Goal: Task Accomplishment & Management: Use online tool/utility

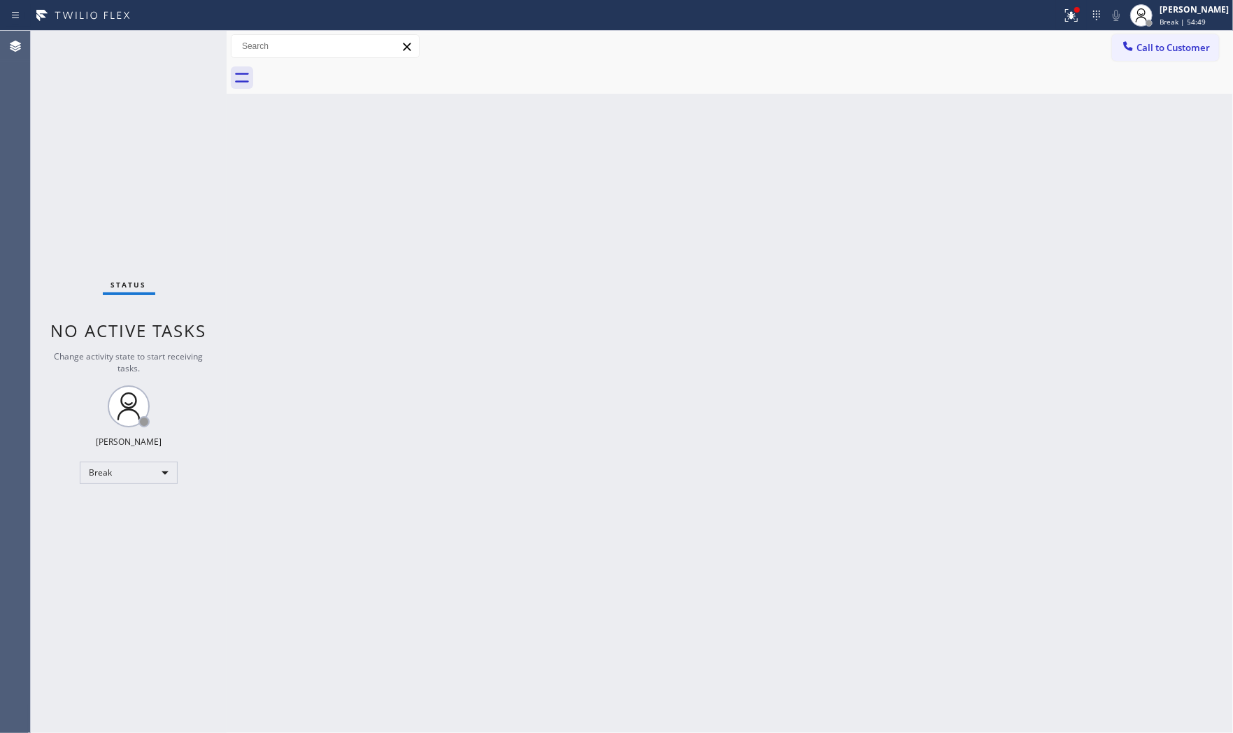
click at [1050, 5] on div at bounding box center [531, 15] width 1050 height 22
click at [1063, 13] on icon at bounding box center [1071, 15] width 17 height 17
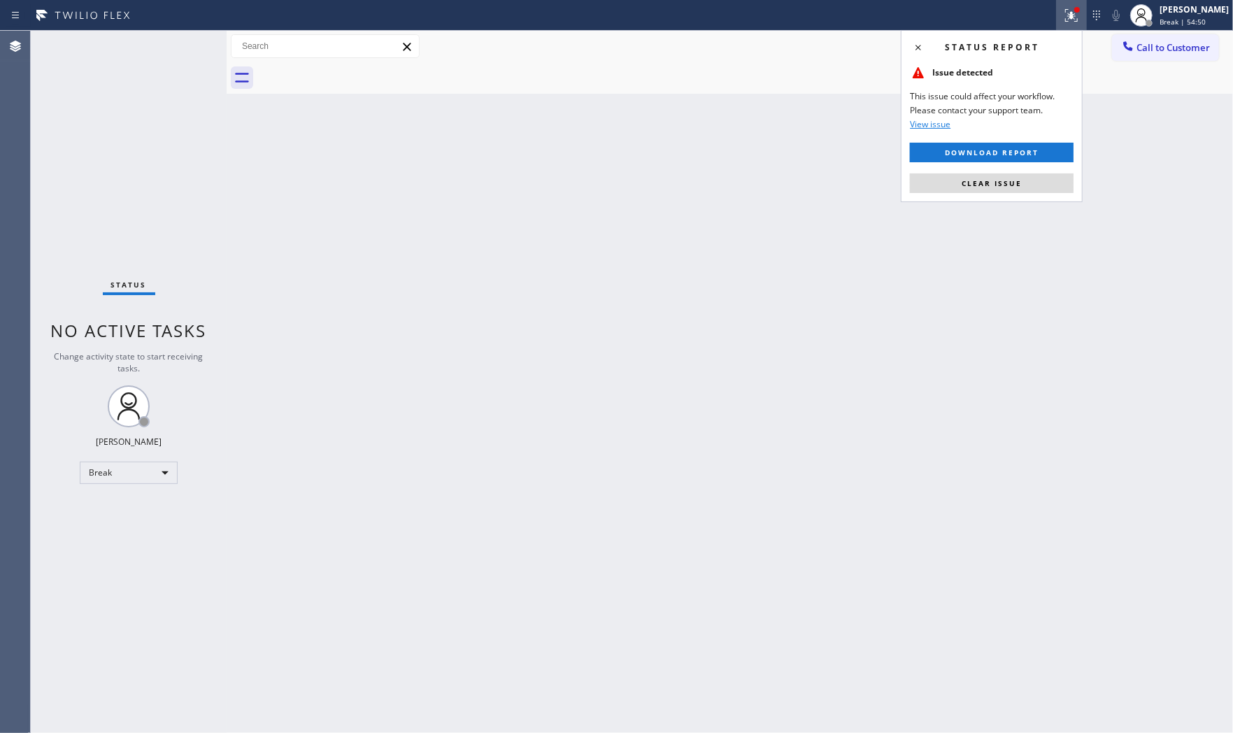
click at [997, 186] on span "Clear issue" at bounding box center [991, 183] width 60 height 10
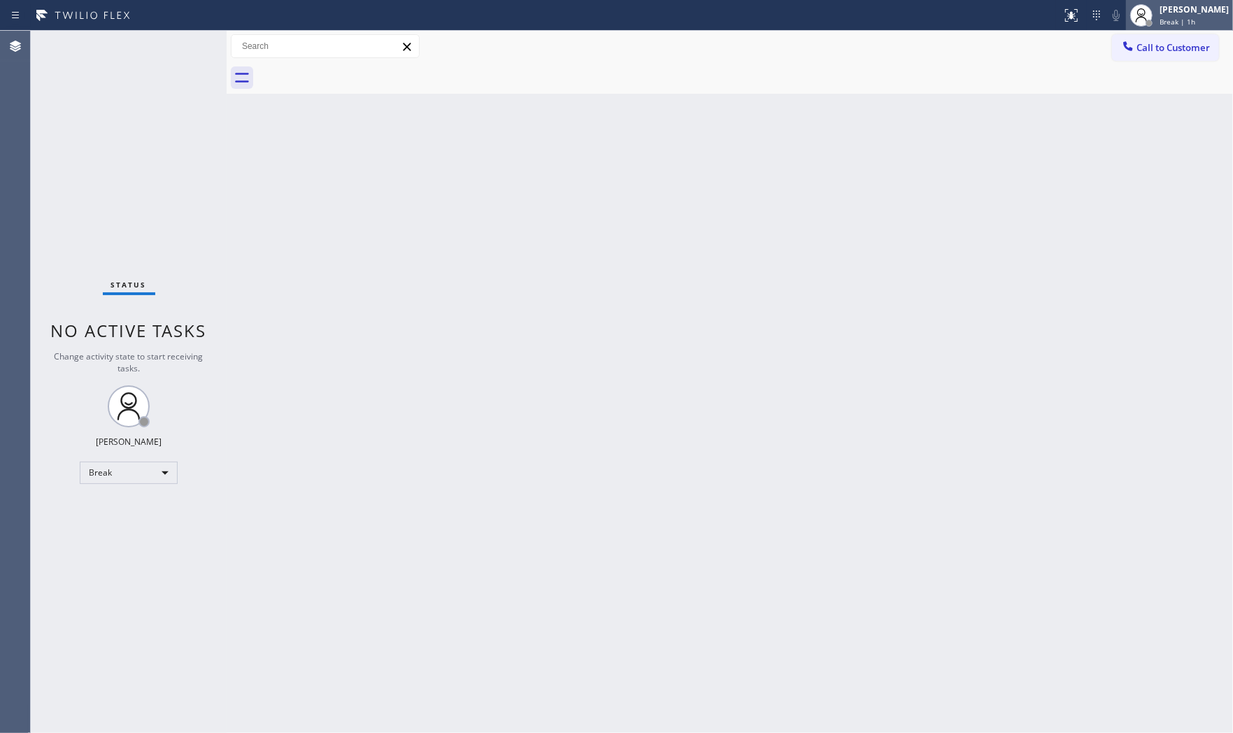
click at [1169, 4] on div "Mark Paul Dacula" at bounding box center [1193, 9] width 69 height 12
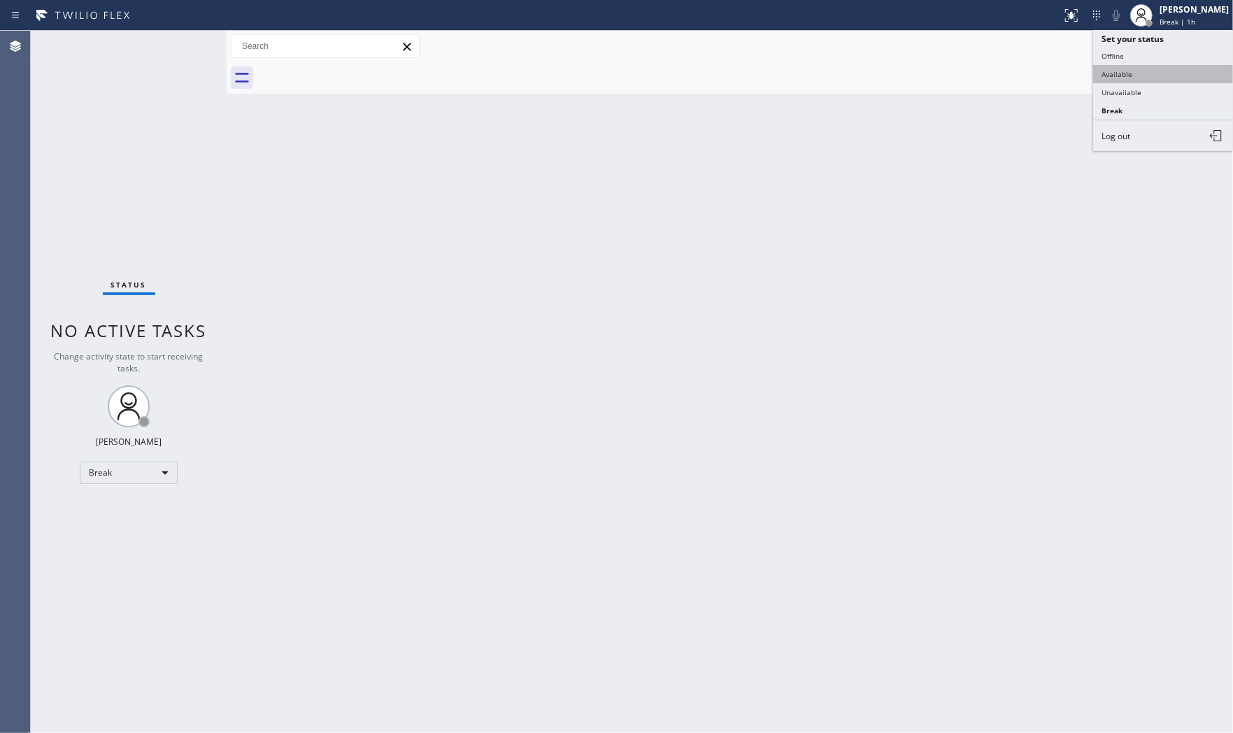
click at [1150, 69] on button "Available" at bounding box center [1163, 74] width 140 height 18
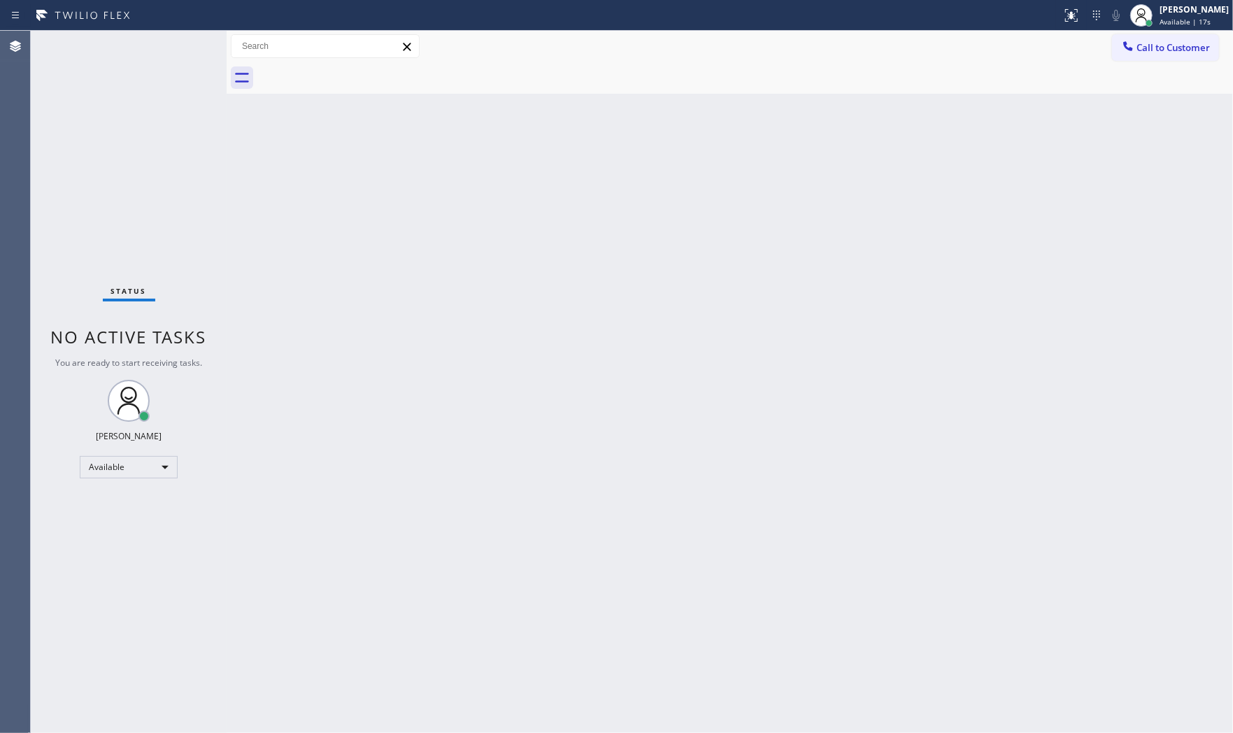
click at [178, 48] on div "Status No active tasks You are ready to start receiving tasks. Mark Paul Dacula…" at bounding box center [129, 382] width 196 height 702
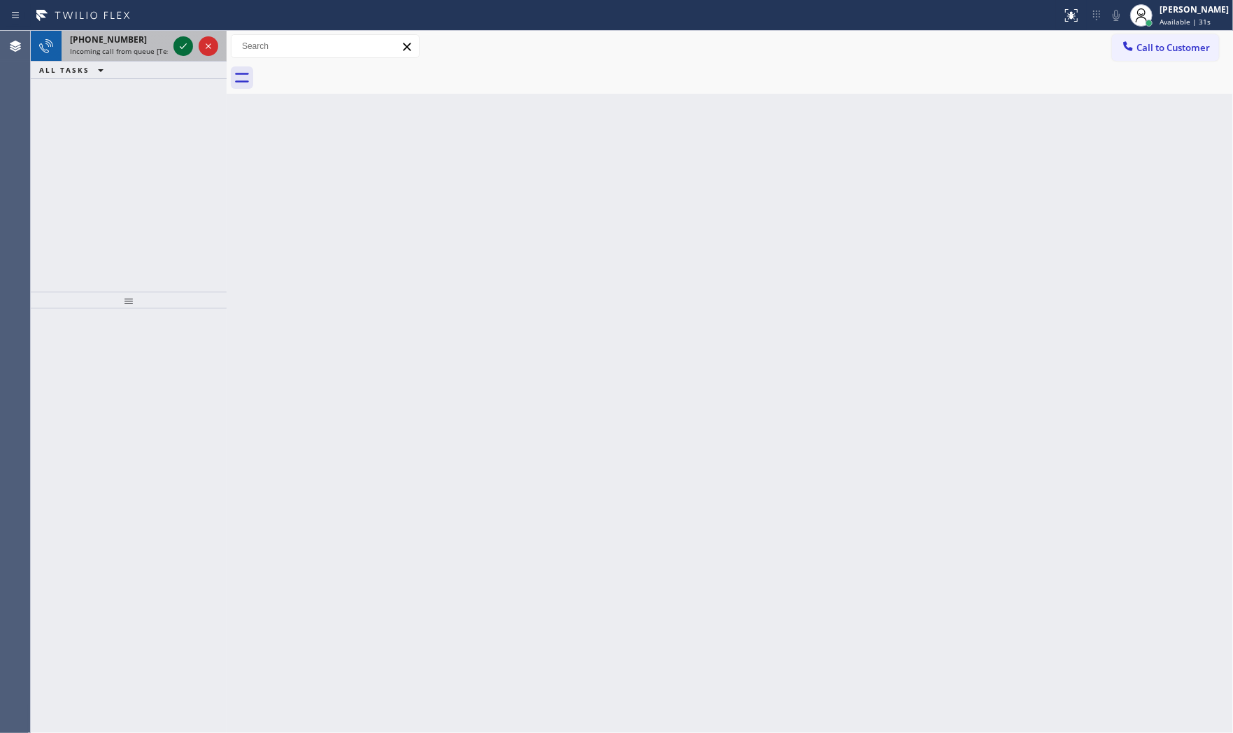
click at [182, 47] on icon at bounding box center [183, 46] width 7 height 6
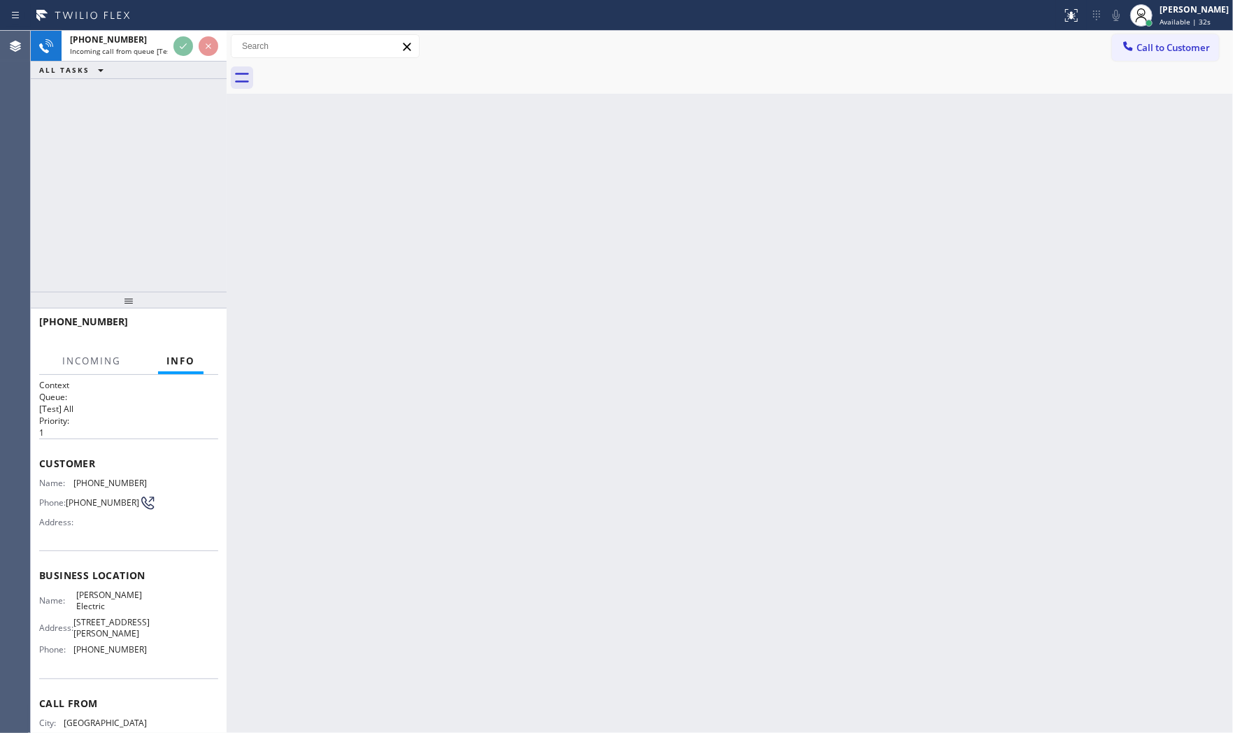
scroll to position [69, 0]
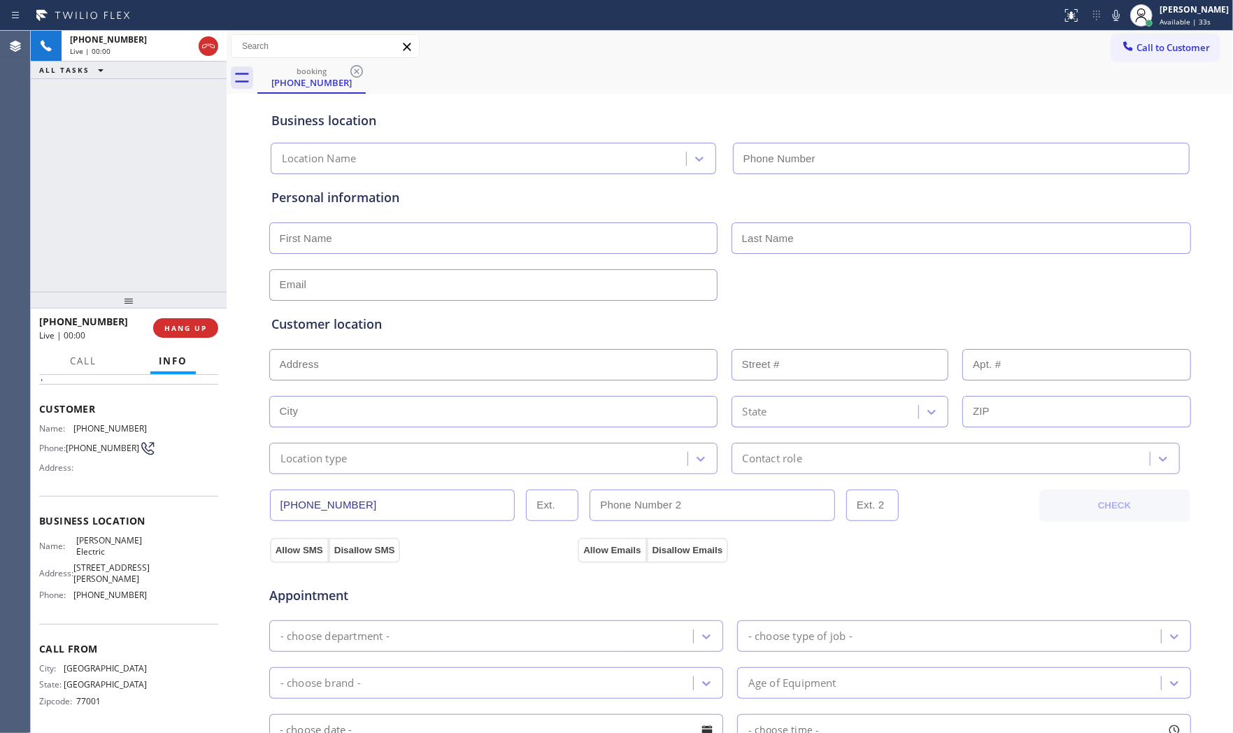
type input "(346) 486-4410"
click at [199, 324] on span "HANG UP" at bounding box center [185, 328] width 43 height 10
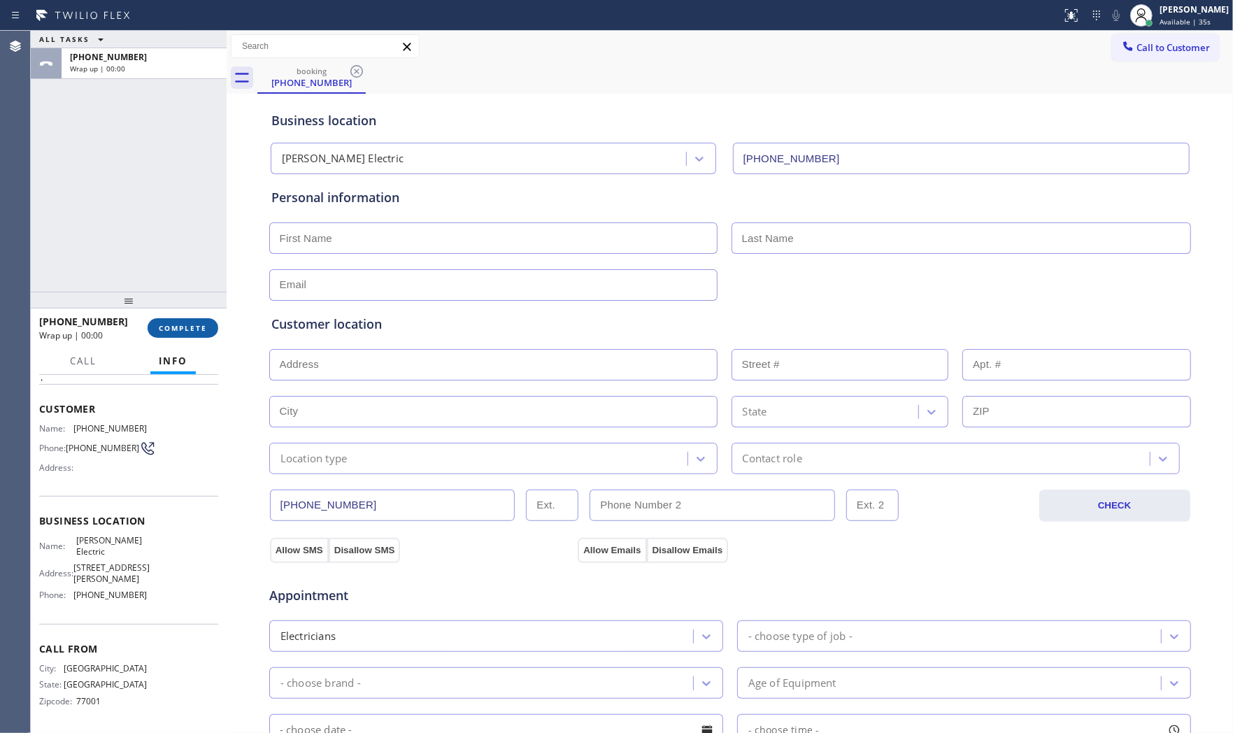
click at [199, 324] on span "COMPLETE" at bounding box center [183, 328] width 48 height 10
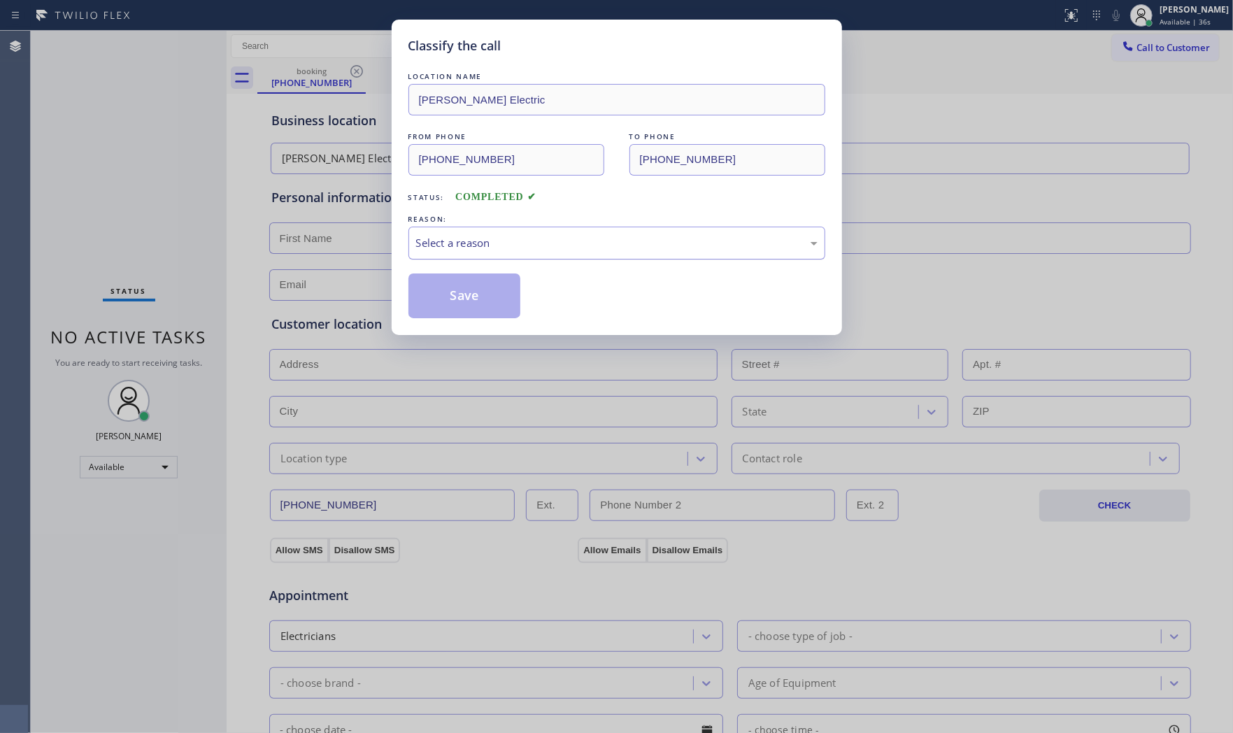
drag, startPoint x: 474, startPoint y: 245, endPoint x: 474, endPoint y: 257, distance: 11.2
click at [474, 247] on div "Select a reason" at bounding box center [616, 243] width 401 height 16
click at [473, 295] on button "Save" at bounding box center [464, 295] width 113 height 45
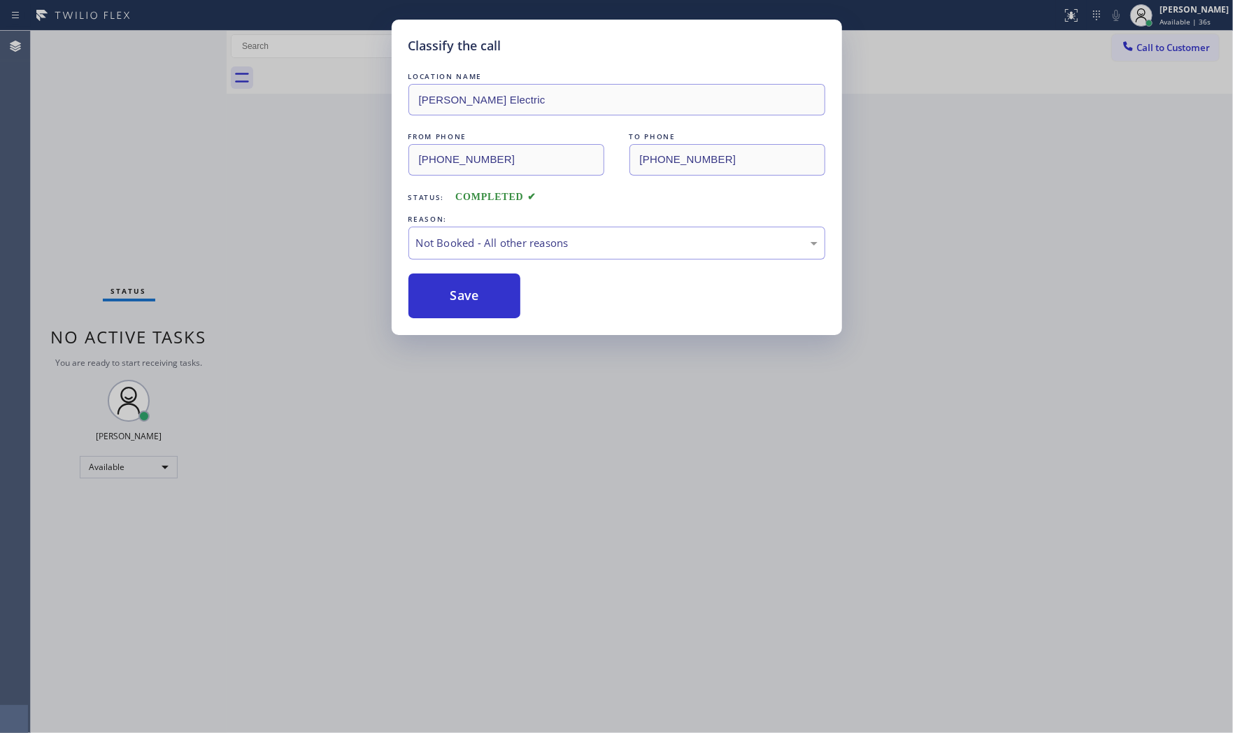
click at [473, 295] on button "Save" at bounding box center [464, 295] width 113 height 45
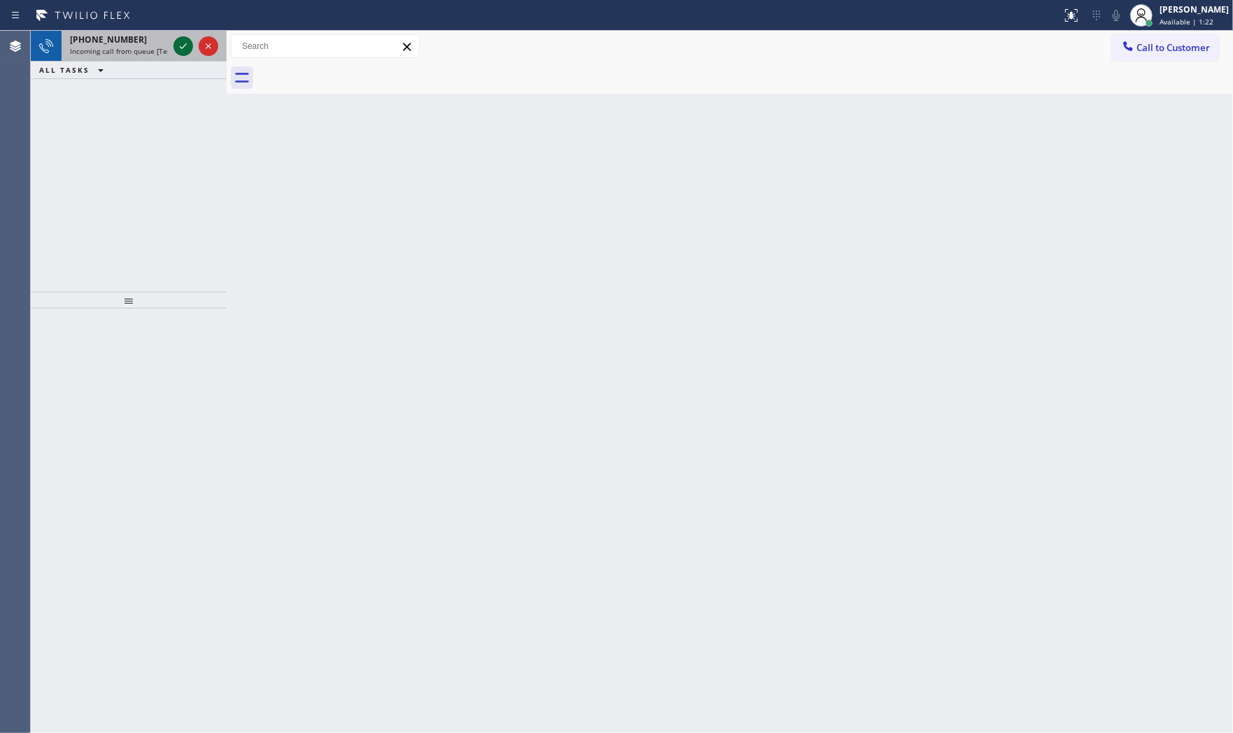
click at [179, 43] on icon at bounding box center [183, 46] width 17 height 17
click at [189, 45] on icon at bounding box center [183, 46] width 17 height 17
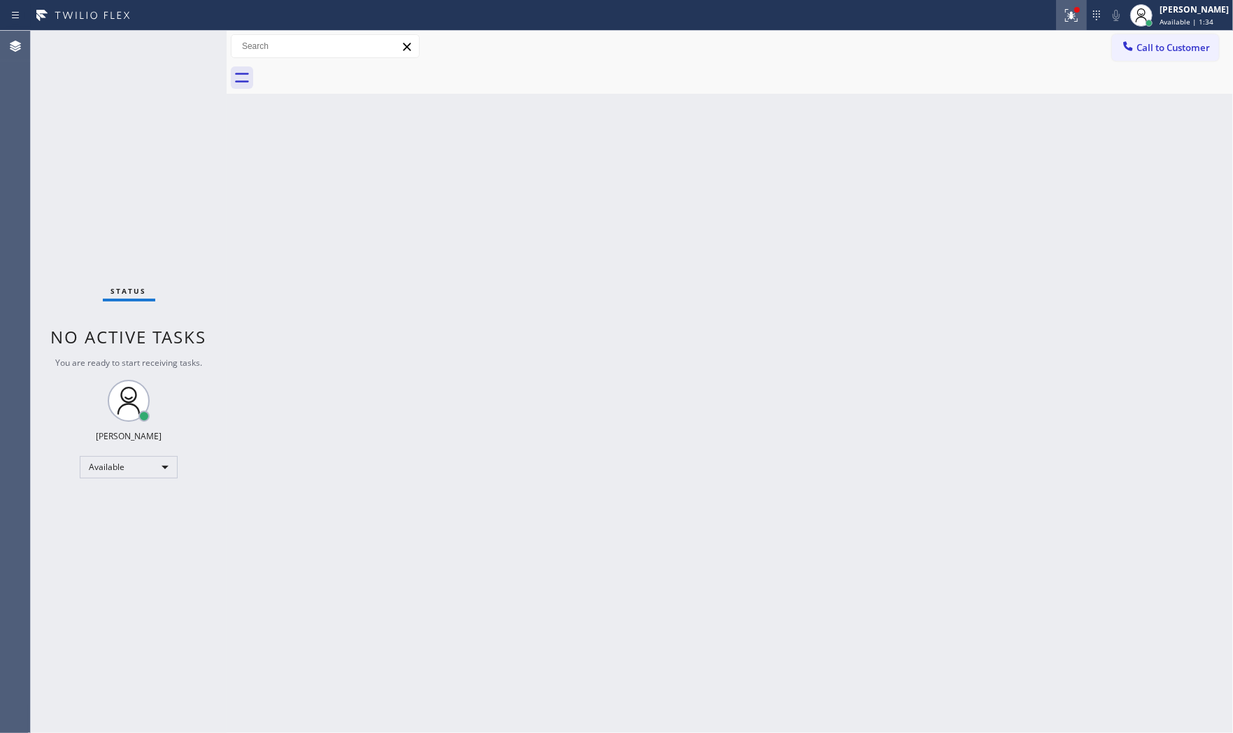
click at [1049, 18] on div at bounding box center [531, 15] width 1050 height 22
click at [1063, 14] on icon at bounding box center [1071, 15] width 17 height 17
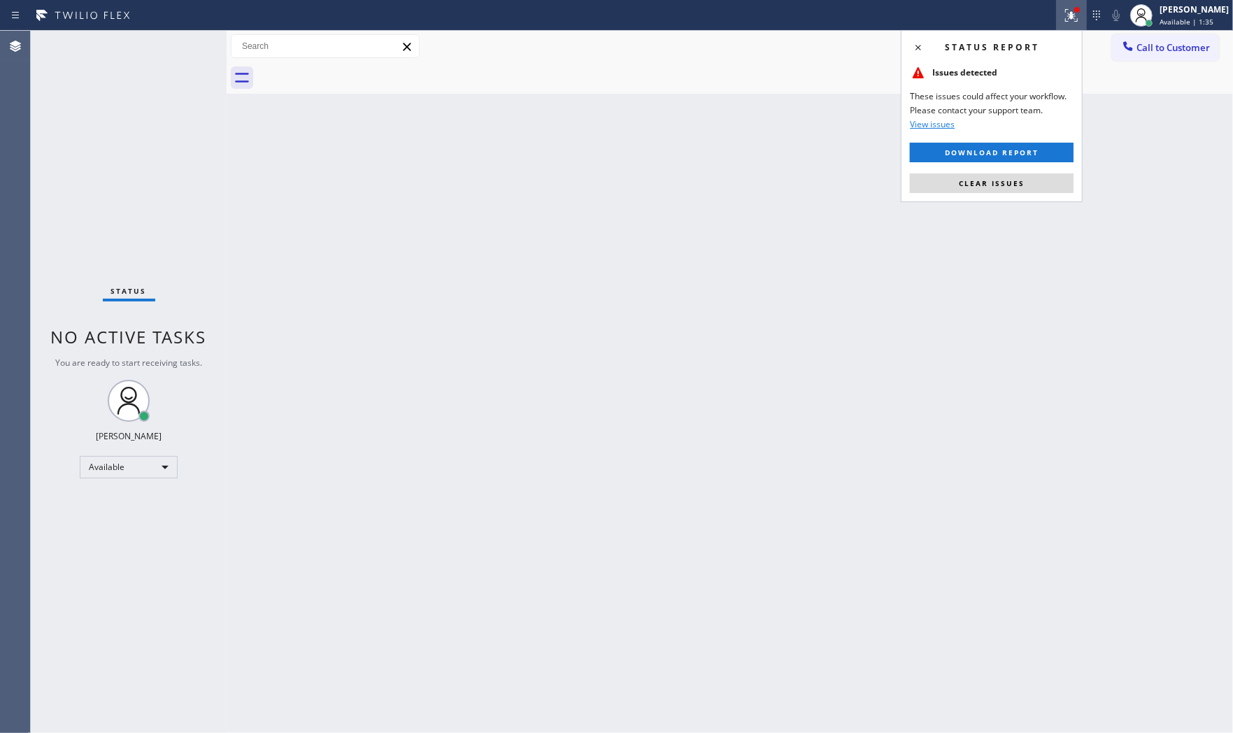
drag, startPoint x: 1014, startPoint y: 183, endPoint x: 993, endPoint y: 241, distance: 61.0
click at [1012, 184] on span "Clear issues" at bounding box center [992, 183] width 66 height 10
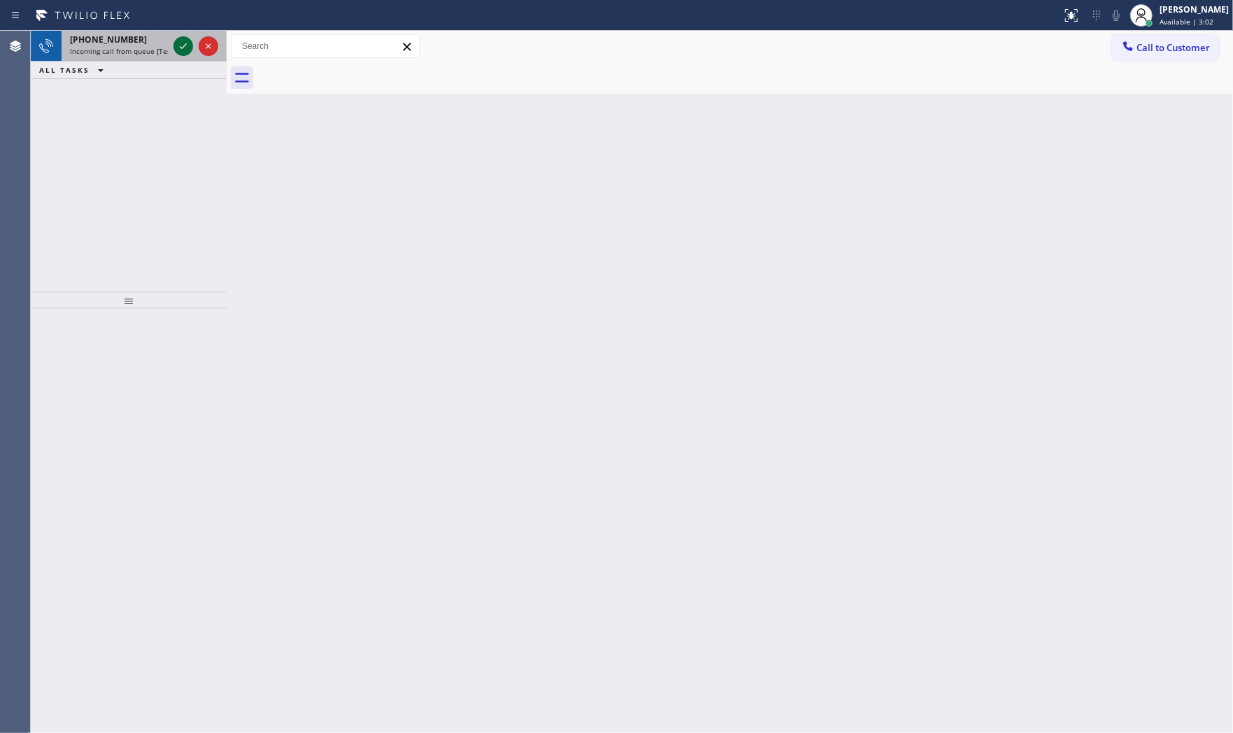
click at [184, 45] on icon at bounding box center [183, 46] width 7 height 6
click at [185, 43] on icon at bounding box center [183, 46] width 17 height 17
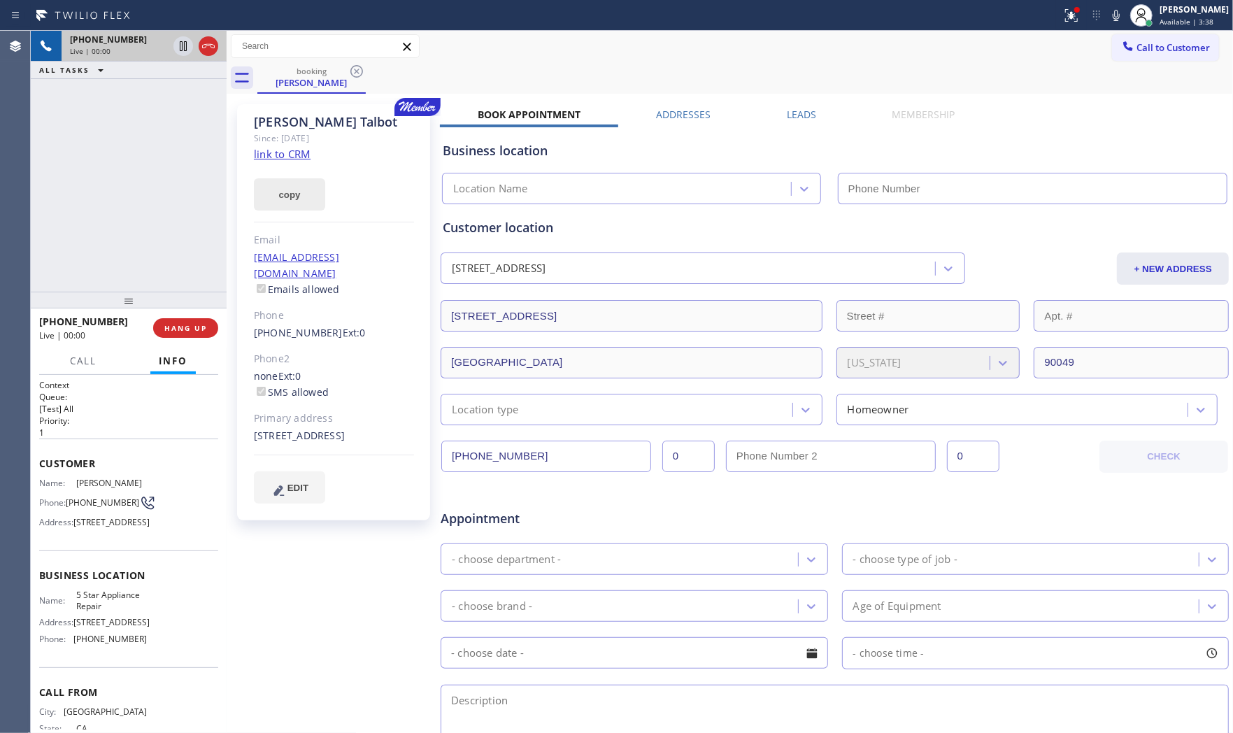
type input "(855) 731-4952"
click at [294, 157] on link "link to CRM" at bounding box center [282, 154] width 57 height 14
click at [199, 329] on span "HANG UP" at bounding box center [185, 328] width 43 height 10
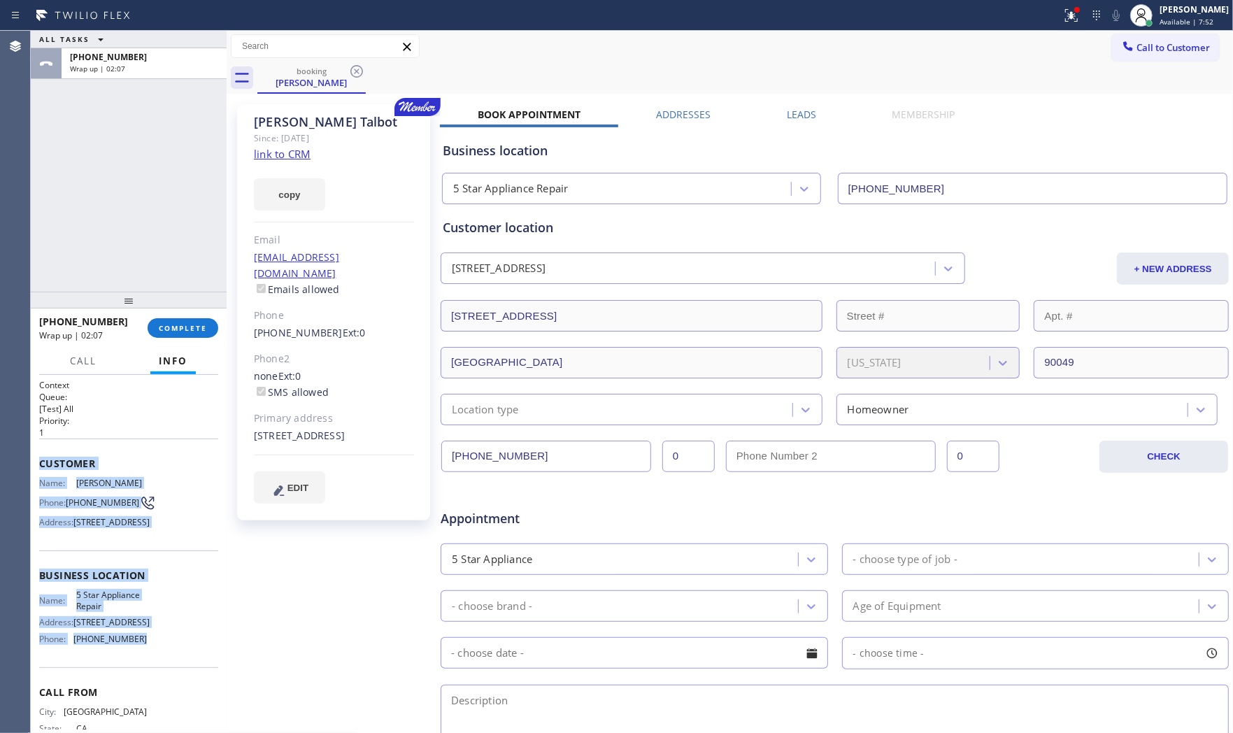
drag, startPoint x: 38, startPoint y: 460, endPoint x: 508, endPoint y: 475, distance: 469.4
click at [157, 689] on div "Context Queue: [Test] All Priority: 1 Customer Name: Lisa Talbot Phone: (818) 3…" at bounding box center [129, 554] width 196 height 359
copy div "Customer Name: Lisa Talbot Phone: (818) 359-0780 Address: 11256 Cashmere Street…"
click at [203, 332] on button "COMPLETE" at bounding box center [183, 328] width 71 height 20
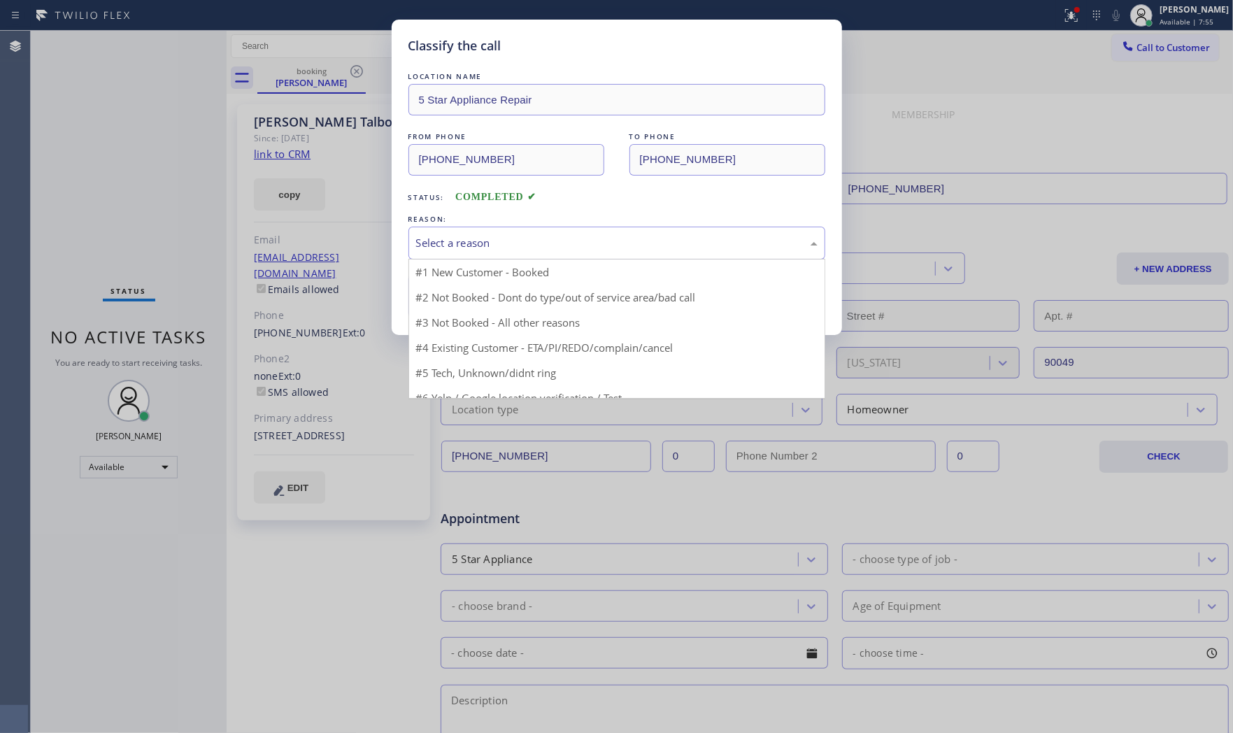
click at [559, 243] on div "Select a reason" at bounding box center [616, 243] width 401 height 16
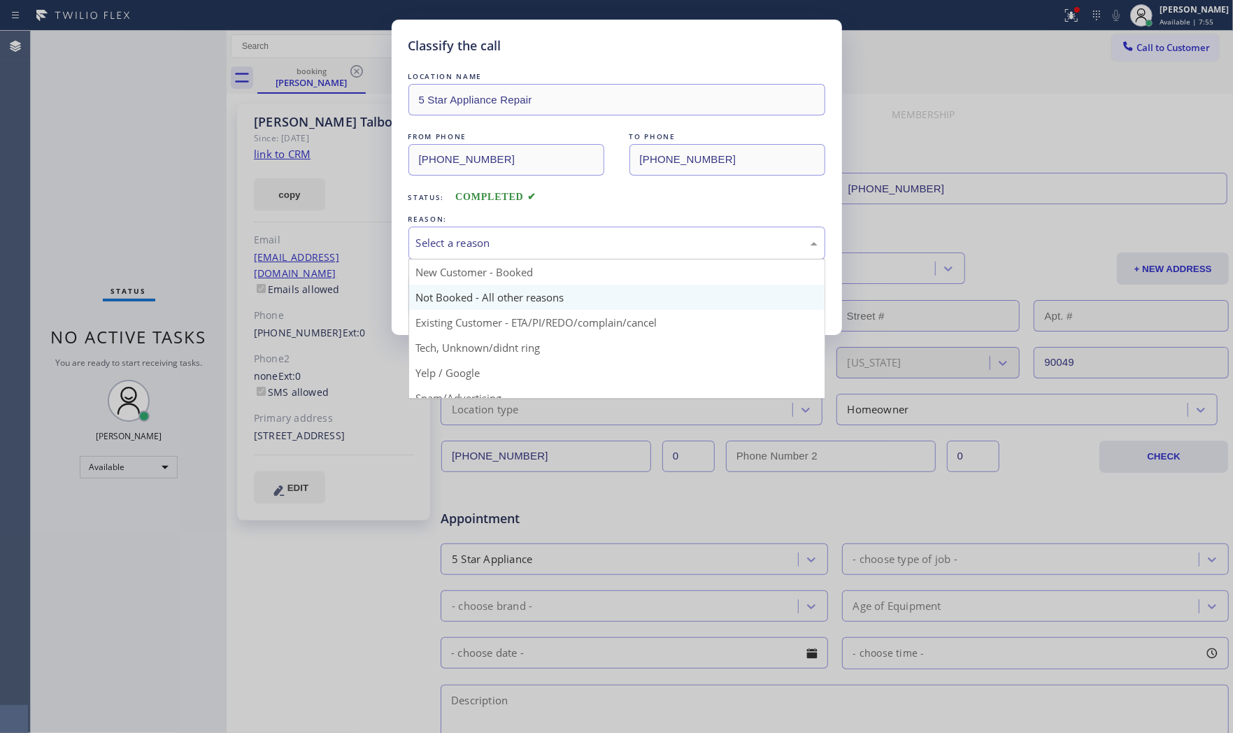
click at [488, 296] on button "Save" at bounding box center [464, 295] width 113 height 45
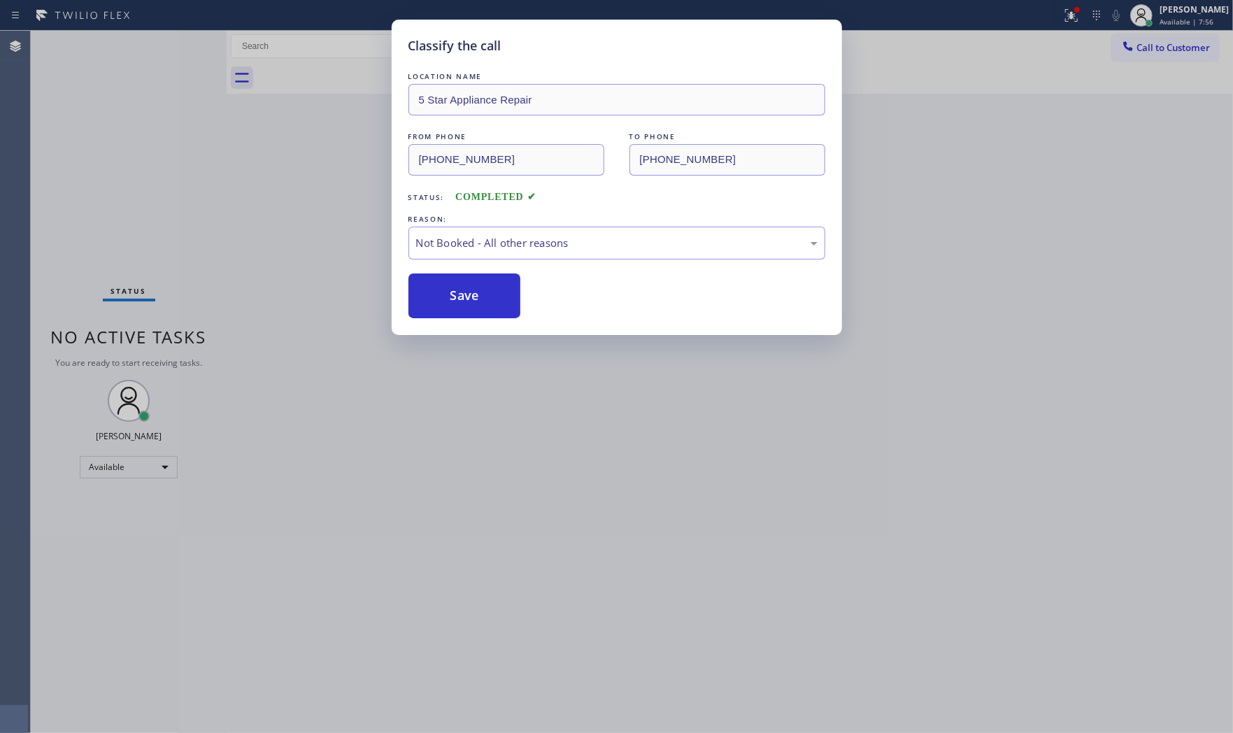
click at [488, 296] on button "Save" at bounding box center [464, 295] width 113 height 45
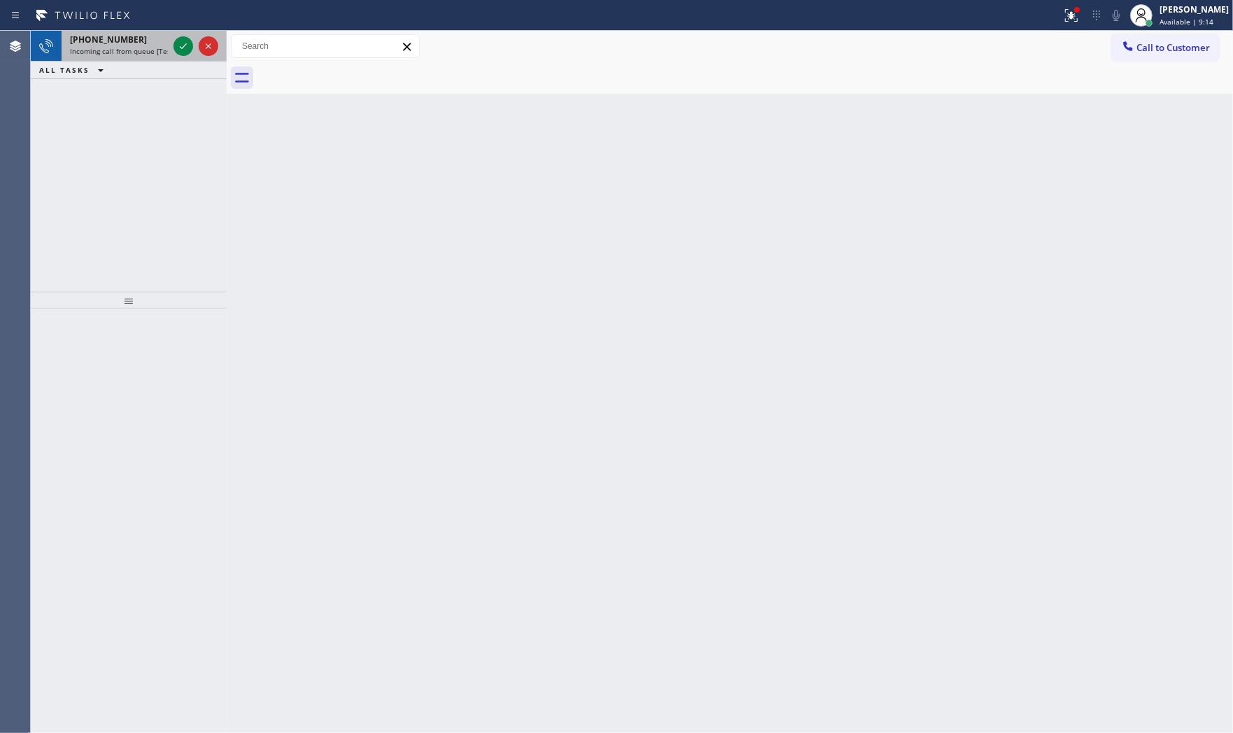
click at [168, 48] on div "+12532950753 Incoming call from queue [Test] All" at bounding box center [116, 46] width 109 height 31
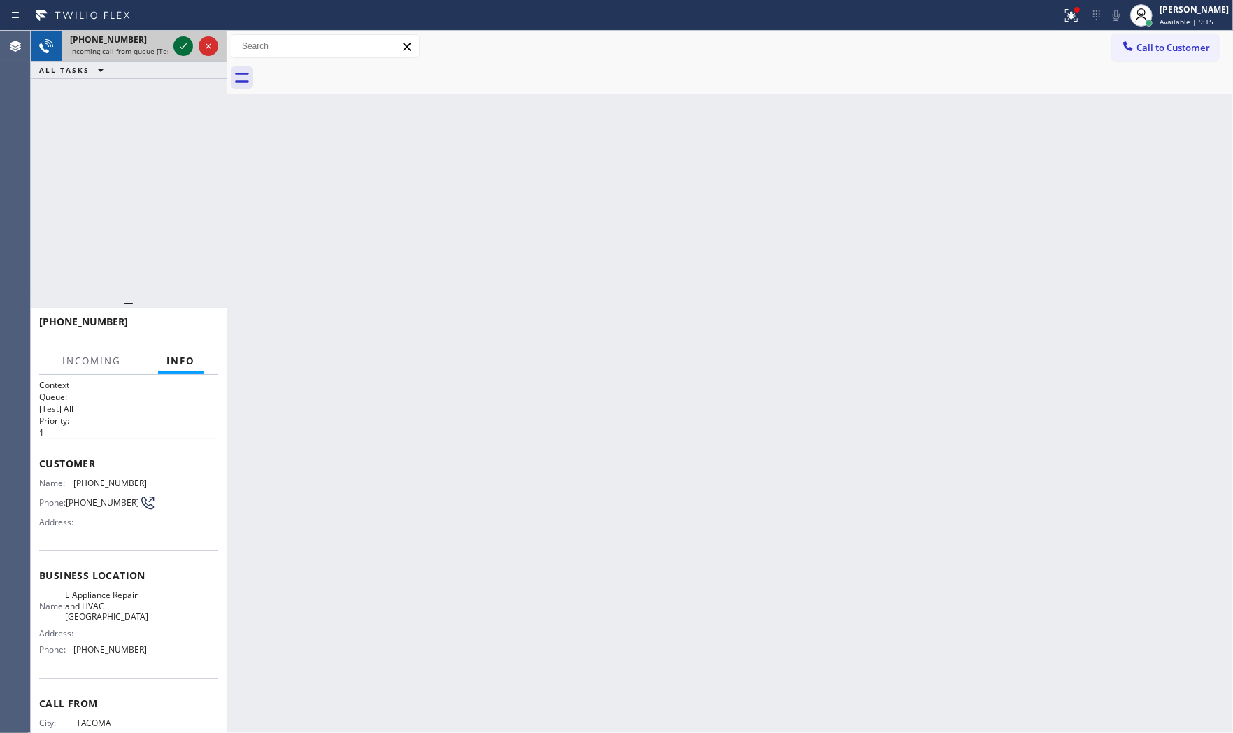
click at [179, 45] on icon at bounding box center [183, 46] width 17 height 17
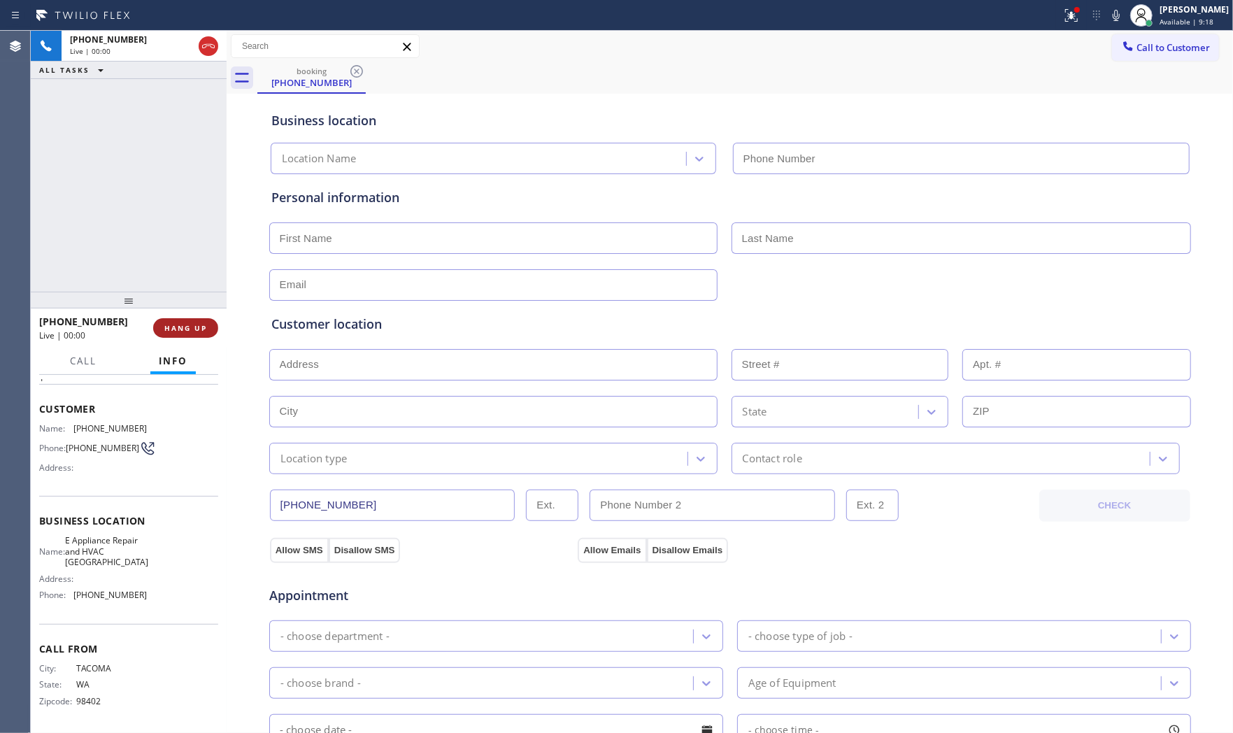
type input "(754) 254-1550"
click at [177, 324] on span "HANG UP" at bounding box center [185, 328] width 43 height 10
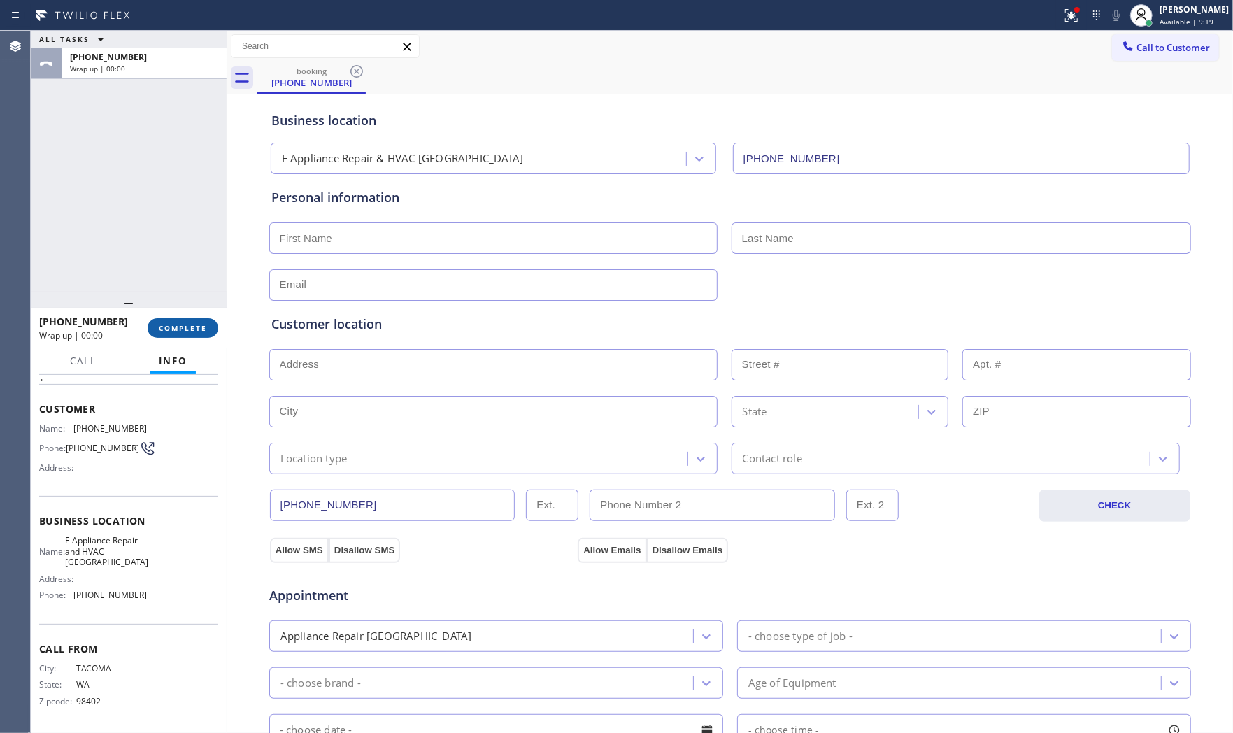
click at [177, 324] on span "COMPLETE" at bounding box center [183, 328] width 48 height 10
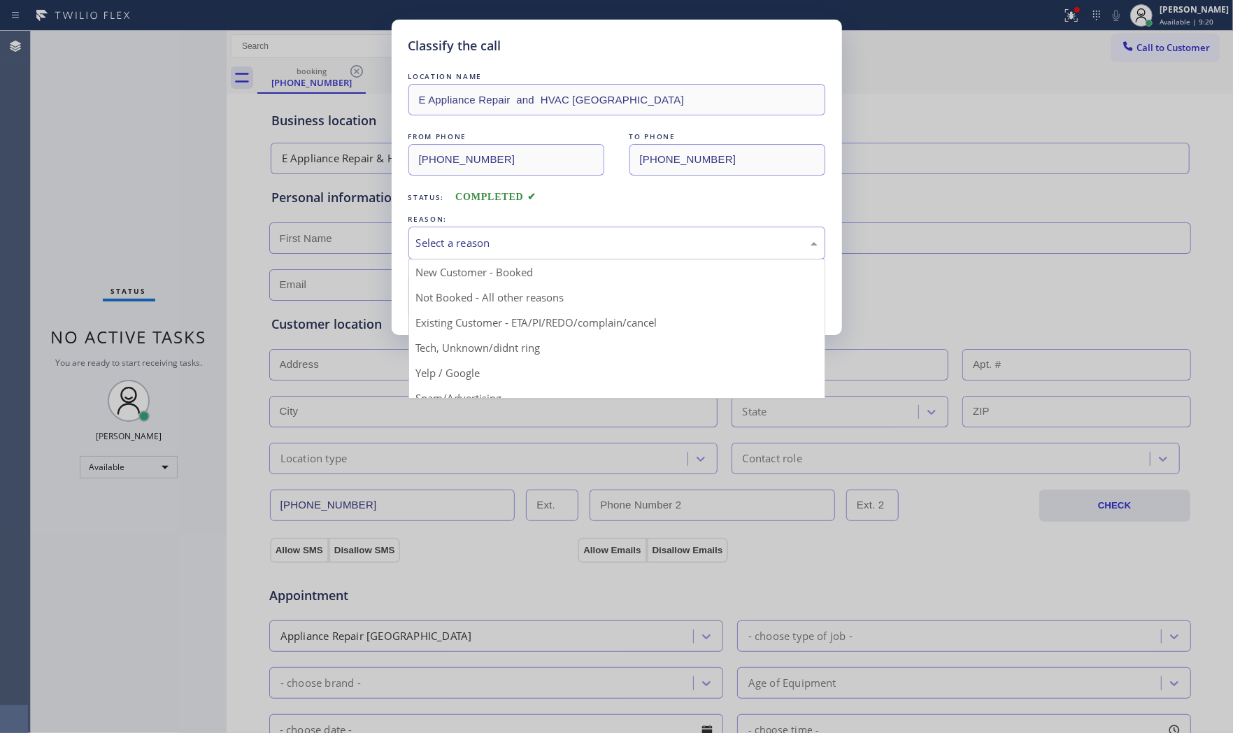
drag, startPoint x: 600, startPoint y: 235, endPoint x: 528, endPoint y: 287, distance: 89.1
click at [599, 236] on div "Select a reason" at bounding box center [616, 243] width 401 height 16
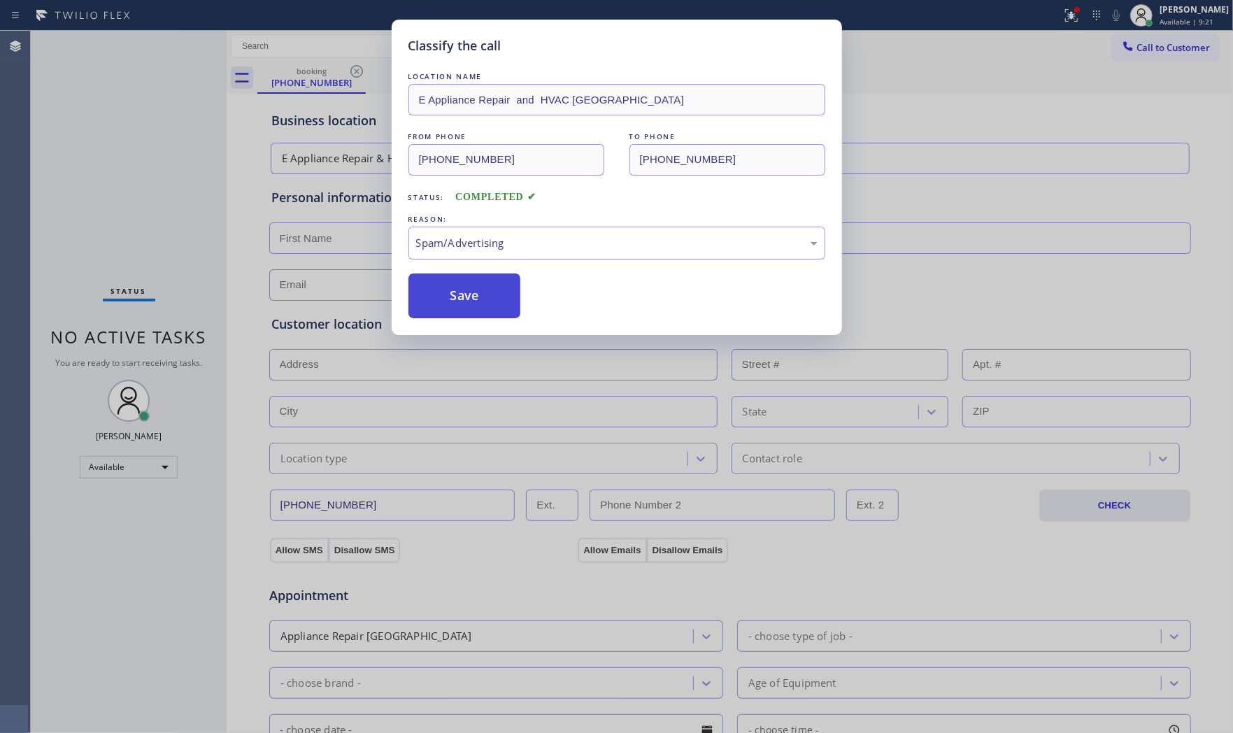
click at [472, 302] on button "Save" at bounding box center [464, 295] width 113 height 45
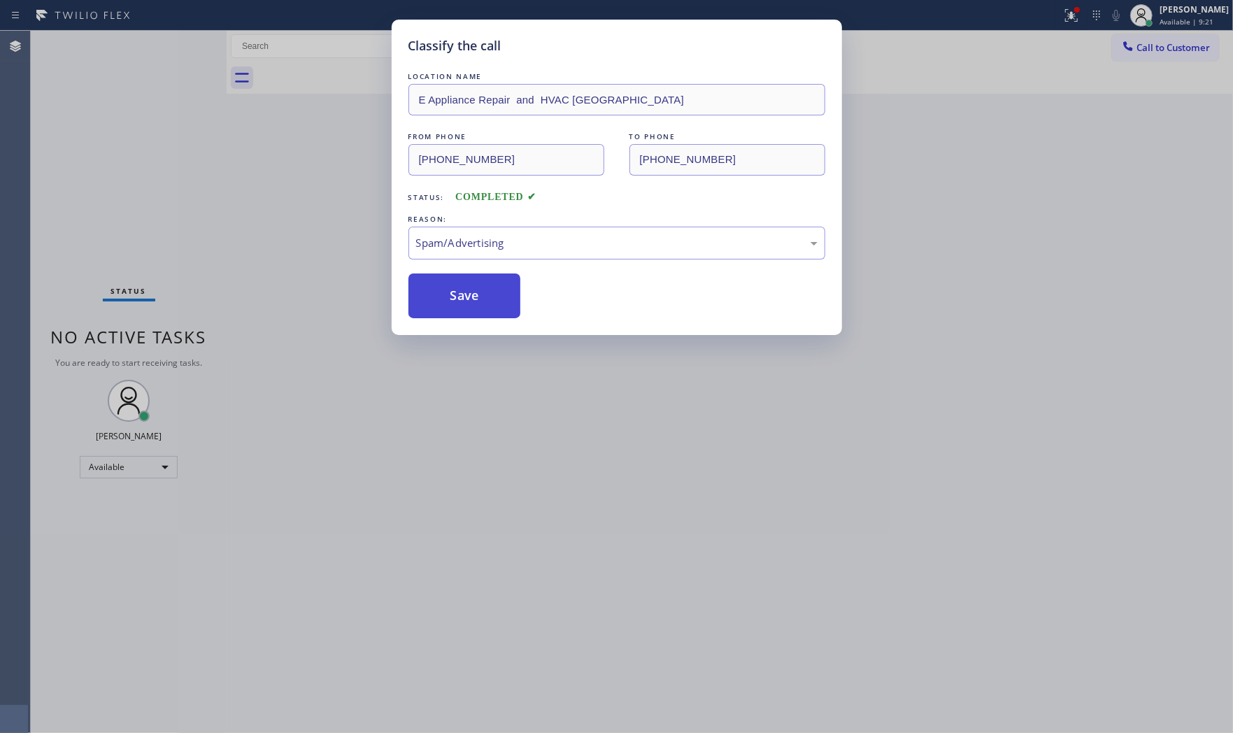
click at [472, 302] on button "Save" at bounding box center [464, 295] width 113 height 45
drag, startPoint x: 472, startPoint y: 302, endPoint x: 556, endPoint y: 376, distance: 111.9
click at [473, 303] on button "Save" at bounding box center [464, 295] width 113 height 45
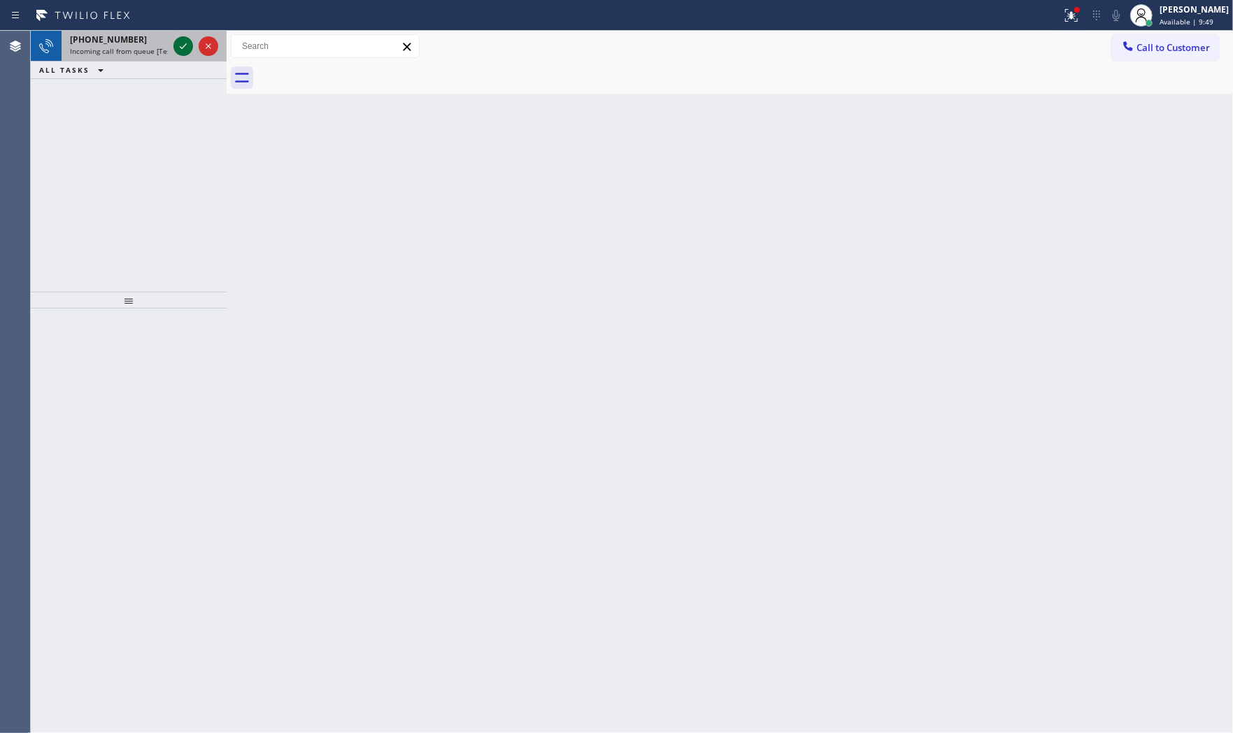
click at [180, 48] on icon at bounding box center [183, 46] width 7 height 6
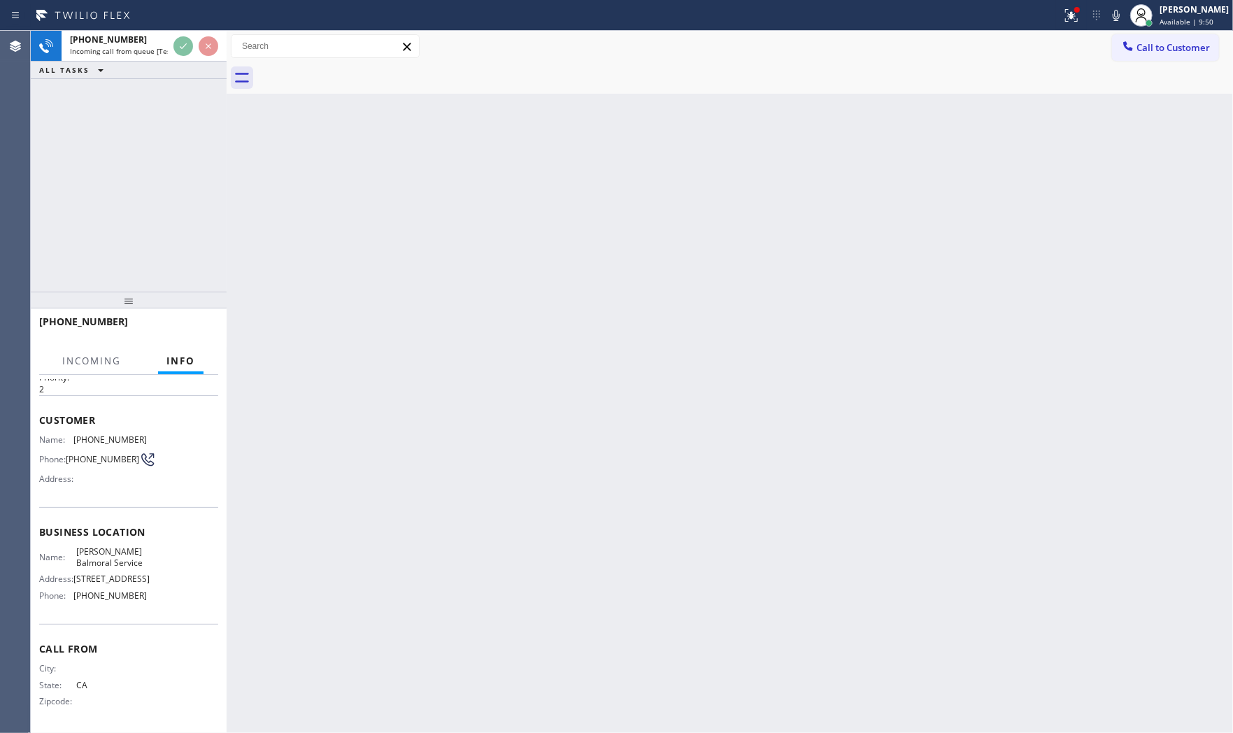
scroll to position [58, 0]
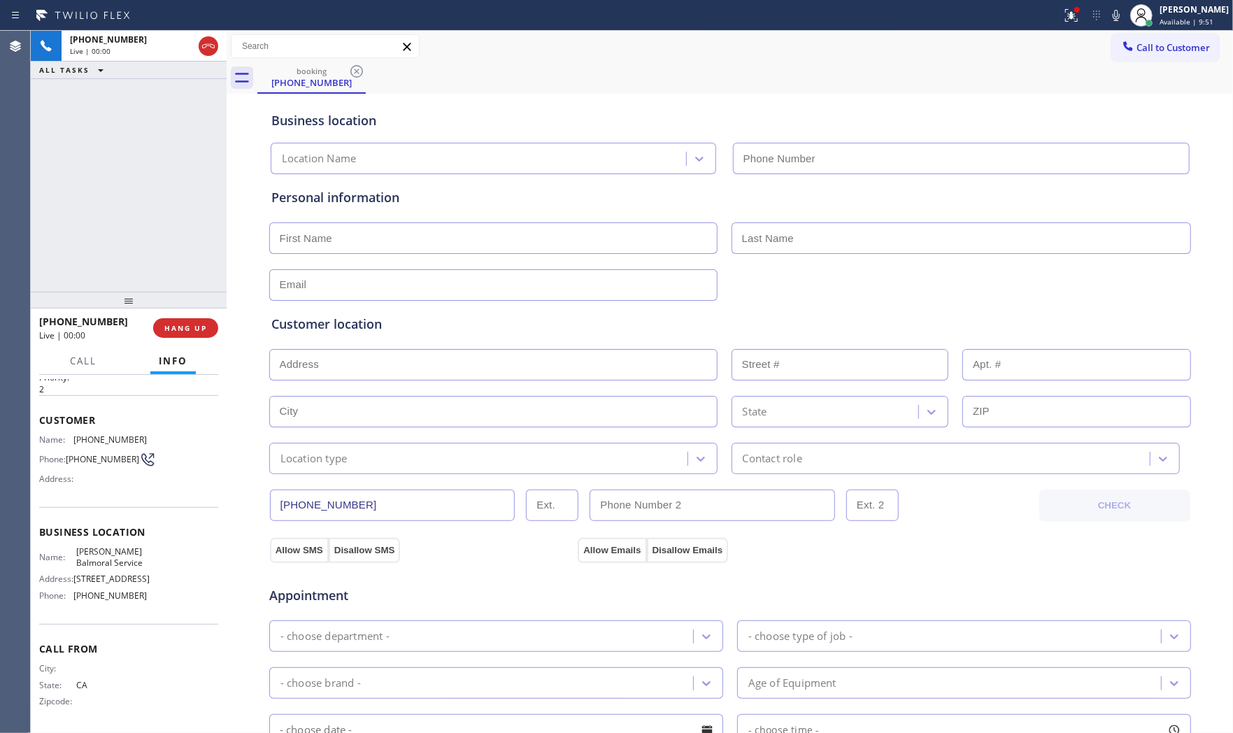
type input "(408) 609-3879"
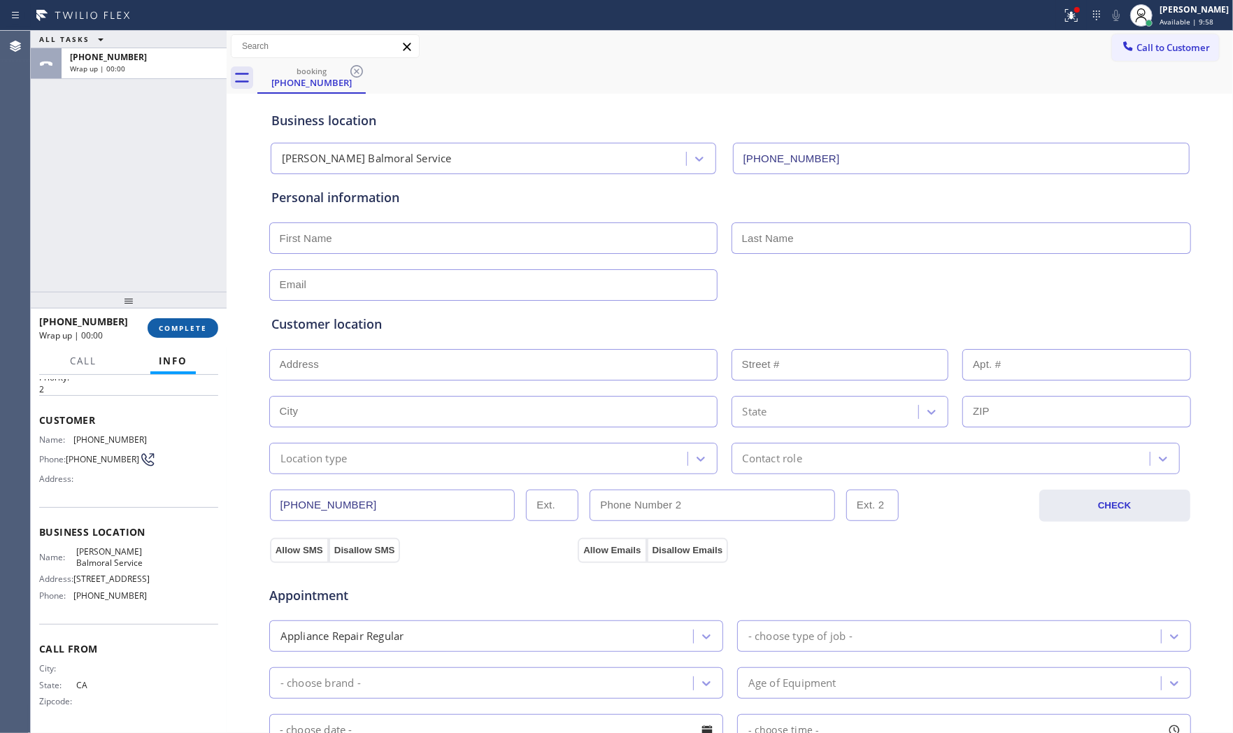
click at [204, 324] on span "COMPLETE" at bounding box center [183, 328] width 48 height 10
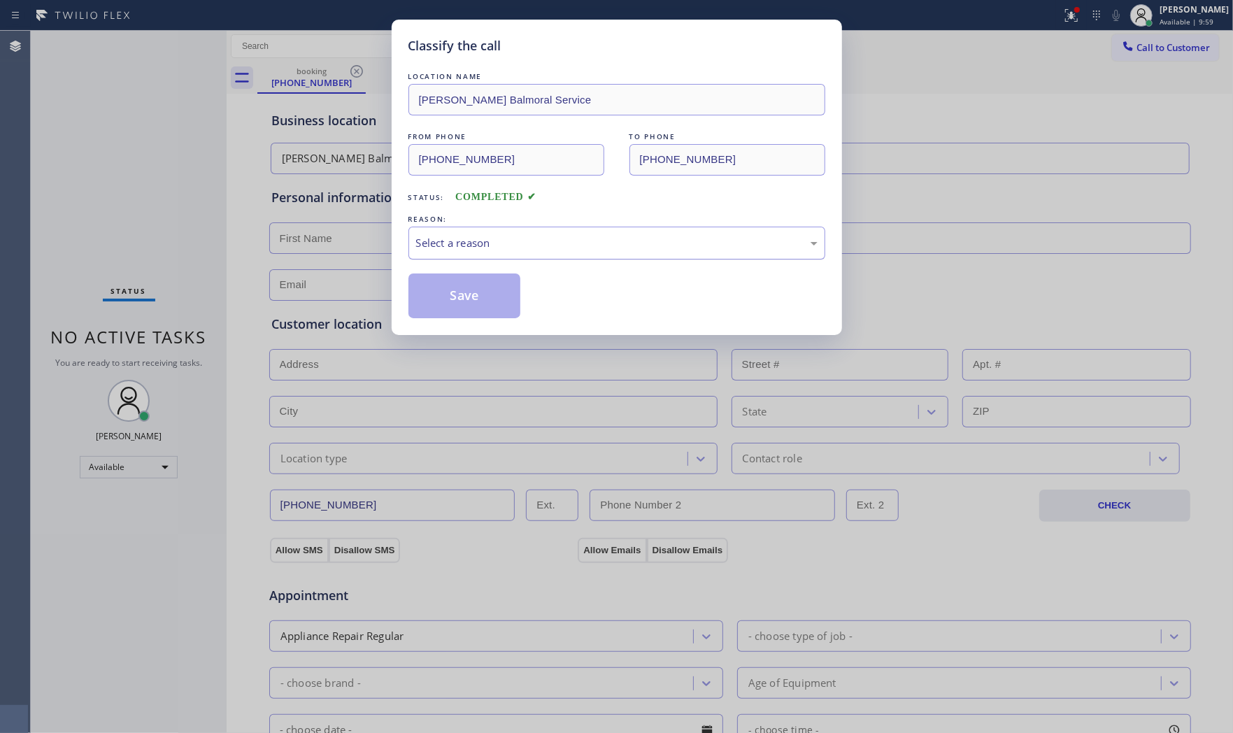
click at [539, 245] on div "Select a reason" at bounding box center [616, 243] width 401 height 16
click at [459, 296] on button "Save" at bounding box center [464, 295] width 113 height 45
click at [457, 296] on button "Save" at bounding box center [464, 295] width 113 height 45
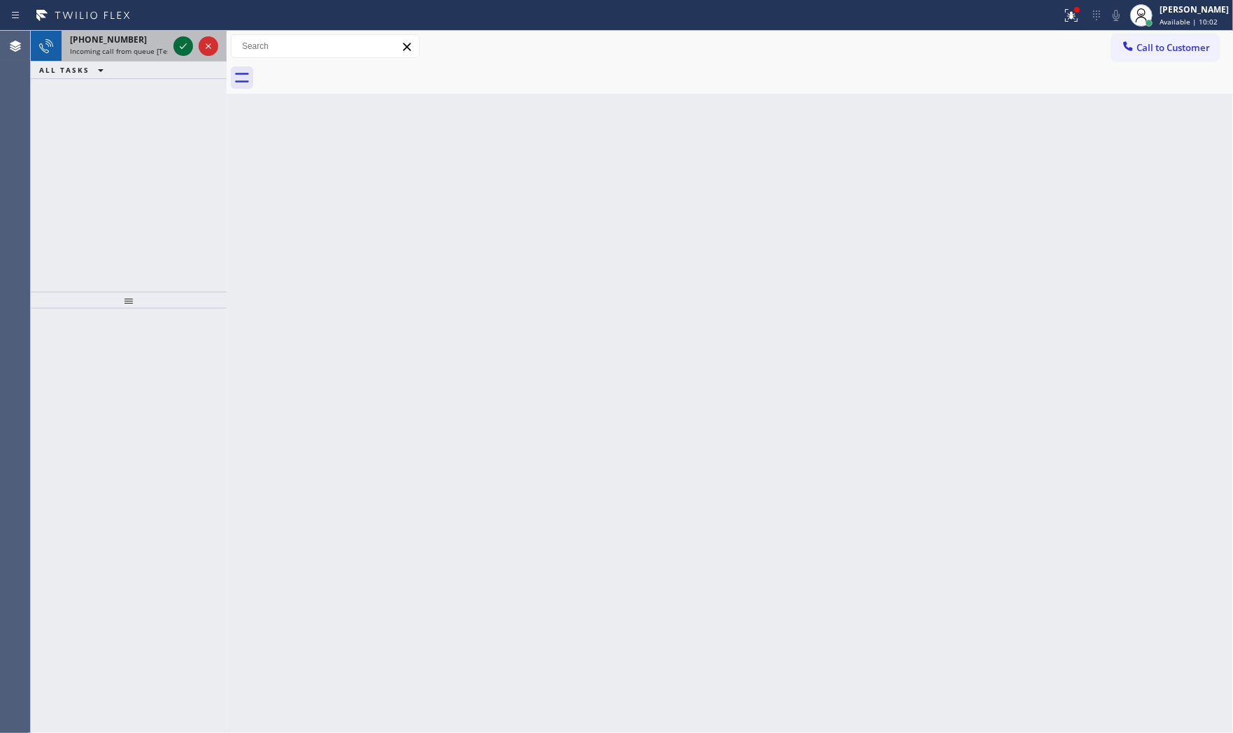
click at [186, 42] on icon at bounding box center [183, 46] width 17 height 17
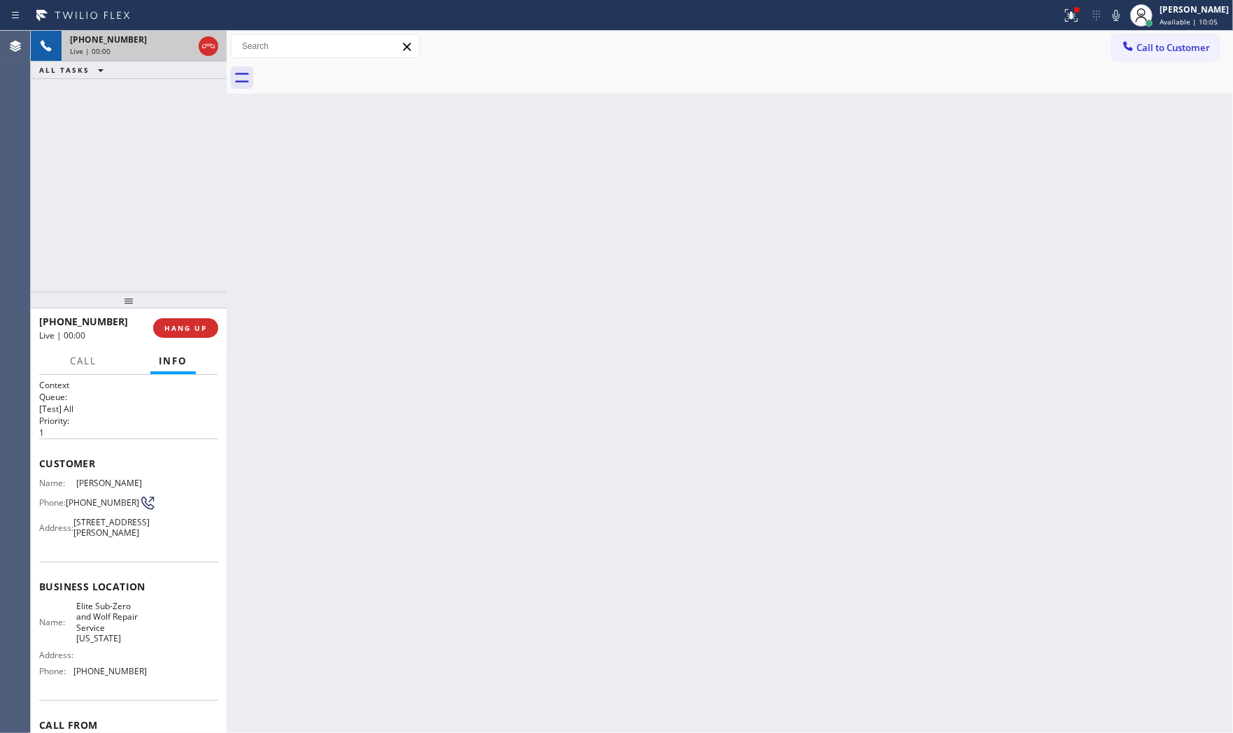
click at [183, 313] on div "+19175440523 Live | 00:00 HANG UP" at bounding box center [128, 328] width 179 height 36
click at [185, 324] on span "HANG UP" at bounding box center [185, 328] width 43 height 10
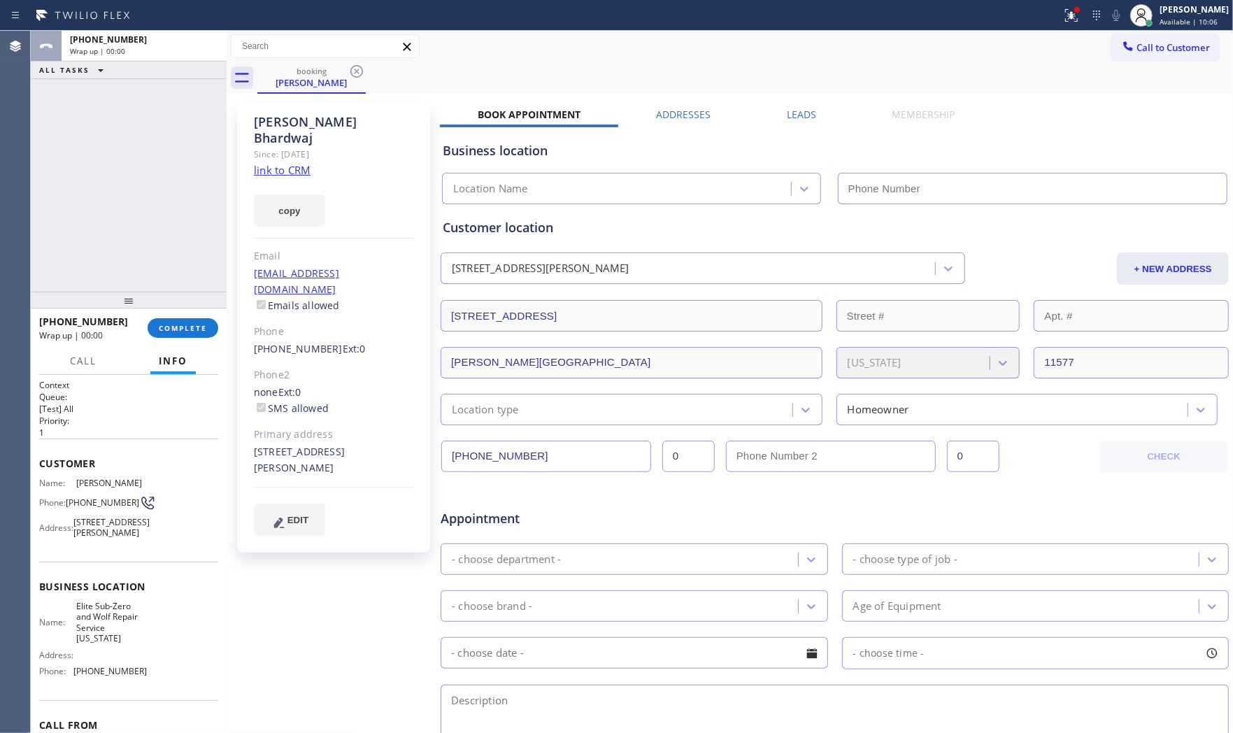
type input "(917) 920-9568"
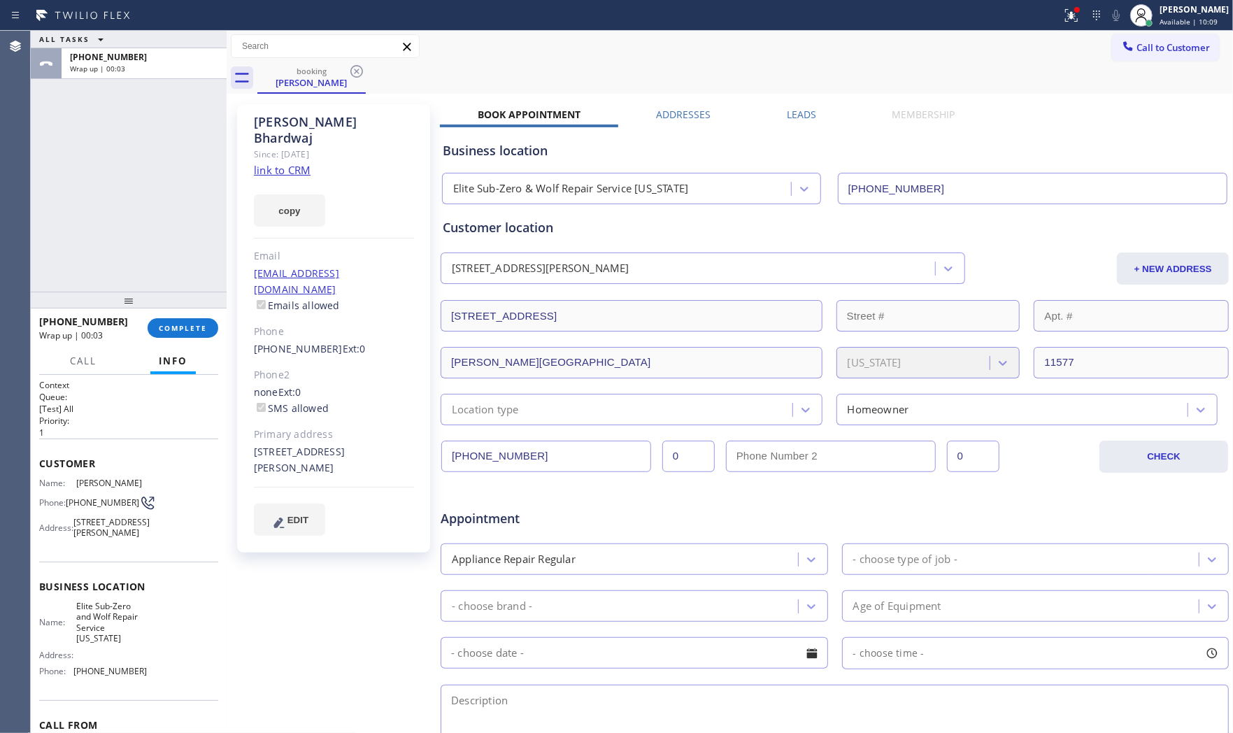
click at [306, 163] on link "link to CRM" at bounding box center [282, 170] width 57 height 14
click at [199, 324] on span "COMPLETE" at bounding box center [183, 328] width 48 height 10
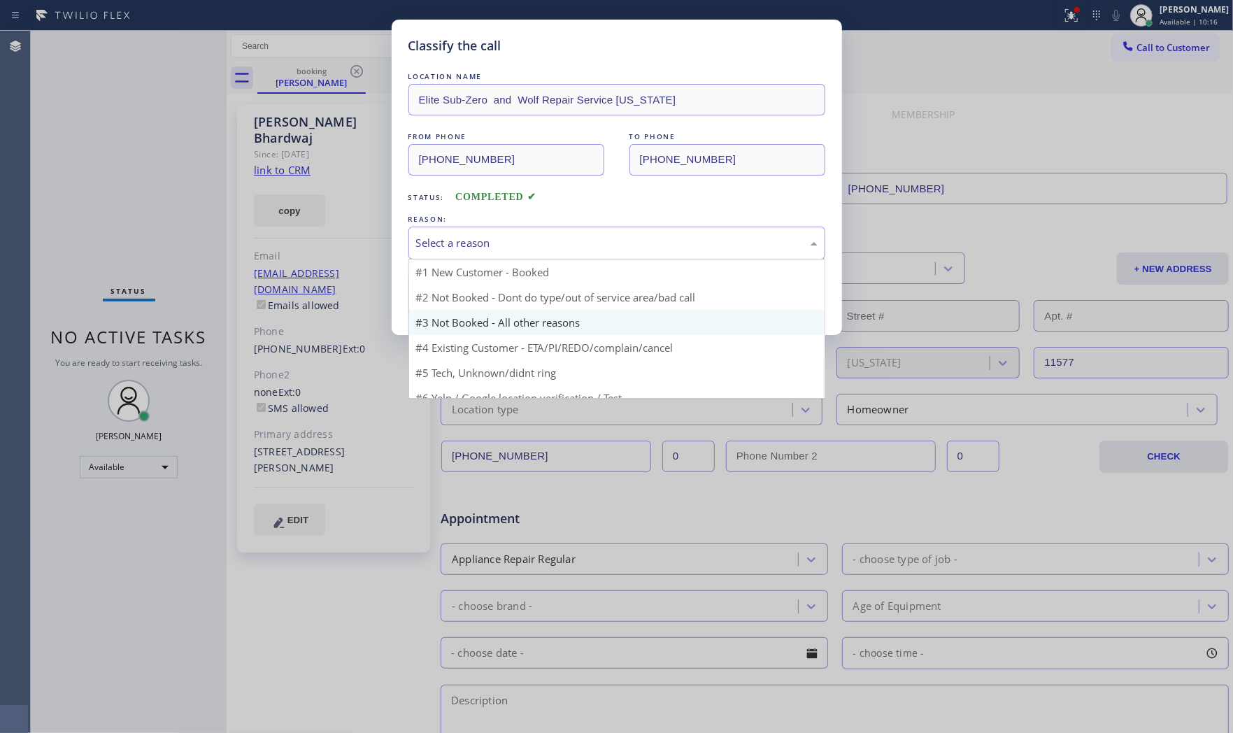
drag, startPoint x: 459, startPoint y: 250, endPoint x: 445, endPoint y: 296, distance: 48.7
click at [459, 252] on div "Select a reason" at bounding box center [616, 243] width 417 height 33
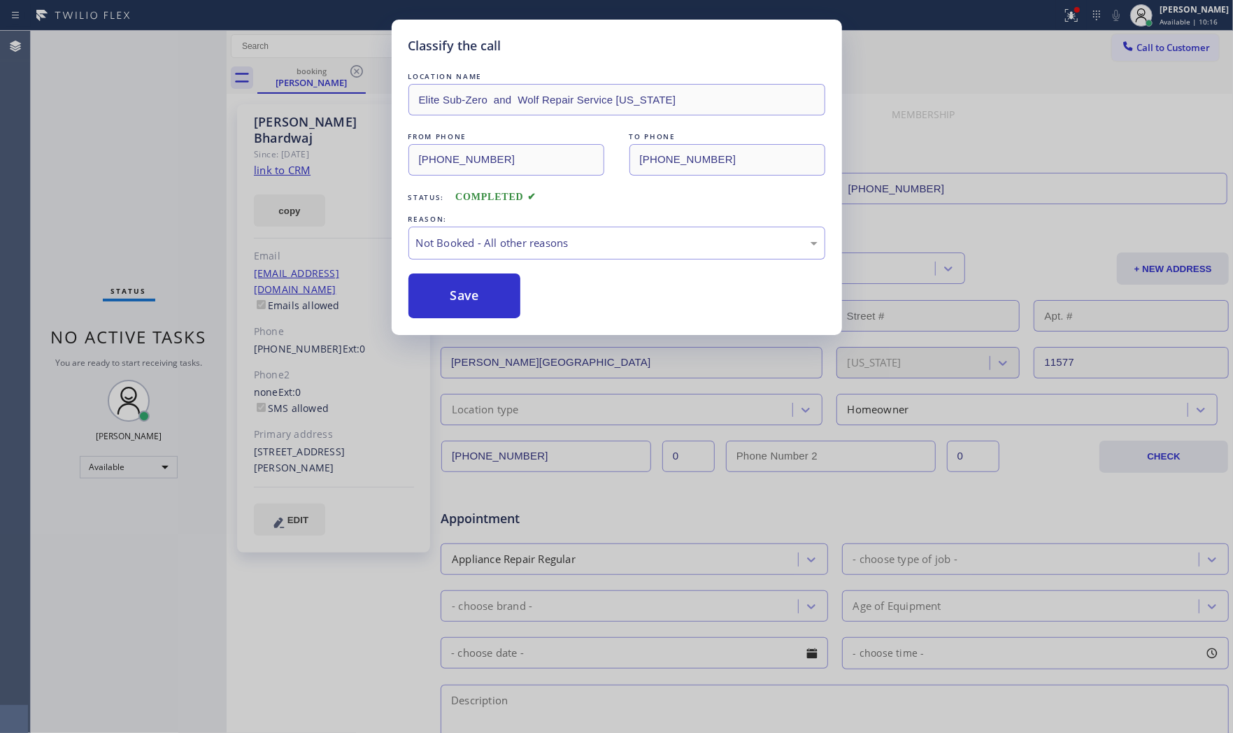
click at [445, 298] on button "Save" at bounding box center [464, 295] width 113 height 45
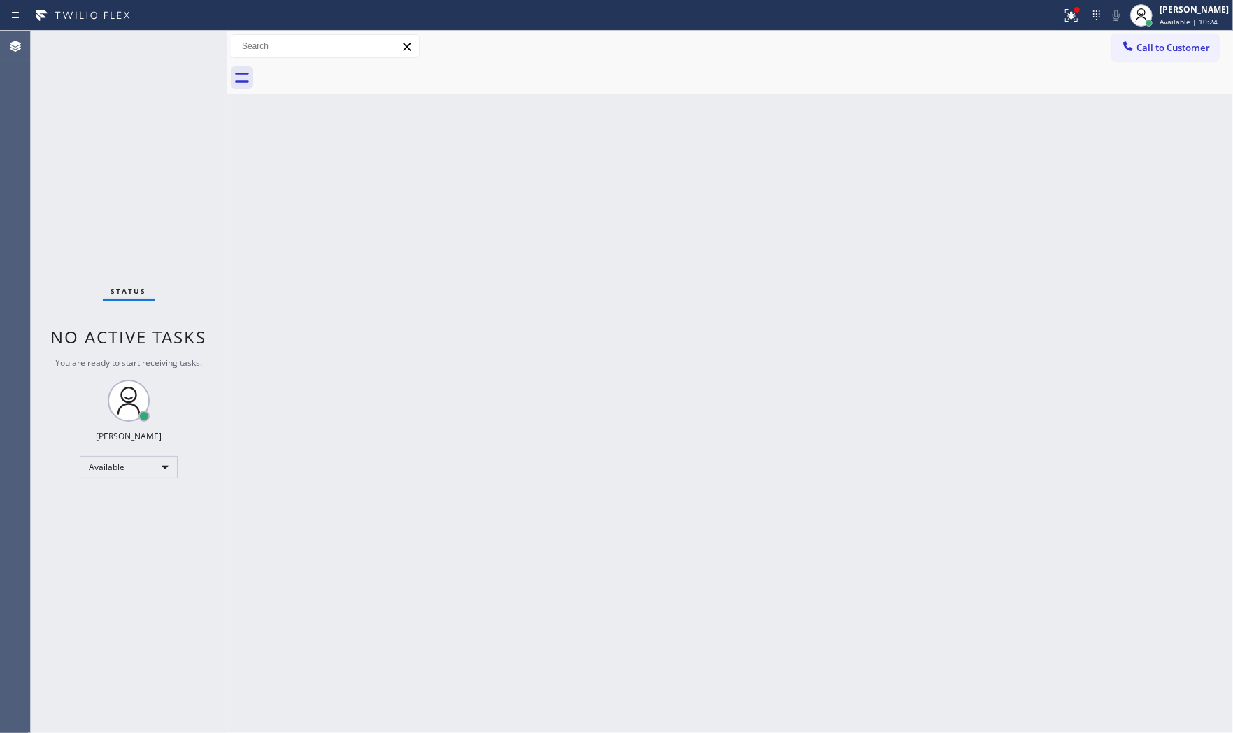
click at [939, 24] on div at bounding box center [531, 15] width 1050 height 22
click at [1056, 11] on div at bounding box center [1071, 15] width 31 height 17
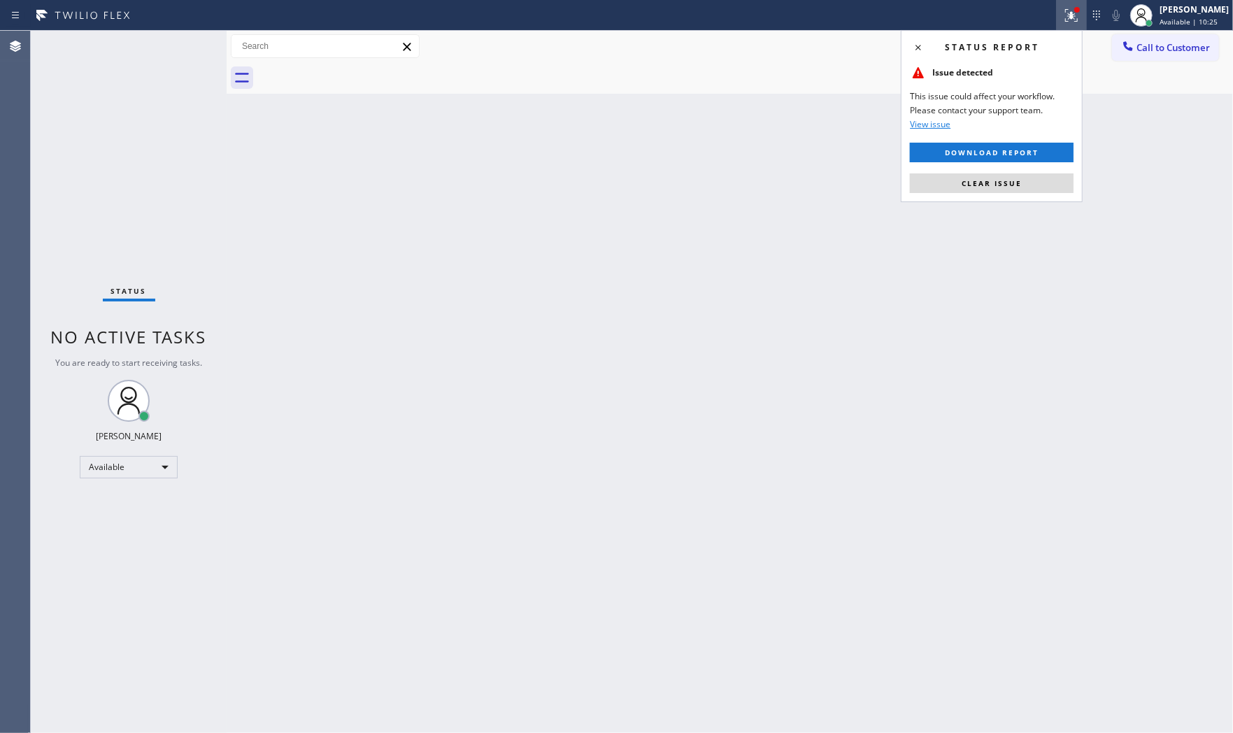
click at [1009, 171] on div "Status report Issue detected This issue could affect your workflow. Please cont…" at bounding box center [992, 116] width 182 height 172
click at [1010, 176] on button "Clear issue" at bounding box center [992, 183] width 164 height 20
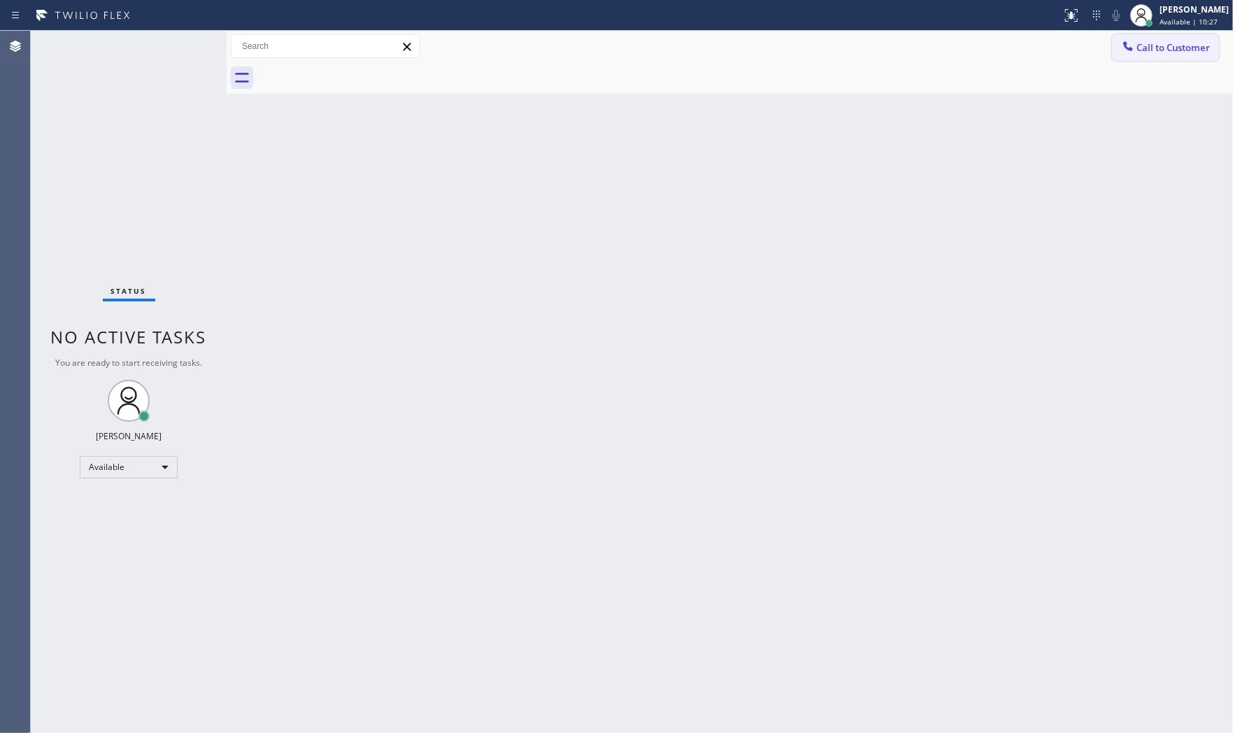
click at [1156, 45] on span "Call to Customer" at bounding box center [1172, 47] width 73 height 13
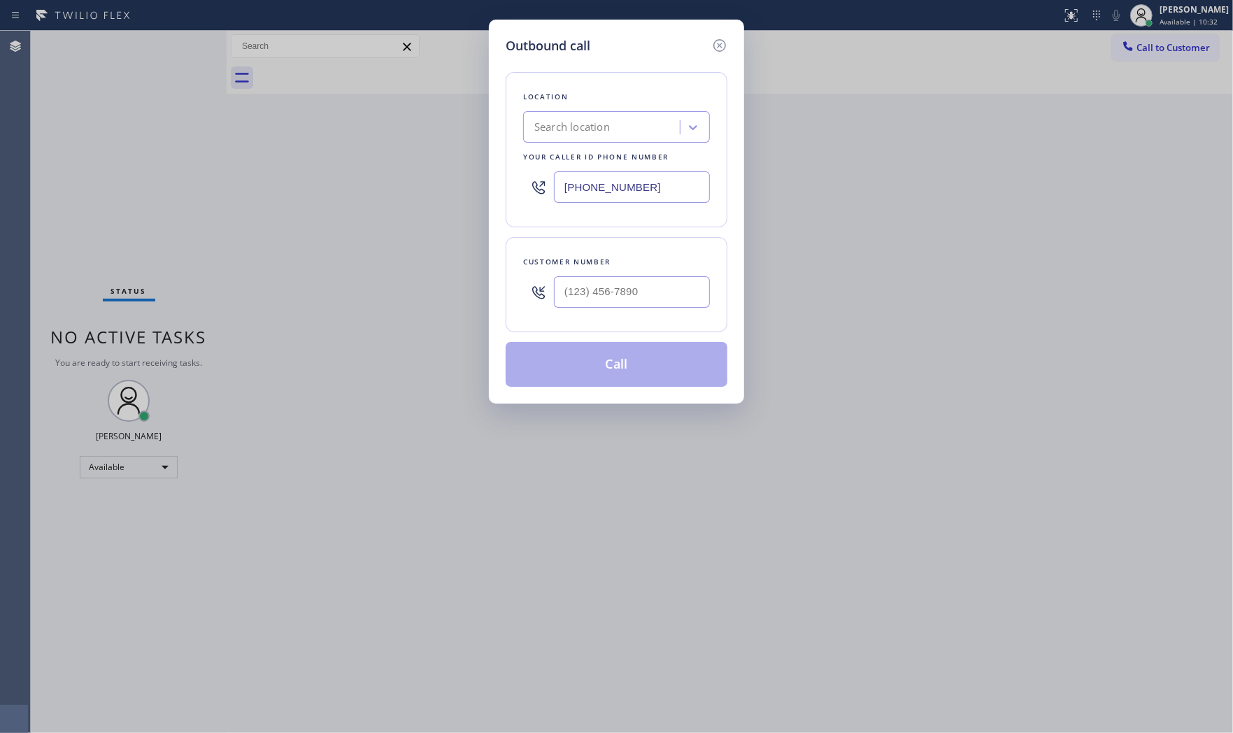
click at [646, 189] on input "(754) 701-2691" at bounding box center [632, 186] width 156 height 31
paste input "855) 731-4952"
type input "(855) 731-4952"
click at [590, 34] on div "Outbound call Location 5 Star Appliance Repair Your caller id phone number (855…" at bounding box center [616, 212] width 255 height 384
click at [596, 299] on input "(___) ___-____" at bounding box center [632, 291] width 156 height 31
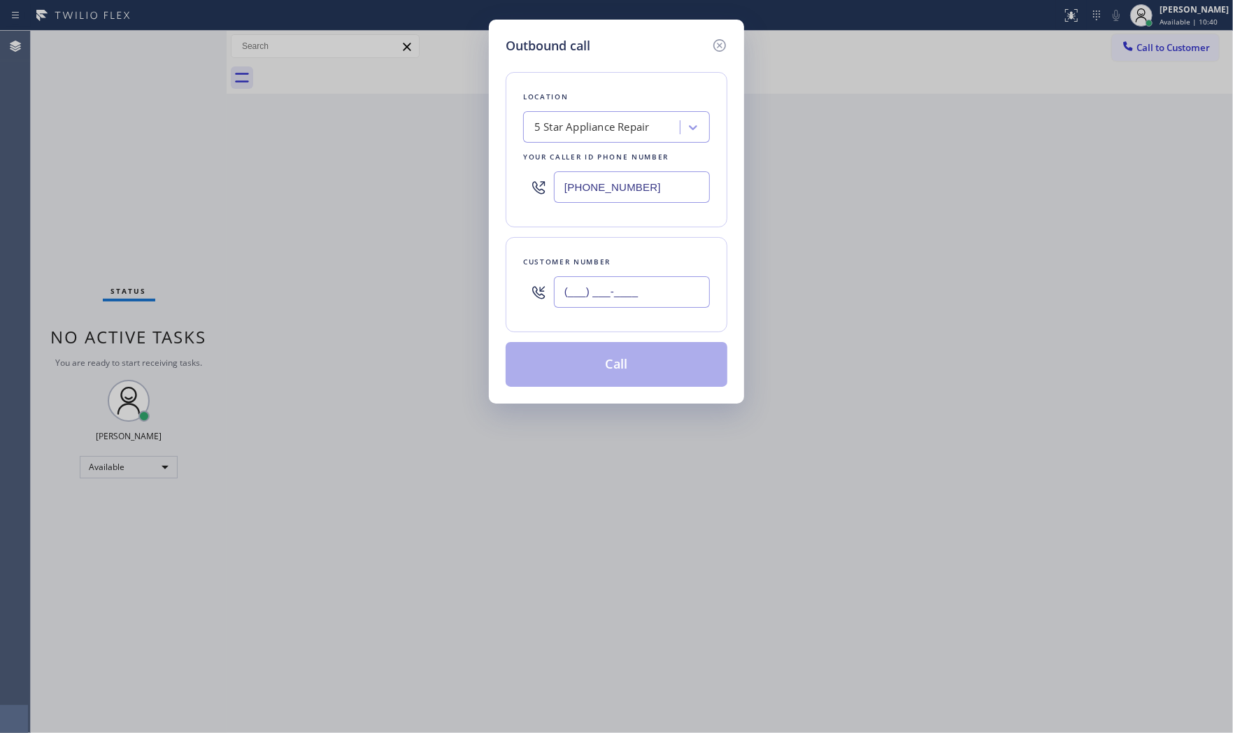
paste input "818) 359-0780"
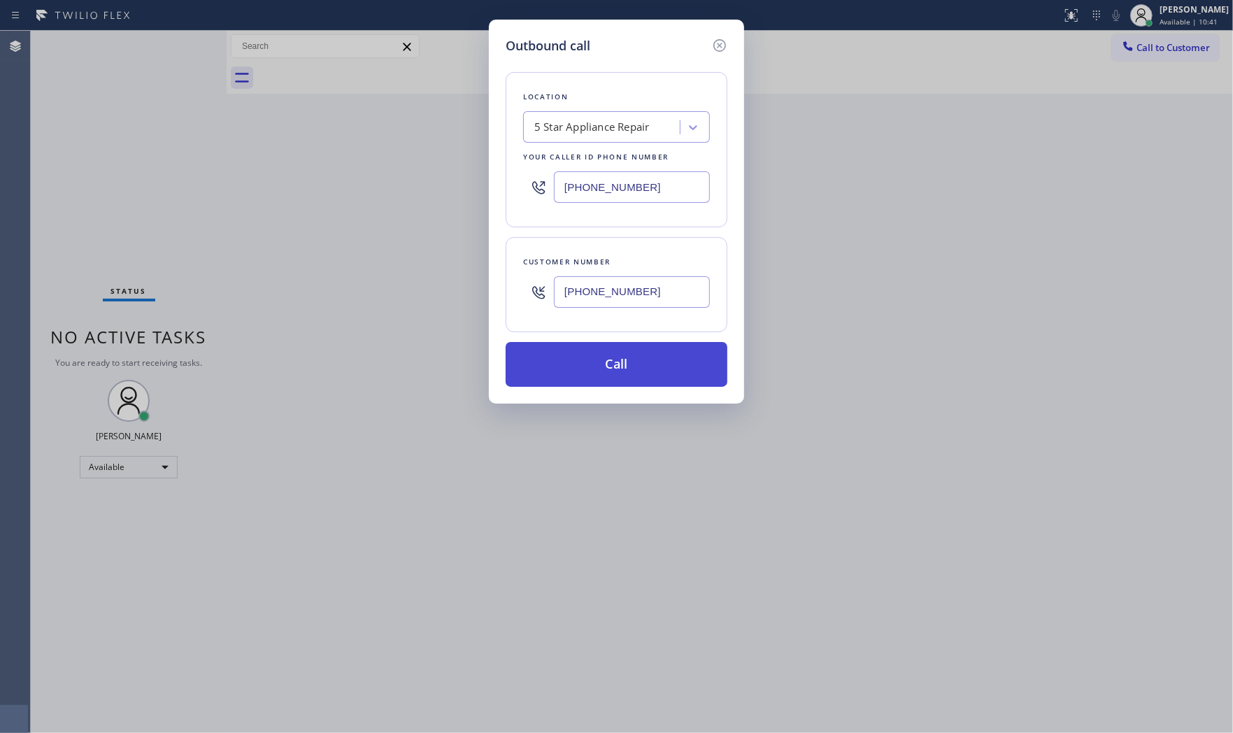
type input "(818) 359-0780"
click at [587, 365] on button "Call" at bounding box center [616, 364] width 222 height 45
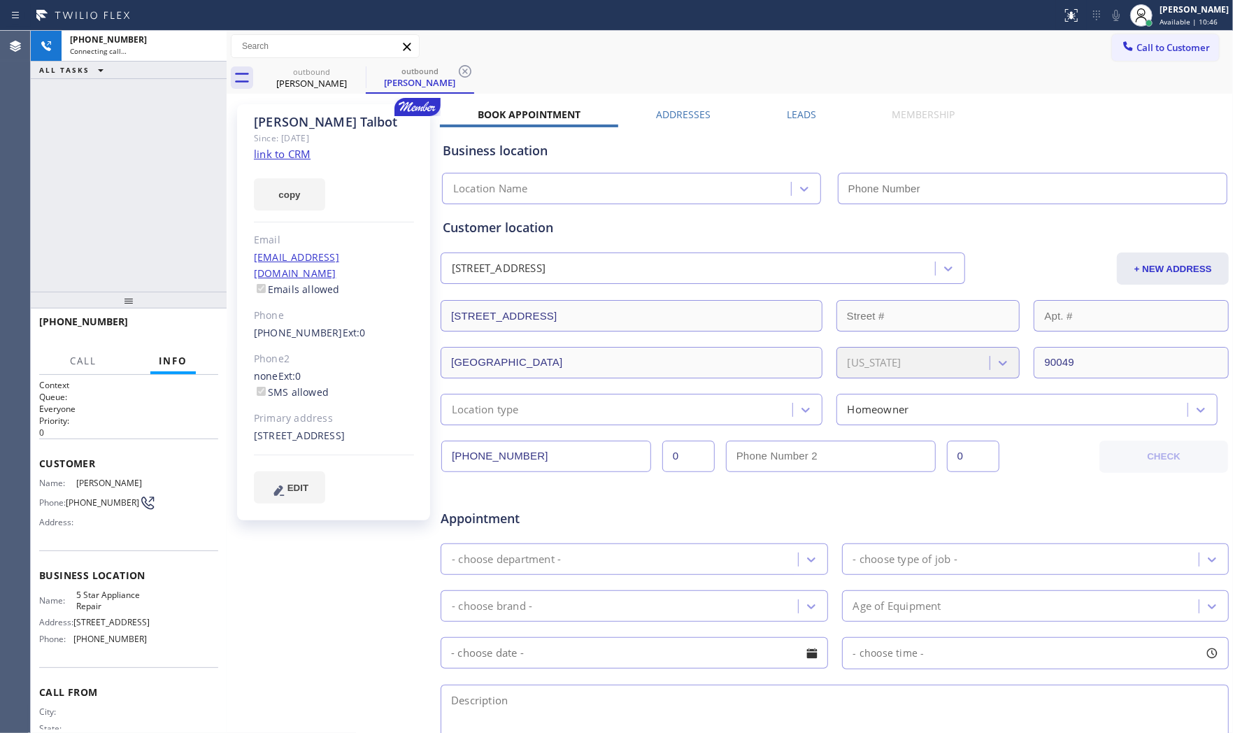
type input "(855) 731-4952"
click at [1108, 21] on icon at bounding box center [1115, 15] width 17 height 17
click at [175, 331] on span "HANG UP" at bounding box center [185, 328] width 43 height 10
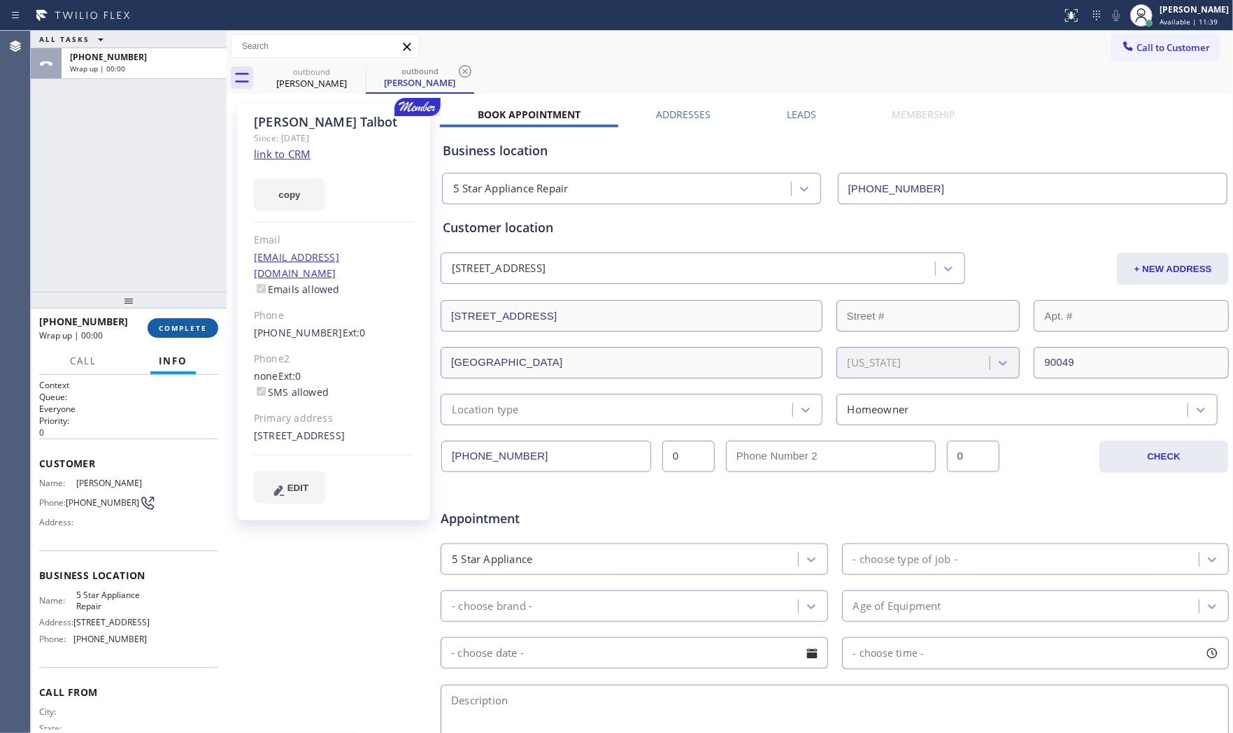
click at [178, 331] on span "COMPLETE" at bounding box center [183, 328] width 48 height 10
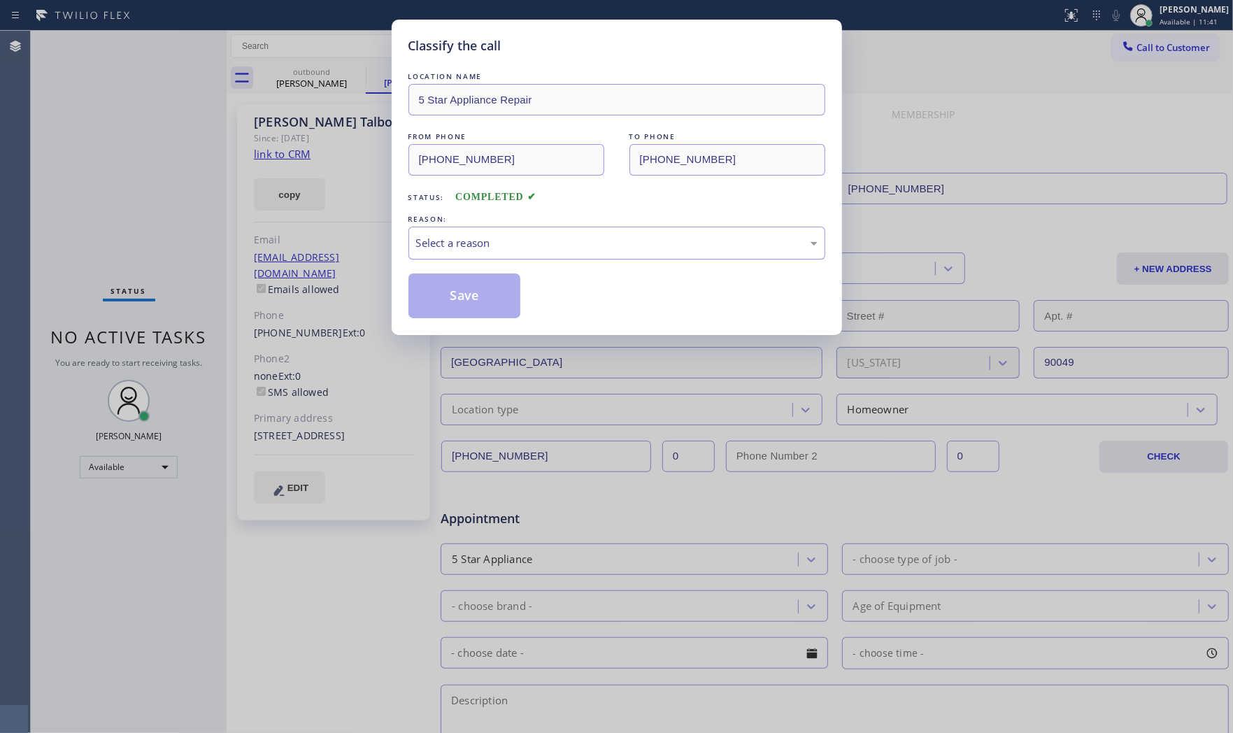
click at [533, 247] on div "Select a reason" at bounding box center [616, 243] width 401 height 16
click at [470, 295] on button "Save" at bounding box center [464, 295] width 113 height 45
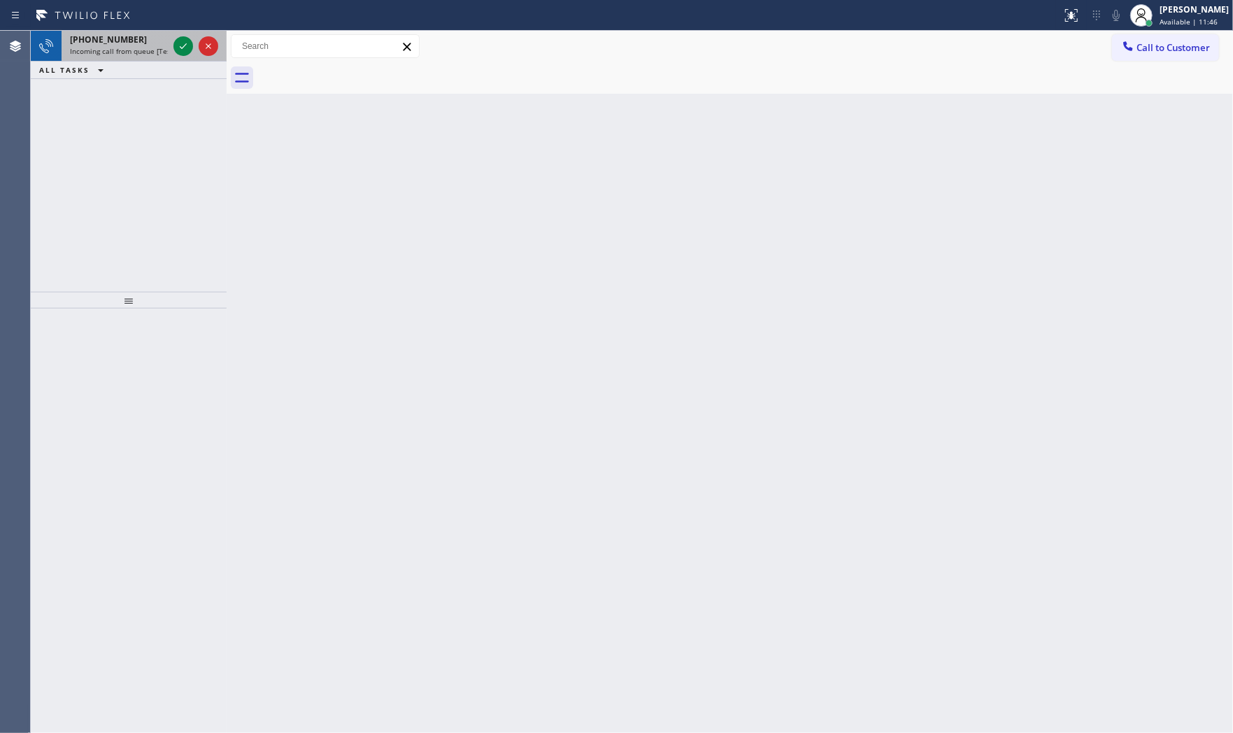
click at [100, 44] on span "+18183590780" at bounding box center [108, 40] width 77 height 12
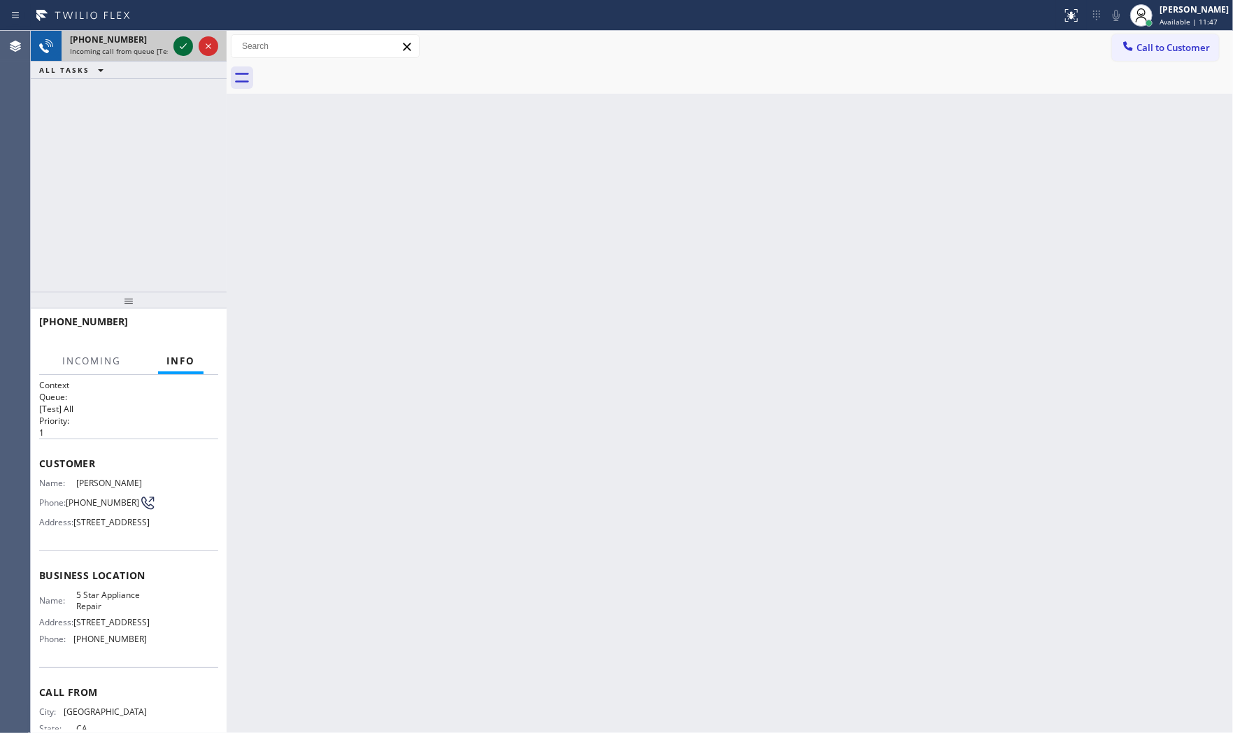
click at [179, 48] on icon at bounding box center [183, 46] width 17 height 17
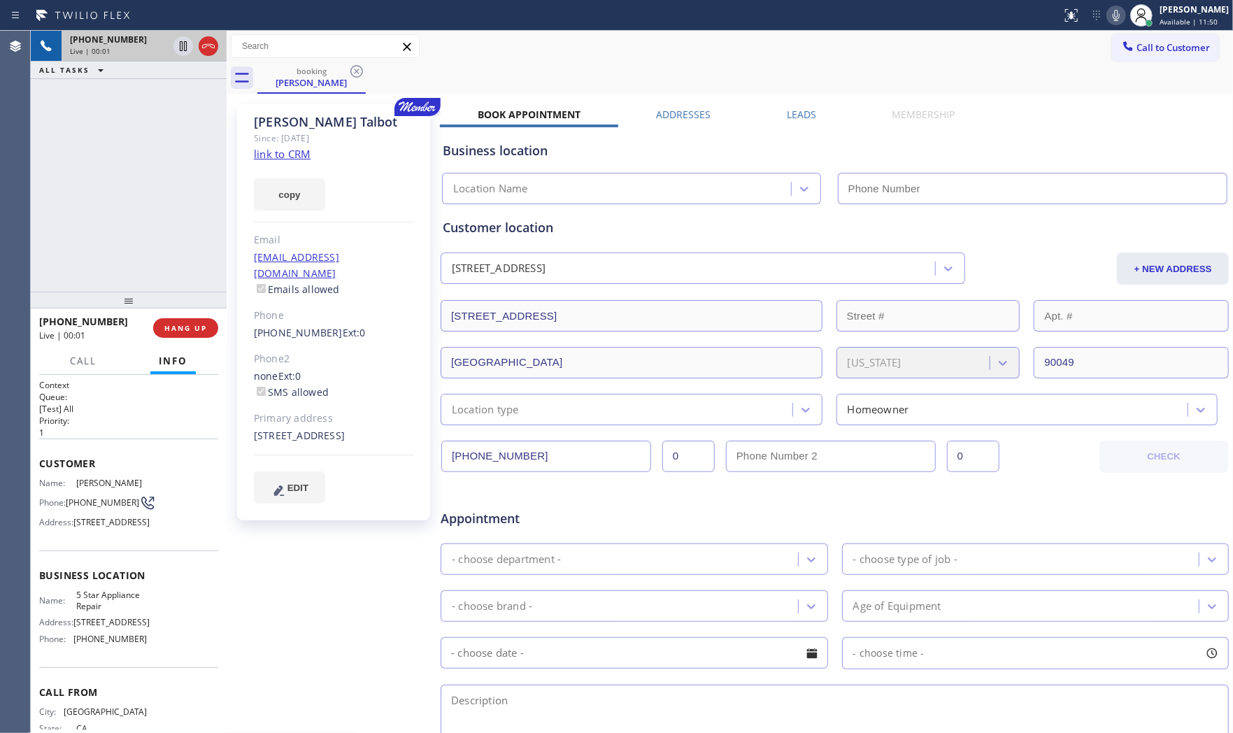
type input "(855) 731-4952"
click at [996, 36] on div "Call to Customer Outbound call Location 5 Star Appliance Repair Your caller id …" at bounding box center [730, 46] width 1006 height 24
click at [1126, 15] on div at bounding box center [1141, 15] width 31 height 31
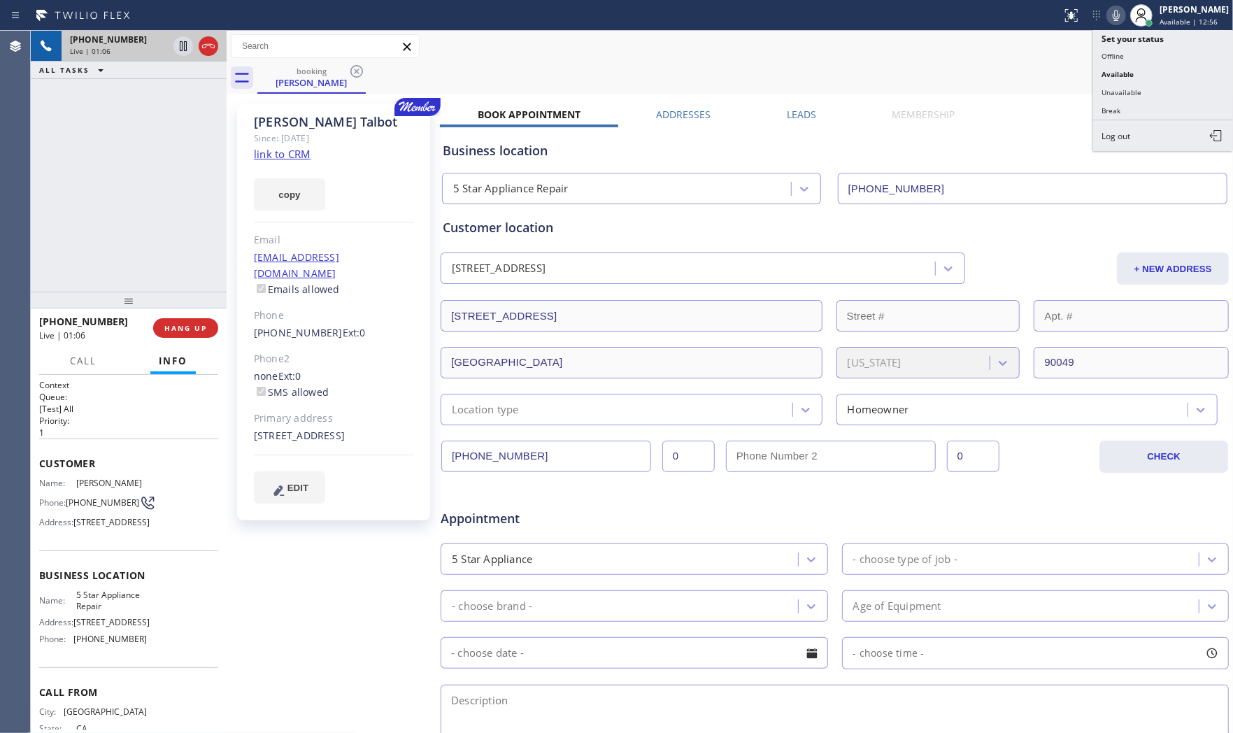
click at [1114, 15] on icon at bounding box center [1115, 15] width 7 height 11
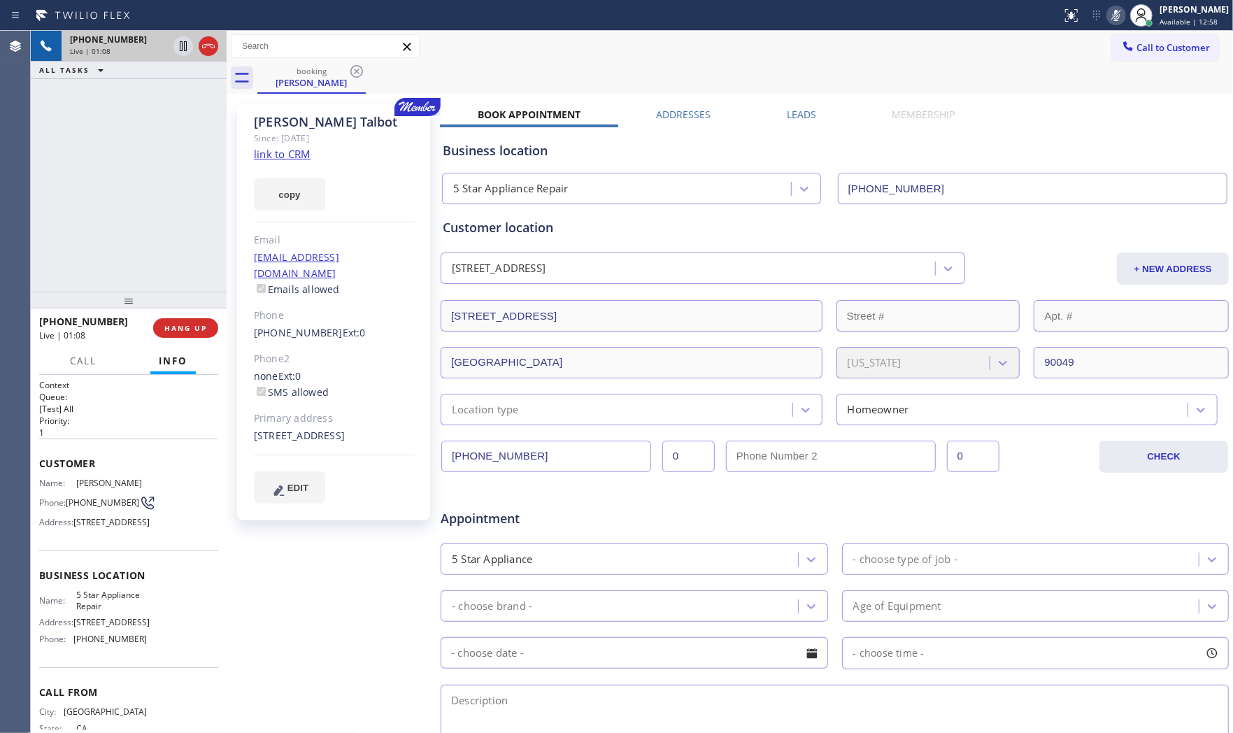
click at [1114, 15] on icon at bounding box center [1115, 15] width 7 height 11
click at [1028, 115] on div "Book Appointment Addresses Leads Membership Business location 5 Star Appliance …" at bounding box center [834, 556] width 789 height 896
drag, startPoint x: 185, startPoint y: 324, endPoint x: 204, endPoint y: 310, distance: 23.7
click at [187, 324] on span "HANG UP" at bounding box center [185, 328] width 43 height 10
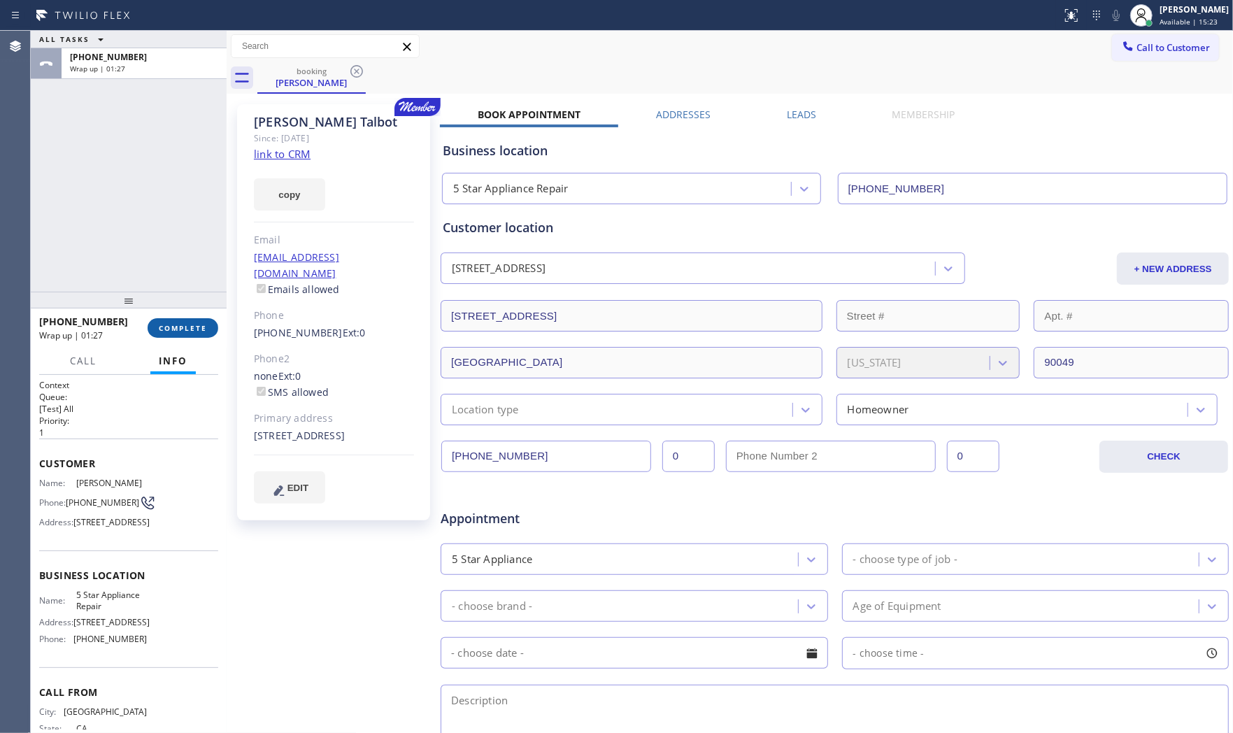
click at [171, 334] on button "COMPLETE" at bounding box center [183, 328] width 71 height 20
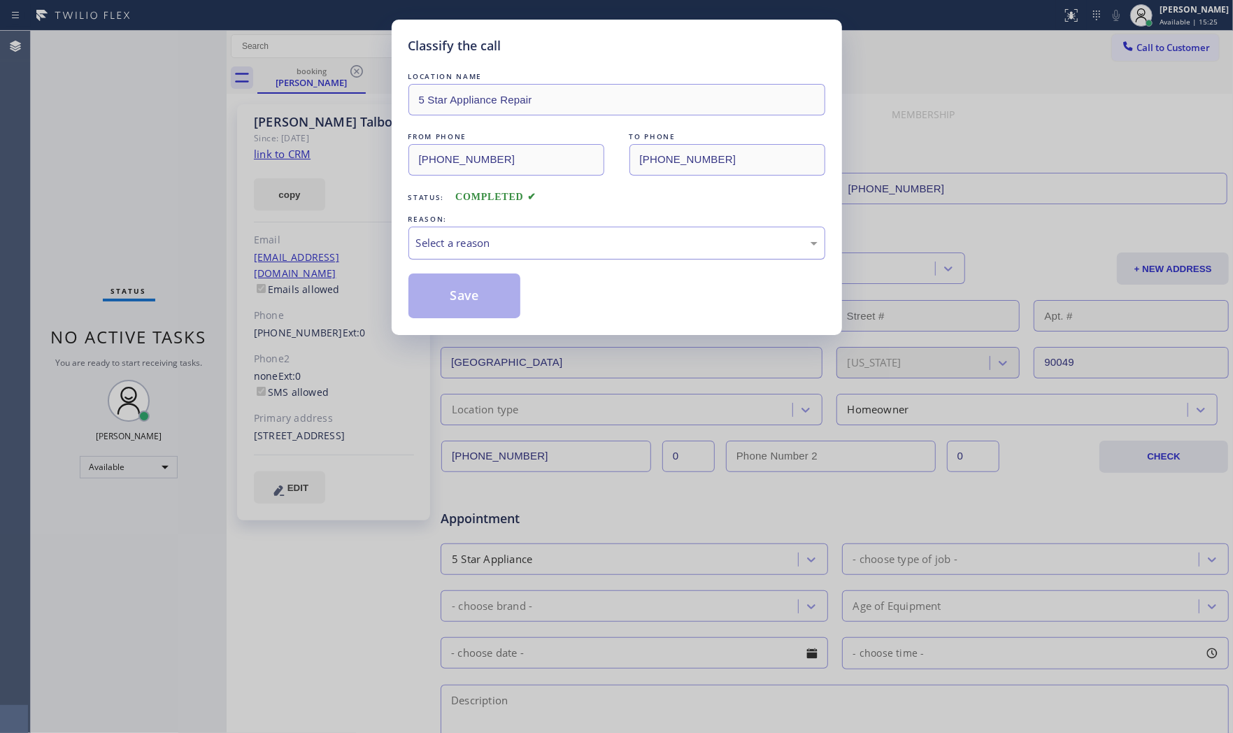
click at [497, 247] on div "Select a reason" at bounding box center [616, 243] width 401 height 16
click at [468, 294] on button "Save" at bounding box center [464, 295] width 113 height 45
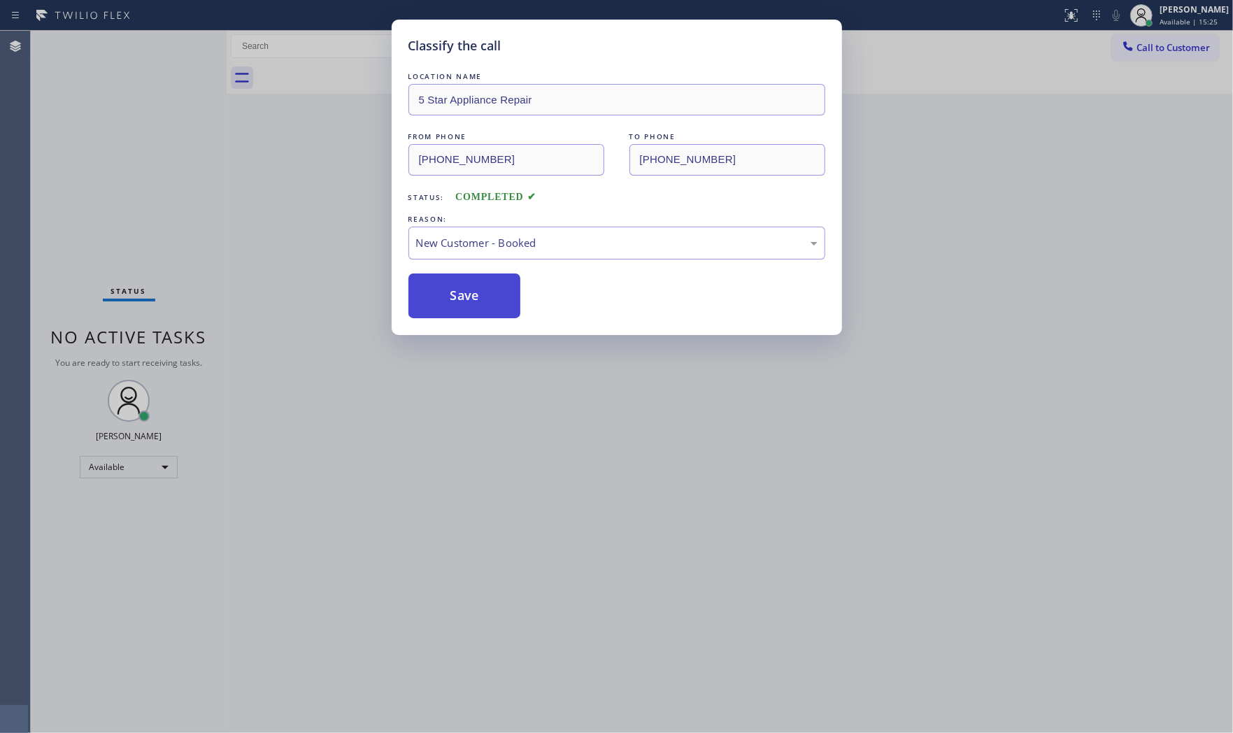
click at [468, 294] on button "Save" at bounding box center [464, 295] width 113 height 45
drag, startPoint x: 468, startPoint y: 294, endPoint x: 487, endPoint y: 101, distance: 194.5
click at [468, 287] on button "Save" at bounding box center [464, 295] width 113 height 45
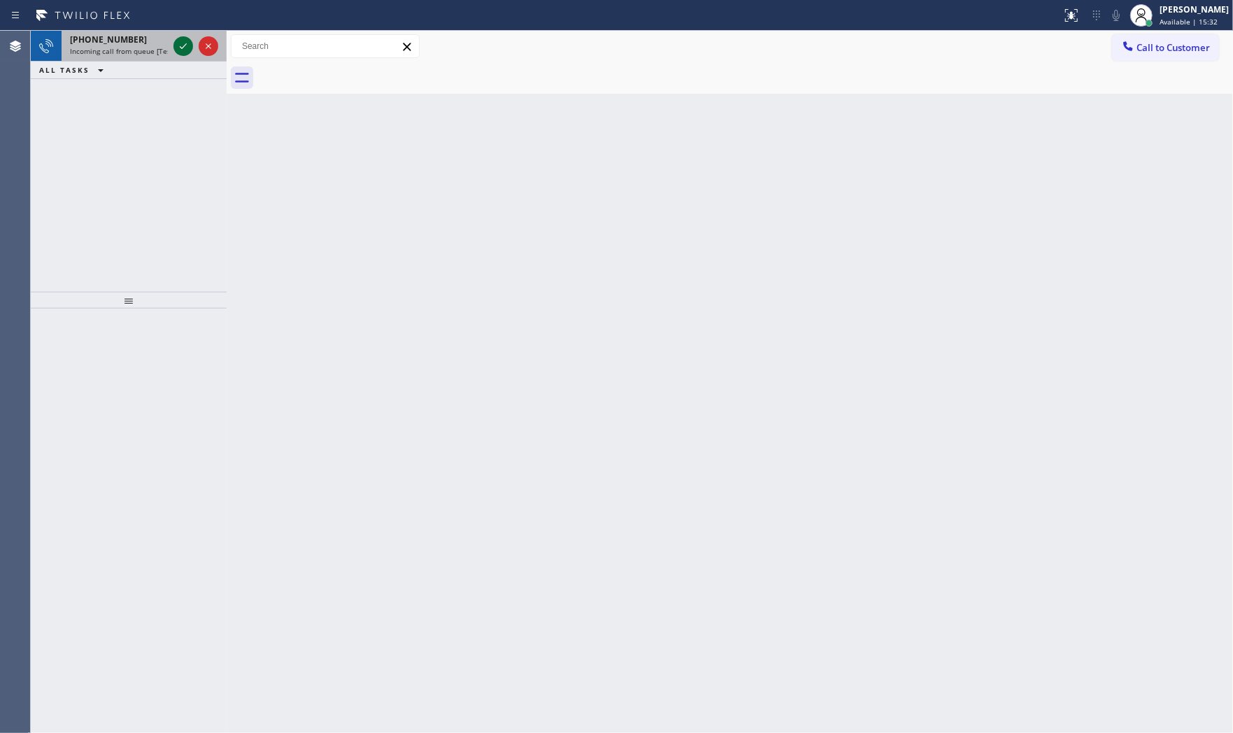
drag, startPoint x: 170, startPoint y: 38, endPoint x: 177, endPoint y: 43, distance: 8.5
click at [171, 39] on div at bounding box center [196, 46] width 50 height 31
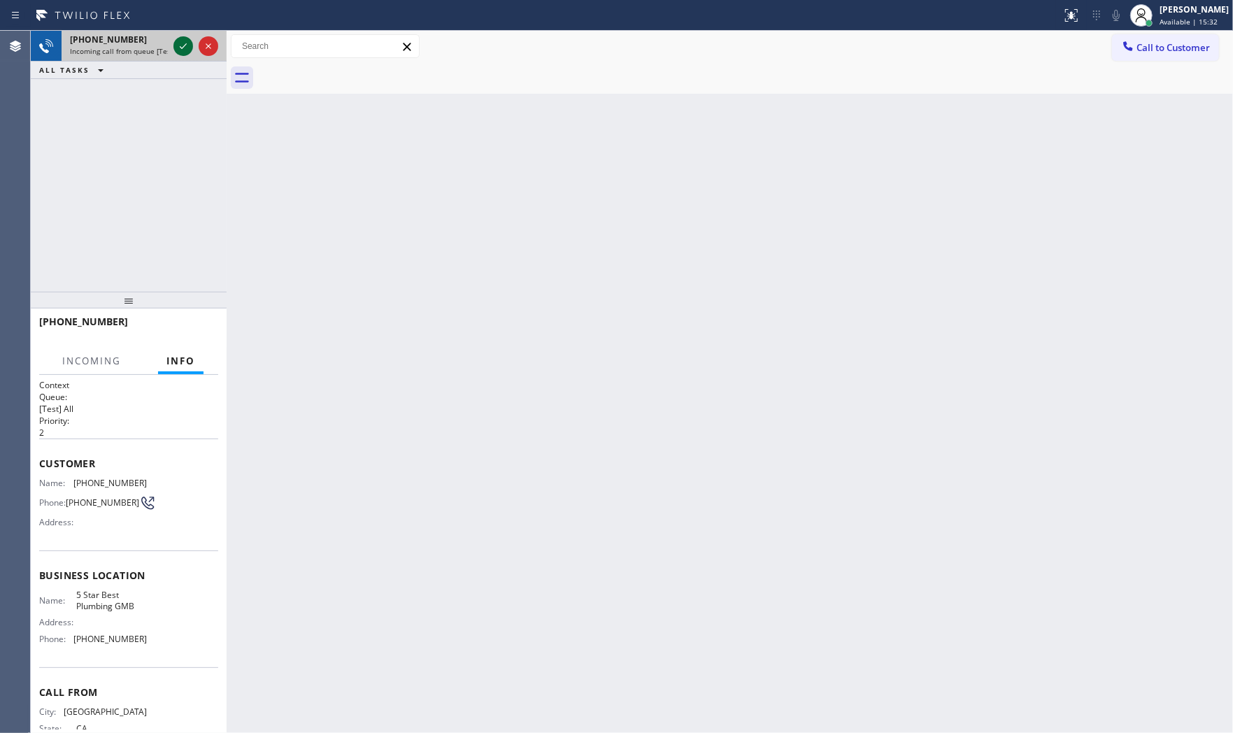
click at [180, 45] on icon at bounding box center [183, 46] width 17 height 17
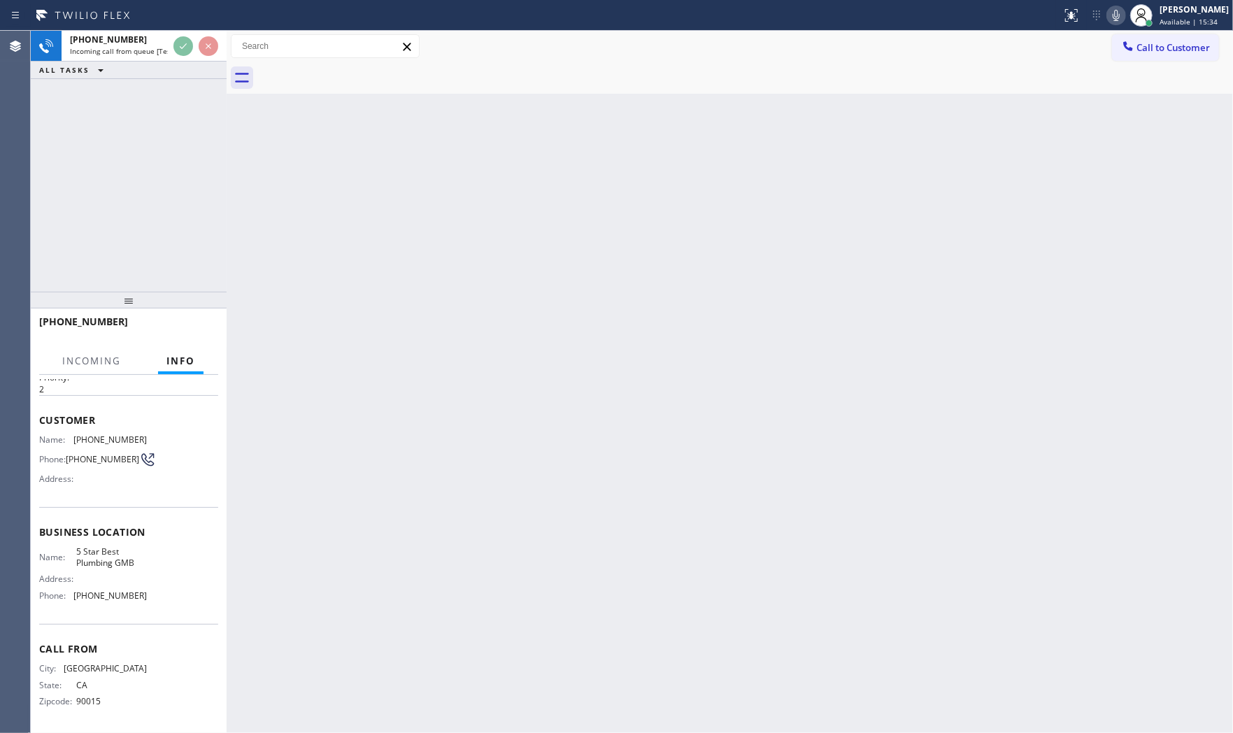
scroll to position [47, 0]
click at [191, 322] on div "+12132135285" at bounding box center [123, 321] width 169 height 13
click at [191, 322] on div "+12132135285" at bounding box center [128, 328] width 179 height 36
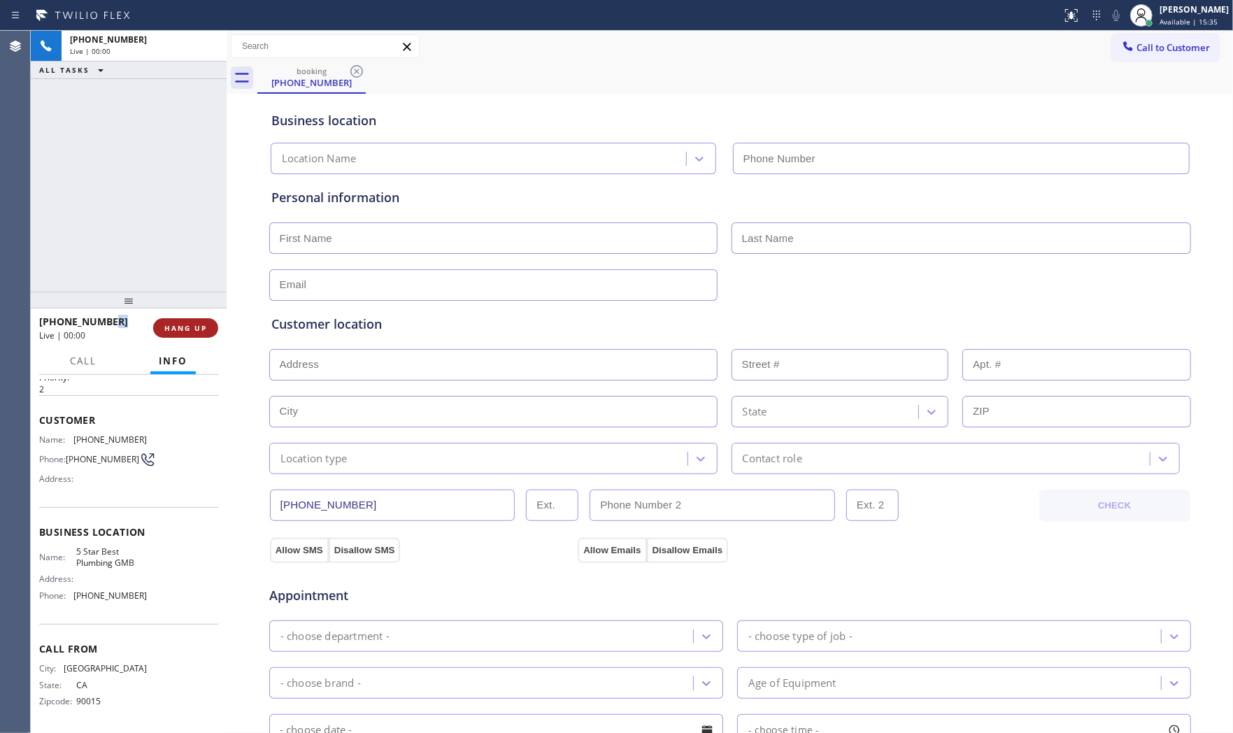
click at [194, 324] on span "HANG UP" at bounding box center [185, 328] width 43 height 10
type input "(213) 600-7224"
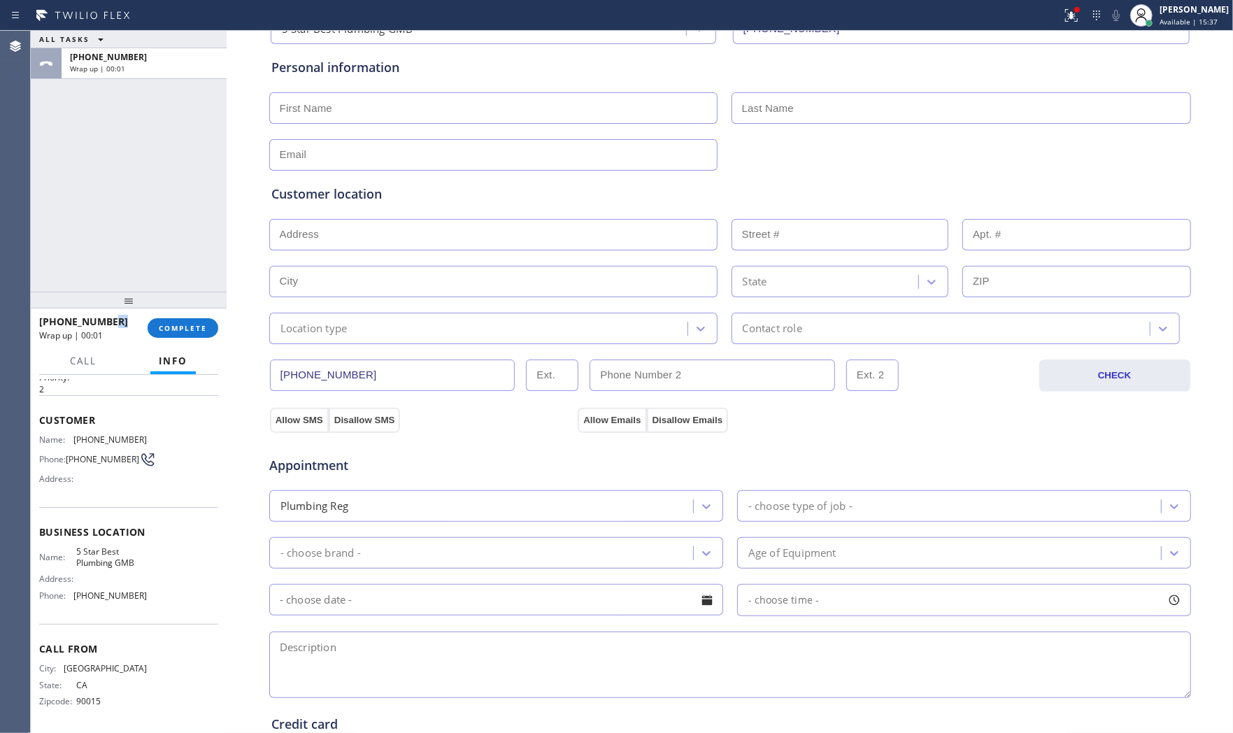
scroll to position [0, 0]
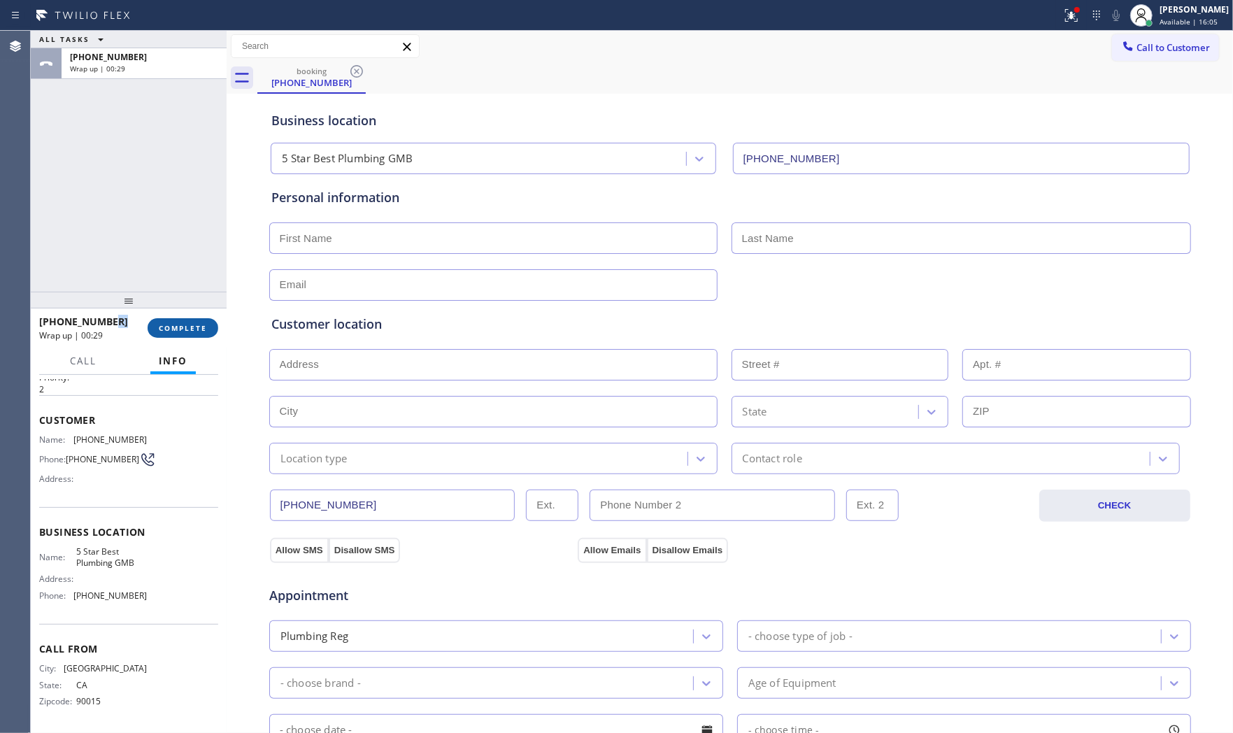
click at [159, 326] on button "COMPLETE" at bounding box center [183, 328] width 71 height 20
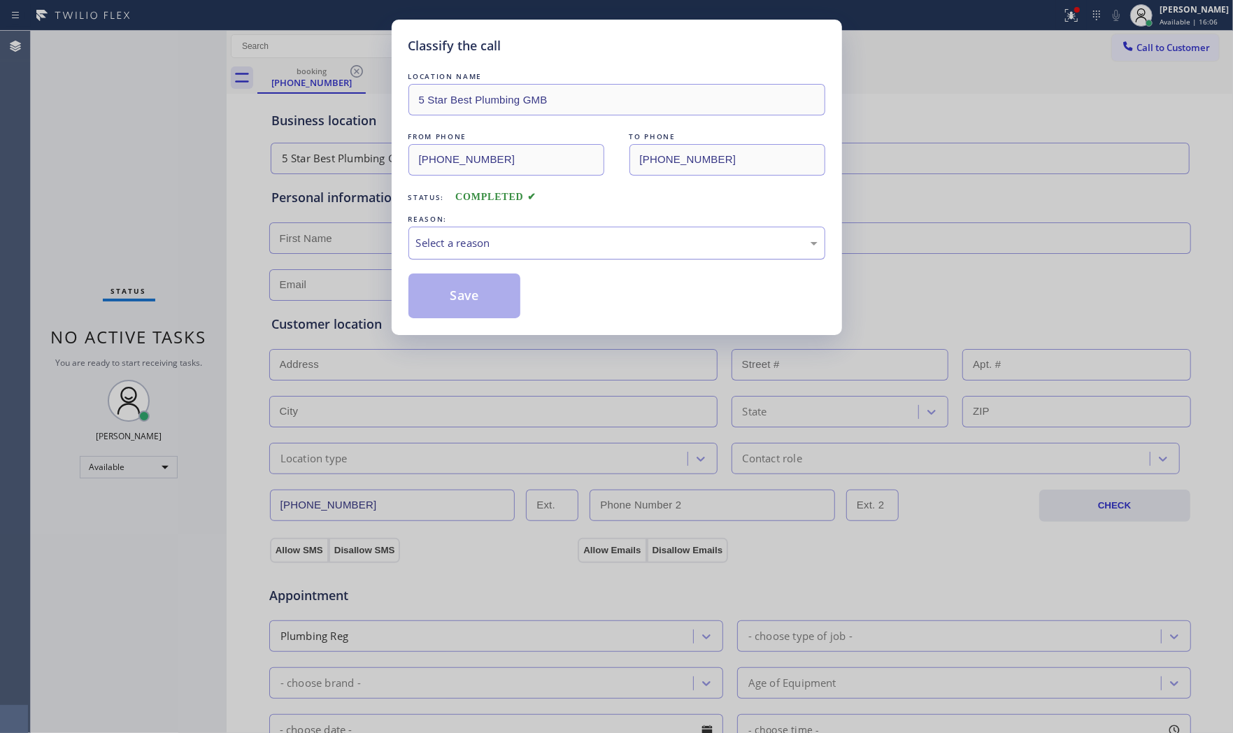
click at [540, 249] on div "Select a reason" at bounding box center [616, 243] width 401 height 16
click at [490, 294] on button "Save" at bounding box center [464, 295] width 113 height 45
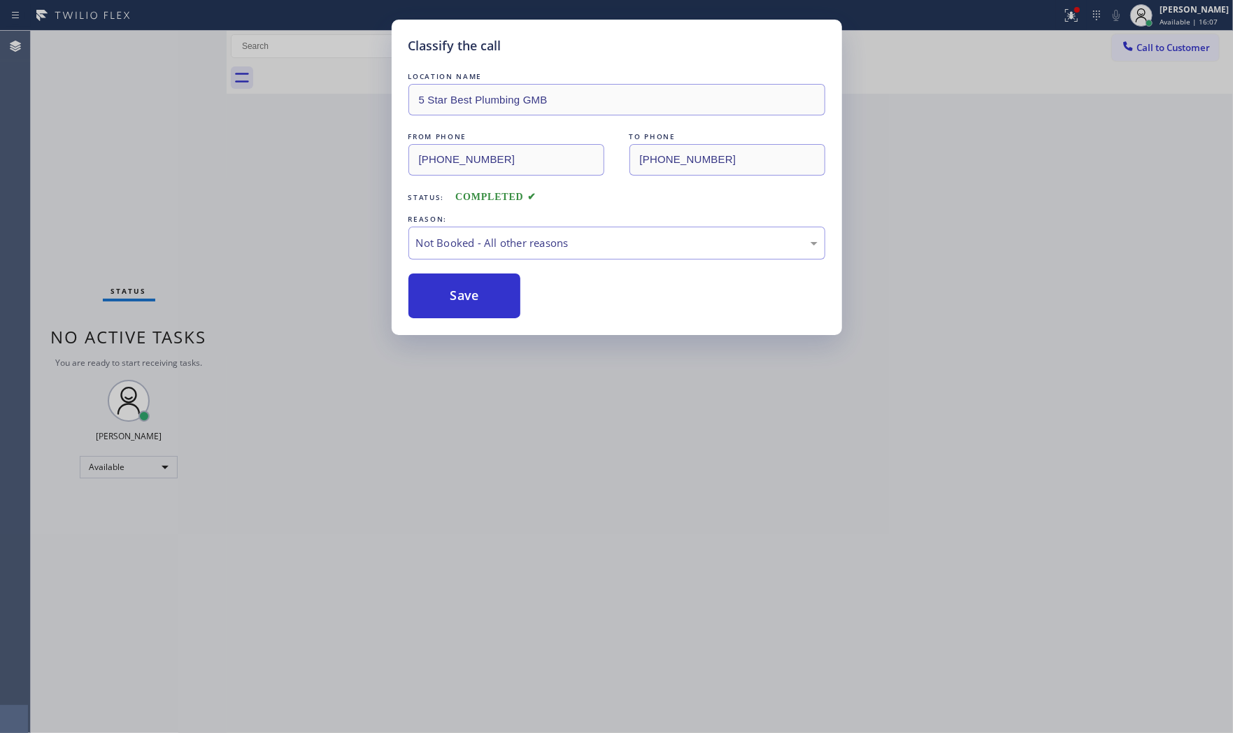
click at [490, 294] on button "Save" at bounding box center [464, 295] width 113 height 45
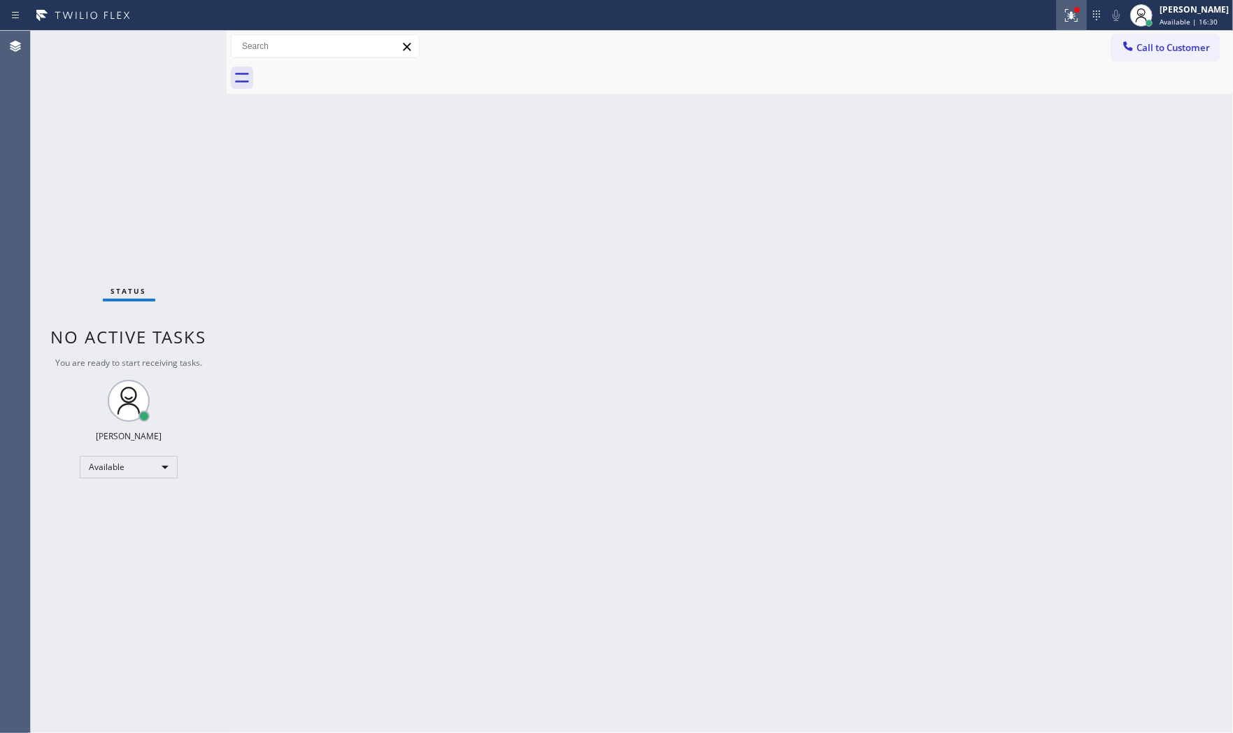
click at [1064, 17] on icon at bounding box center [1071, 15] width 17 height 17
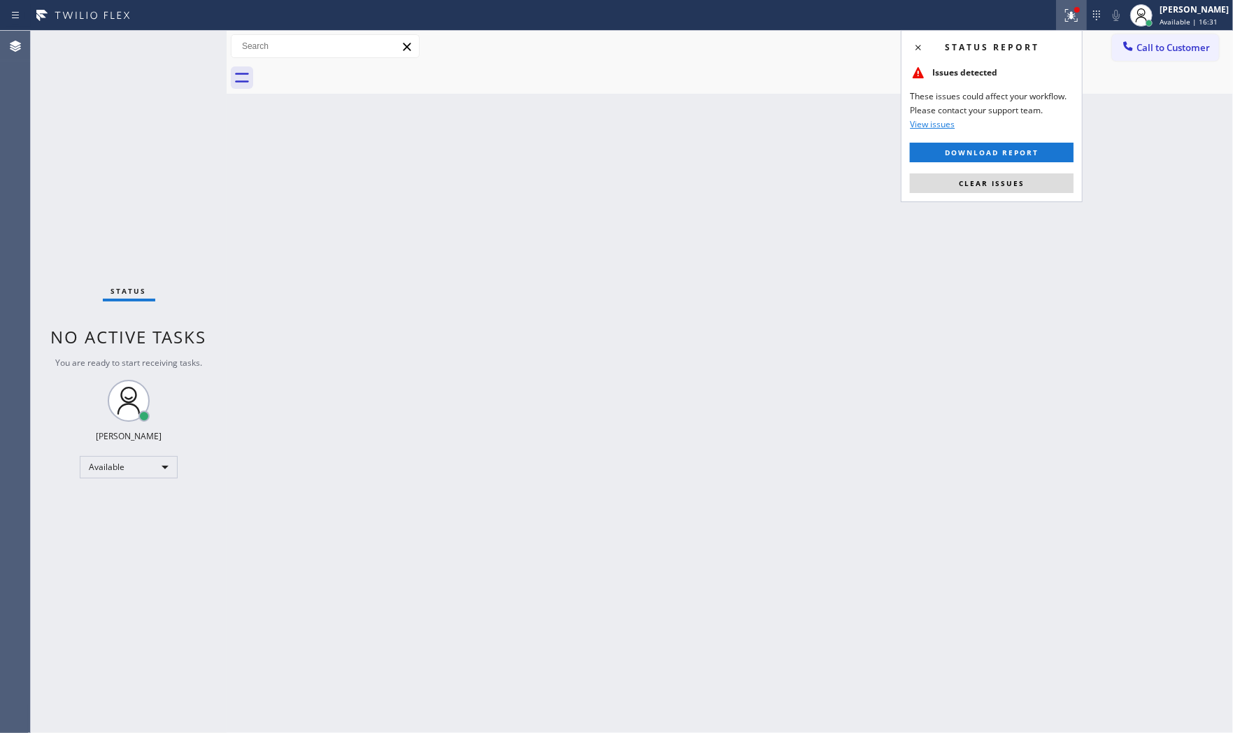
click at [1035, 196] on div "Status report Issues detected These issues could affect your workflow. Please c…" at bounding box center [992, 116] width 182 height 172
click at [1032, 184] on button "Clear issues" at bounding box center [992, 183] width 164 height 20
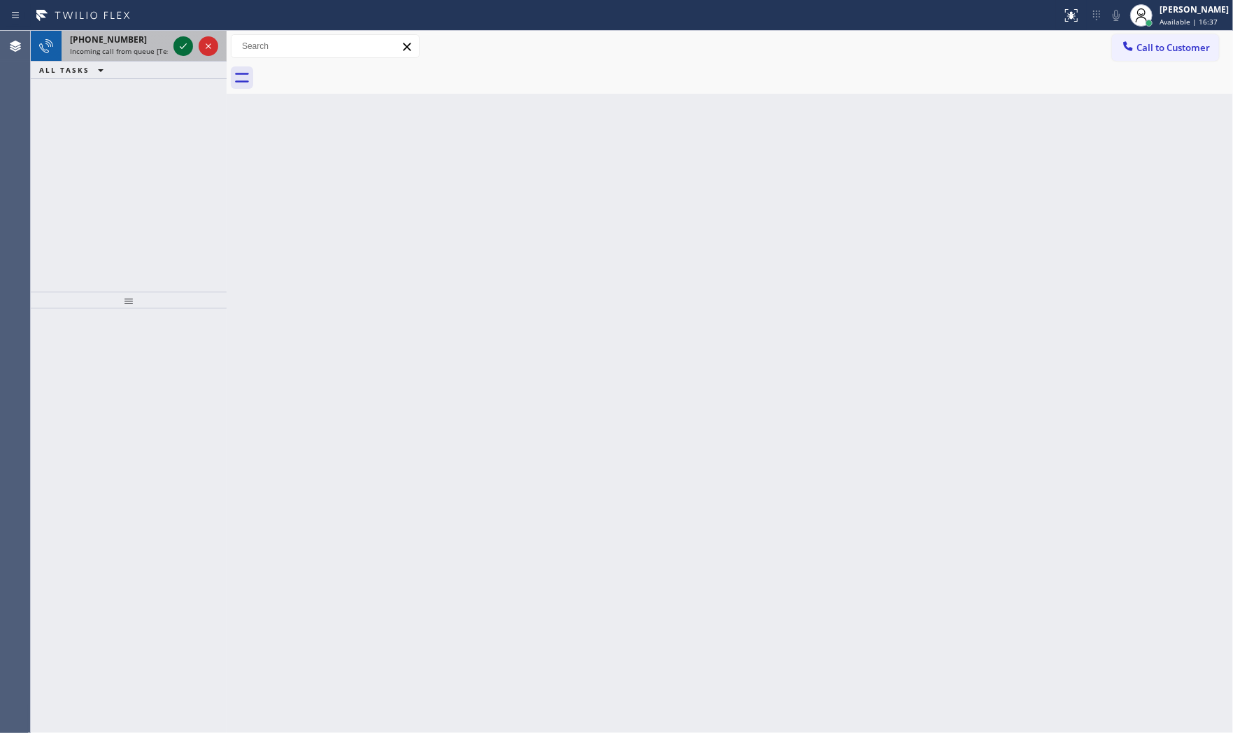
click at [187, 47] on icon at bounding box center [183, 46] width 17 height 17
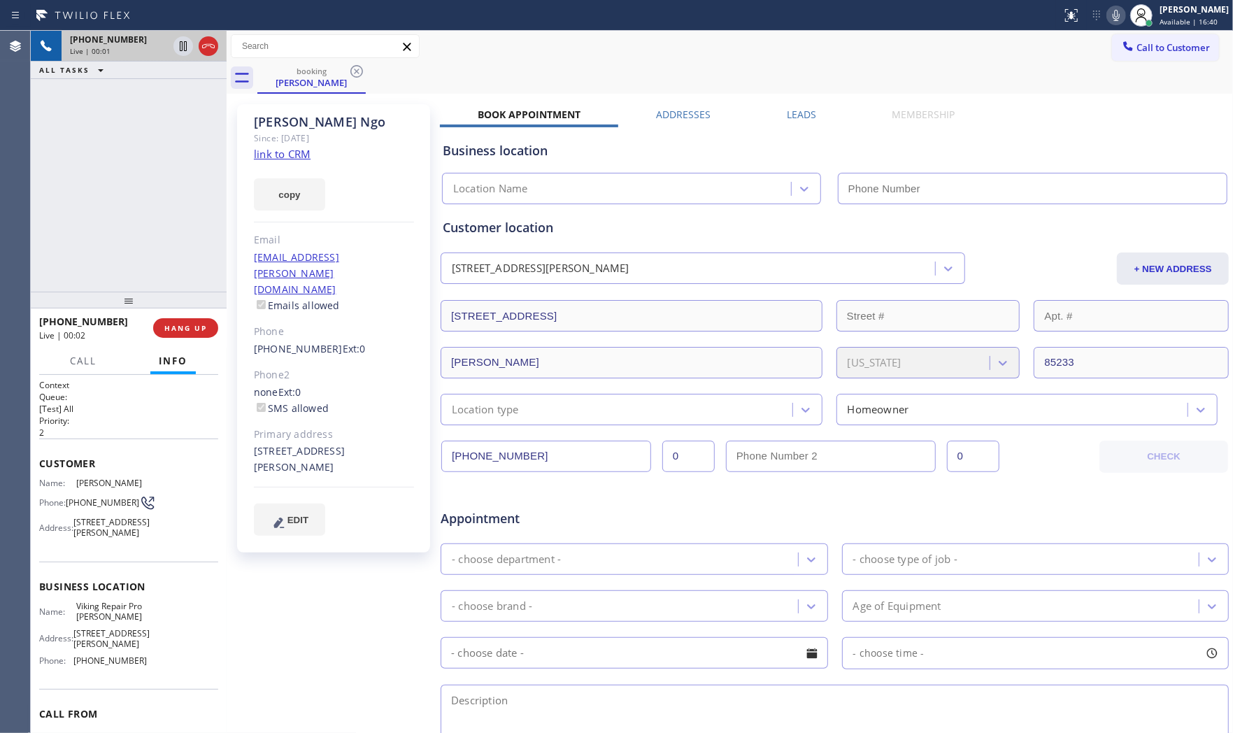
type input "(480) 613-2131"
click at [277, 152] on link "link to CRM" at bounding box center [282, 154] width 57 height 14
click at [1116, 17] on icon at bounding box center [1115, 15] width 17 height 17
click at [183, 43] on icon at bounding box center [183, 46] width 17 height 17
drag, startPoint x: 1108, startPoint y: 15, endPoint x: 1089, endPoint y: 16, distance: 19.6
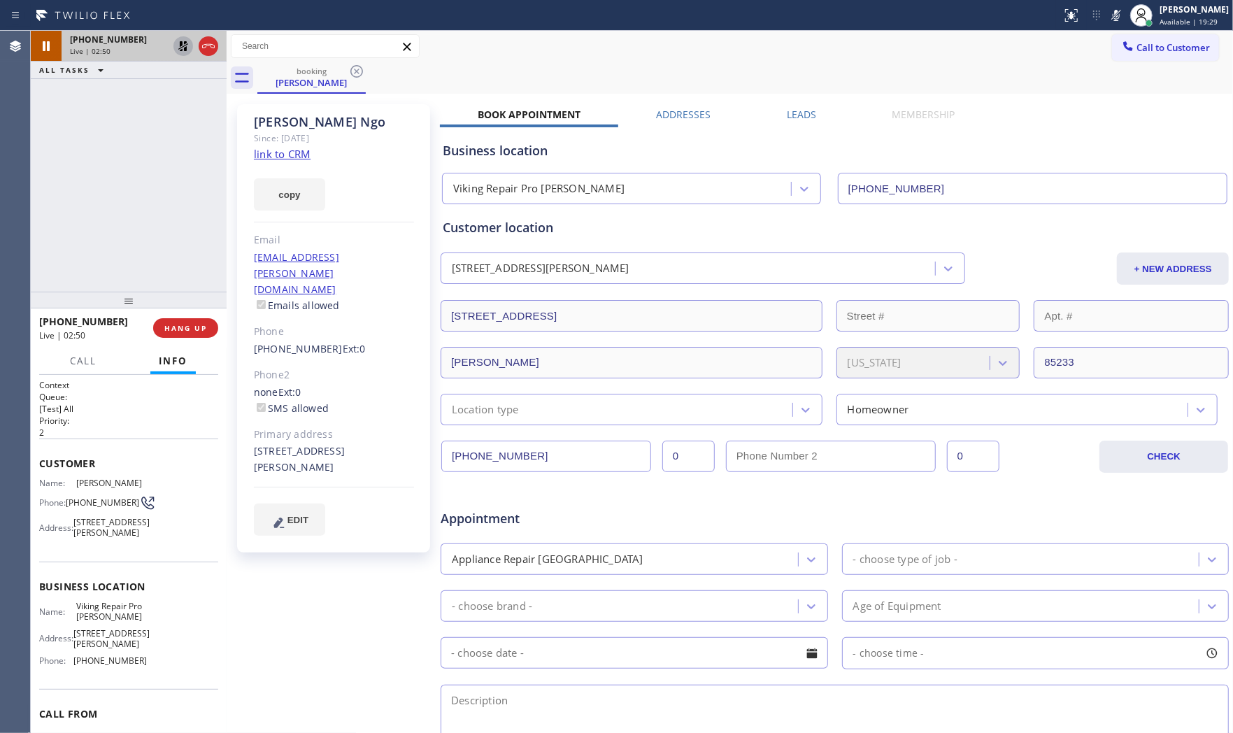
click at [1107, 15] on icon at bounding box center [1115, 15] width 17 height 17
click at [185, 47] on icon at bounding box center [183, 46] width 10 height 10
click at [259, 443] on div "225 North Mondel Drive Gilbert, 85233 AZ" at bounding box center [334, 459] width 160 height 32
click at [260, 443] on div "225 North Mondel Drive Gilbert, 85233 AZ" at bounding box center [334, 459] width 160 height 32
click at [262, 443] on div "225 North Mondel Drive Gilbert, 85233 AZ" at bounding box center [334, 459] width 160 height 32
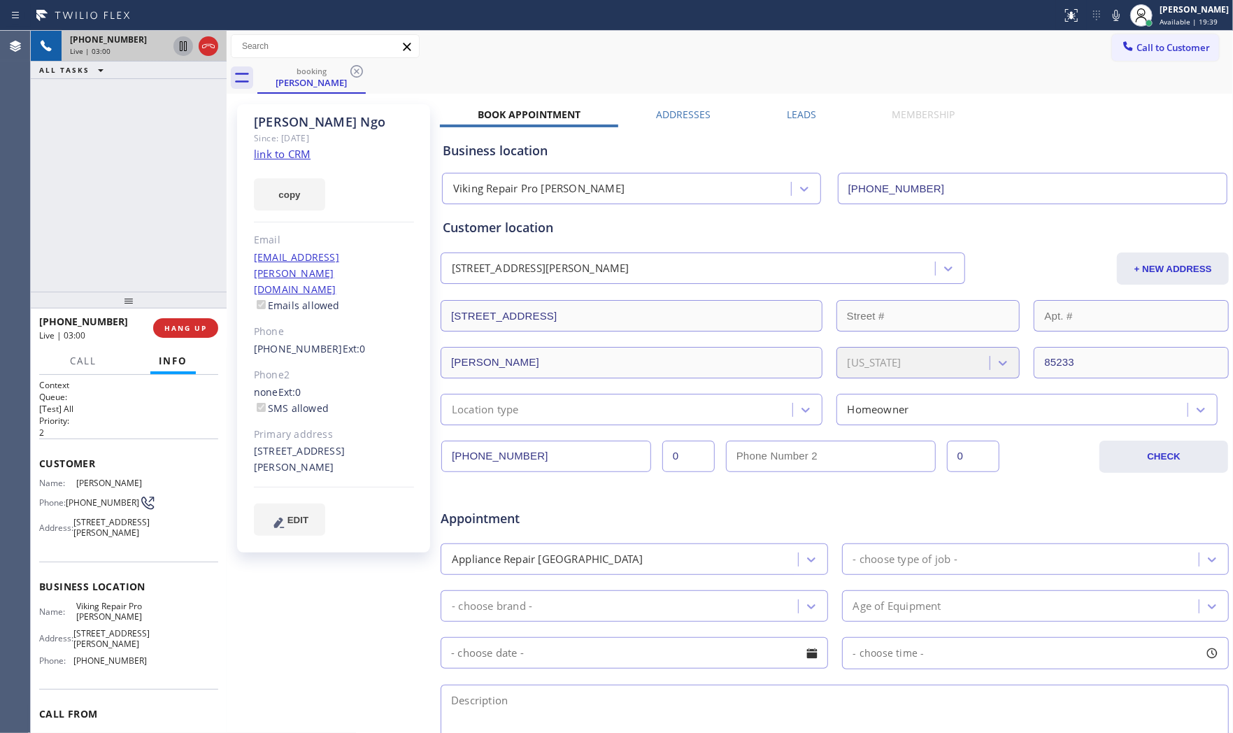
click at [262, 443] on div "225 North Mondel Drive Gilbert, 85233 AZ" at bounding box center [334, 459] width 160 height 32
copy div "85233"
click at [197, 330] on span "HANG UP" at bounding box center [185, 328] width 43 height 10
click at [187, 323] on span "COMPLETE" at bounding box center [183, 328] width 48 height 10
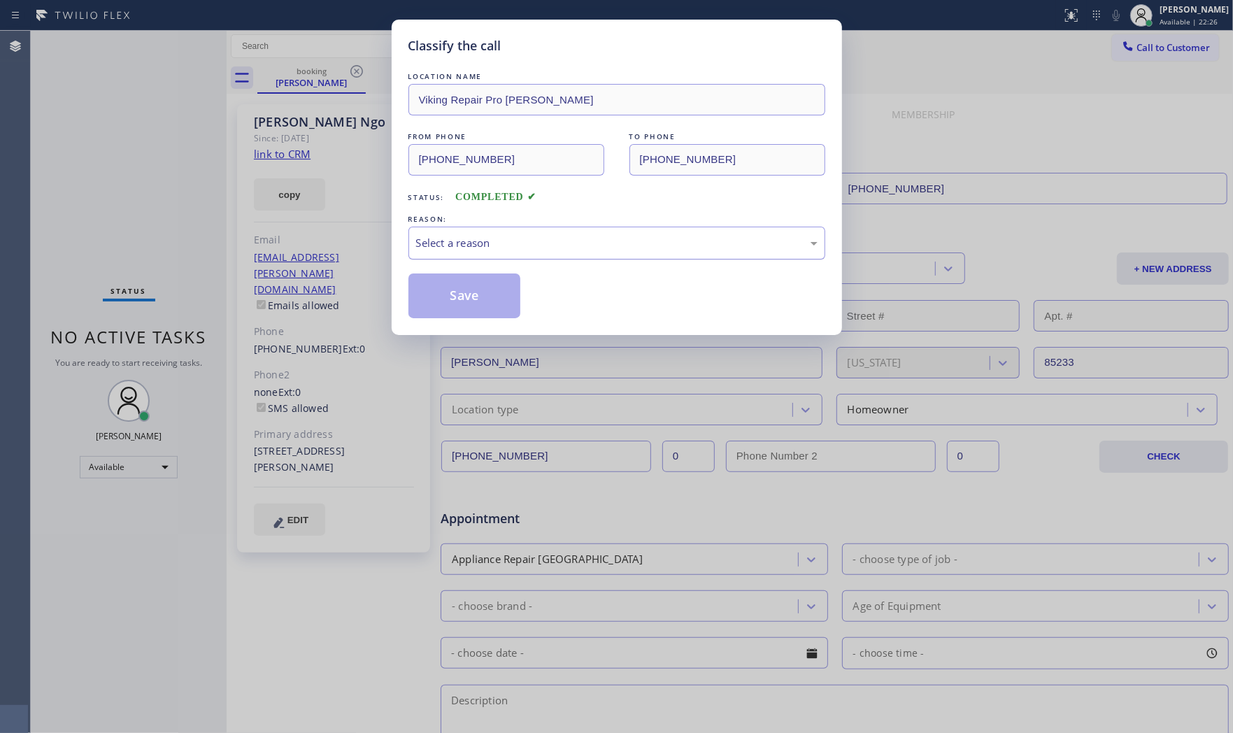
drag, startPoint x: 559, startPoint y: 245, endPoint x: 543, endPoint y: 257, distance: 20.6
click at [551, 250] on div "Select a reason" at bounding box center [616, 243] width 401 height 16
click at [480, 285] on button "Save" at bounding box center [464, 295] width 113 height 45
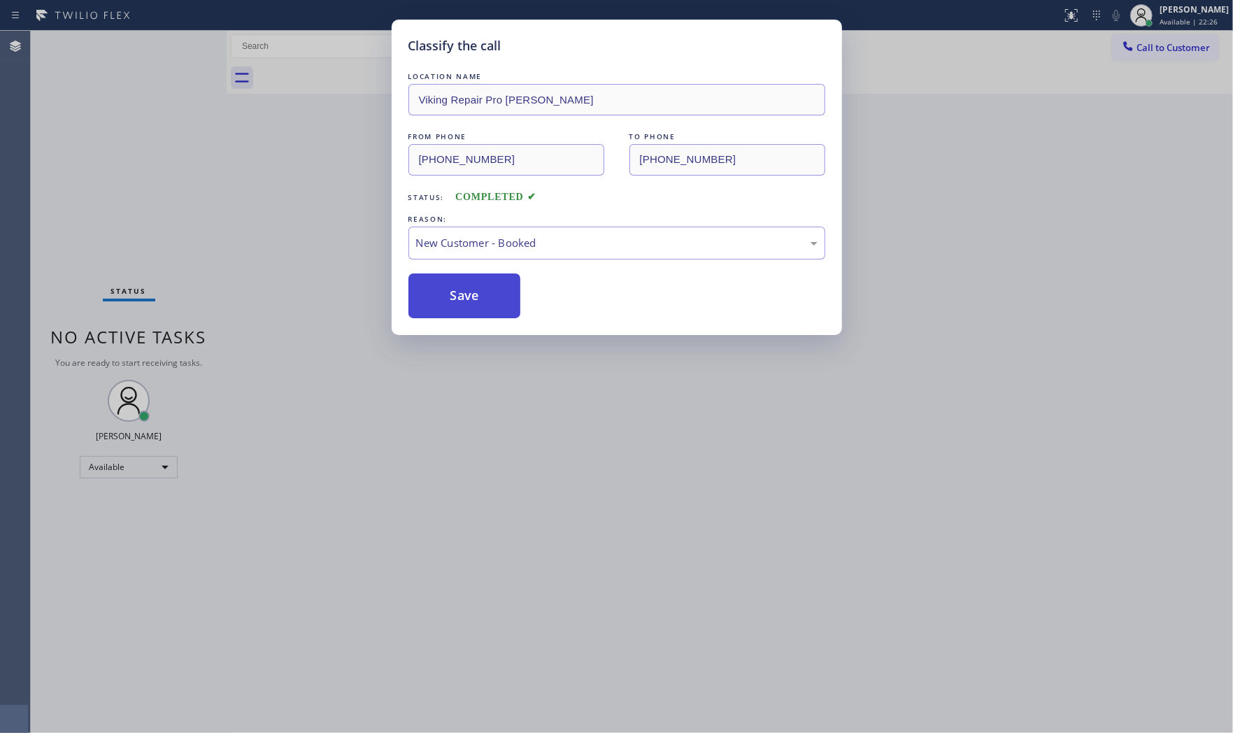
click at [480, 285] on button "Save" at bounding box center [464, 295] width 113 height 45
drag, startPoint x: 480, startPoint y: 285, endPoint x: 478, endPoint y: 268, distance: 16.2
click at [478, 283] on button "Save" at bounding box center [464, 295] width 113 height 45
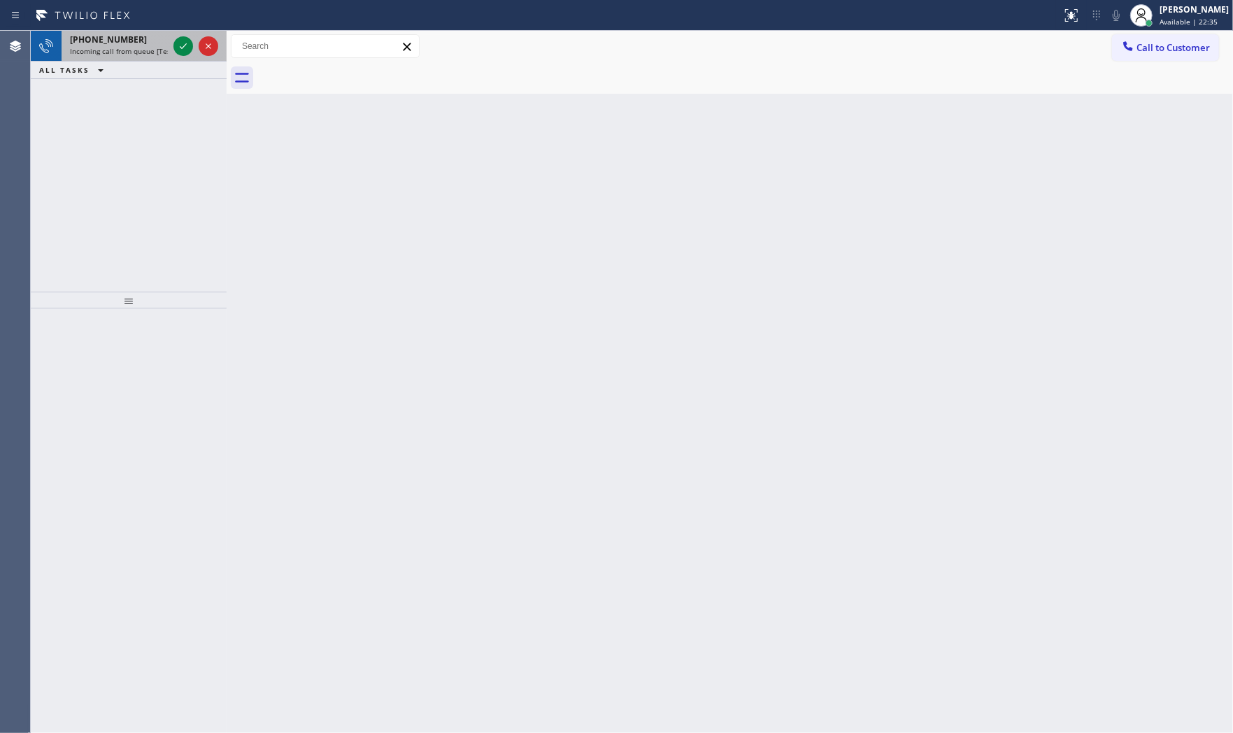
click at [141, 38] on div "+13476244884" at bounding box center [119, 40] width 98 height 12
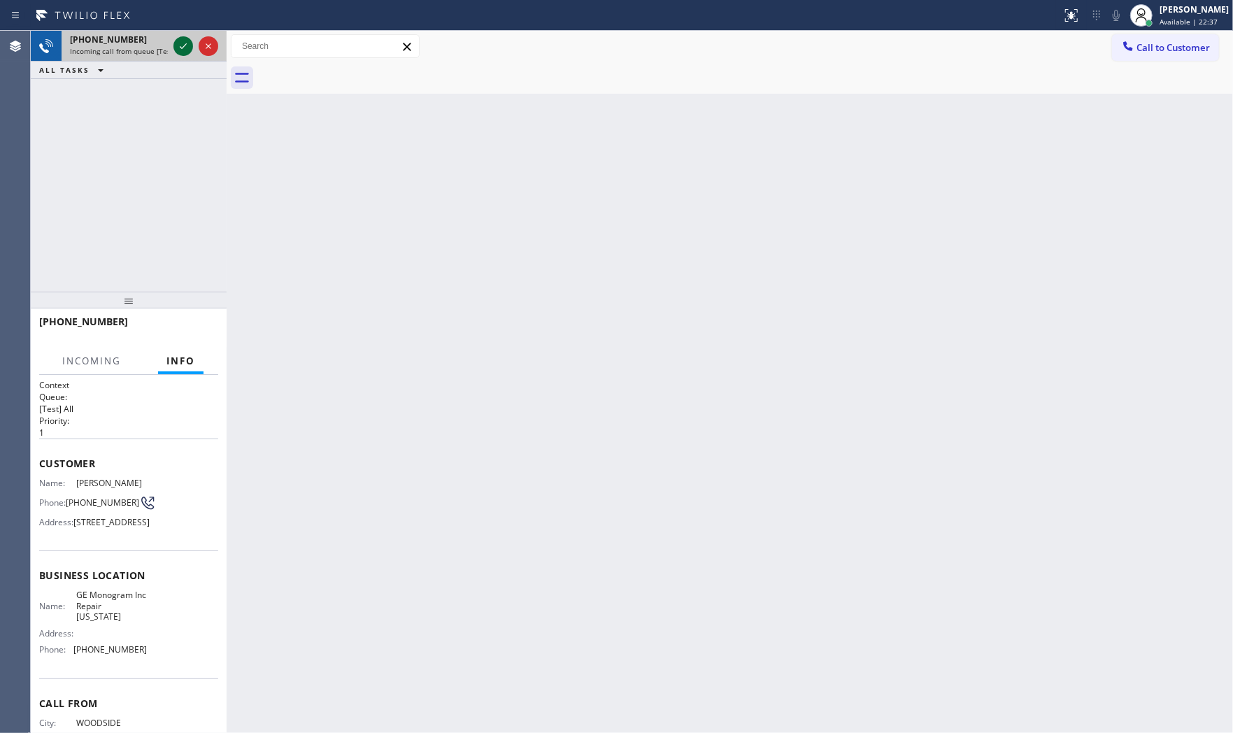
click at [185, 50] on icon at bounding box center [183, 46] width 17 height 17
click at [201, 323] on span "HANG UP" at bounding box center [185, 328] width 43 height 10
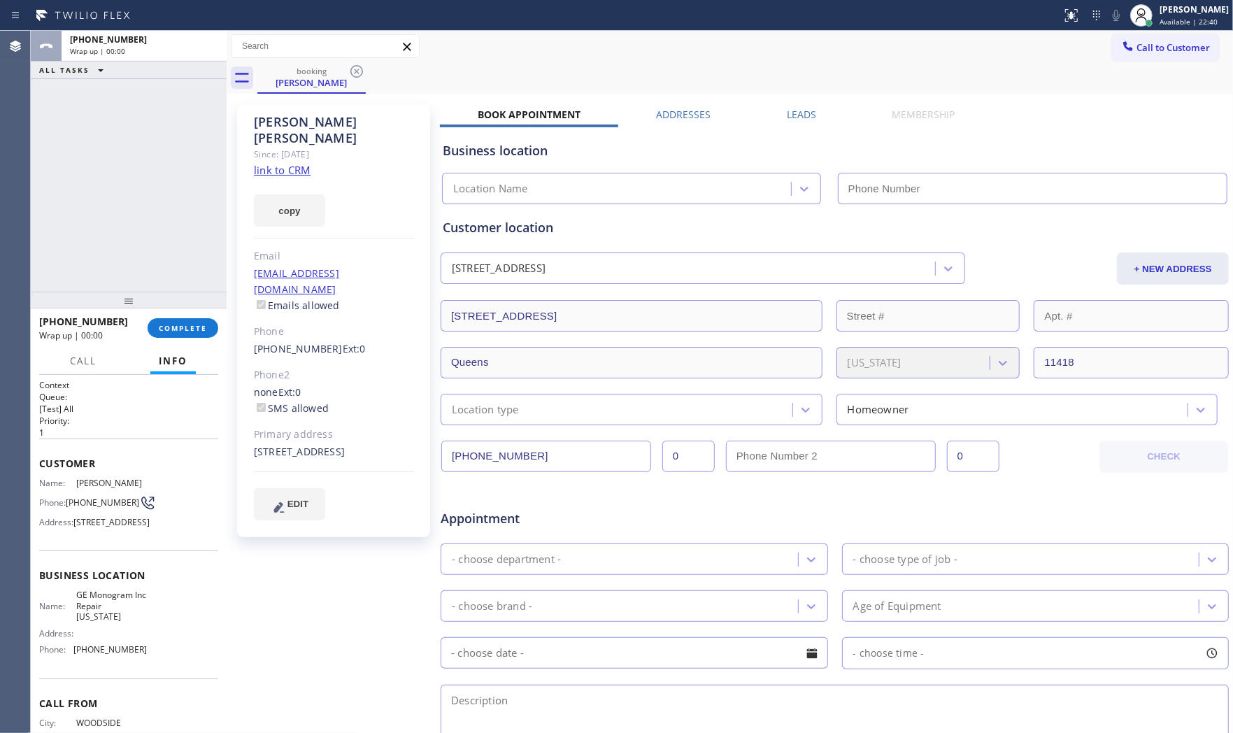
type input "(332) 456-0495"
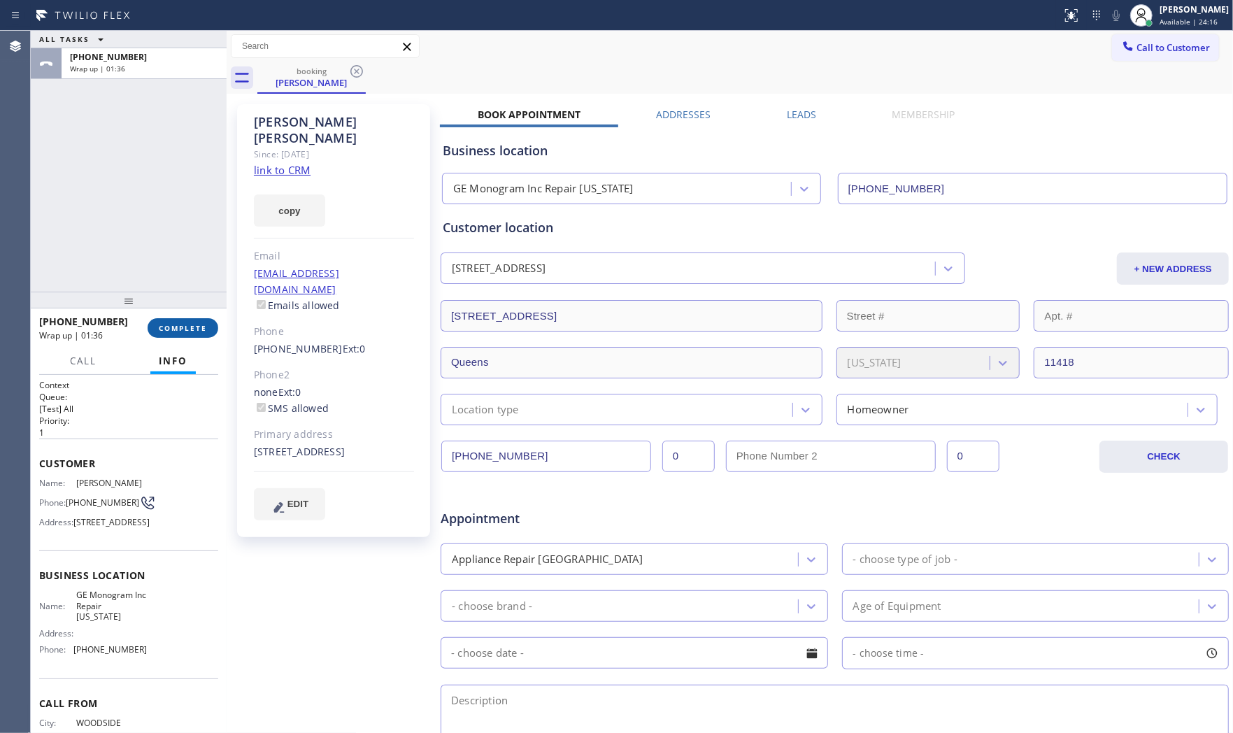
click at [194, 320] on button "COMPLETE" at bounding box center [183, 328] width 71 height 20
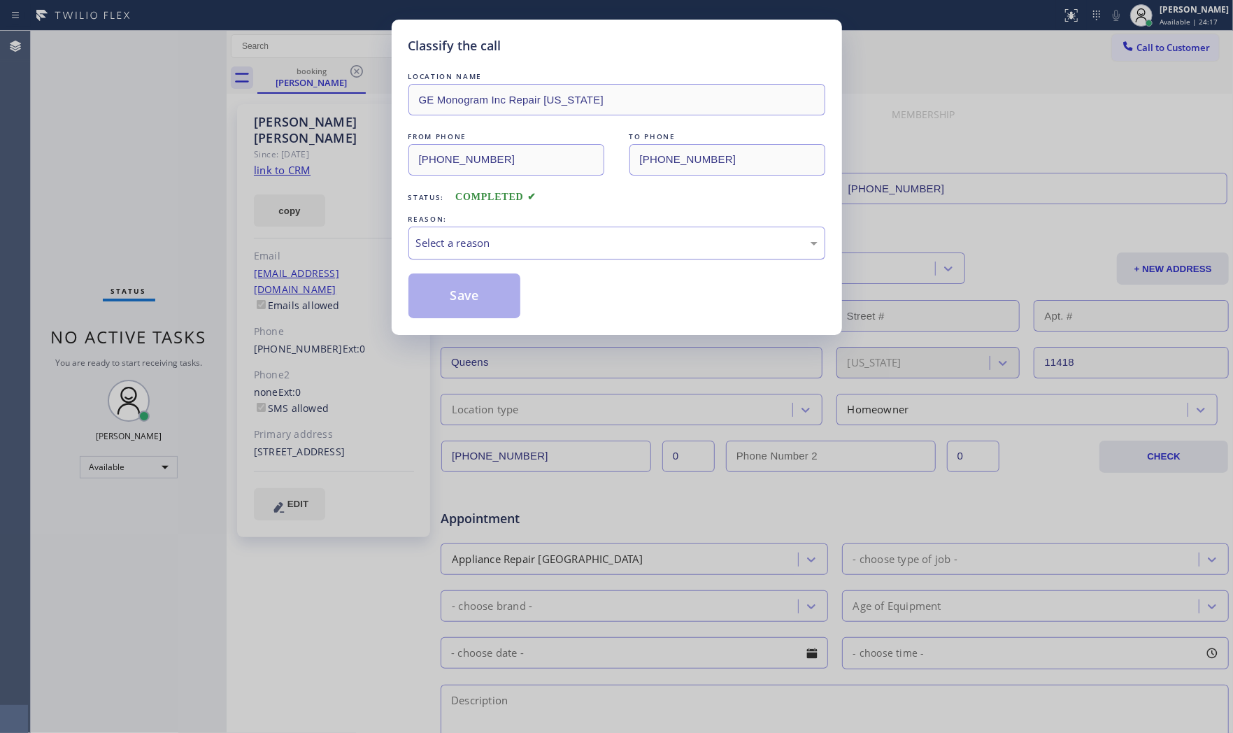
click at [487, 255] on div "Select a reason" at bounding box center [616, 243] width 417 height 33
click at [466, 296] on button "Save" at bounding box center [464, 295] width 113 height 45
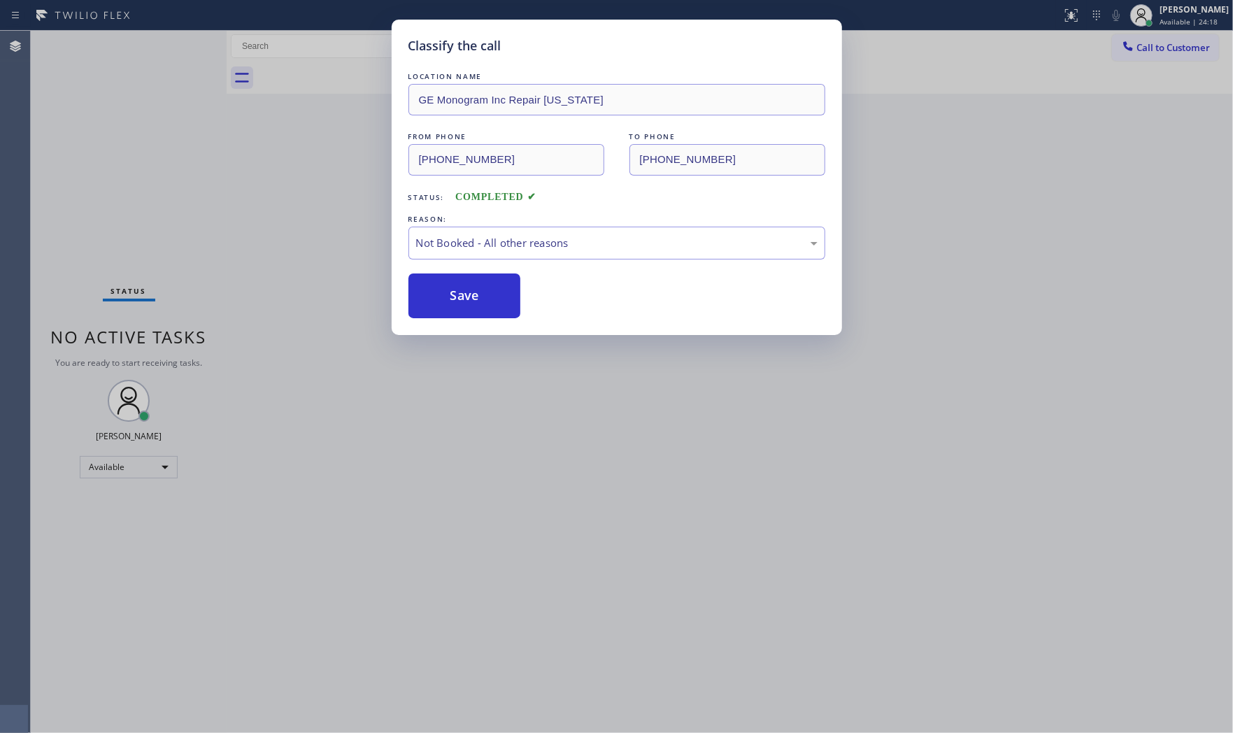
click at [466, 296] on button "Save" at bounding box center [464, 295] width 113 height 45
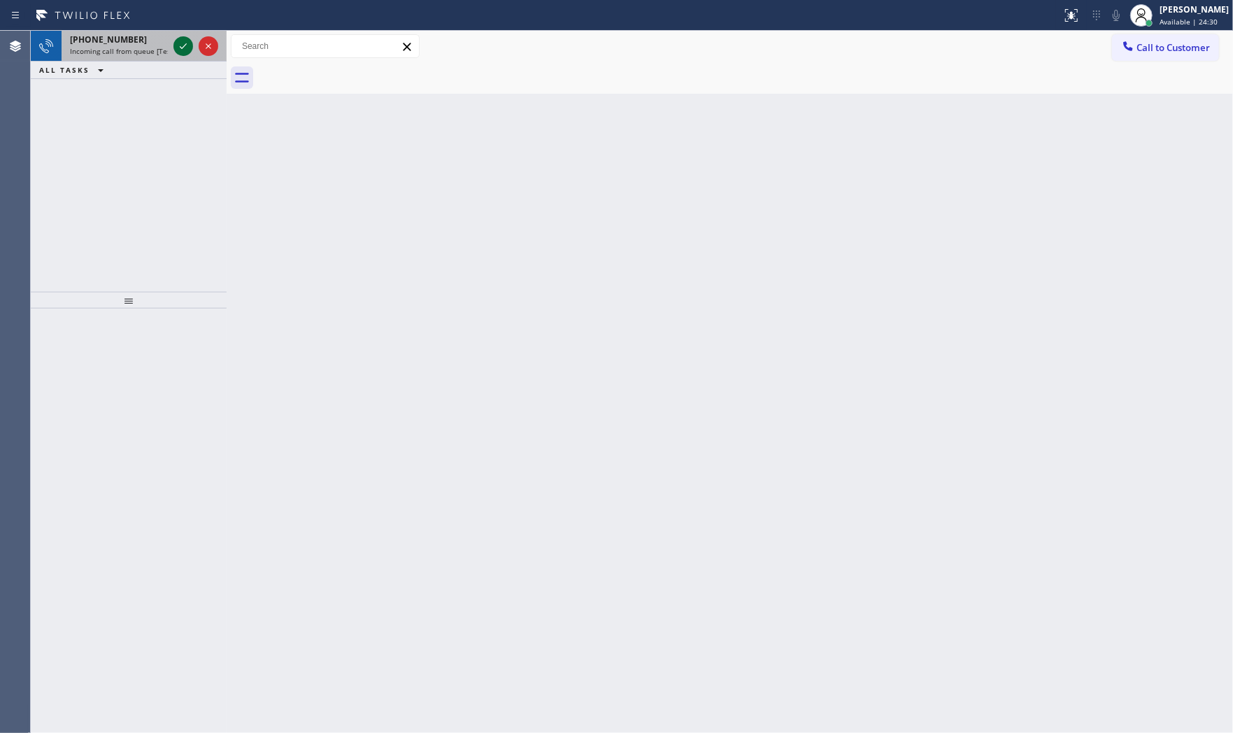
click at [187, 48] on icon at bounding box center [183, 46] width 17 height 17
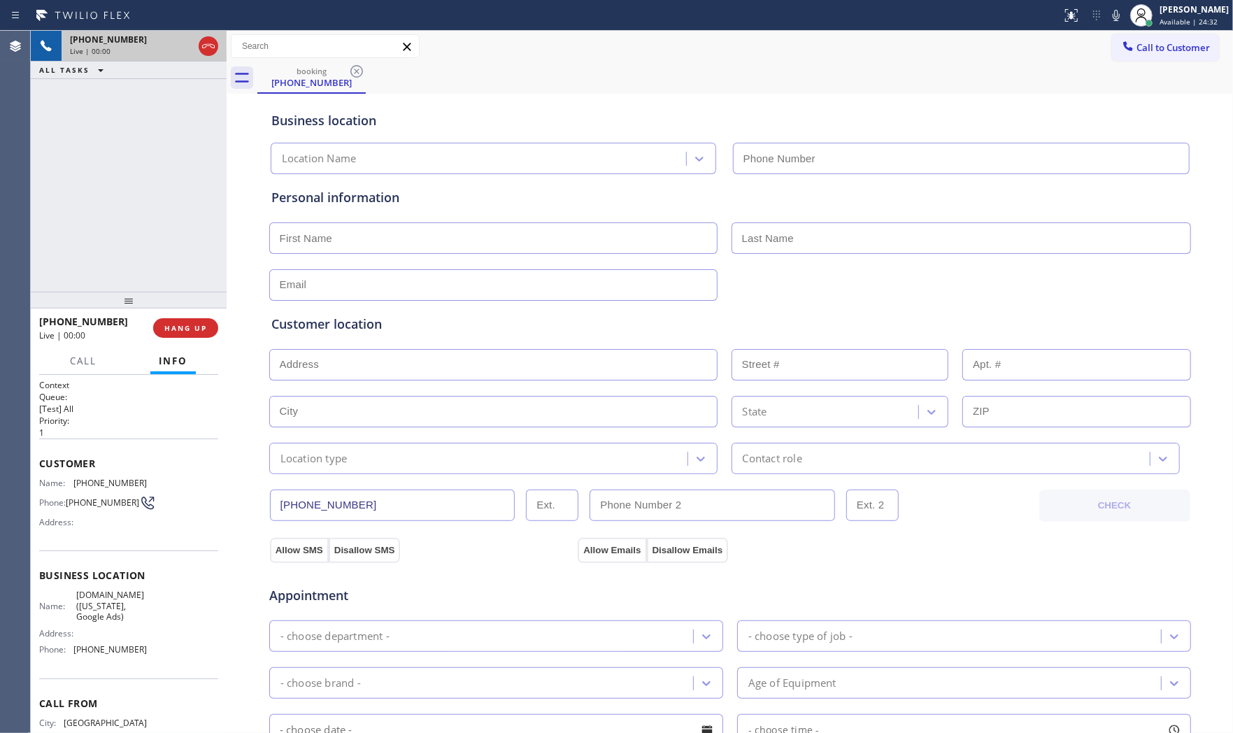
type input "(315) 687-8976"
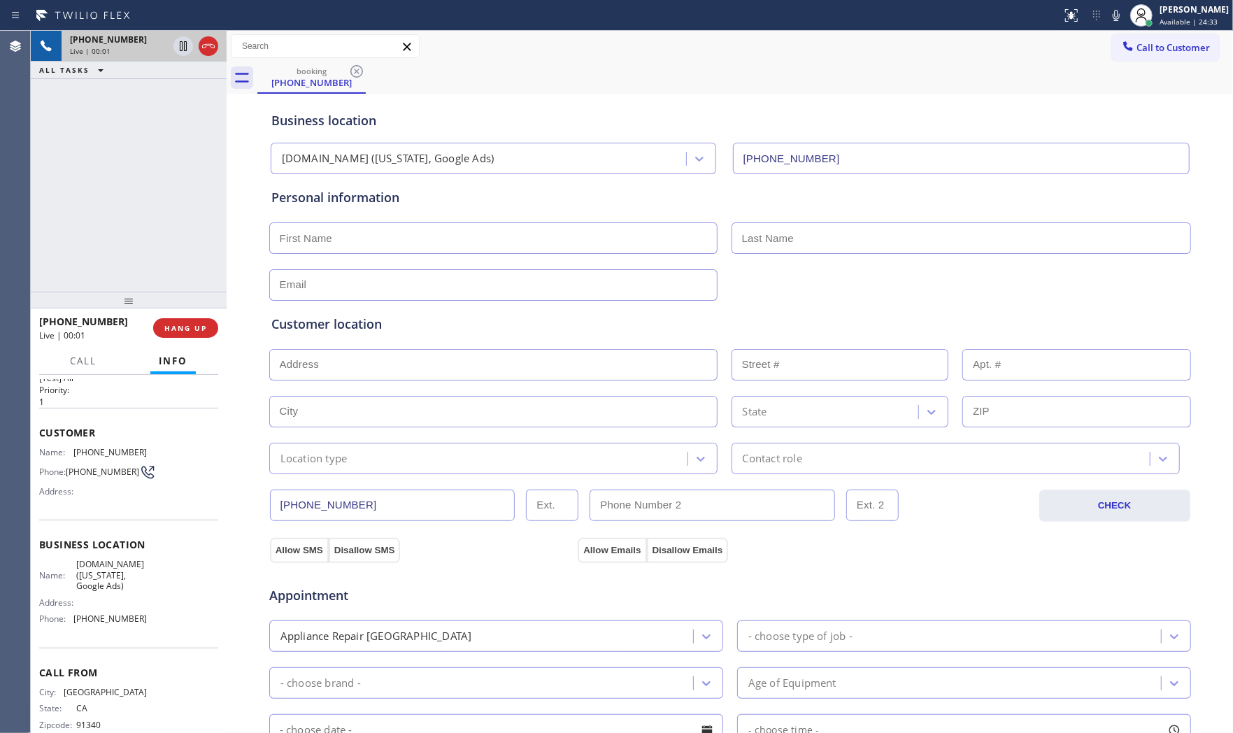
scroll to position [58, 0]
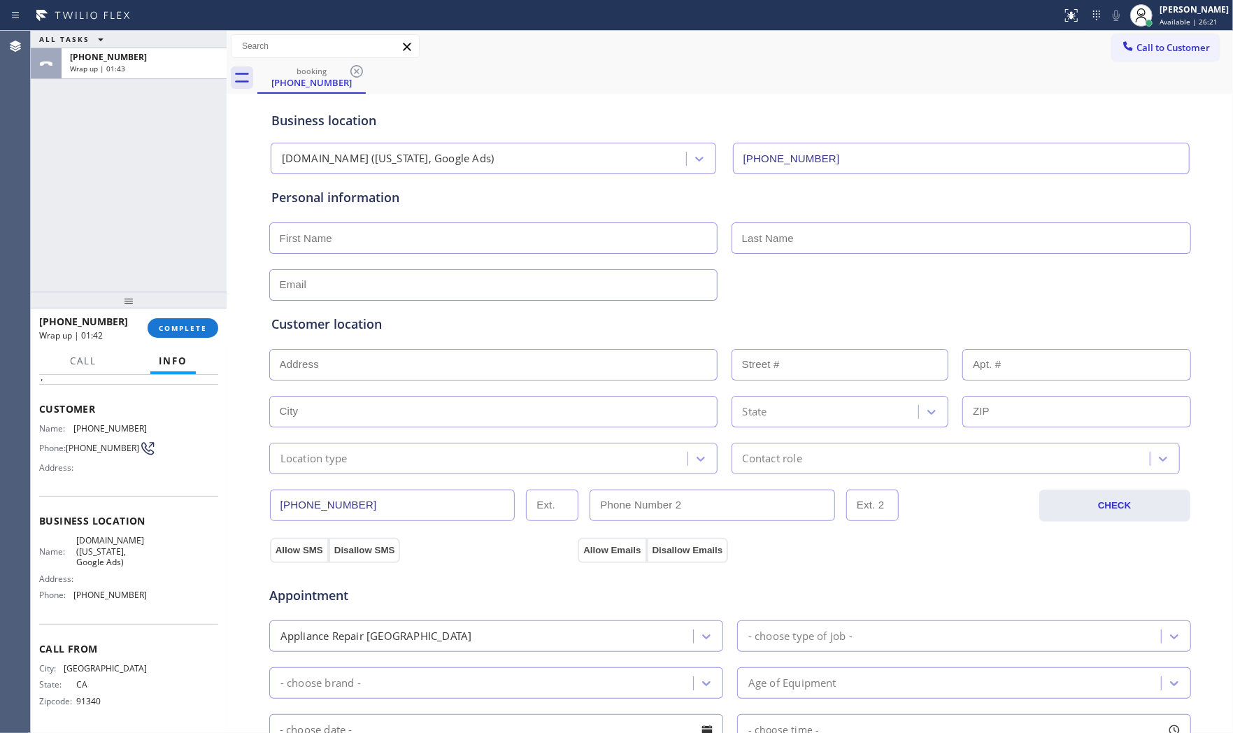
click at [106, 10] on icon at bounding box center [83, 15] width 105 height 22
click at [122, 59] on span "+18185850098" at bounding box center [108, 57] width 77 height 12
click at [171, 319] on button "COMPLETE" at bounding box center [183, 328] width 71 height 20
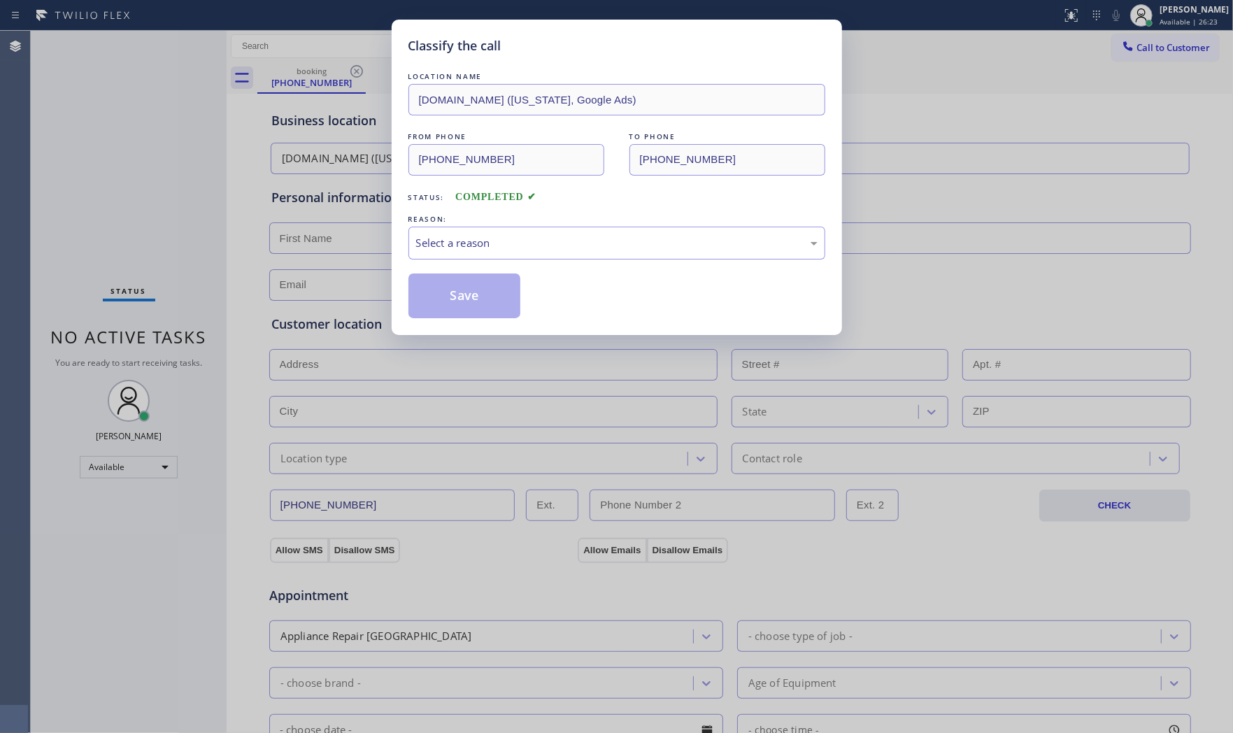
click at [489, 267] on div "LOCATION NAME VikingCare.online (New York, Google Ads) FROM PHONE (818) 585-009…" at bounding box center [616, 193] width 417 height 249
click at [495, 245] on div "Select a reason" at bounding box center [616, 243] width 401 height 16
click at [469, 292] on button "Save" at bounding box center [464, 295] width 113 height 45
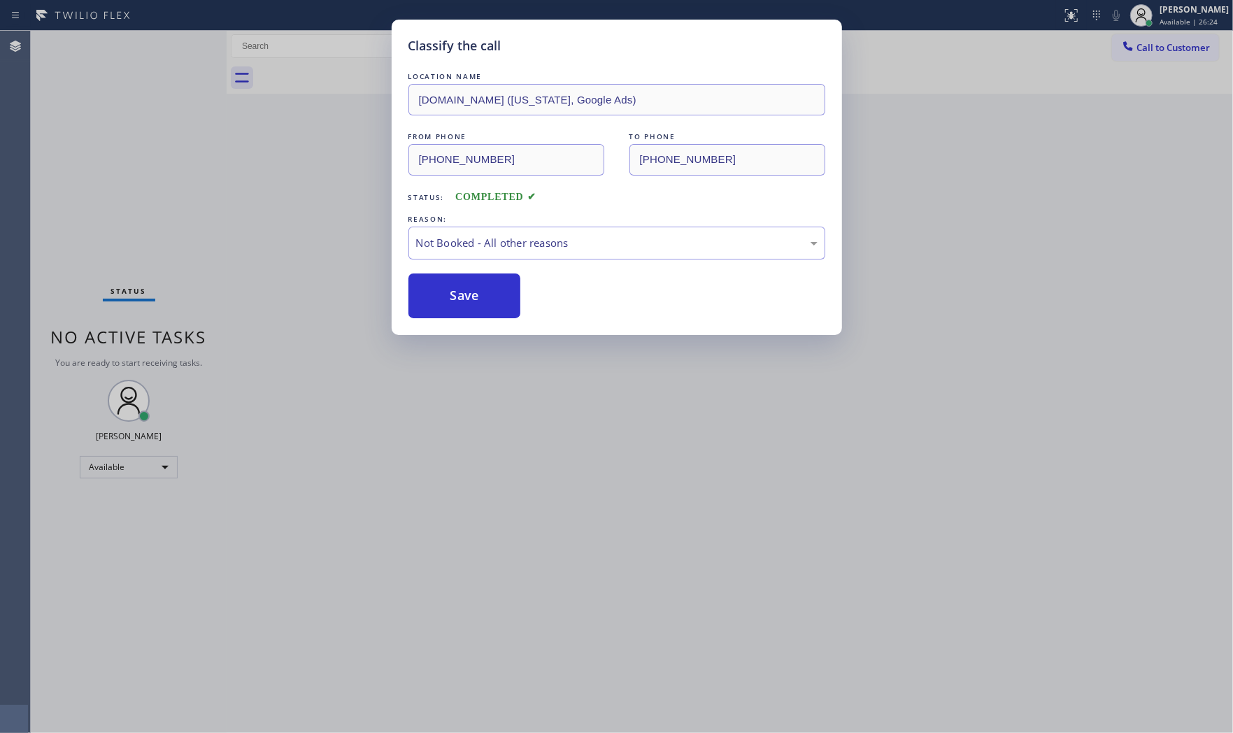
click at [469, 292] on button "Save" at bounding box center [464, 295] width 113 height 45
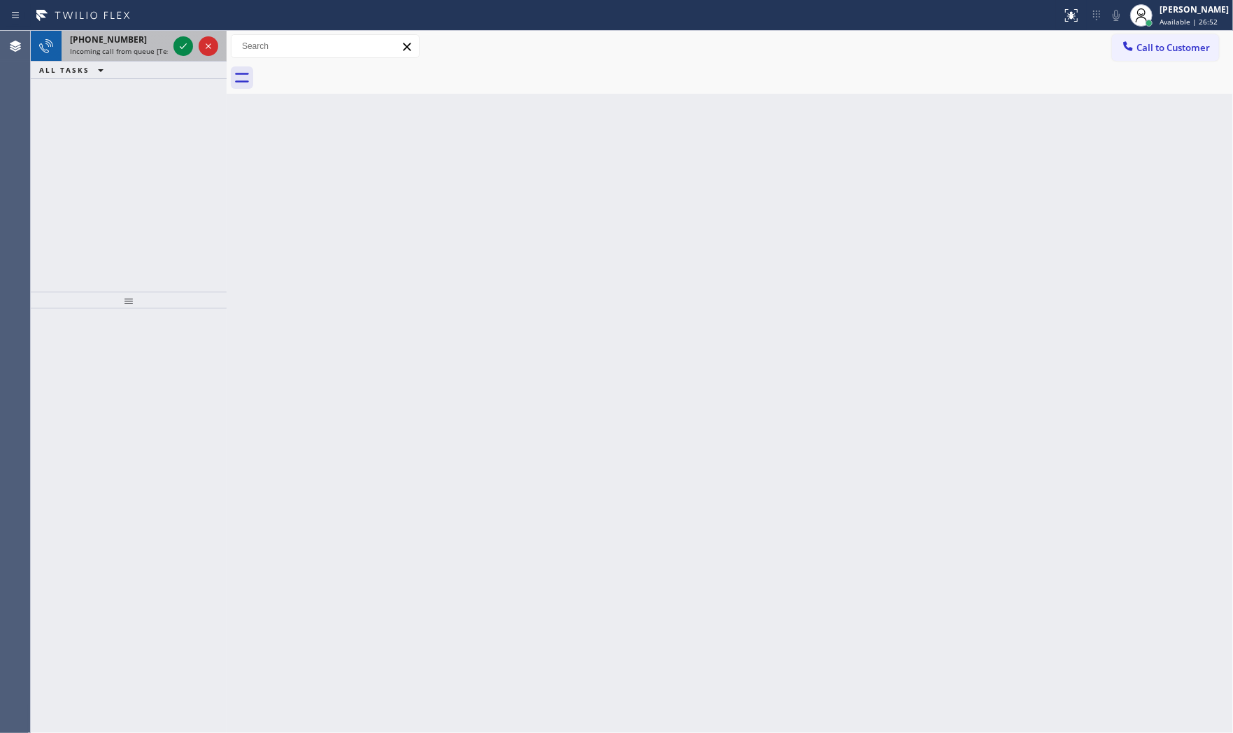
click at [122, 35] on span "+15012874459" at bounding box center [108, 40] width 77 height 12
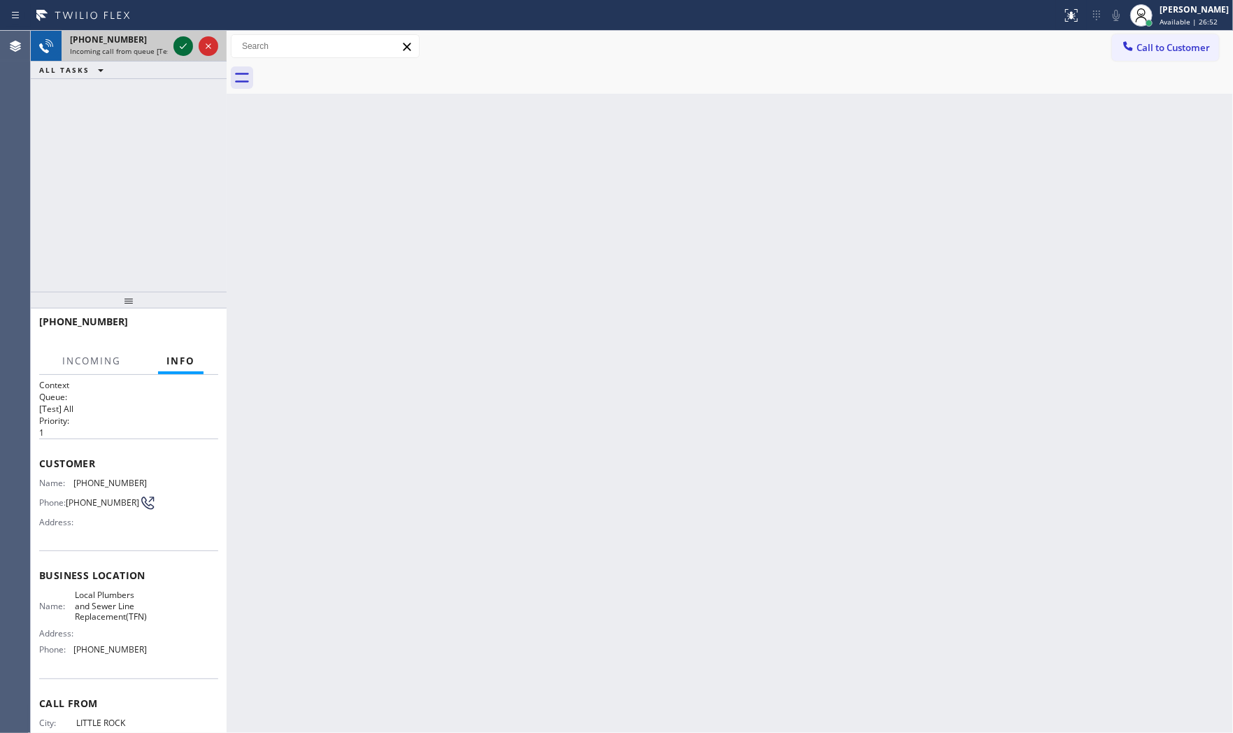
click at [177, 43] on icon at bounding box center [183, 46] width 17 height 17
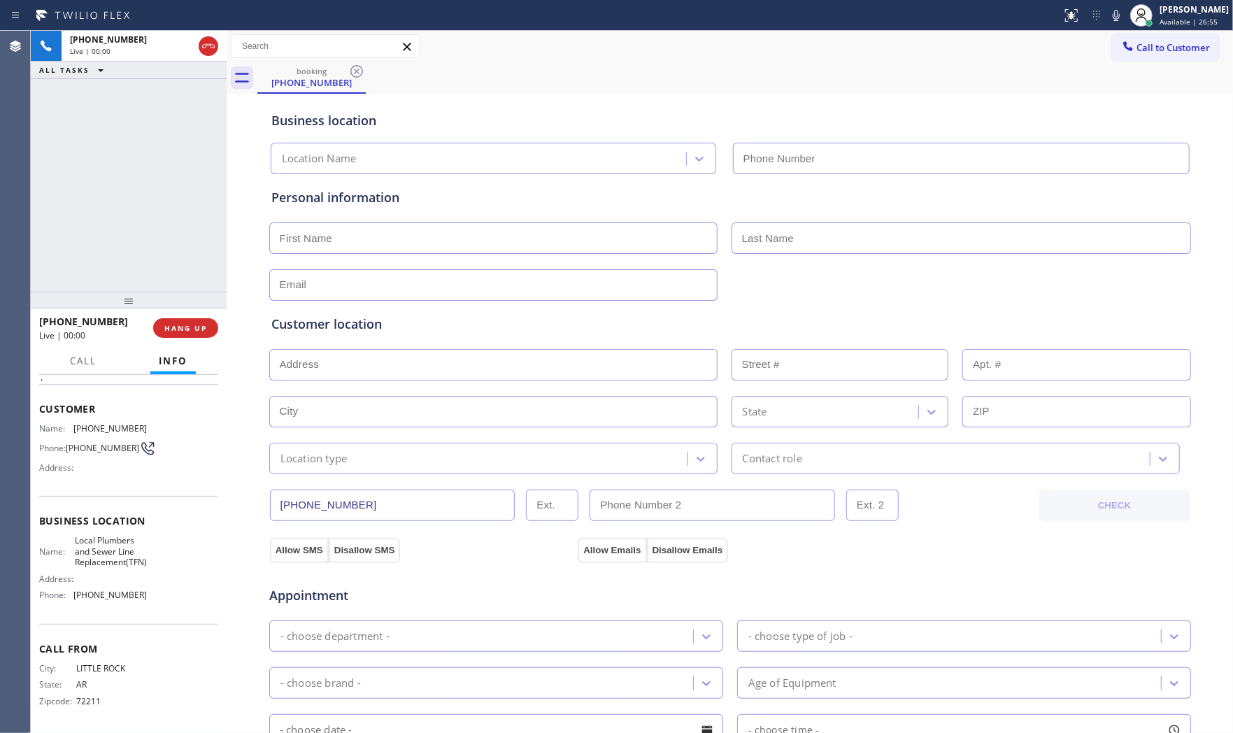
type input "(877) 647-1303"
drag, startPoint x: 201, startPoint y: 348, endPoint x: 196, endPoint y: 327, distance: 21.4
click at [200, 347] on div "Call Info" at bounding box center [128, 361] width 179 height 28
click at [196, 327] on span "HANG UP" at bounding box center [185, 328] width 43 height 10
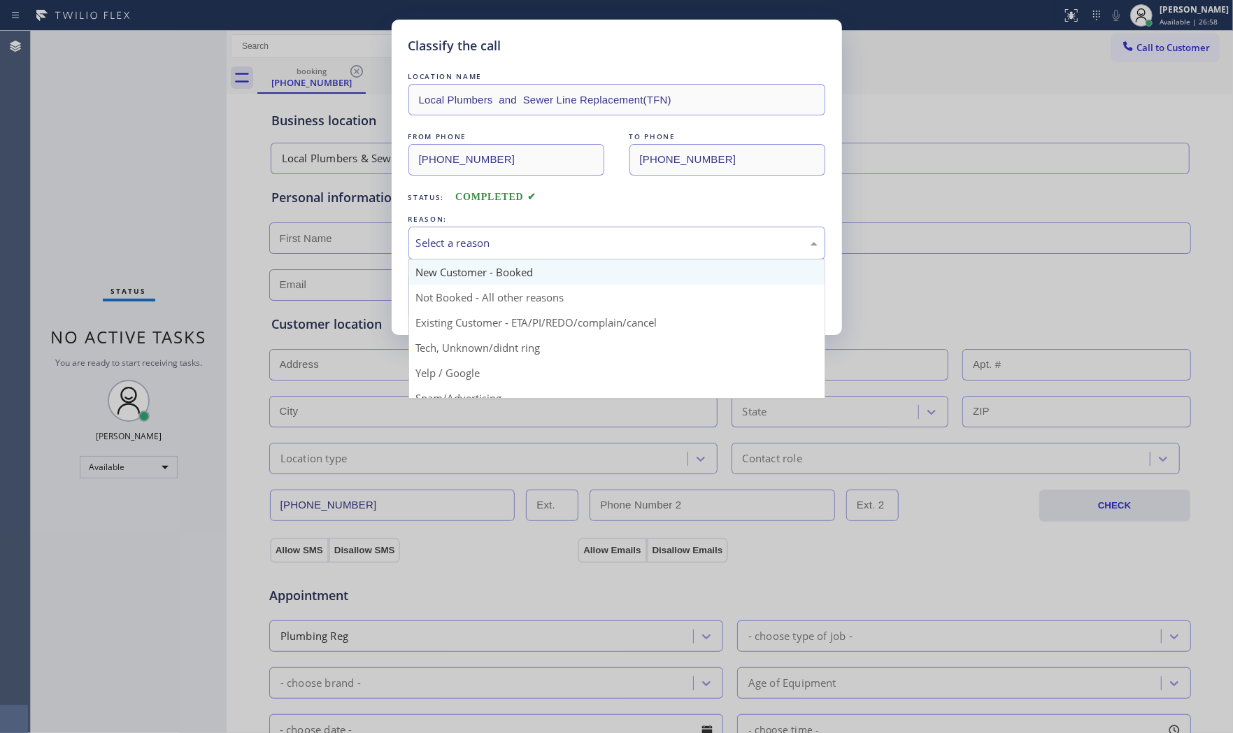
drag, startPoint x: 487, startPoint y: 235, endPoint x: 465, endPoint y: 280, distance: 50.7
click at [485, 240] on div "Select a reason" at bounding box center [616, 243] width 401 height 16
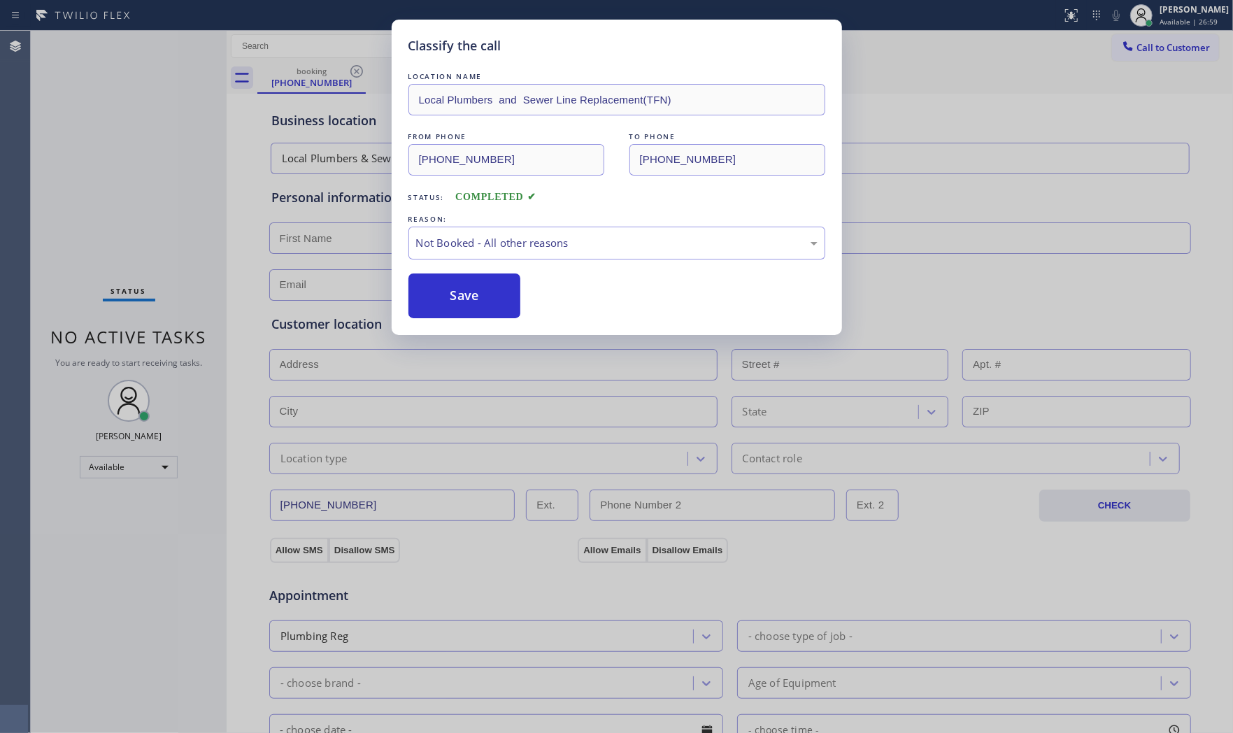
click at [463, 288] on button "Save" at bounding box center [464, 295] width 113 height 45
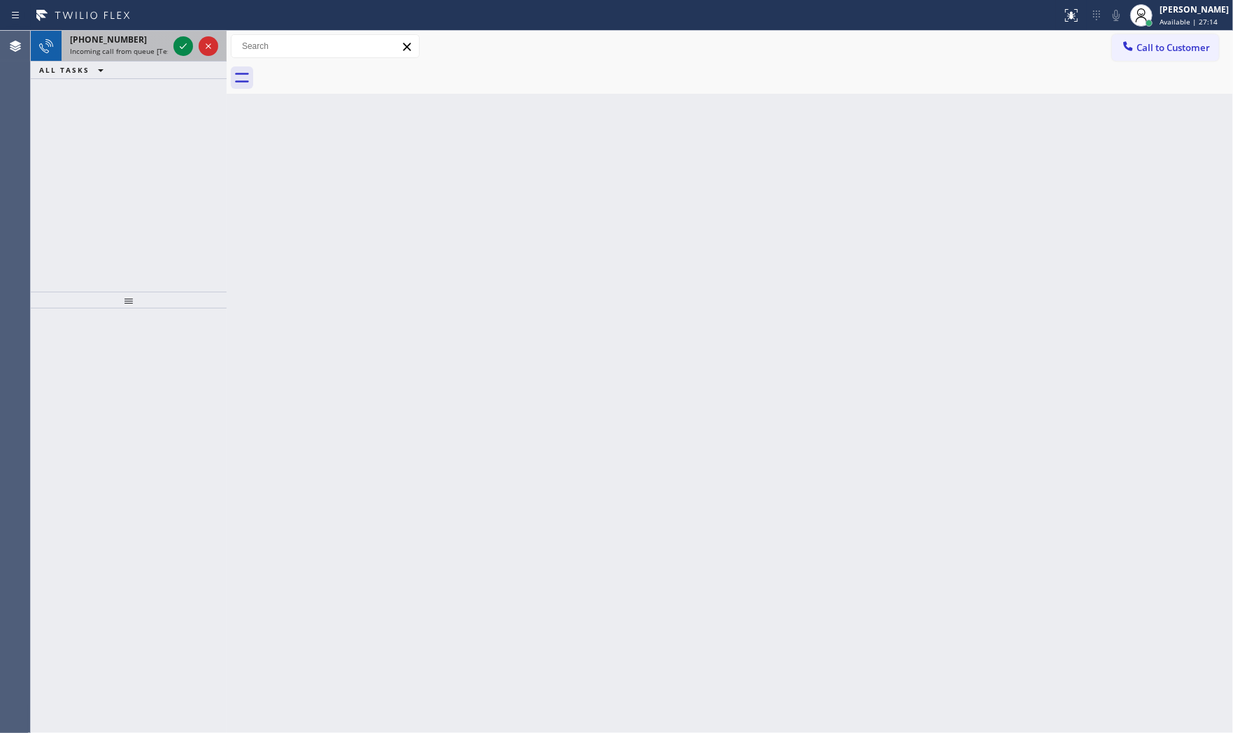
click at [73, 41] on span "+14156863761" at bounding box center [108, 40] width 77 height 12
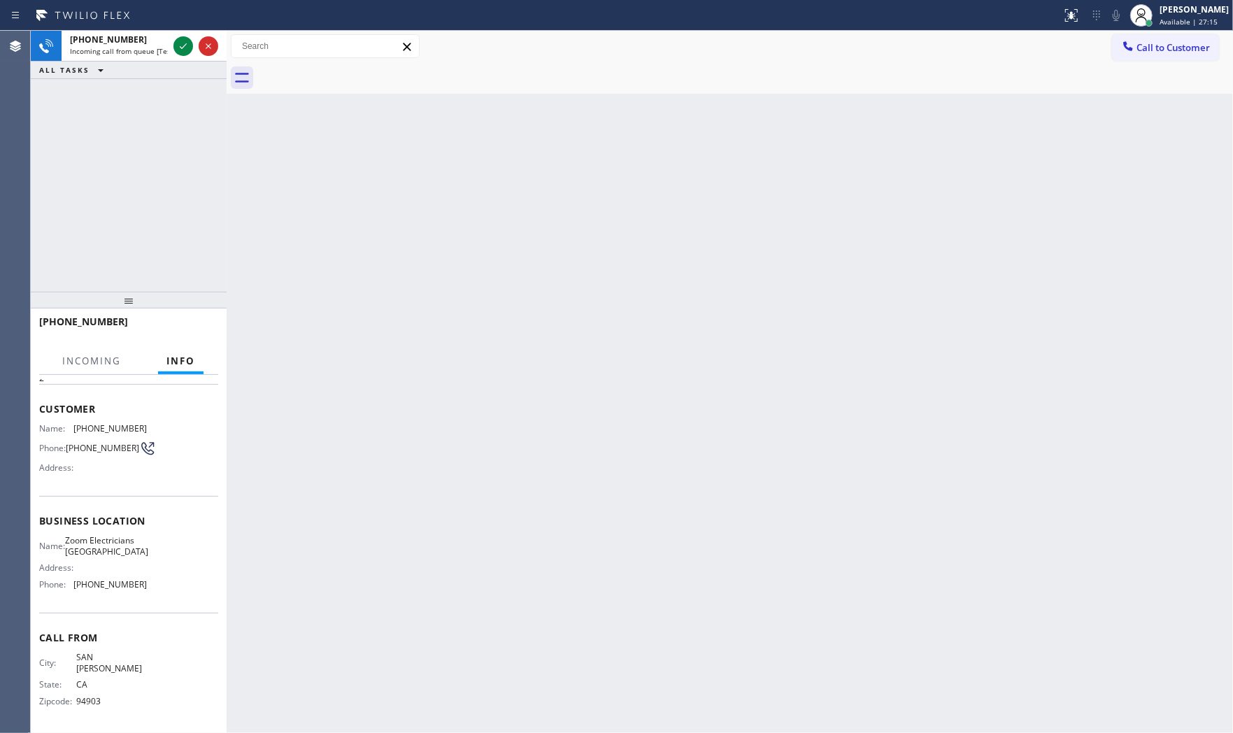
scroll to position [58, 0]
click at [175, 46] on icon at bounding box center [183, 46] width 17 height 17
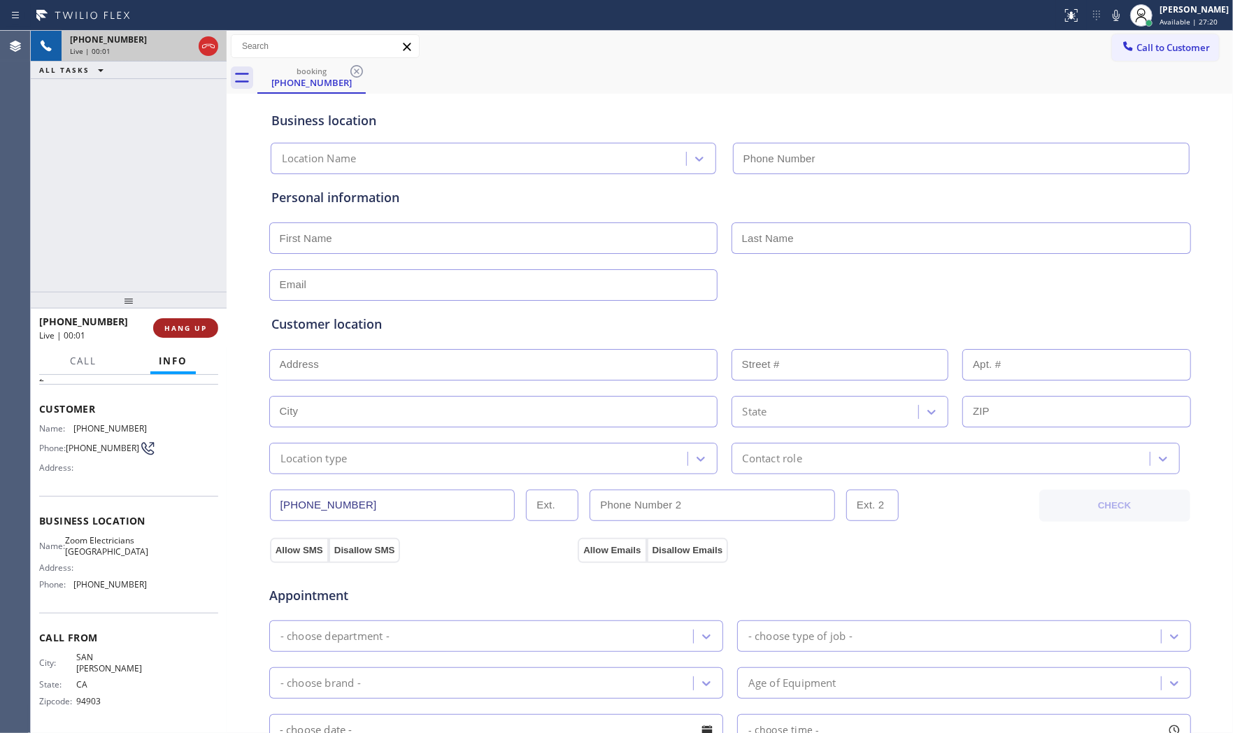
type input "(415) 727-8840"
click at [196, 325] on span "HANG UP" at bounding box center [185, 328] width 43 height 10
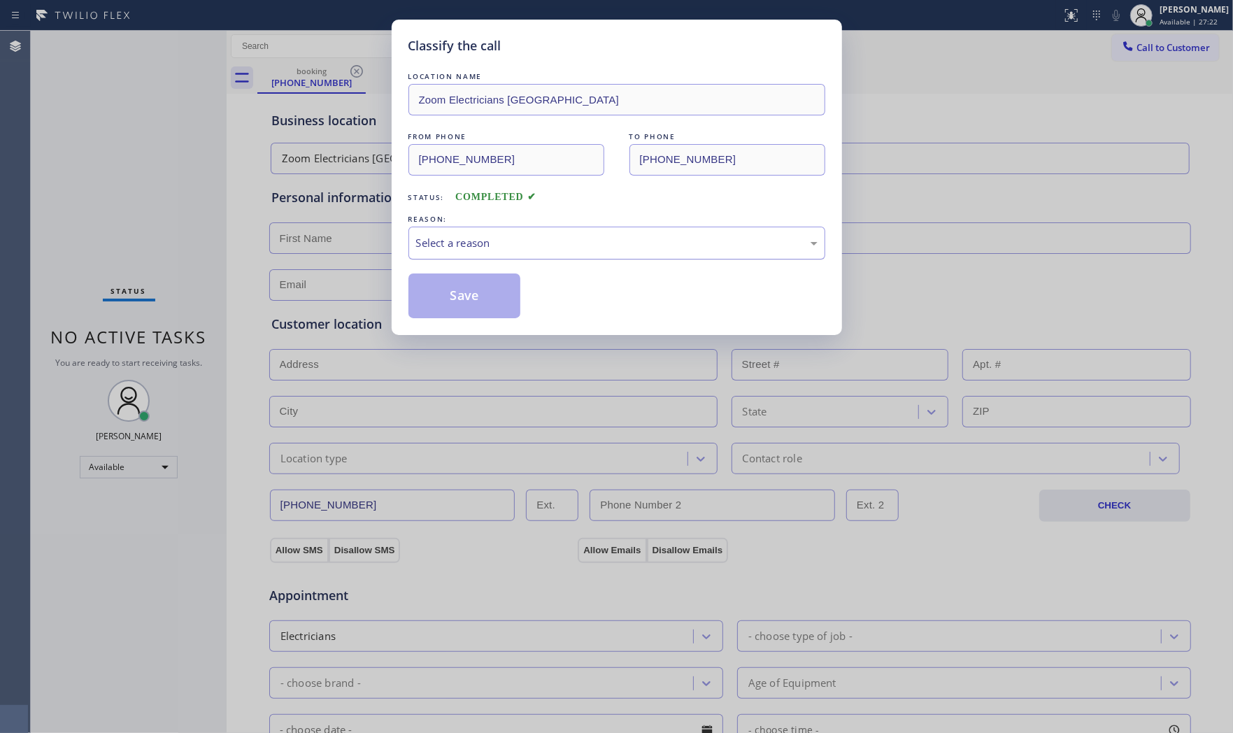
click at [498, 236] on div "Select a reason" at bounding box center [616, 243] width 401 height 16
click at [460, 294] on button "Save" at bounding box center [464, 295] width 113 height 45
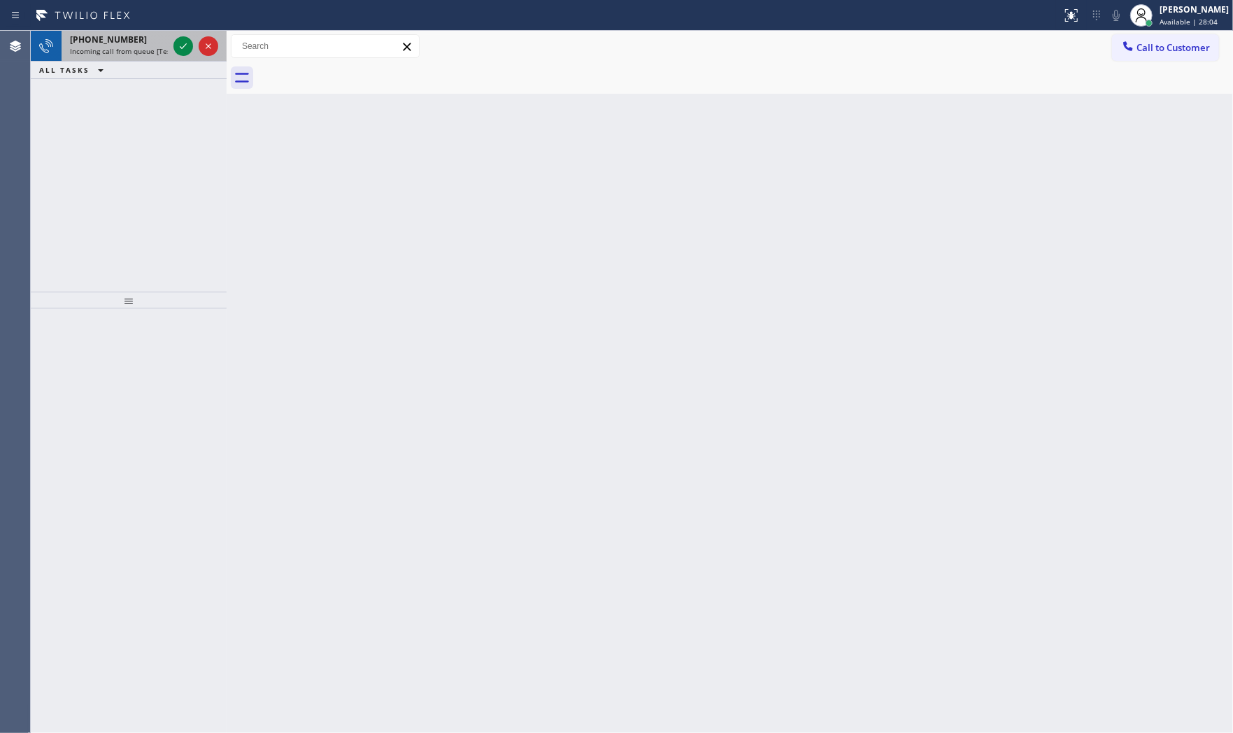
click at [123, 51] on span "Incoming call from queue [Test] All" at bounding box center [128, 51] width 116 height 10
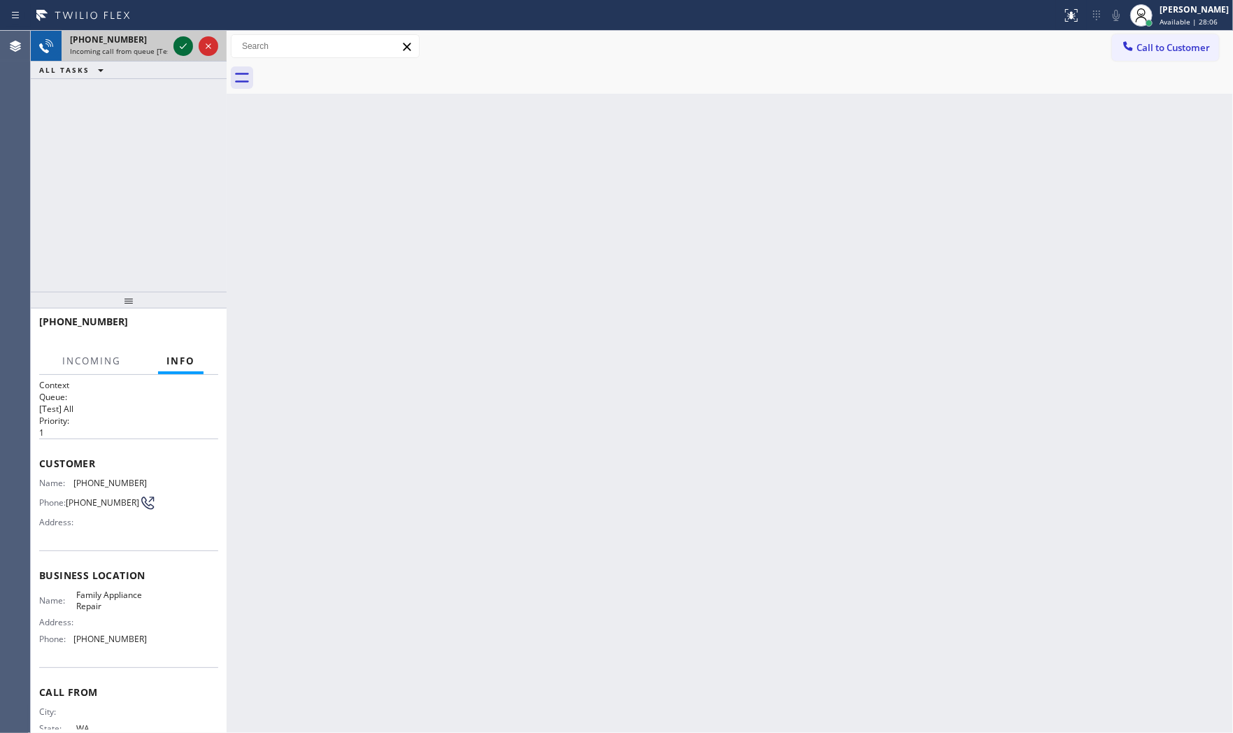
click at [178, 45] on icon at bounding box center [183, 46] width 17 height 17
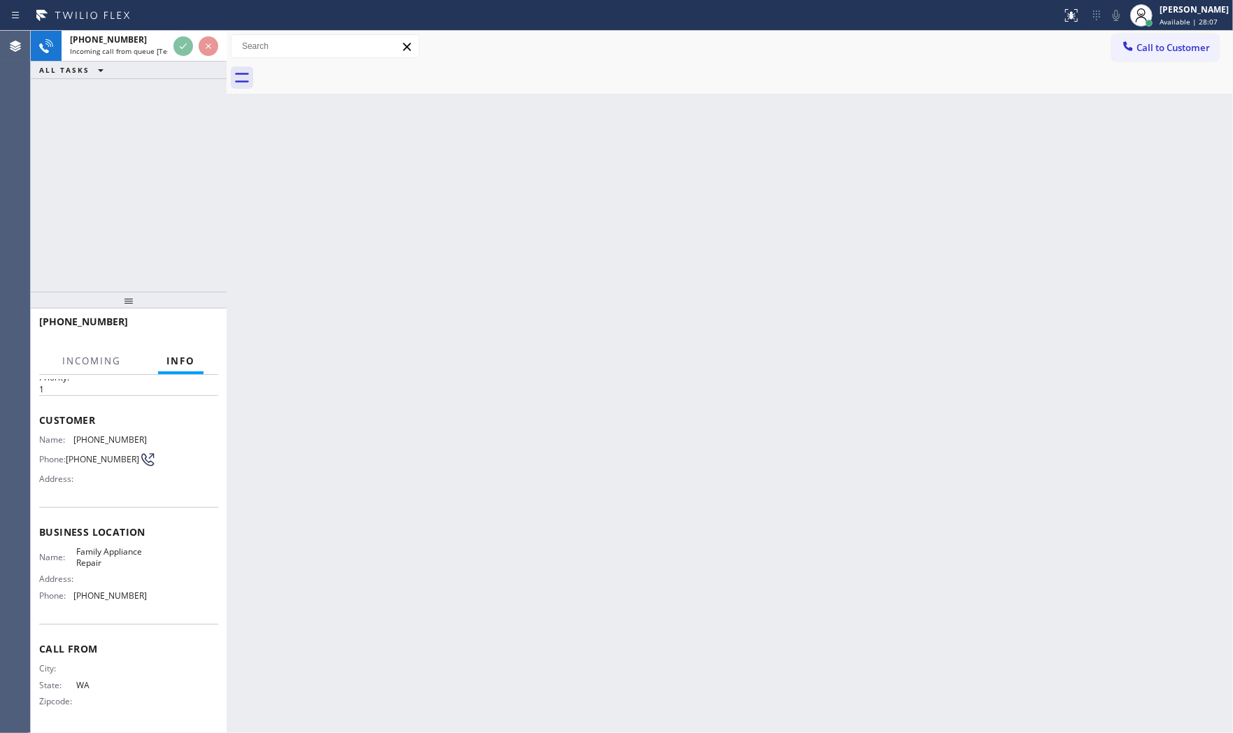
scroll to position [58, 0]
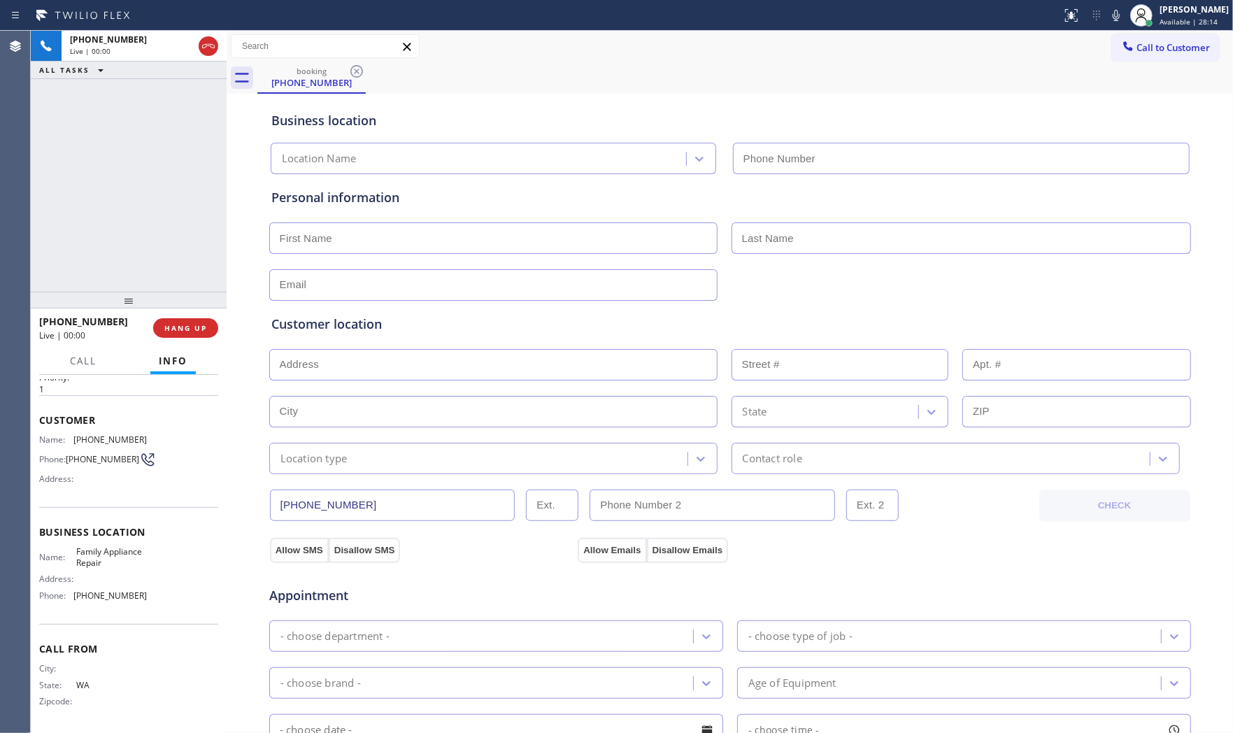
type input "(909) 833-7562"
click at [207, 326] on button "HANG UP" at bounding box center [185, 328] width 65 height 20
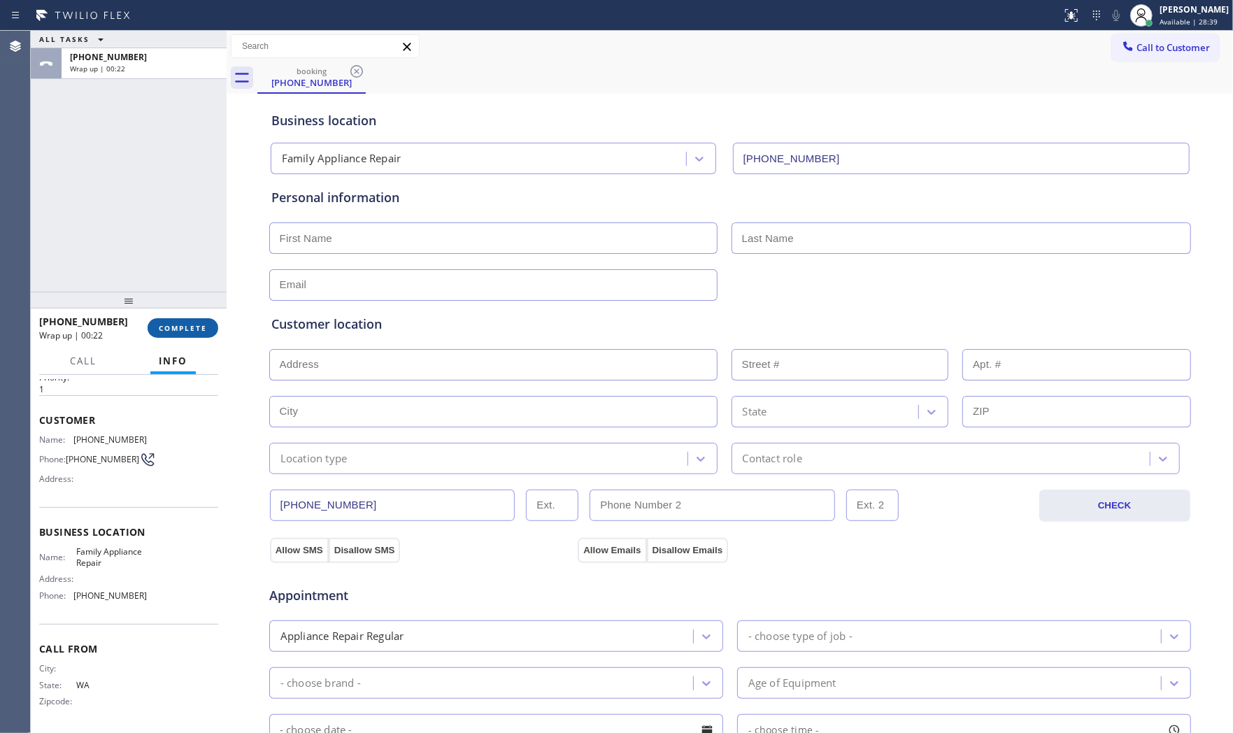
click at [183, 323] on span "COMPLETE" at bounding box center [183, 328] width 48 height 10
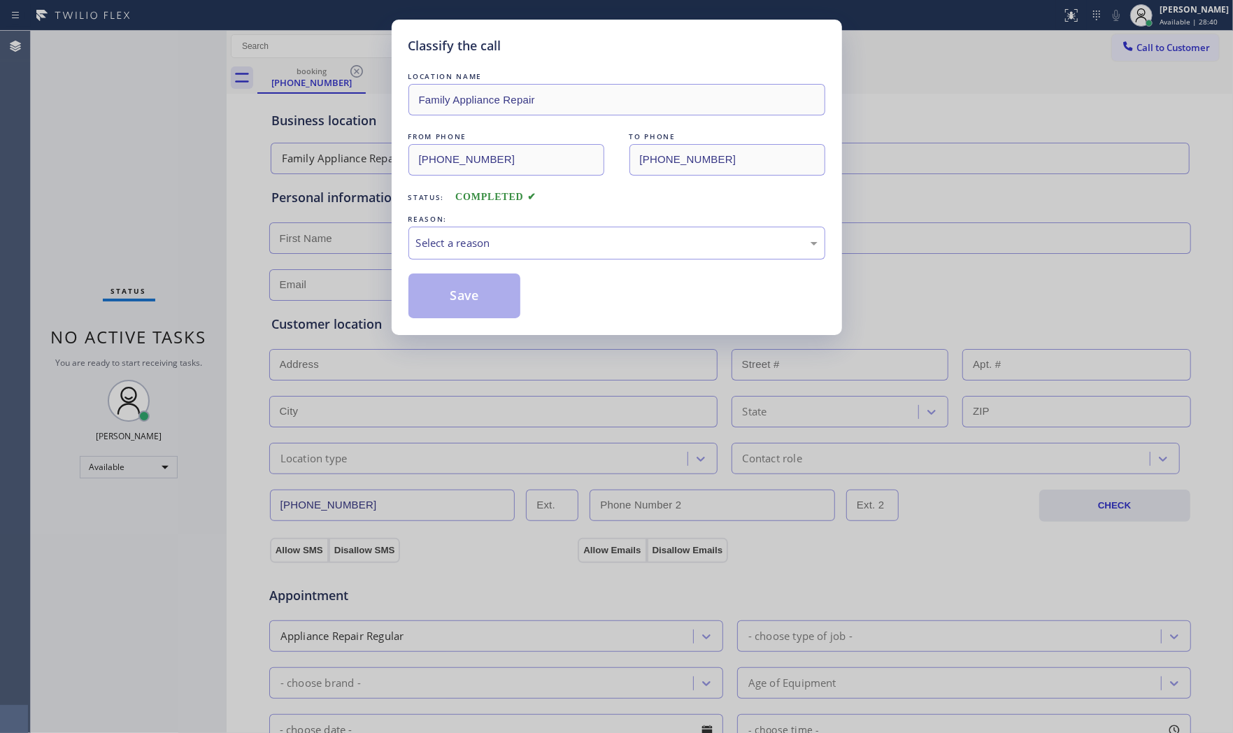
click at [531, 252] on div "Select a reason" at bounding box center [616, 243] width 417 height 33
click at [462, 301] on button "Save" at bounding box center [464, 295] width 113 height 45
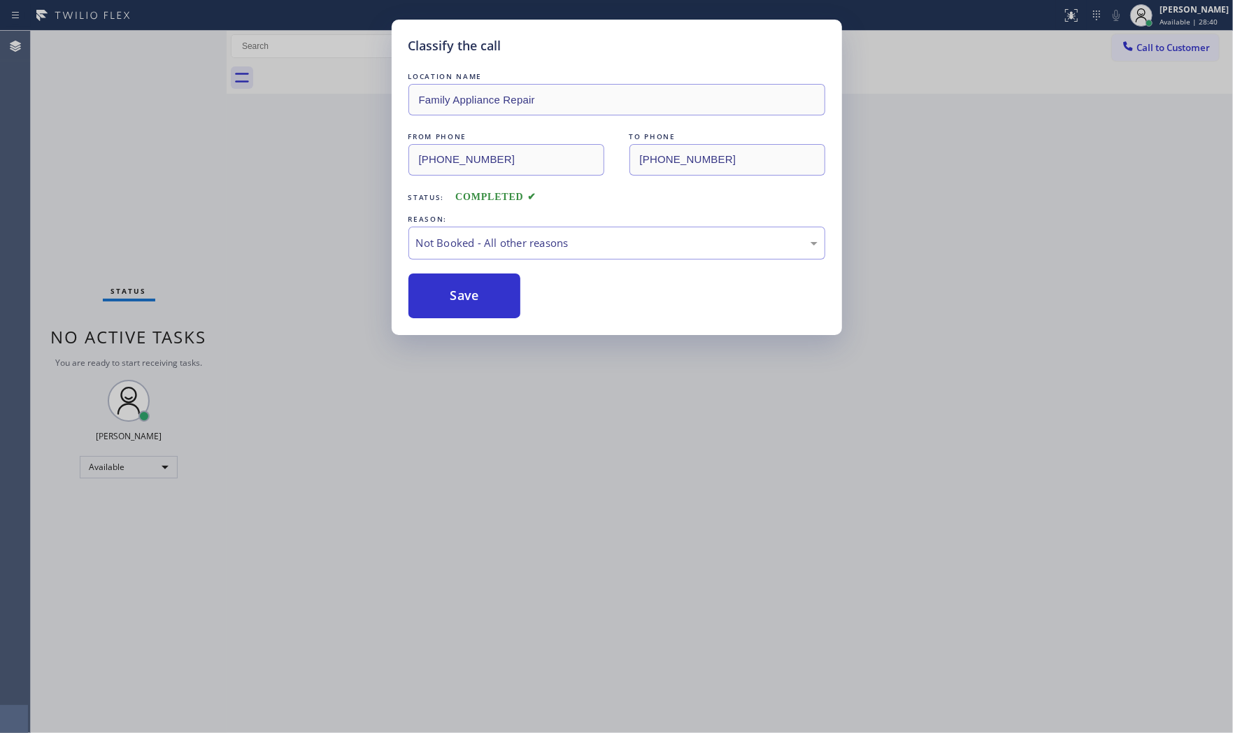
click at [462, 301] on button "Save" at bounding box center [464, 295] width 113 height 45
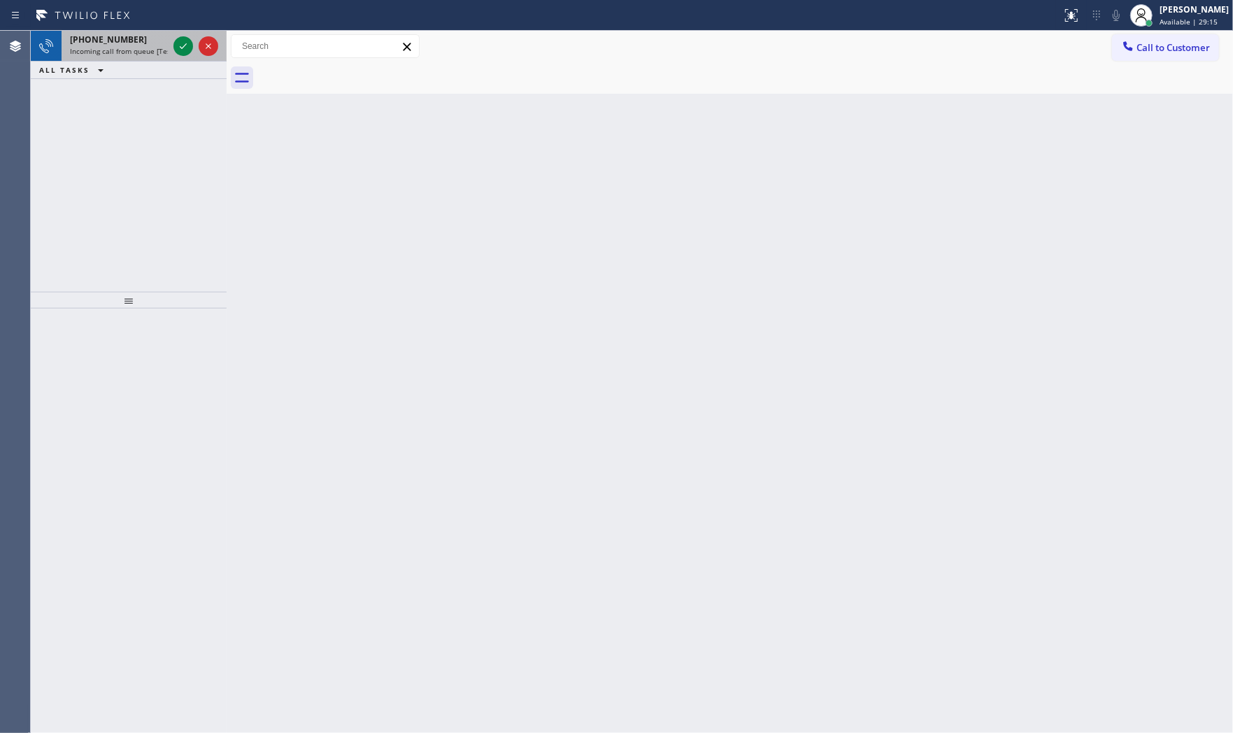
click at [129, 35] on div "+13044868374" at bounding box center [119, 40] width 98 height 12
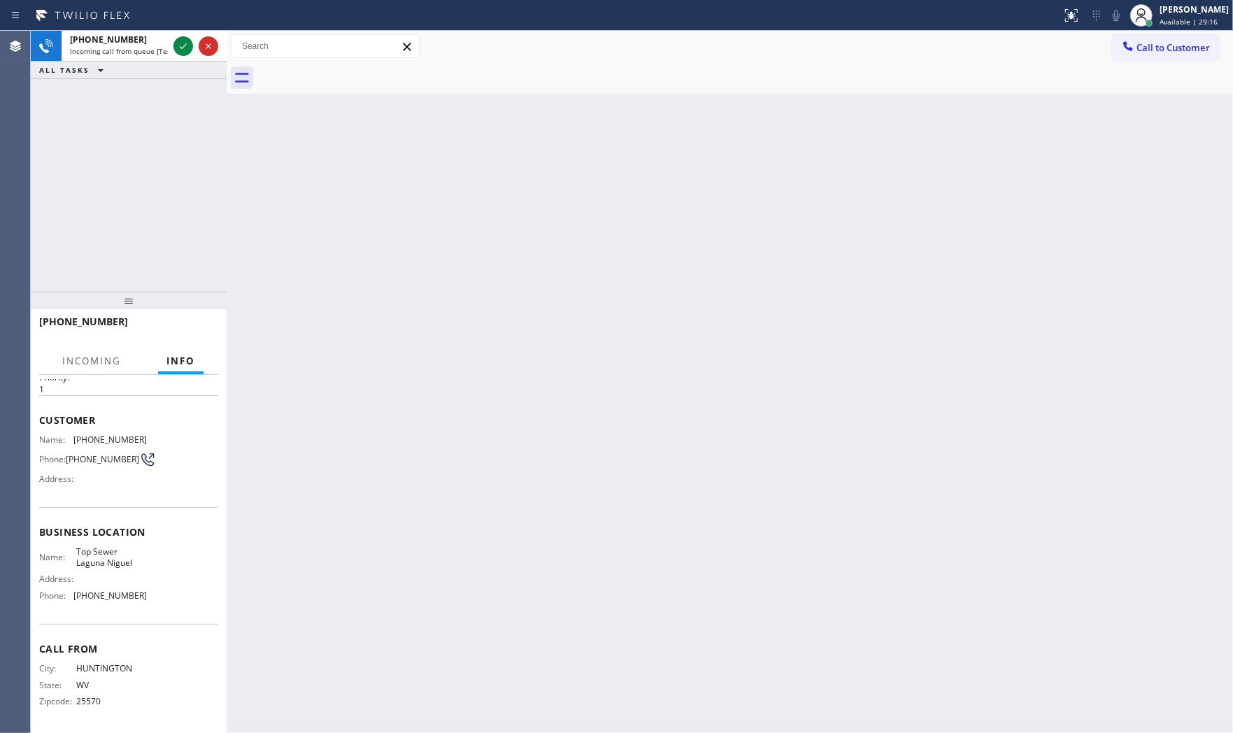
scroll to position [47, 0]
click at [189, 48] on icon at bounding box center [183, 46] width 17 height 17
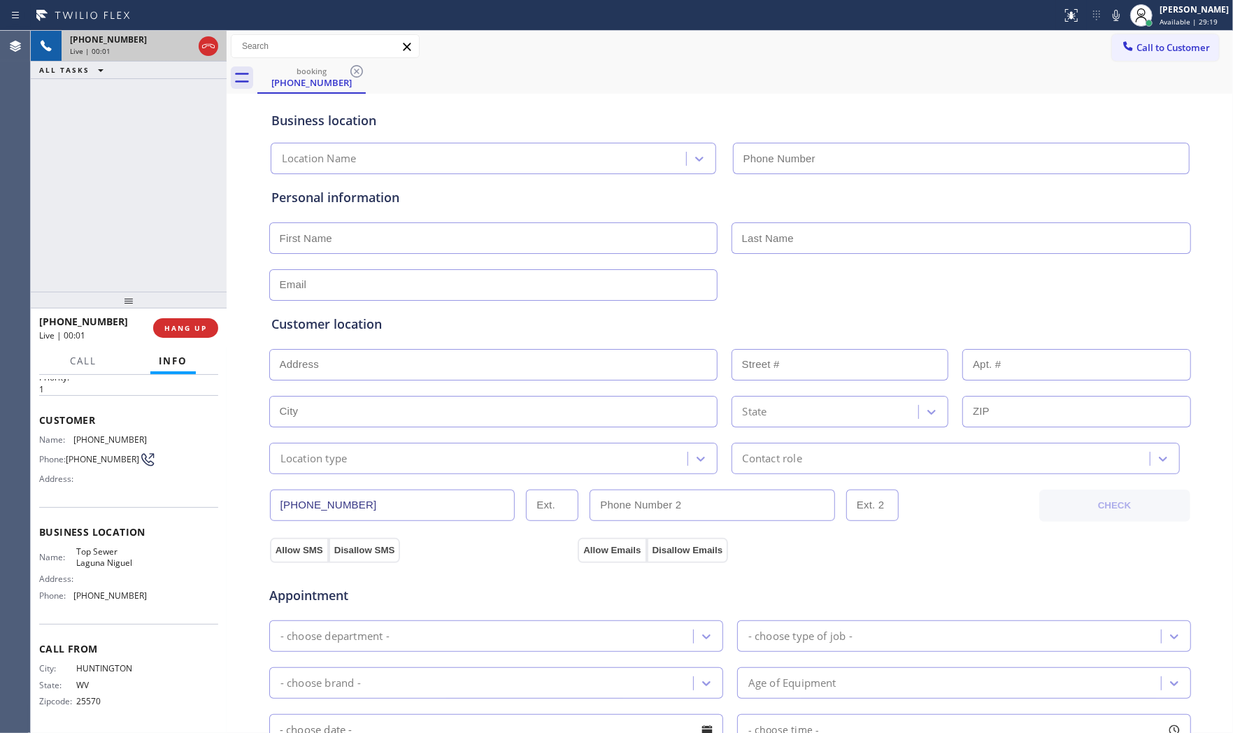
type input "(949) 569-5727"
click at [182, 333] on button "HANG UP" at bounding box center [185, 328] width 65 height 20
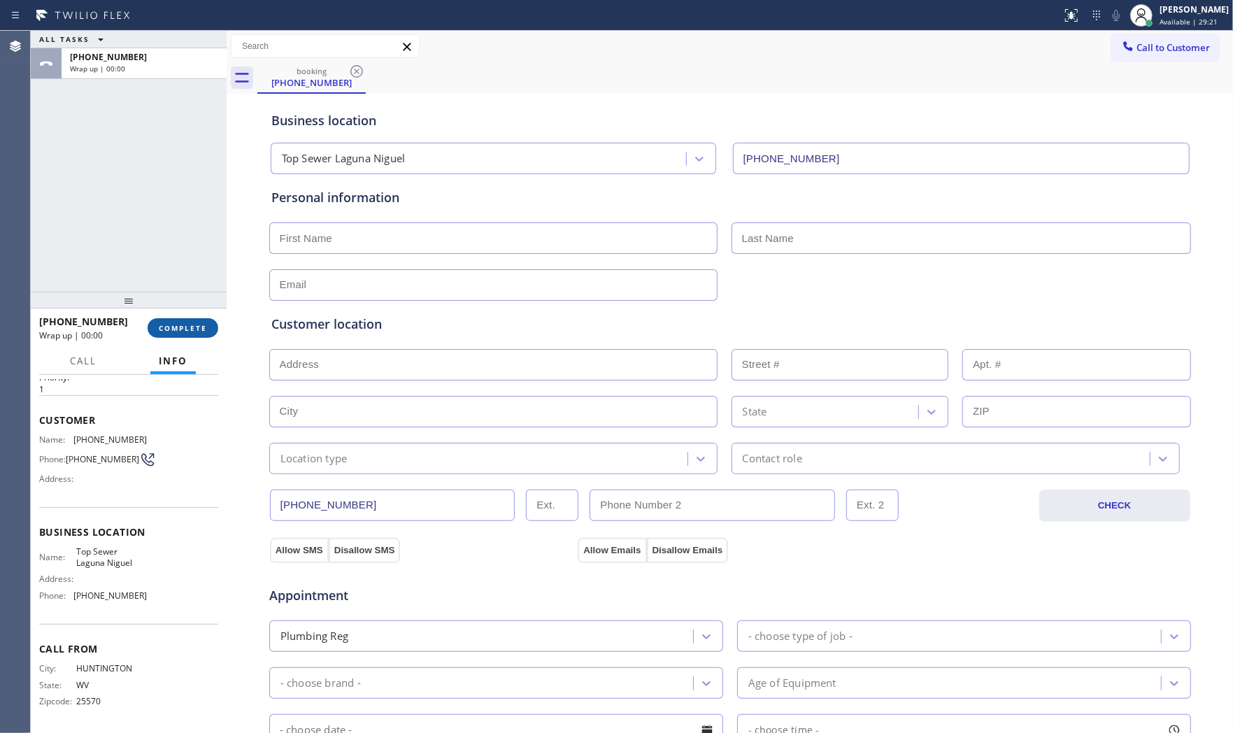
click at [182, 333] on button "COMPLETE" at bounding box center [183, 328] width 71 height 20
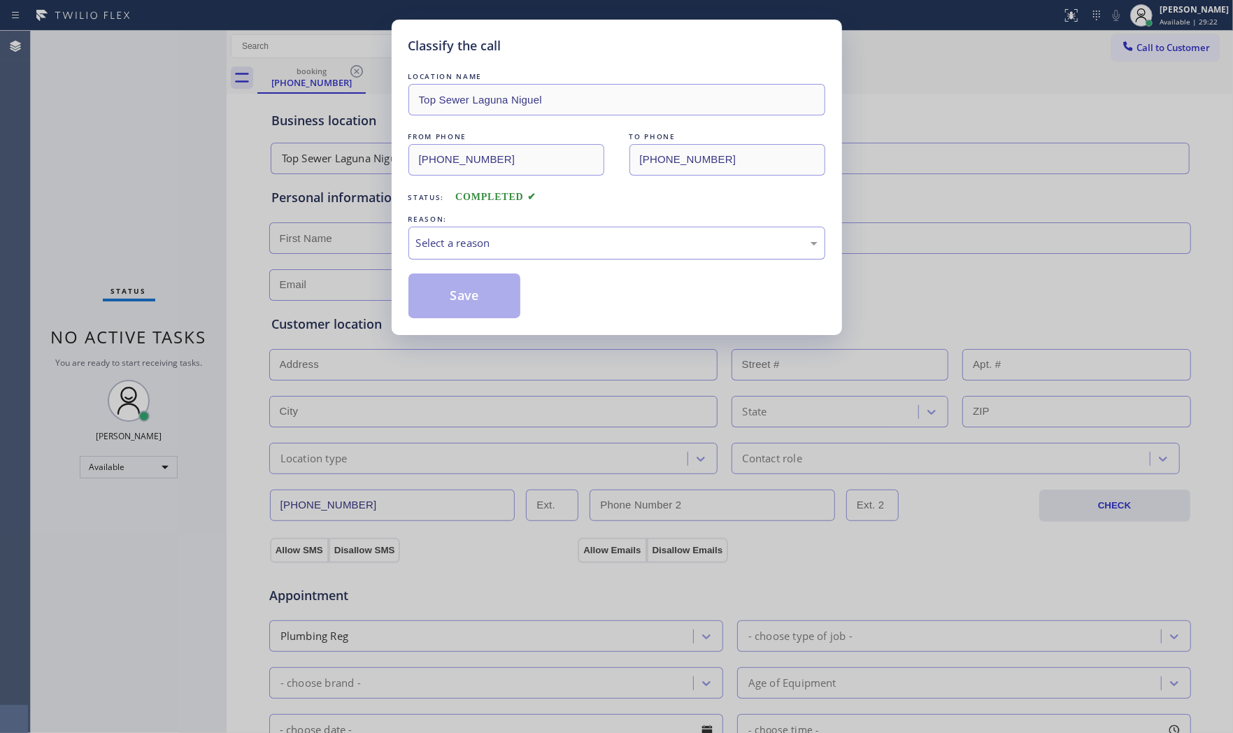
click at [593, 224] on div "REASON:" at bounding box center [616, 219] width 417 height 15
click at [536, 246] on div "Select a reason" at bounding box center [616, 243] width 401 height 16
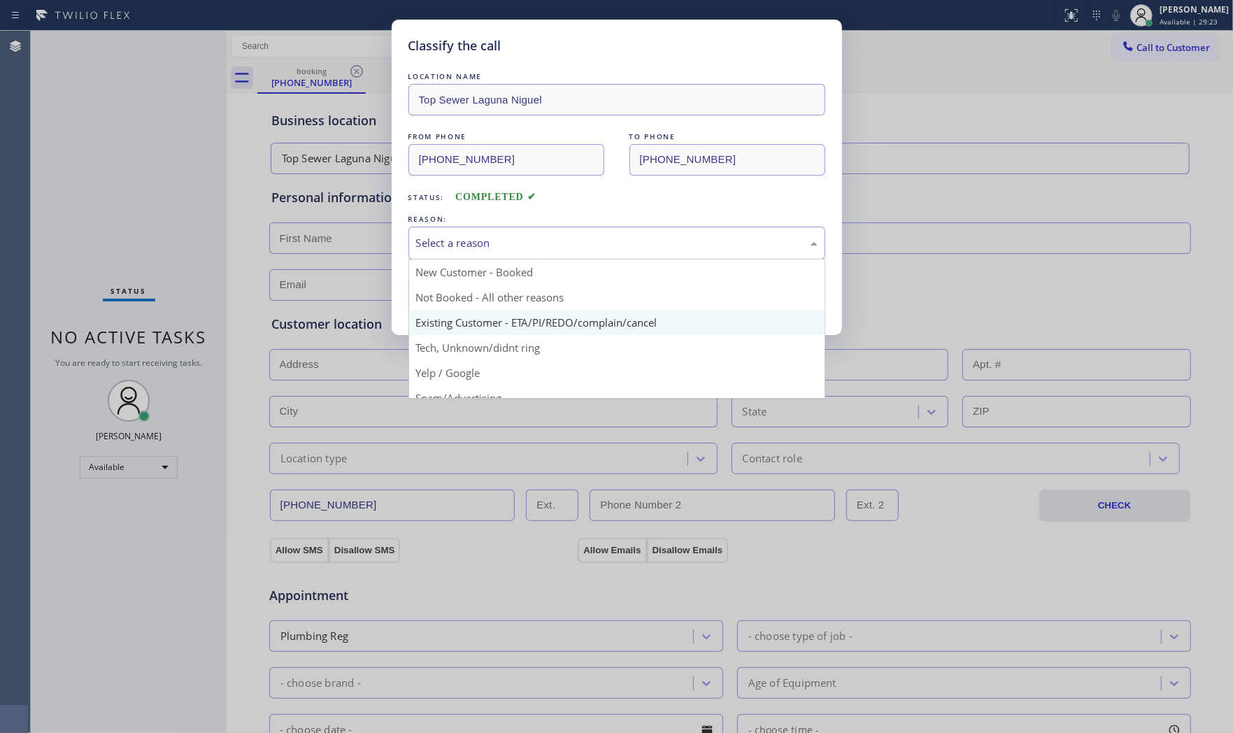
scroll to position [78, 0]
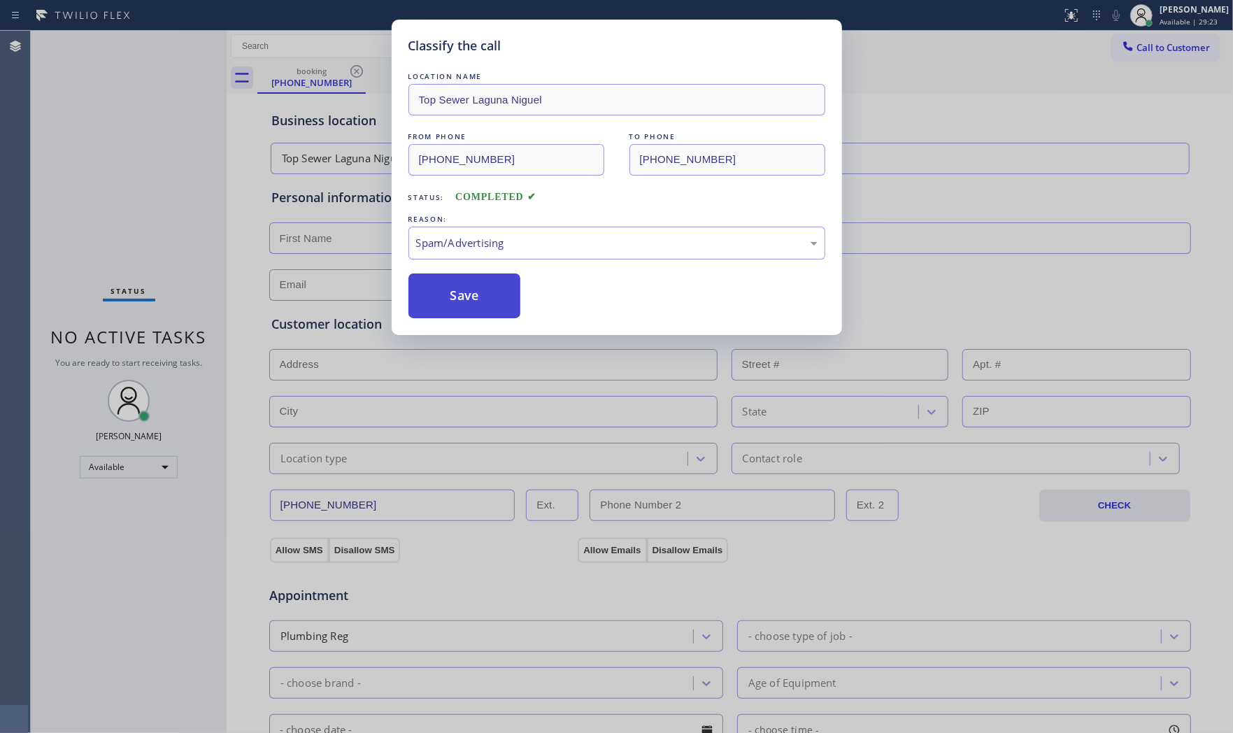
click at [479, 306] on button "Save" at bounding box center [464, 295] width 113 height 45
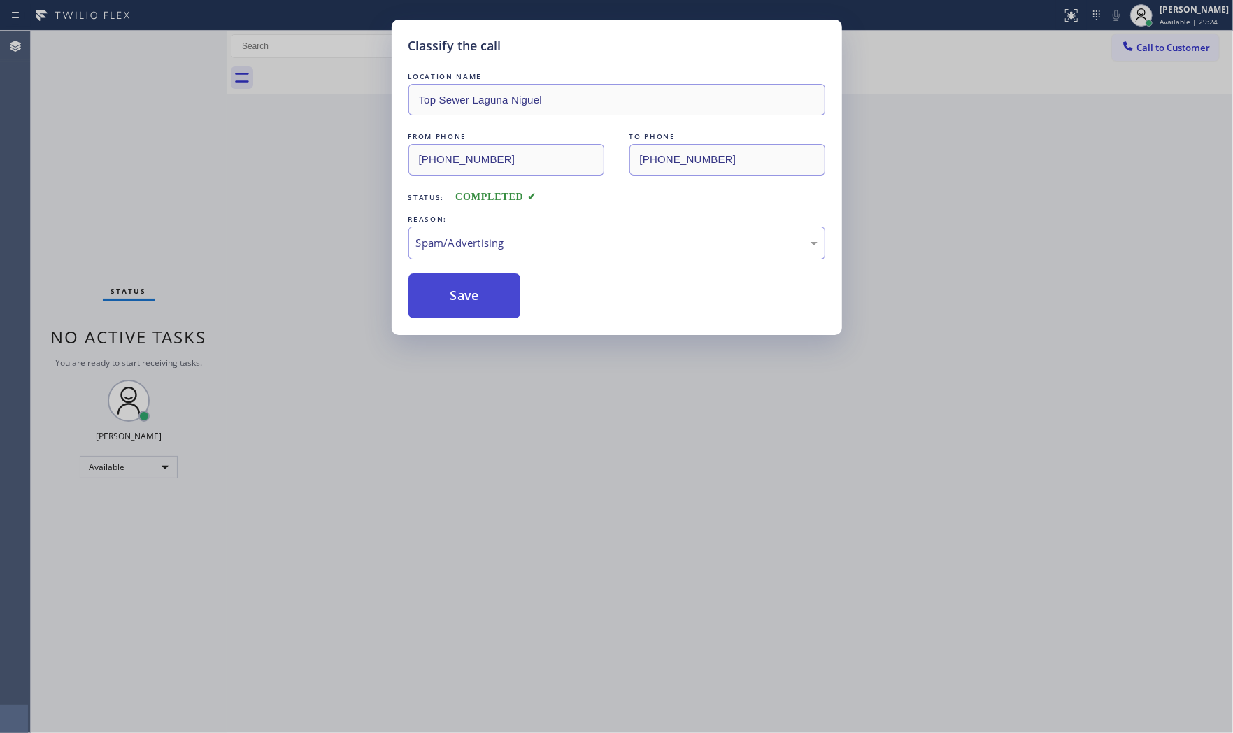
click at [479, 306] on button "Save" at bounding box center [464, 295] width 113 height 45
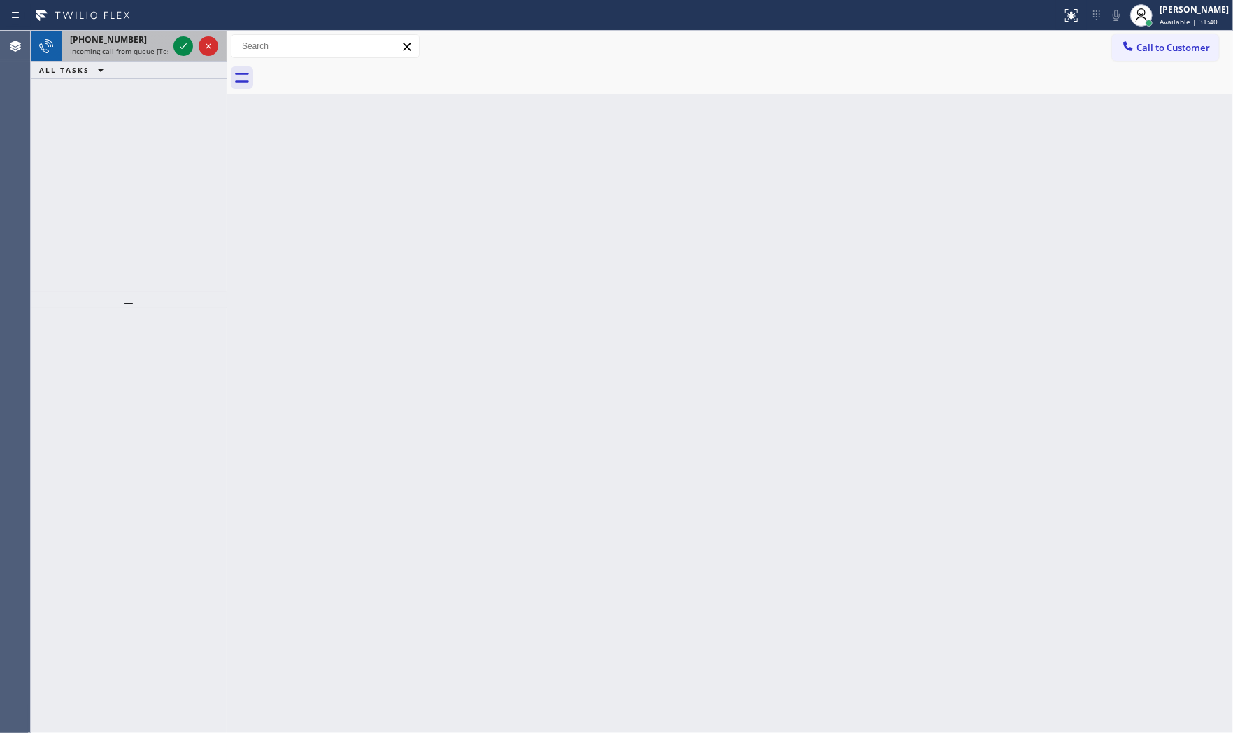
click at [129, 32] on div "+12532952937 Incoming call from queue [Test] All" at bounding box center [116, 46] width 109 height 31
click at [183, 47] on icon at bounding box center [183, 46] width 7 height 6
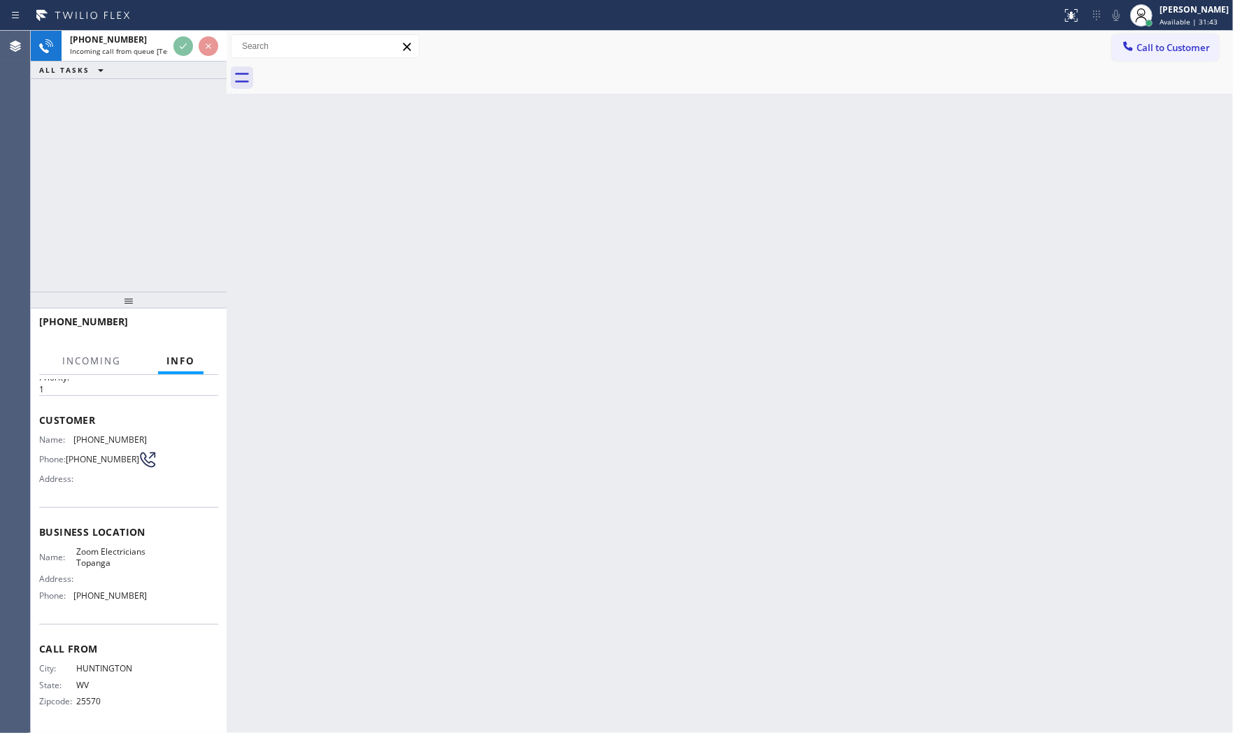
scroll to position [58, 0]
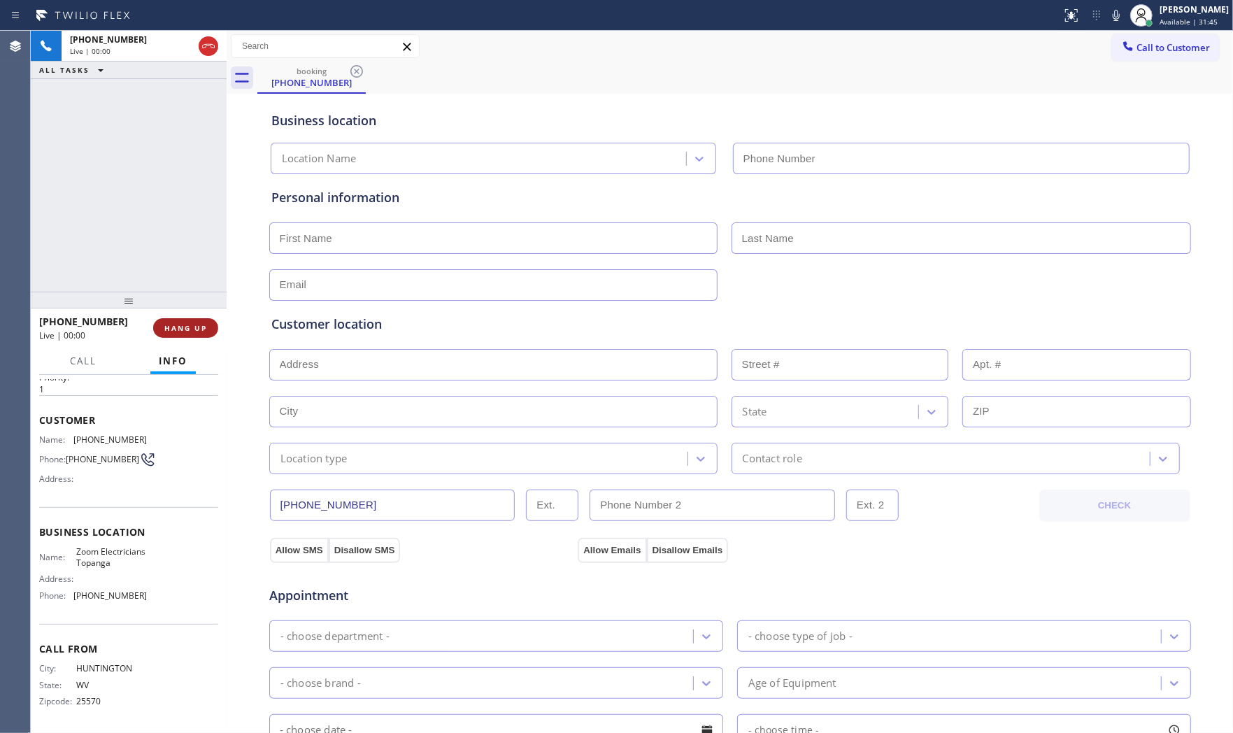
type input "(310) 388-4068"
click at [200, 324] on span "HANG UP" at bounding box center [185, 328] width 43 height 10
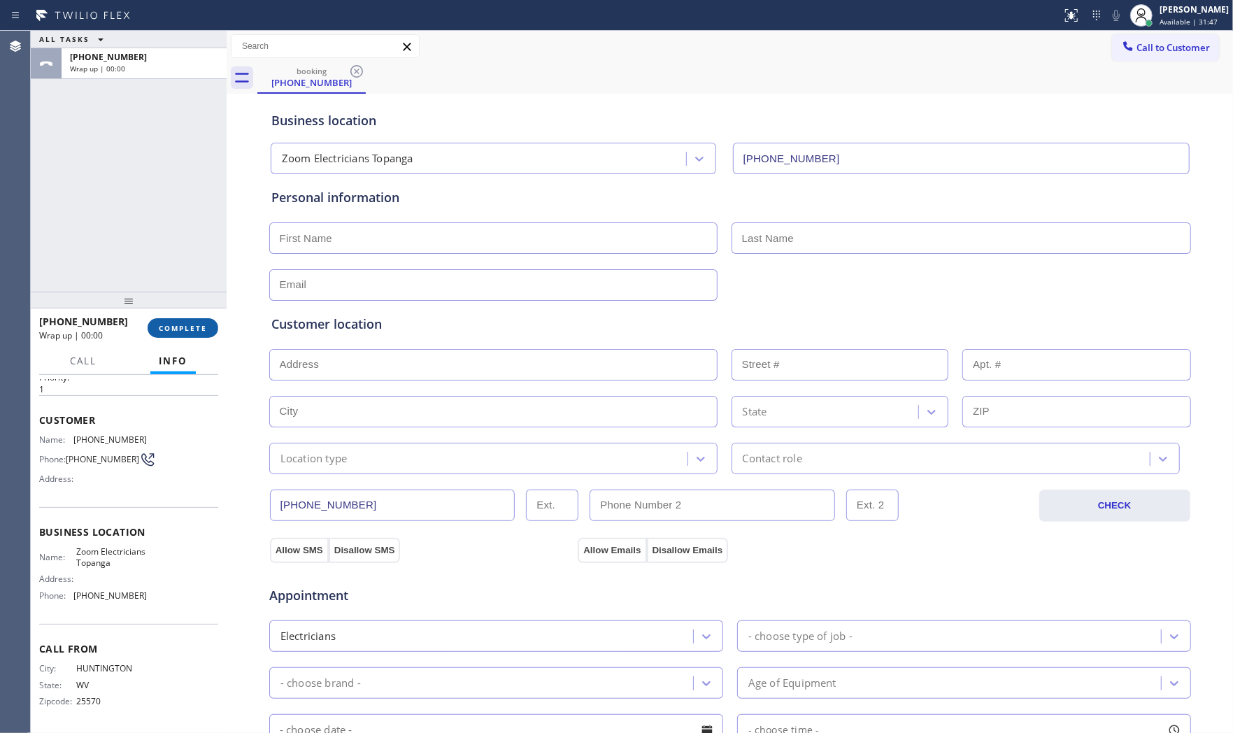
click at [200, 324] on span "COMPLETE" at bounding box center [183, 328] width 48 height 10
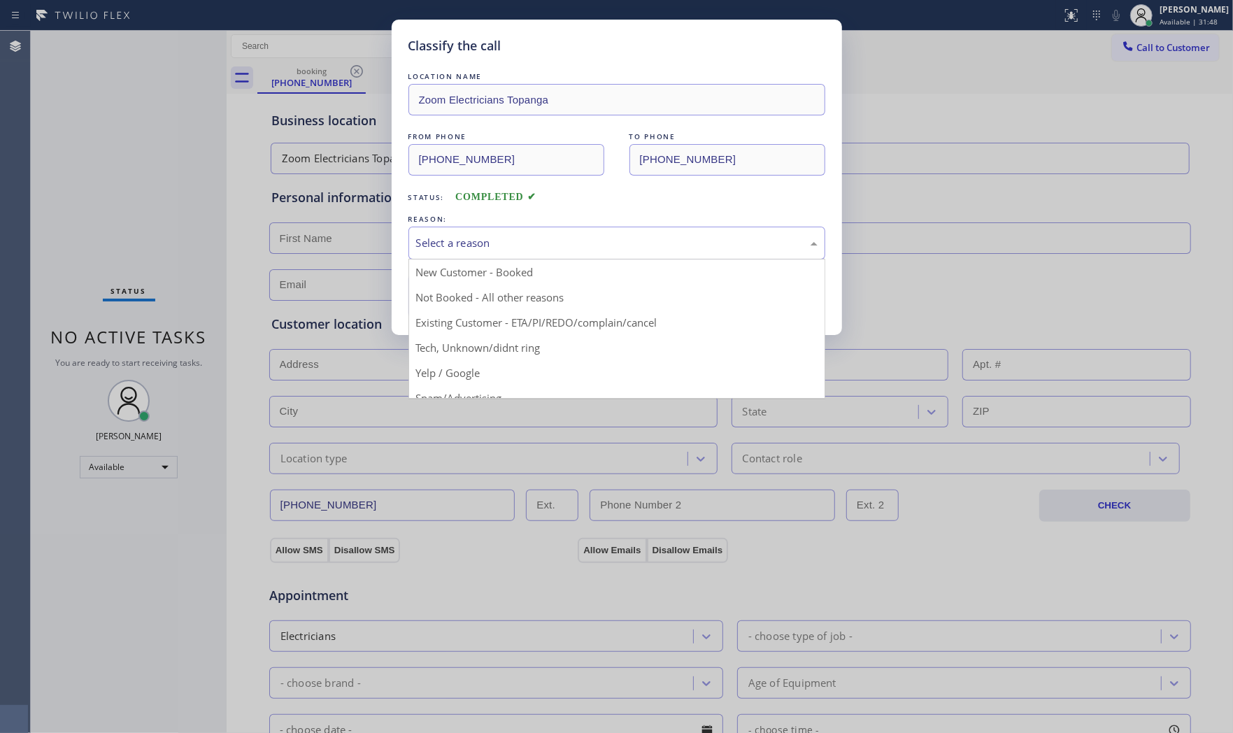
drag, startPoint x: 464, startPoint y: 233, endPoint x: 477, endPoint y: 288, distance: 56.8
click at [464, 234] on div "Select a reason" at bounding box center [616, 243] width 417 height 33
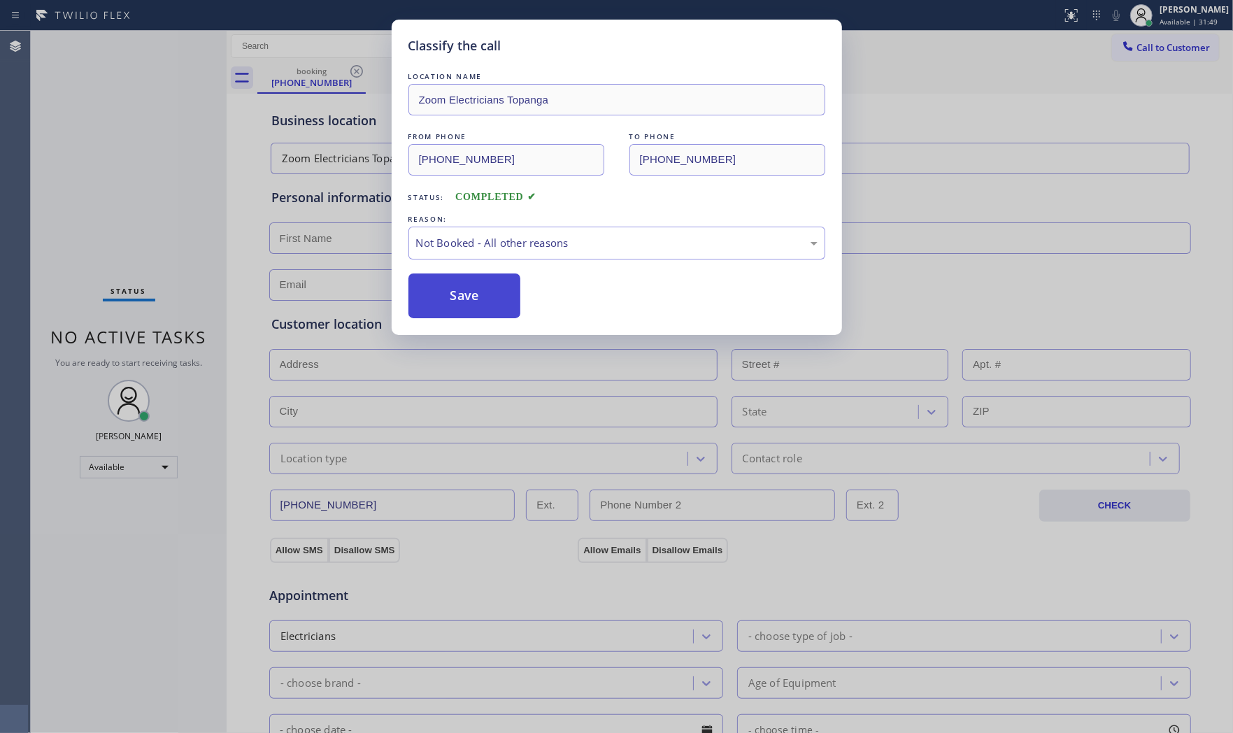
click at [475, 292] on button "Save" at bounding box center [464, 295] width 113 height 45
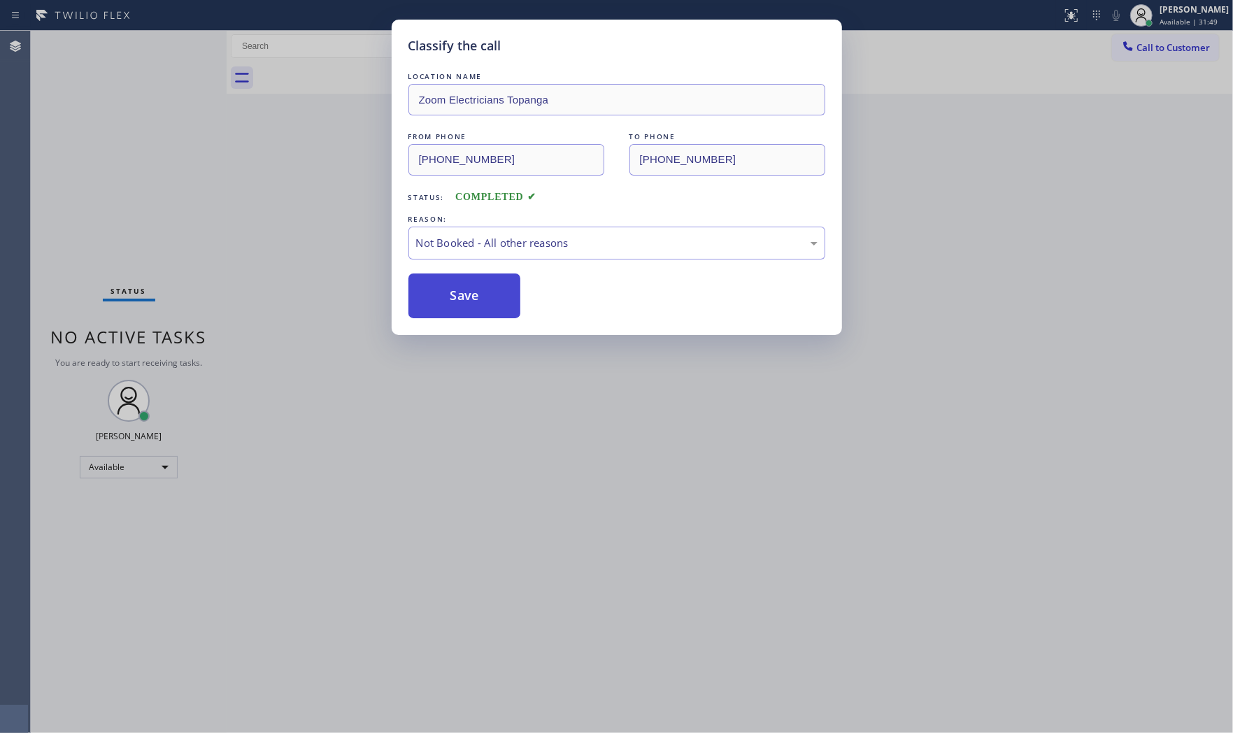
click at [475, 292] on button "Save" at bounding box center [464, 295] width 113 height 45
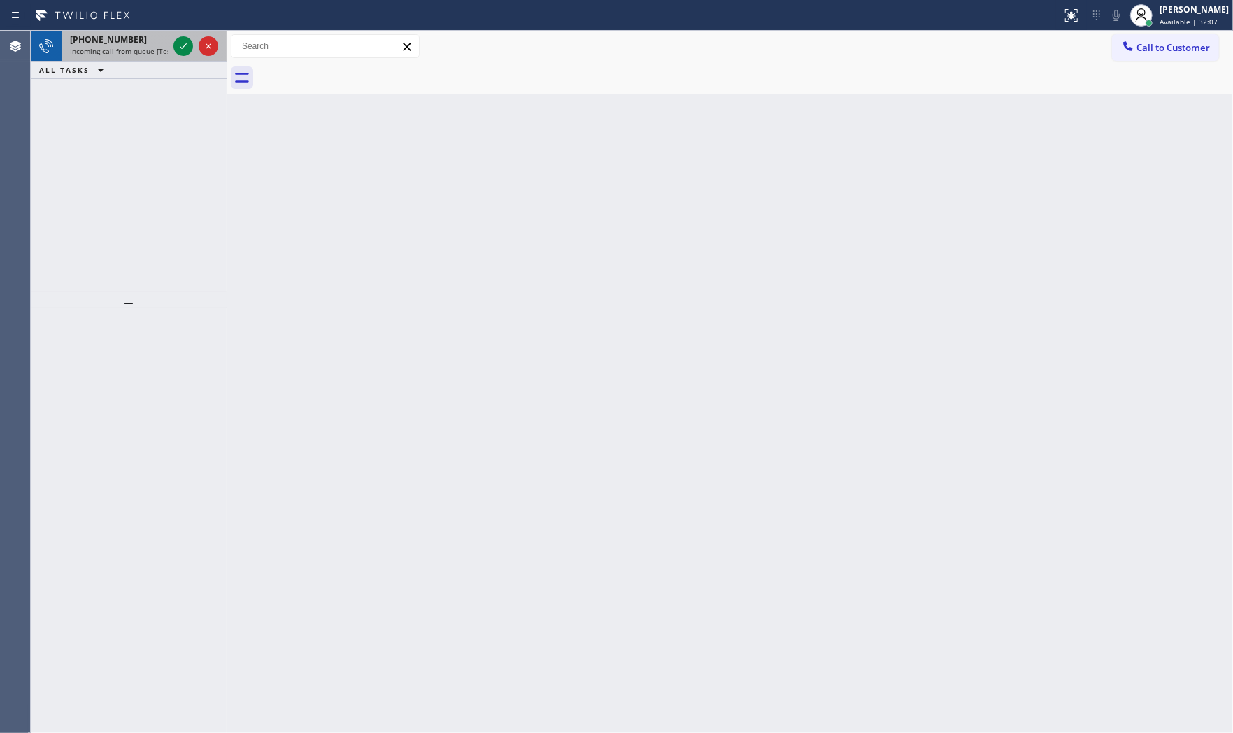
click at [148, 57] on div "+13232002763 Incoming call from queue [Test] All" at bounding box center [116, 46] width 109 height 31
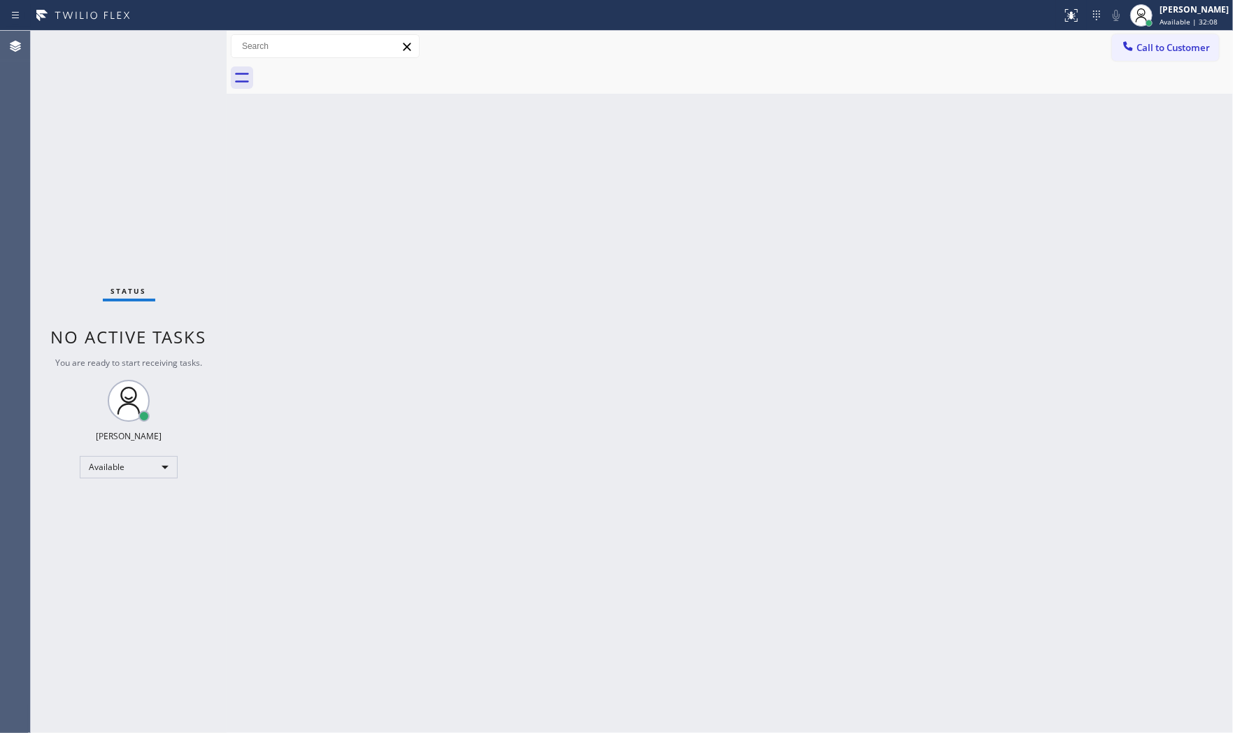
click at [152, 51] on div "Status No active tasks You are ready to start receiving tasks. Mark Paul Dacula…" at bounding box center [129, 382] width 196 height 702
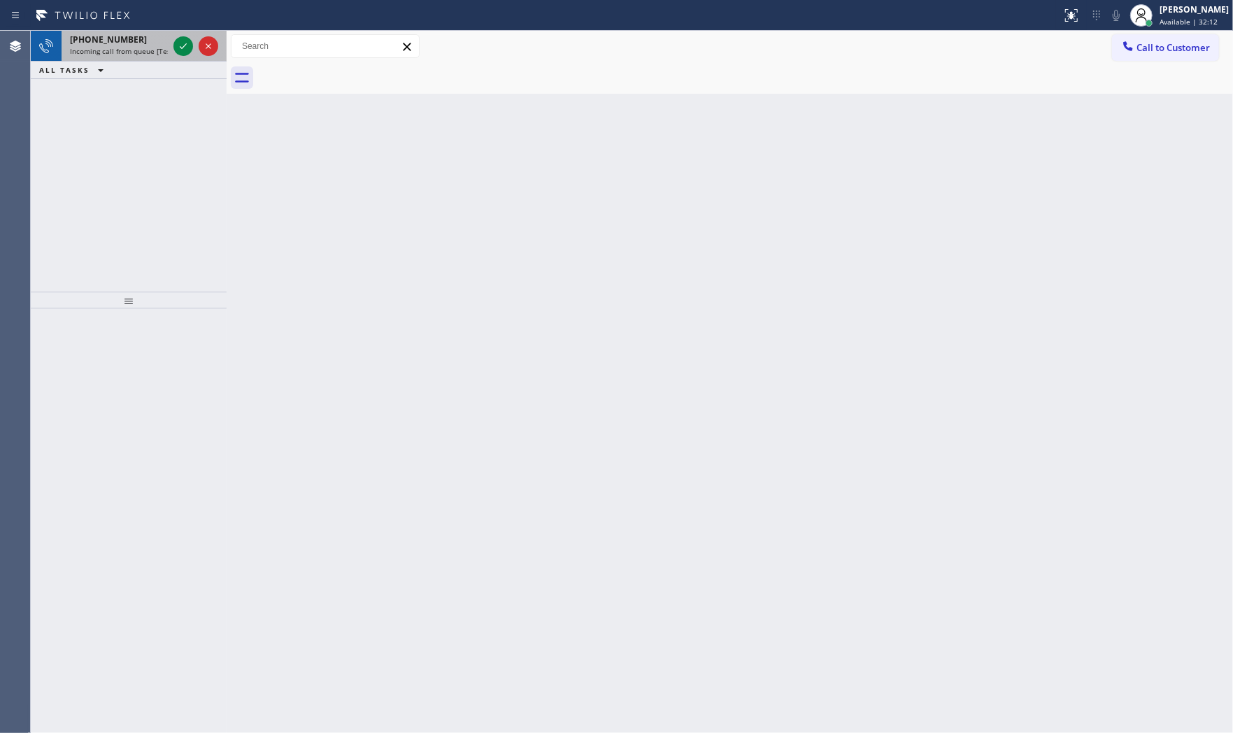
click at [152, 55] on span "Incoming call from queue [Test] All" at bounding box center [128, 51] width 116 height 10
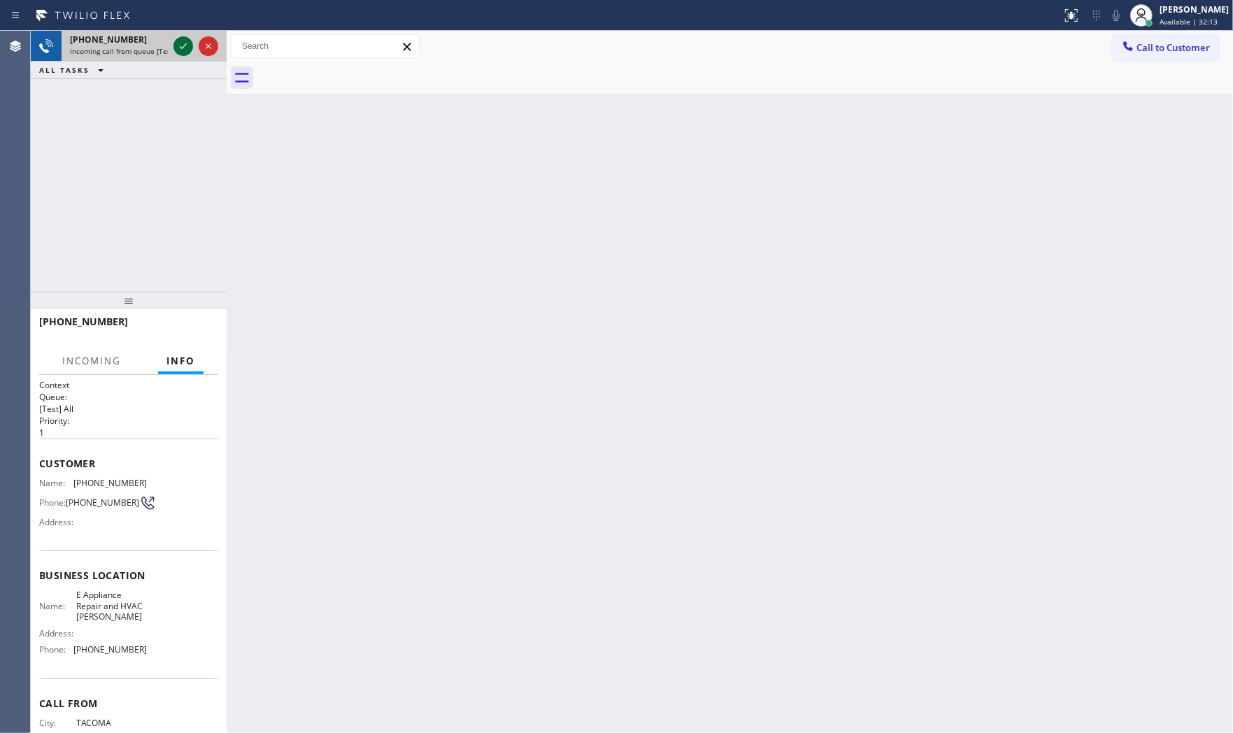
click at [180, 49] on icon at bounding box center [183, 46] width 17 height 17
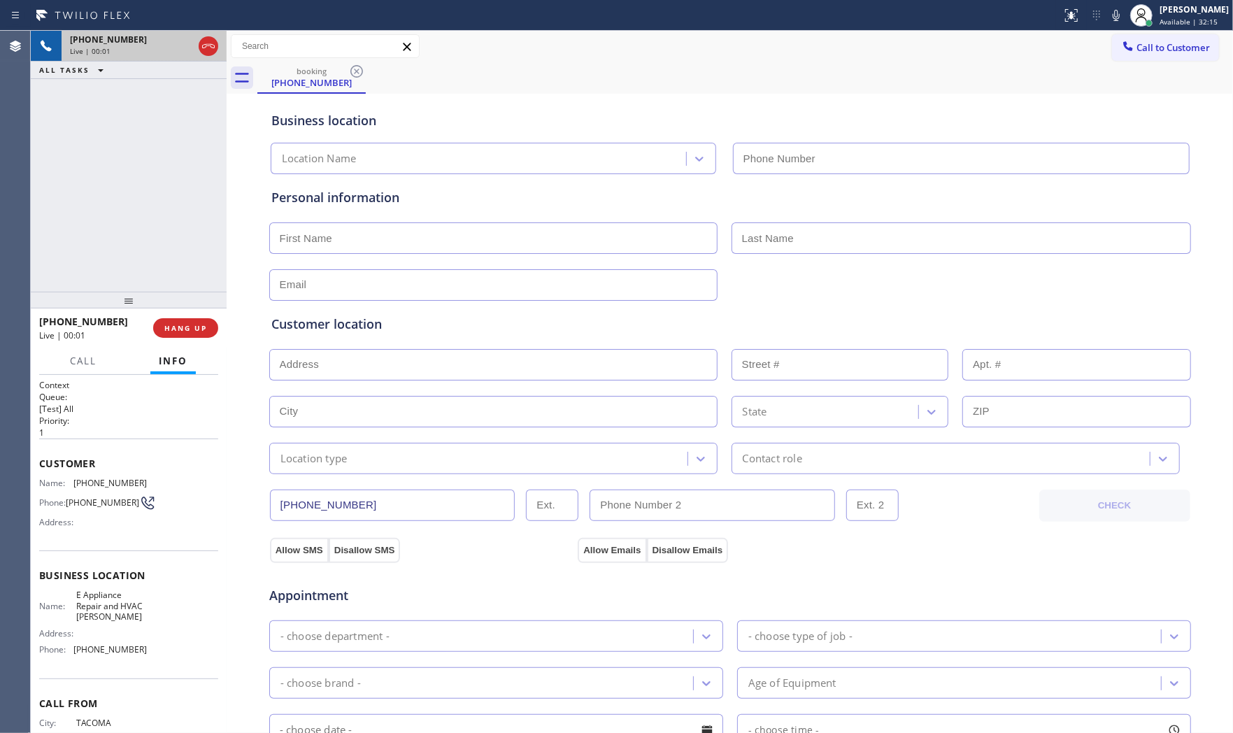
type input "(480) 613-4808"
click at [196, 332] on span "HANG UP" at bounding box center [185, 328] width 43 height 10
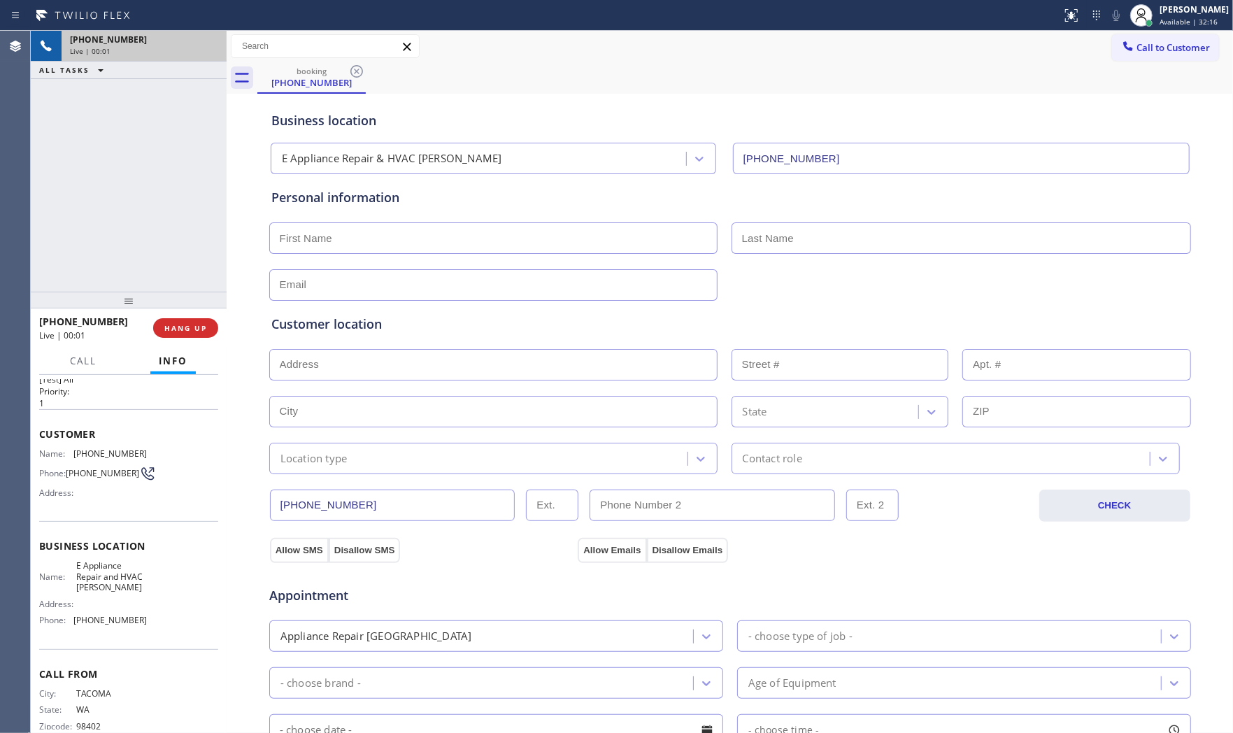
scroll to position [58, 0]
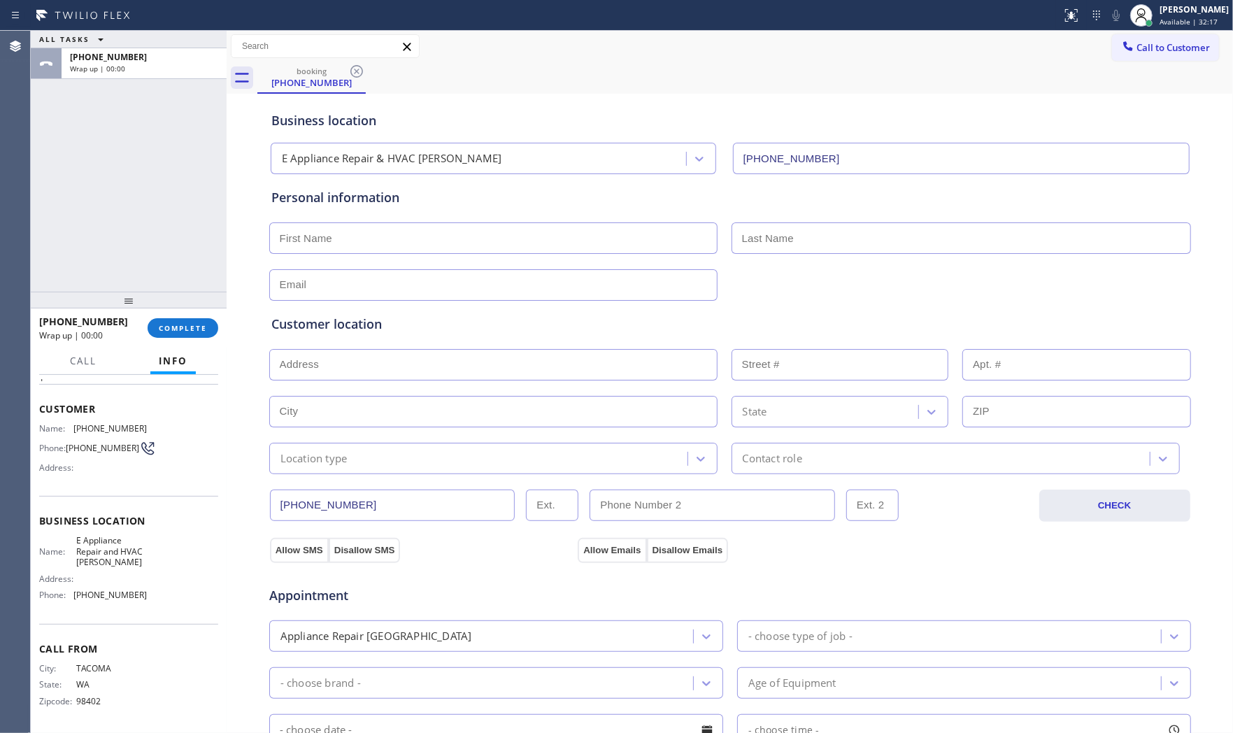
click at [186, 316] on div "+12532953560 Wrap up | 00:00 COMPLETE" at bounding box center [128, 328] width 179 height 36
drag, startPoint x: 193, startPoint y: 318, endPoint x: 229, endPoint y: 320, distance: 35.7
click at [193, 318] on button "COMPLETE" at bounding box center [183, 328] width 71 height 20
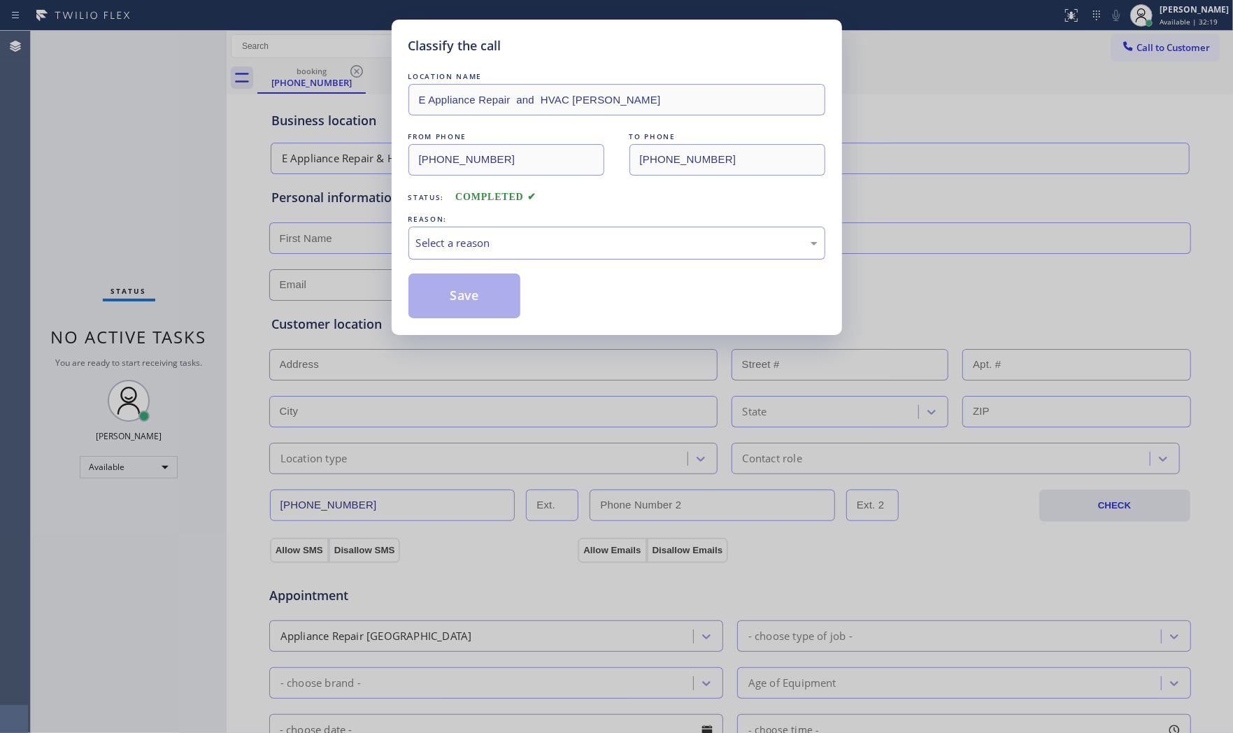
click at [515, 249] on div "Select a reason" at bounding box center [616, 243] width 401 height 16
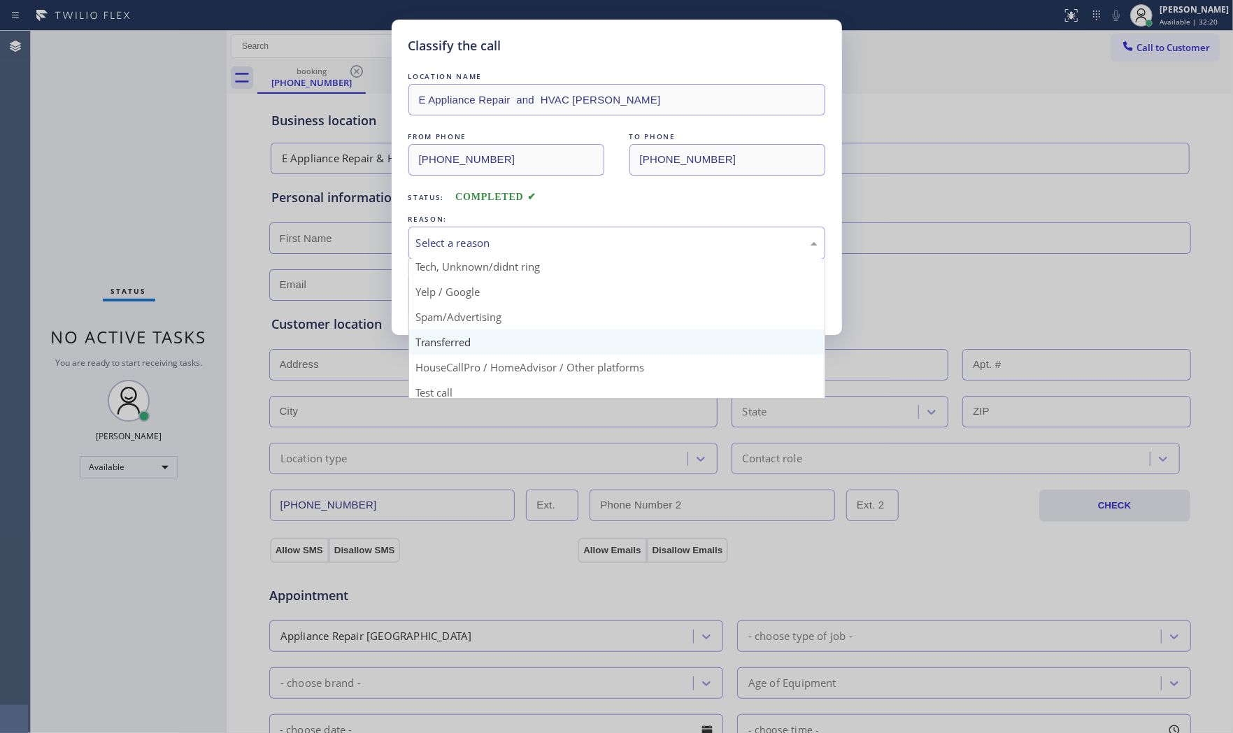
scroll to position [87, 0]
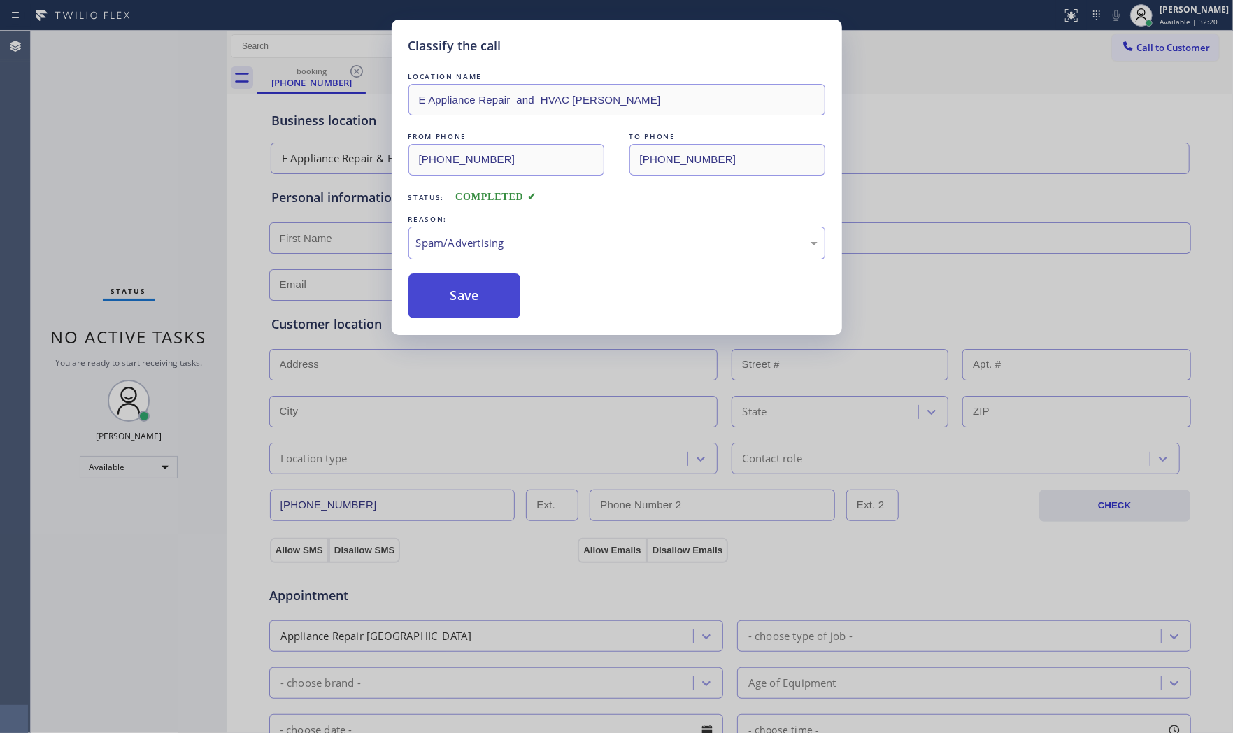
click at [462, 289] on button "Save" at bounding box center [464, 295] width 113 height 45
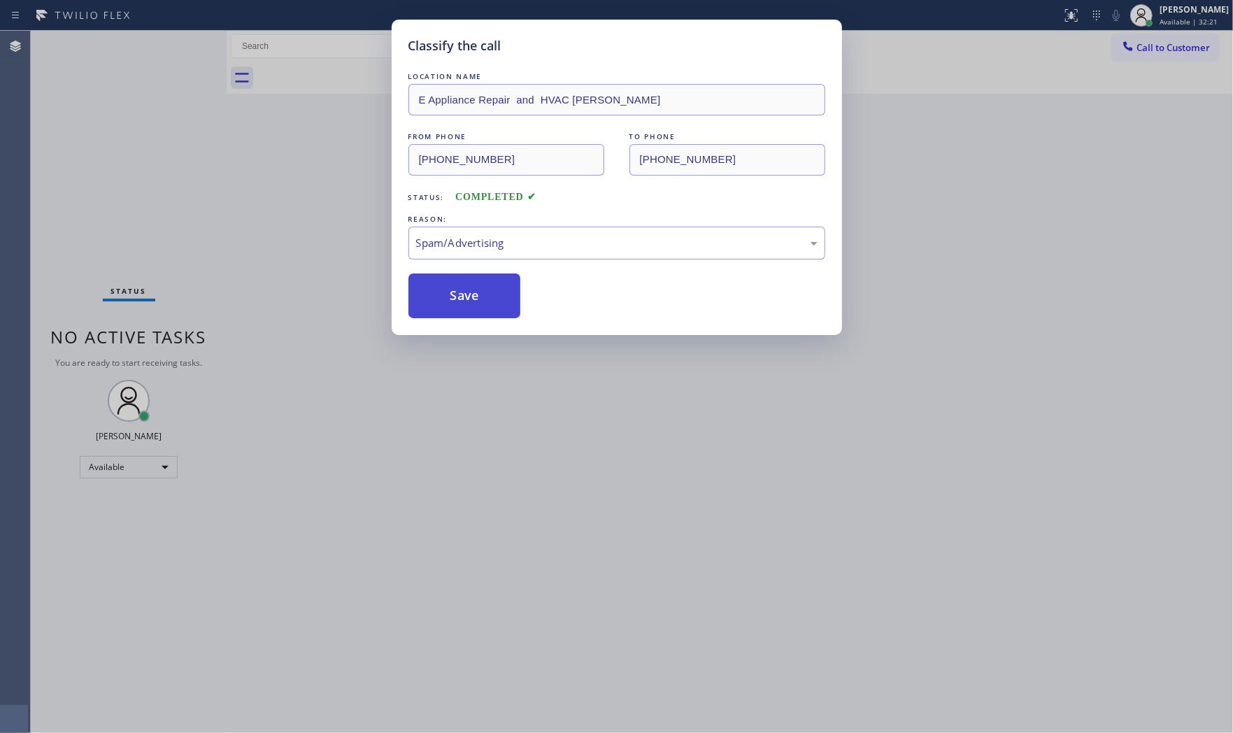
click at [462, 289] on button "Save" at bounding box center [464, 295] width 113 height 45
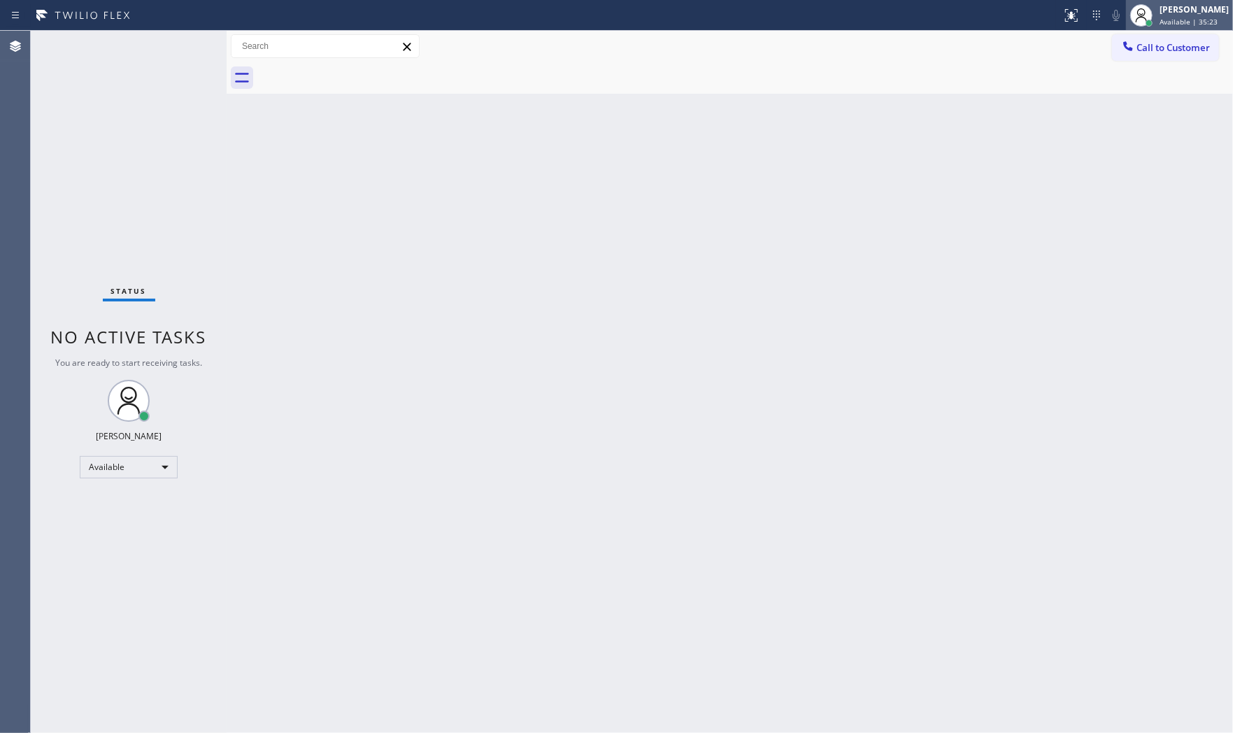
click at [1212, 1] on div "Mark Paul Dacula Available | 35:23" at bounding box center [1179, 15] width 107 height 31
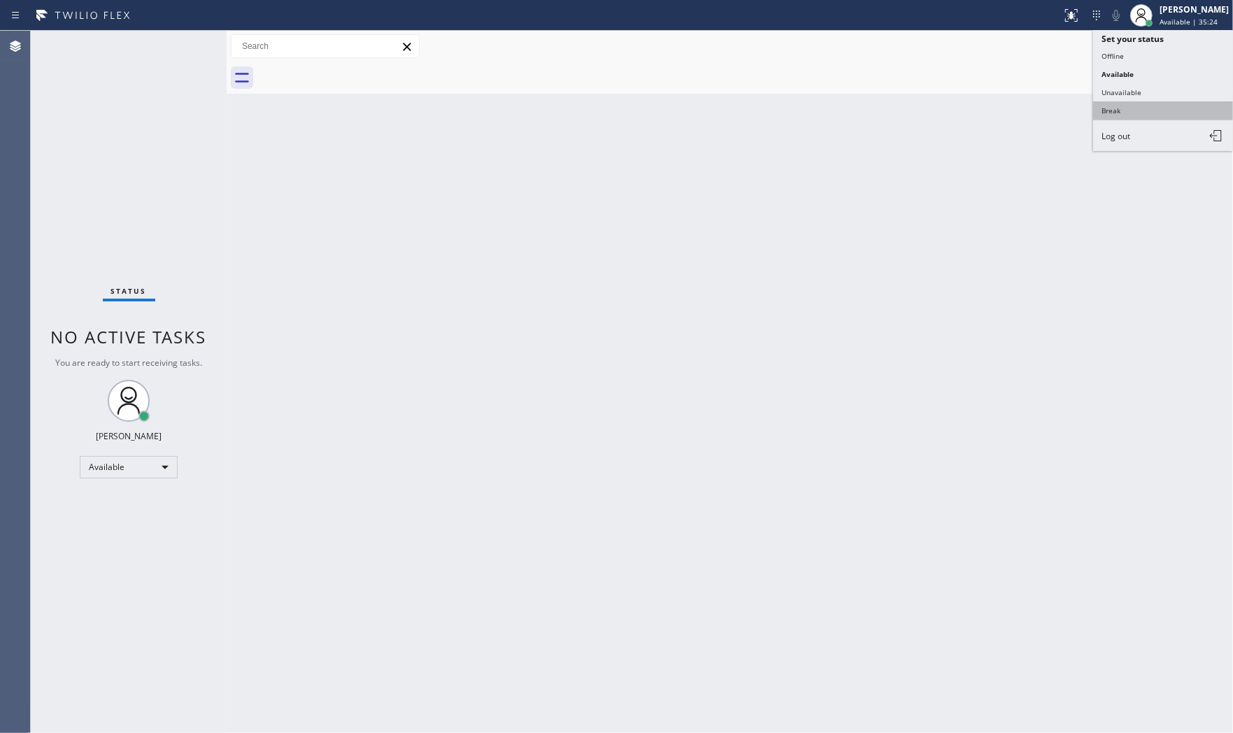
click at [1137, 106] on button "Break" at bounding box center [1163, 110] width 140 height 18
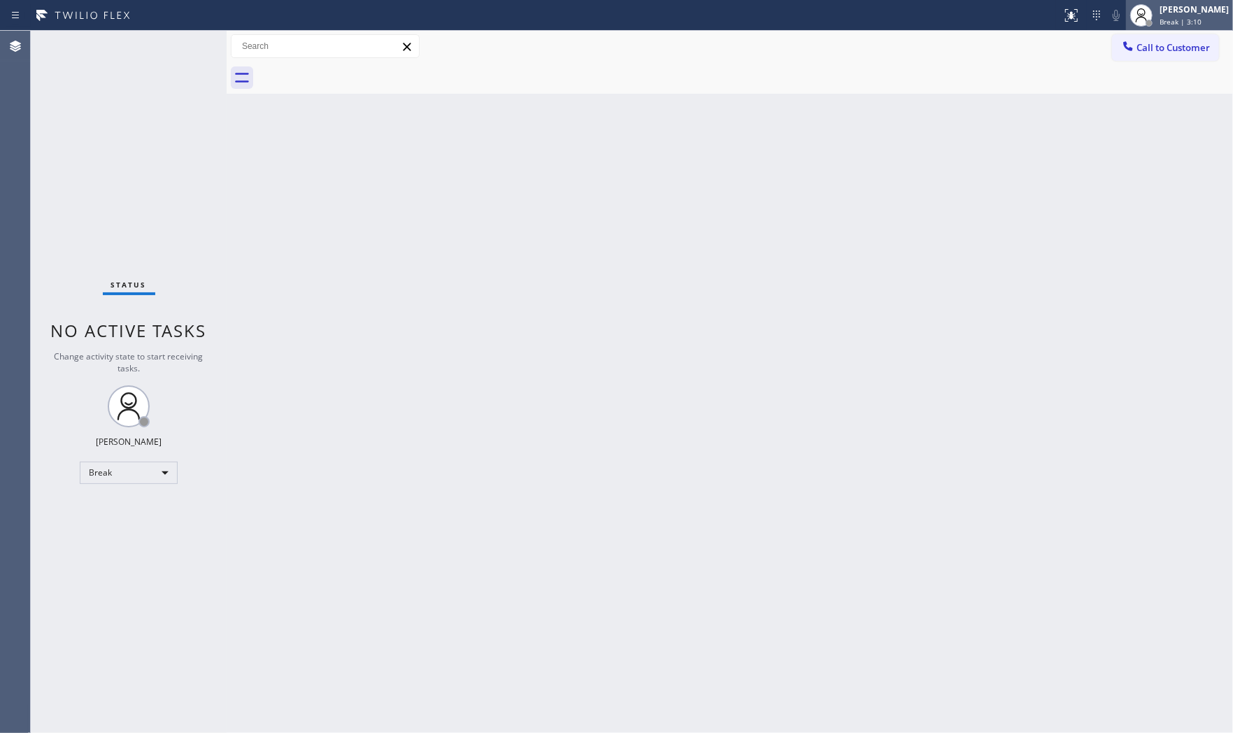
click at [1159, 18] on span "Break | 3:10" at bounding box center [1180, 22] width 42 height 10
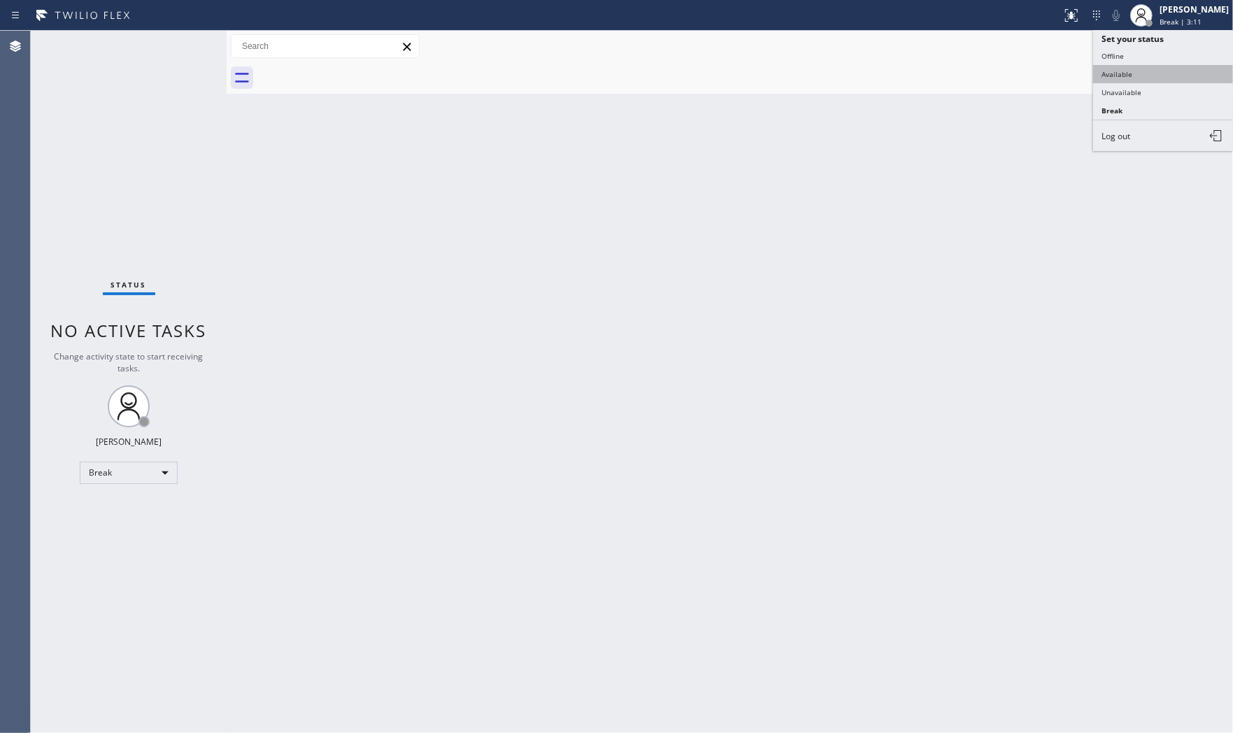
click at [1135, 72] on button "Available" at bounding box center [1163, 74] width 140 height 18
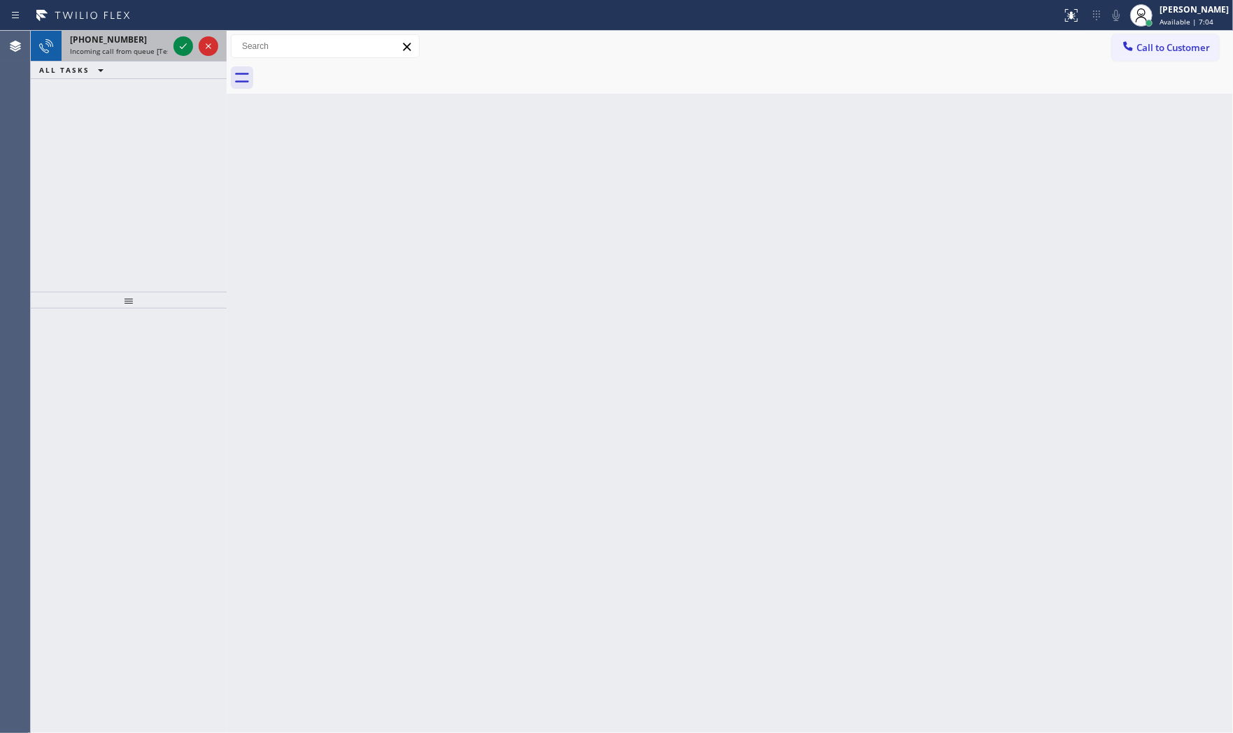
click at [189, 36] on div at bounding box center [196, 46] width 50 height 31
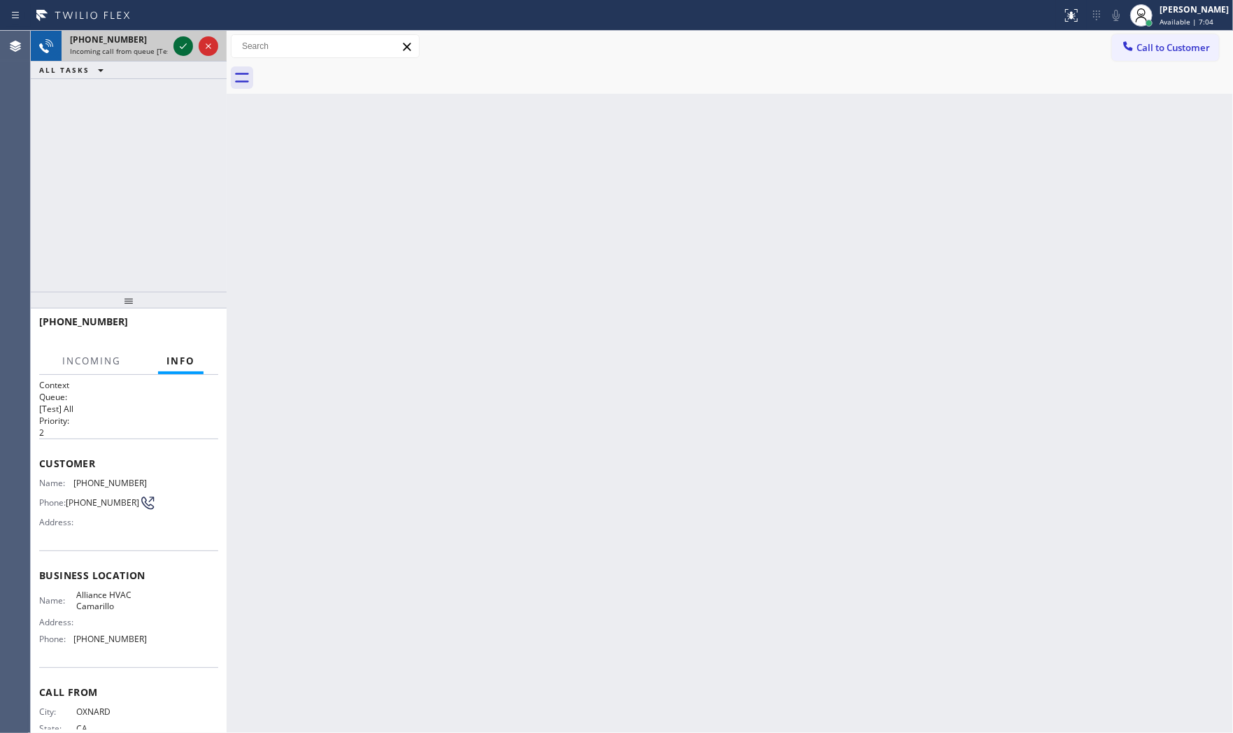
click at [189, 40] on icon at bounding box center [183, 46] width 17 height 17
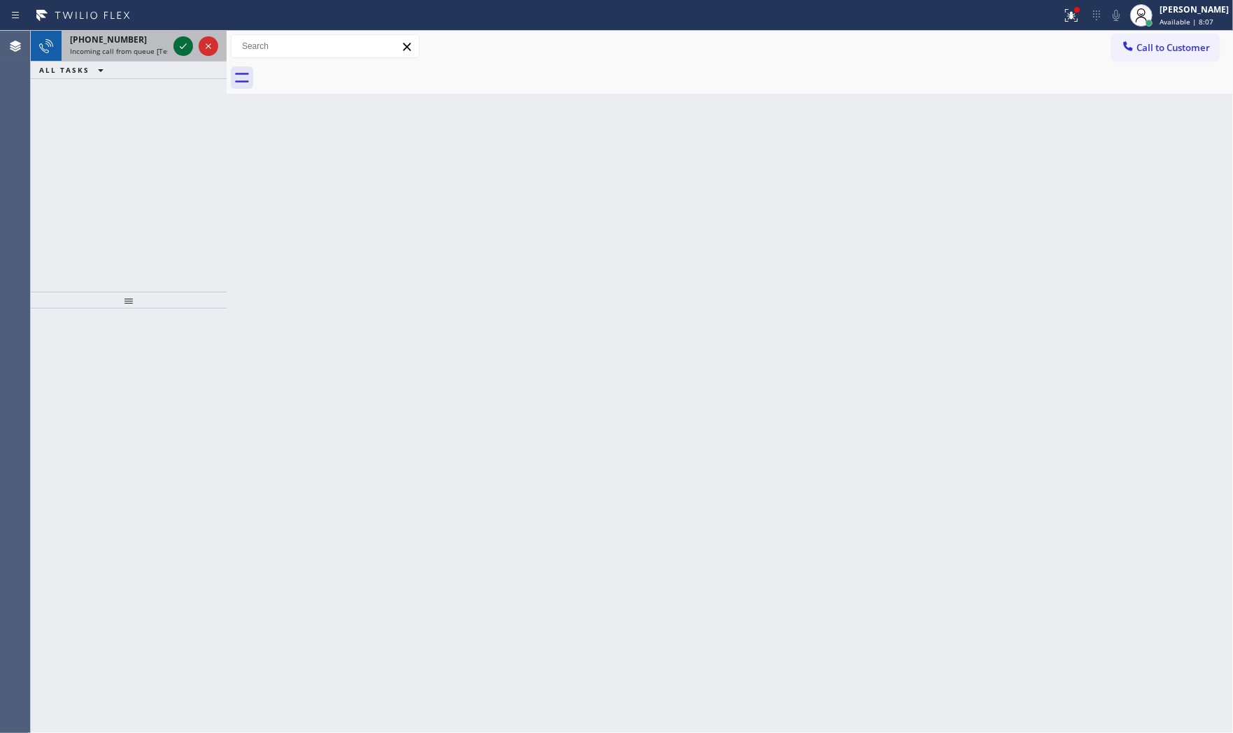
click at [176, 45] on icon at bounding box center [183, 46] width 17 height 17
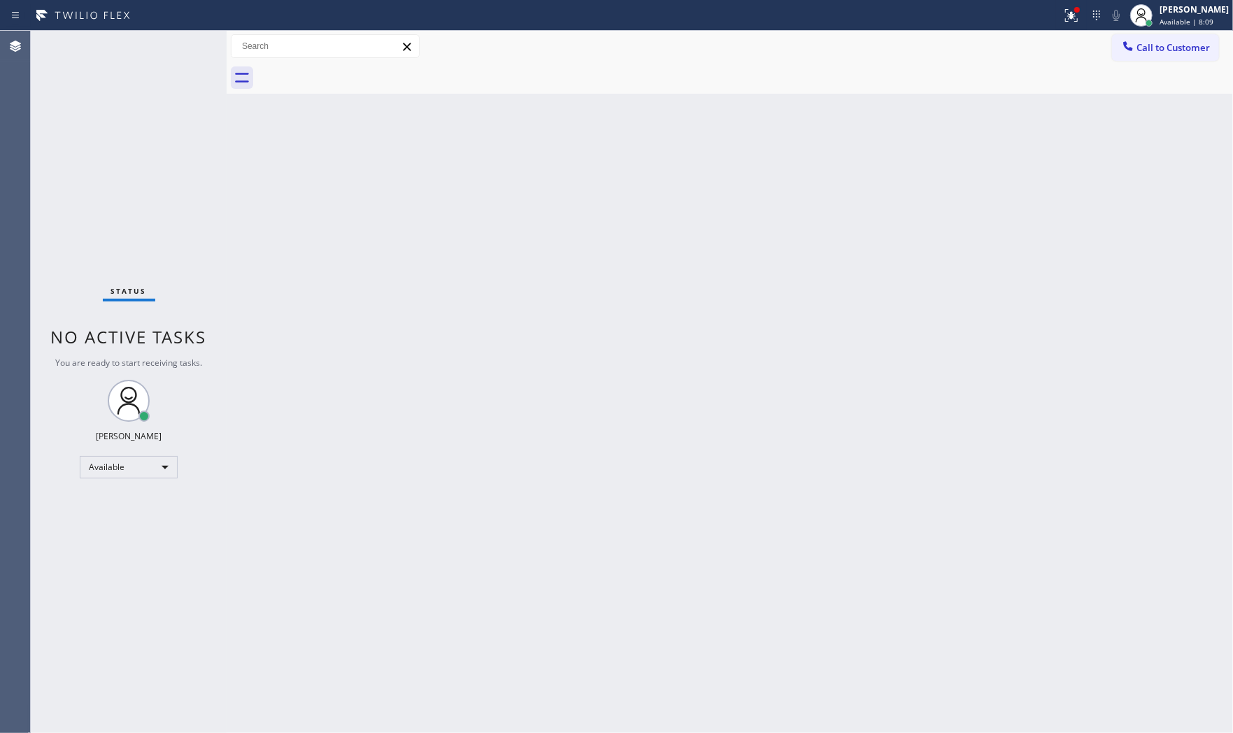
click at [180, 42] on div "Status No active tasks You are ready to start receiving tasks. Mark Paul Dacula…" at bounding box center [129, 382] width 196 height 702
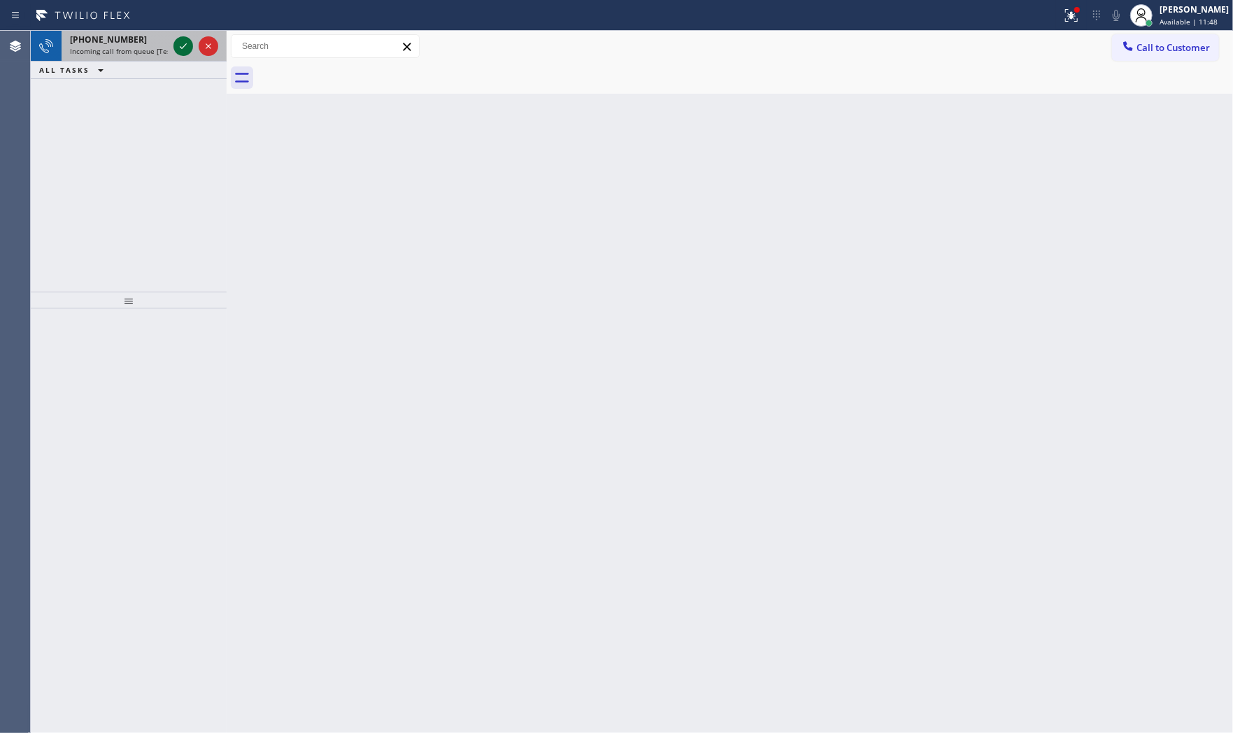
click at [180, 38] on icon at bounding box center [183, 46] width 17 height 17
click at [177, 36] on div at bounding box center [196, 46] width 50 height 31
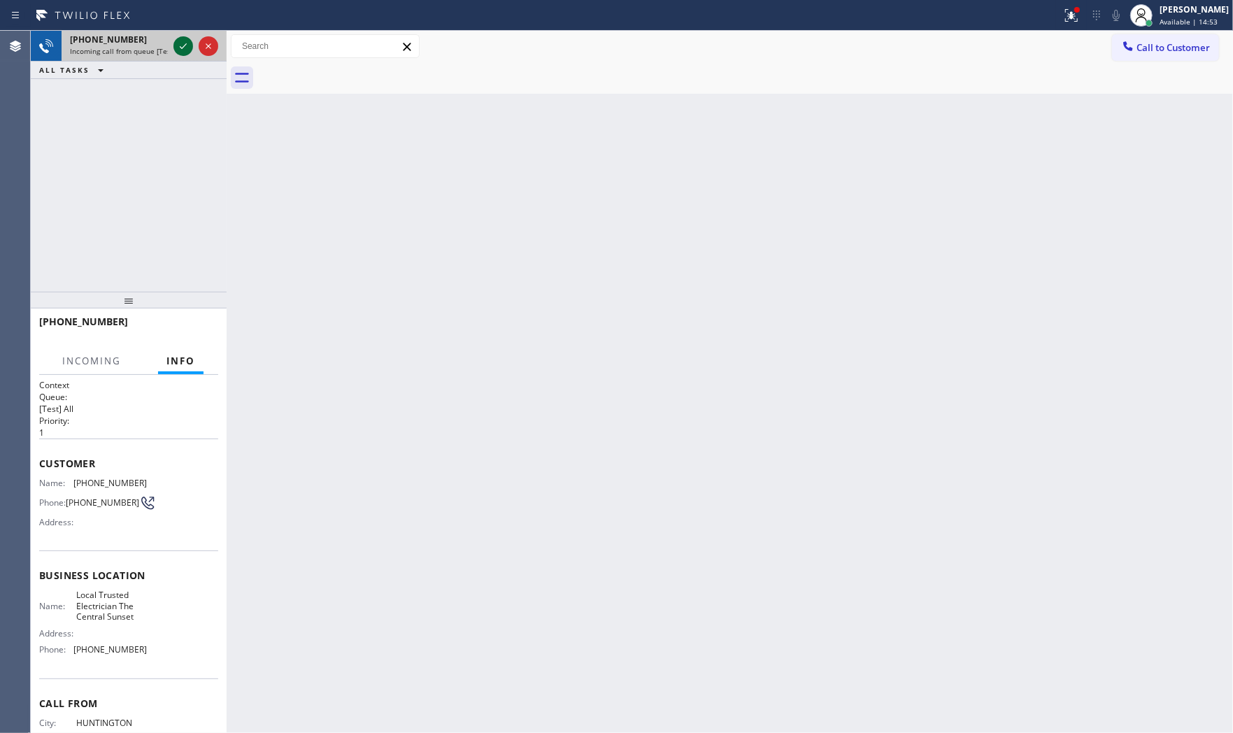
click at [179, 38] on icon at bounding box center [183, 46] width 17 height 17
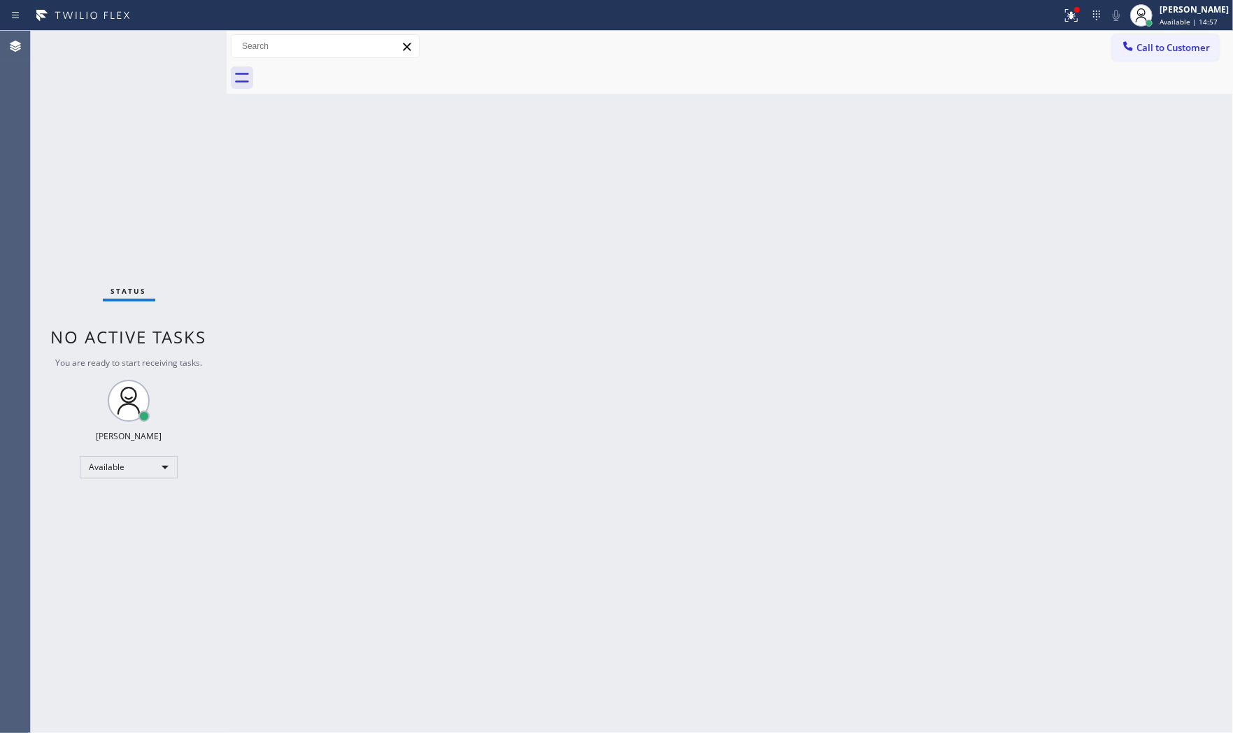
click at [185, 39] on div "Status No active tasks You are ready to start receiving tasks. Mark Paul Dacula…" at bounding box center [129, 382] width 196 height 702
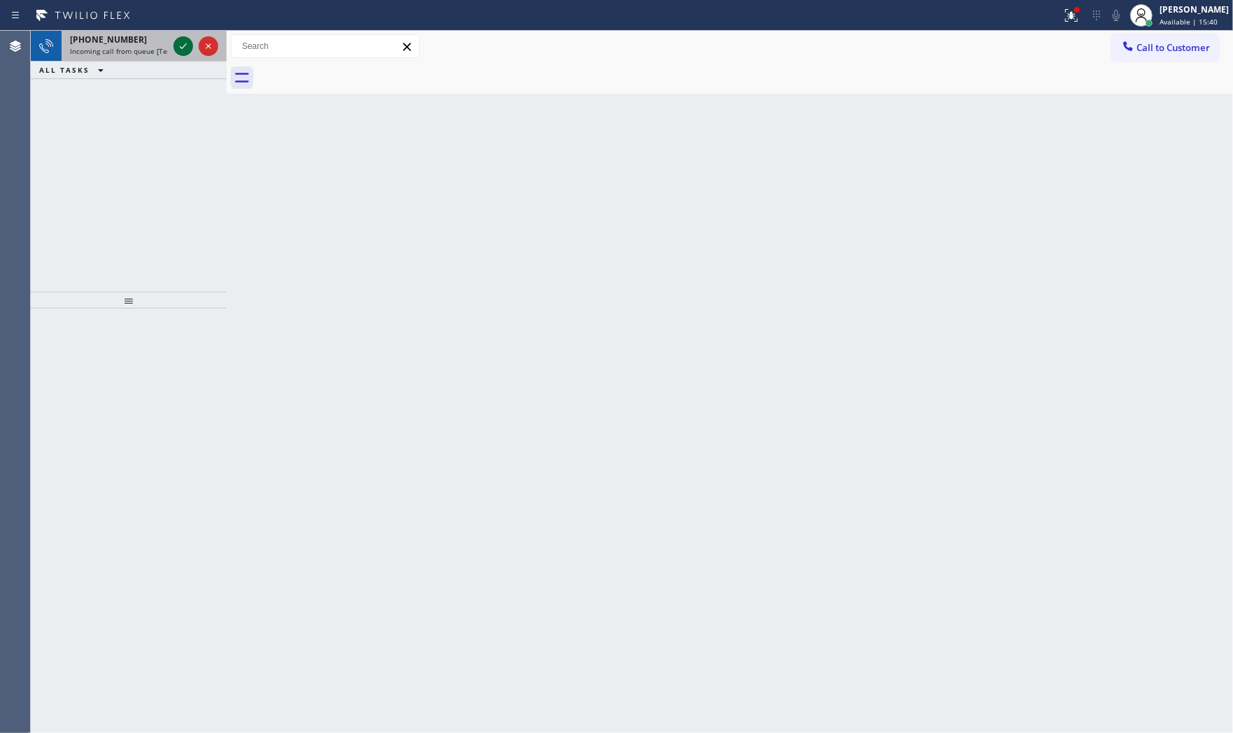
click at [185, 39] on icon at bounding box center [183, 46] width 17 height 17
click at [175, 39] on icon at bounding box center [183, 46] width 17 height 17
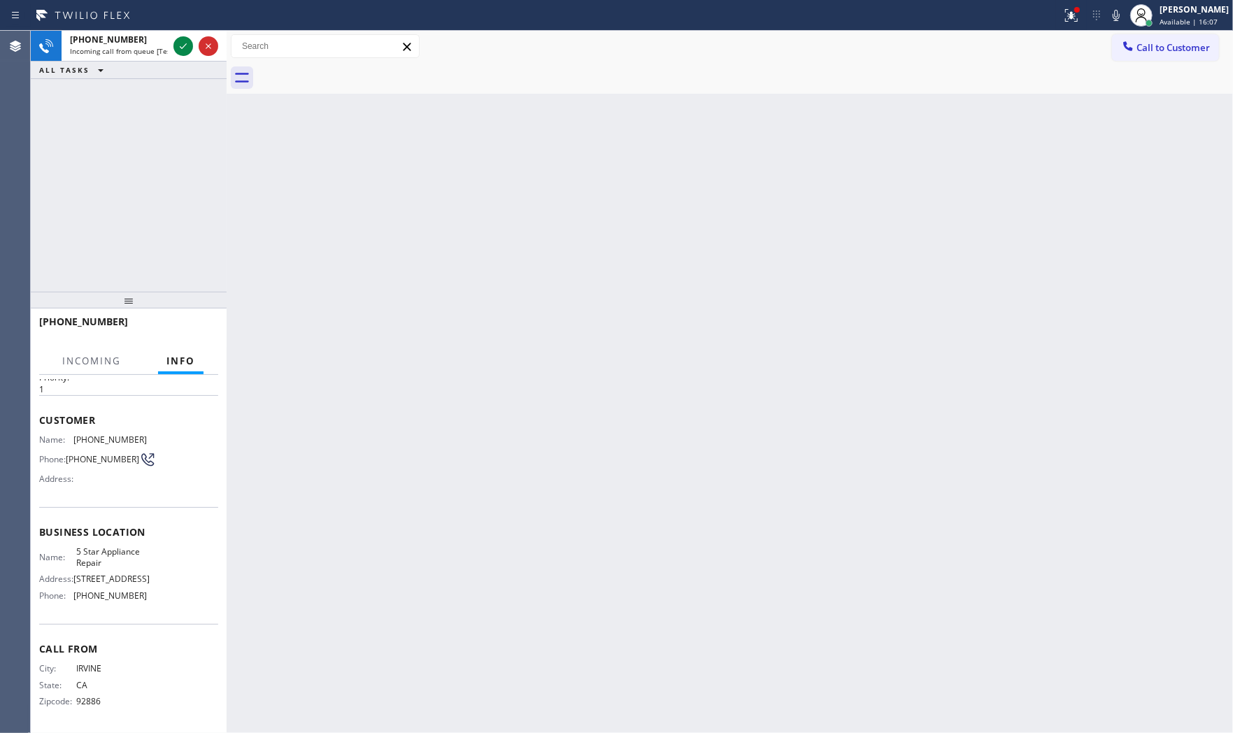
scroll to position [47, 0]
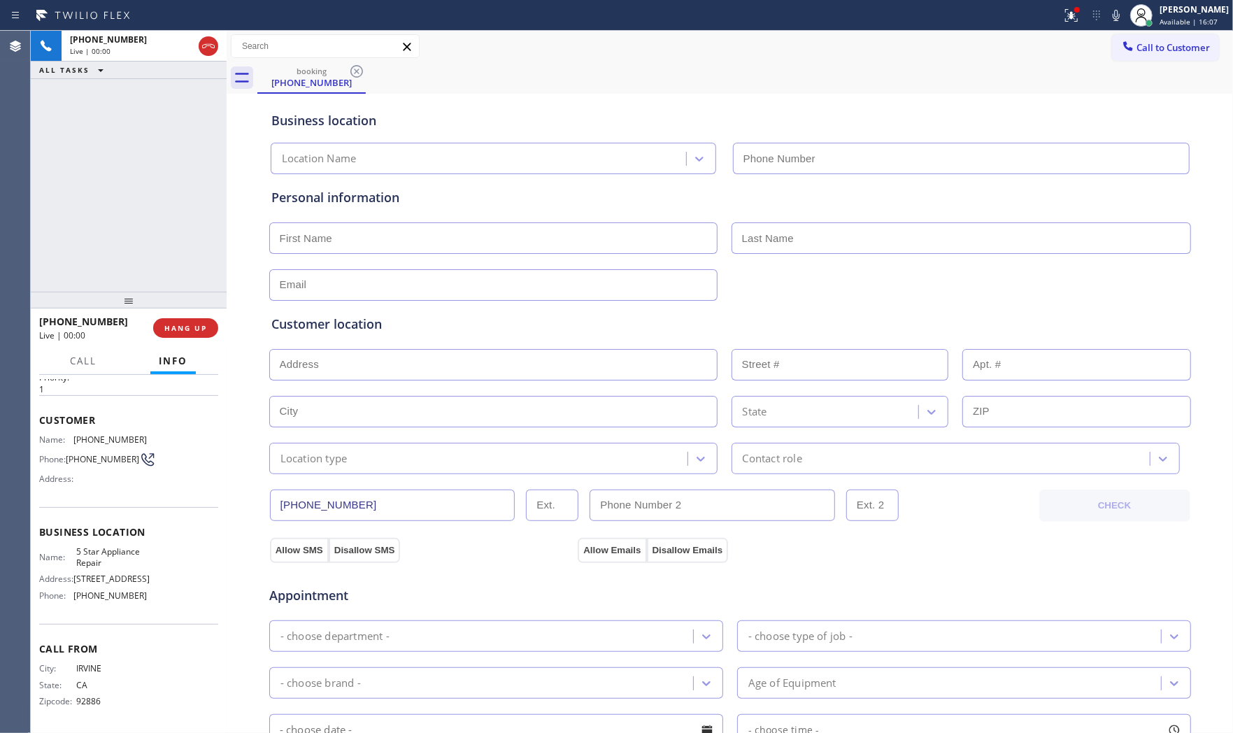
type input "(855) 731-4952"
click at [1075, 19] on icon at bounding box center [1071, 15] width 17 height 17
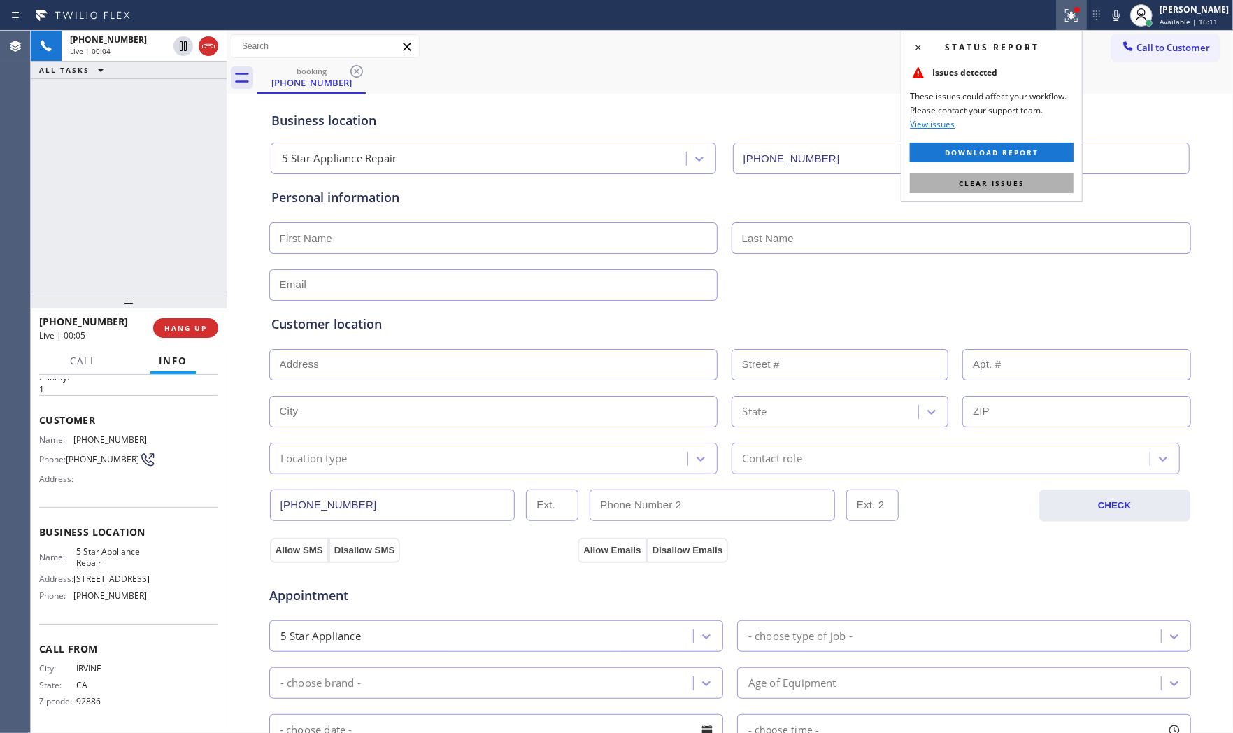
click at [1017, 180] on span "Clear issues" at bounding box center [992, 183] width 66 height 10
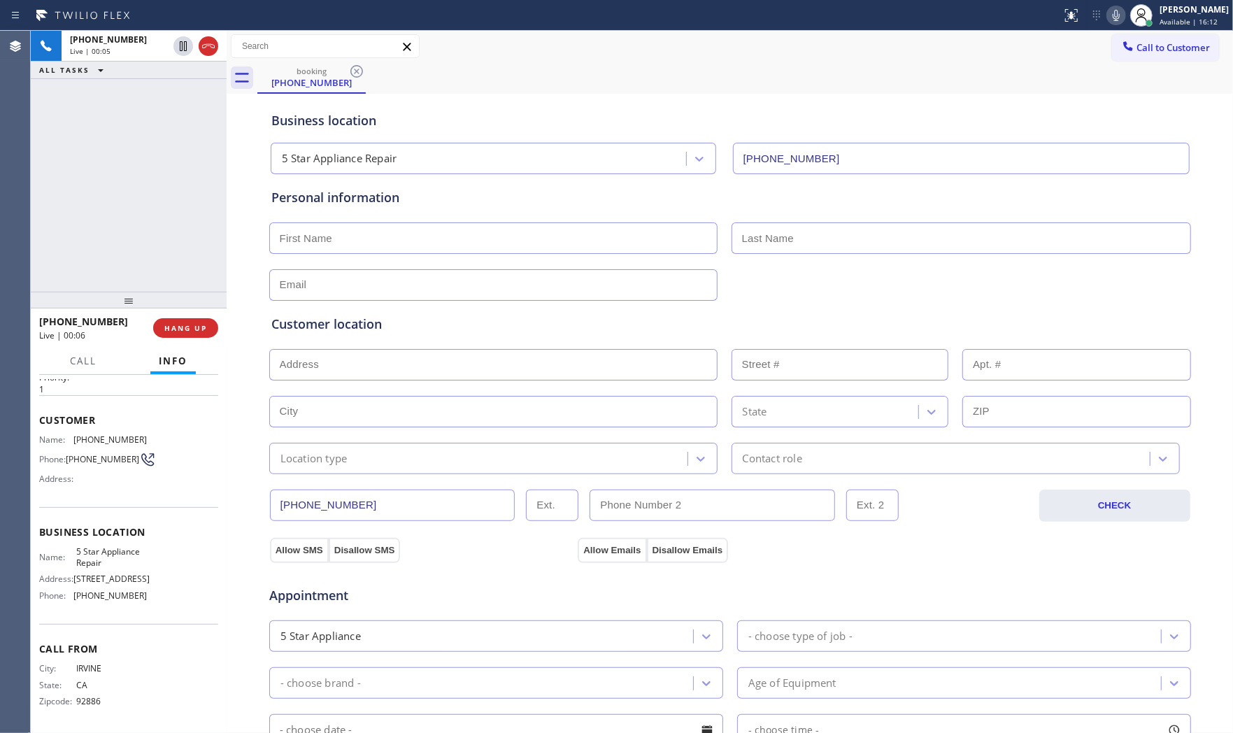
click at [1107, 12] on icon at bounding box center [1115, 15] width 17 height 17
click at [1110, 10] on icon at bounding box center [1115, 15] width 17 height 17
click at [1110, 12] on icon at bounding box center [1115, 15] width 17 height 17
click at [1112, 17] on icon at bounding box center [1115, 15] width 17 height 17
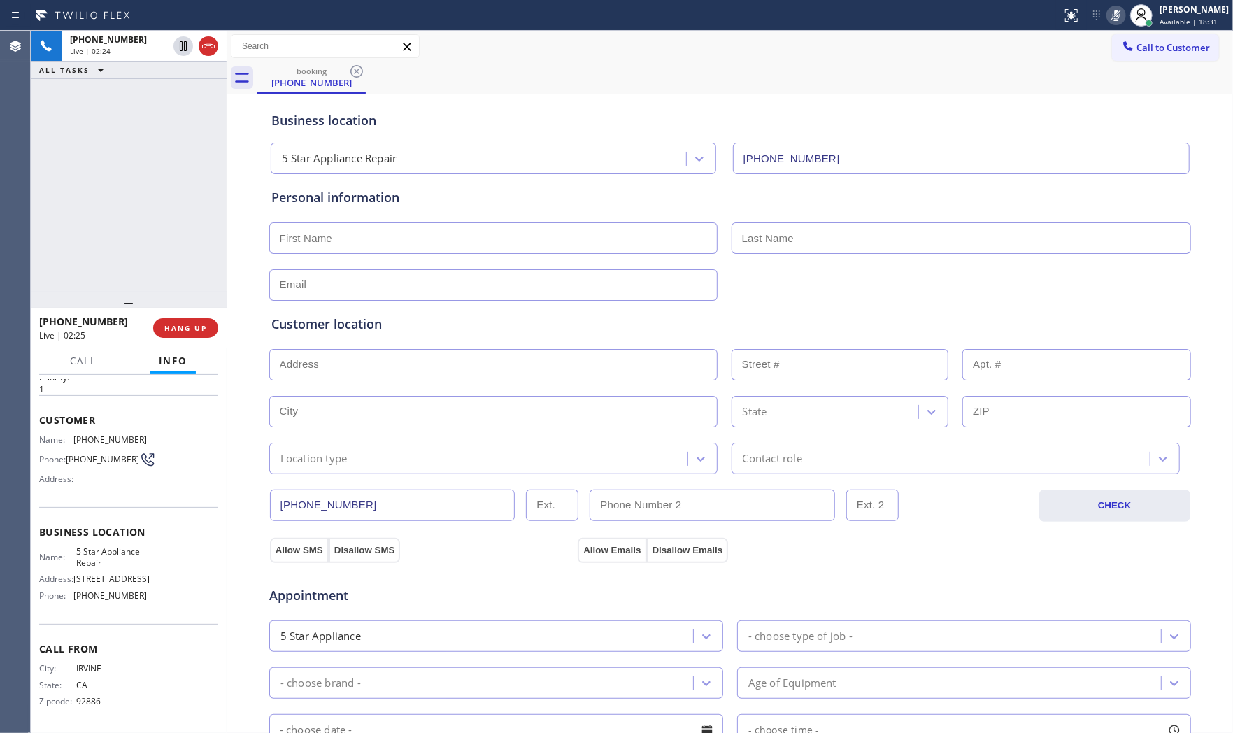
click at [1112, 17] on icon at bounding box center [1115, 15] width 17 height 17
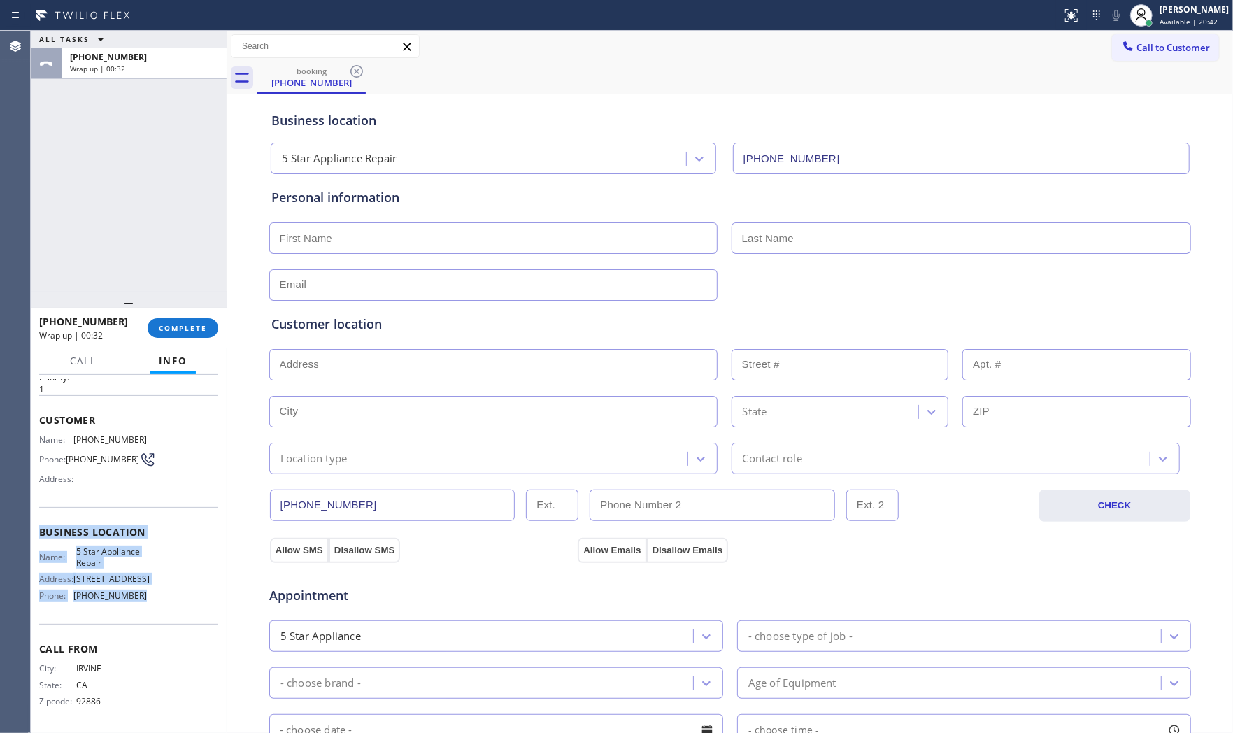
drag, startPoint x: 38, startPoint y: 522, endPoint x: 134, endPoint y: 602, distance: 125.1
click at [134, 602] on div "Business location Name: 5 Star Appliance Repair Address: 510 Foothill Rd Phone:…" at bounding box center [128, 565] width 179 height 117
copy div "Business location Name: 5 Star Appliance Repair Address: 510 Foothill Rd Phone:…"
click at [87, 547] on span "5 Star Appliance Repair" at bounding box center [111, 557] width 70 height 22
click at [93, 556] on span "5 Star Appliance Repair" at bounding box center [111, 557] width 70 height 22
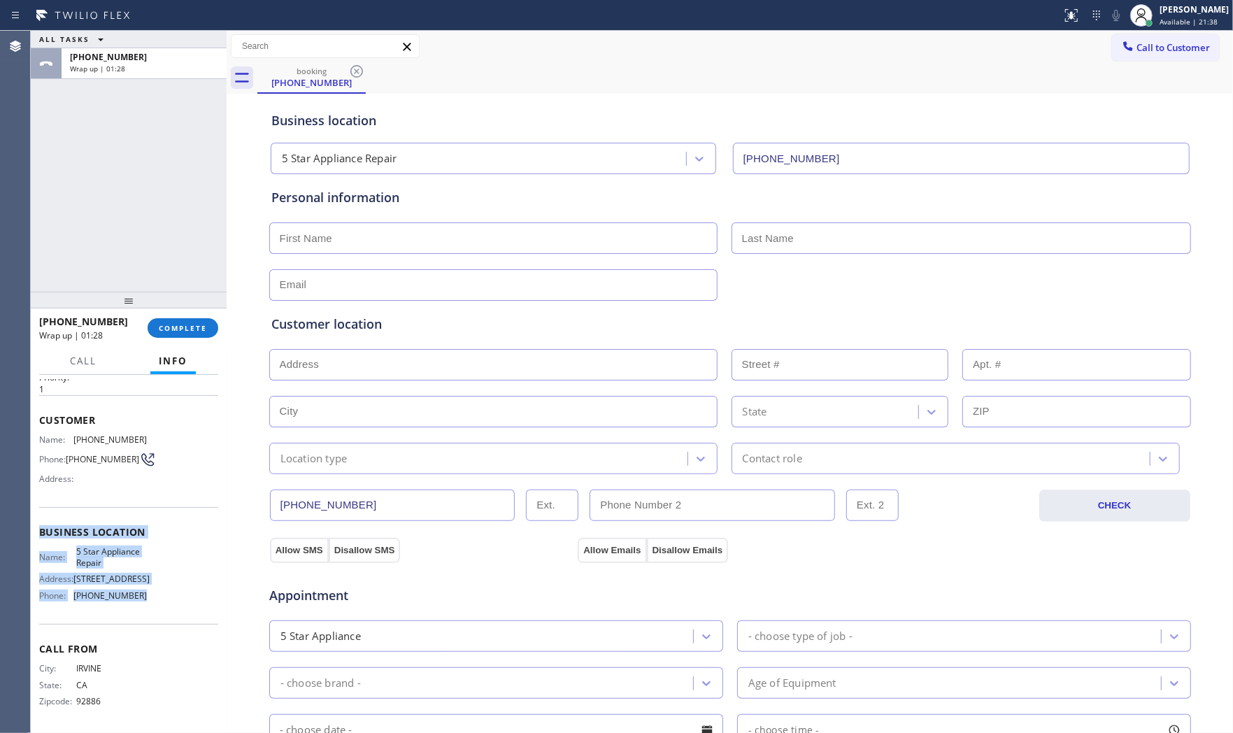
click at [93, 556] on span "5 Star Appliance Repair" at bounding box center [111, 557] width 70 height 22
click at [92, 434] on span "(714) 396-6526" at bounding box center [109, 439] width 73 height 10
copy span "(714) 396-6526"
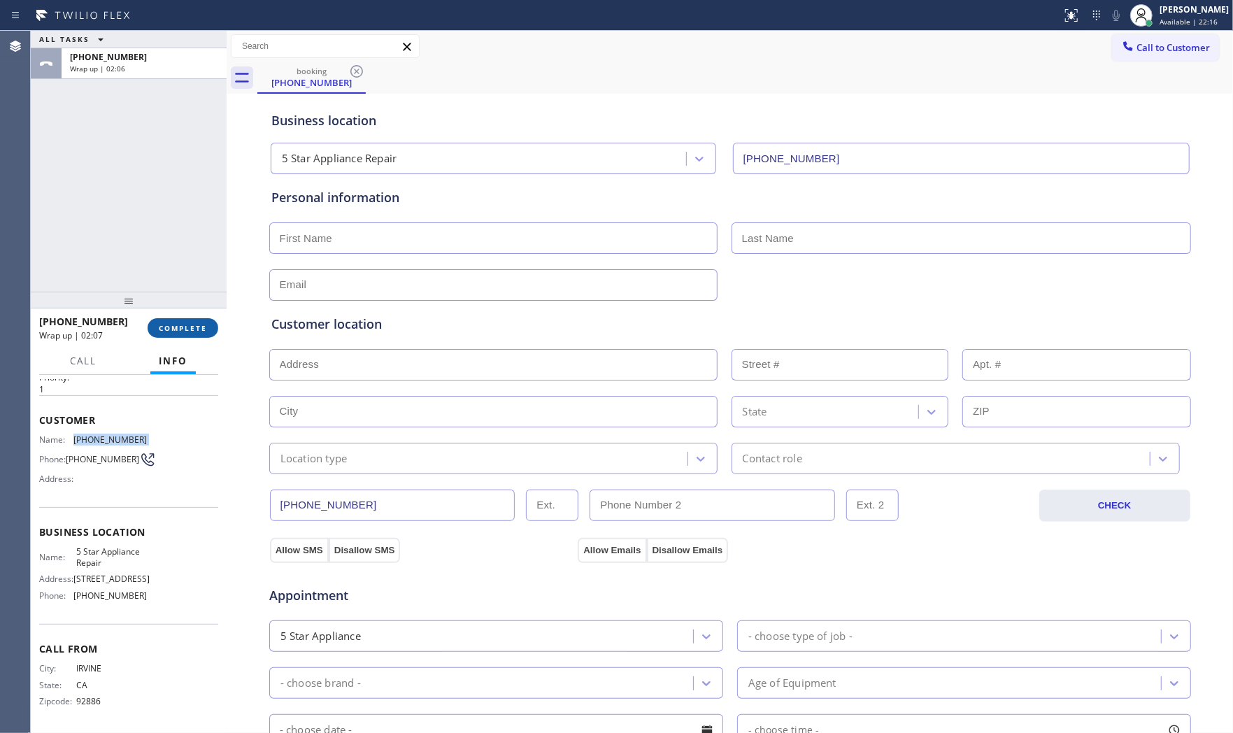
click at [187, 324] on button "COMPLETE" at bounding box center [183, 328] width 71 height 20
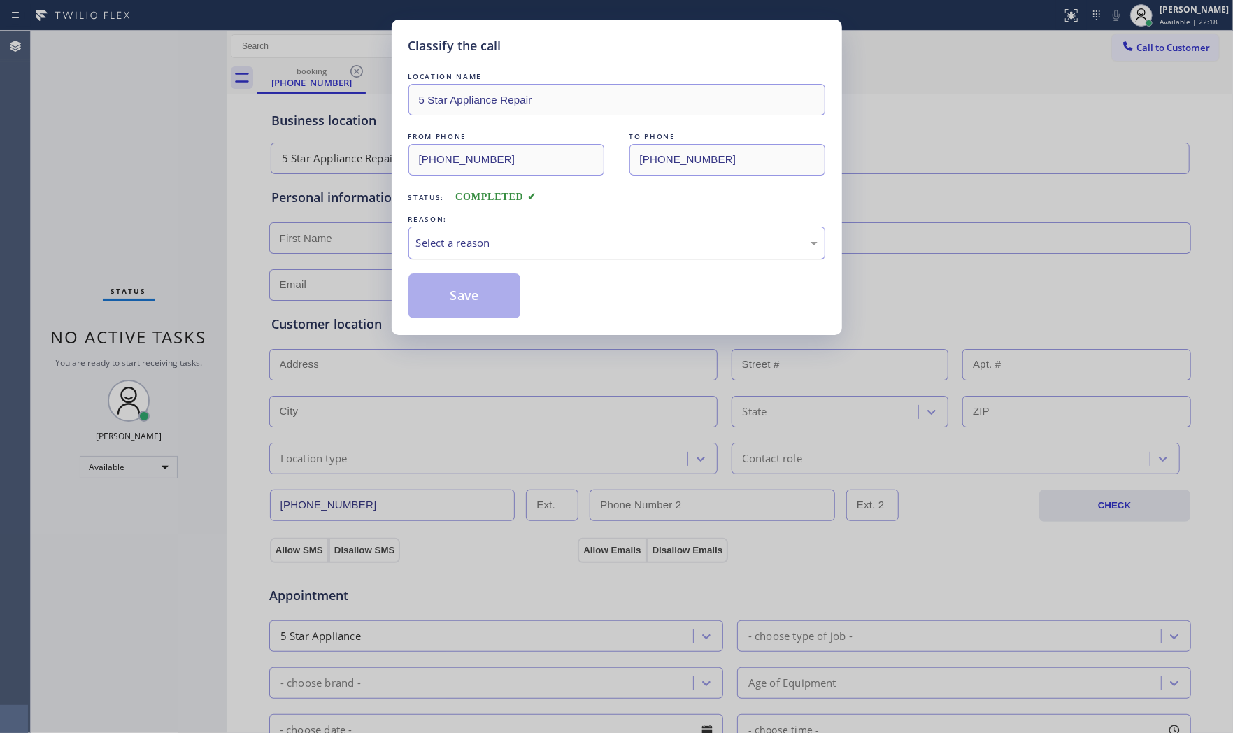
click at [494, 245] on div "Select a reason" at bounding box center [616, 243] width 401 height 16
click at [470, 298] on button "Save" at bounding box center [464, 295] width 113 height 45
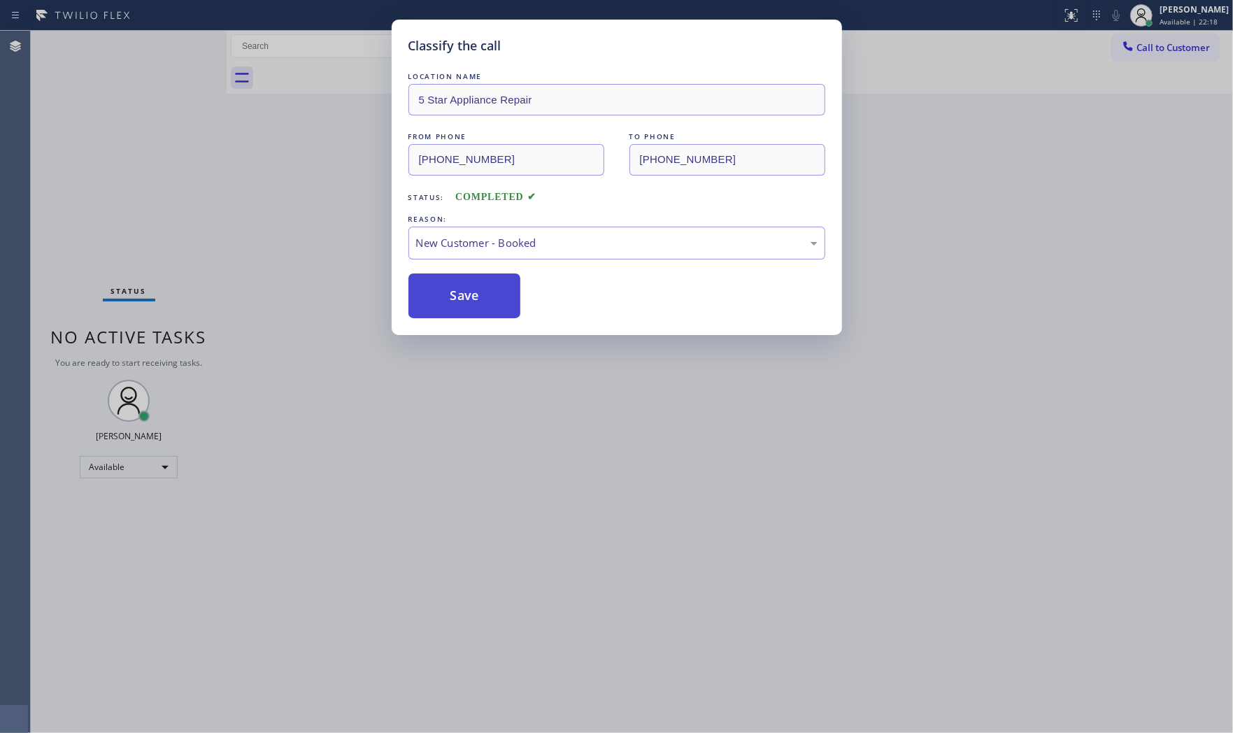
click at [470, 298] on button "Save" at bounding box center [464, 295] width 113 height 45
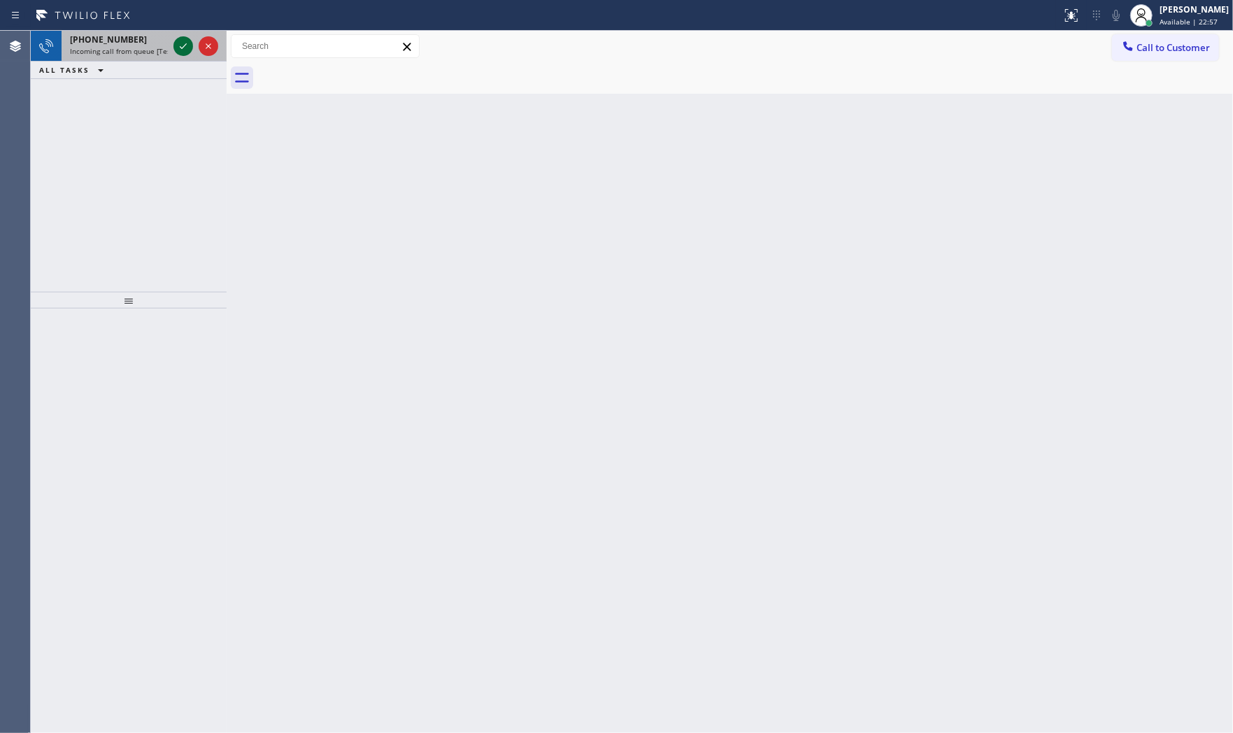
click at [178, 39] on icon at bounding box center [183, 46] width 17 height 17
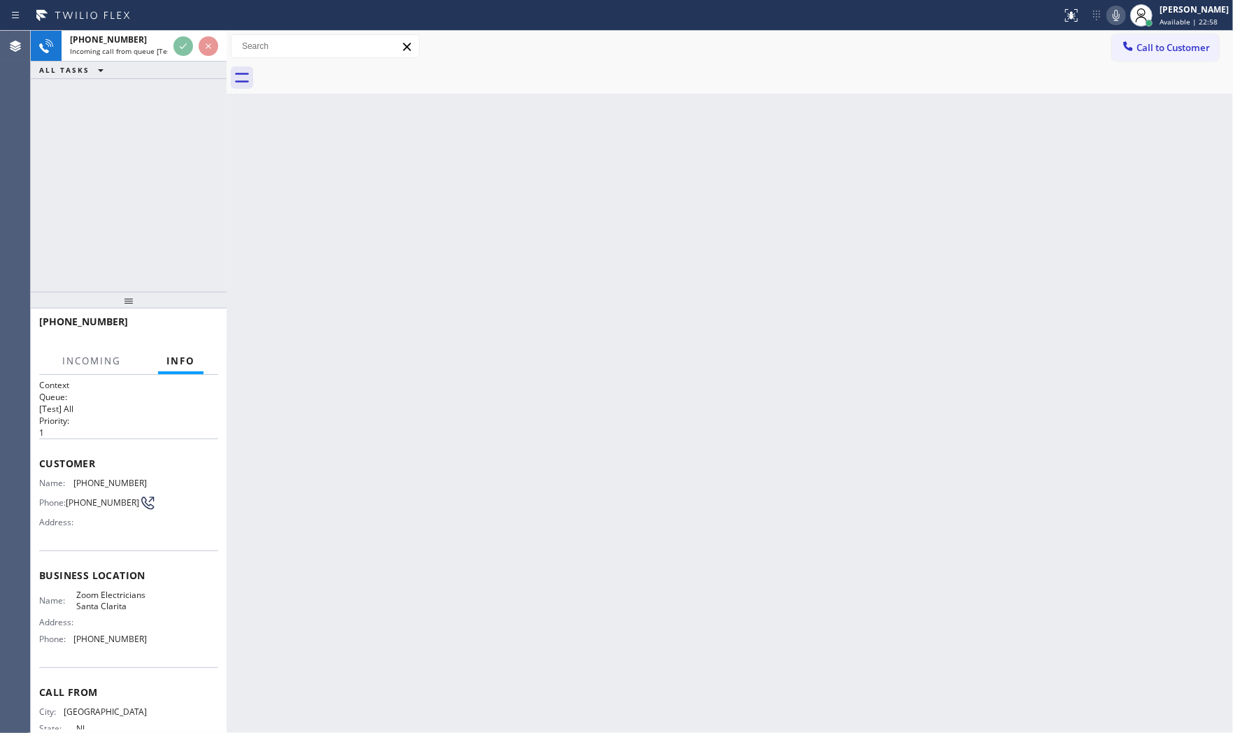
scroll to position [58, 0]
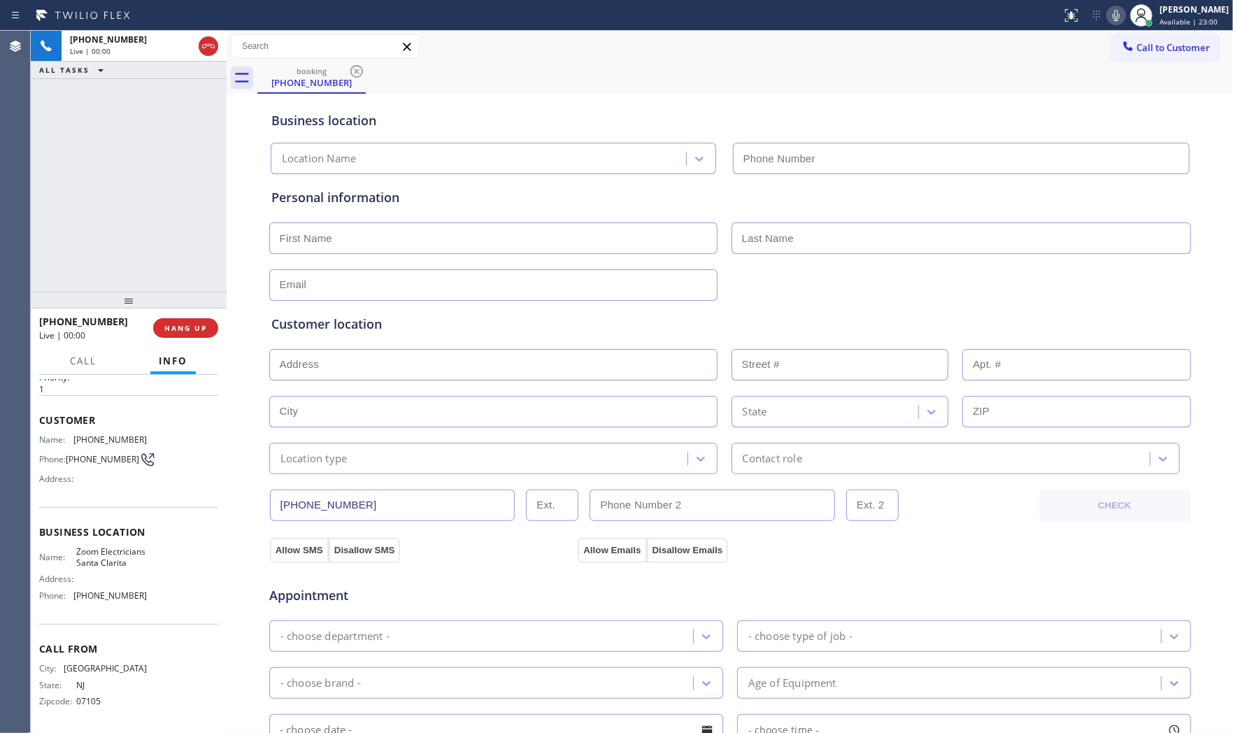
type input "(661) 426-2156"
click at [185, 331] on span "HANG UP" at bounding box center [185, 328] width 43 height 10
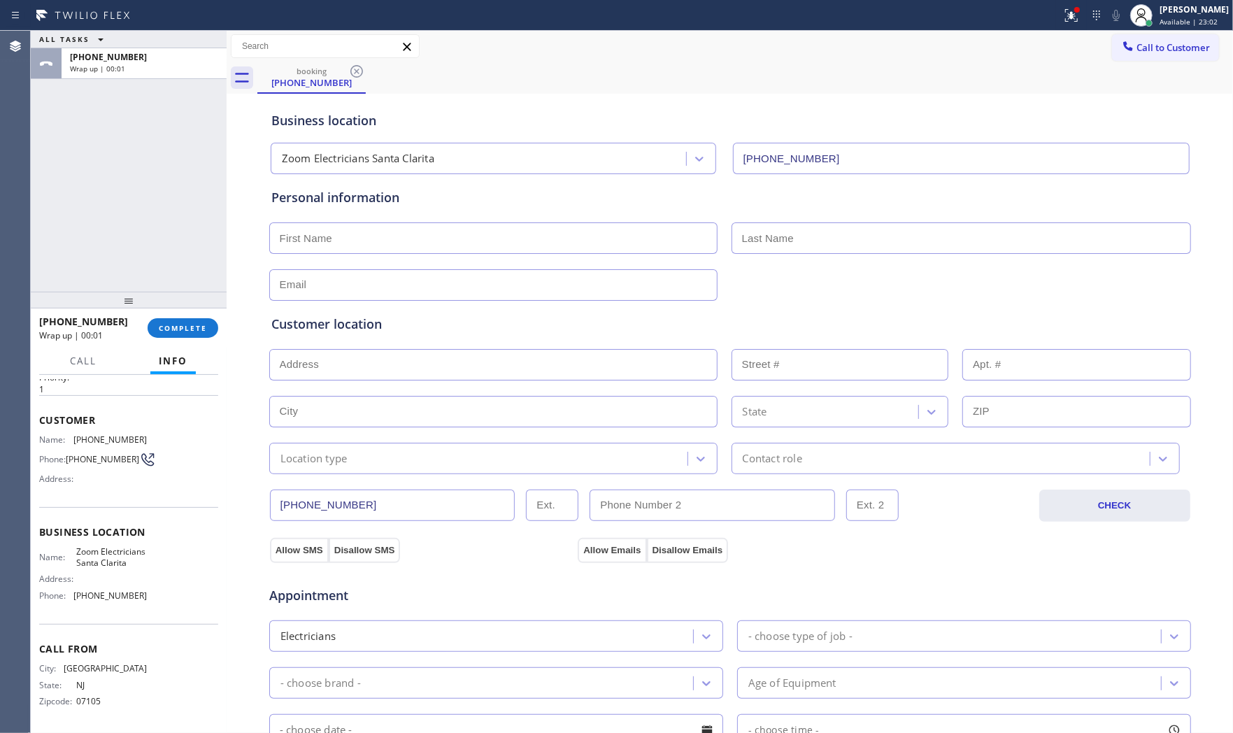
click at [201, 308] on div at bounding box center [129, 300] width 196 height 17
click at [194, 331] on span "COMPLETE" at bounding box center [183, 332] width 48 height 10
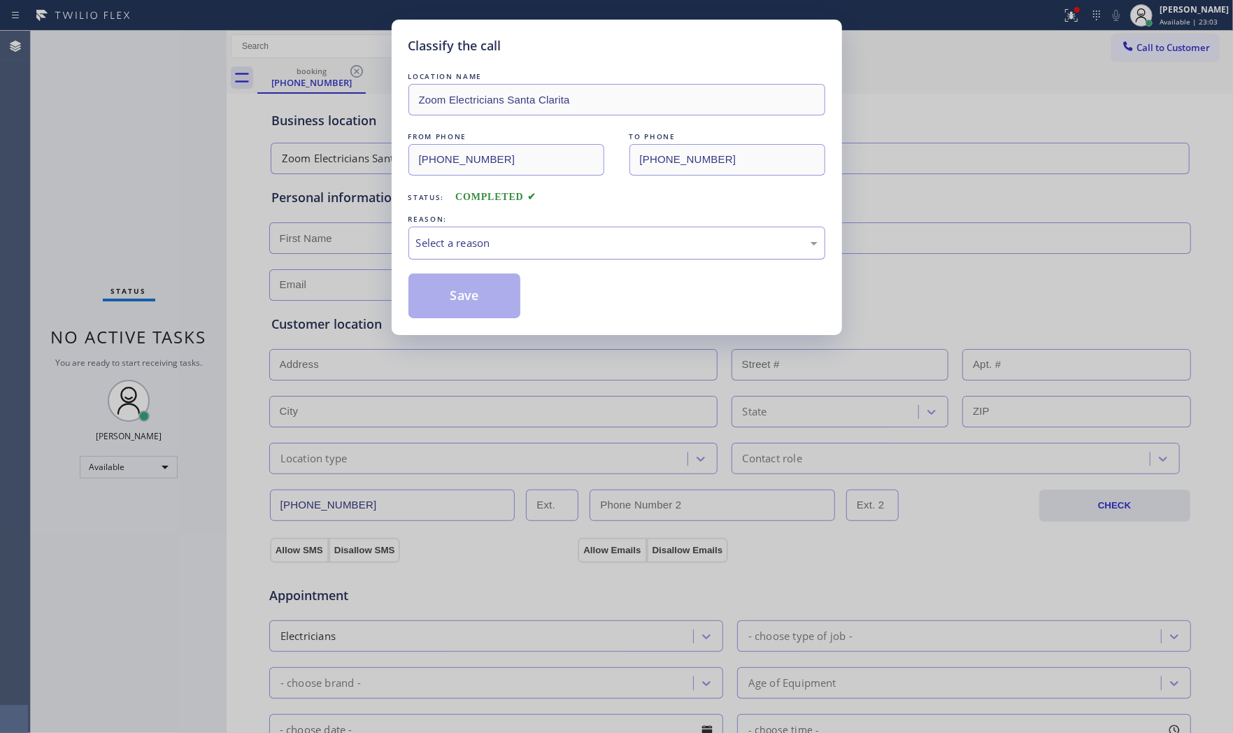
click at [466, 249] on div "Select a reason" at bounding box center [616, 243] width 401 height 16
click at [464, 291] on button "Save" at bounding box center [464, 295] width 113 height 45
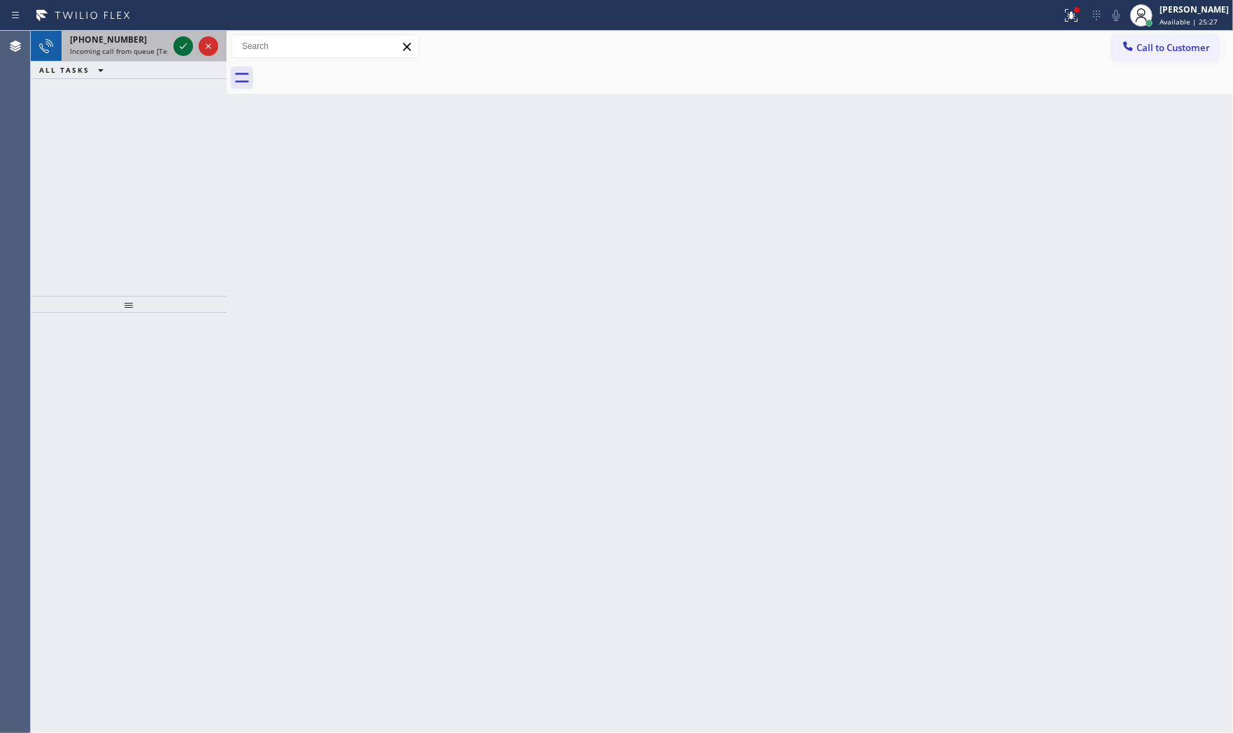
click at [184, 51] on icon at bounding box center [183, 46] width 17 height 17
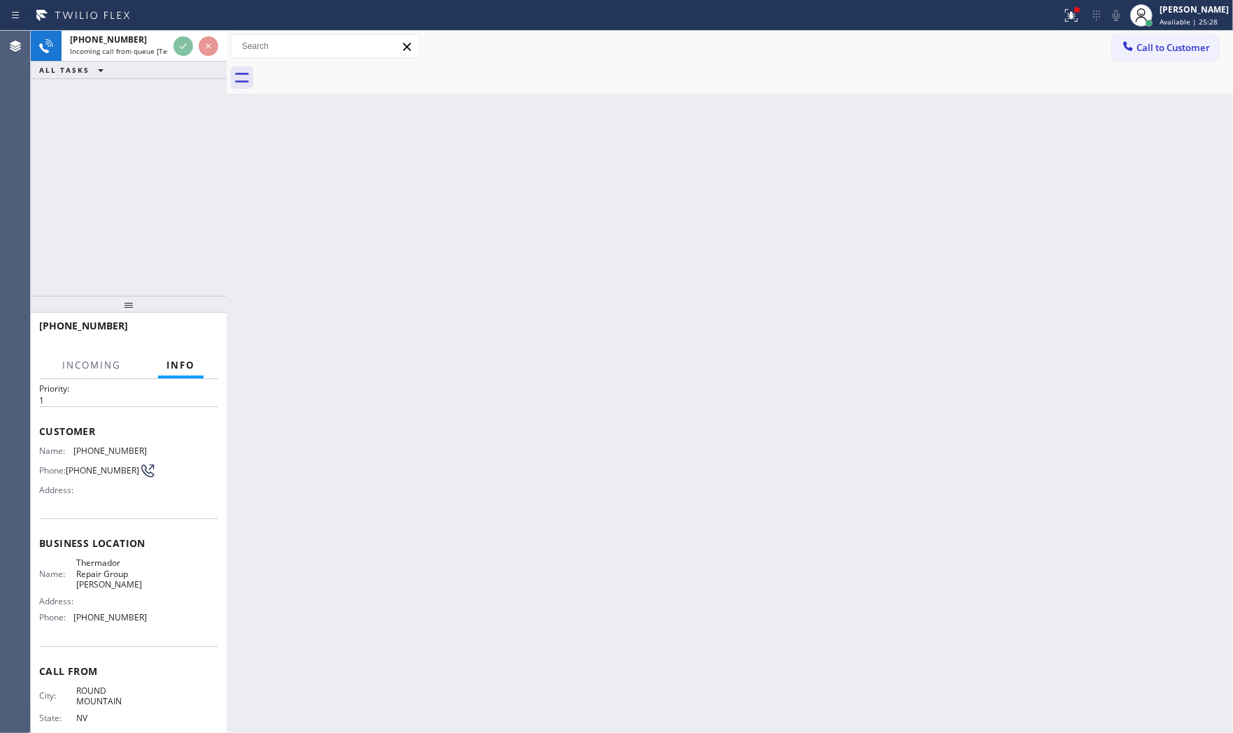
scroll to position [73, 0]
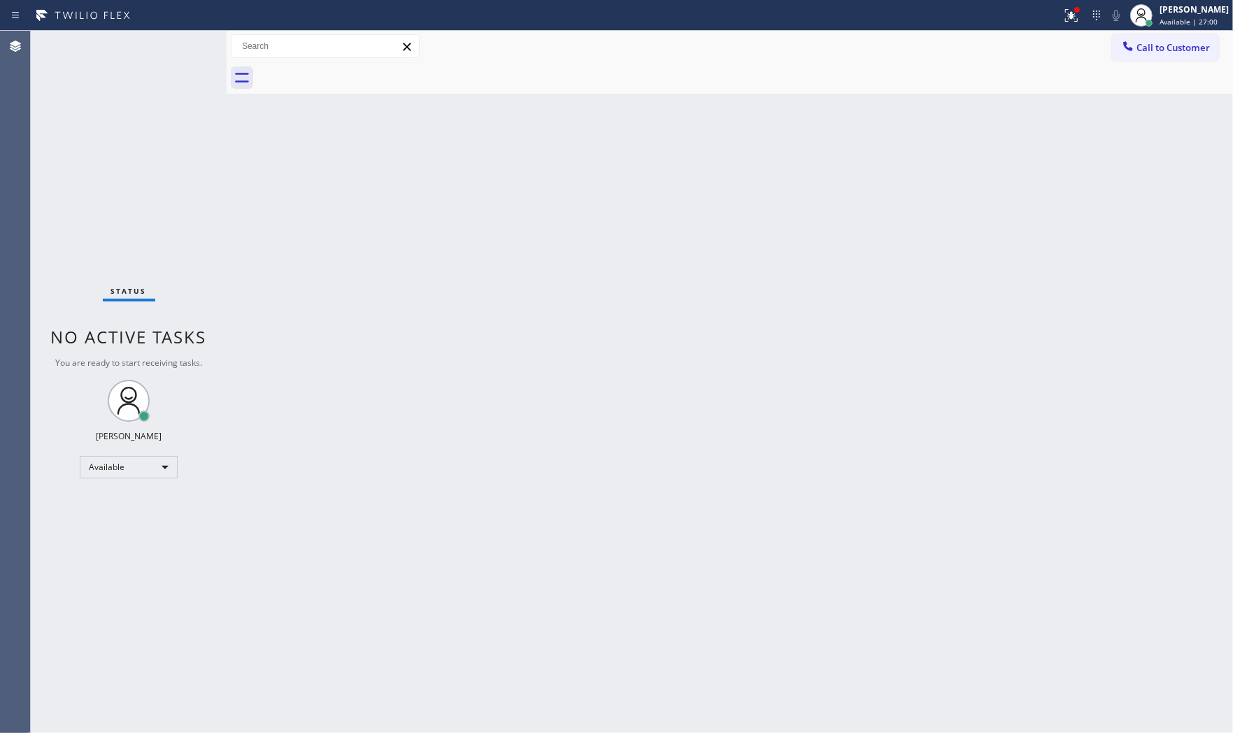
click at [170, 46] on div "Status No active tasks You are ready to start receiving tasks. Mark Paul Dacula…" at bounding box center [129, 382] width 196 height 702
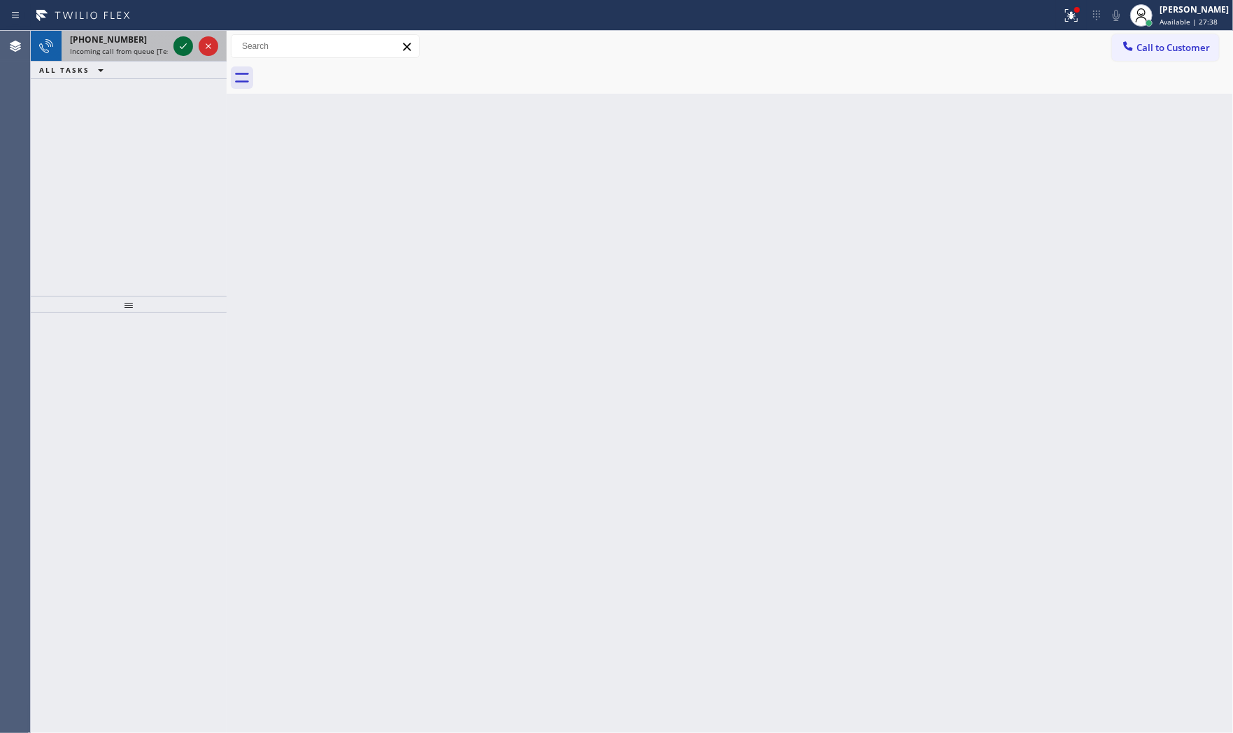
click at [175, 43] on icon at bounding box center [183, 46] width 17 height 17
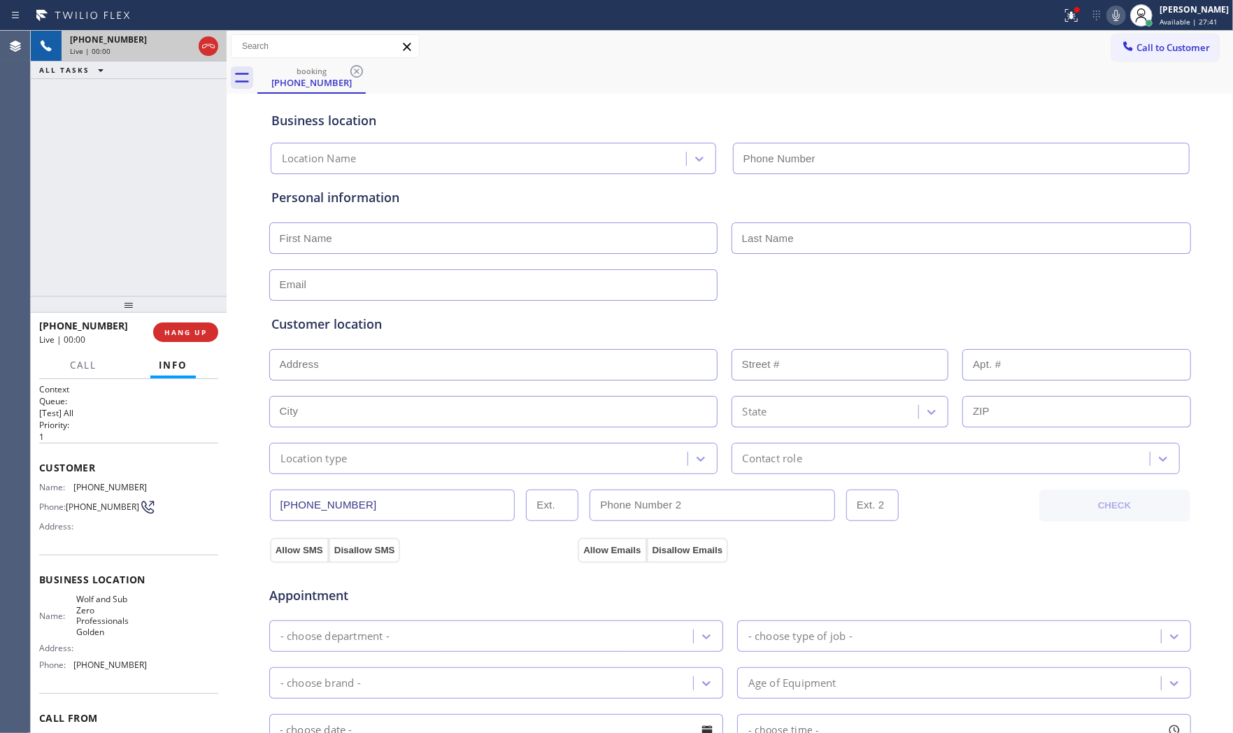
type input "(720) 741-7639"
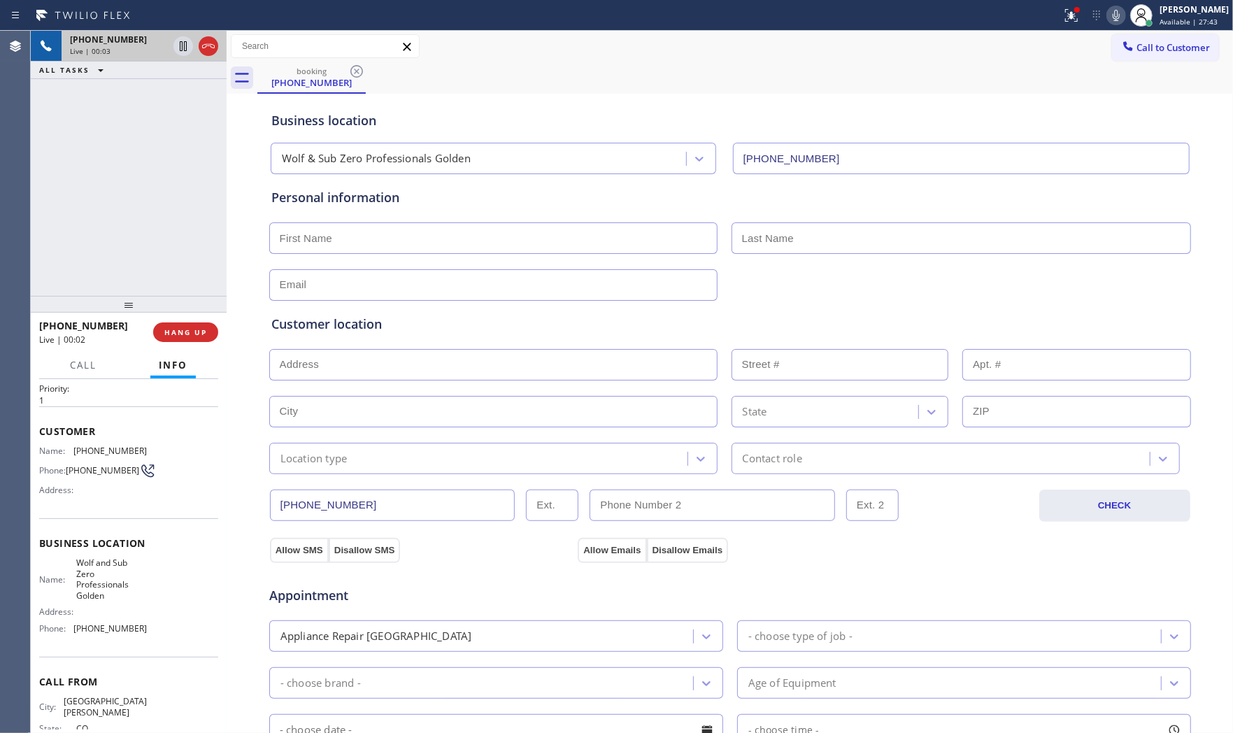
scroll to position [73, 0]
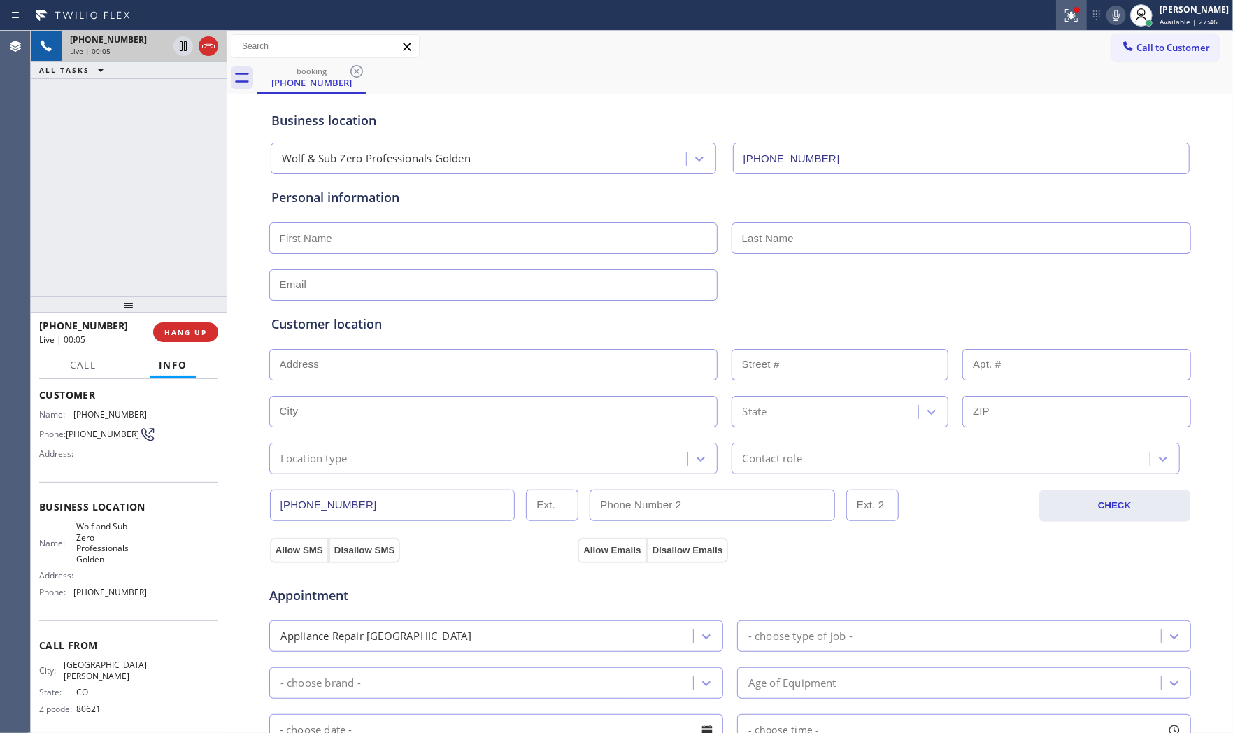
click at [1066, 17] on icon at bounding box center [1071, 15] width 13 height 13
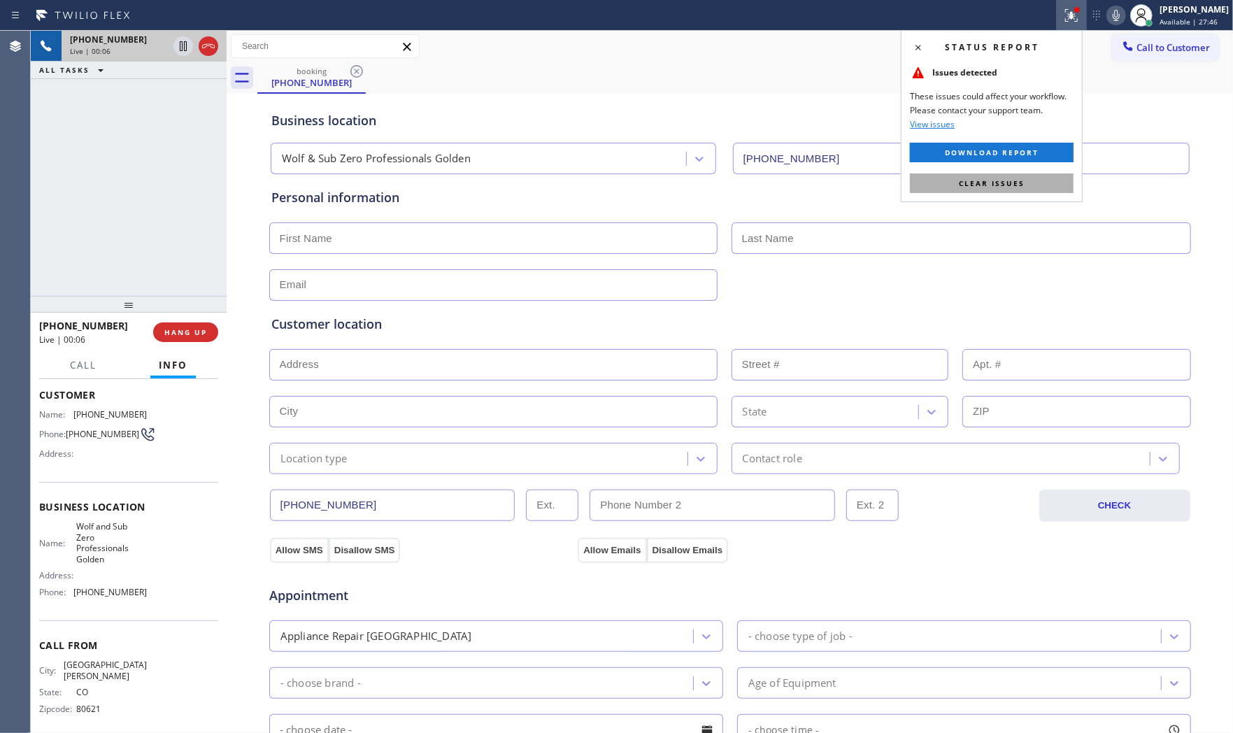
click at [1007, 178] on span "Clear issues" at bounding box center [992, 183] width 66 height 10
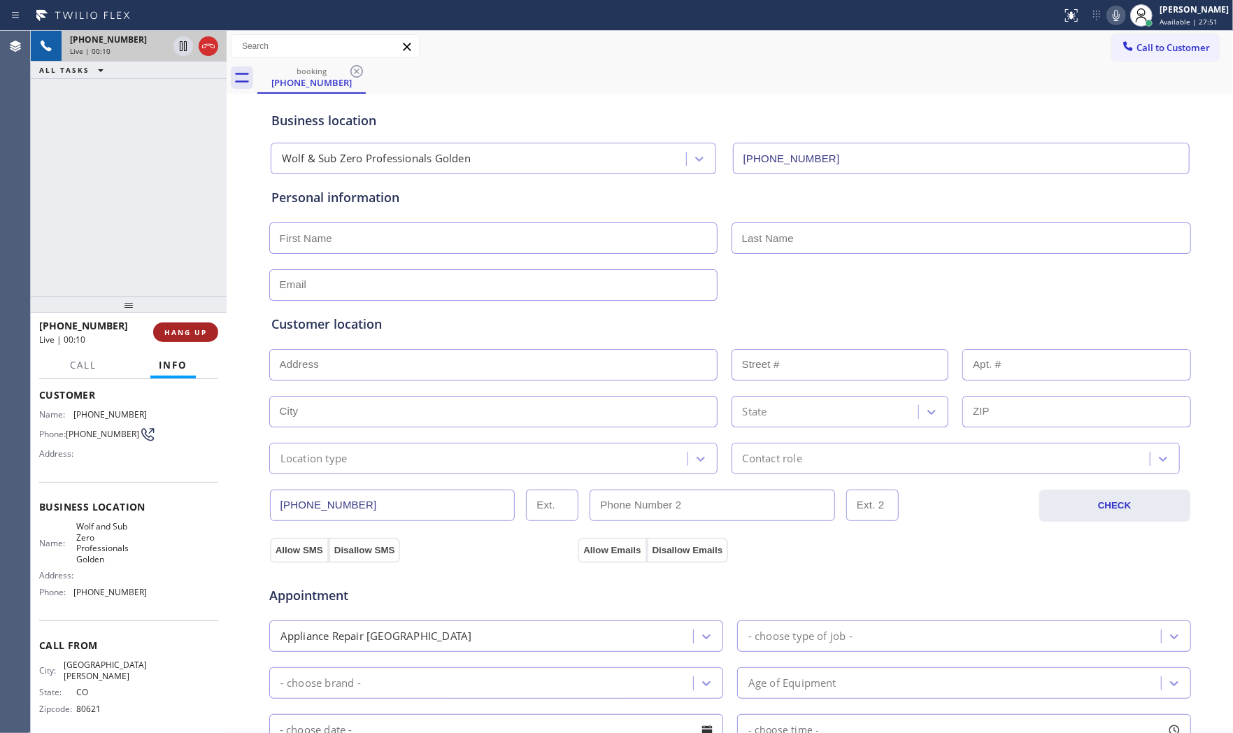
click at [185, 325] on button "HANG UP" at bounding box center [185, 332] width 65 height 20
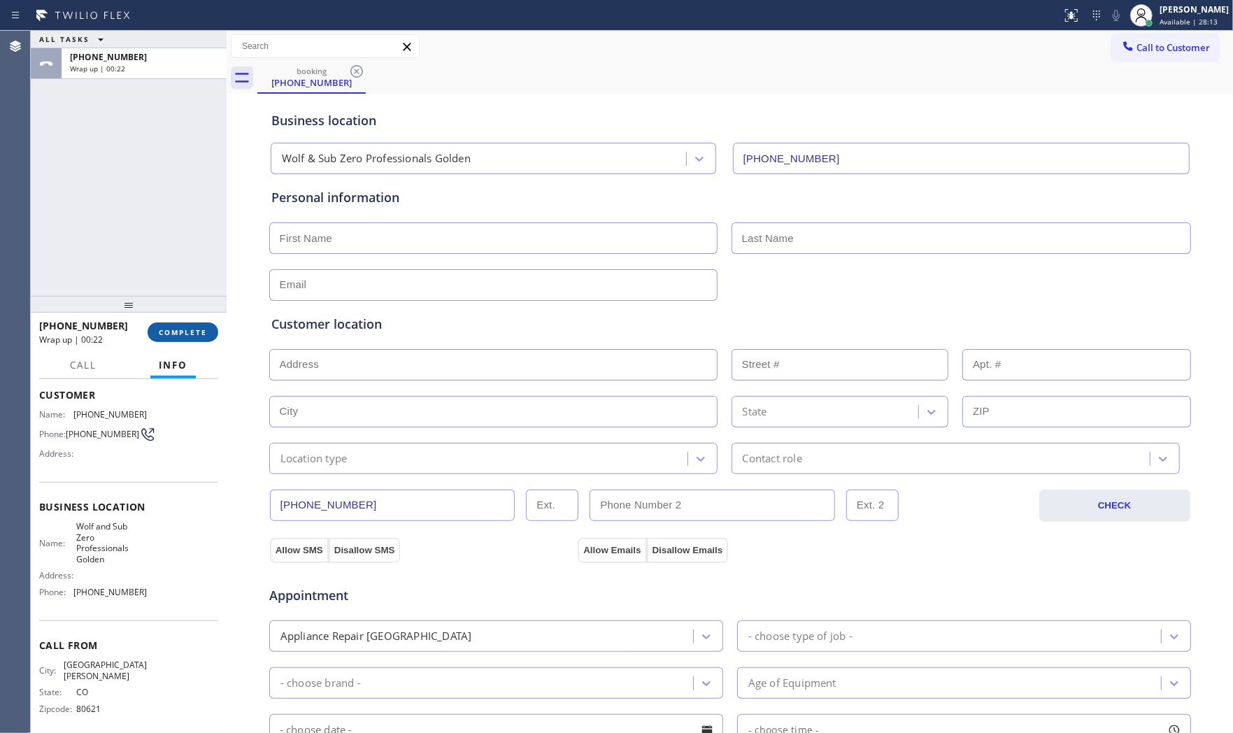
click at [199, 338] on button "COMPLETE" at bounding box center [183, 332] width 71 height 20
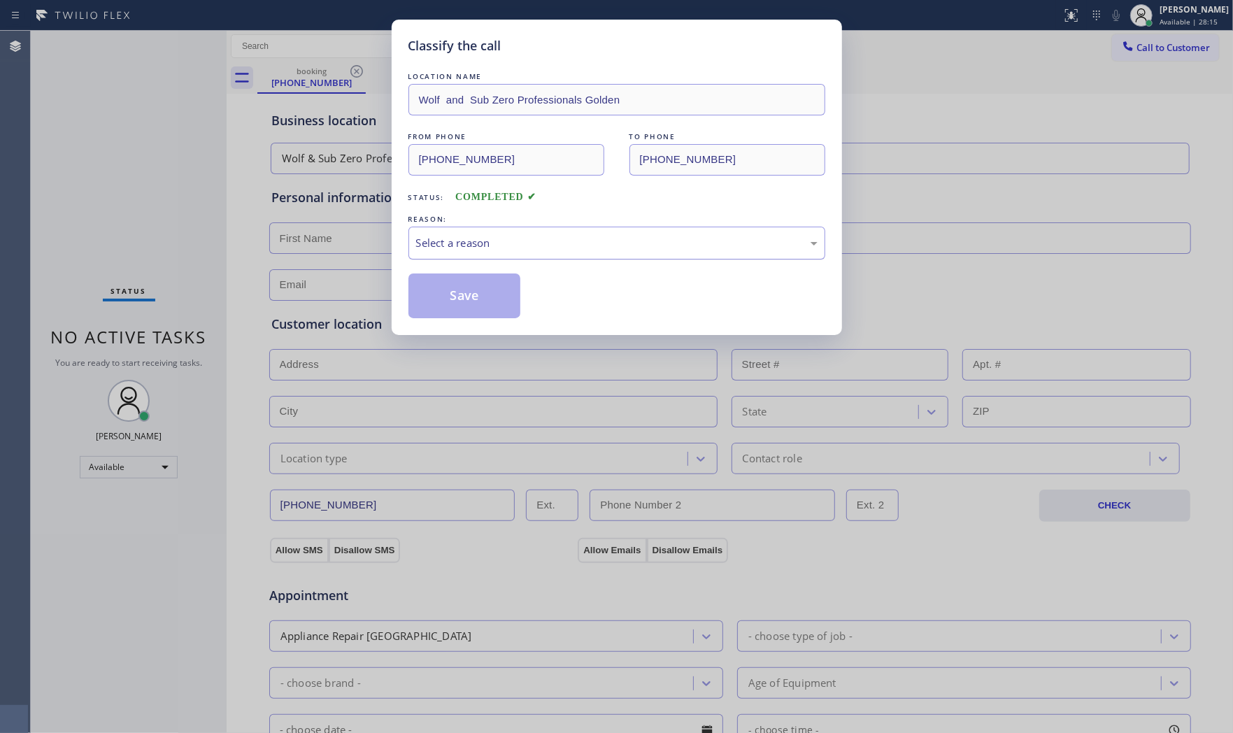
click at [444, 254] on div "Select a reason" at bounding box center [616, 243] width 417 height 33
click at [451, 292] on button "Save" at bounding box center [464, 295] width 113 height 45
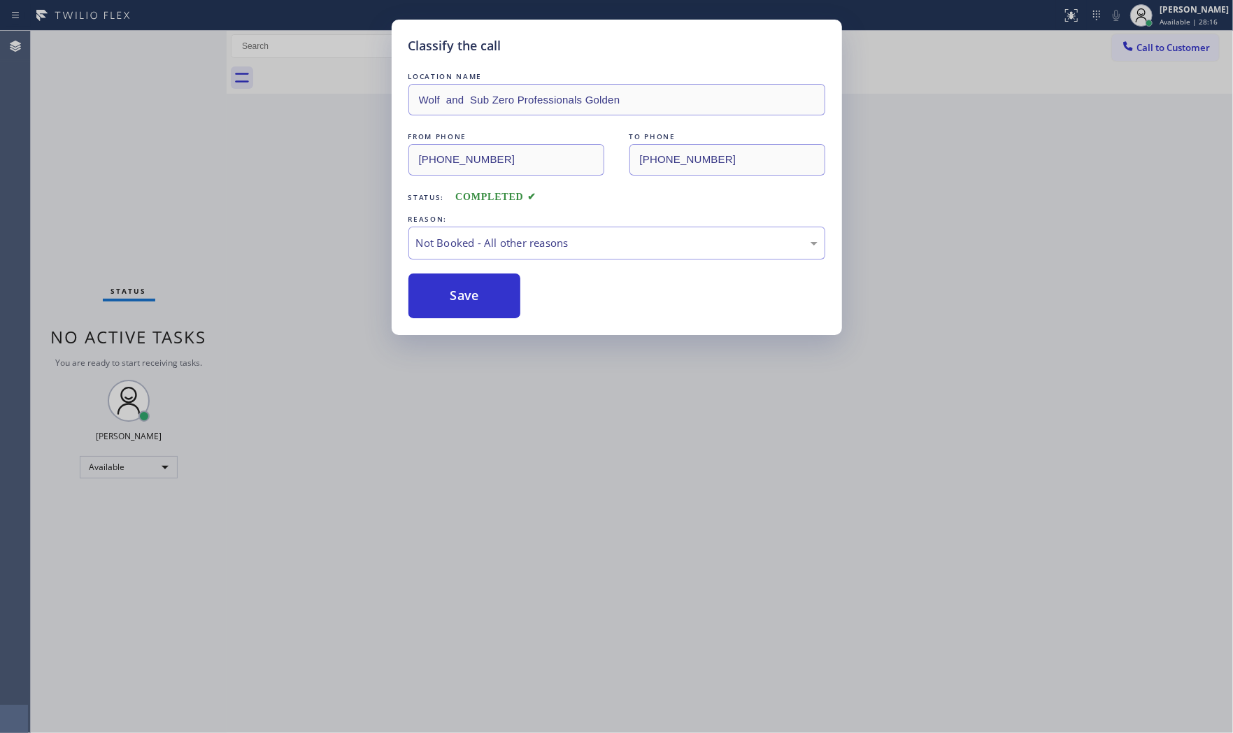
click at [451, 292] on button "Save" at bounding box center [464, 295] width 113 height 45
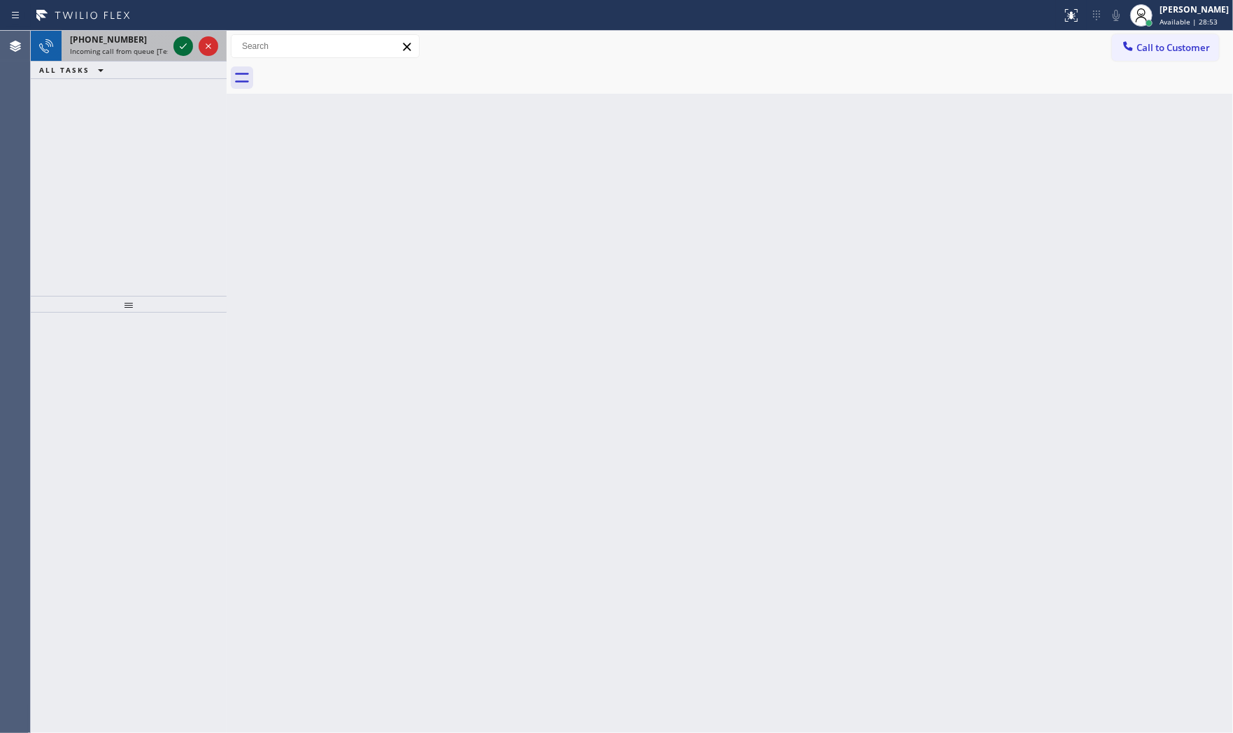
click at [176, 47] on icon at bounding box center [183, 46] width 17 height 17
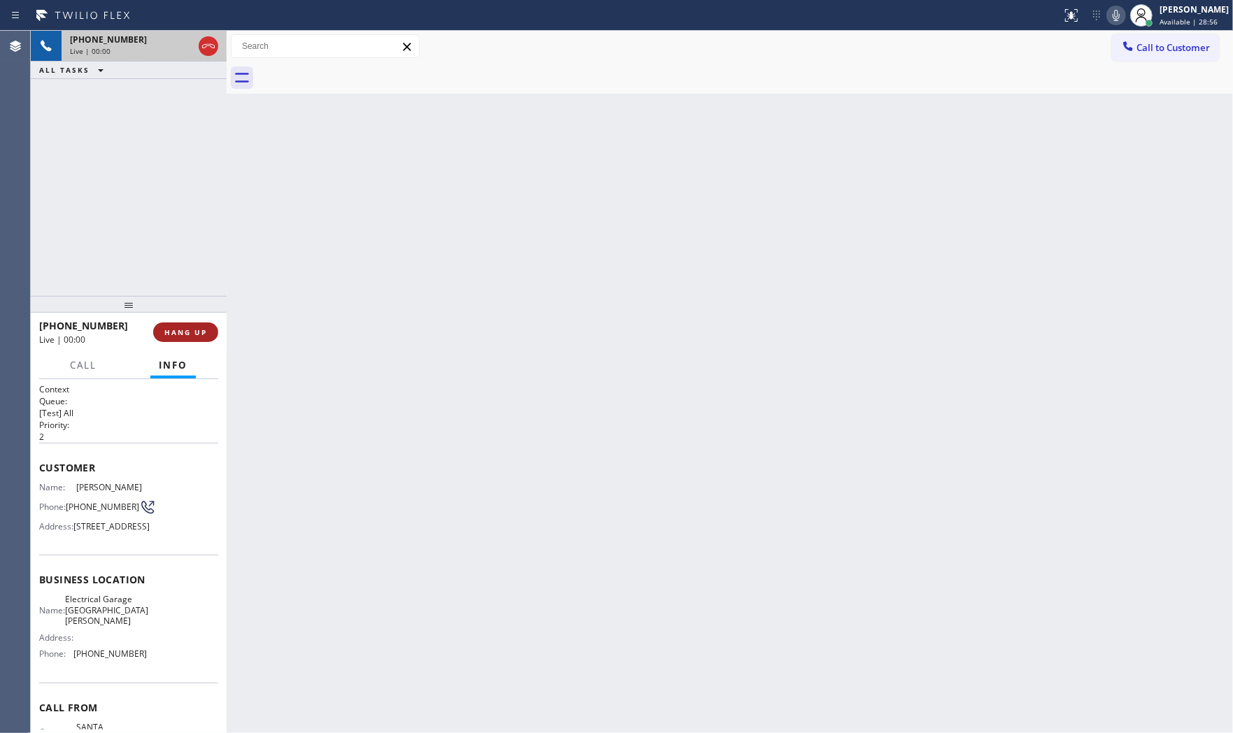
click at [206, 334] on span "HANG UP" at bounding box center [185, 332] width 43 height 10
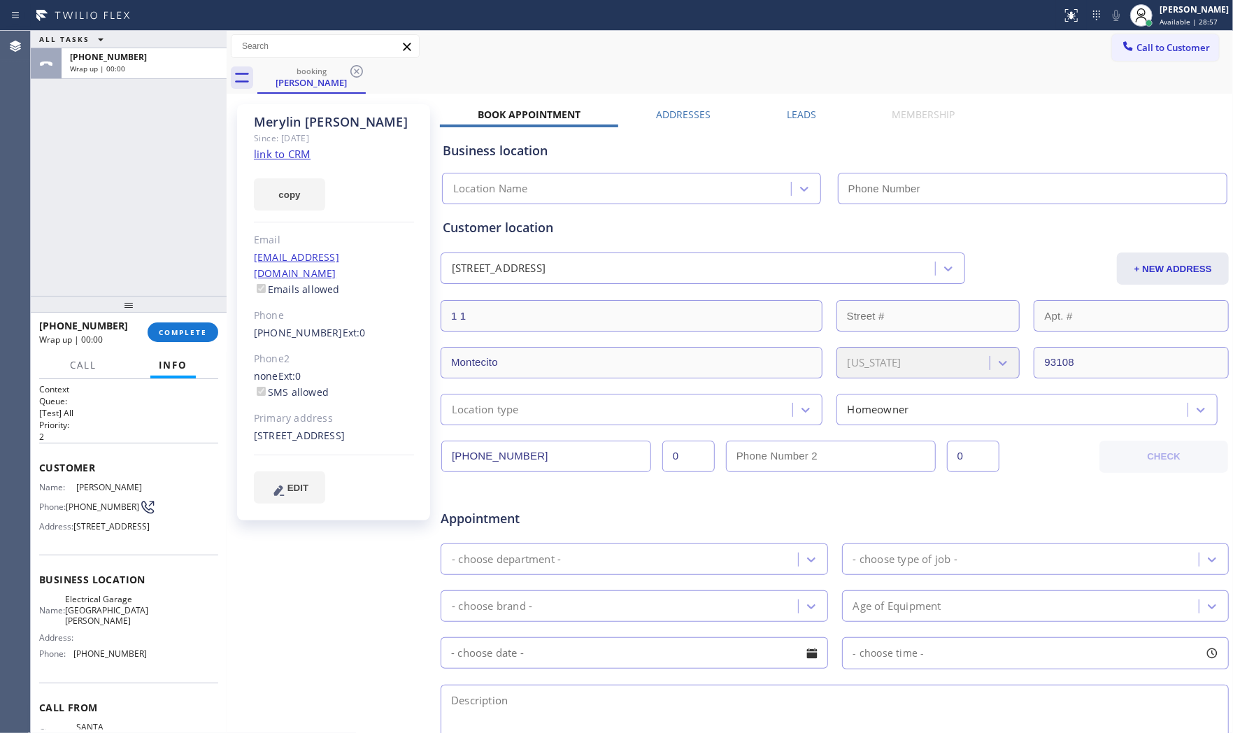
type input "(805) 360-3434"
click at [292, 152] on link "link to CRM" at bounding box center [282, 154] width 57 height 14
click at [180, 333] on span "COMPLETE" at bounding box center [183, 332] width 48 height 10
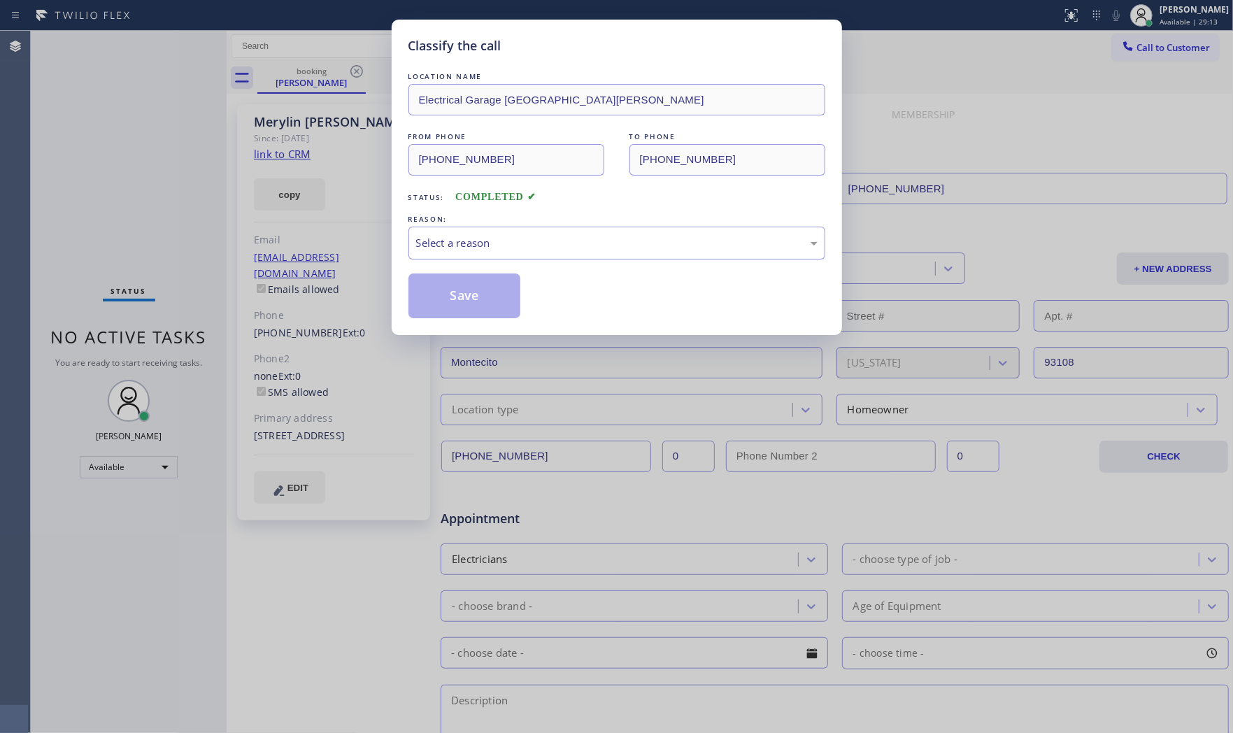
click at [503, 273] on div "LOCATION NAME Electrical Garage Santa Barbara FROM PHONE (805) 452-5239 TO PHON…" at bounding box center [616, 193] width 417 height 249
click at [498, 250] on div "Select a reason" at bounding box center [616, 243] width 401 height 16
click at [475, 288] on button "Save" at bounding box center [464, 295] width 113 height 45
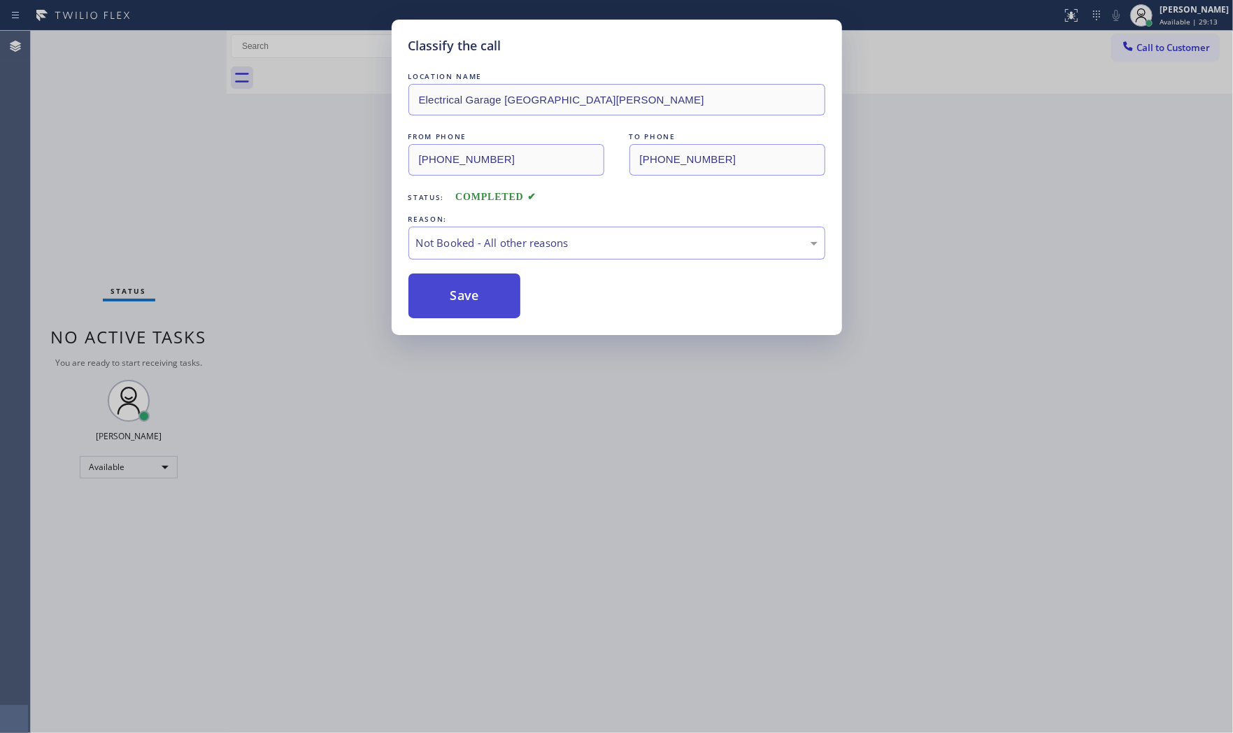
click at [475, 288] on button "Save" at bounding box center [464, 295] width 113 height 45
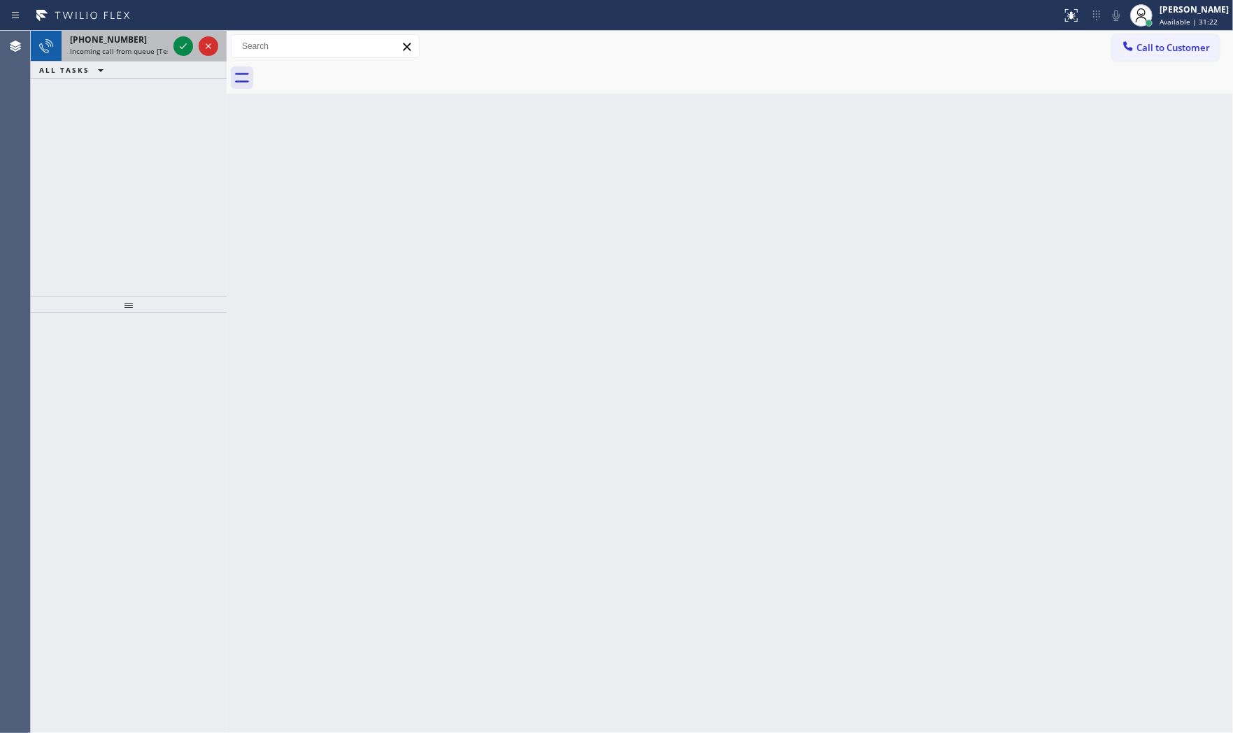
click at [172, 43] on div at bounding box center [196, 46] width 50 height 31
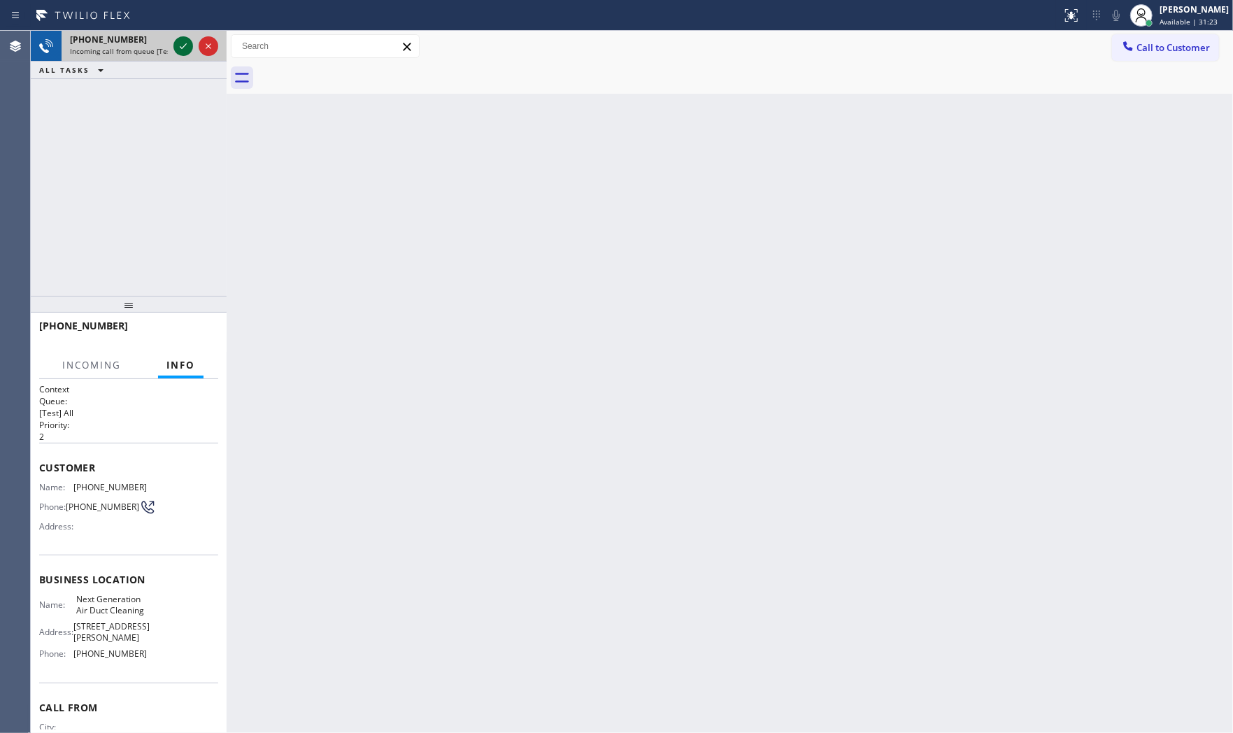
click at [178, 46] on icon at bounding box center [183, 46] width 17 height 17
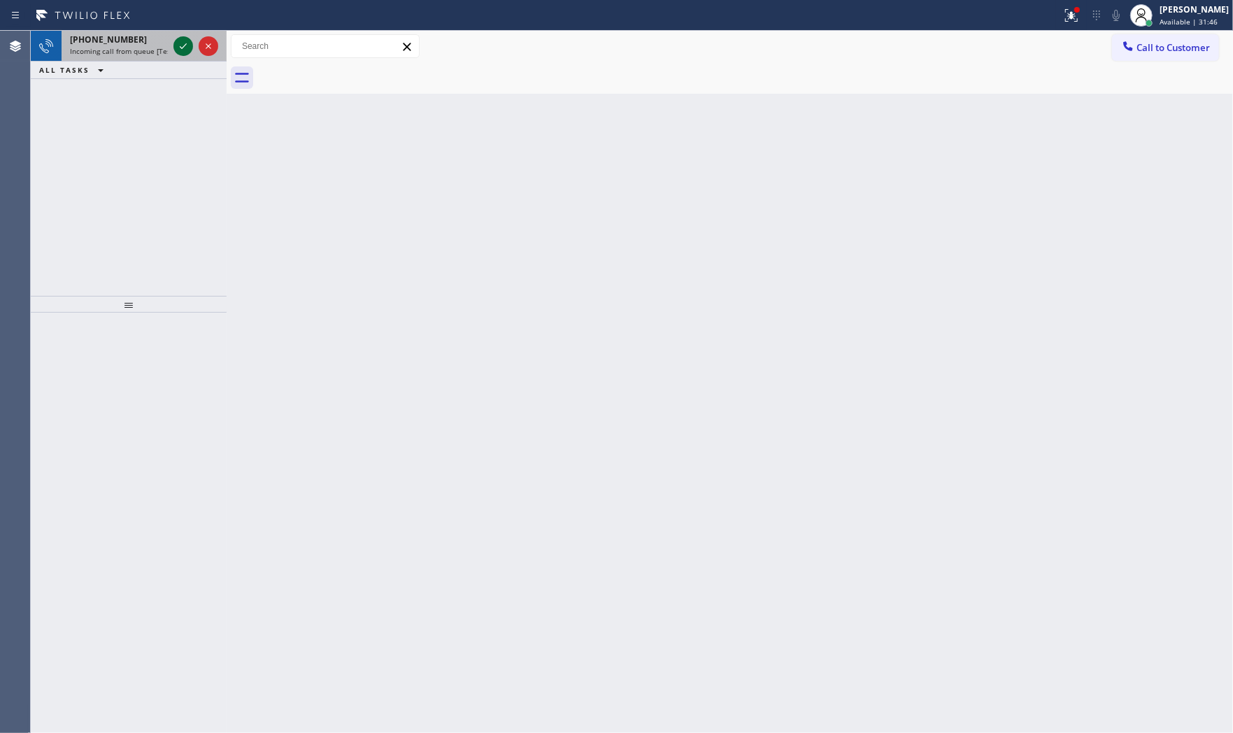
click at [187, 43] on icon at bounding box center [183, 46] width 17 height 17
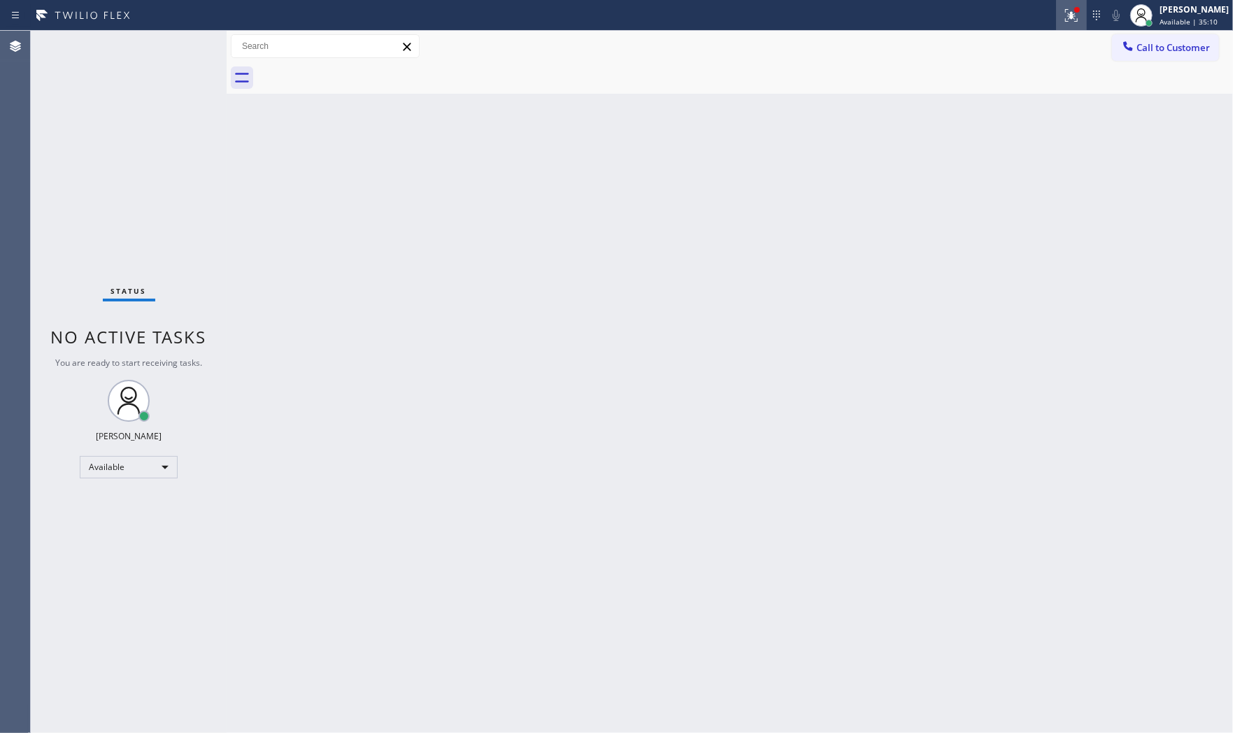
click at [1078, 21] on div at bounding box center [1071, 15] width 31 height 17
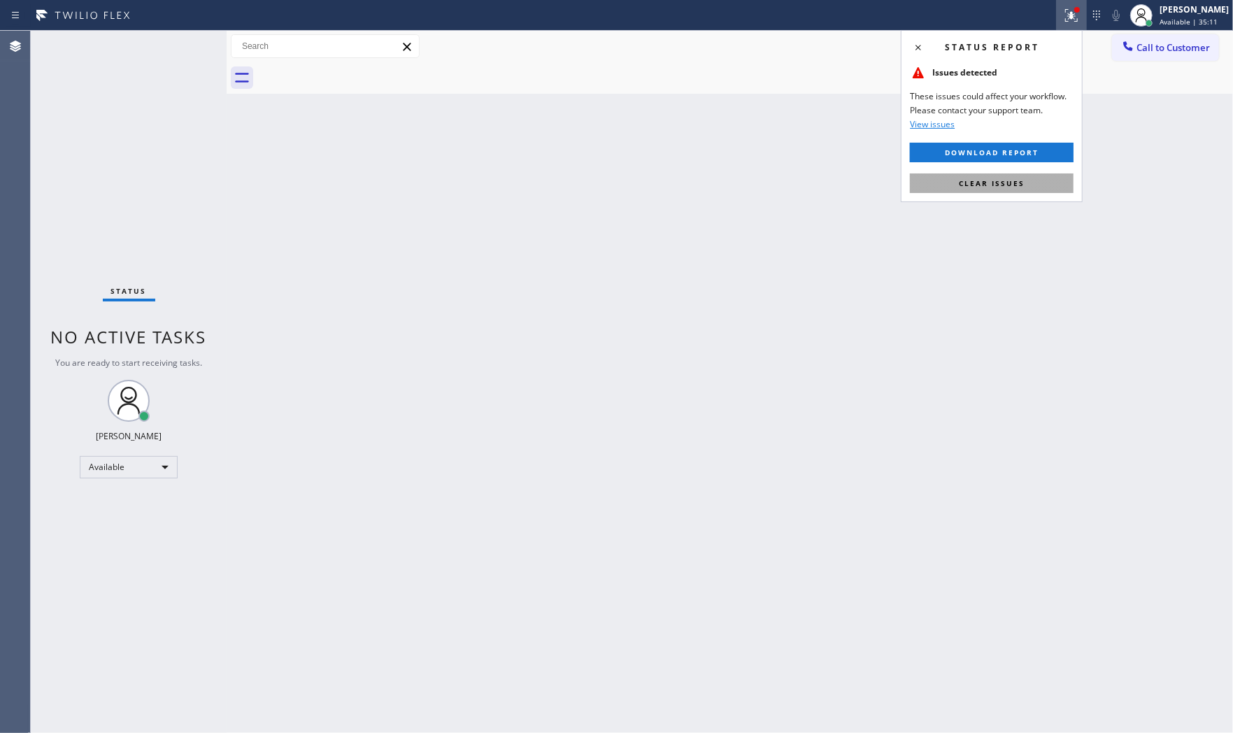
drag, startPoint x: 1002, startPoint y: 168, endPoint x: 1003, endPoint y: 175, distance: 7.7
click at [1003, 172] on div "Status report Issues detected These issues could affect your workflow. Please c…" at bounding box center [992, 116] width 182 height 172
click at [1003, 175] on button "Clear issues" at bounding box center [992, 183] width 164 height 20
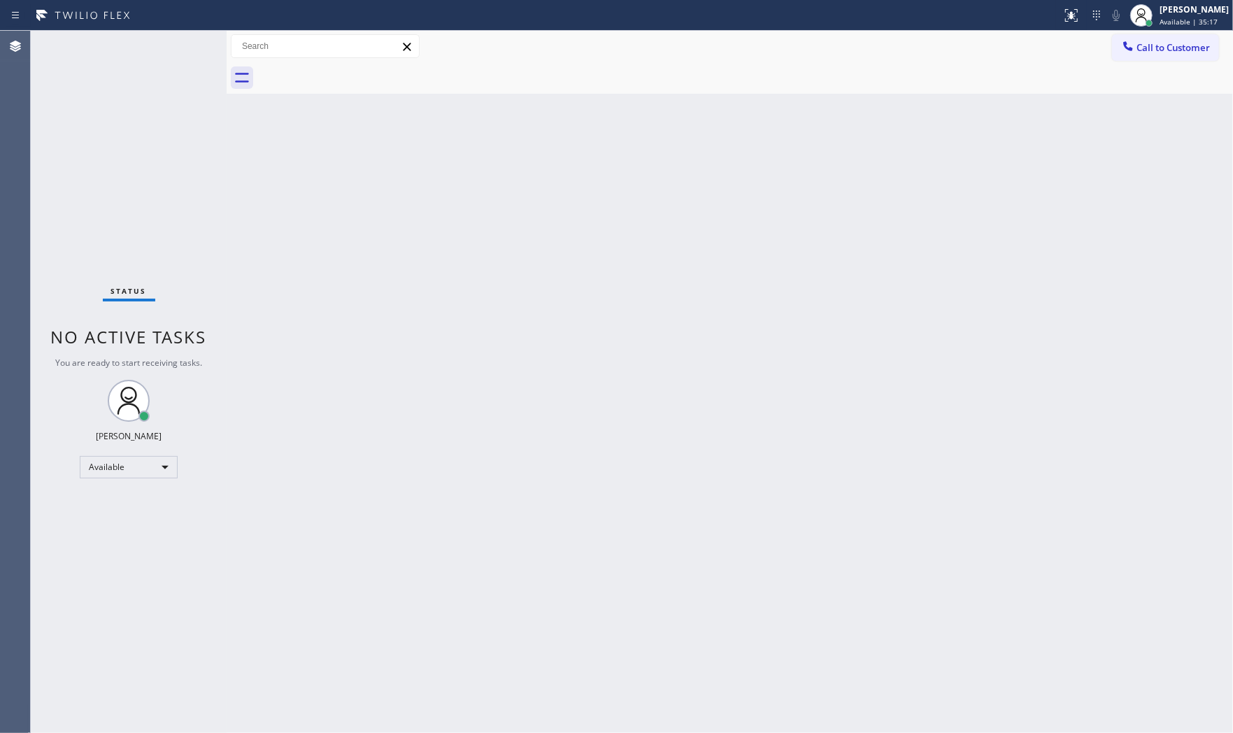
click at [187, 45] on div "Status No active tasks You are ready to start receiving tasks. Mark Paul Dacula…" at bounding box center [129, 382] width 196 height 702
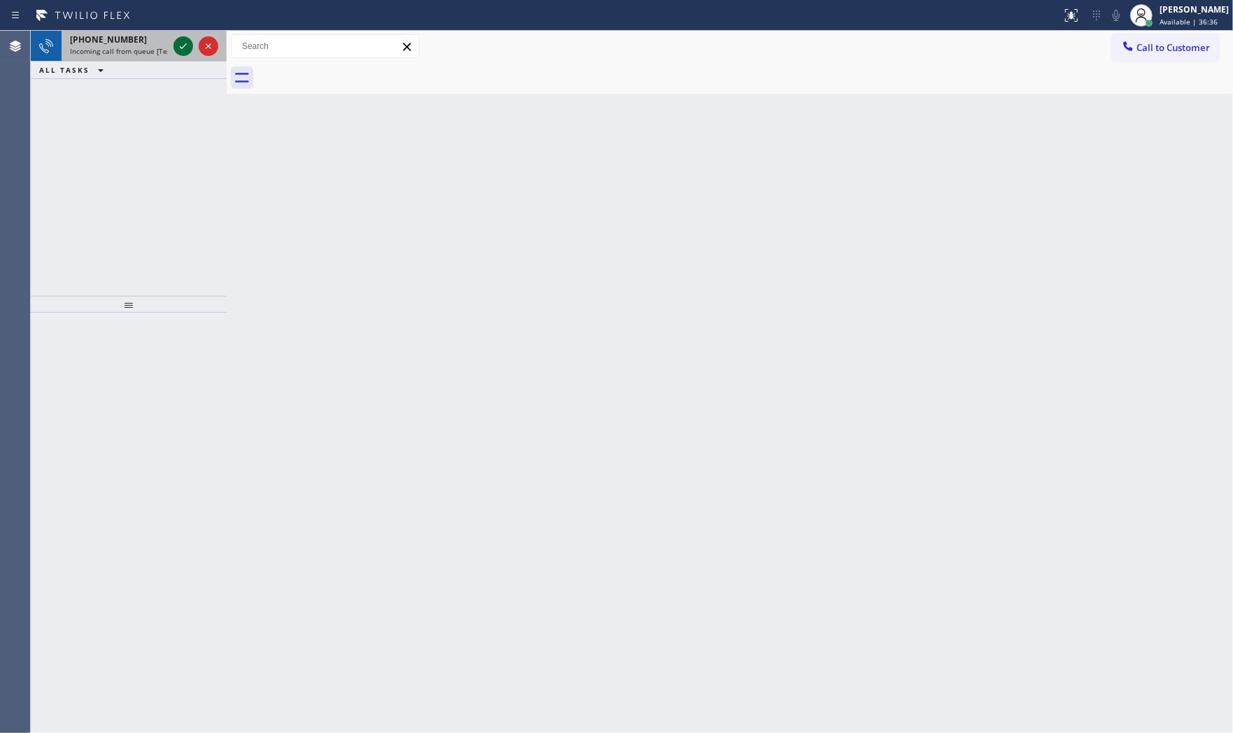
click at [187, 44] on icon at bounding box center [183, 46] width 17 height 17
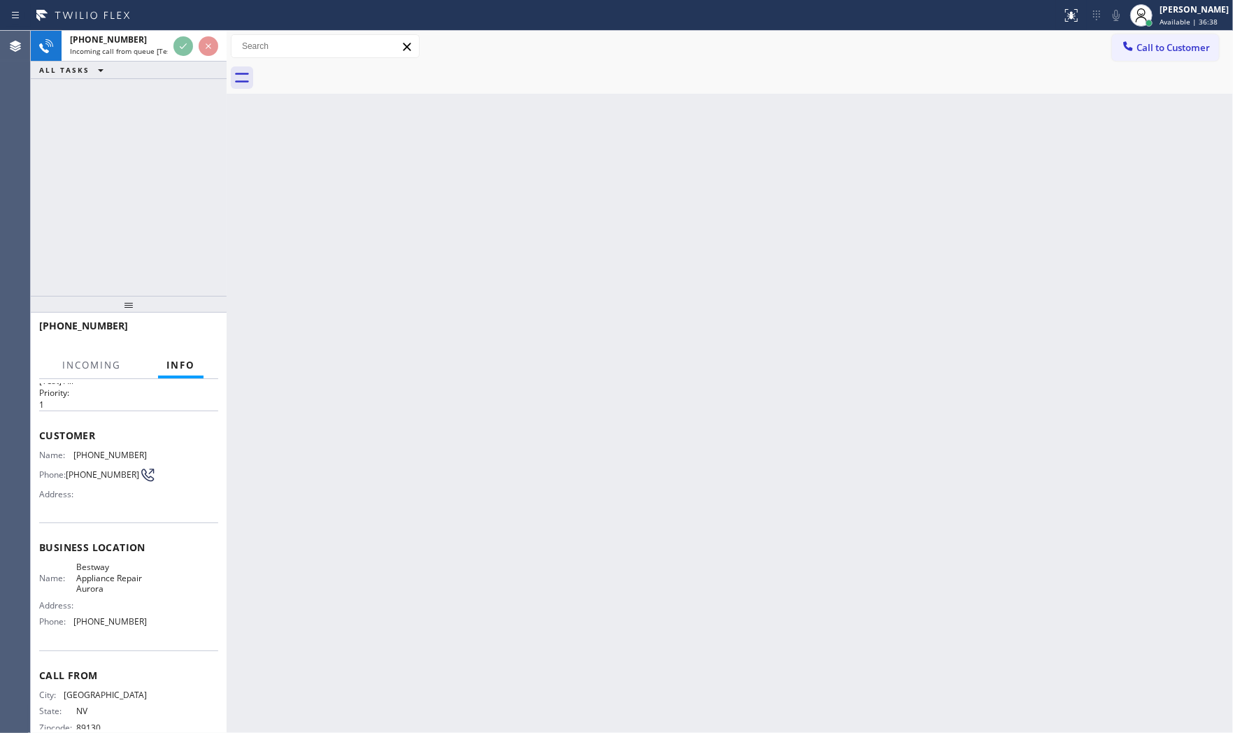
scroll to position [62, 0]
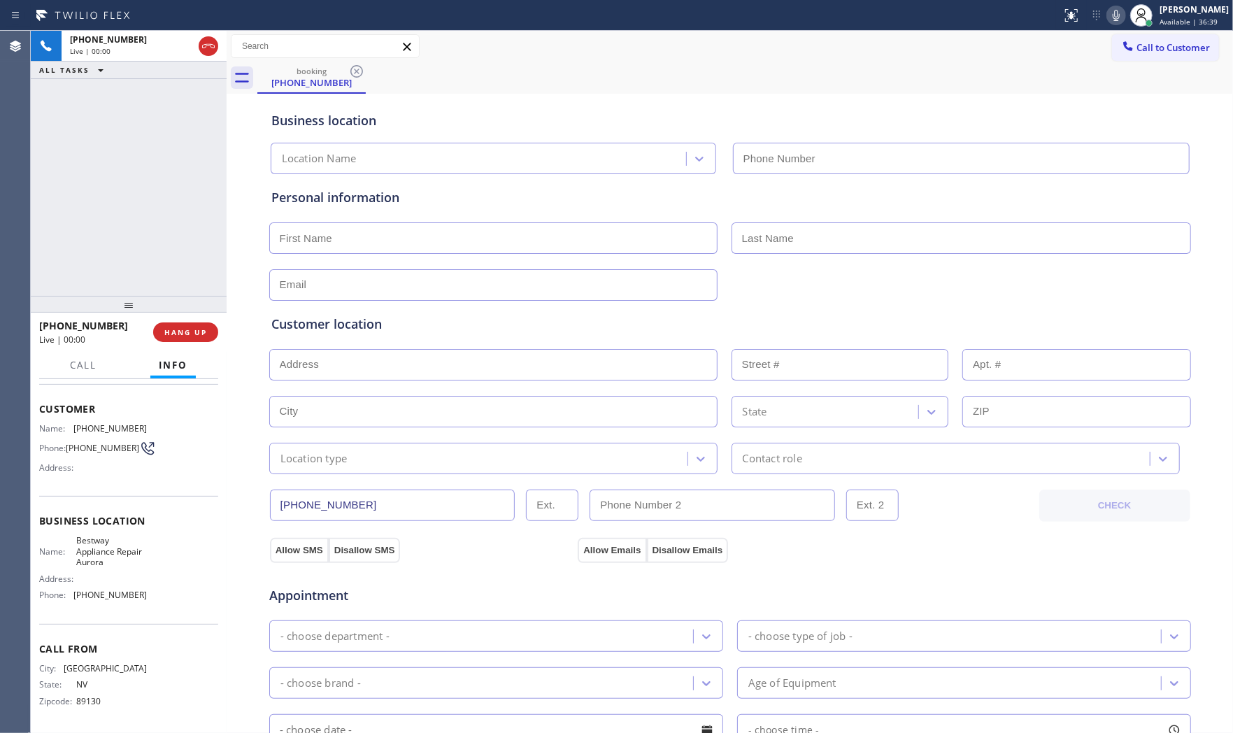
type input "(630) 339-5313"
click at [73, 366] on span "Call" at bounding box center [83, 365] width 27 height 13
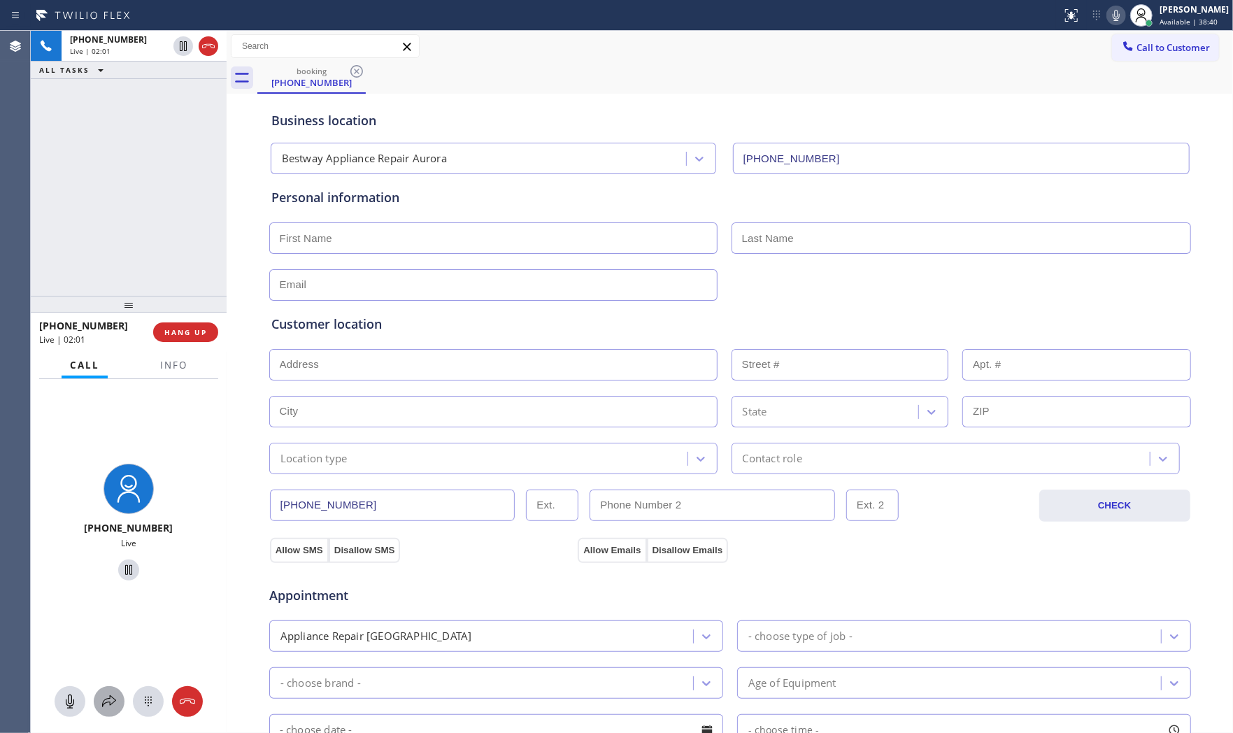
click at [112, 710] on button at bounding box center [109, 701] width 31 height 31
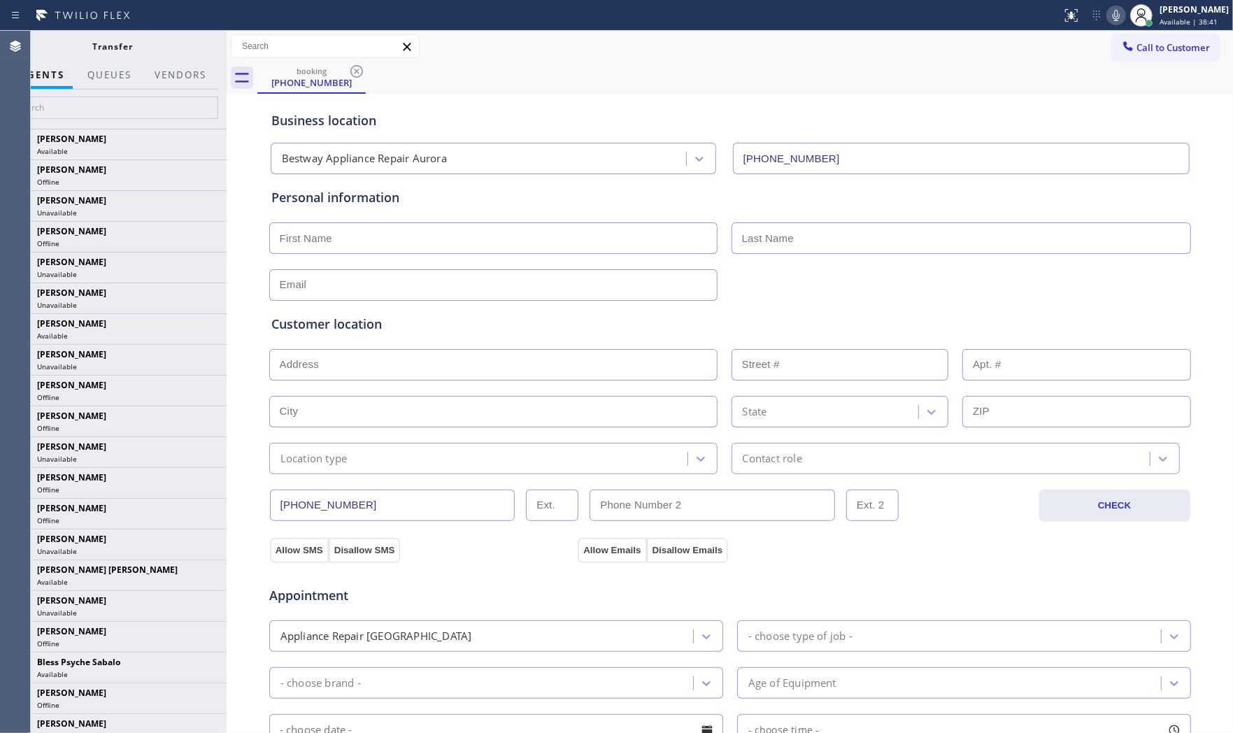
click at [185, 89] on div at bounding box center [112, 108] width 227 height 39
click at [184, 80] on button "Vendors" at bounding box center [180, 75] width 69 height 27
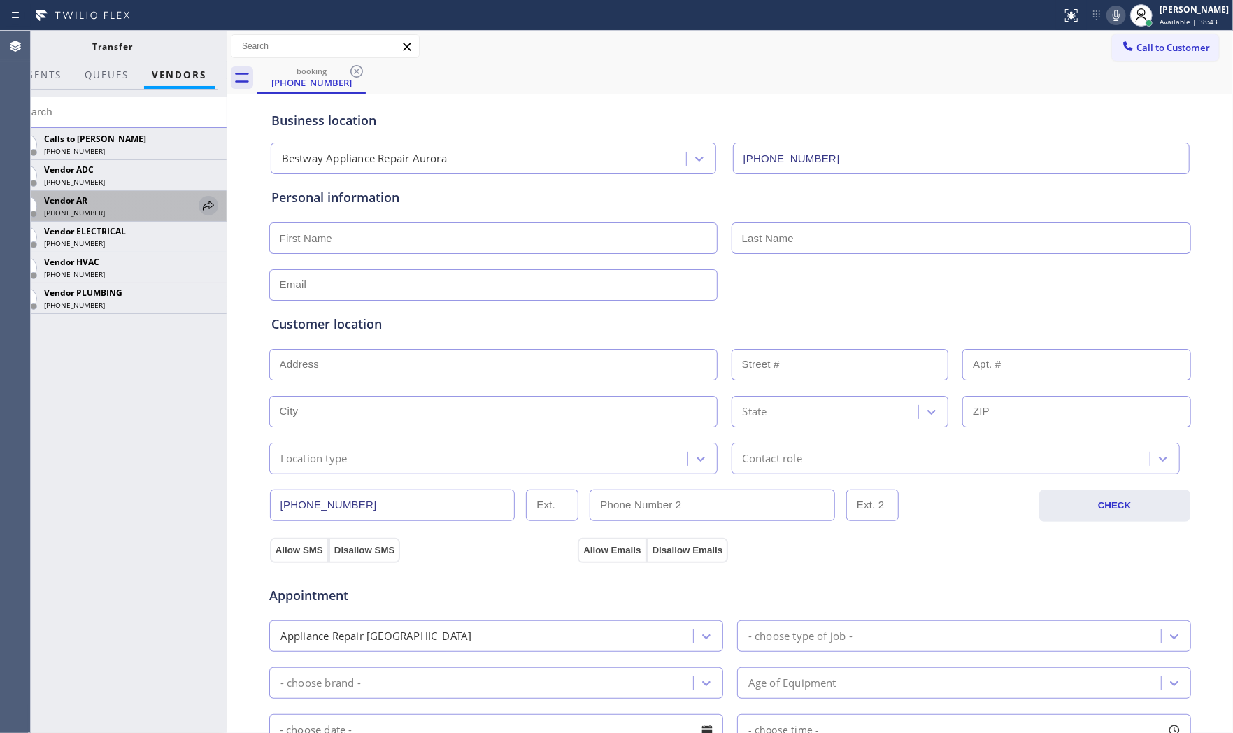
click at [207, 210] on icon at bounding box center [208, 205] width 17 height 17
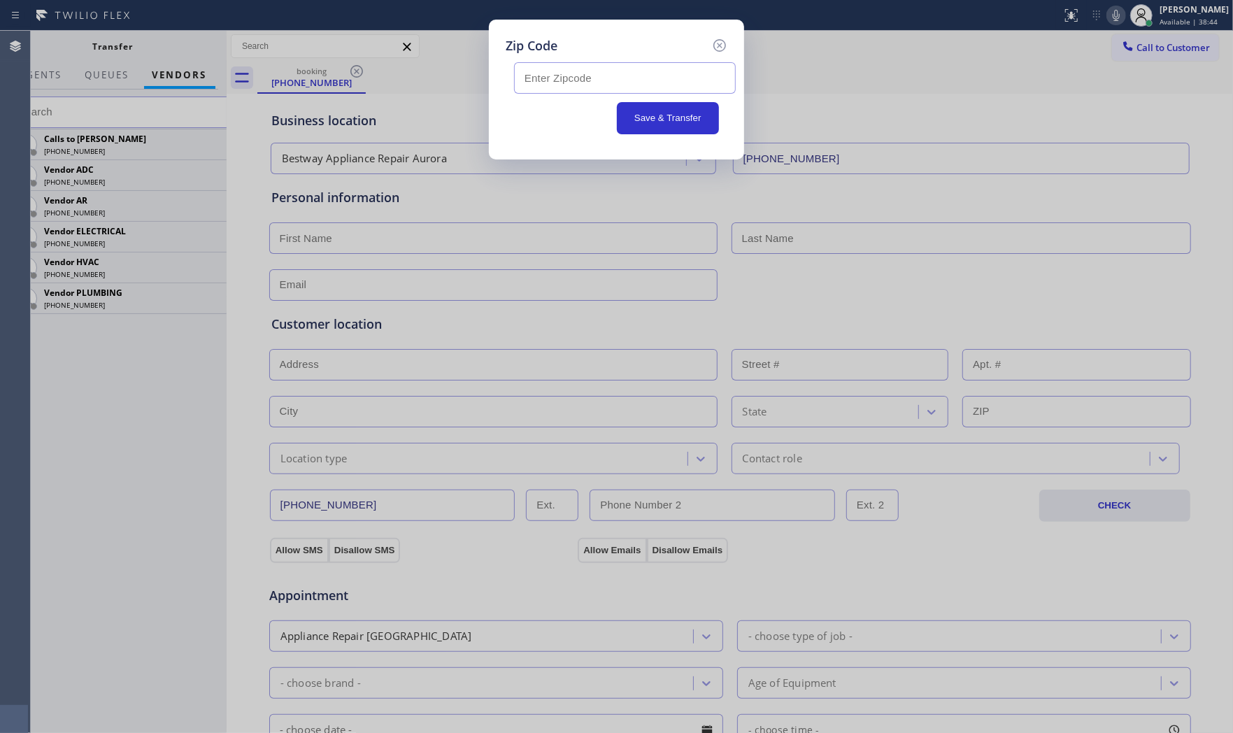
click at [590, 102] on div "Save & Transfer" at bounding box center [616, 118] width 205 height 32
click at [588, 88] on input "text" at bounding box center [625, 77] width 222 height 31
paste input "60506"
type input "60506"
click at [680, 120] on button "Save & Transfer" at bounding box center [668, 118] width 103 height 32
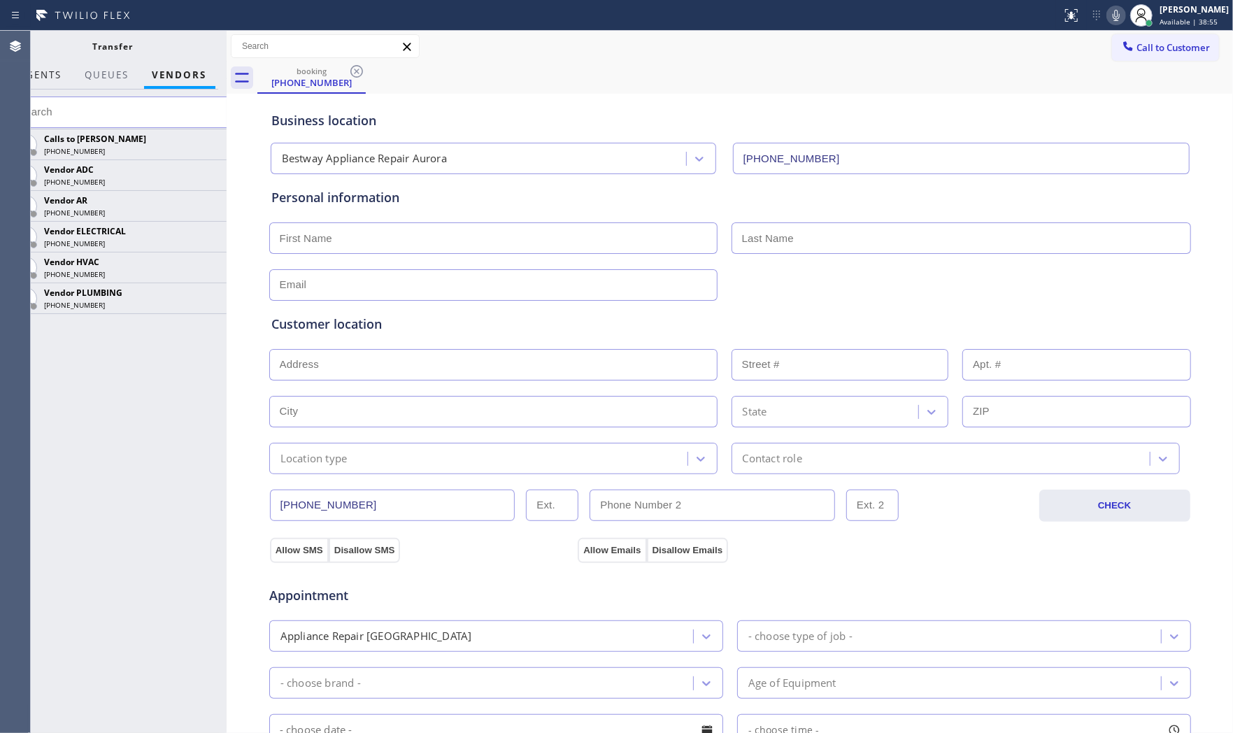
click at [65, 78] on button "AGENTS" at bounding box center [40, 75] width 59 height 27
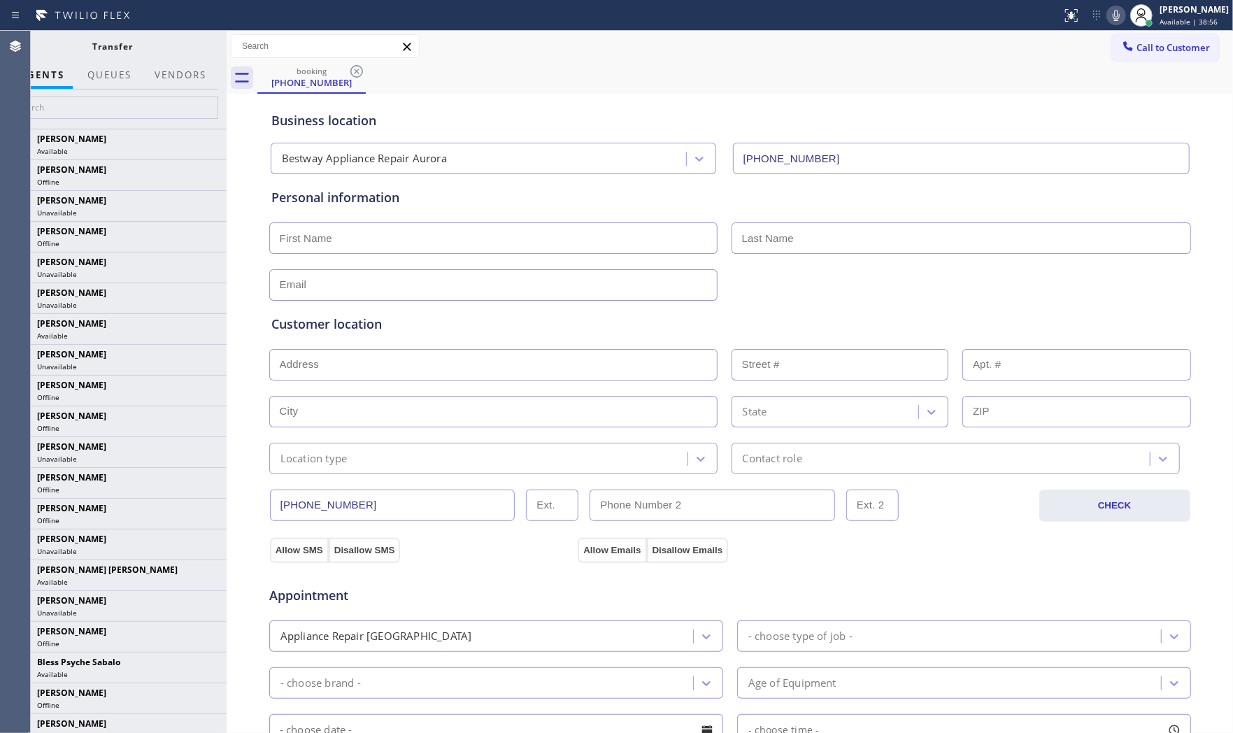
click at [227, 124] on div at bounding box center [227, 382] width 0 height 702
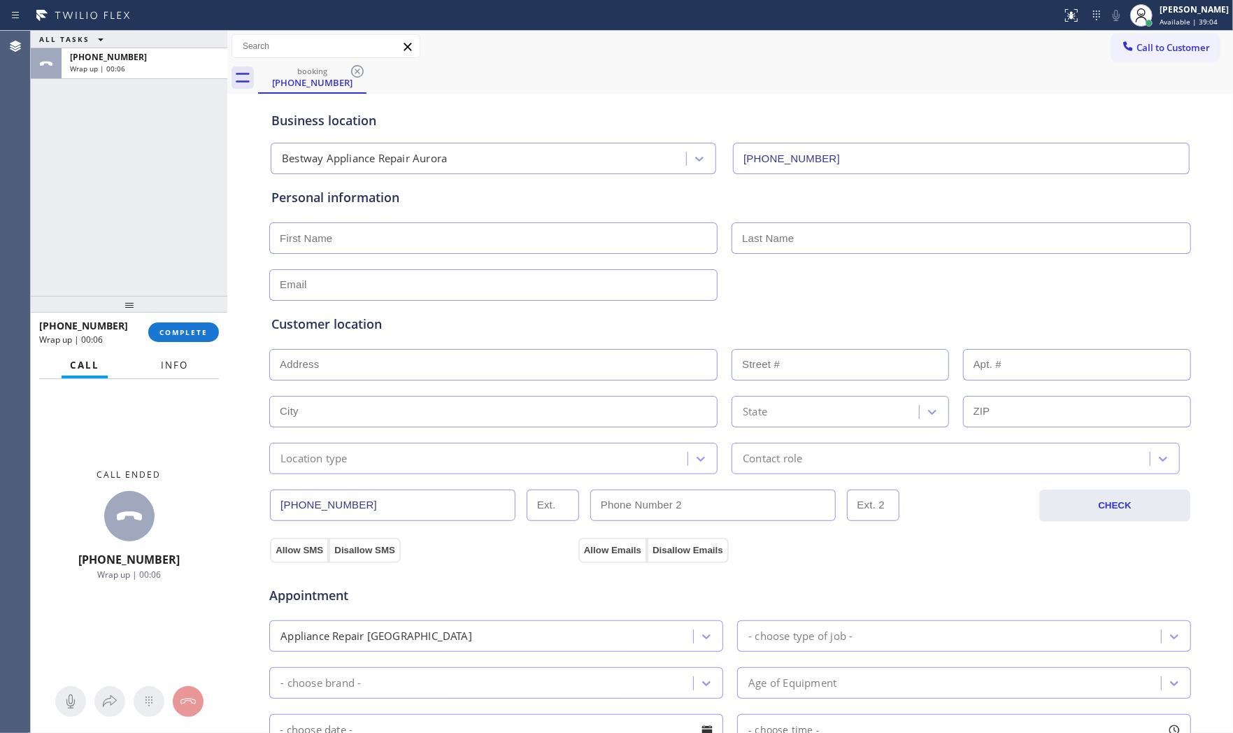
click at [176, 366] on span "Info" at bounding box center [174, 365] width 27 height 13
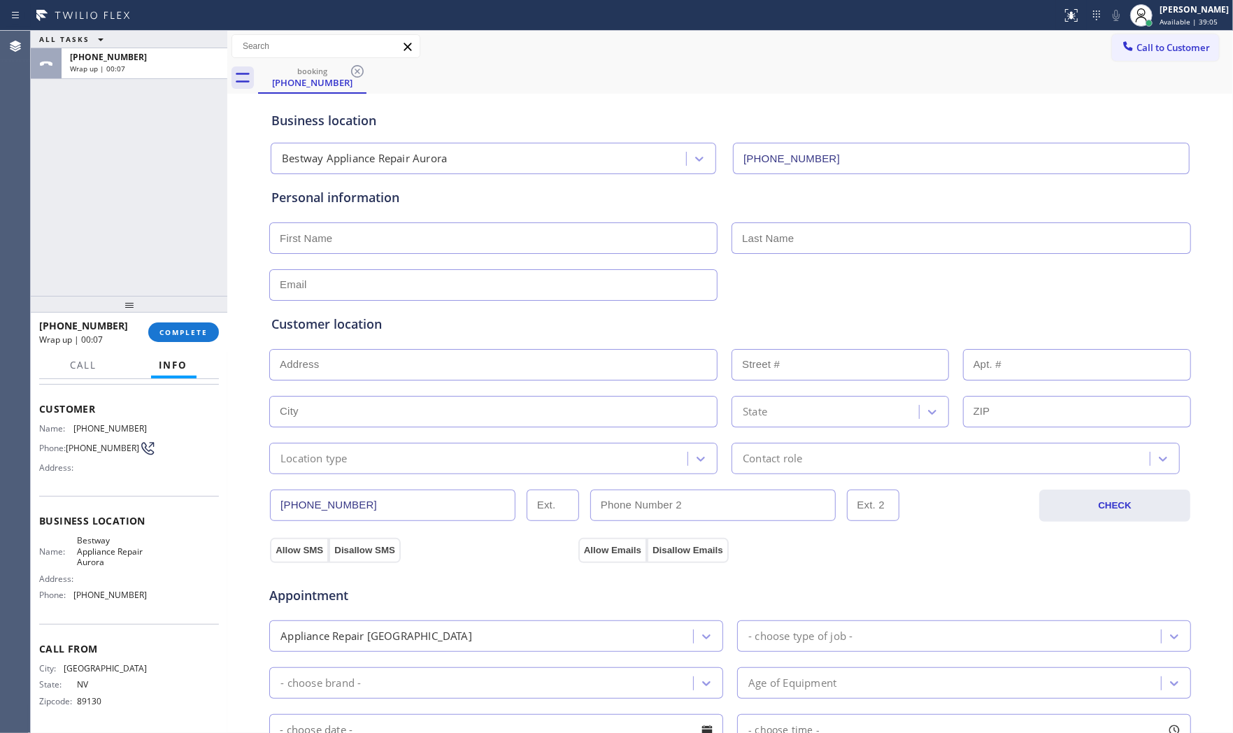
click at [361, 238] on input "text" at bounding box center [493, 237] width 448 height 31
type input "Mr"
type input "Mike"
type input "no@gmail.com"
click at [435, 368] on input "text" at bounding box center [493, 364] width 448 height 31
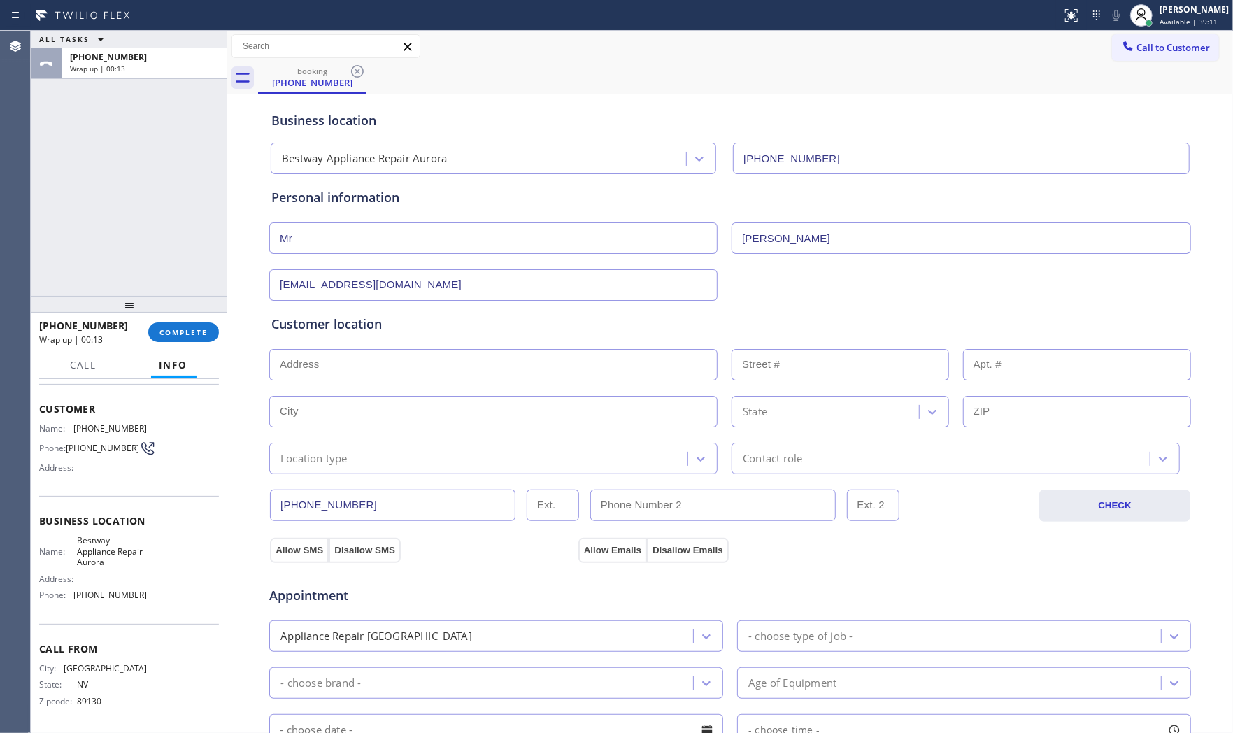
paste input "Aurora, IL 60506"
type input "Aurora, IL 60506, USA"
type input "Aurora"
type input "60506"
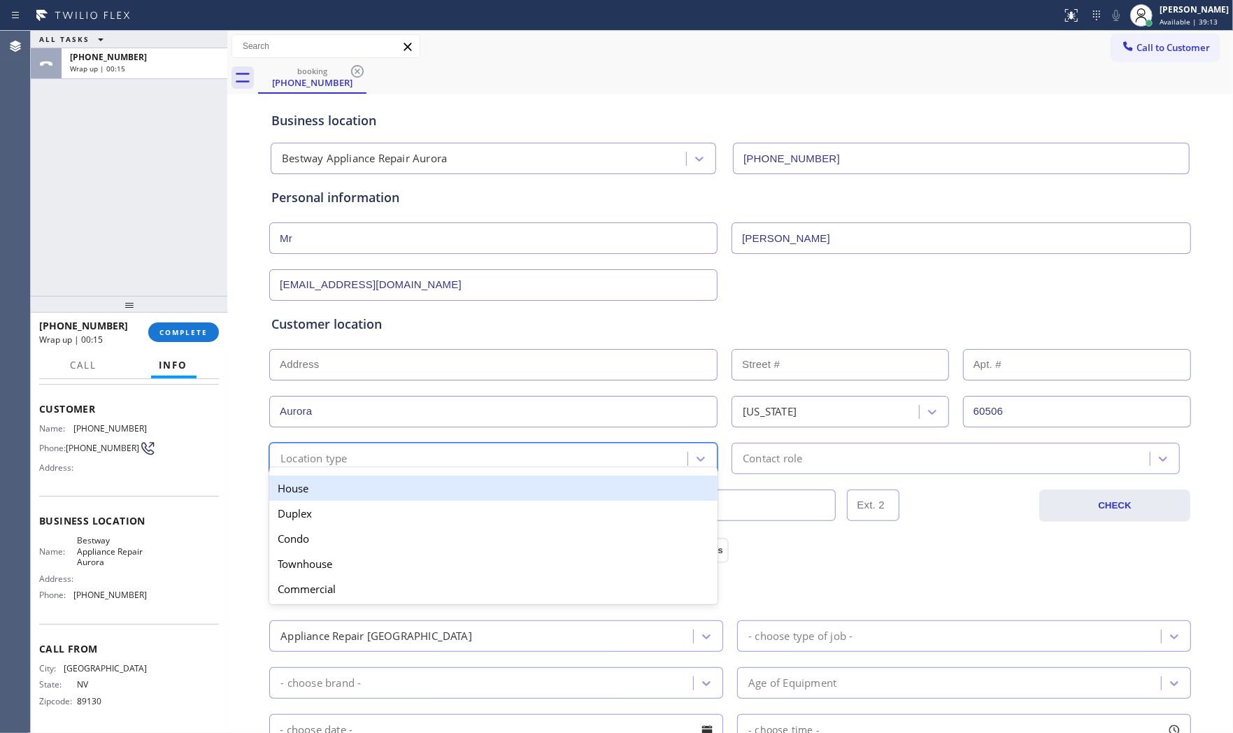
drag, startPoint x: 330, startPoint y: 462, endPoint x: 320, endPoint y: 483, distance: 23.1
click at [329, 464] on div "Location type" at bounding box center [313, 458] width 67 height 16
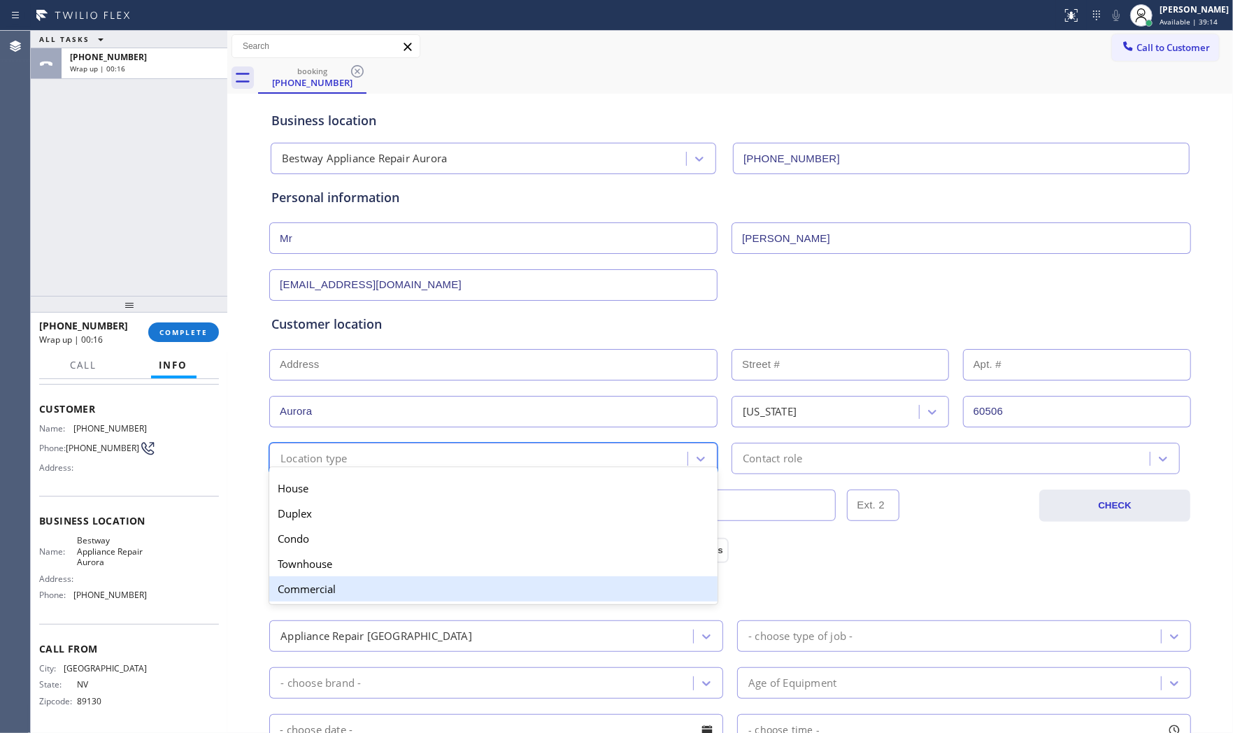
click at [322, 585] on div "Commercial" at bounding box center [493, 588] width 448 height 25
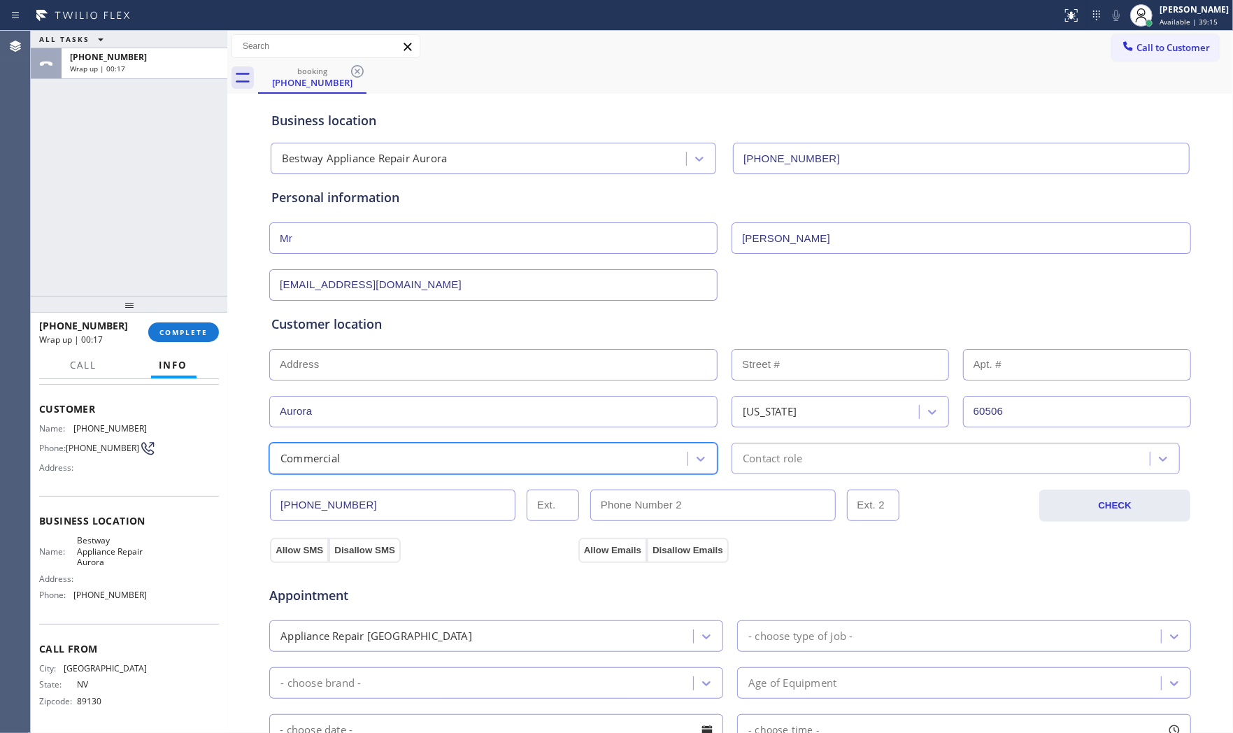
click at [777, 469] on div "Contact role" at bounding box center [955, 458] width 448 height 31
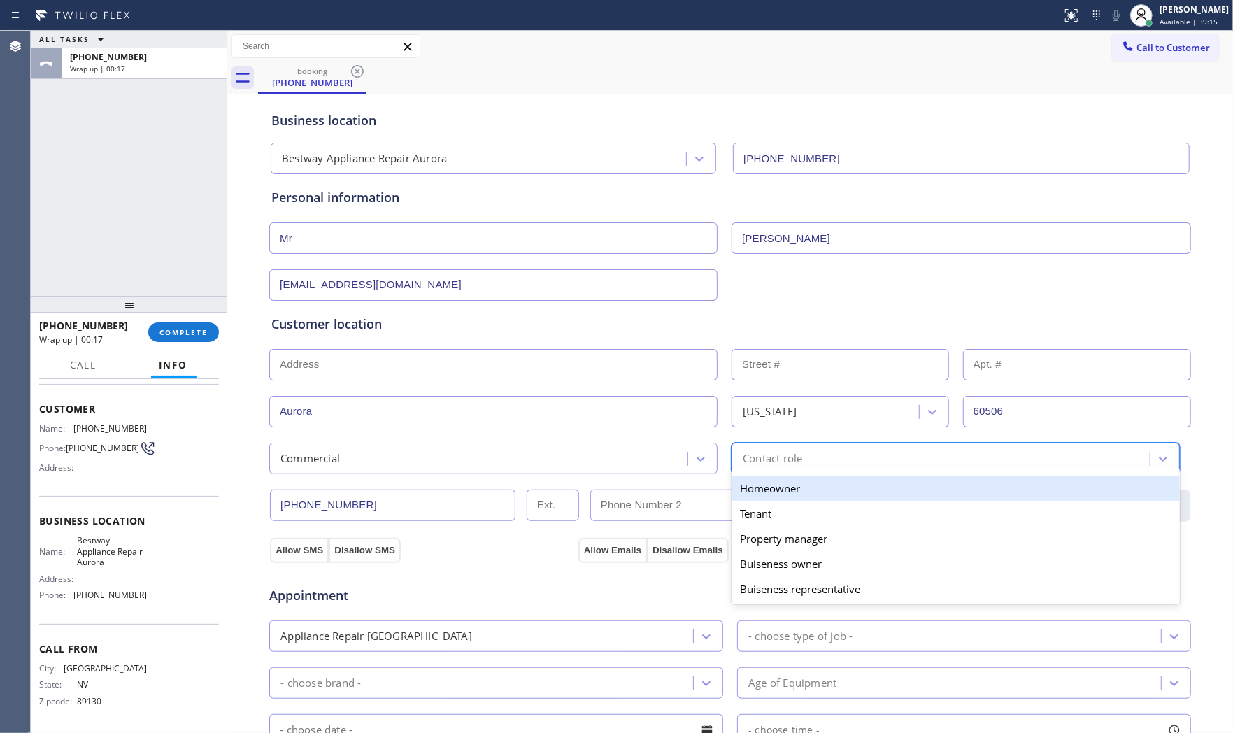
click at [773, 490] on div "Homeowner" at bounding box center [955, 487] width 448 height 25
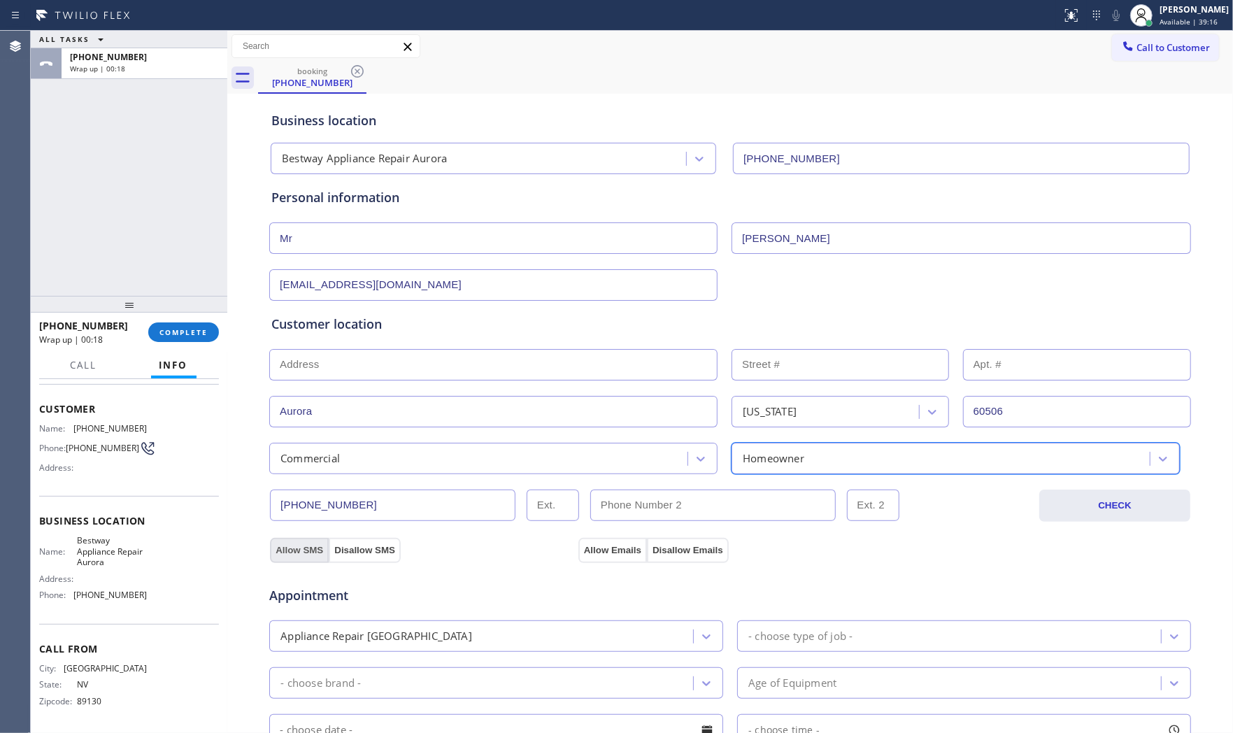
click at [299, 556] on button "Allow SMS" at bounding box center [299, 550] width 59 height 25
click at [625, 550] on button "Allow Emails" at bounding box center [612, 550] width 69 height 25
drag, startPoint x: 510, startPoint y: 617, endPoint x: 496, endPoint y: 621, distance: 14.6
click at [503, 621] on div "Appointment Appliance Repair High End - choose type of job - - choose brand - A…" at bounding box center [729, 699] width 917 height 261
click at [495, 633] on div "Appliance Repair High End" at bounding box center [482, 636] width 419 height 24
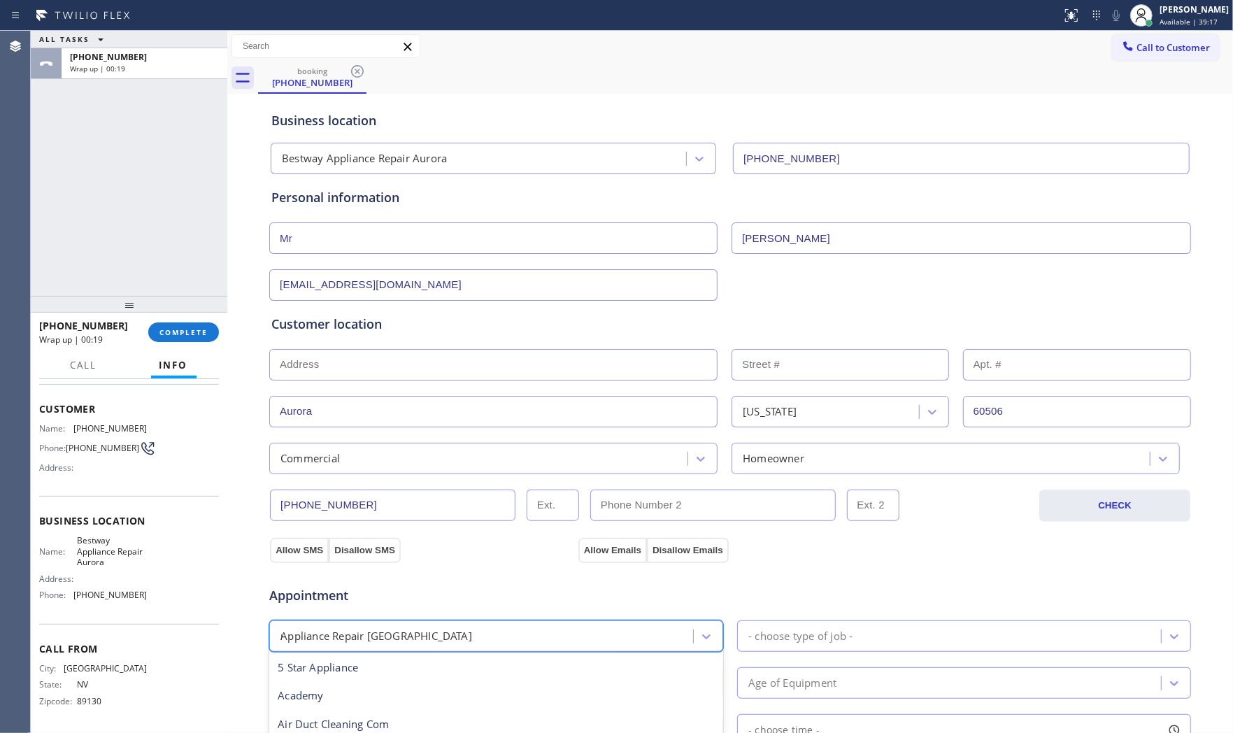
scroll to position [0, 0]
type input "reg"
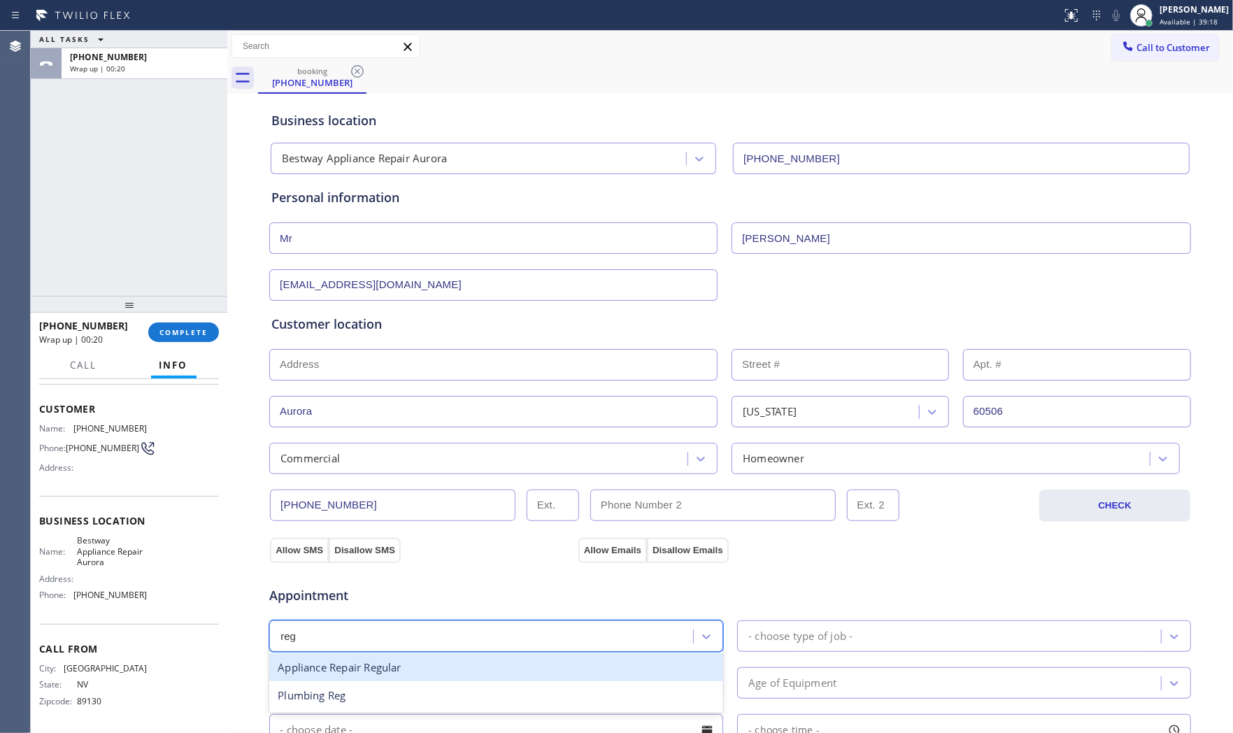
click at [422, 663] on div "Appliance Repair Regular" at bounding box center [496, 667] width 454 height 29
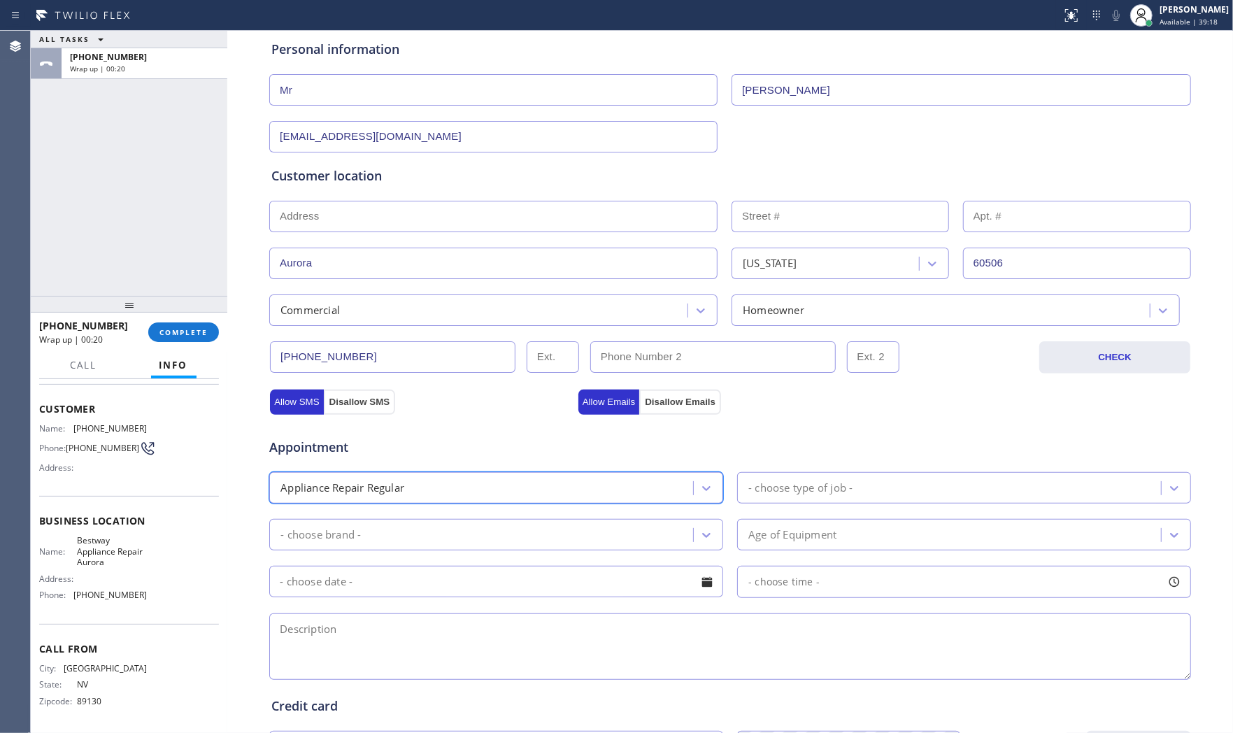
scroll to position [155, 0]
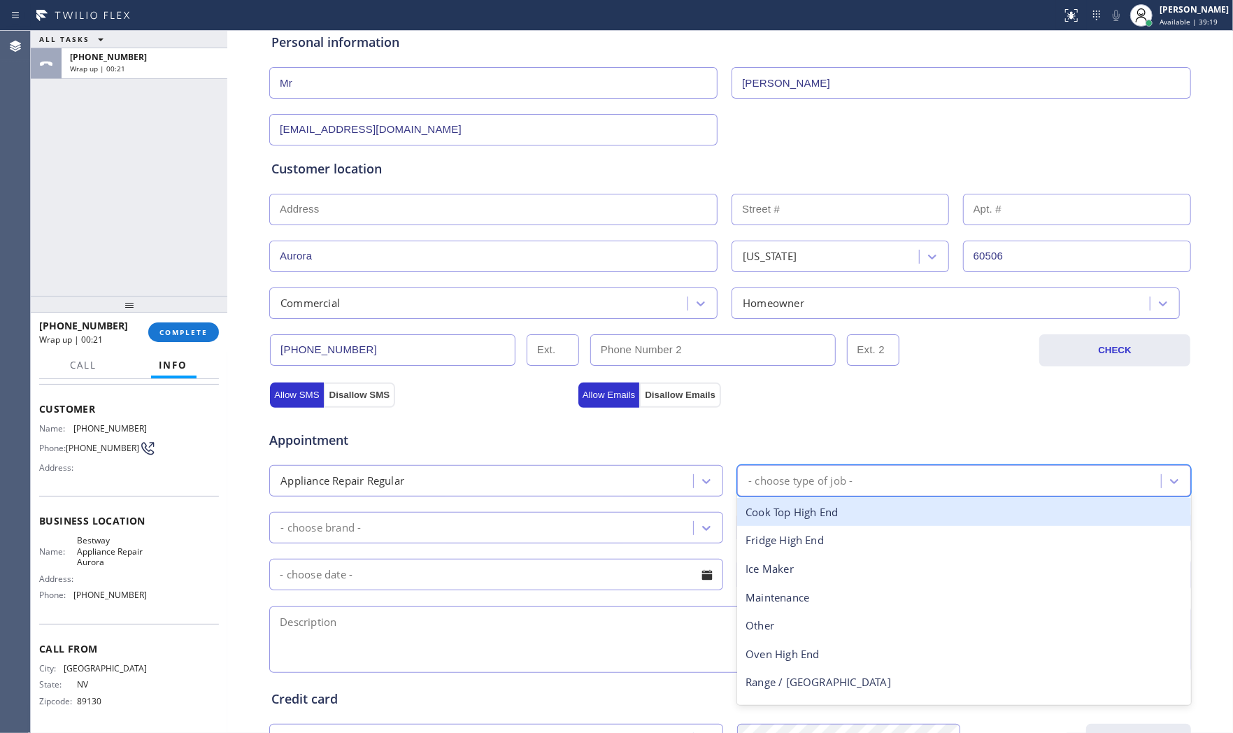
click at [808, 477] on div "- choose type of job -" at bounding box center [800, 481] width 104 height 16
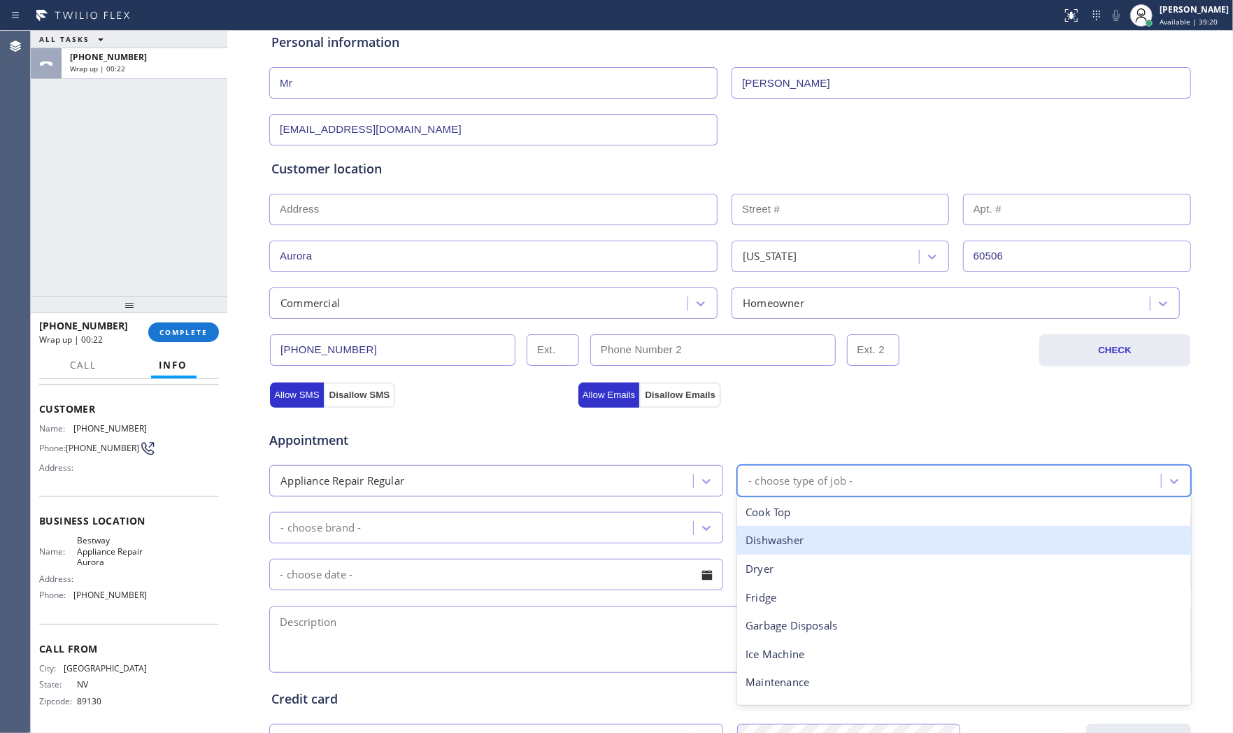
drag, startPoint x: 785, startPoint y: 539, endPoint x: 595, endPoint y: 540, distance: 190.2
click at [784, 540] on div "Dishwasher" at bounding box center [964, 540] width 454 height 29
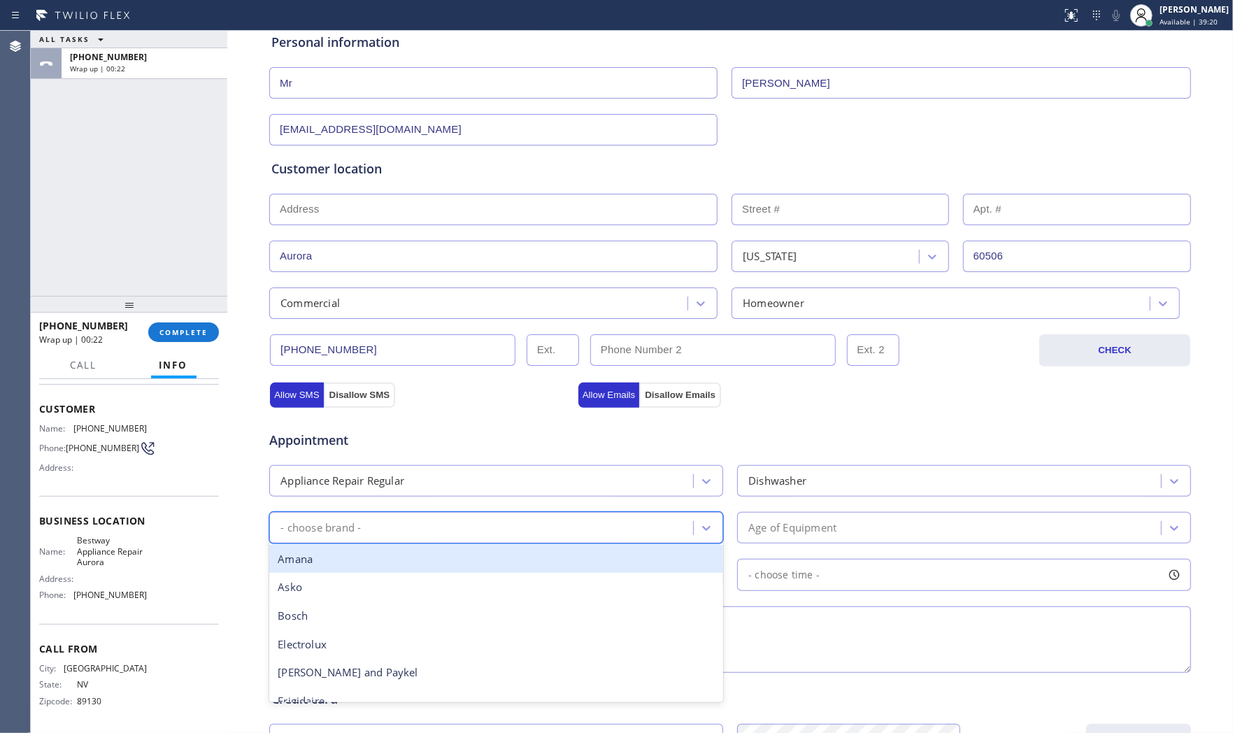
click at [491, 529] on div "- choose brand -" at bounding box center [482, 527] width 419 height 24
type input "other"
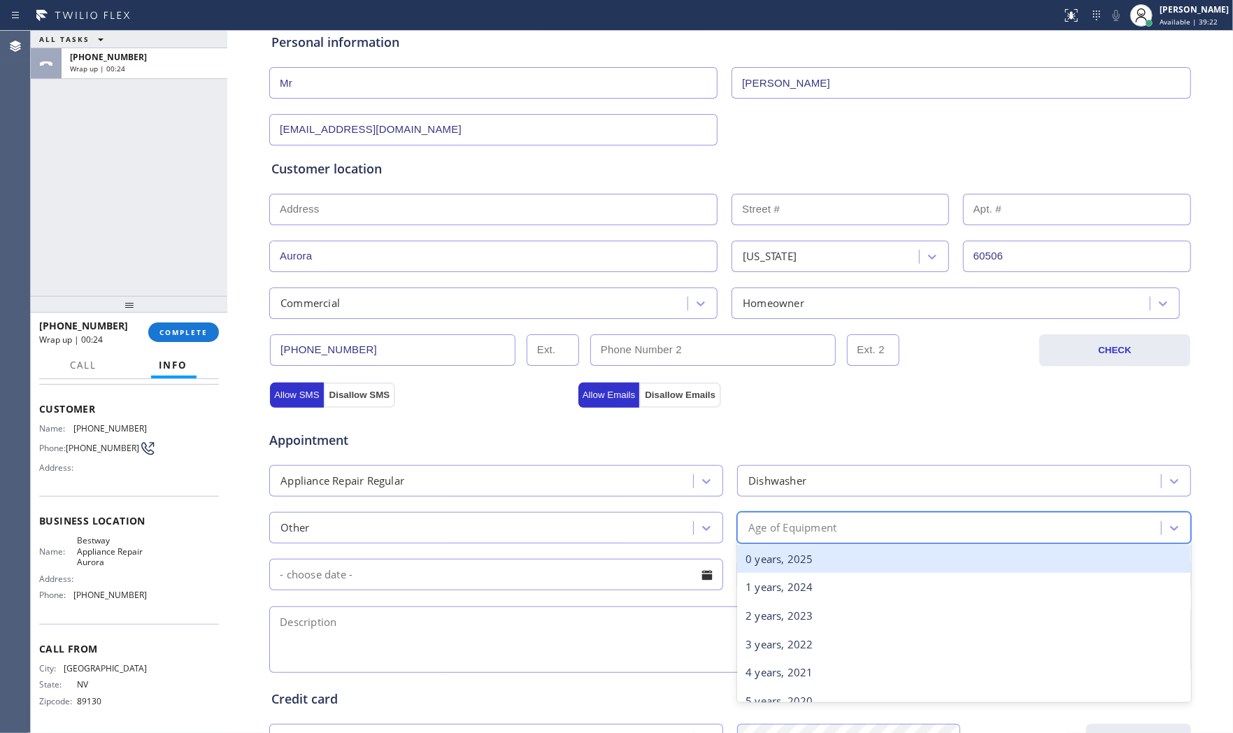
click at [812, 537] on div "Age of Equipment" at bounding box center [950, 527] width 419 height 24
click at [805, 556] on div "0 years, 2025" at bounding box center [964, 559] width 454 height 29
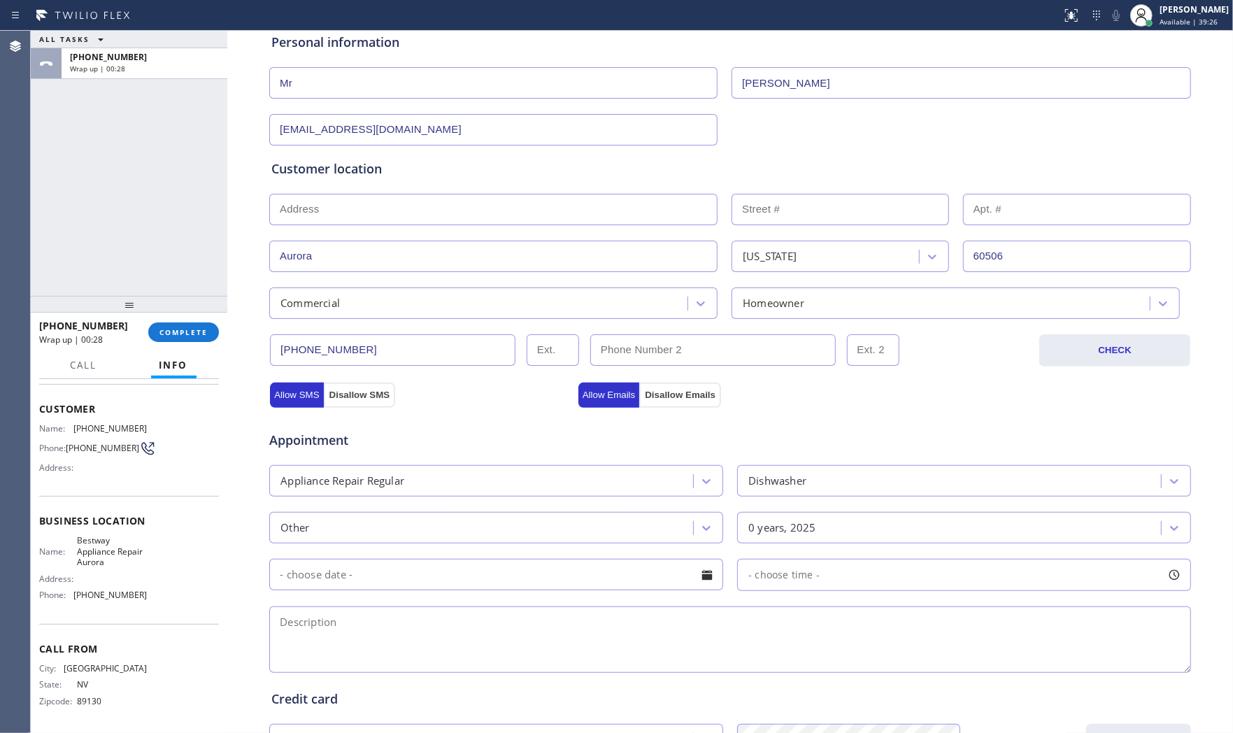
click at [403, 645] on textarea at bounding box center [729, 639] width 921 height 66
paste textarea "Hobart | dishwasher | its not filling up all the way | Aurora, IL 60506"
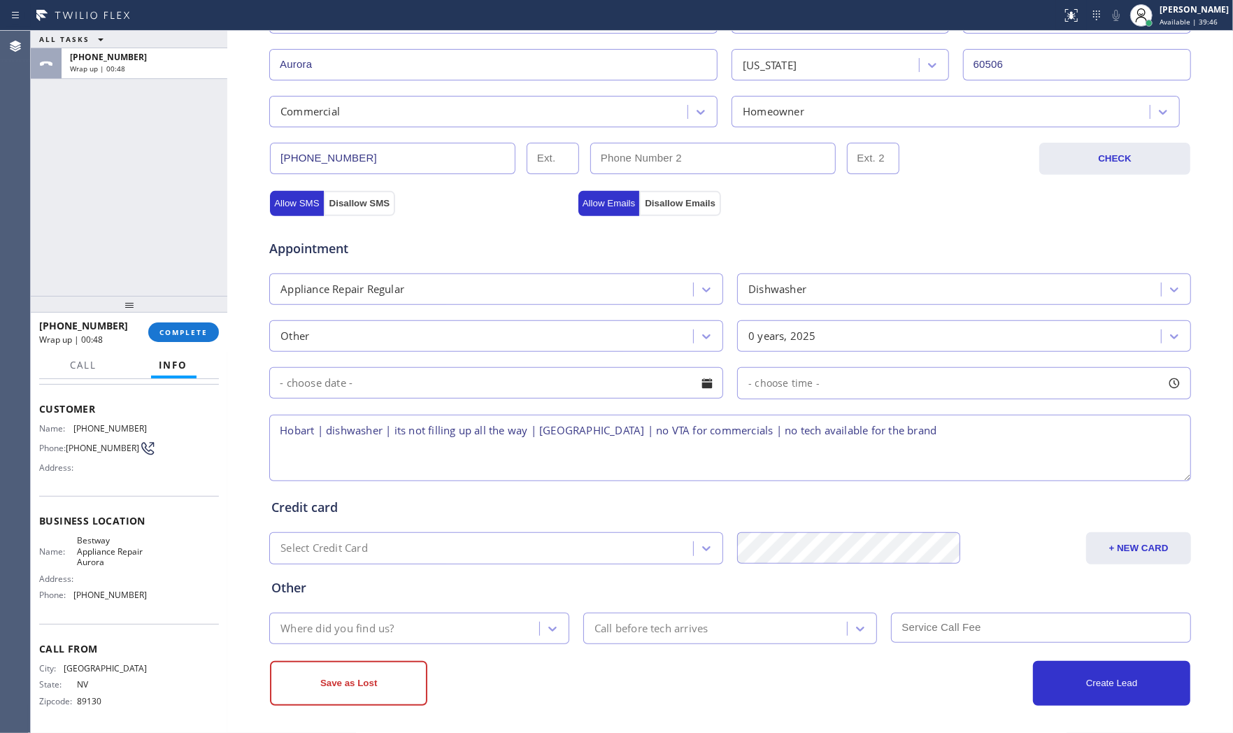
scroll to position [350, 0]
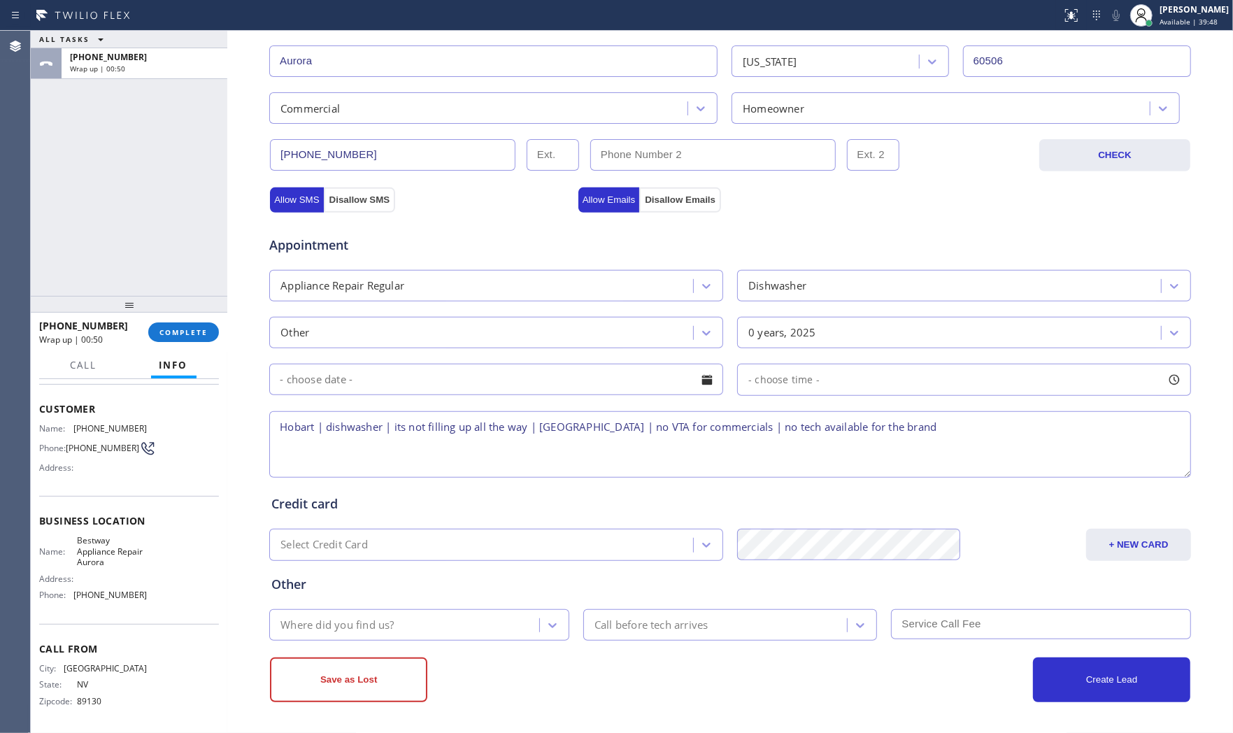
click at [526, 426] on textarea "Hobart | dishwasher | its not filling up all the way | Aurora, IL 60506 | no VT…" at bounding box center [729, 444] width 921 height 66
type textarea "Hobart | dishwasher | its not filling up all the way | commercial - owner | Aur…"
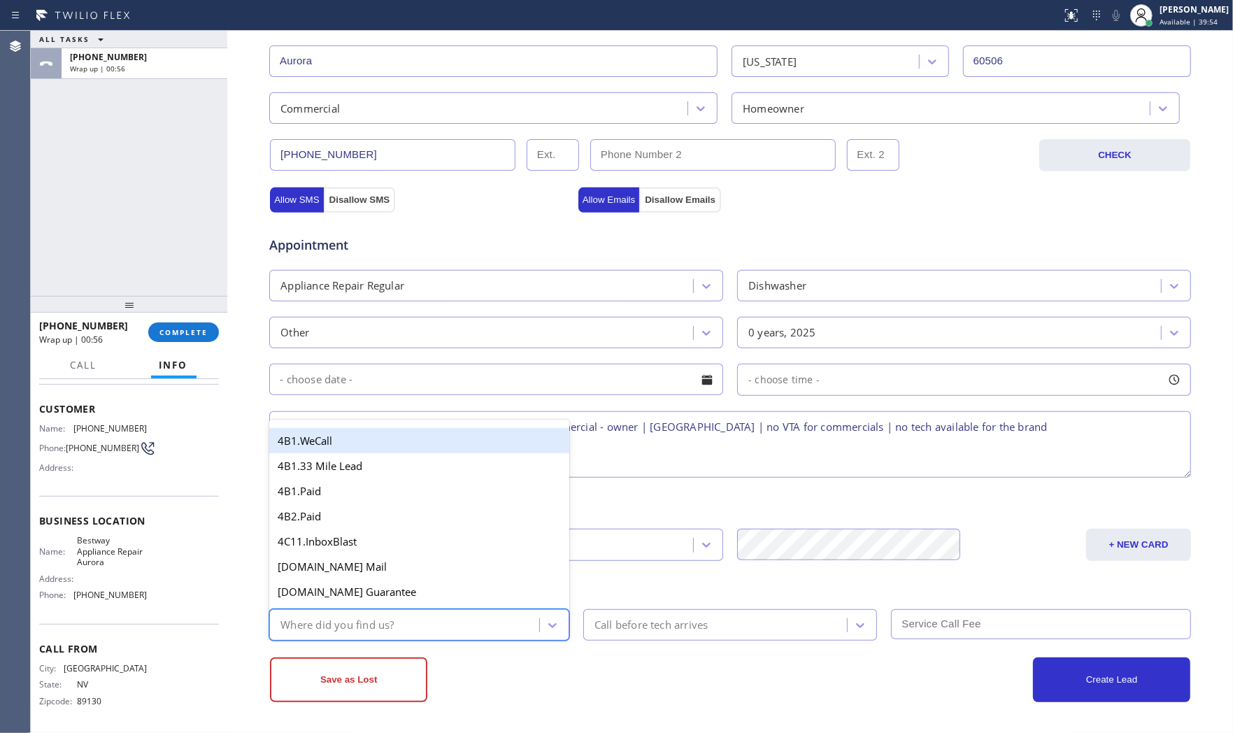
click at [443, 624] on div "Where did you find us?" at bounding box center [406, 624] width 266 height 24
type input "goo"
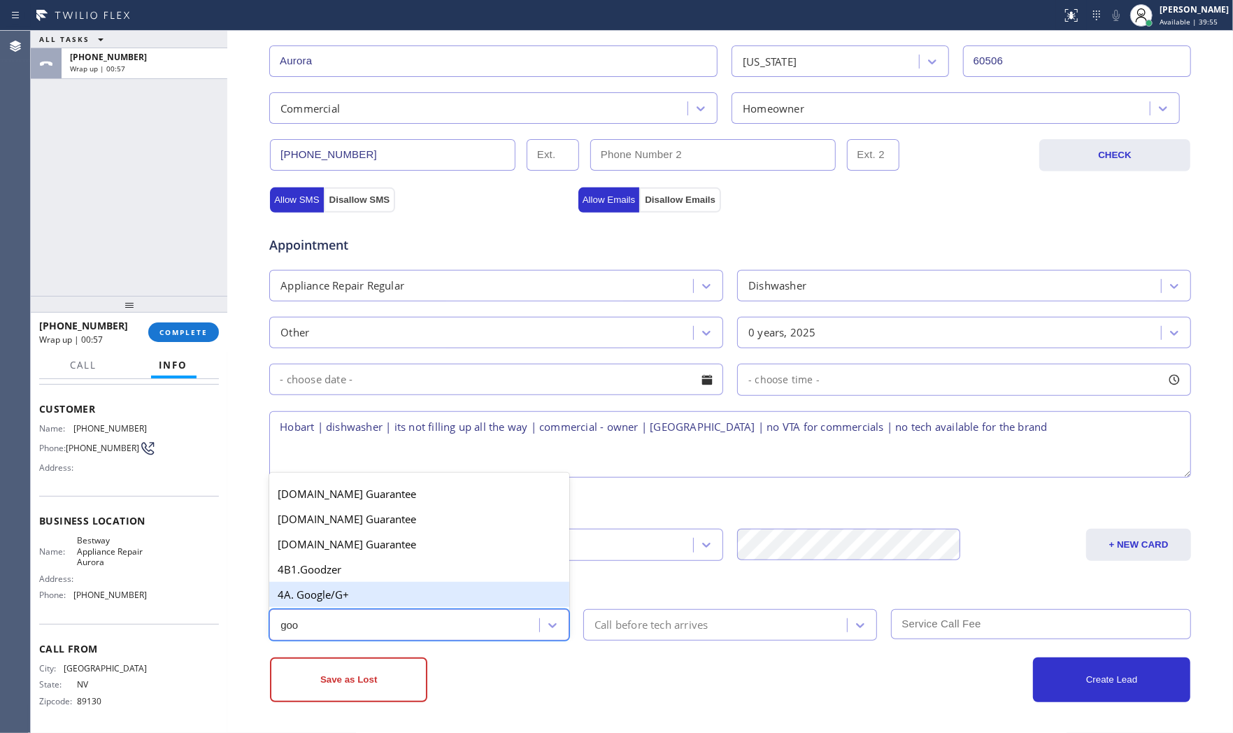
click at [402, 595] on div "4A. Google/G+" at bounding box center [419, 594] width 300 height 25
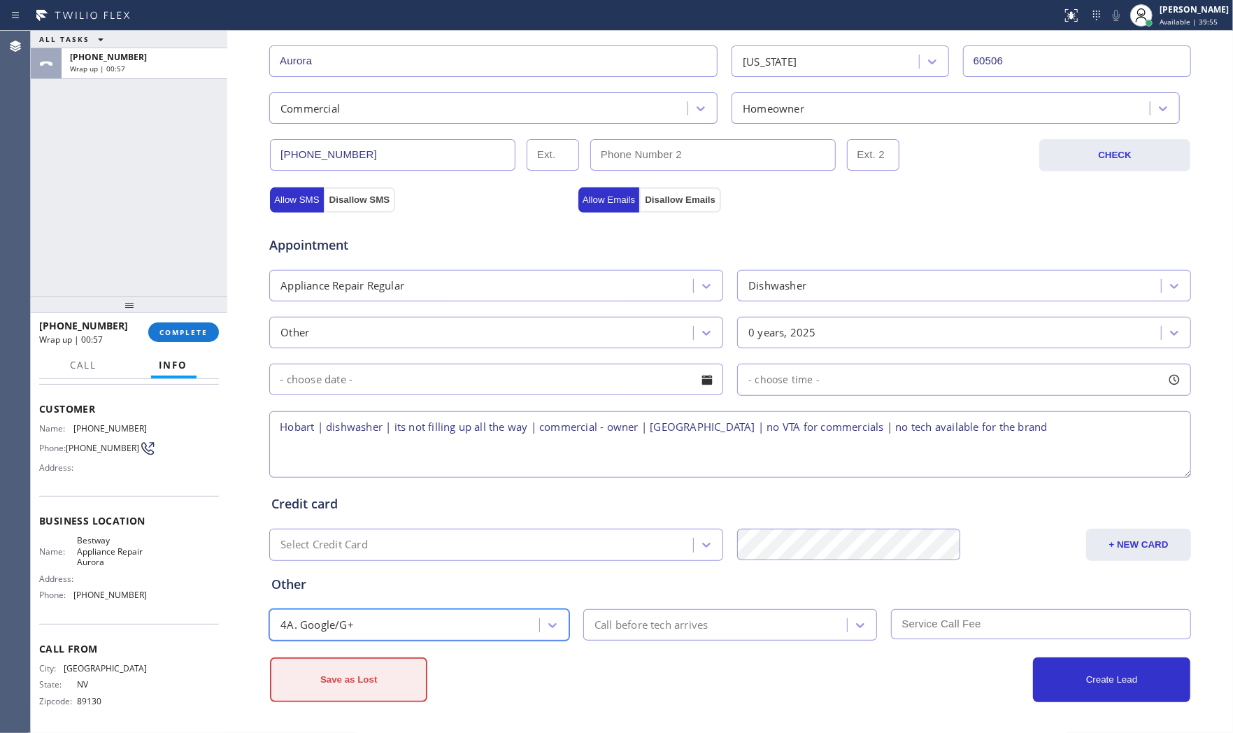
click at [372, 664] on button "Save as Lost" at bounding box center [348, 679] width 157 height 45
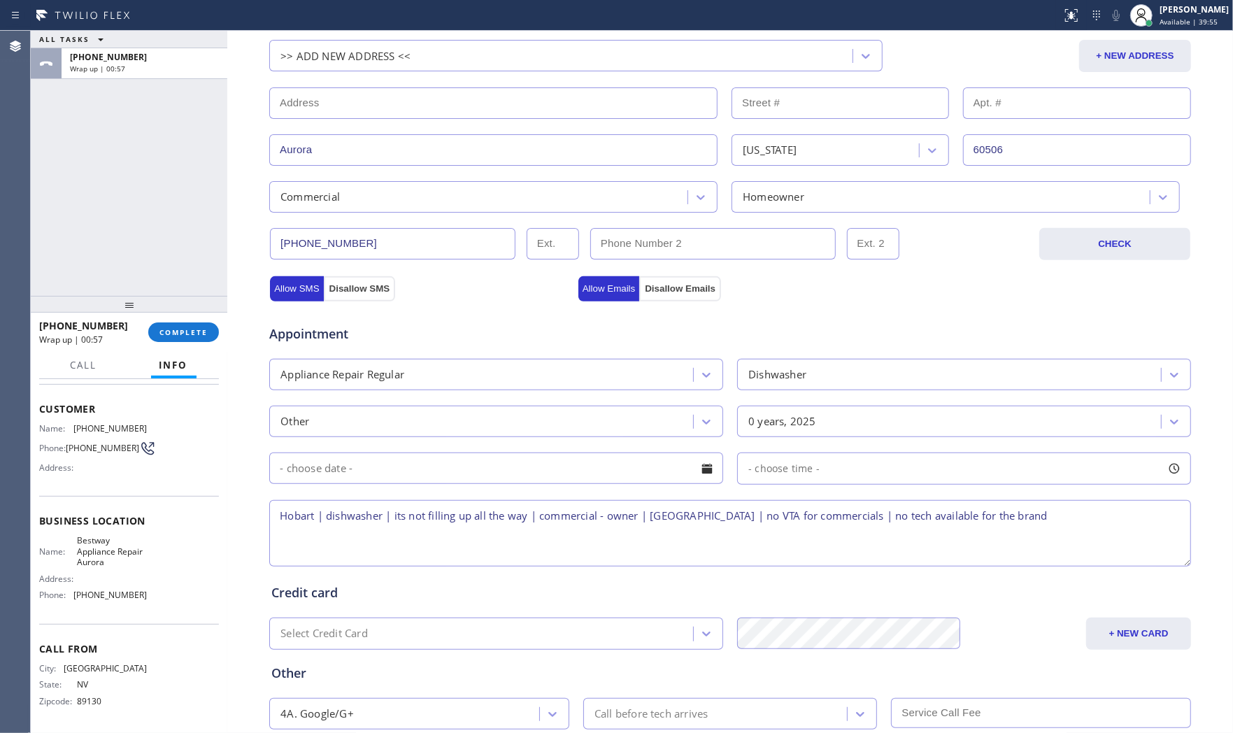
scroll to position [9, 0]
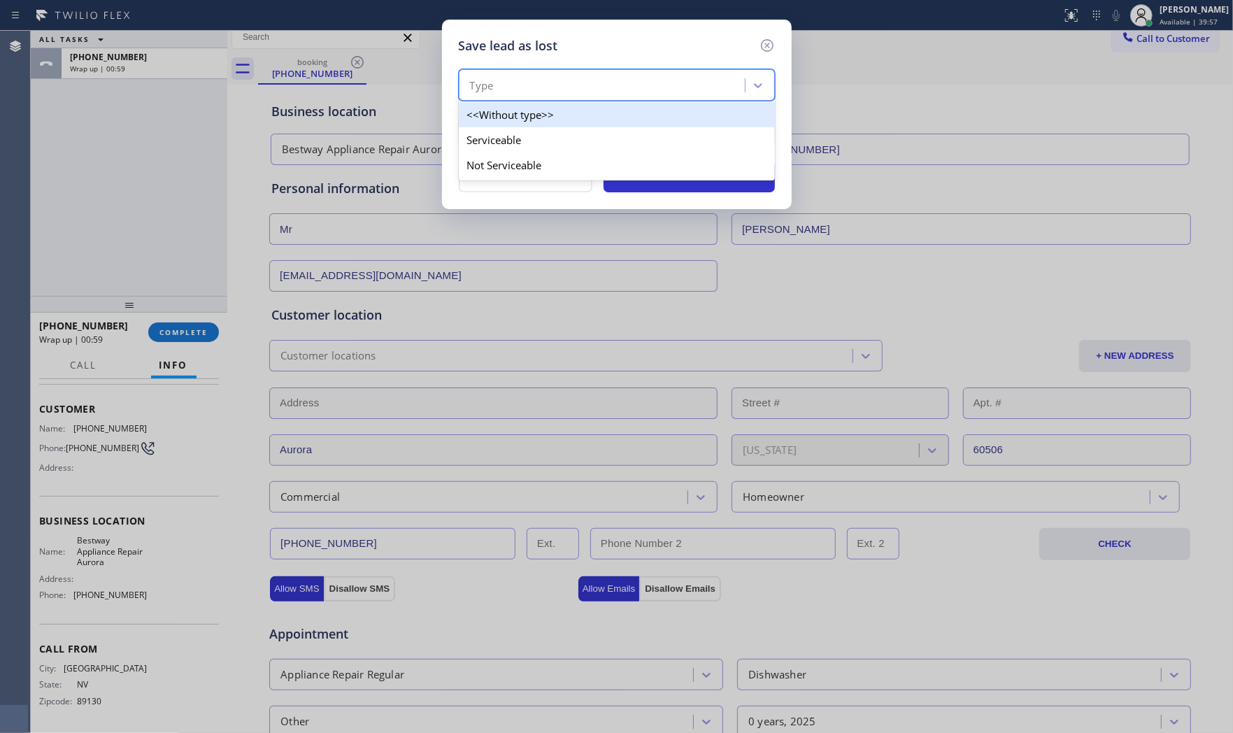
click at [523, 99] on div "Type" at bounding box center [617, 84] width 316 height 31
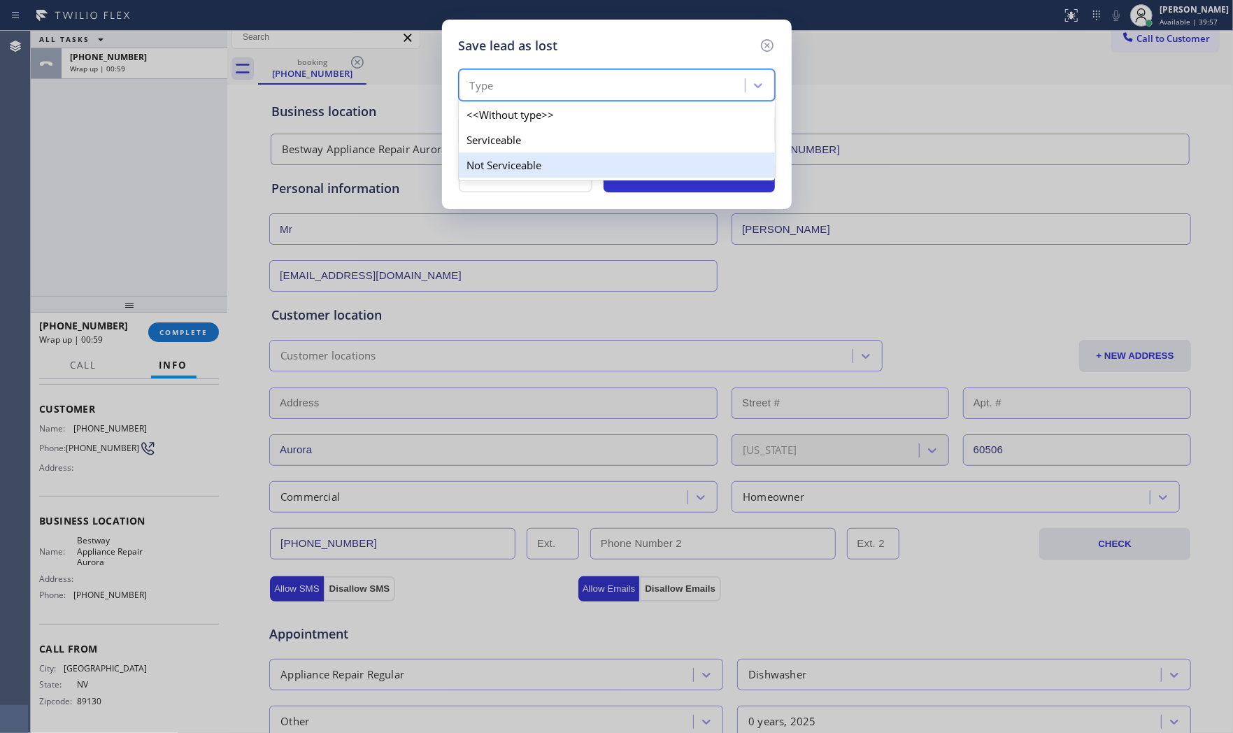
click at [504, 159] on div "Not Serviceable" at bounding box center [617, 164] width 316 height 25
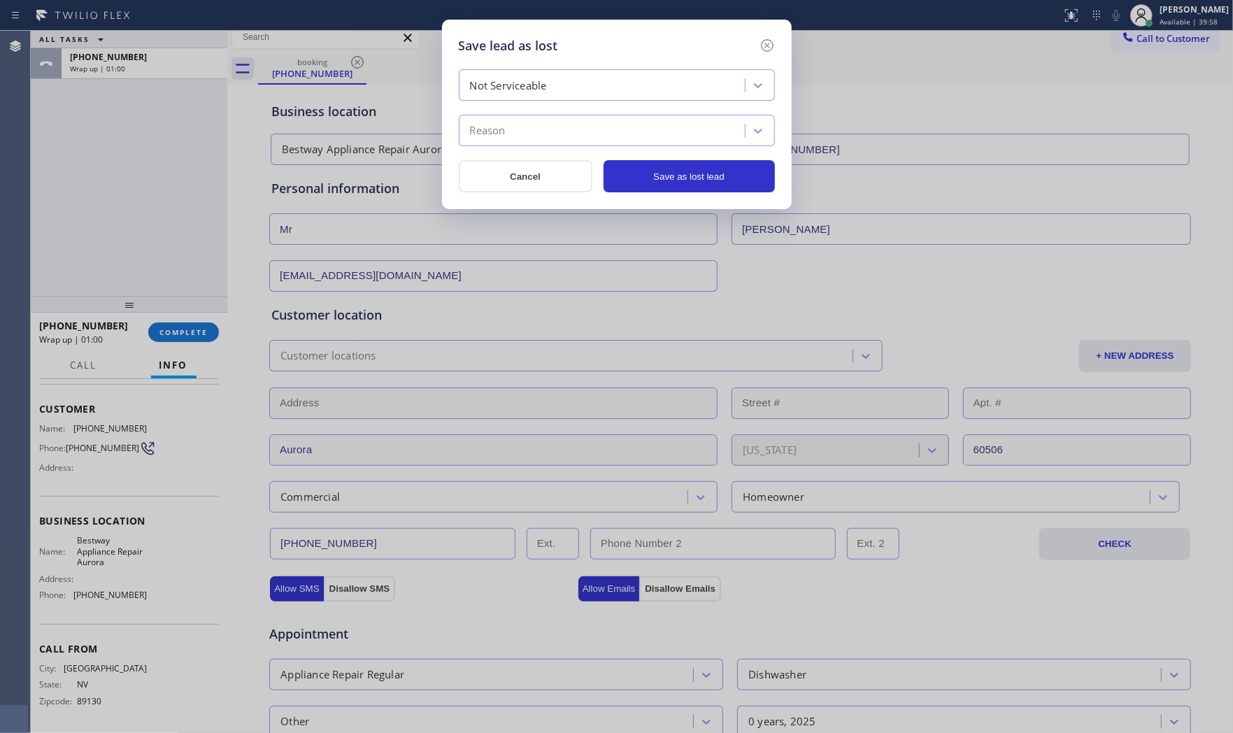
drag, startPoint x: 522, startPoint y: 86, endPoint x: 516, endPoint y: 99, distance: 13.8
click at [522, 87] on div "Not Serviceable" at bounding box center [508, 86] width 77 height 16
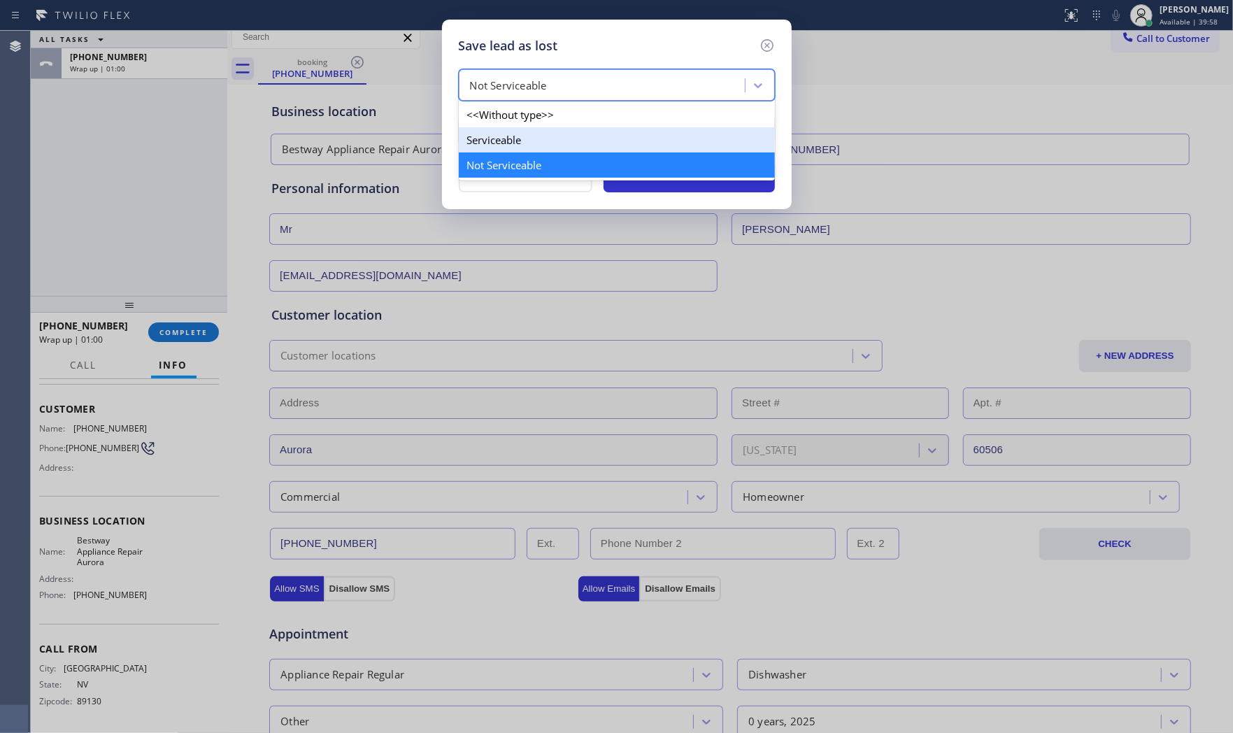
click at [497, 142] on div "Serviceable" at bounding box center [617, 139] width 316 height 25
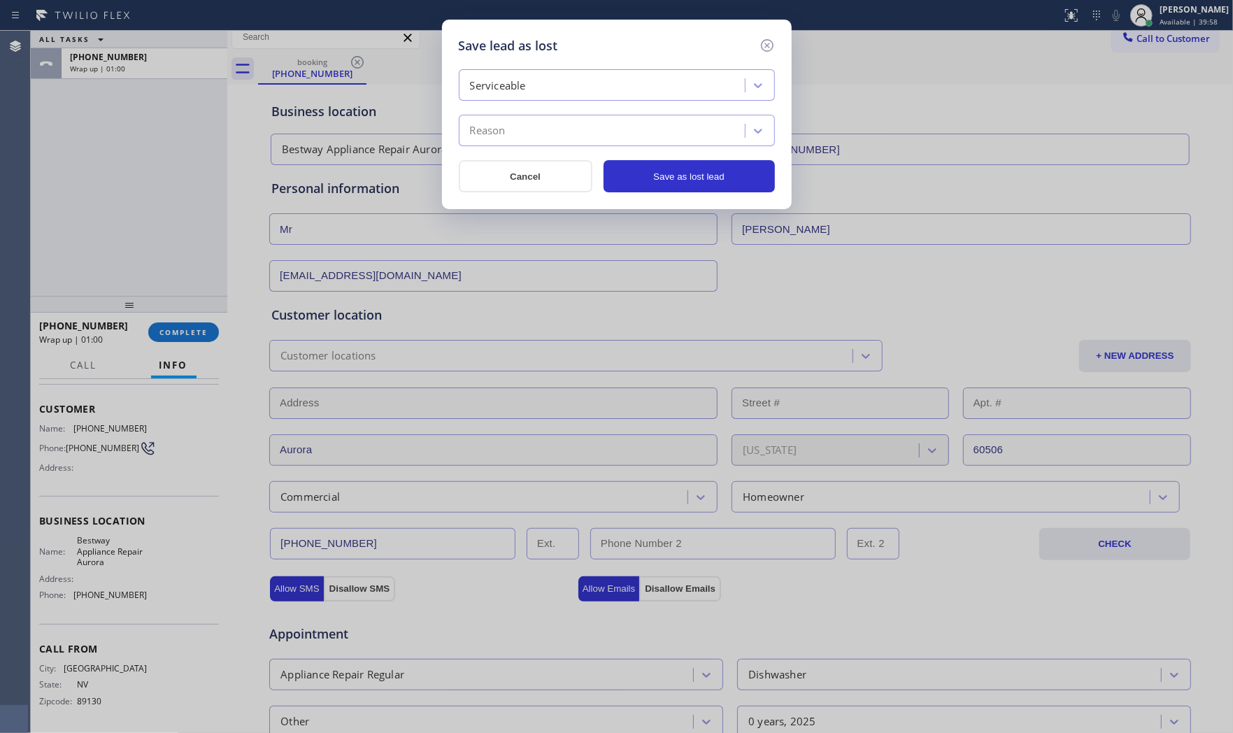
click at [500, 126] on div "Reason" at bounding box center [488, 131] width 36 height 16
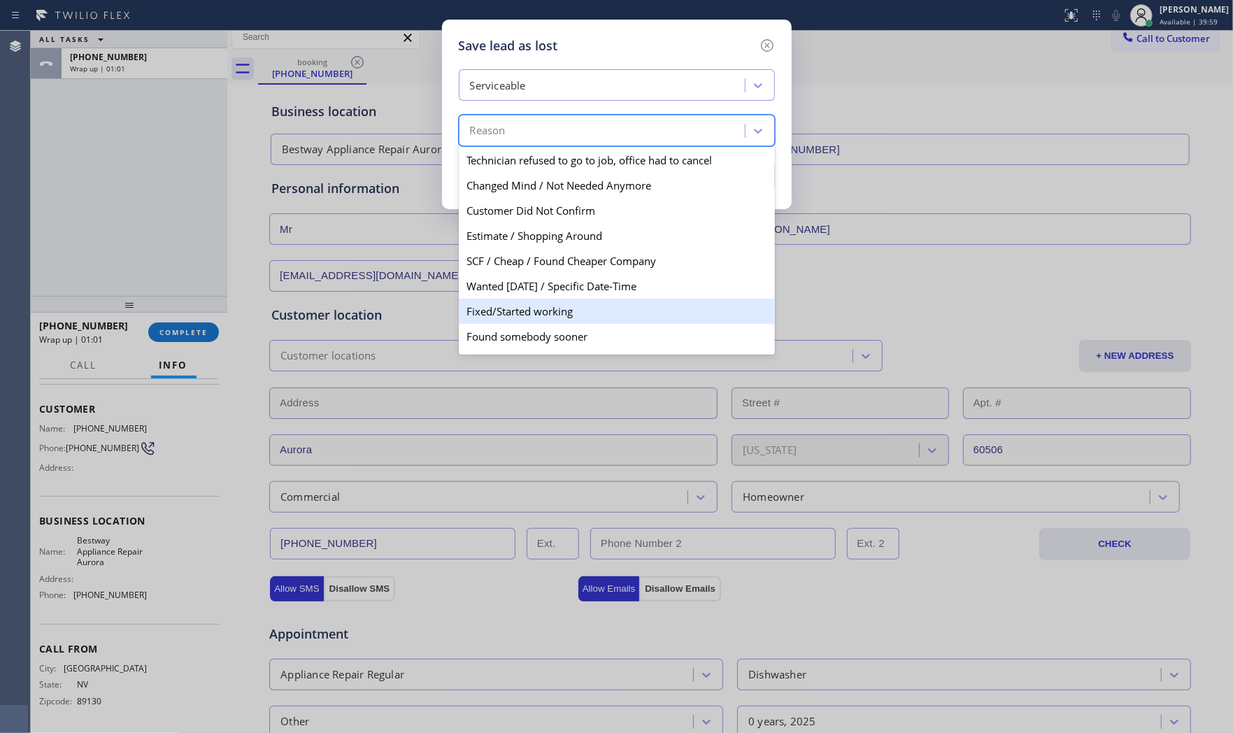
scroll to position [72, 0]
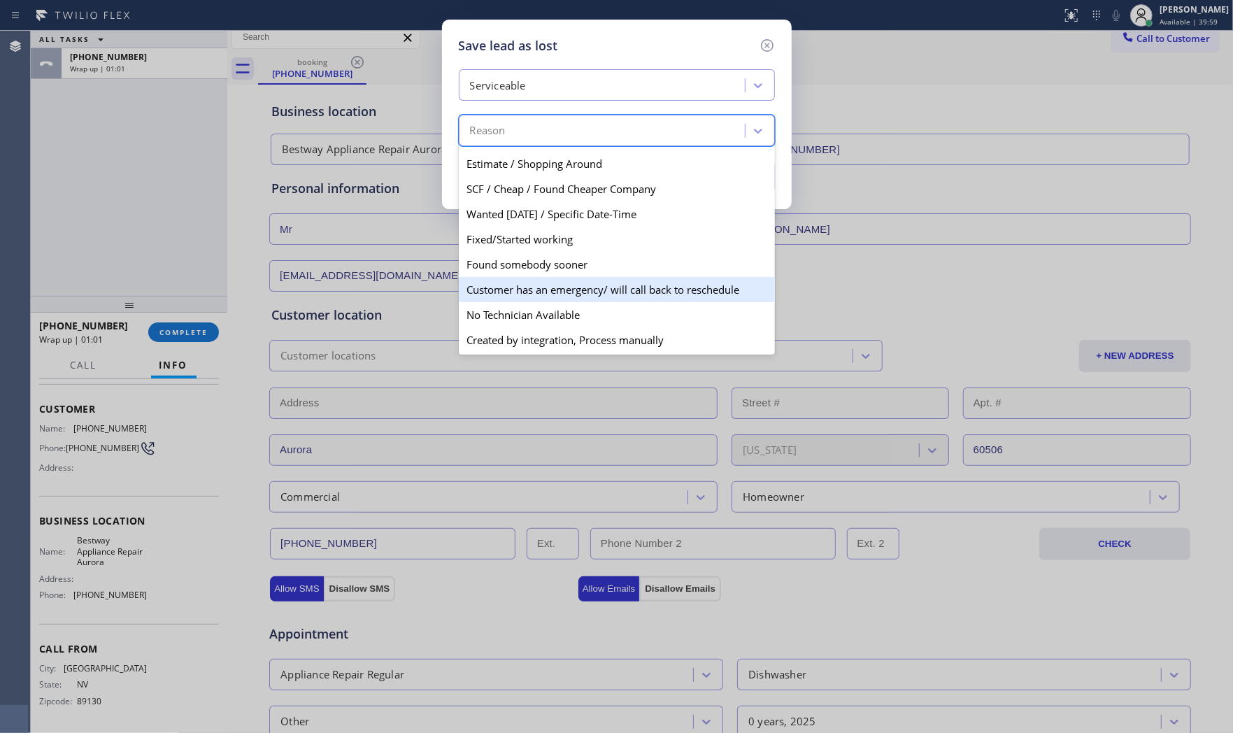
click at [523, 311] on div "No Technician Available" at bounding box center [617, 314] width 316 height 25
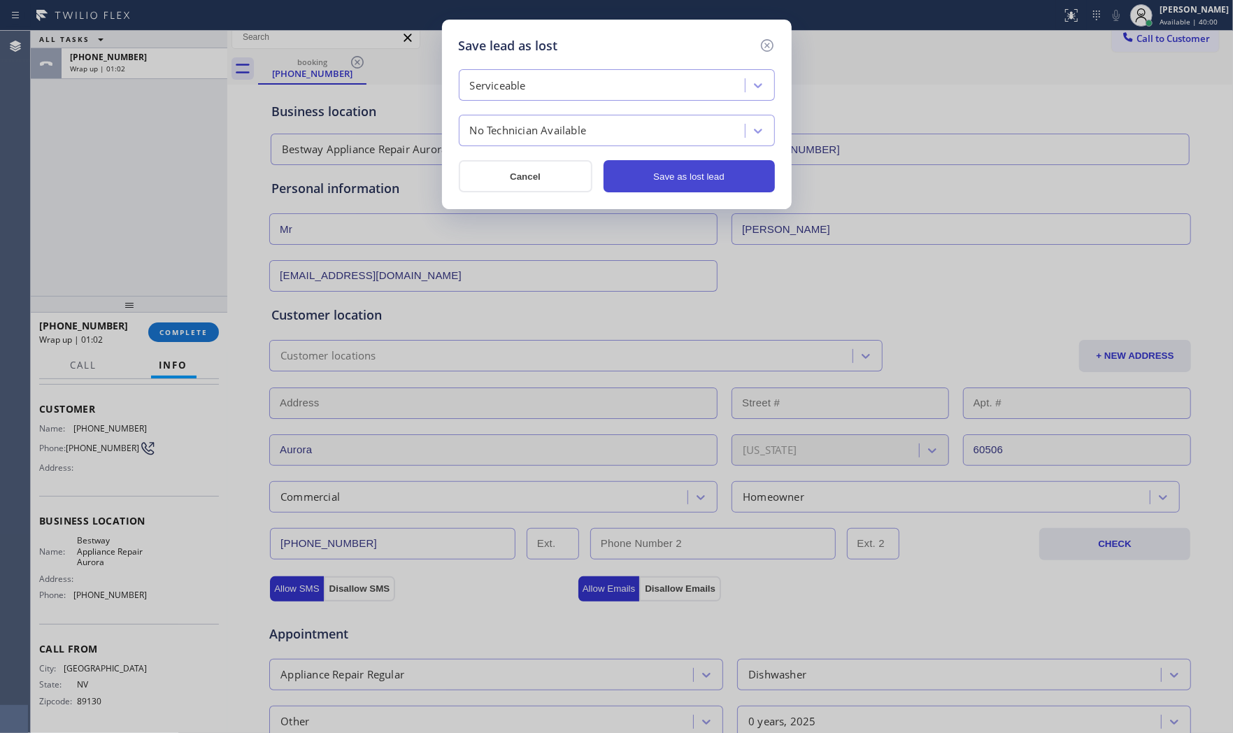
click at [693, 171] on button "Save as lost lead" at bounding box center [688, 176] width 171 height 32
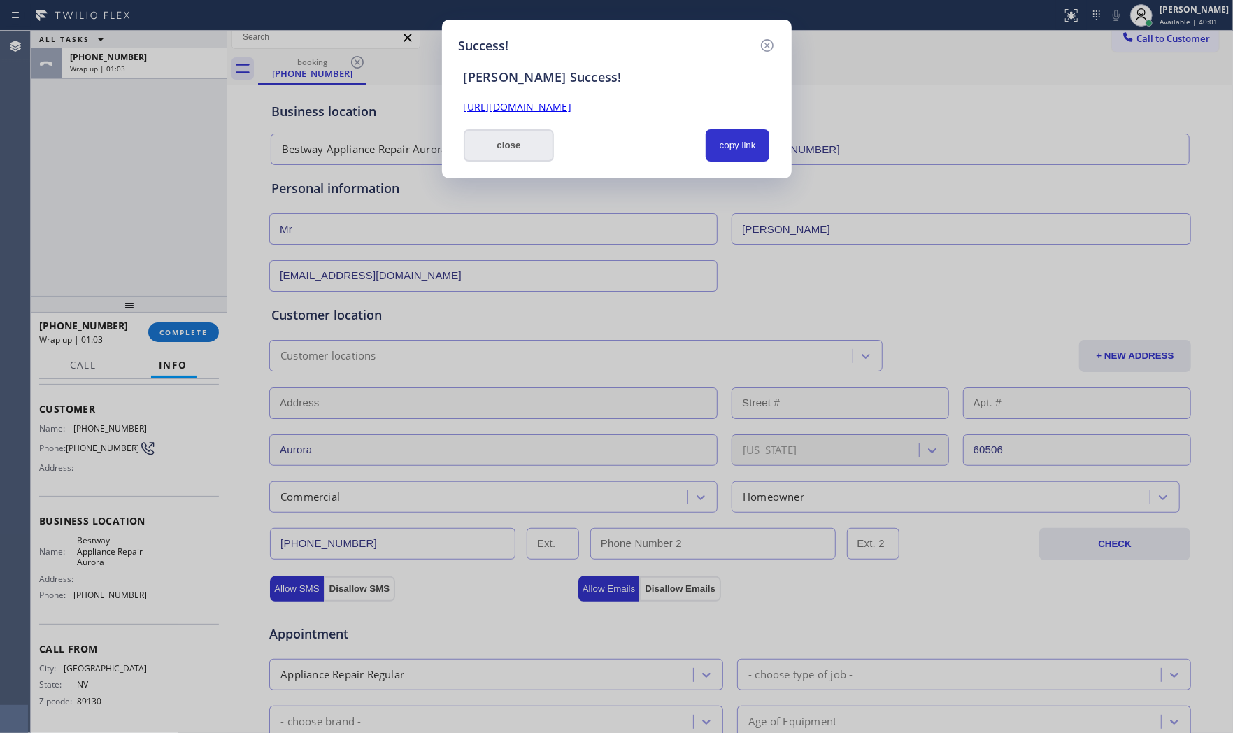
click at [522, 136] on button "close" at bounding box center [509, 145] width 91 height 32
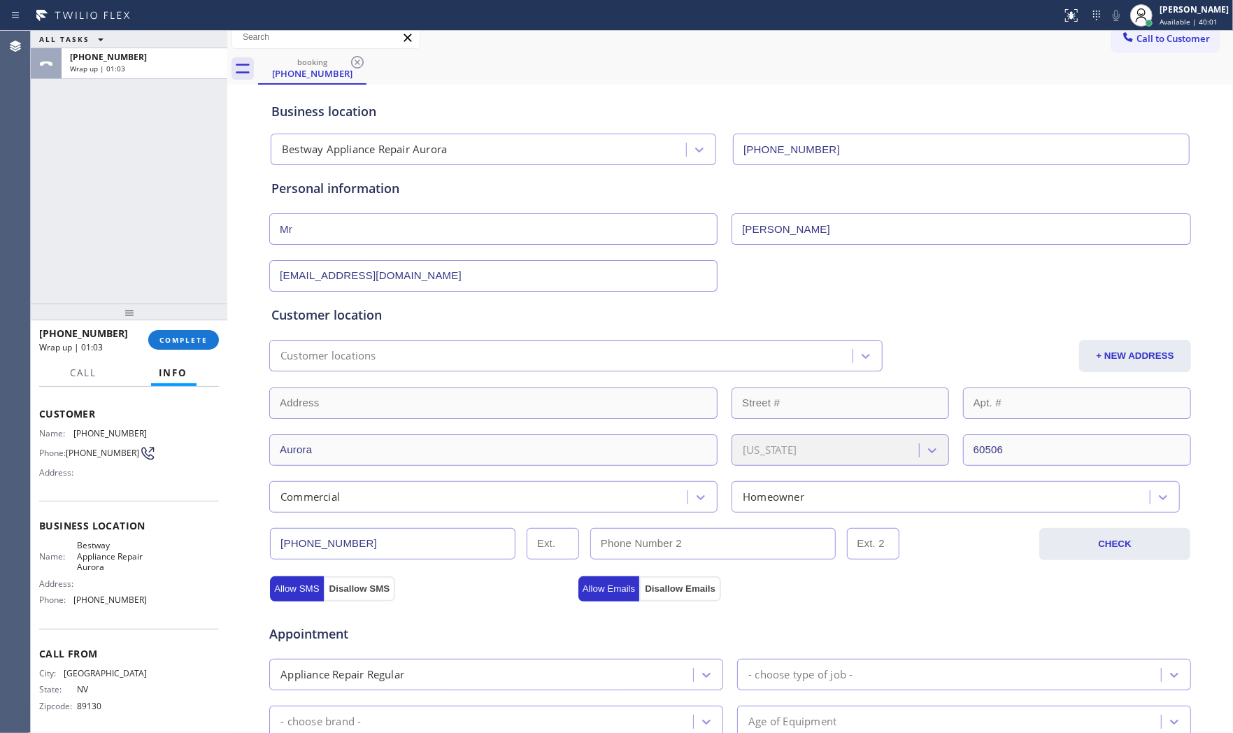
drag, startPoint x: 208, startPoint y: 292, endPoint x: 187, endPoint y: 319, distance: 34.3
click at [198, 301] on div "ALL TASKS ALL TASKS ACTIVE TASKS TASKS IN WRAP UP +17025965827 Wrap up | 01:03 …" at bounding box center [129, 382] width 196 height 702
drag, startPoint x: 187, startPoint y: 319, endPoint x: 183, endPoint y: 338, distance: 19.2
click at [187, 320] on div at bounding box center [129, 311] width 196 height 17
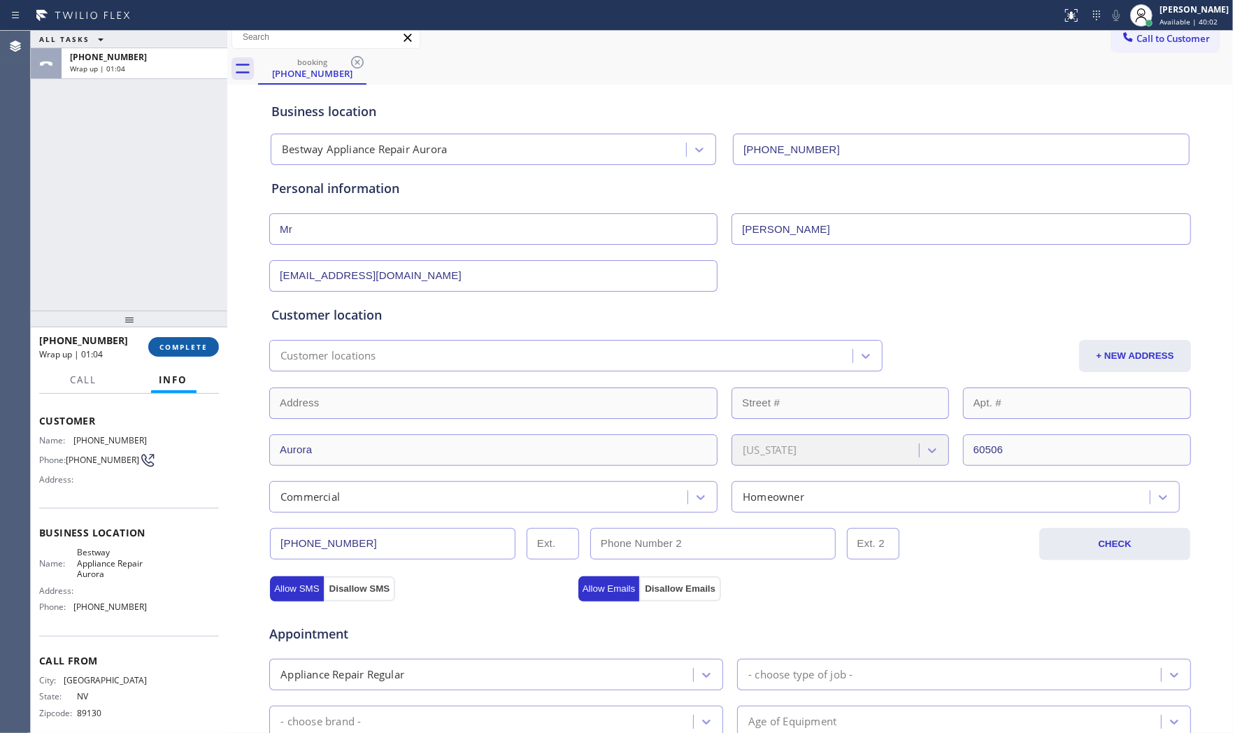
click at [184, 342] on span "COMPLETE" at bounding box center [183, 347] width 48 height 10
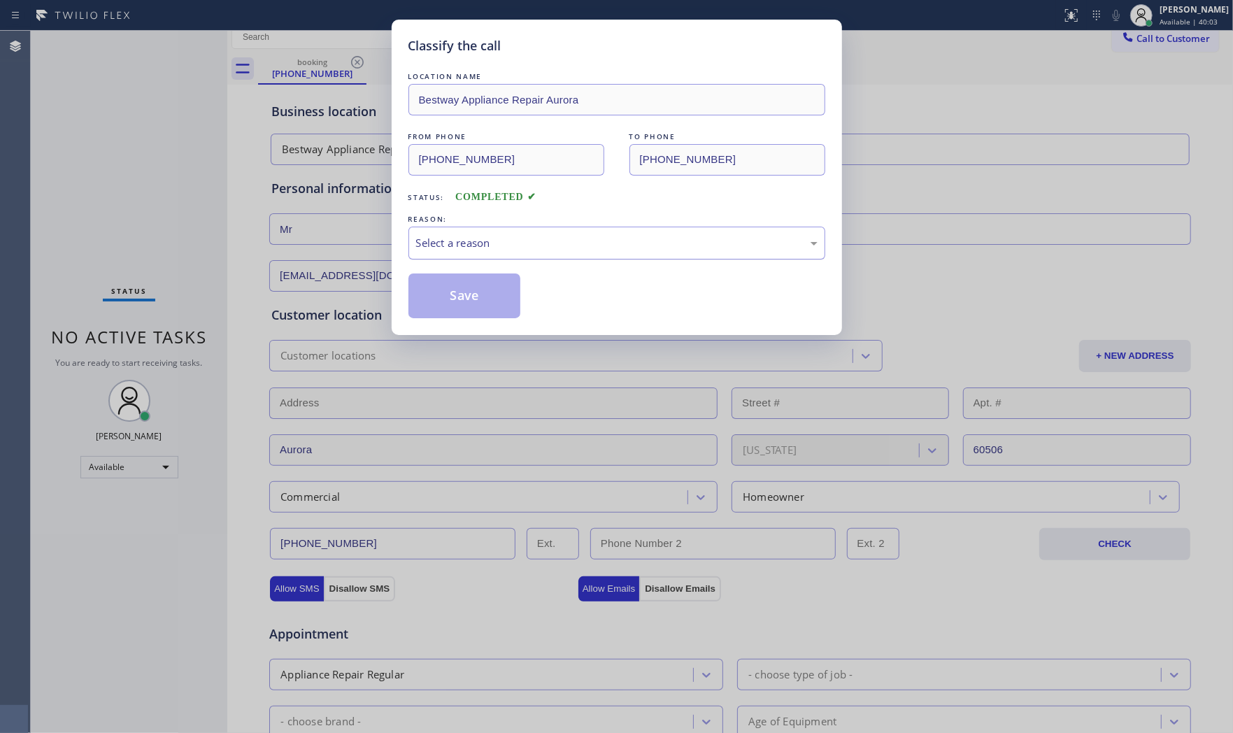
drag, startPoint x: 611, startPoint y: 241, endPoint x: 585, endPoint y: 257, distance: 30.8
click at [610, 241] on div "Select a reason" at bounding box center [616, 243] width 401 height 16
click at [445, 302] on button "Save" at bounding box center [464, 295] width 113 height 45
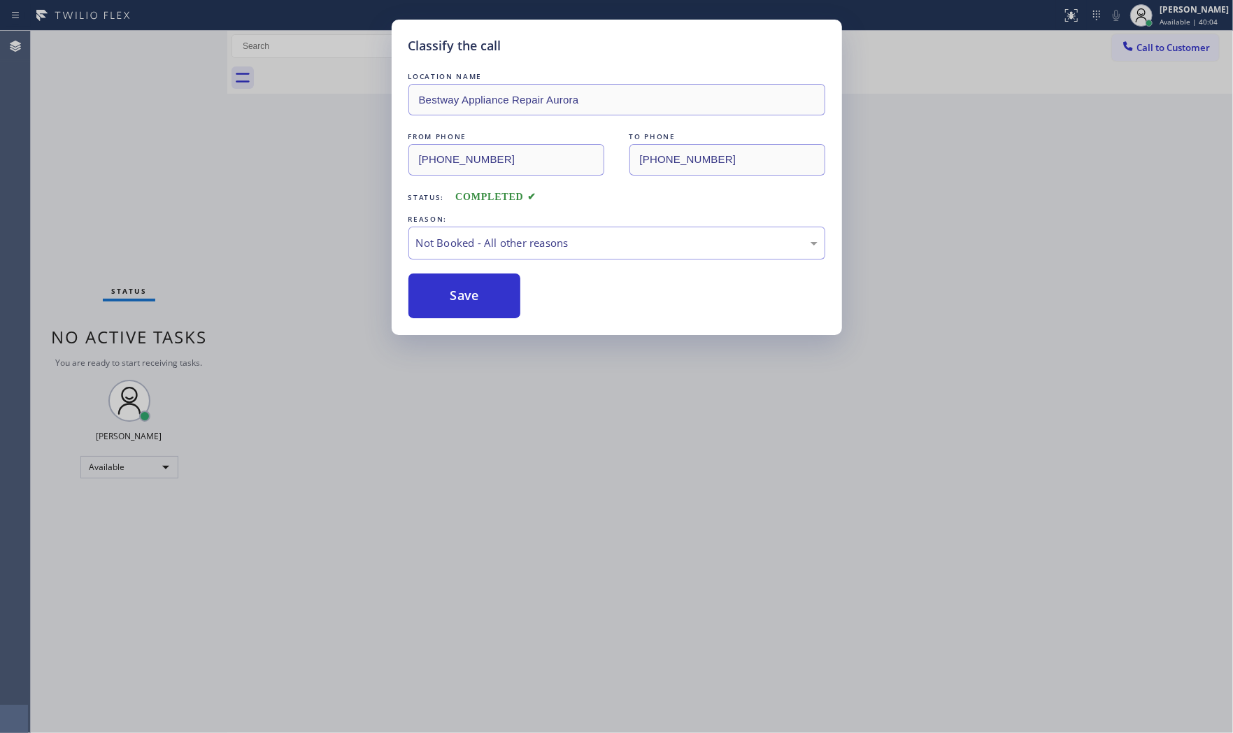
click at [445, 302] on button "Save" at bounding box center [464, 295] width 113 height 45
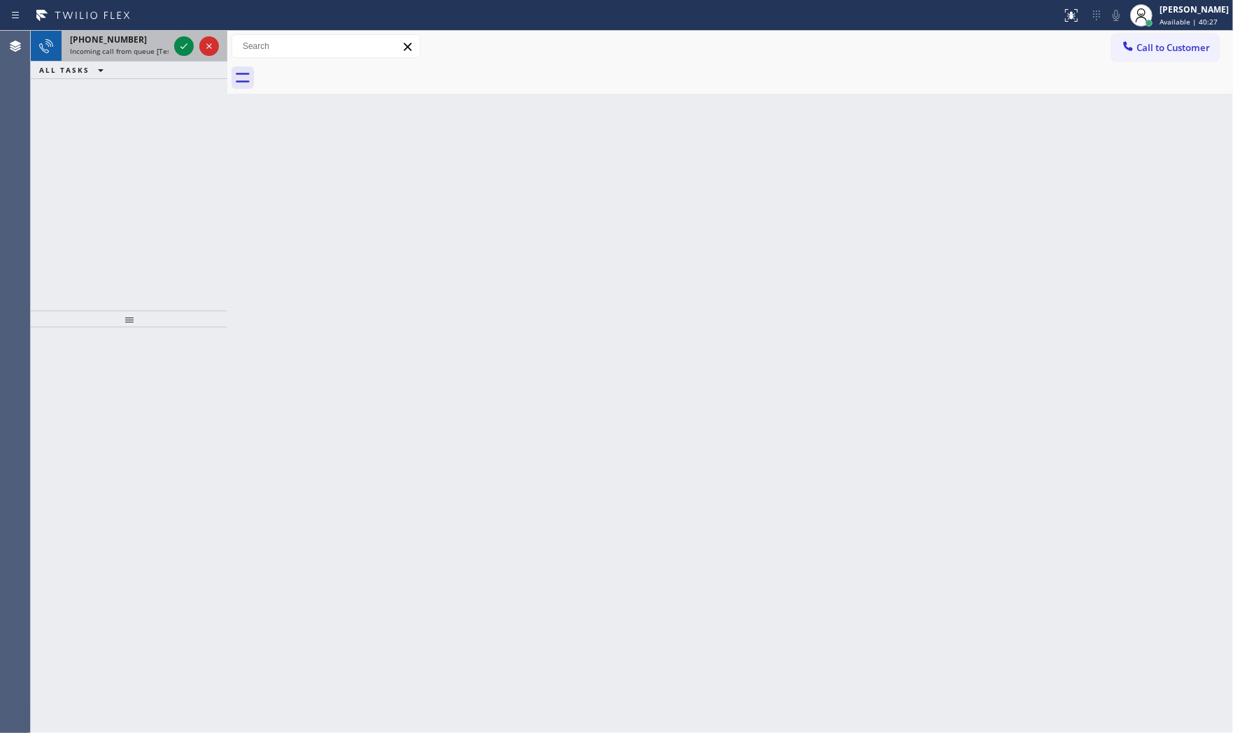
click at [129, 39] on div "+12409188128" at bounding box center [119, 40] width 99 height 12
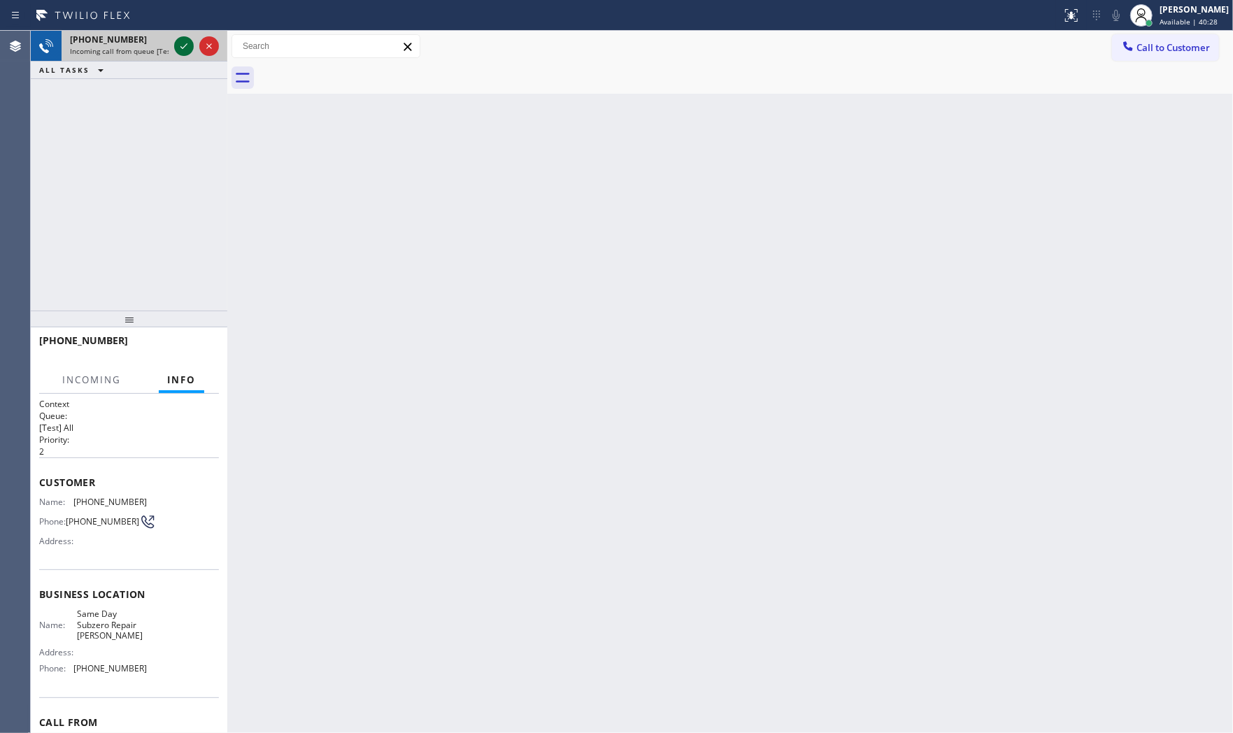
click at [182, 46] on icon at bounding box center [183, 46] width 17 height 17
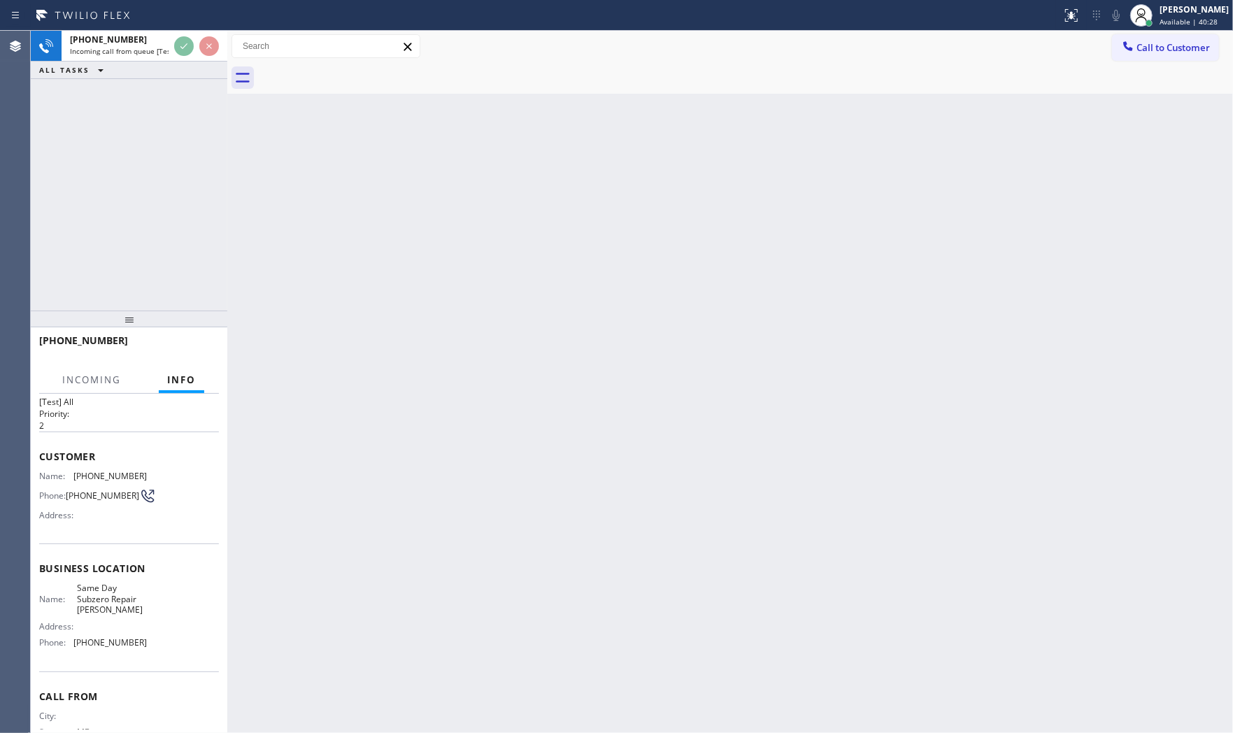
scroll to position [77, 0]
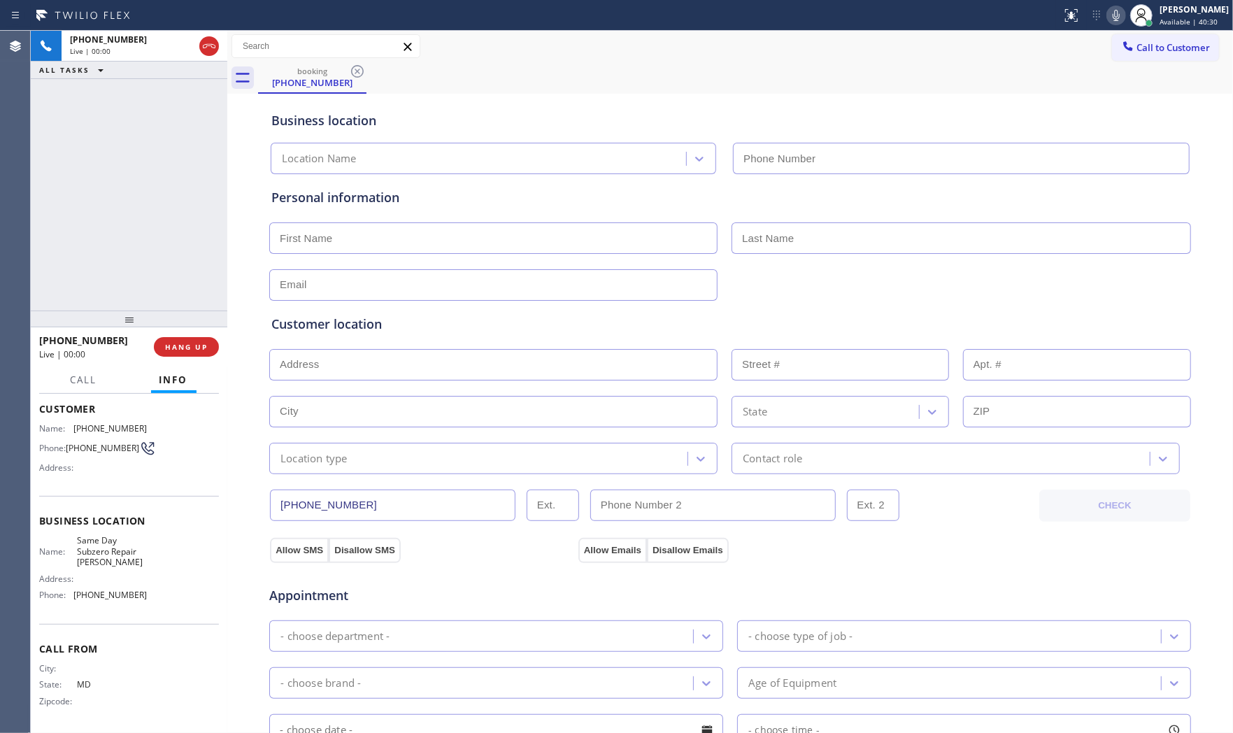
type input "(240) 407-1963"
click at [186, 350] on span "HANG UP" at bounding box center [186, 347] width 43 height 10
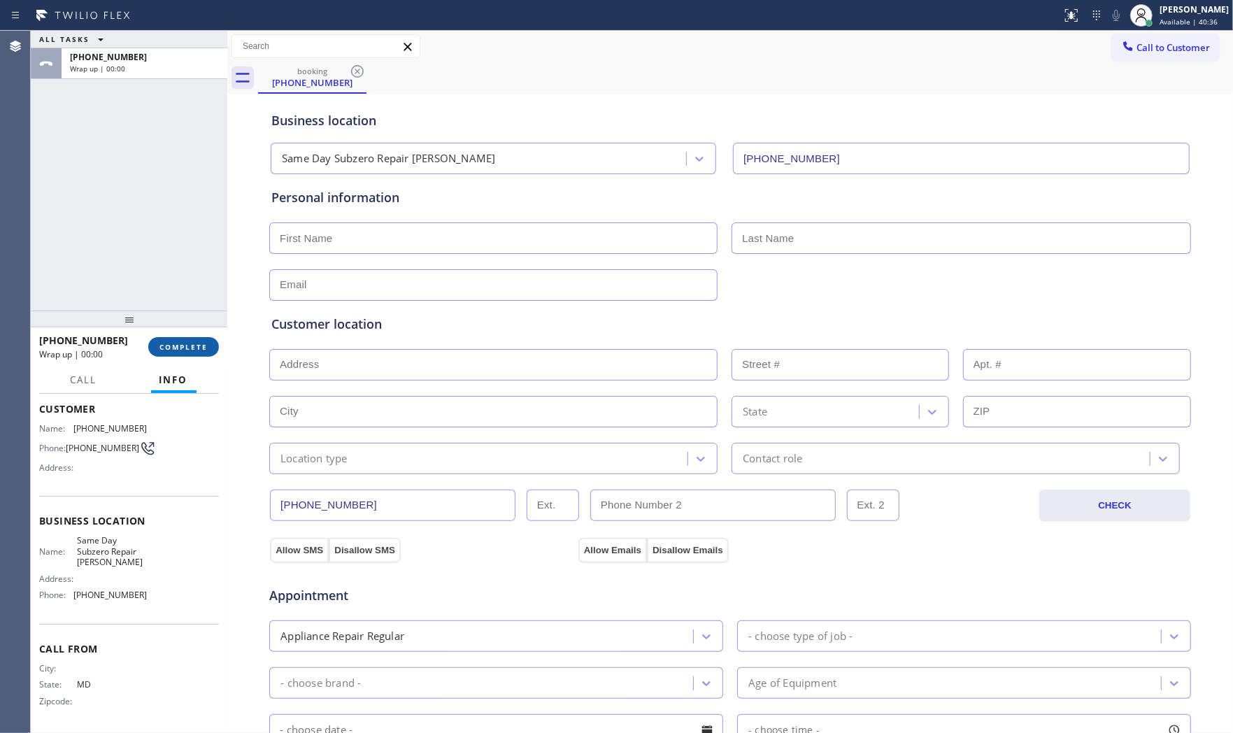
click at [186, 350] on span "COMPLETE" at bounding box center [183, 347] width 48 height 10
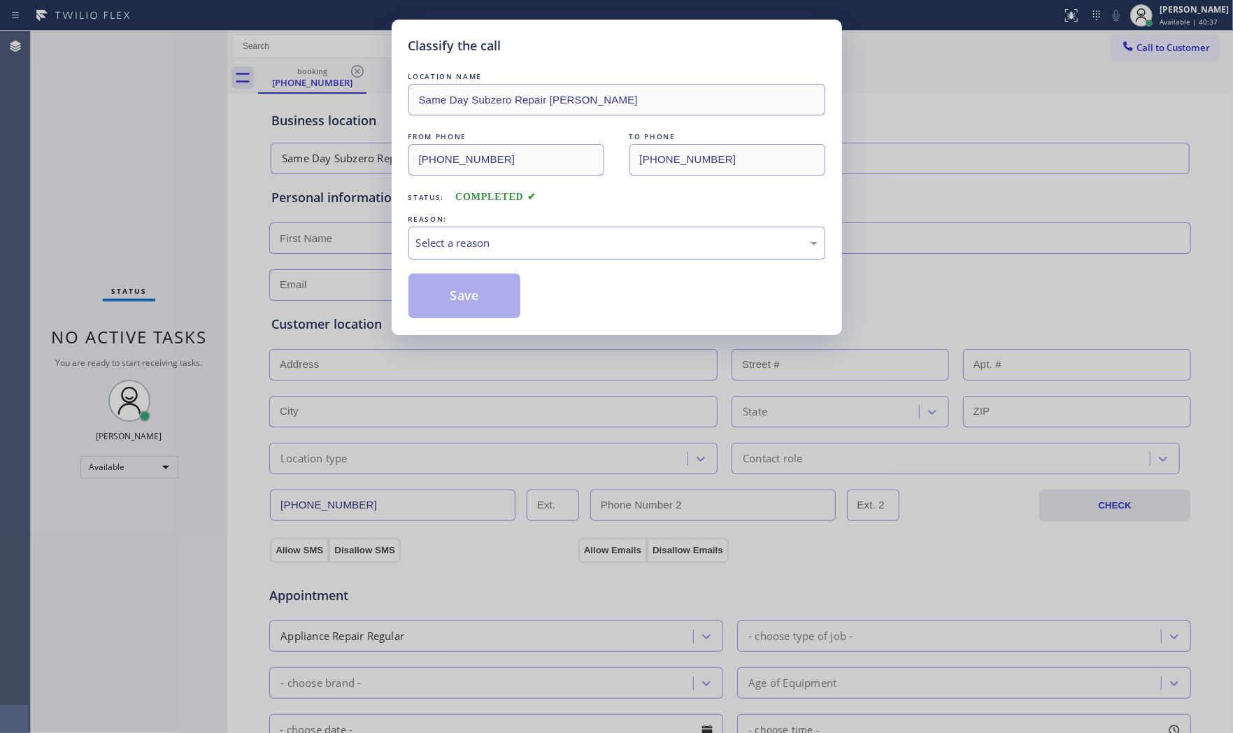
drag, startPoint x: 547, startPoint y: 242, endPoint x: 529, endPoint y: 254, distance: 21.1
click at [539, 243] on div "Select a reason" at bounding box center [616, 243] width 401 height 16
click at [487, 299] on button "Save" at bounding box center [464, 295] width 113 height 45
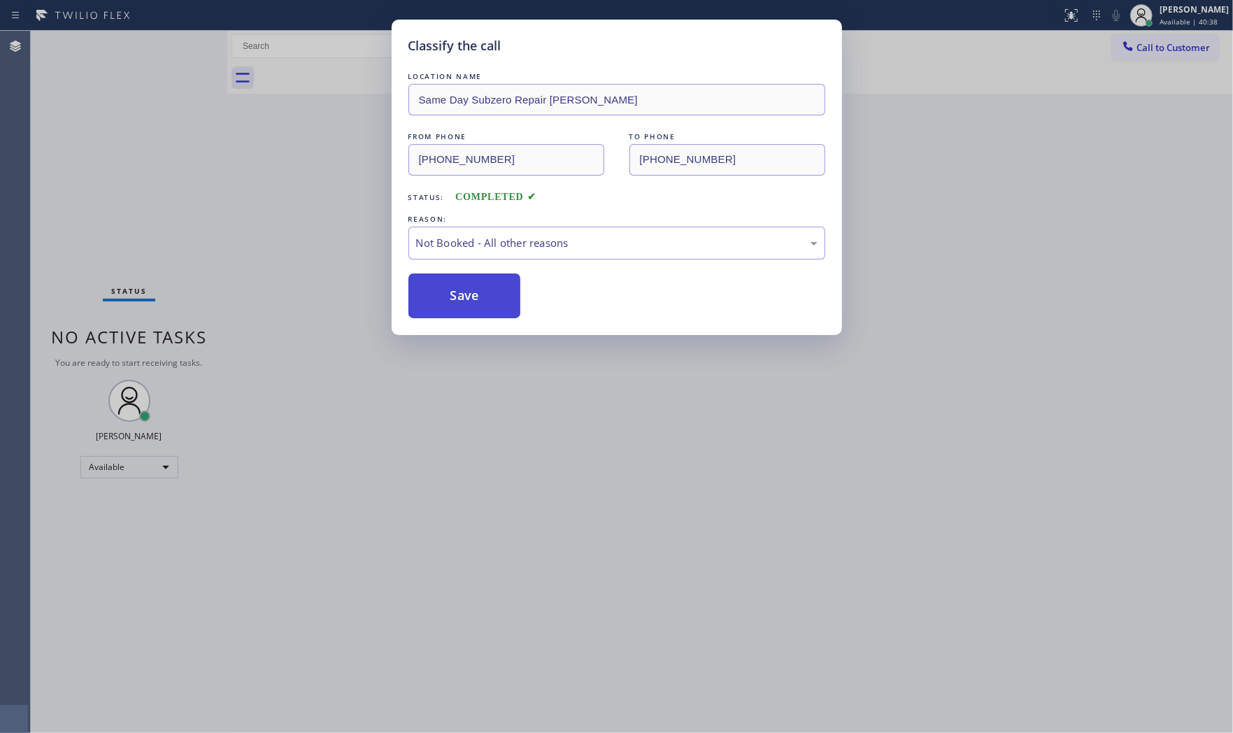
click at [487, 299] on button "Save" at bounding box center [464, 295] width 113 height 45
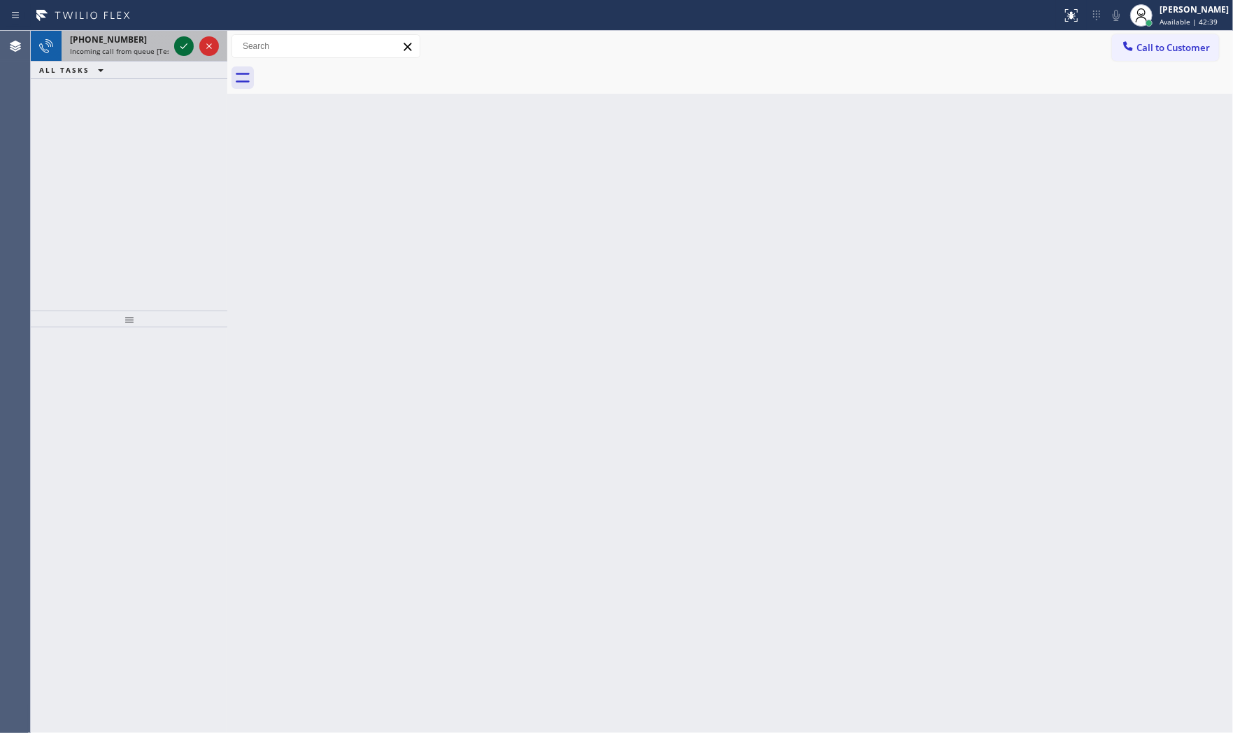
click at [176, 52] on icon at bounding box center [183, 46] width 17 height 17
click at [179, 46] on icon at bounding box center [183, 46] width 17 height 17
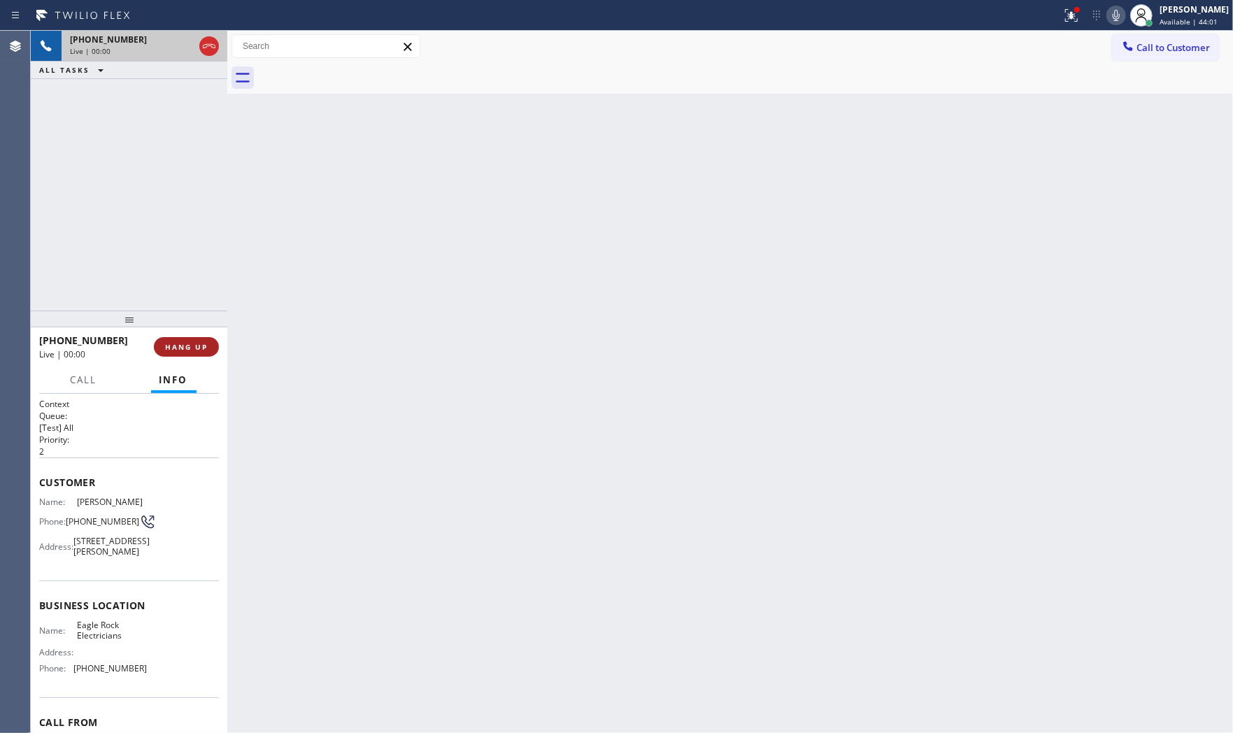
click at [190, 345] on span "HANG UP" at bounding box center [186, 347] width 43 height 10
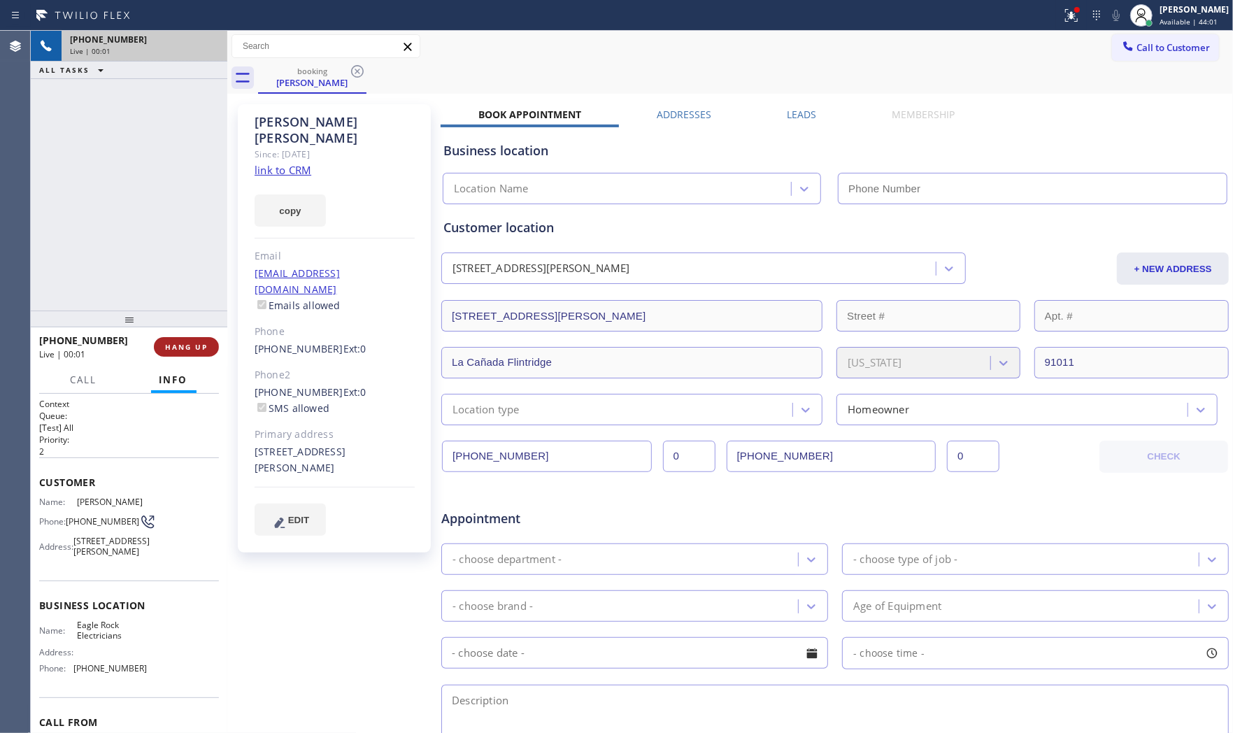
click at [190, 344] on span "HANG UP" at bounding box center [186, 347] width 43 height 10
type input "(323) 405-3819"
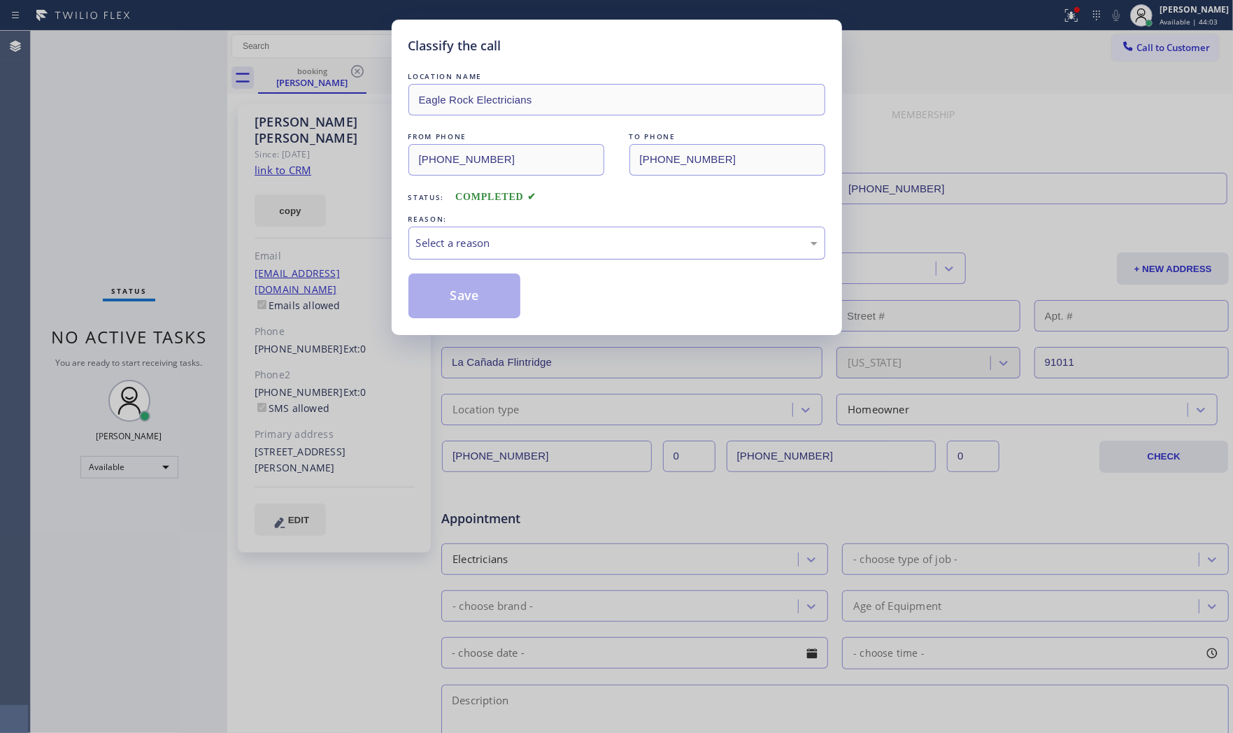
click at [563, 250] on div "Select a reason" at bounding box center [616, 243] width 401 height 16
click at [478, 303] on button "Save" at bounding box center [464, 295] width 113 height 45
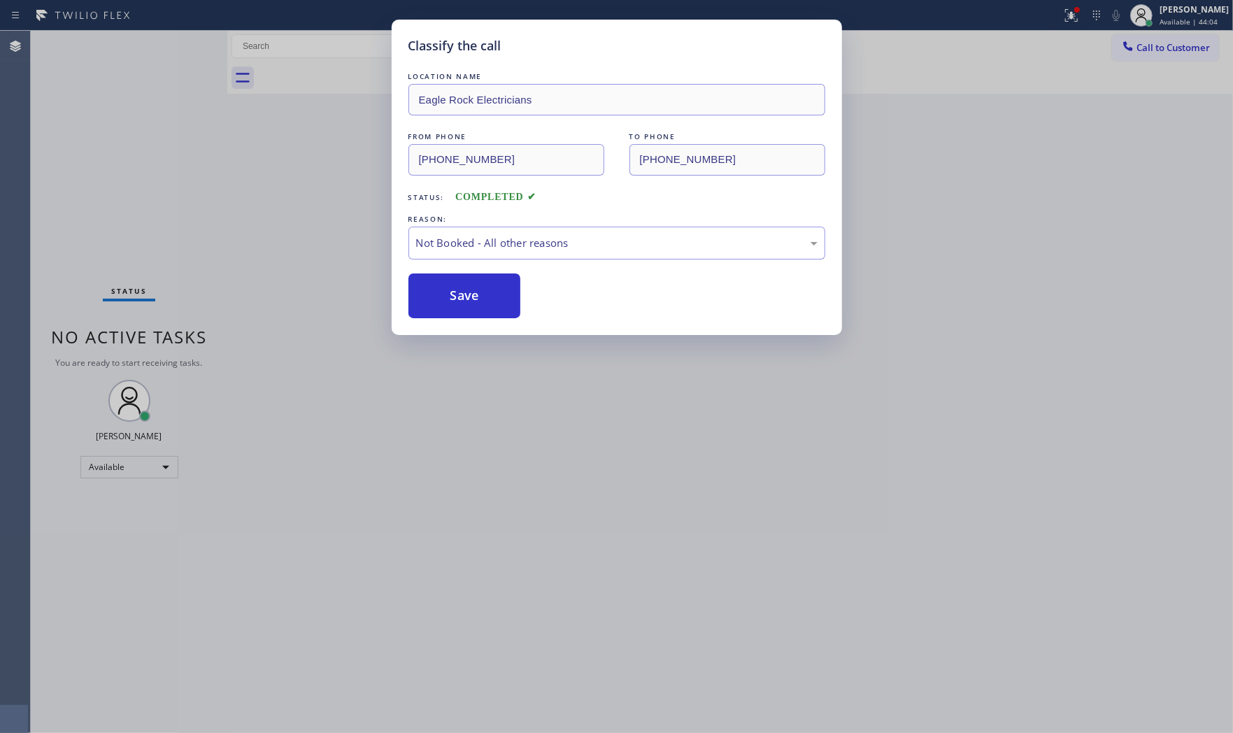
click at [478, 303] on button "Save" at bounding box center [464, 295] width 113 height 45
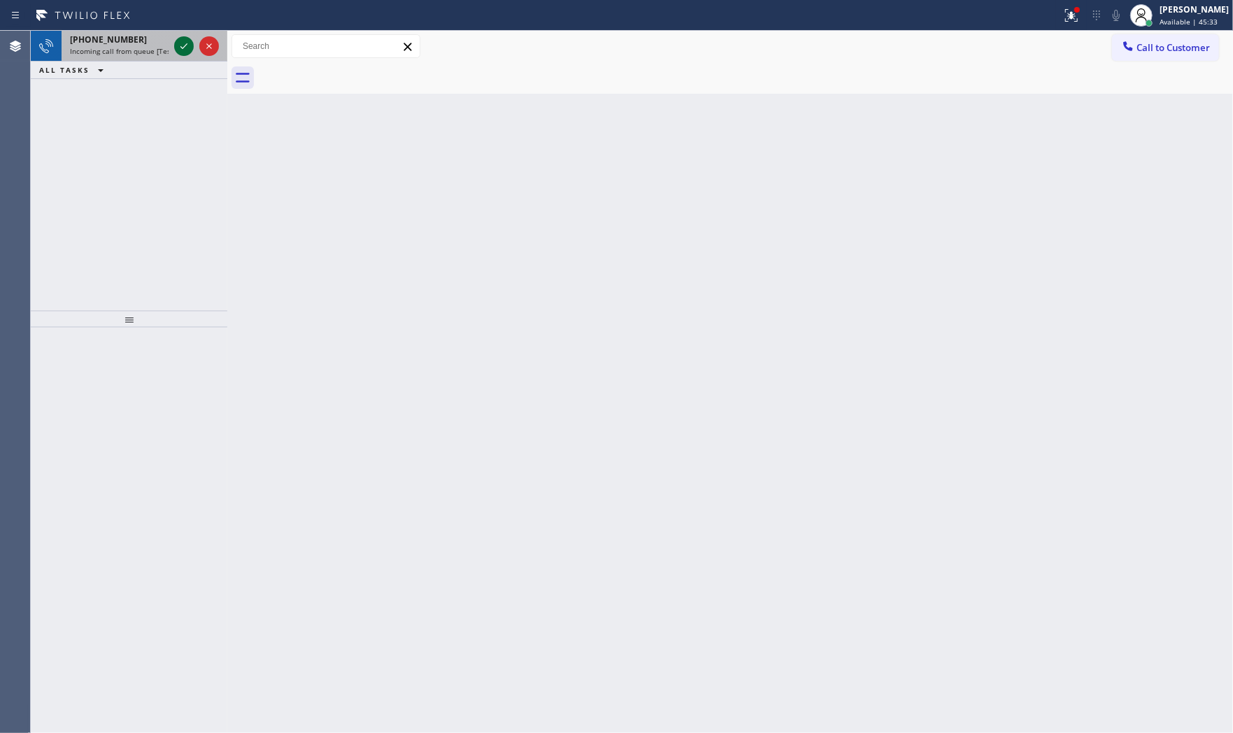
click at [175, 38] on icon at bounding box center [183, 46] width 17 height 17
click at [180, 36] on div at bounding box center [196, 46] width 50 height 31
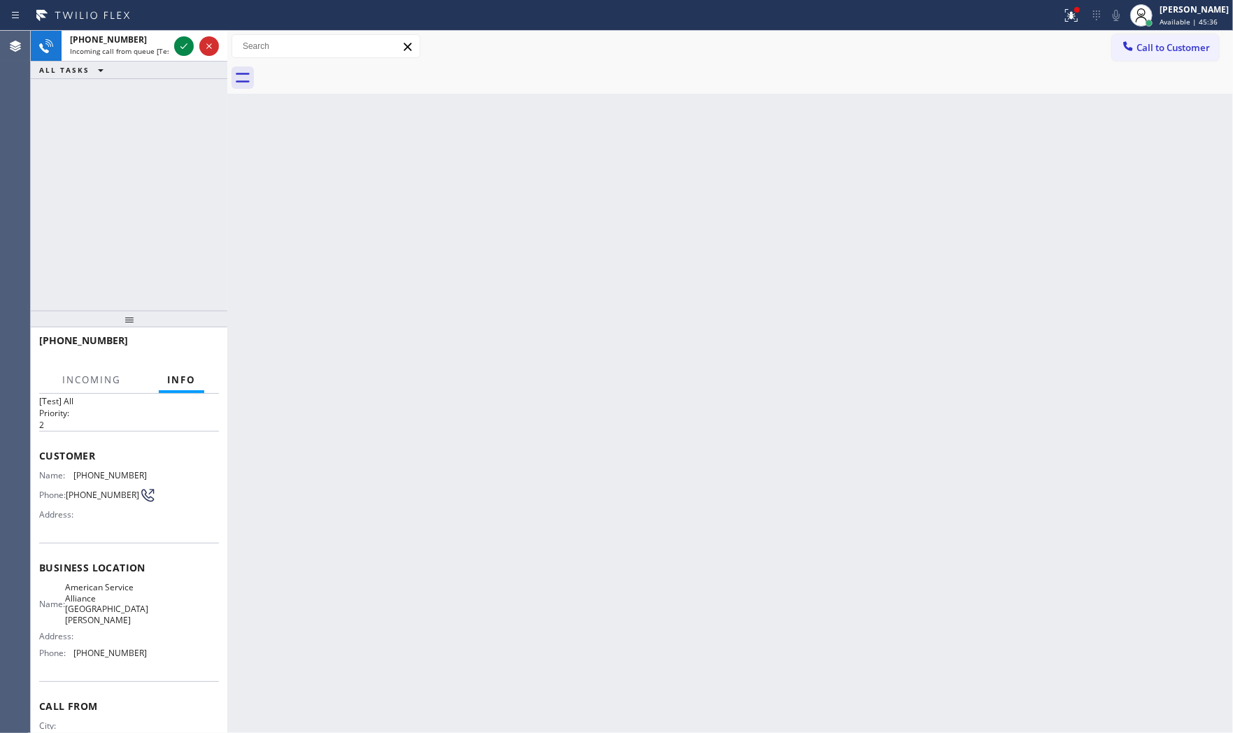
scroll to position [77, 0]
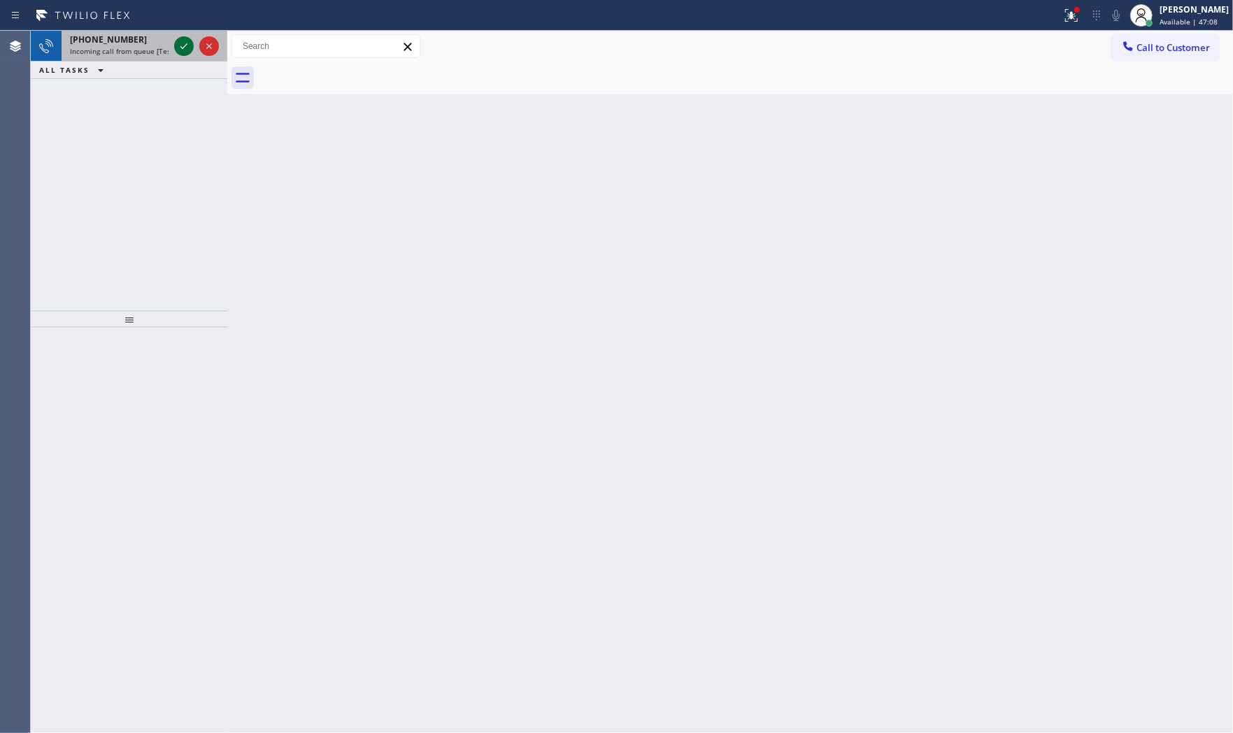
click at [182, 44] on icon at bounding box center [183, 46] width 17 height 17
click at [185, 41] on icon at bounding box center [183, 46] width 17 height 17
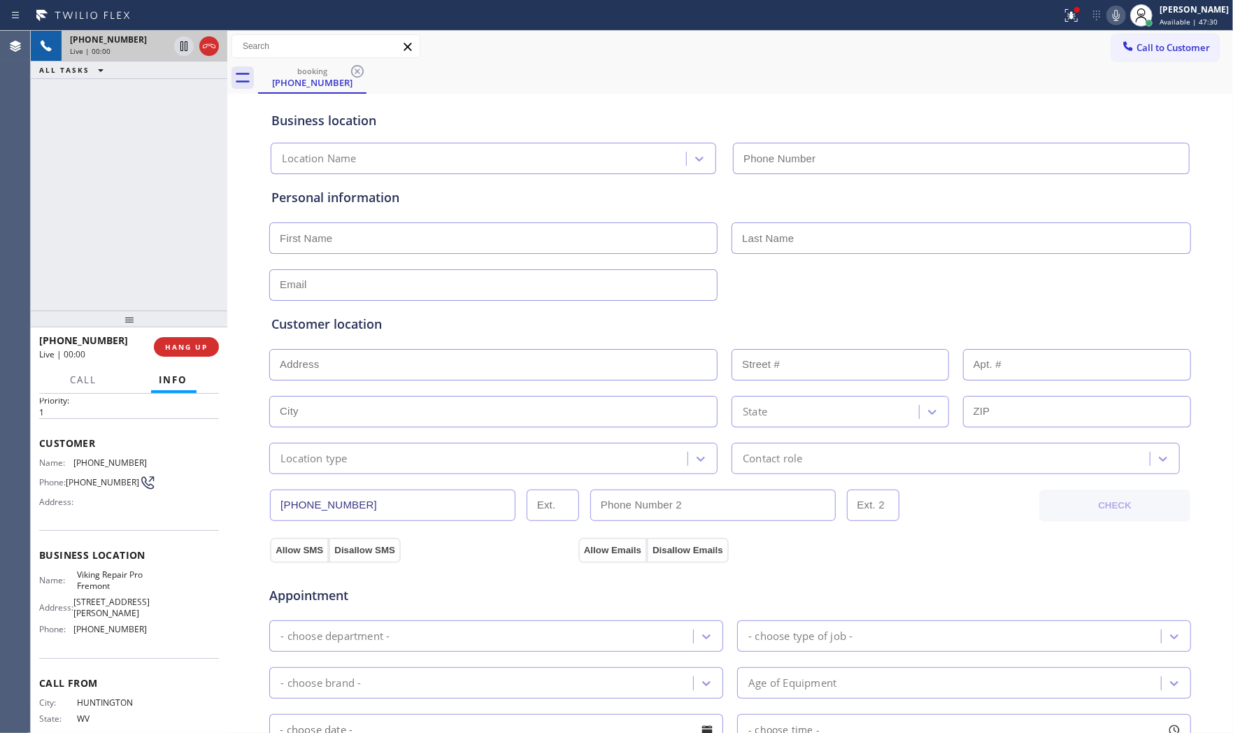
scroll to position [66, 0]
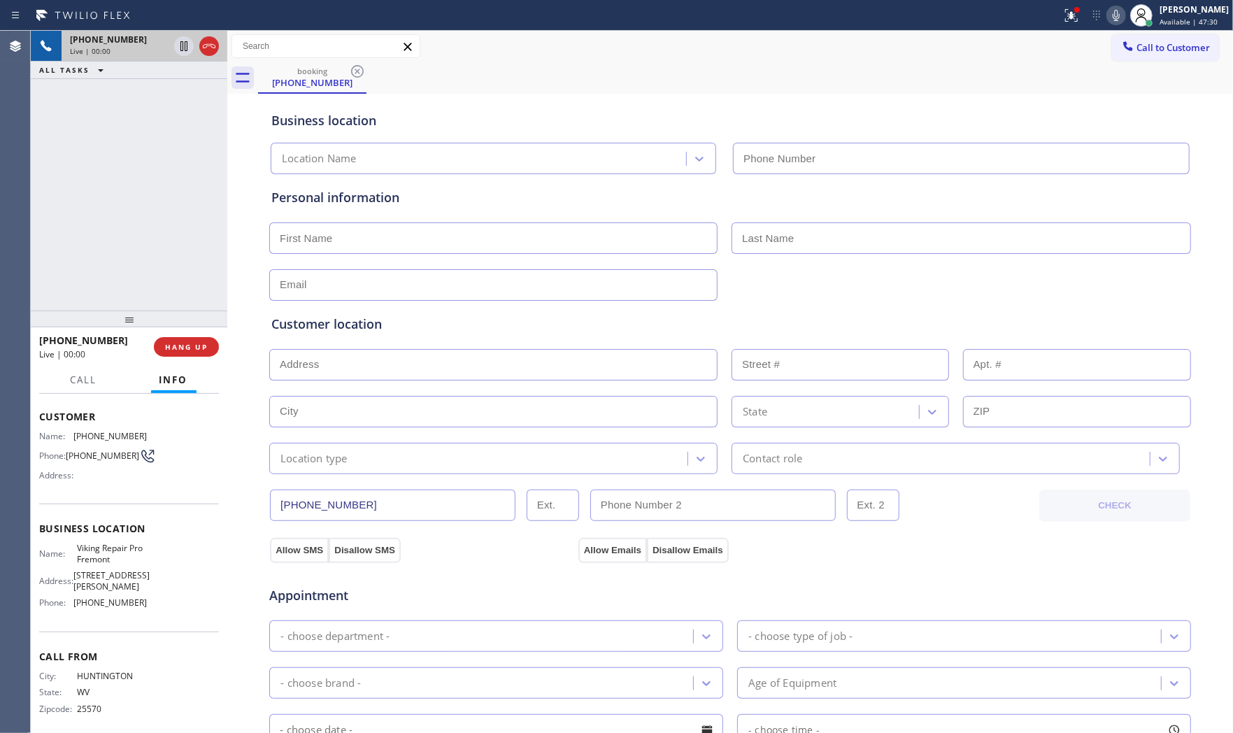
type input "(510) 737-7975"
click at [196, 352] on button "HANG UP" at bounding box center [186, 347] width 65 height 20
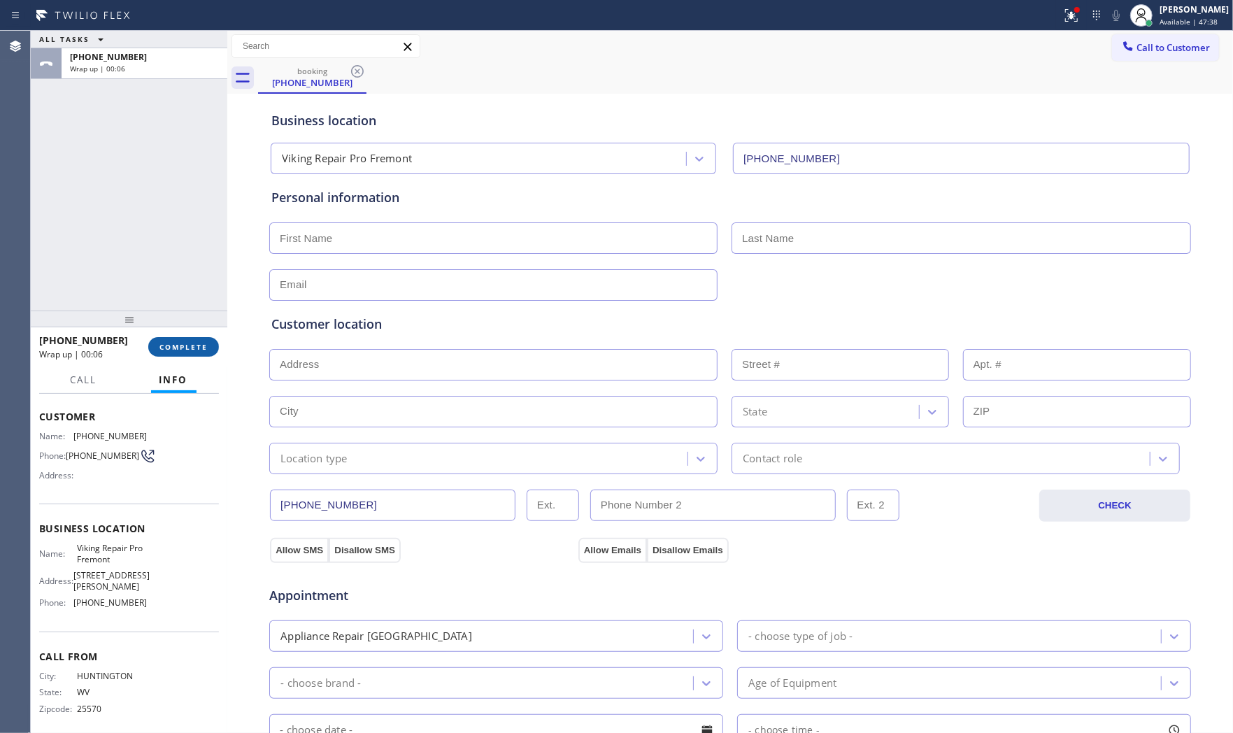
click at [196, 347] on span "COMPLETE" at bounding box center [183, 347] width 48 height 10
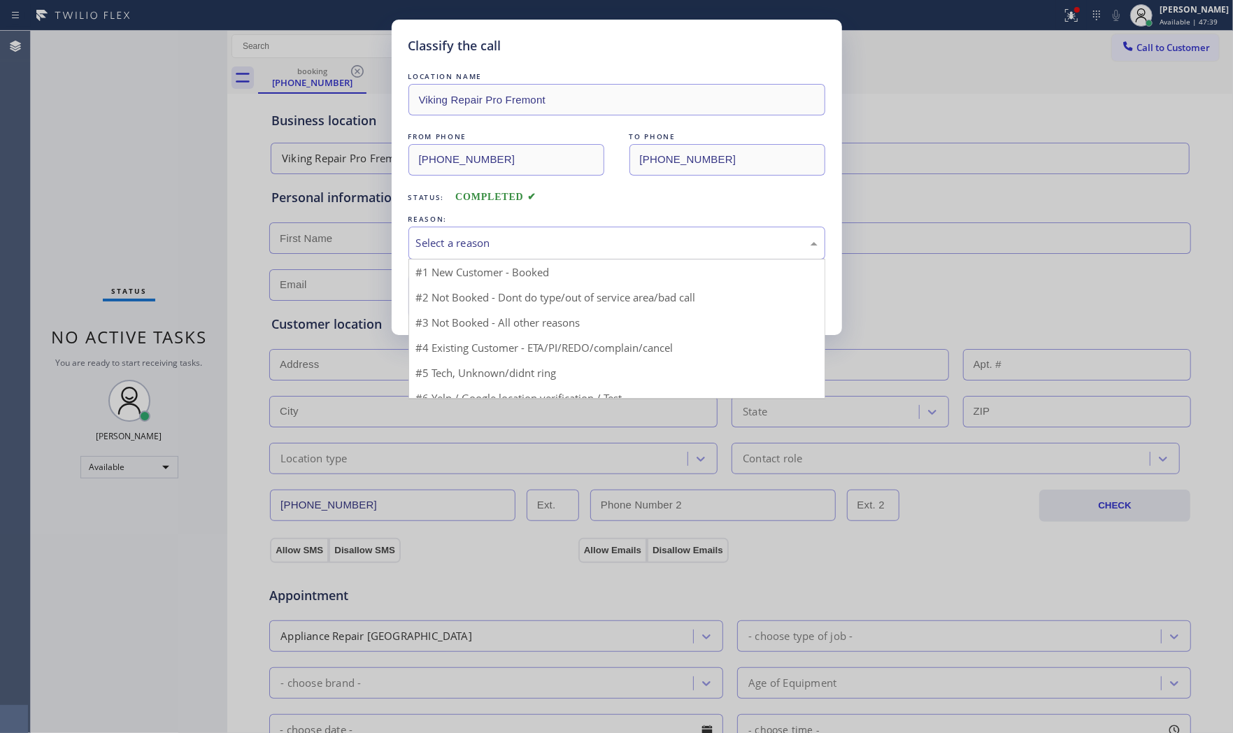
click at [467, 250] on div "Select a reason" at bounding box center [616, 243] width 401 height 16
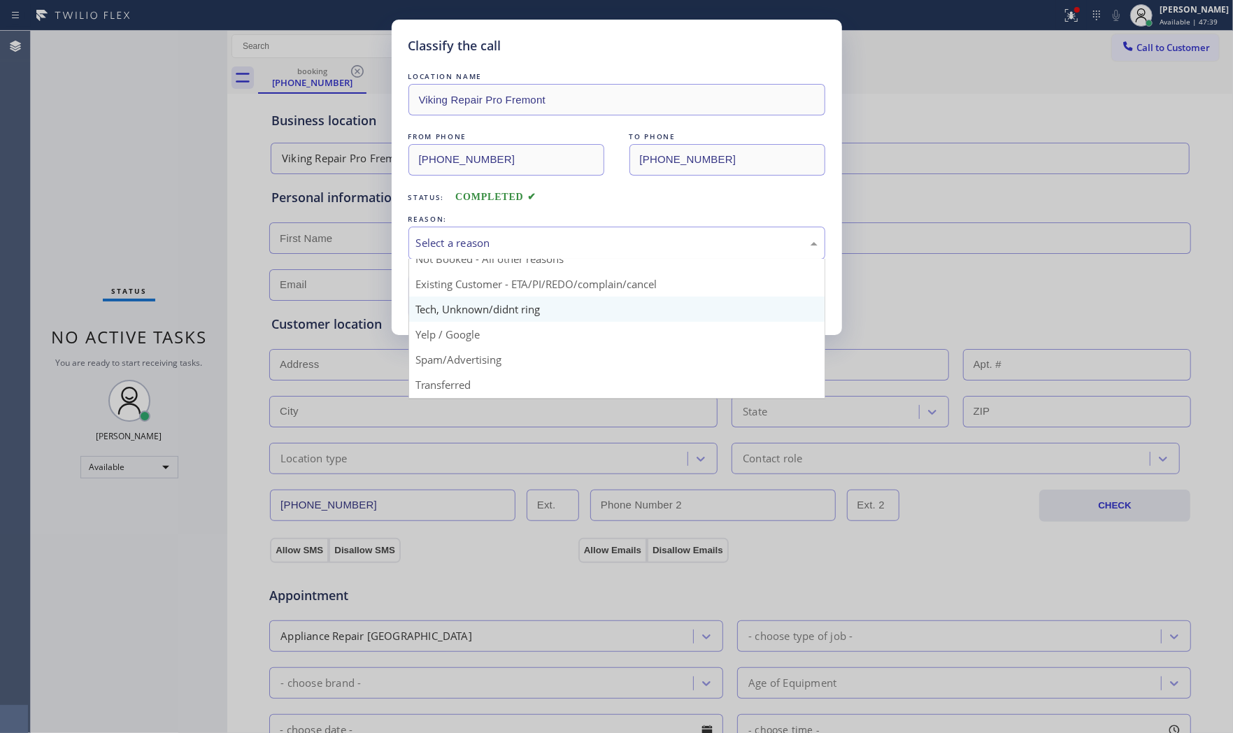
scroll to position [78, 0]
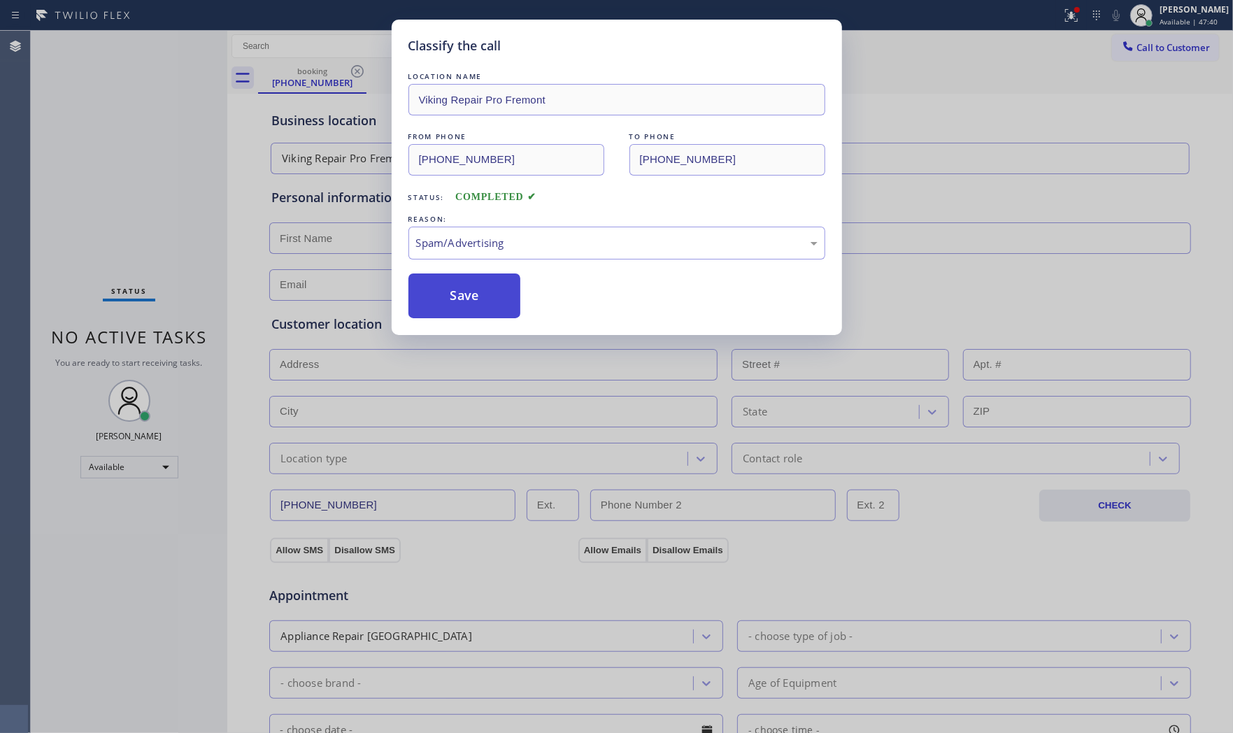
click at [469, 301] on button "Save" at bounding box center [464, 295] width 113 height 45
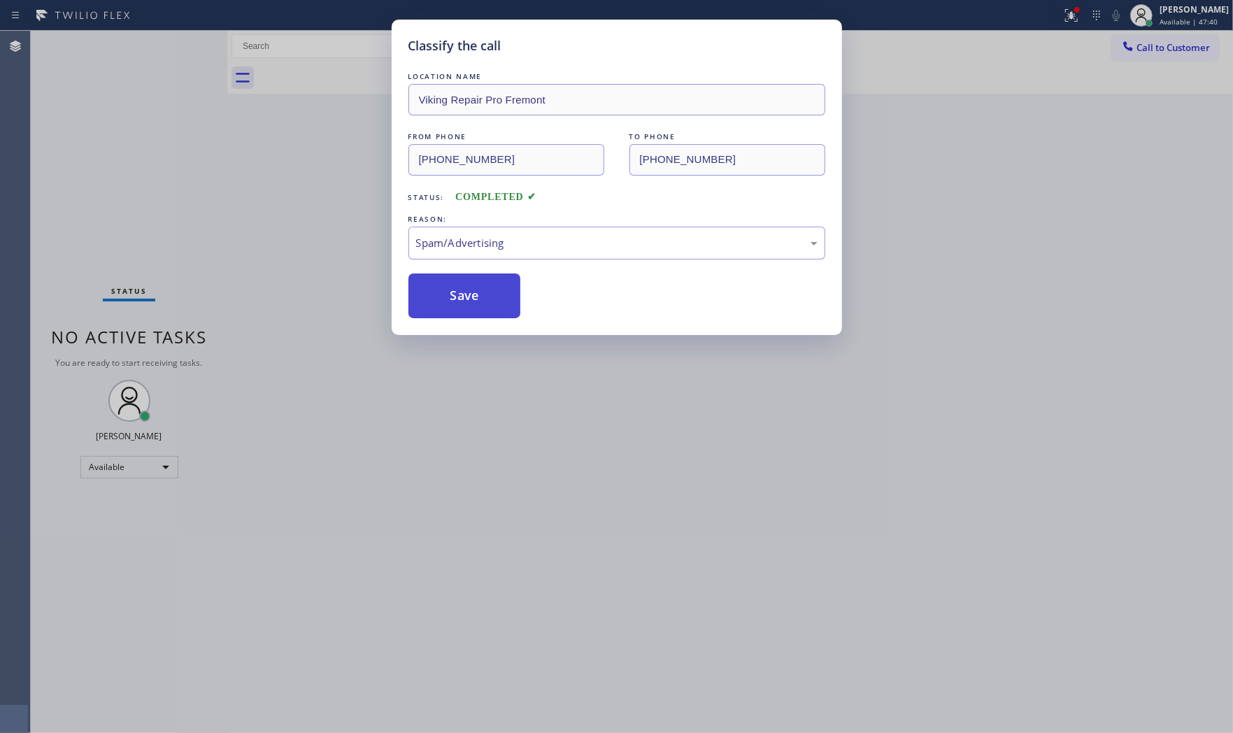
click at [469, 301] on button "Save" at bounding box center [464, 295] width 113 height 45
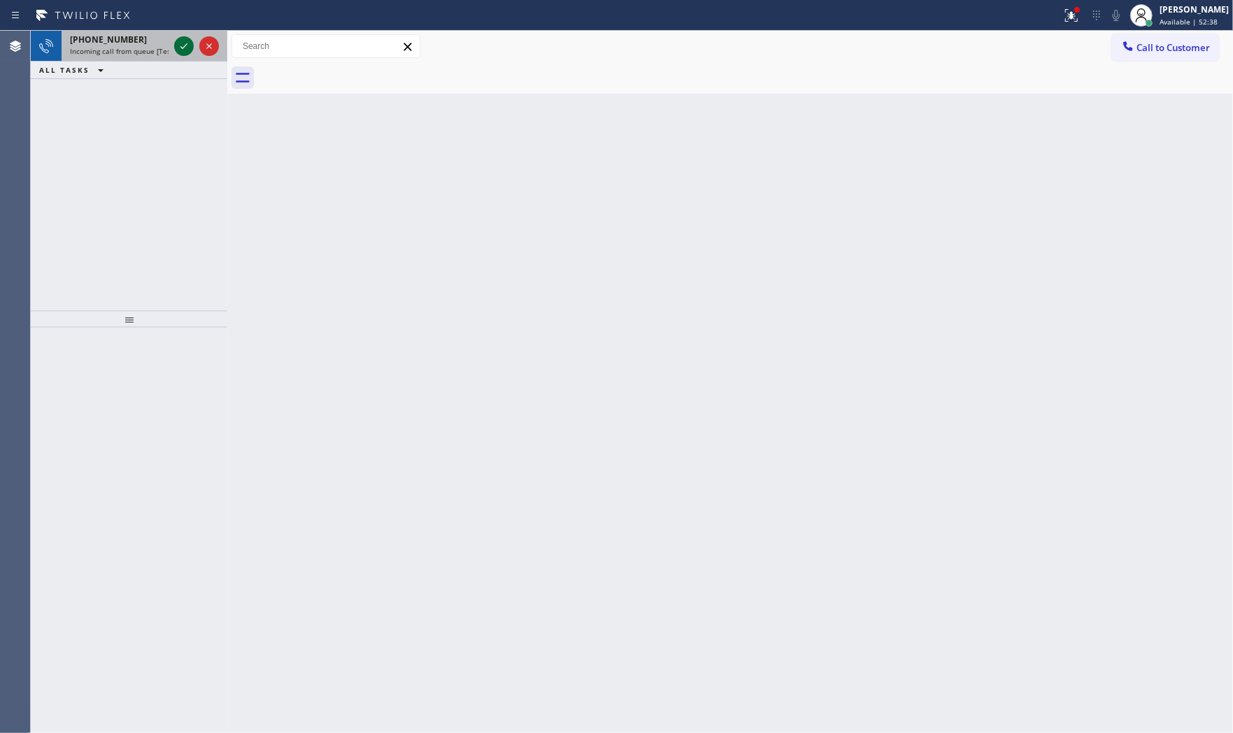
click at [182, 45] on icon at bounding box center [183, 46] width 17 height 17
click at [182, 50] on icon at bounding box center [183, 46] width 17 height 17
click at [178, 45] on icon at bounding box center [183, 46] width 17 height 17
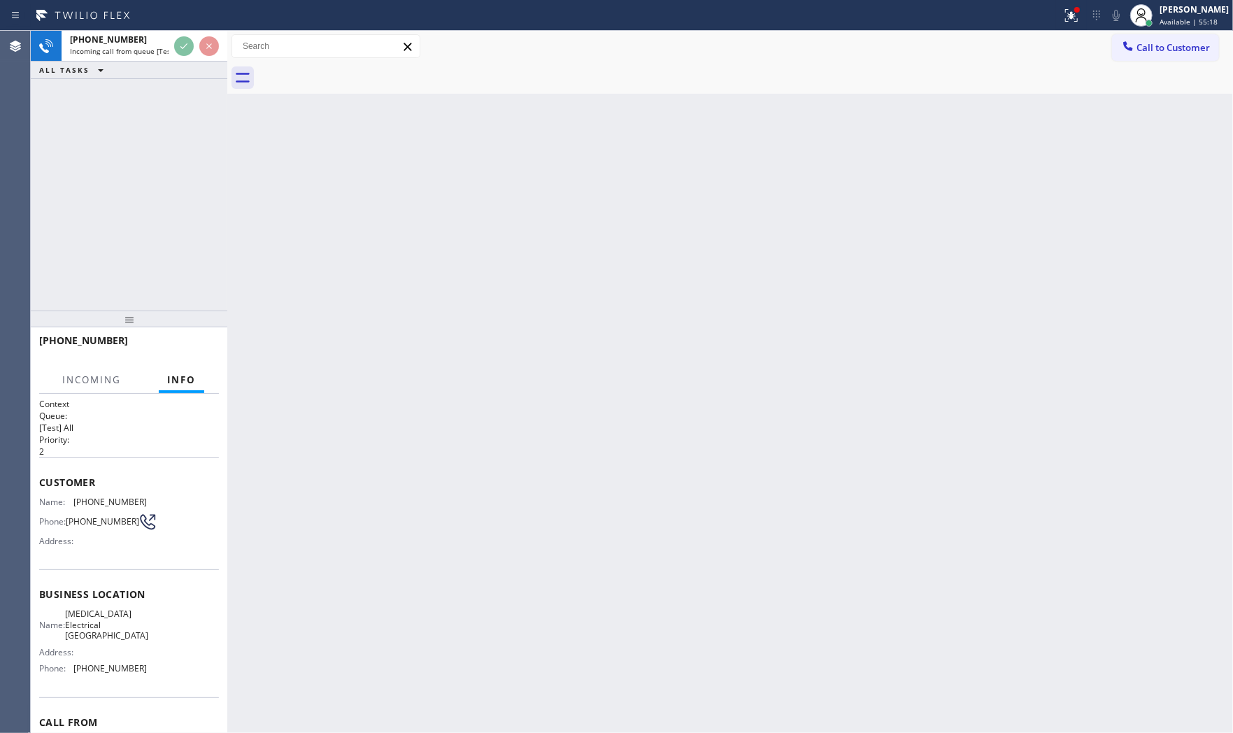
scroll to position [77, 0]
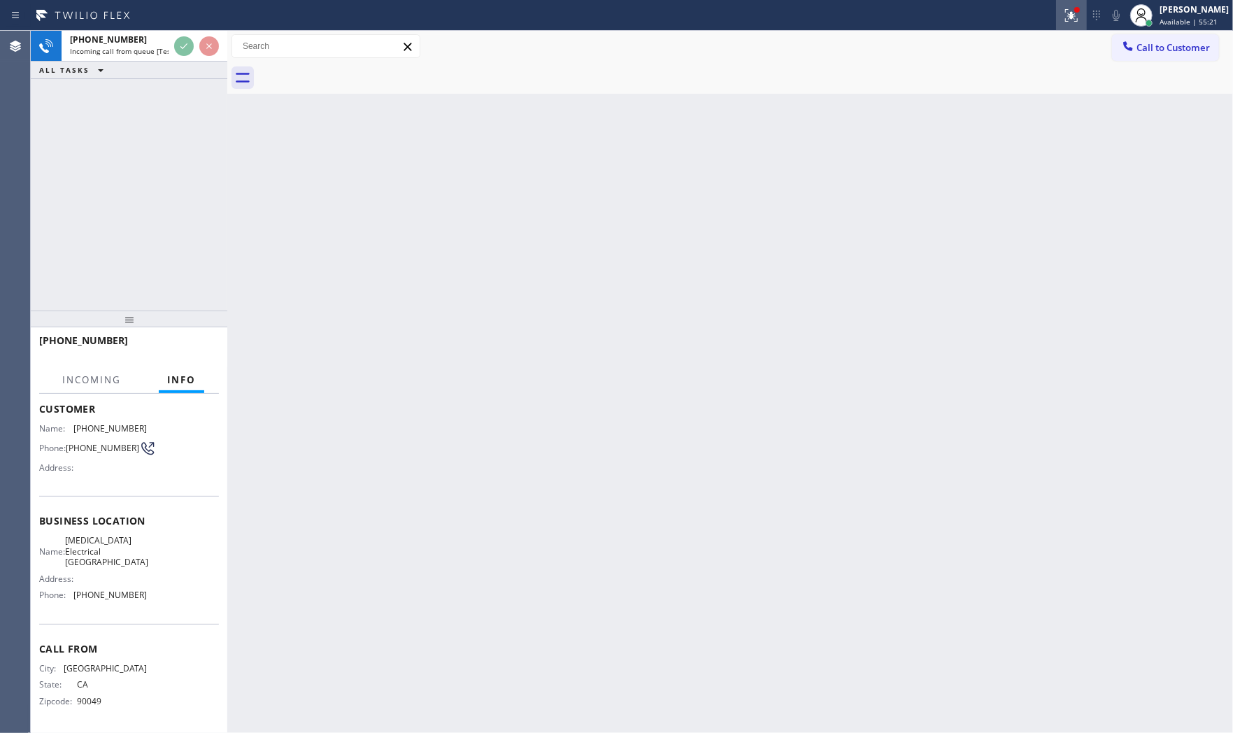
click at [1057, 17] on div at bounding box center [1071, 15] width 31 height 17
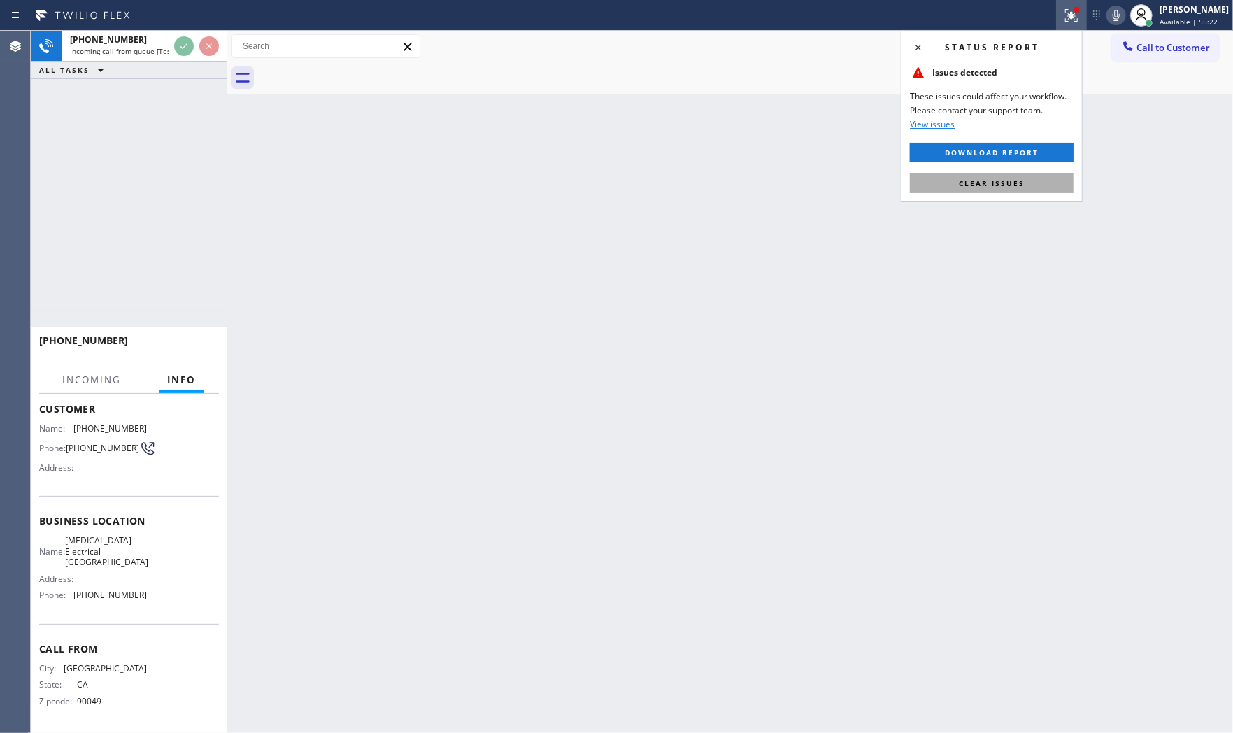
click at [1023, 186] on span "Clear issues" at bounding box center [992, 183] width 66 height 10
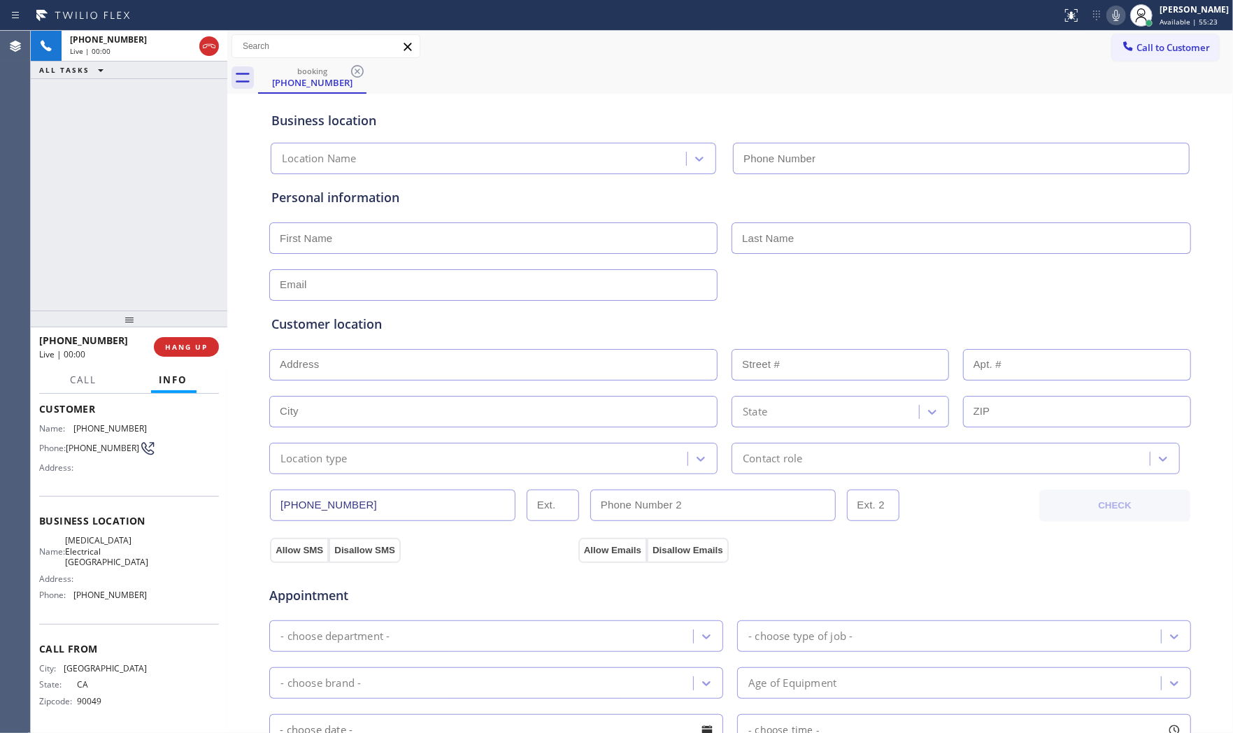
type input "(310) 388-3749"
click at [199, 348] on span "HANG UP" at bounding box center [186, 347] width 43 height 10
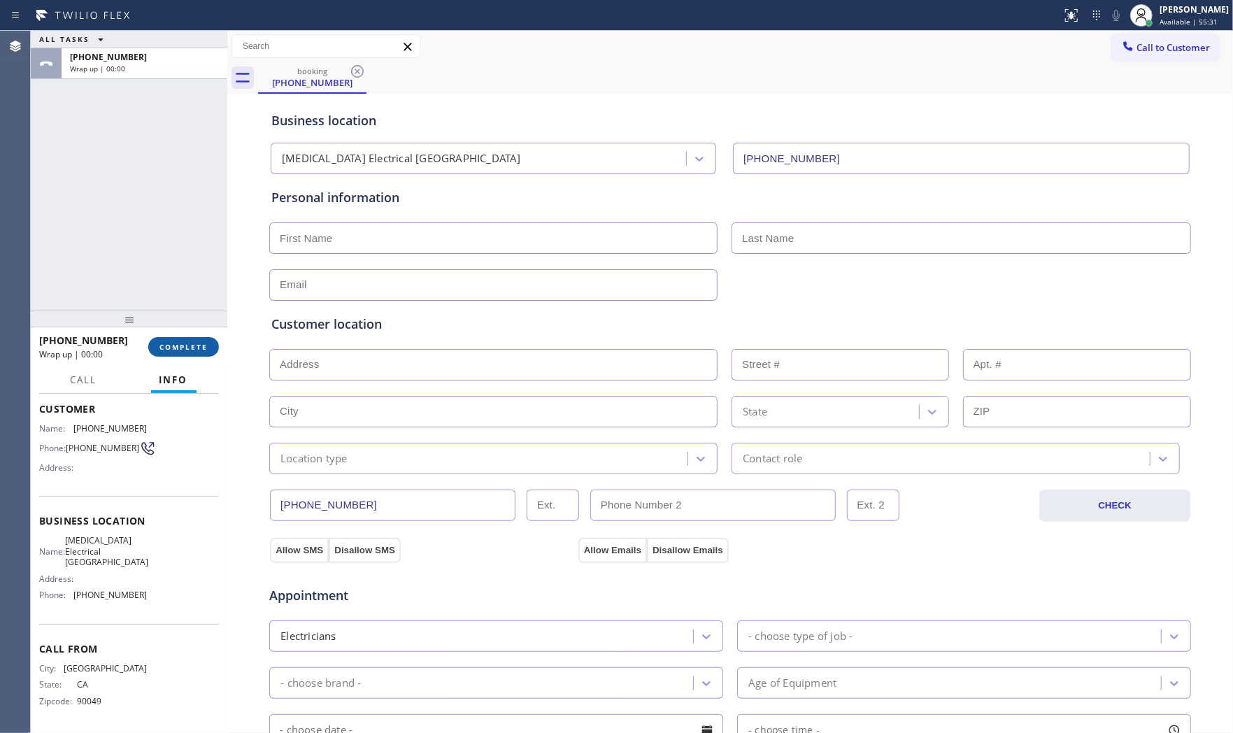
click at [199, 348] on span "COMPLETE" at bounding box center [183, 347] width 48 height 10
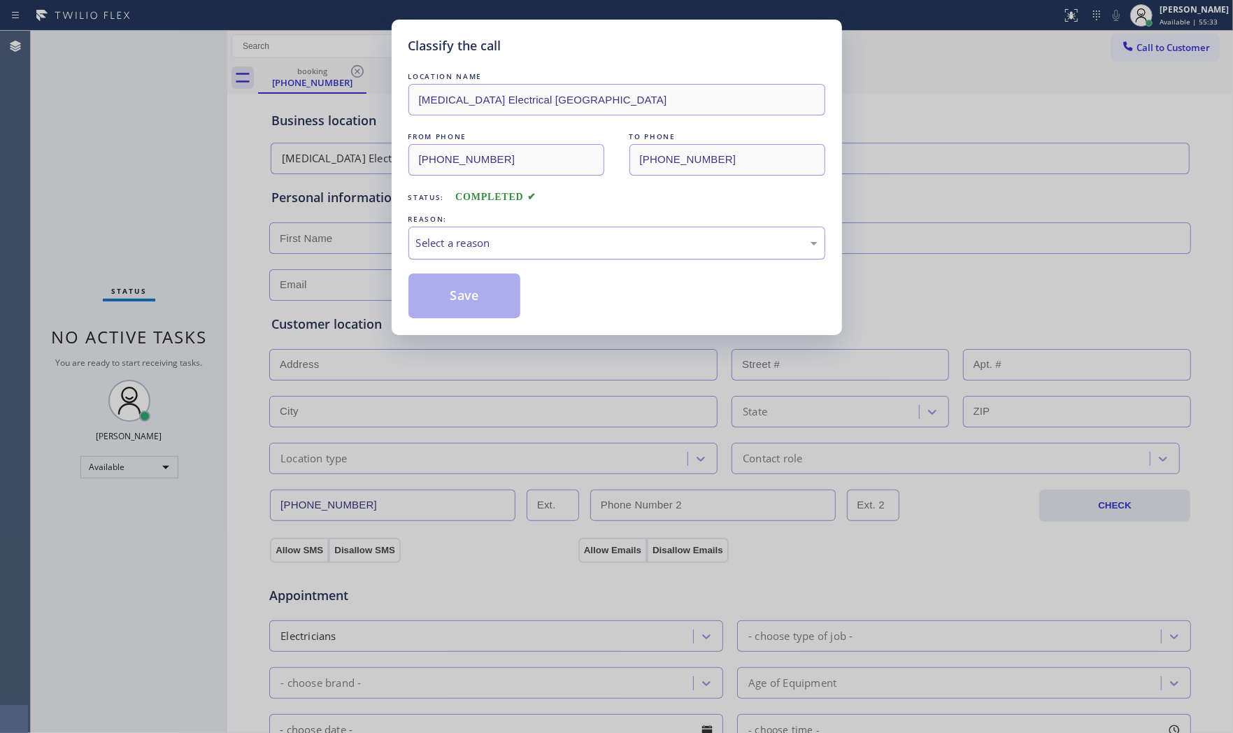
click at [495, 242] on div "Select a reason" at bounding box center [616, 243] width 401 height 16
click at [467, 296] on button "Save" at bounding box center [464, 295] width 113 height 45
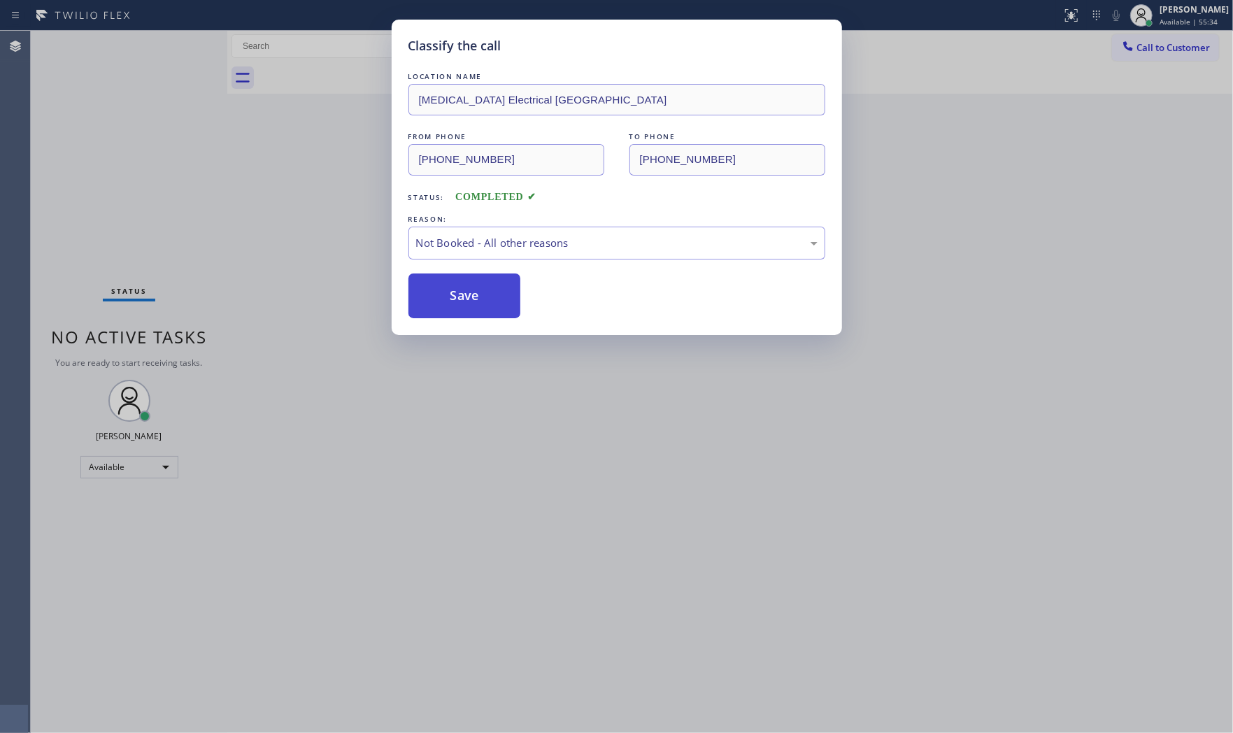
click at [467, 296] on button "Save" at bounding box center [464, 295] width 113 height 45
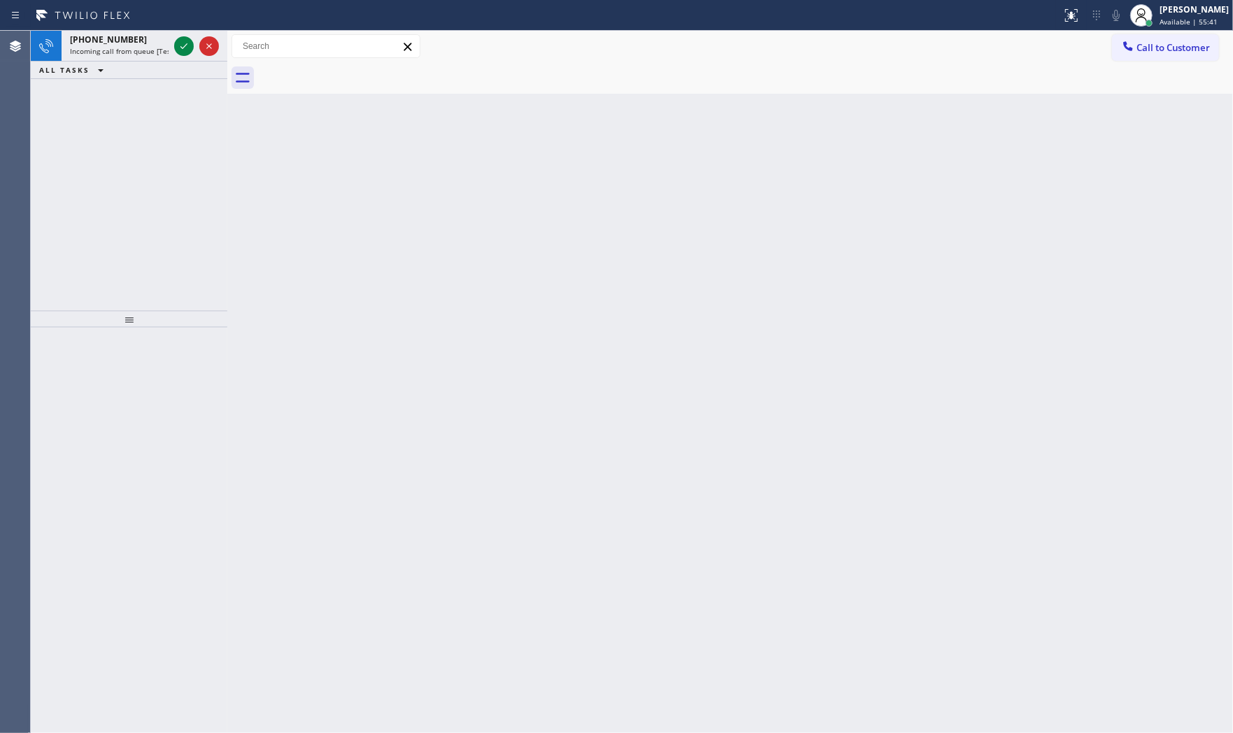
click at [148, 62] on div "ALL TASKS ALL TASKS ACTIVE TASKS TASKS IN WRAP UP" at bounding box center [129, 70] width 196 height 17
click at [148, 49] on span "Incoming call from queue [Test] All" at bounding box center [128, 51] width 116 height 10
click at [175, 41] on icon at bounding box center [183, 46] width 17 height 17
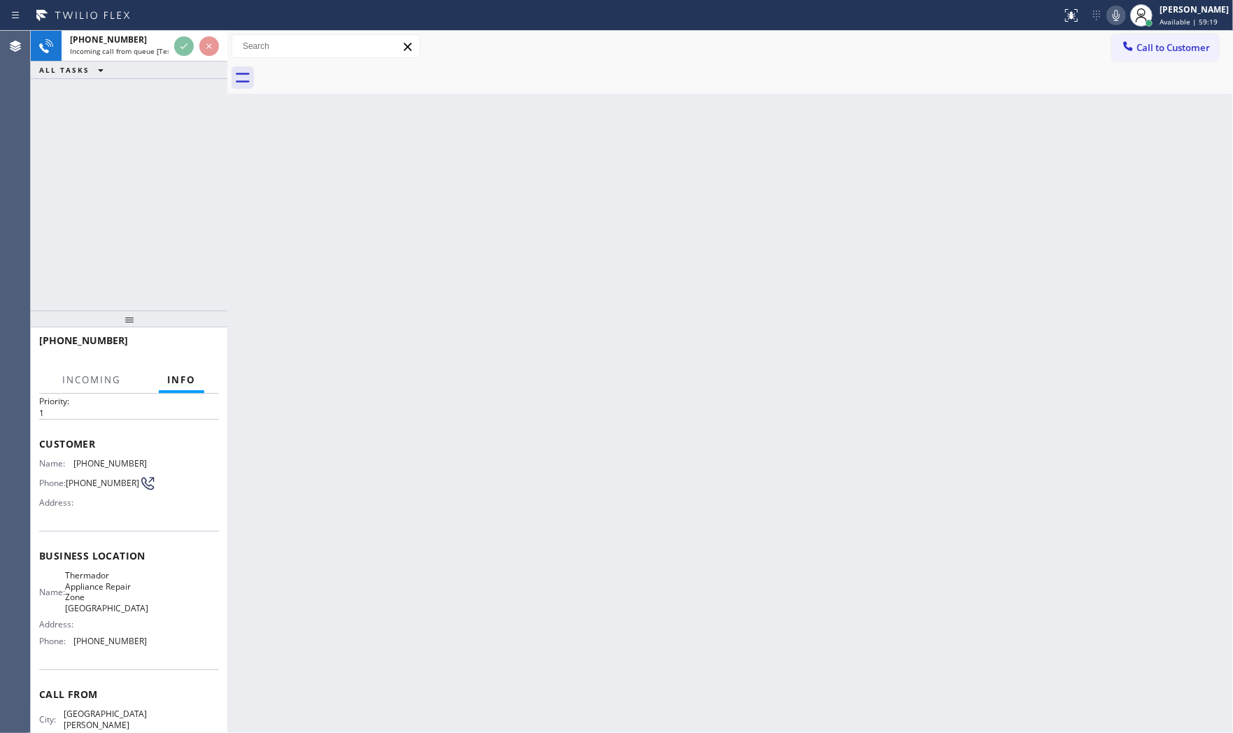
scroll to position [77, 0]
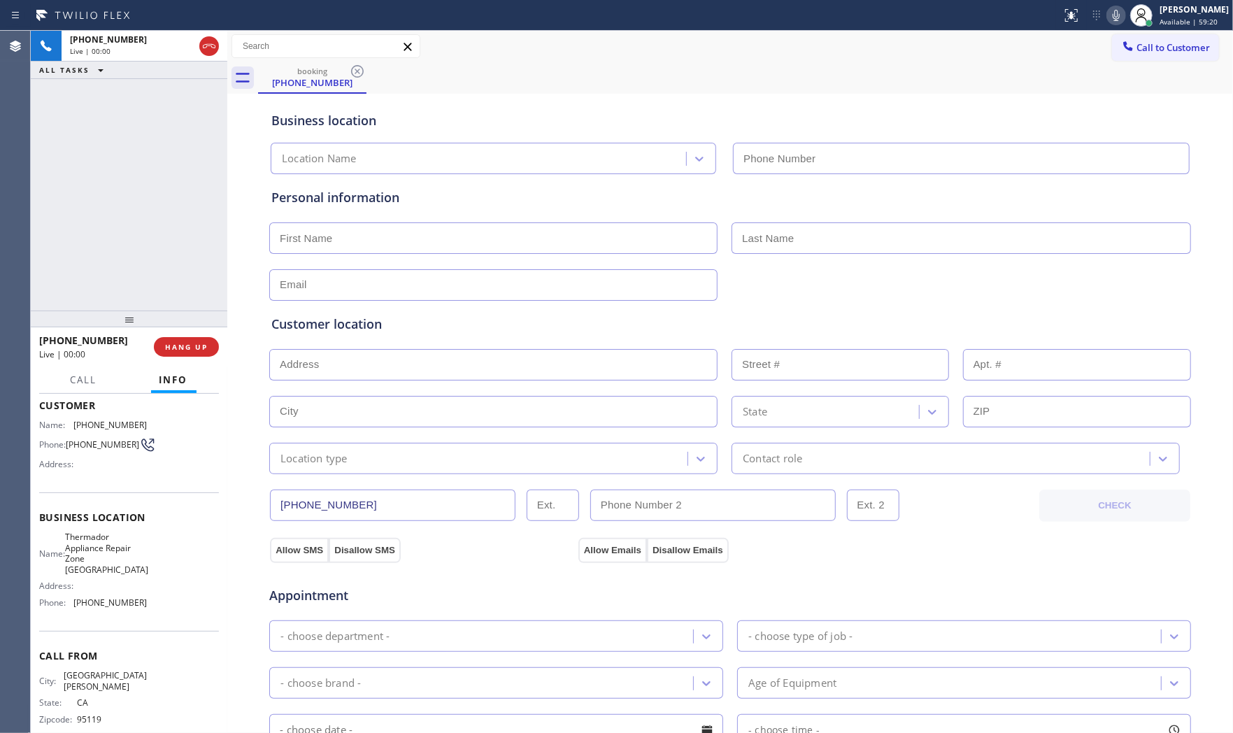
type input "(949) 894-4034"
click at [177, 338] on button "HANG UP" at bounding box center [186, 347] width 65 height 20
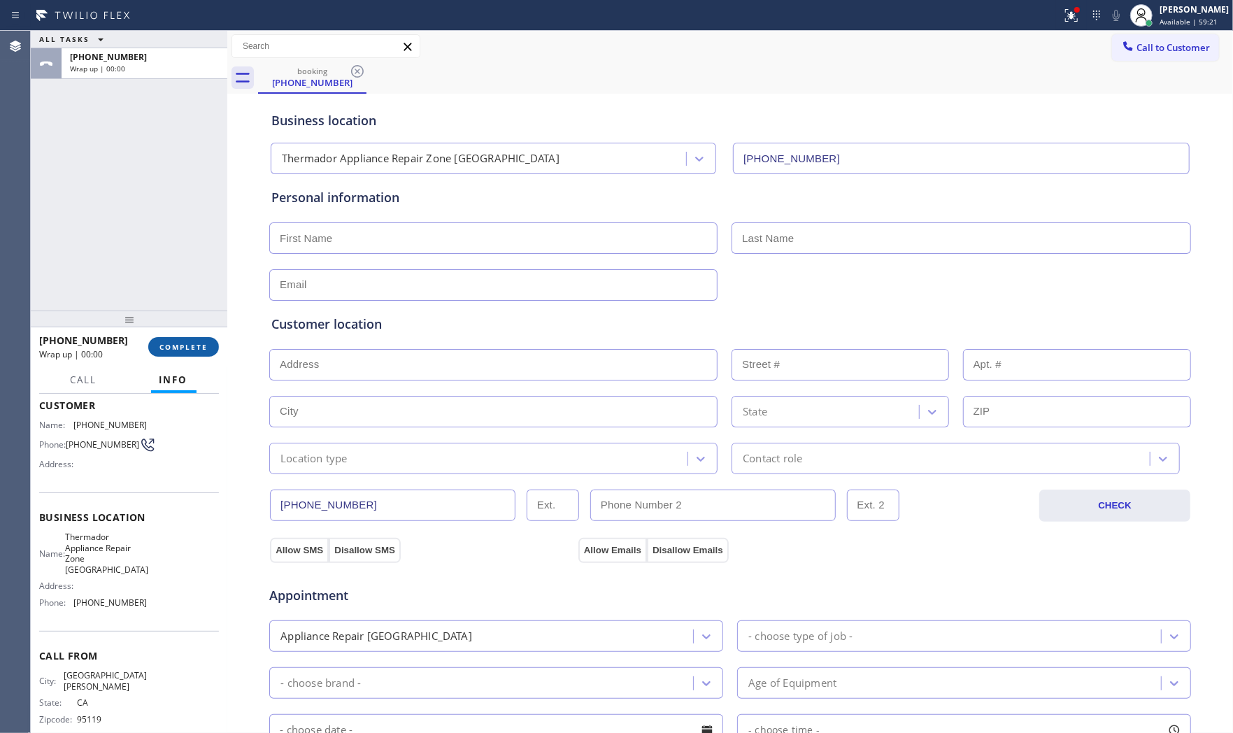
click at [177, 338] on button "COMPLETE" at bounding box center [183, 347] width 71 height 20
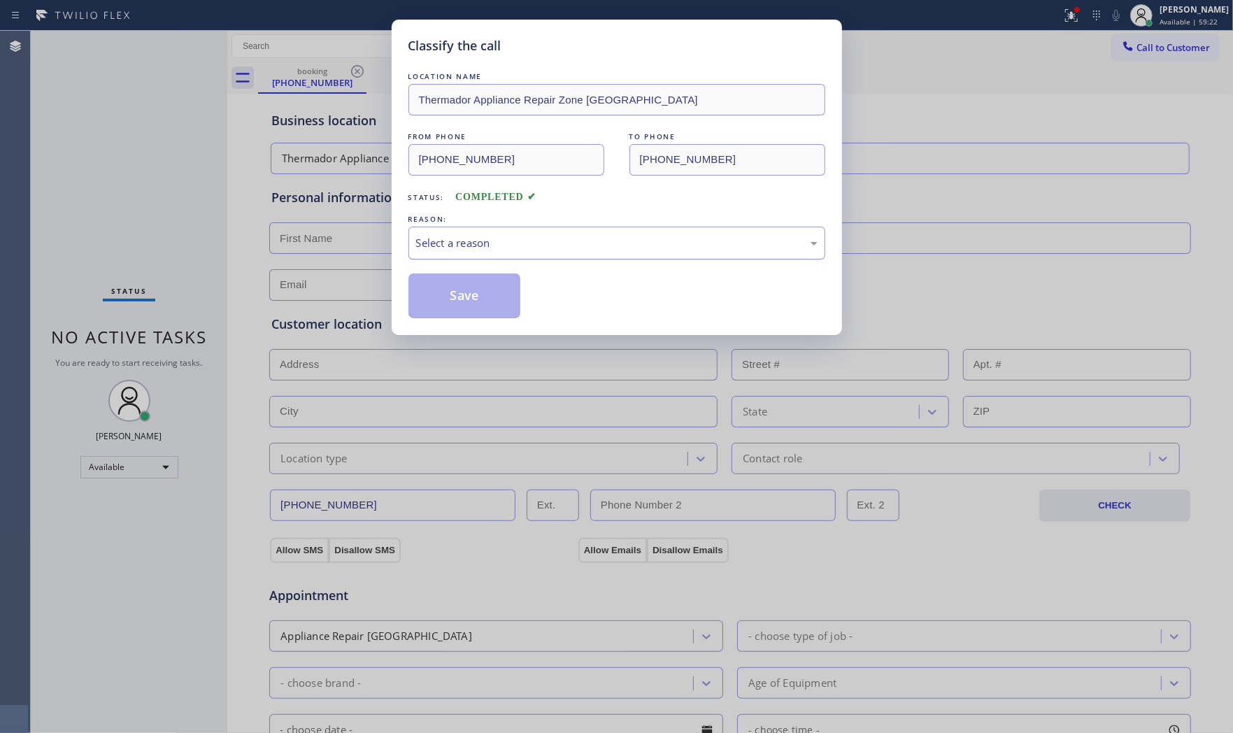
click at [662, 236] on div "Select a reason" at bounding box center [616, 243] width 401 height 16
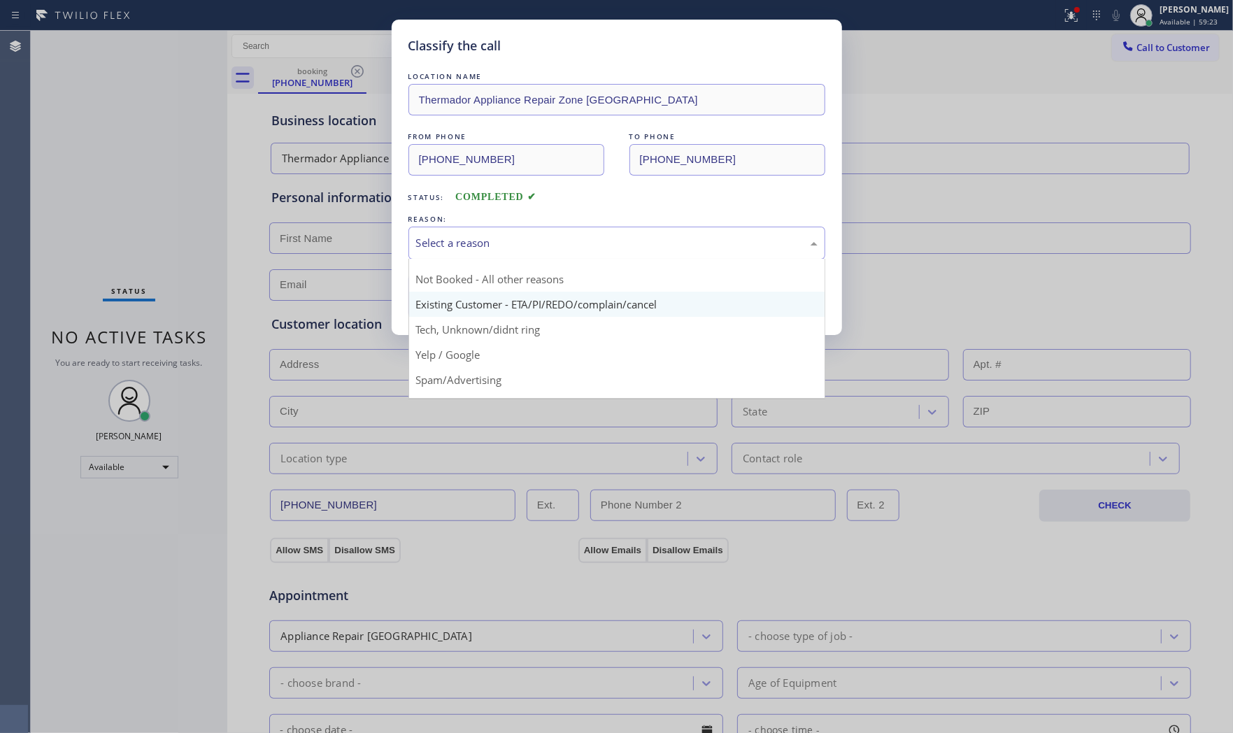
scroll to position [87, 0]
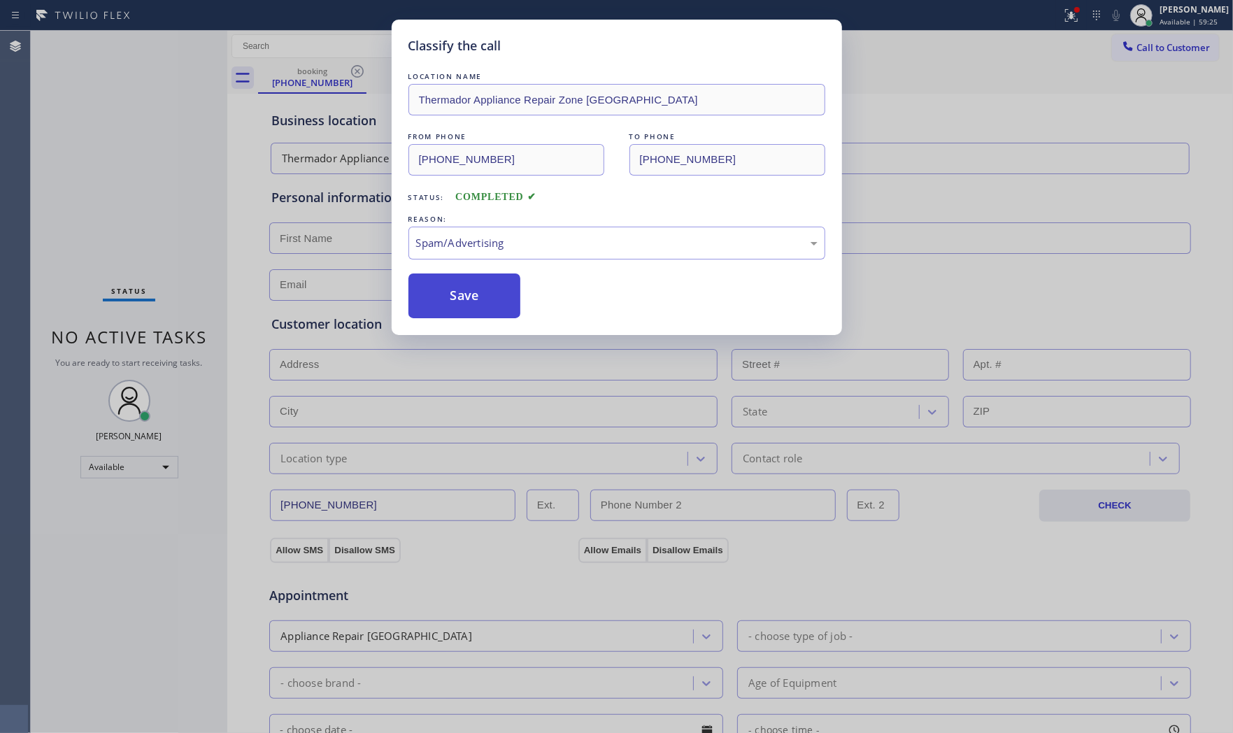
click at [473, 291] on button "Save" at bounding box center [464, 295] width 113 height 45
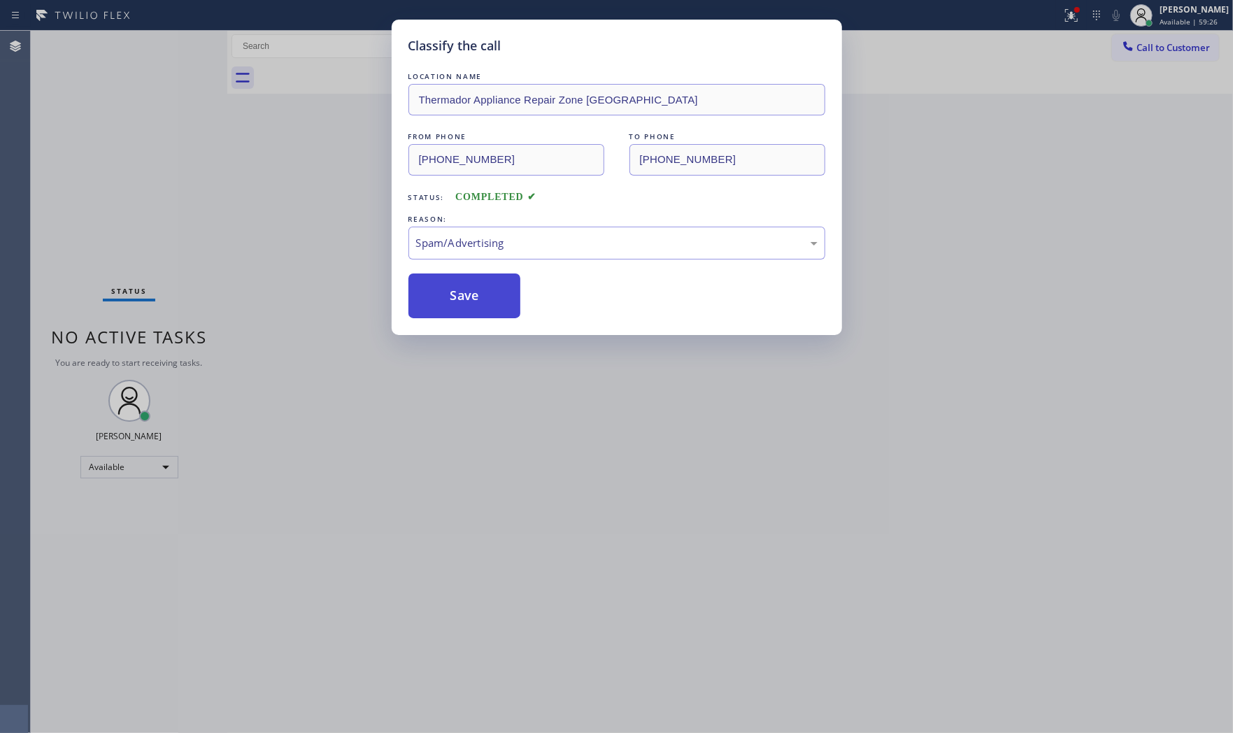
click at [473, 291] on button "Save" at bounding box center [464, 295] width 113 height 45
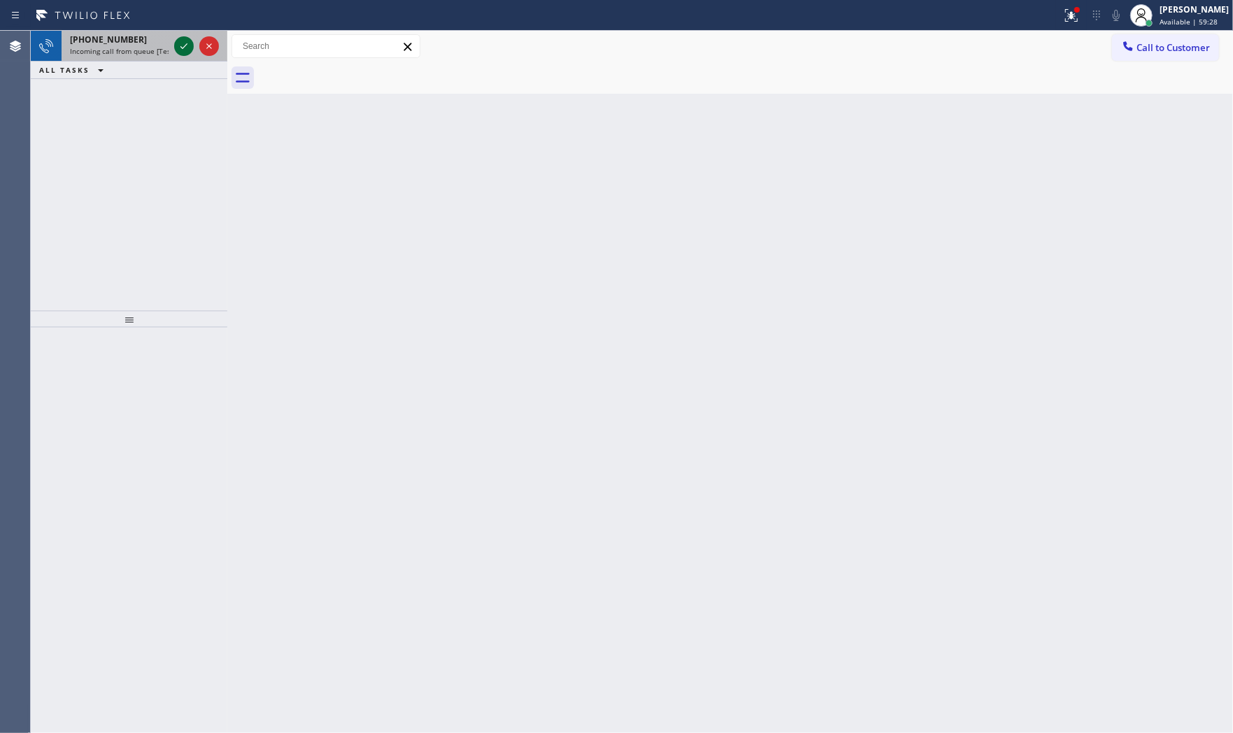
click at [176, 45] on icon at bounding box center [183, 46] width 17 height 17
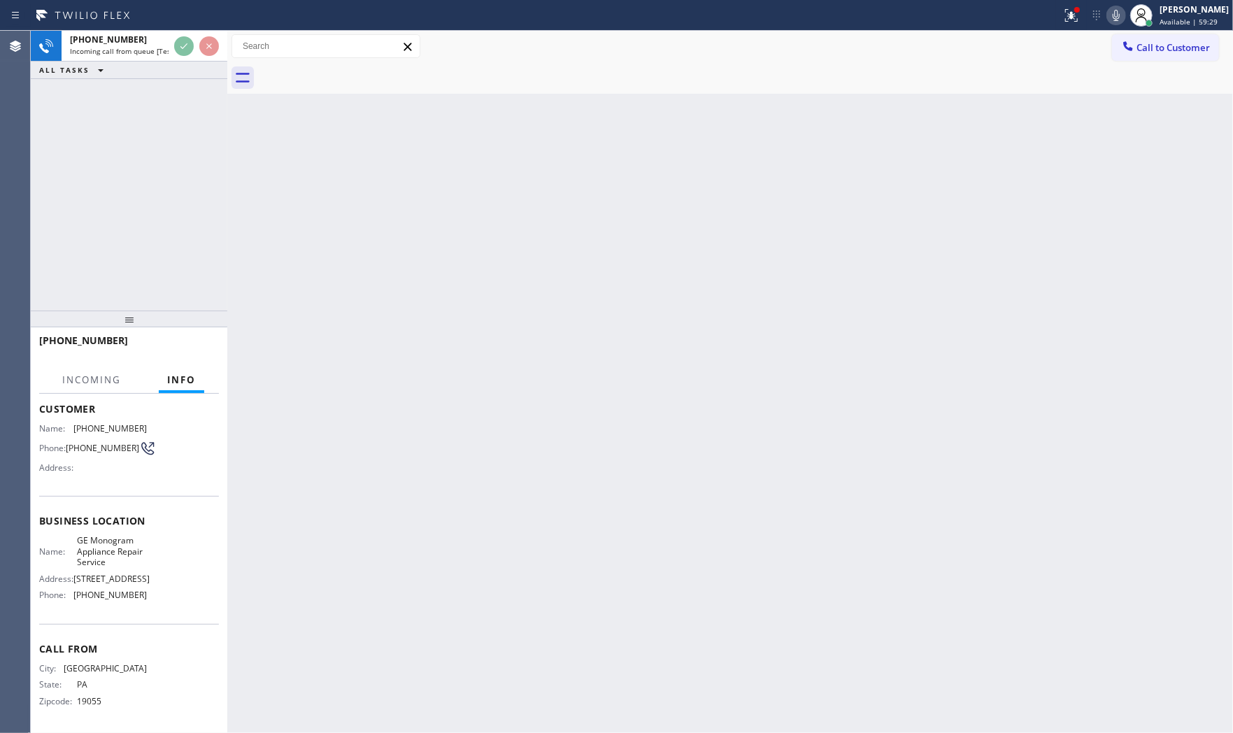
scroll to position [77, 0]
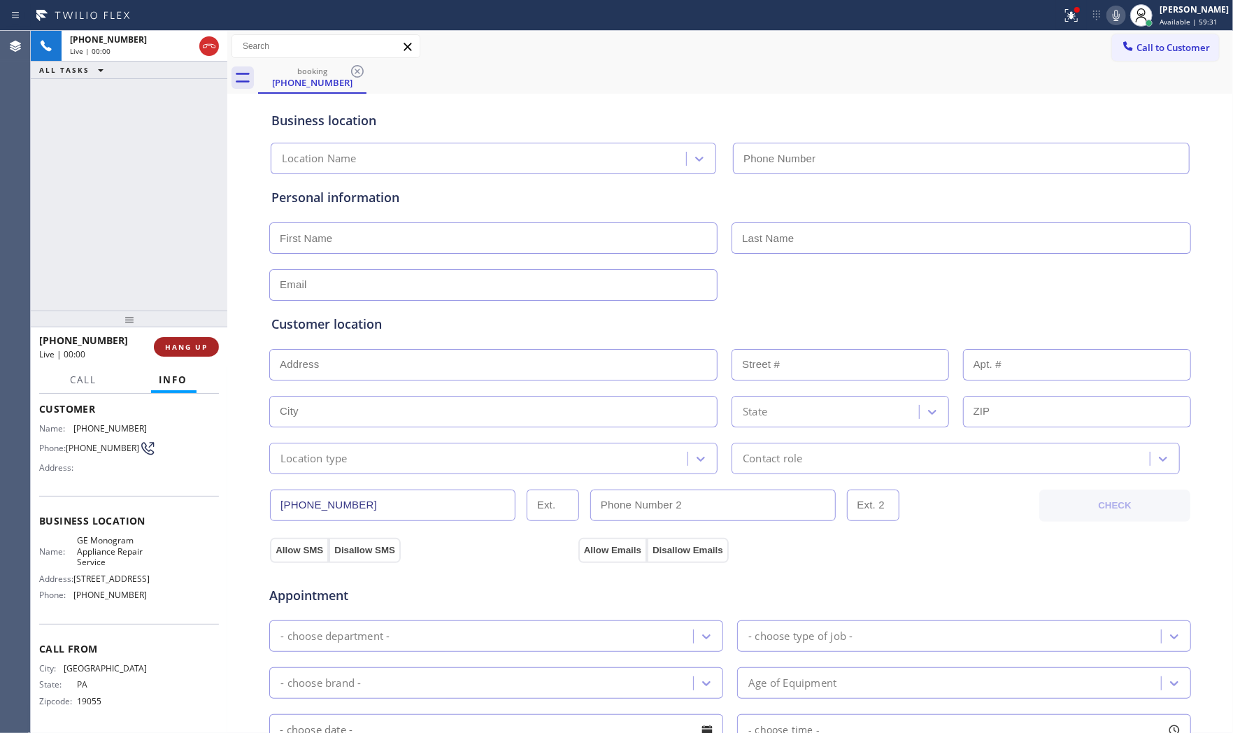
type input "(215) 709-8046"
click at [189, 334] on div "+12675524827 Live | 00:07 HANG UP" at bounding box center [129, 347] width 180 height 36
click at [192, 339] on button "HANG UP" at bounding box center [186, 347] width 65 height 20
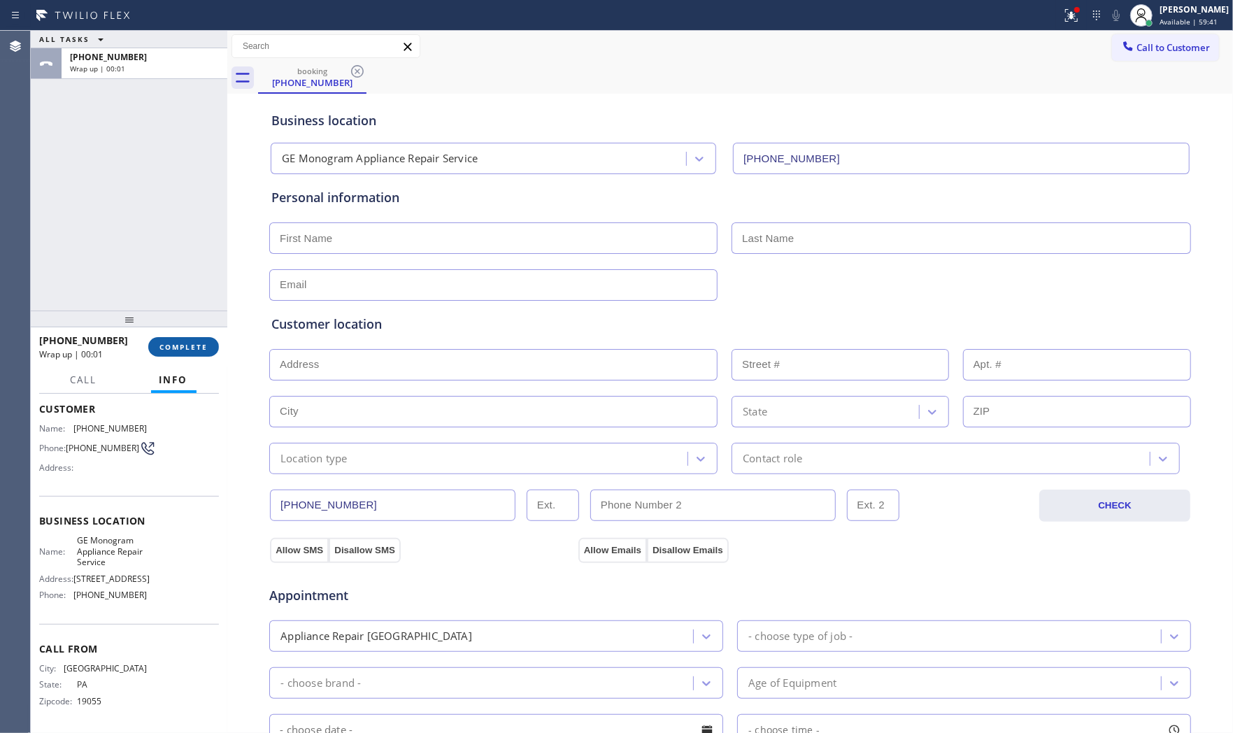
click at [192, 339] on button "COMPLETE" at bounding box center [183, 347] width 71 height 20
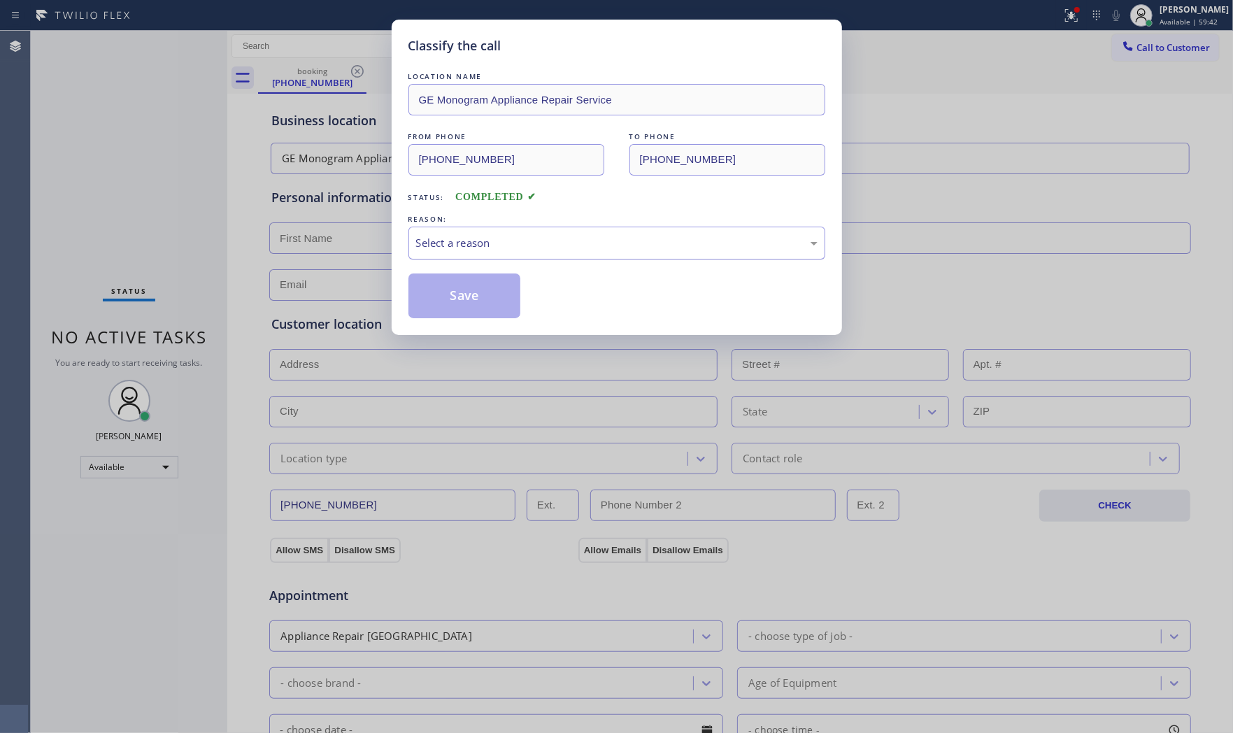
drag, startPoint x: 541, startPoint y: 246, endPoint x: 517, endPoint y: 256, distance: 25.7
click at [525, 252] on div "Select a reason" at bounding box center [616, 243] width 417 height 33
click at [438, 299] on button "Save" at bounding box center [464, 295] width 113 height 45
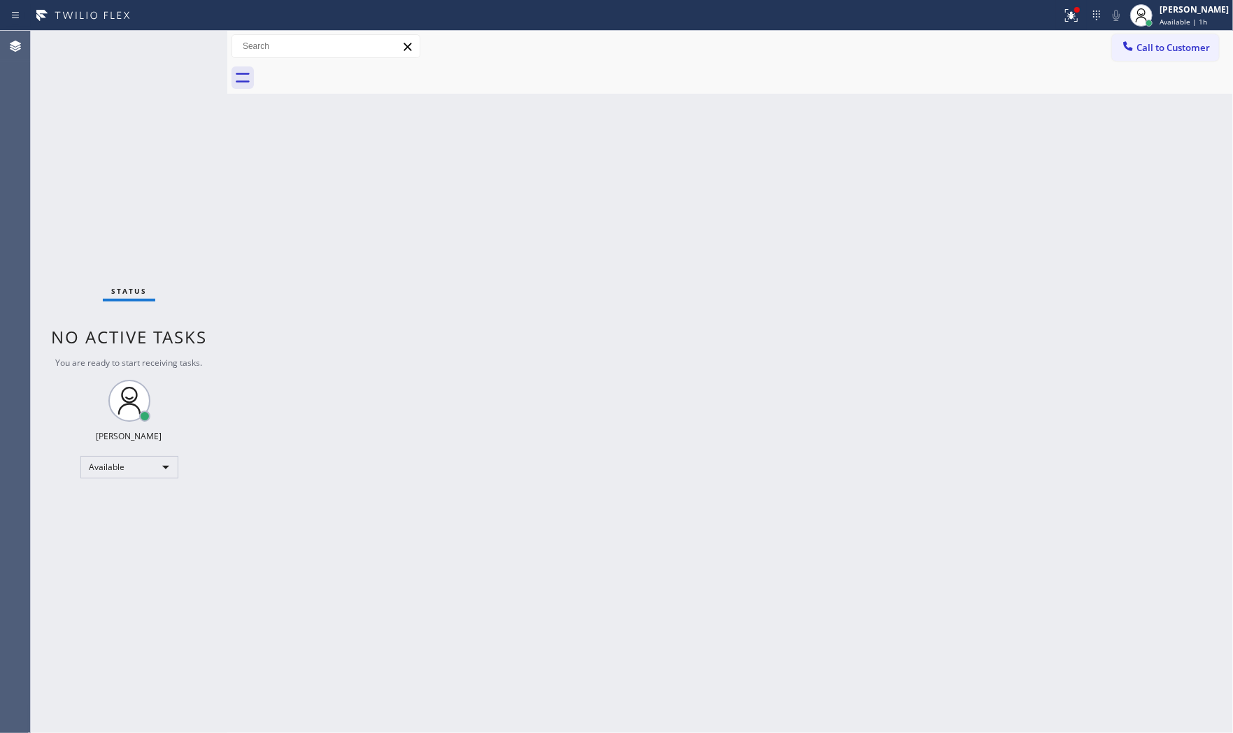
click at [168, 51] on div "Status No active tasks You are ready to start receiving tasks. Mark Paul Dacula…" at bounding box center [129, 382] width 196 height 702
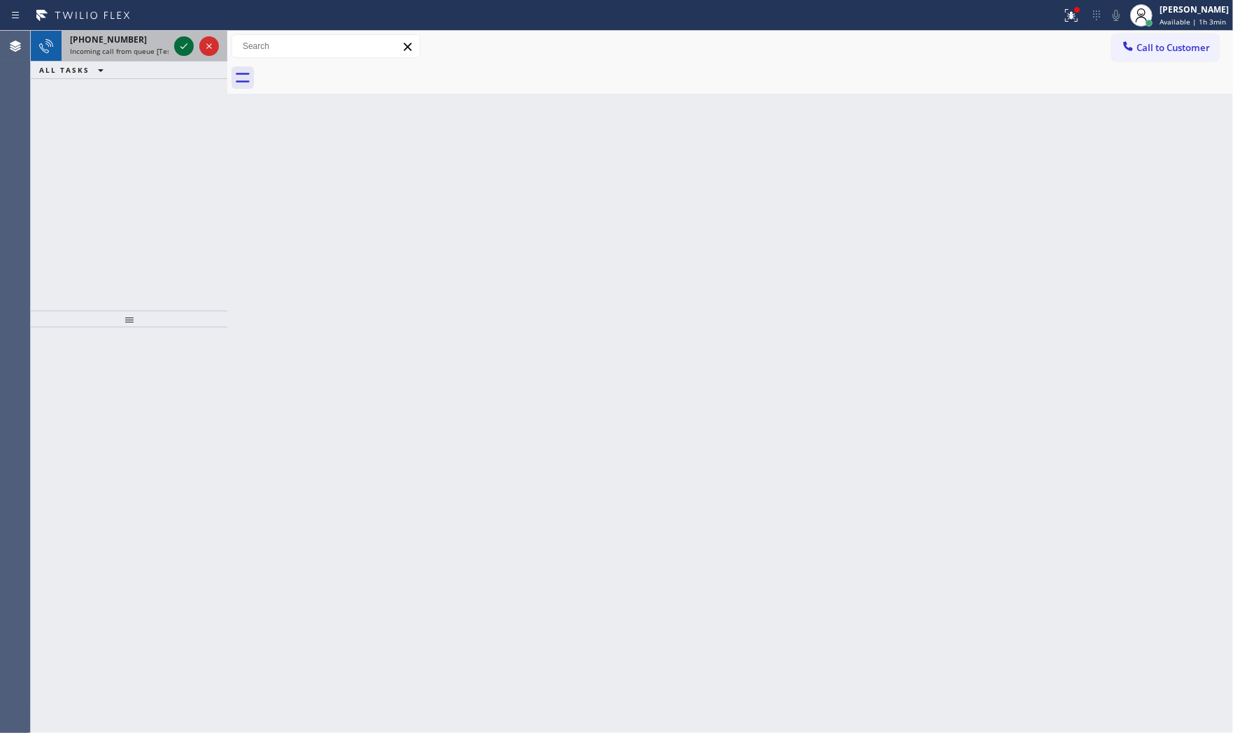
click at [176, 49] on icon at bounding box center [183, 46] width 17 height 17
click at [176, 47] on icon at bounding box center [183, 46] width 17 height 17
click at [162, 45] on div "+19155492500" at bounding box center [119, 40] width 99 height 12
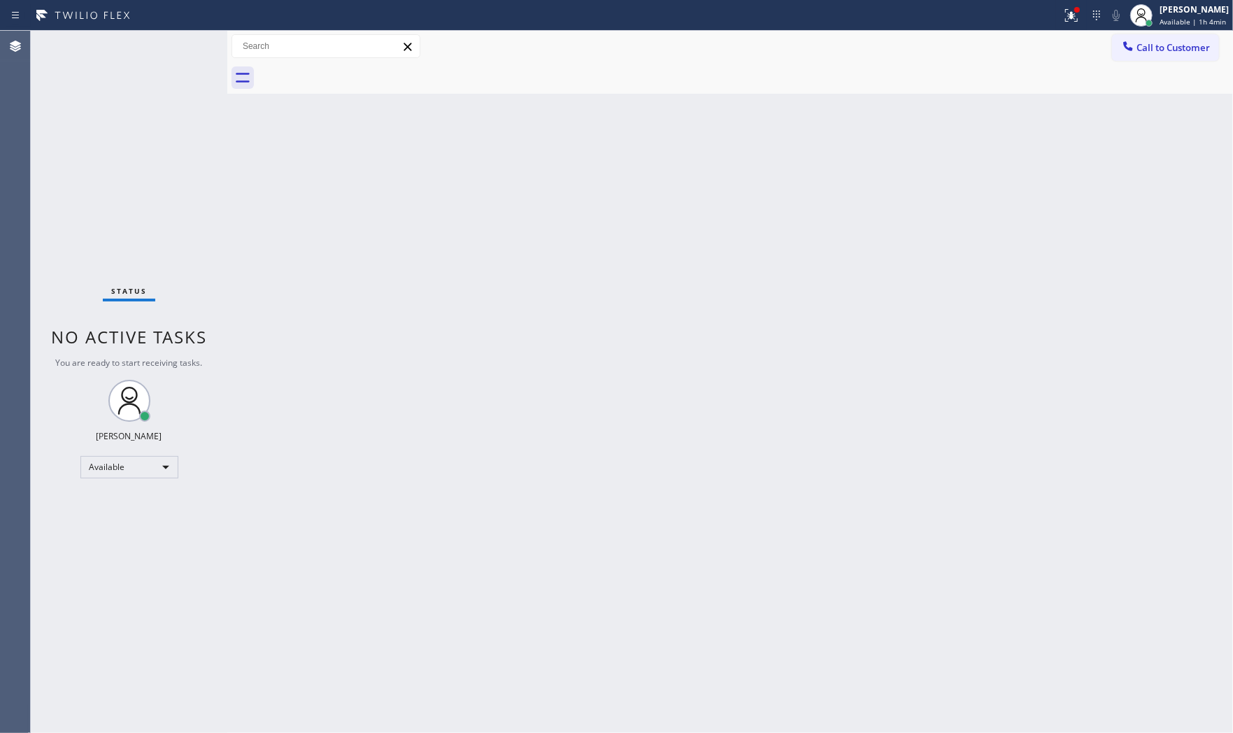
click at [180, 45] on div "Status No active tasks You are ready to start receiving tasks. Mark Paul Dacula…" at bounding box center [129, 382] width 196 height 702
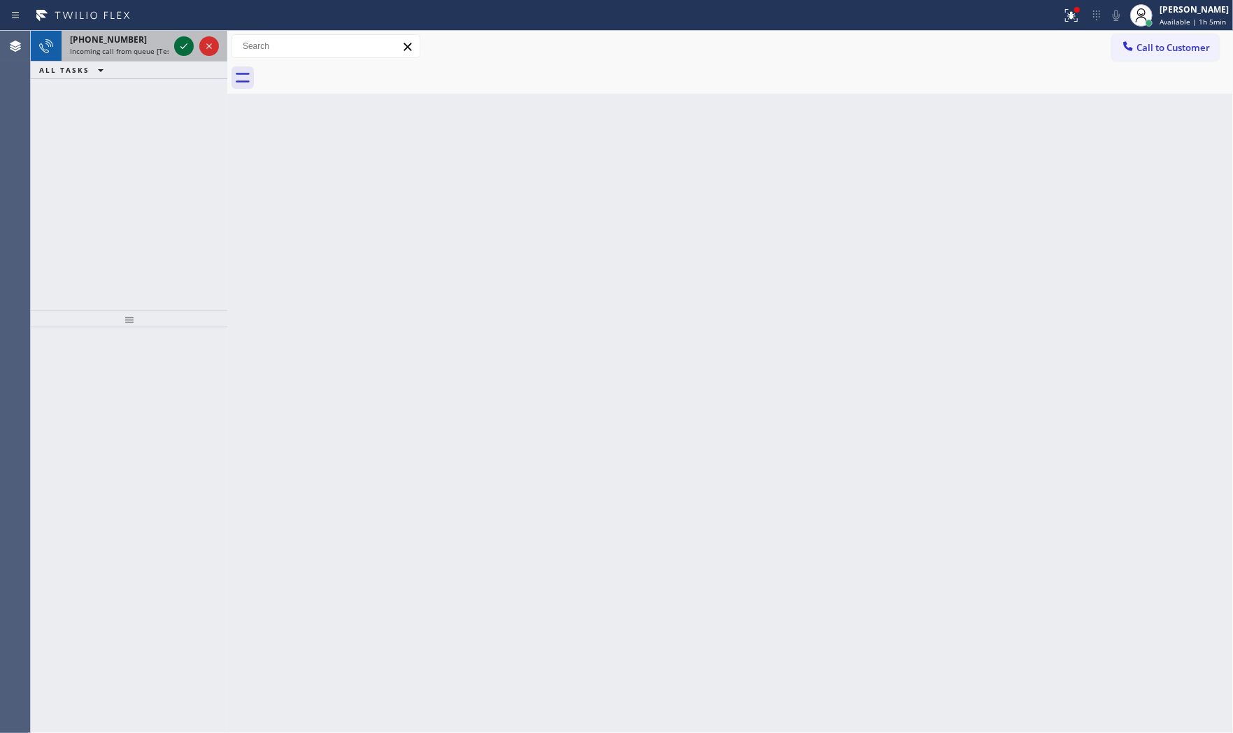
click at [180, 45] on icon at bounding box center [183, 46] width 17 height 17
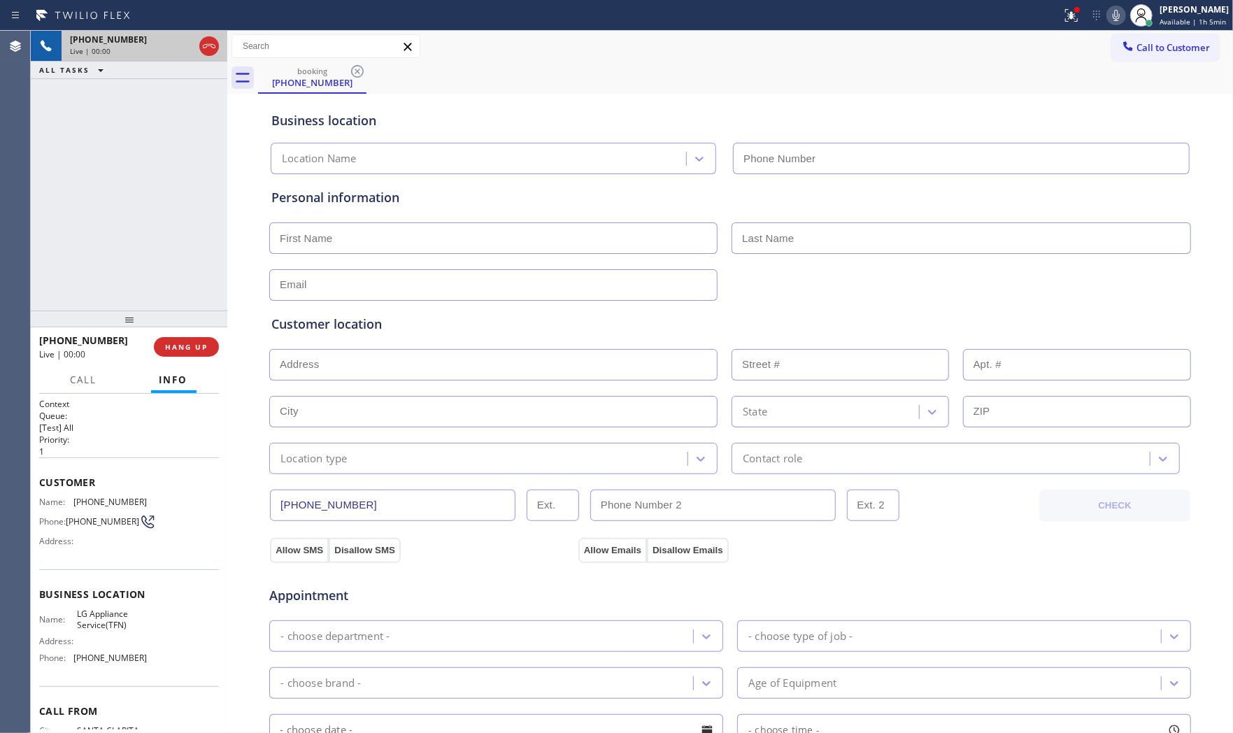
type input "(844) 462-8198"
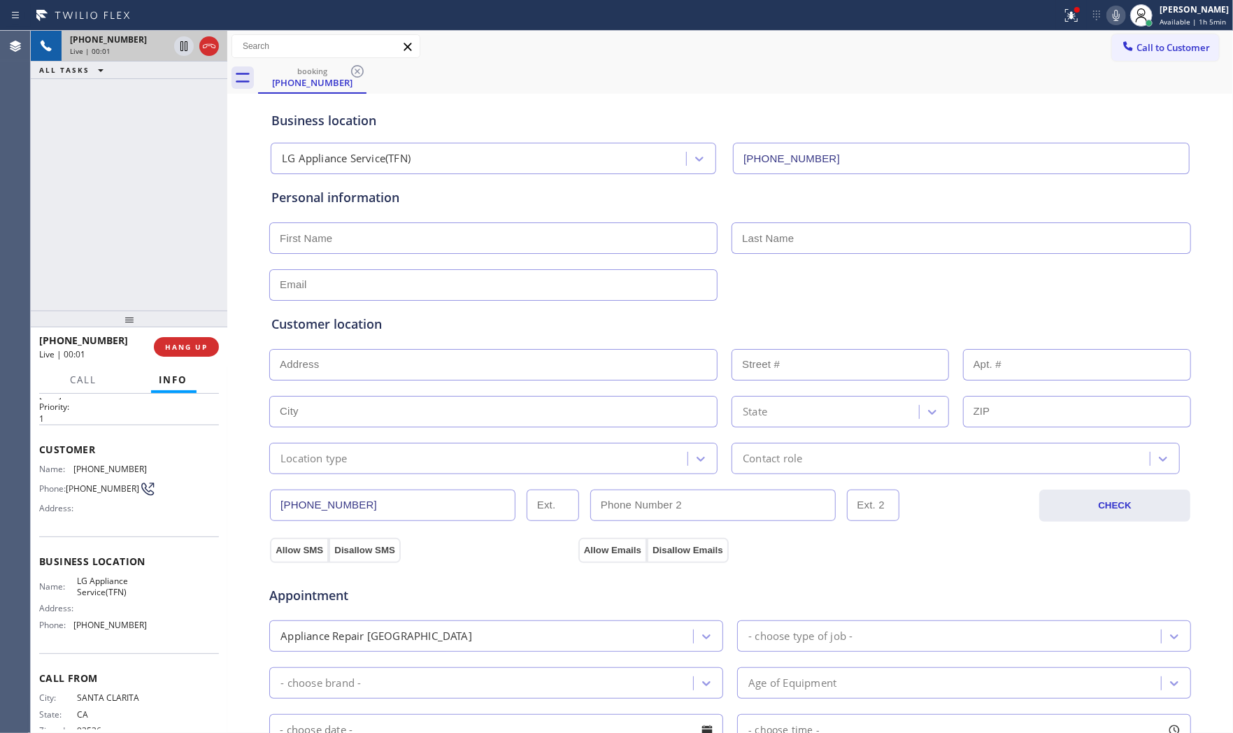
scroll to position [66, 0]
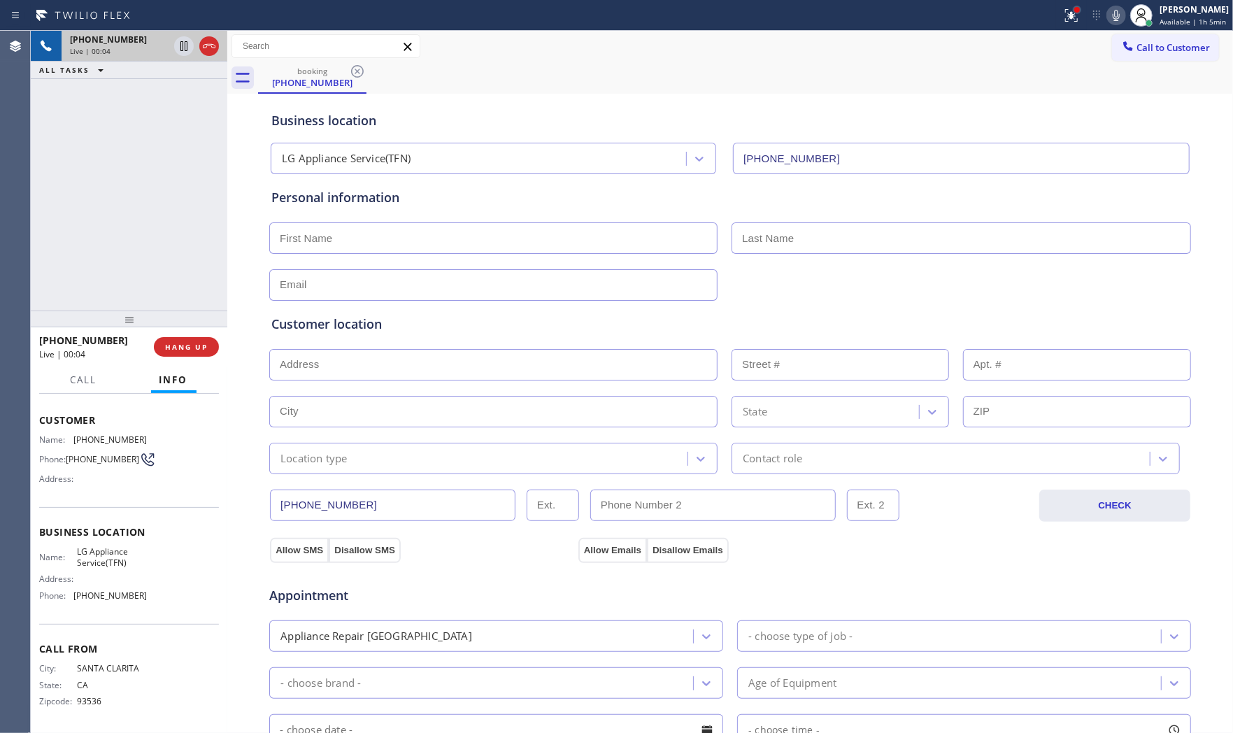
click at [1071, 3] on button at bounding box center [1071, 15] width 31 height 31
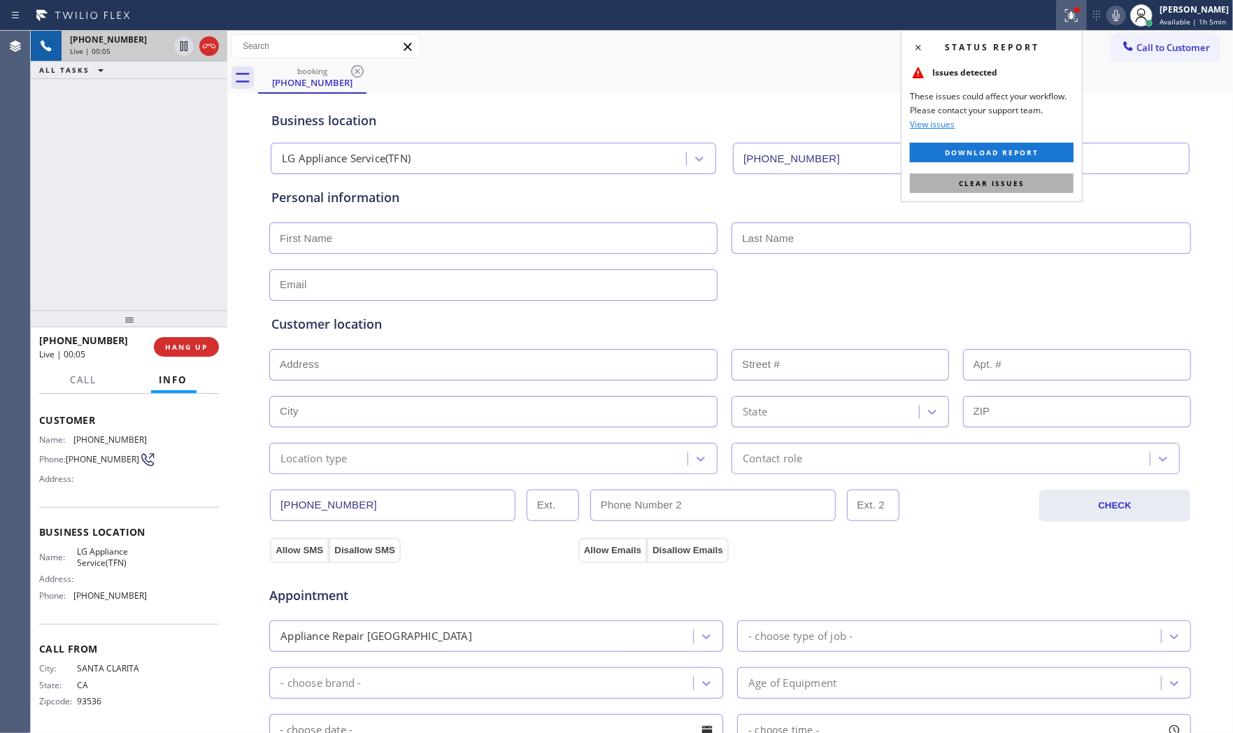
click at [1017, 184] on span "Clear issues" at bounding box center [992, 183] width 66 height 10
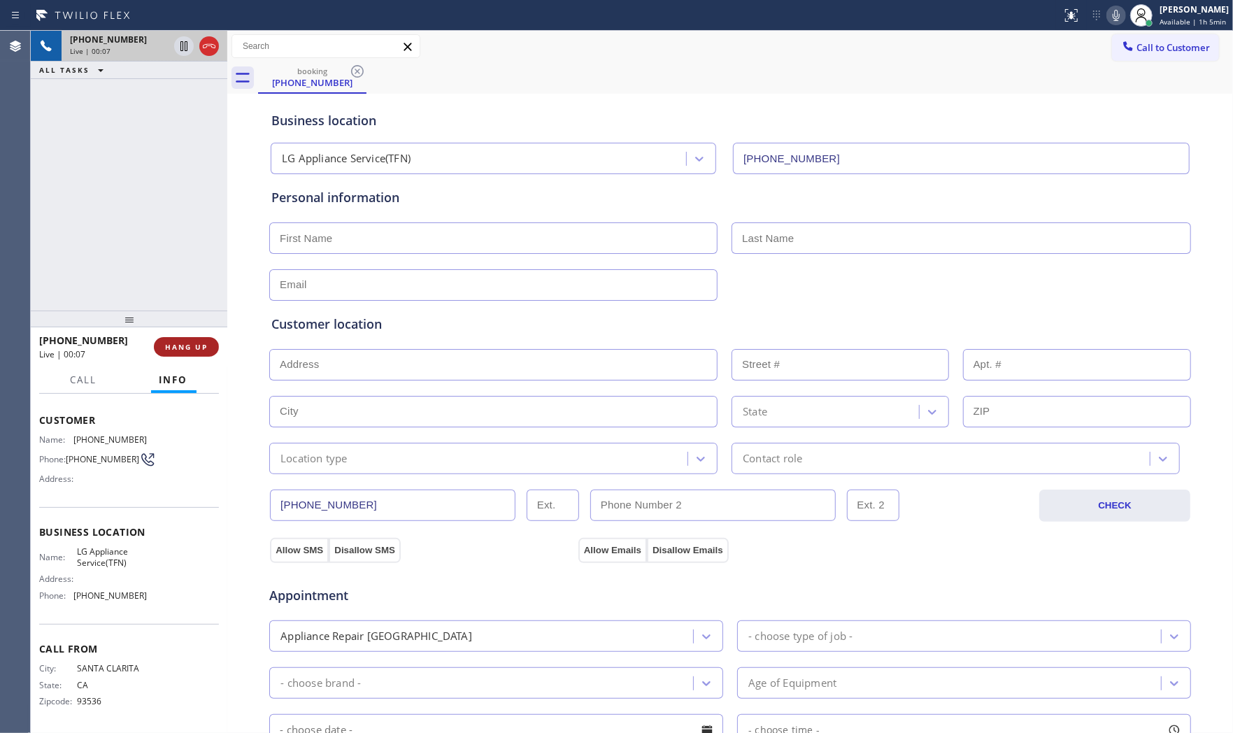
click at [172, 339] on button "HANG UP" at bounding box center [186, 347] width 65 height 20
click at [180, 343] on span "HANG UP" at bounding box center [186, 347] width 43 height 10
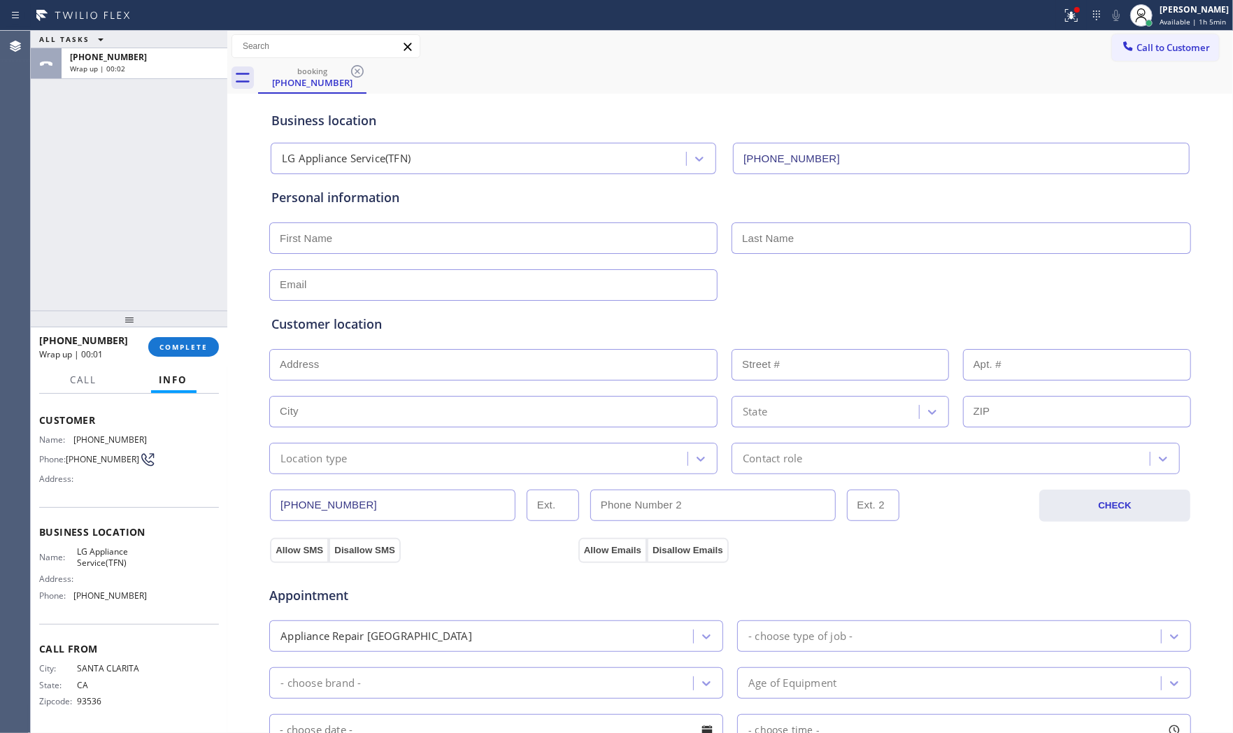
click at [175, 359] on div "+16617135164 Wrap up | 00:01 COMPLETE" at bounding box center [129, 347] width 180 height 36
click at [182, 348] on span "COMPLETE" at bounding box center [183, 347] width 48 height 10
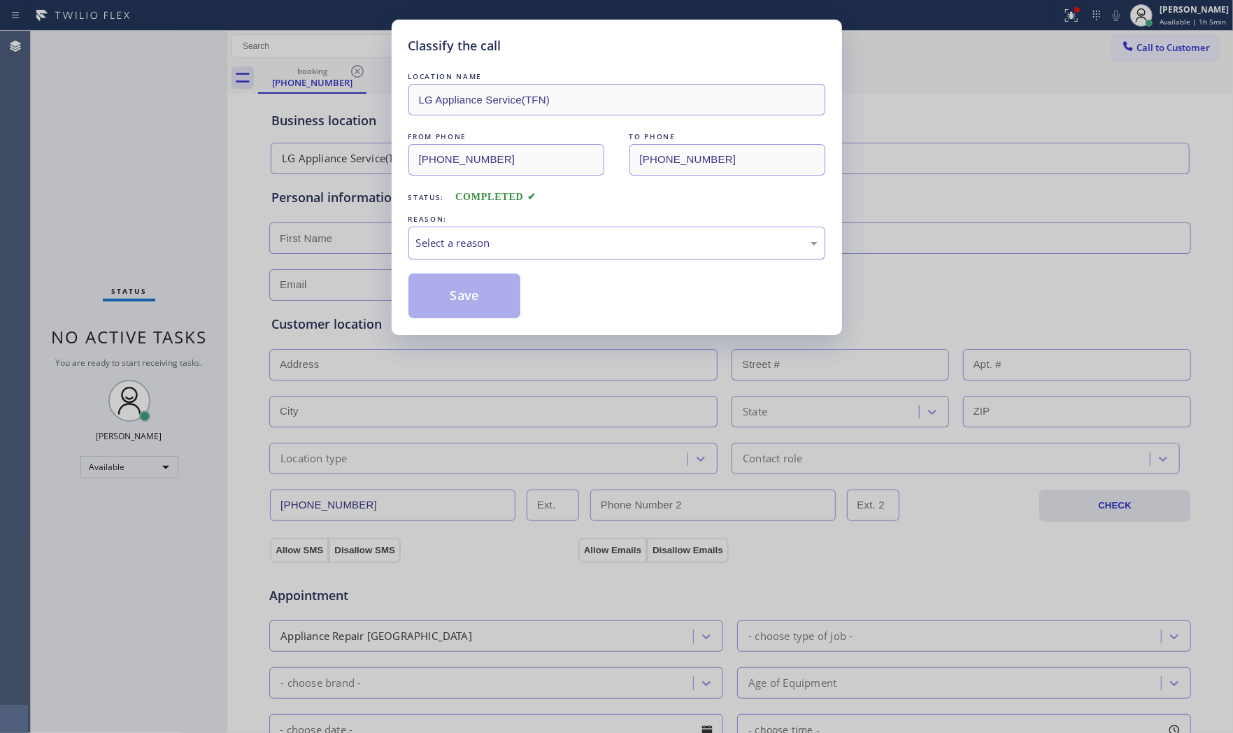
drag, startPoint x: 505, startPoint y: 252, endPoint x: 500, endPoint y: 257, distance: 7.4
click at [503, 254] on div "Select a reason" at bounding box center [616, 243] width 417 height 33
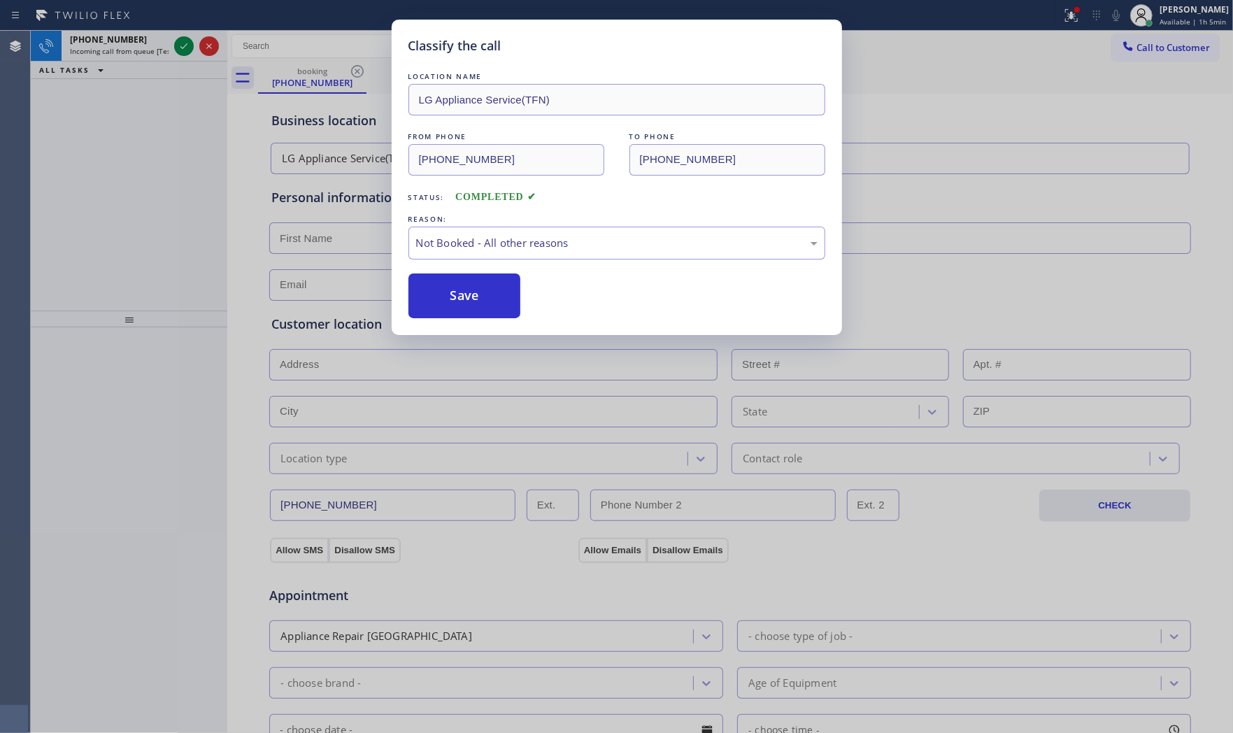
click at [457, 290] on button "Save" at bounding box center [464, 295] width 113 height 45
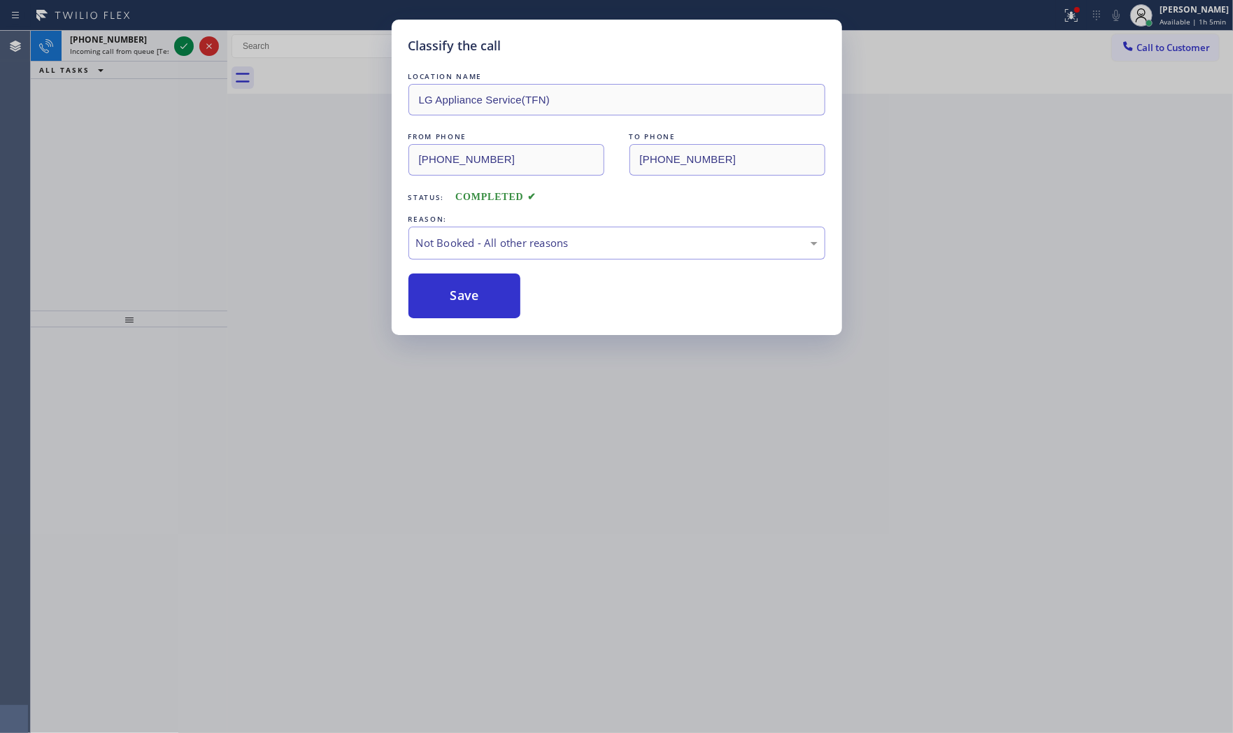
click at [457, 290] on button "Save" at bounding box center [464, 295] width 113 height 45
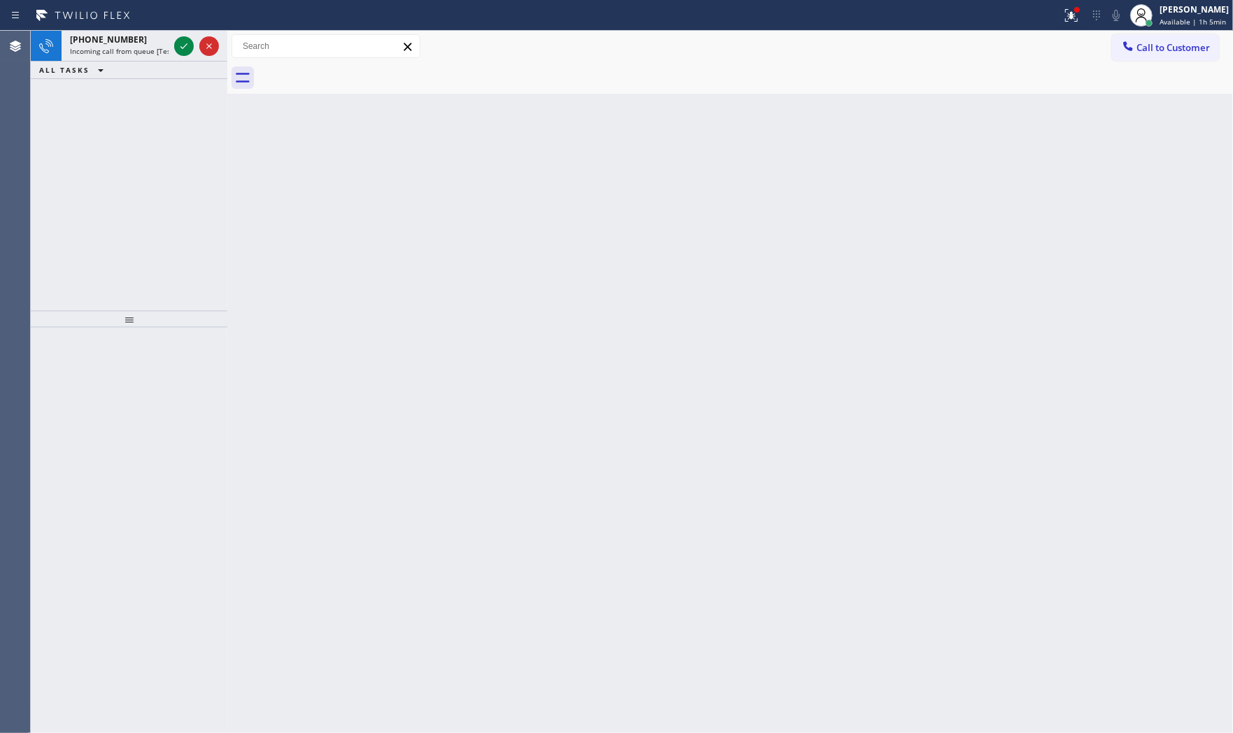
click at [140, 63] on div "ALL TASKS ALL TASKS ACTIVE TASKS TASKS IN WRAP UP" at bounding box center [129, 70] width 196 height 17
click at [141, 56] on span "Incoming call from queue [Test] All" at bounding box center [128, 51] width 116 height 10
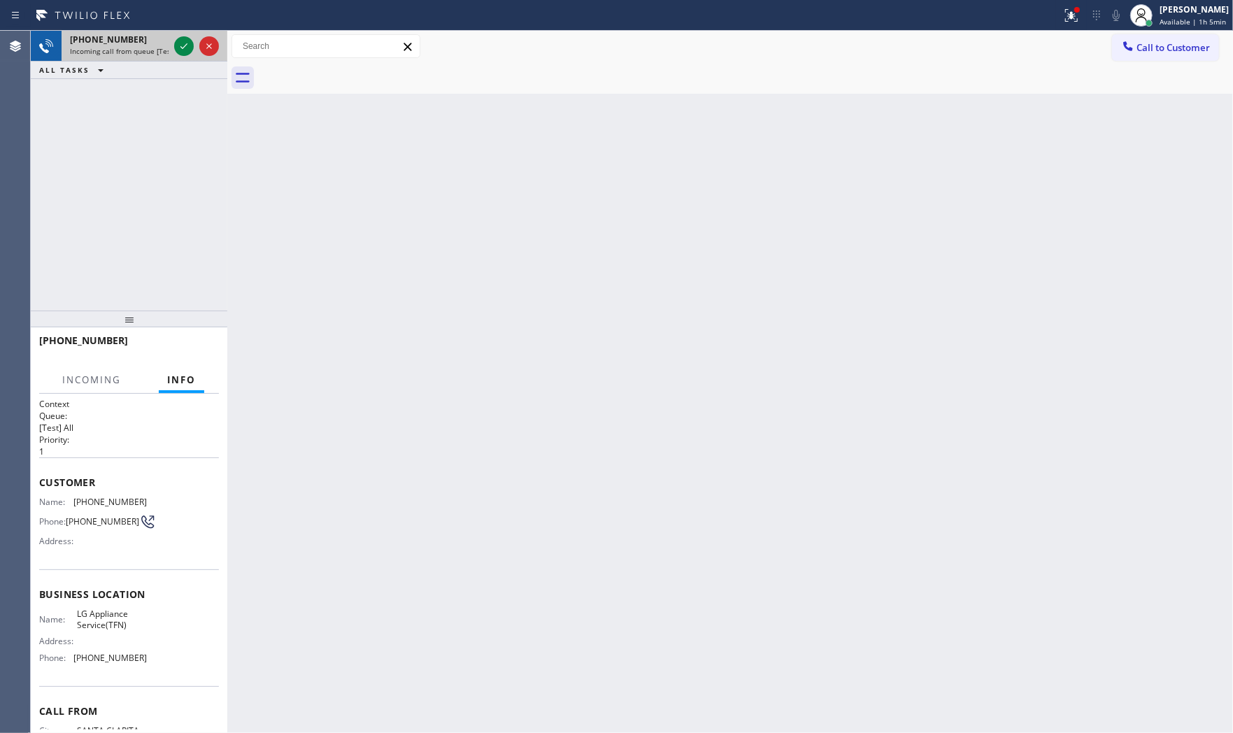
click at [143, 51] on span "Incoming call from queue [Test] All" at bounding box center [128, 51] width 116 height 10
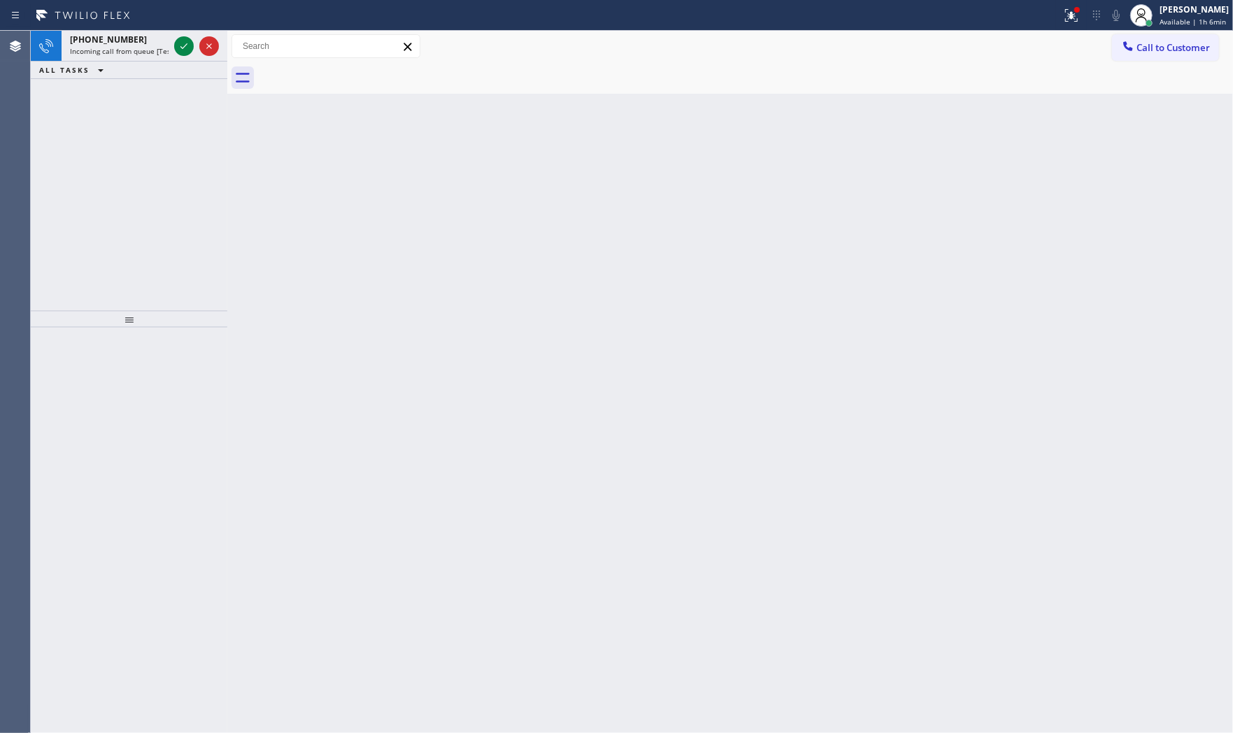
click at [143, 51] on span "Incoming call from queue [Test] All" at bounding box center [128, 51] width 116 height 10
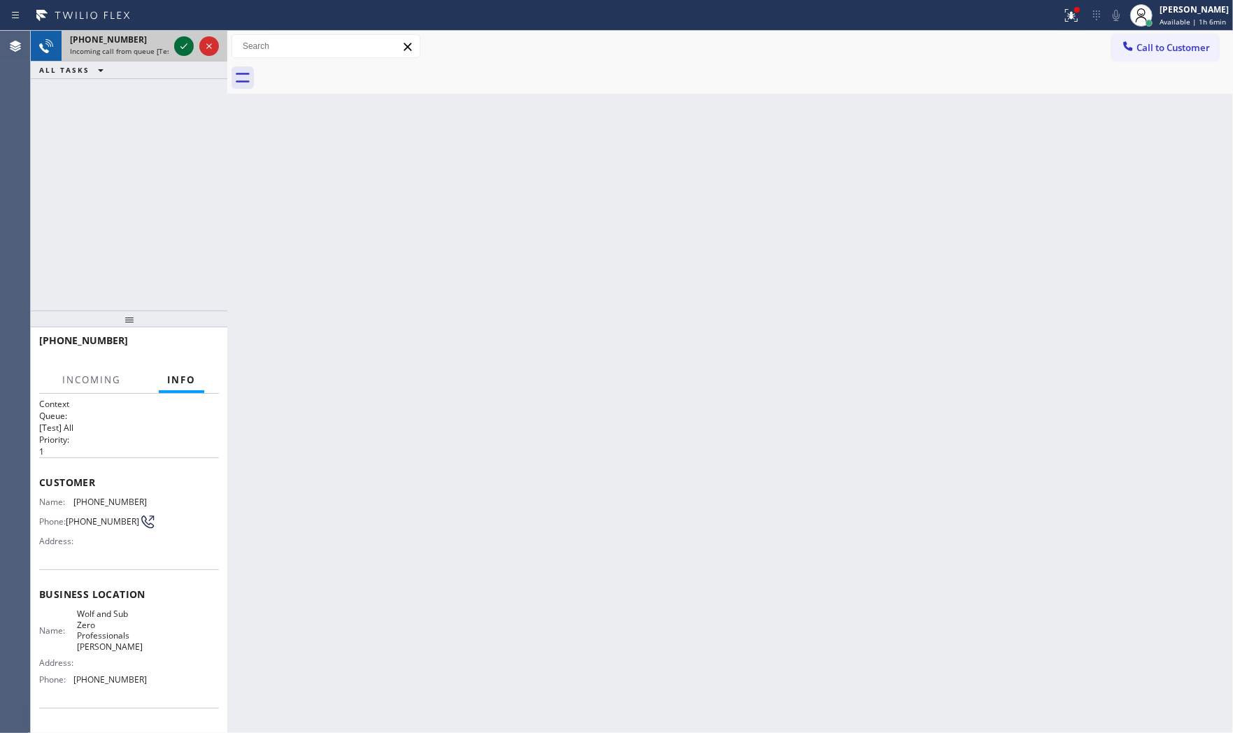
click at [180, 49] on icon at bounding box center [183, 46] width 17 height 17
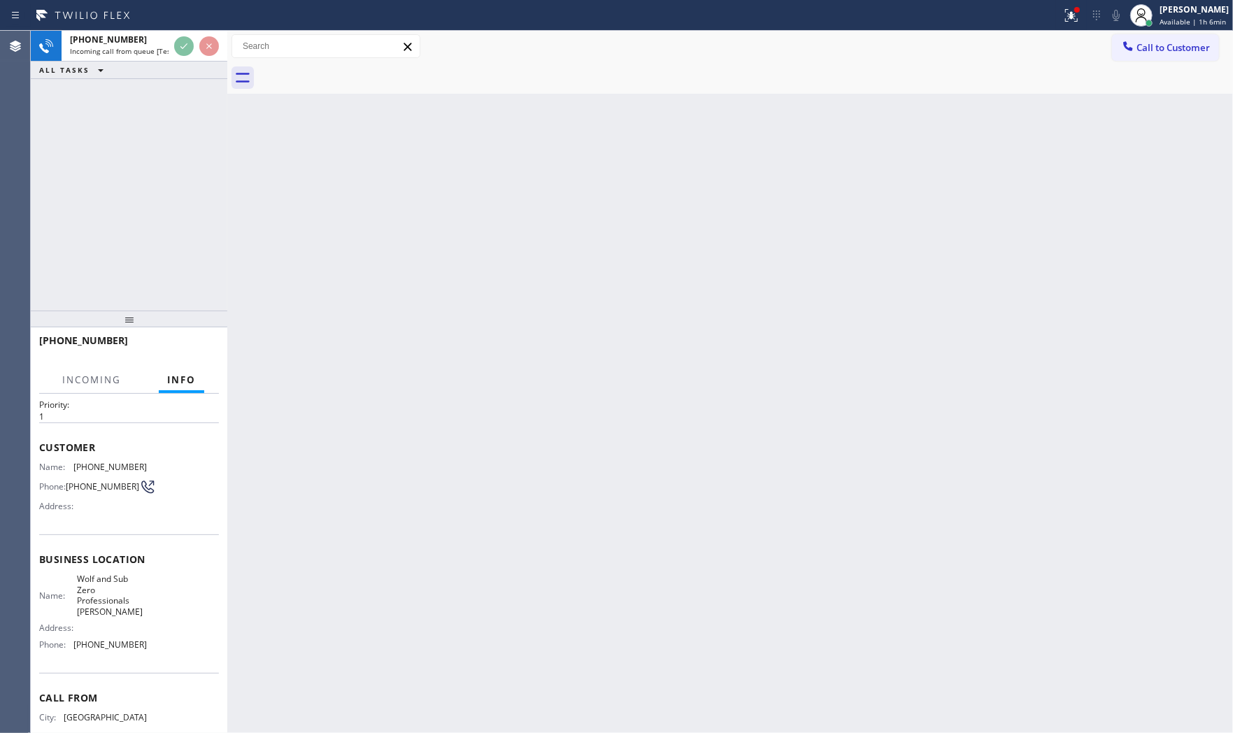
scroll to position [87, 0]
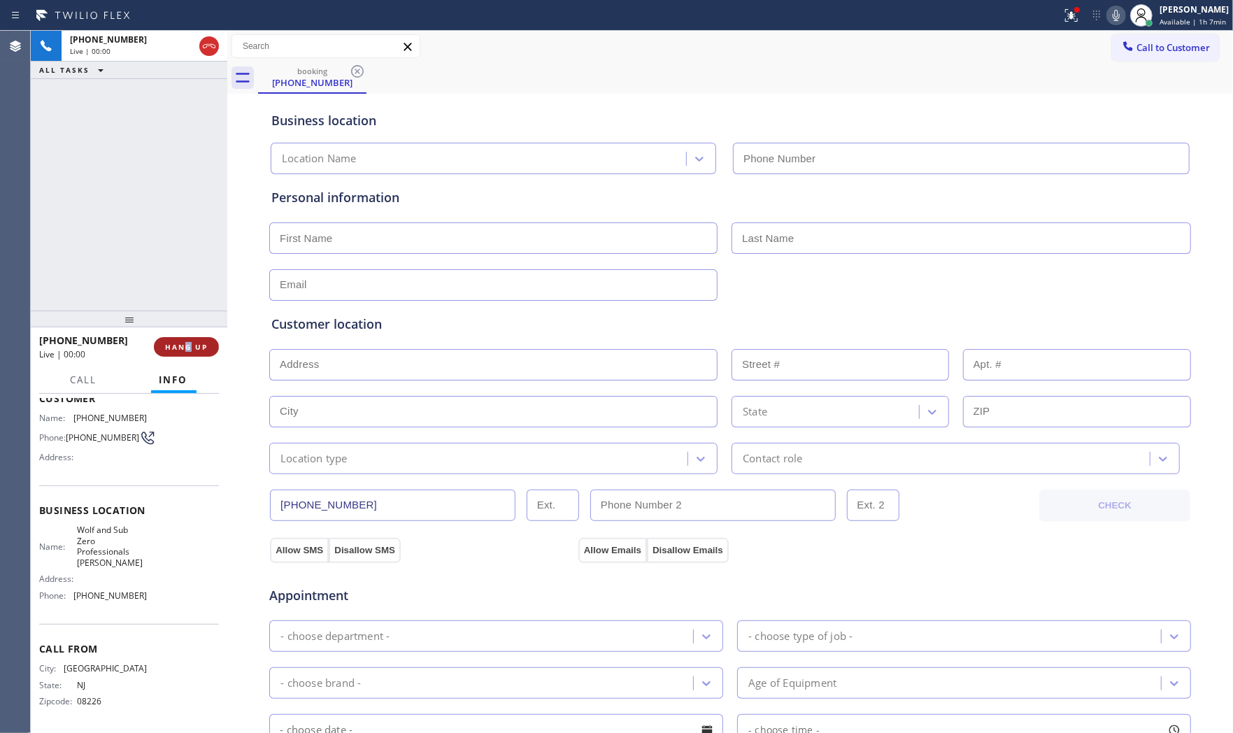
type input "(862) 500-4921"
drag, startPoint x: 186, startPoint y: 333, endPoint x: 193, endPoint y: 352, distance: 20.1
click at [193, 348] on div "+16099388262 Live | 00:00 HANG UP" at bounding box center [129, 347] width 180 height 36
click at [193, 352] on button "HANG UP" at bounding box center [186, 347] width 65 height 20
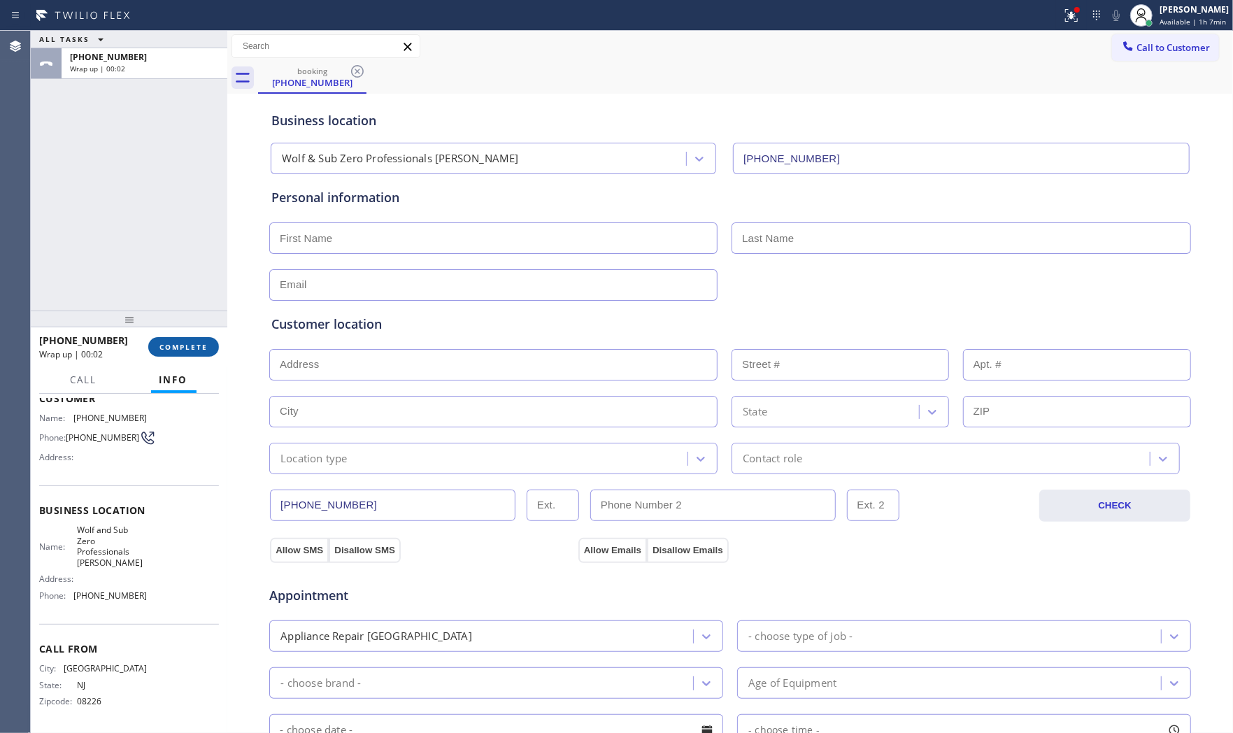
click at [196, 351] on span "COMPLETE" at bounding box center [183, 347] width 48 height 10
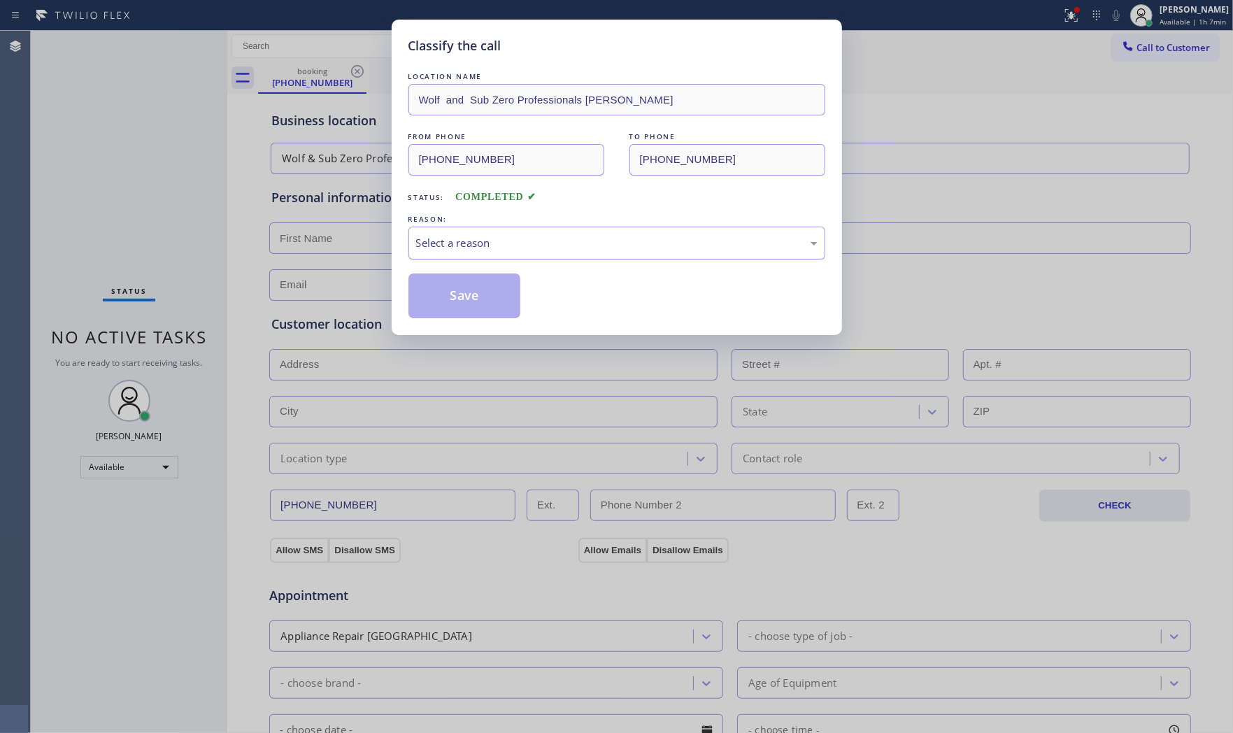
click at [540, 252] on div "Select a reason" at bounding box center [616, 243] width 417 height 33
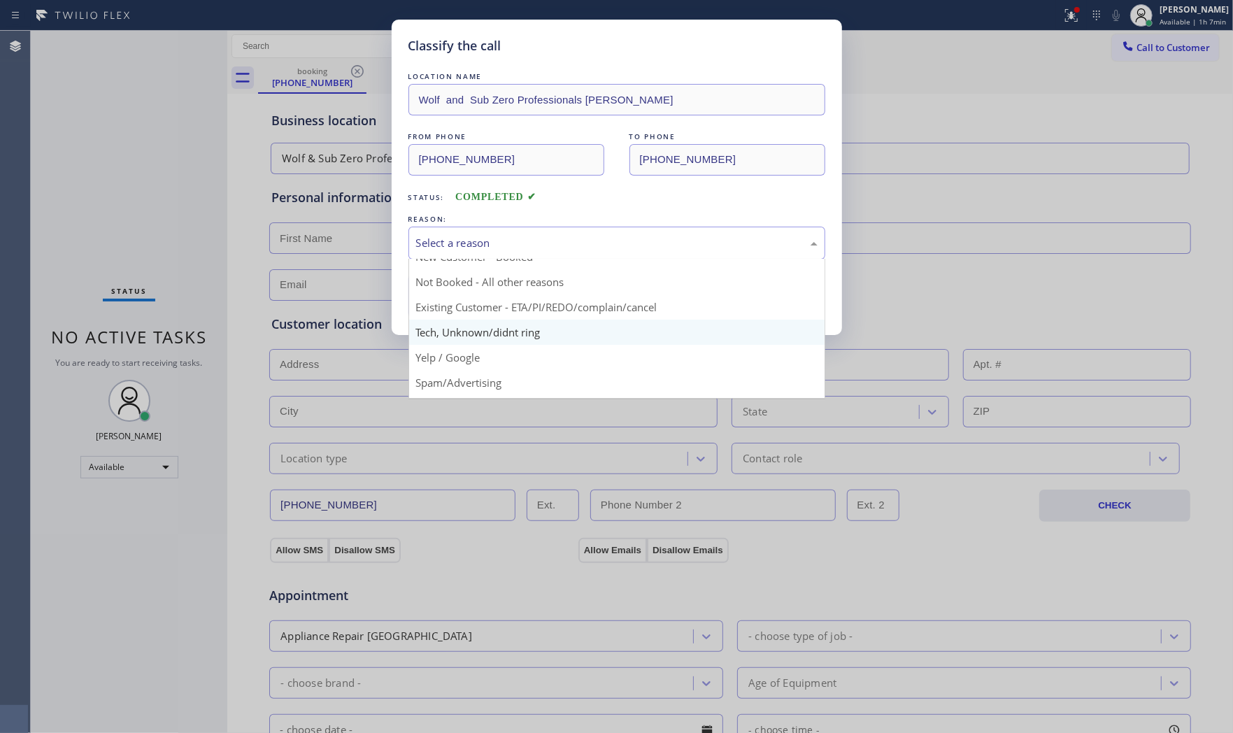
scroll to position [38, 0]
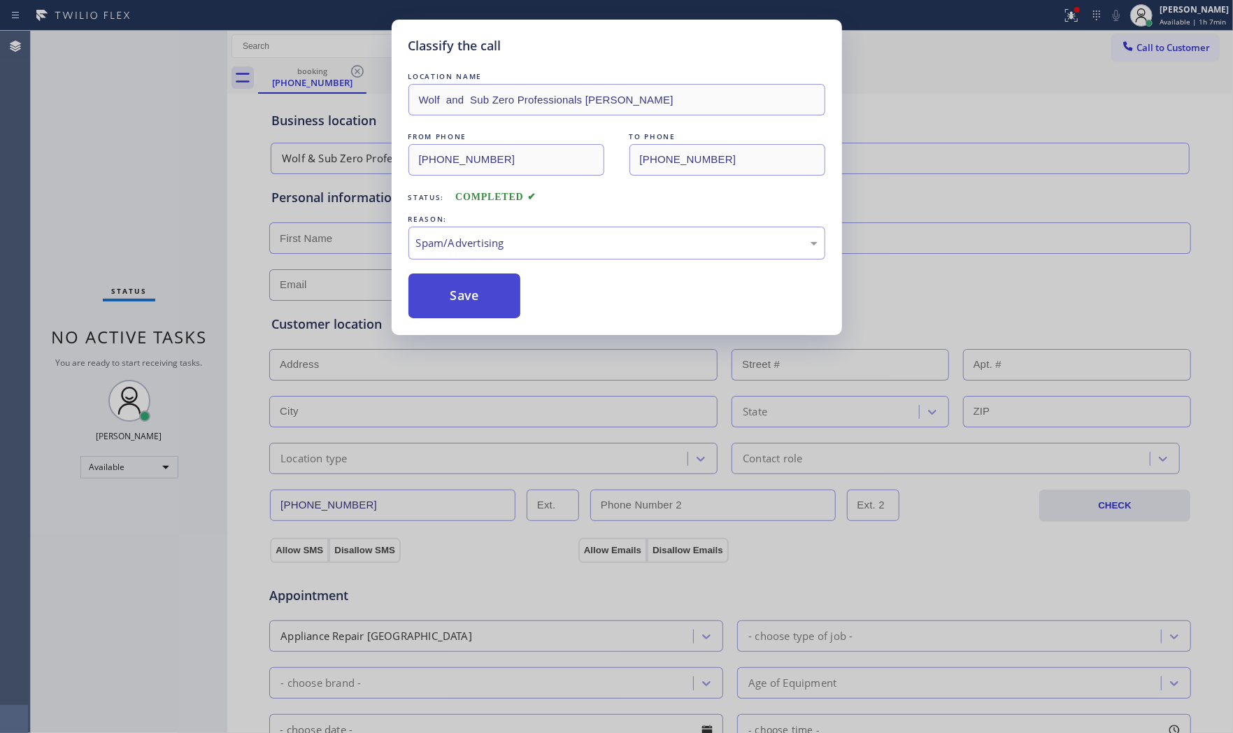
click at [462, 285] on button "Save" at bounding box center [464, 295] width 113 height 45
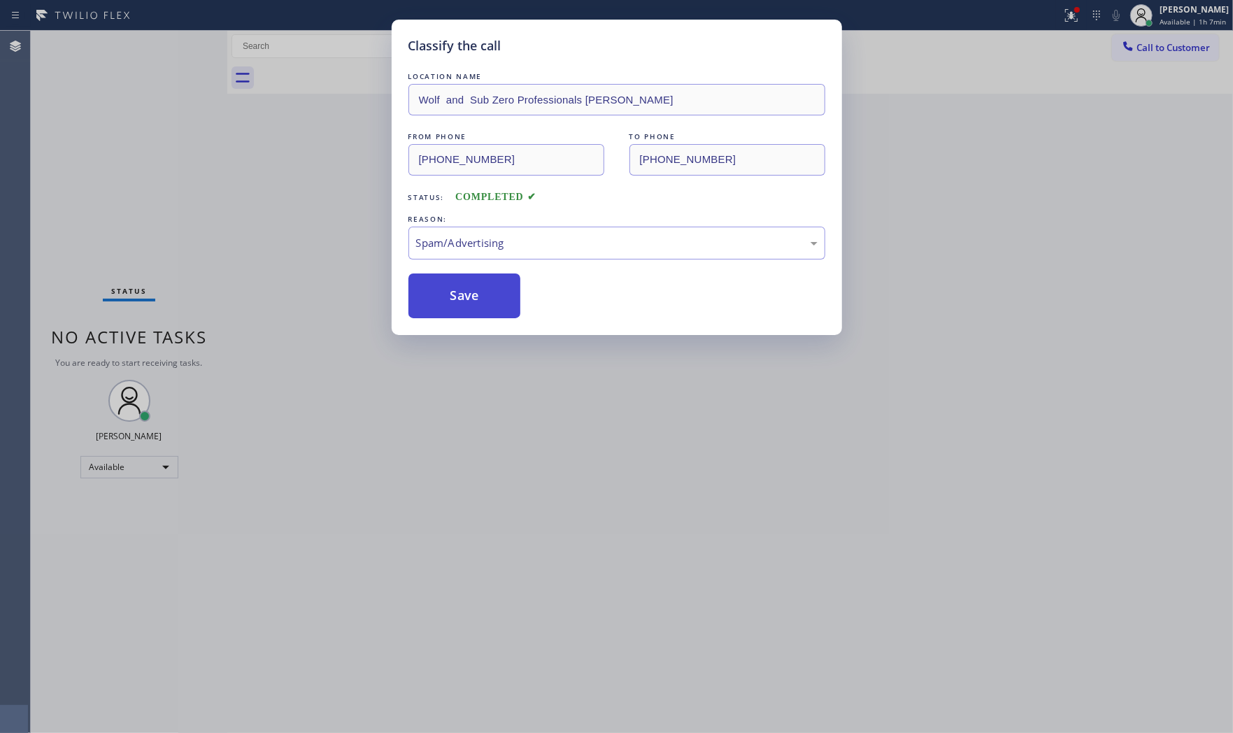
click at [462, 285] on button "Save" at bounding box center [464, 295] width 113 height 45
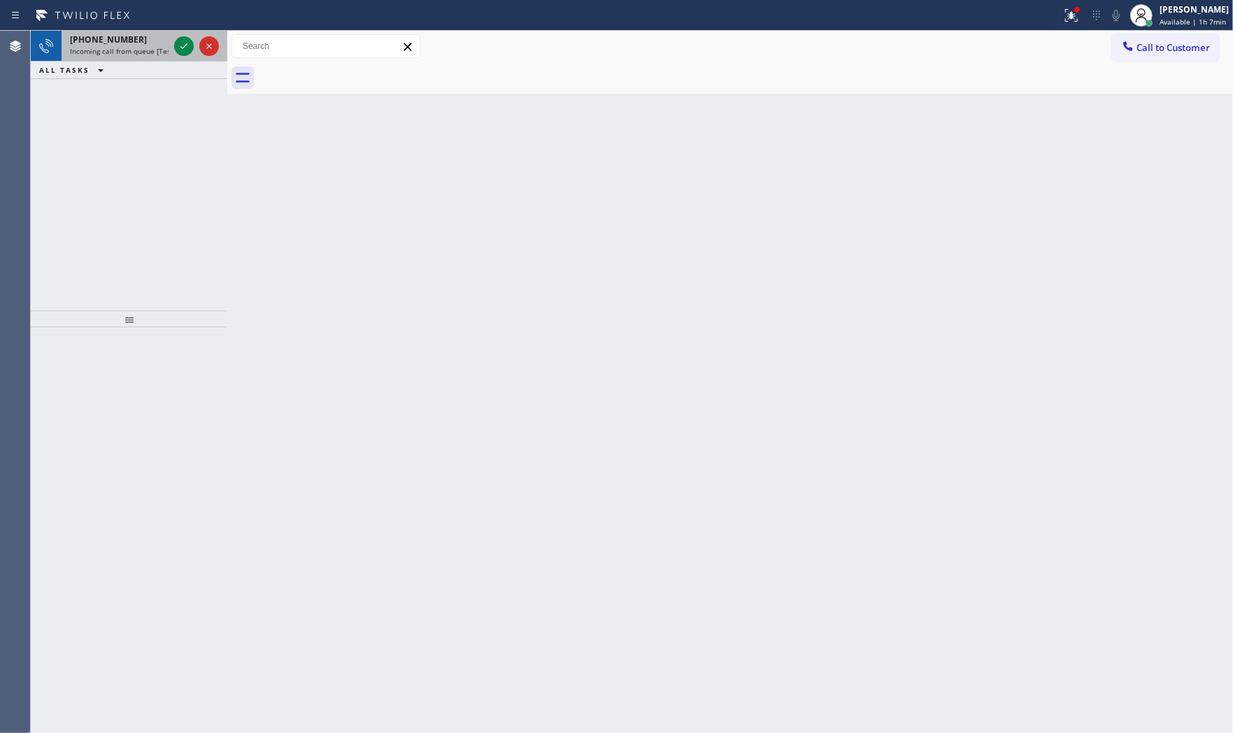
click at [122, 36] on span "+16617135164" at bounding box center [108, 40] width 77 height 12
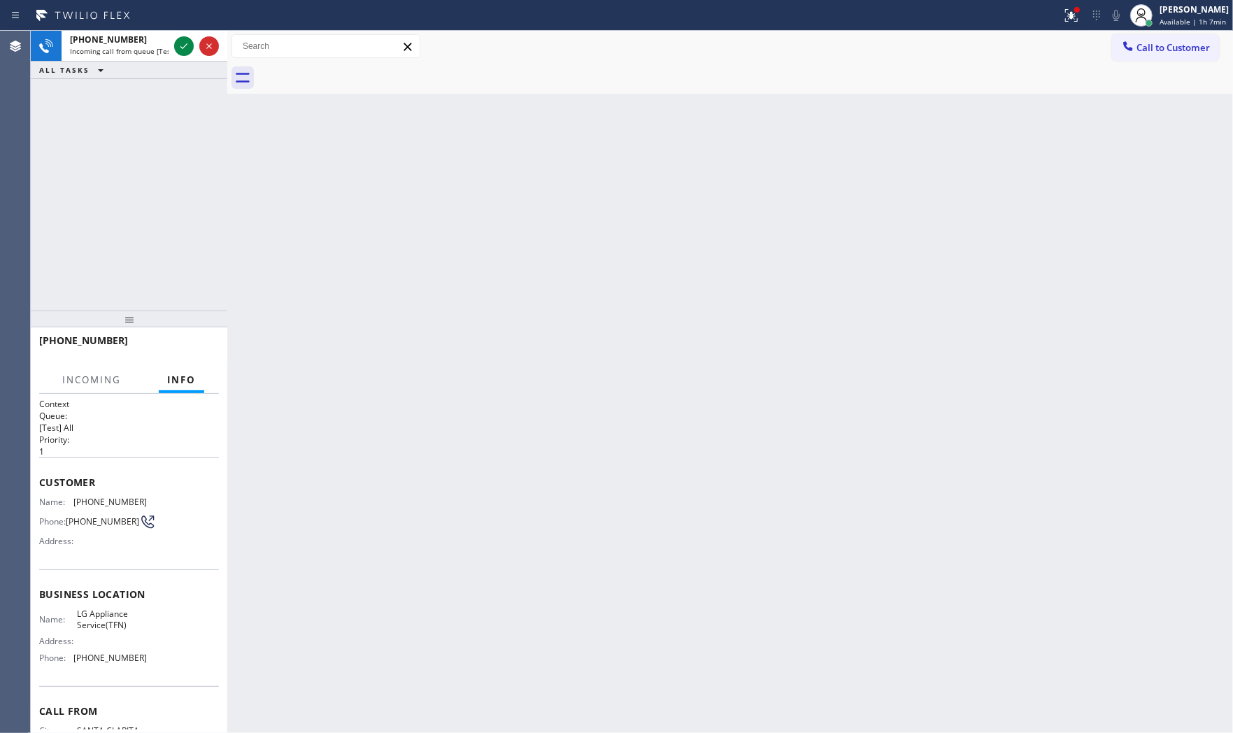
scroll to position [66, 0]
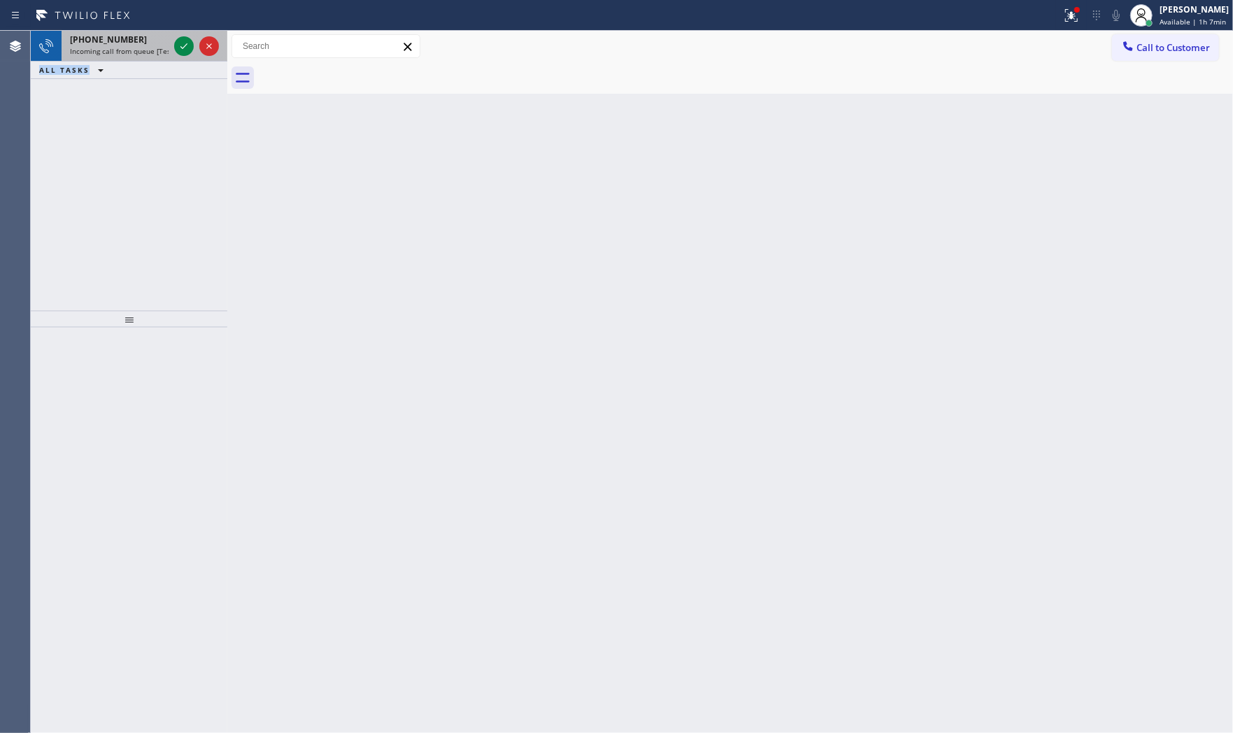
click at [142, 58] on div "+14802407816 Incoming call from queue [Test] All ALL TASKS ALL TASKS ACTIVE TAS…" at bounding box center [129, 55] width 196 height 48
click at [142, 54] on span "Incoming call from queue [Test] All" at bounding box center [128, 51] width 116 height 10
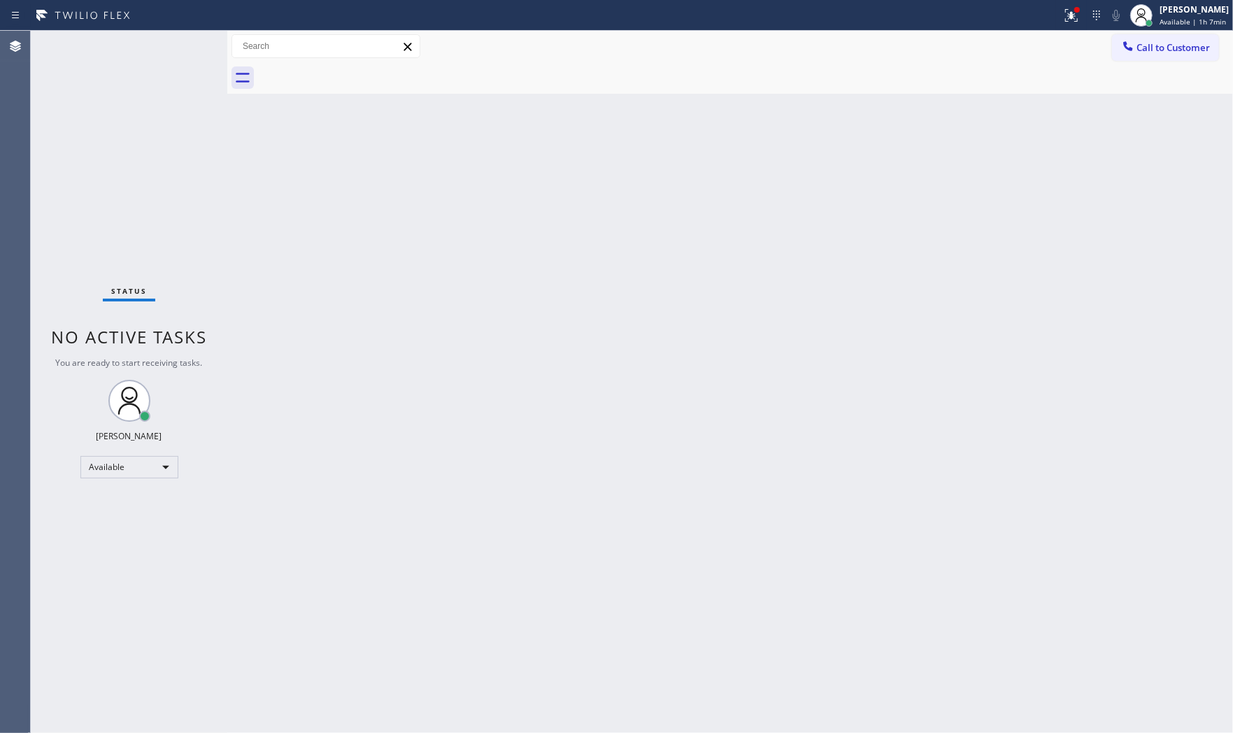
click at [148, 50] on div "Status No active tasks You are ready to start receiving tasks. Mark Paul Dacula…" at bounding box center [129, 382] width 196 height 702
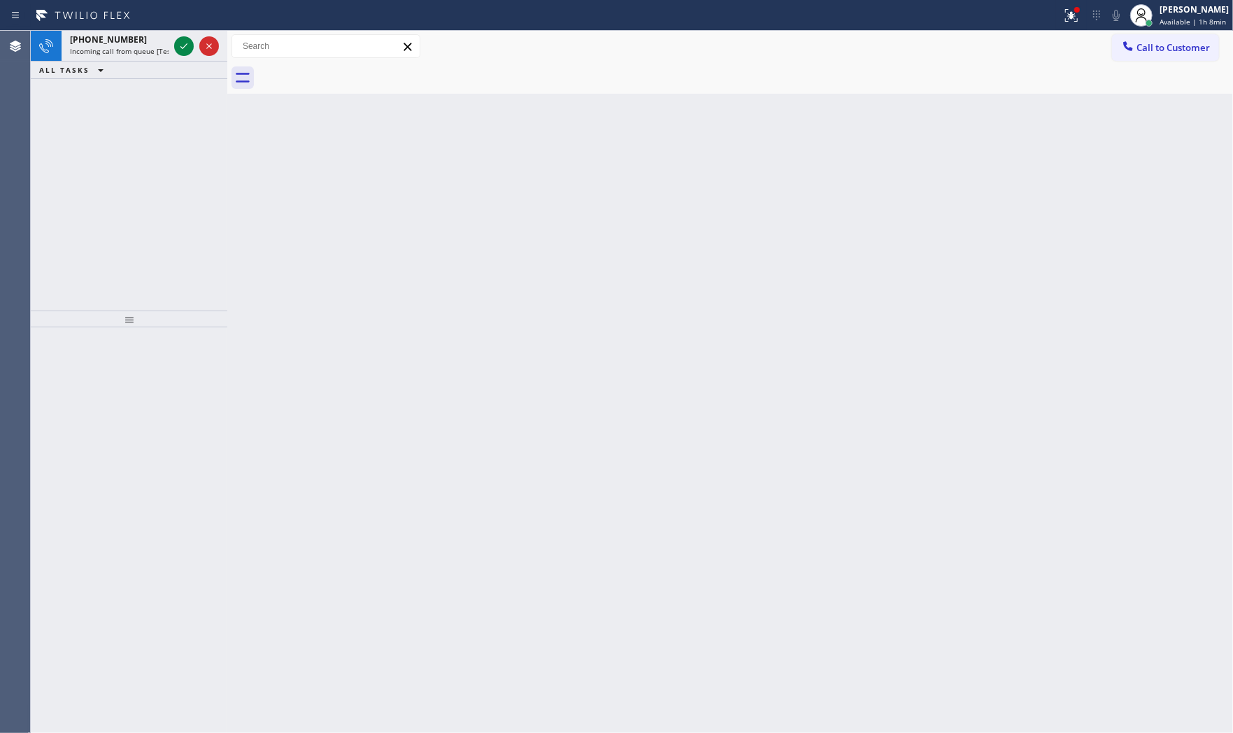
click at [148, 50] on span "Incoming call from queue [Test] All" at bounding box center [128, 51] width 116 height 10
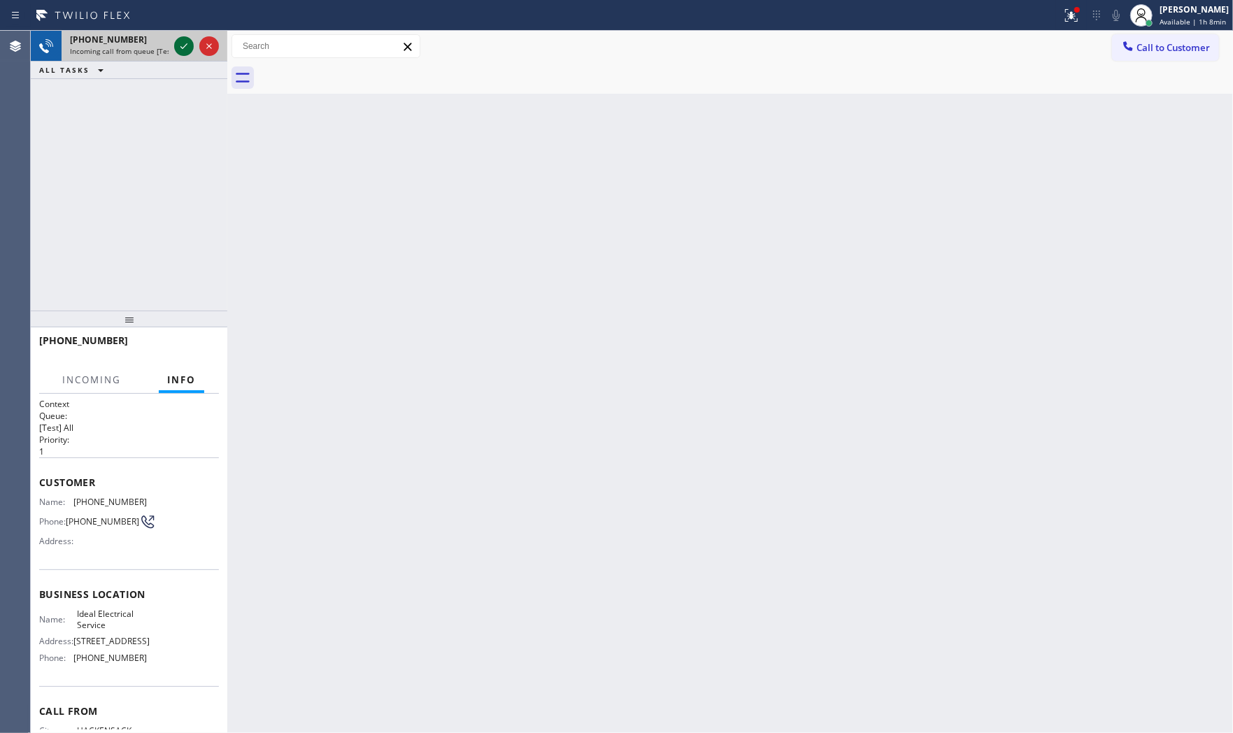
click at [182, 50] on icon at bounding box center [183, 46] width 17 height 17
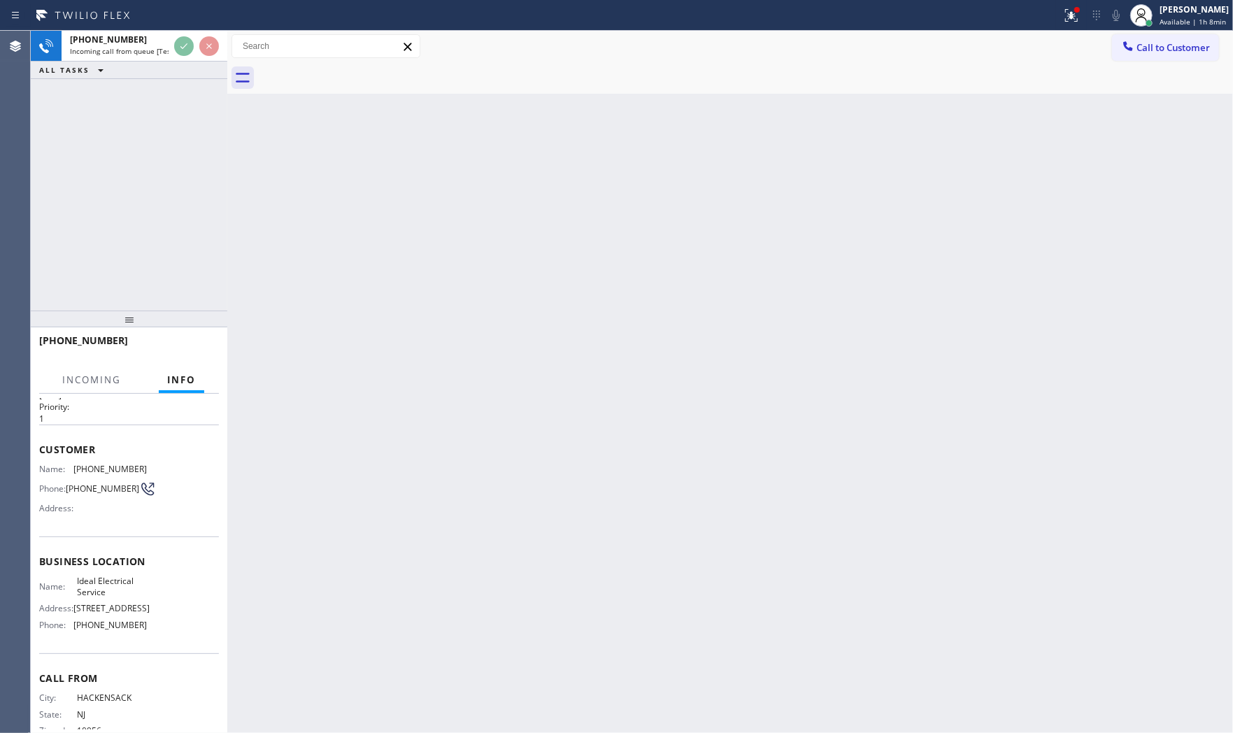
scroll to position [66, 0]
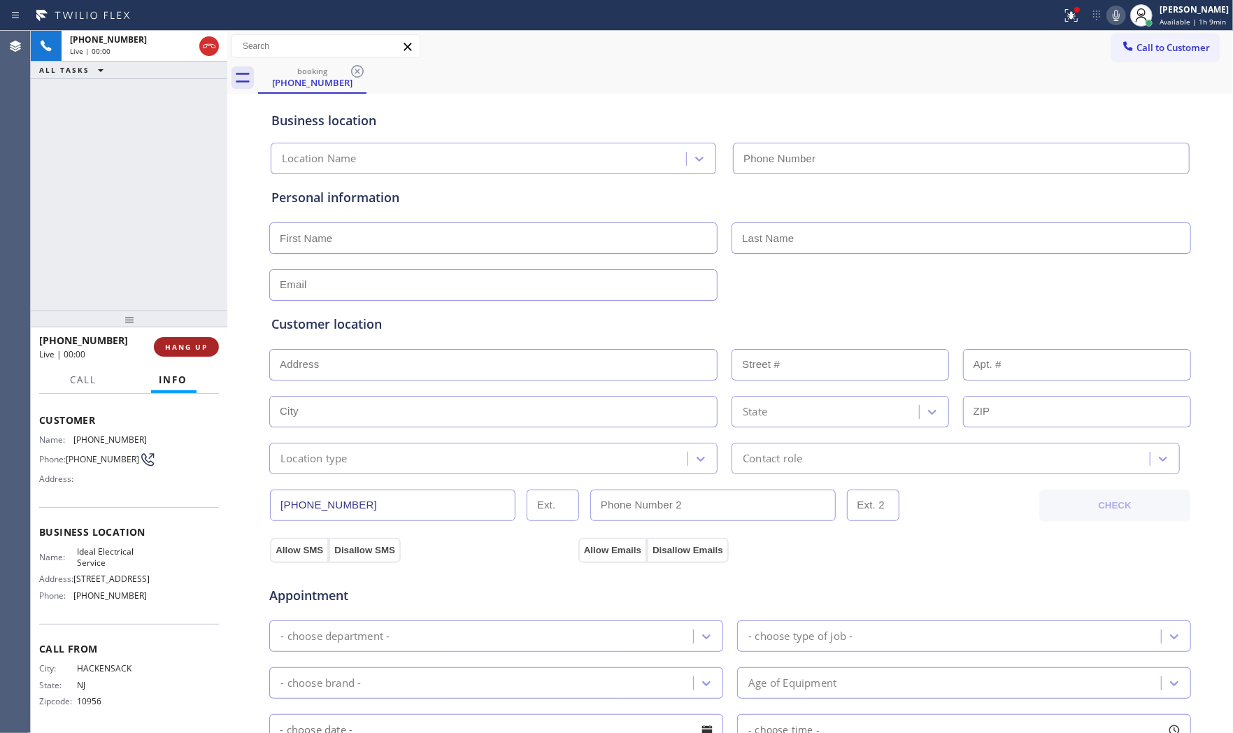
type input "(862) 404-0569"
click at [196, 352] on button "HANG UP" at bounding box center [186, 347] width 65 height 20
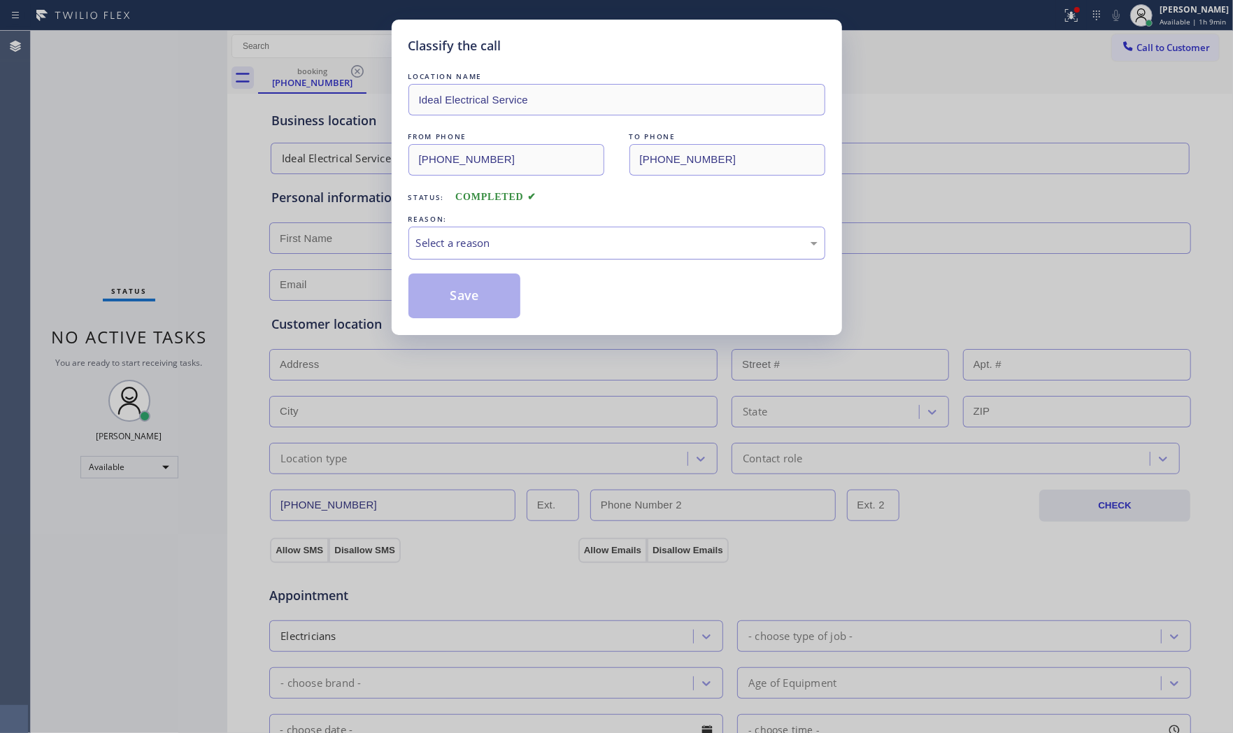
click at [459, 245] on div "Select a reason" at bounding box center [616, 243] width 401 height 16
click at [461, 288] on button "Save" at bounding box center [464, 295] width 113 height 45
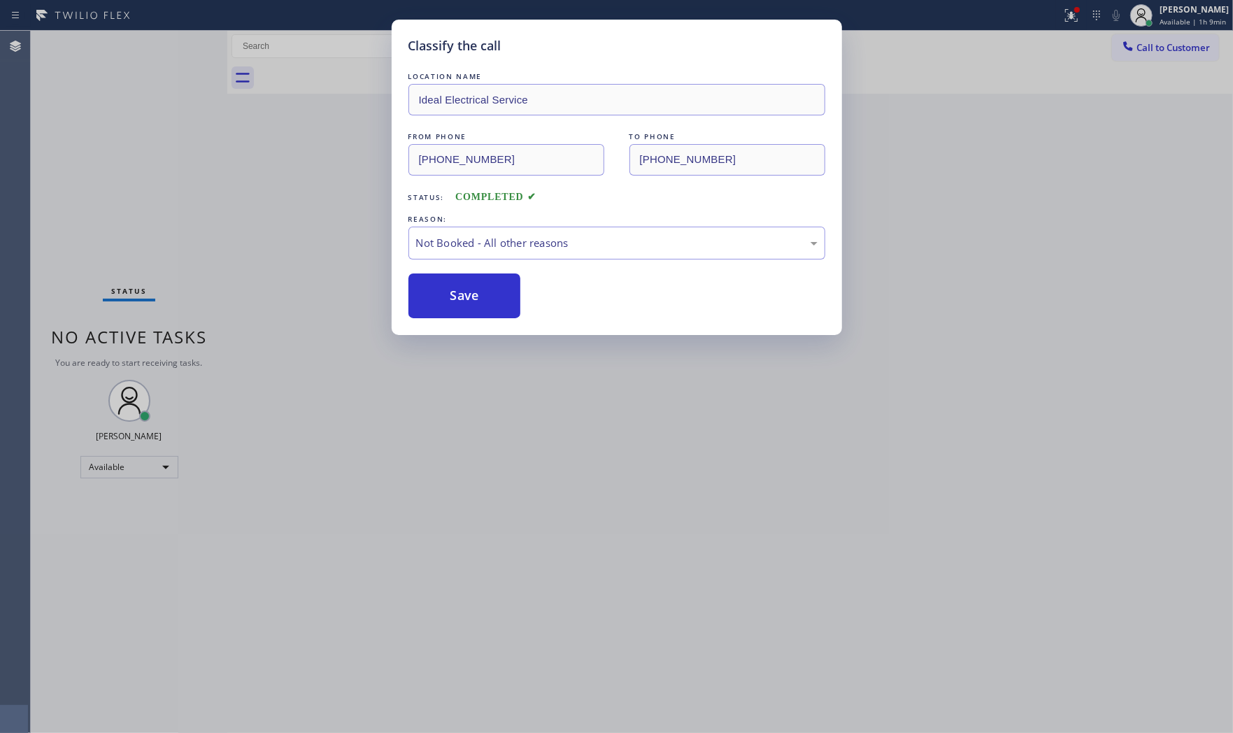
click at [461, 288] on button "Save" at bounding box center [464, 295] width 113 height 45
click at [462, 288] on button "Save" at bounding box center [464, 295] width 113 height 45
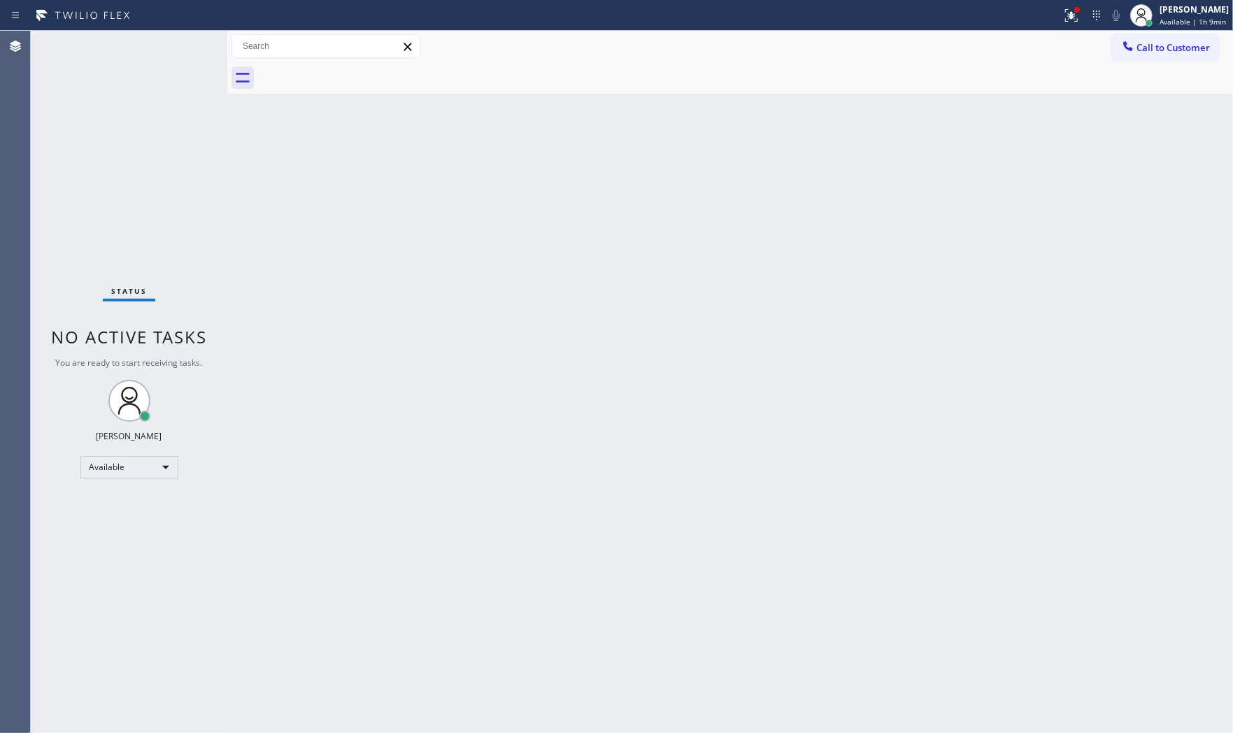
click at [159, 50] on div "Status No active tasks You are ready to start receiving tasks. Mark Paul Dacula…" at bounding box center [129, 382] width 196 height 702
click at [176, 51] on div "Status No active tasks You are ready to start receiving tasks. Mark Paul Dacula…" at bounding box center [129, 382] width 196 height 702
click at [1071, 17] on icon at bounding box center [1069, 15] width 17 height 17
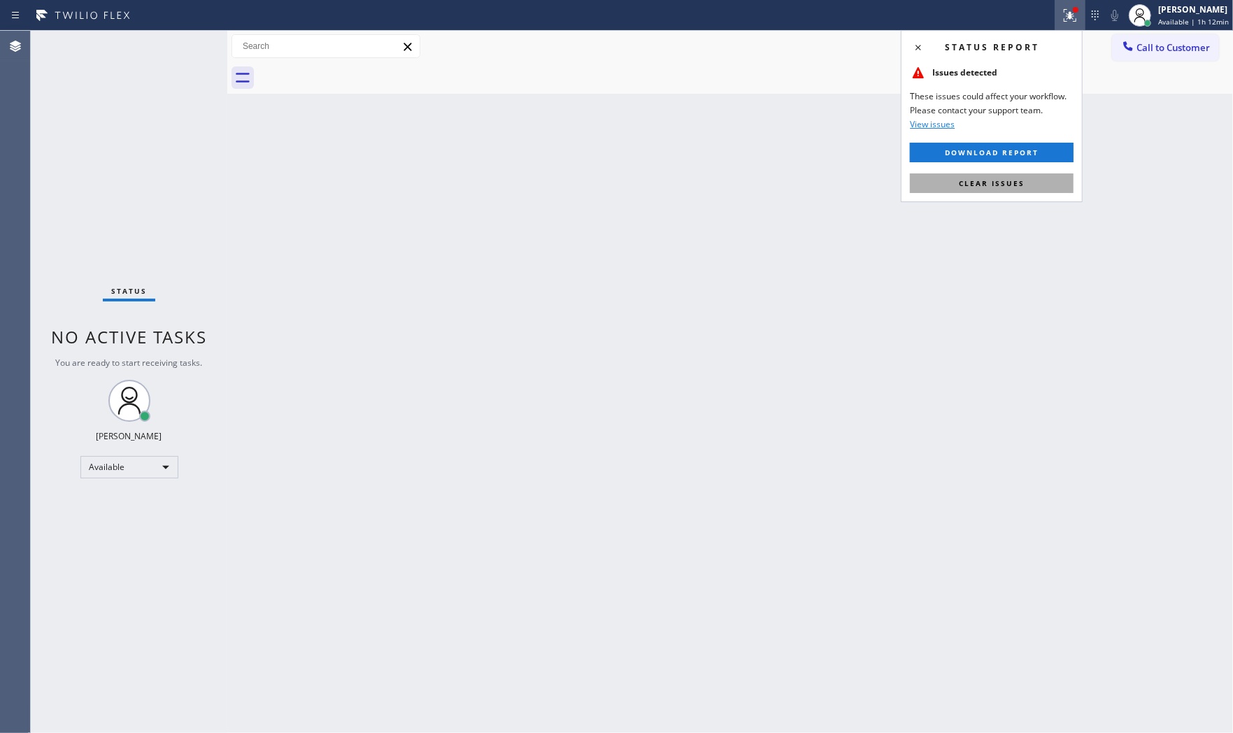
click at [1019, 182] on span "Clear issues" at bounding box center [992, 183] width 66 height 10
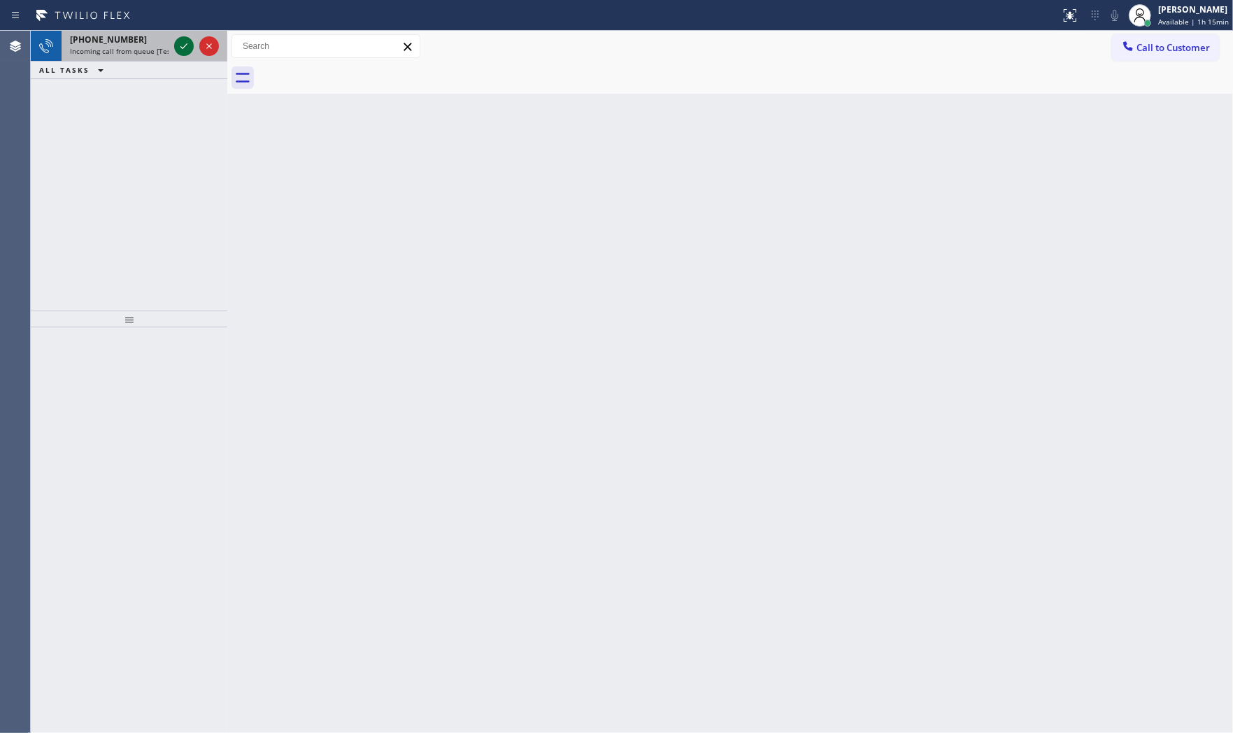
click at [190, 52] on icon at bounding box center [183, 46] width 17 height 17
click at [193, 38] on div at bounding box center [196, 46] width 50 height 31
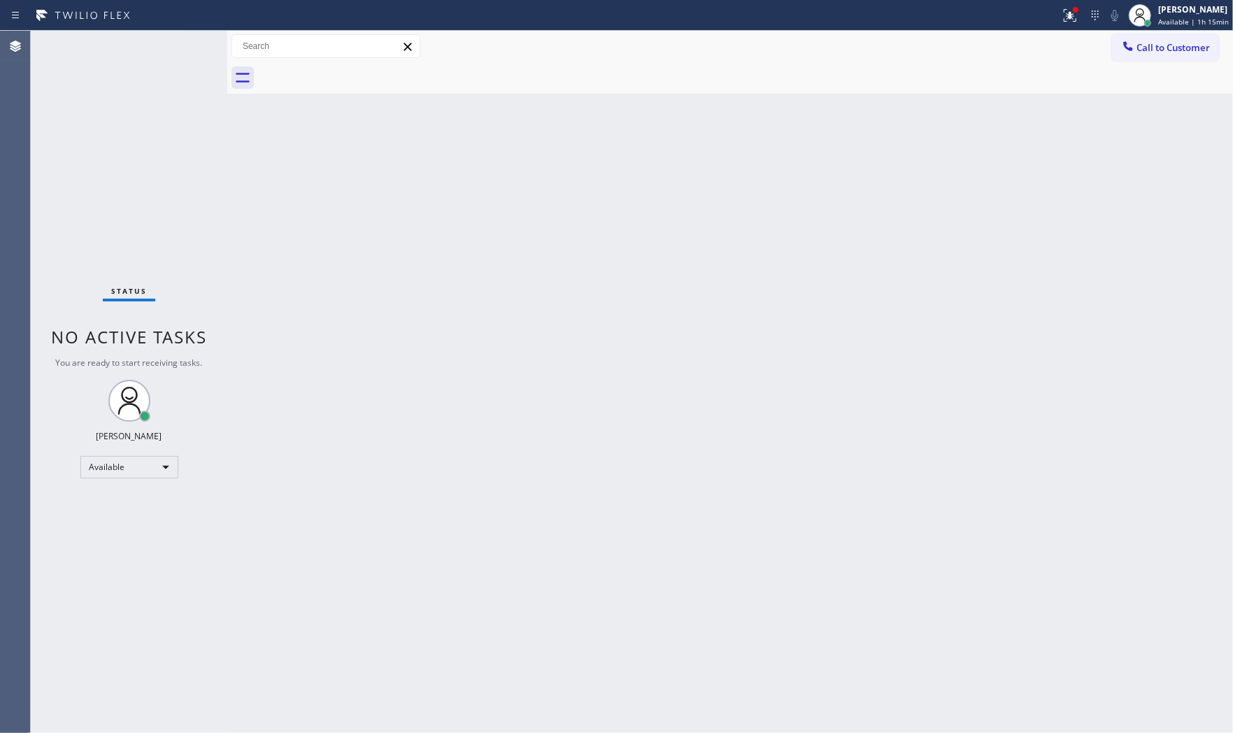
click at [189, 43] on div "Status No active tasks You are ready to start receiving tasks. Mark Paul Dacula…" at bounding box center [129, 382] width 196 height 702
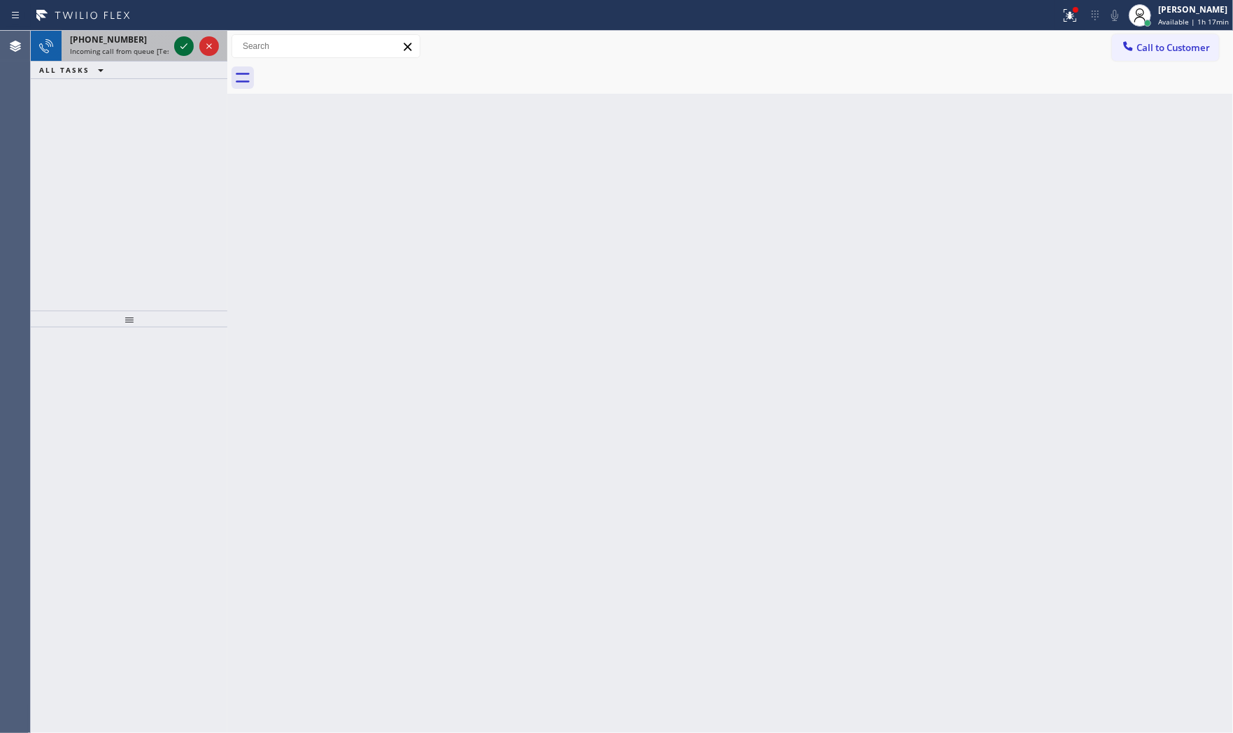
click at [189, 43] on icon at bounding box center [183, 46] width 17 height 17
click at [183, 52] on button at bounding box center [184, 46] width 20 height 20
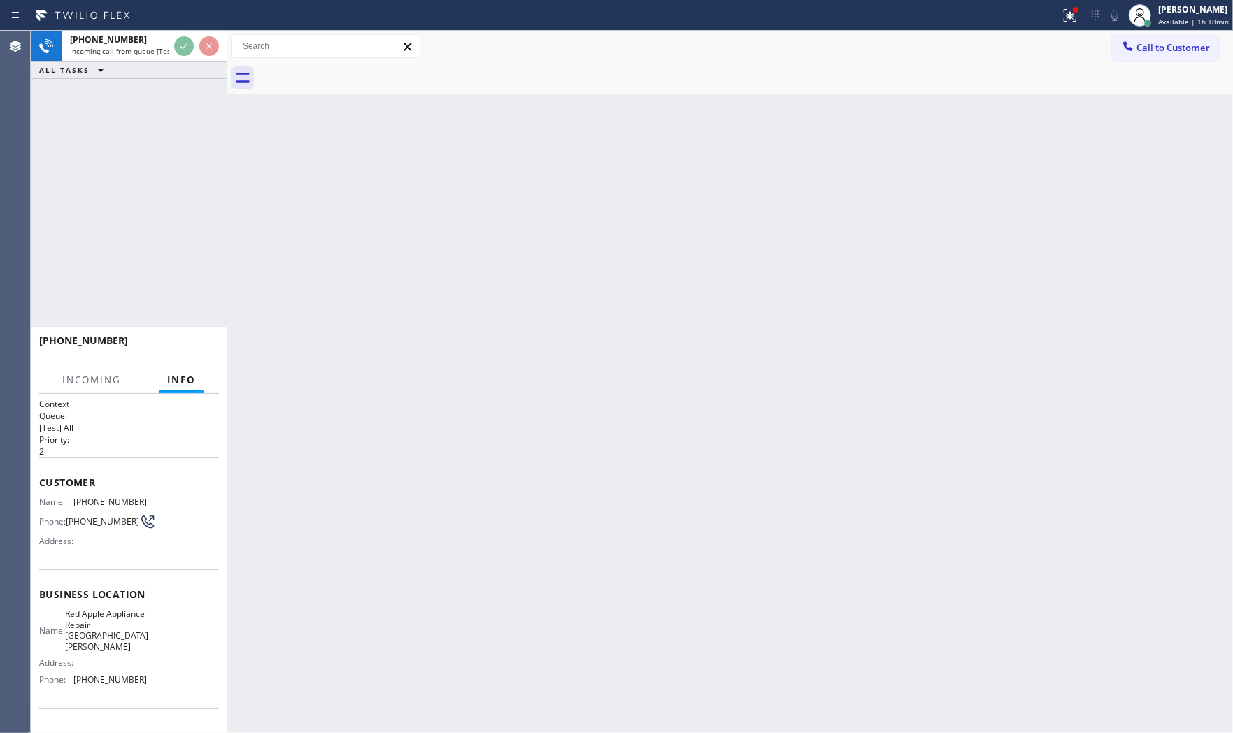
scroll to position [77, 0]
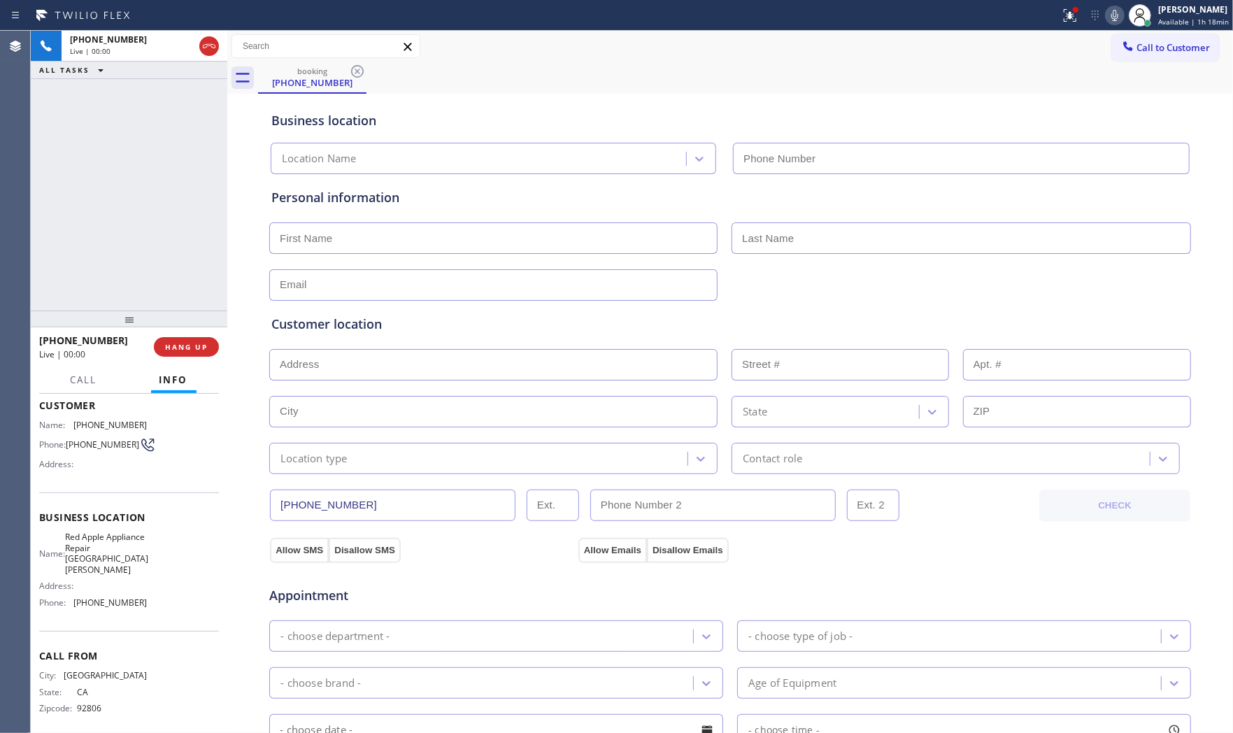
type input "(714) 699-9610"
click at [187, 338] on button "HANG UP" at bounding box center [186, 347] width 65 height 20
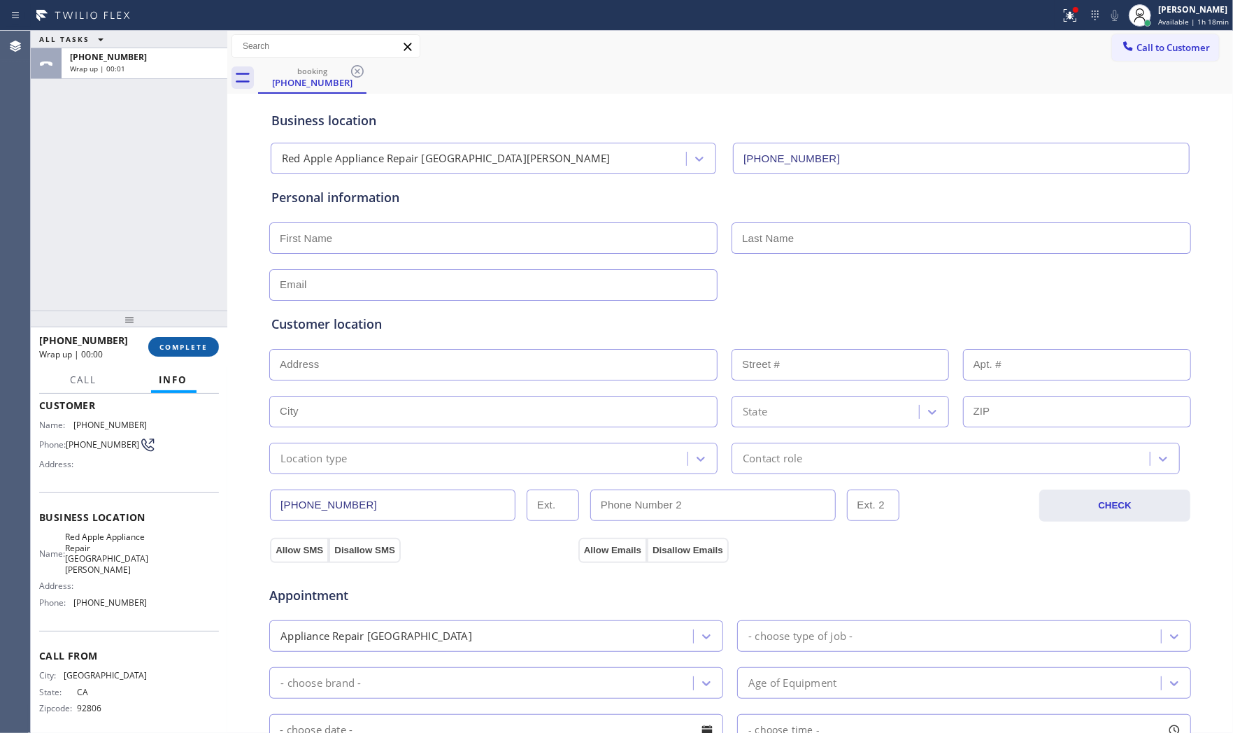
click at [187, 338] on button "COMPLETE" at bounding box center [183, 347] width 71 height 20
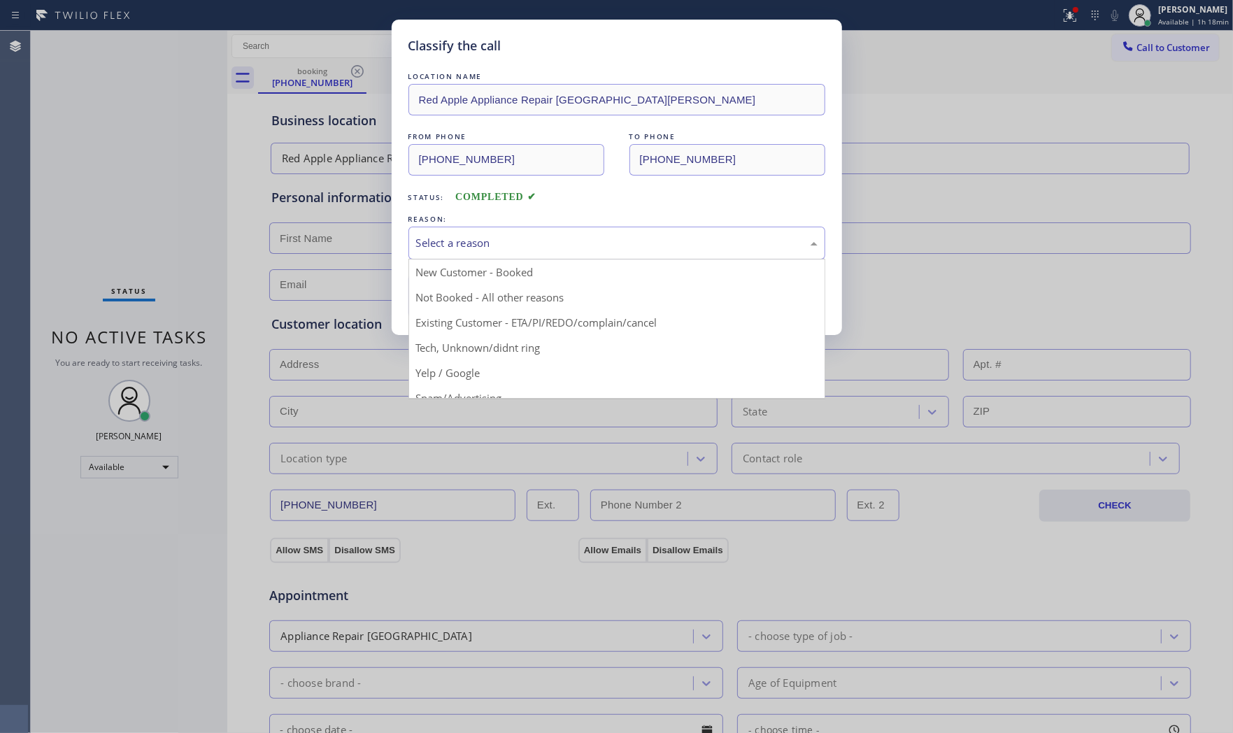
click at [656, 252] on div "Select a reason" at bounding box center [616, 243] width 417 height 33
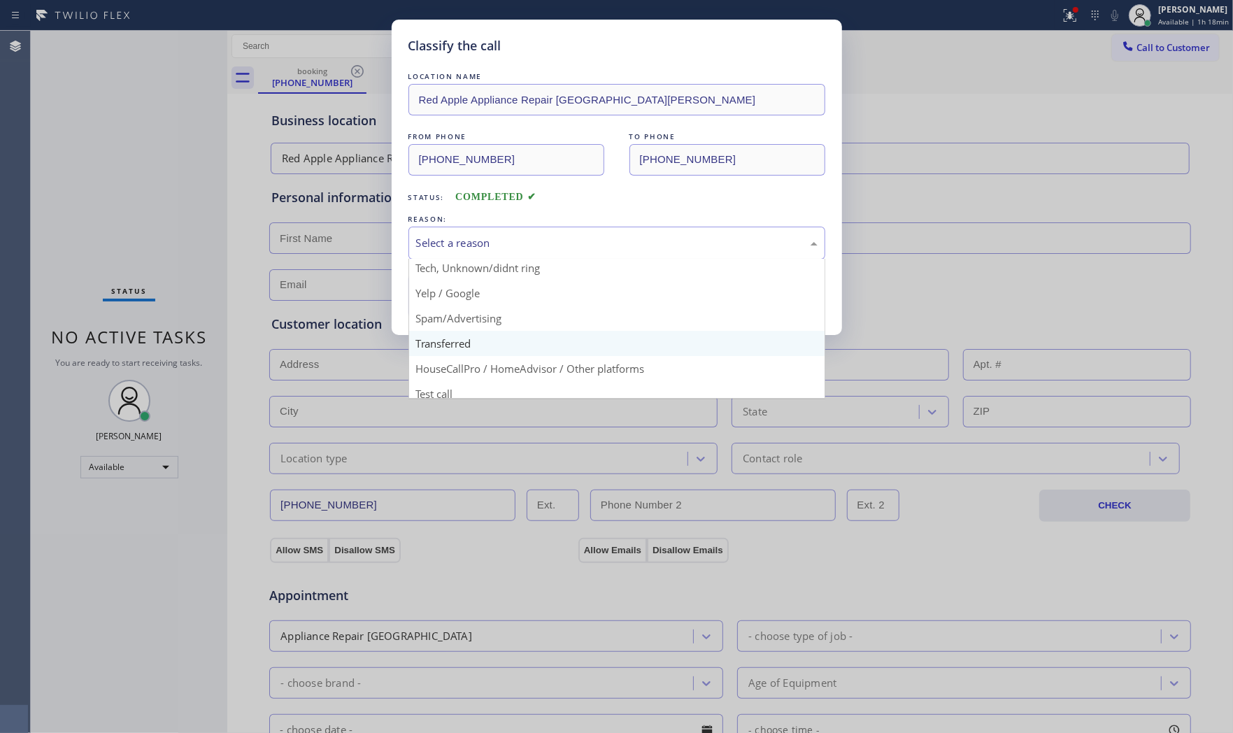
scroll to position [87, 0]
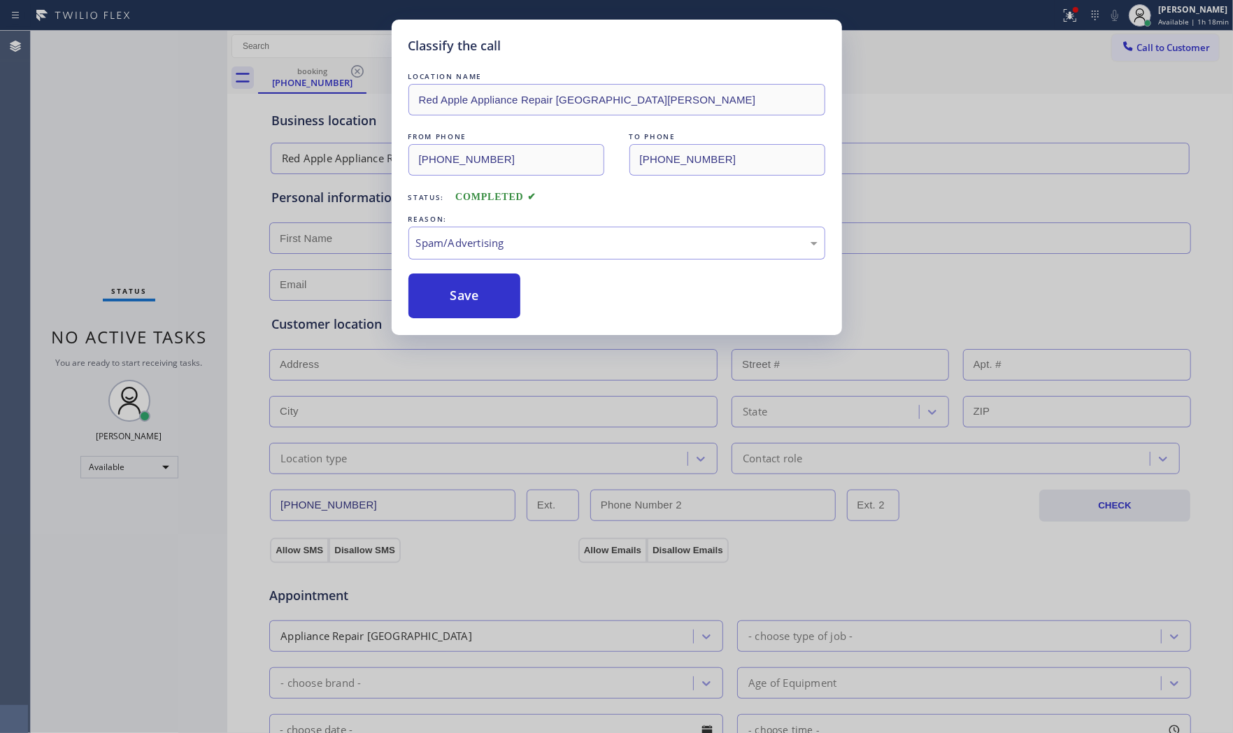
click at [473, 310] on button "Save" at bounding box center [464, 295] width 113 height 45
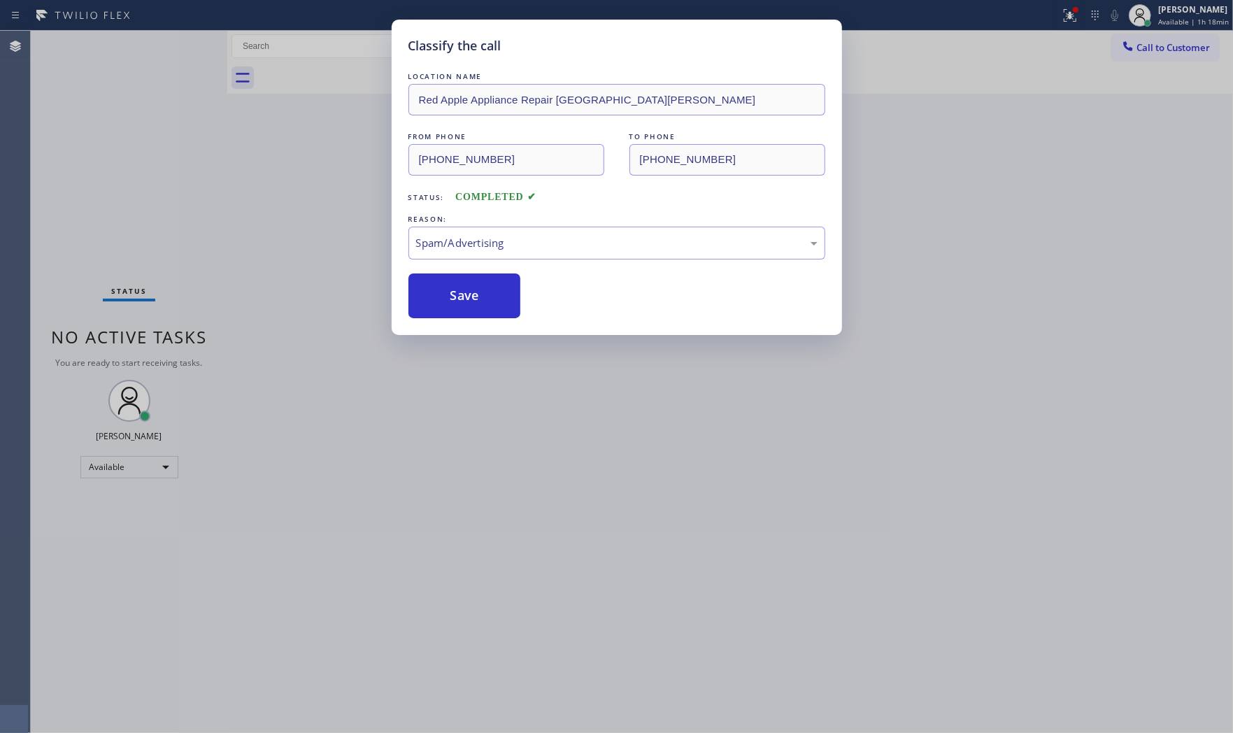
click at [473, 310] on button "Save" at bounding box center [464, 295] width 113 height 45
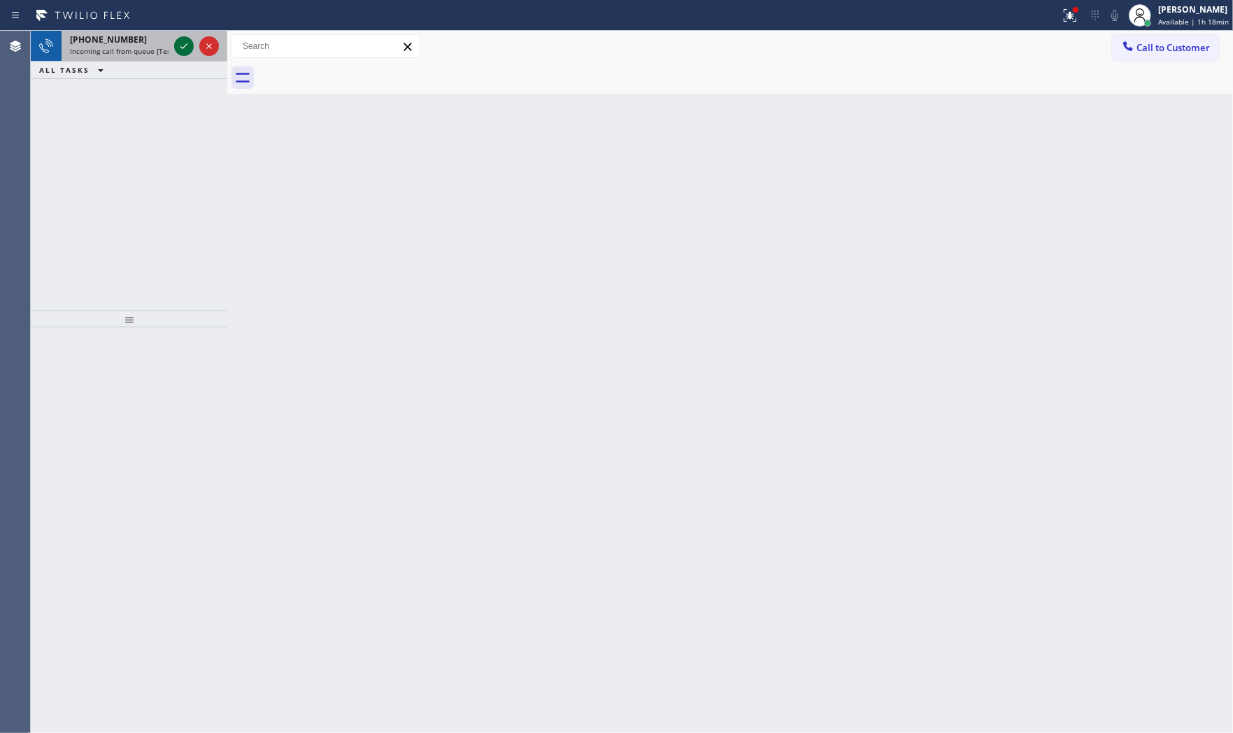
click at [186, 44] on icon at bounding box center [183, 46] width 7 height 6
click at [180, 43] on icon at bounding box center [183, 46] width 17 height 17
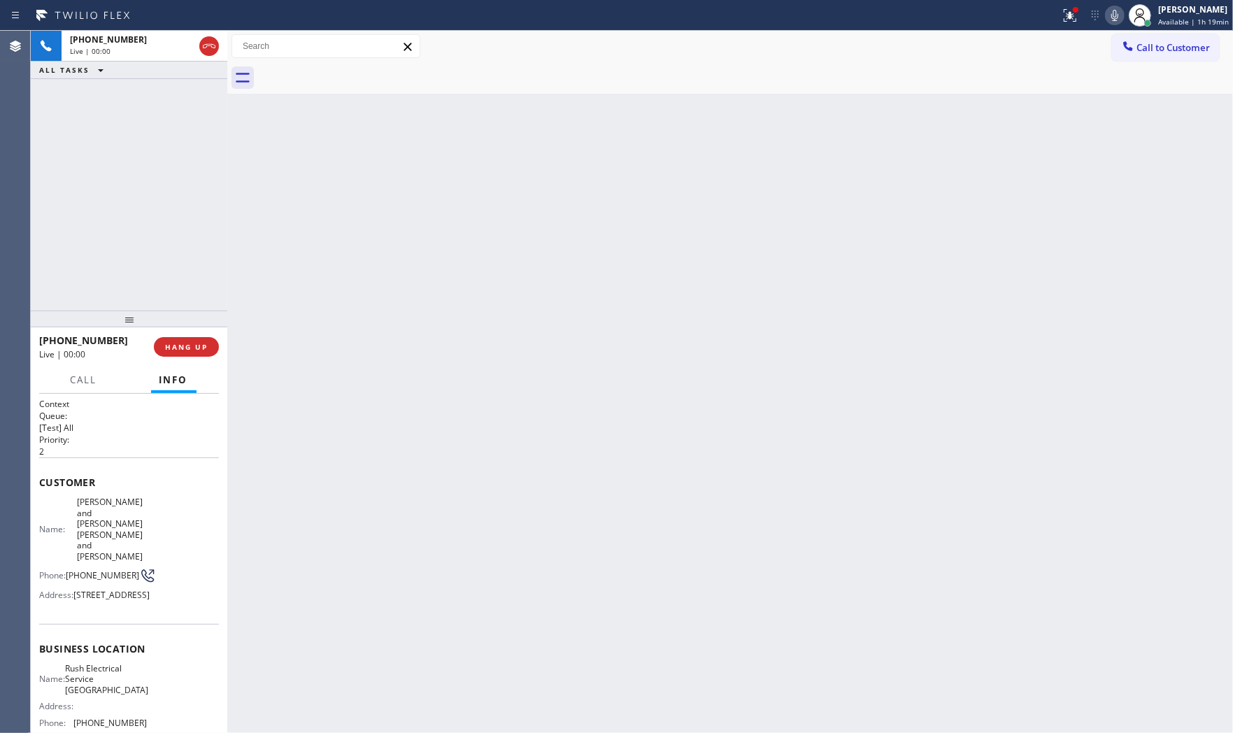
click at [193, 327] on div at bounding box center [129, 318] width 196 height 17
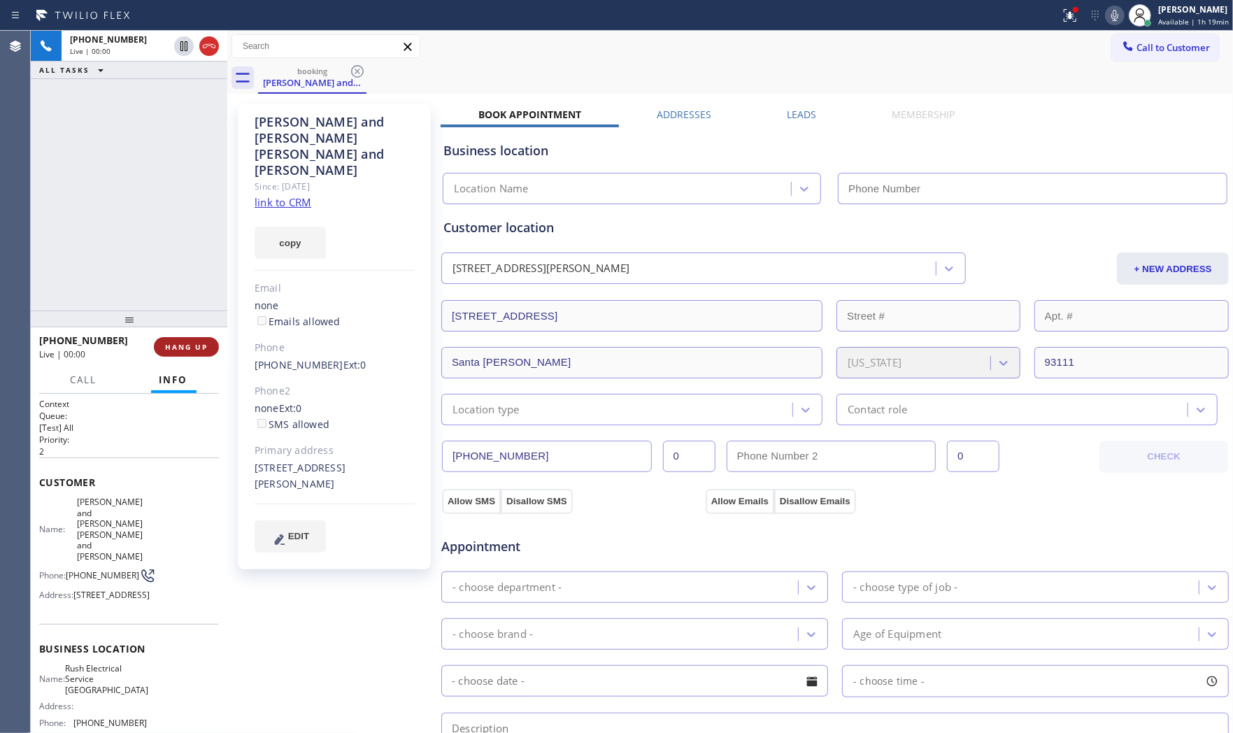
click at [194, 345] on span "HANG UP" at bounding box center [186, 347] width 43 height 10
type input "(805) 307-3272"
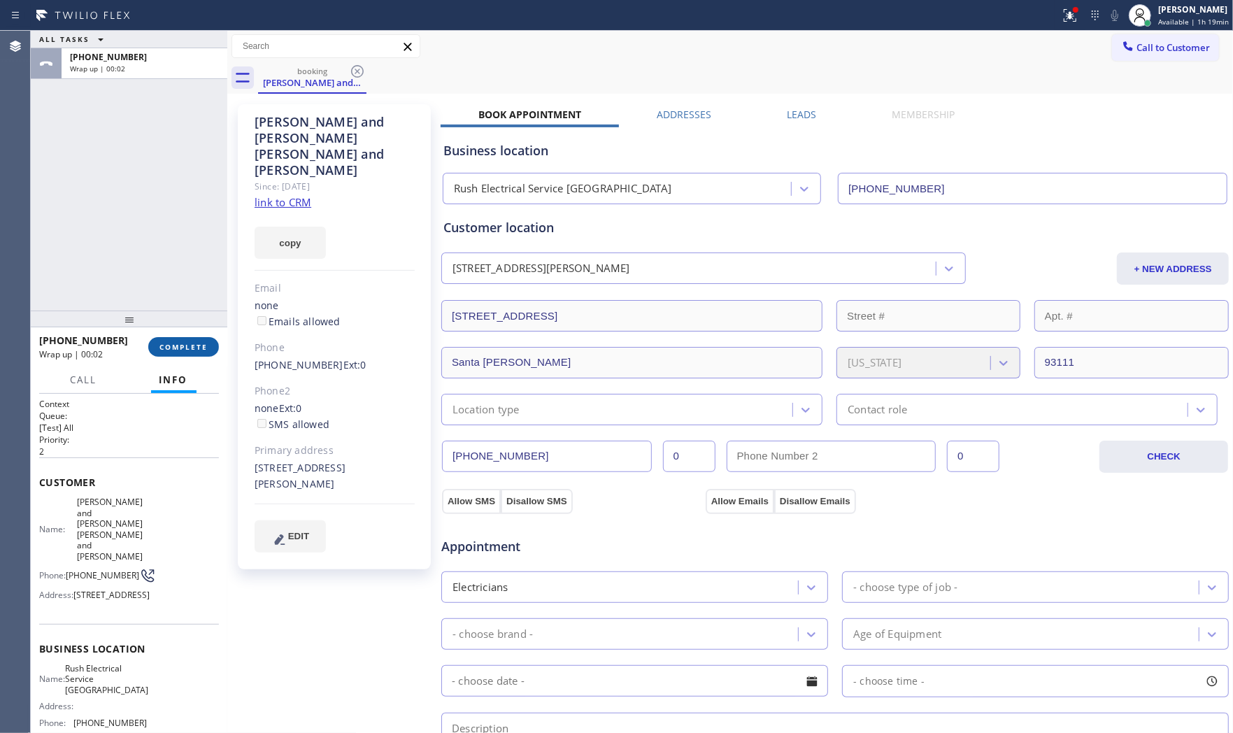
click at [182, 347] on span "COMPLETE" at bounding box center [183, 347] width 48 height 10
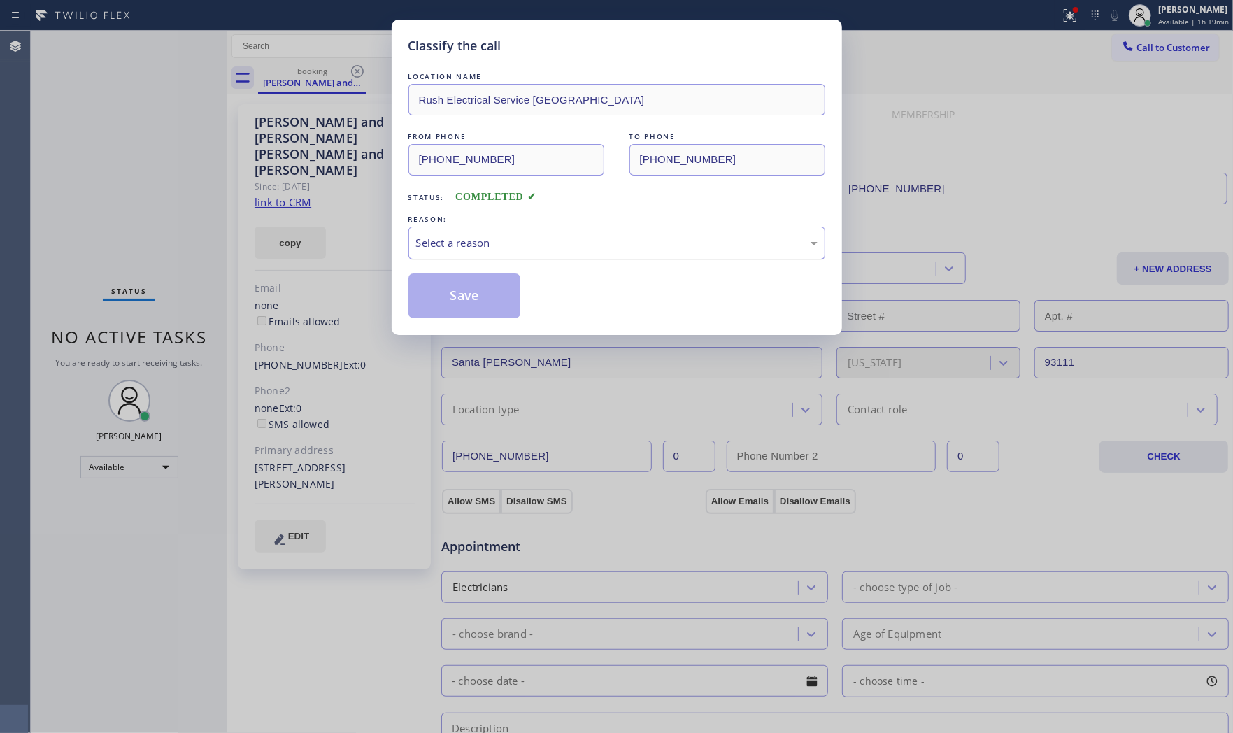
click at [486, 245] on div "Select a reason" at bounding box center [616, 243] width 401 height 16
click at [451, 299] on button "Save" at bounding box center [464, 295] width 113 height 45
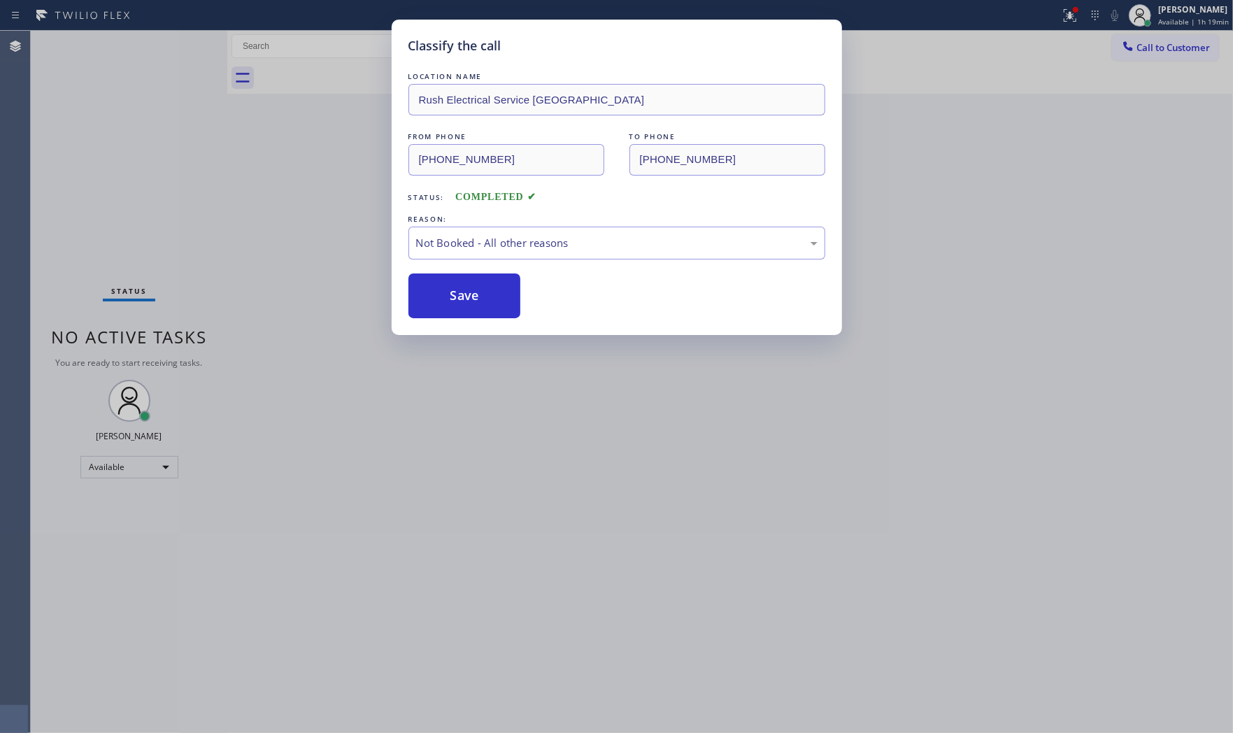
click at [451, 299] on button "Save" at bounding box center [464, 295] width 113 height 45
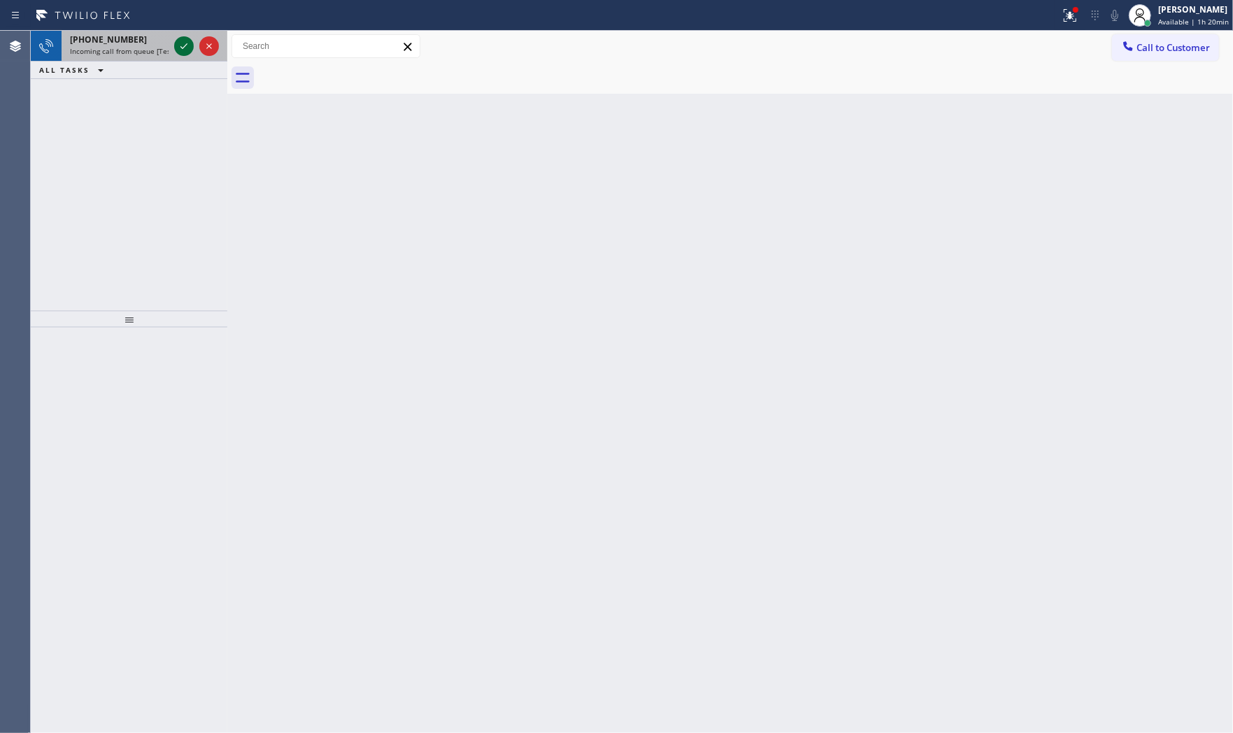
click at [187, 47] on icon at bounding box center [183, 46] width 17 height 17
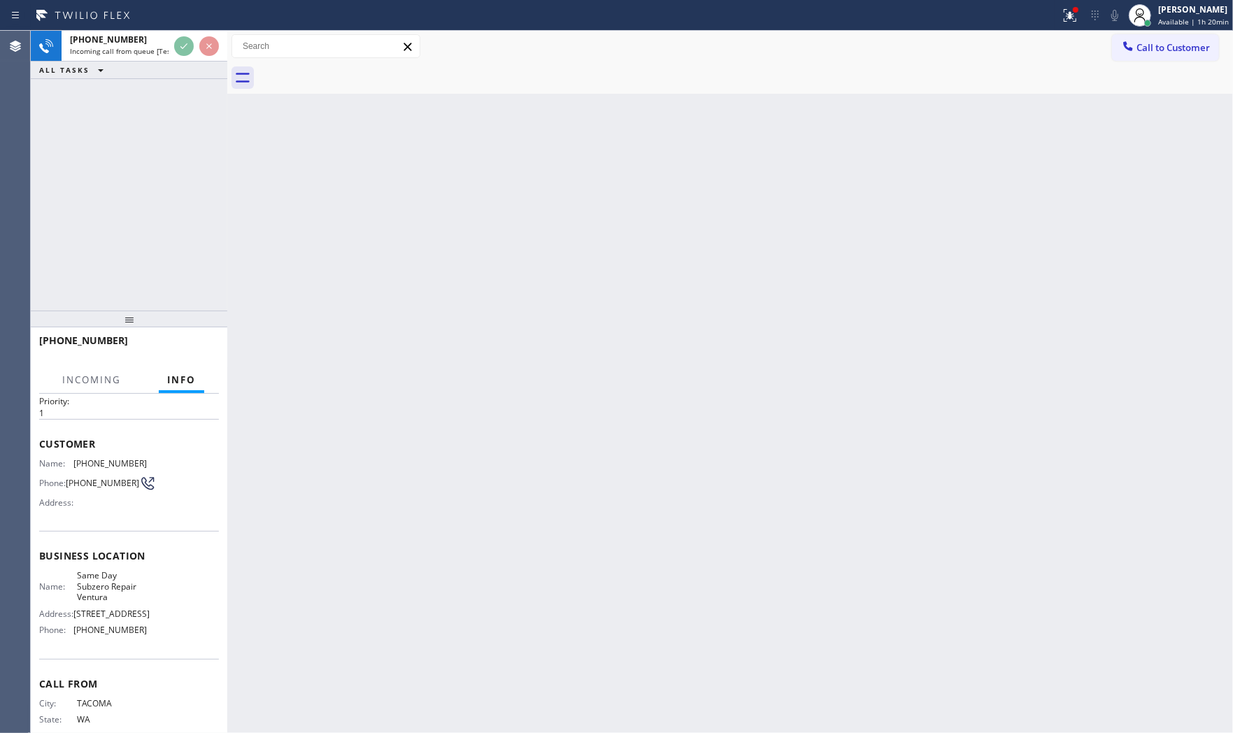
scroll to position [77, 0]
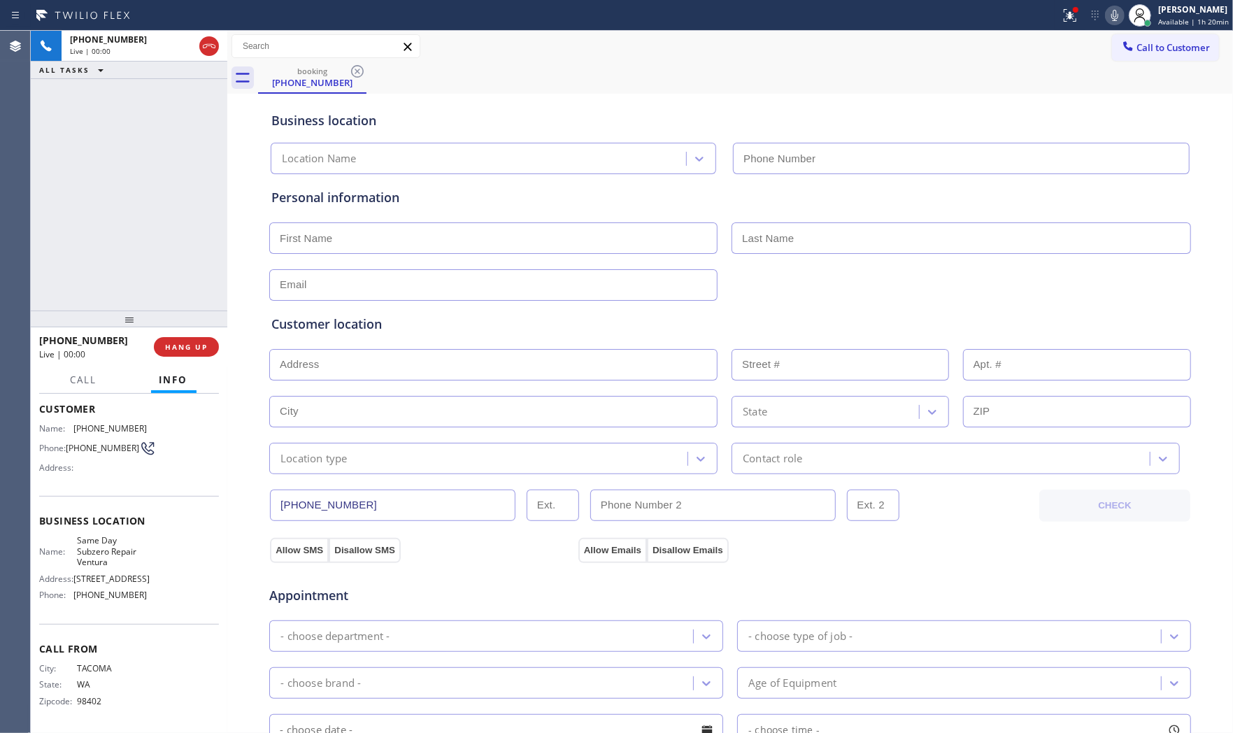
type input "(805) 608-3636"
click at [189, 338] on button "HANG UP" at bounding box center [186, 347] width 65 height 20
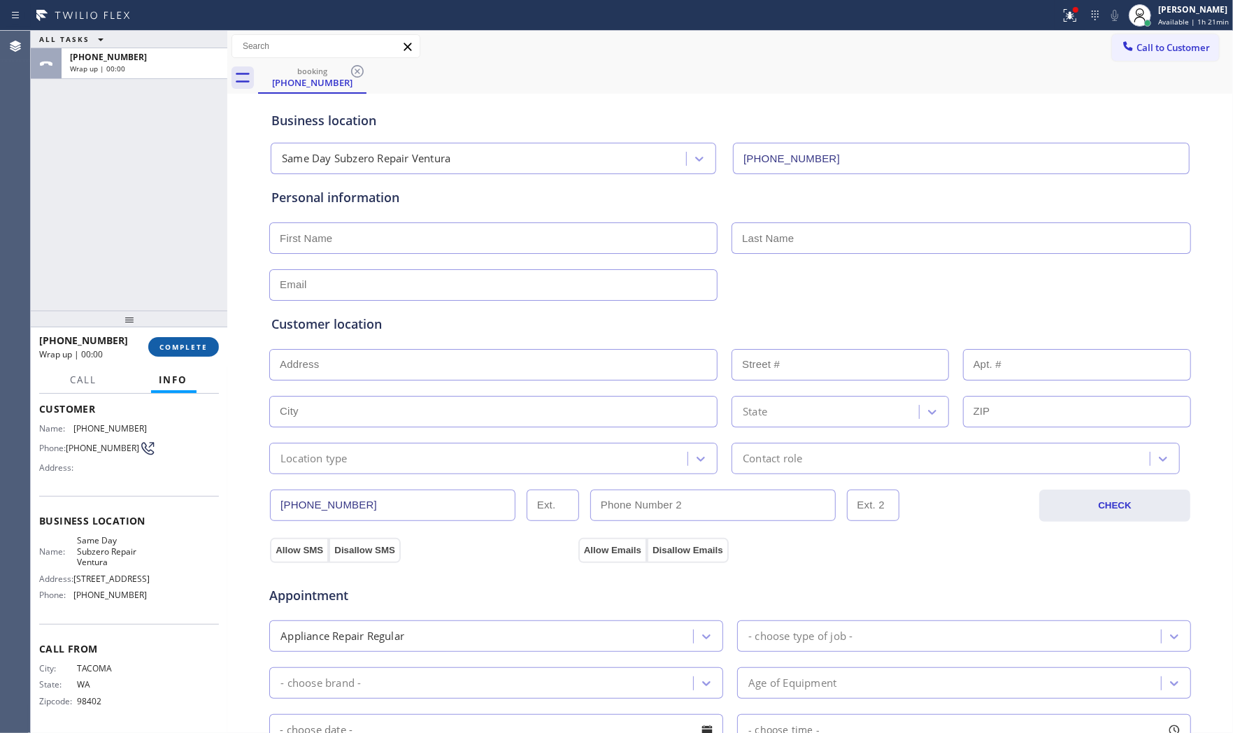
click at [189, 338] on button "COMPLETE" at bounding box center [183, 347] width 71 height 20
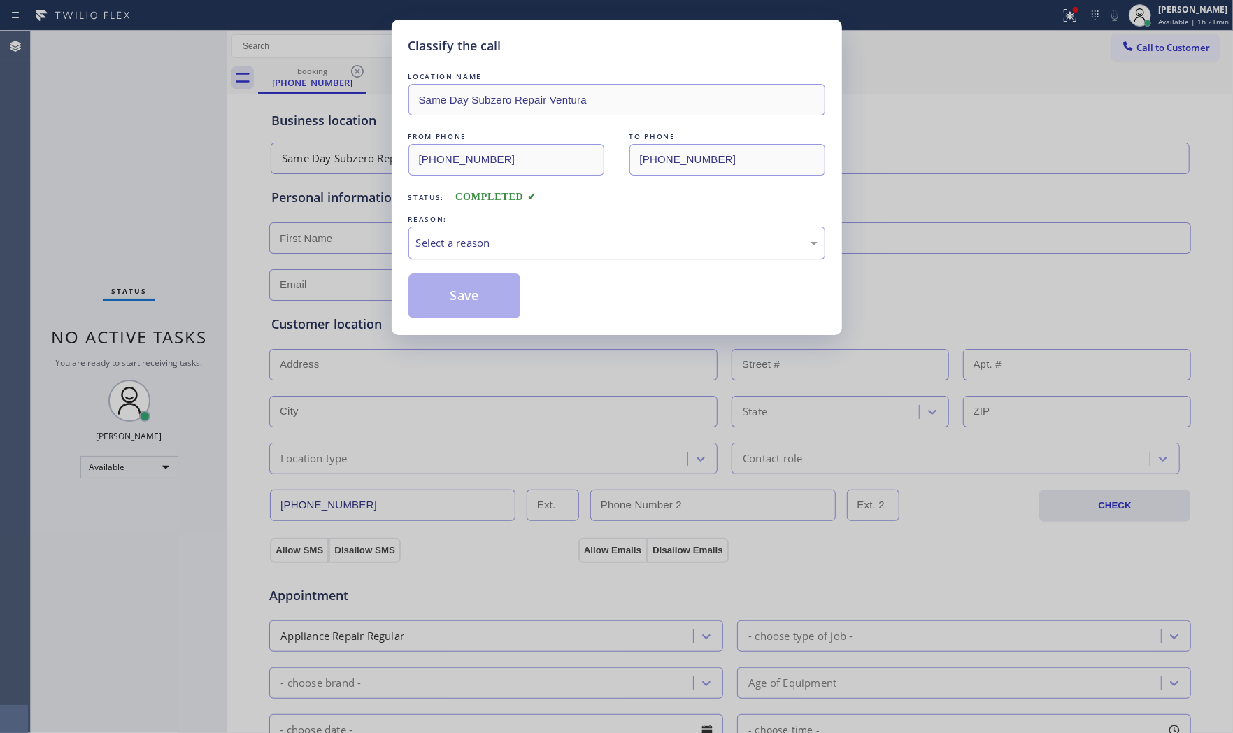
drag, startPoint x: 496, startPoint y: 247, endPoint x: 493, endPoint y: 257, distance: 10.4
click at [496, 248] on div "Select a reason" at bounding box center [616, 243] width 401 height 16
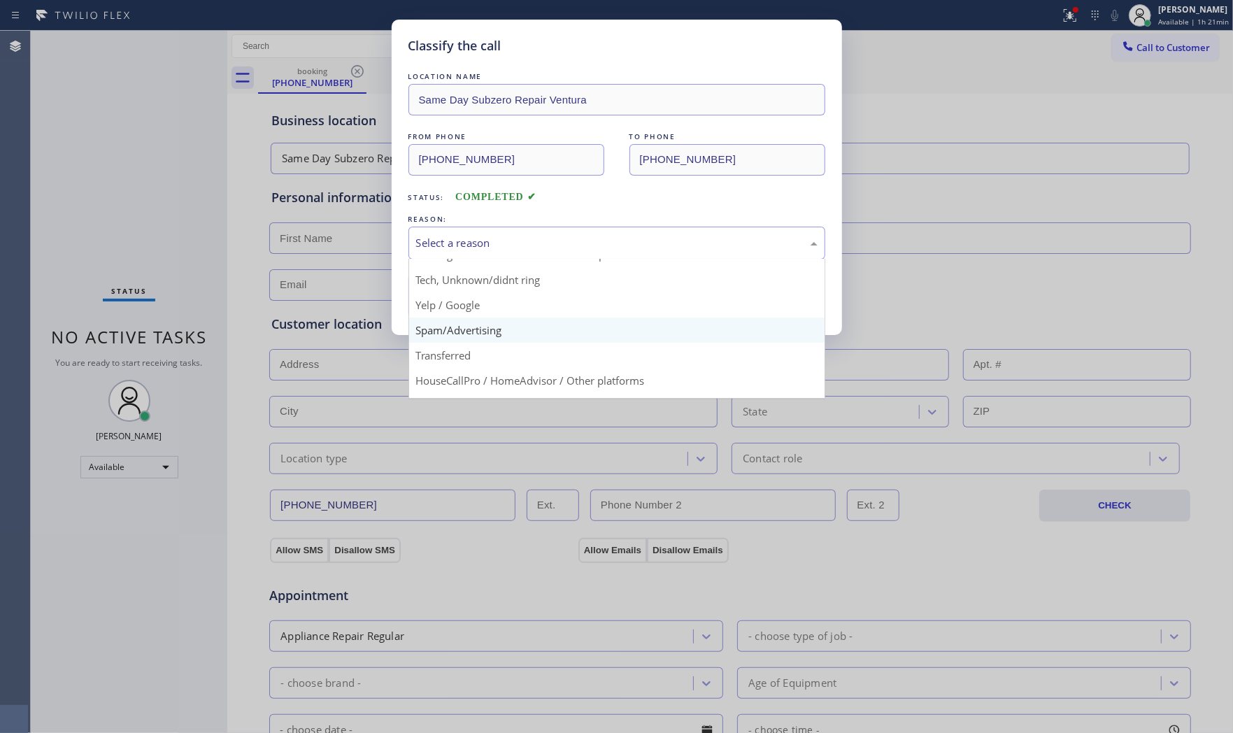
scroll to position [87, 0]
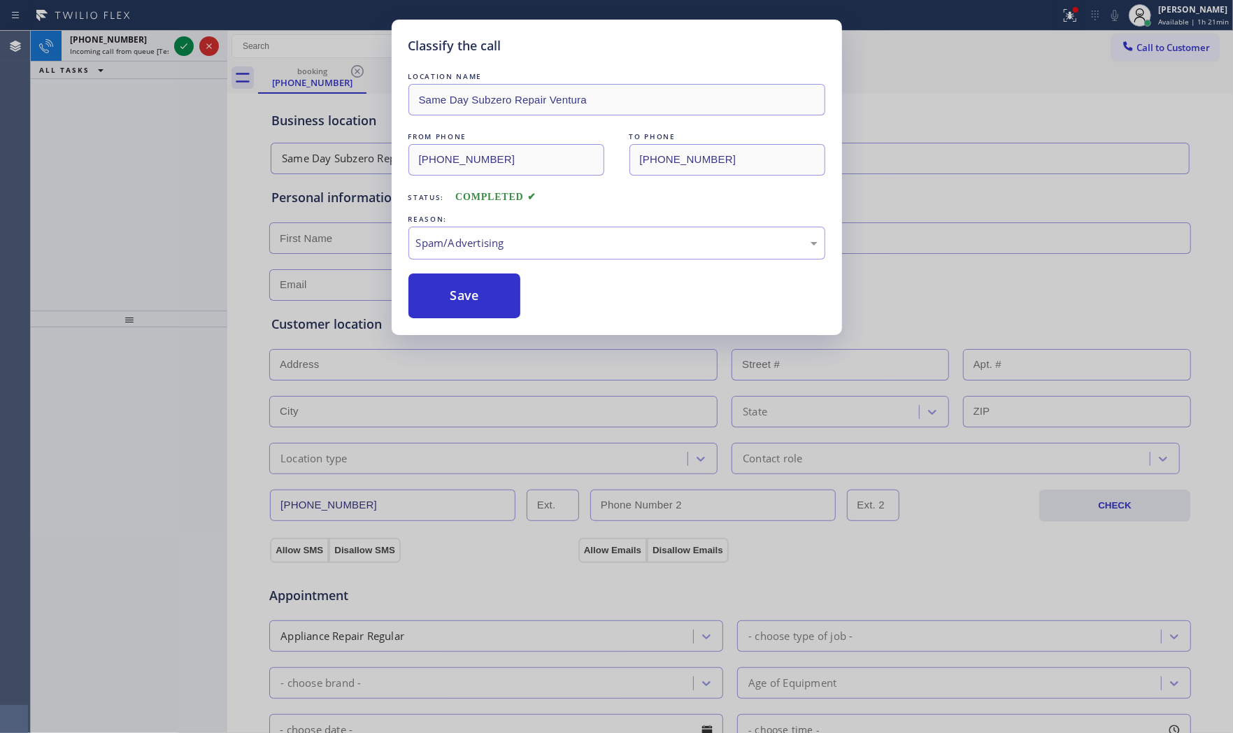
click at [472, 305] on button "Save" at bounding box center [464, 295] width 113 height 45
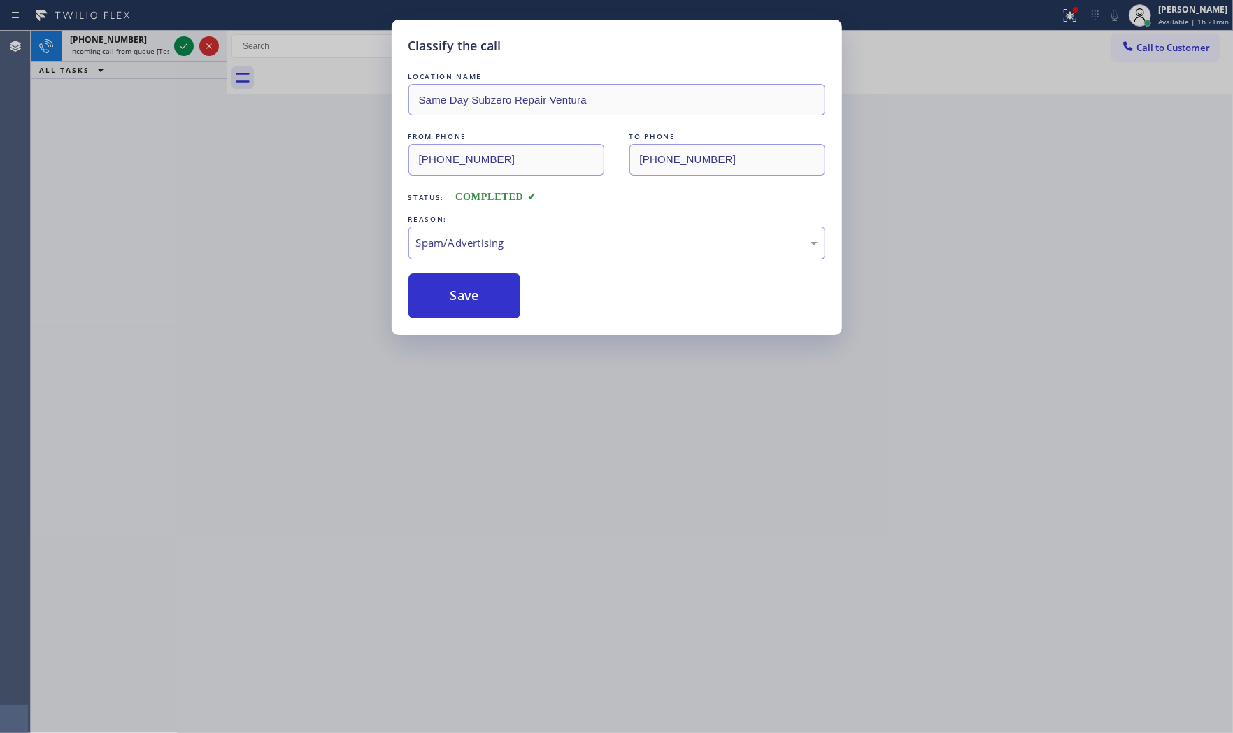
click at [472, 305] on button "Save" at bounding box center [464, 295] width 113 height 45
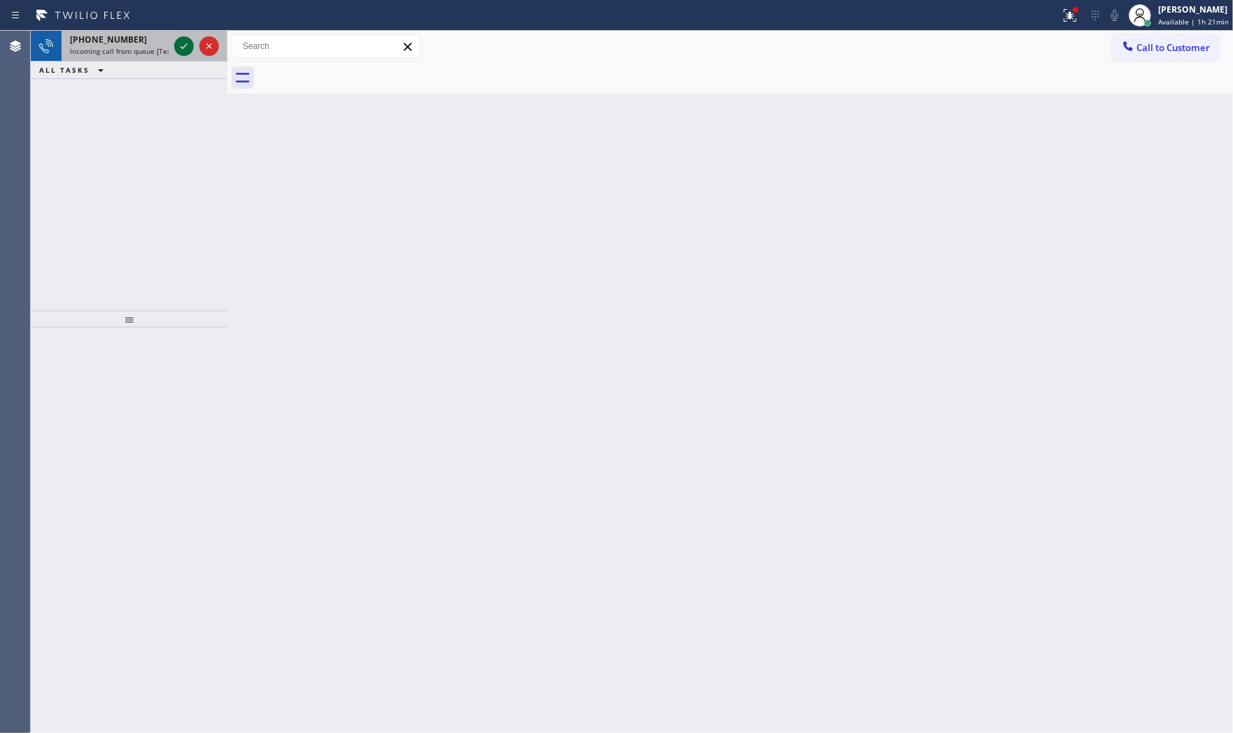
click at [180, 40] on icon at bounding box center [183, 46] width 17 height 17
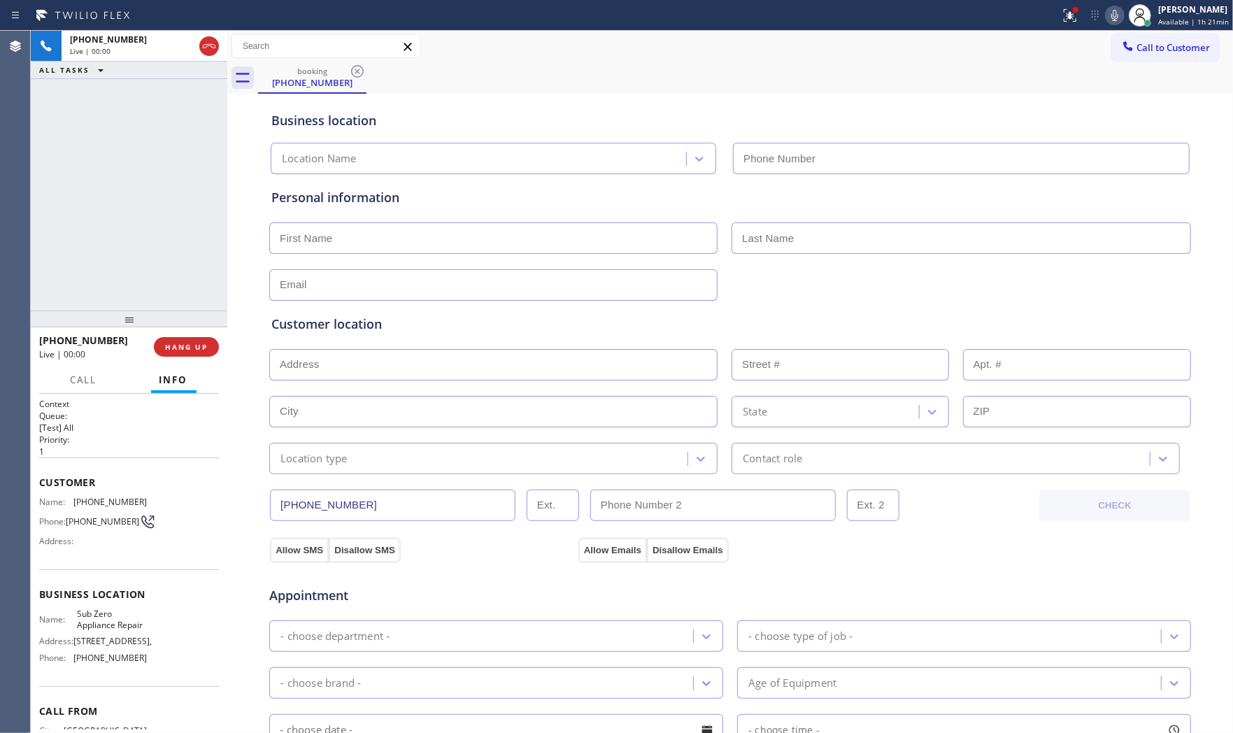
type input "(855) 340-1313"
click at [194, 346] on span "HANG UP" at bounding box center [186, 347] width 43 height 10
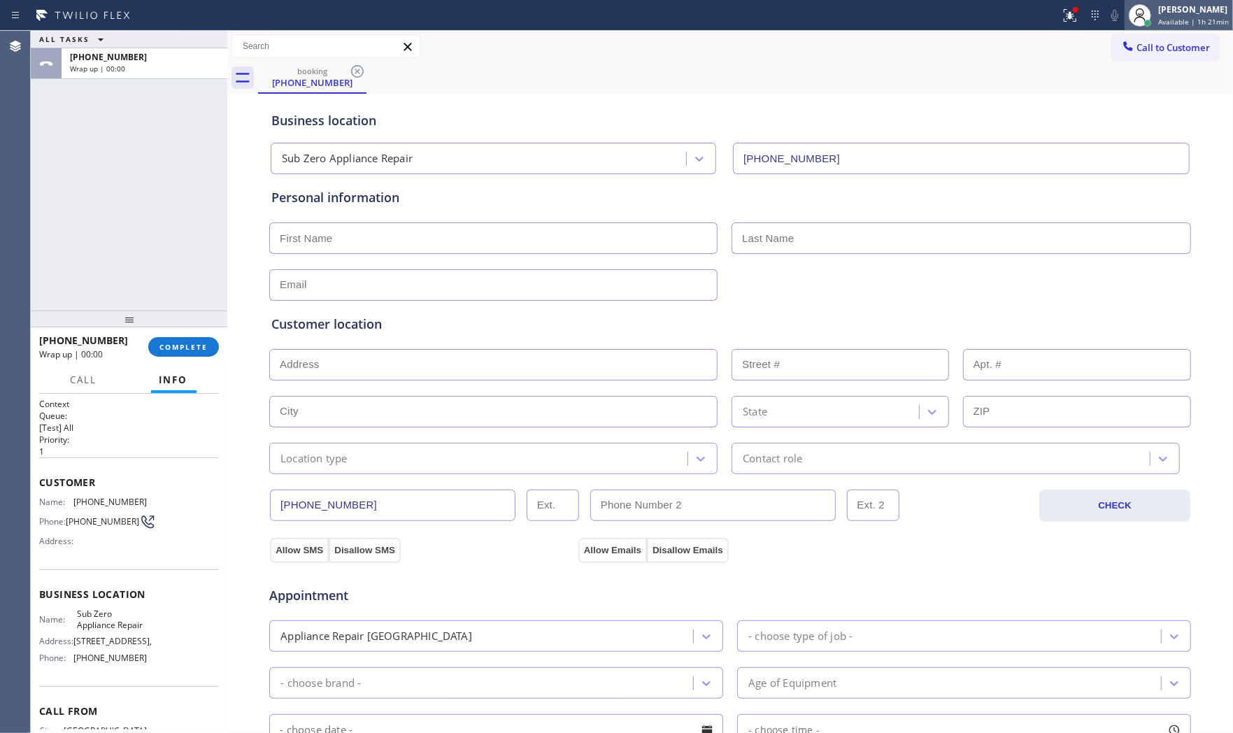
click at [1147, 11] on div at bounding box center [1139, 15] width 22 height 22
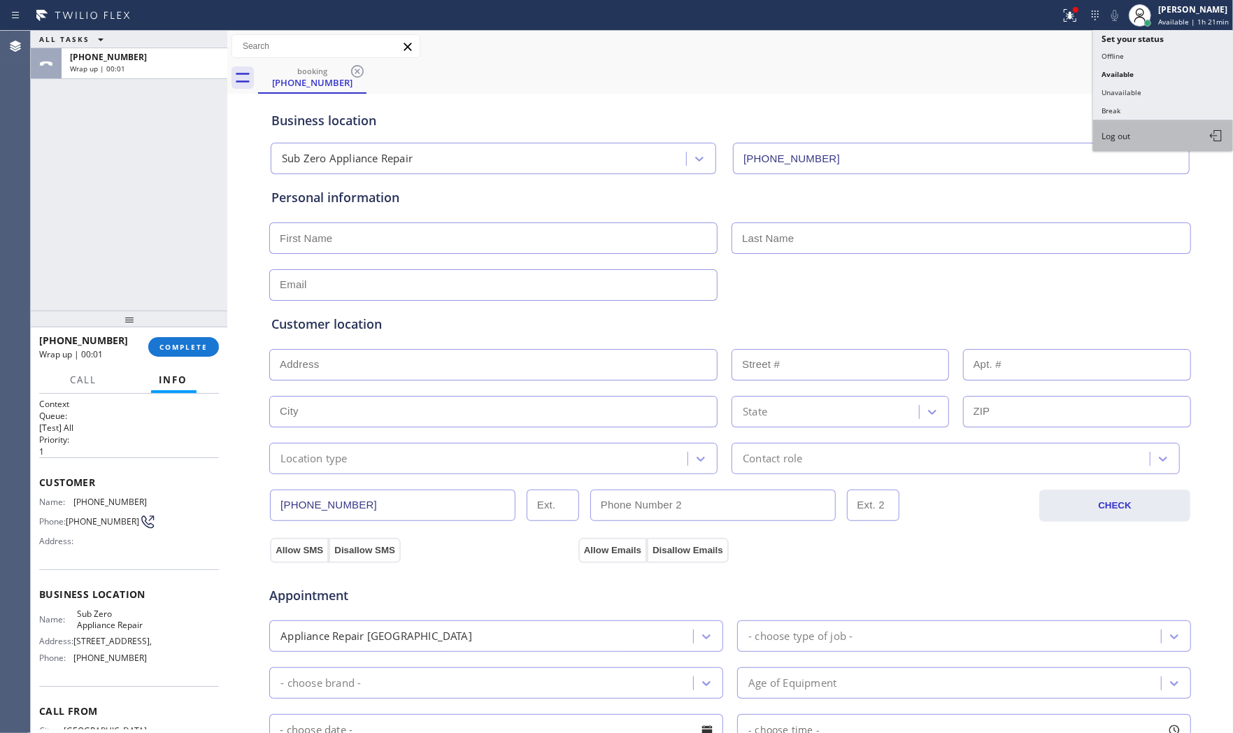
click at [1154, 128] on button "Log out" at bounding box center [1163, 135] width 140 height 31
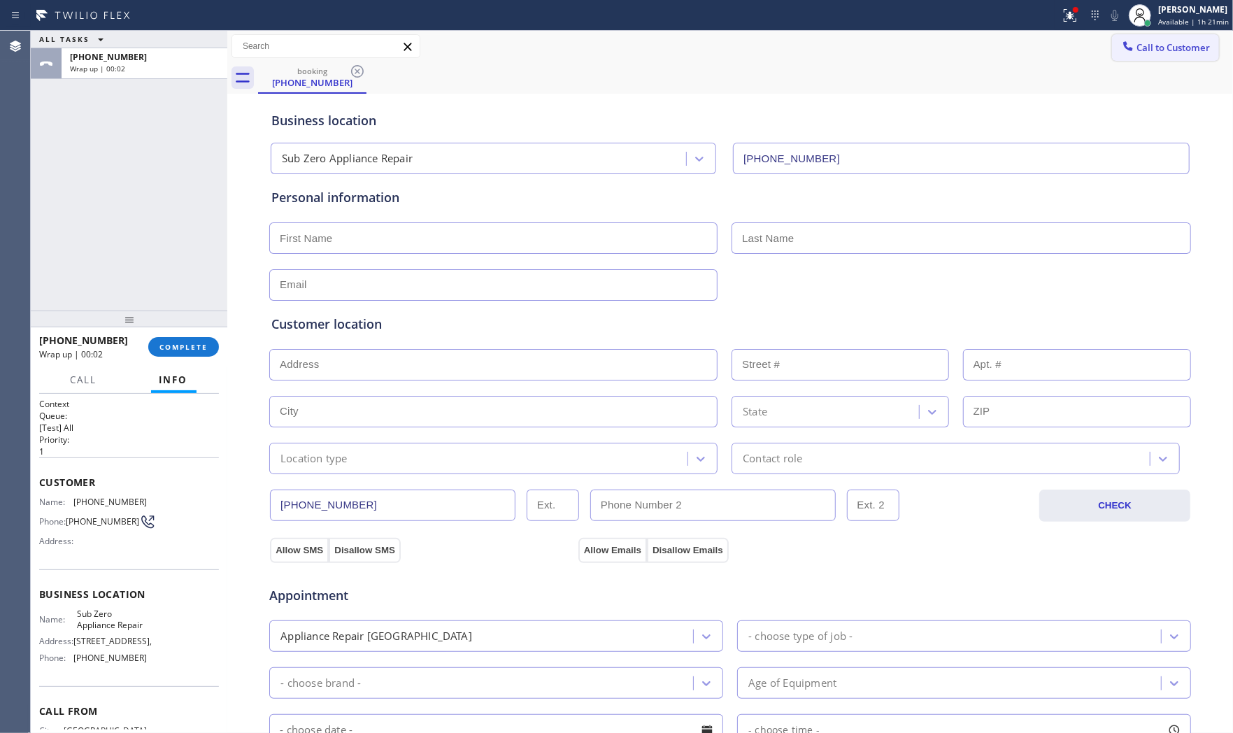
click at [1159, 36] on button "Call to Customer" at bounding box center [1165, 47] width 107 height 27
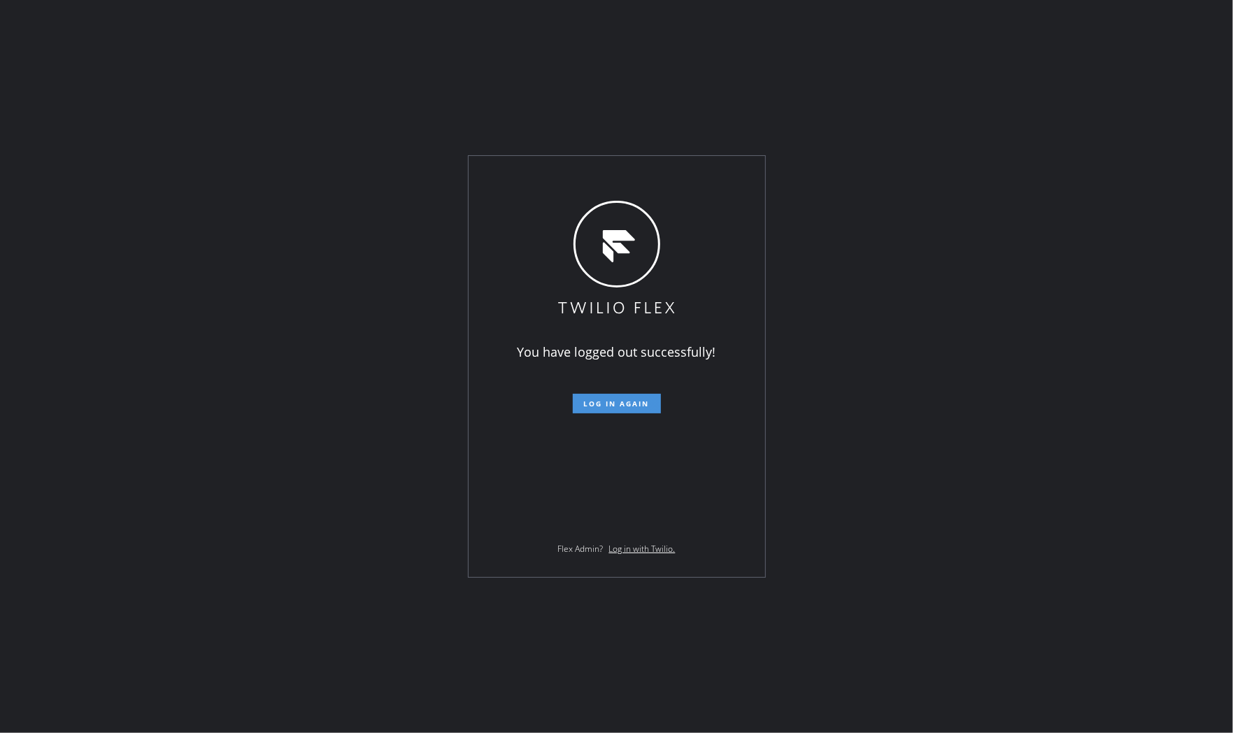
click at [602, 408] on span "Log in again" at bounding box center [617, 404] width 66 height 10
click at [602, 404] on span "Log in again" at bounding box center [617, 404] width 66 height 10
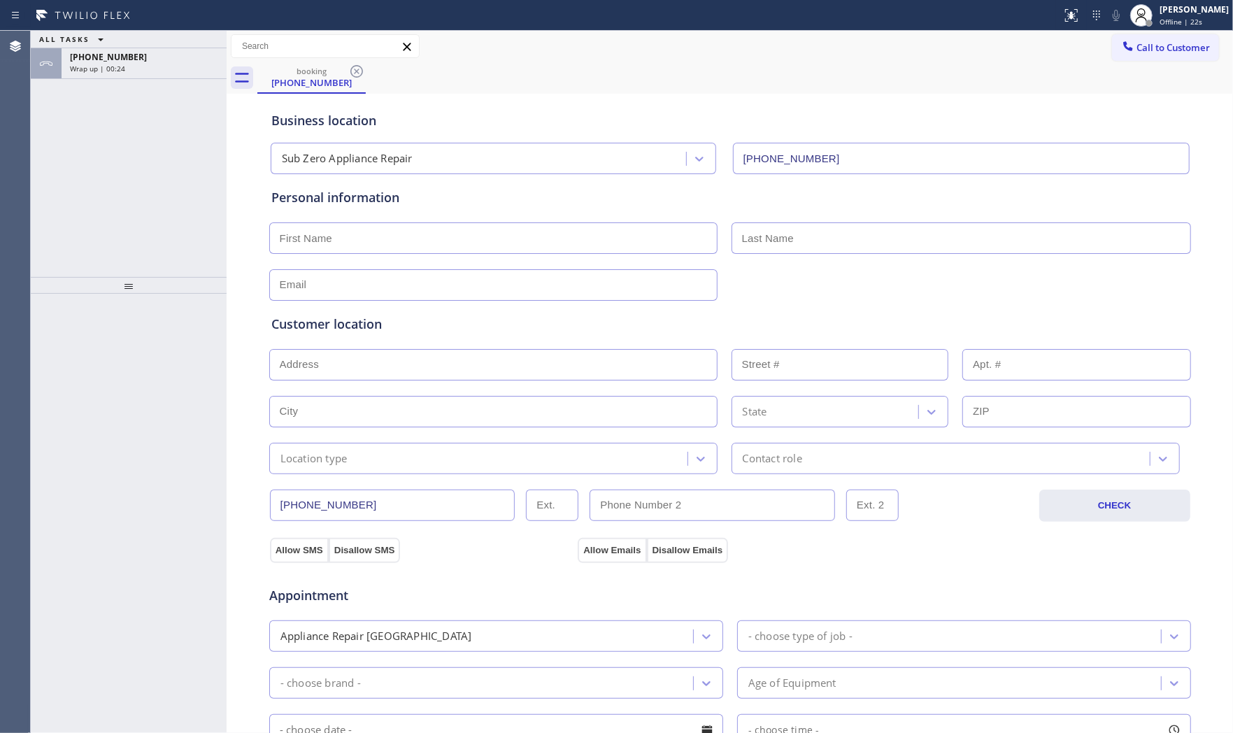
type input "[PHONE_NUMBER]"
click at [1194, 27] on div "Mark Paul Dacula Offline | 23s" at bounding box center [1194, 15] width 76 height 24
click at [113, 73] on div "+14407524097 Wrap up | 00:27" at bounding box center [141, 63] width 159 height 31
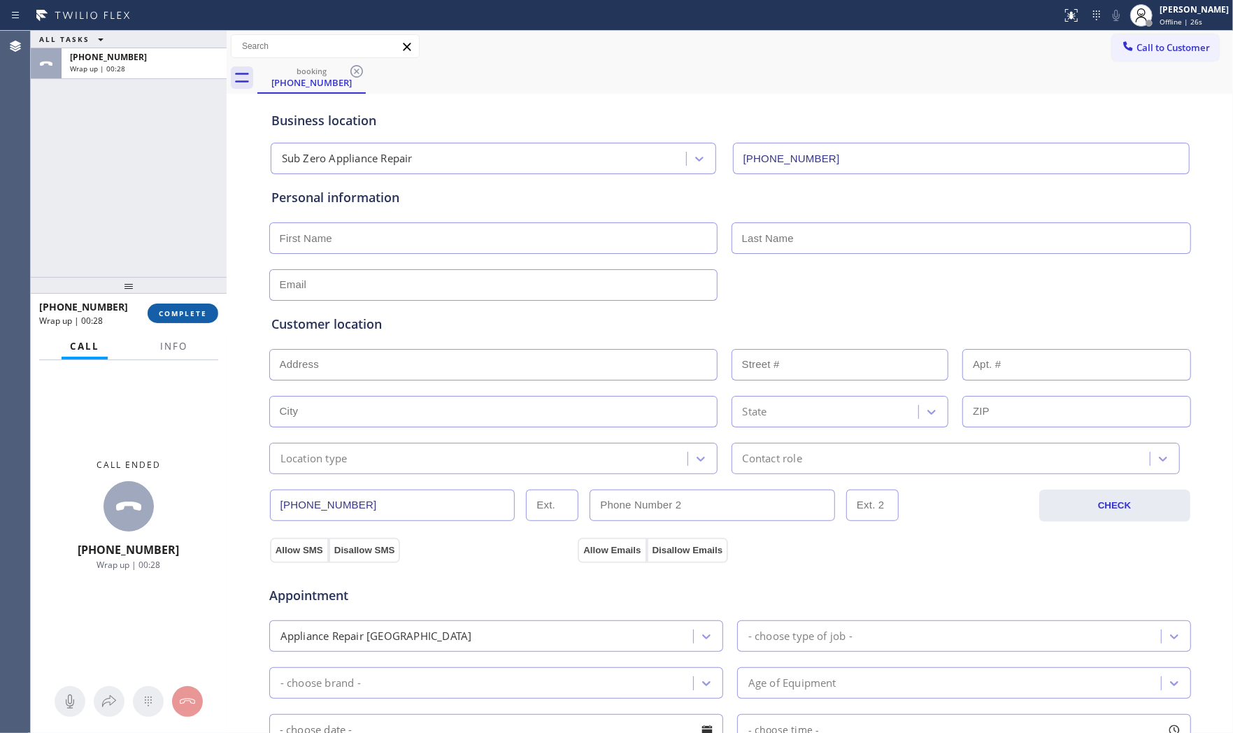
drag, startPoint x: 178, startPoint y: 296, endPoint x: 180, endPoint y: 312, distance: 15.5
click at [179, 294] on div at bounding box center [129, 285] width 196 height 17
click at [183, 320] on button "COMPLETE" at bounding box center [183, 315] width 71 height 20
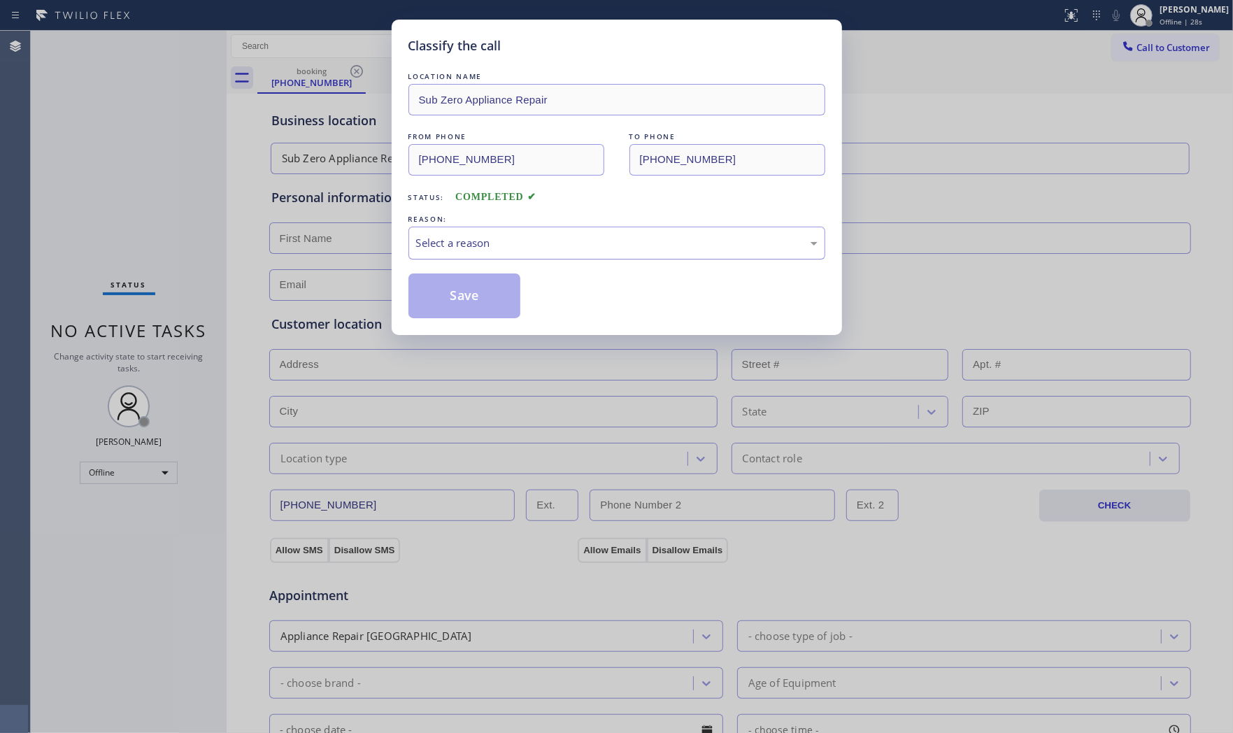
drag, startPoint x: 558, startPoint y: 242, endPoint x: 544, endPoint y: 256, distance: 19.8
click at [554, 247] on div "Select a reason" at bounding box center [616, 243] width 401 height 16
click at [470, 297] on button "Save" at bounding box center [464, 295] width 113 height 45
drag, startPoint x: 470, startPoint y: 297, endPoint x: 687, endPoint y: 226, distance: 228.2
click at [471, 296] on button "Save" at bounding box center [464, 295] width 113 height 45
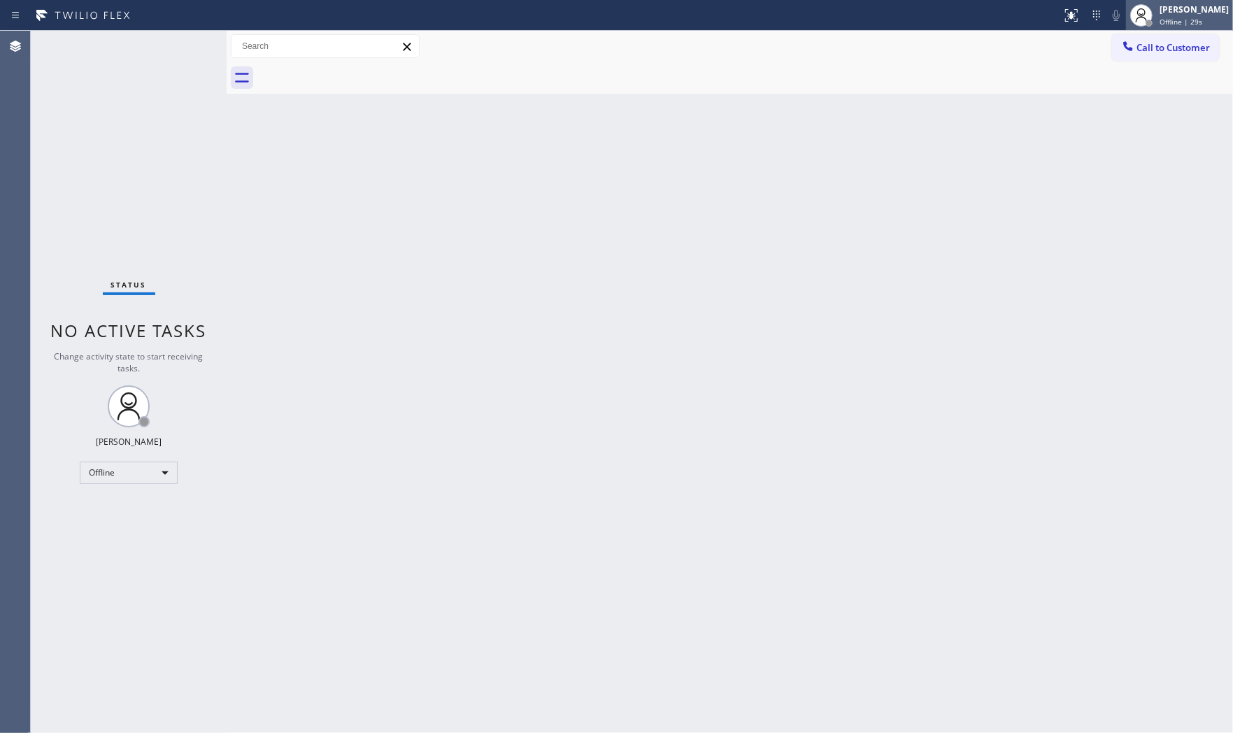
click at [1189, 10] on div "Mark Paul Dacula" at bounding box center [1193, 9] width 69 height 12
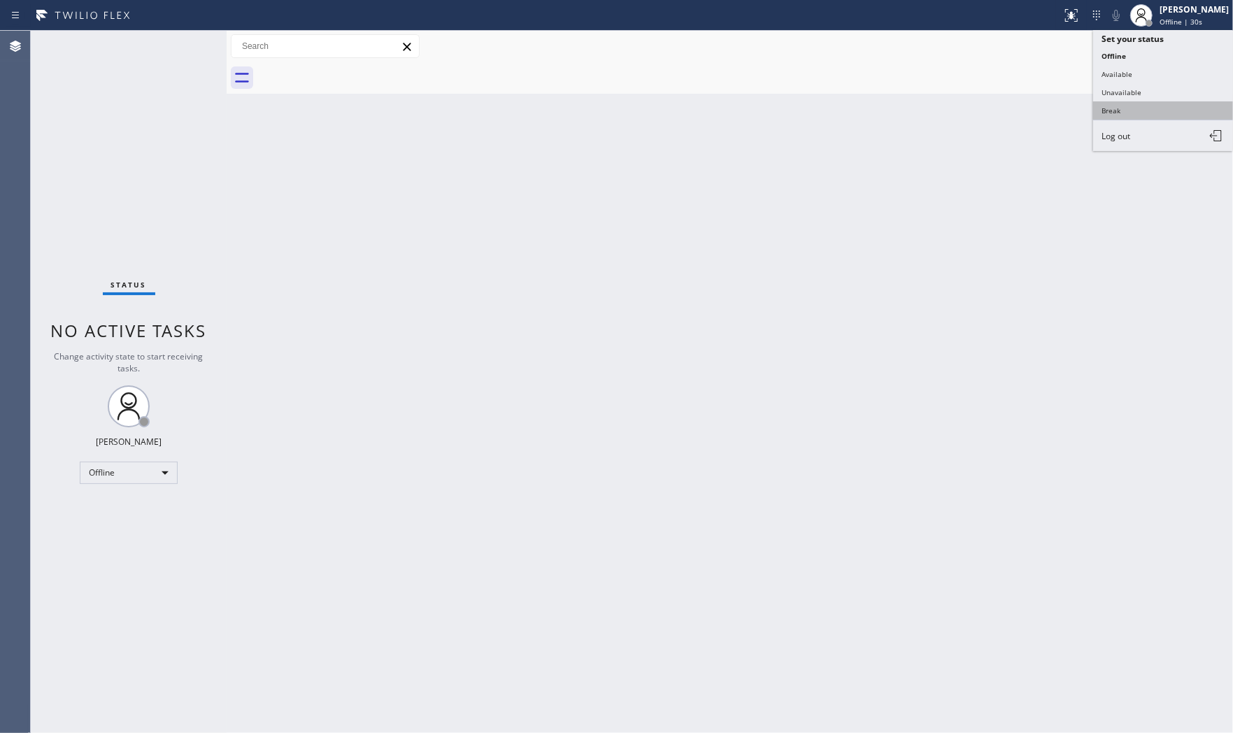
click at [1126, 108] on button "Break" at bounding box center [1163, 110] width 140 height 18
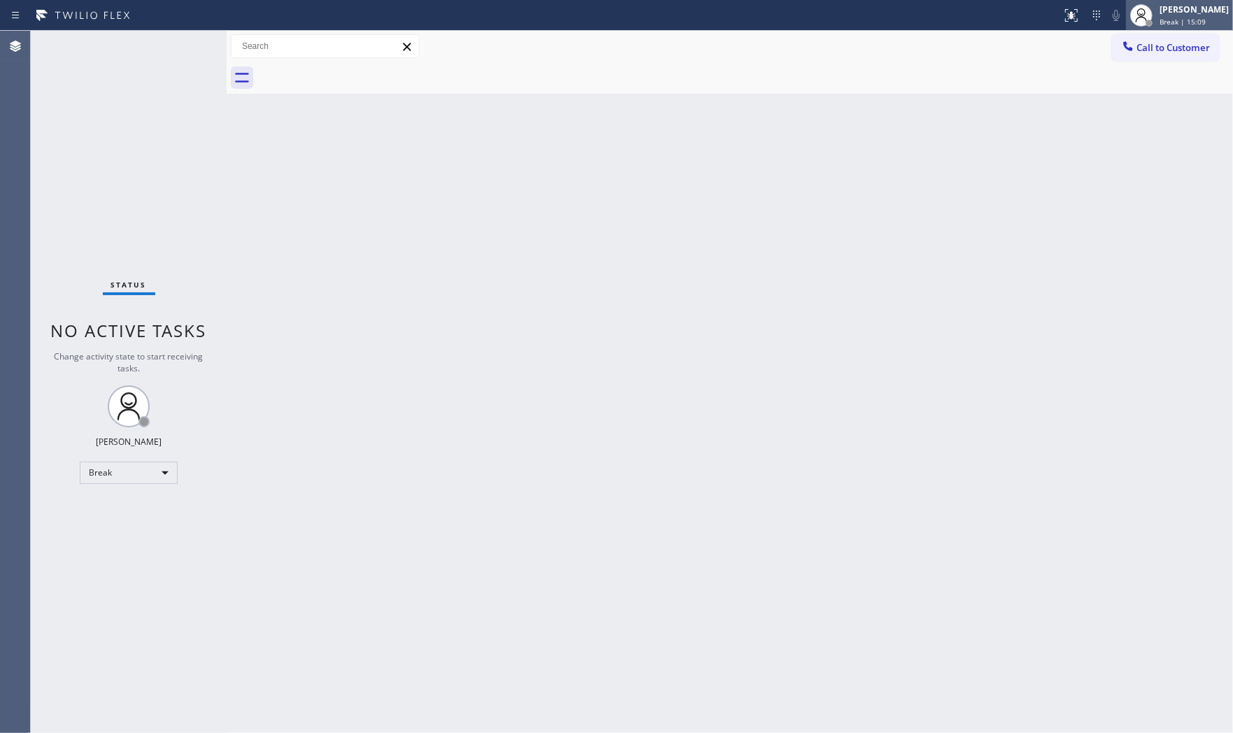
click at [1133, 22] on icon at bounding box center [1141, 15] width 17 height 17
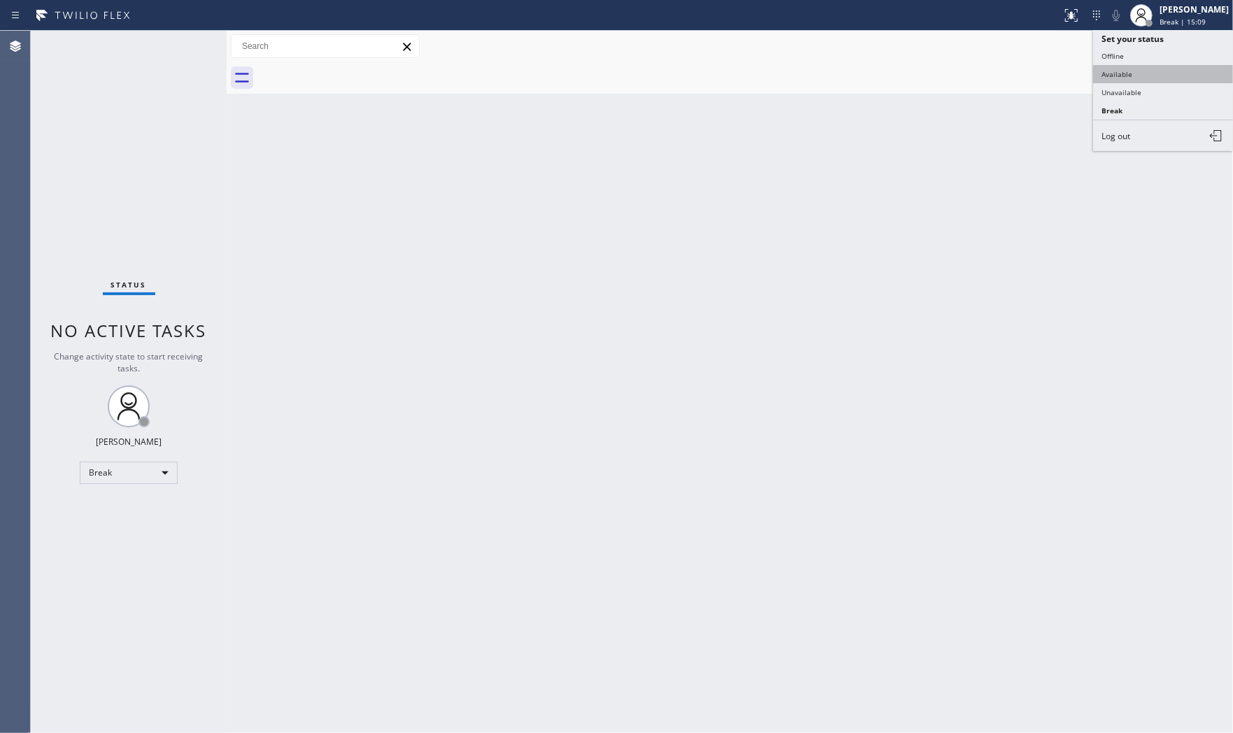
click at [1124, 80] on button "Available" at bounding box center [1163, 74] width 140 height 18
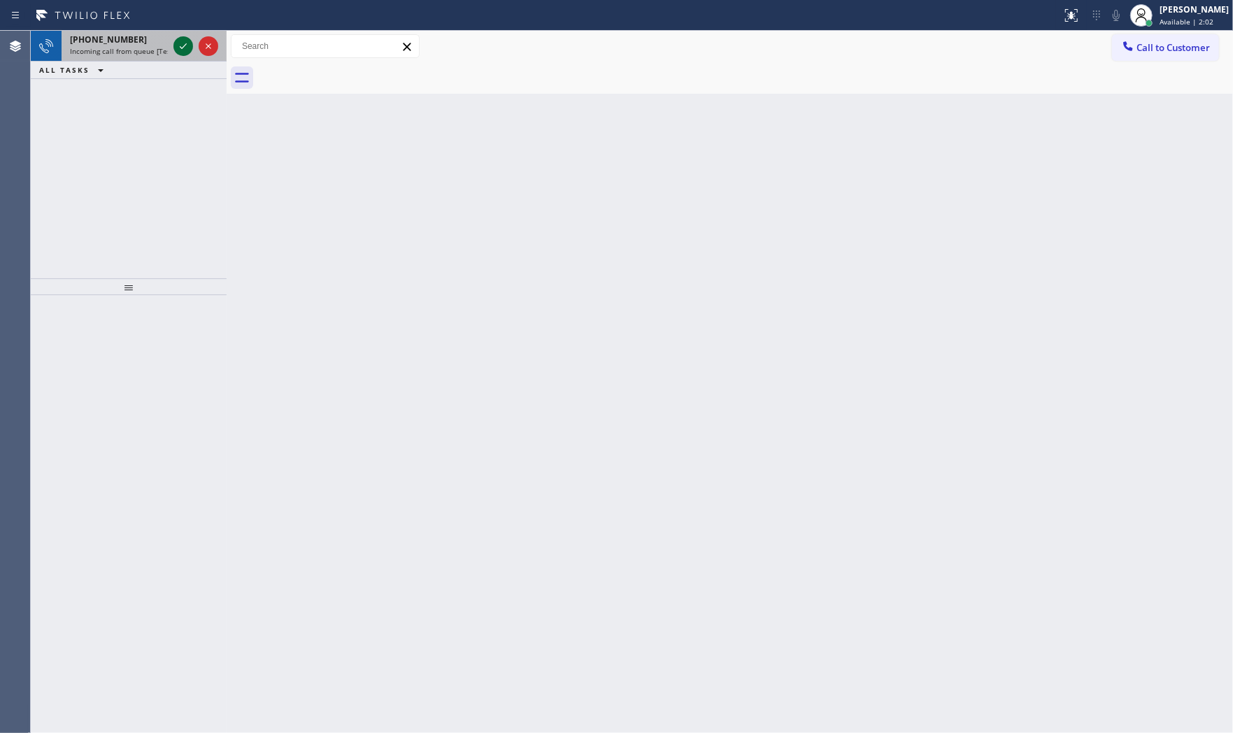
click at [182, 40] on icon at bounding box center [183, 46] width 17 height 17
click at [182, 49] on icon at bounding box center [183, 46] width 17 height 17
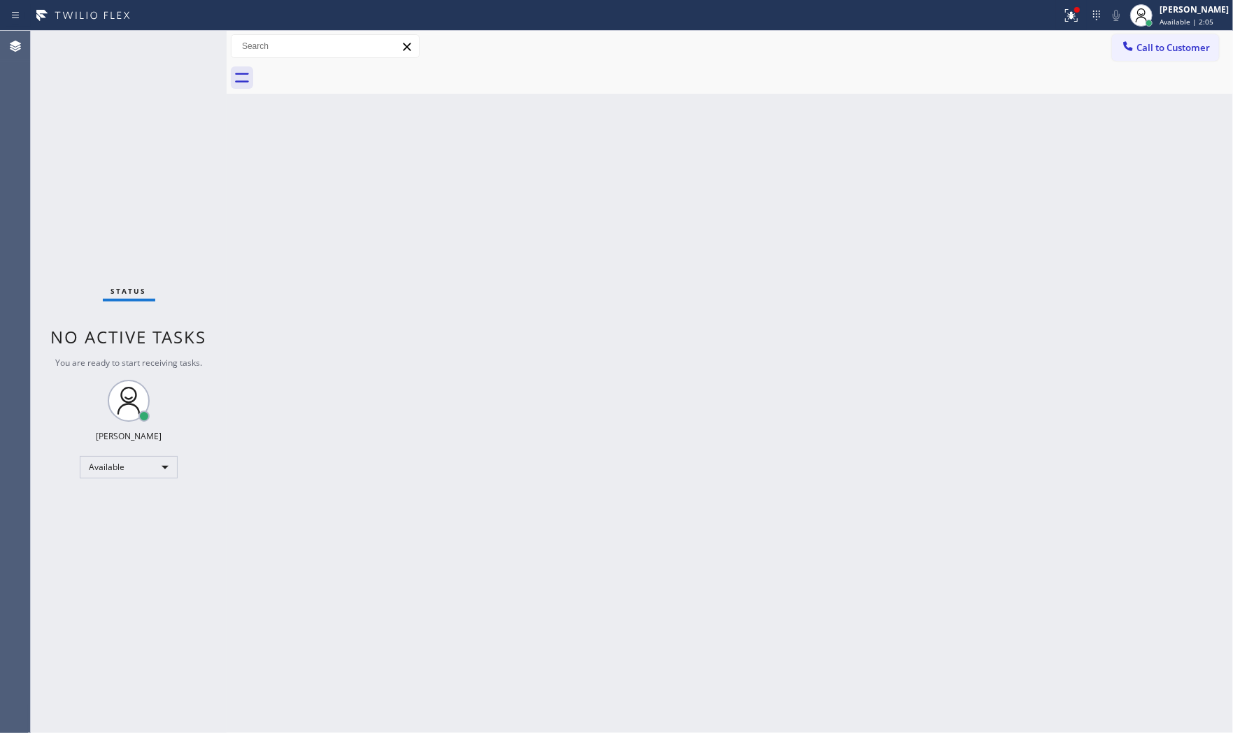
drag, startPoint x: 194, startPoint y: 54, endPoint x: 185, endPoint y: 52, distance: 8.6
click at [192, 54] on div "Status No active tasks You are ready to start receiving tasks. Mark Paul Dacula…" at bounding box center [129, 382] width 196 height 702
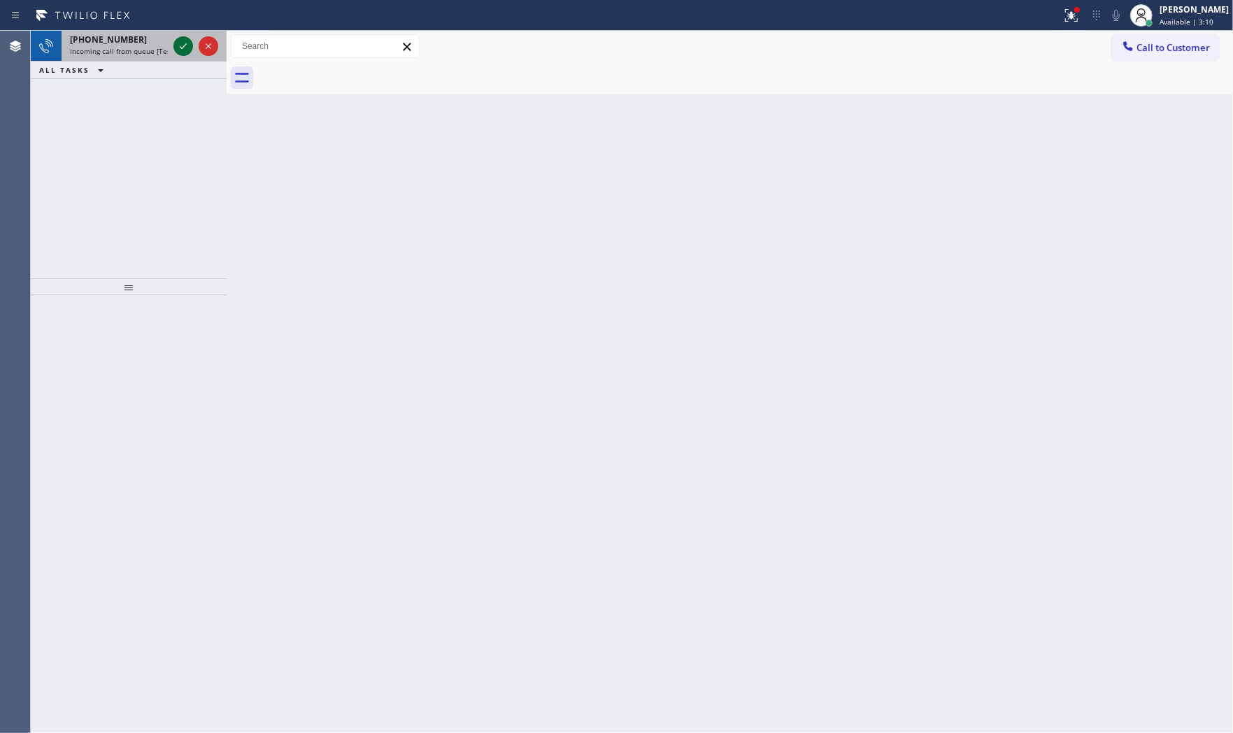
click at [185, 52] on icon at bounding box center [183, 46] width 17 height 17
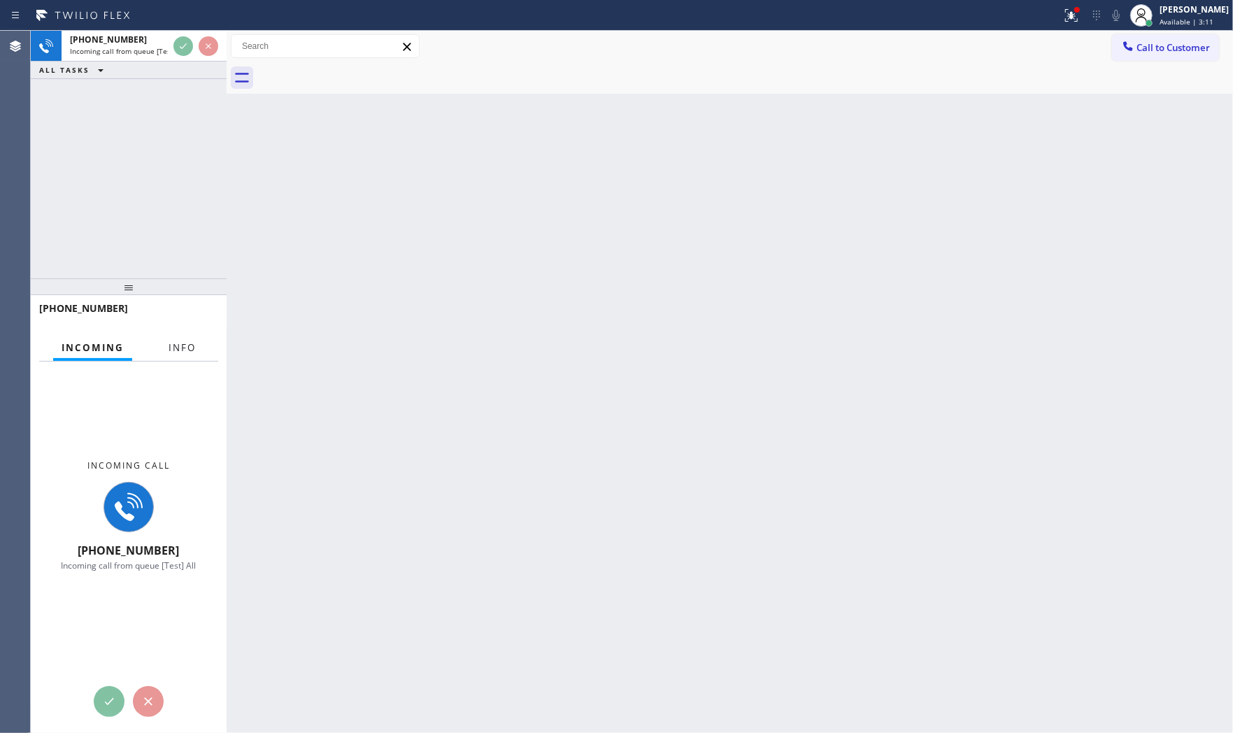
click at [182, 339] on button "Info" at bounding box center [182, 347] width 44 height 27
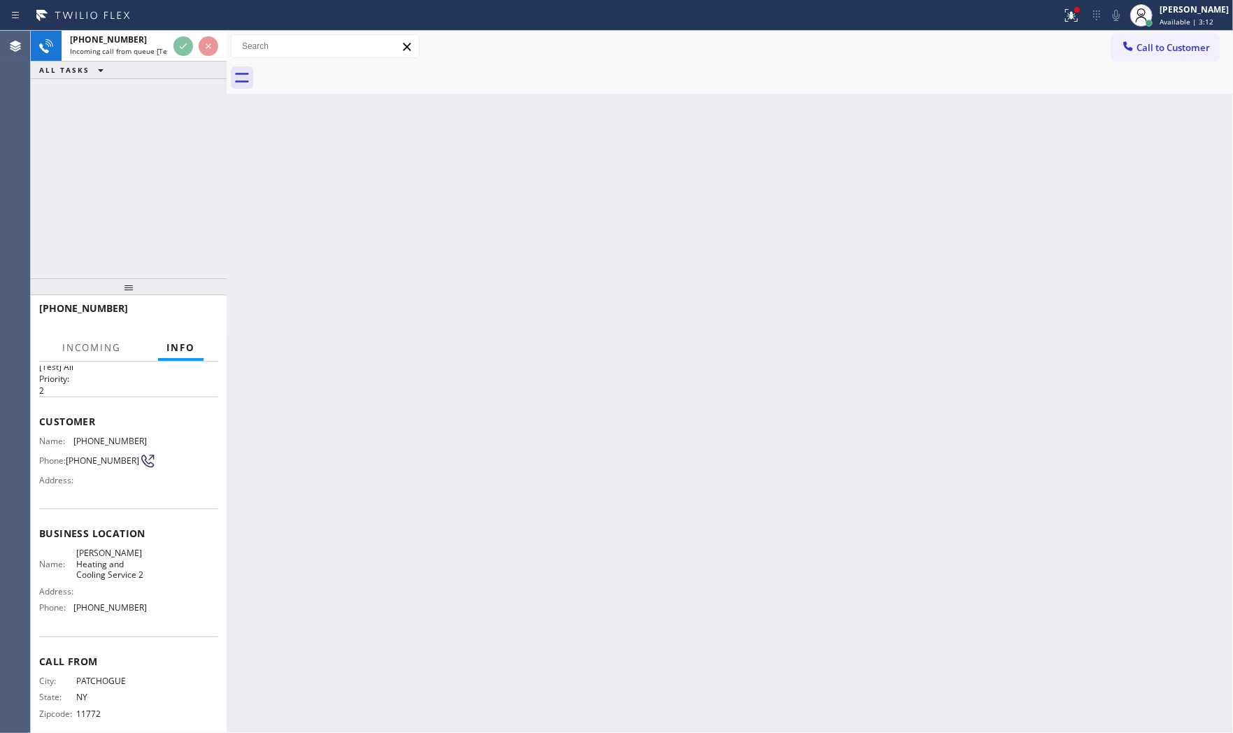
scroll to position [55, 0]
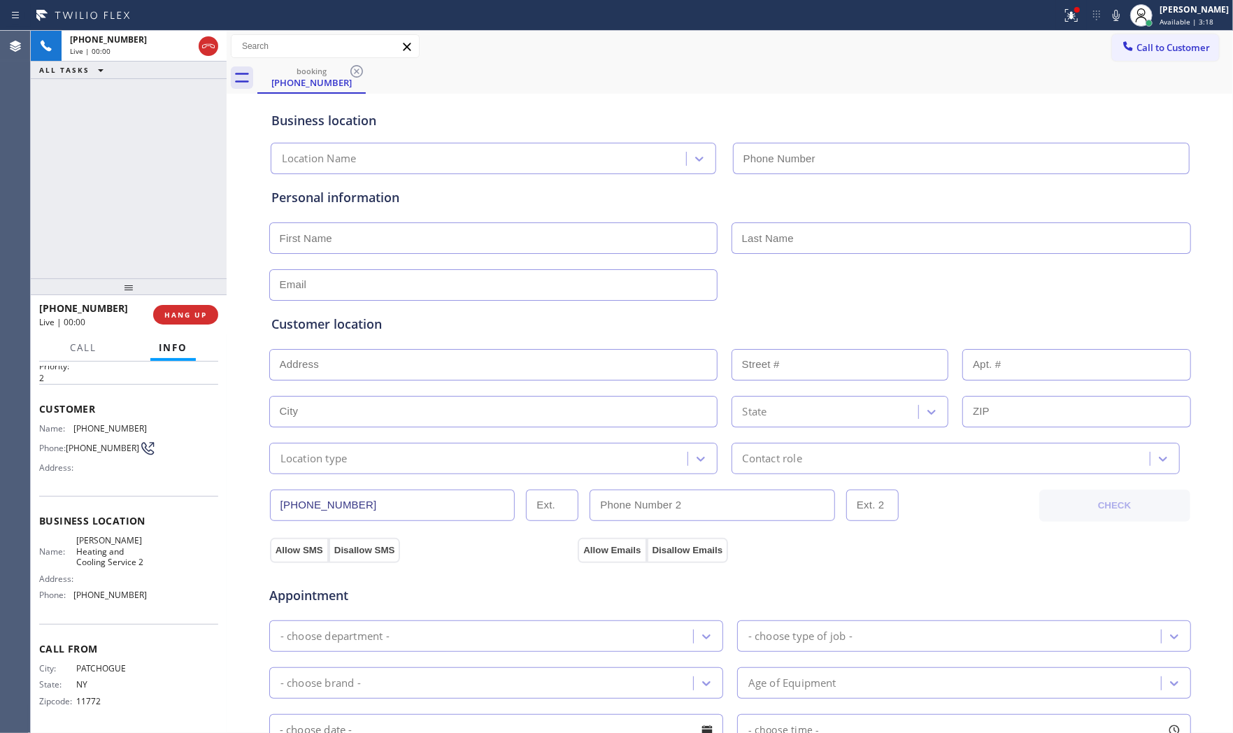
type input "(516) 217-4432"
click at [187, 315] on span "HANG UP" at bounding box center [185, 315] width 43 height 10
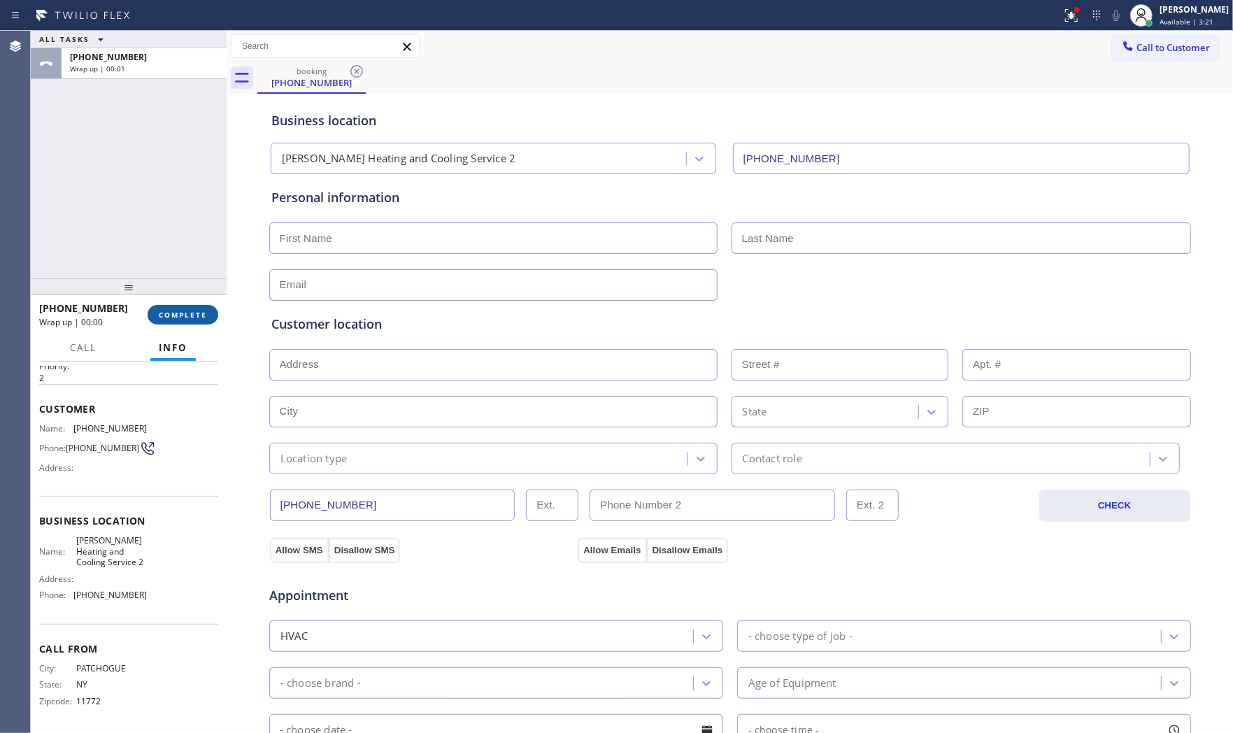
click at [187, 315] on span "COMPLETE" at bounding box center [183, 315] width 48 height 10
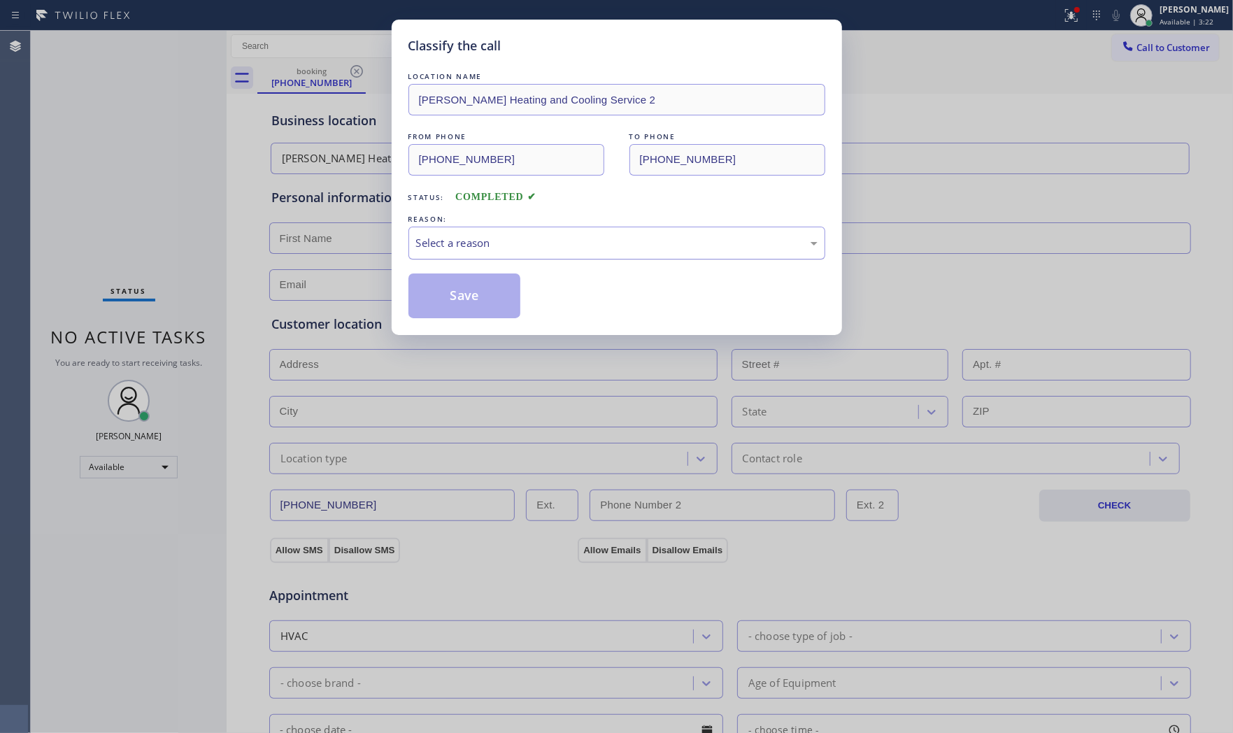
click at [481, 245] on div "Select a reason" at bounding box center [616, 243] width 401 height 16
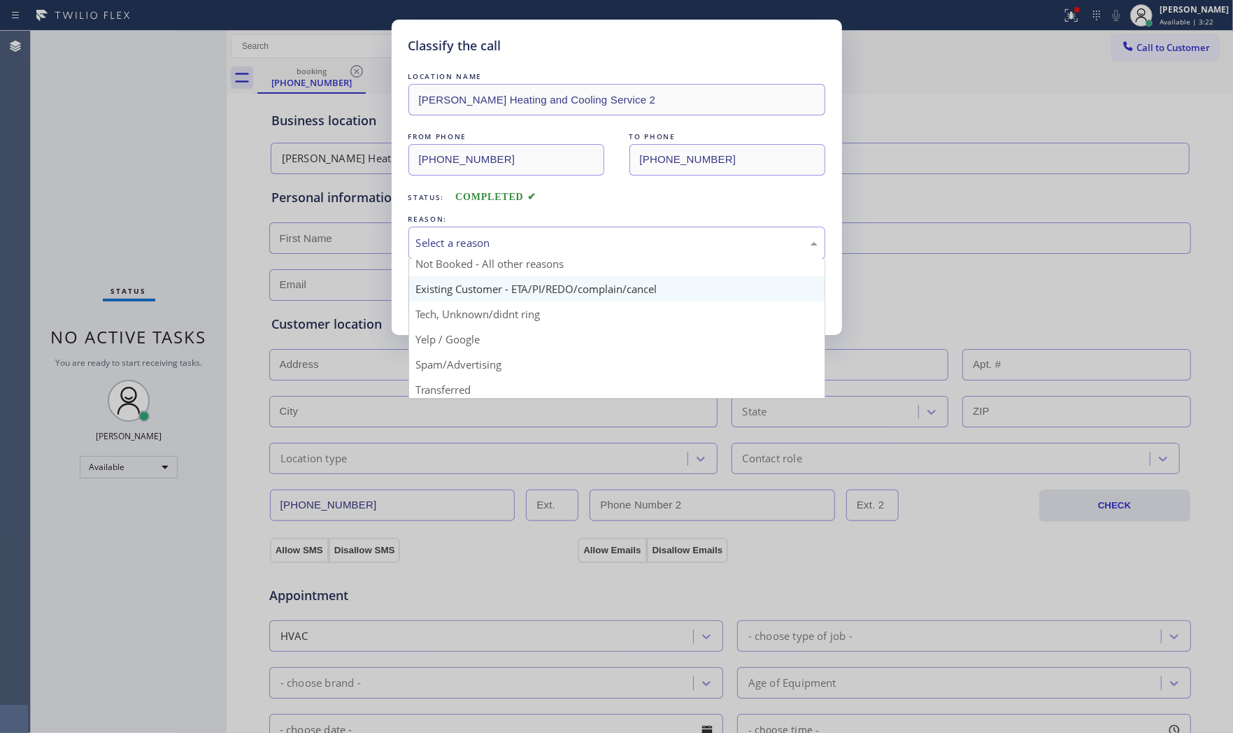
scroll to position [87, 0]
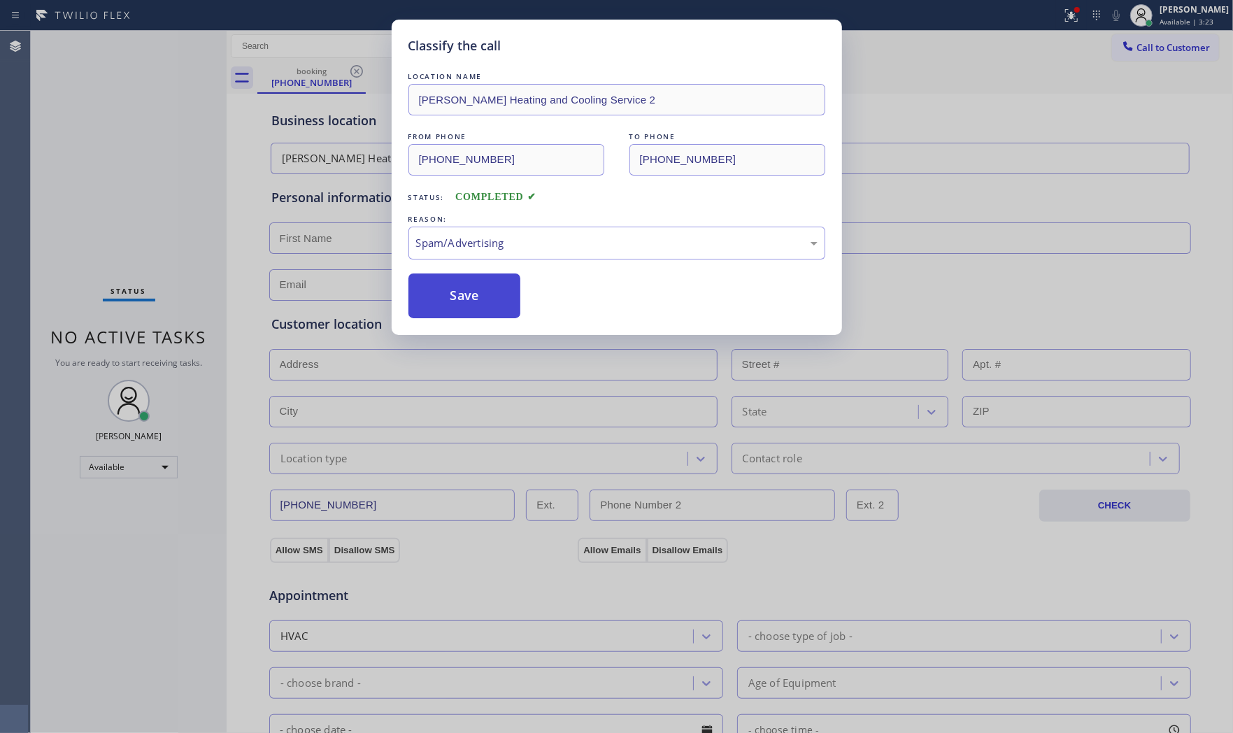
click at [466, 297] on button "Save" at bounding box center [464, 295] width 113 height 45
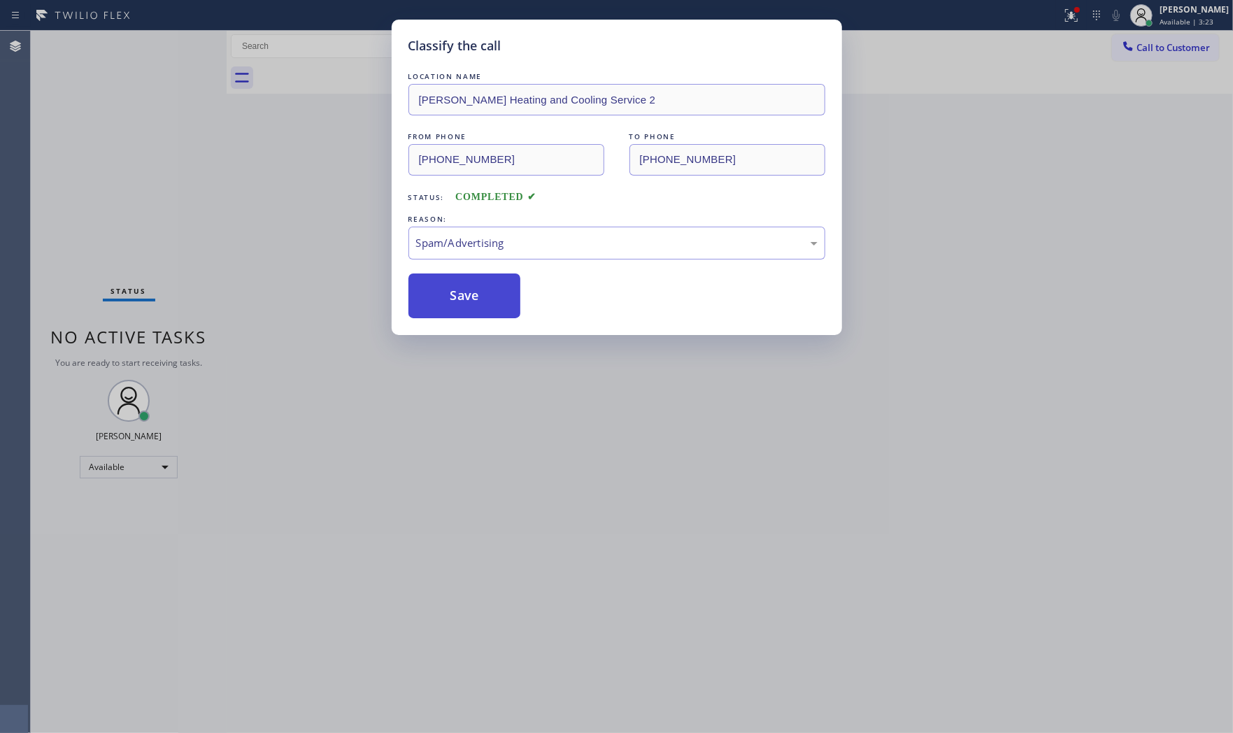
click at [466, 297] on button "Save" at bounding box center [464, 295] width 113 height 45
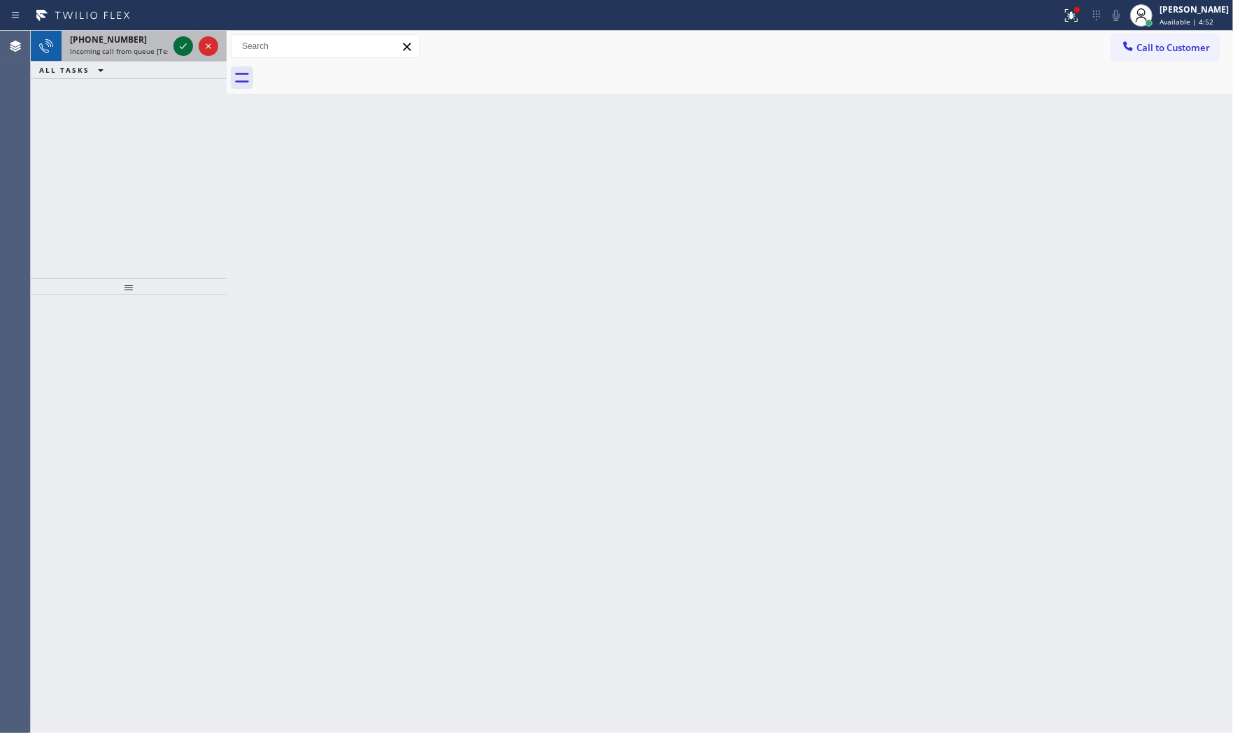
click at [175, 48] on icon at bounding box center [183, 46] width 17 height 17
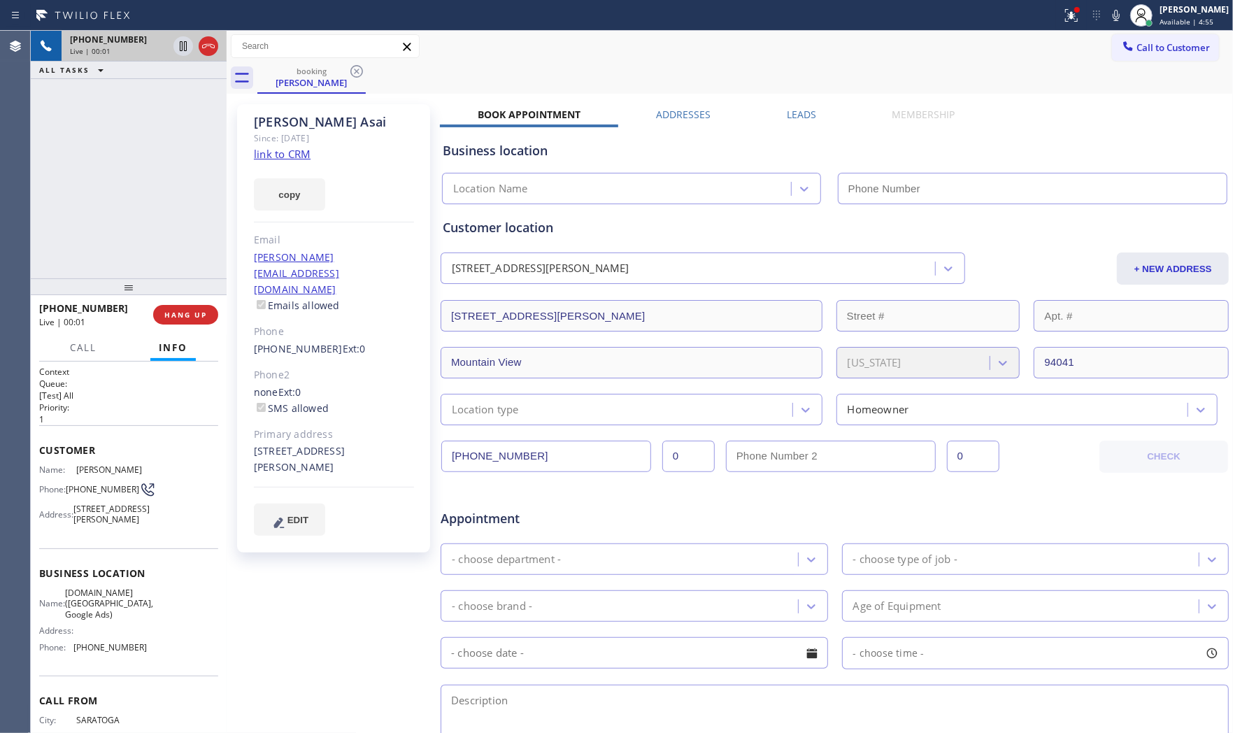
type input "(415) 967-7873"
click at [288, 150] on link "link to CRM" at bounding box center [282, 154] width 57 height 14
click at [1107, 18] on icon at bounding box center [1115, 15] width 17 height 17
click at [185, 46] on icon at bounding box center [183, 46] width 17 height 17
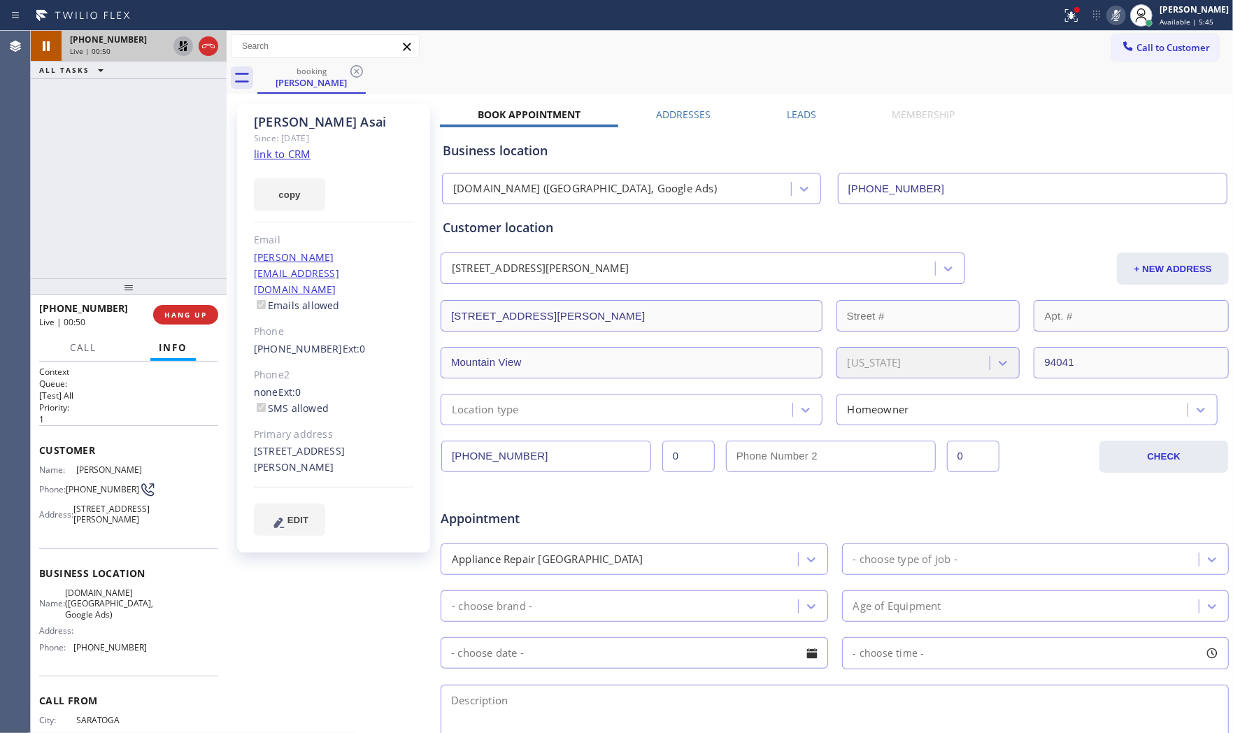
click at [1050, 18] on div at bounding box center [531, 15] width 1050 height 22
click at [1059, 26] on button at bounding box center [1071, 15] width 31 height 31
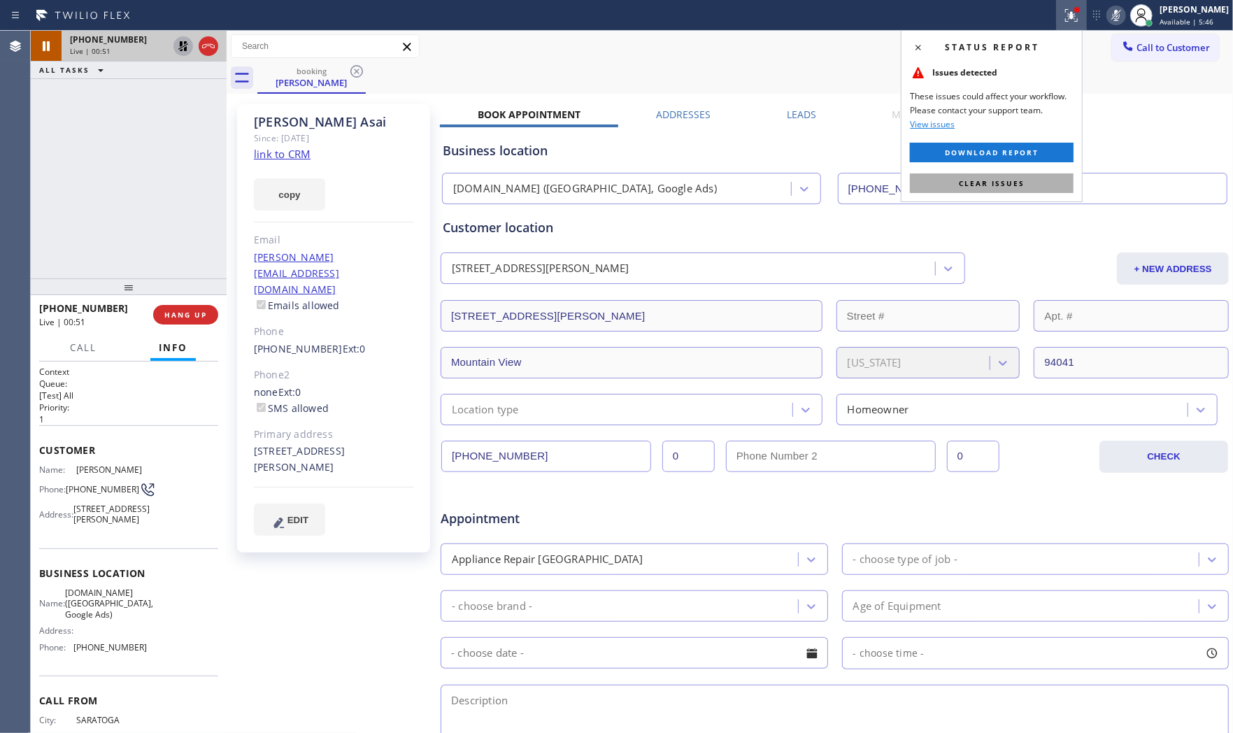
click at [1005, 175] on button "Clear issues" at bounding box center [992, 183] width 164 height 20
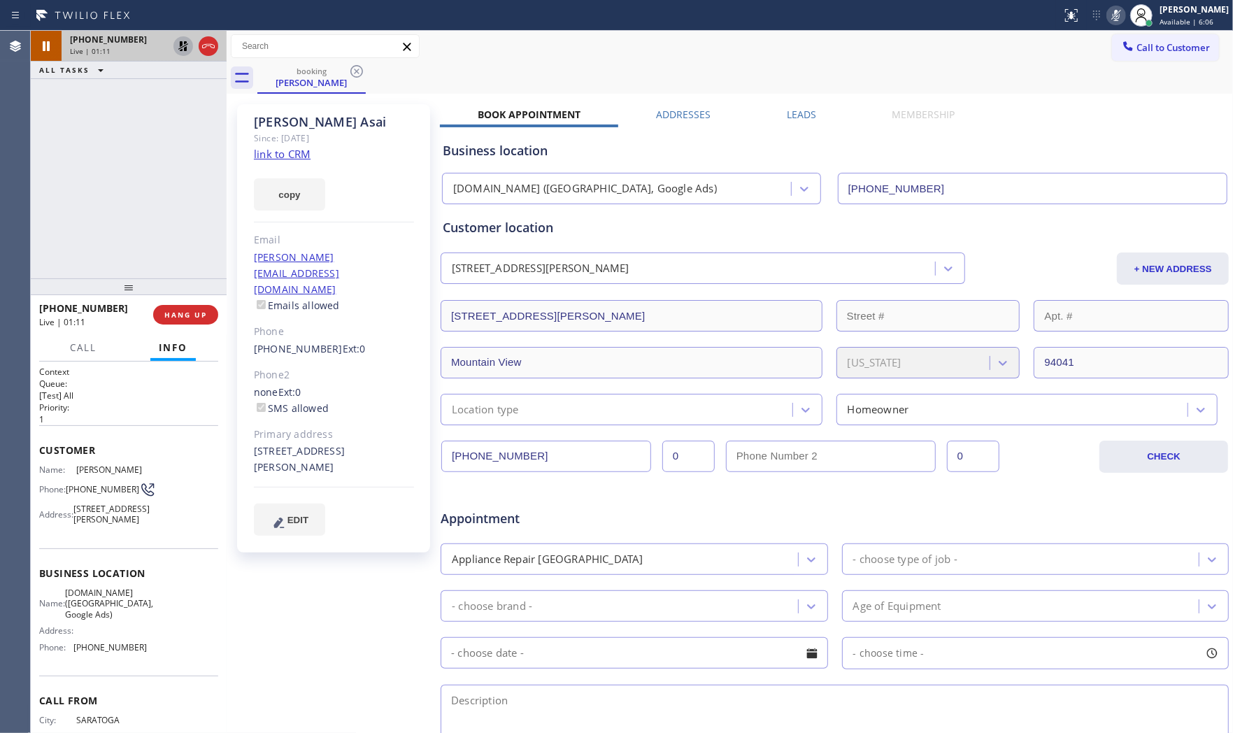
click at [1107, 15] on icon at bounding box center [1115, 15] width 17 height 17
click at [178, 49] on icon at bounding box center [183, 46] width 17 height 17
click at [1114, 9] on icon at bounding box center [1115, 15] width 17 height 17
click at [1107, 18] on icon at bounding box center [1115, 15] width 17 height 17
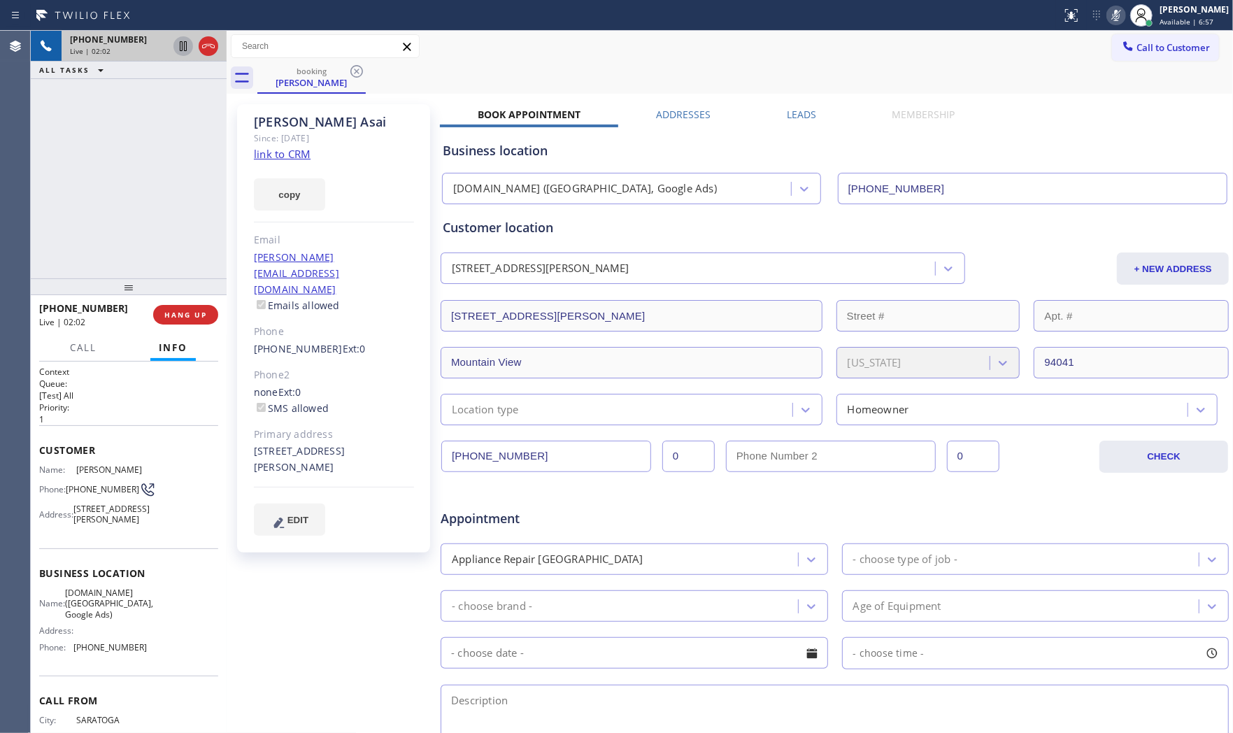
click at [185, 43] on icon at bounding box center [183, 46] width 17 height 17
click at [1107, 12] on icon at bounding box center [1115, 15] width 17 height 17
click at [189, 50] on icon at bounding box center [183, 46] width 17 height 17
click at [170, 318] on span "HANG UP" at bounding box center [185, 315] width 43 height 10
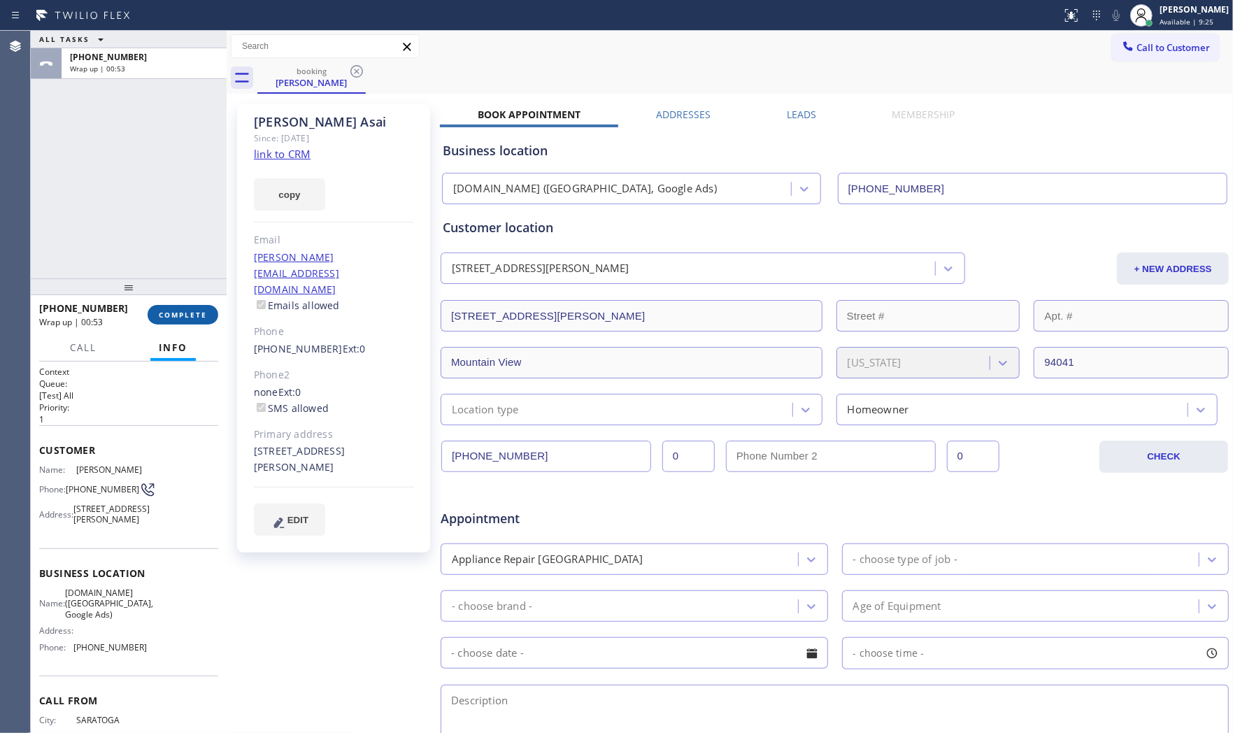
click at [196, 319] on span "COMPLETE" at bounding box center [183, 315] width 48 height 10
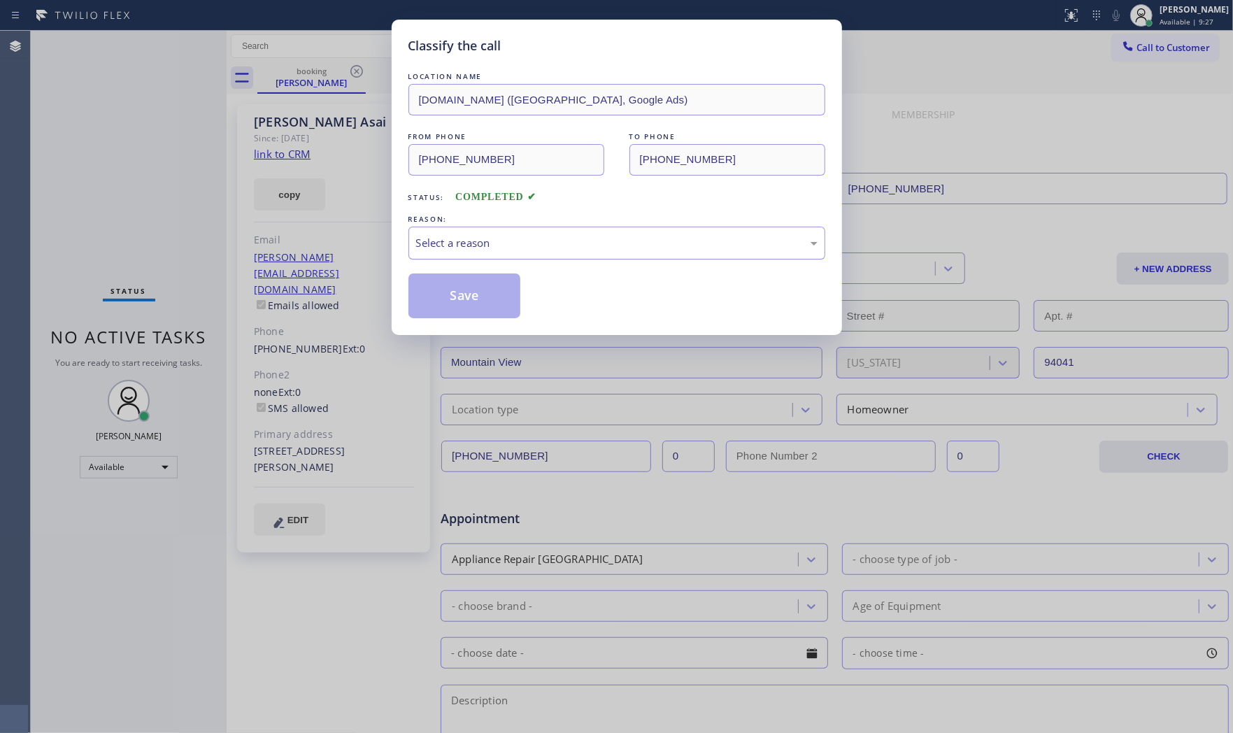
click at [511, 236] on div "Select a reason" at bounding box center [616, 243] width 401 height 16
click at [497, 306] on button "Save" at bounding box center [464, 295] width 113 height 45
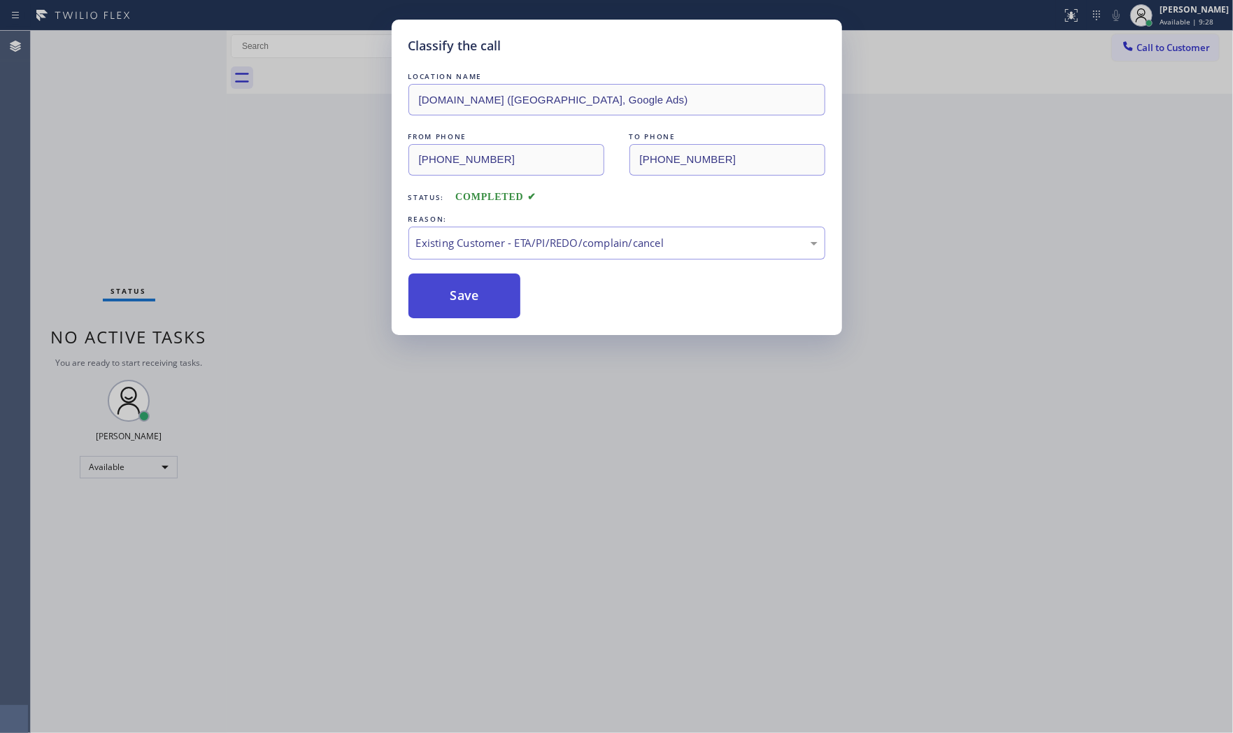
click at [497, 306] on button "Save" at bounding box center [464, 295] width 113 height 45
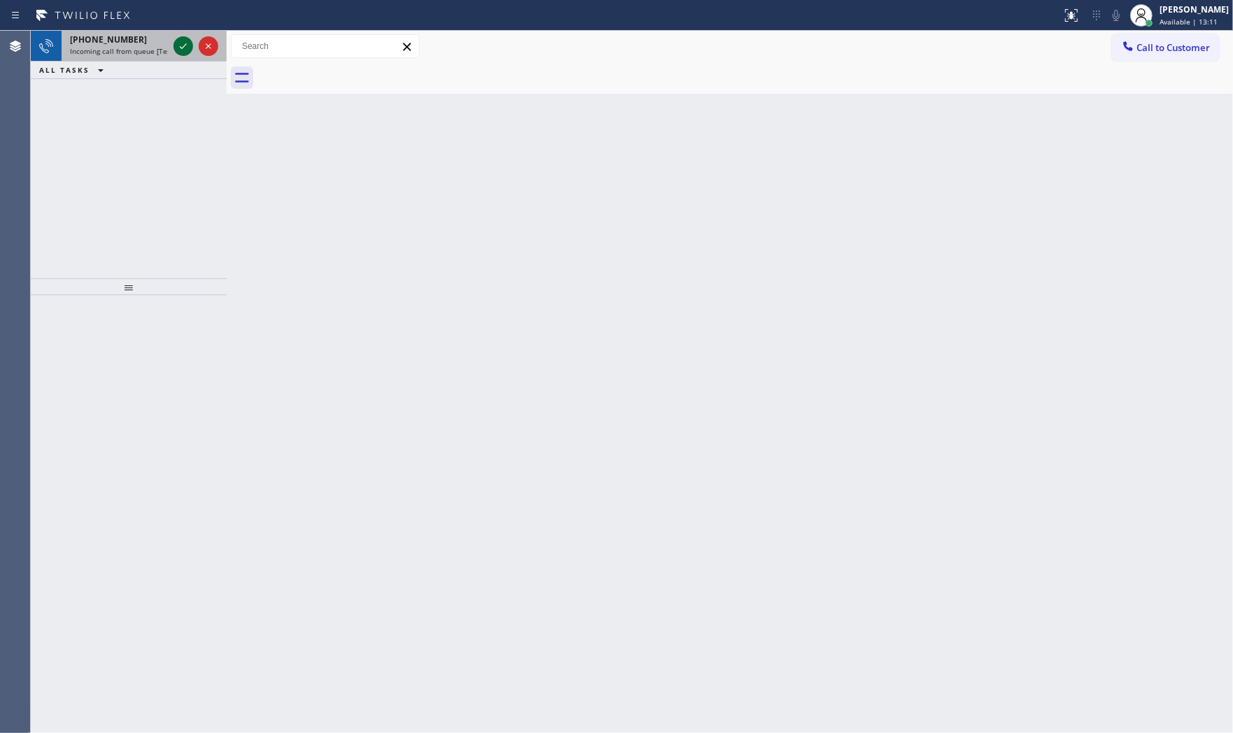
click at [178, 45] on icon at bounding box center [183, 46] width 17 height 17
click at [190, 47] on icon at bounding box center [183, 46] width 17 height 17
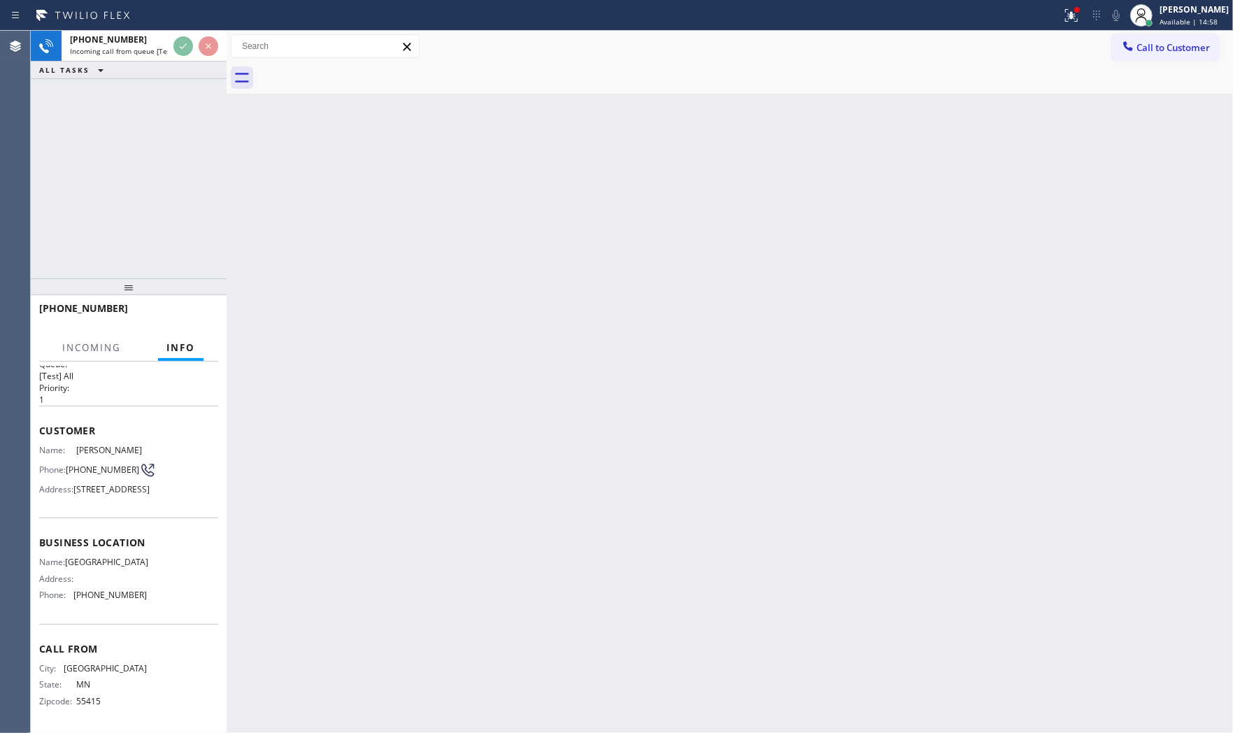
scroll to position [55, 0]
click at [162, 315] on button "HANG UP" at bounding box center [185, 315] width 65 height 20
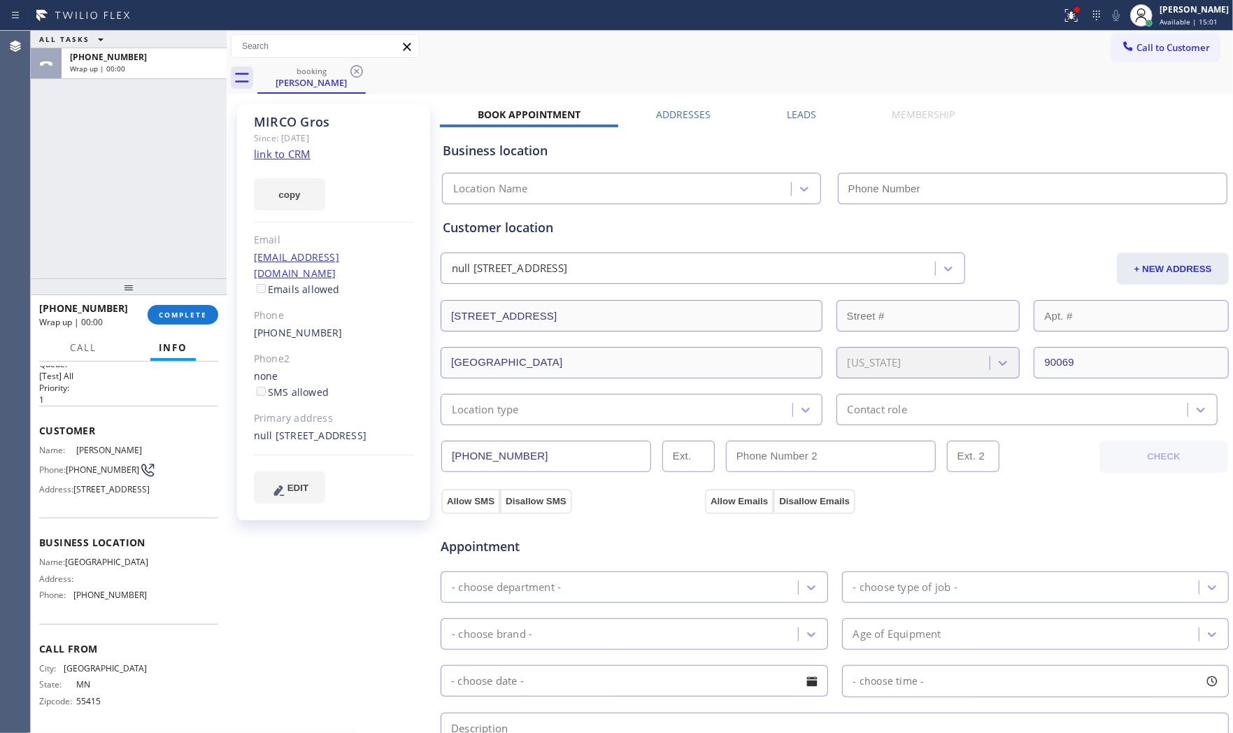
type input "(323) 310-0556"
click at [302, 155] on link "link to CRM" at bounding box center [282, 154] width 57 height 14
click at [187, 334] on div "+16128504558 Wrap up | 00:11 COMPLETE Call Info Call ended +16128504558 Wrap up…" at bounding box center [129, 514] width 196 height 438
click at [162, 330] on div "+16128504558 Wrap up | 00:11 COMPLETE" at bounding box center [128, 314] width 179 height 36
click at [168, 319] on span "COMPLETE" at bounding box center [183, 315] width 48 height 10
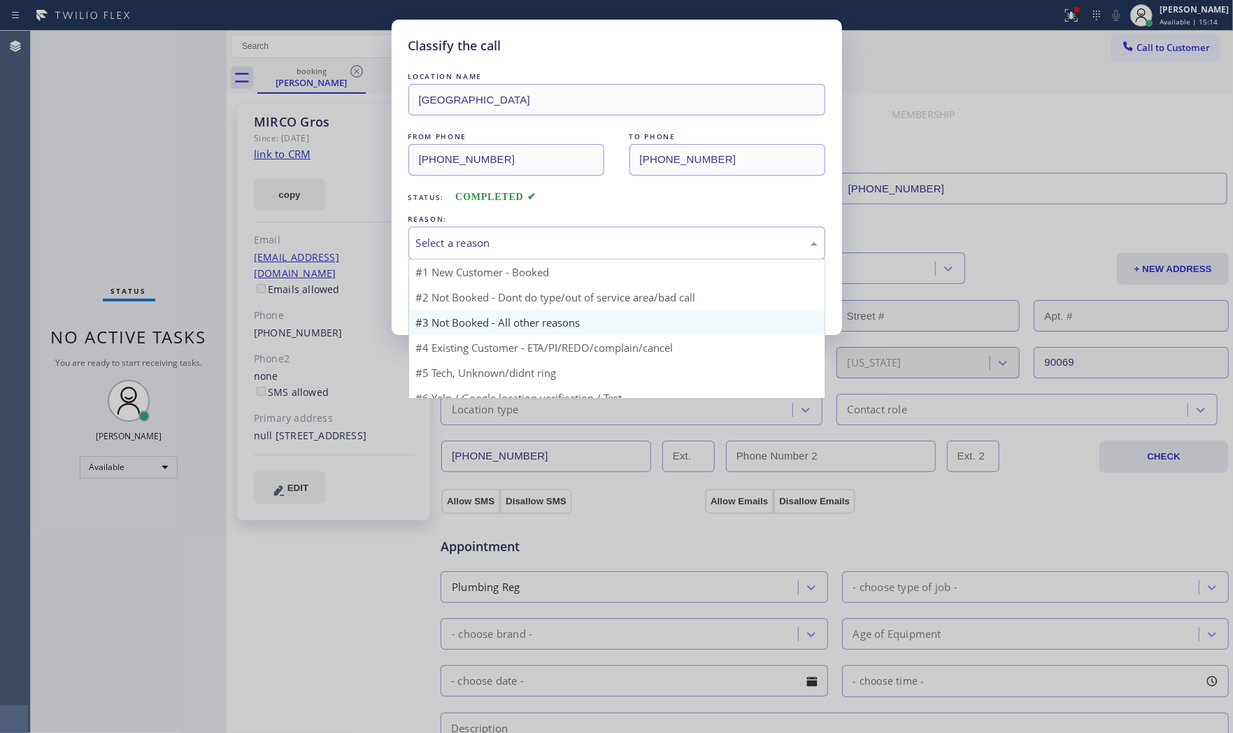
drag, startPoint x: 471, startPoint y: 240, endPoint x: 457, endPoint y: 294, distance: 56.1
click at [471, 245] on div "Select a reason" at bounding box center [616, 243] width 401 height 16
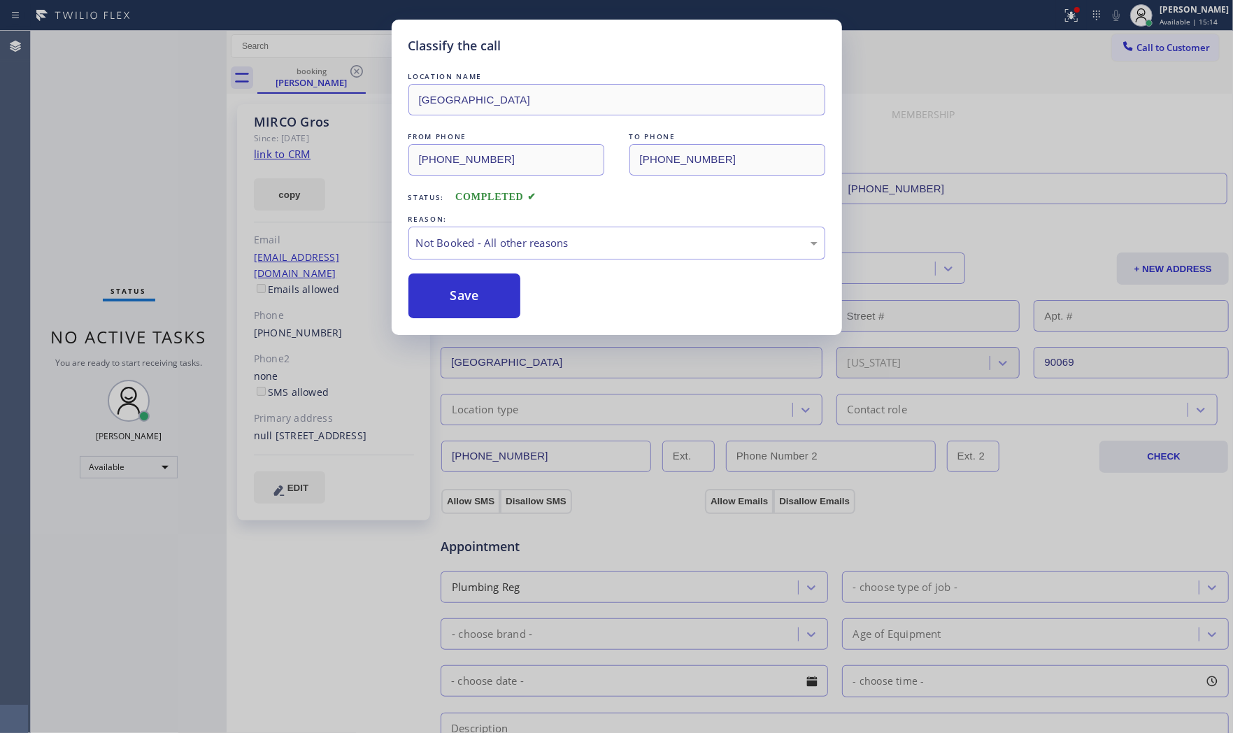
click at [457, 294] on button "Save" at bounding box center [464, 295] width 113 height 45
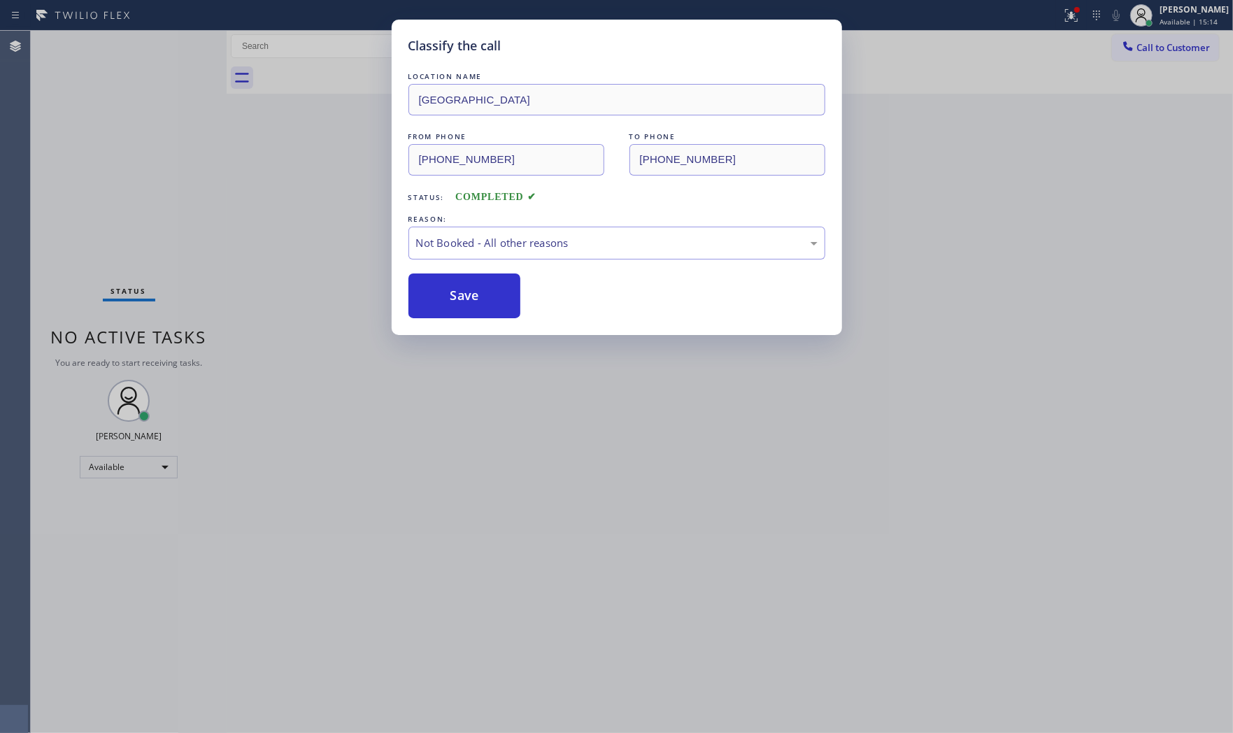
click at [457, 294] on button "Save" at bounding box center [464, 295] width 113 height 45
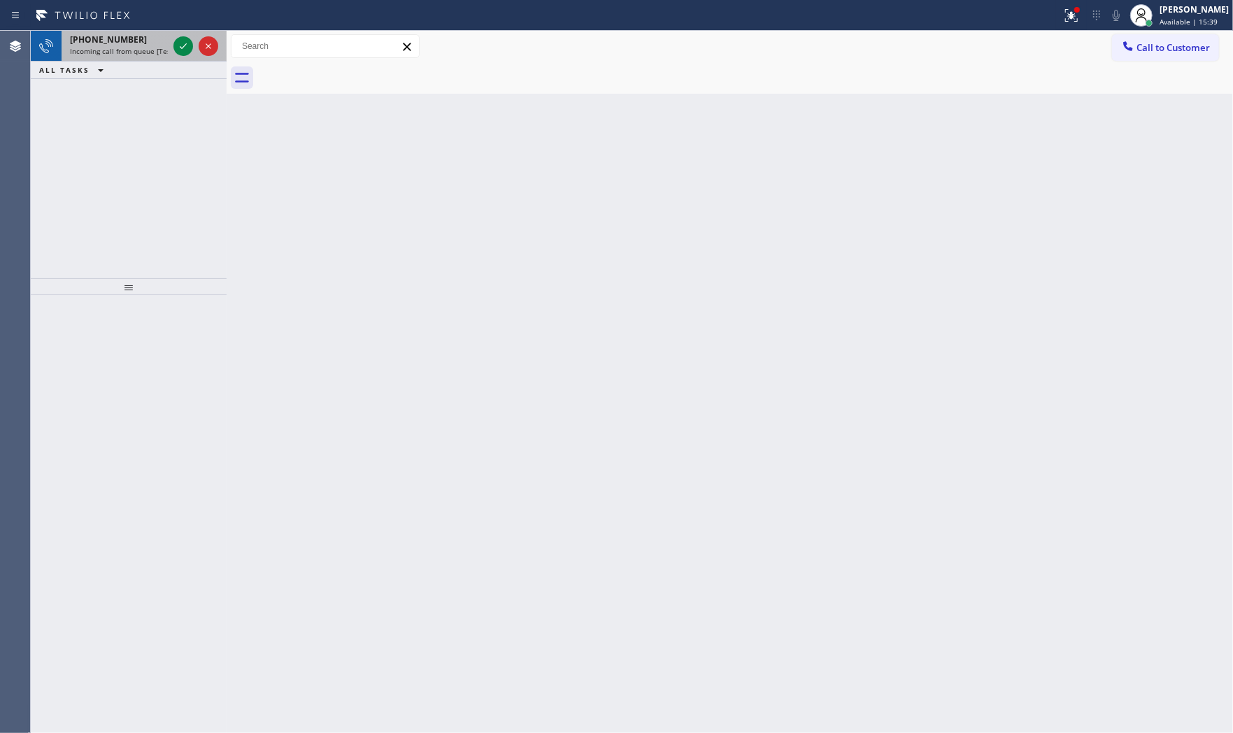
click at [113, 53] on span "Incoming call from queue [Test] All" at bounding box center [128, 51] width 116 height 10
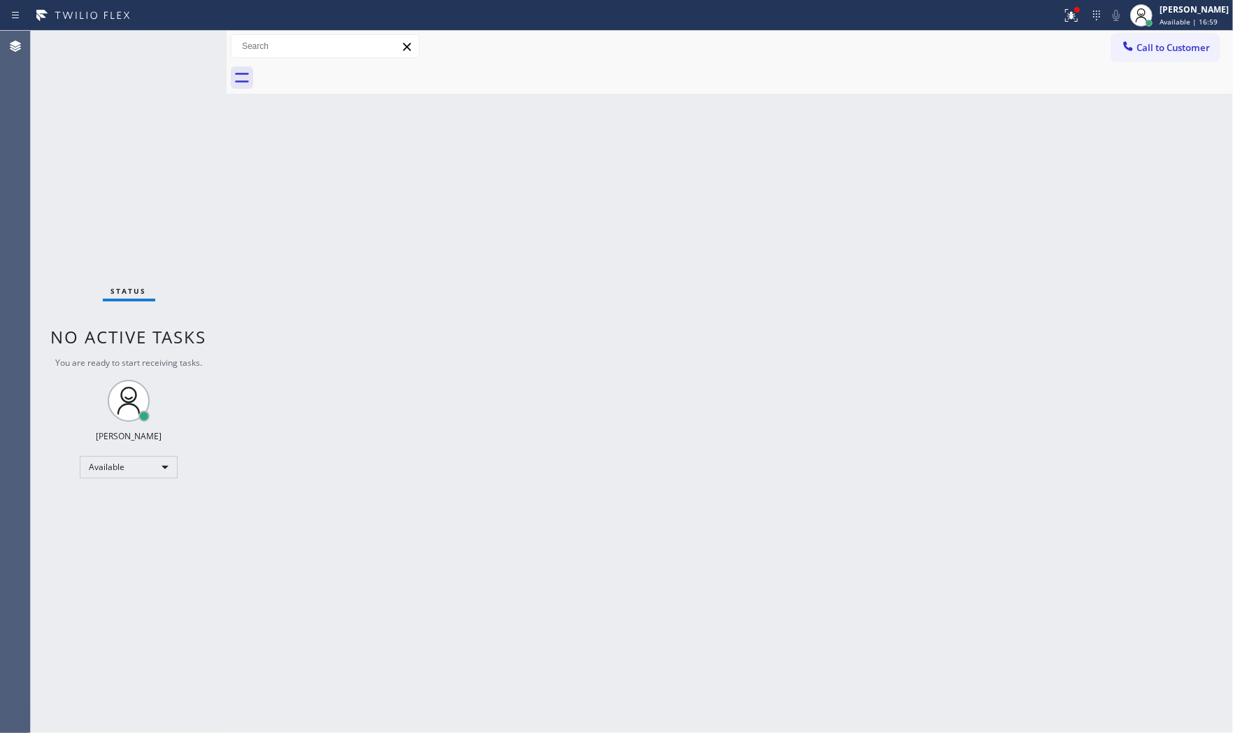
click at [182, 44] on div "Status No active tasks You are ready to start receiving tasks. Mark Paul Dacula…" at bounding box center [129, 382] width 196 height 702
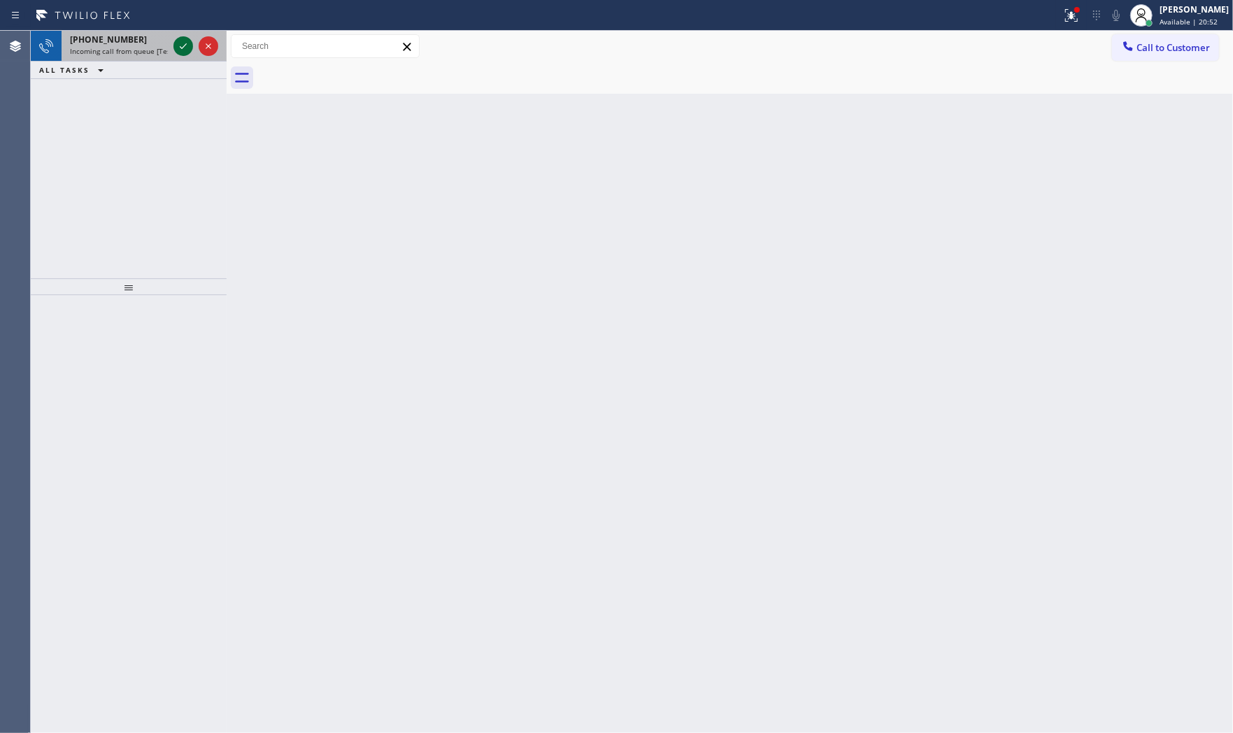
click at [186, 50] on icon at bounding box center [183, 46] width 17 height 17
click at [172, 54] on div at bounding box center [196, 46] width 50 height 31
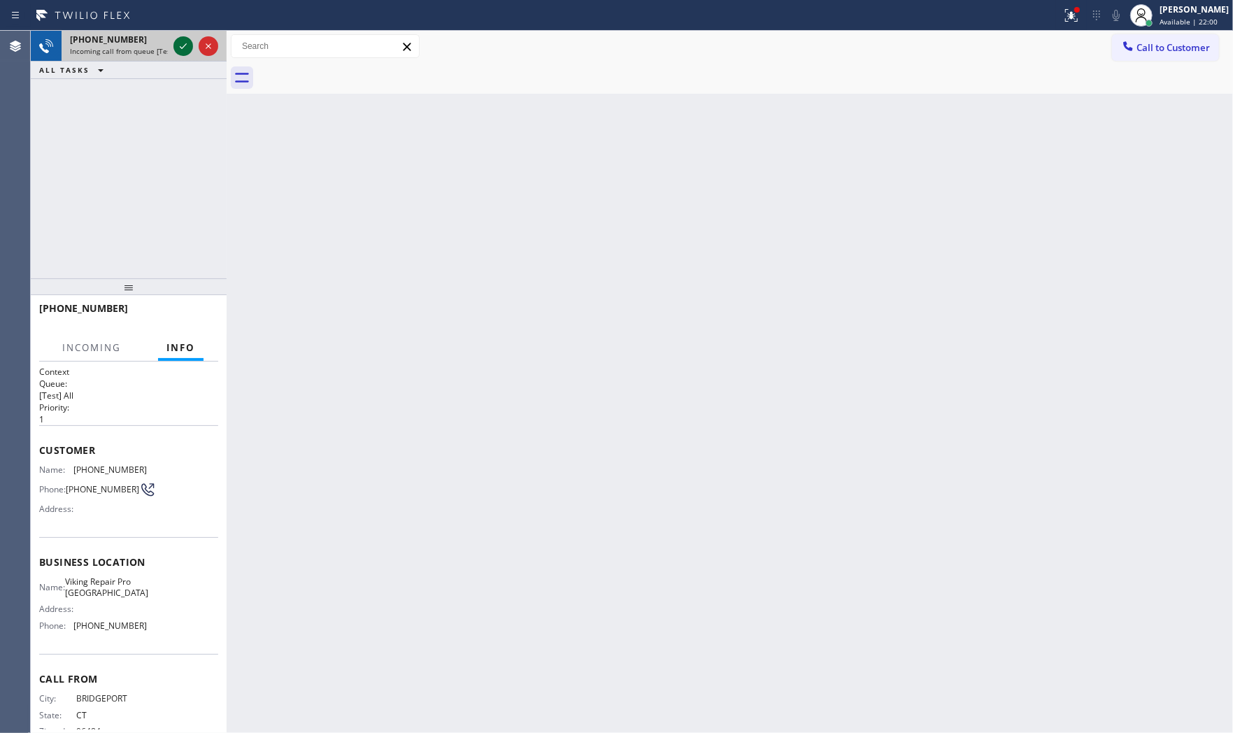
click at [178, 50] on icon at bounding box center [183, 46] width 17 height 17
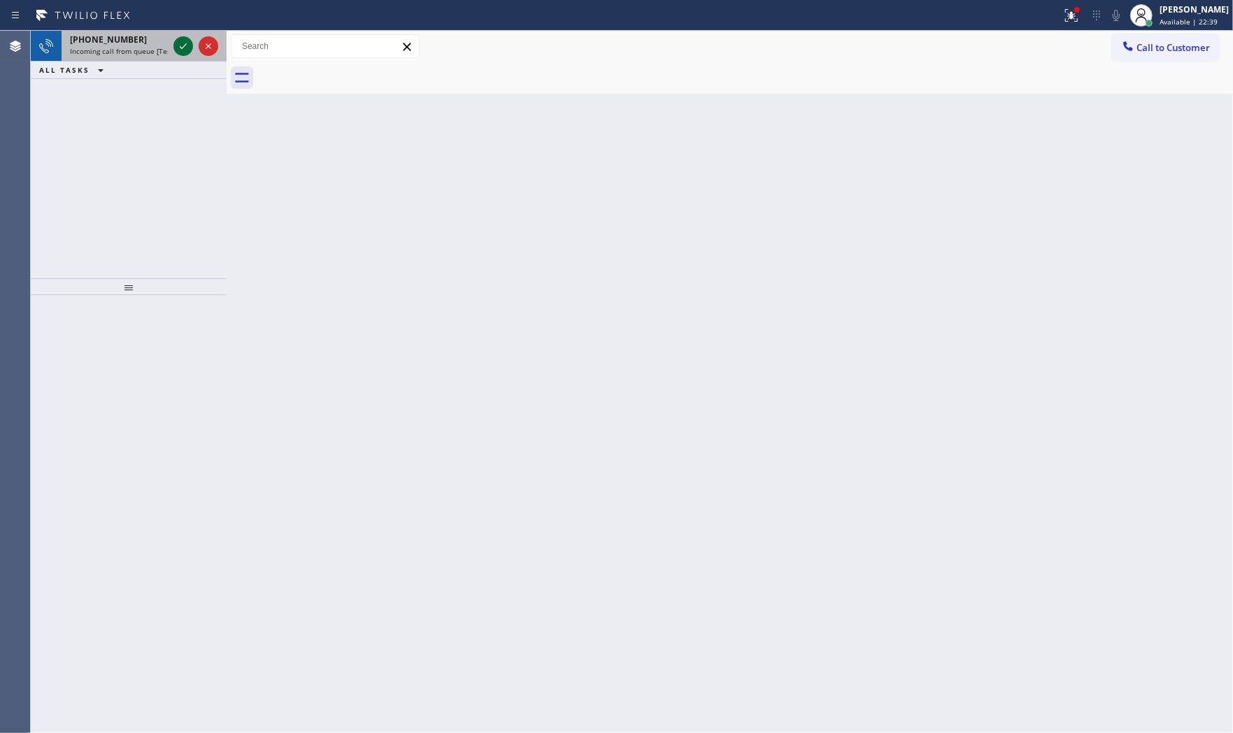
click at [186, 46] on icon at bounding box center [183, 46] width 17 height 17
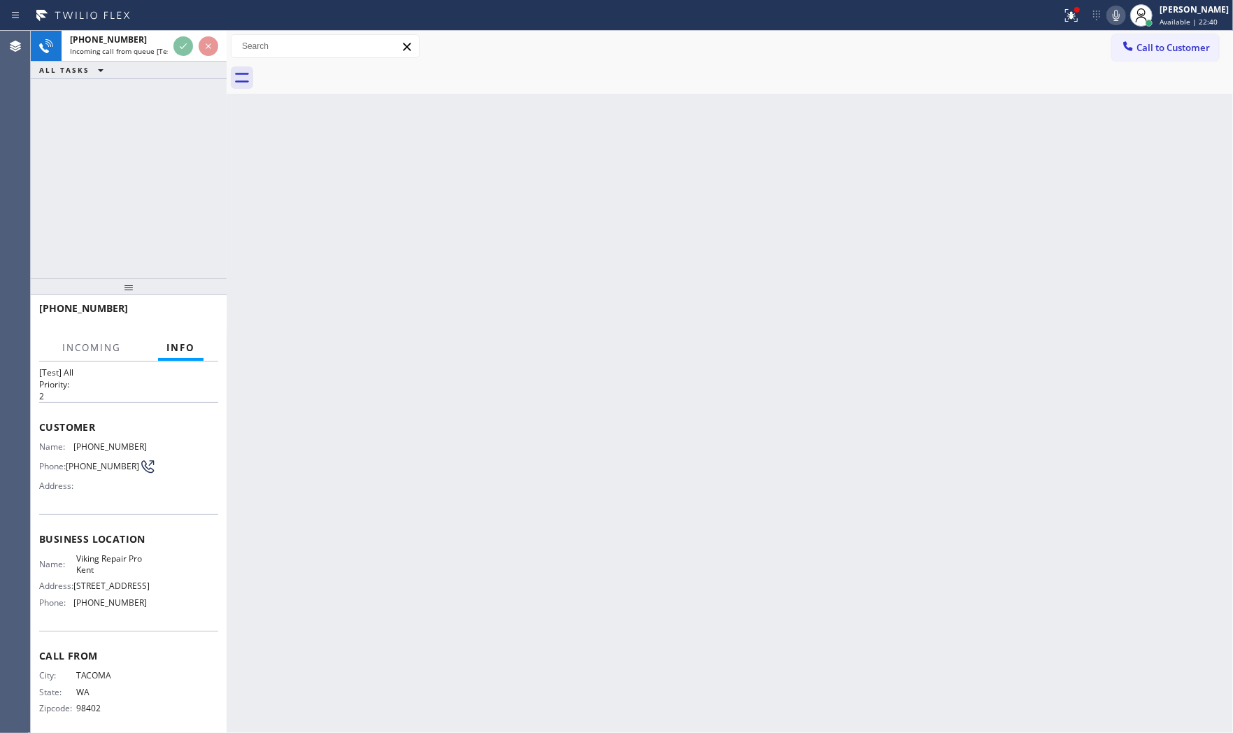
scroll to position [44, 0]
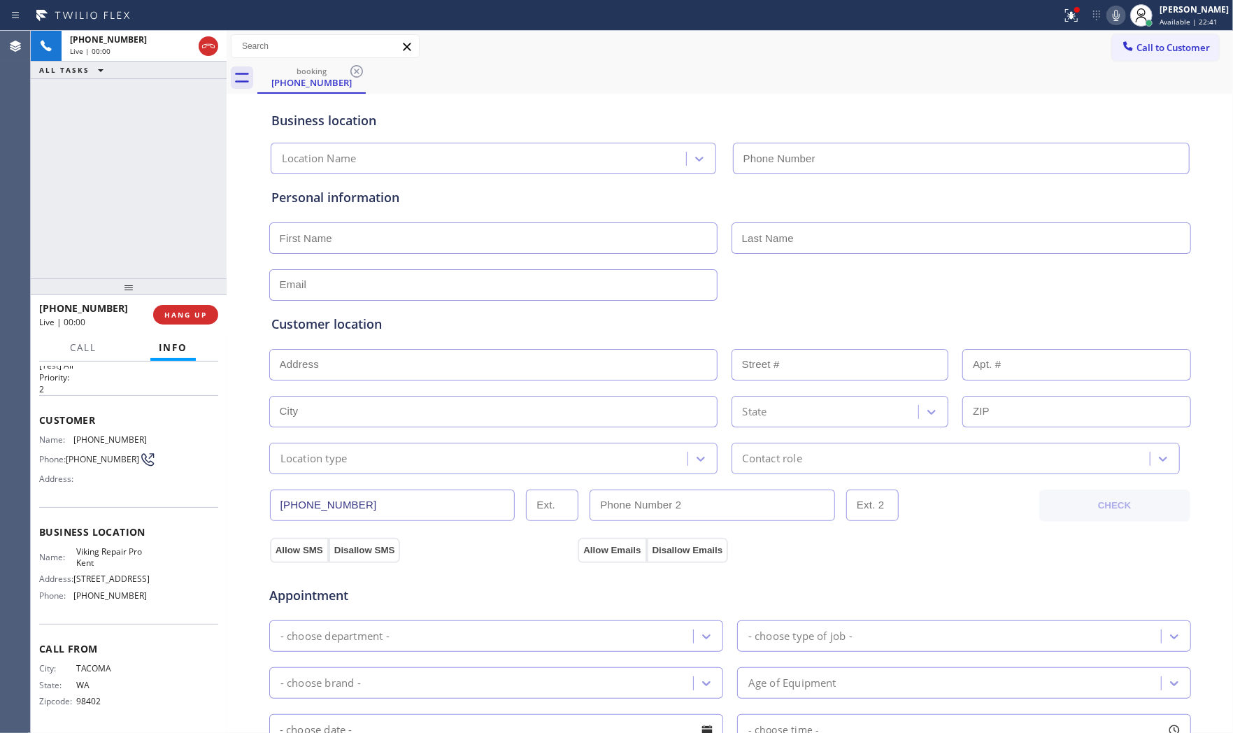
type input "(253) 303-5543"
click at [192, 315] on span "HANG UP" at bounding box center [185, 315] width 43 height 10
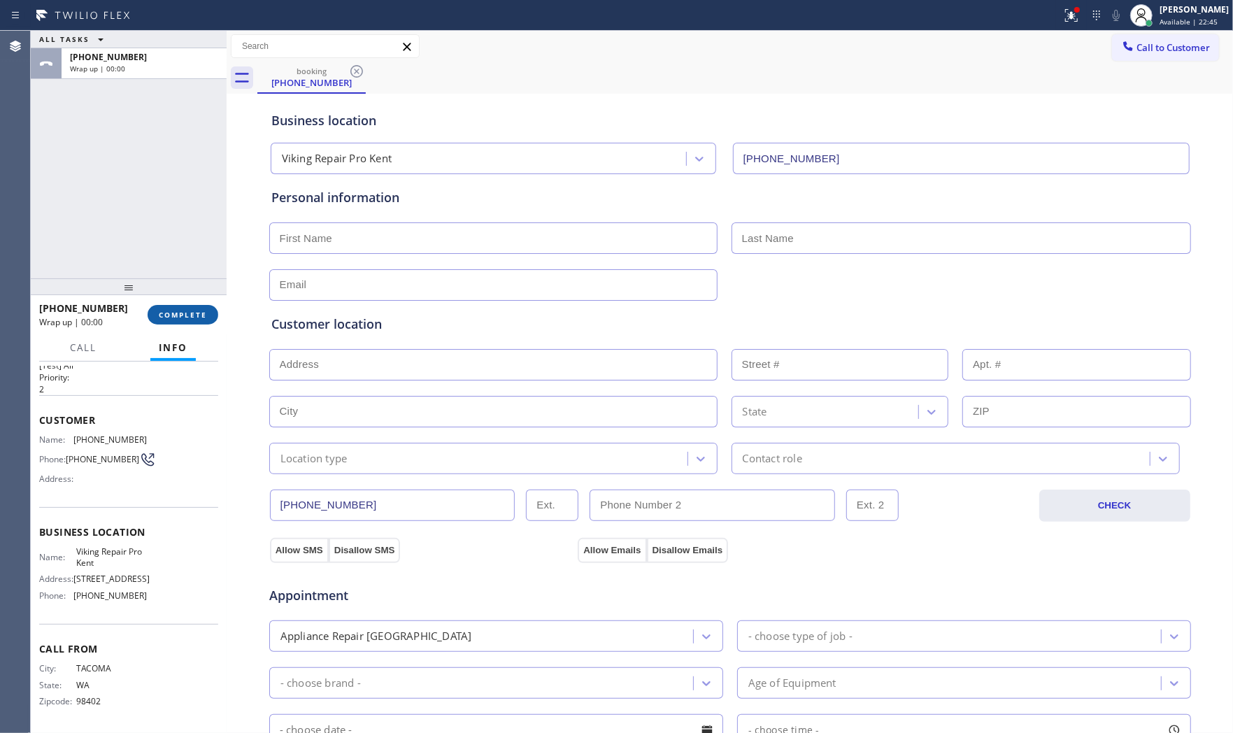
click at [192, 315] on span "COMPLETE" at bounding box center [183, 315] width 48 height 10
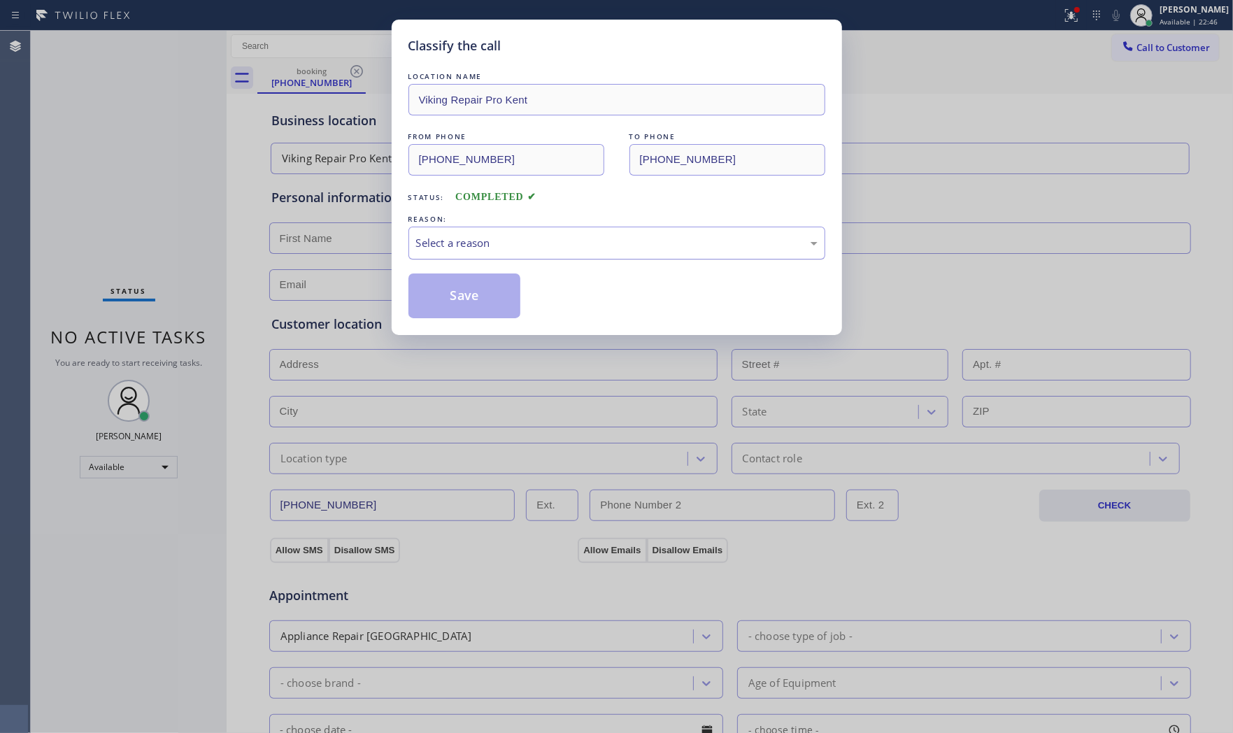
click at [603, 243] on div "Select a reason" at bounding box center [616, 243] width 401 height 16
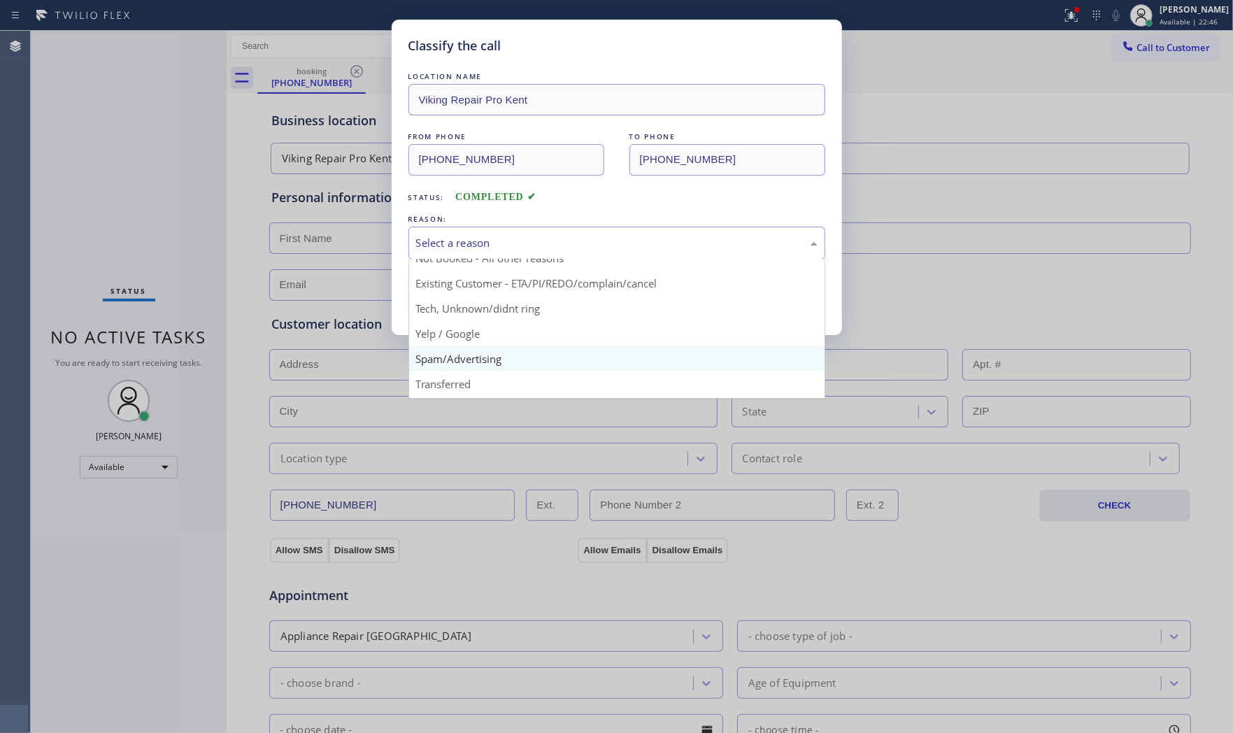
scroll to position [78, 0]
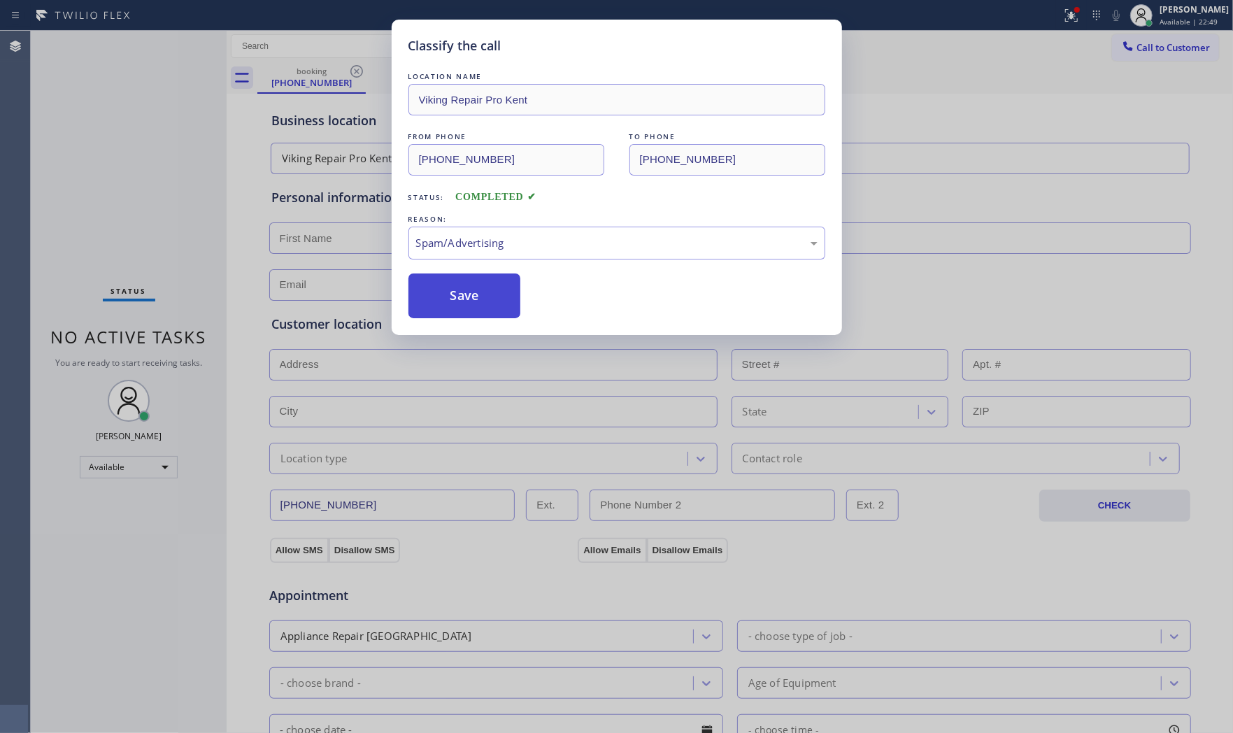
click at [474, 294] on button "Save" at bounding box center [464, 295] width 113 height 45
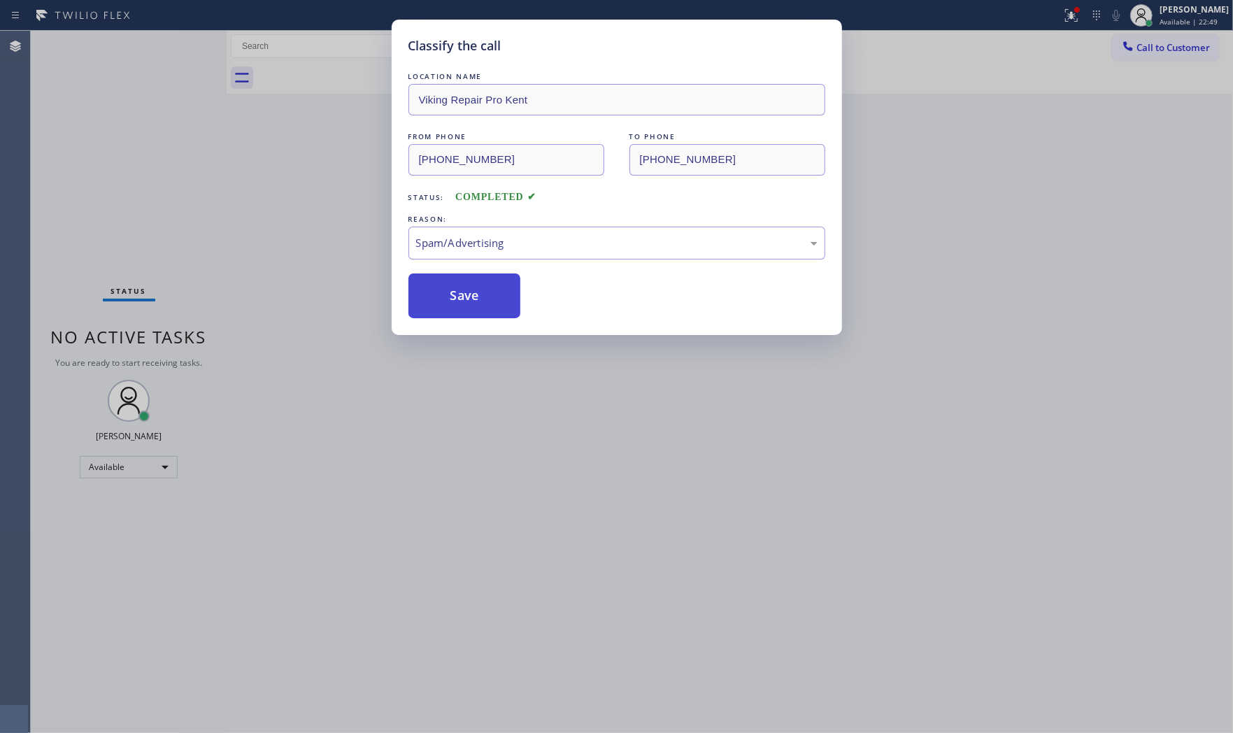
click at [474, 294] on button "Save" at bounding box center [464, 295] width 113 height 45
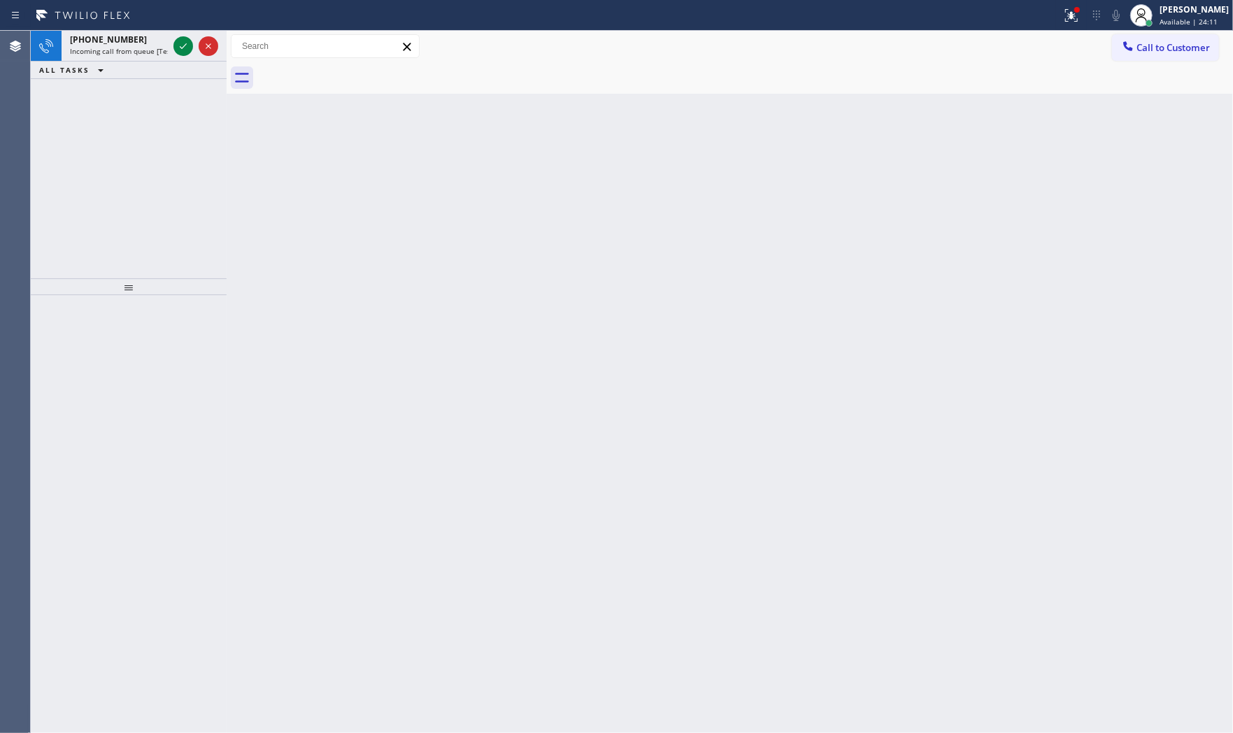
click at [182, 52] on icon at bounding box center [183, 46] width 17 height 17
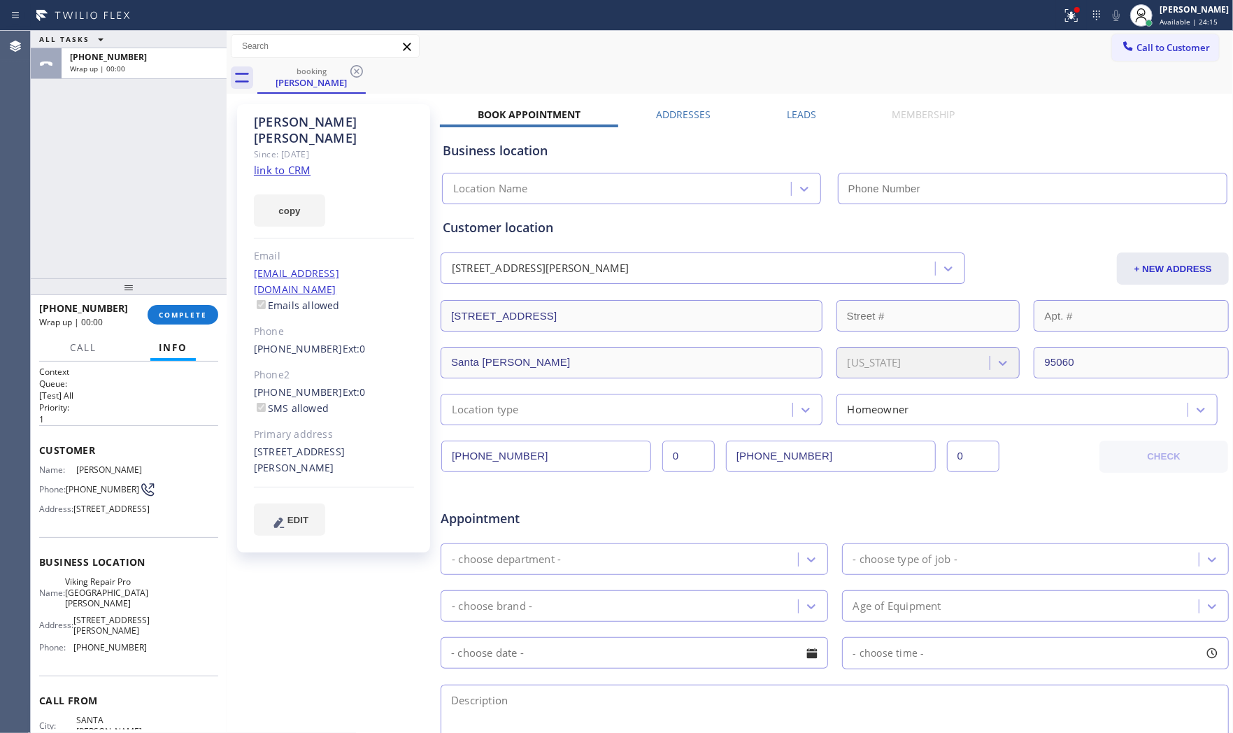
type input "(831) 661-8837"
click at [287, 163] on link "link to CRM" at bounding box center [282, 170] width 57 height 14
click at [194, 310] on span "COMPLETE" at bounding box center [183, 315] width 48 height 10
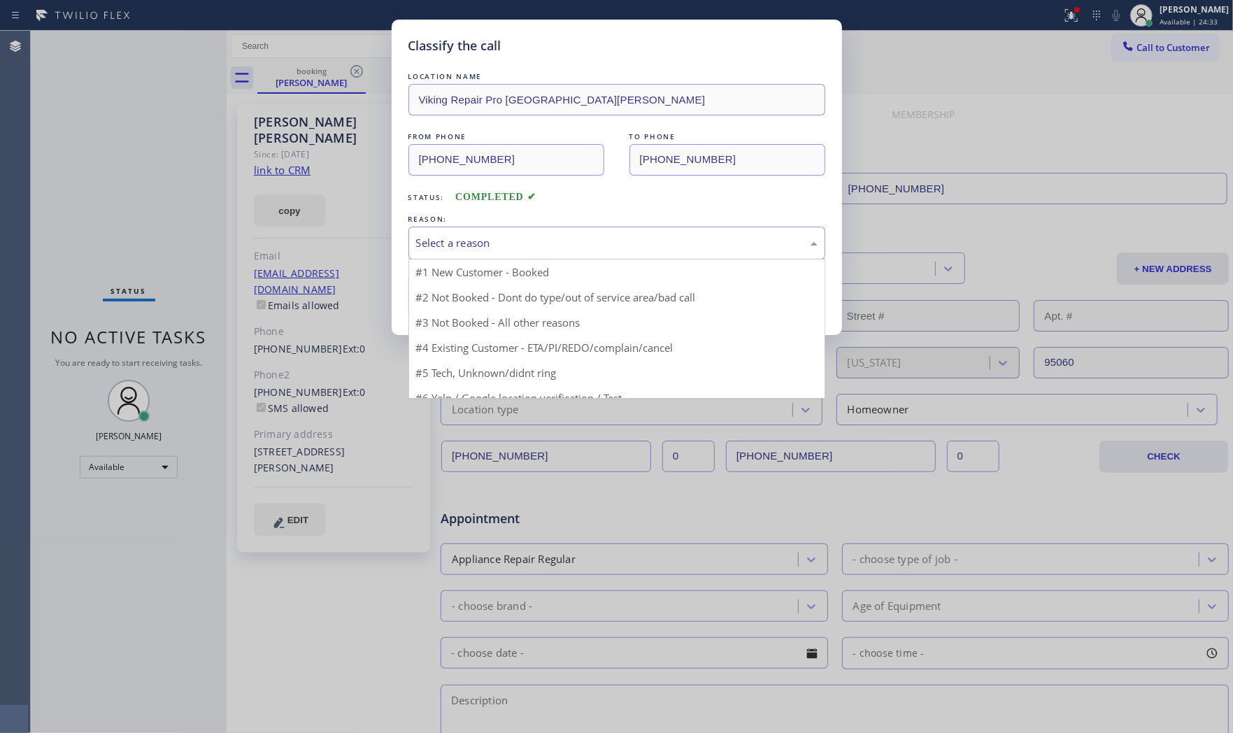
click at [454, 247] on div "Select a reason" at bounding box center [616, 243] width 401 height 16
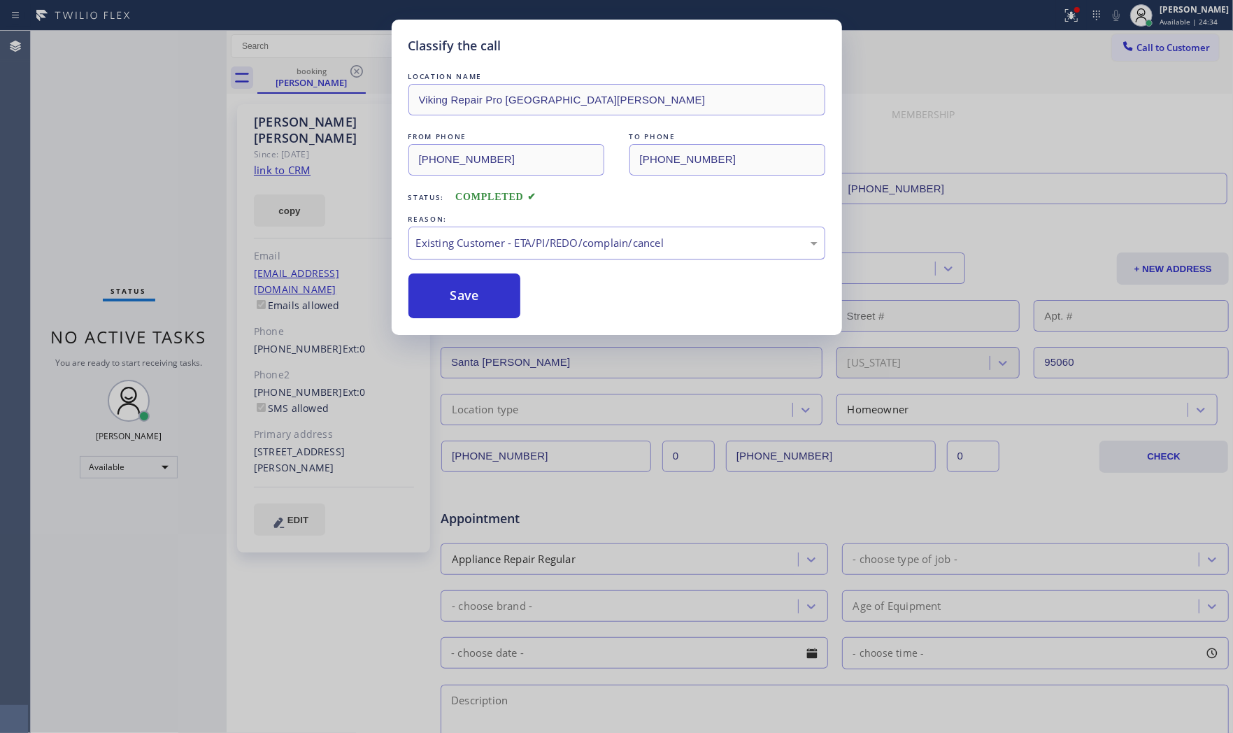
click at [446, 247] on div "Existing Customer - ETA/PI/REDO/complain/cancel" at bounding box center [616, 243] width 401 height 16
click at [450, 291] on button "Save" at bounding box center [464, 295] width 113 height 45
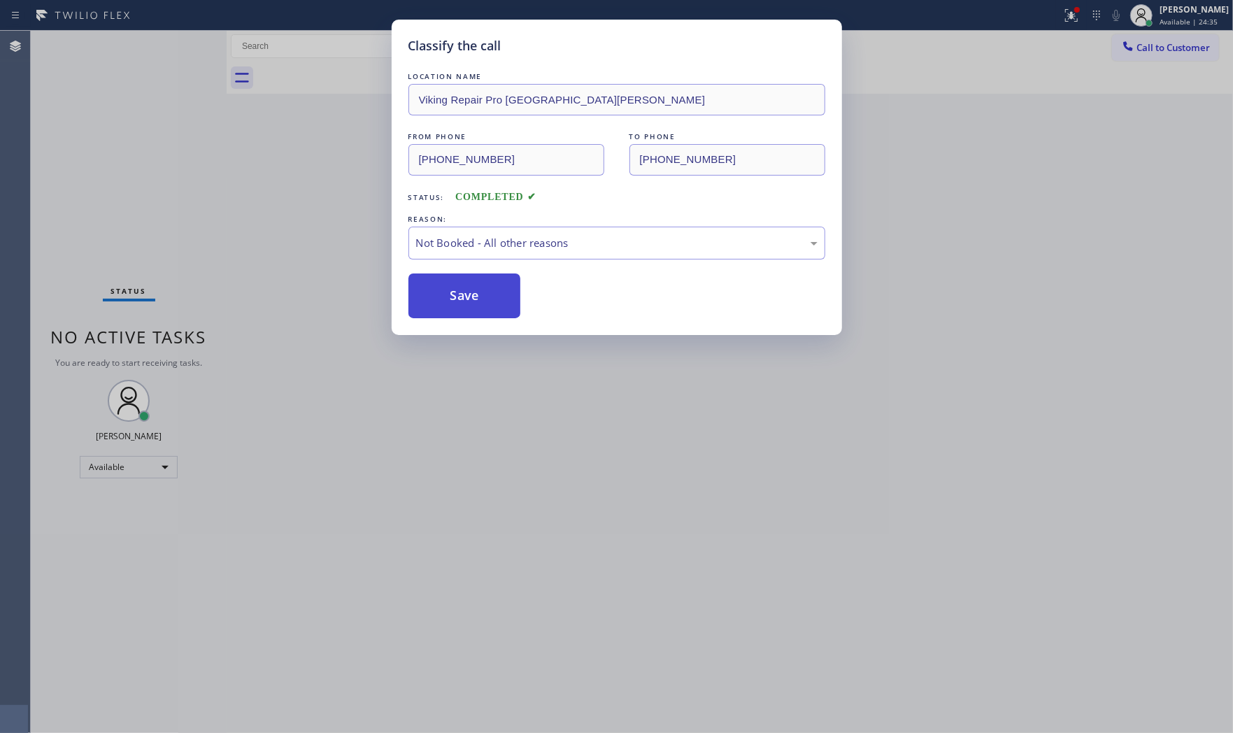
click at [450, 291] on button "Save" at bounding box center [464, 295] width 113 height 45
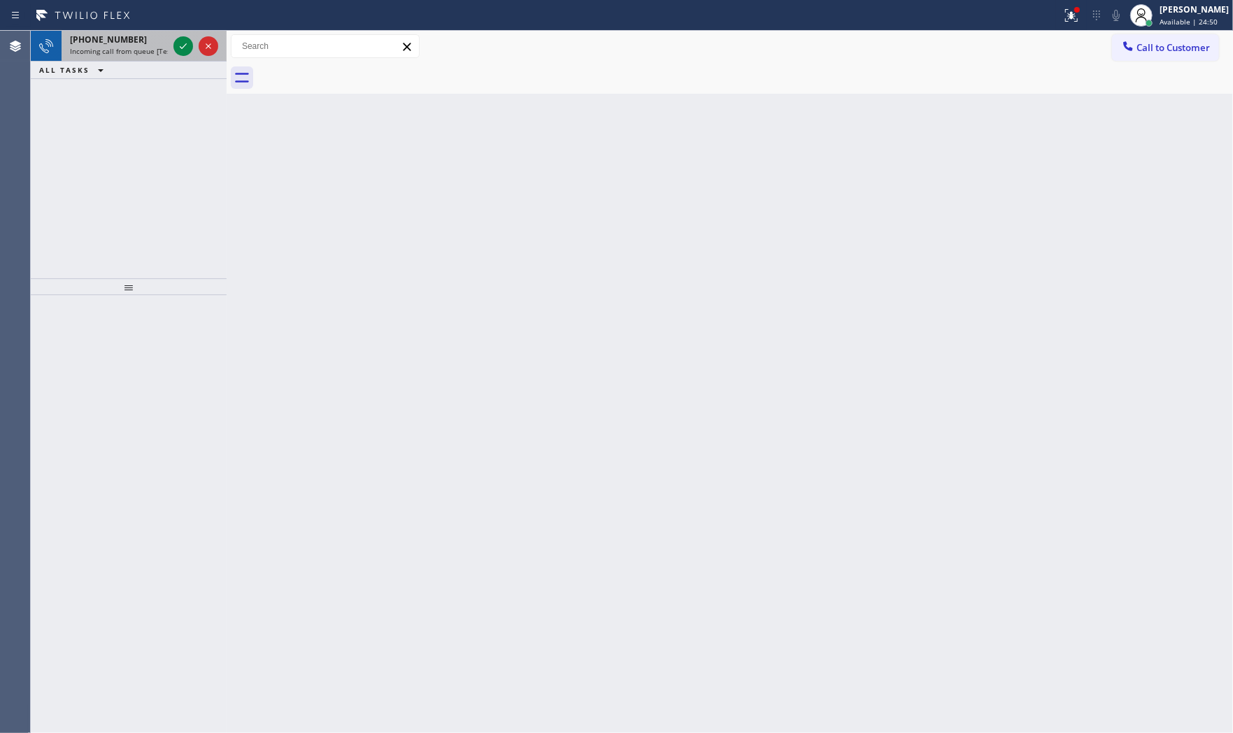
click at [143, 48] on span "Incoming call from queue [Test] All" at bounding box center [128, 51] width 116 height 10
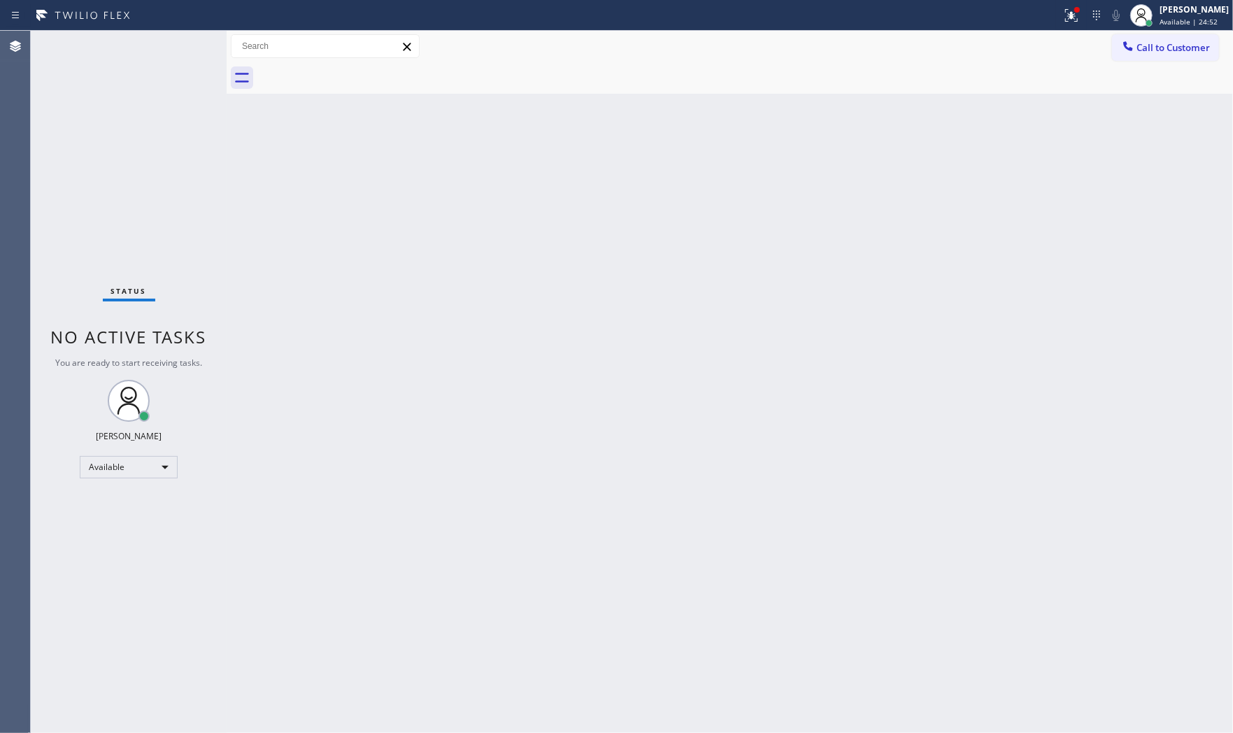
click at [155, 52] on div "Status No active tasks You are ready to start receiving tasks. Mark Paul Dacula…" at bounding box center [129, 382] width 196 height 702
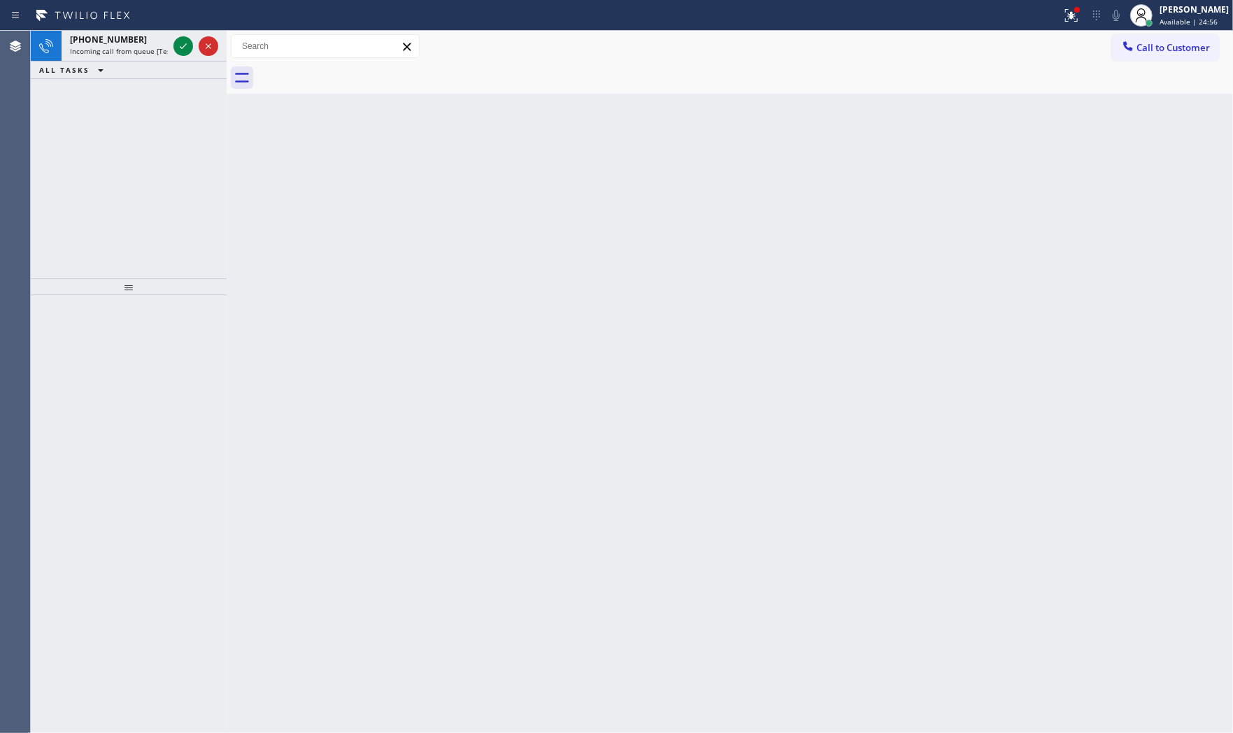
click at [155, 52] on span "Incoming call from queue [Test] All" at bounding box center [128, 51] width 116 height 10
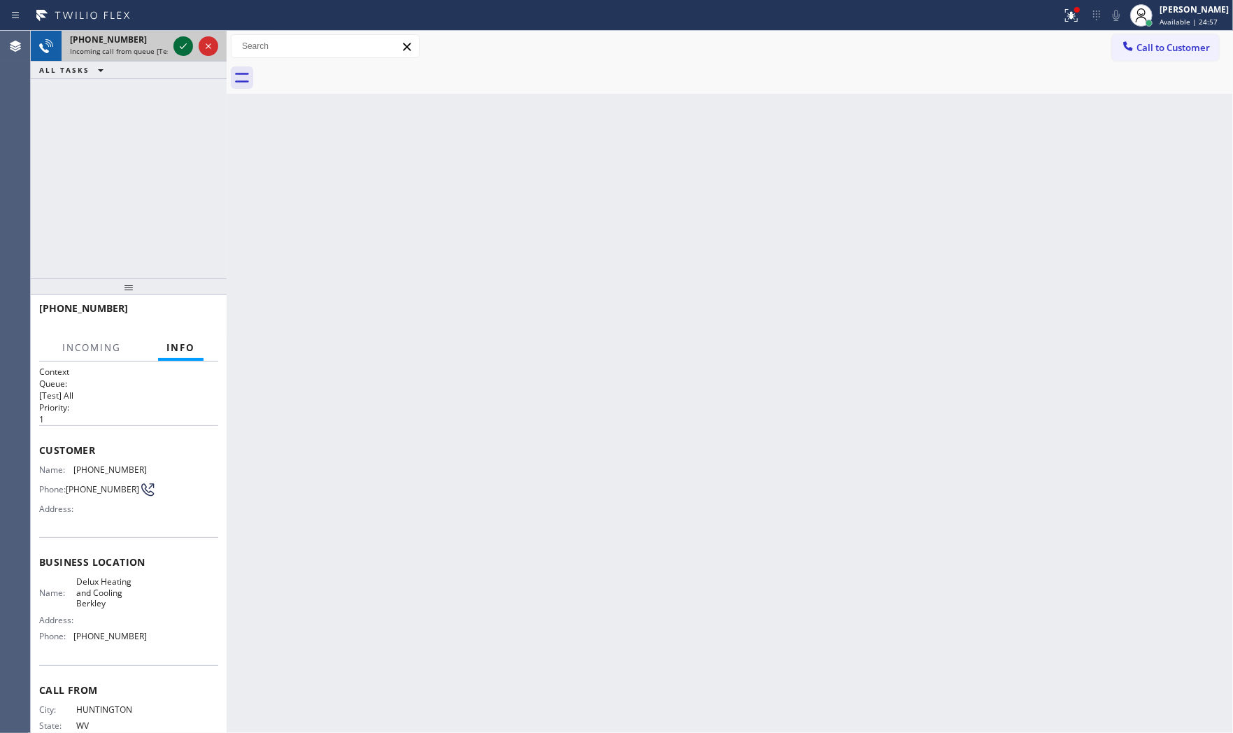
click at [178, 45] on icon at bounding box center [183, 46] width 17 height 17
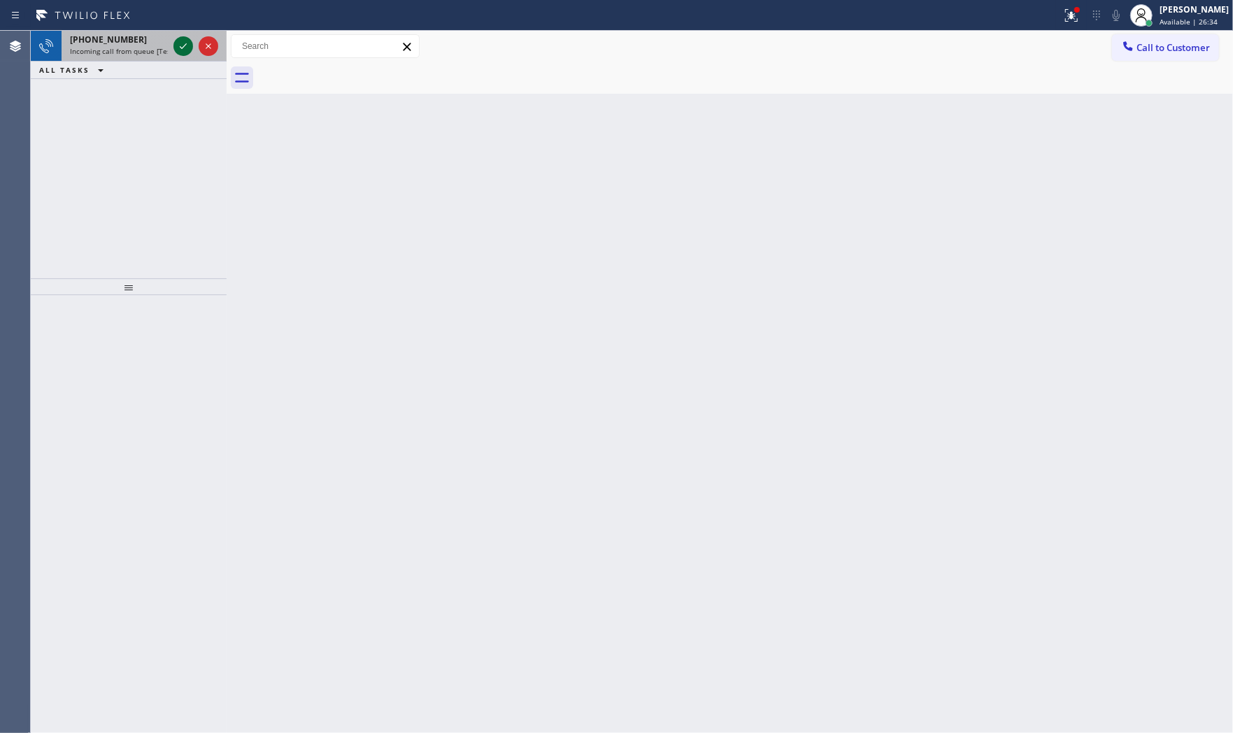
click at [183, 44] on icon at bounding box center [183, 46] width 17 height 17
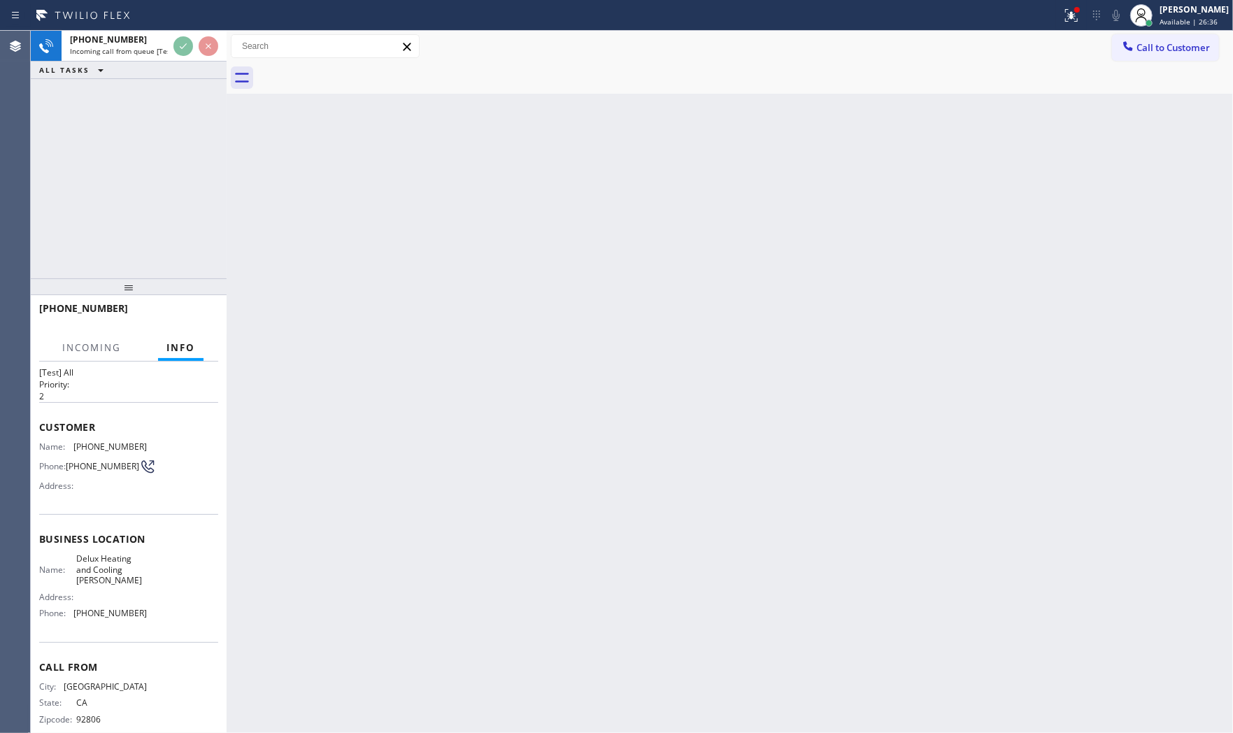
scroll to position [44, 0]
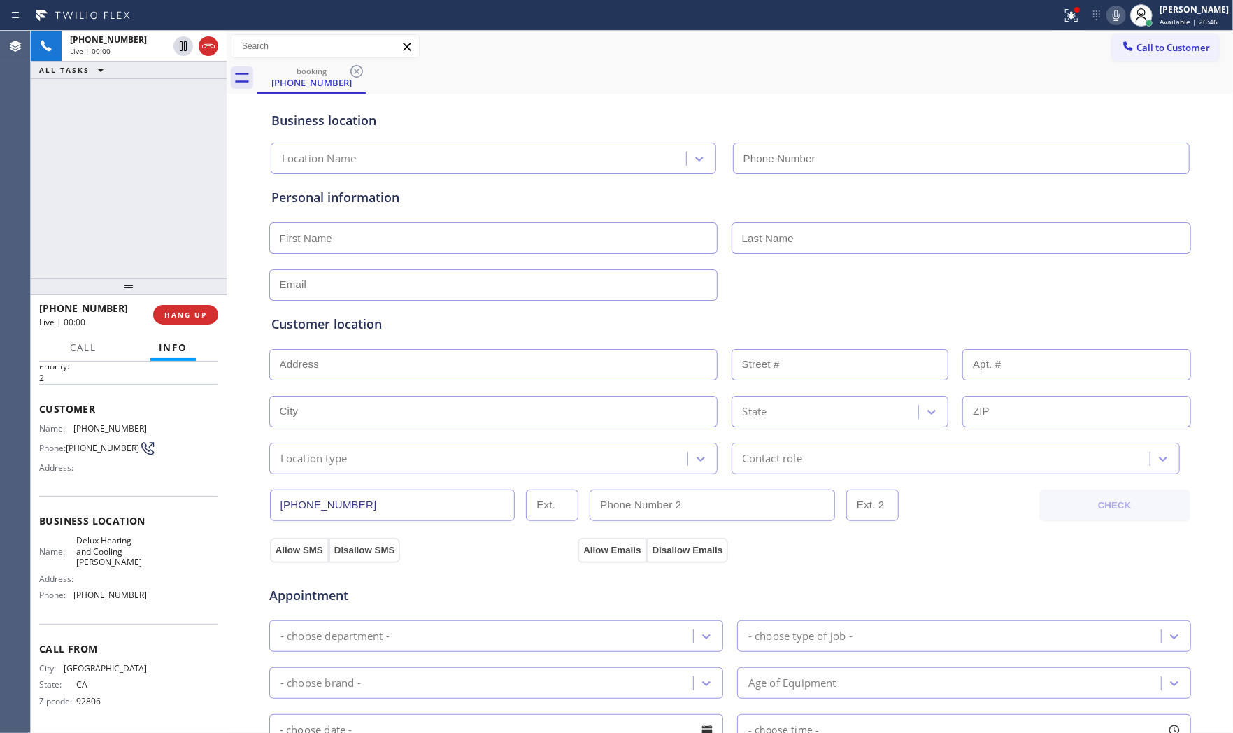
type input "(714) 874-9558"
click at [198, 310] on span "HANG UP" at bounding box center [185, 315] width 43 height 10
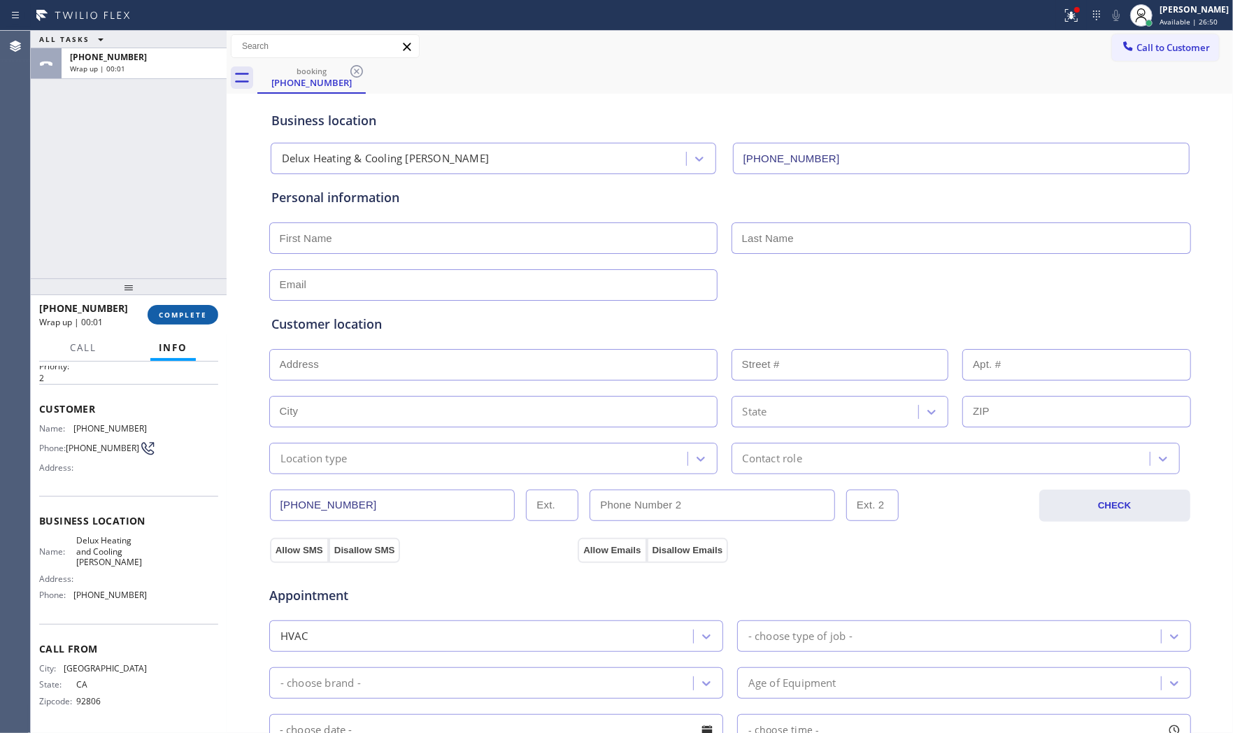
click at [171, 313] on span "COMPLETE" at bounding box center [183, 315] width 48 height 10
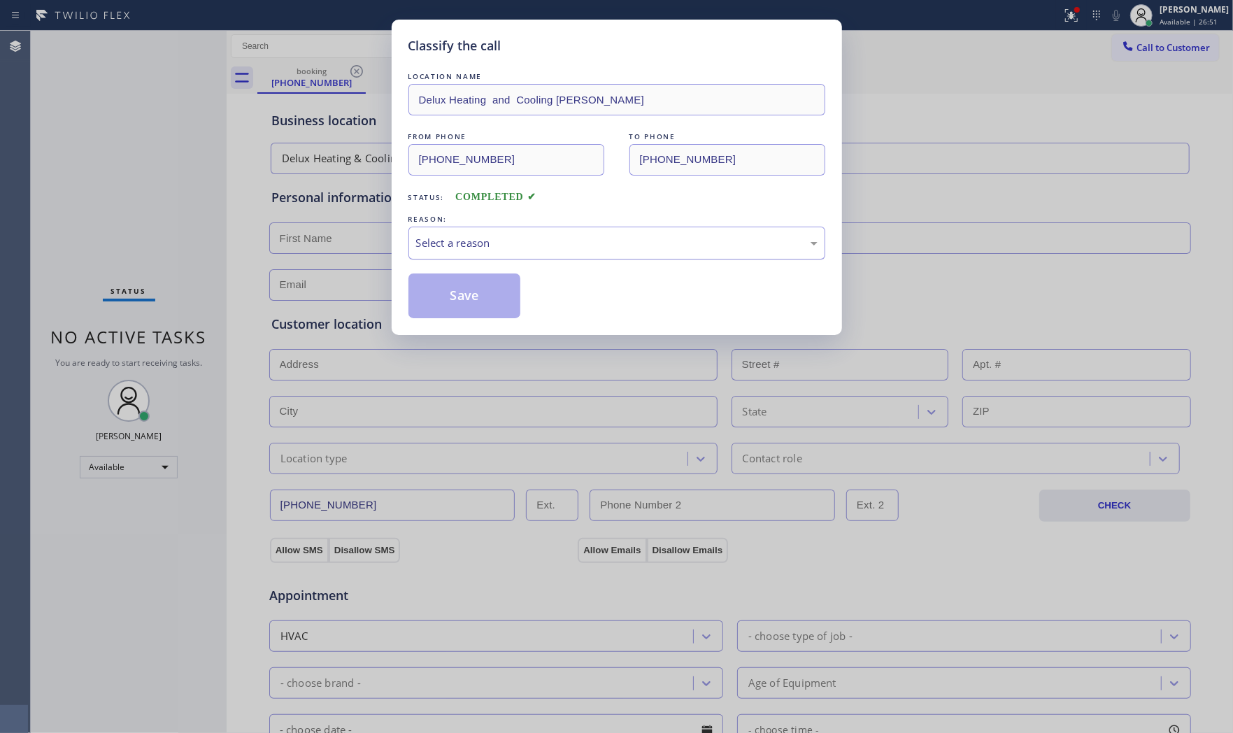
click at [458, 241] on div "Select a reason" at bounding box center [616, 243] width 401 height 16
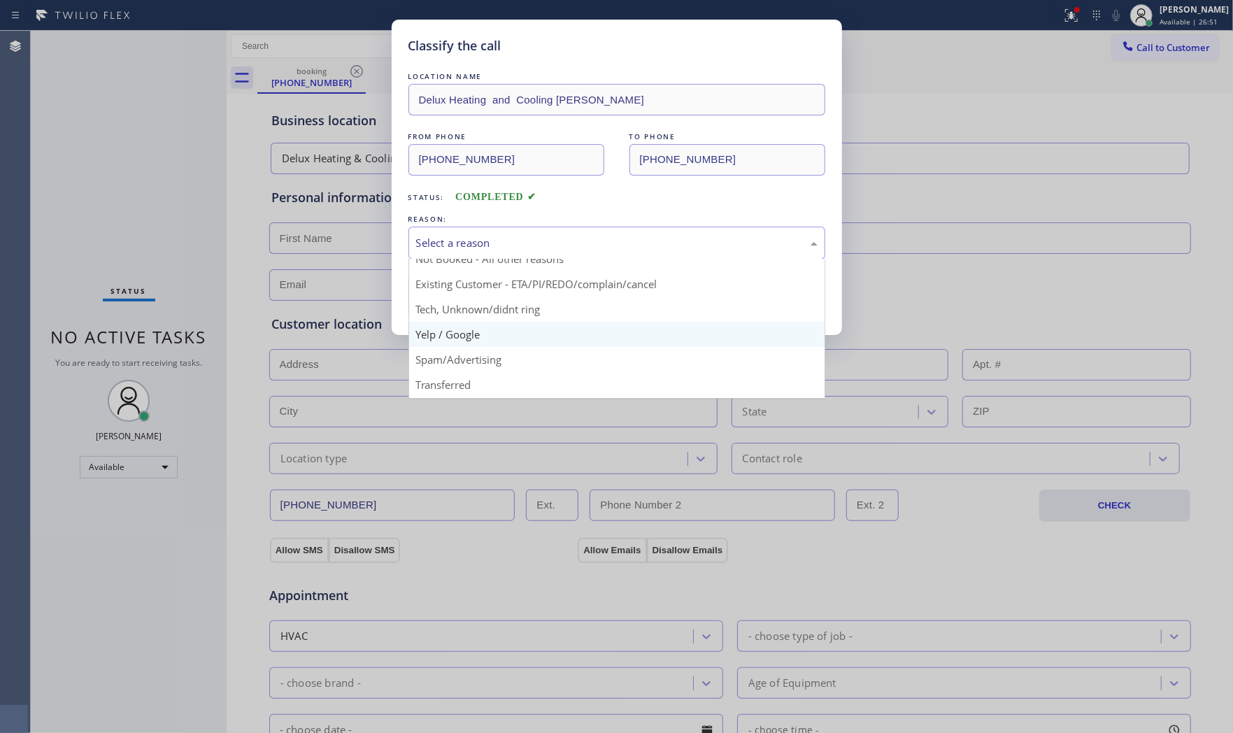
scroll to position [78, 0]
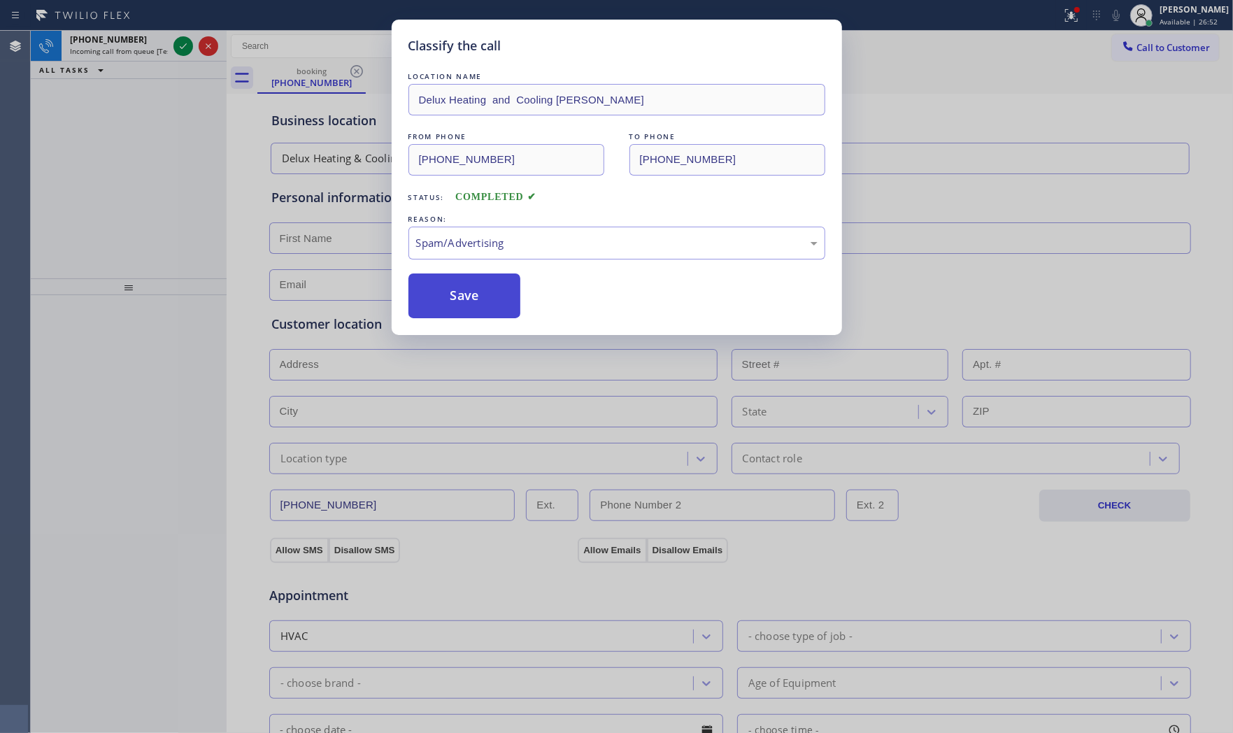
click at [458, 282] on button "Save" at bounding box center [464, 295] width 113 height 45
click at [457, 282] on button "Save" at bounding box center [464, 295] width 113 height 45
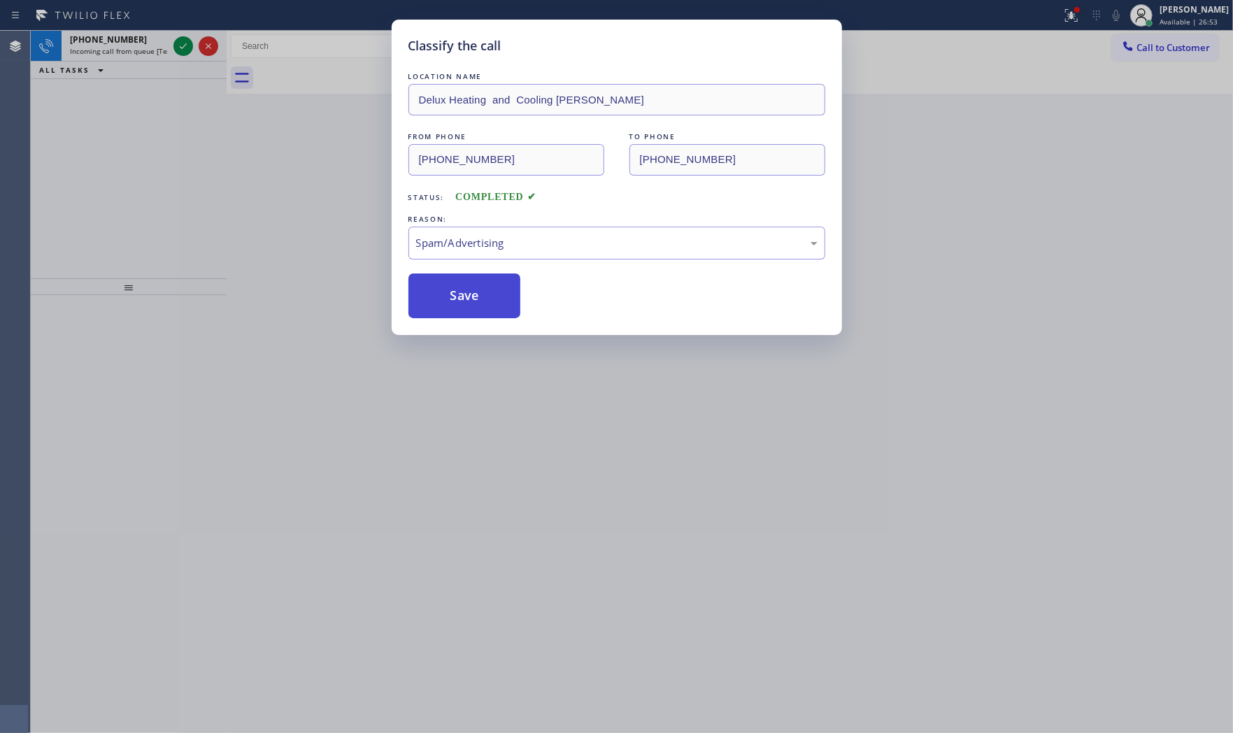
click at [457, 282] on button "Save" at bounding box center [464, 295] width 113 height 45
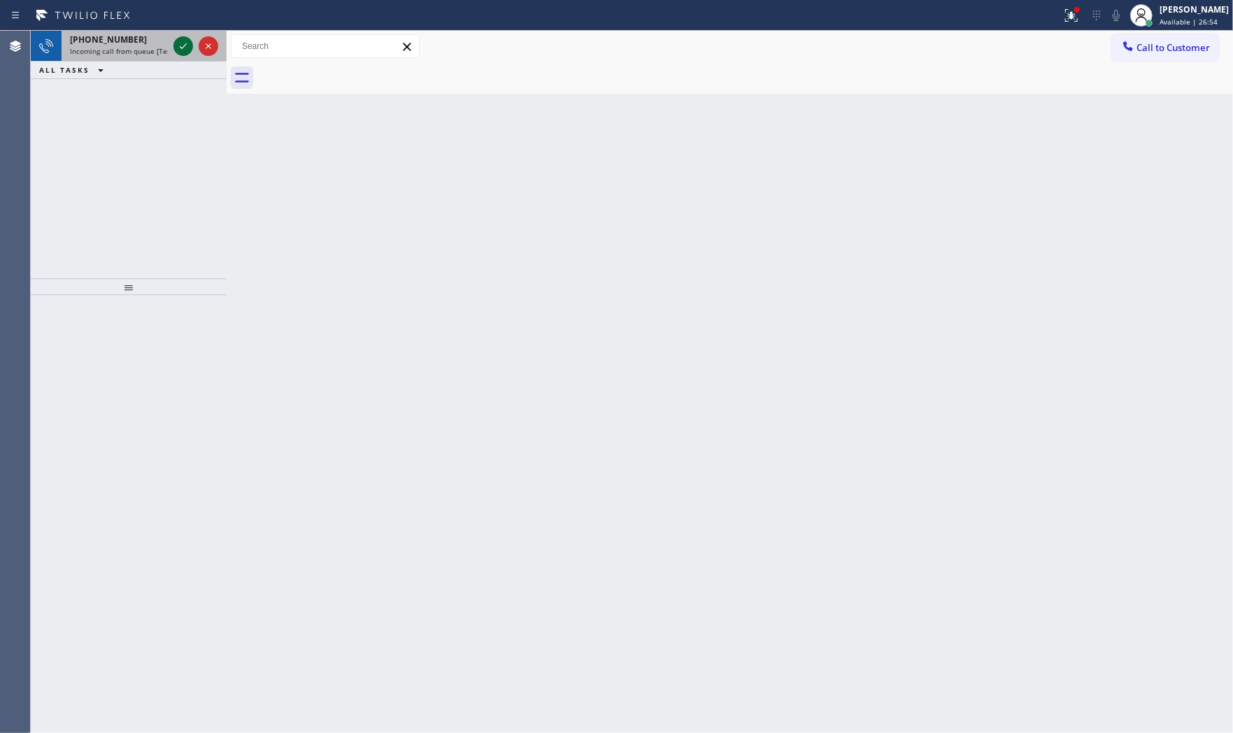
click at [176, 40] on icon at bounding box center [183, 46] width 17 height 17
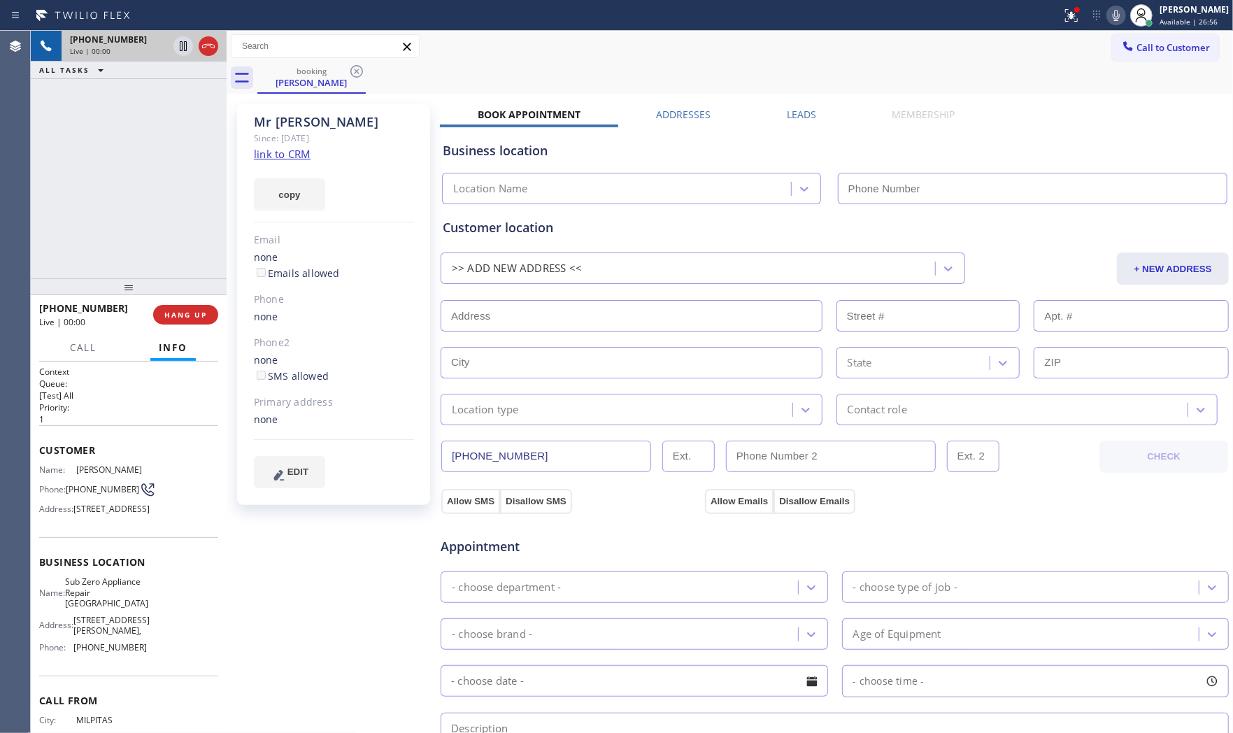
type input "(360) 205-1831"
click at [285, 155] on link "link to CRM" at bounding box center [282, 154] width 57 height 14
click at [1115, 18] on icon at bounding box center [1115, 15] width 17 height 17
click at [180, 49] on icon at bounding box center [183, 46] width 17 height 17
click at [99, 652] on span "(360) 205-1831" at bounding box center [109, 647] width 73 height 10
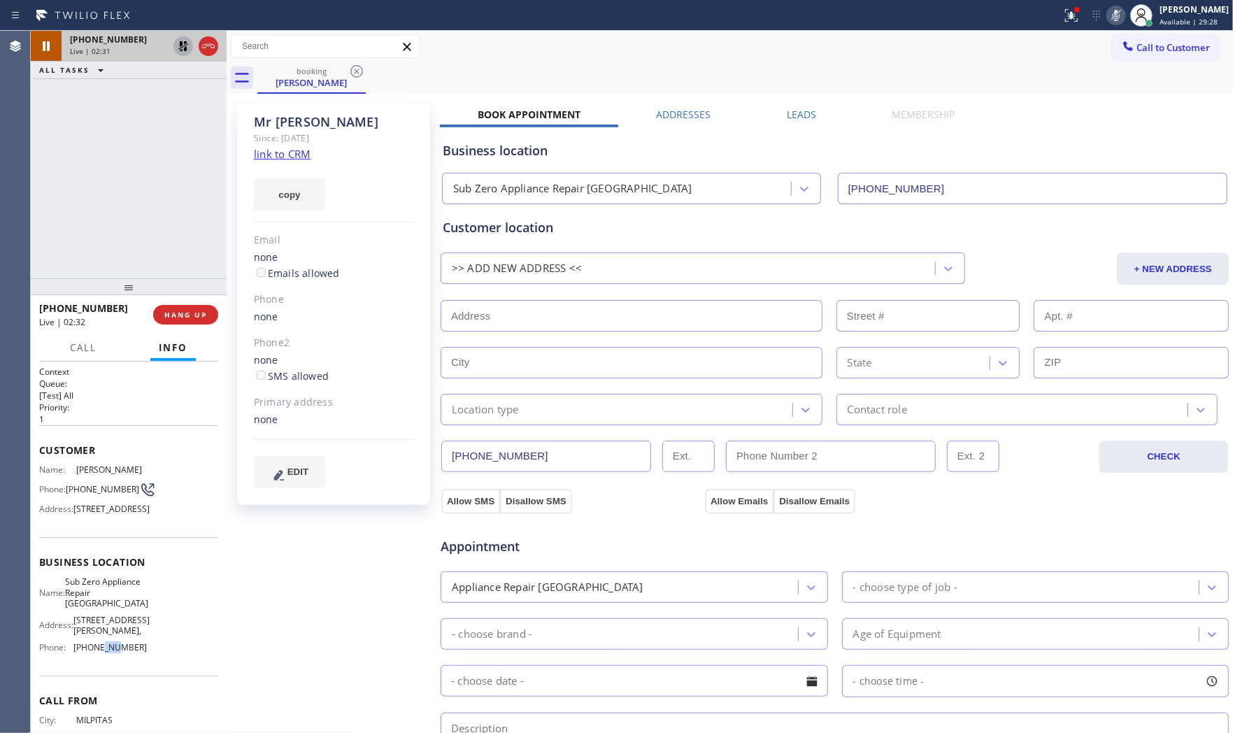
click at [99, 652] on span "(360) 205-1831" at bounding box center [109, 647] width 73 height 10
copy span "(360) 205-1831"
click at [1113, 22] on icon at bounding box center [1115, 15] width 17 height 17
click at [189, 49] on icon at bounding box center [183, 46] width 17 height 17
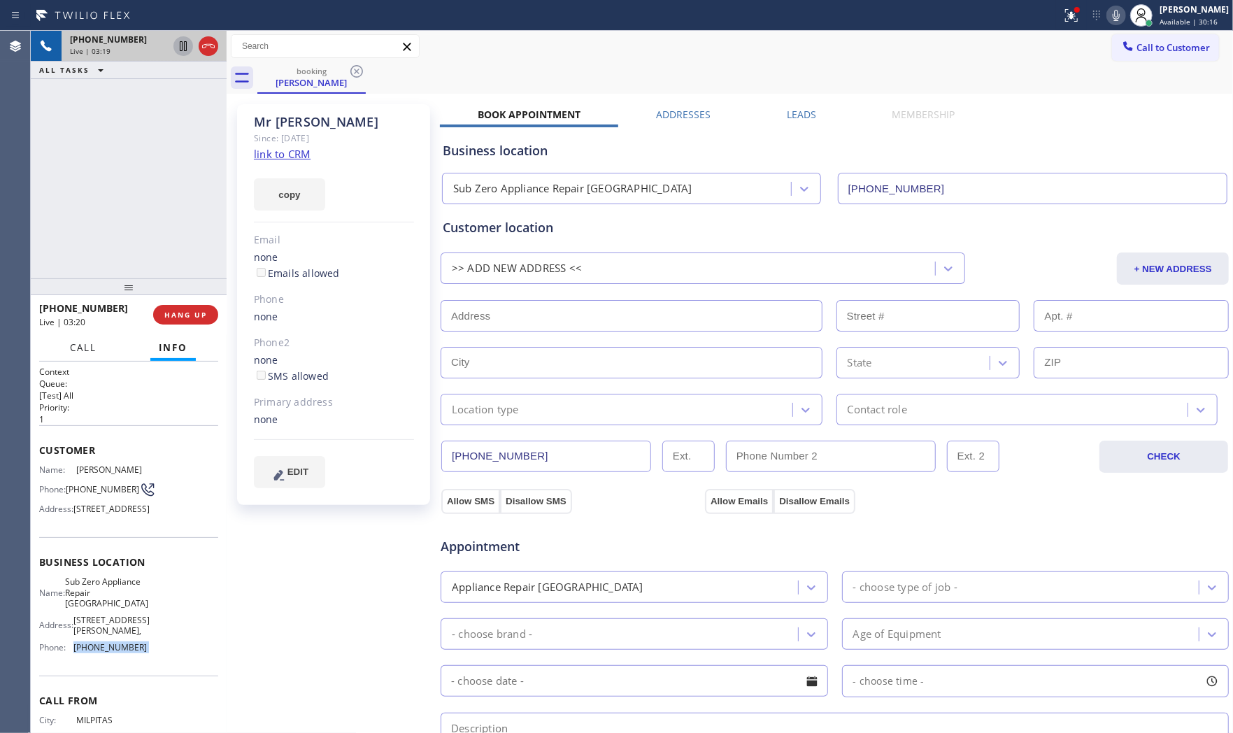
click at [91, 345] on span "Call" at bounding box center [83, 347] width 27 height 13
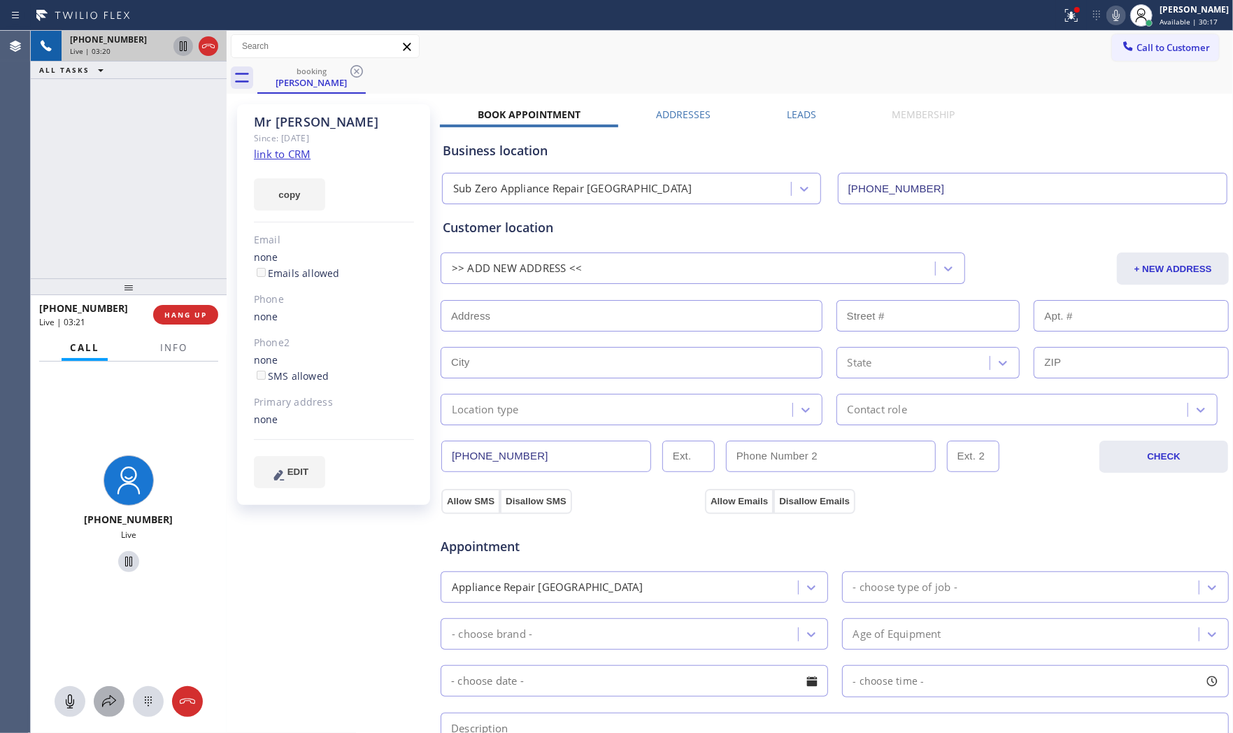
click at [110, 699] on icon at bounding box center [109, 701] width 17 height 17
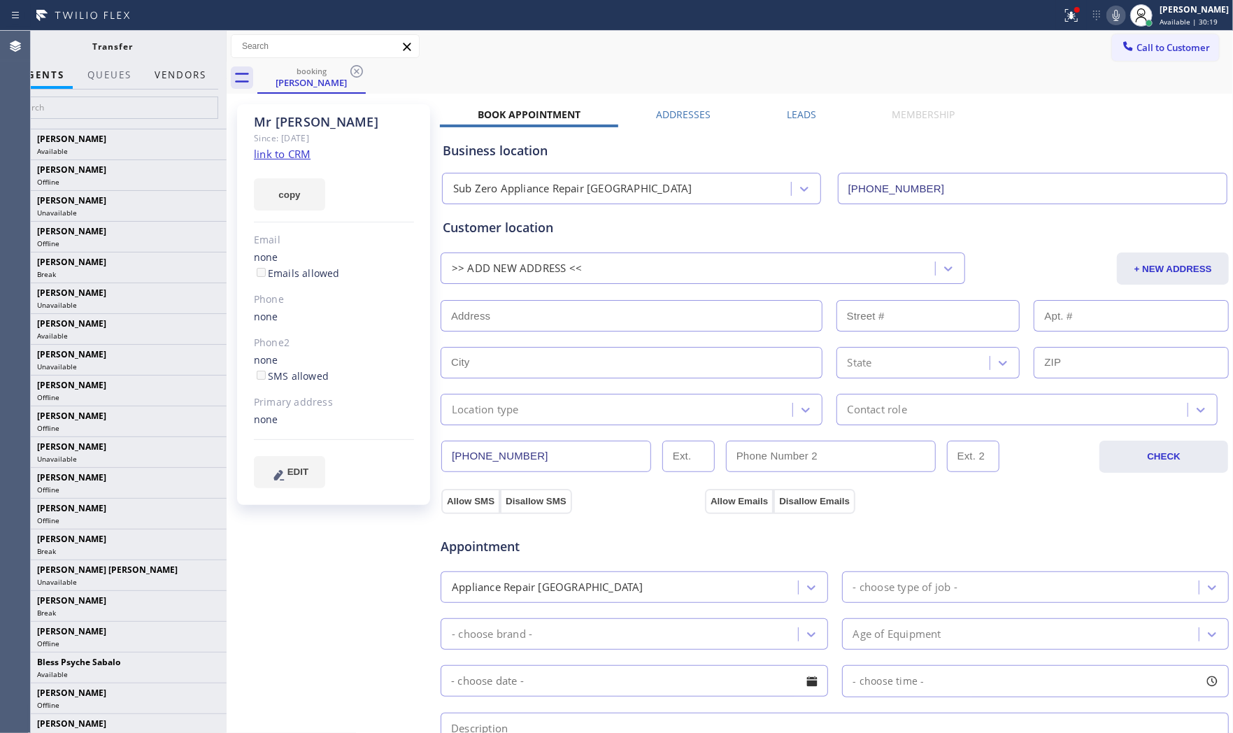
click at [191, 84] on button "Vendors" at bounding box center [180, 75] width 69 height 27
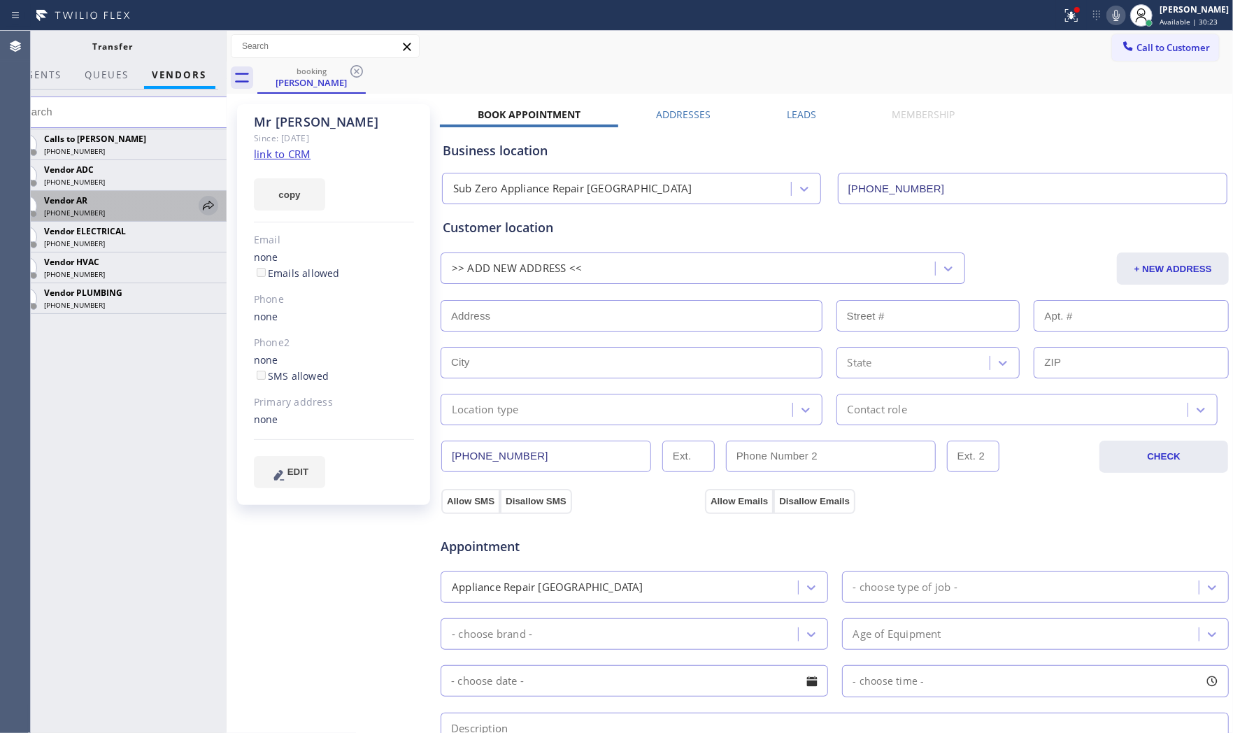
click at [210, 210] on icon at bounding box center [208, 205] width 17 height 17
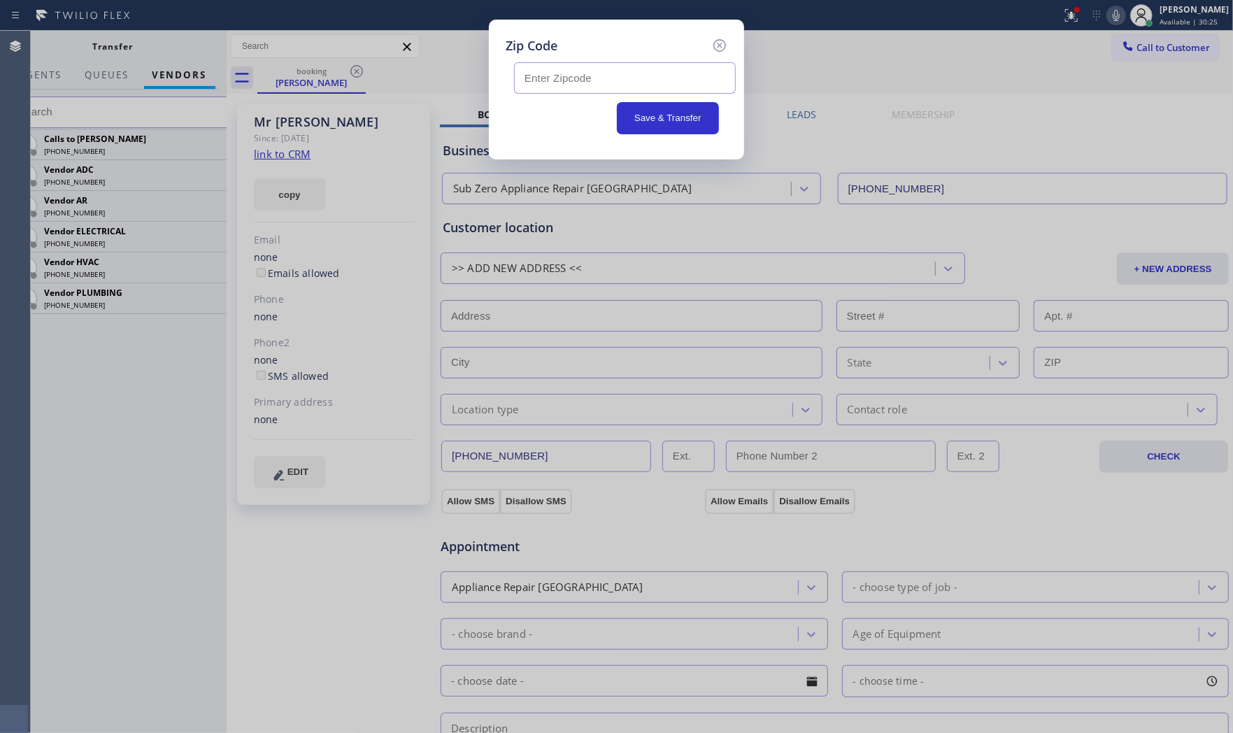
click at [537, 85] on input "text" at bounding box center [625, 77] width 222 height 31
paste input "98226"
type input "98226"
click at [633, 117] on button "Save & Transfer" at bounding box center [668, 118] width 103 height 32
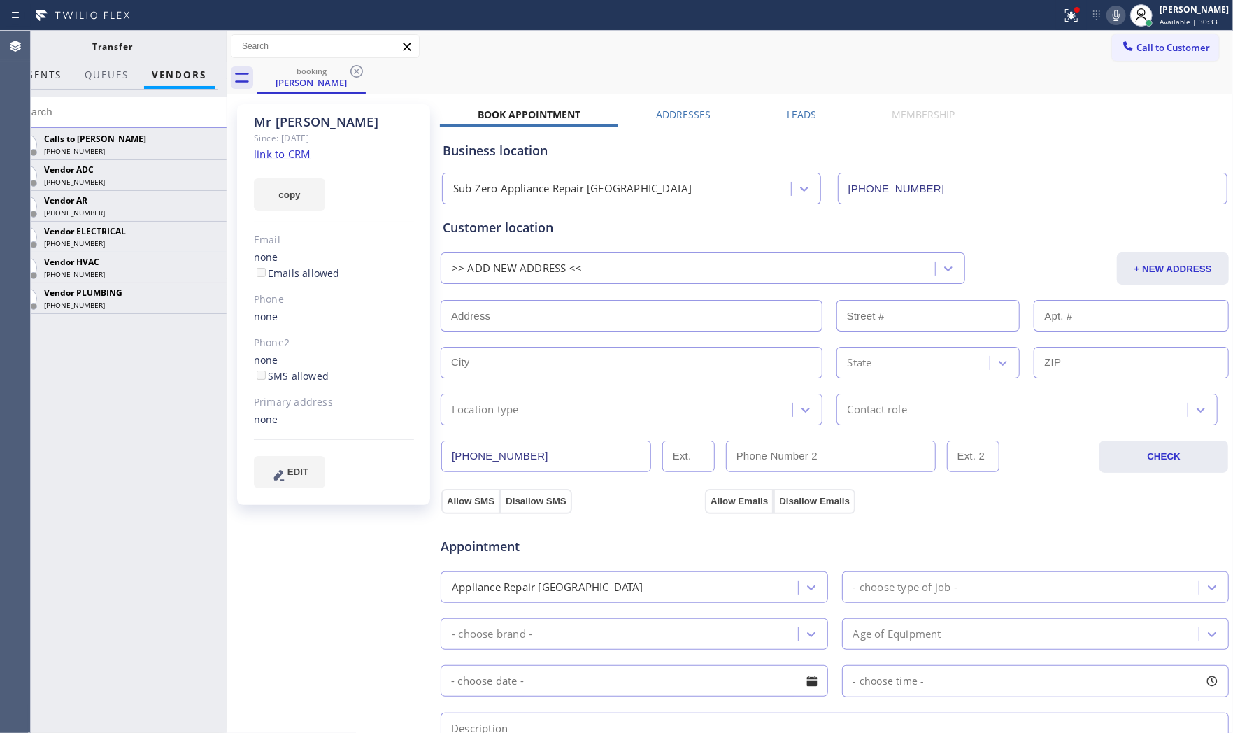
click at [58, 78] on span "AGENTS" at bounding box center [41, 75] width 43 height 13
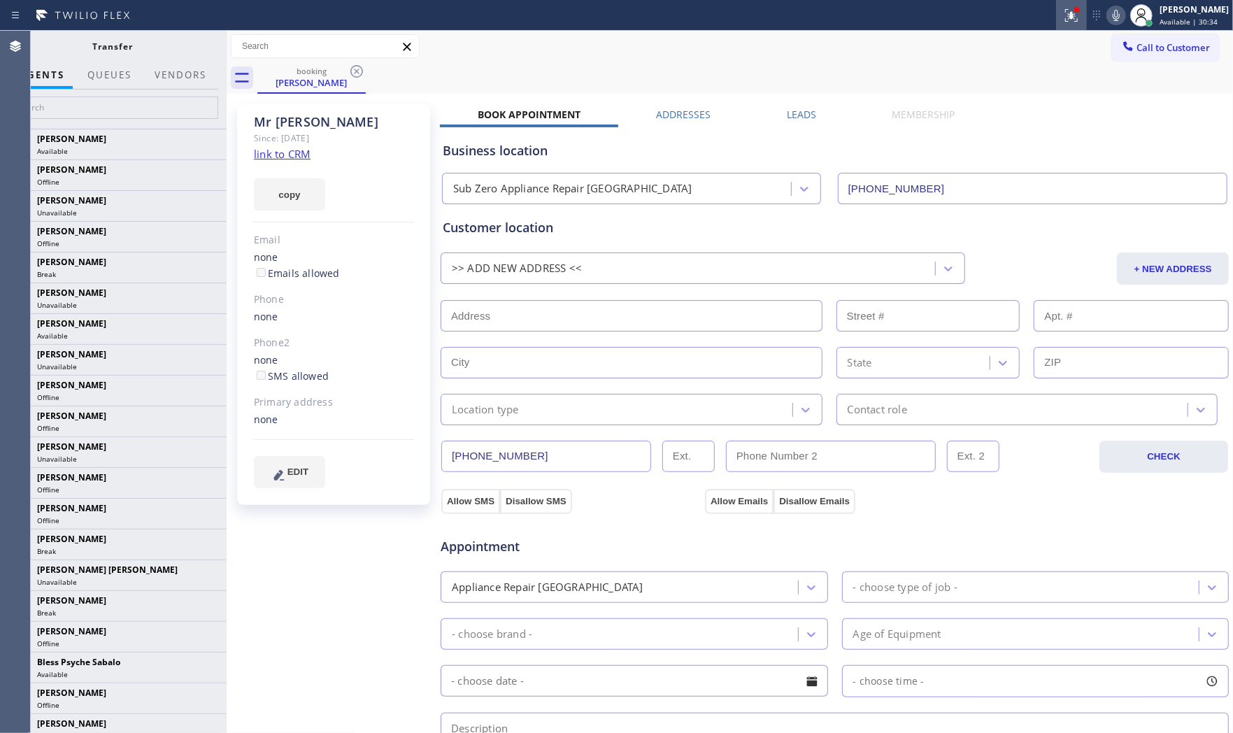
click at [1065, 21] on icon at bounding box center [1071, 15] width 13 height 13
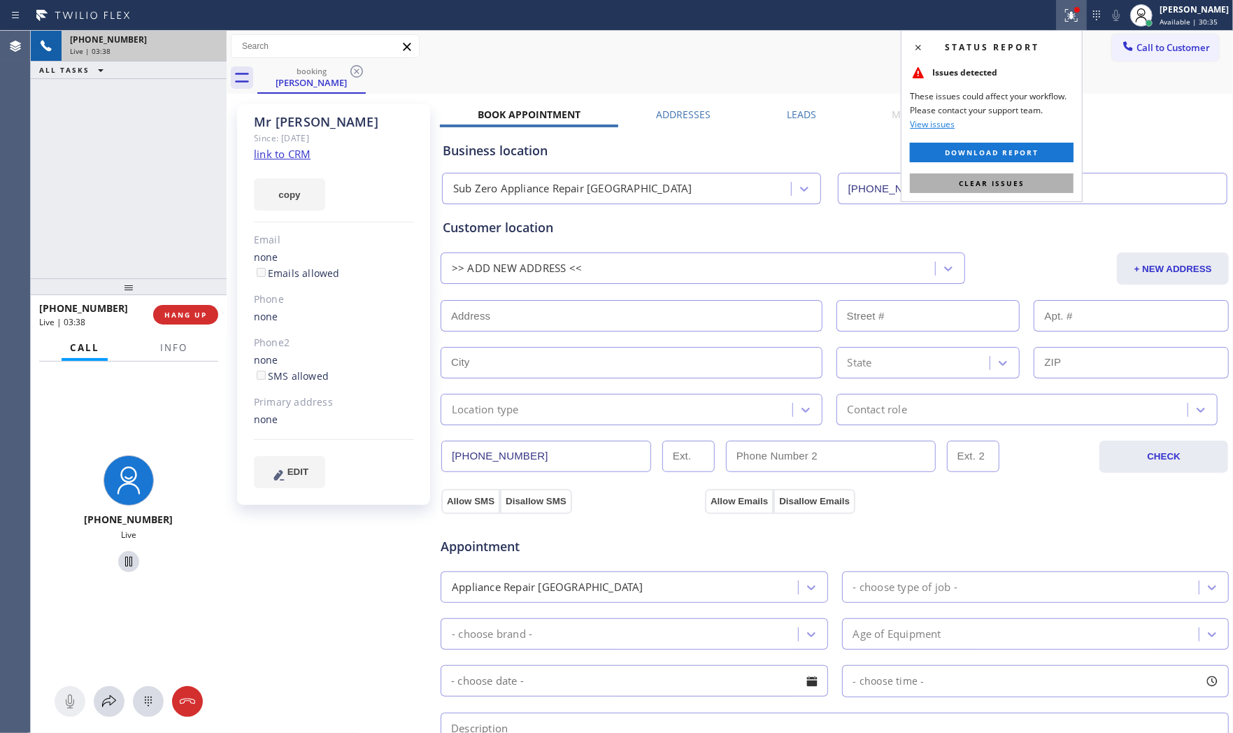
click at [994, 176] on button "Clear issues" at bounding box center [992, 183] width 164 height 20
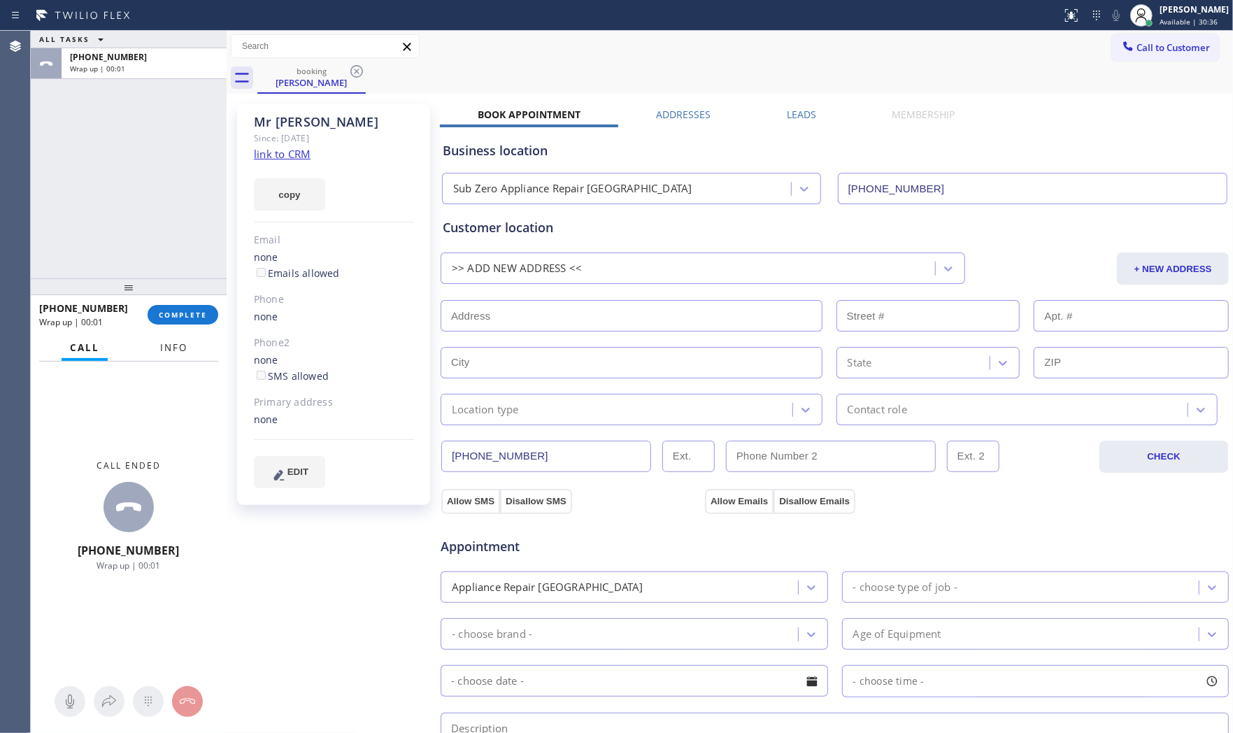
click at [182, 352] on span "Info" at bounding box center [173, 347] width 27 height 13
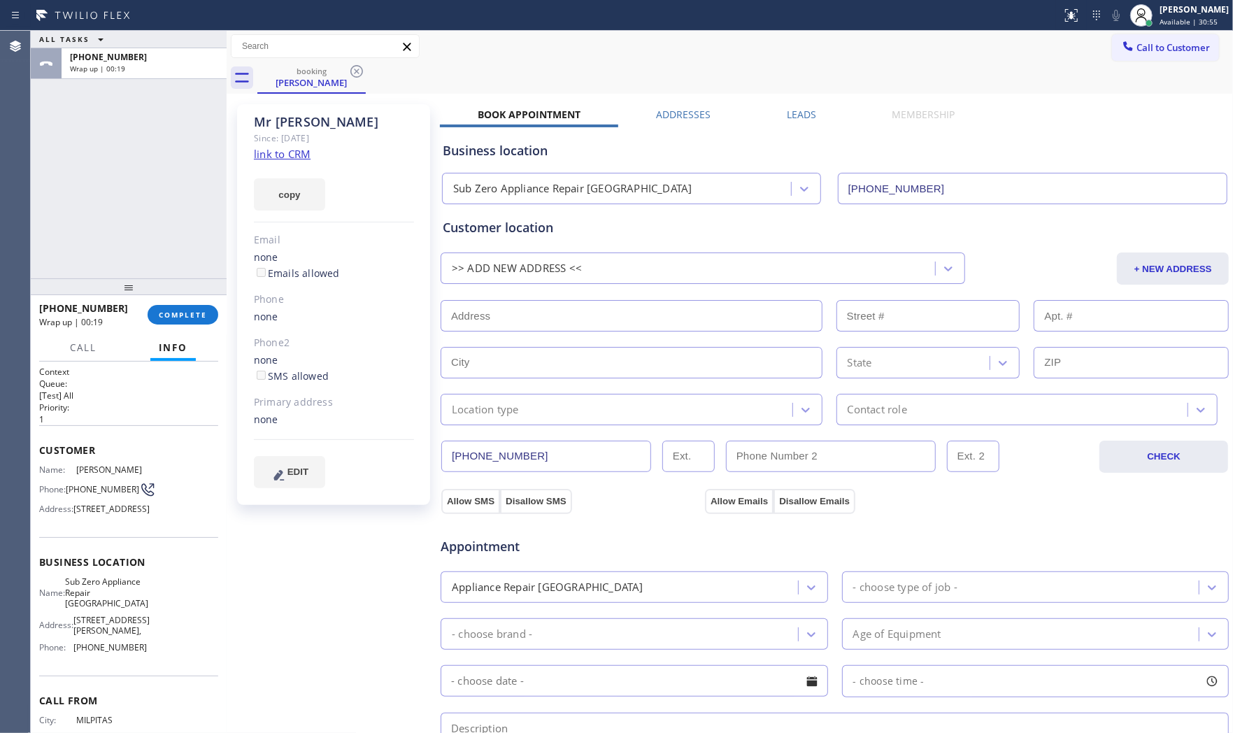
click at [227, 310] on div at bounding box center [227, 382] width 0 height 702
click at [204, 316] on span "COMPLETE" at bounding box center [183, 315] width 48 height 10
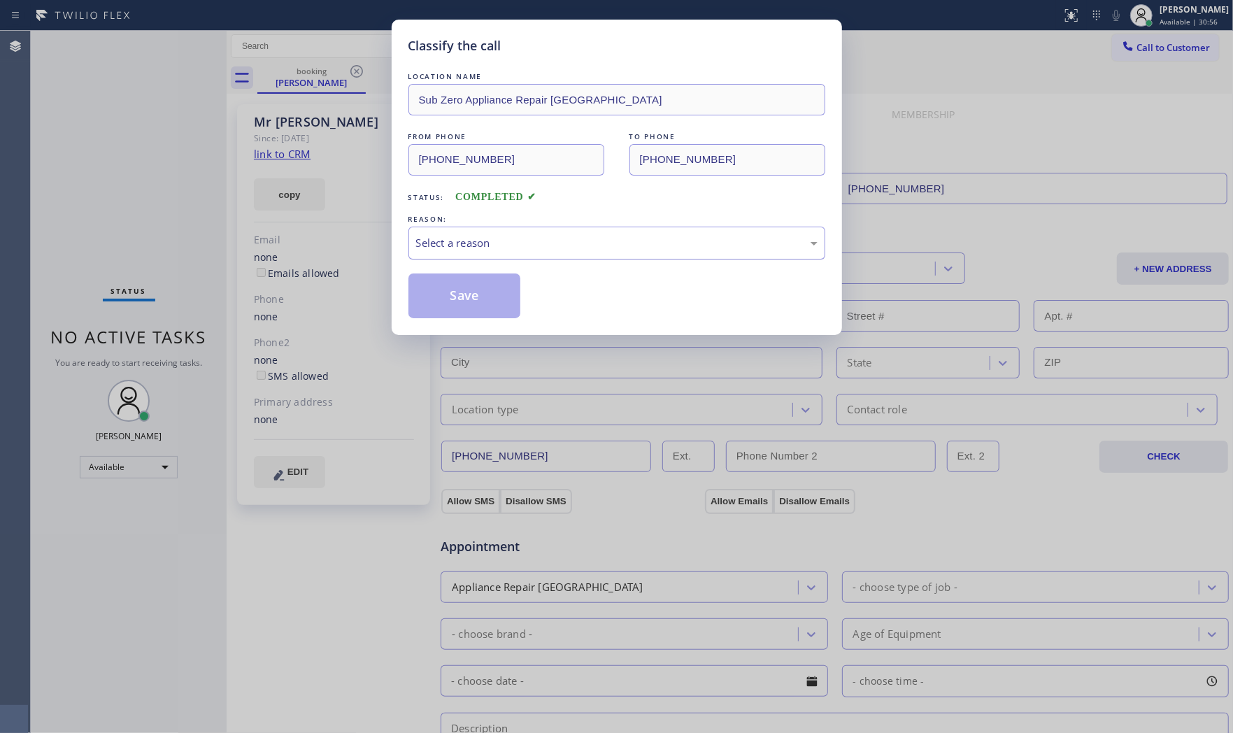
click at [541, 228] on div "Select a reason" at bounding box center [616, 243] width 417 height 33
drag, startPoint x: 458, startPoint y: 245, endPoint x: 458, endPoint y: 253, distance: 8.4
click at [458, 245] on div "Existing Customer - ETA/PI/REDO/complain/cancel" at bounding box center [616, 243] width 401 height 16
click at [450, 289] on button "Save" at bounding box center [464, 295] width 113 height 45
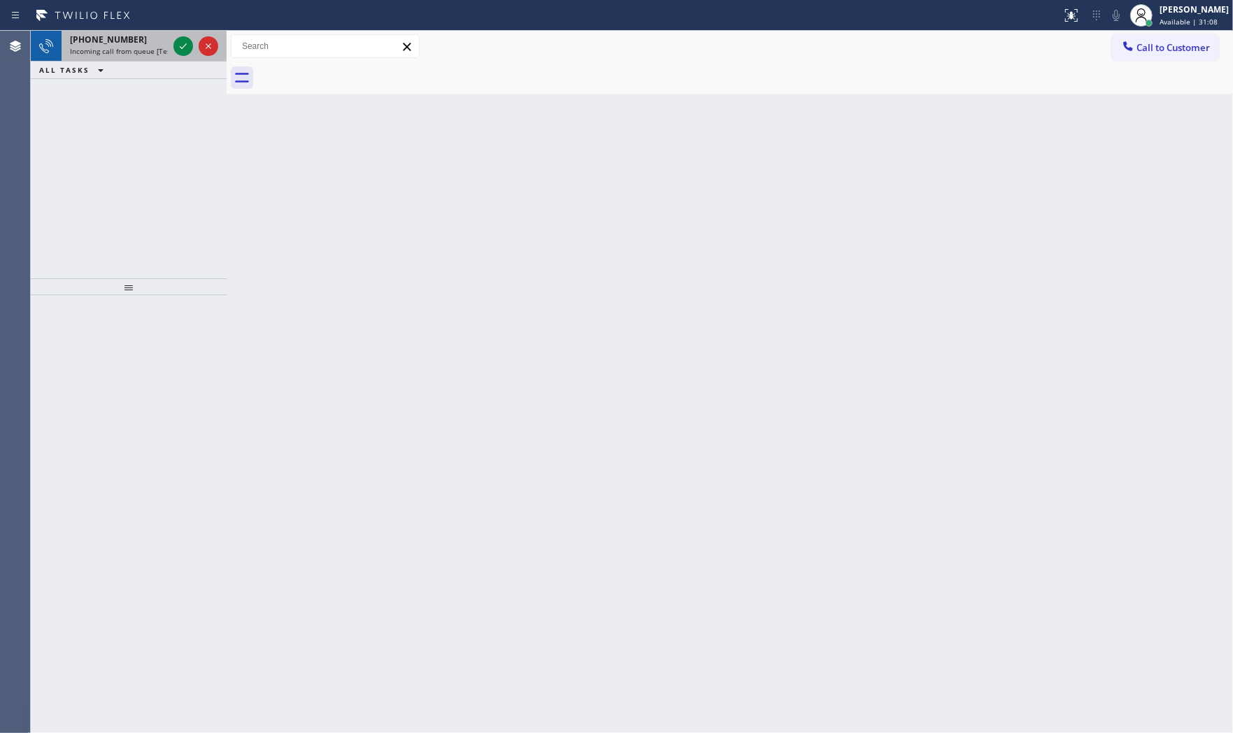
drag, startPoint x: 157, startPoint y: 38, endPoint x: 177, endPoint y: 42, distance: 20.7
click at [157, 38] on div "+17142086408" at bounding box center [119, 40] width 98 height 12
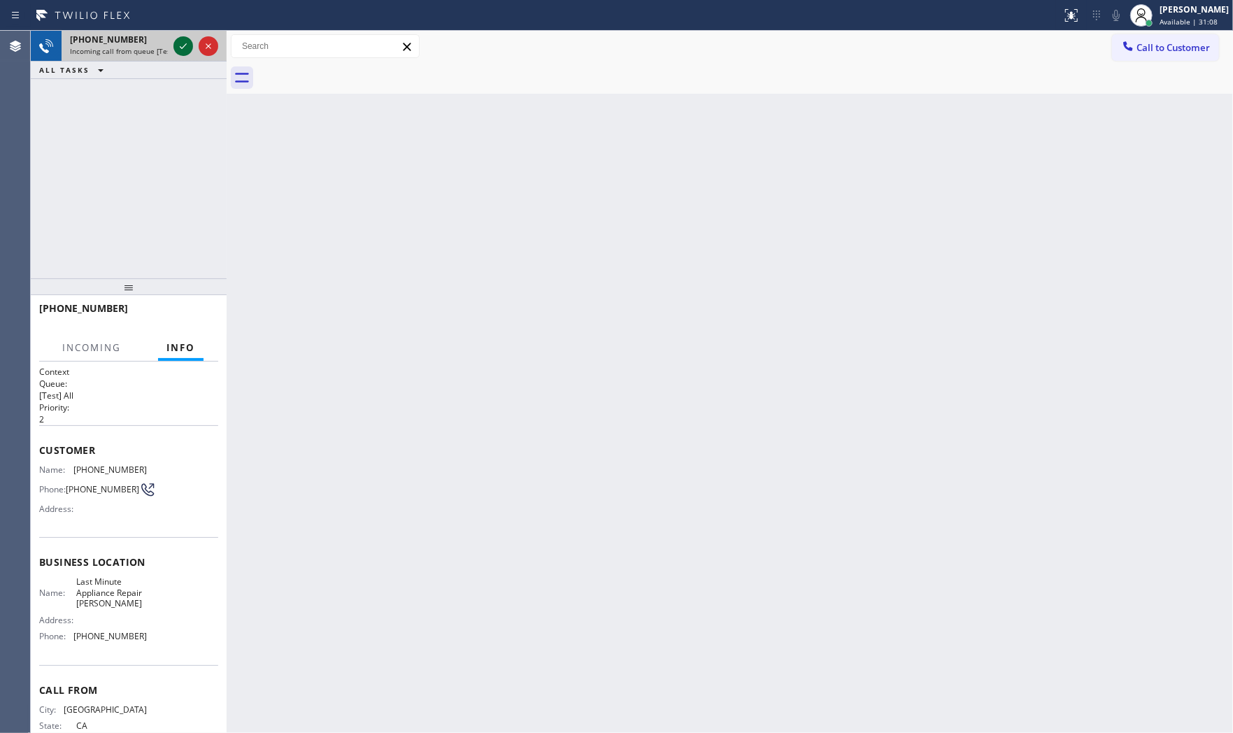
click at [180, 43] on icon at bounding box center [183, 46] width 17 height 17
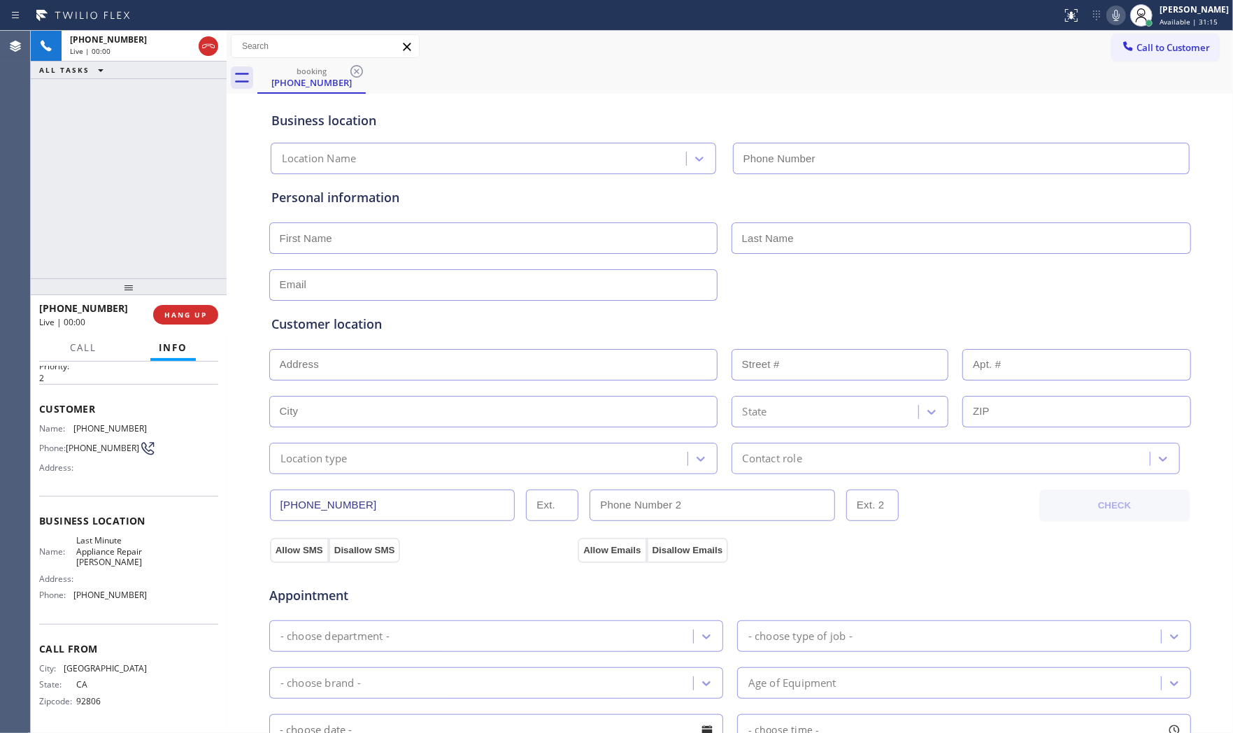
type input "(714) 908-9091"
click at [164, 317] on button "HANG UP" at bounding box center [185, 315] width 65 height 20
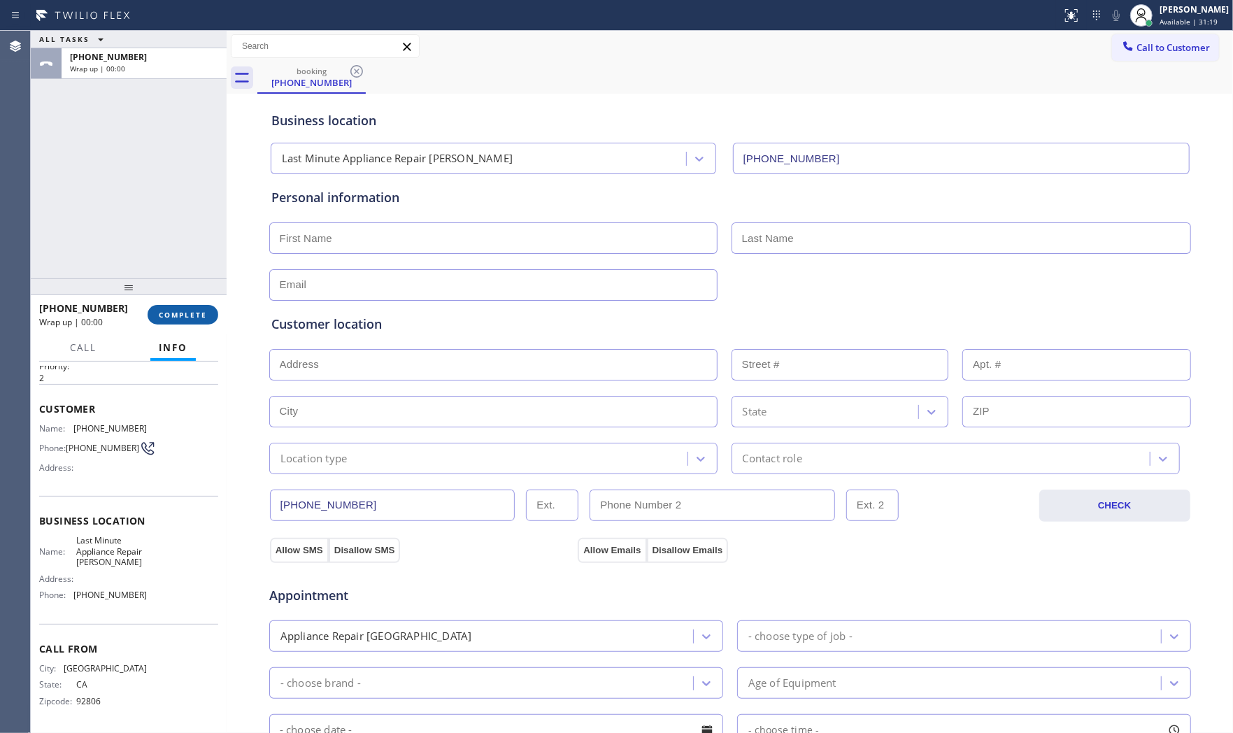
click at [172, 315] on span "COMPLETE" at bounding box center [183, 315] width 48 height 10
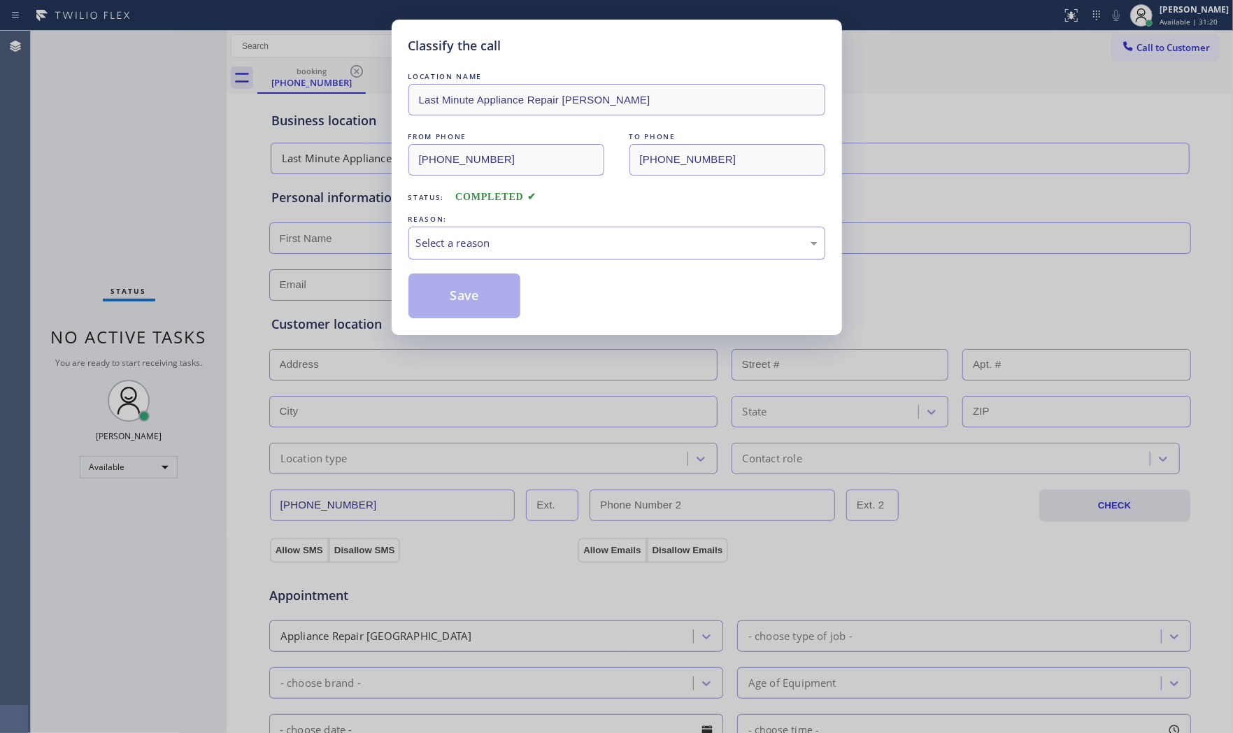
click at [466, 248] on div "Select a reason" at bounding box center [616, 243] width 401 height 16
click at [441, 299] on button "Save" at bounding box center [464, 295] width 113 height 45
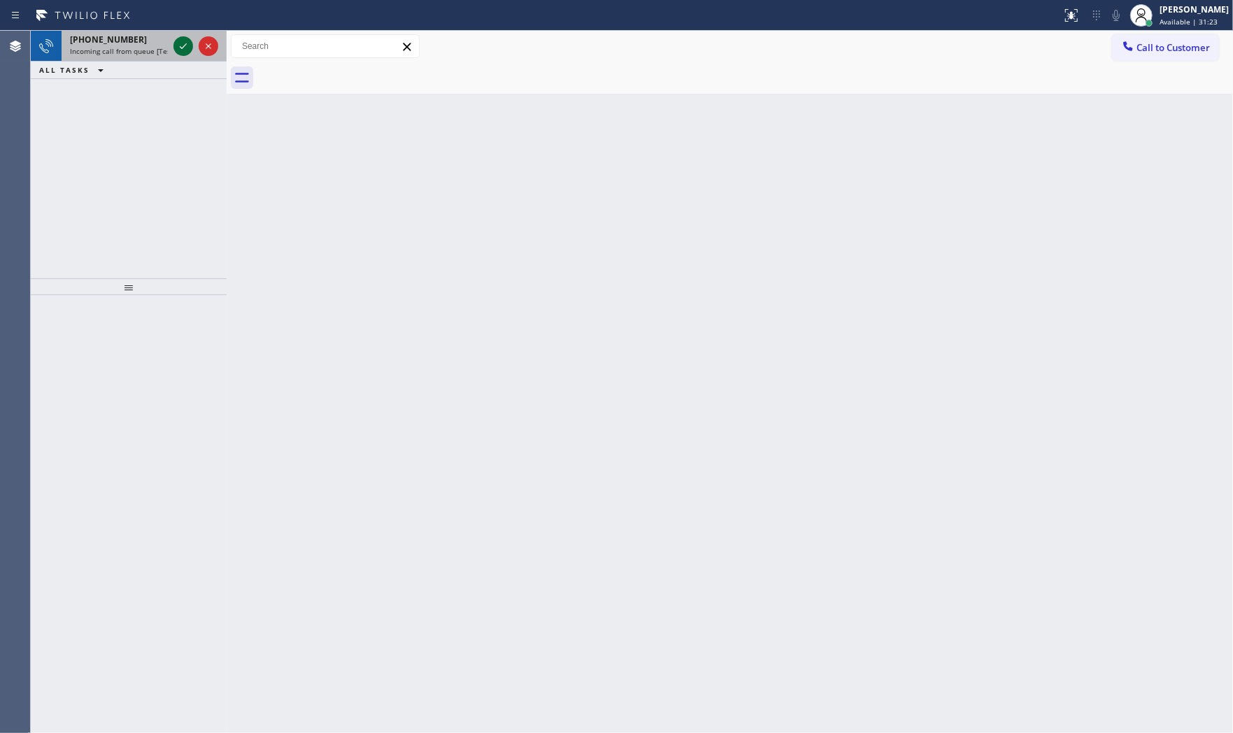
click at [185, 42] on icon at bounding box center [183, 46] width 17 height 17
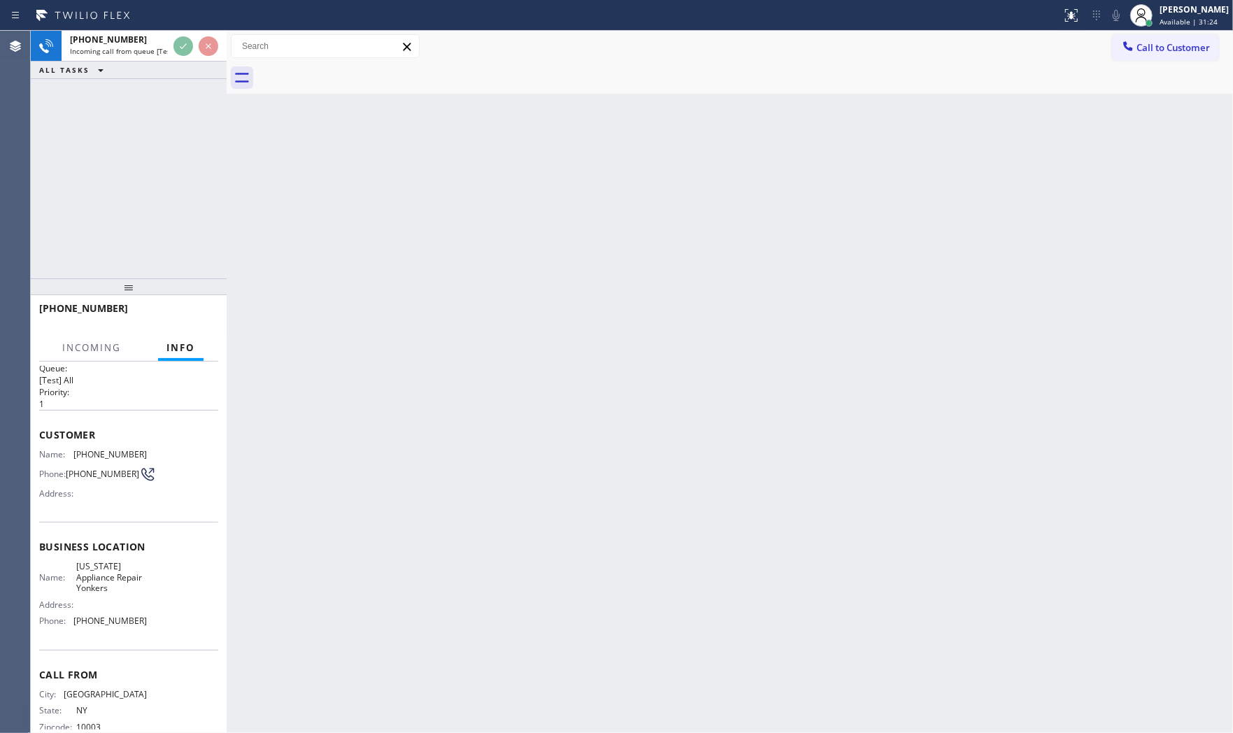
scroll to position [44, 0]
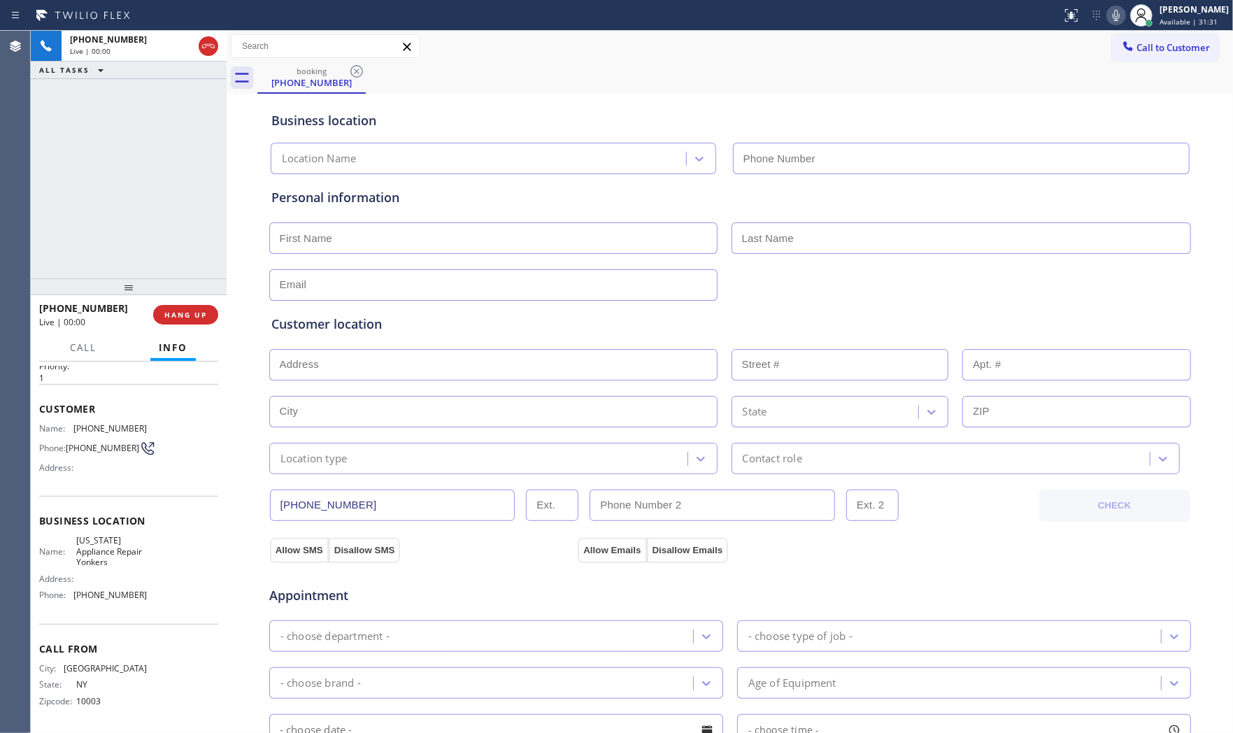
type input "(914) 873-0795"
click at [199, 305] on button "HANG UP" at bounding box center [185, 315] width 65 height 20
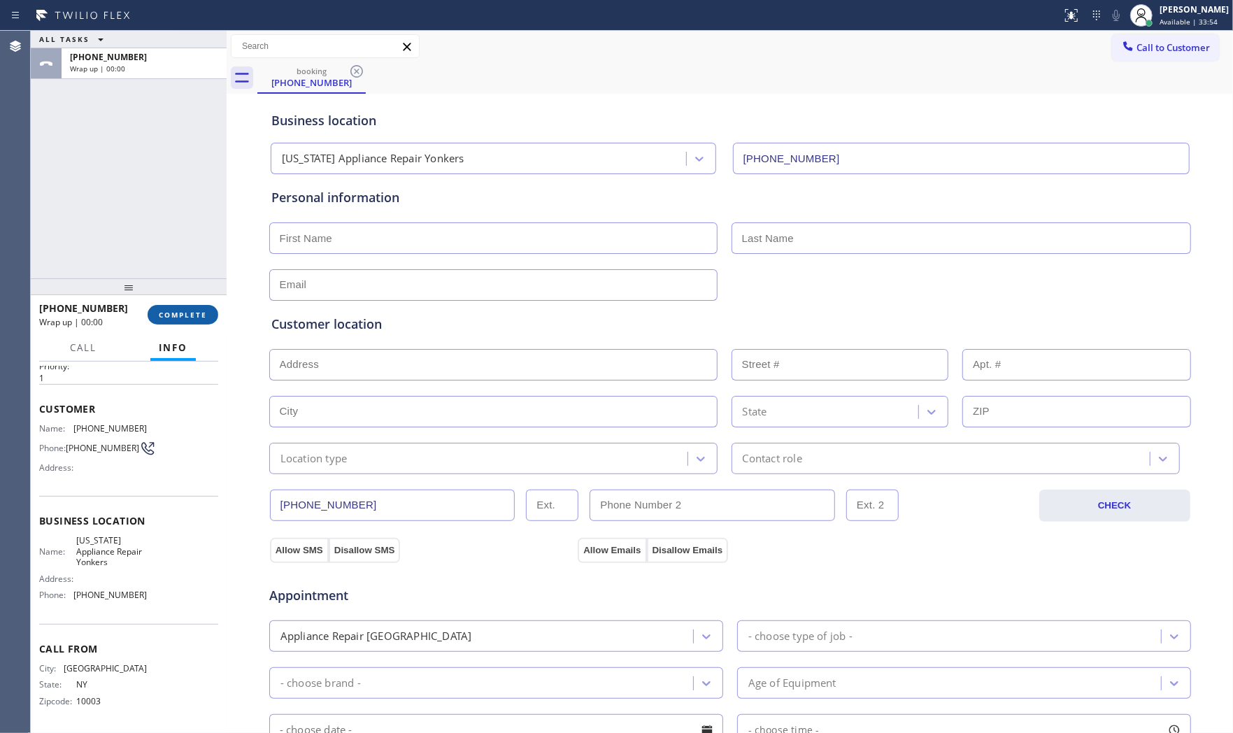
click at [199, 306] on button "COMPLETE" at bounding box center [183, 315] width 71 height 20
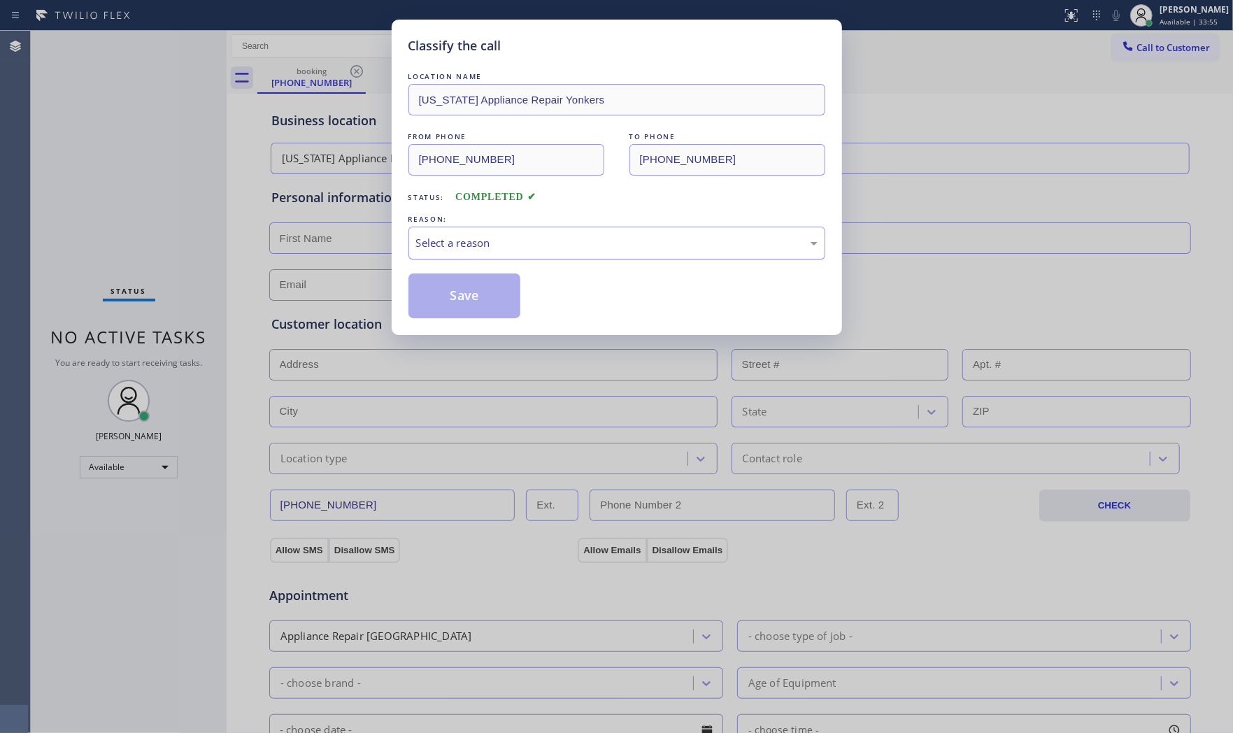
click at [465, 254] on div "Select a reason" at bounding box center [616, 243] width 417 height 33
click at [459, 306] on button "Save" at bounding box center [464, 295] width 113 height 45
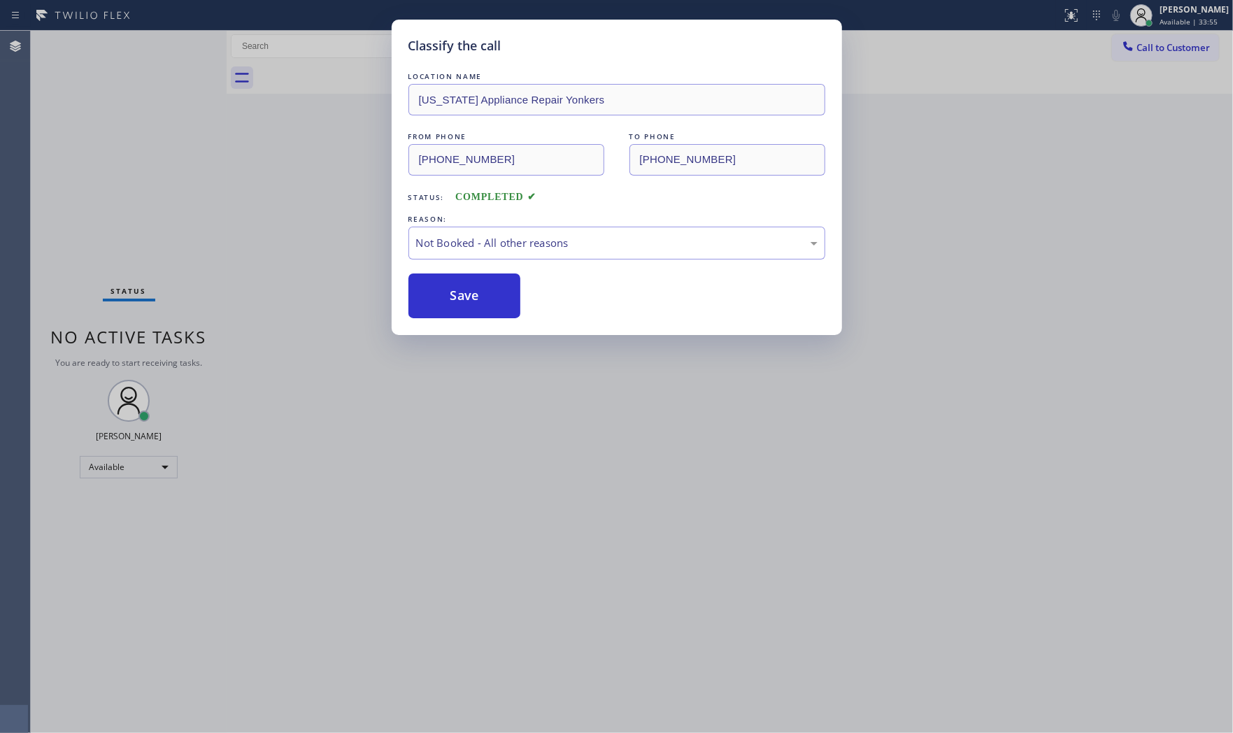
click at [459, 306] on button "Save" at bounding box center [464, 295] width 113 height 45
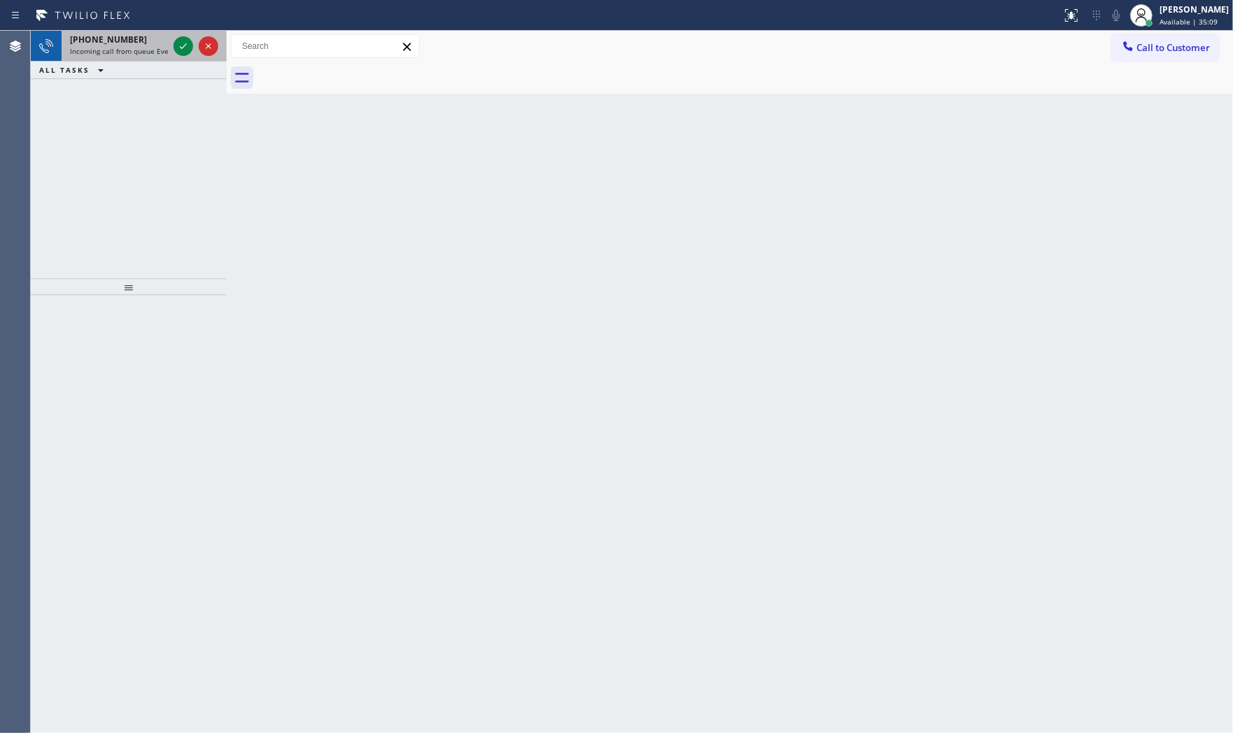
click at [158, 37] on div "+13044868285" at bounding box center [119, 40] width 98 height 12
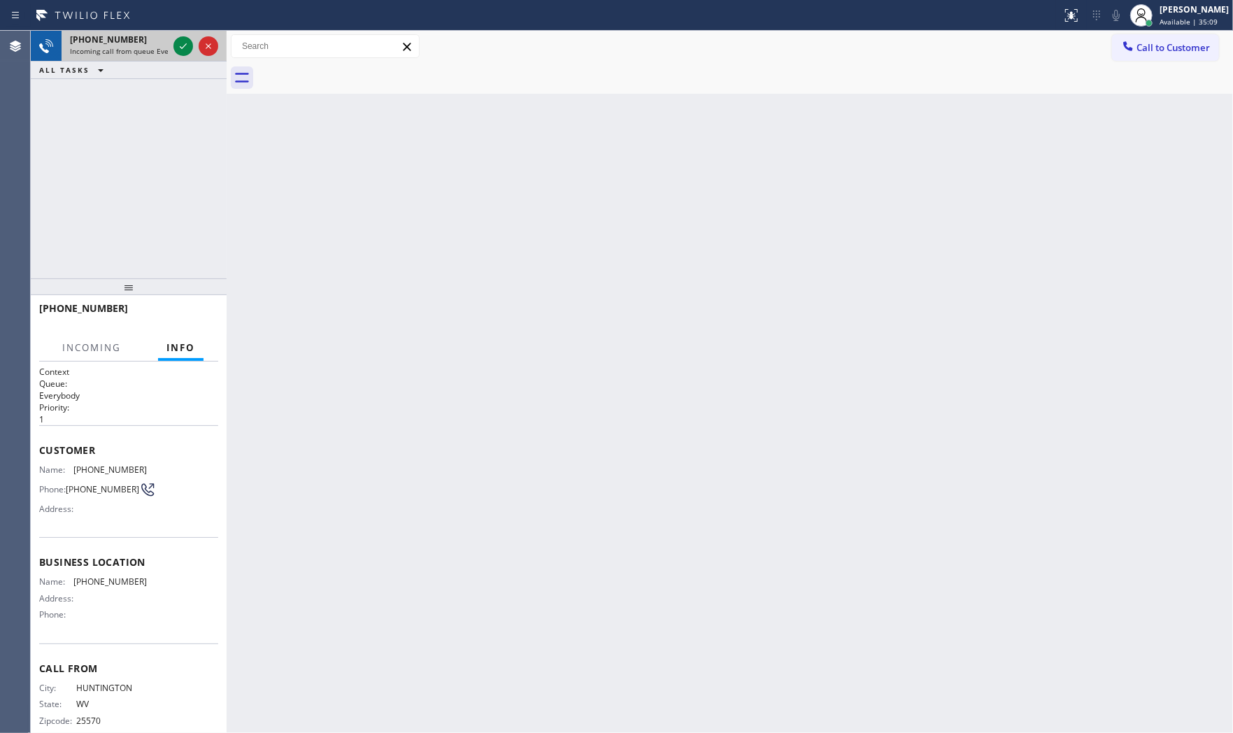
click at [172, 41] on div at bounding box center [196, 46] width 50 height 31
click at [178, 43] on icon at bounding box center [183, 46] width 17 height 17
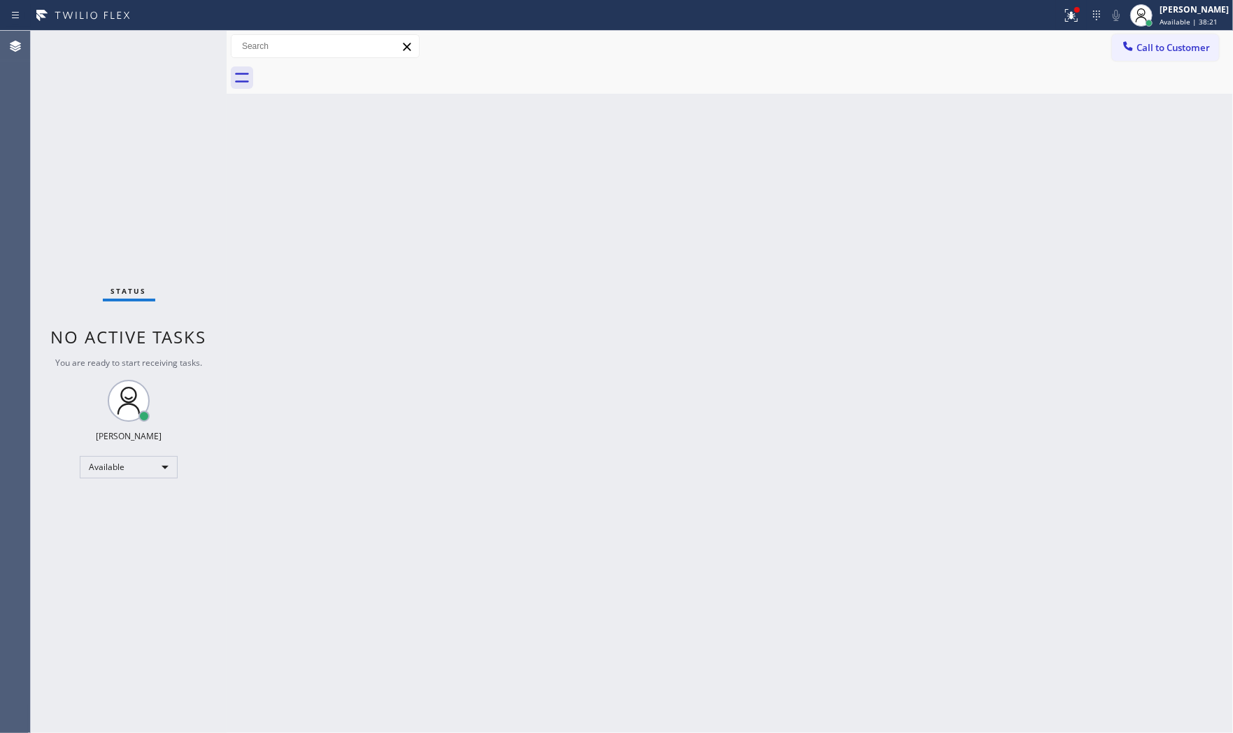
click at [1044, 12] on div at bounding box center [531, 15] width 1050 height 22
click at [1063, 13] on icon at bounding box center [1071, 15] width 17 height 17
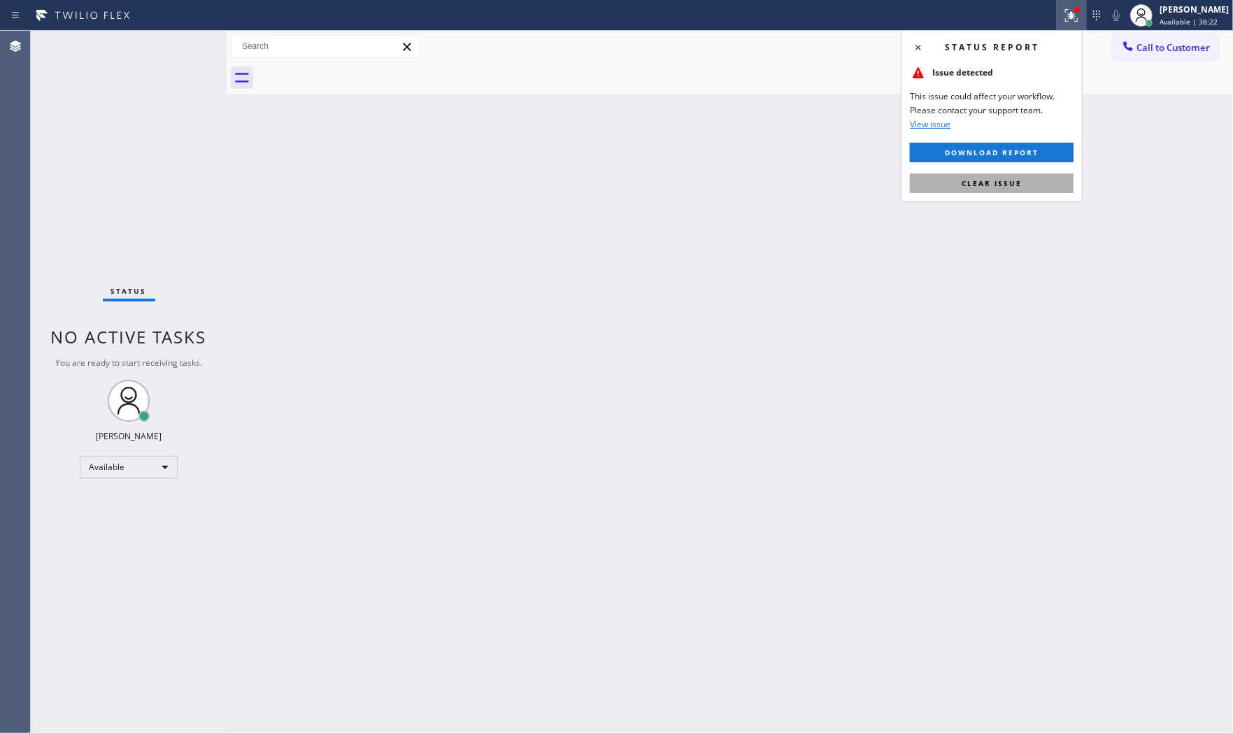
click at [998, 173] on button "Clear issue" at bounding box center [992, 183] width 164 height 20
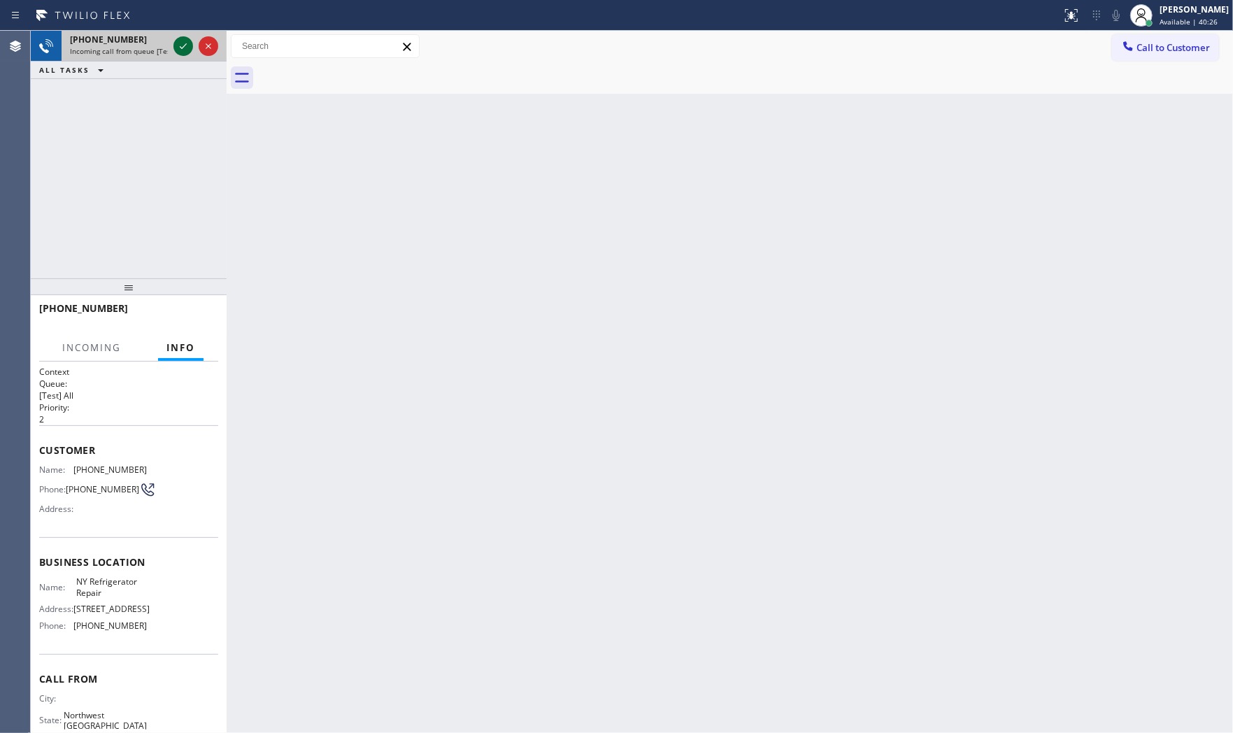
click at [183, 46] on icon at bounding box center [183, 46] width 7 height 6
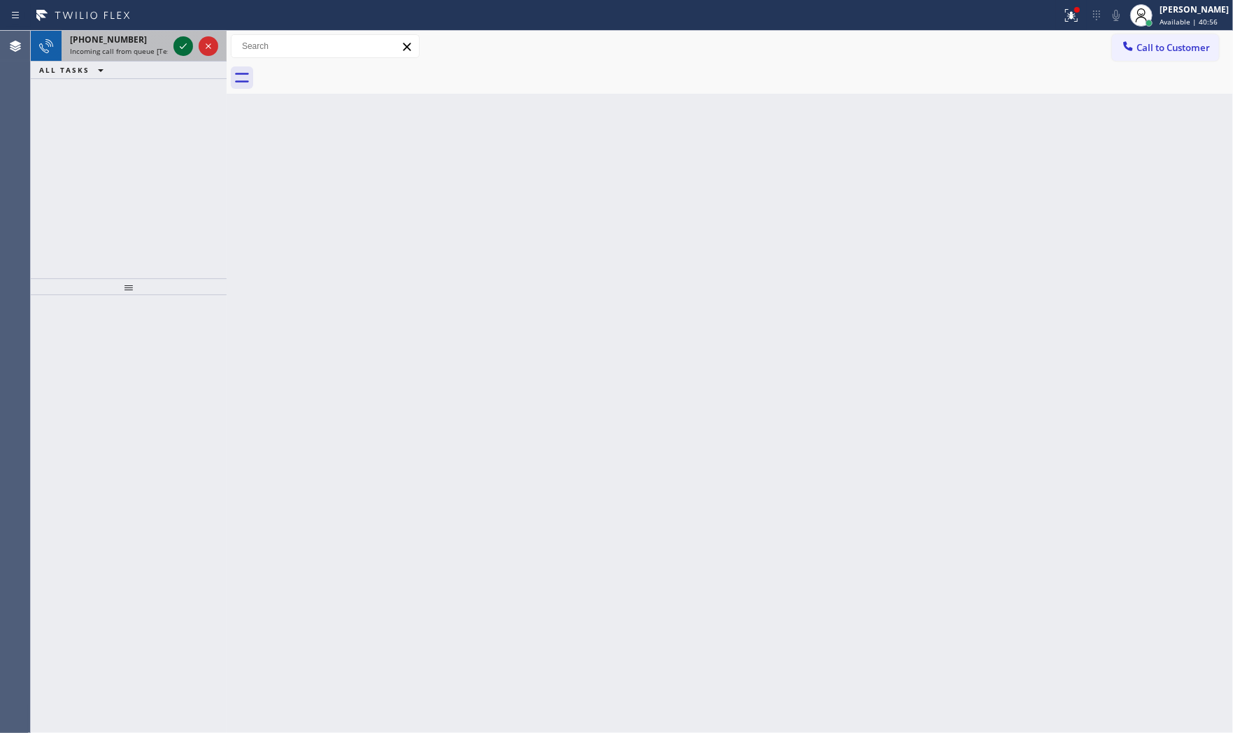
click at [178, 41] on icon at bounding box center [183, 46] width 17 height 17
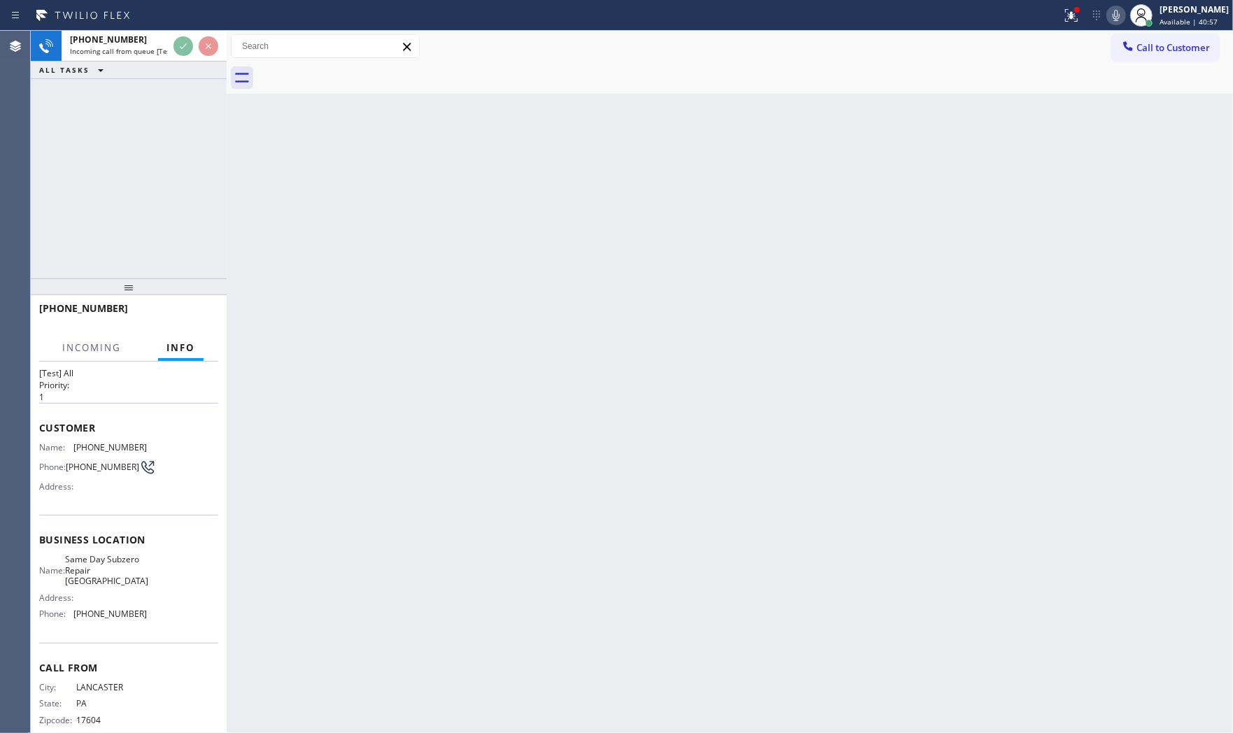
scroll to position [44, 0]
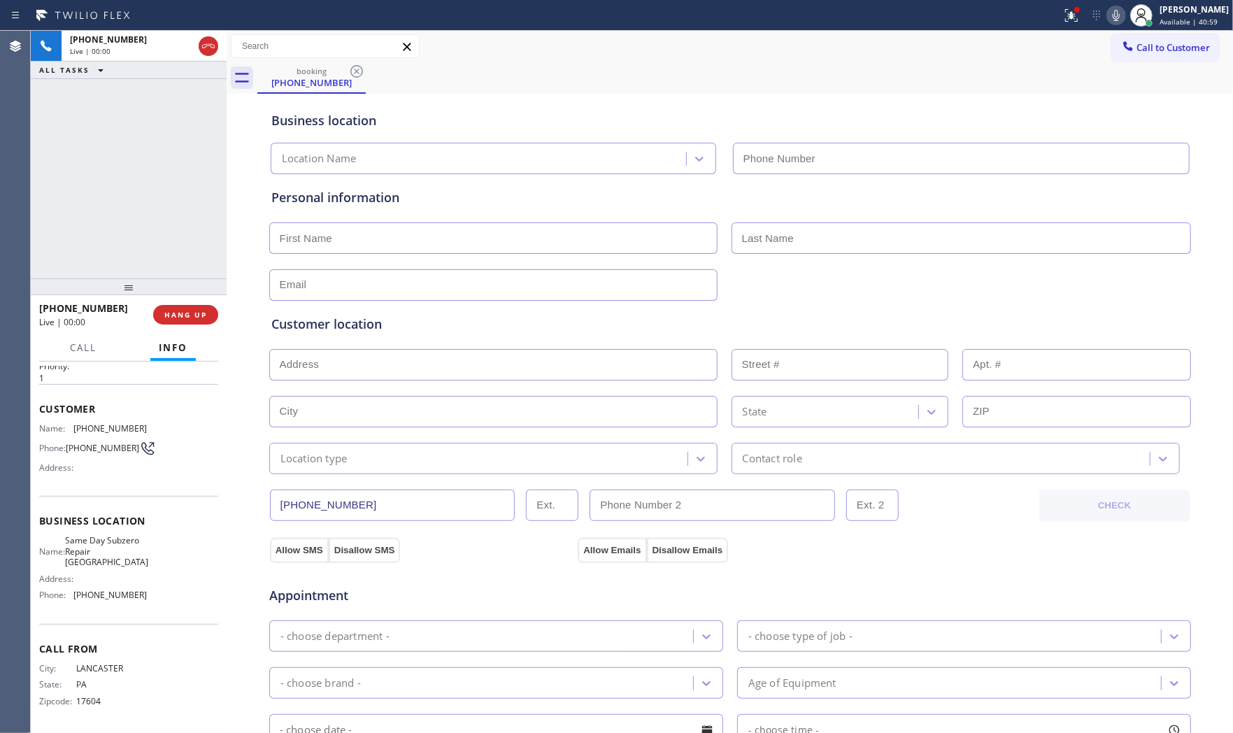
type input "(720) 741-7377"
click at [1074, 7] on div at bounding box center [1077, 10] width 6 height 6
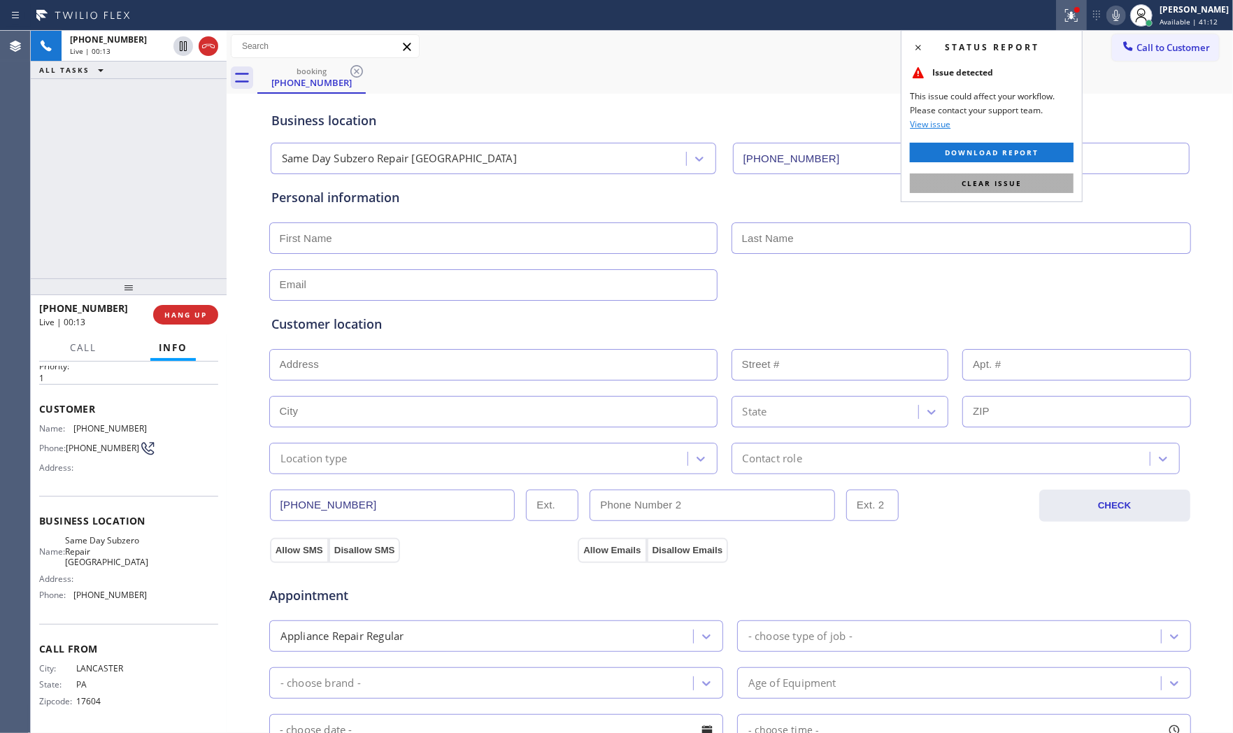
click at [1040, 182] on button "Clear issue" at bounding box center [992, 183] width 164 height 20
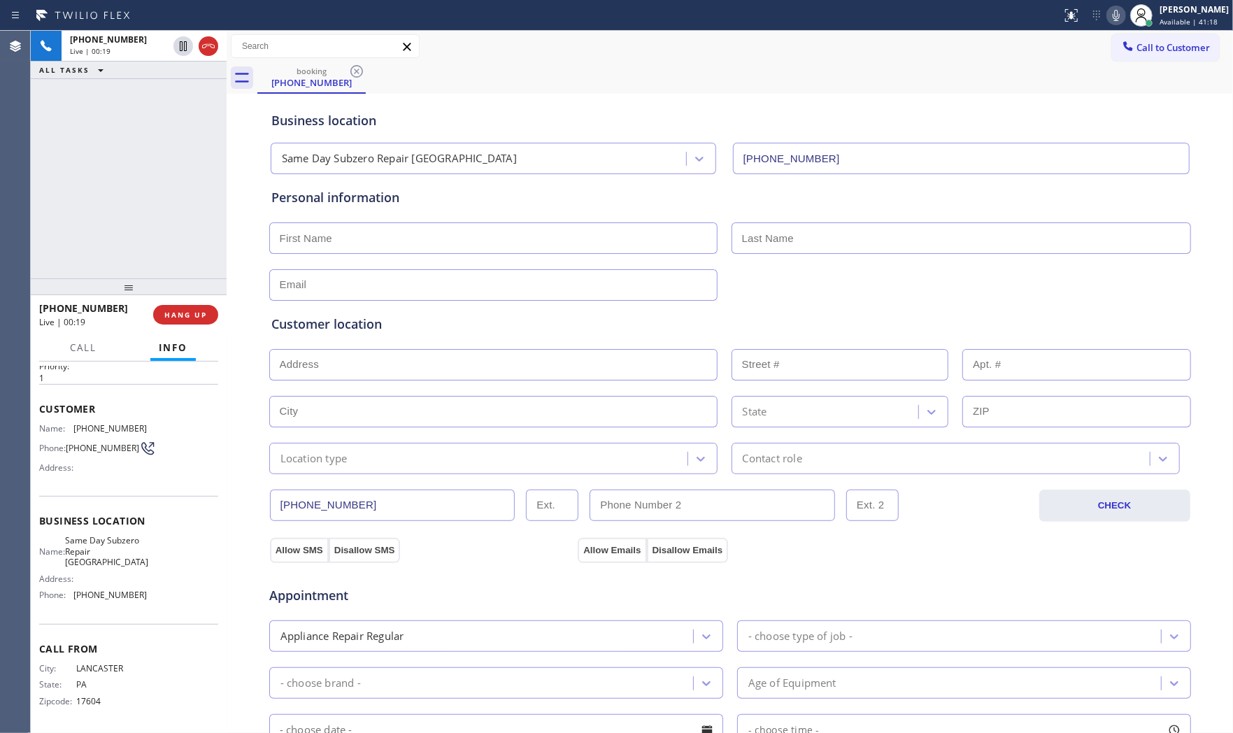
click at [101, 560] on span "Same Day Subzero Repair Lakewood" at bounding box center [106, 551] width 83 height 32
copy span "Lakewood"
click at [178, 322] on button "HANG UP" at bounding box center [185, 315] width 65 height 20
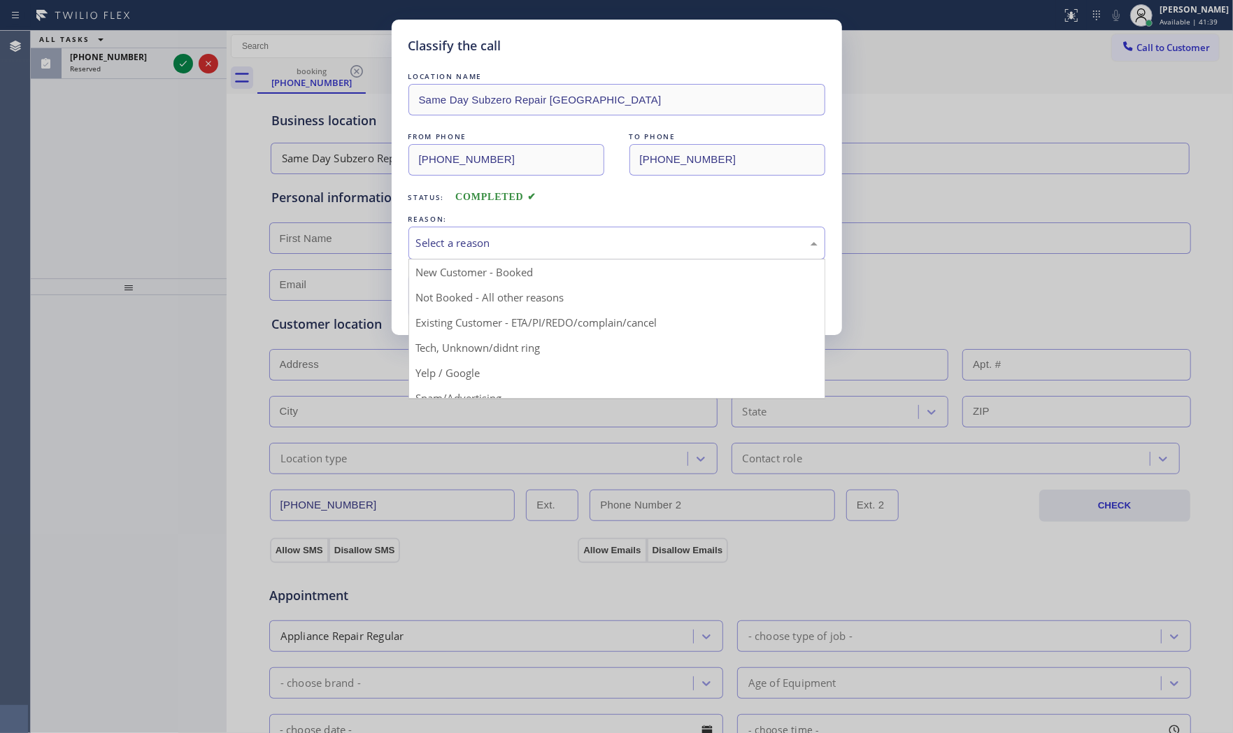
click at [457, 254] on div "Select a reason" at bounding box center [616, 243] width 417 height 33
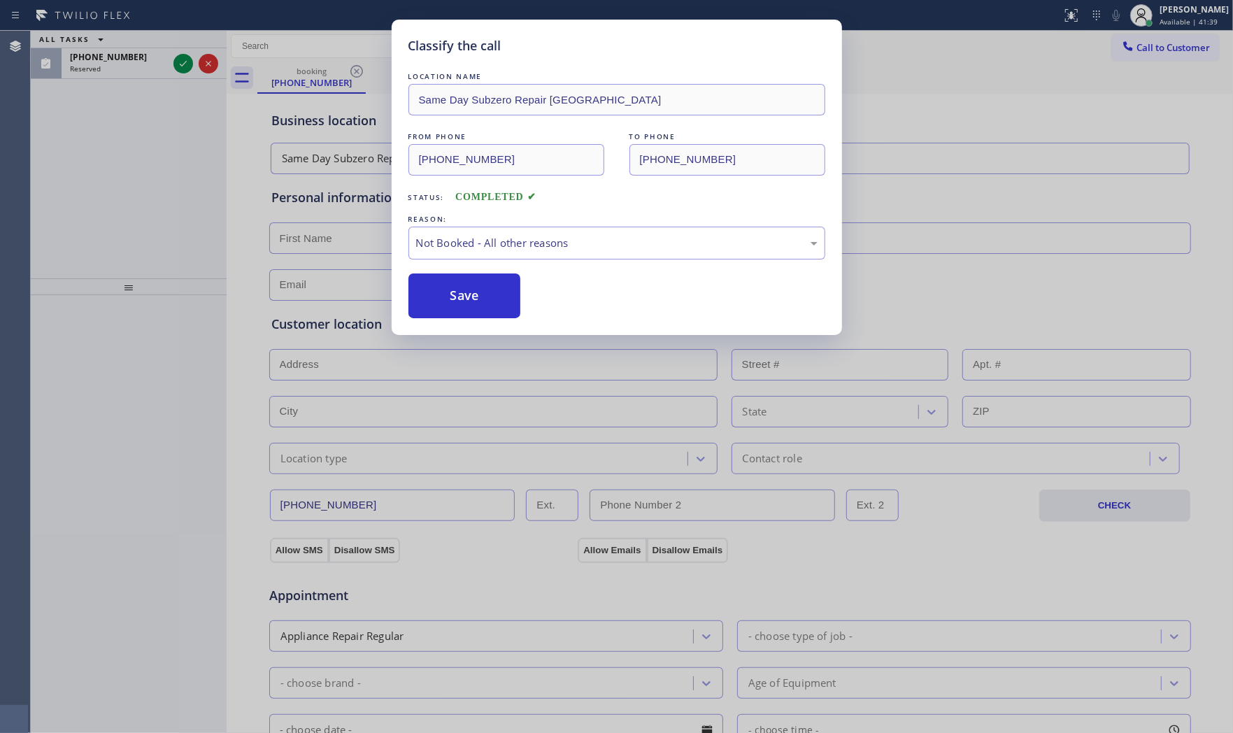
click at [457, 296] on button "Save" at bounding box center [464, 295] width 113 height 45
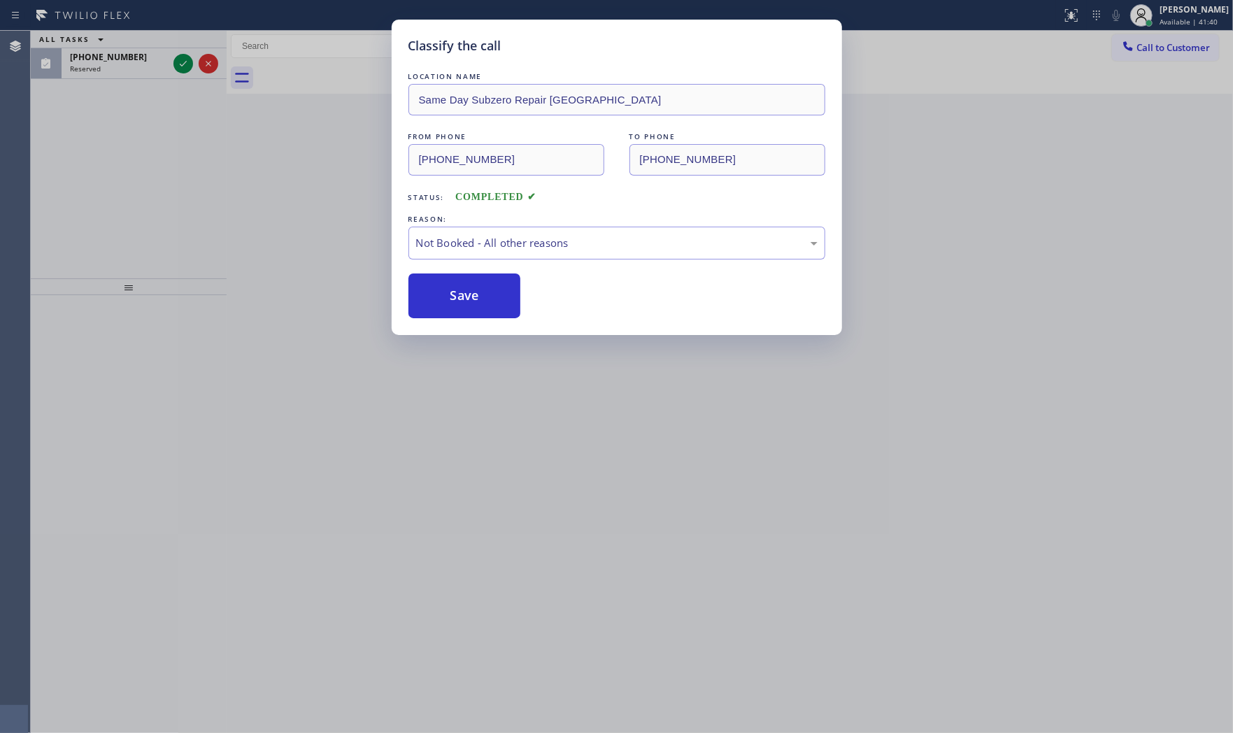
click at [121, 64] on div "Classify the call LOCATION NAME Sub Zero Appliance Repair FROM PHONE (440) 752-…" at bounding box center [632, 382] width 1202 height 702
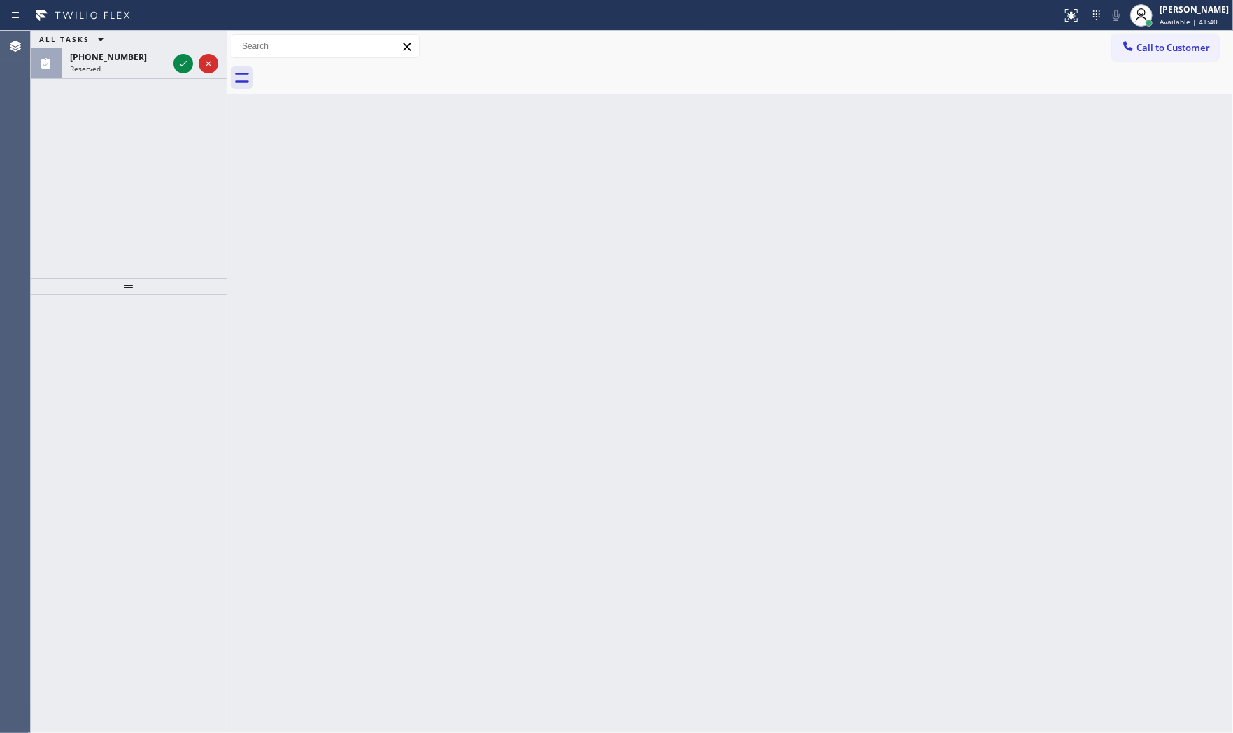
click at [121, 64] on div "Reserved" at bounding box center [119, 69] width 98 height 10
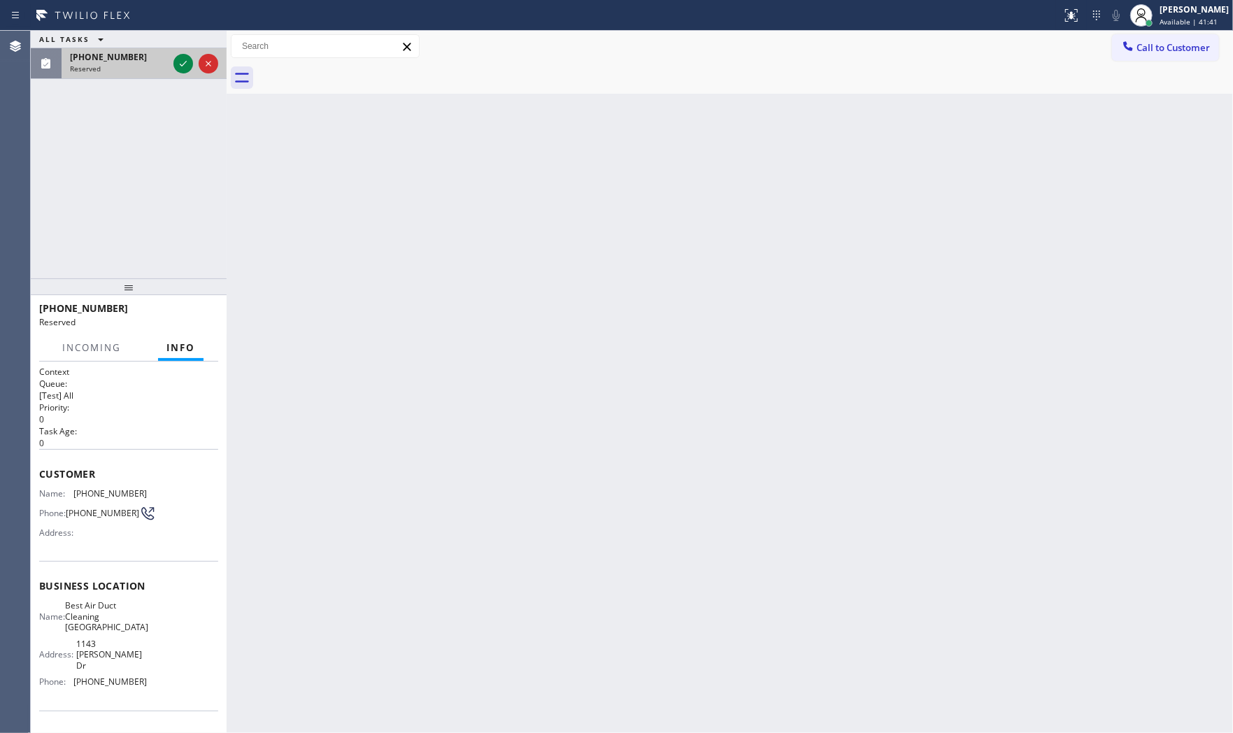
click at [164, 61] on div "(818) 298-2483" at bounding box center [119, 57] width 98 height 12
click at [178, 61] on icon at bounding box center [183, 63] width 17 height 17
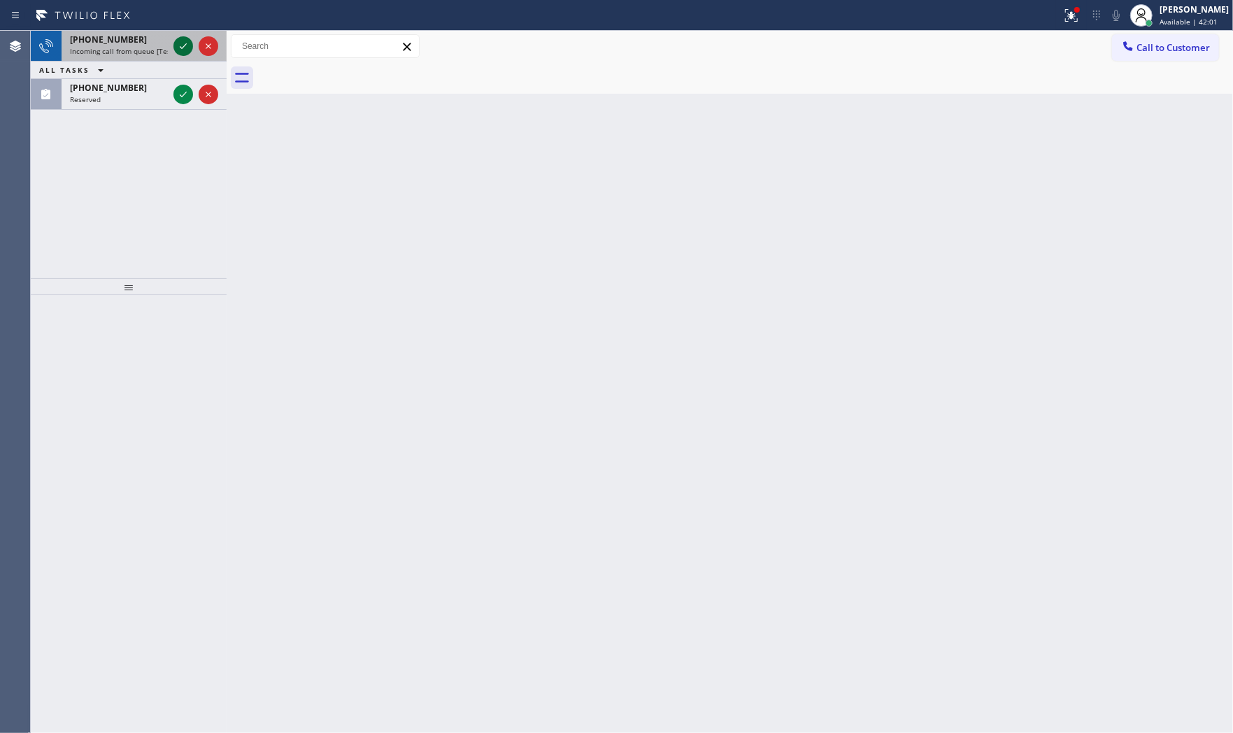
click at [173, 38] on div at bounding box center [183, 46] width 20 height 17
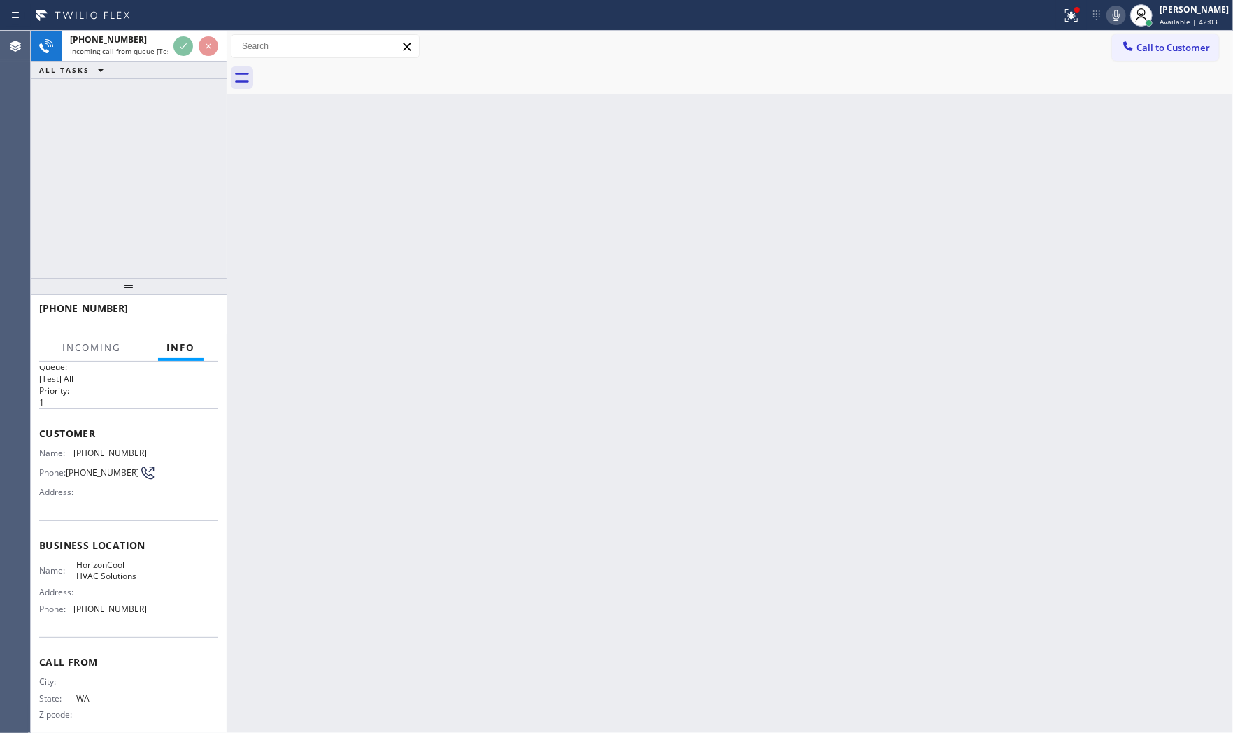
scroll to position [34, 0]
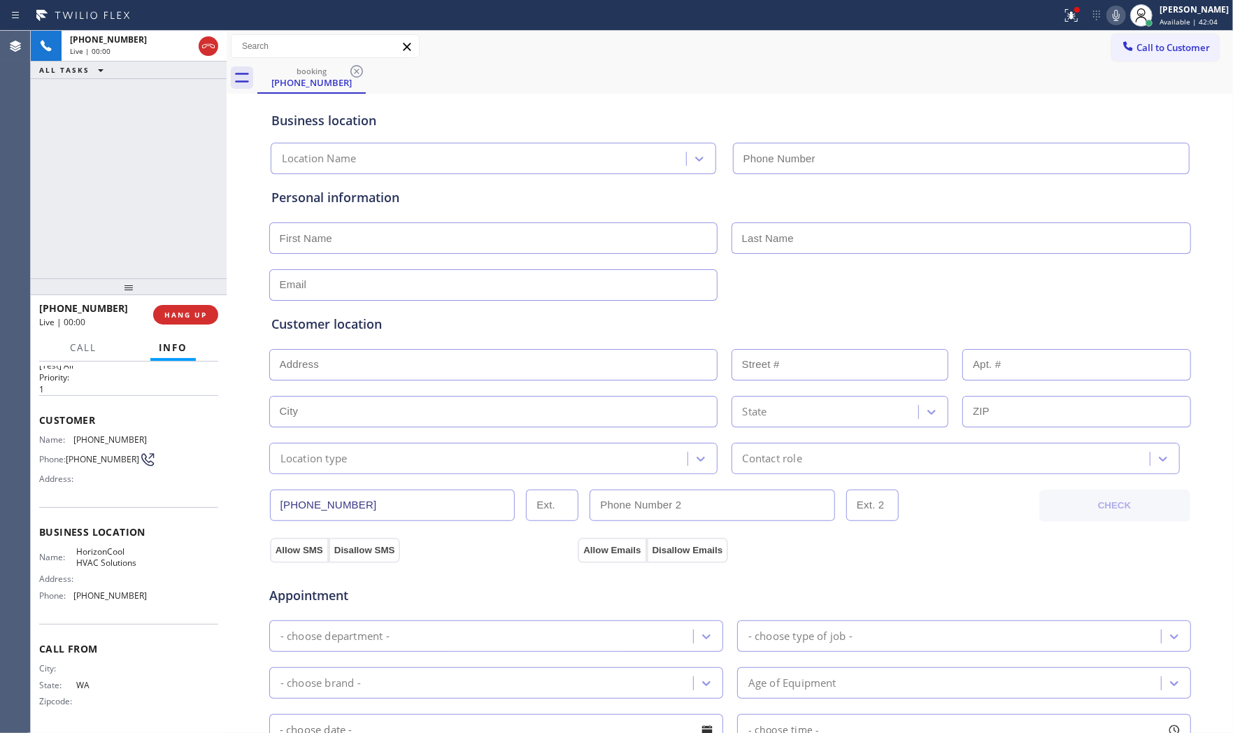
type input "(650) 670-3868"
click at [187, 322] on button "HANG UP" at bounding box center [185, 315] width 65 height 20
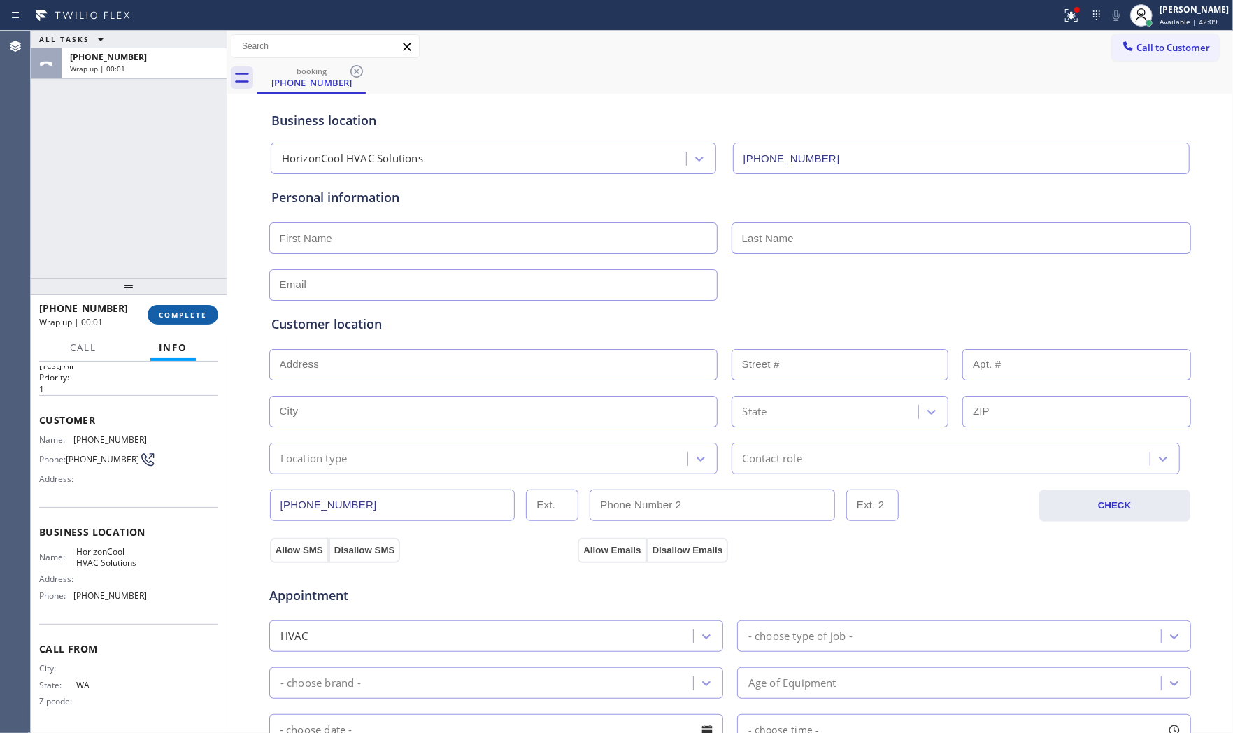
drag, startPoint x: 141, startPoint y: 323, endPoint x: 163, endPoint y: 318, distance: 22.2
click at [142, 323] on div "+12532814641 Wrap up | 00:01" at bounding box center [93, 314] width 108 height 36
click at [163, 318] on span "COMPLETE" at bounding box center [183, 315] width 48 height 10
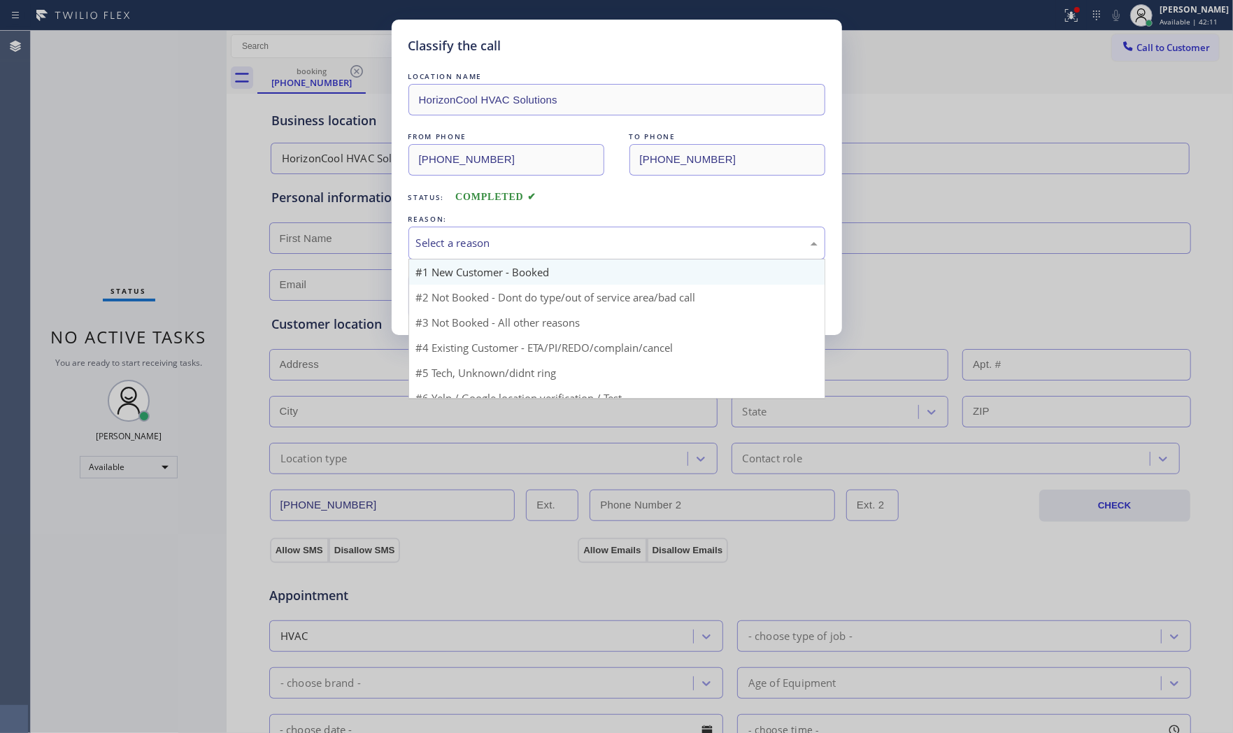
drag, startPoint x: 438, startPoint y: 238, endPoint x: 440, endPoint y: 280, distance: 42.0
click at [438, 241] on div "Select a reason" at bounding box center [616, 243] width 401 height 16
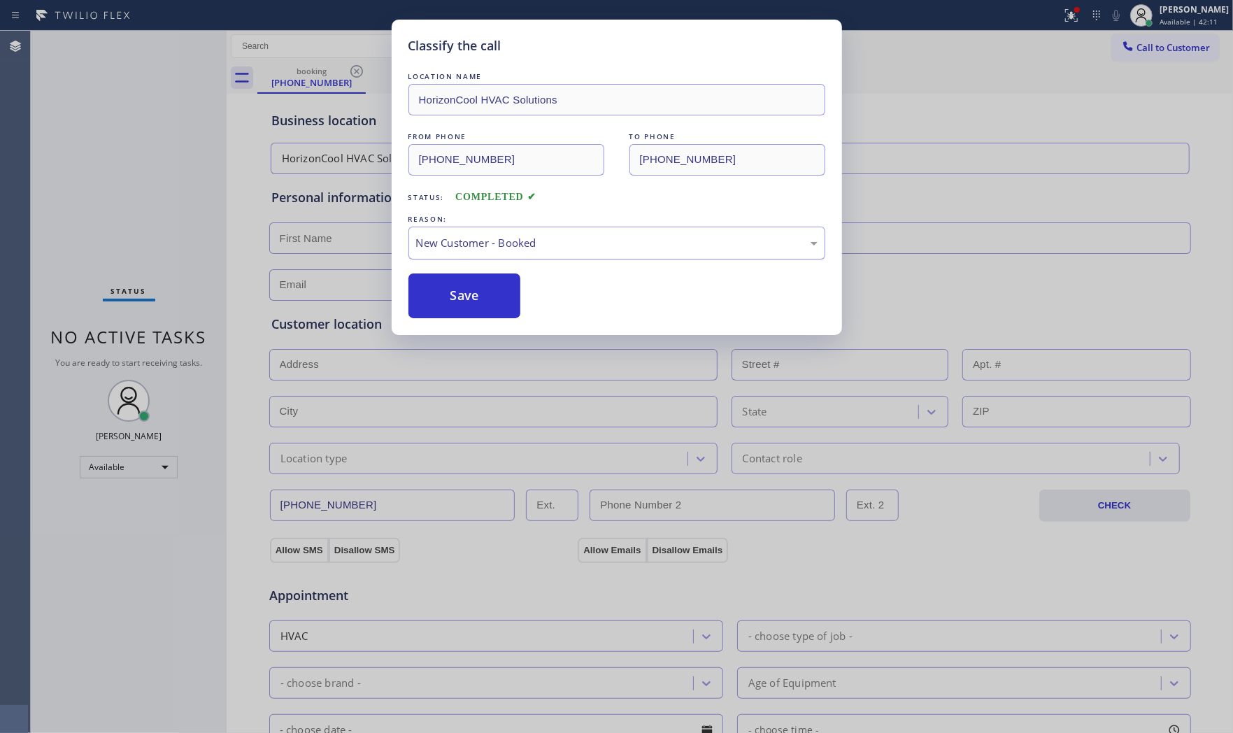
click at [454, 257] on div "New Customer - Booked" at bounding box center [616, 243] width 417 height 33
click at [443, 296] on button "Save" at bounding box center [464, 295] width 113 height 45
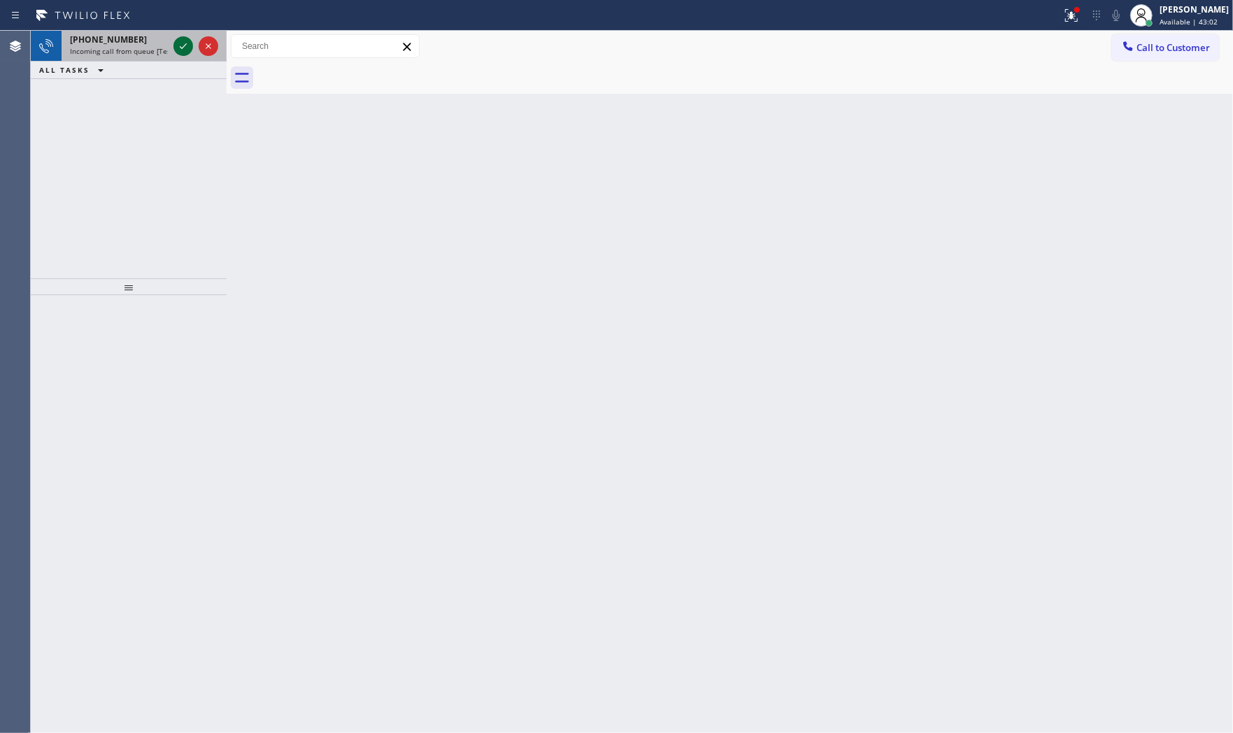
click at [184, 47] on icon at bounding box center [183, 46] width 17 height 17
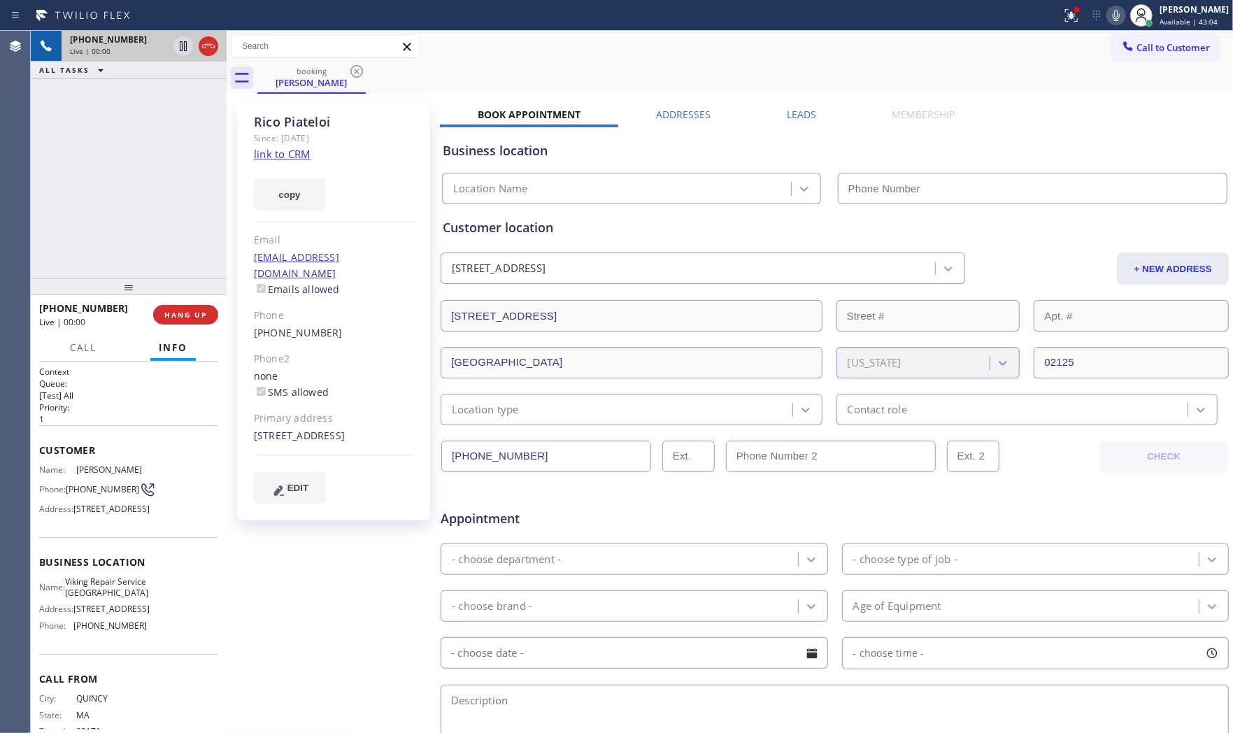
type input "(617) 934-3214"
click at [271, 148] on link "link to CRM" at bounding box center [282, 154] width 57 height 14
click at [1112, 10] on icon at bounding box center [1115, 15] width 17 height 17
click at [179, 45] on icon at bounding box center [183, 46] width 17 height 17
click at [1074, 11] on div at bounding box center [1077, 10] width 6 height 6
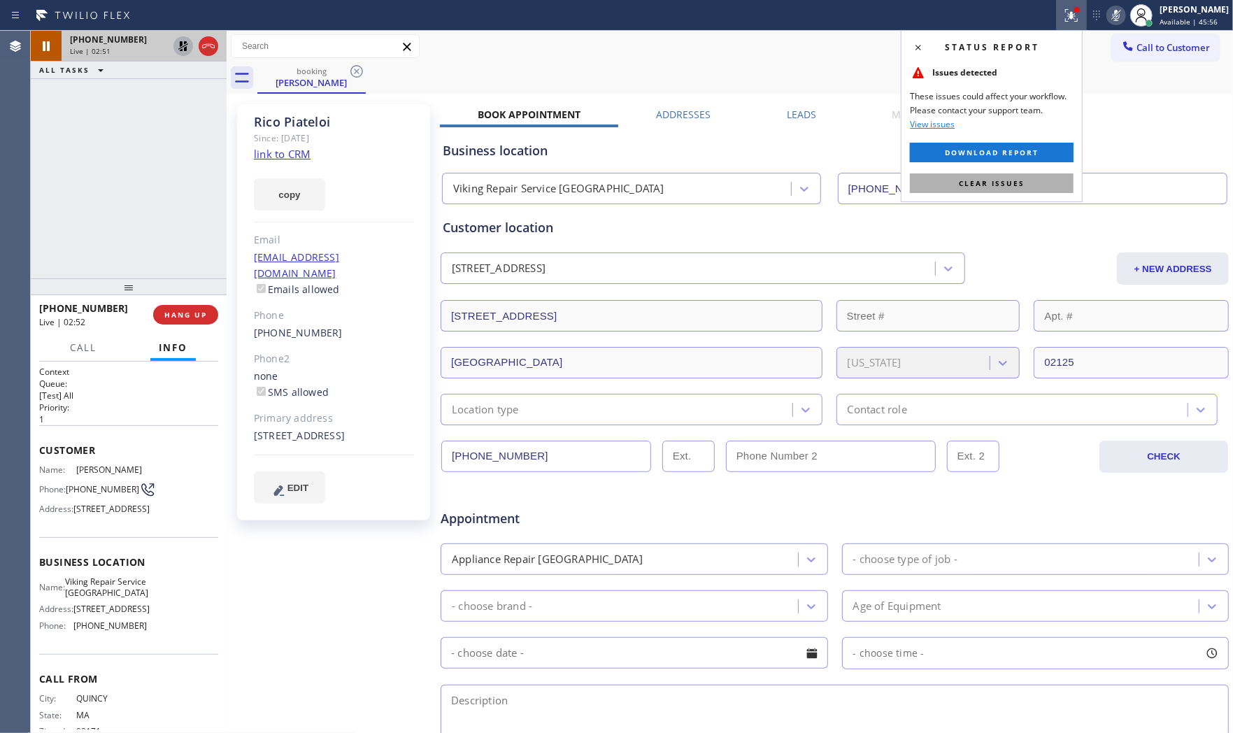
click at [1010, 178] on span "Clear issues" at bounding box center [992, 183] width 66 height 10
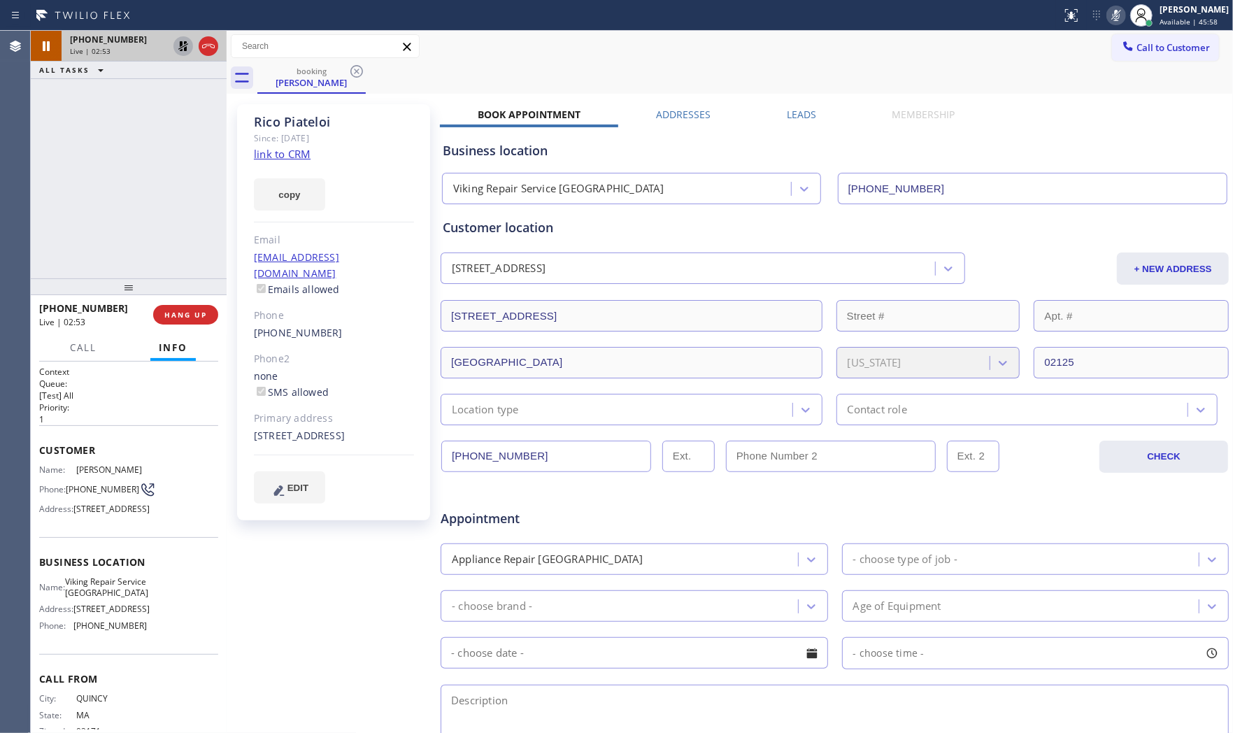
click at [1119, 10] on icon at bounding box center [1115, 15] width 17 height 17
click at [183, 45] on icon at bounding box center [183, 46] width 17 height 17
click at [199, 308] on button "HANG UP" at bounding box center [185, 315] width 65 height 20
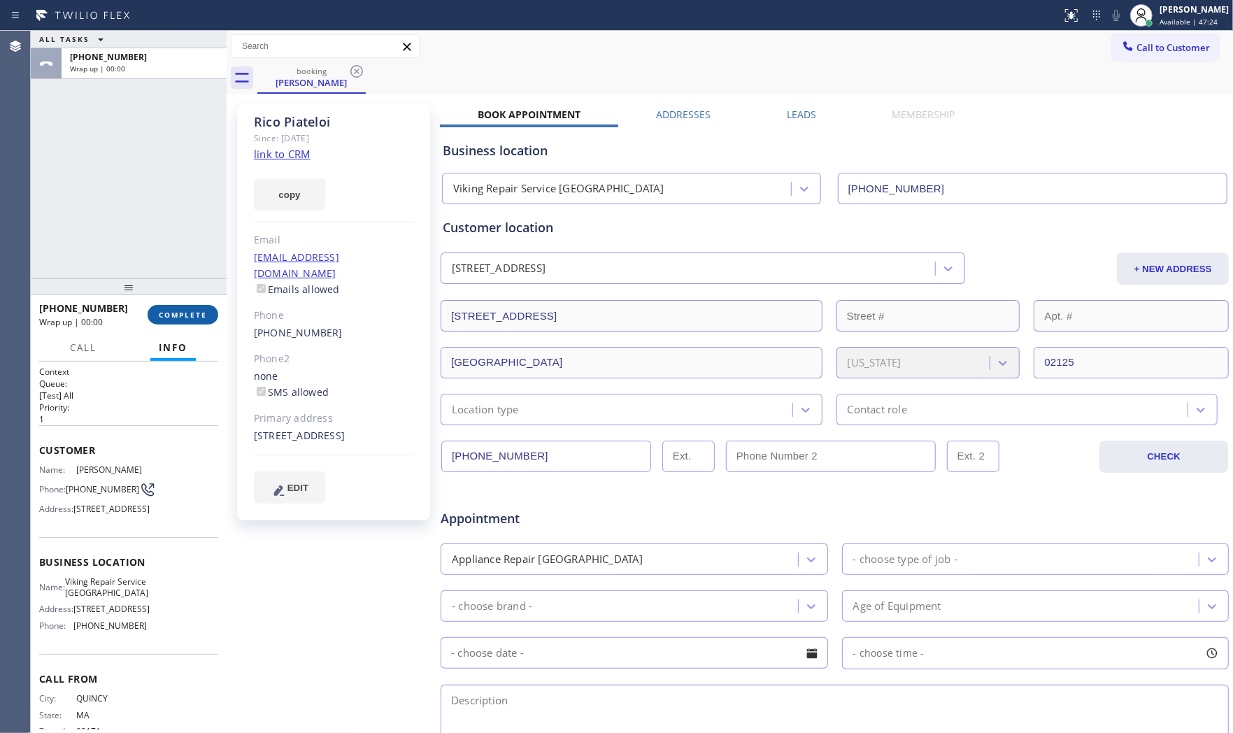
click at [201, 311] on span "COMPLETE" at bounding box center [183, 315] width 48 height 10
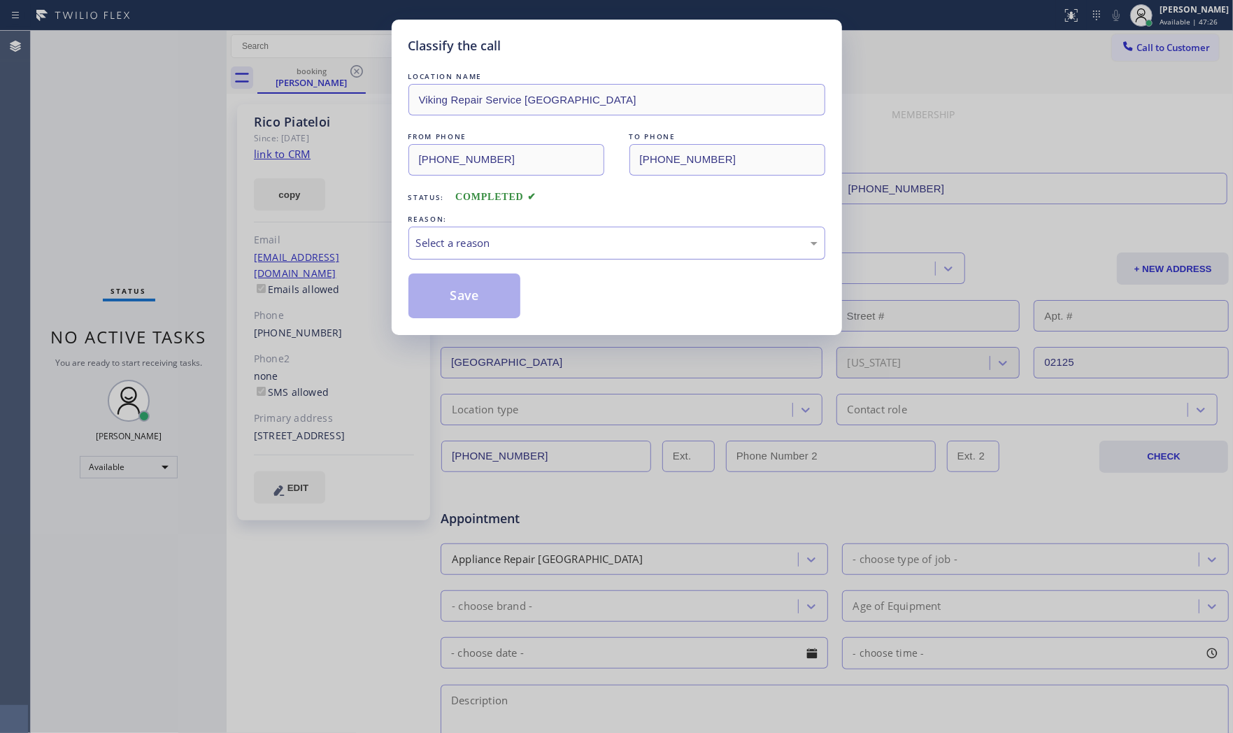
click at [564, 249] on div "Select a reason" at bounding box center [616, 243] width 401 height 16
click at [473, 294] on button "Save" at bounding box center [464, 295] width 113 height 45
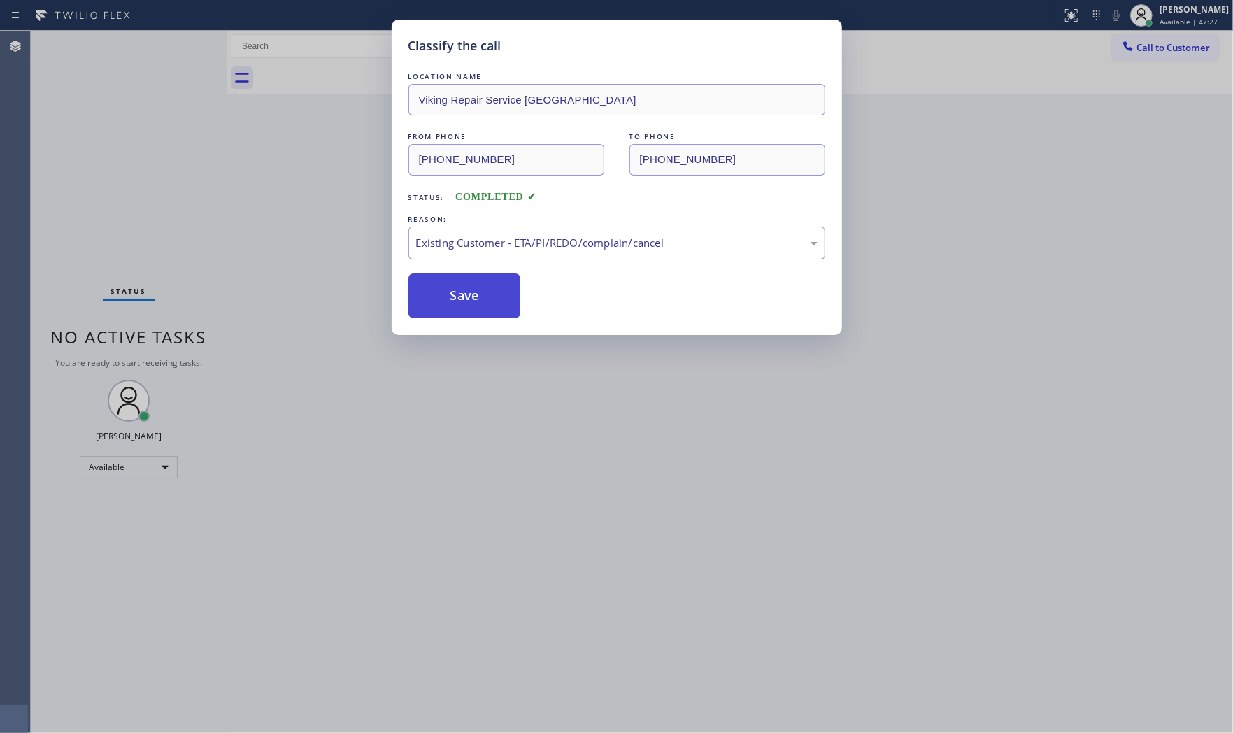
click at [473, 294] on button "Save" at bounding box center [464, 295] width 113 height 45
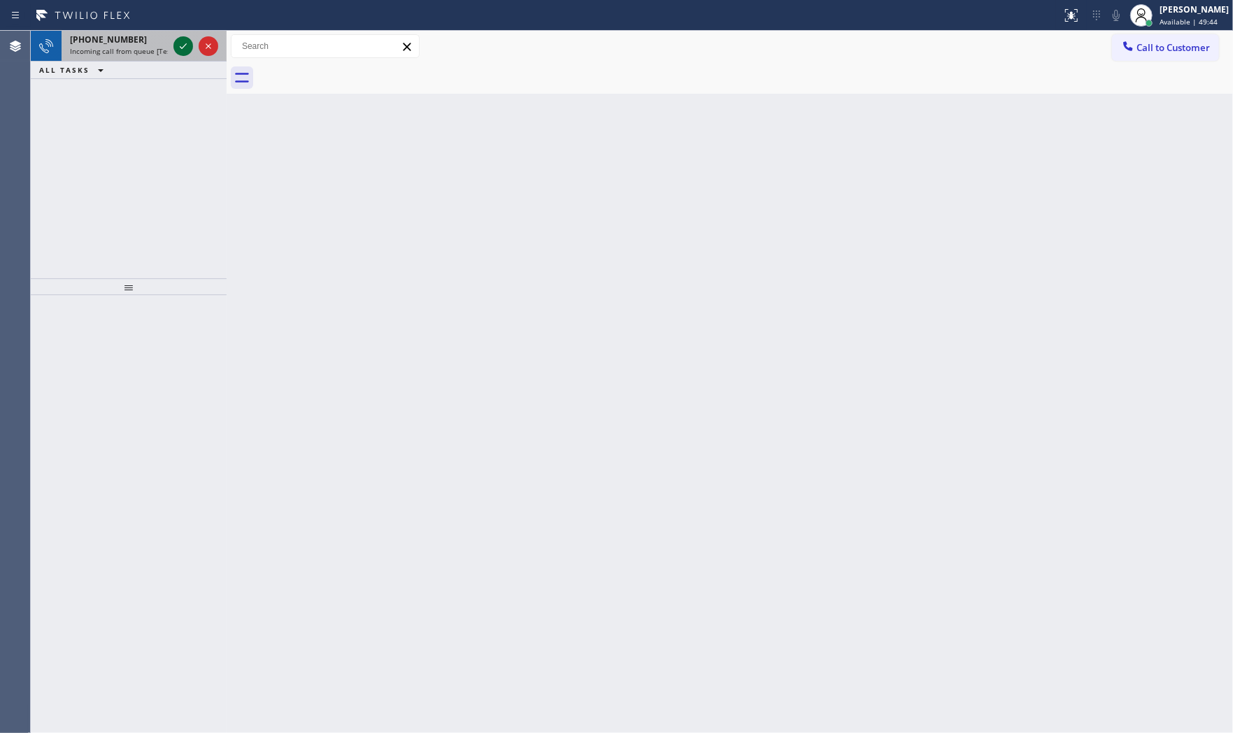
click at [175, 45] on icon at bounding box center [183, 46] width 17 height 17
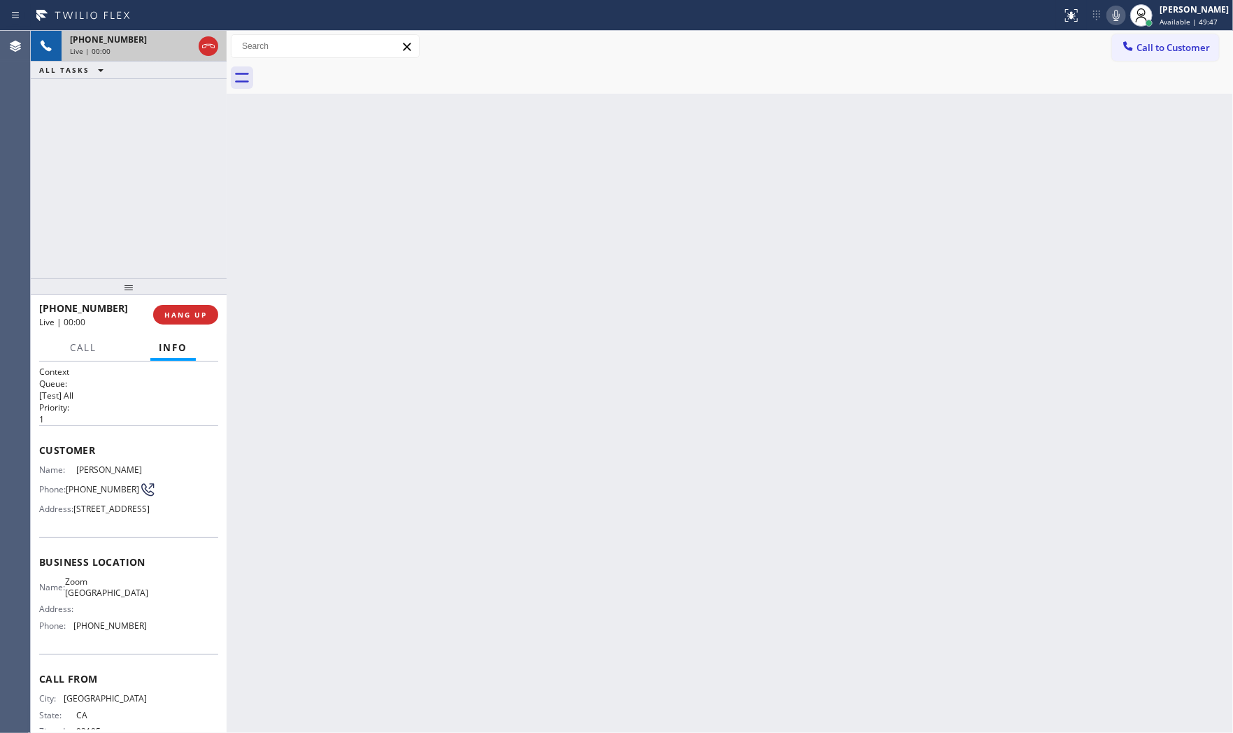
click at [194, 306] on button "HANG UP" at bounding box center [185, 315] width 65 height 20
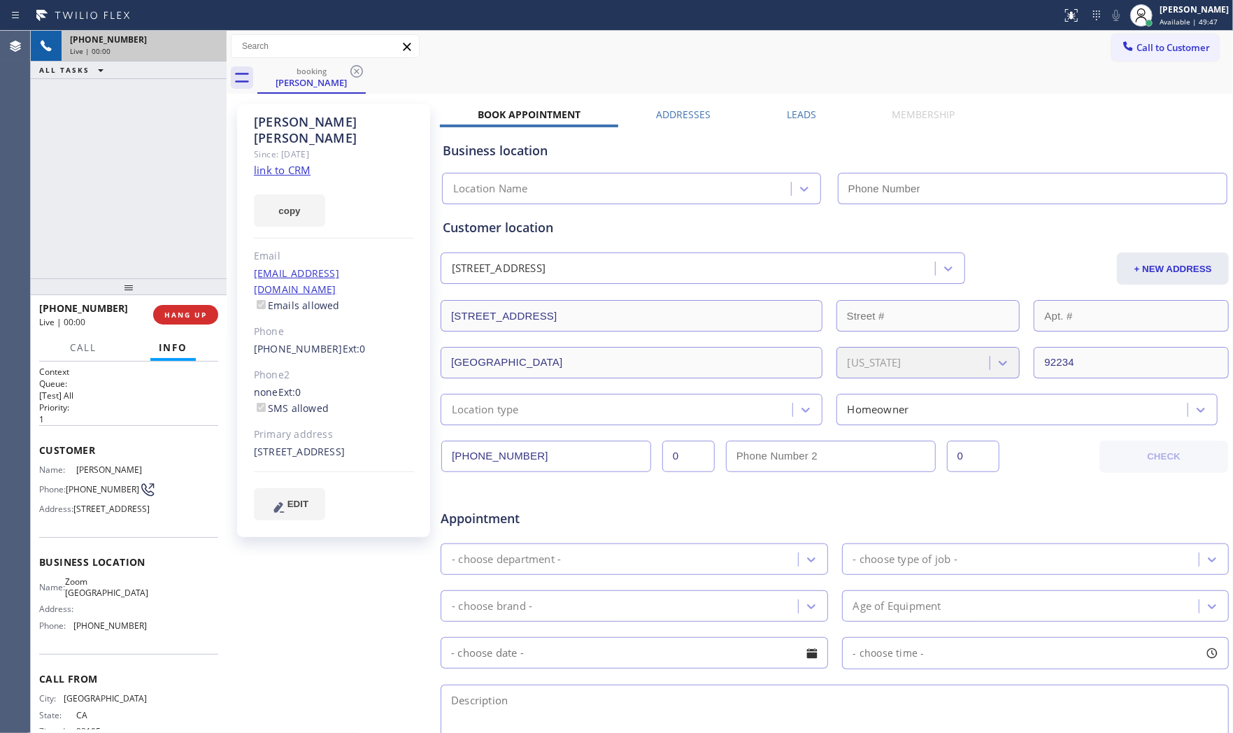
click at [194, 306] on button "HANG UP" at bounding box center [185, 315] width 65 height 20
type input "(760) 388-7919"
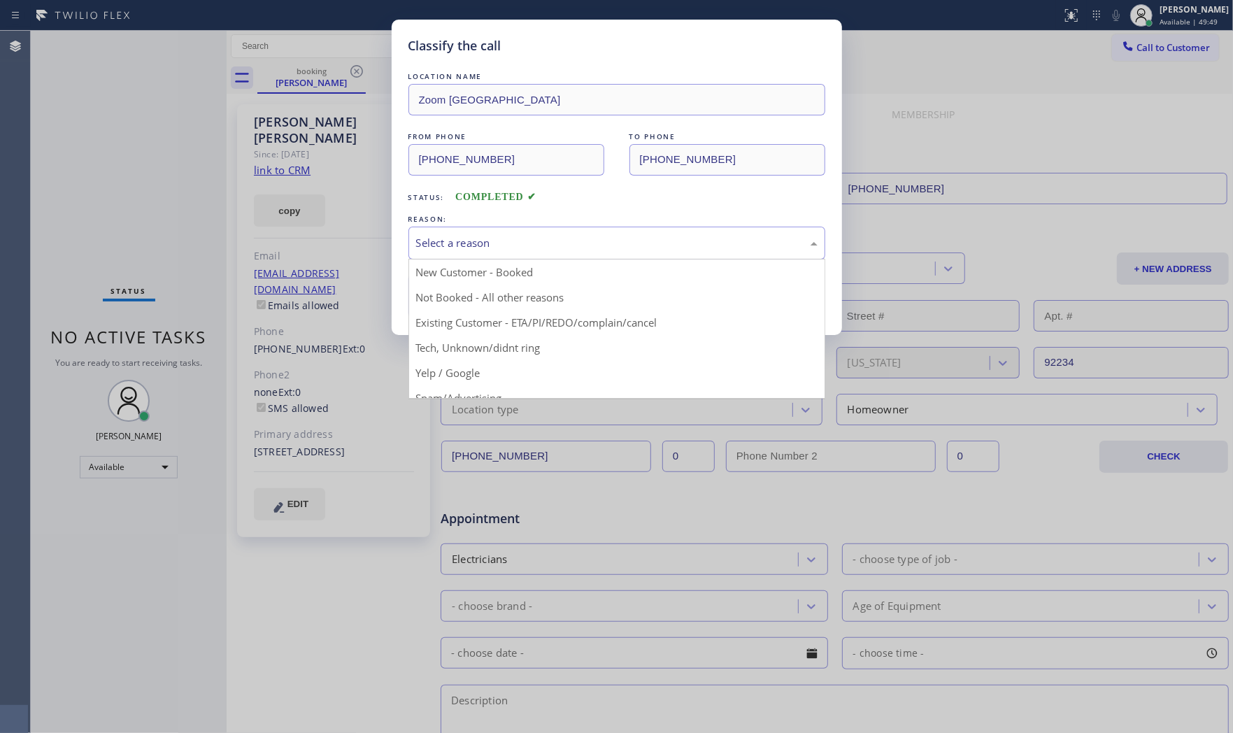
click at [581, 236] on div "Select a reason" at bounding box center [616, 243] width 401 height 16
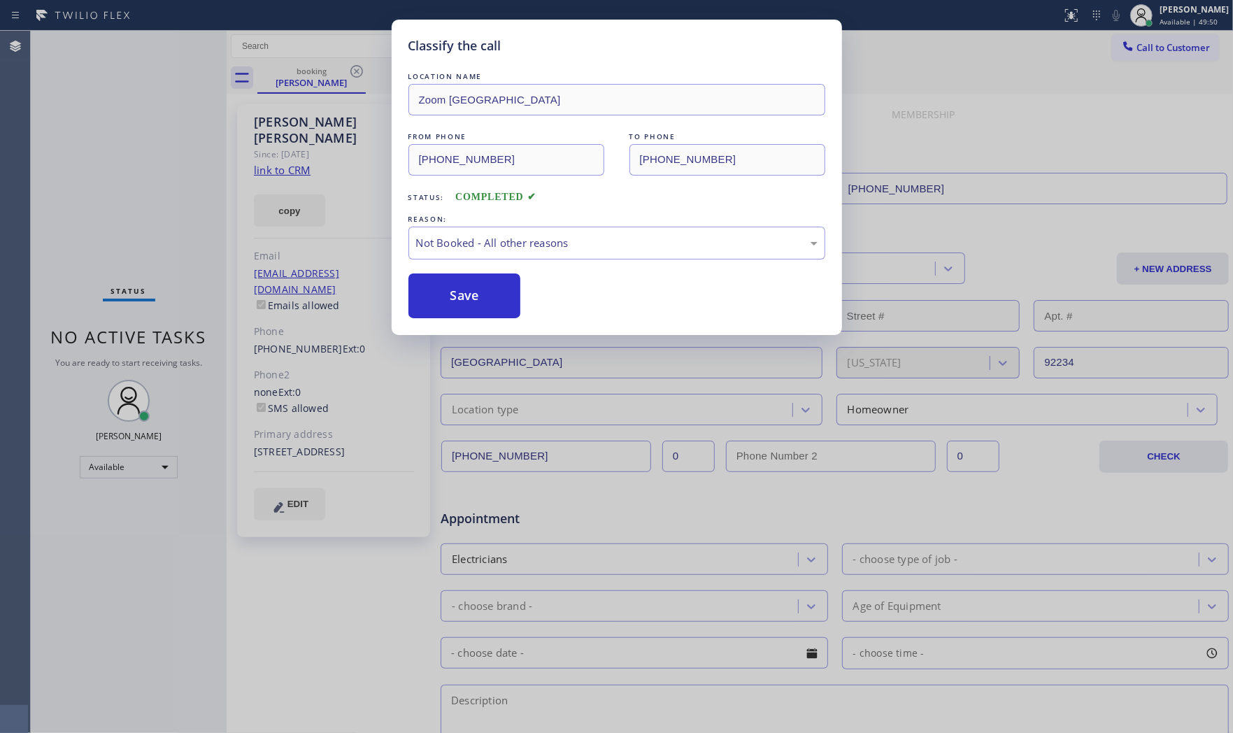
click at [467, 296] on button "Save" at bounding box center [464, 295] width 113 height 45
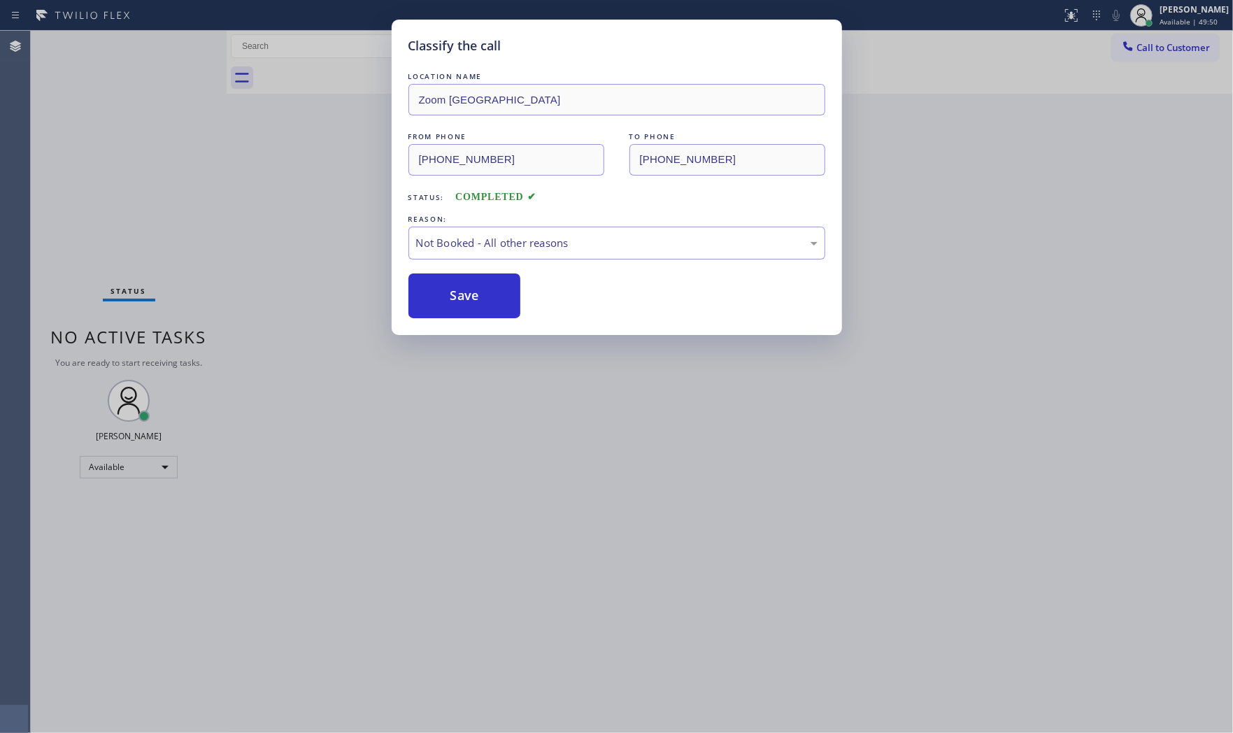
click at [467, 296] on button "Save" at bounding box center [464, 295] width 113 height 45
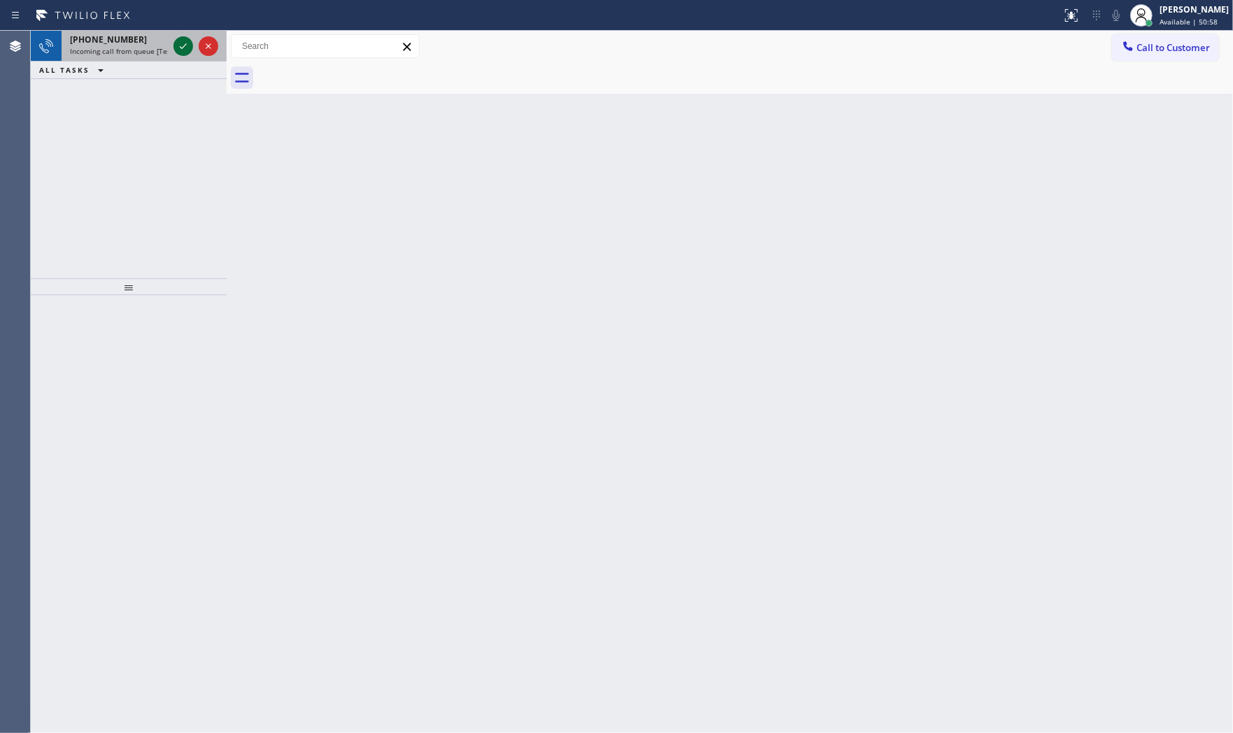
click at [180, 43] on icon at bounding box center [183, 46] width 17 height 17
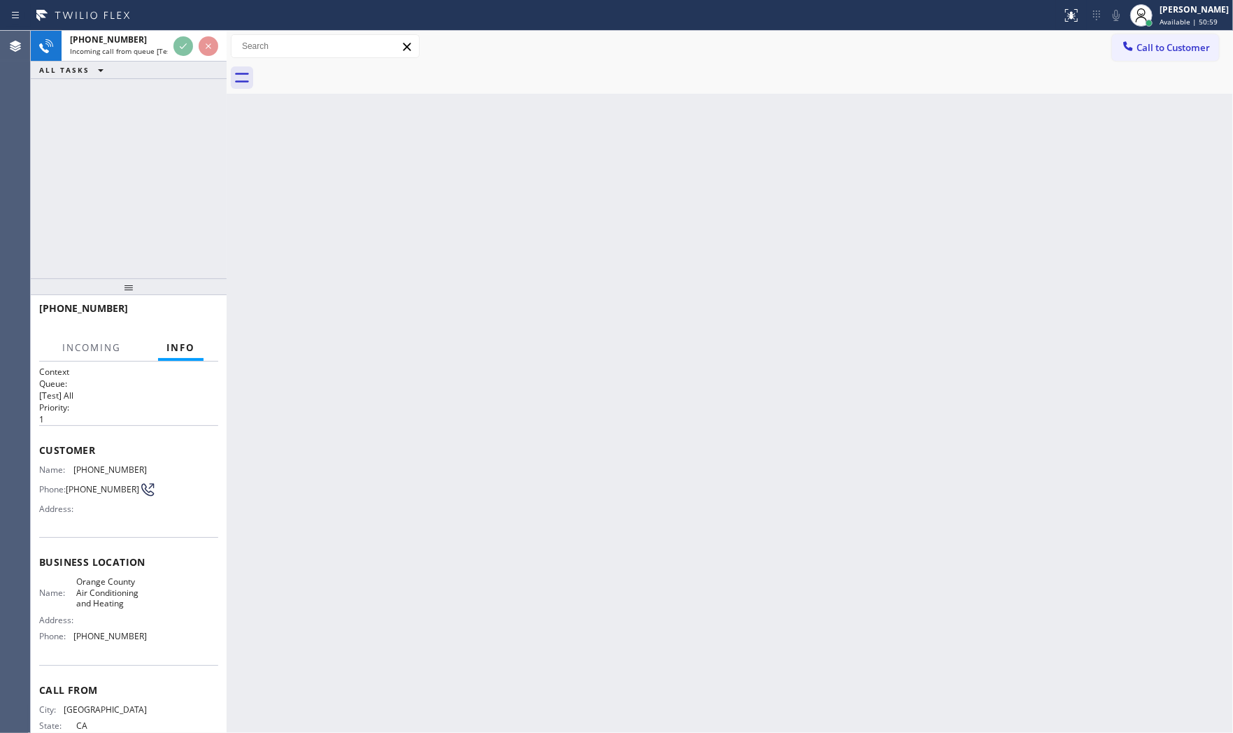
scroll to position [44, 0]
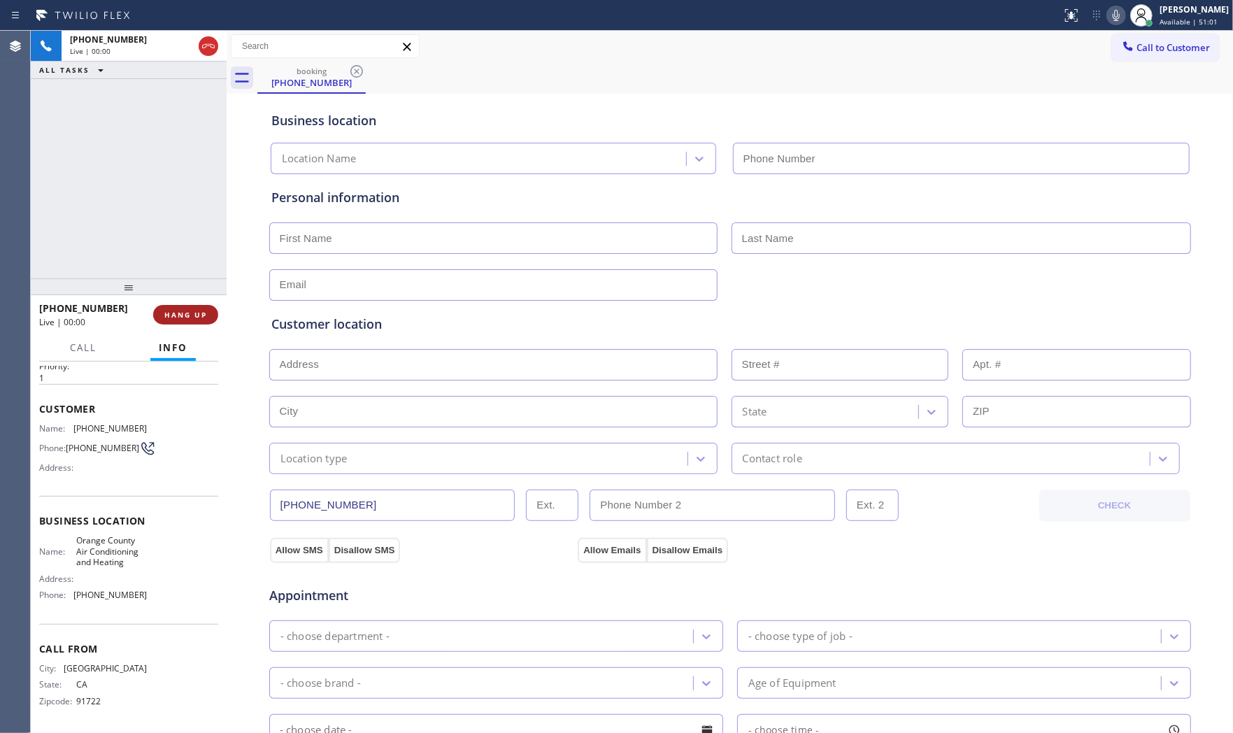
type input "(657) 888-9757"
click at [189, 310] on span "HANG UP" at bounding box center [185, 315] width 43 height 10
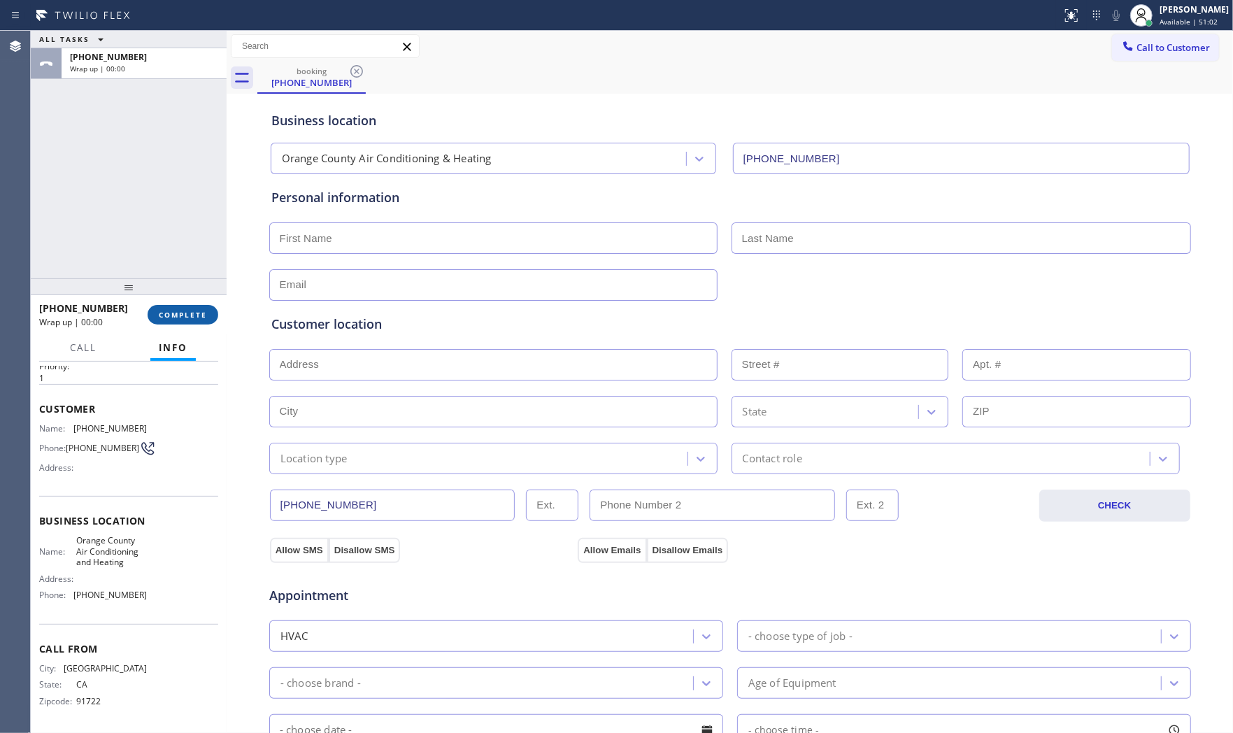
click at [189, 310] on span "COMPLETE" at bounding box center [183, 315] width 48 height 10
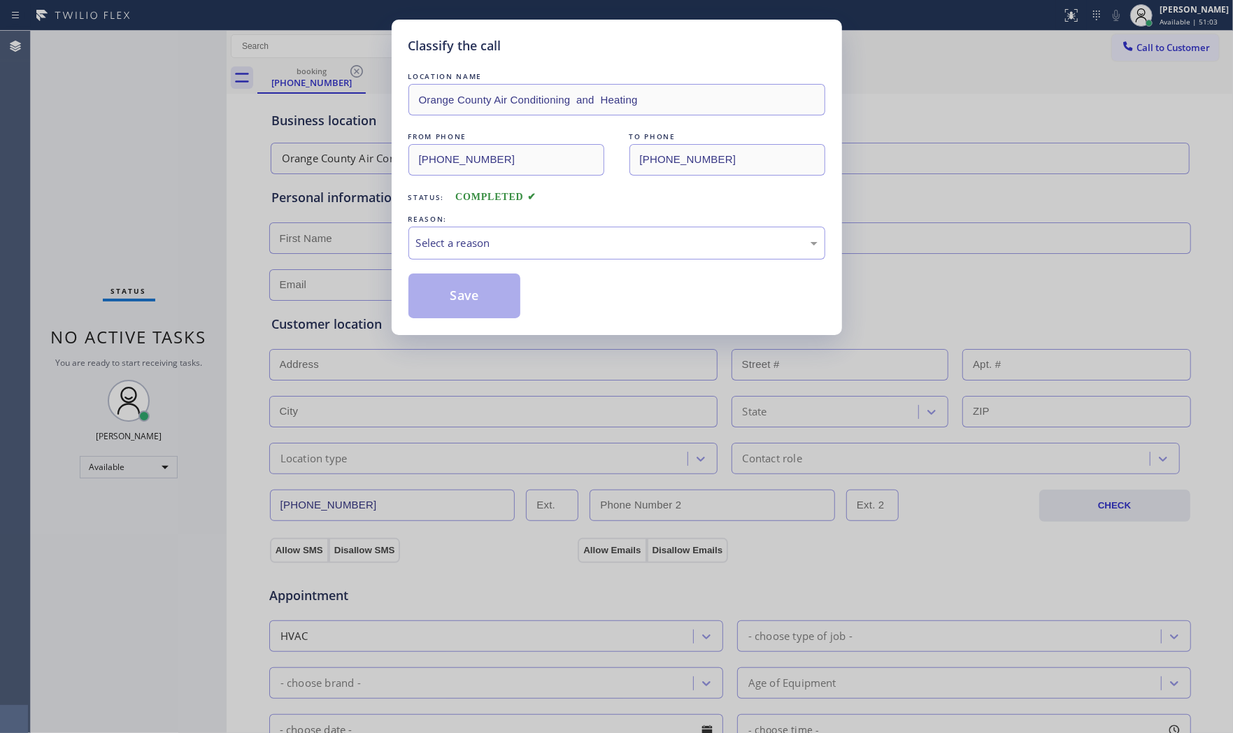
drag, startPoint x: 540, startPoint y: 220, endPoint x: 489, endPoint y: 266, distance: 67.8
click at [540, 221] on div "REASON:" at bounding box center [616, 219] width 417 height 15
click at [478, 250] on div "Select a reason" at bounding box center [616, 243] width 401 height 16
click at [452, 288] on button "Save" at bounding box center [464, 295] width 113 height 45
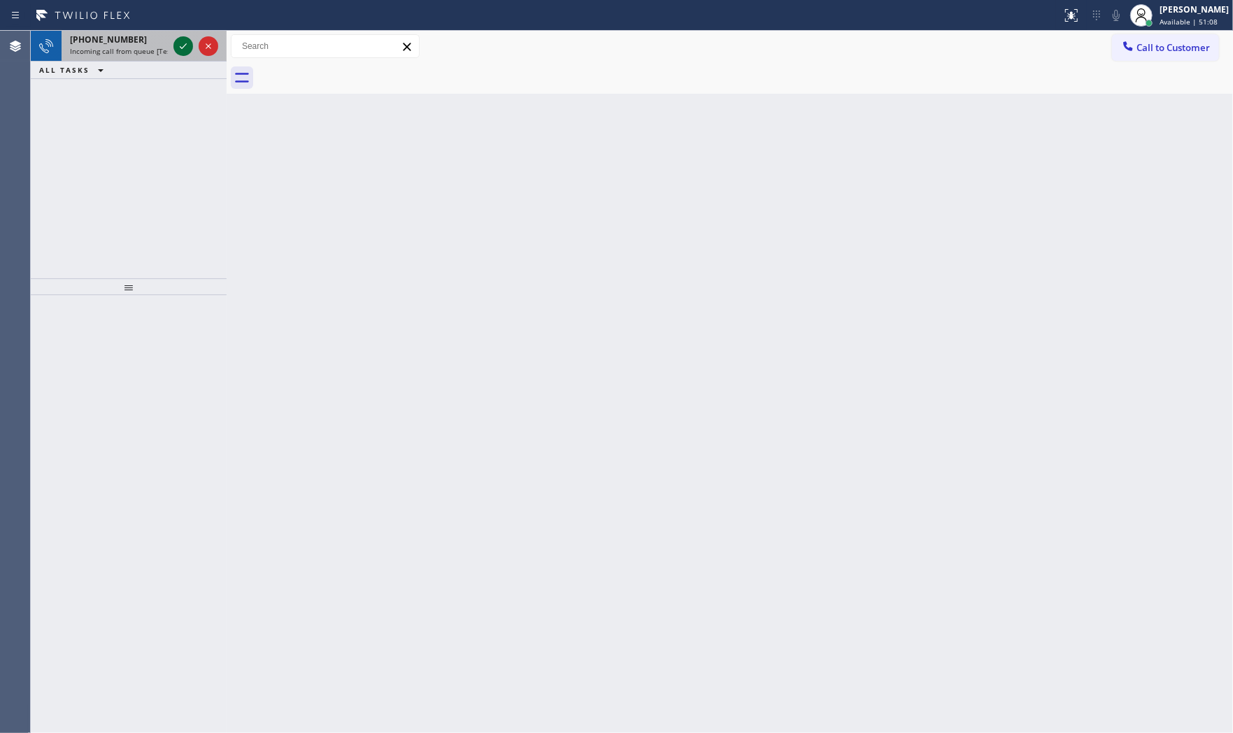
click at [180, 50] on icon at bounding box center [183, 46] width 17 height 17
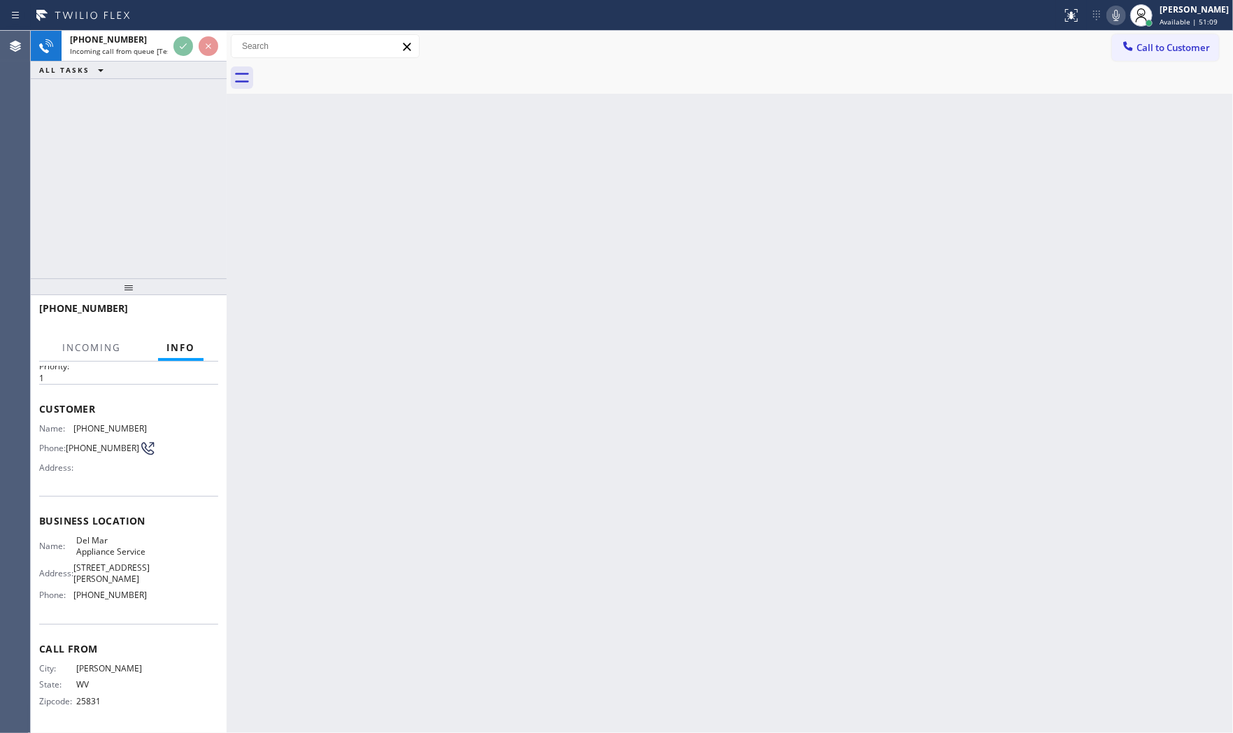
scroll to position [55, 0]
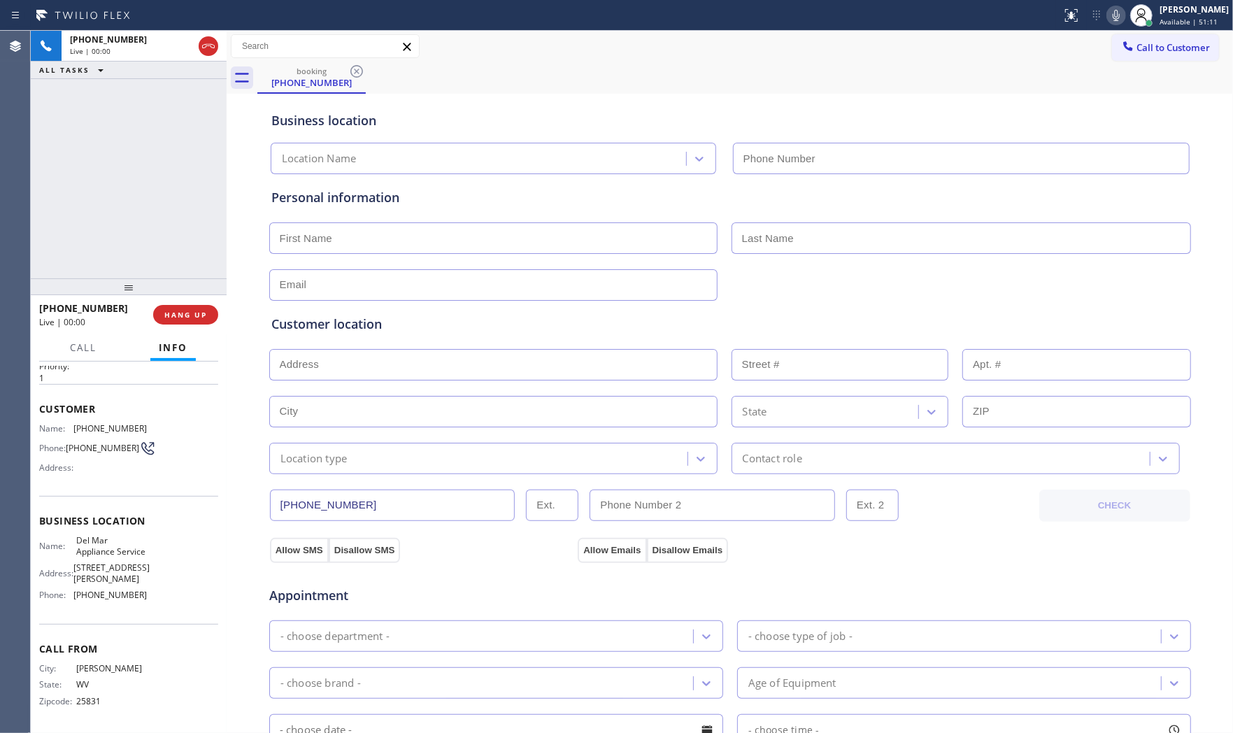
type input "(760) 407-6454"
click at [193, 306] on button "HANG UP" at bounding box center [185, 315] width 65 height 20
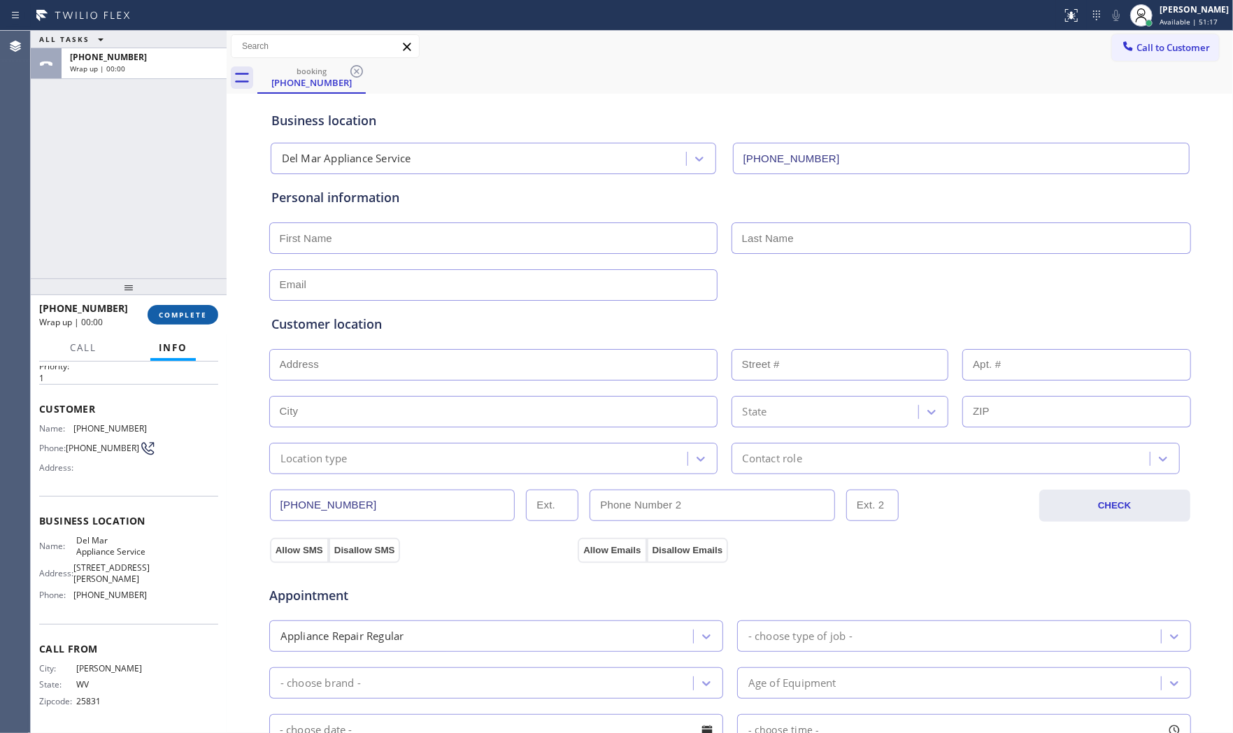
click at [193, 306] on button "COMPLETE" at bounding box center [183, 315] width 71 height 20
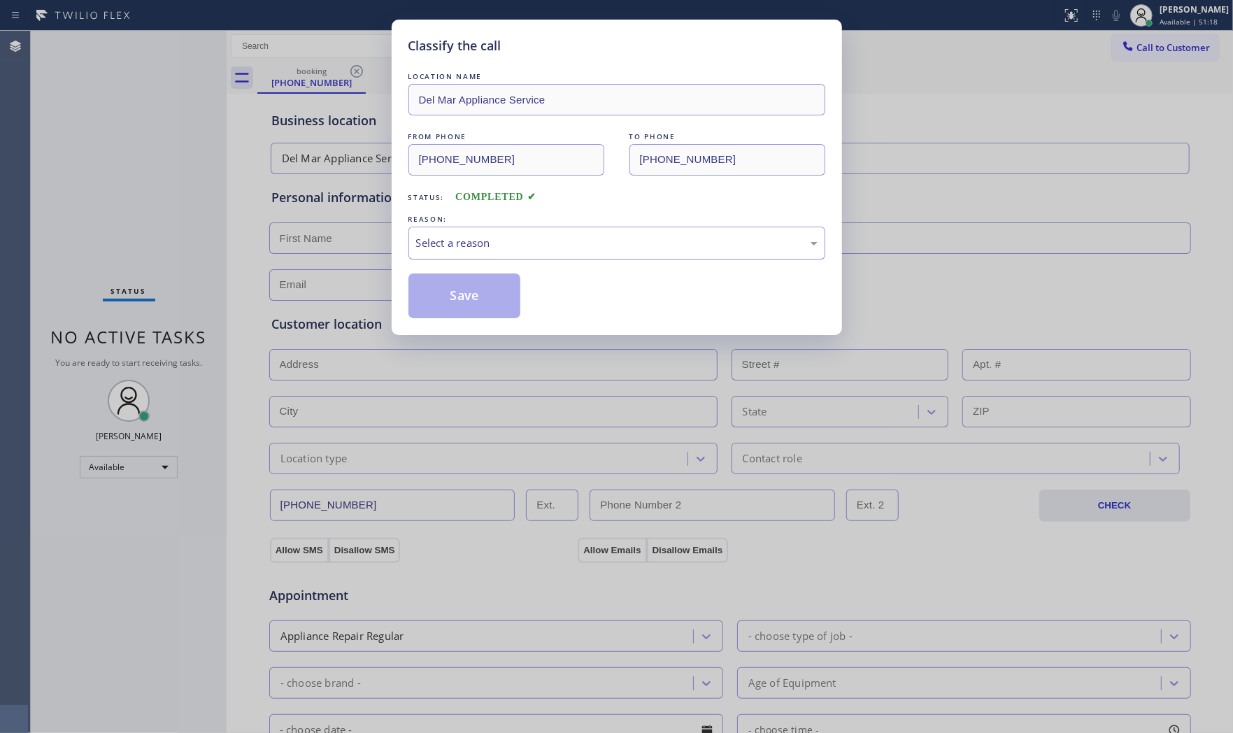
click at [436, 245] on div "Select a reason" at bounding box center [616, 243] width 401 height 16
click at [447, 294] on button "Save" at bounding box center [464, 295] width 113 height 45
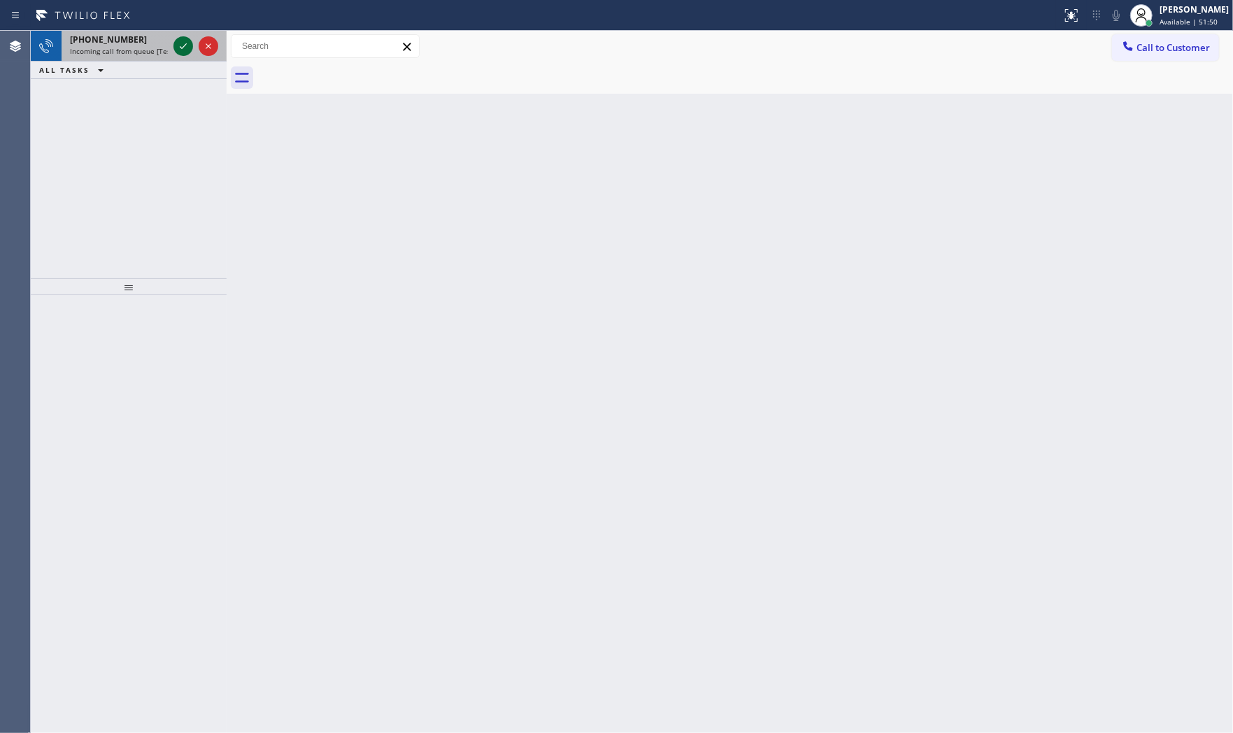
click at [186, 53] on icon at bounding box center [183, 46] width 17 height 17
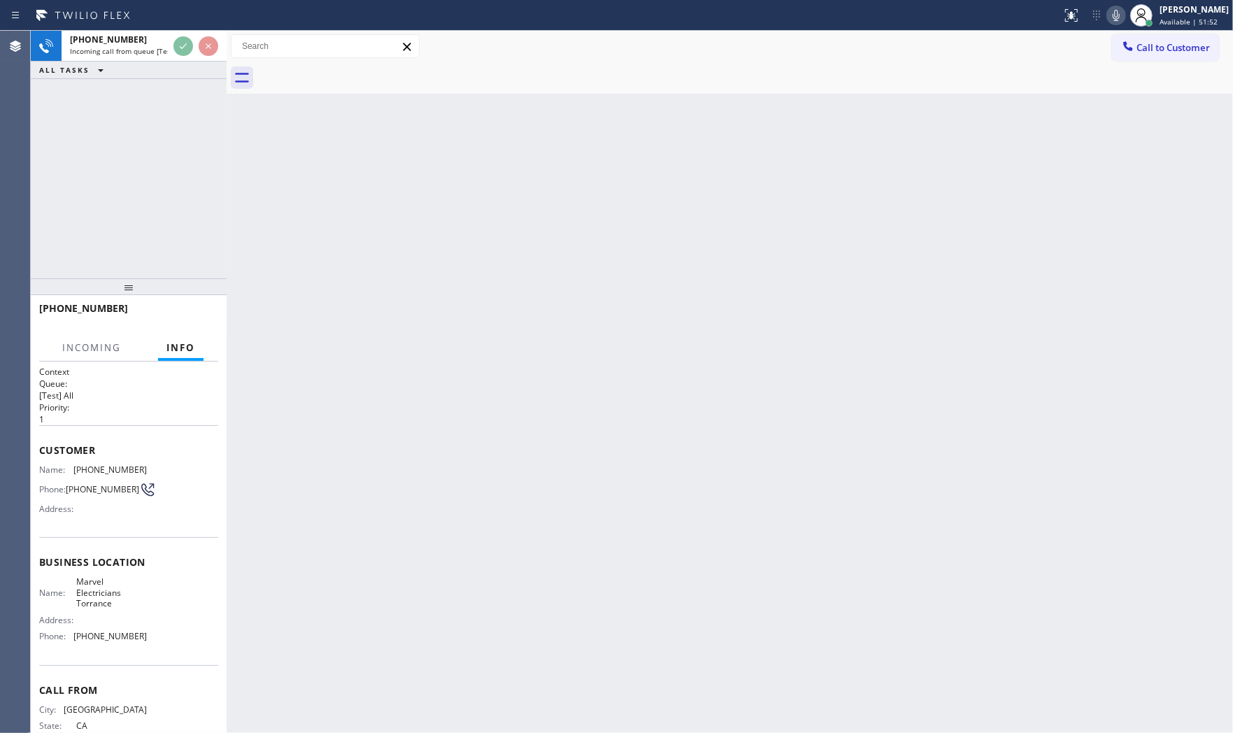
scroll to position [44, 0]
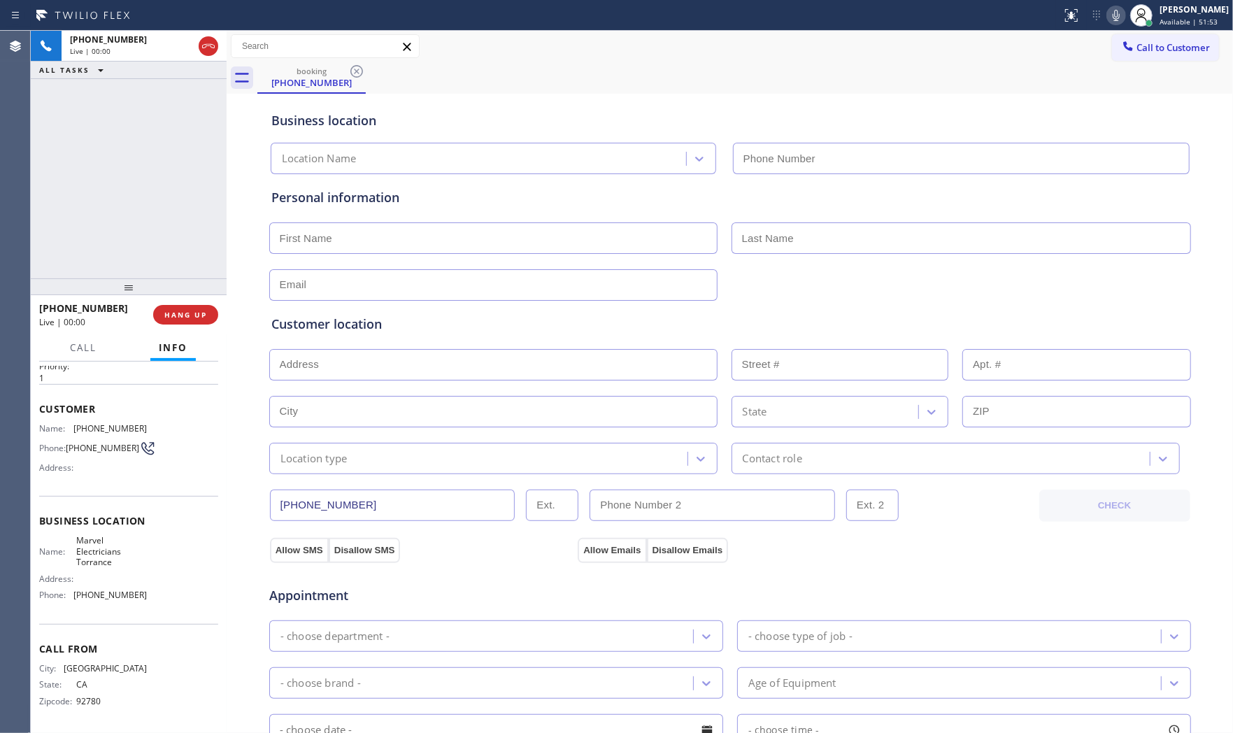
type input "(310) 388-3878"
click at [1107, 17] on icon at bounding box center [1115, 15] width 17 height 17
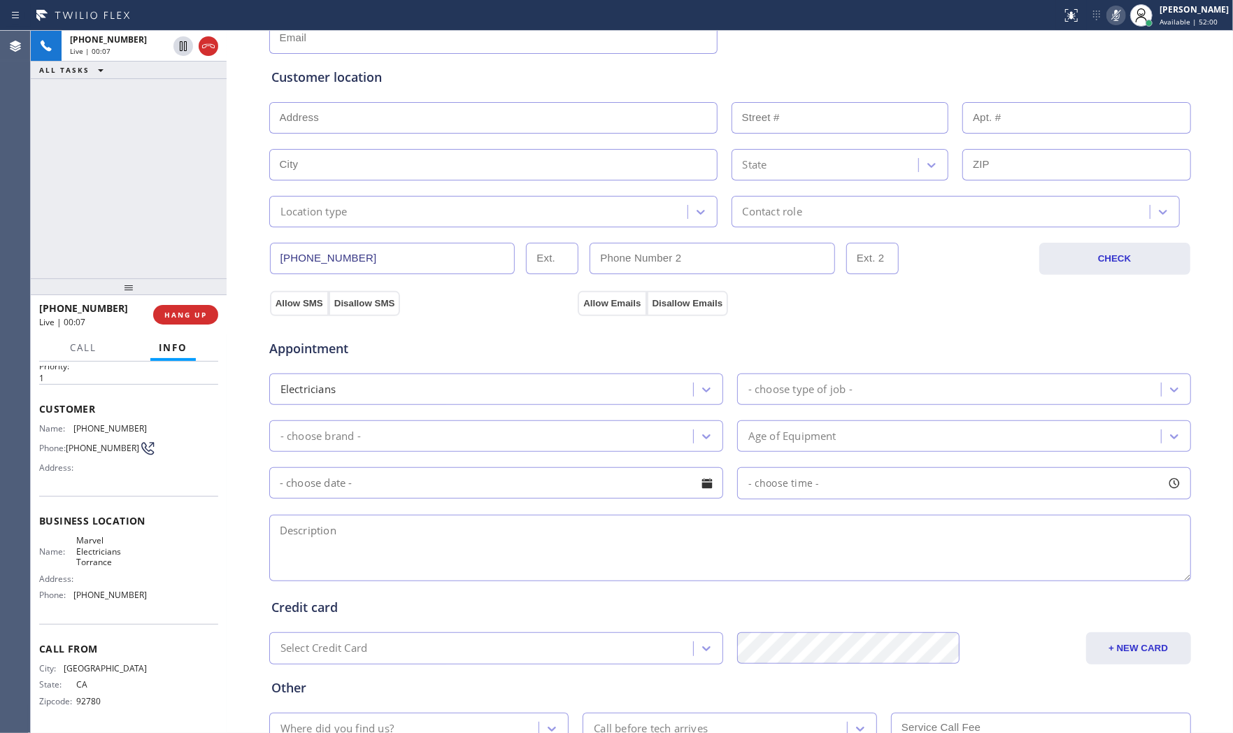
scroll to position [0, 0]
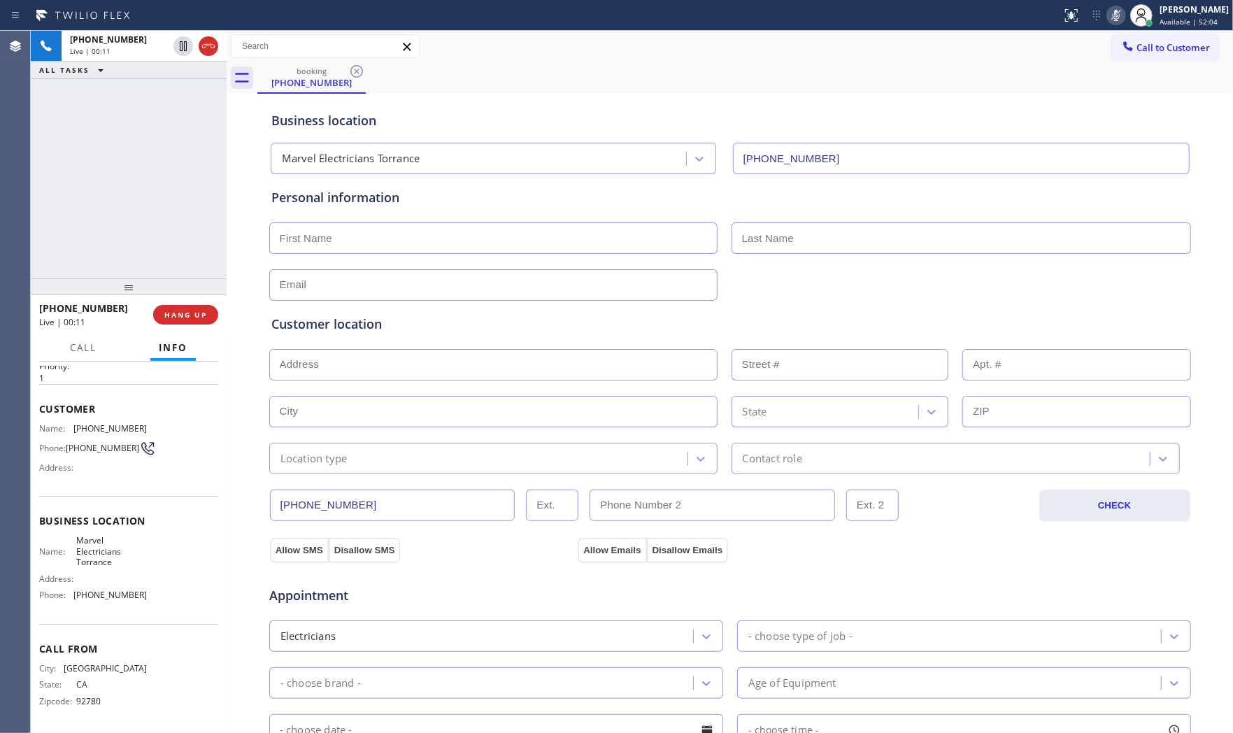
click at [1112, 13] on icon at bounding box center [1115, 15] width 7 height 11
click at [1110, 20] on icon at bounding box center [1115, 15] width 17 height 17
click at [1112, 20] on icon at bounding box center [1115, 15] width 7 height 11
click at [191, 311] on span "HANG UP" at bounding box center [185, 315] width 43 height 10
click at [336, 235] on input "text" at bounding box center [493, 237] width 448 height 31
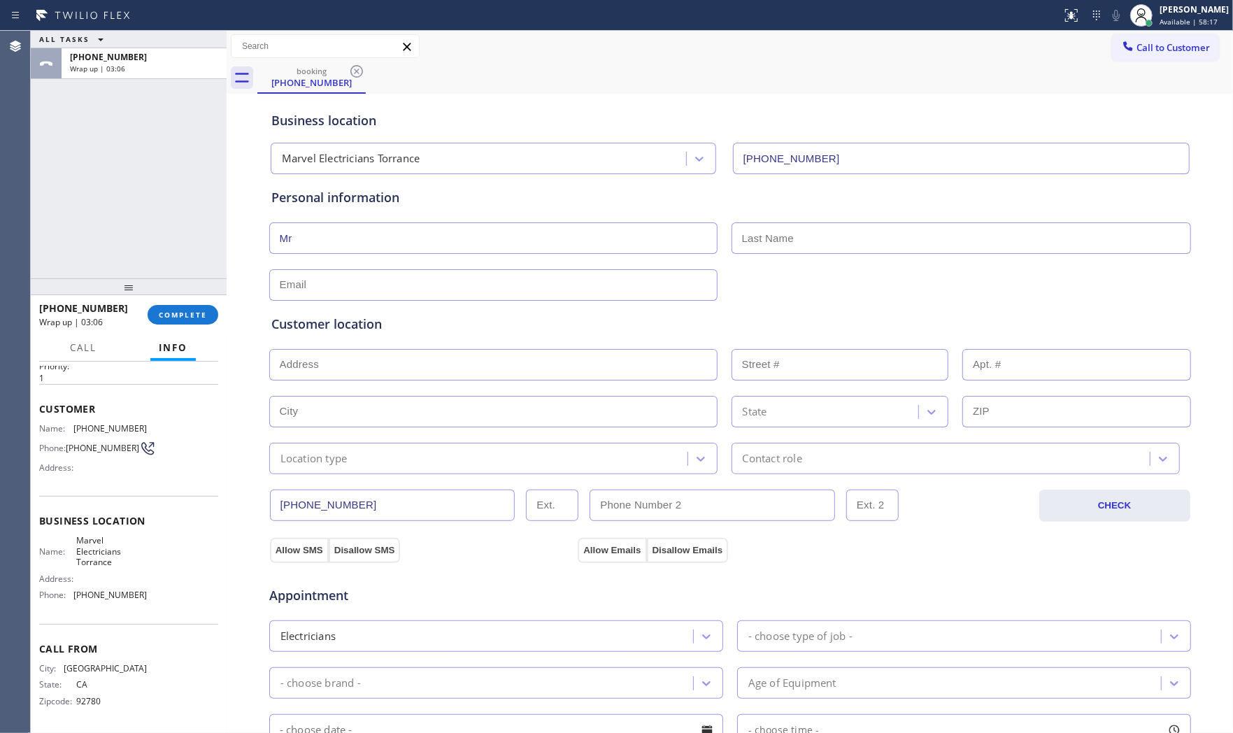
type input "Mr"
type input "Trevor"
type input "no@gmail.com"
click at [379, 375] on input "text" at bounding box center [493, 364] width 448 height 31
paste input "Fallbrook, CA 92028"
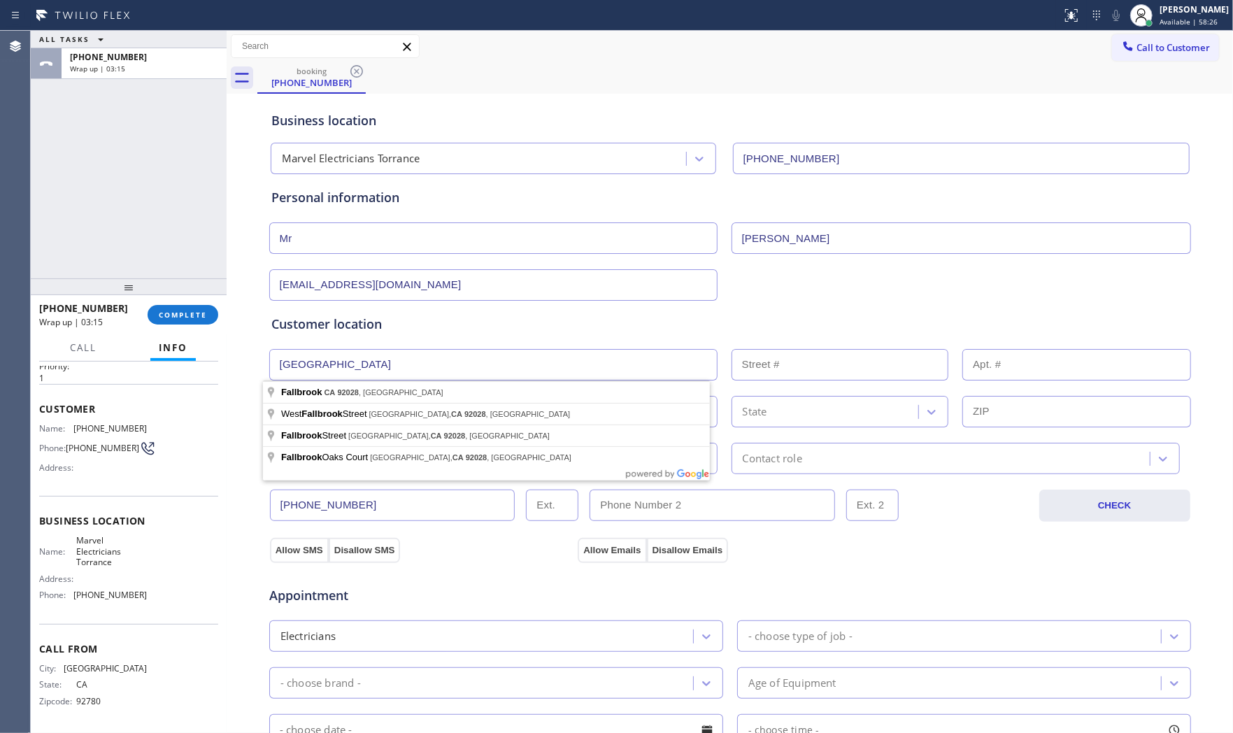
type input "Fallbrook, CA 92028, USA"
type input "Fallbrook"
type input "92028"
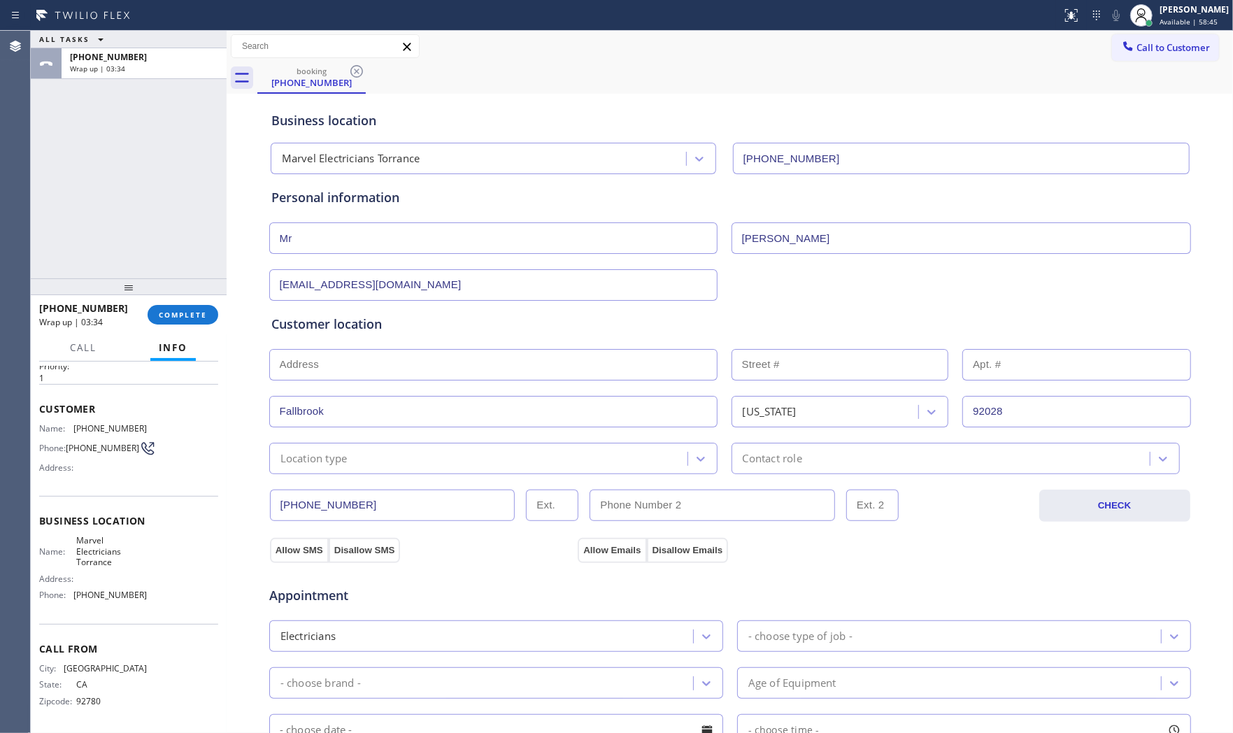
drag, startPoint x: 330, startPoint y: 457, endPoint x: 330, endPoint y: 466, distance: 9.1
click at [330, 457] on div "Location type" at bounding box center [313, 458] width 67 height 16
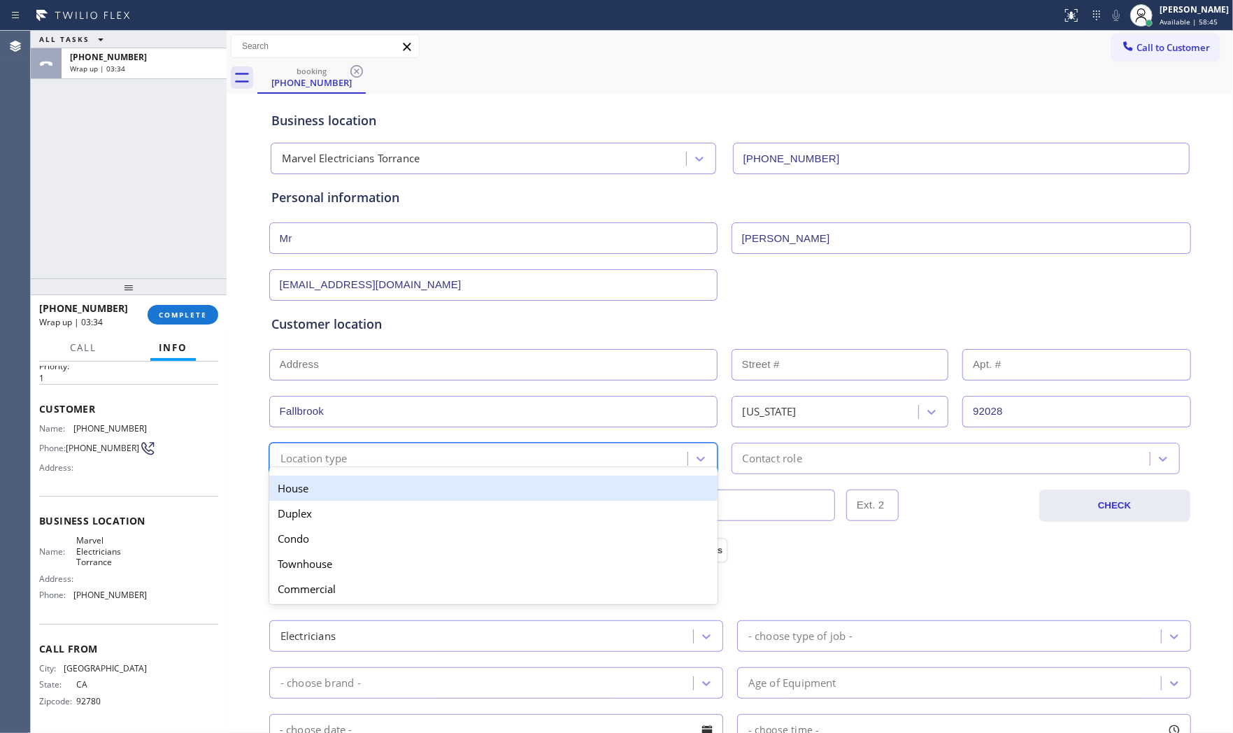
click at [330, 487] on div "House" at bounding box center [493, 487] width 448 height 25
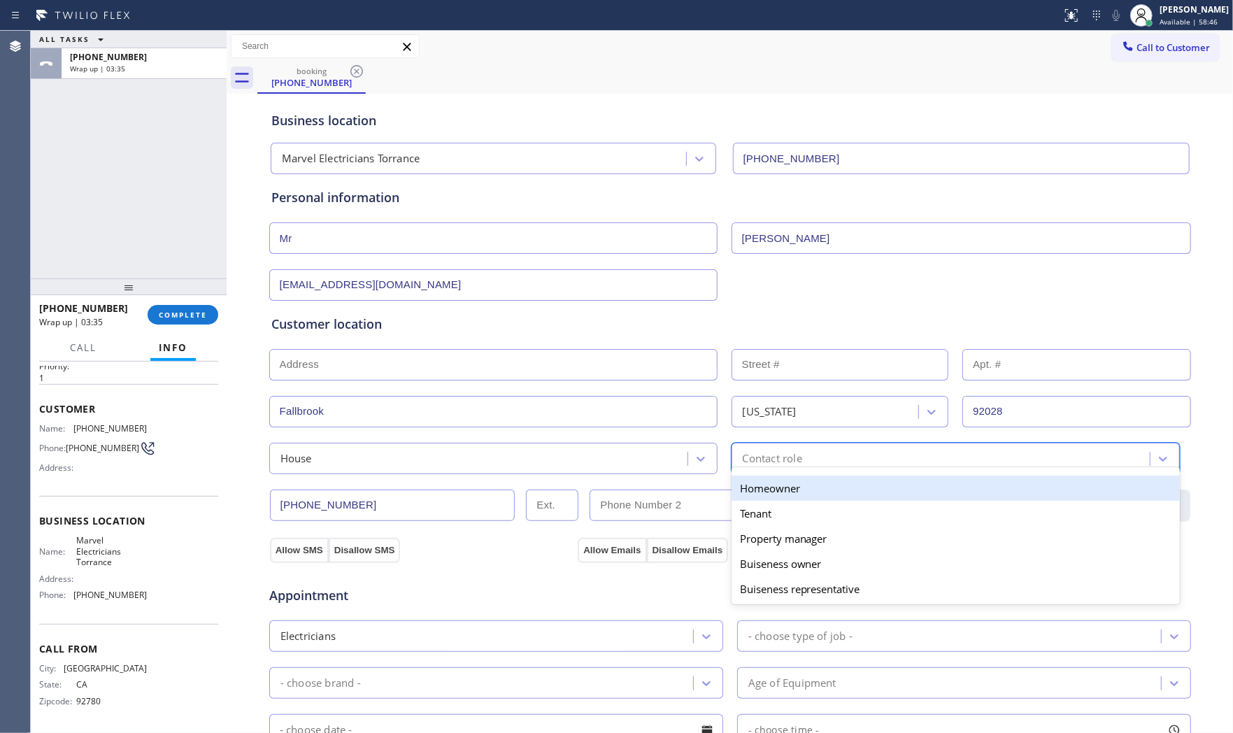
click at [749, 454] on div "Contact role" at bounding box center [772, 458] width 59 height 16
drag, startPoint x: 736, startPoint y: 485, endPoint x: 558, endPoint y: 533, distance: 184.5
click at [736, 486] on div "Homeowner" at bounding box center [955, 487] width 448 height 25
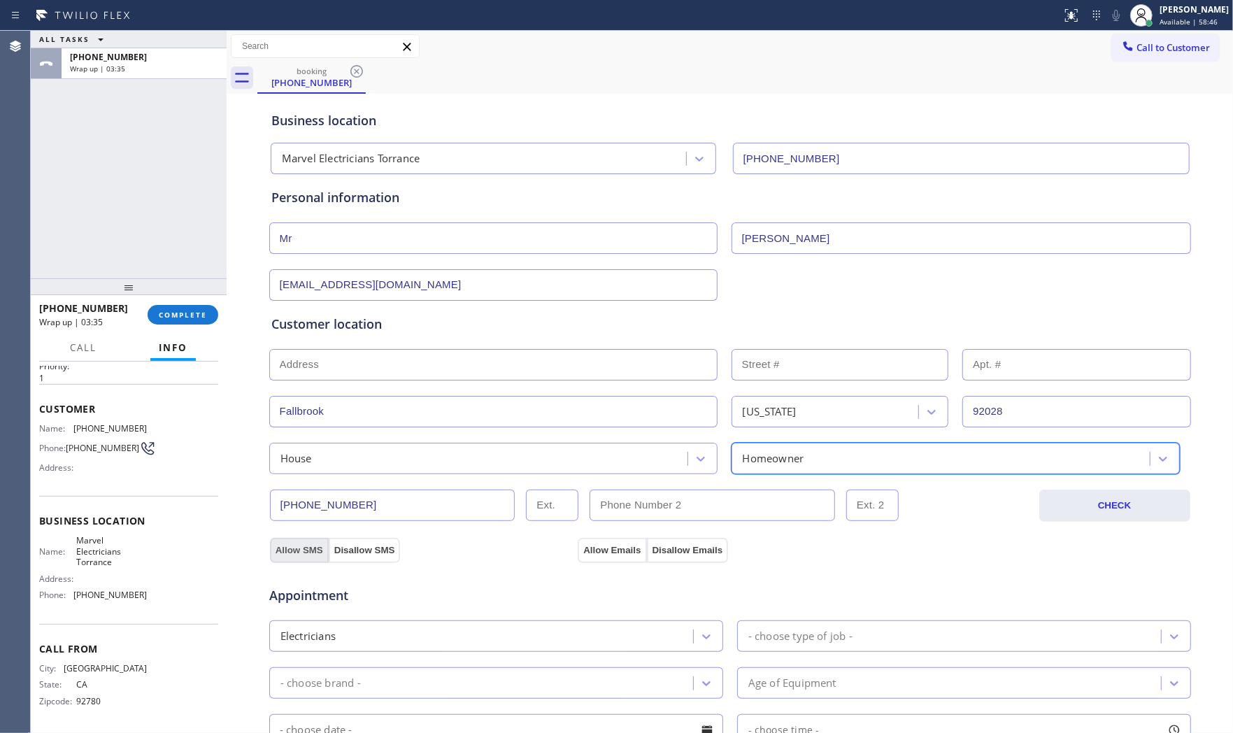
click at [275, 554] on button "Allow SMS" at bounding box center [299, 550] width 59 height 25
click at [578, 551] on button "Allow Emails" at bounding box center [612, 550] width 69 height 25
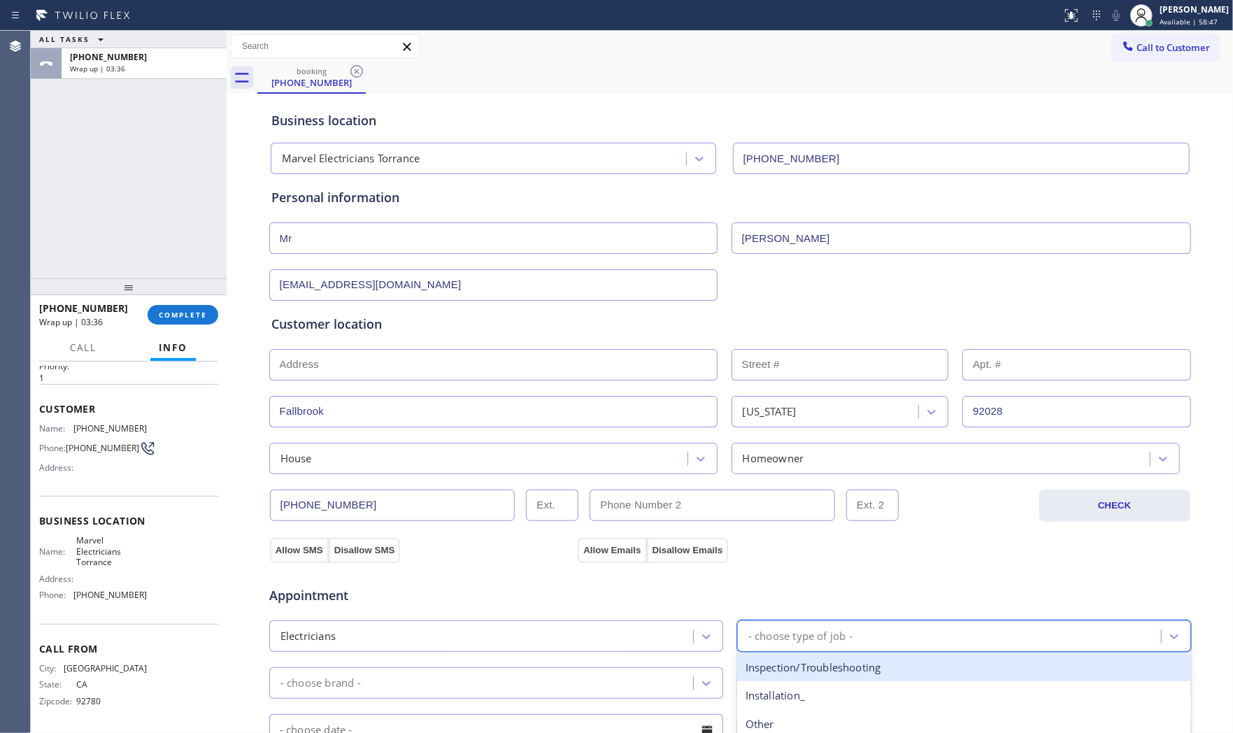
drag, startPoint x: 843, startPoint y: 634, endPoint x: 848, endPoint y: 620, distance: 14.8
click at [844, 634] on div "- choose type of job -" at bounding box center [800, 636] width 104 height 16
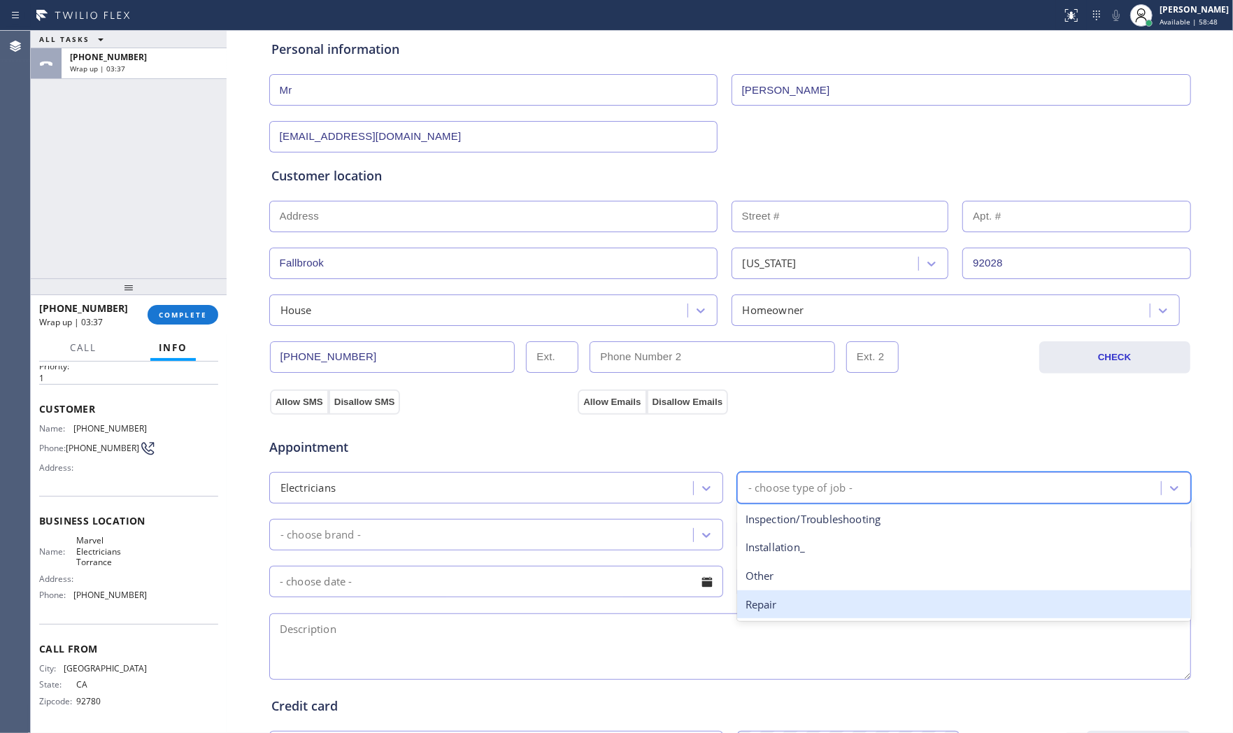
scroll to position [155, 0]
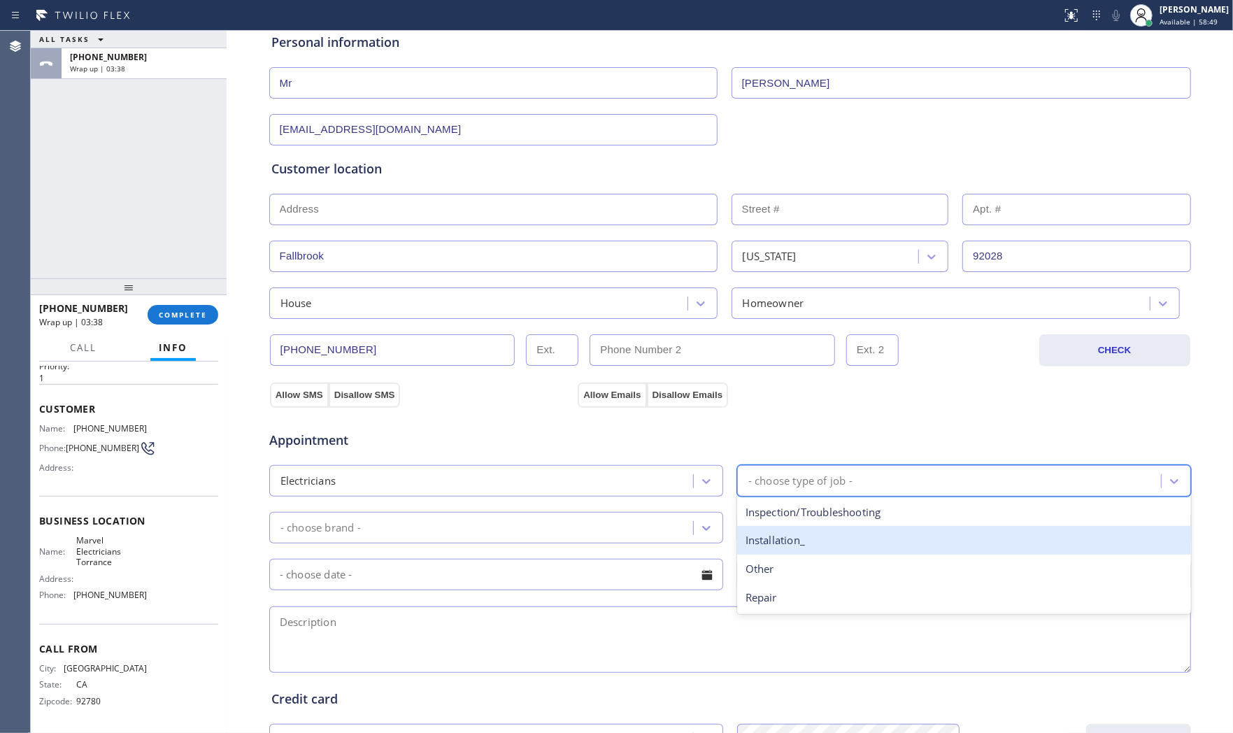
drag, startPoint x: 820, startPoint y: 545, endPoint x: 807, endPoint y: 543, distance: 13.4
click at [820, 544] on div "Installation_" at bounding box center [964, 540] width 454 height 29
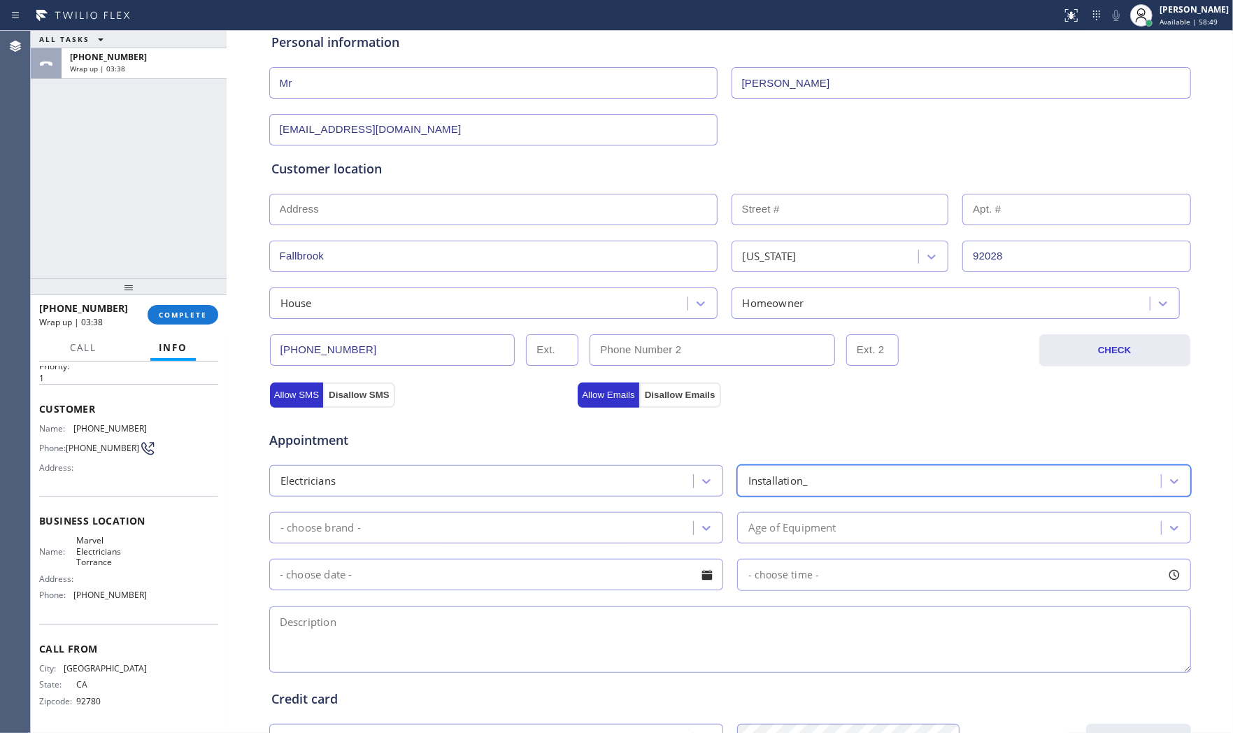
click at [577, 540] on div "- choose brand -" at bounding box center [496, 527] width 454 height 31
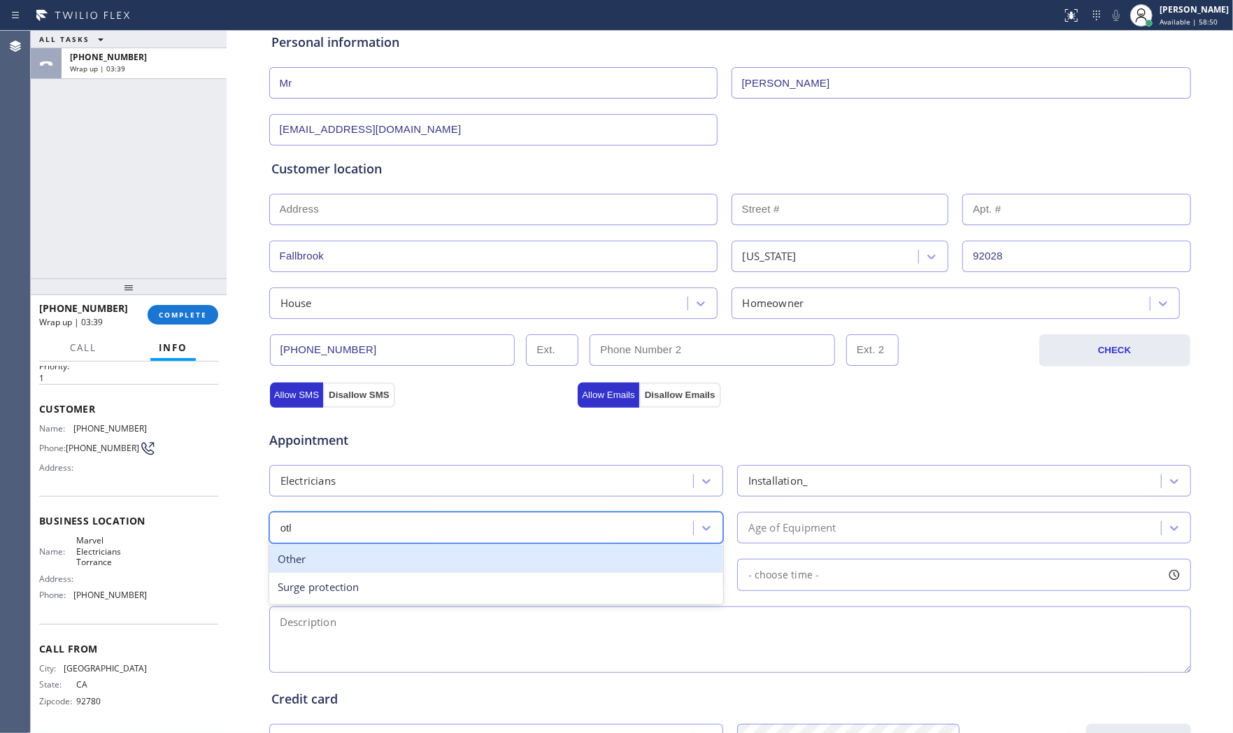
type input "other"
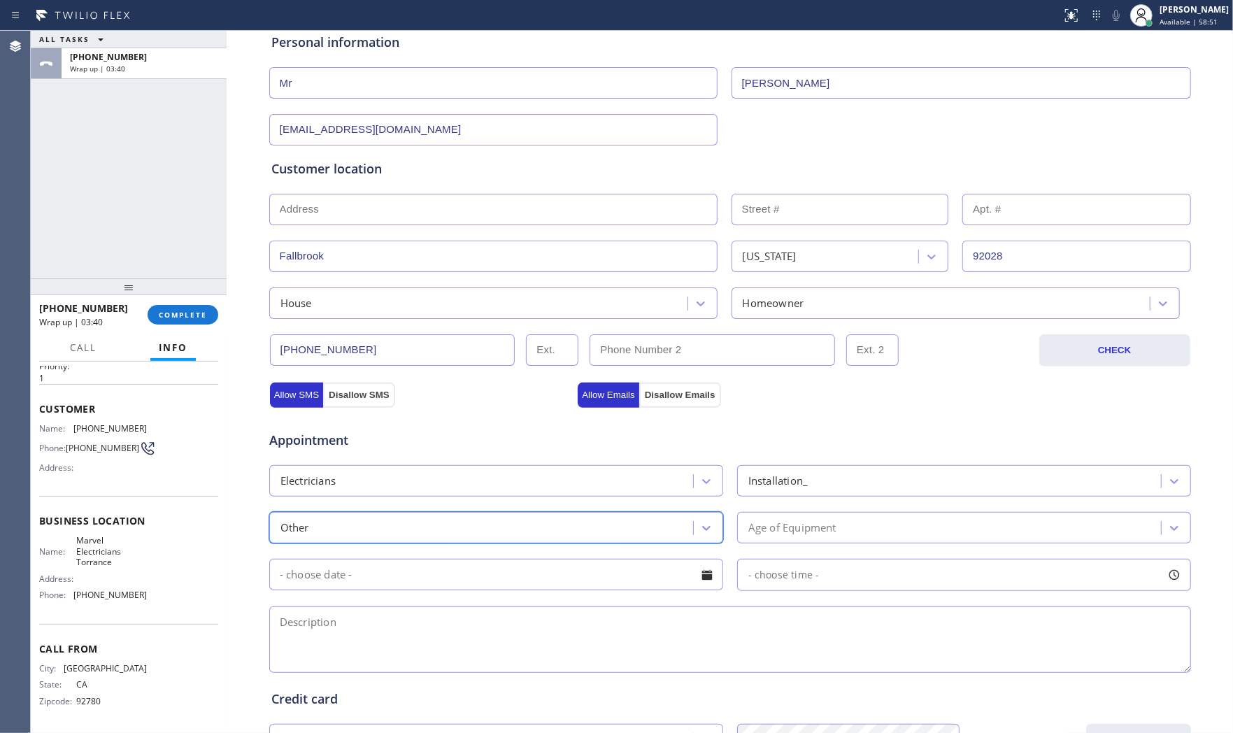
click at [782, 538] on div "Age of Equipment" at bounding box center [950, 527] width 419 height 24
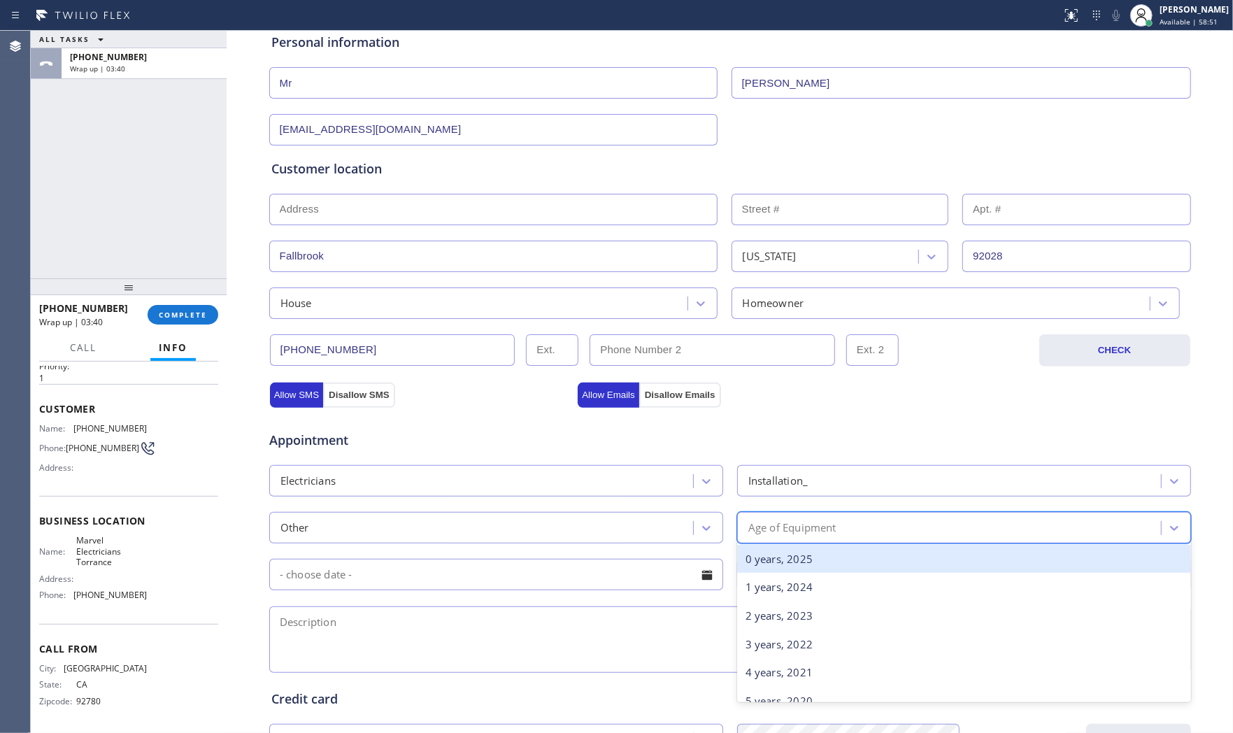
click at [770, 559] on div "0 years, 2025" at bounding box center [964, 559] width 454 height 29
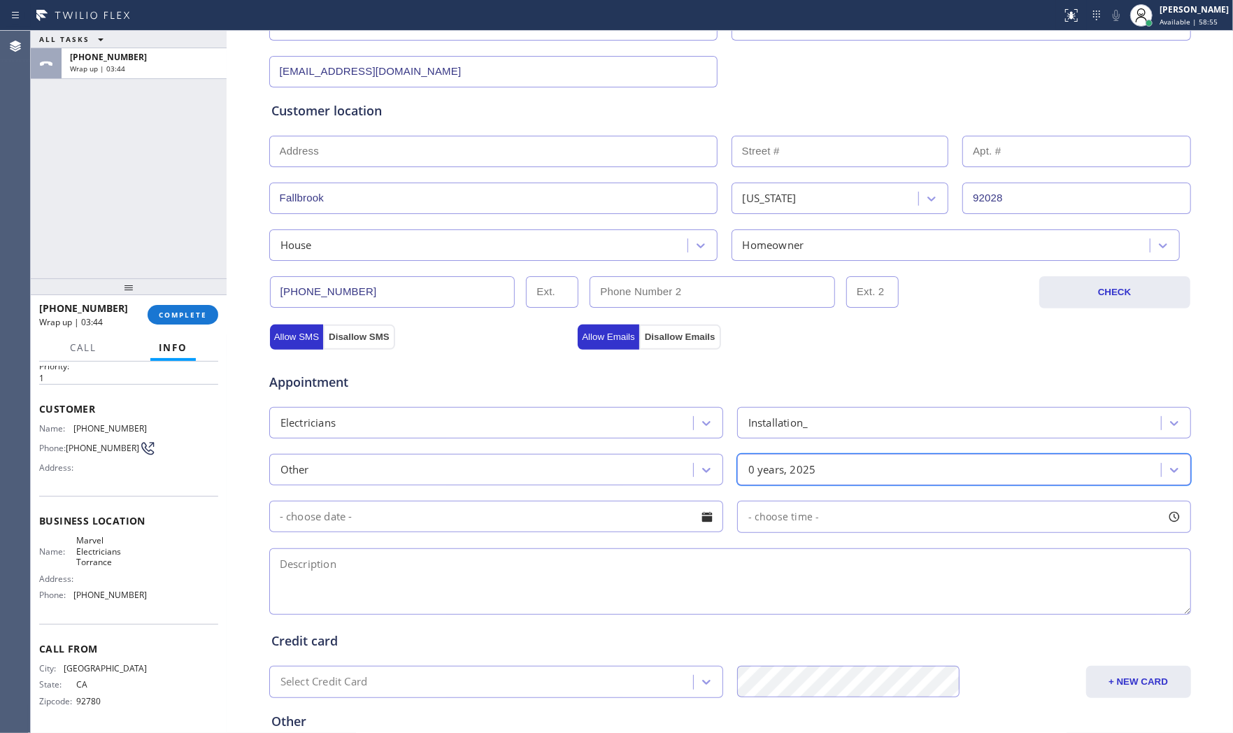
scroll to position [350, 0]
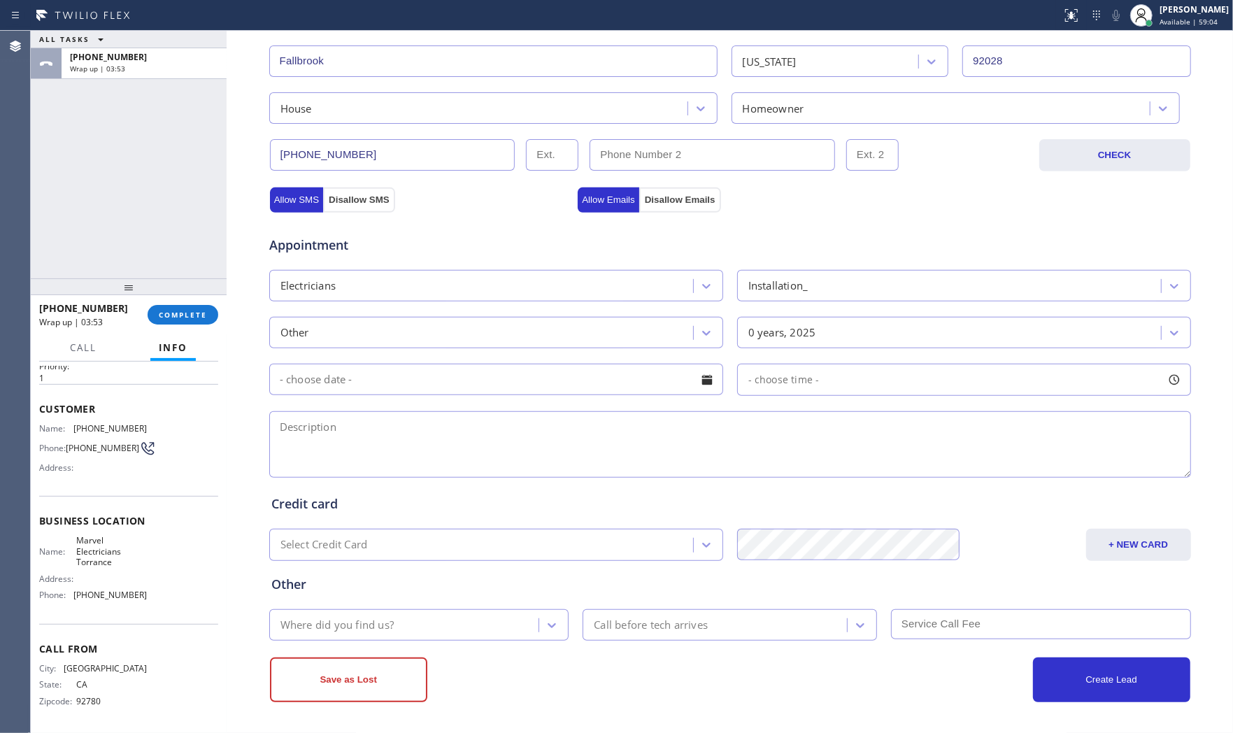
click at [383, 439] on textarea at bounding box center [729, 444] width 921 height 66
paste textarea "Have and ADU and house with 2 separate tenant wondering if theres a way to set …"
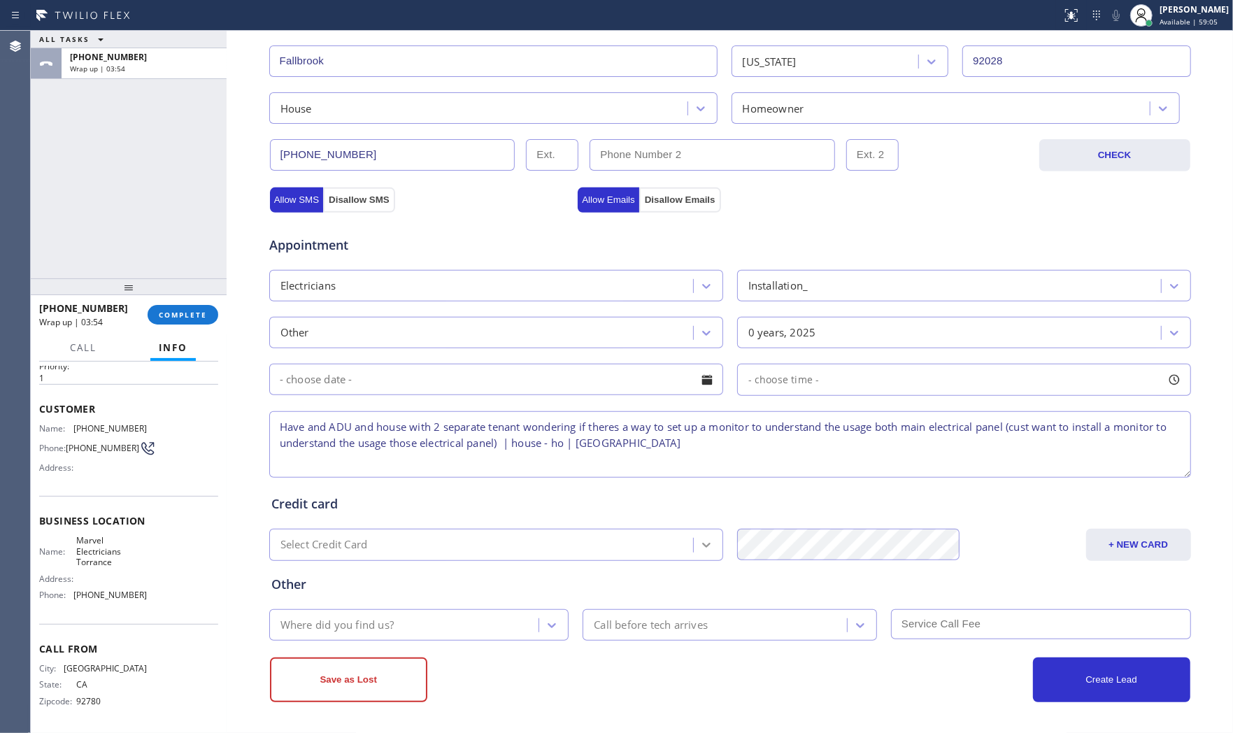
type textarea "Have and ADU and house with 2 separate tenant wondering if theres a way to set …"
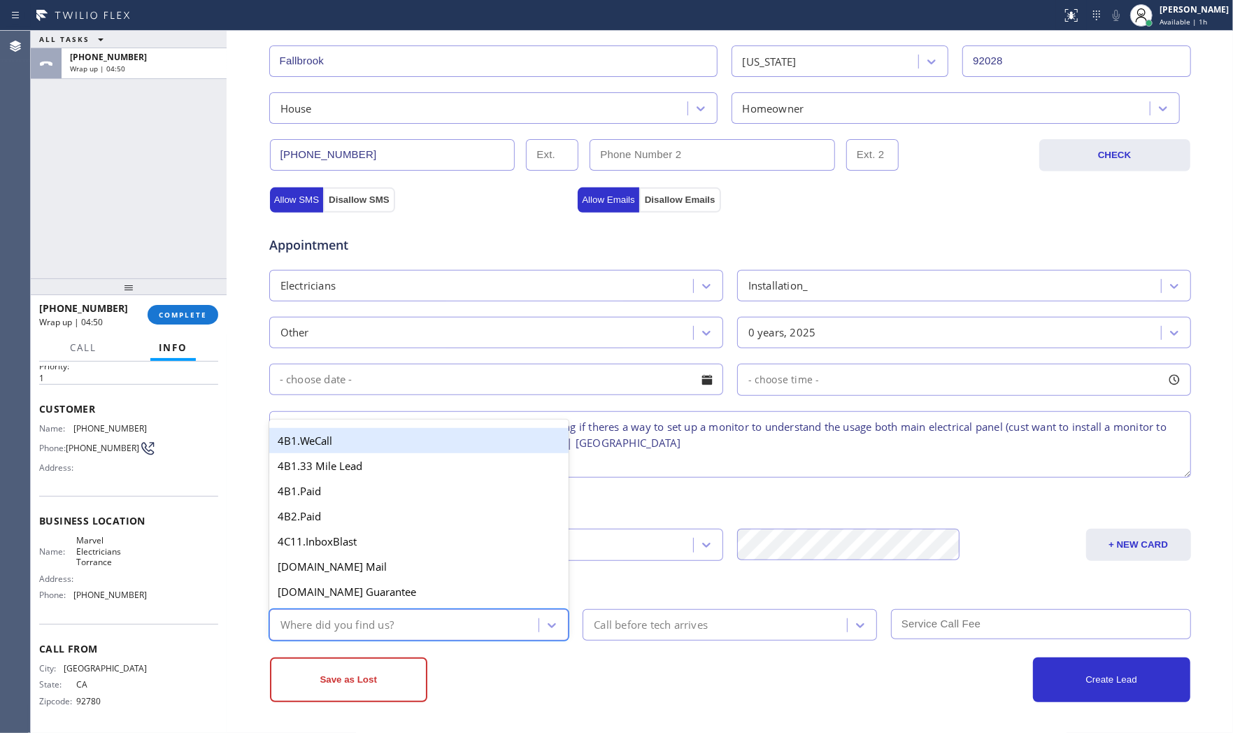
click at [464, 617] on div "Where did you find us?" at bounding box center [406, 624] width 266 height 24
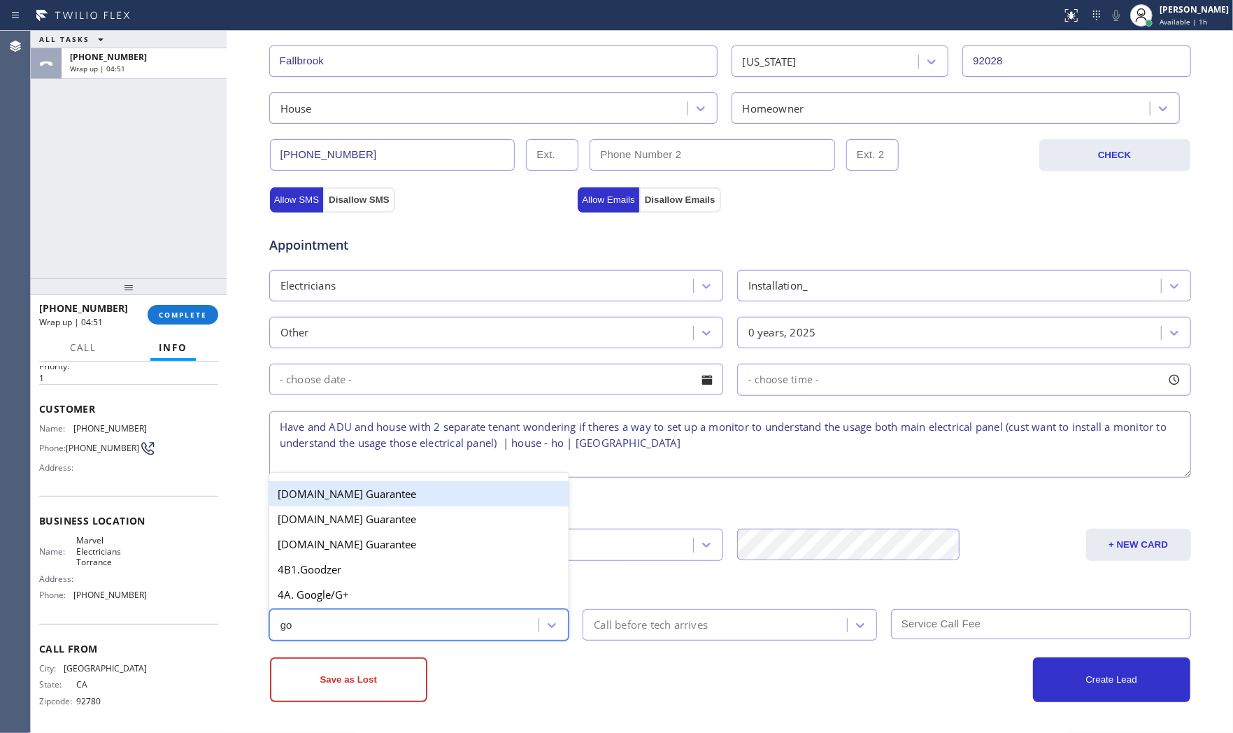
type input "goo"
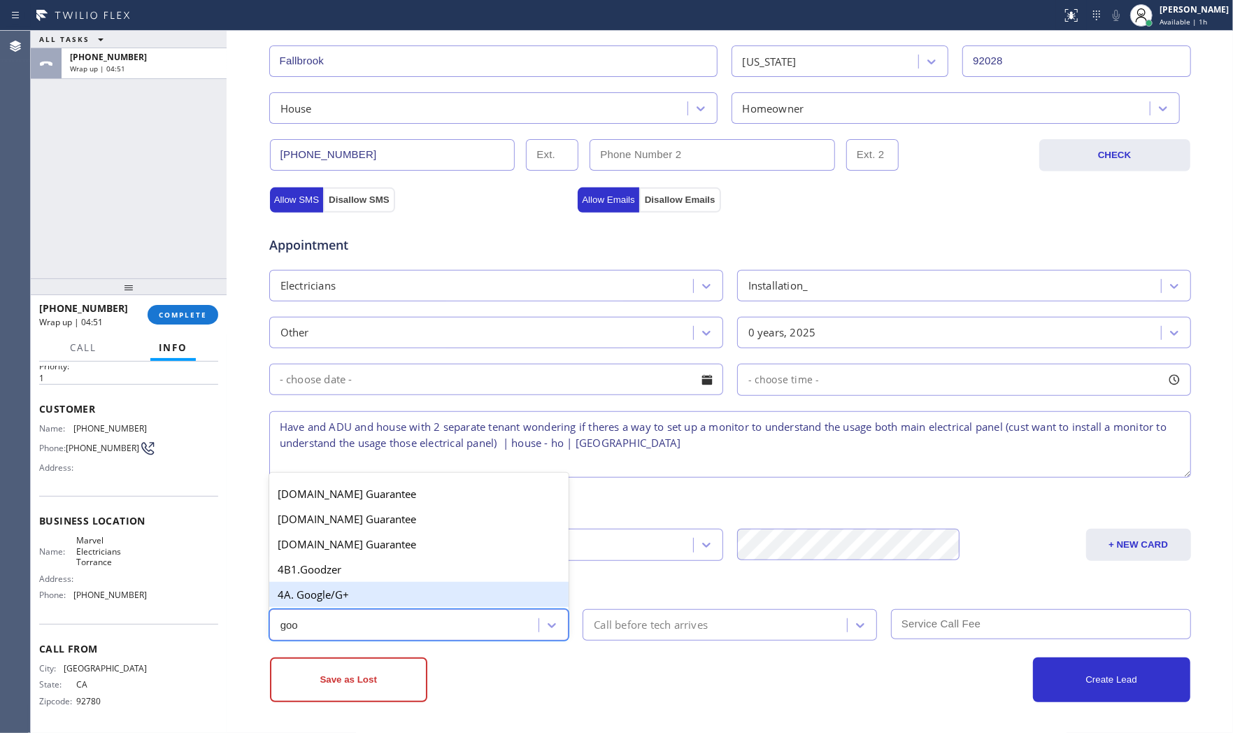
click at [396, 590] on div "4A. Google/G+" at bounding box center [419, 594] width 300 height 25
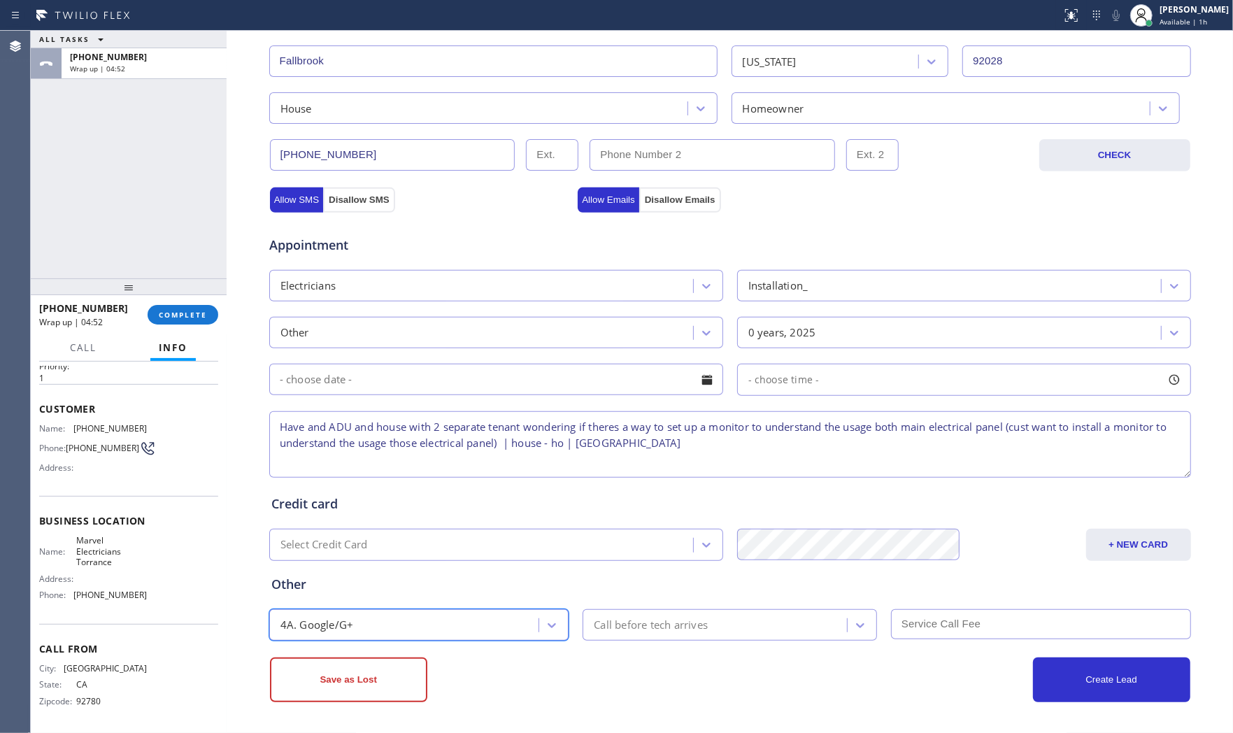
click at [563, 705] on div "Business location Marvel Electricians Torrance (310) 388-3878 Personal informat…" at bounding box center [730, 238] width 1006 height 990
click at [563, 703] on div "Business location Marvel Electricians Torrance (310) 388-3878 Personal informat…" at bounding box center [730, 238] width 1006 height 990
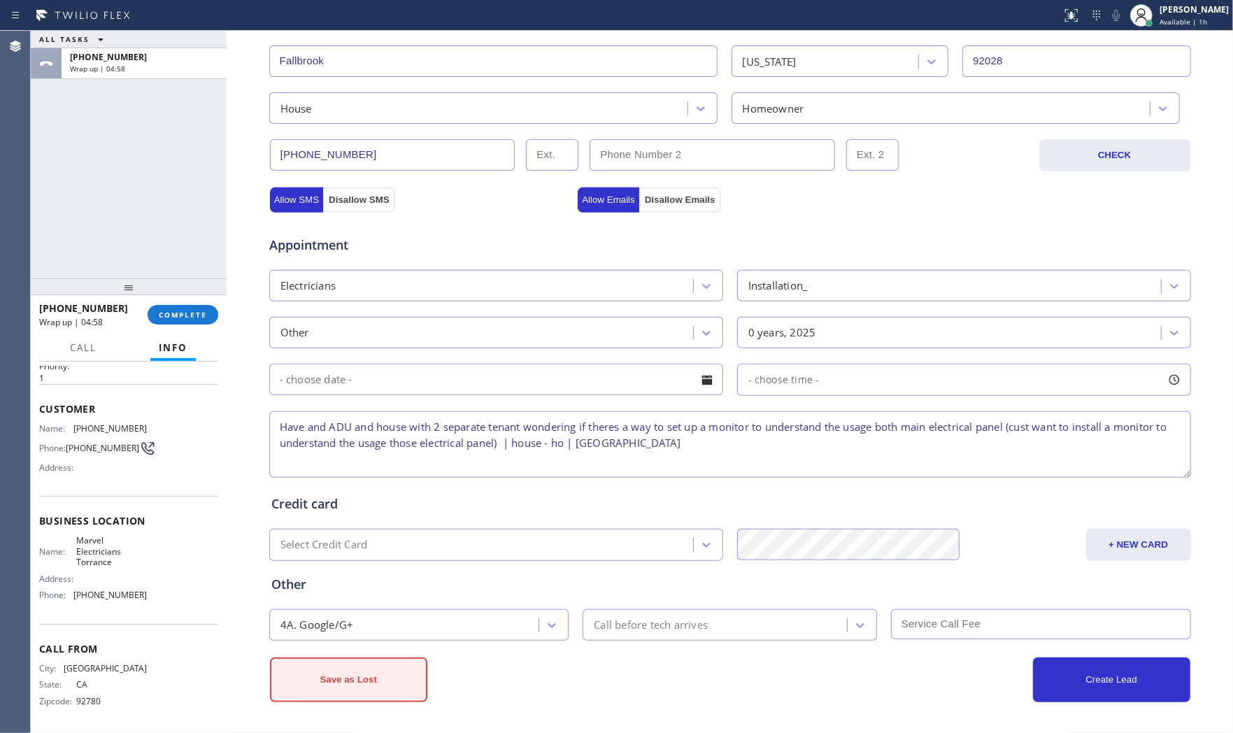
click at [358, 667] on button "Save as Lost" at bounding box center [348, 679] width 157 height 45
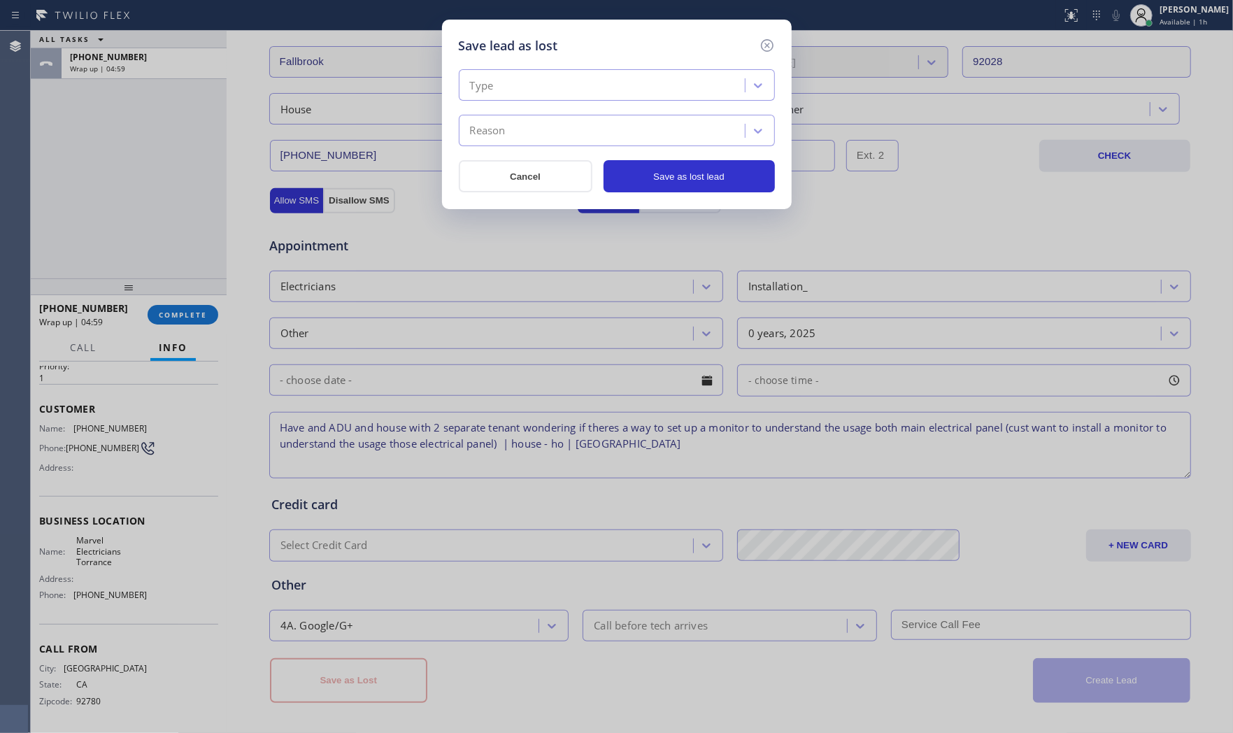
click at [555, 96] on div "Type" at bounding box center [604, 85] width 282 height 24
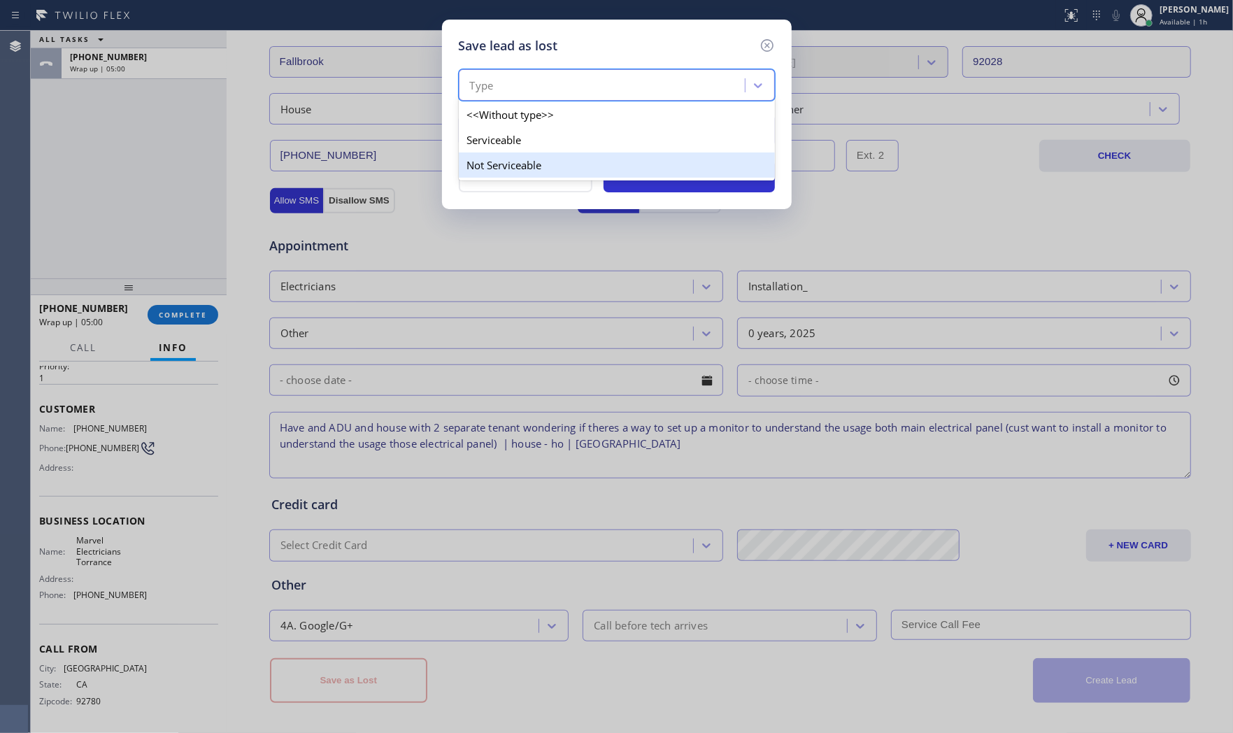
click at [525, 156] on div "Not Serviceable" at bounding box center [617, 164] width 316 height 25
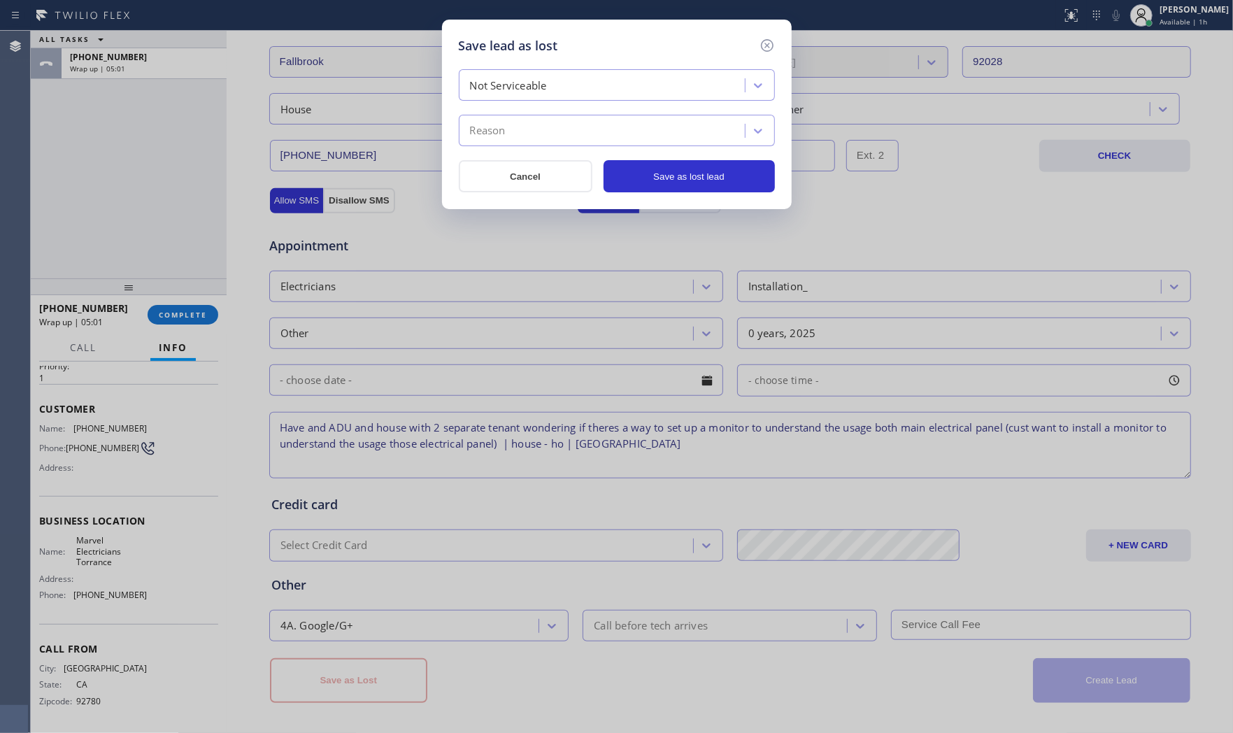
click at [526, 133] on div "Reason" at bounding box center [604, 131] width 282 height 24
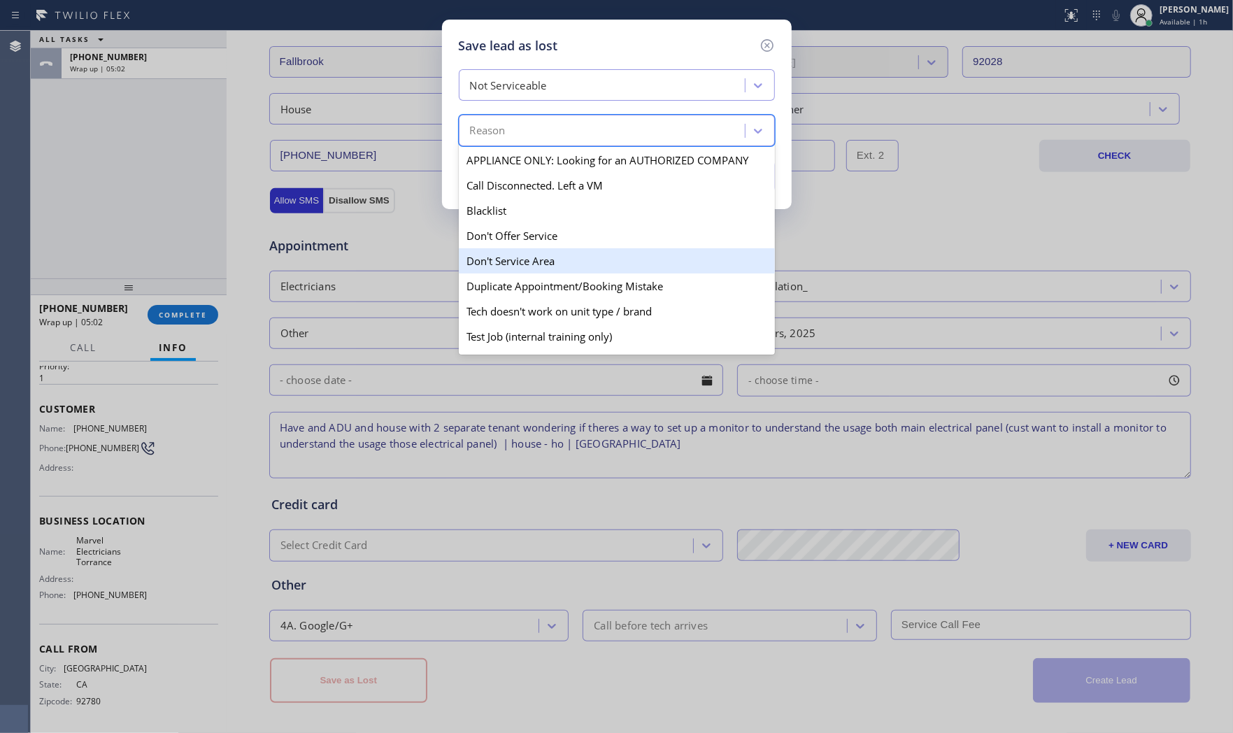
click at [515, 254] on div "Don't Service Area" at bounding box center [617, 260] width 316 height 25
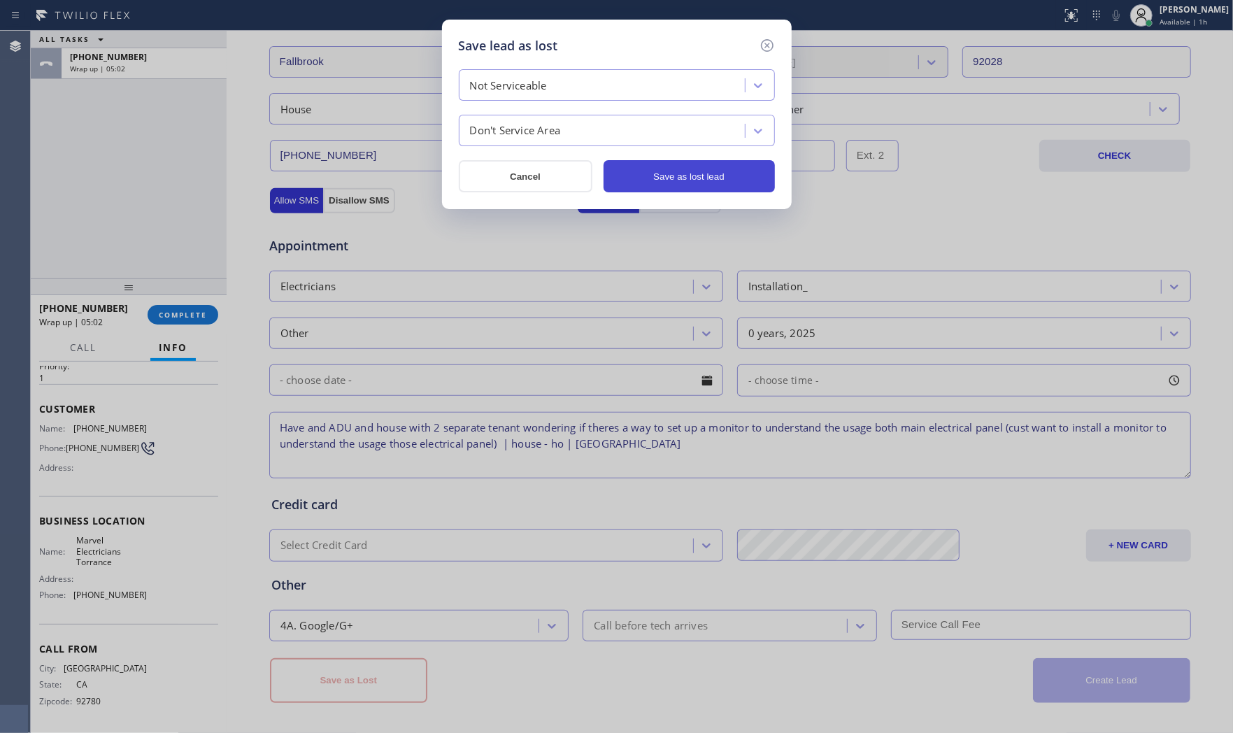
click at [710, 168] on button "Save as lost lead" at bounding box center [688, 176] width 171 height 32
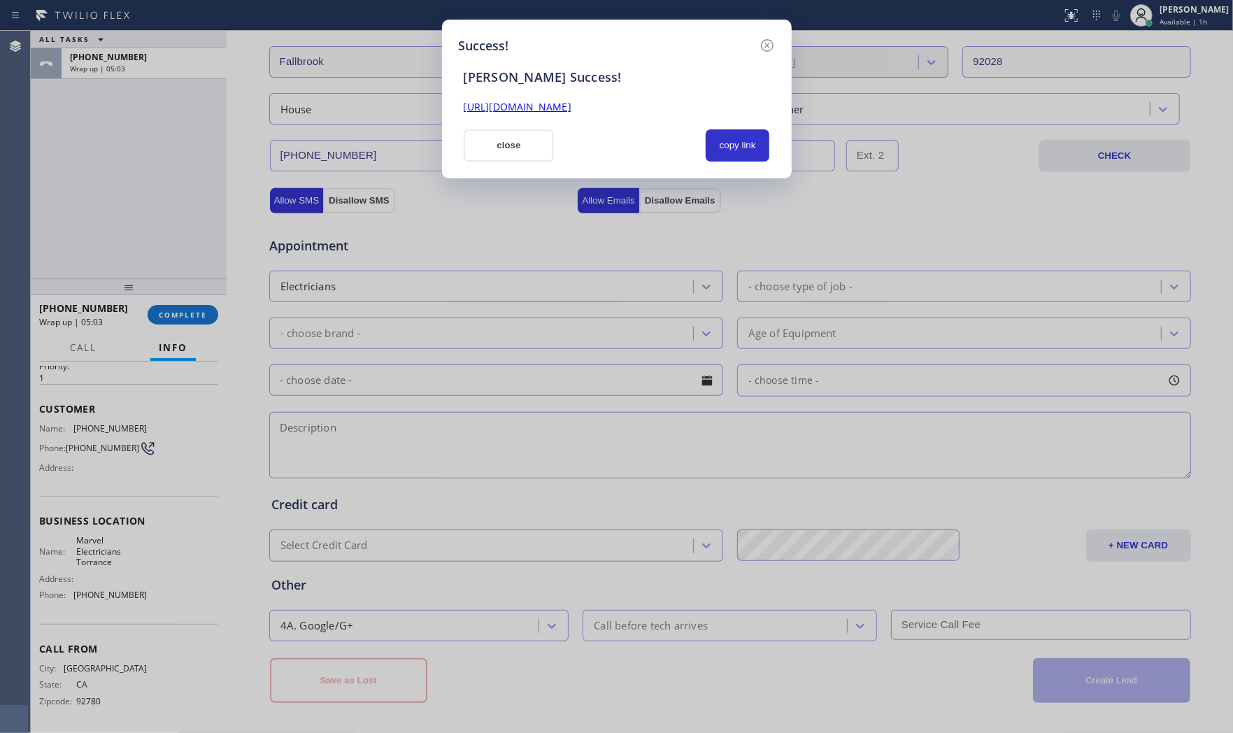
drag, startPoint x: 486, startPoint y: 143, endPoint x: 443, endPoint y: 184, distance: 59.3
click at [486, 142] on button "close" at bounding box center [509, 145] width 91 height 32
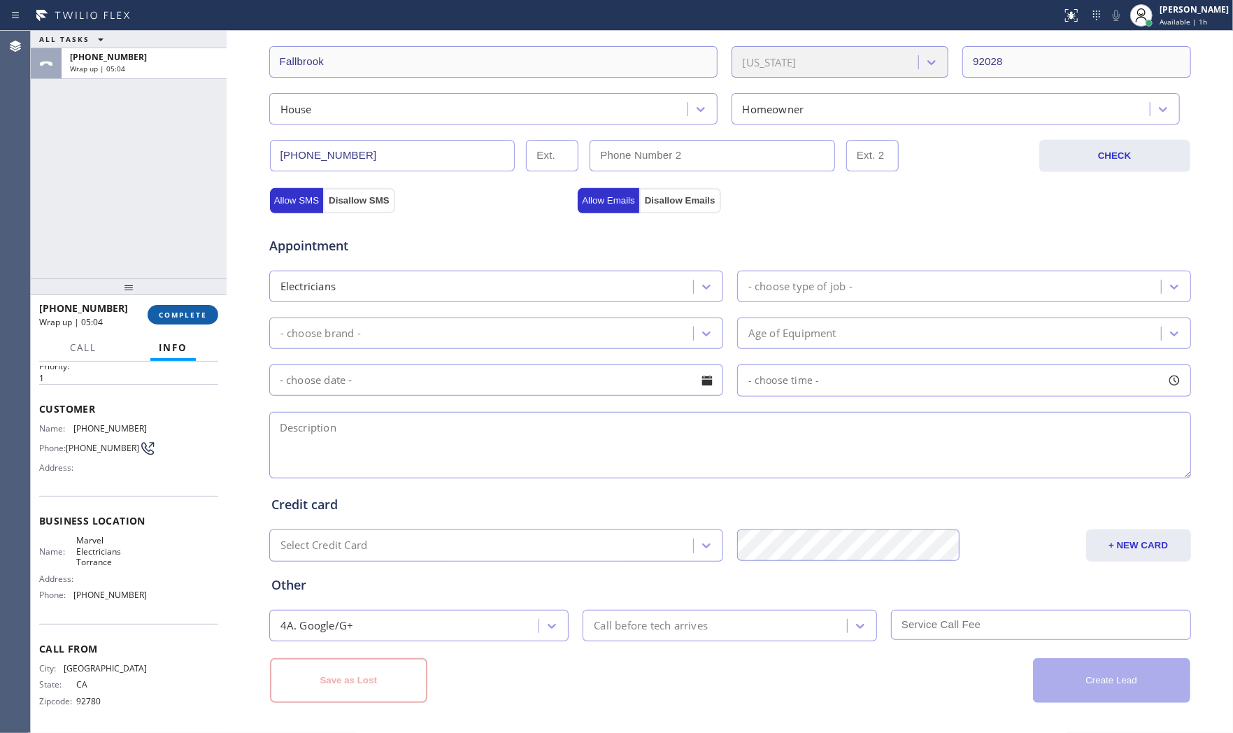
click at [201, 320] on button "COMPLETE" at bounding box center [183, 315] width 71 height 20
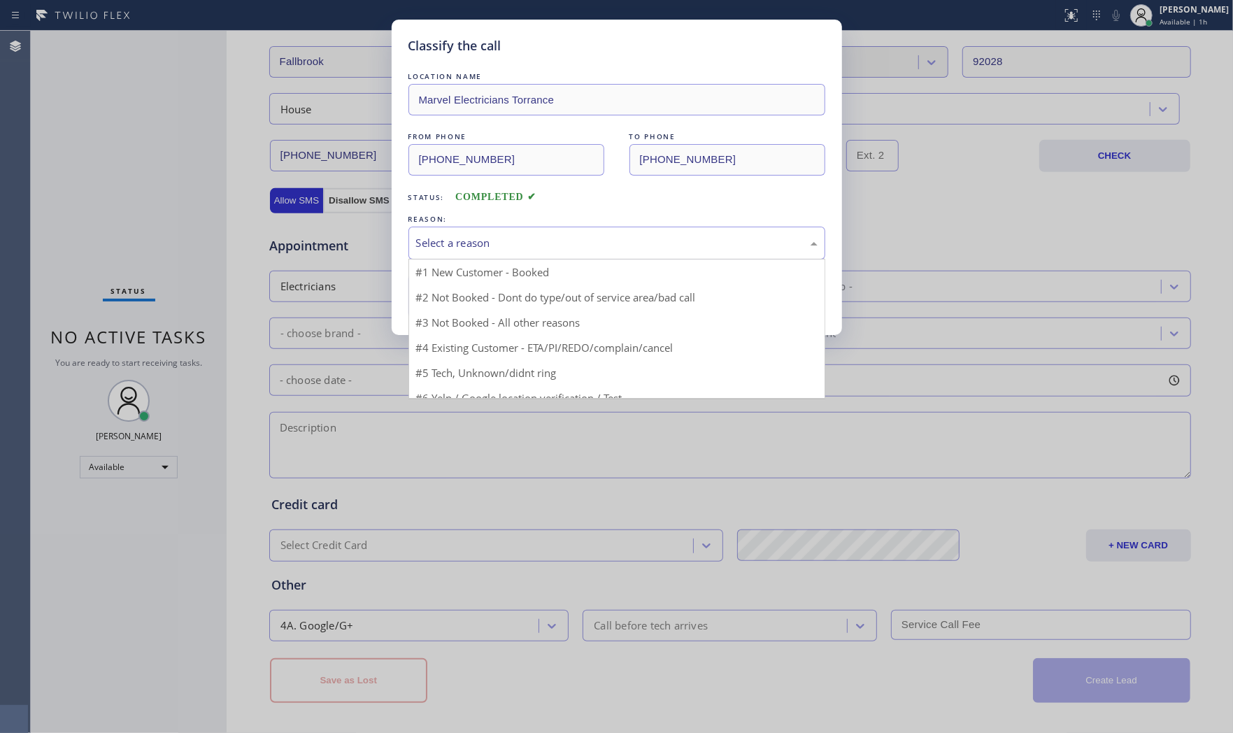
click at [514, 250] on div "Select a reason" at bounding box center [616, 243] width 401 height 16
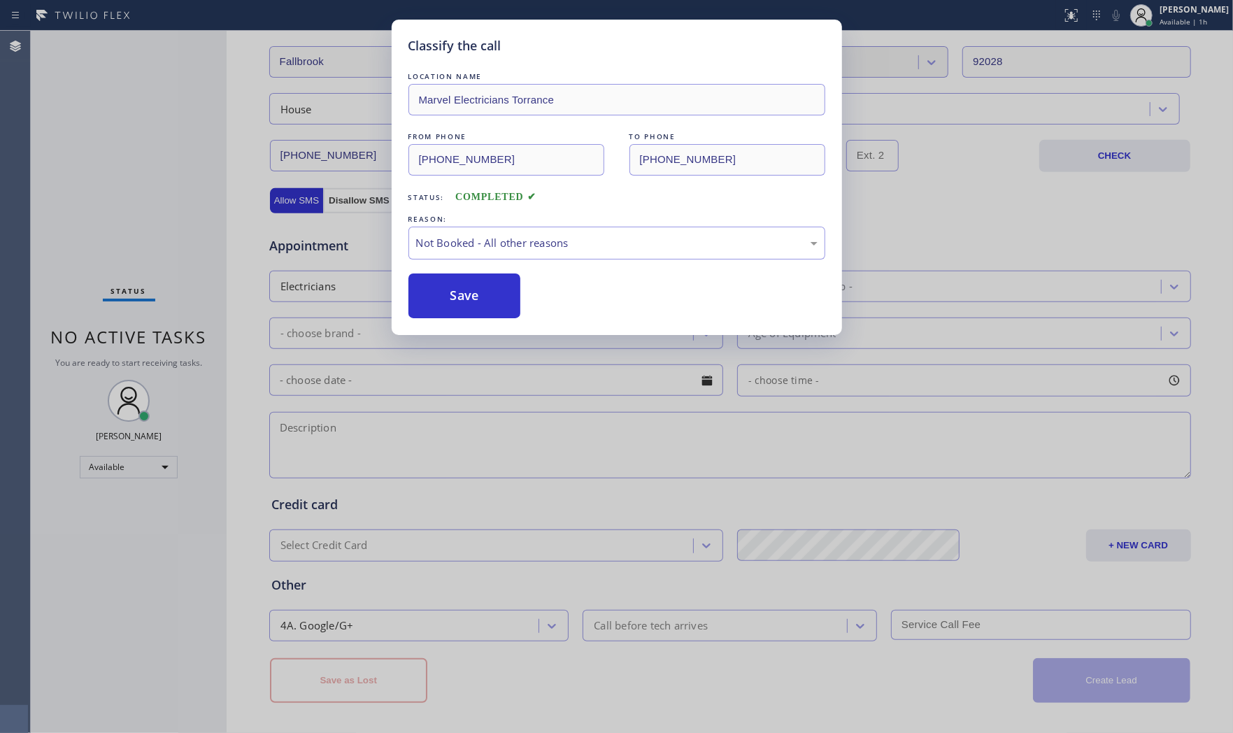
click at [472, 291] on button "Save" at bounding box center [464, 295] width 113 height 45
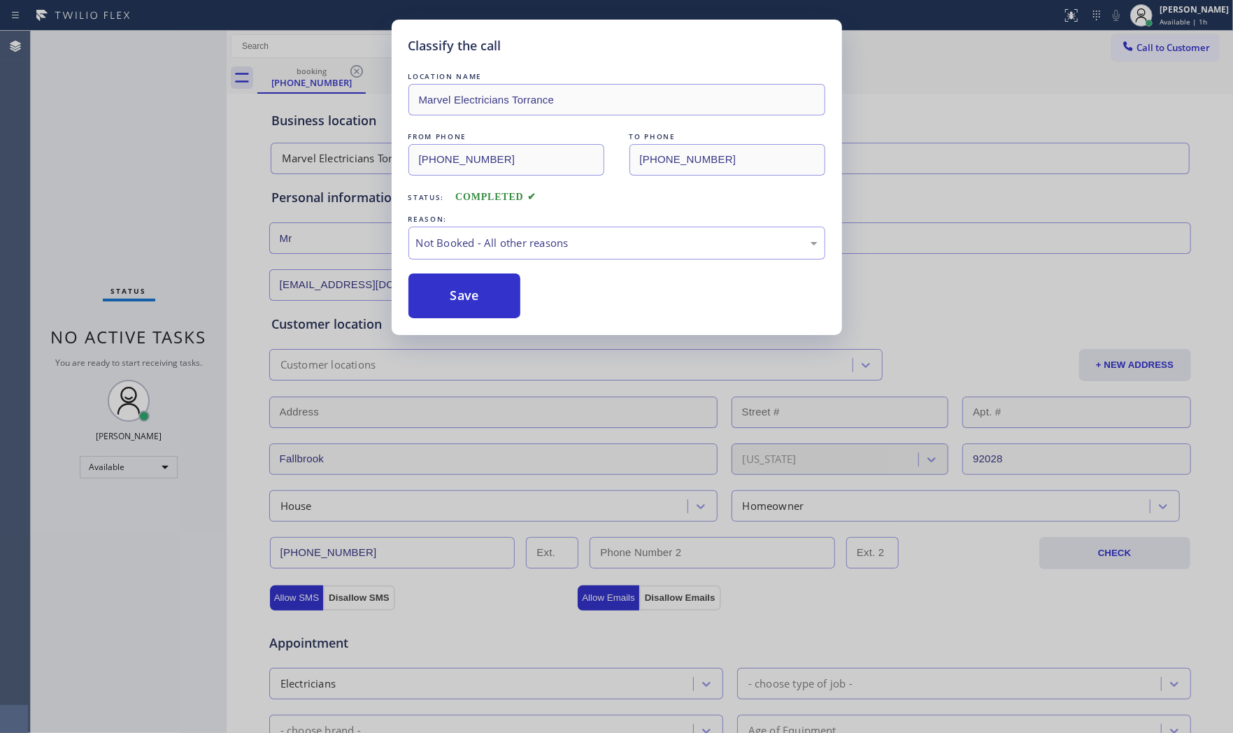
click at [472, 291] on button "Save" at bounding box center [464, 295] width 113 height 45
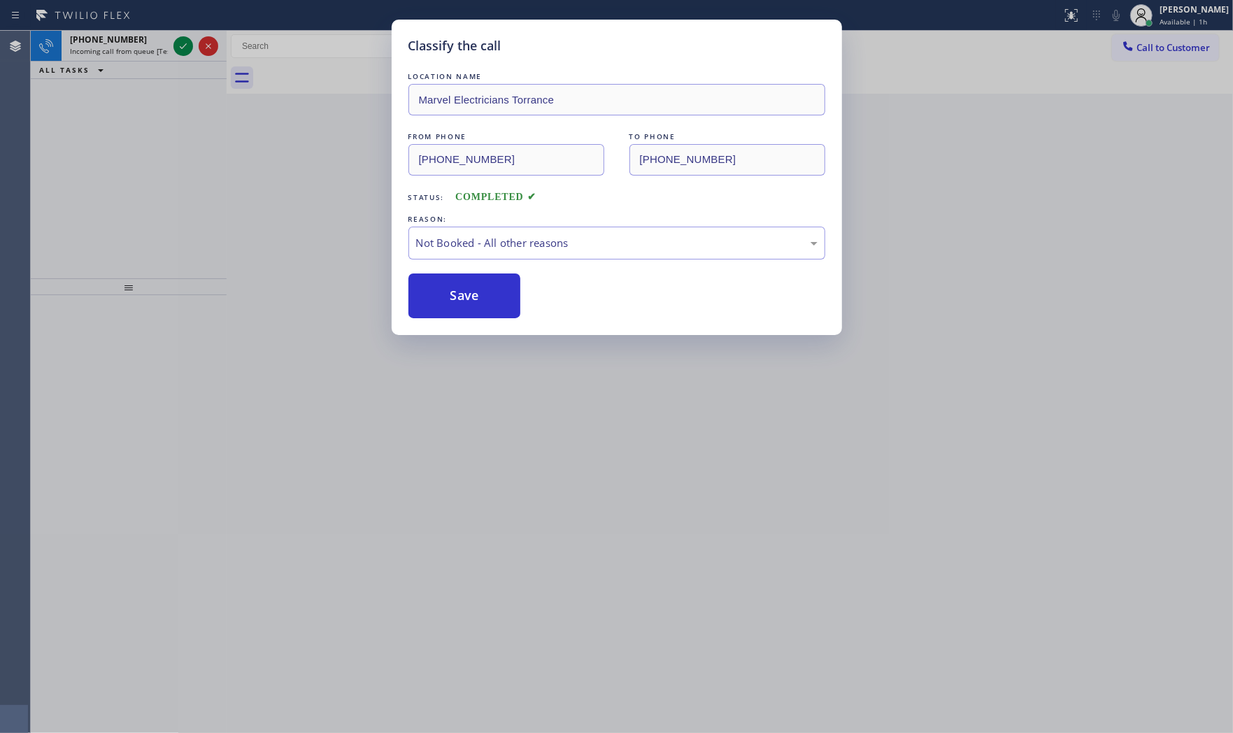
click at [472, 291] on button "Save" at bounding box center [464, 295] width 113 height 45
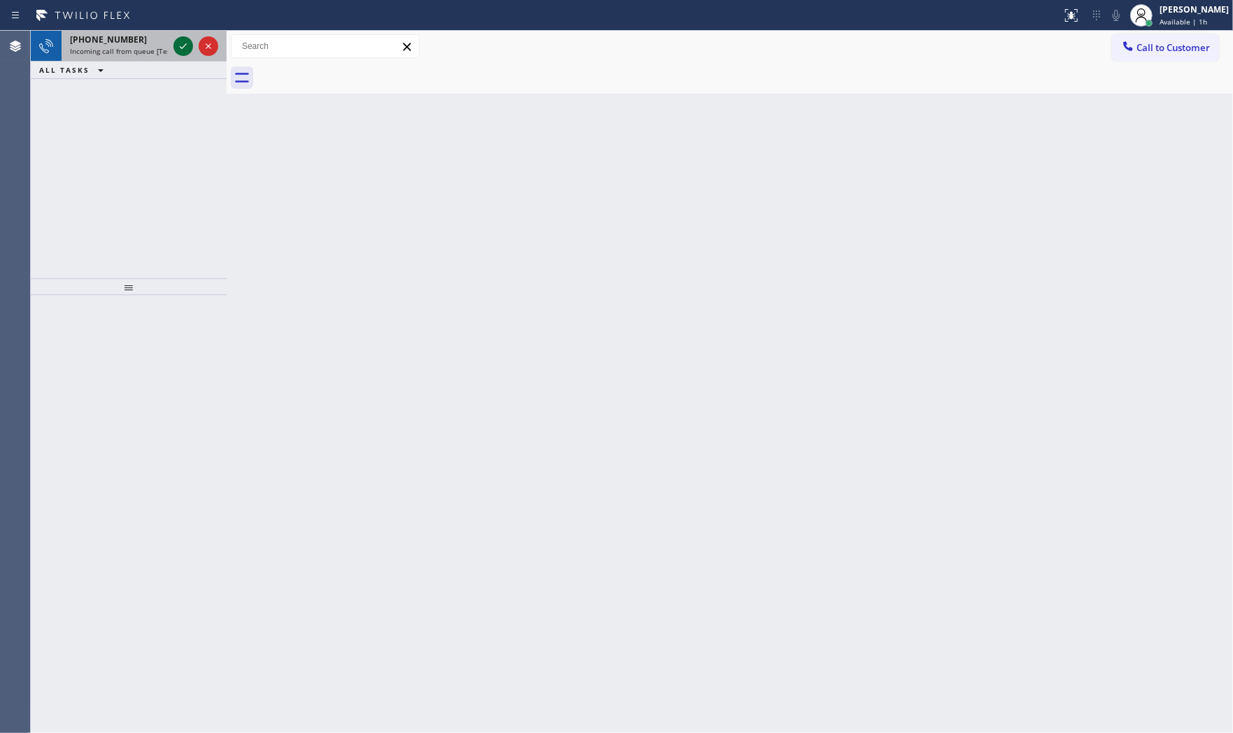
click at [191, 44] on icon at bounding box center [183, 46] width 17 height 17
click at [178, 45] on icon at bounding box center [183, 46] width 17 height 17
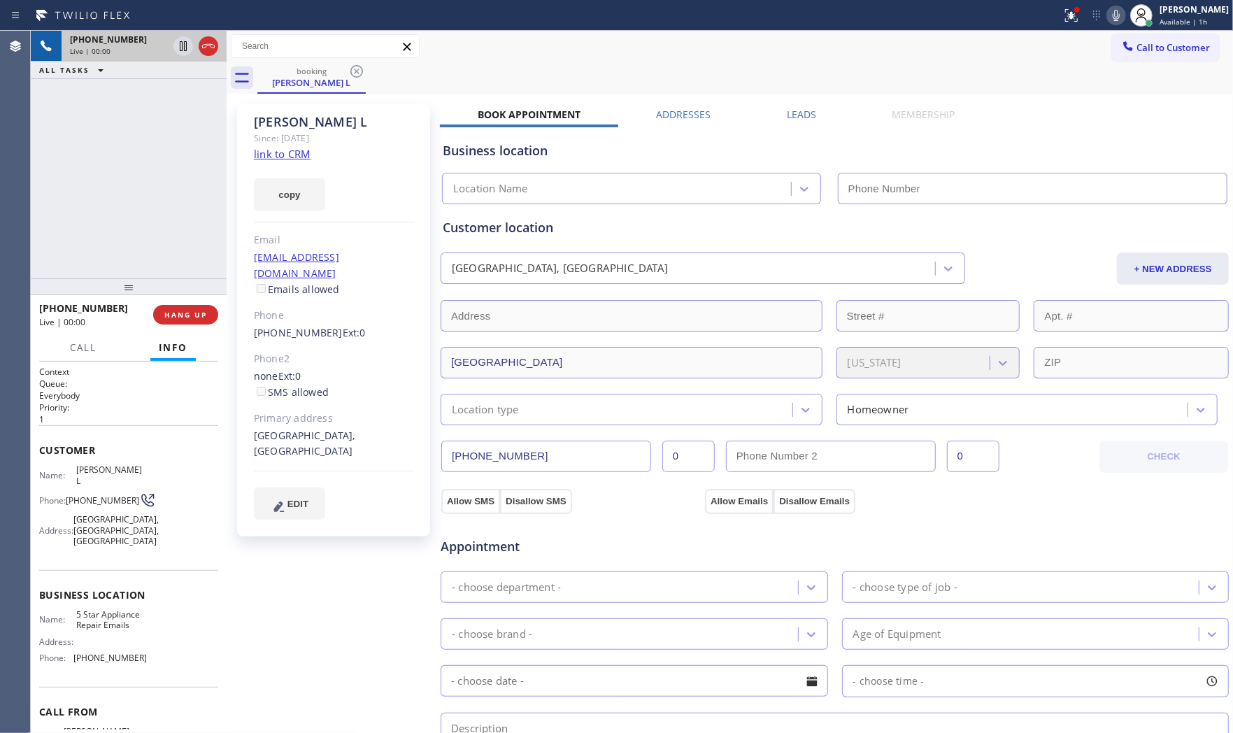
type input "(844) 735-4685"
click at [288, 154] on link "link to CRM" at bounding box center [282, 154] width 57 height 14
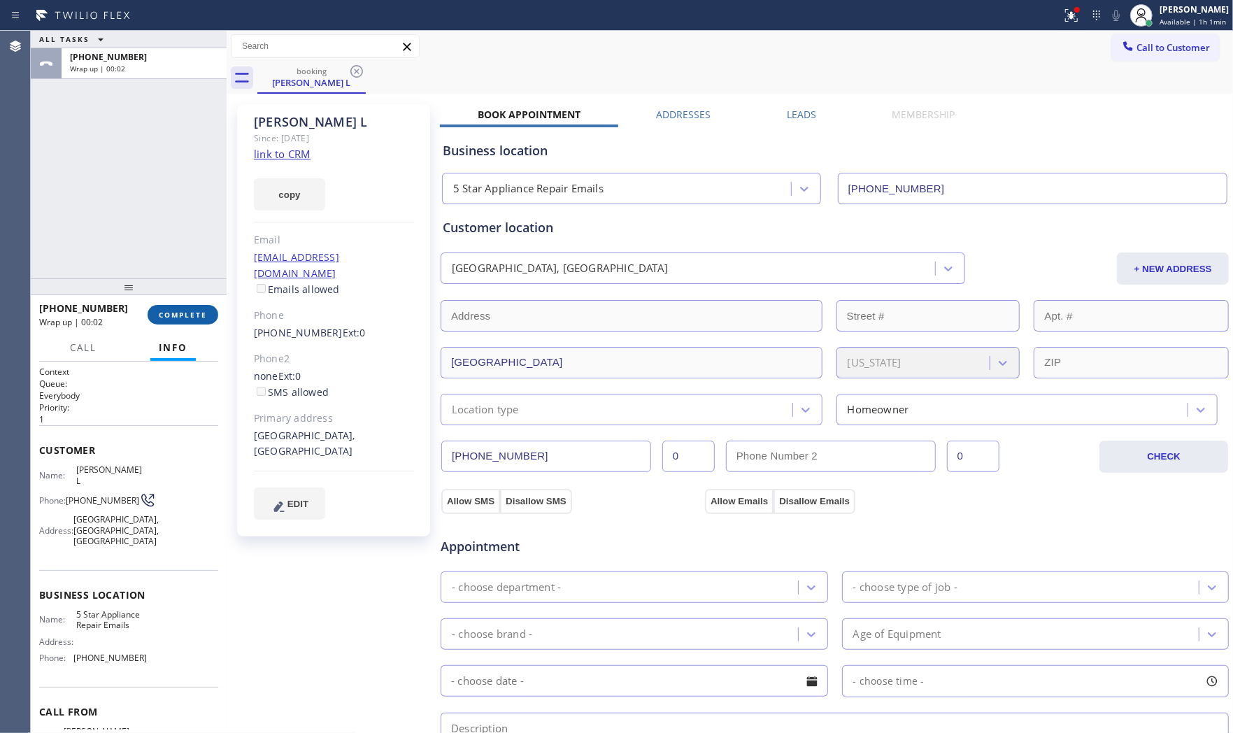
click at [192, 313] on span "COMPLETE" at bounding box center [183, 315] width 48 height 10
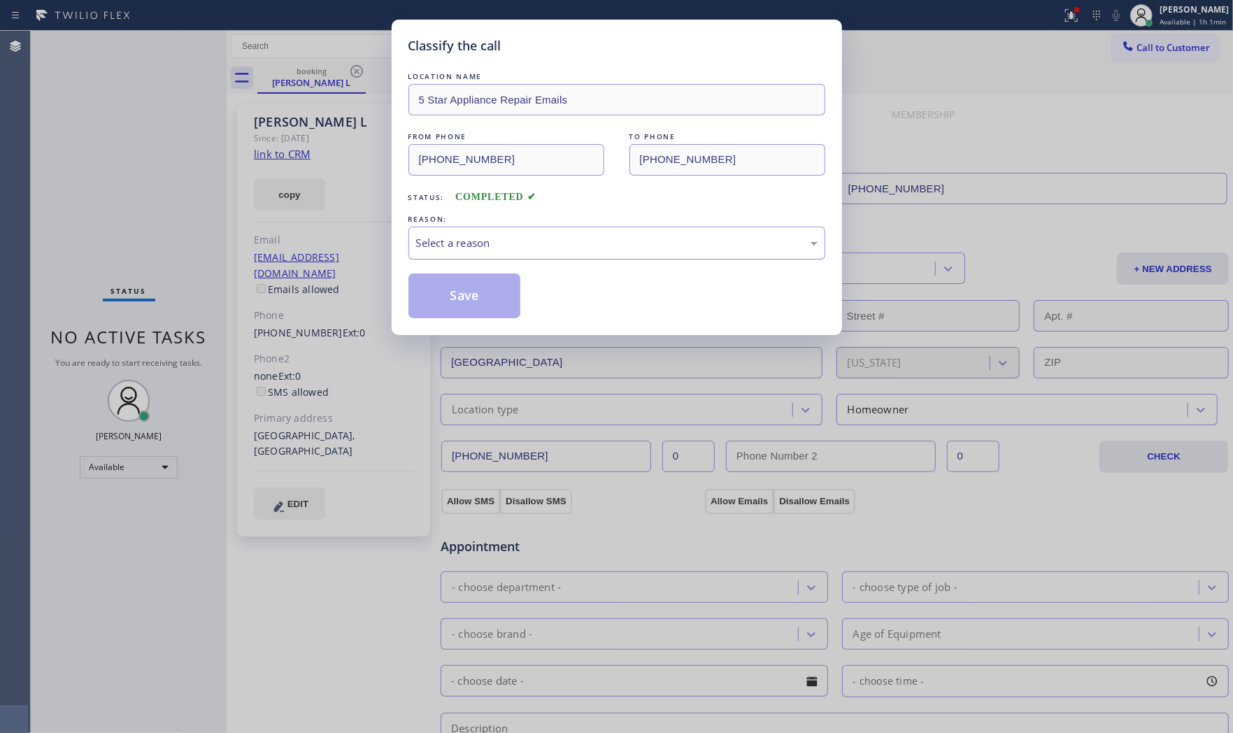
click at [470, 259] on div "Select a reason" at bounding box center [616, 243] width 417 height 33
click at [454, 294] on button "Save" at bounding box center [464, 295] width 113 height 45
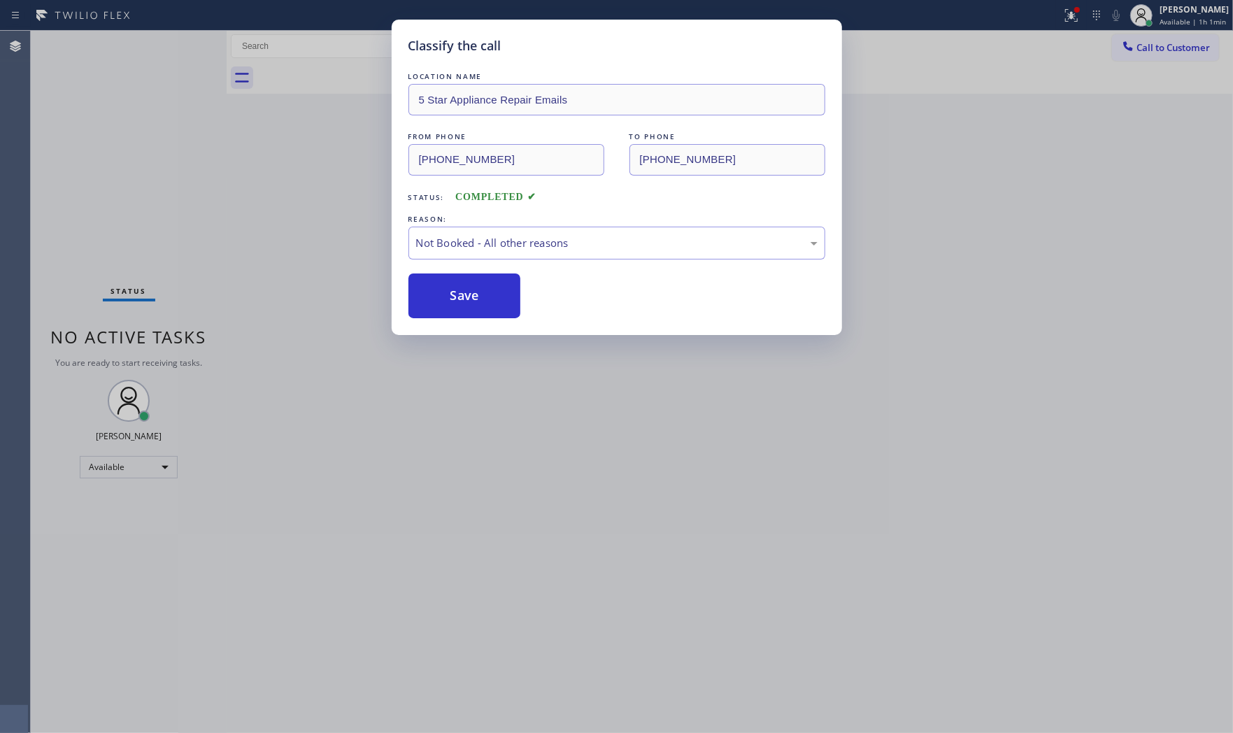
click at [454, 294] on button "Save" at bounding box center [464, 295] width 113 height 45
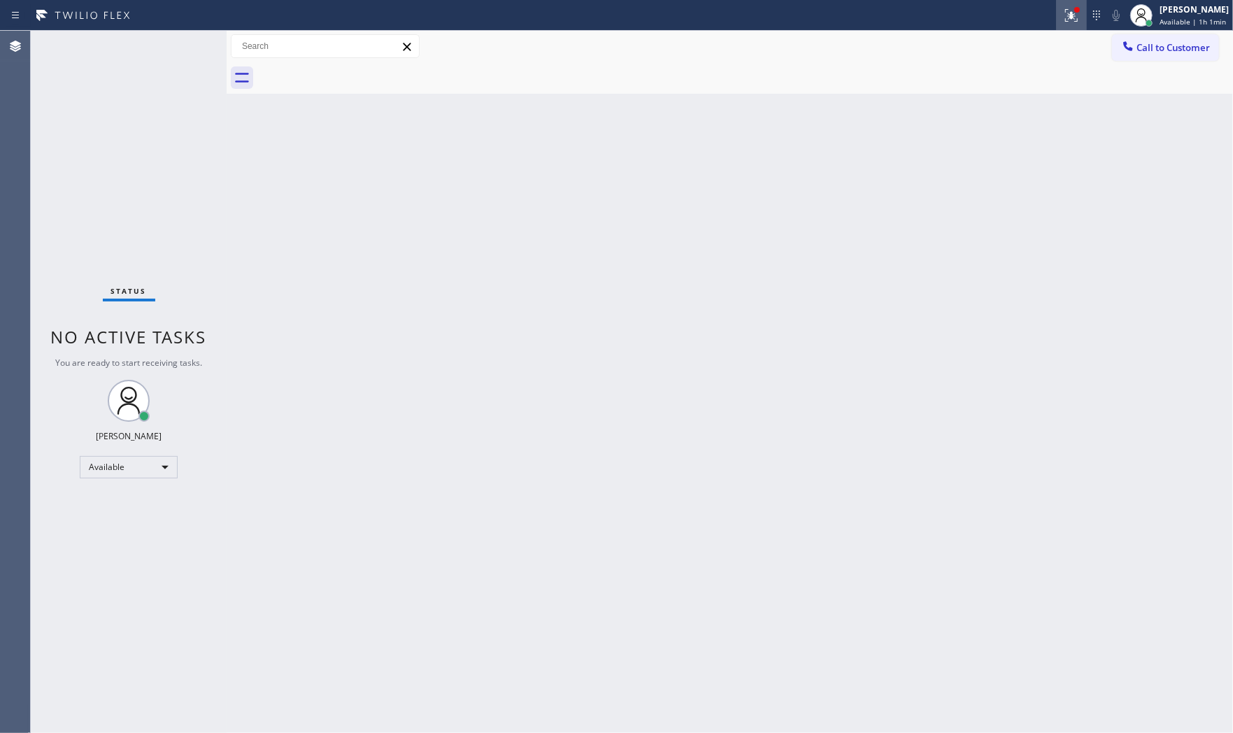
click at [1056, 13] on div at bounding box center [1071, 15] width 31 height 17
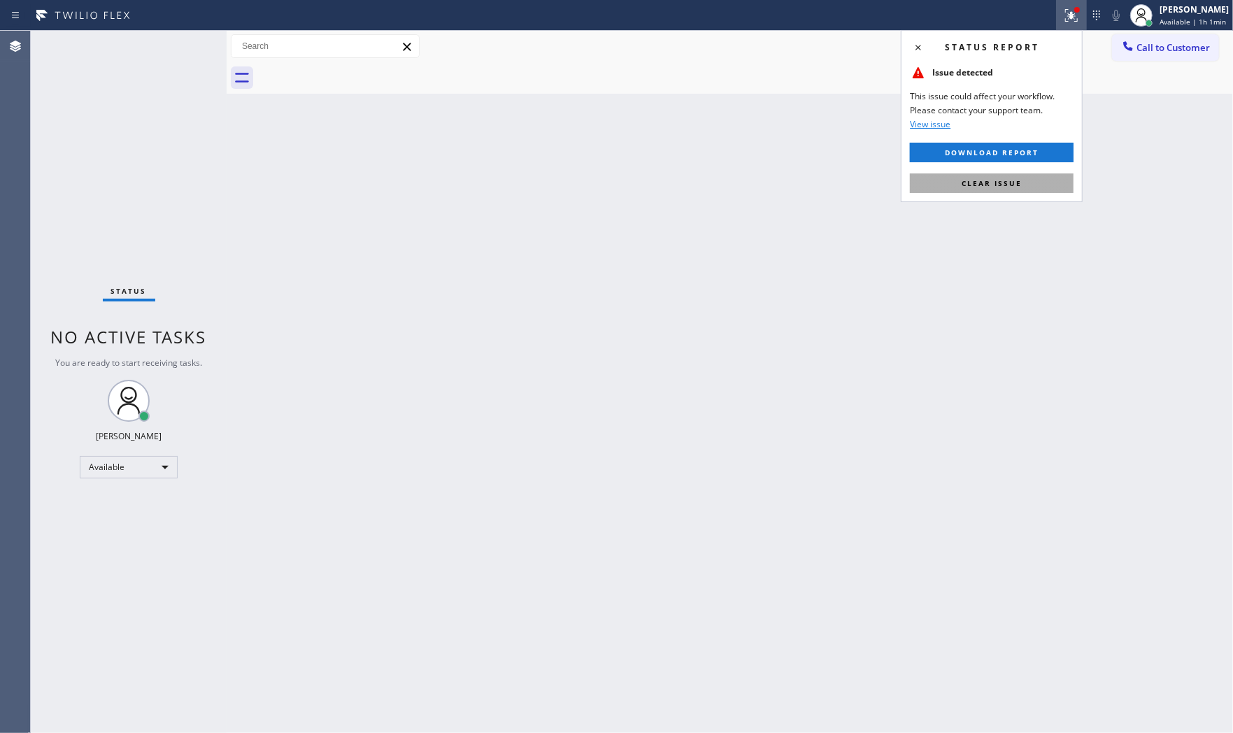
click at [1001, 178] on span "Clear issue" at bounding box center [991, 183] width 60 height 10
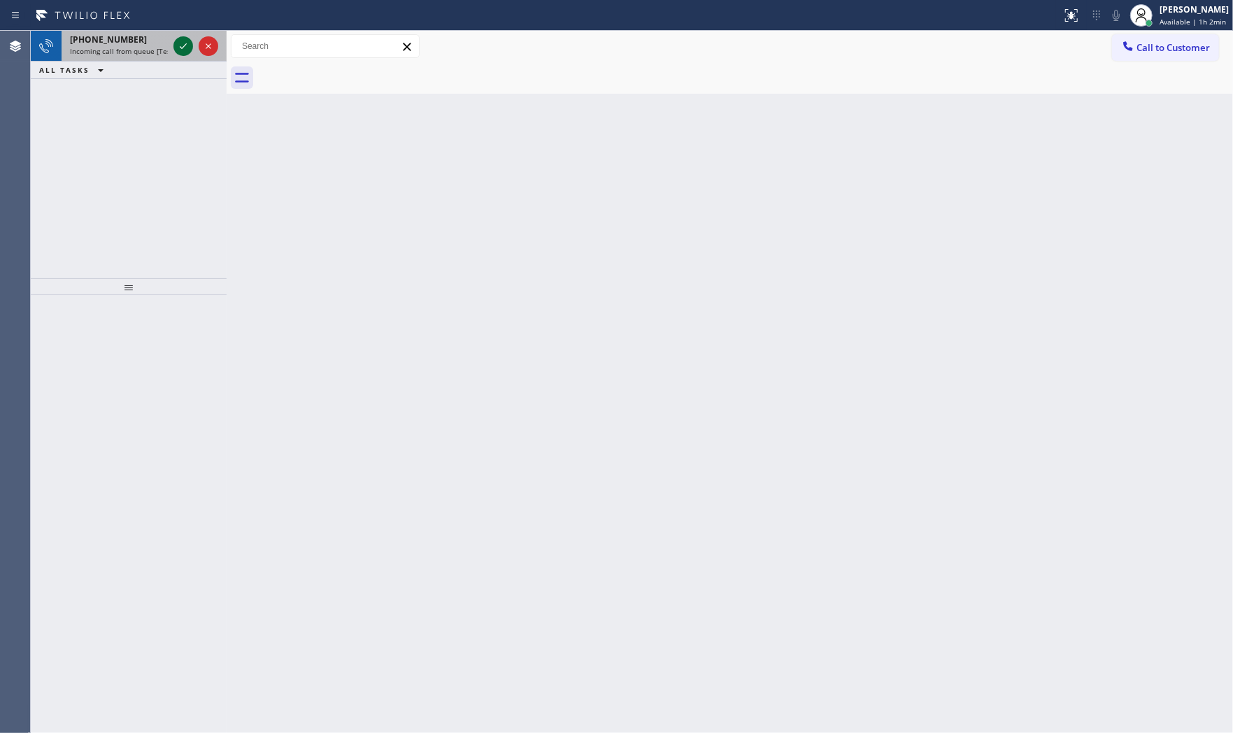
click at [179, 46] on icon at bounding box center [183, 46] width 17 height 17
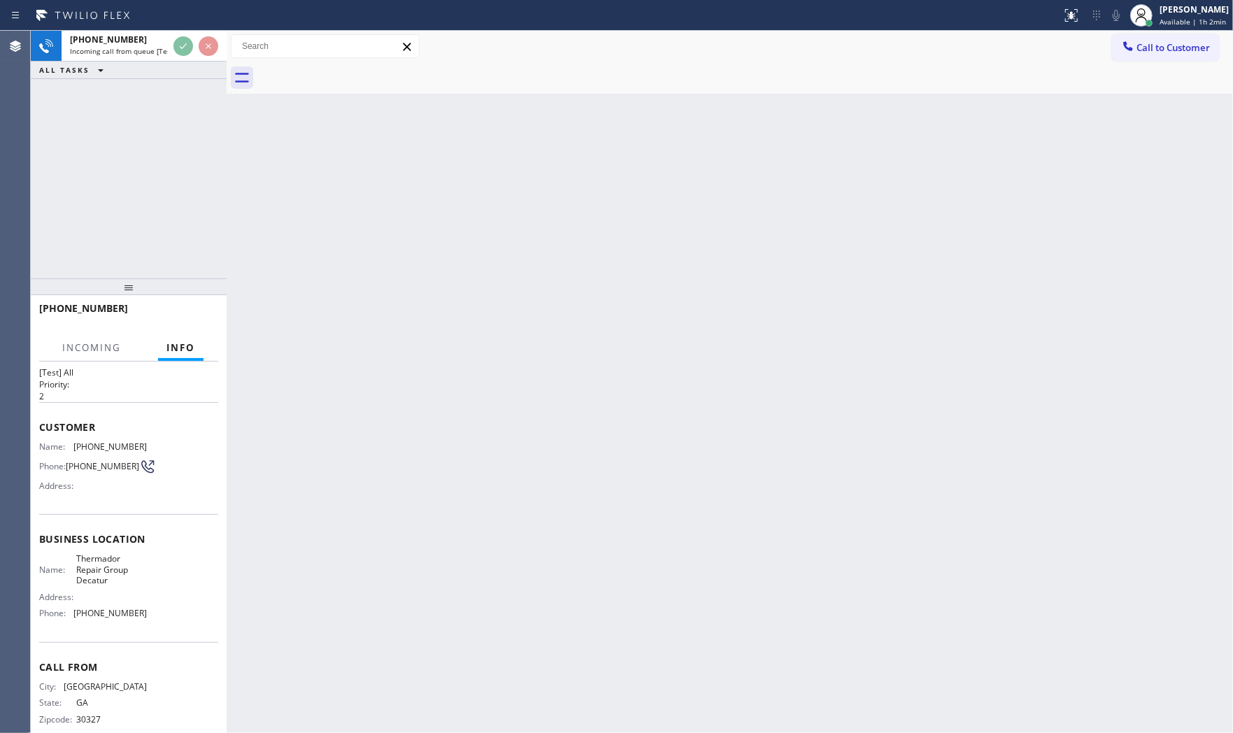
scroll to position [44, 0]
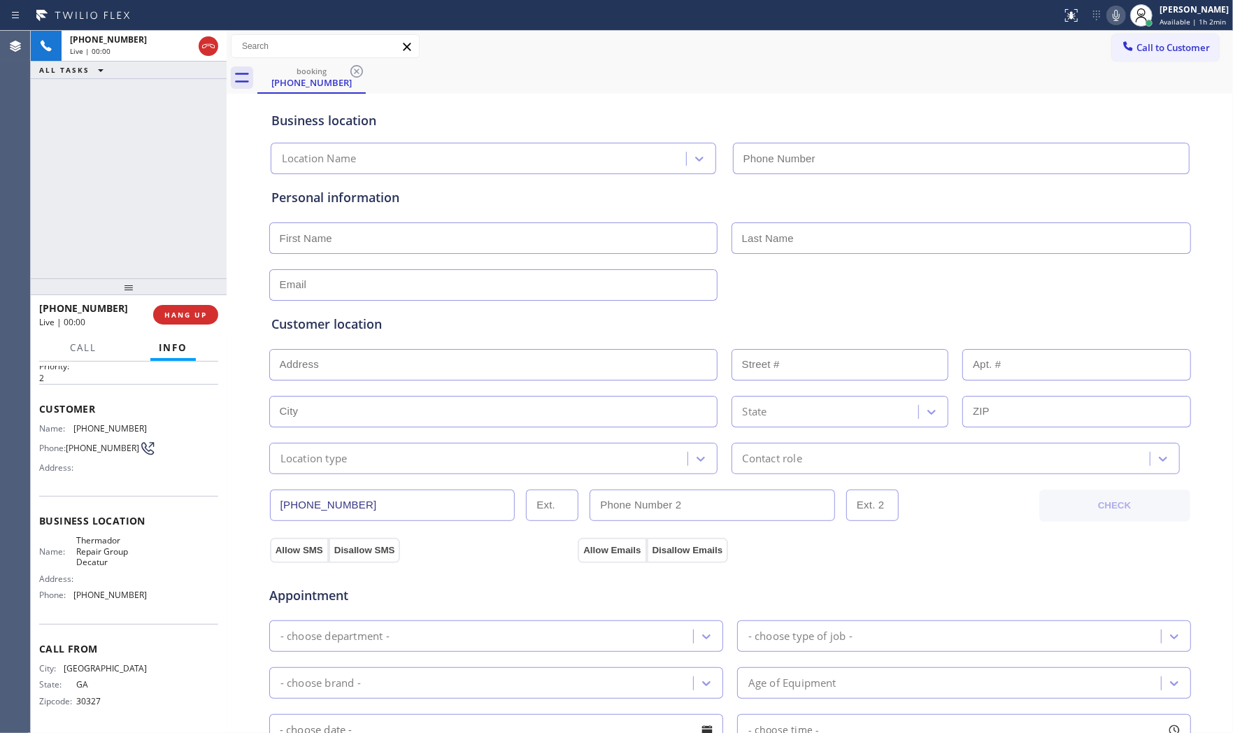
type input "(678) 922-4284"
click at [192, 308] on button "HANG UP" at bounding box center [185, 315] width 65 height 20
click at [199, 312] on span "HANG UP" at bounding box center [185, 315] width 43 height 10
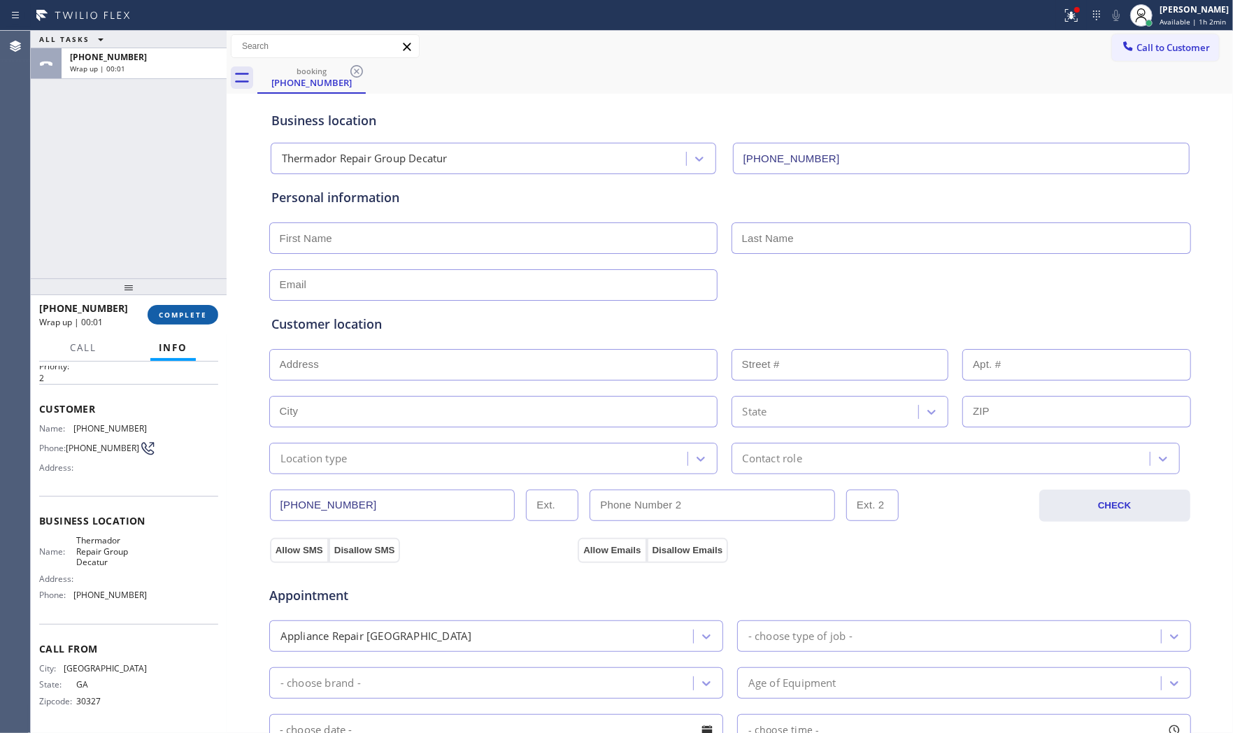
click at [186, 306] on button "COMPLETE" at bounding box center [183, 315] width 71 height 20
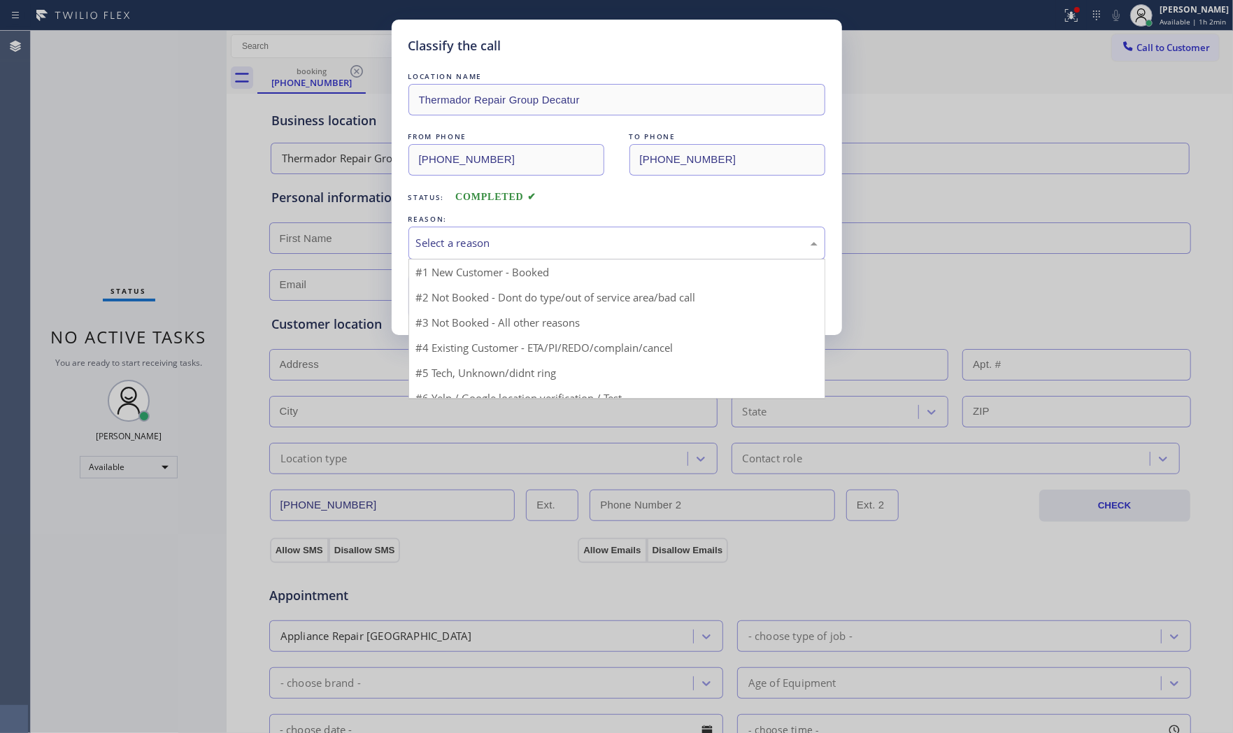
click at [501, 257] on div "Select a reason" at bounding box center [616, 243] width 417 height 33
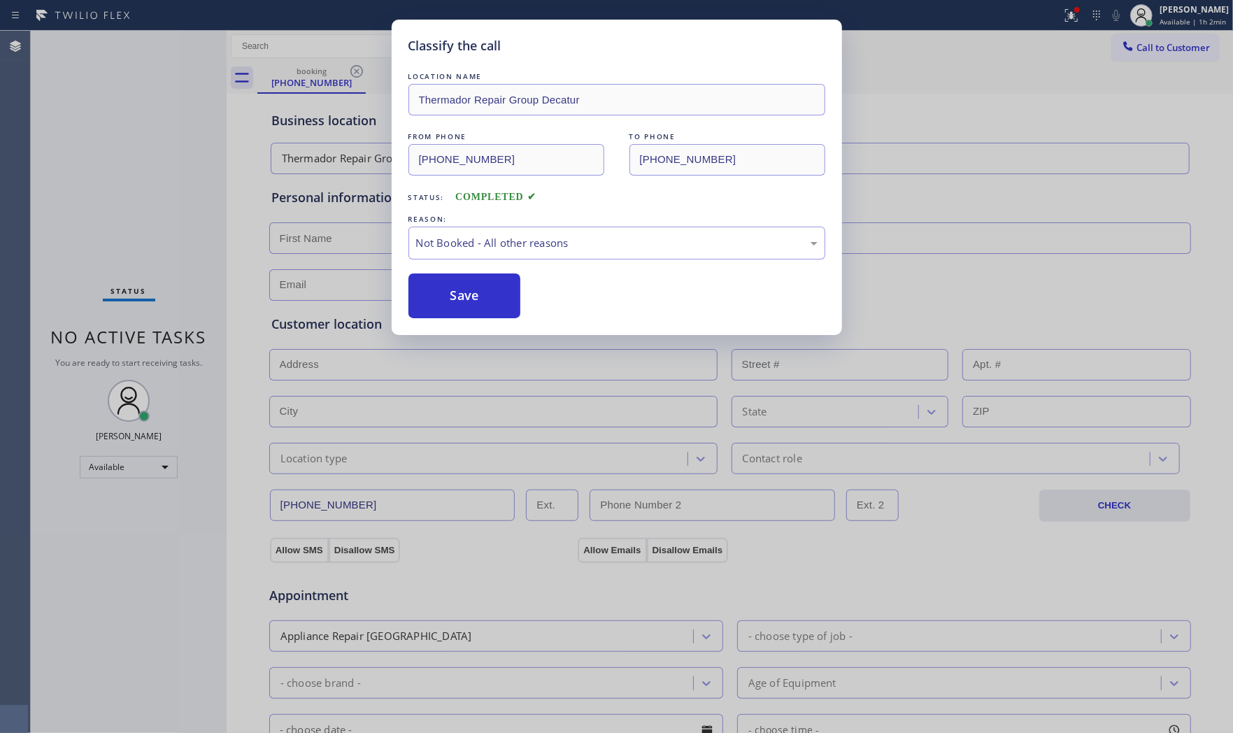
click at [469, 301] on button "Save" at bounding box center [464, 295] width 113 height 45
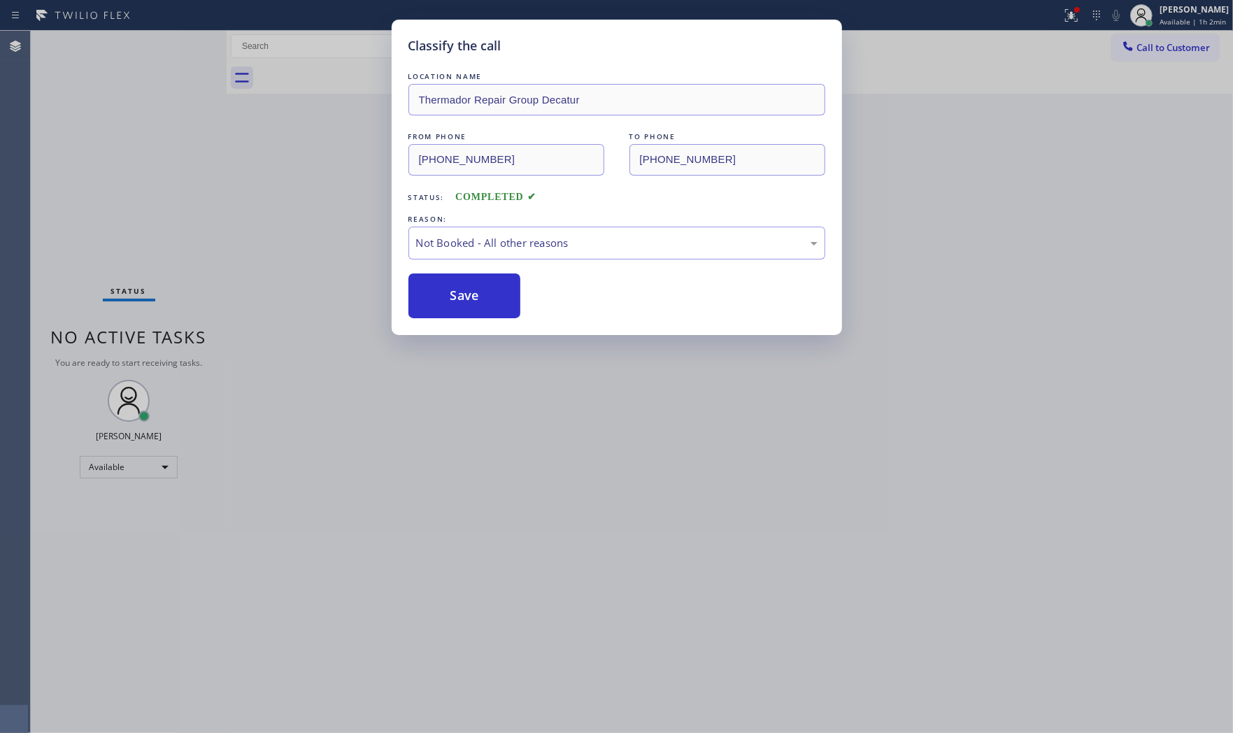
click at [469, 301] on button "Save" at bounding box center [464, 295] width 113 height 45
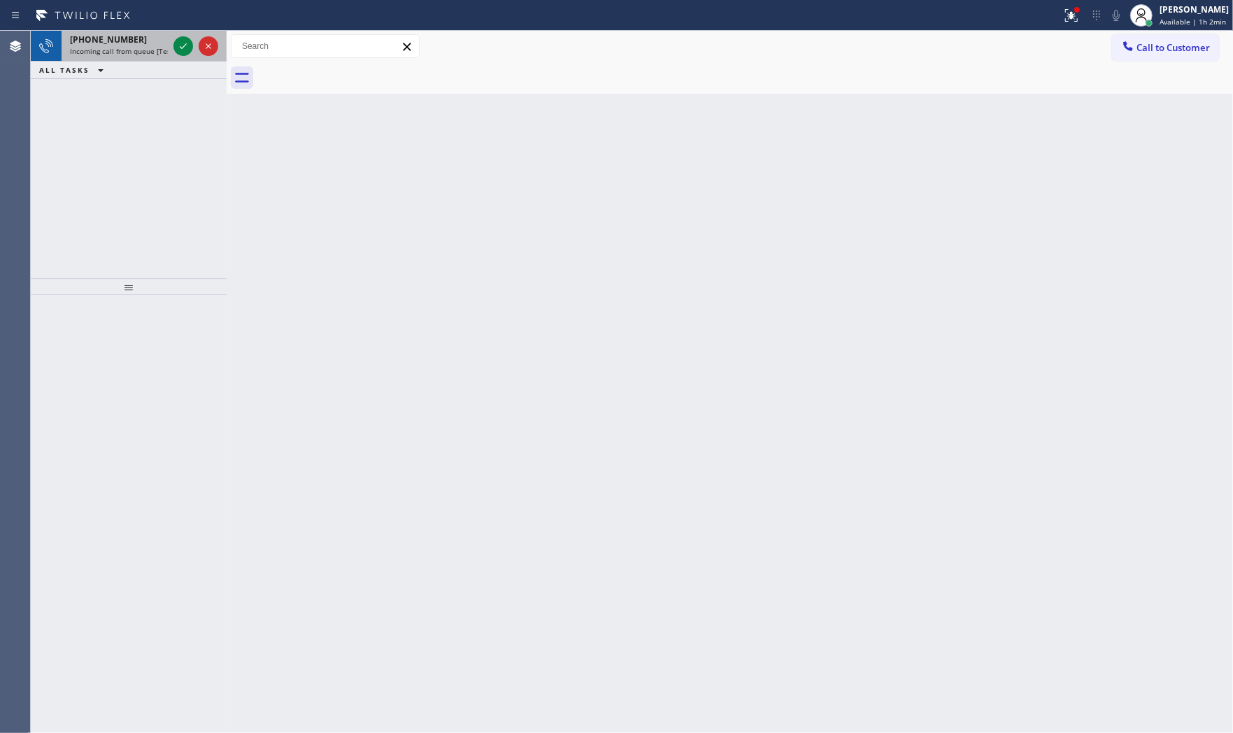
click at [149, 44] on div "+13044849836" at bounding box center [119, 40] width 98 height 12
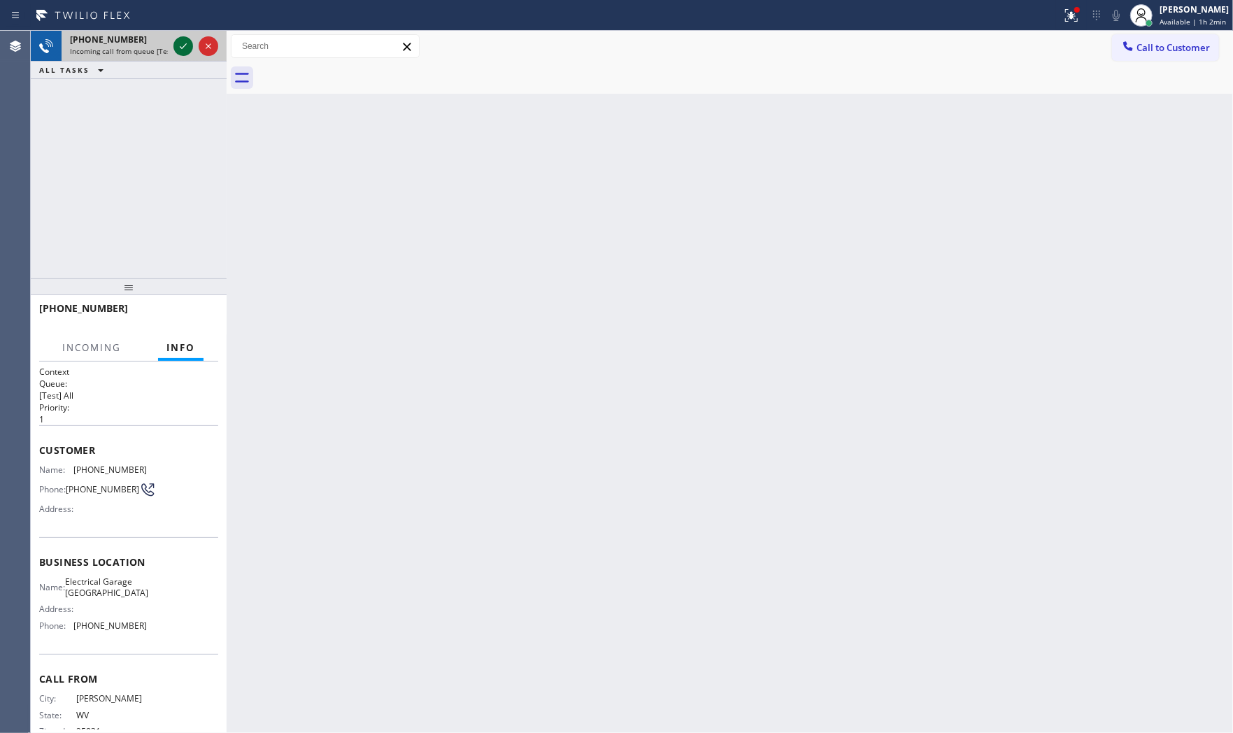
click at [178, 43] on icon at bounding box center [183, 46] width 17 height 17
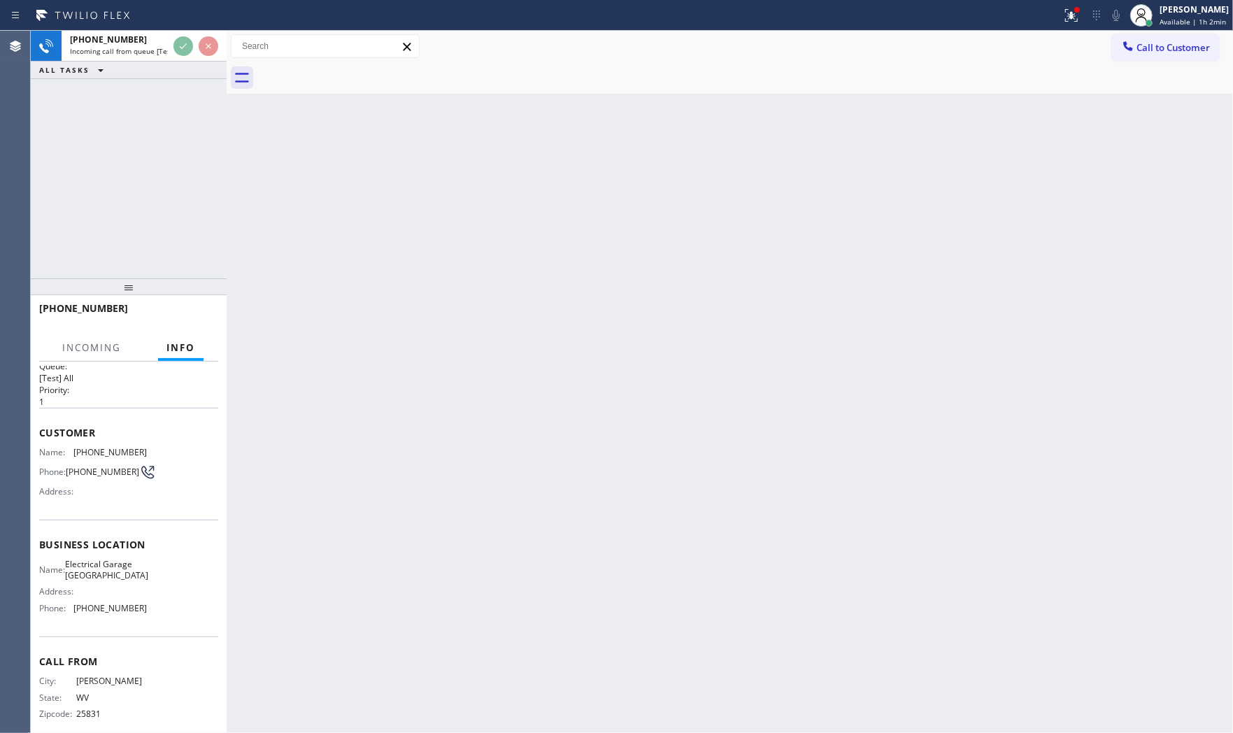
scroll to position [34, 0]
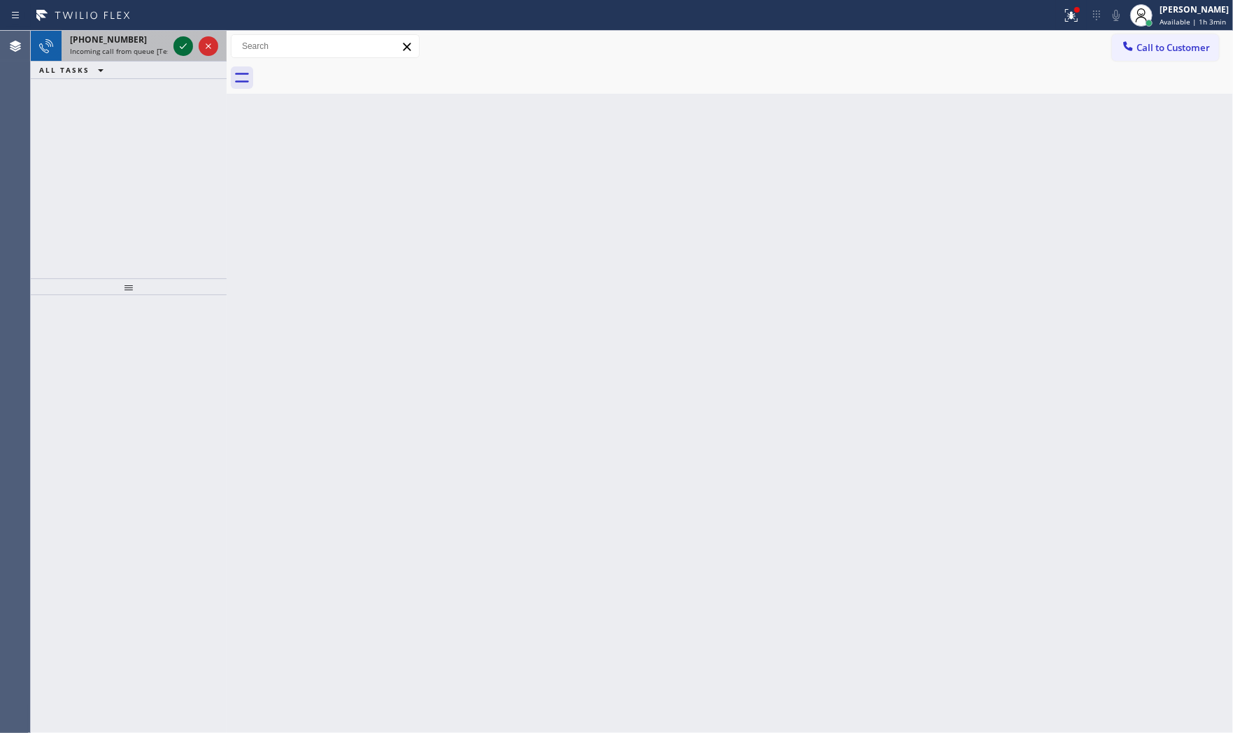
click at [180, 37] on div at bounding box center [196, 46] width 50 height 31
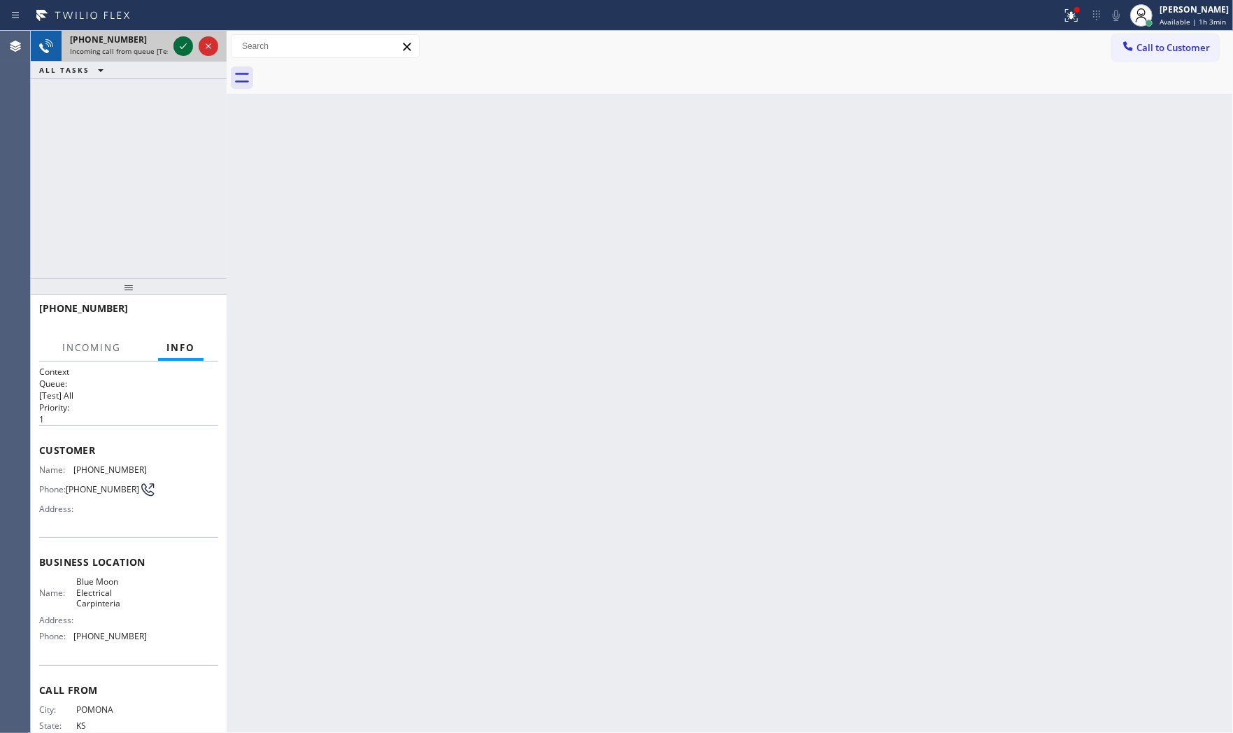
click at [182, 43] on icon at bounding box center [183, 46] width 17 height 17
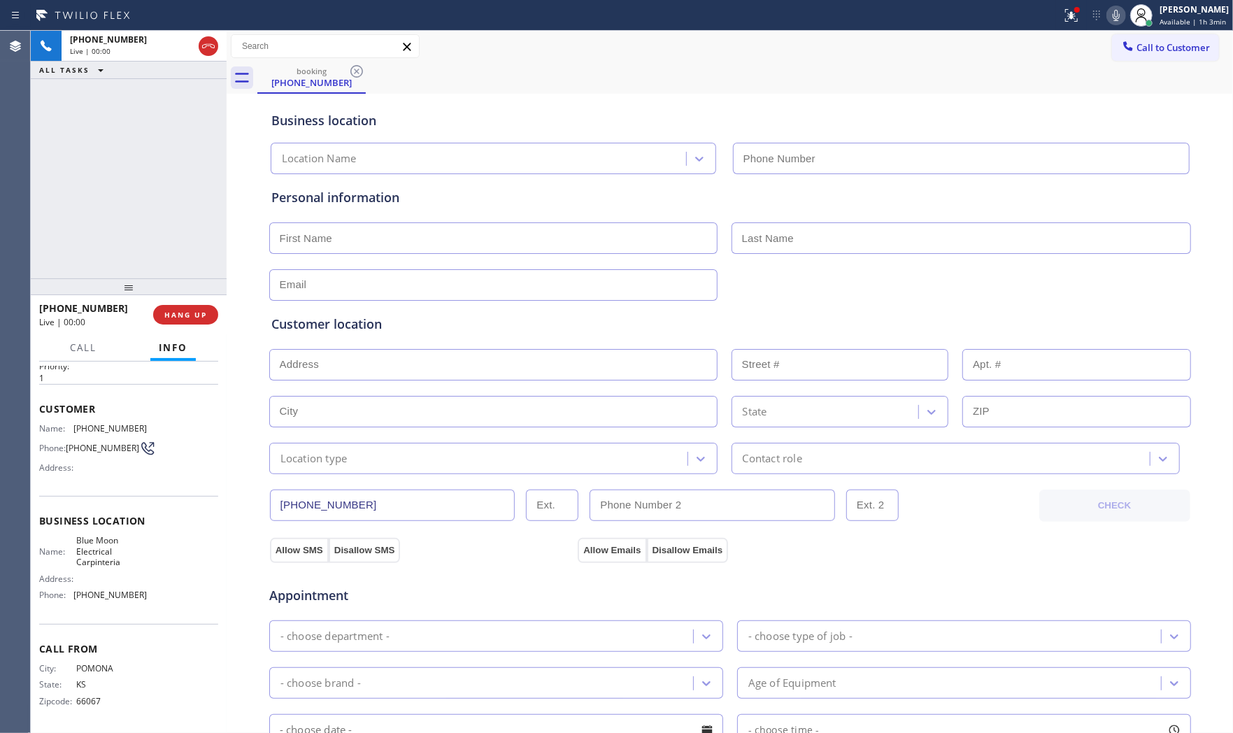
type input "(805) 222-7751"
click at [199, 312] on span "HANG UP" at bounding box center [185, 315] width 43 height 10
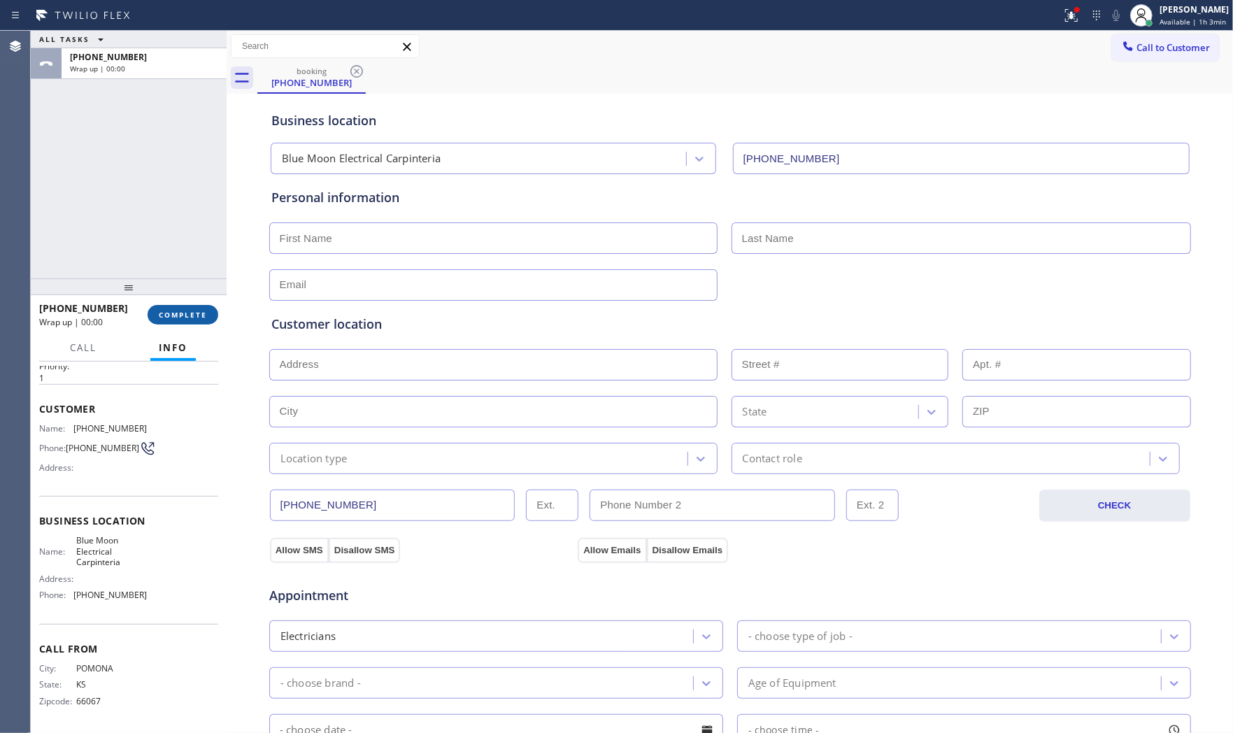
click at [199, 312] on span "COMPLETE" at bounding box center [183, 315] width 48 height 10
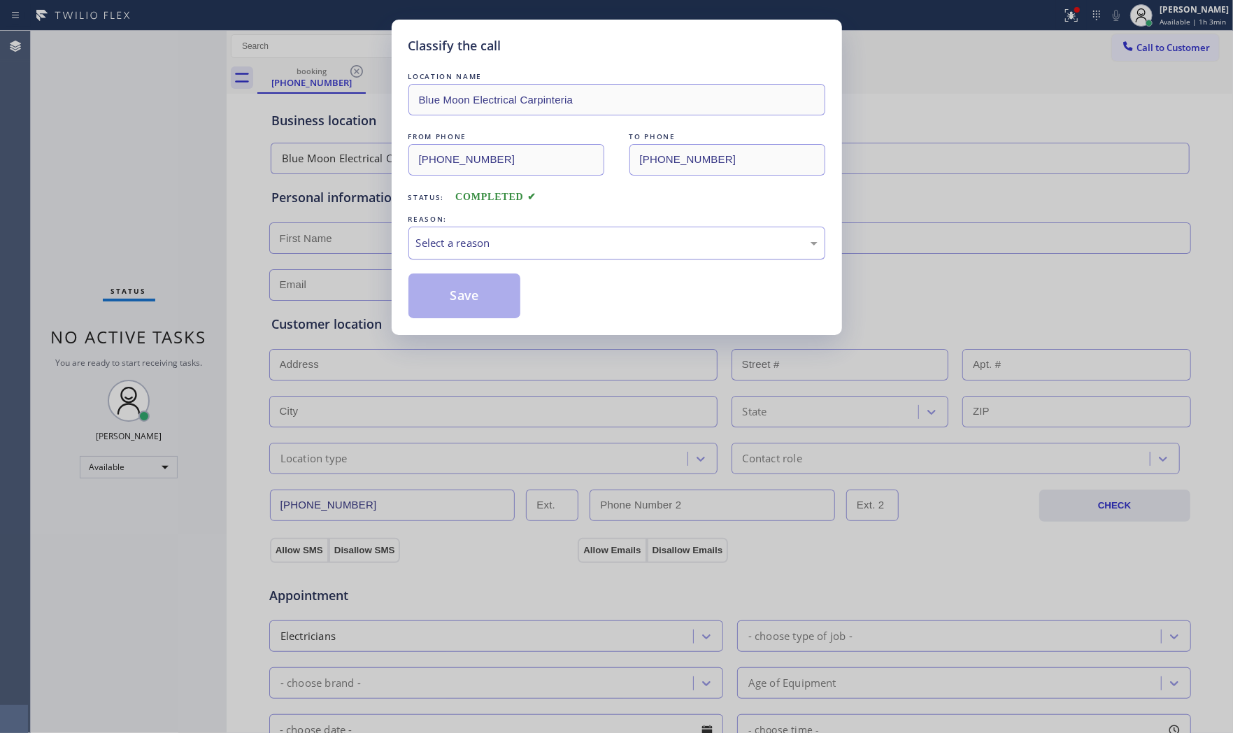
click at [454, 243] on div "Select a reason" at bounding box center [616, 243] width 401 height 16
click at [454, 294] on button "Save" at bounding box center [464, 295] width 113 height 45
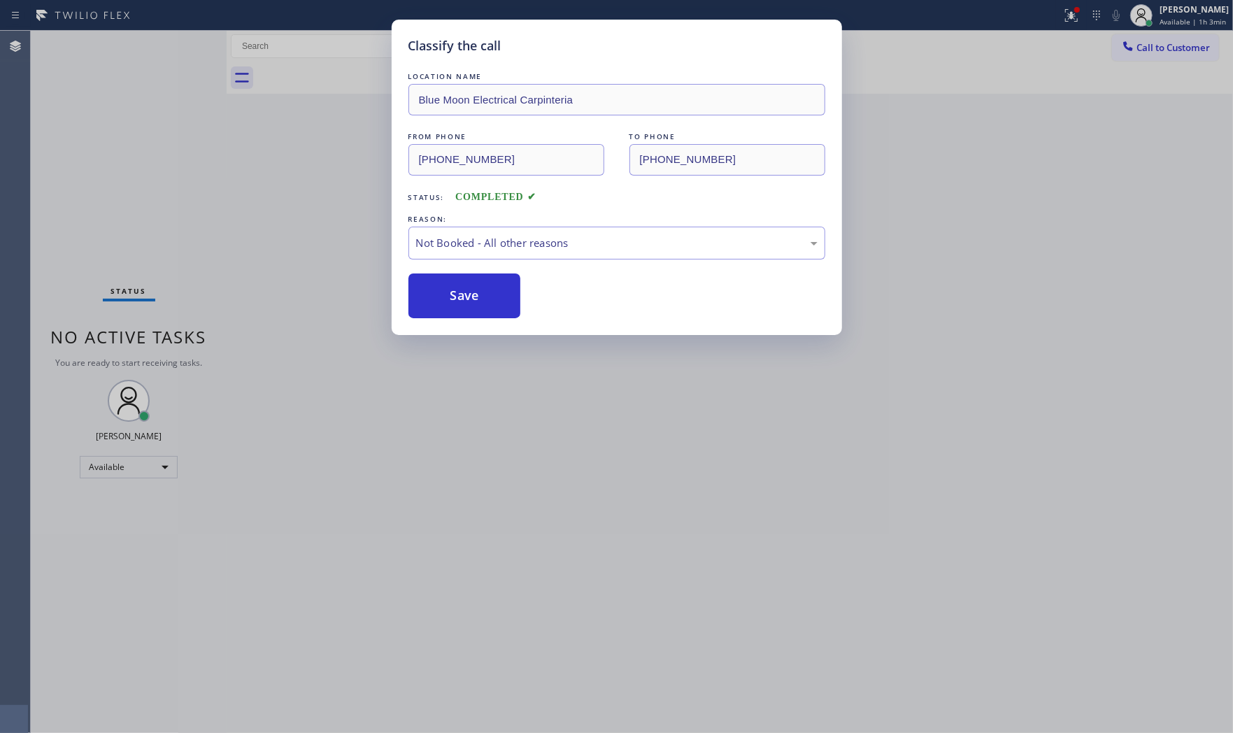
click at [454, 294] on button "Save" at bounding box center [464, 295] width 113 height 45
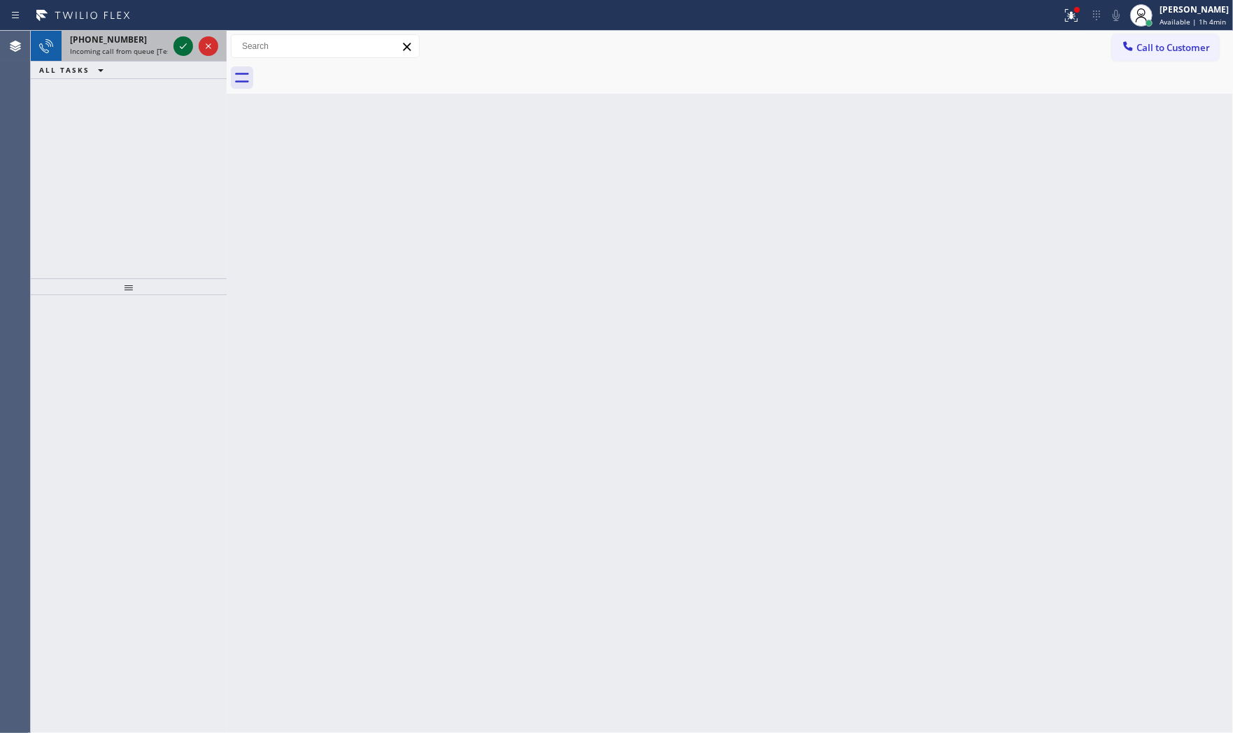
click at [175, 50] on icon at bounding box center [183, 46] width 17 height 17
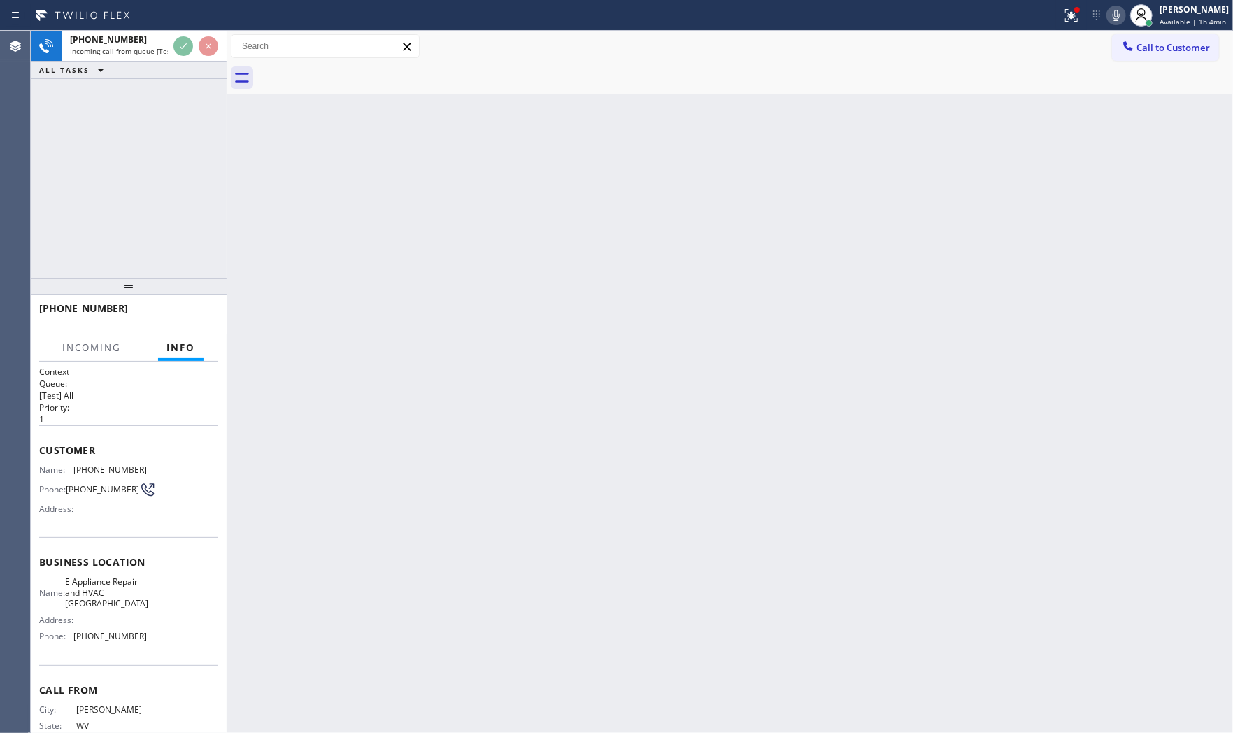
scroll to position [44, 0]
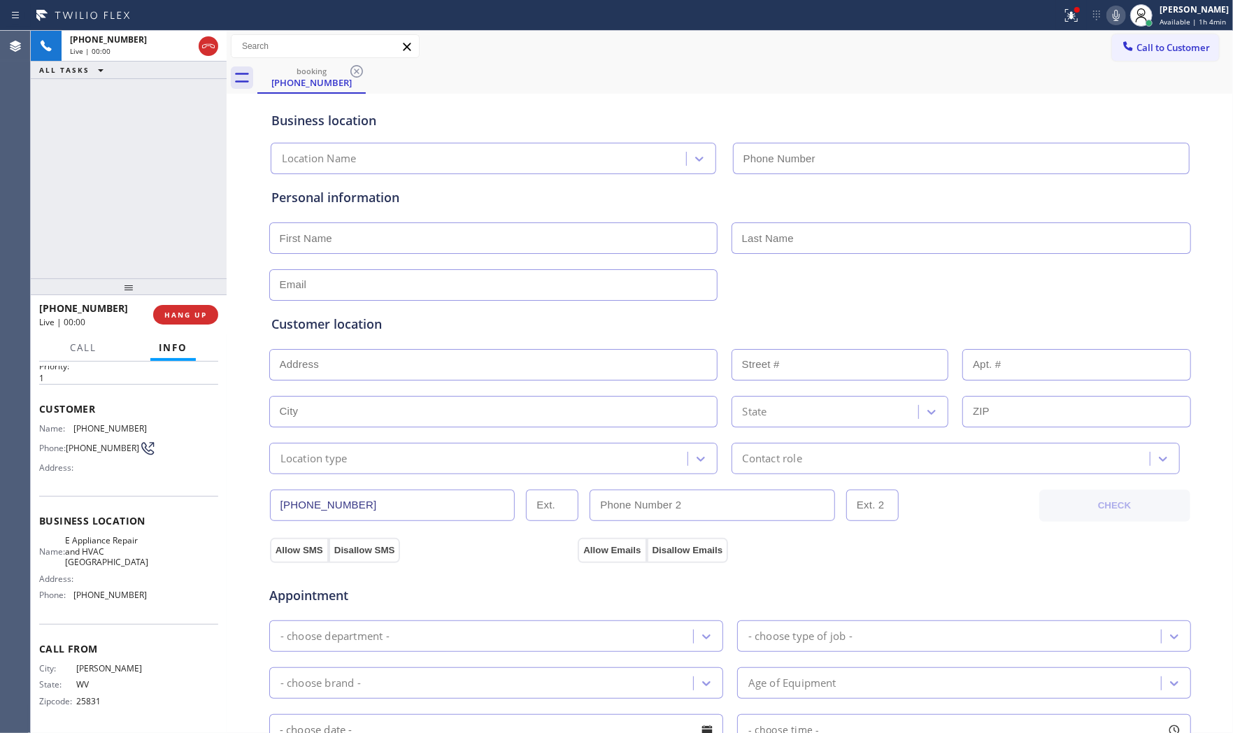
type input "(626) 603-8414"
click at [192, 312] on span "HANG UP" at bounding box center [185, 315] width 43 height 10
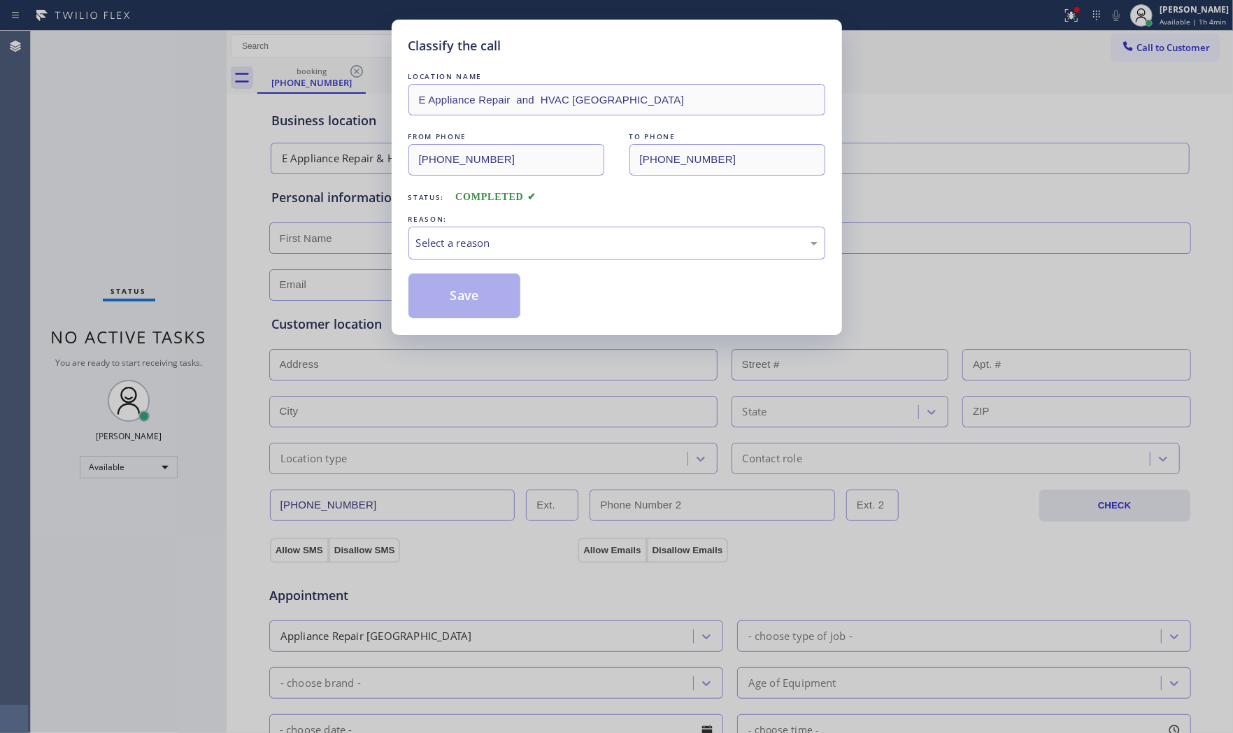
click at [550, 262] on div "LOCATION NAME E Appliance Repair and HVAC Pasadena FROM PHONE (304) 484-9524 TO…" at bounding box center [616, 193] width 417 height 249
click at [529, 250] on div "Select a reason" at bounding box center [616, 243] width 401 height 16
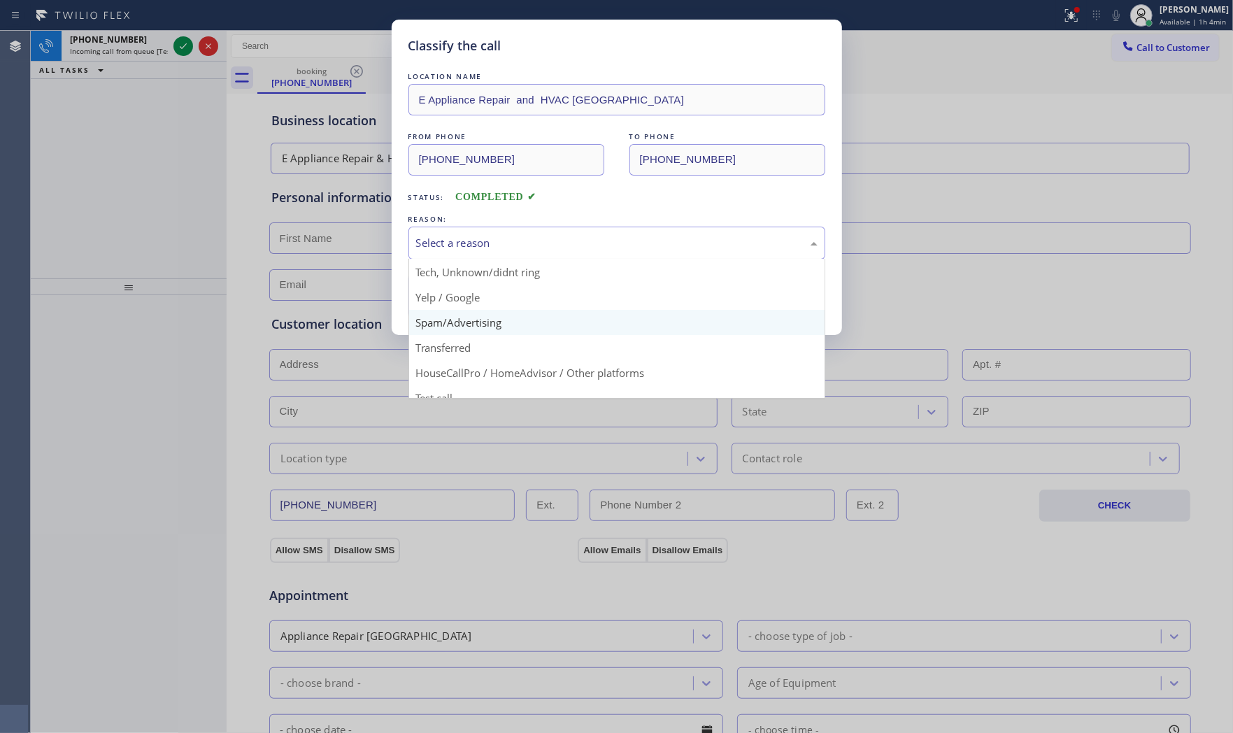
scroll to position [87, 0]
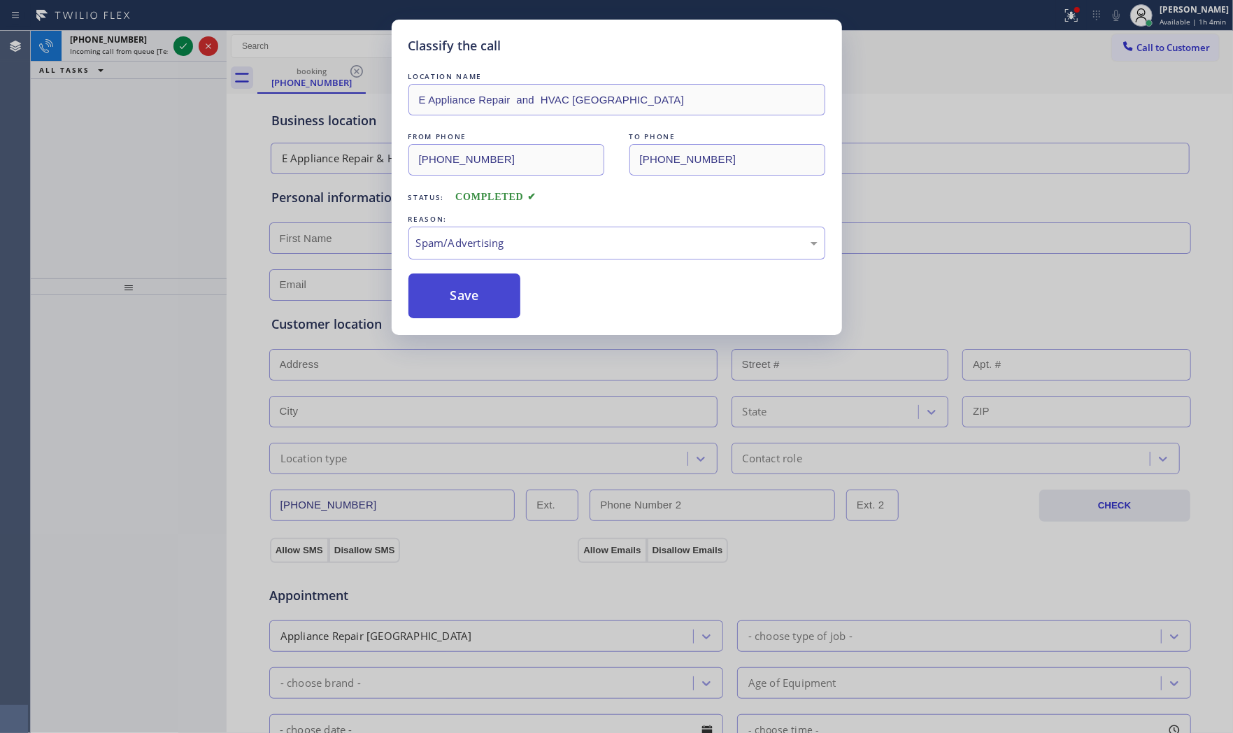
click at [488, 306] on button "Save" at bounding box center [464, 295] width 113 height 45
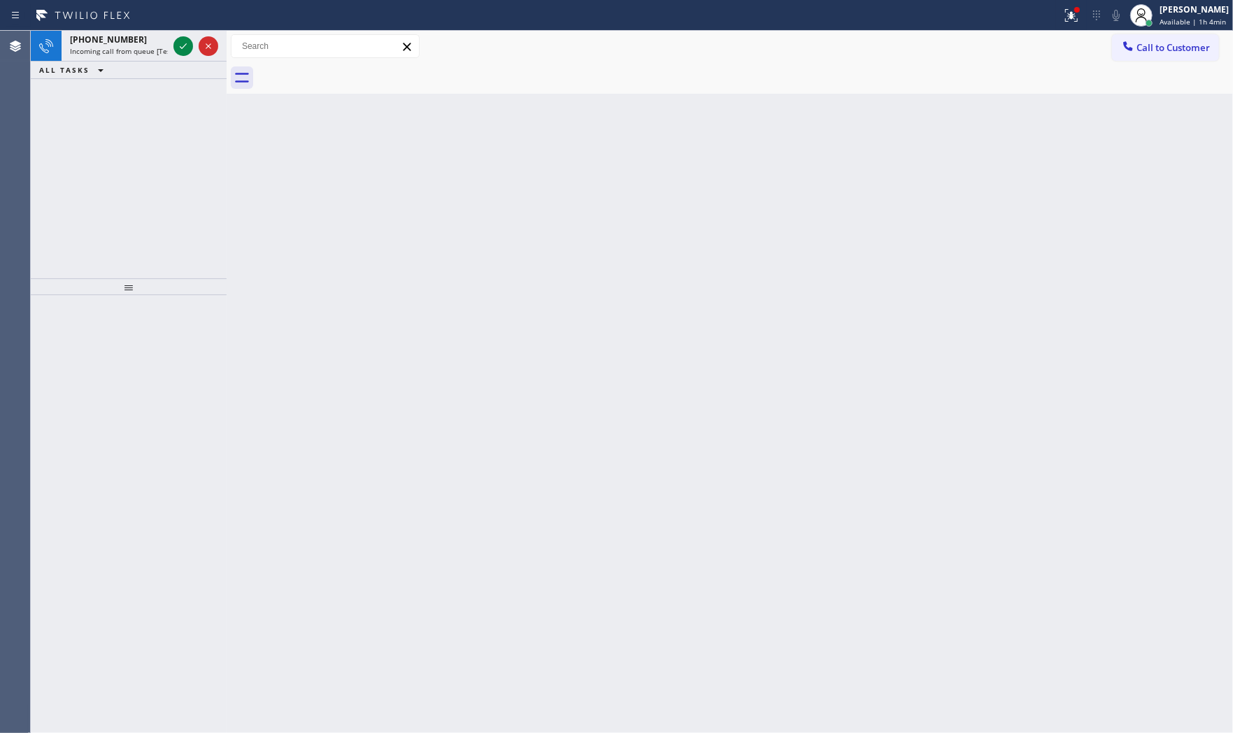
click at [177, 42] on icon at bounding box center [183, 46] width 17 height 17
click at [182, 41] on icon at bounding box center [183, 46] width 17 height 17
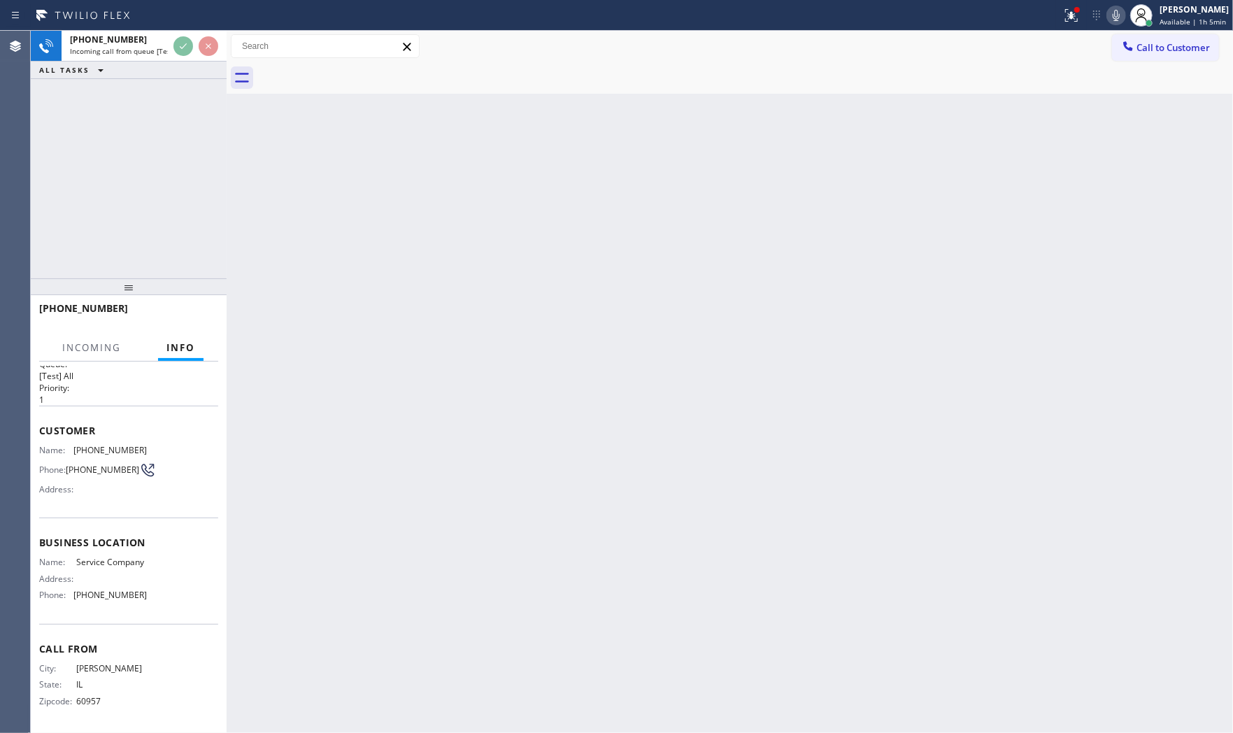
scroll to position [34, 0]
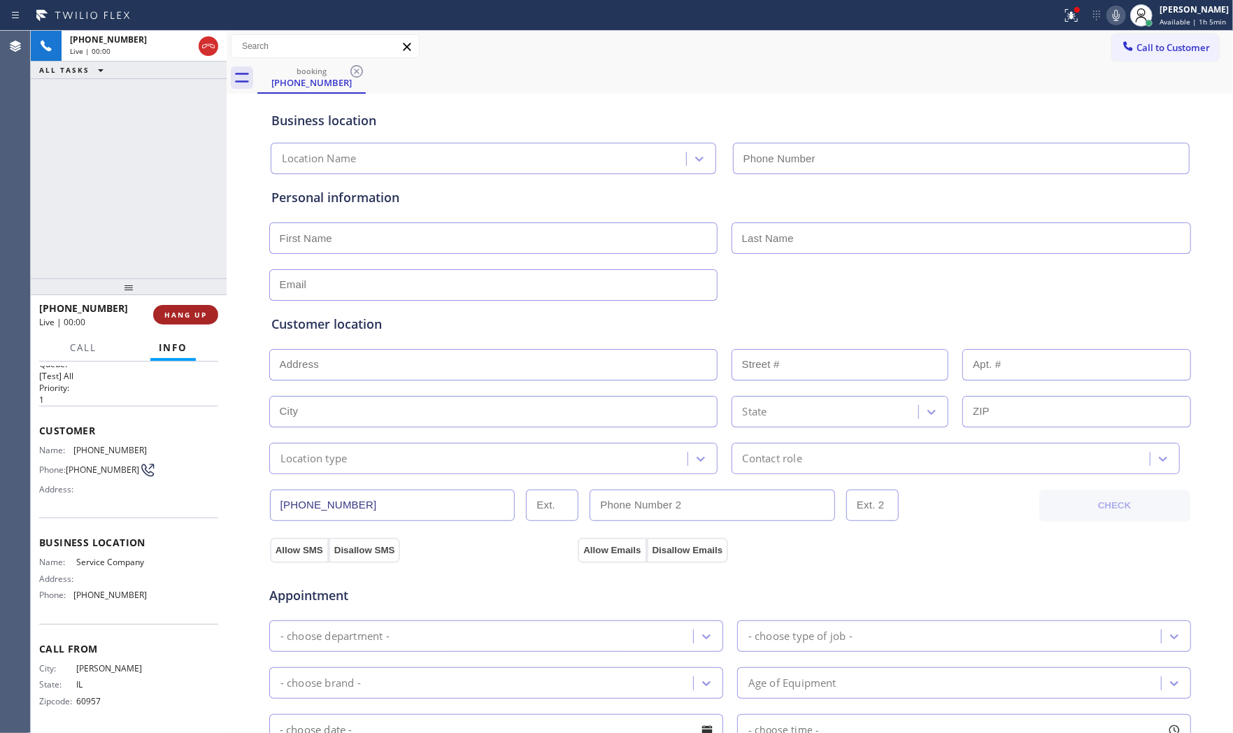
type input "(833) 605-6224"
click at [211, 311] on button "HANG UP" at bounding box center [185, 315] width 65 height 20
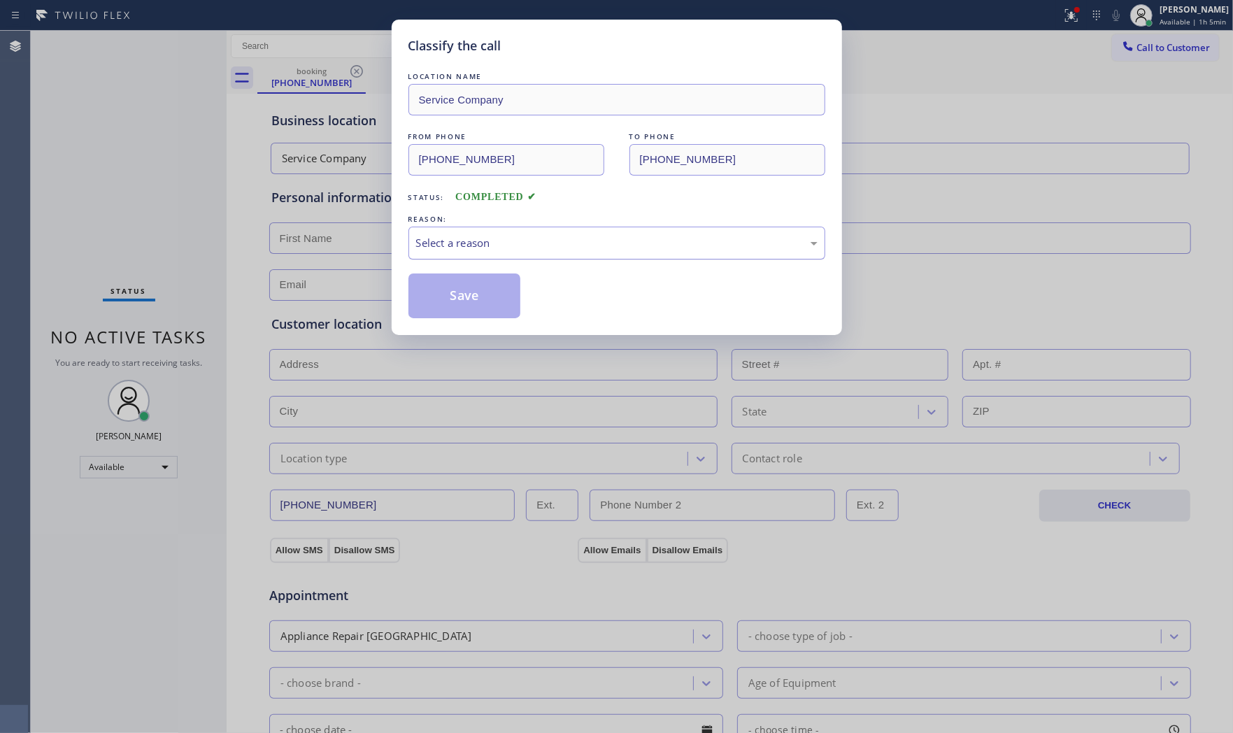
click at [486, 247] on div "Select a reason" at bounding box center [616, 243] width 401 height 16
click at [452, 292] on button "Save" at bounding box center [464, 295] width 113 height 45
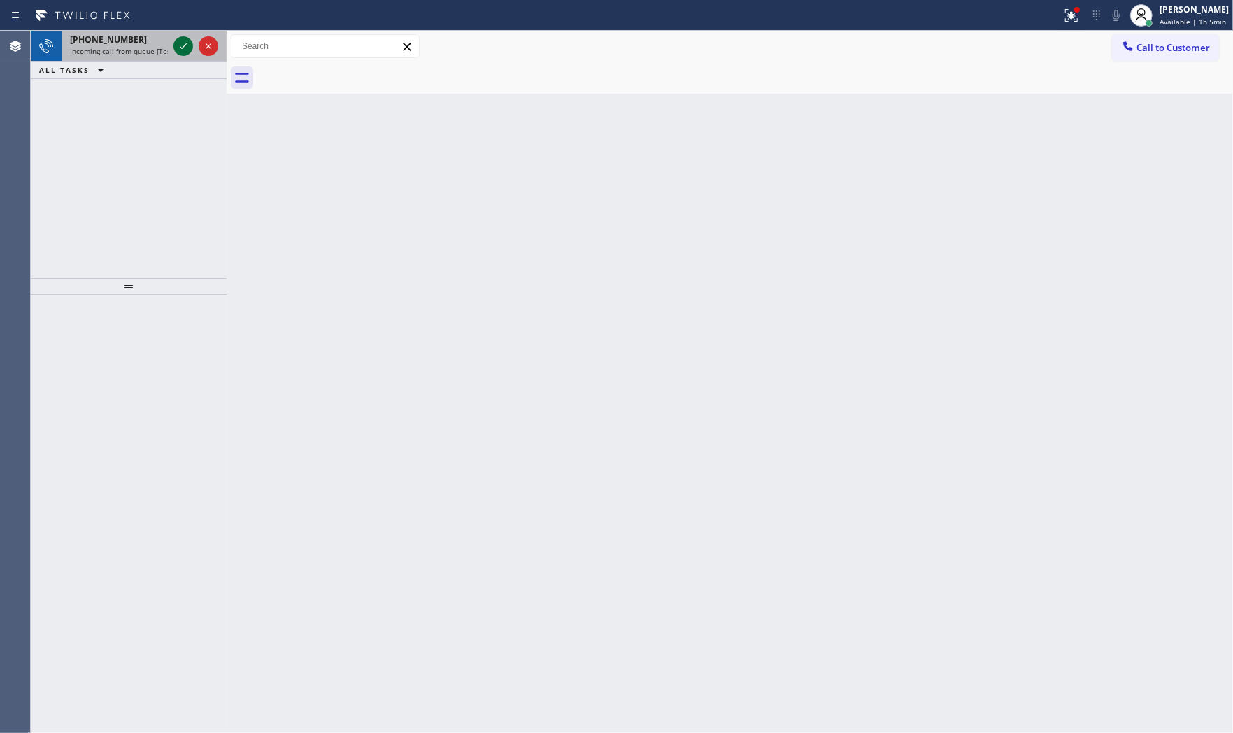
click at [178, 52] on icon at bounding box center [183, 46] width 17 height 17
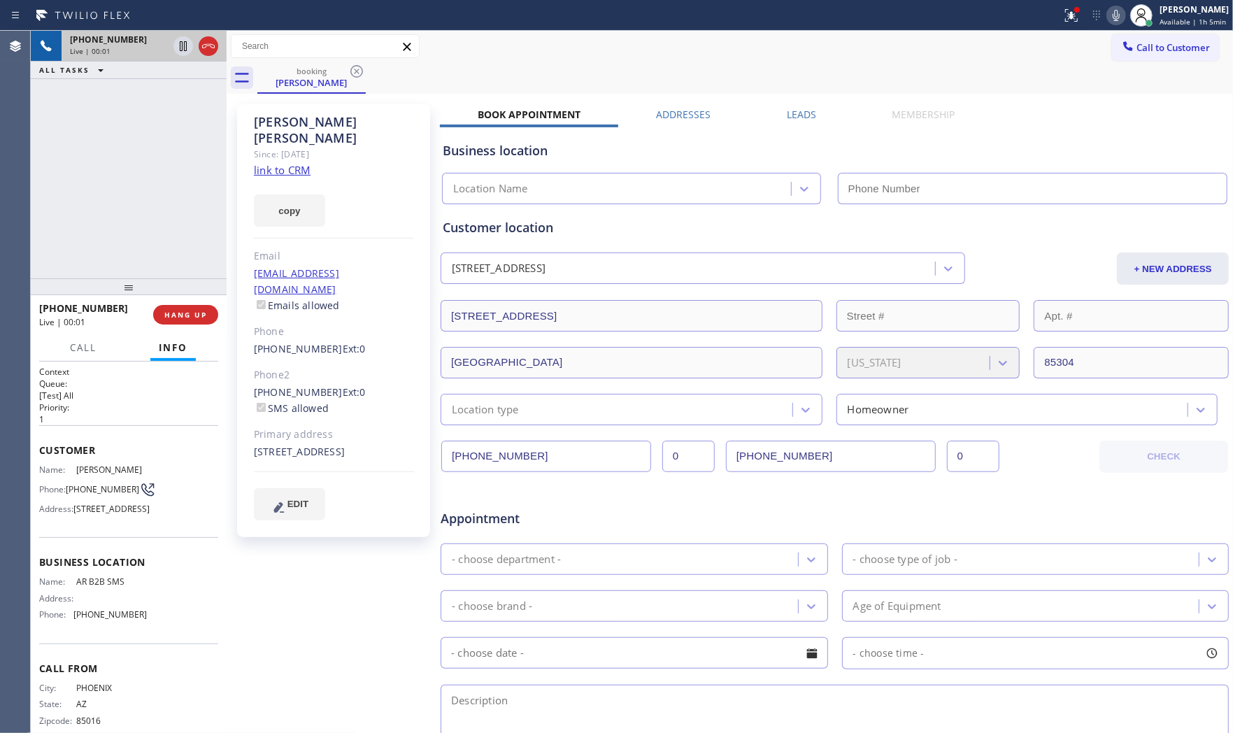
type input "(833) 692-2271"
click at [282, 163] on link "link to CRM" at bounding box center [282, 170] width 57 height 14
click at [194, 313] on span "HANG UP" at bounding box center [185, 315] width 43 height 10
click at [170, 310] on span "HANG UP" at bounding box center [185, 315] width 43 height 10
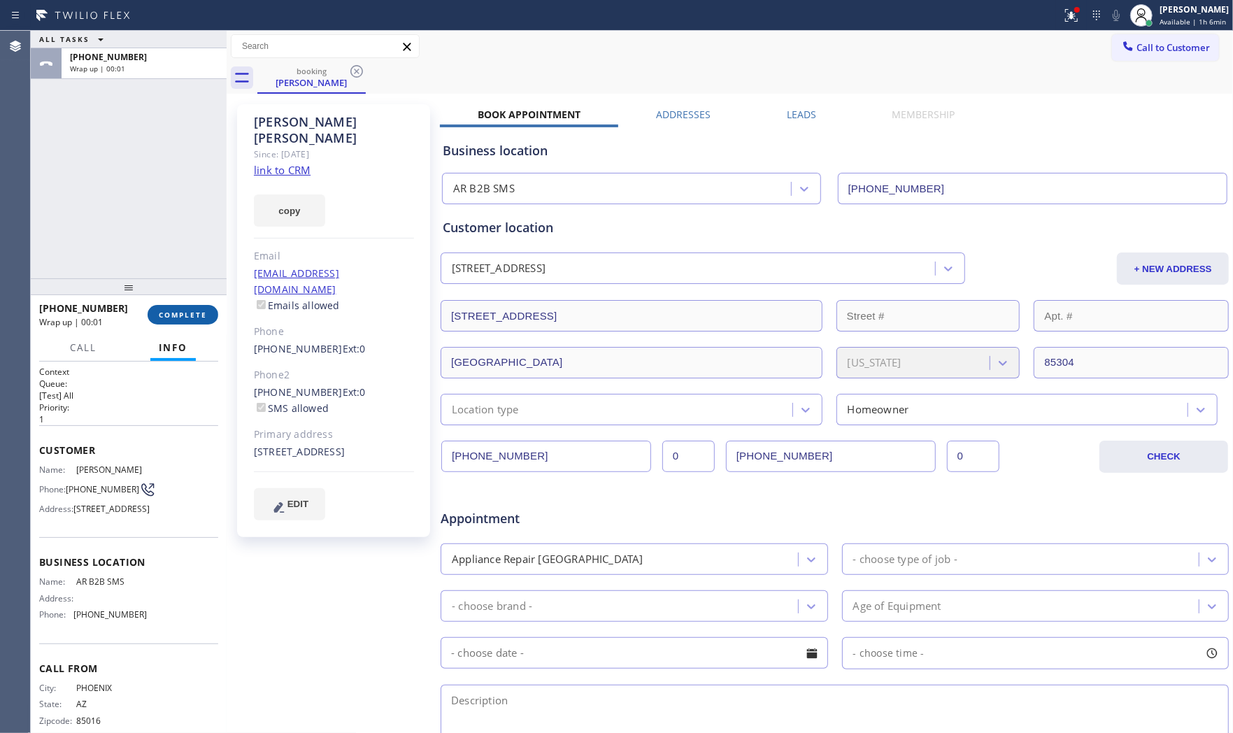
click at [166, 308] on button "COMPLETE" at bounding box center [183, 315] width 71 height 20
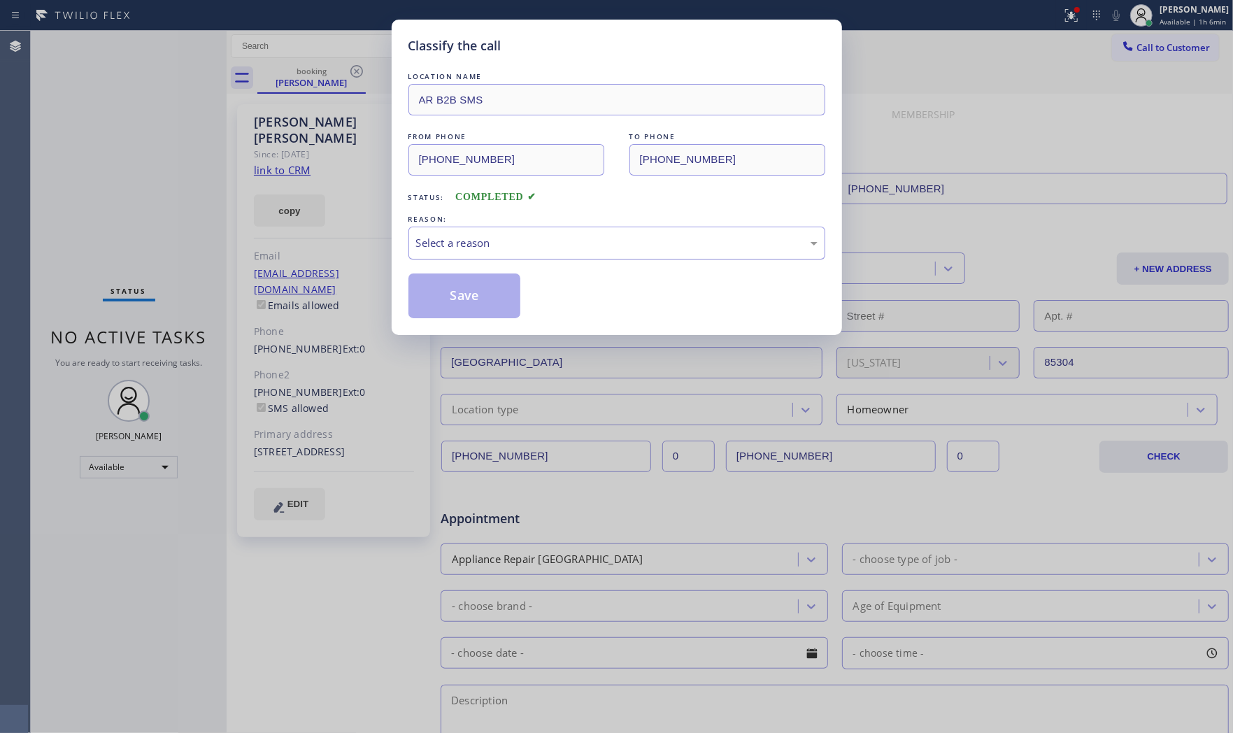
click at [445, 238] on div "Select a reason" at bounding box center [616, 243] width 401 height 16
click at [449, 288] on button "Save" at bounding box center [464, 295] width 113 height 45
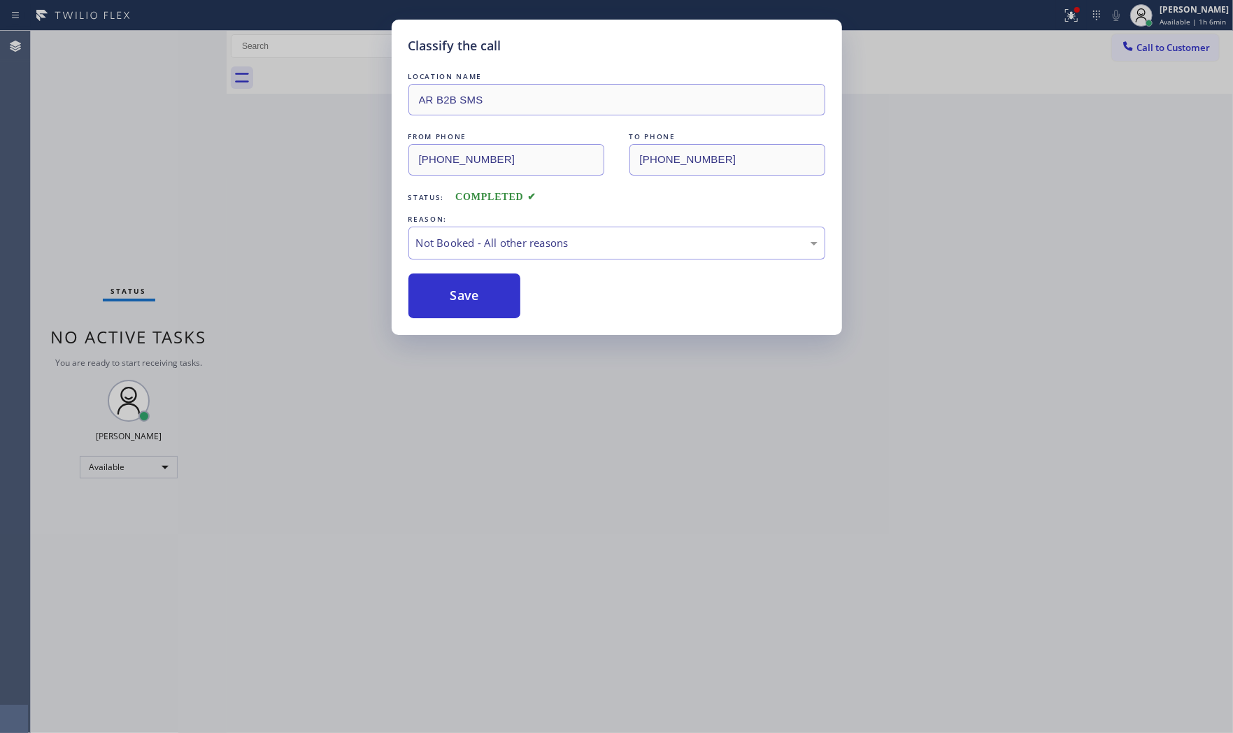
click at [449, 288] on button "Save" at bounding box center [464, 295] width 113 height 45
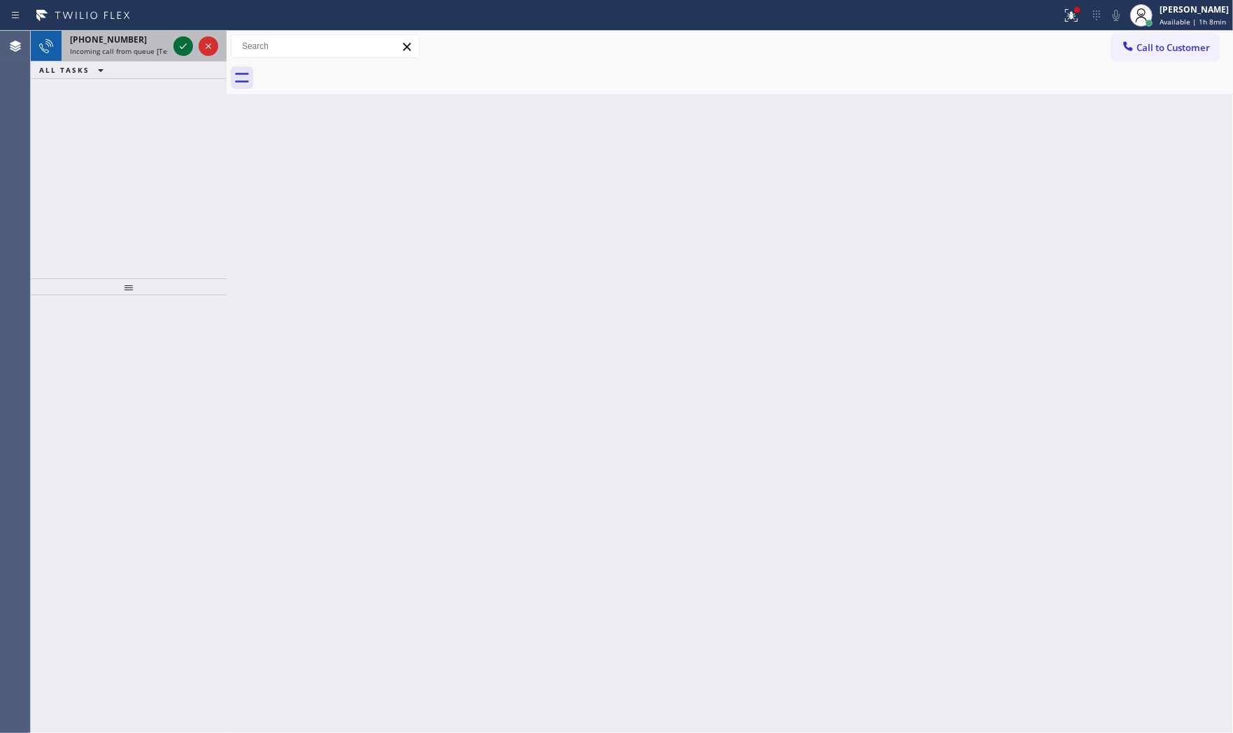
click at [177, 45] on icon at bounding box center [183, 46] width 17 height 17
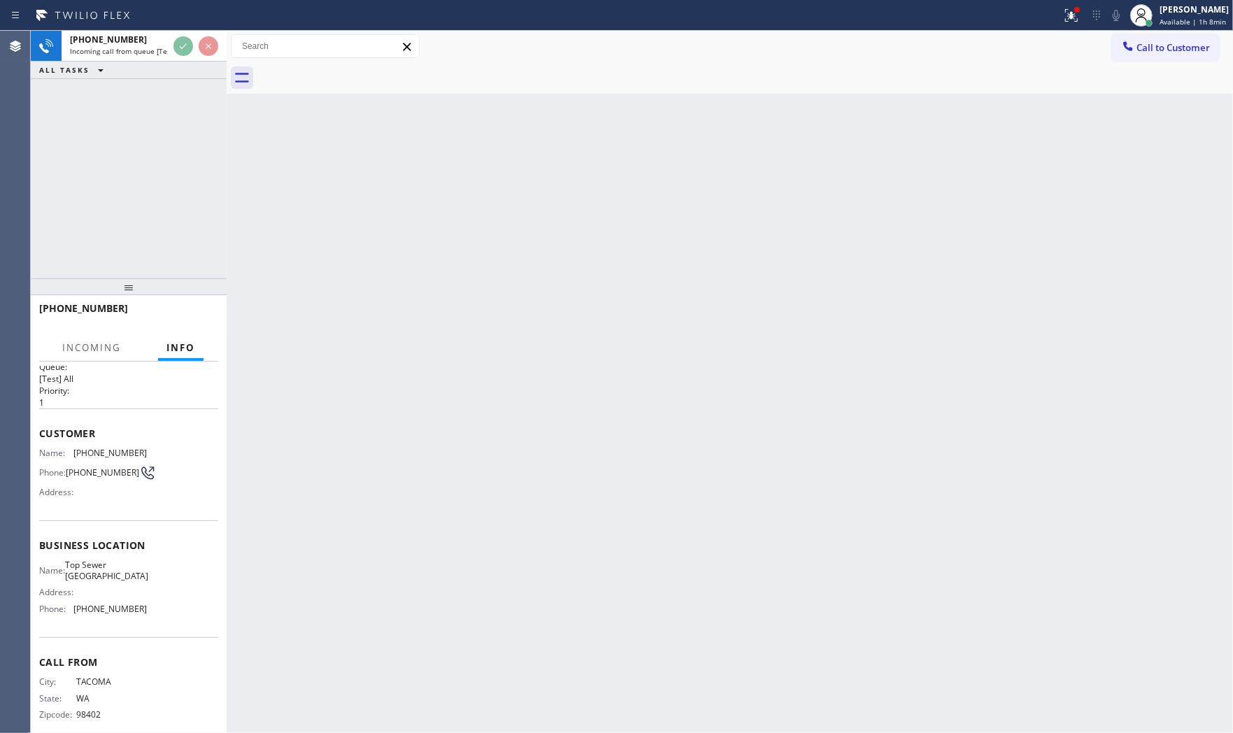
scroll to position [34, 0]
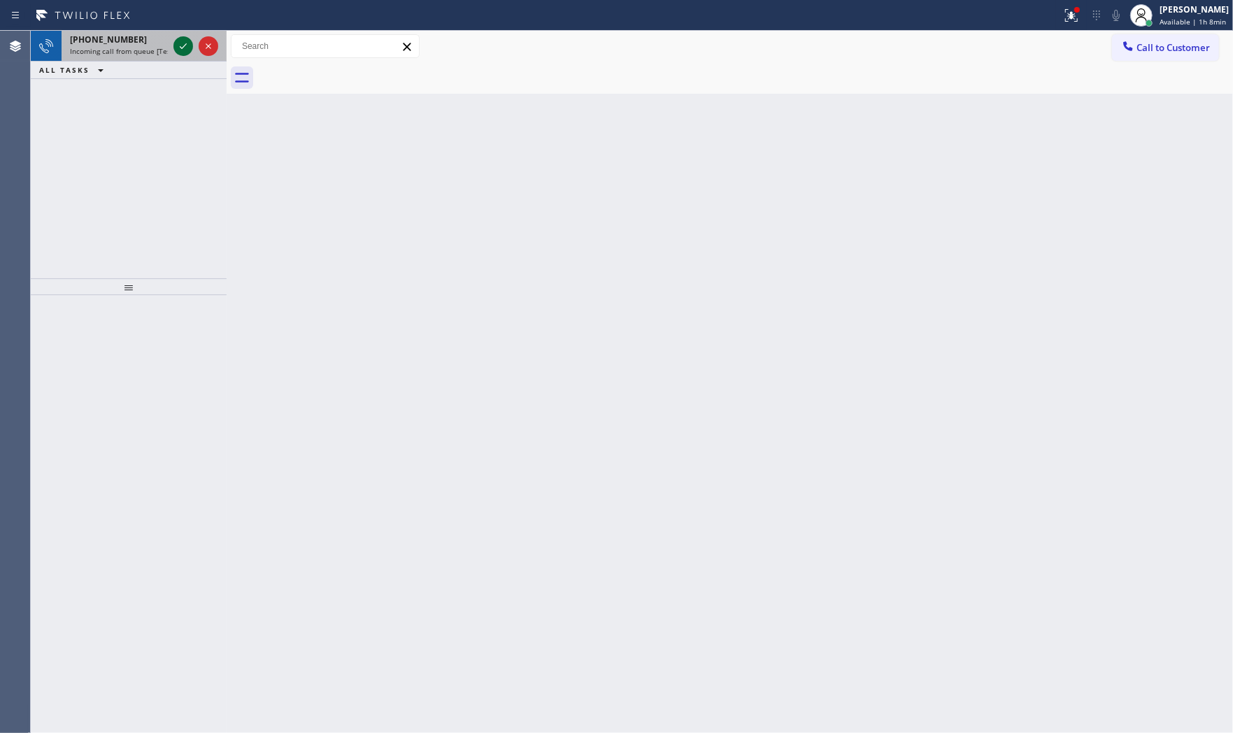
click at [173, 41] on div at bounding box center [183, 46] width 20 height 17
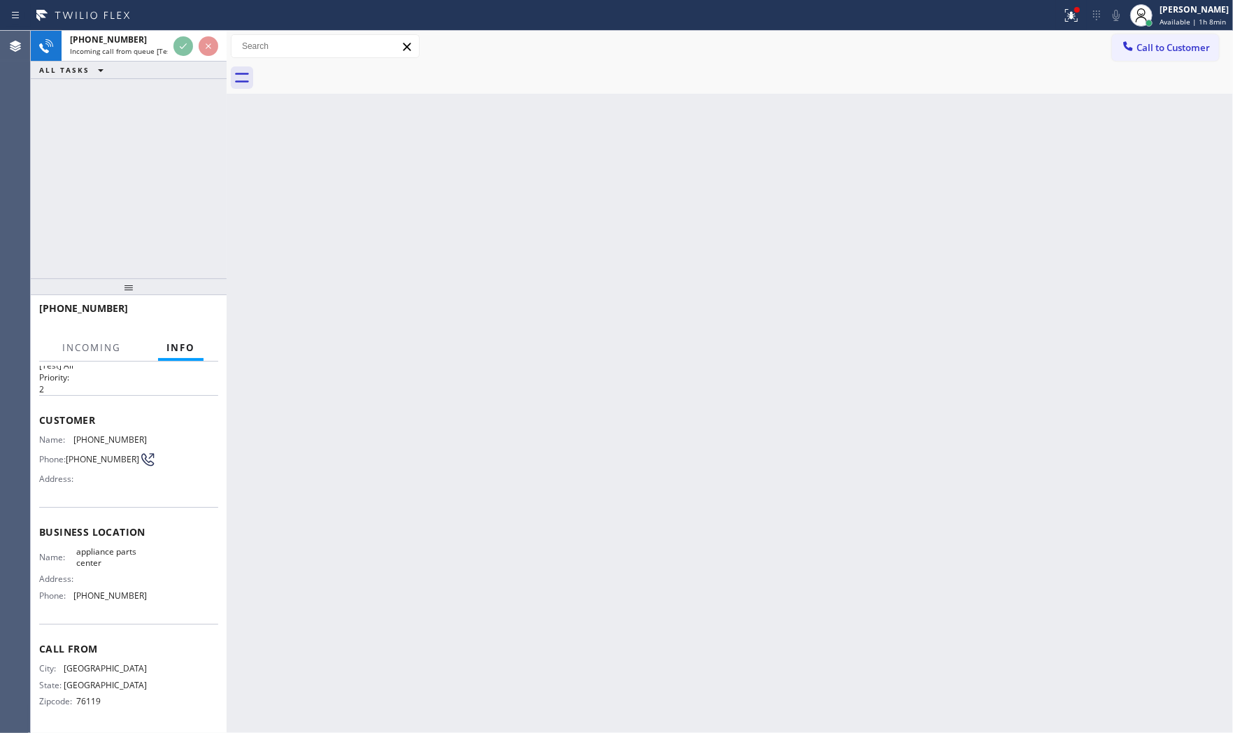
scroll to position [34, 0]
click at [191, 325] on div at bounding box center [123, 322] width 169 height 12
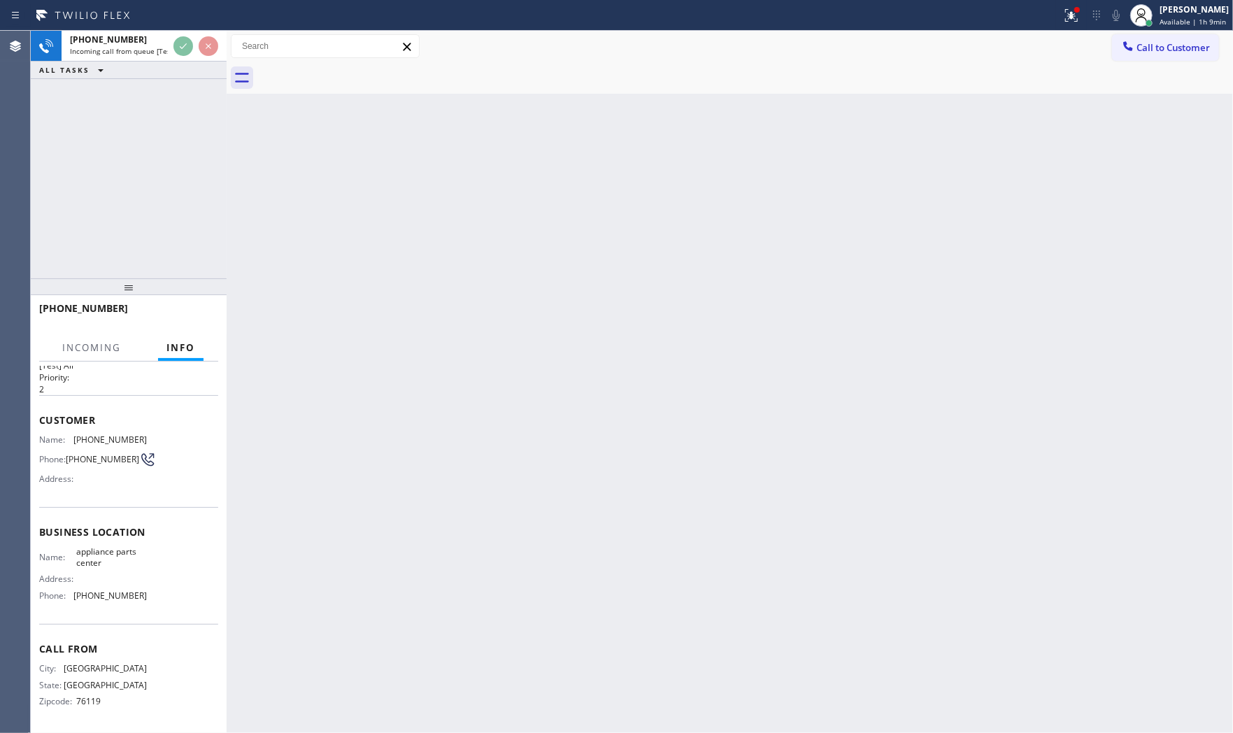
click at [191, 325] on div at bounding box center [123, 322] width 169 height 12
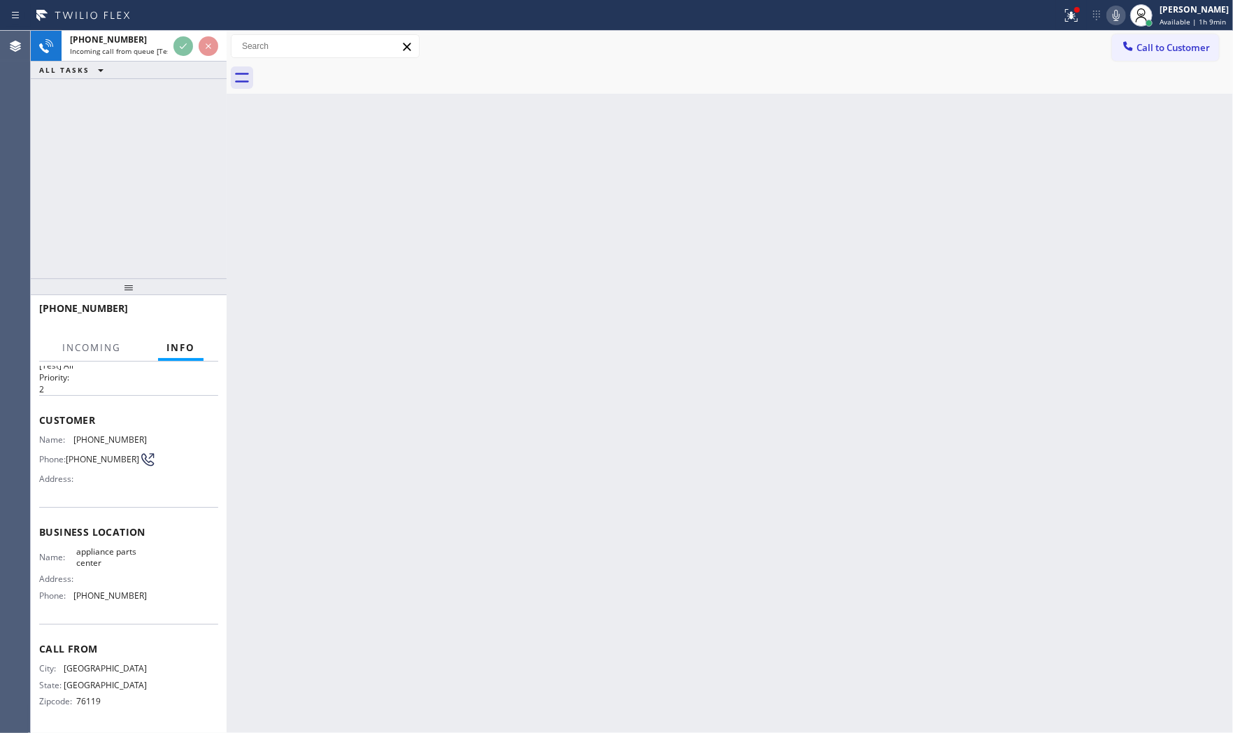
click at [191, 325] on div at bounding box center [123, 322] width 169 height 12
click at [191, 325] on div "+18176920072" at bounding box center [128, 314] width 179 height 36
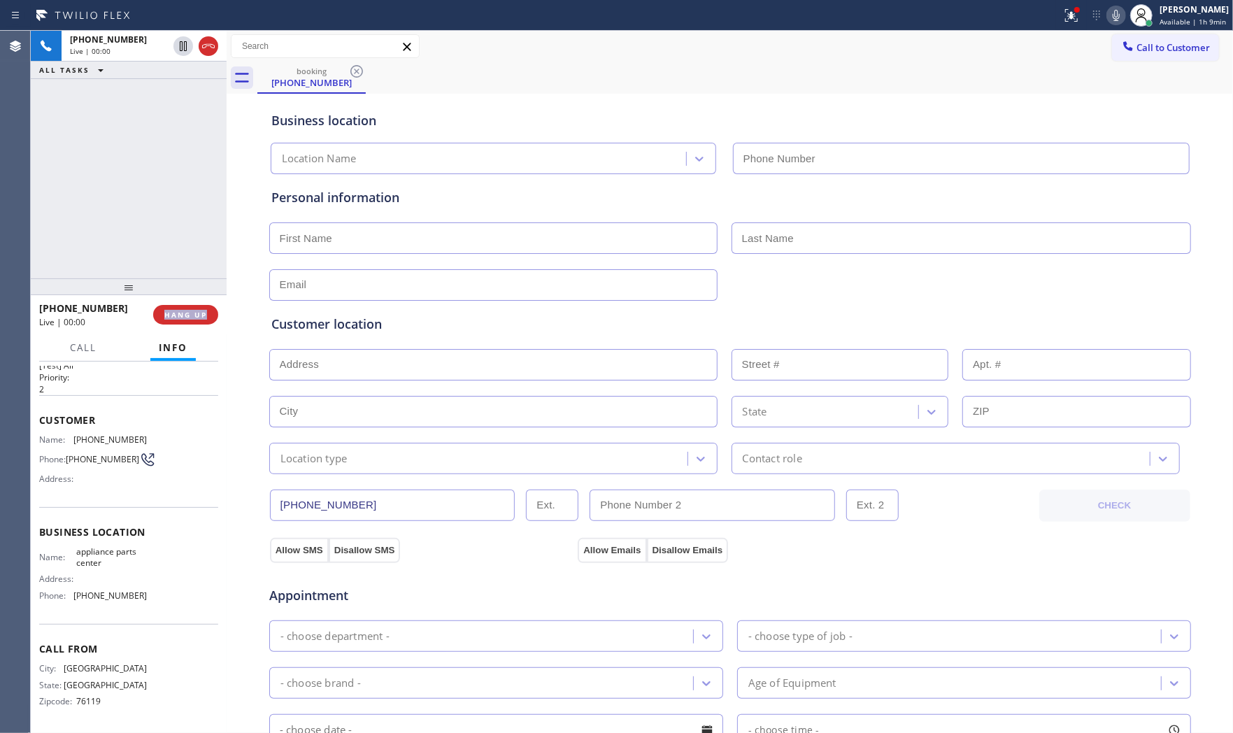
click at [191, 325] on div "+18176920072 Live | 00:00 HANG UP" at bounding box center [128, 314] width 179 height 36
type input "(817) 482-5346"
click at [191, 325] on div "+18176920072 Live | 00:00 HANG UP" at bounding box center [128, 314] width 179 height 36
click at [192, 322] on button "HANG UP" at bounding box center [185, 315] width 65 height 20
click at [192, 318] on span "HANG UP" at bounding box center [185, 315] width 43 height 10
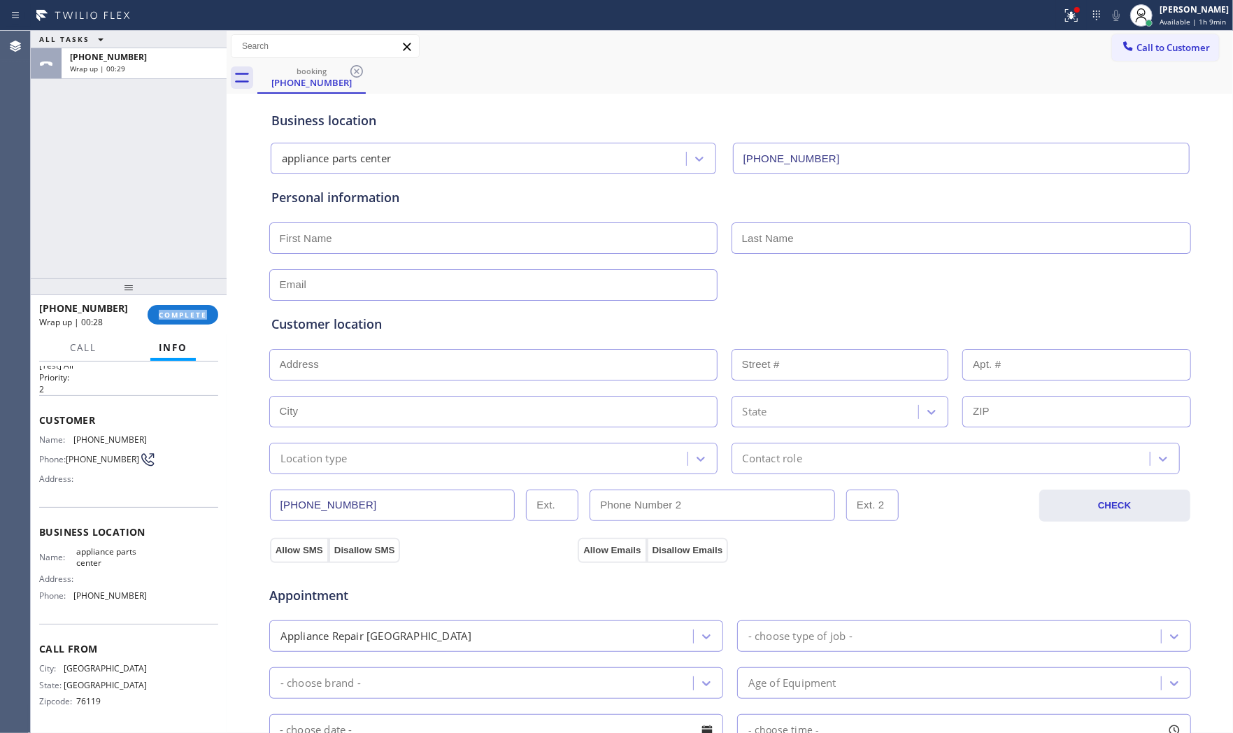
click at [184, 348] on span "Info" at bounding box center [173, 347] width 29 height 13
click at [186, 317] on span "COMPLETE" at bounding box center [183, 315] width 48 height 10
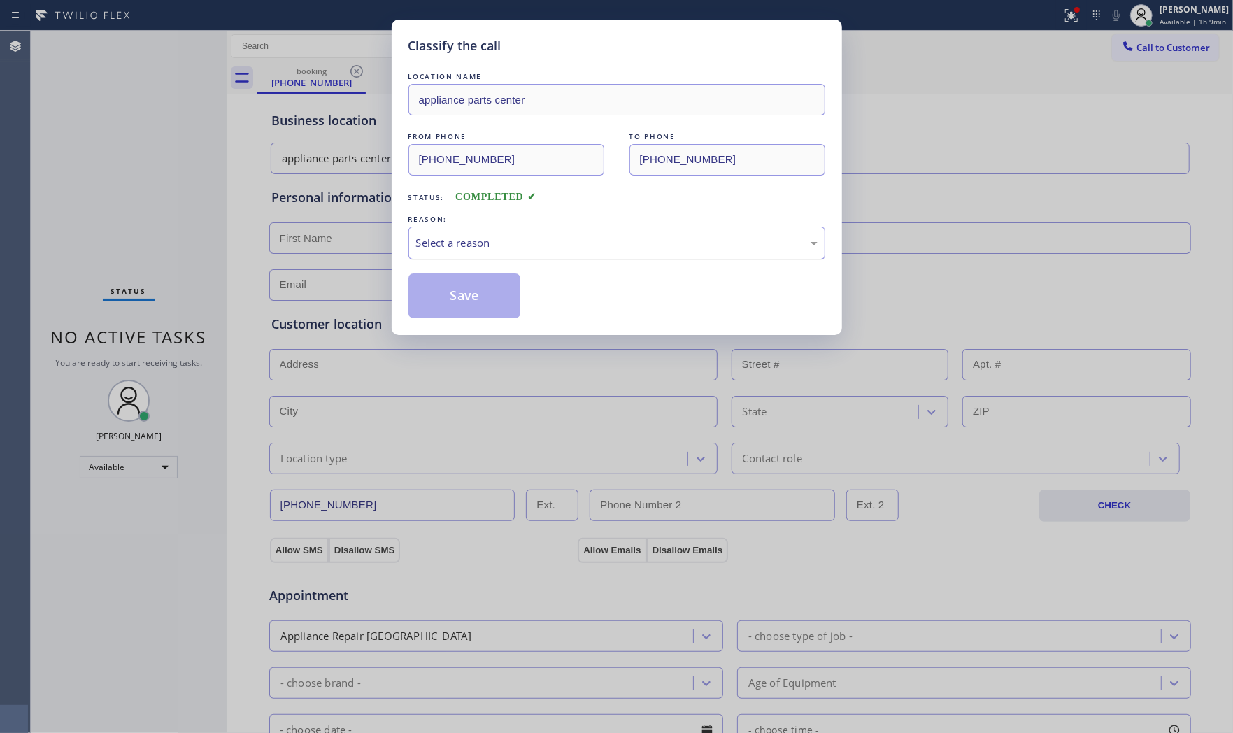
click at [526, 254] on div "Select a reason" at bounding box center [616, 243] width 417 height 33
click at [479, 290] on button "Save" at bounding box center [464, 295] width 113 height 45
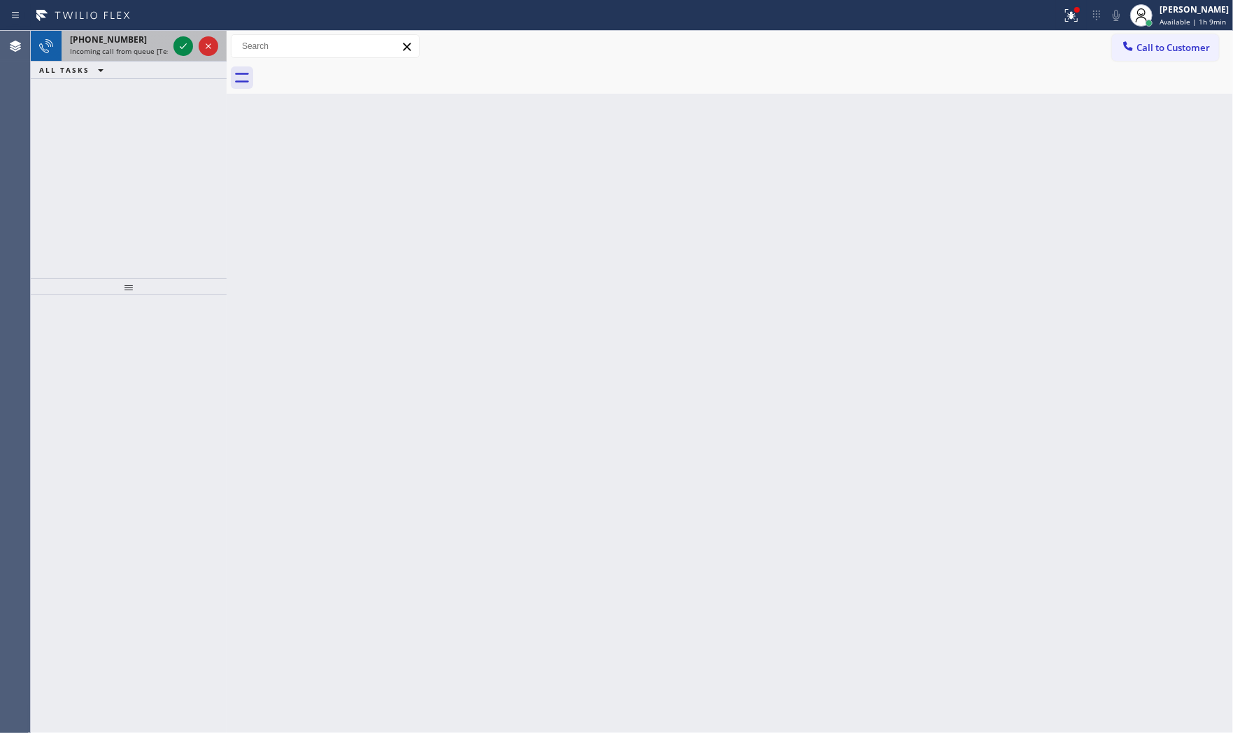
click at [165, 42] on div "+18176920072" at bounding box center [119, 40] width 98 height 12
click at [180, 38] on icon at bounding box center [183, 46] width 17 height 17
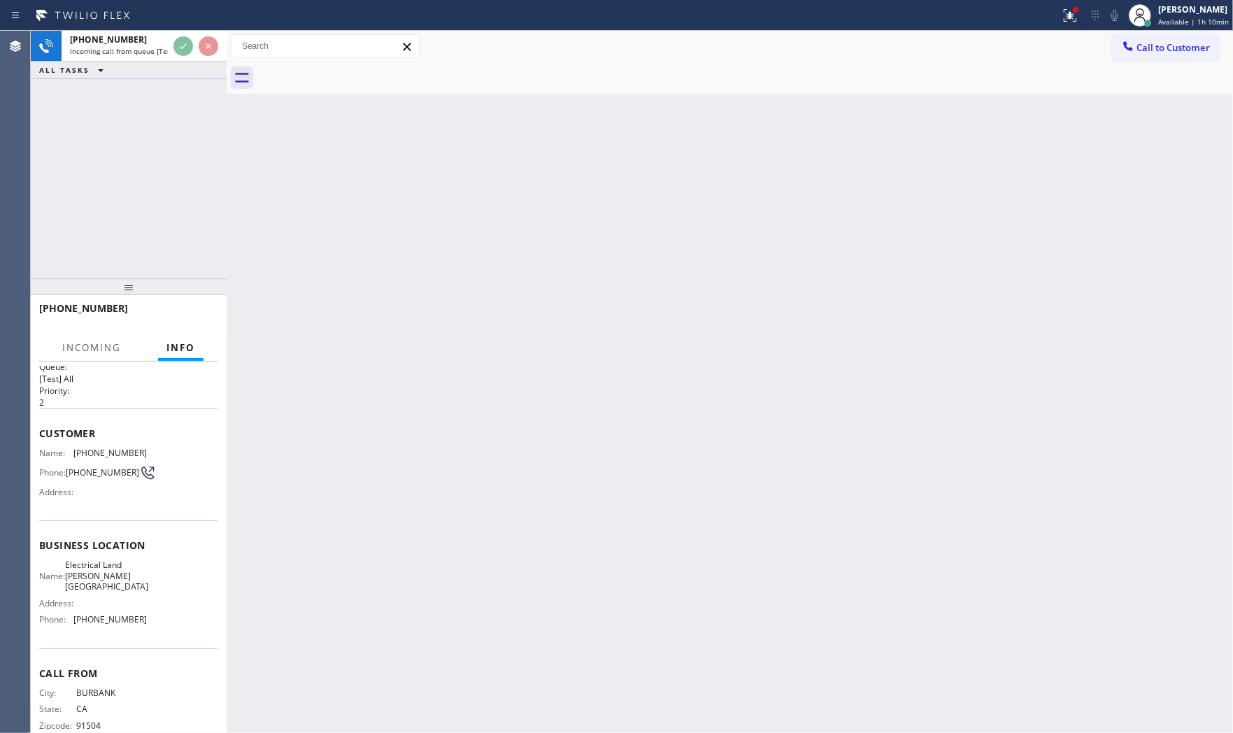
scroll to position [34, 0]
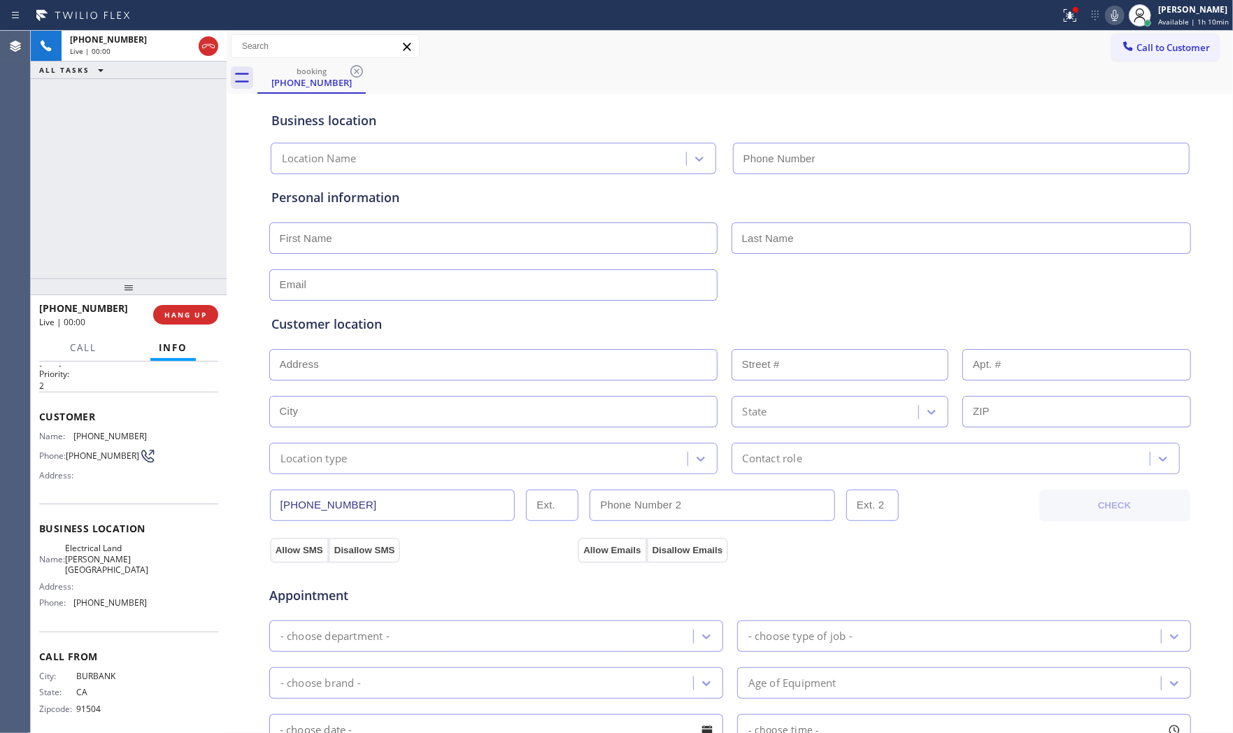
type input "(818) 423-4024"
click at [187, 303] on div "+18182098513 Live | 00:00 HANG UP" at bounding box center [128, 314] width 179 height 36
click at [192, 315] on span "HANG UP" at bounding box center [185, 315] width 43 height 10
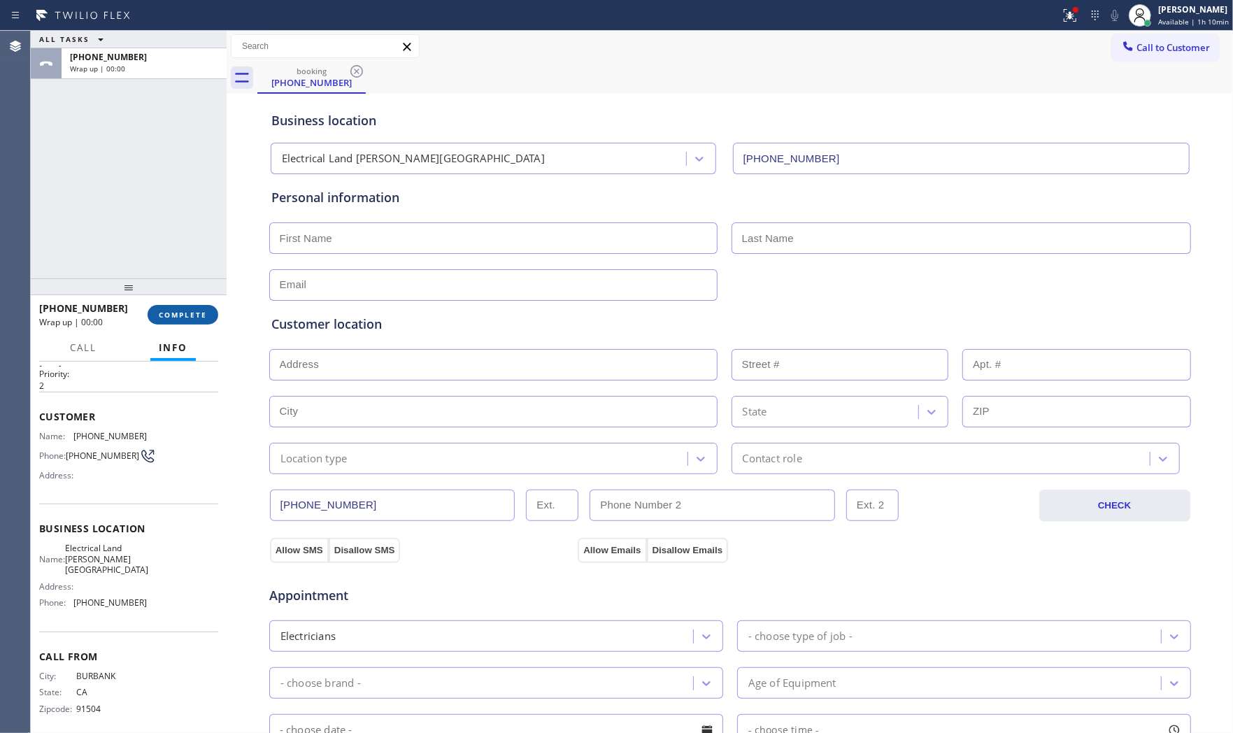
click at [192, 315] on span "COMPLETE" at bounding box center [183, 315] width 48 height 10
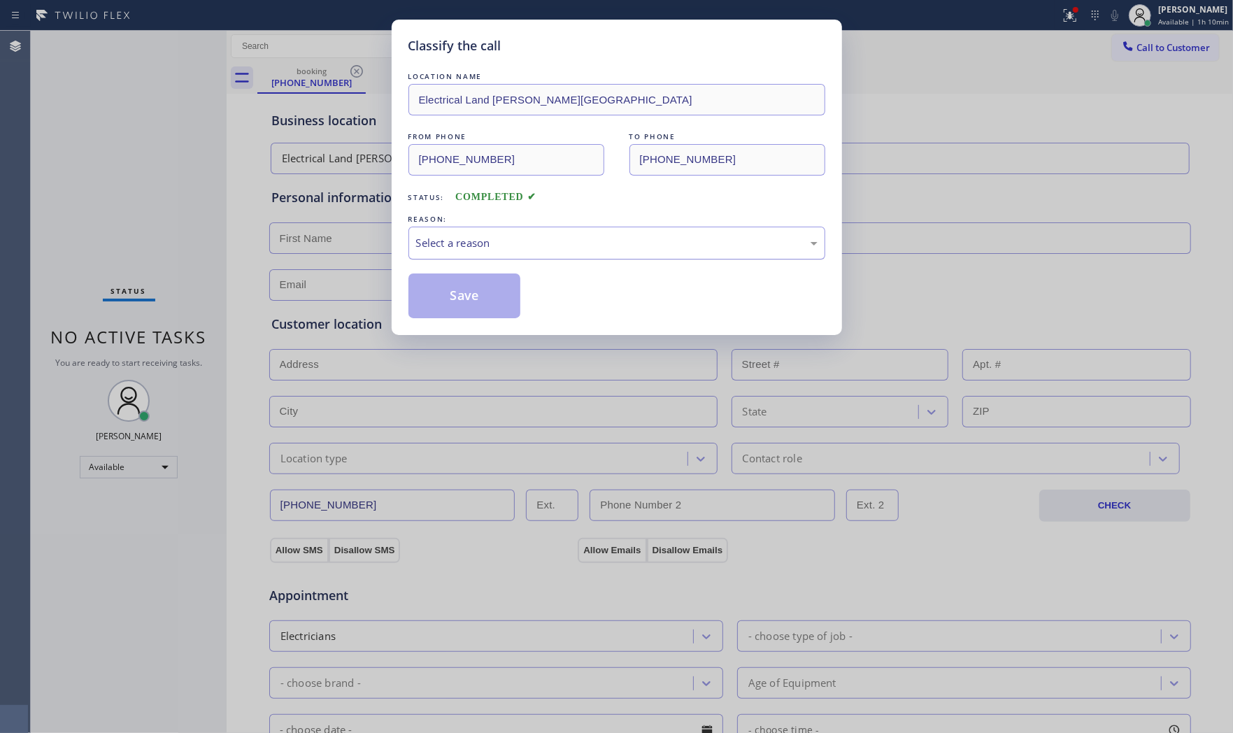
drag, startPoint x: 467, startPoint y: 236, endPoint x: 464, endPoint y: 257, distance: 21.3
click at [466, 236] on div "Select a reason" at bounding box center [616, 243] width 401 height 16
click at [456, 294] on button "Save" at bounding box center [464, 295] width 113 height 45
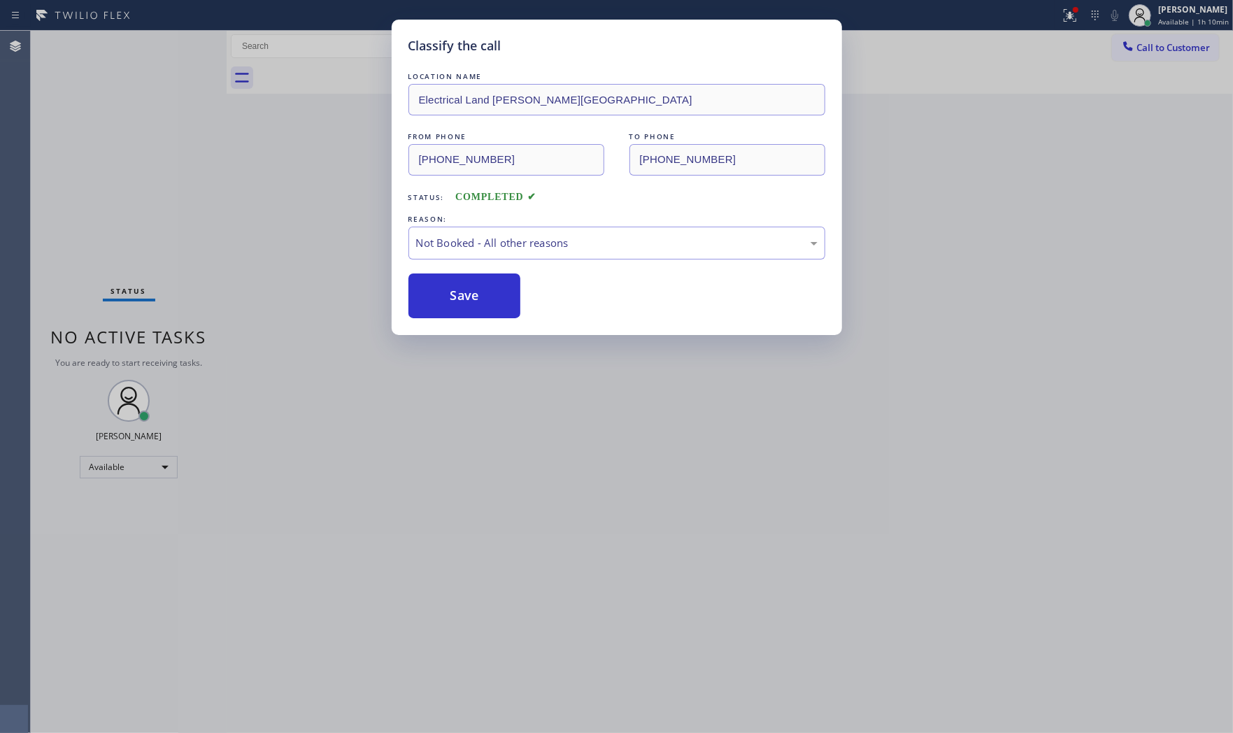
click at [456, 294] on button "Save" at bounding box center [464, 295] width 113 height 45
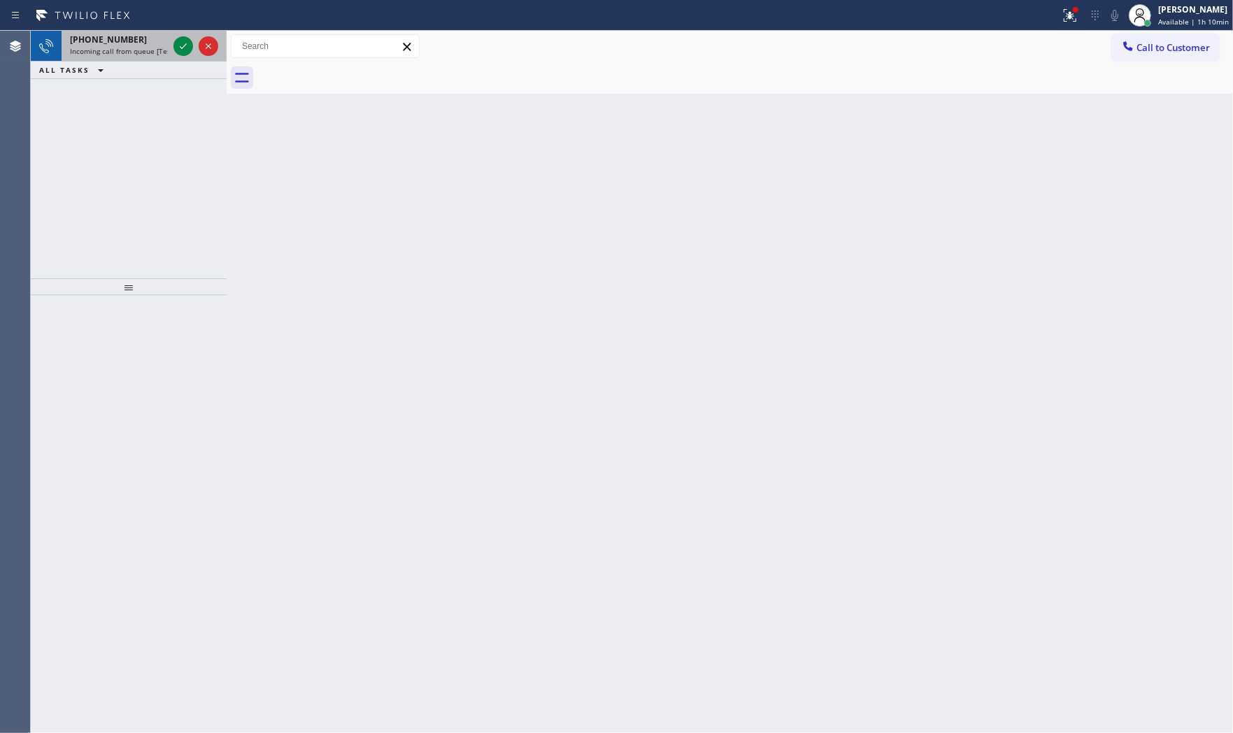
click at [128, 48] on span "Incoming call from queue [Test] All" at bounding box center [128, 51] width 116 height 10
click at [173, 46] on div at bounding box center [183, 46] width 20 height 17
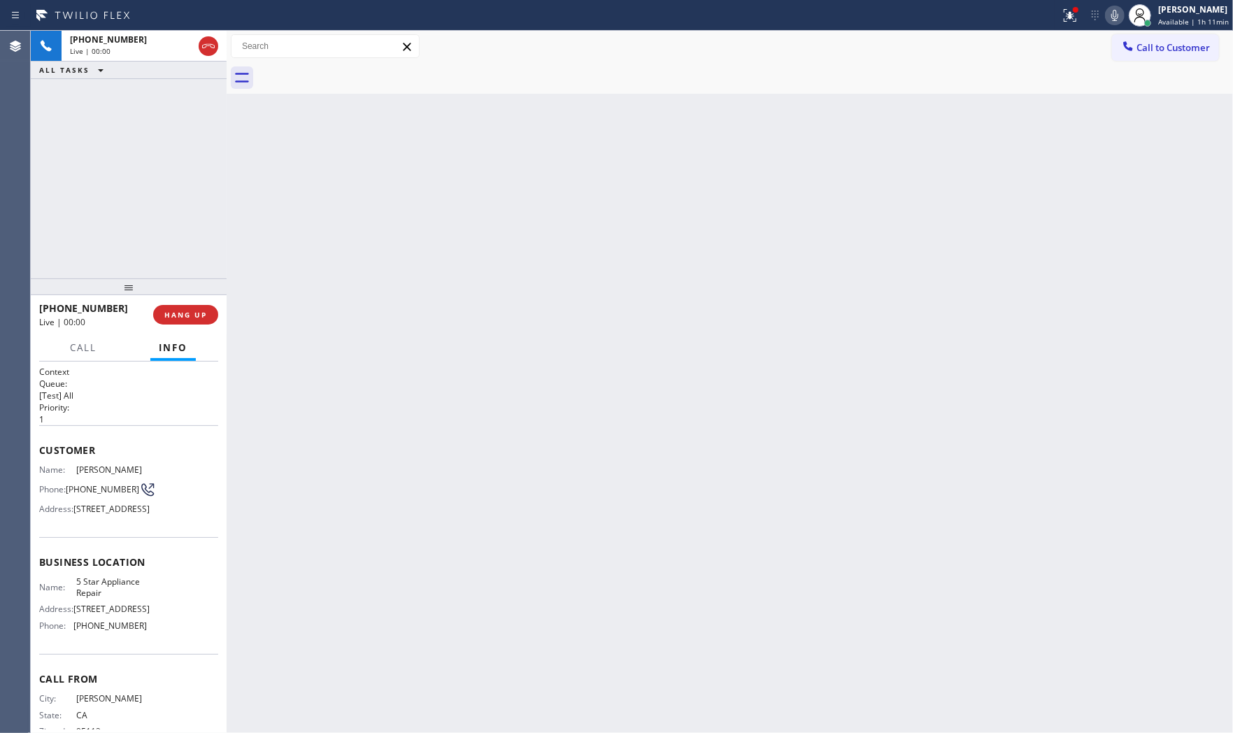
click at [191, 331] on div "+14083752371 Live | 00:00 HANG UP" at bounding box center [128, 314] width 179 height 36
click at [192, 322] on button "HANG UP" at bounding box center [185, 315] width 65 height 20
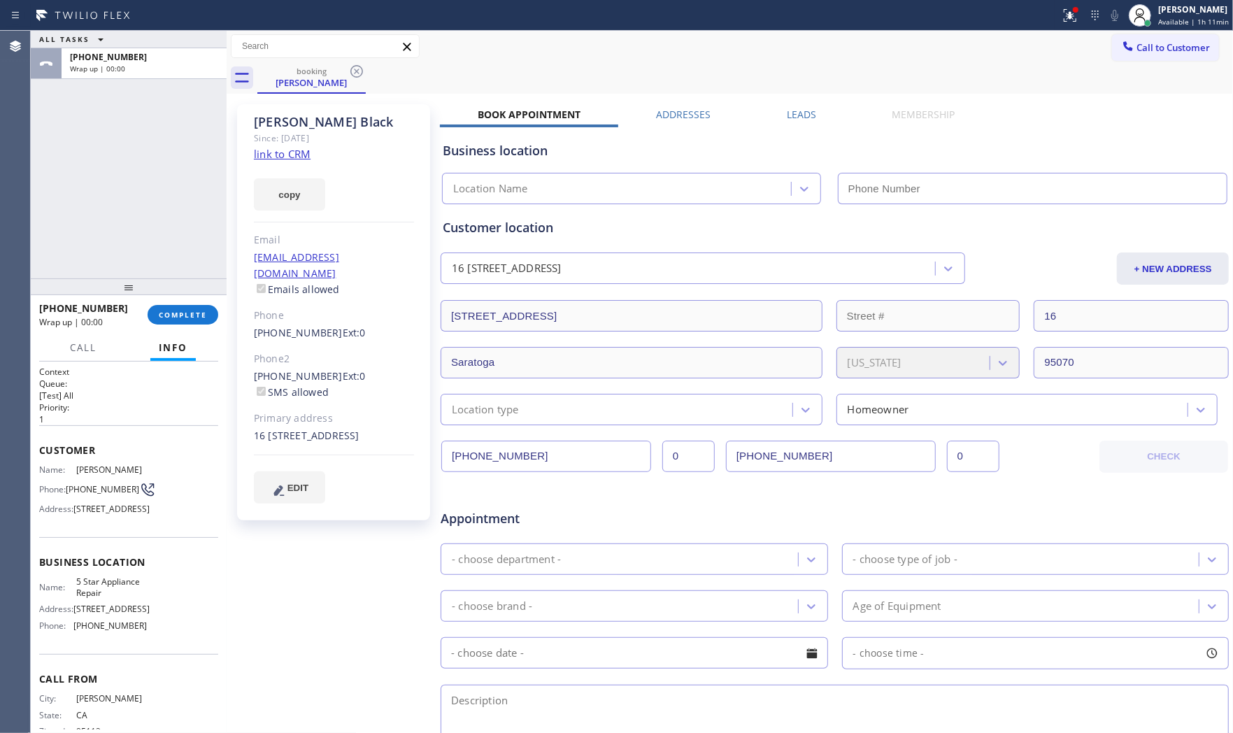
type input "(855) 731-4952"
click at [303, 152] on link "link to CRM" at bounding box center [282, 154] width 57 height 14
click at [173, 306] on button "COMPLETE" at bounding box center [183, 315] width 71 height 20
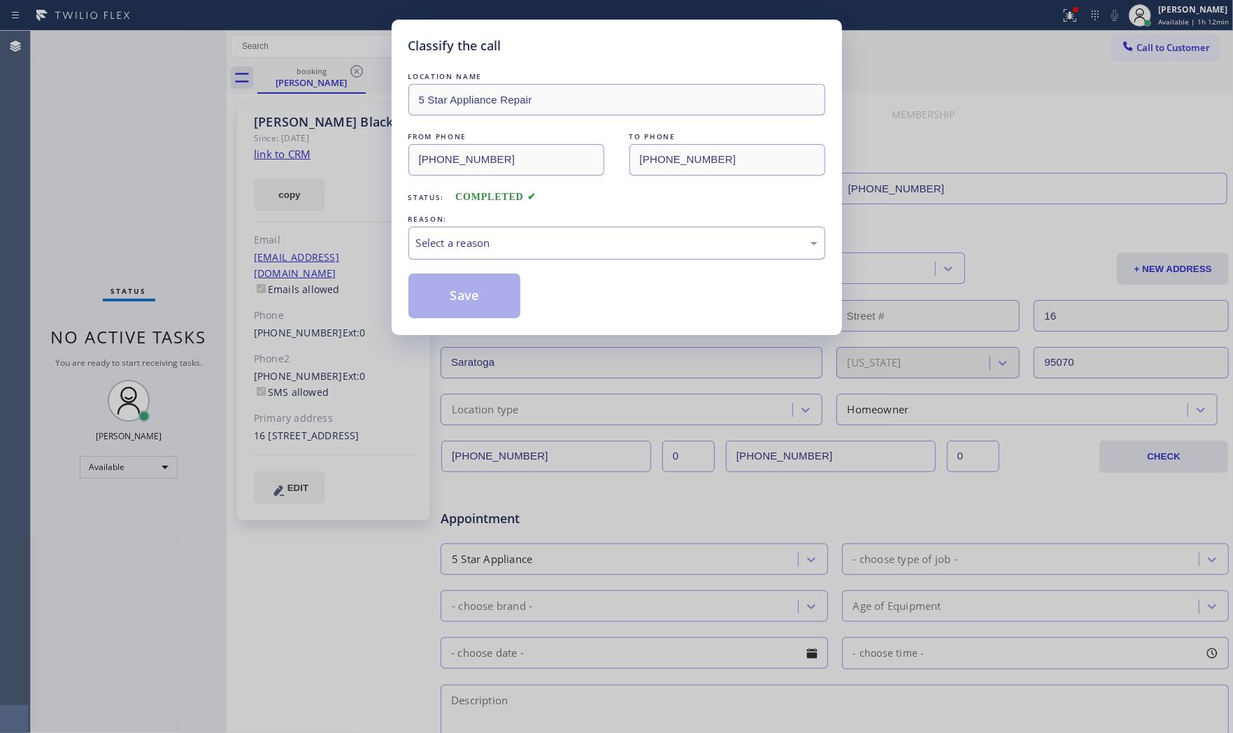
click at [471, 247] on div "Select a reason" at bounding box center [616, 243] width 401 height 16
click at [473, 316] on button "Save" at bounding box center [464, 295] width 113 height 45
click at [473, 315] on button "Save" at bounding box center [464, 295] width 113 height 45
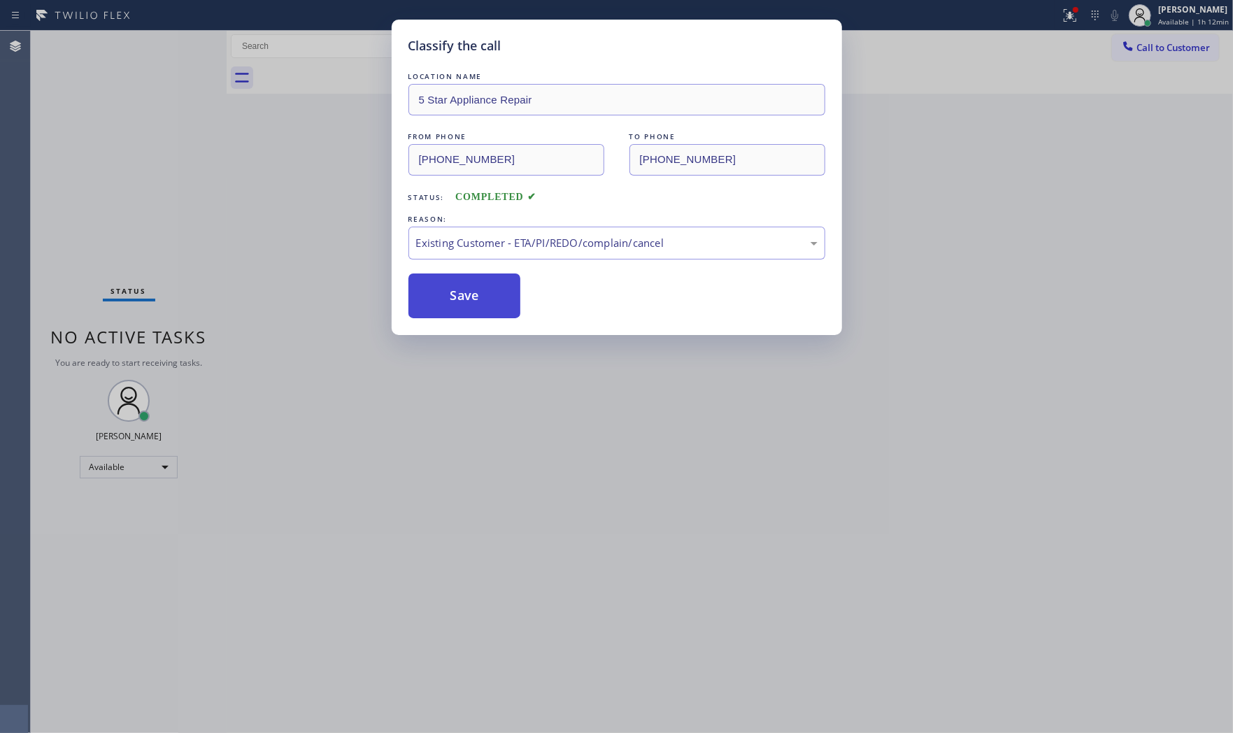
click at [473, 315] on button "Save" at bounding box center [464, 295] width 113 height 45
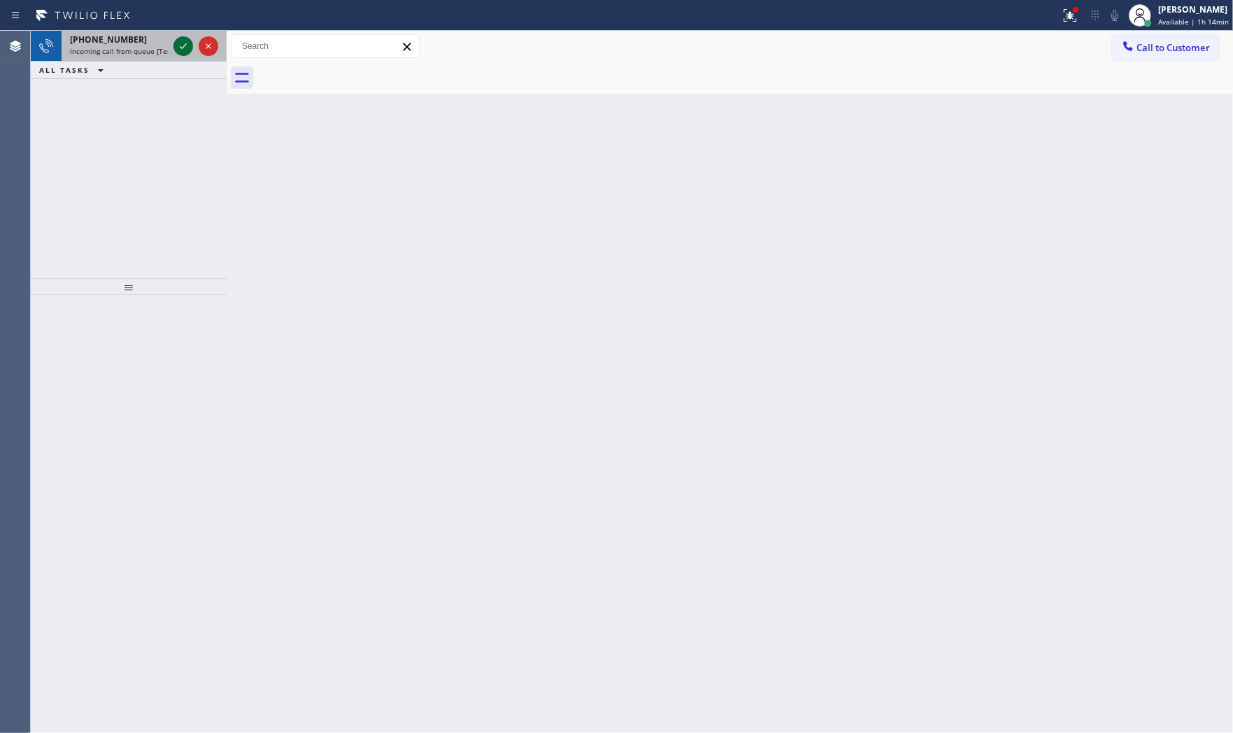
click at [176, 42] on icon at bounding box center [183, 46] width 17 height 17
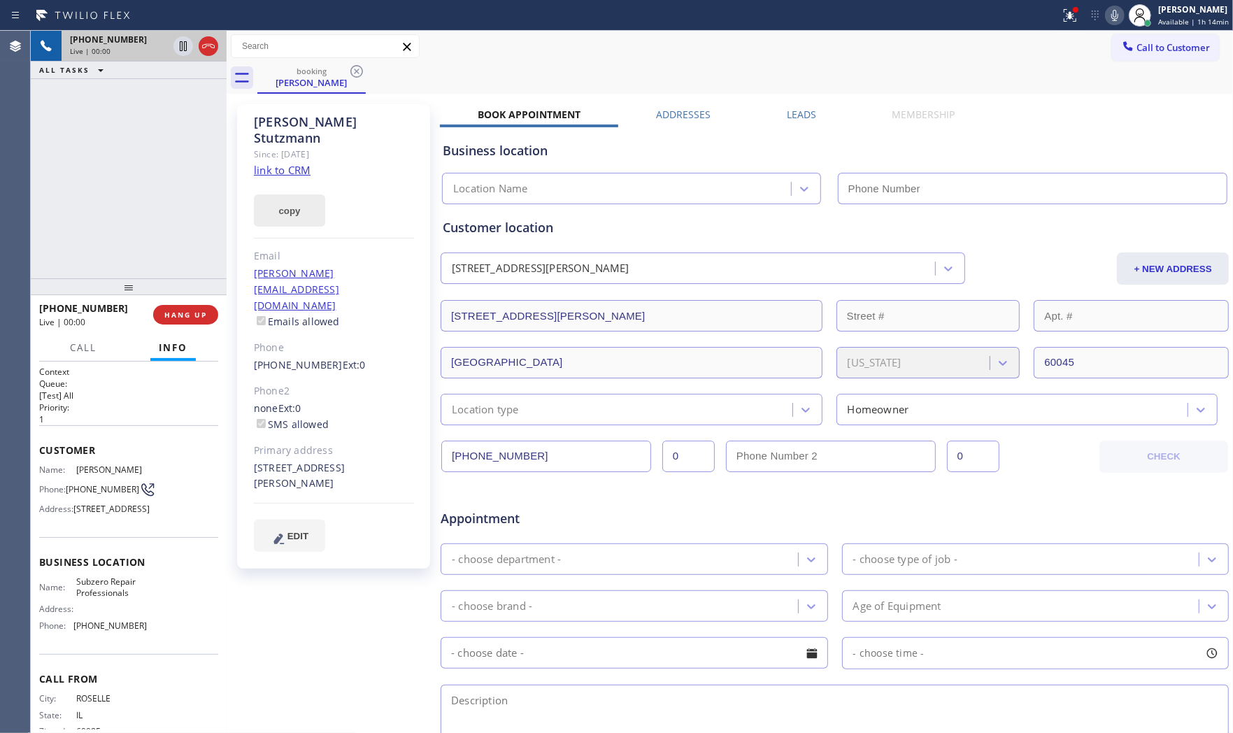
type input "(630) 394-6070"
click at [281, 163] on link "link to CRM" at bounding box center [282, 170] width 57 height 14
click at [1106, 11] on icon at bounding box center [1114, 15] width 17 height 17
click at [185, 47] on icon at bounding box center [183, 46] width 17 height 17
click at [1112, 19] on icon at bounding box center [1114, 15] width 17 height 17
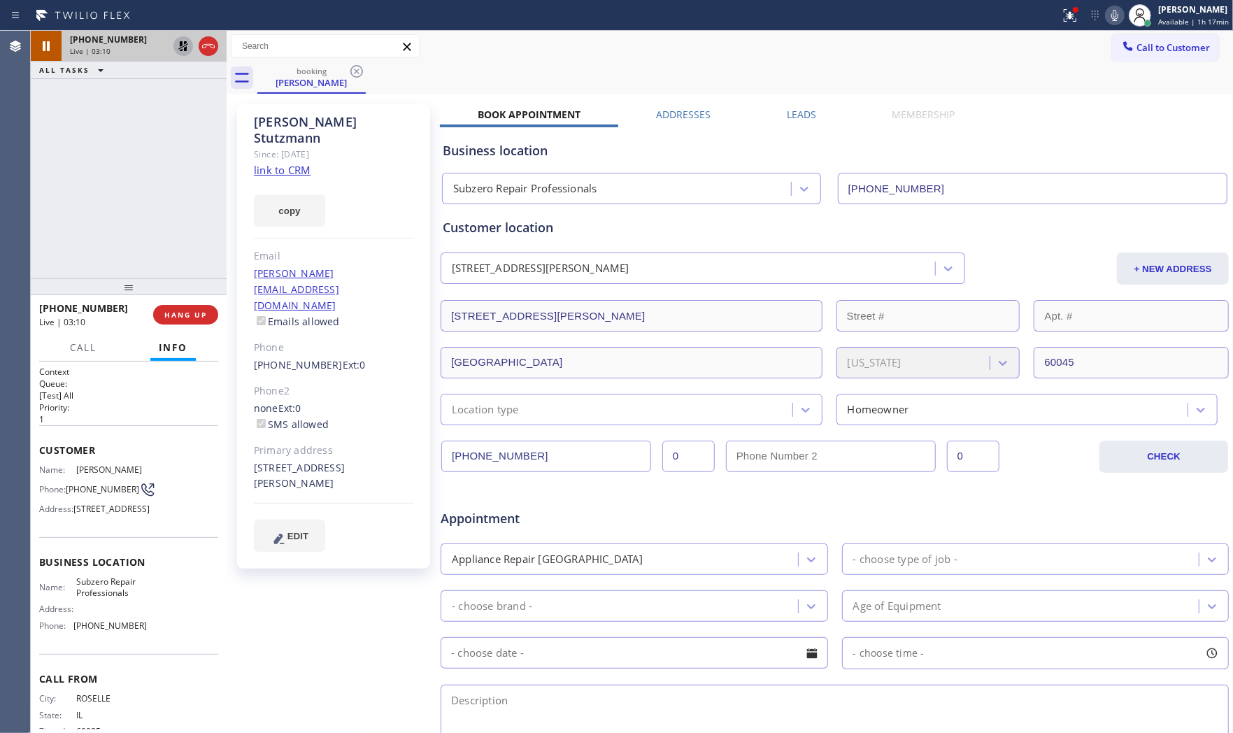
click at [178, 45] on icon at bounding box center [183, 46] width 17 height 17
click at [191, 317] on span "HANG UP" at bounding box center [185, 315] width 43 height 10
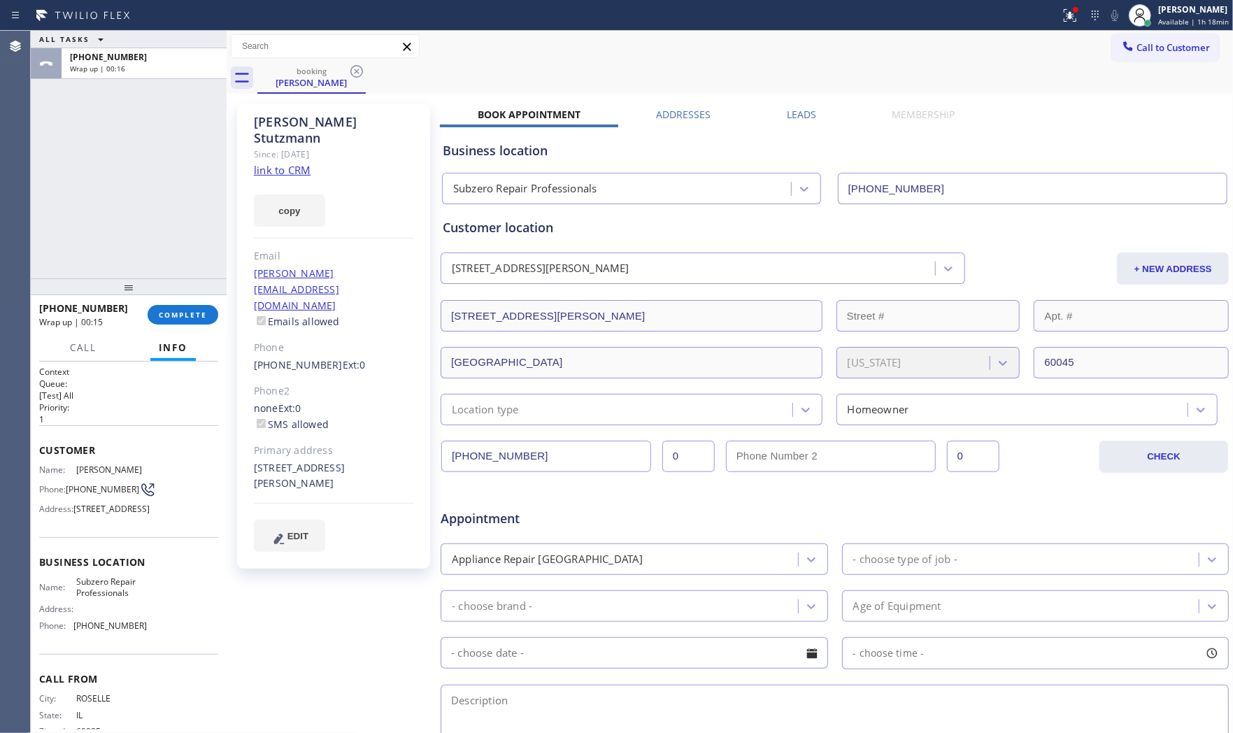
click at [192, 324] on div "+18473374753 Wrap up | 00:15 COMPLETE" at bounding box center [128, 314] width 179 height 36
click at [189, 322] on button "COMPLETE" at bounding box center [183, 315] width 71 height 20
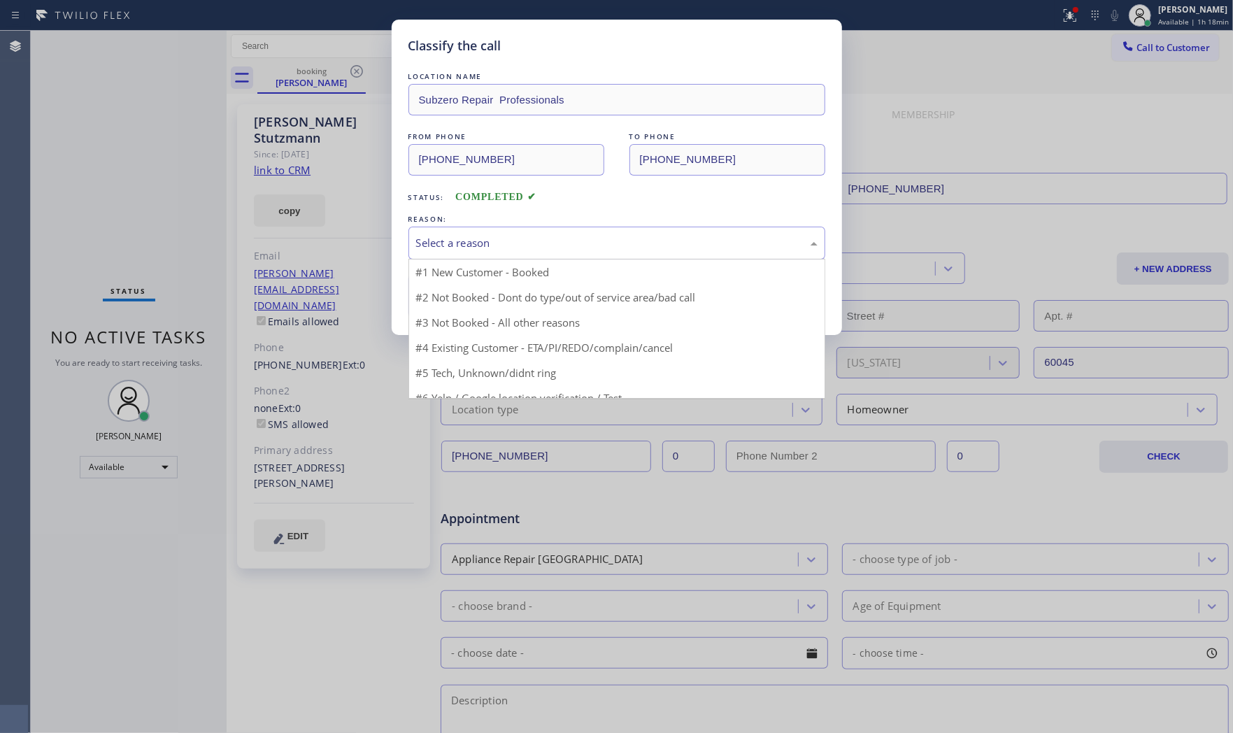
click at [533, 243] on div "Select a reason" at bounding box center [616, 243] width 401 height 16
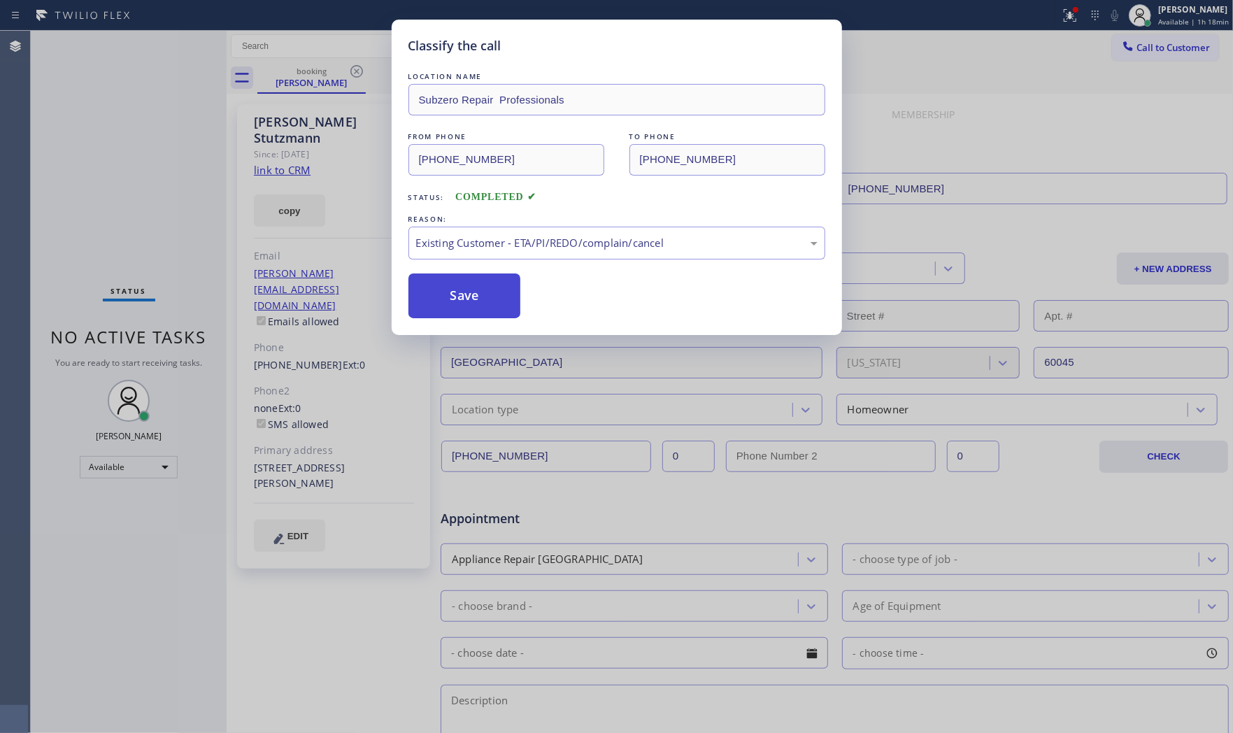
click at [496, 313] on button "Save" at bounding box center [464, 295] width 113 height 45
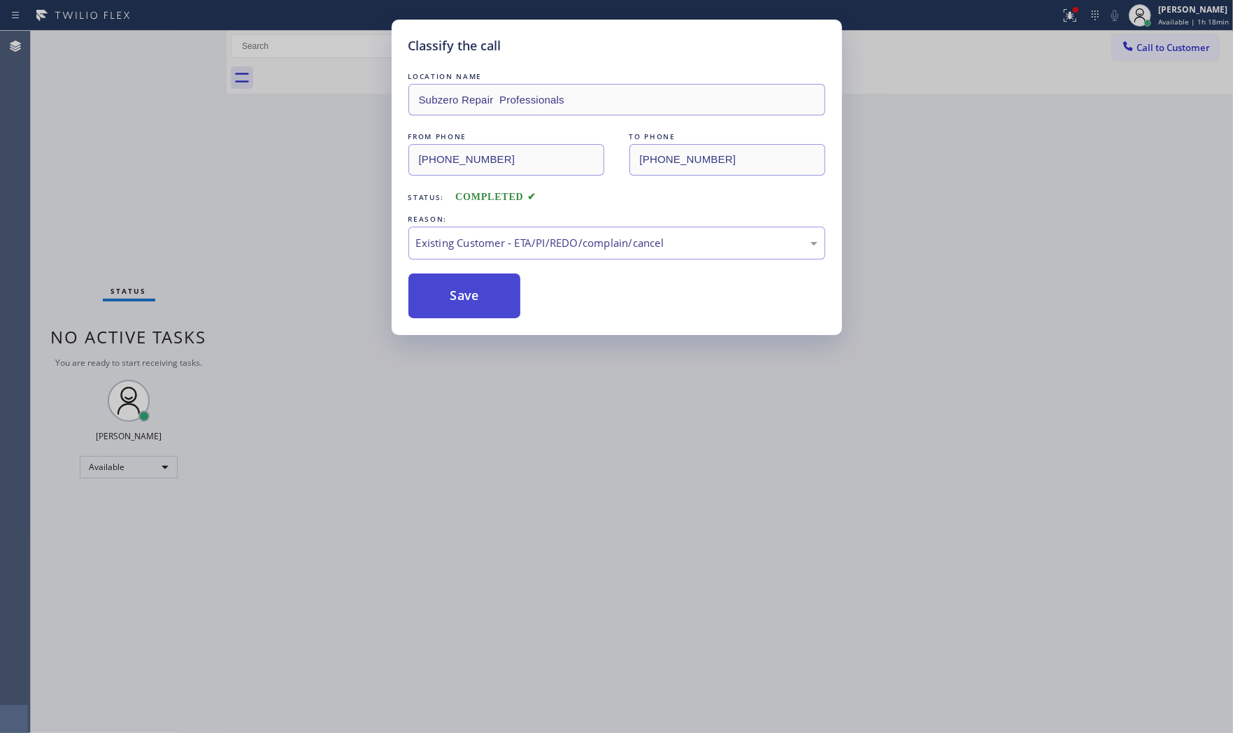
click at [496, 313] on button "Save" at bounding box center [464, 295] width 113 height 45
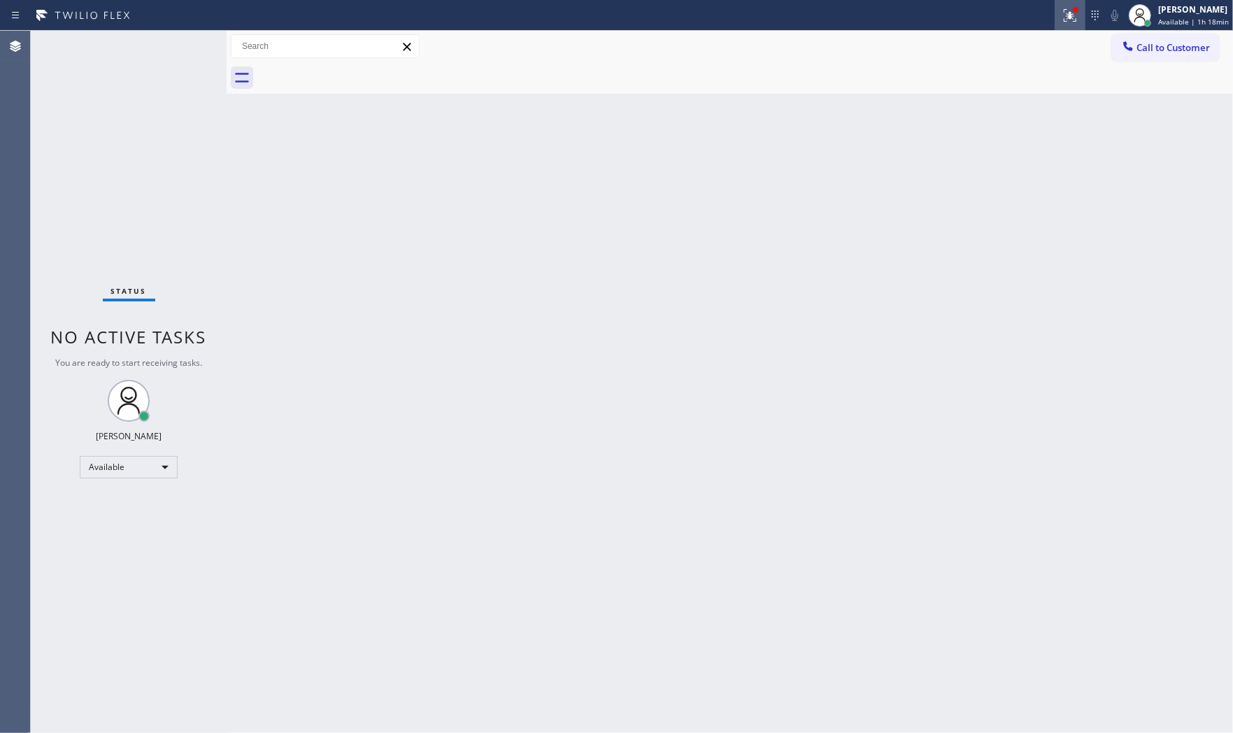
click at [1061, 14] on icon at bounding box center [1069, 15] width 17 height 17
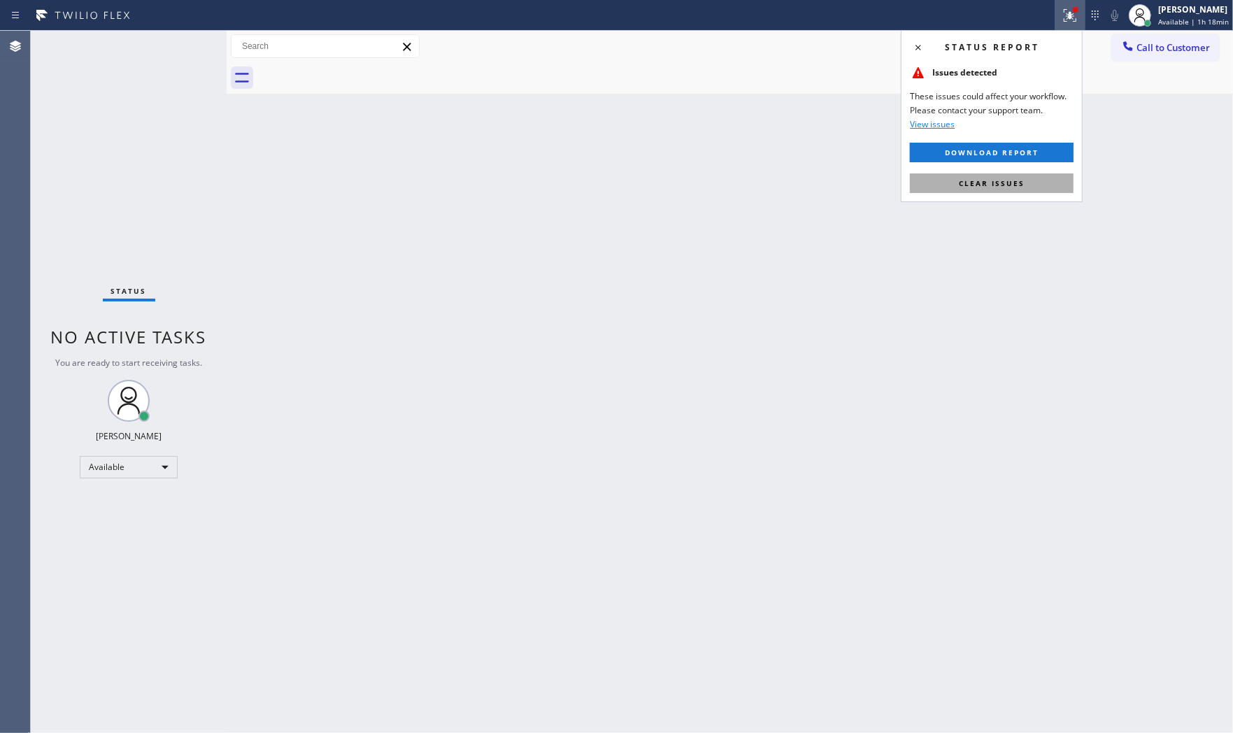
click at [1003, 182] on span "Clear issues" at bounding box center [992, 183] width 66 height 10
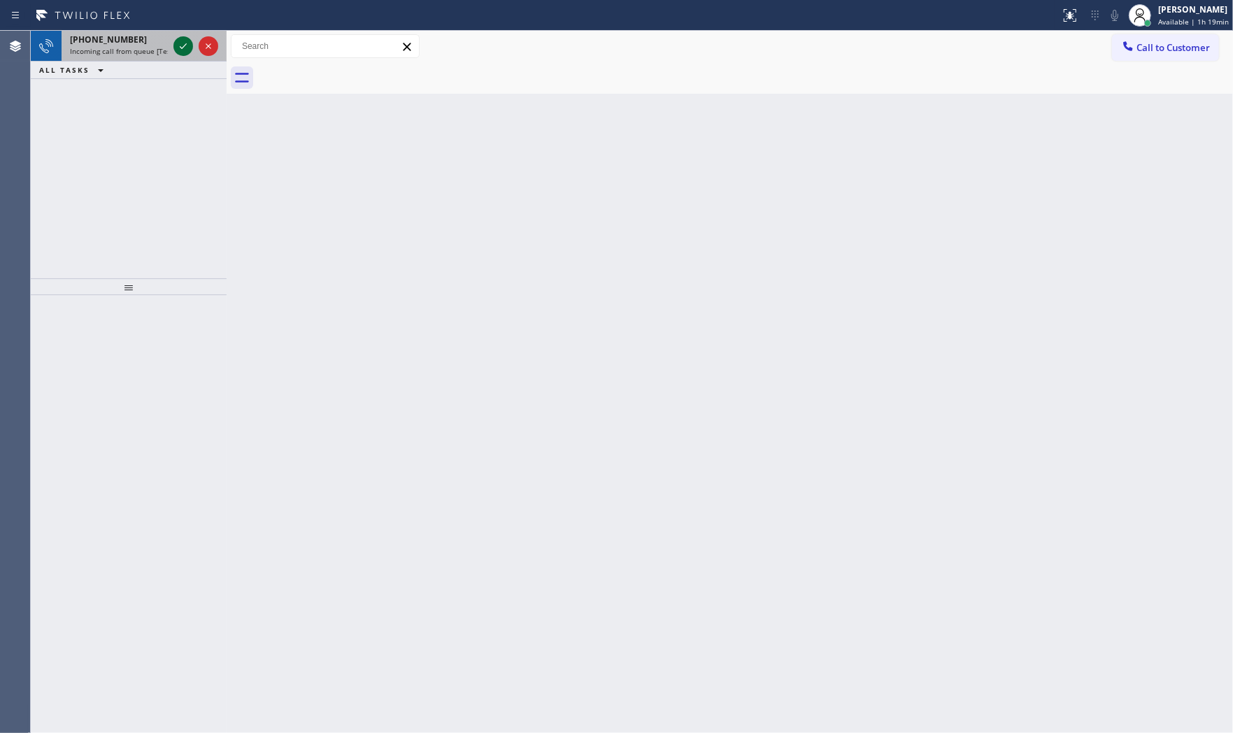
click at [184, 43] on icon at bounding box center [183, 46] width 17 height 17
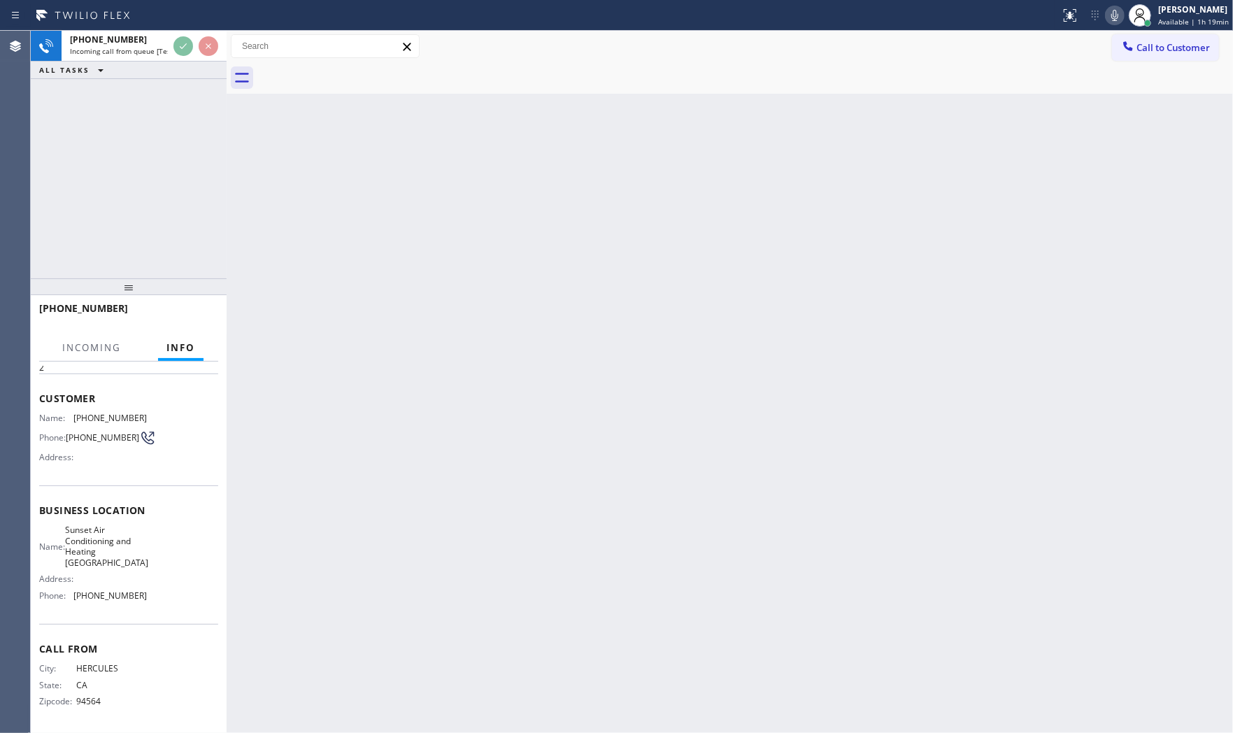
scroll to position [55, 0]
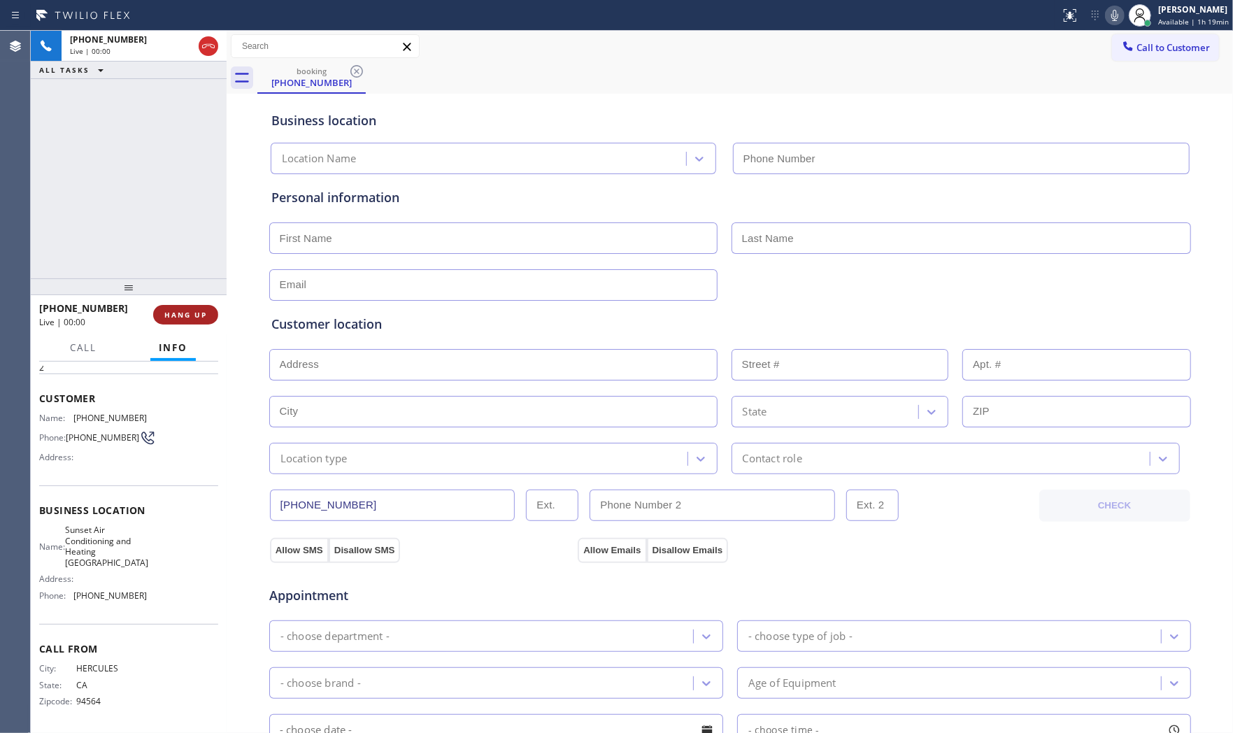
type input "(510) 621-6122"
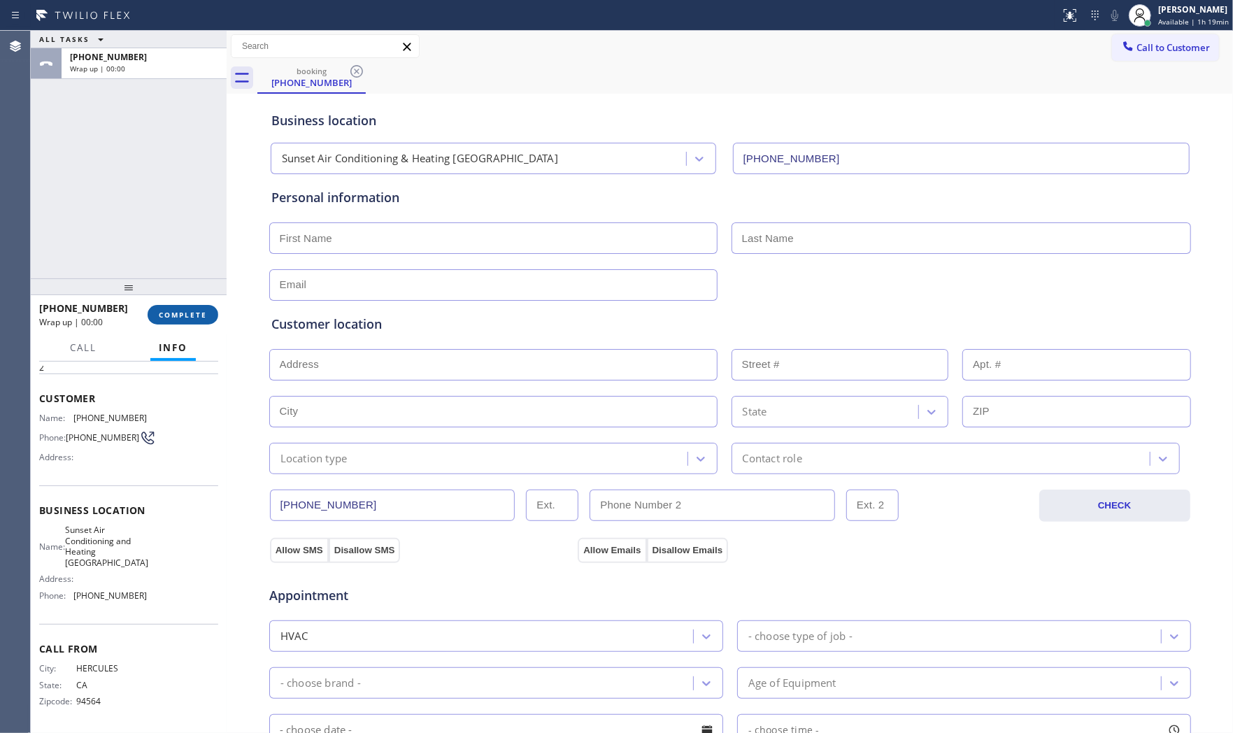
click at [192, 310] on span "COMPLETE" at bounding box center [183, 315] width 48 height 10
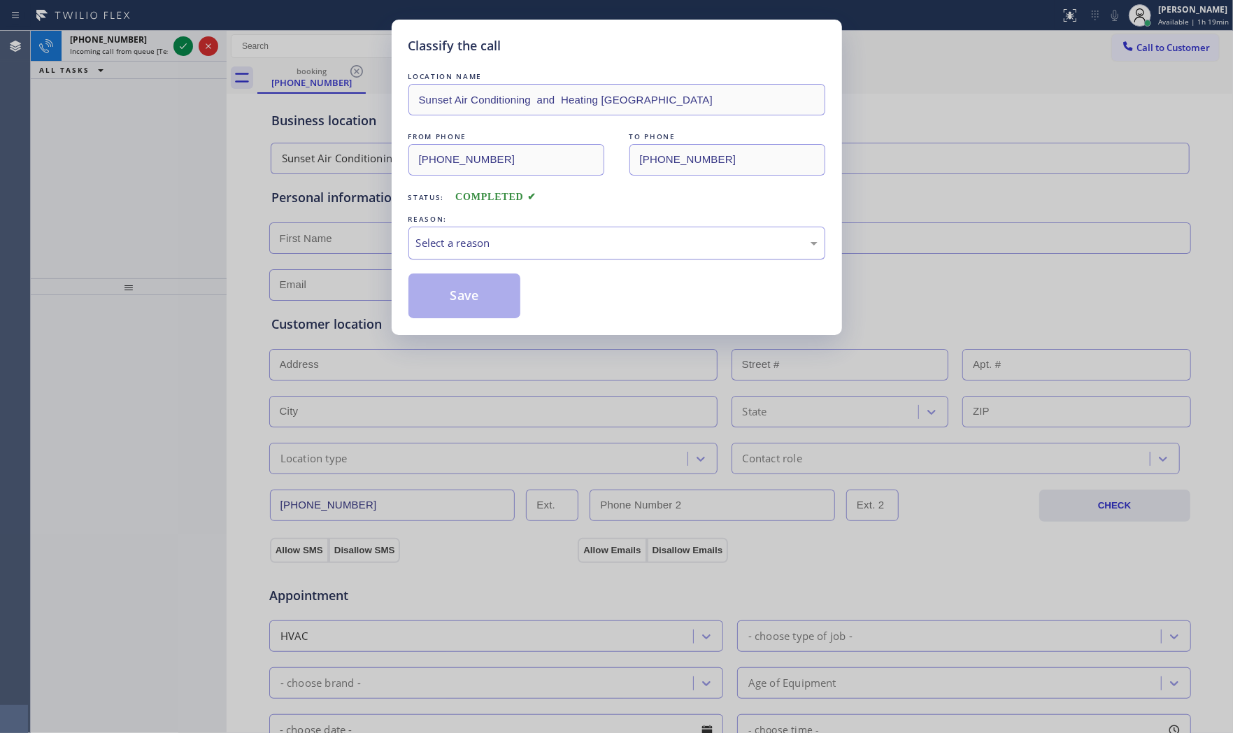
click at [511, 241] on div "Select a reason" at bounding box center [616, 243] width 401 height 16
click at [471, 296] on button "Save" at bounding box center [464, 295] width 113 height 45
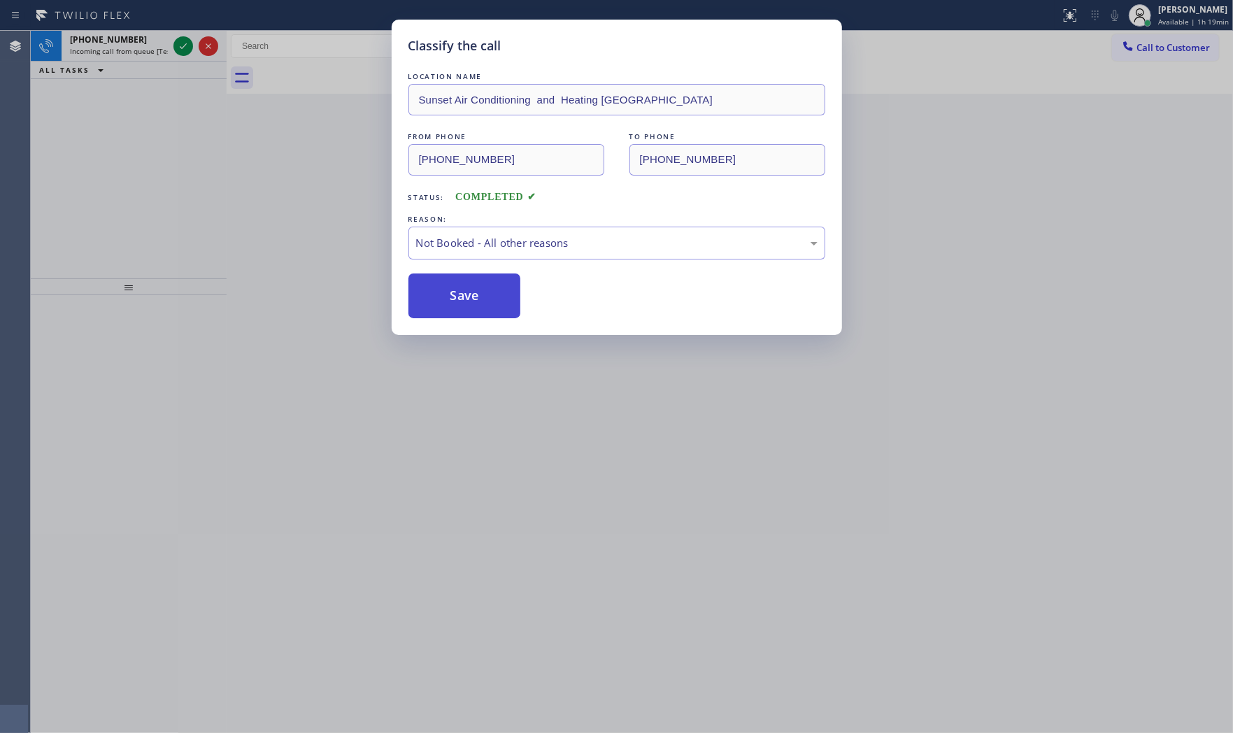
click at [471, 296] on button "Save" at bounding box center [464, 295] width 113 height 45
click at [152, 43] on div "Classify the call LOCATION NAME Sub Zero Appliance Repair FROM PHONE (440) 752-…" at bounding box center [632, 382] width 1202 height 702
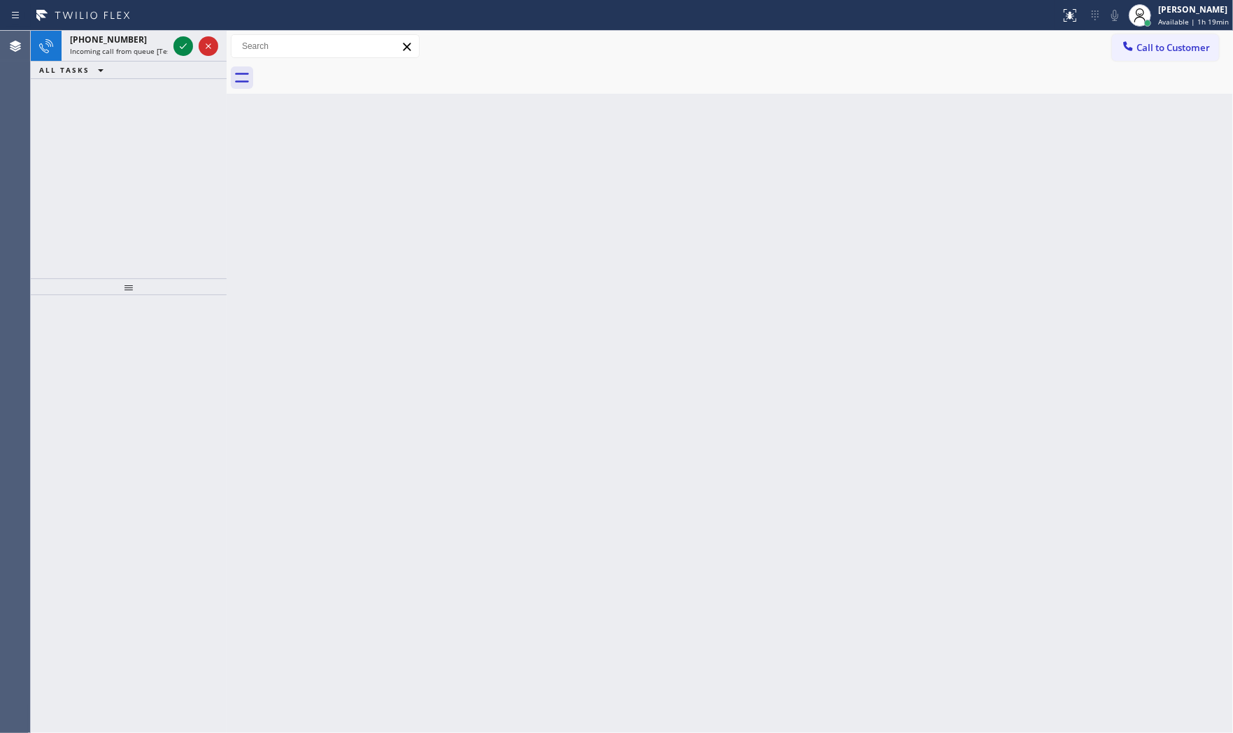
click at [152, 43] on div "+19283944161" at bounding box center [119, 40] width 98 height 12
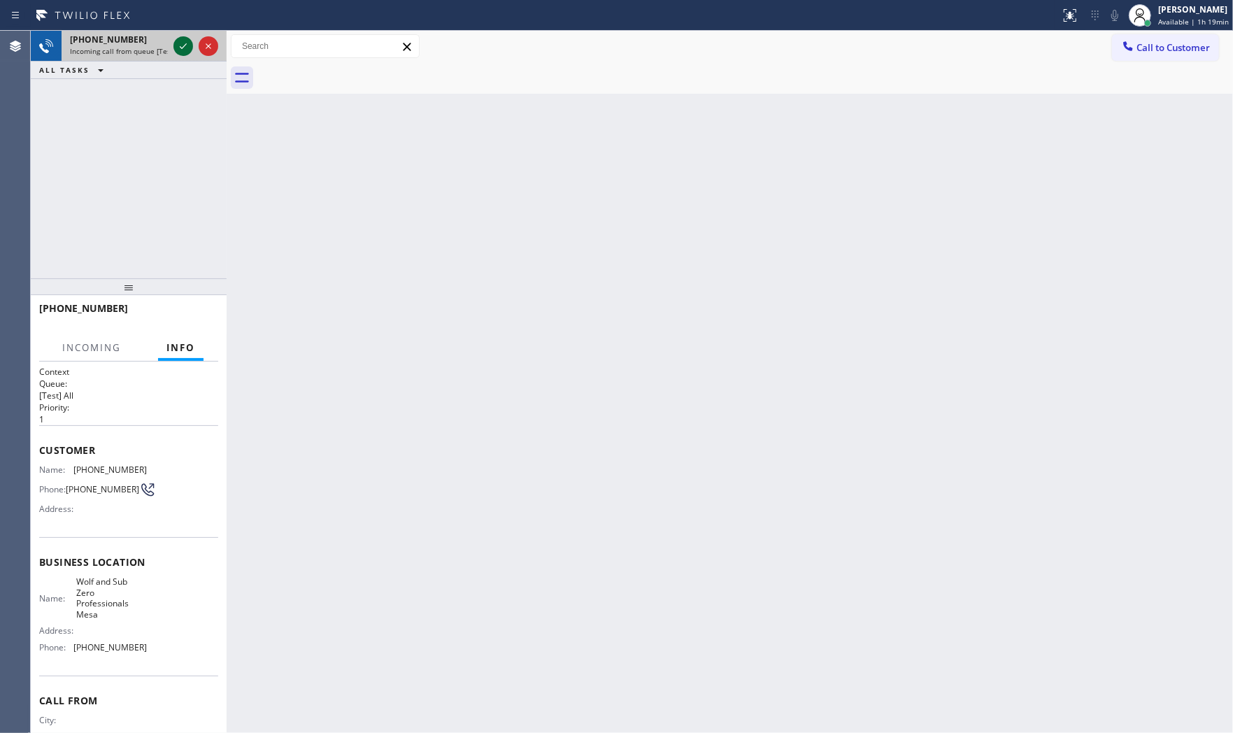
click at [175, 45] on icon at bounding box center [183, 46] width 17 height 17
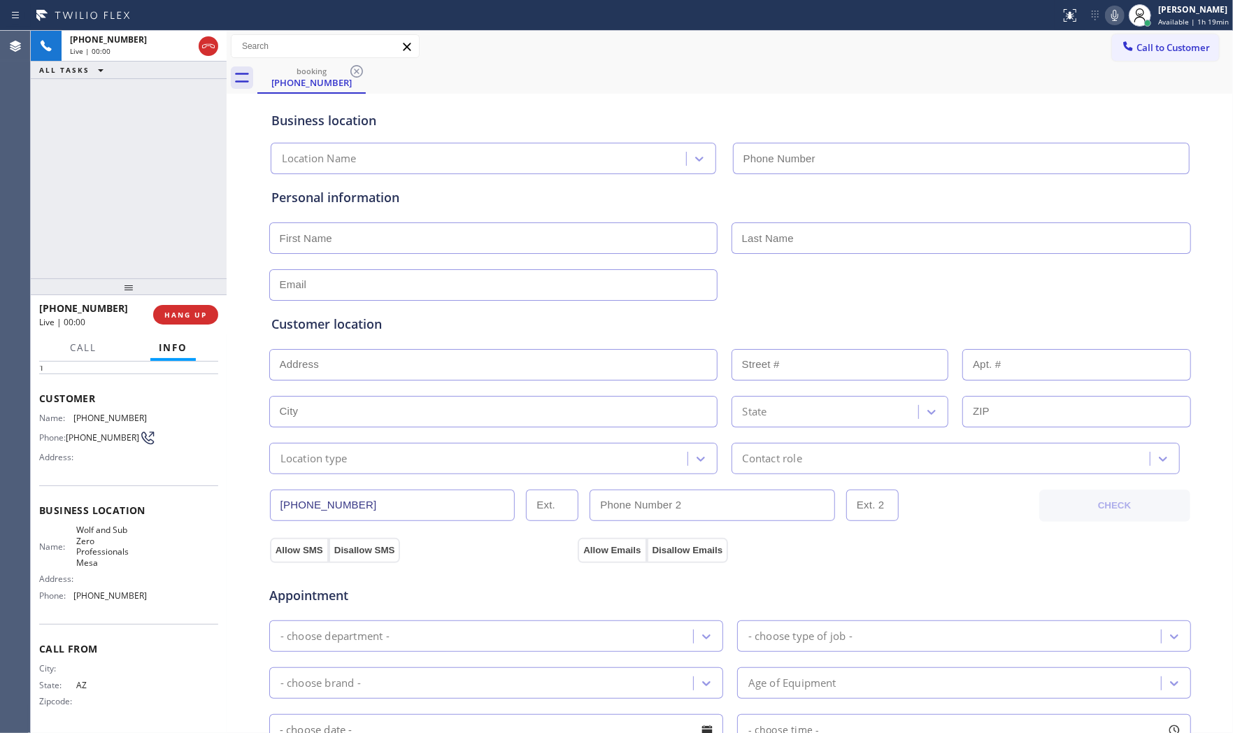
type input "(480) 680-8813"
click at [203, 308] on button "HANG UP" at bounding box center [185, 315] width 65 height 20
click at [206, 310] on span "HANG UP" at bounding box center [185, 315] width 43 height 10
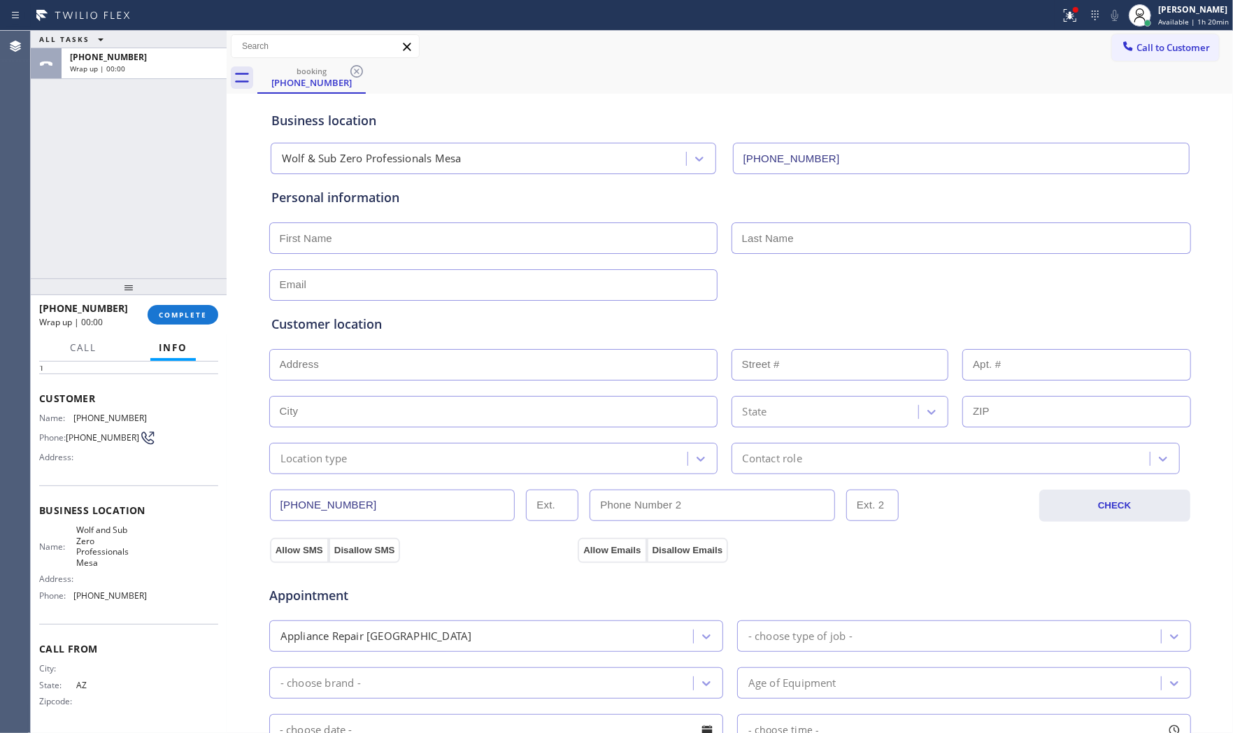
click at [227, 327] on div at bounding box center [227, 382] width 0 height 702
click at [221, 325] on div "+19283944161 Wrap up | 00:00 COMPLETE" at bounding box center [129, 314] width 196 height 39
click at [194, 315] on span "COMPLETE" at bounding box center [183, 315] width 48 height 10
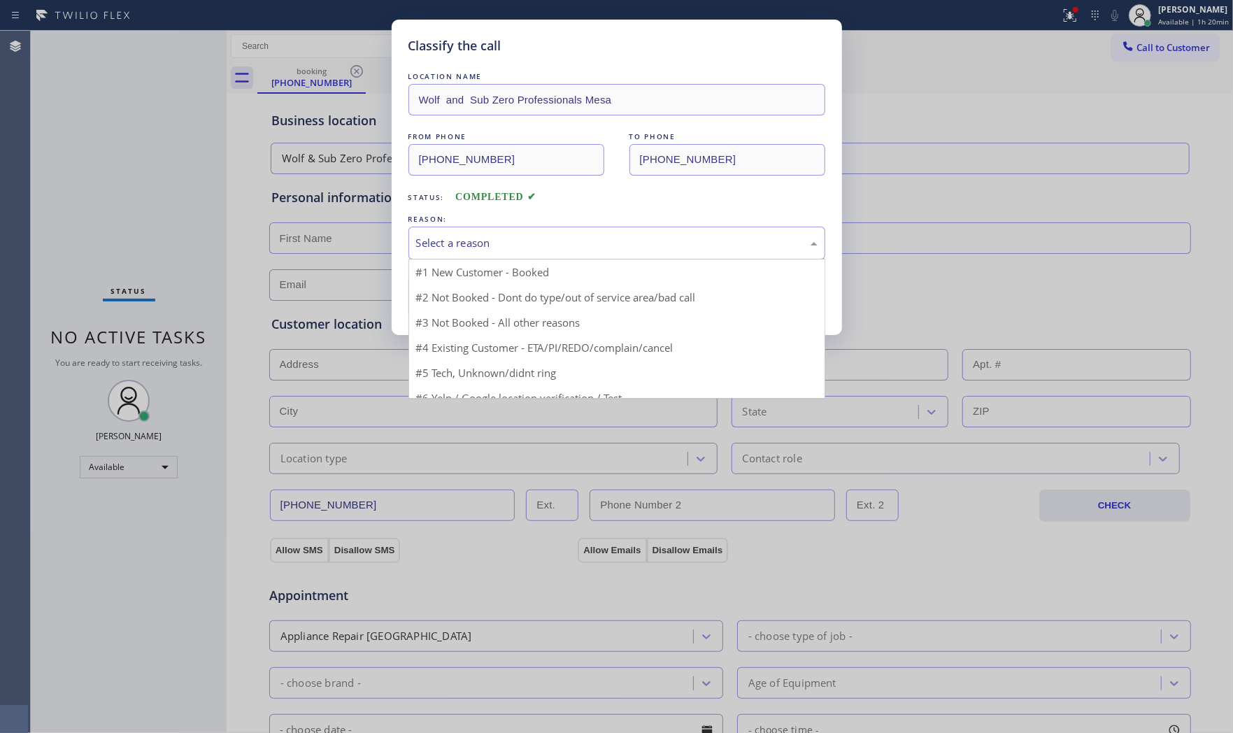
click at [486, 241] on div "Select a reason" at bounding box center [616, 243] width 401 height 16
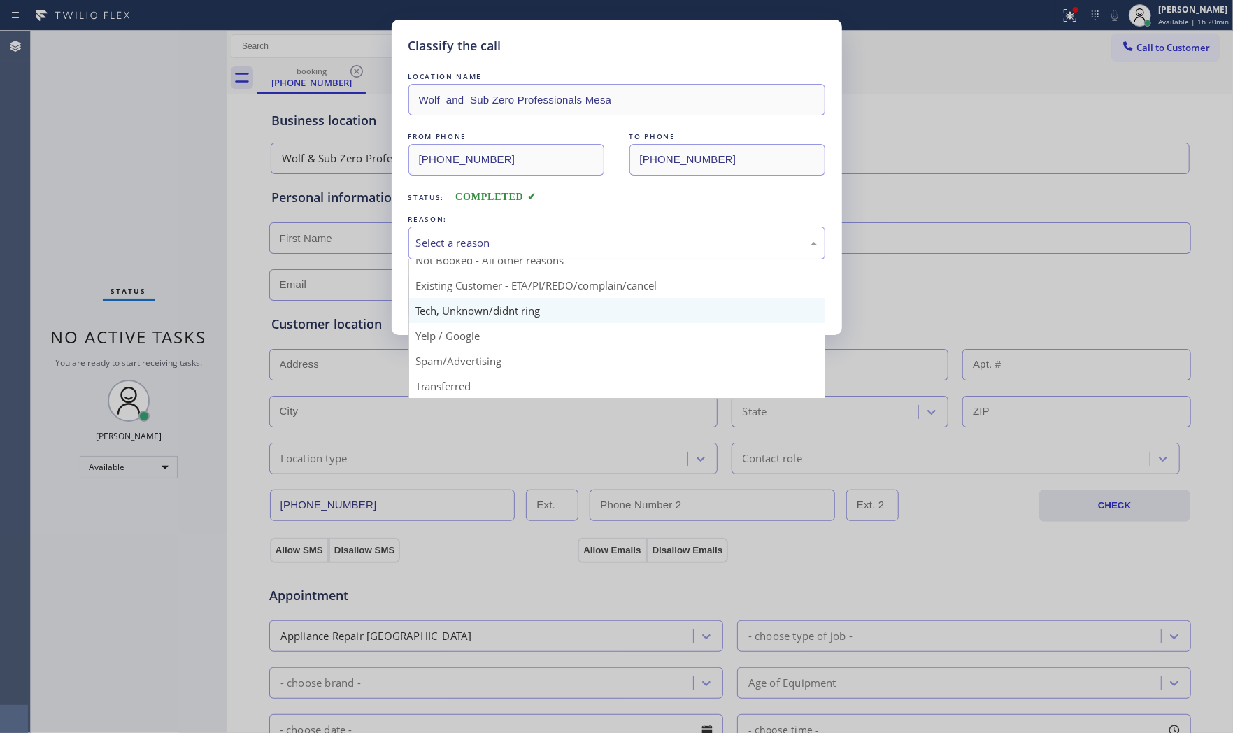
scroll to position [38, 0]
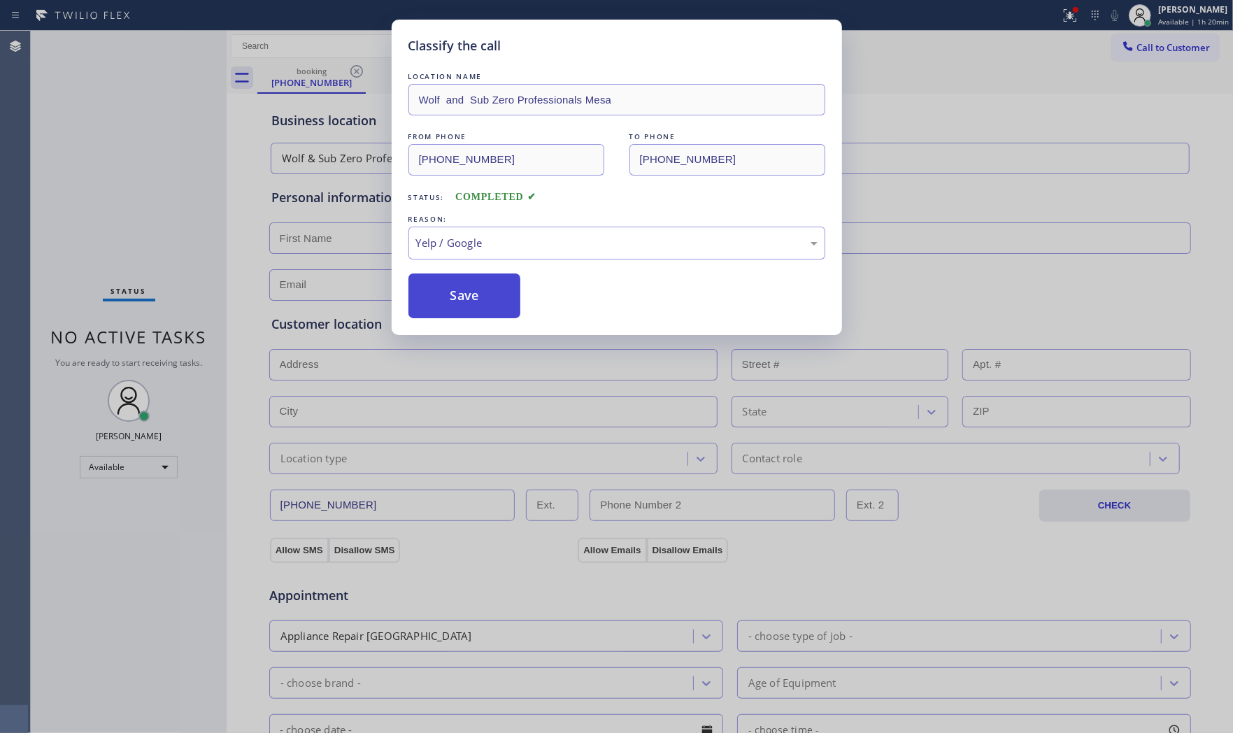
click at [460, 317] on button "Save" at bounding box center [464, 295] width 113 height 45
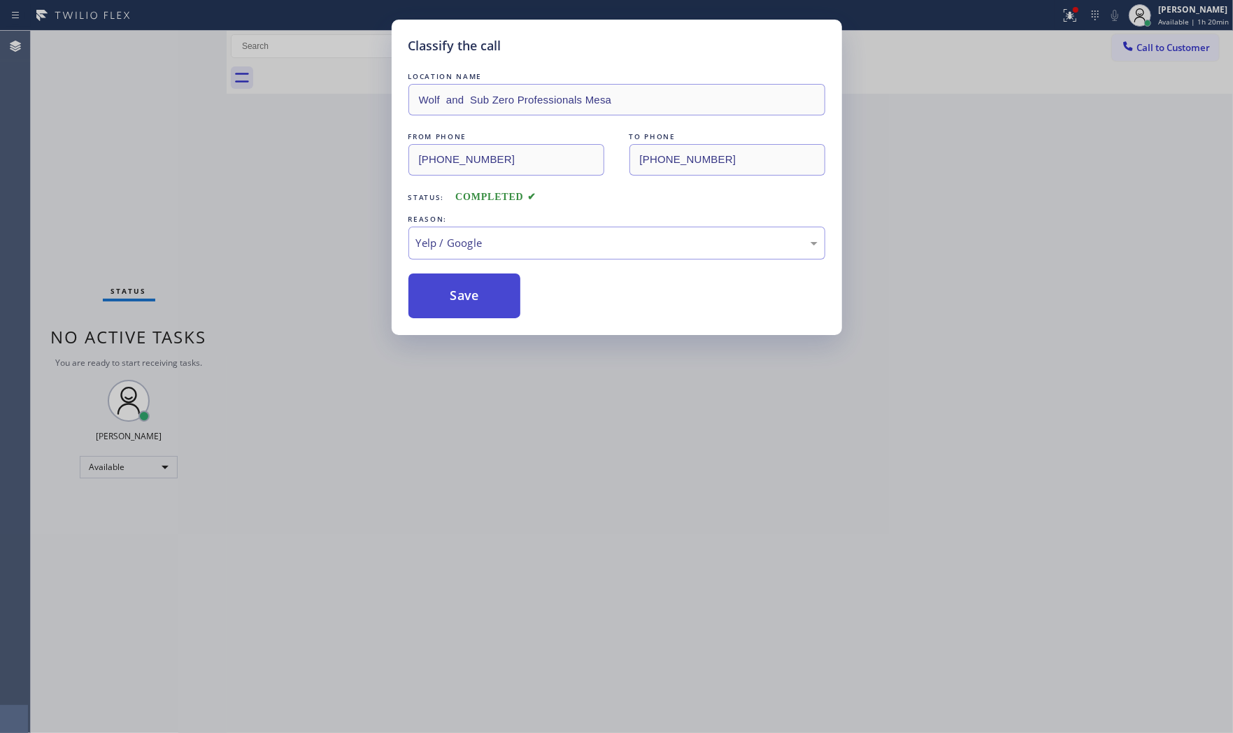
click at [459, 313] on button "Save" at bounding box center [464, 295] width 113 height 45
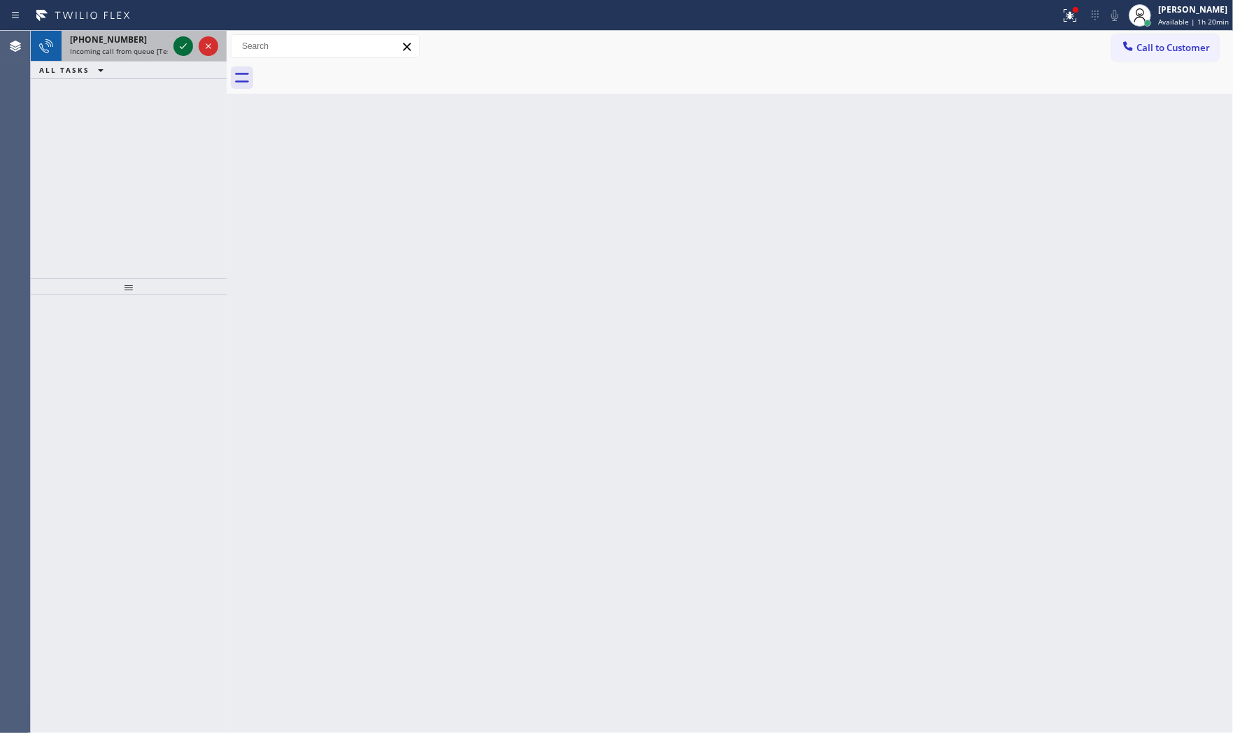
click at [182, 43] on icon at bounding box center [183, 46] width 17 height 17
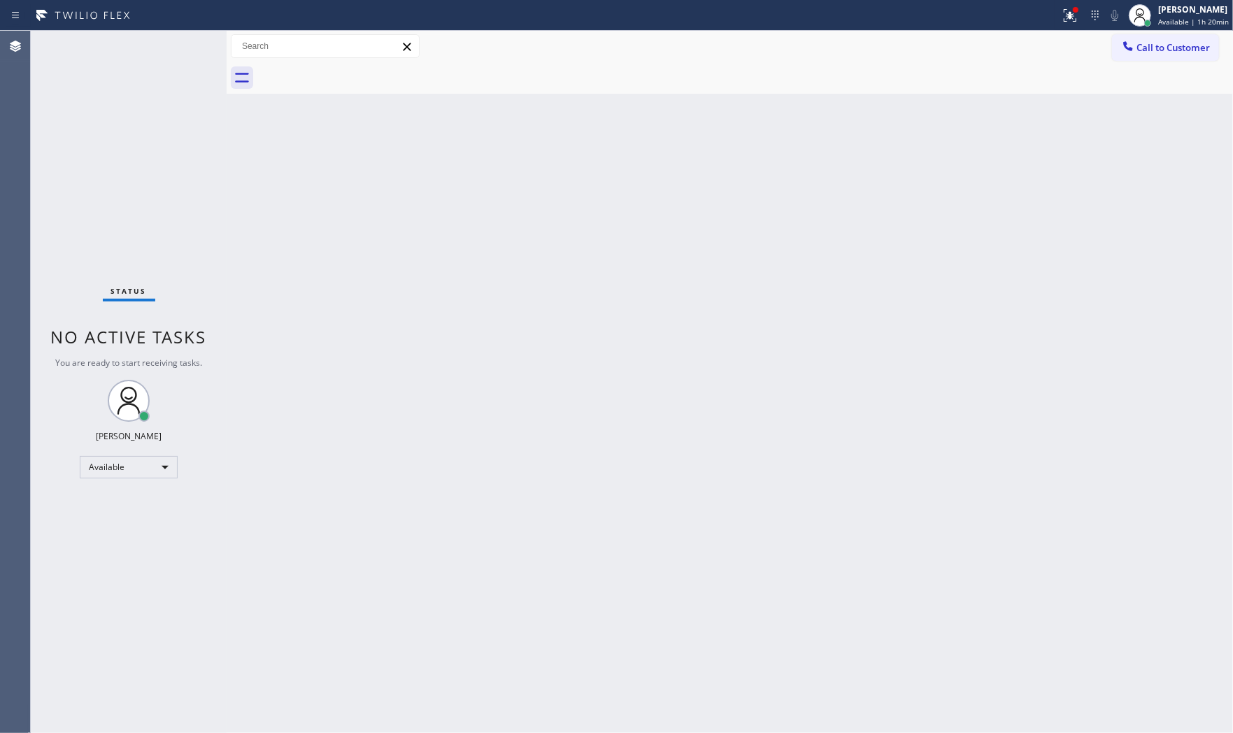
click at [182, 48] on div "Status No active tasks You are ready to start receiving tasks. Mark Paul Dacula…" at bounding box center [129, 382] width 196 height 702
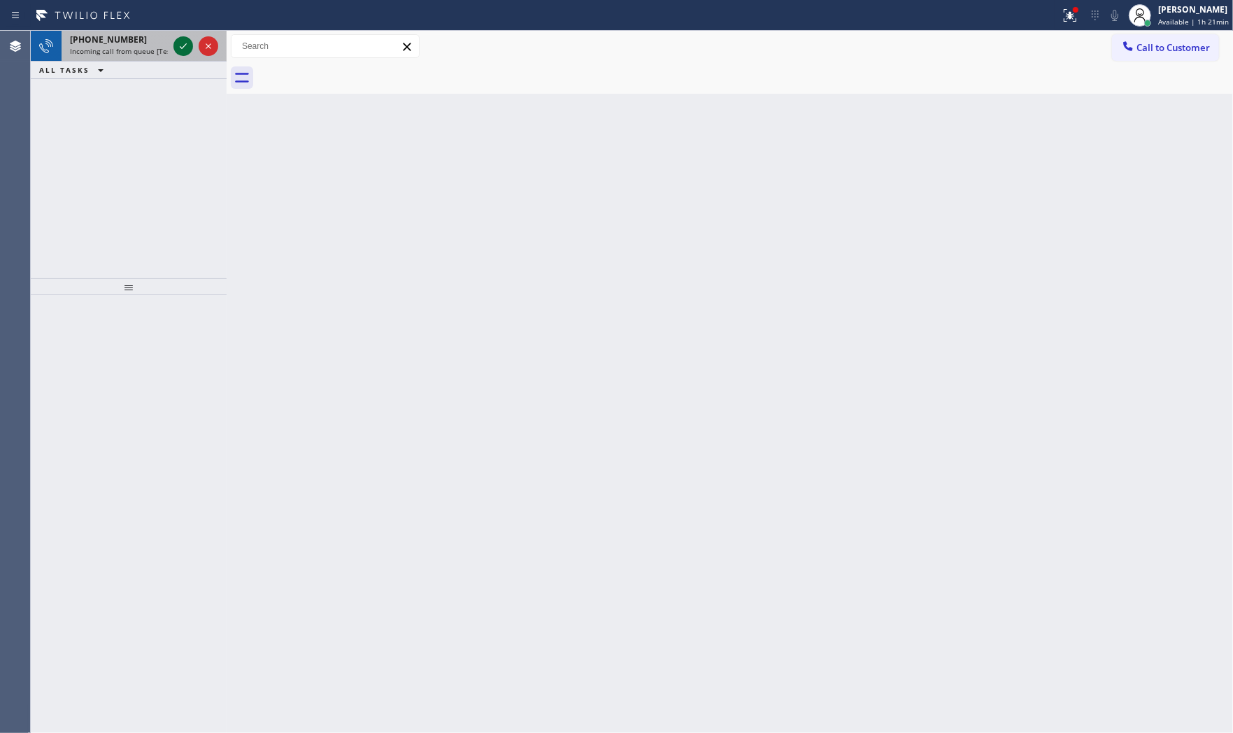
click at [182, 43] on icon at bounding box center [183, 46] width 17 height 17
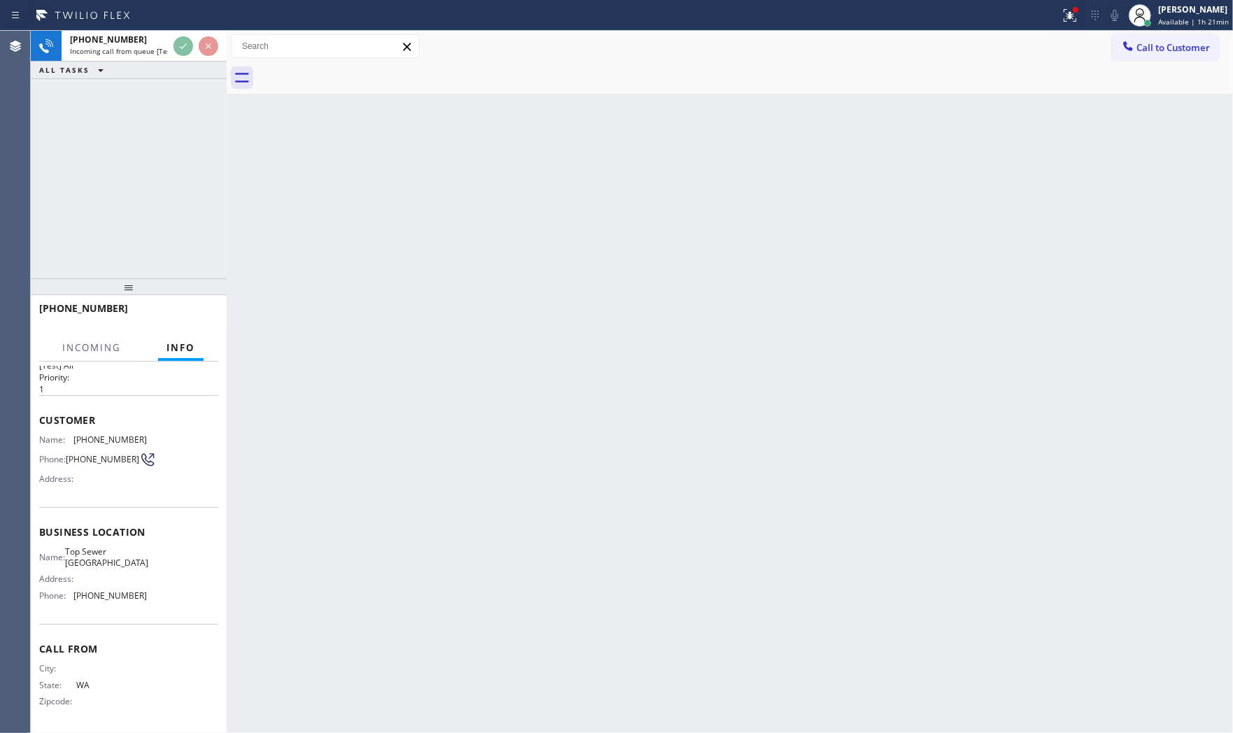
scroll to position [34, 0]
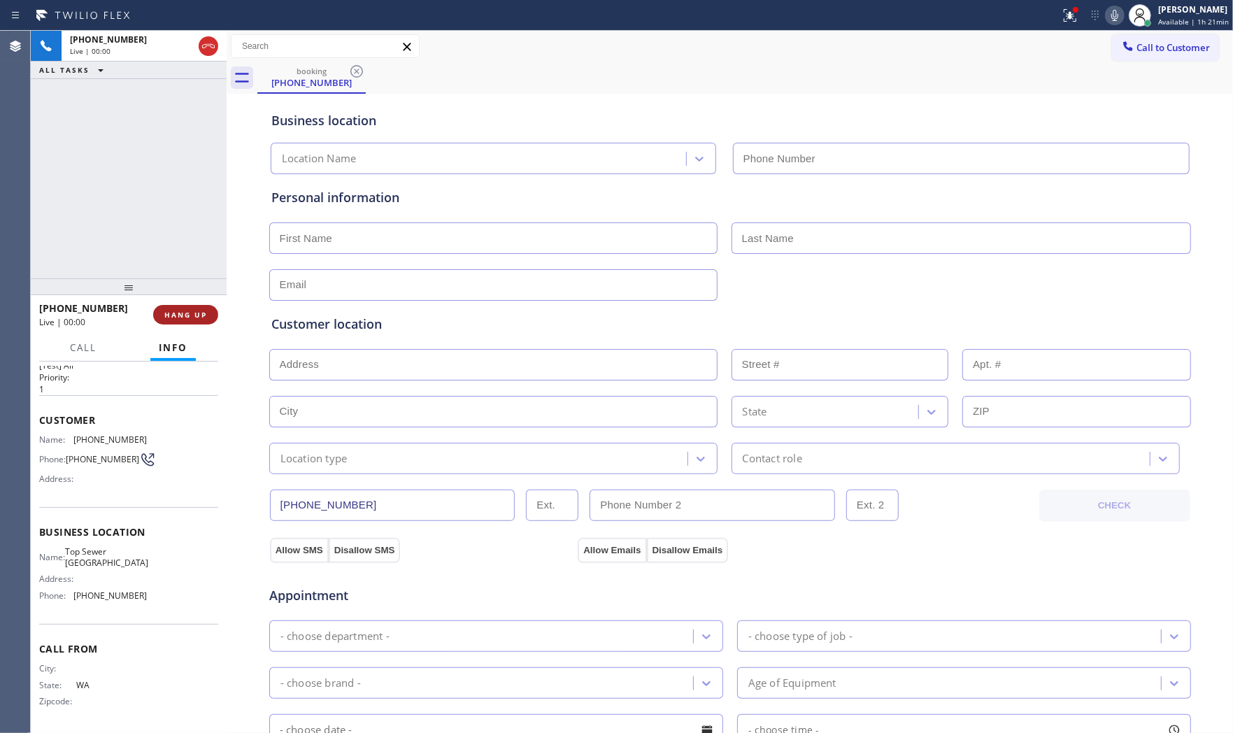
type input "(310) 906-2719"
click at [185, 306] on button "HANG UP" at bounding box center [185, 315] width 65 height 20
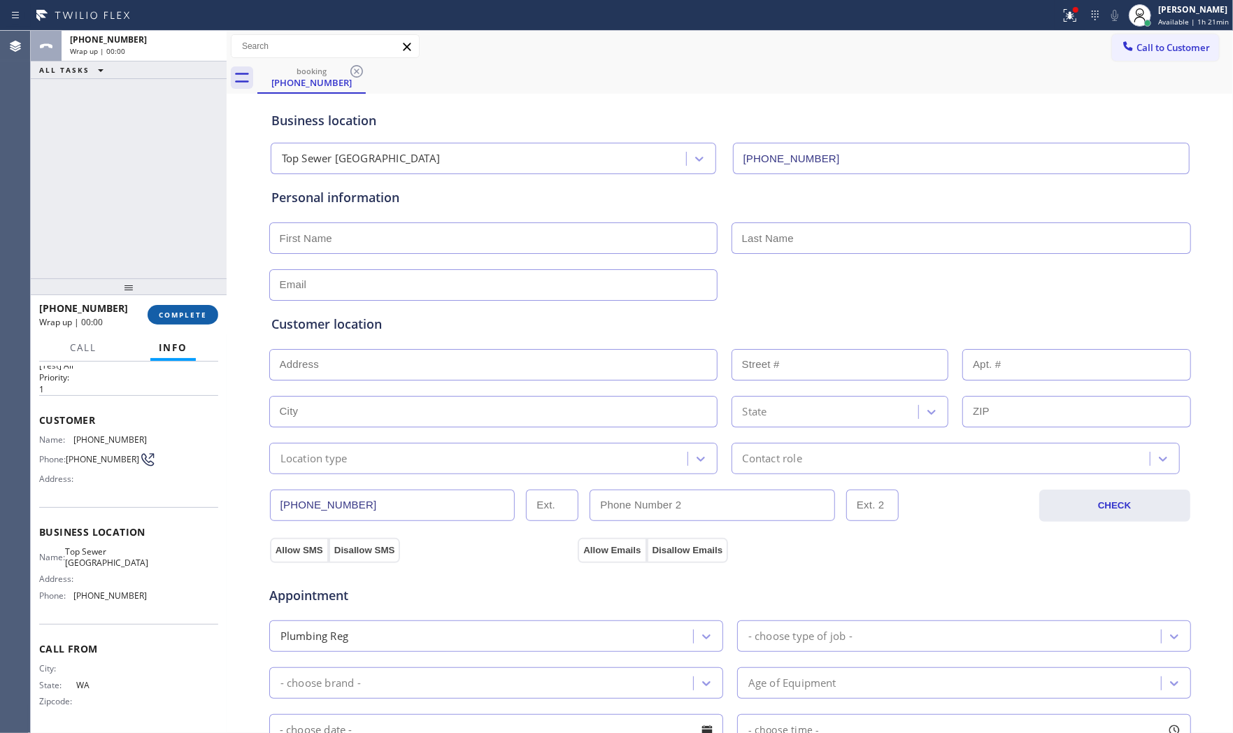
click at [185, 306] on button "COMPLETE" at bounding box center [183, 315] width 71 height 20
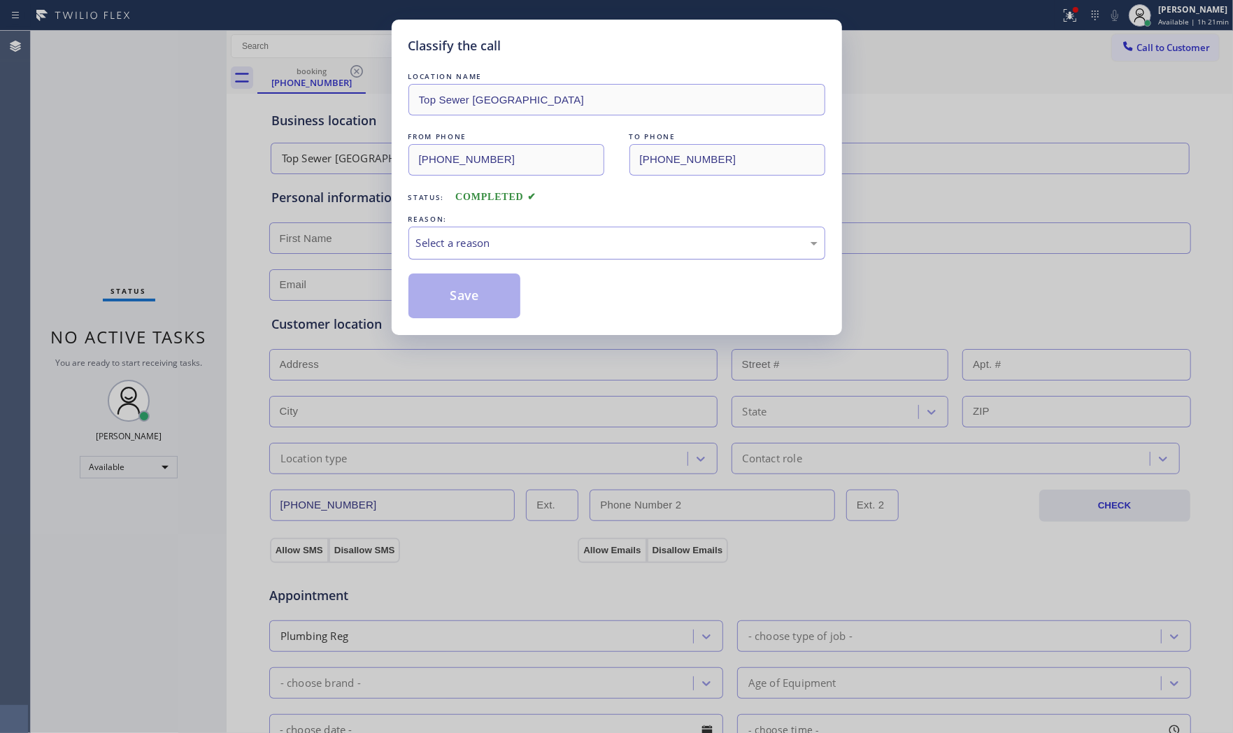
drag, startPoint x: 578, startPoint y: 229, endPoint x: 557, endPoint y: 246, distance: 27.3
click at [564, 241] on div "Select a reason" at bounding box center [616, 243] width 417 height 33
click at [471, 294] on button "Save" at bounding box center [464, 295] width 113 height 45
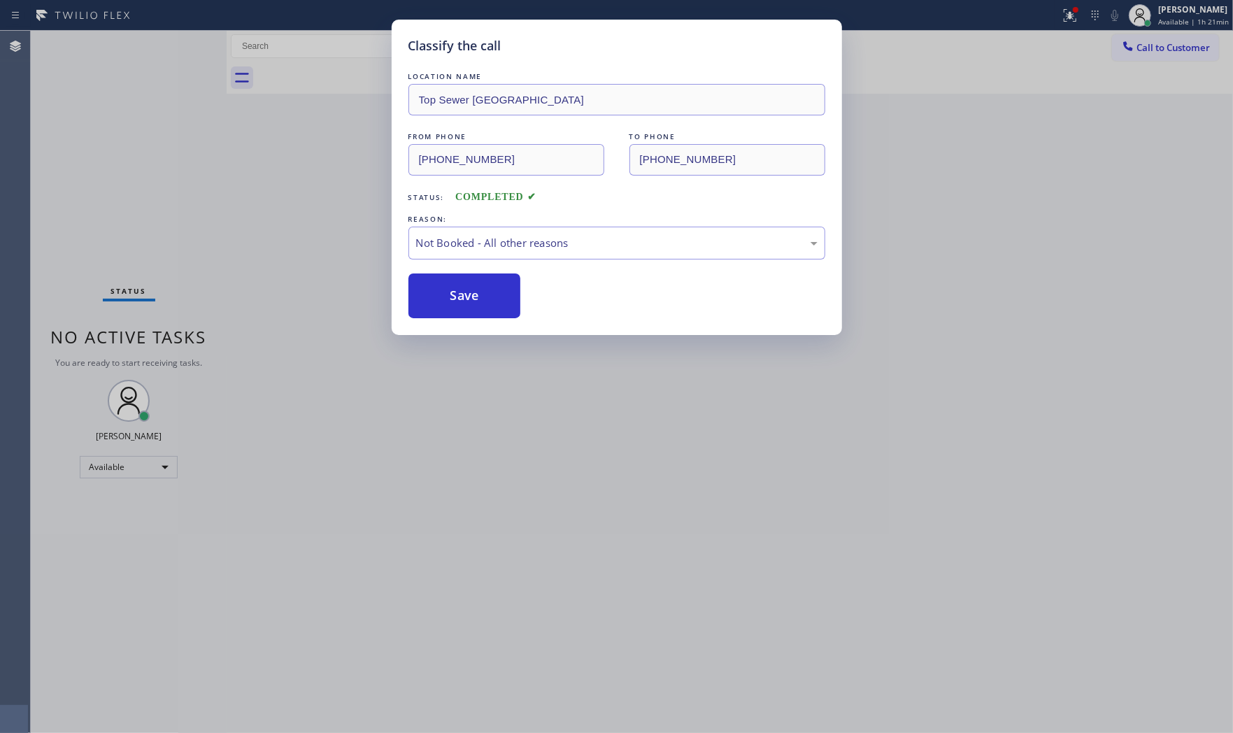
click at [471, 294] on button "Save" at bounding box center [464, 295] width 113 height 45
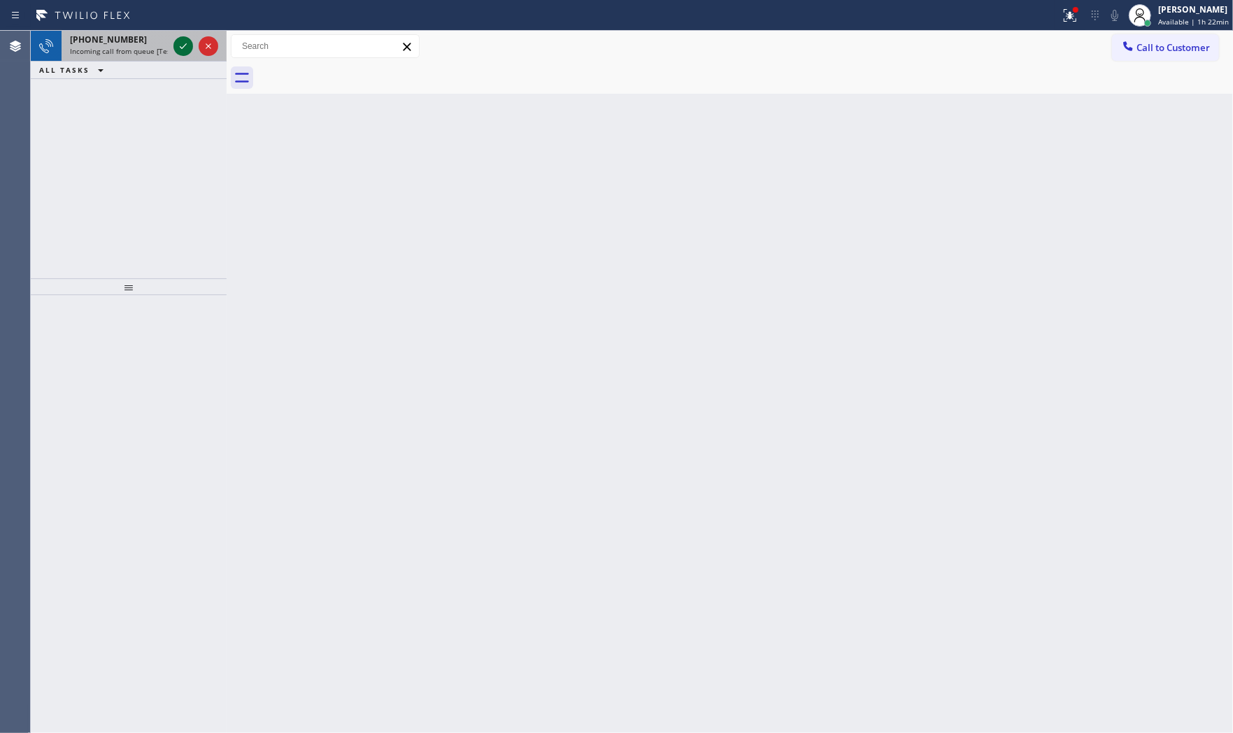
click at [178, 47] on icon at bounding box center [183, 46] width 17 height 17
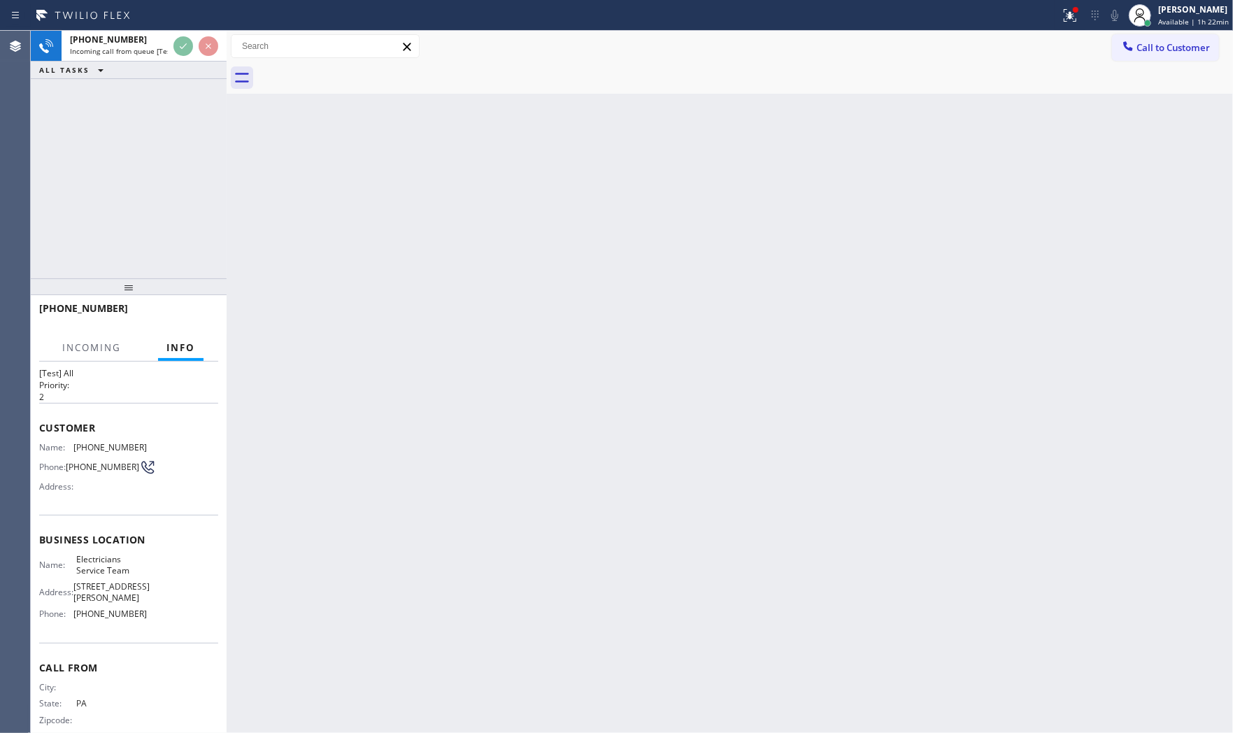
scroll to position [44, 0]
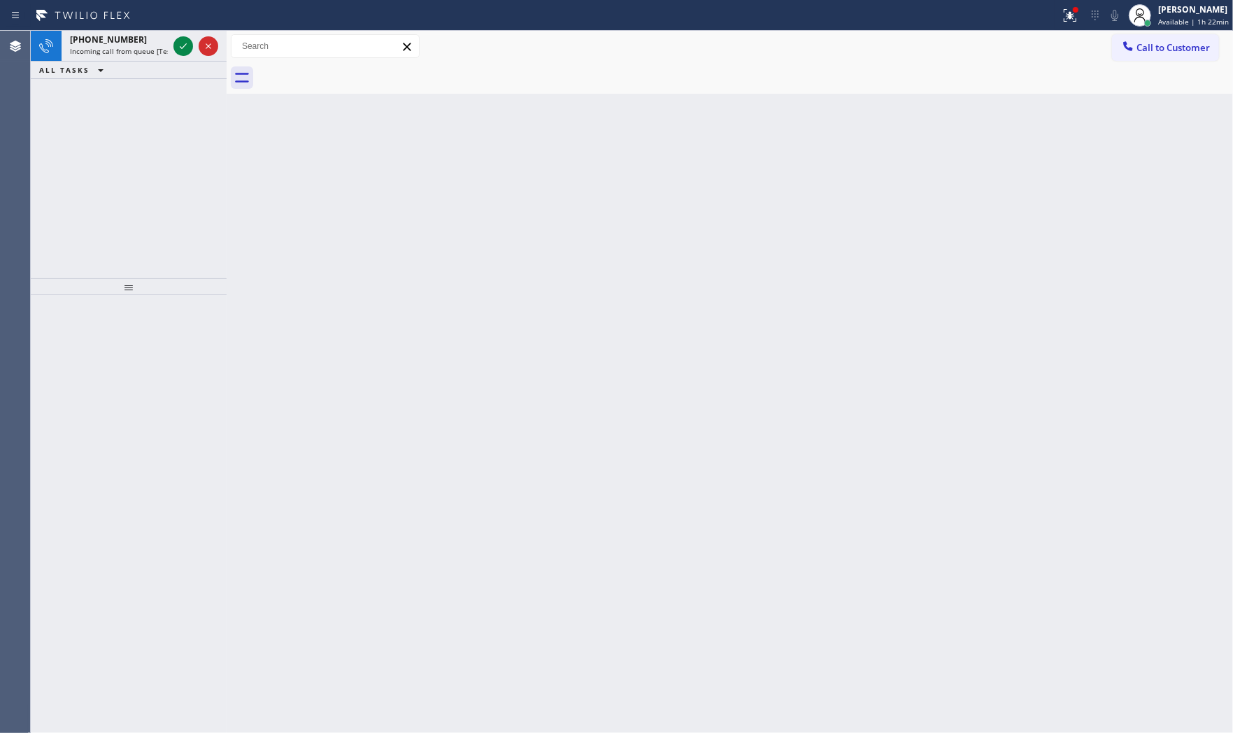
click at [199, 310] on div at bounding box center [129, 514] width 196 height 438
click at [127, 55] on span "Incoming call from queue [Test] All" at bounding box center [128, 51] width 116 height 10
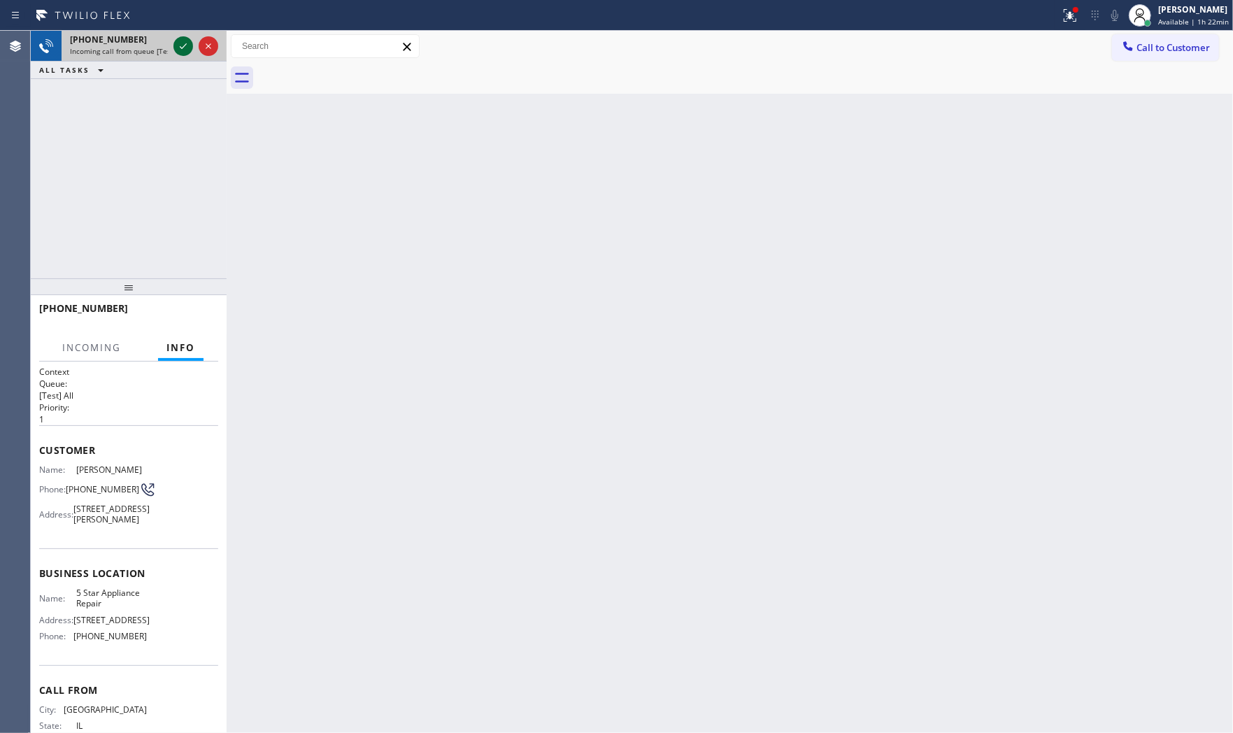
click at [177, 48] on icon at bounding box center [183, 46] width 17 height 17
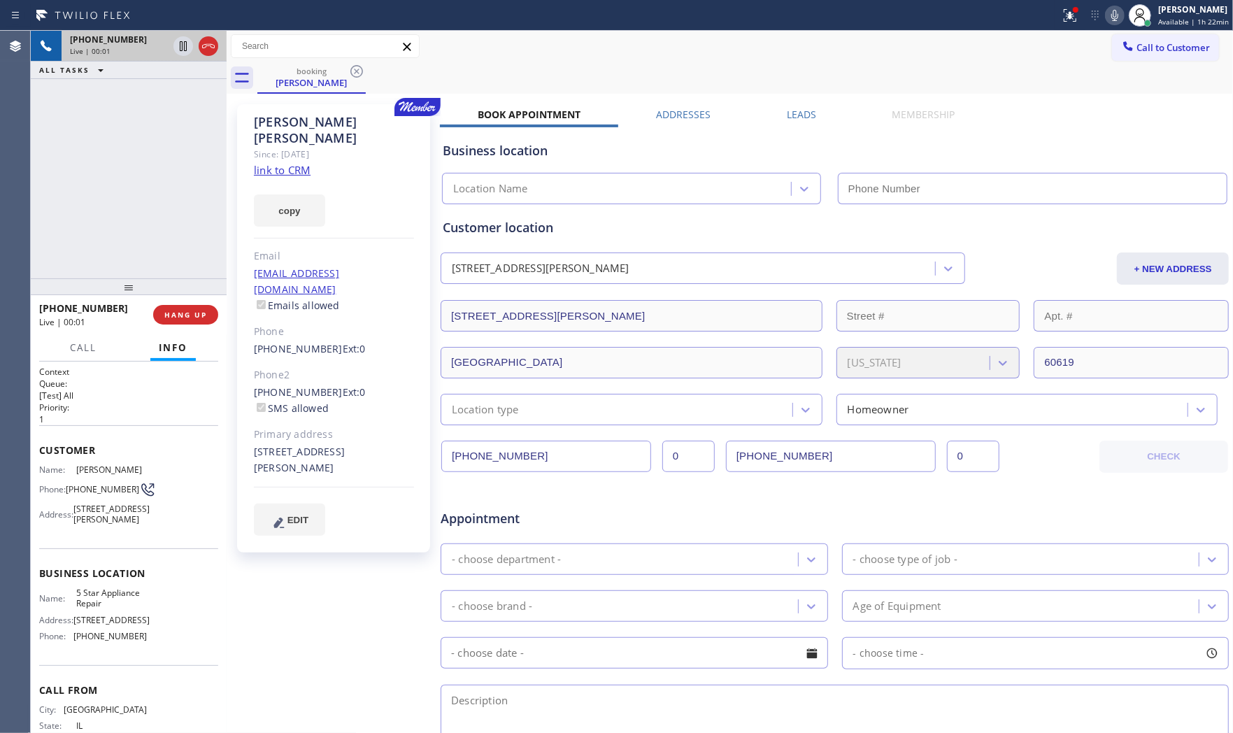
type input "(855) 731-4952"
click at [299, 163] on link "link to CRM" at bounding box center [282, 170] width 57 height 14
click at [1061, 20] on icon at bounding box center [1069, 15] width 17 height 17
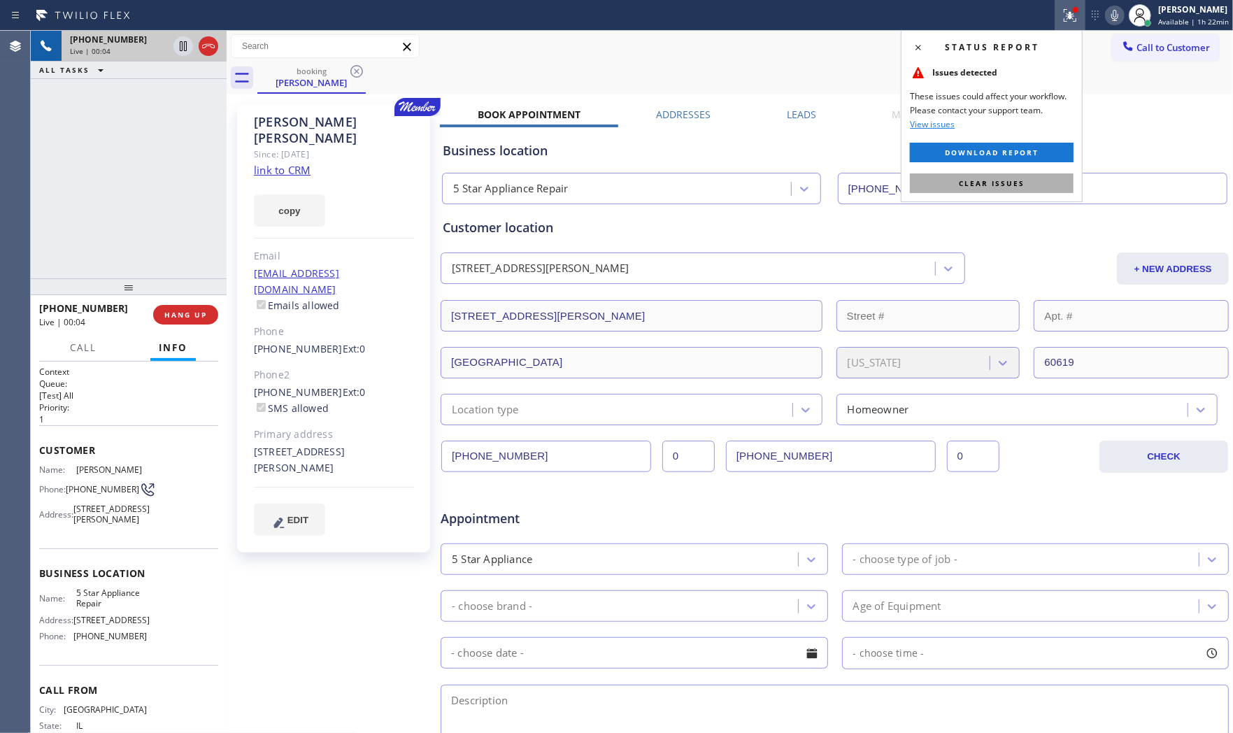
click at [1007, 175] on button "Clear issues" at bounding box center [992, 183] width 164 height 20
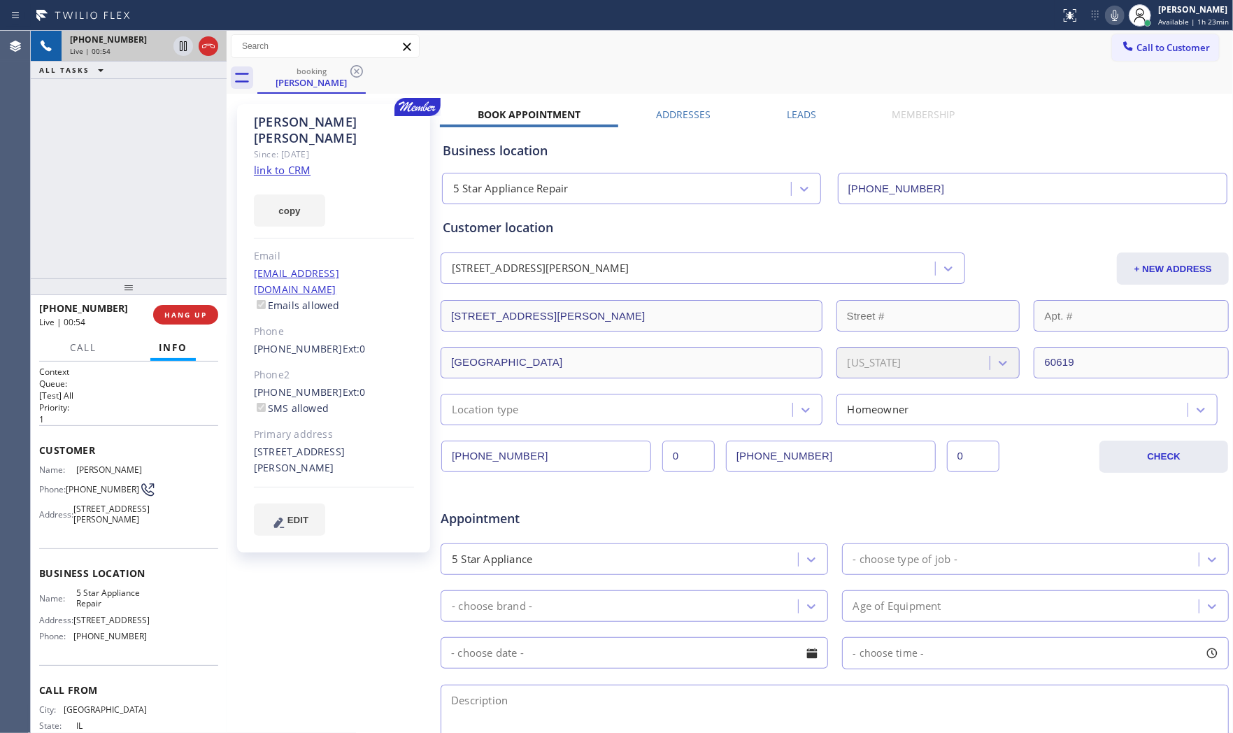
click at [1110, 17] on icon at bounding box center [1114, 15] width 17 height 17
click at [173, 38] on div at bounding box center [183, 46] width 20 height 17
drag, startPoint x: 550, startPoint y: 29, endPoint x: 917, endPoint y: 8, distance: 367.7
click at [567, 29] on div "Status report No issues detected If you experience an issue, please download th…" at bounding box center [616, 15] width 1233 height 31
click at [1107, 10] on icon at bounding box center [1114, 15] width 17 height 17
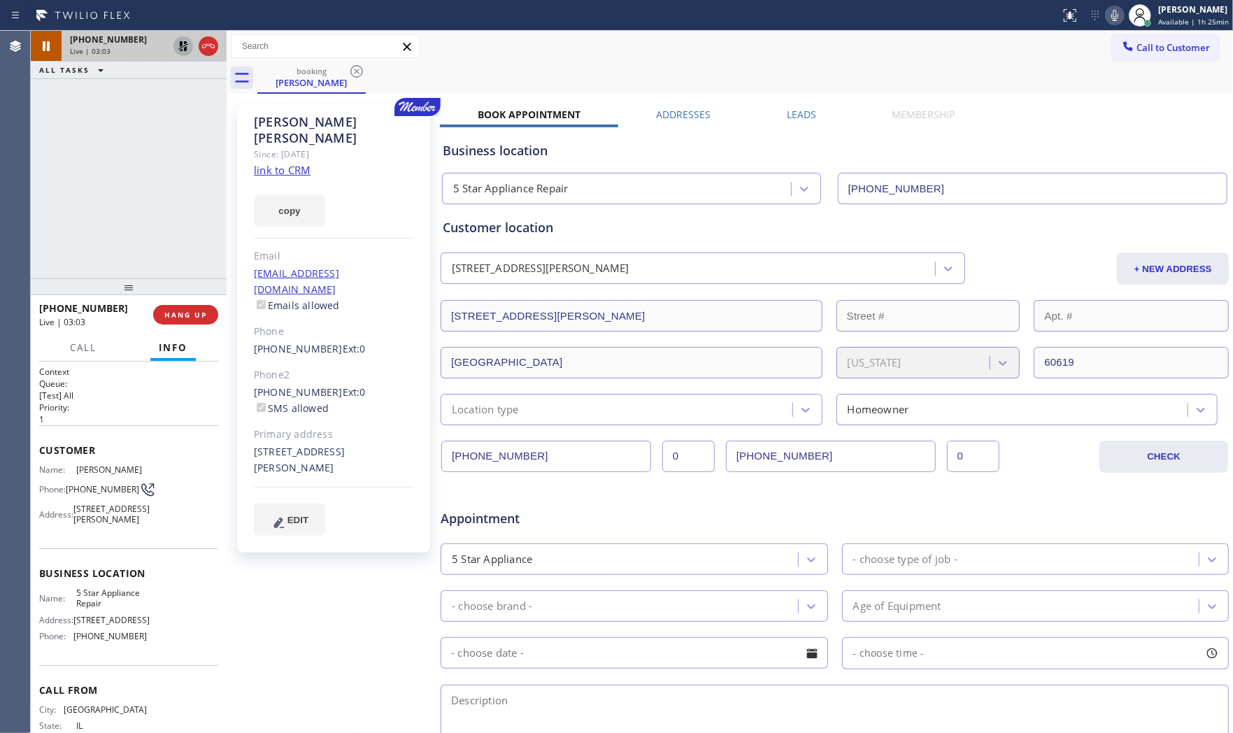
click at [182, 51] on icon at bounding box center [183, 46] width 17 height 17
click at [74, 341] on span "Call" at bounding box center [83, 347] width 27 height 13
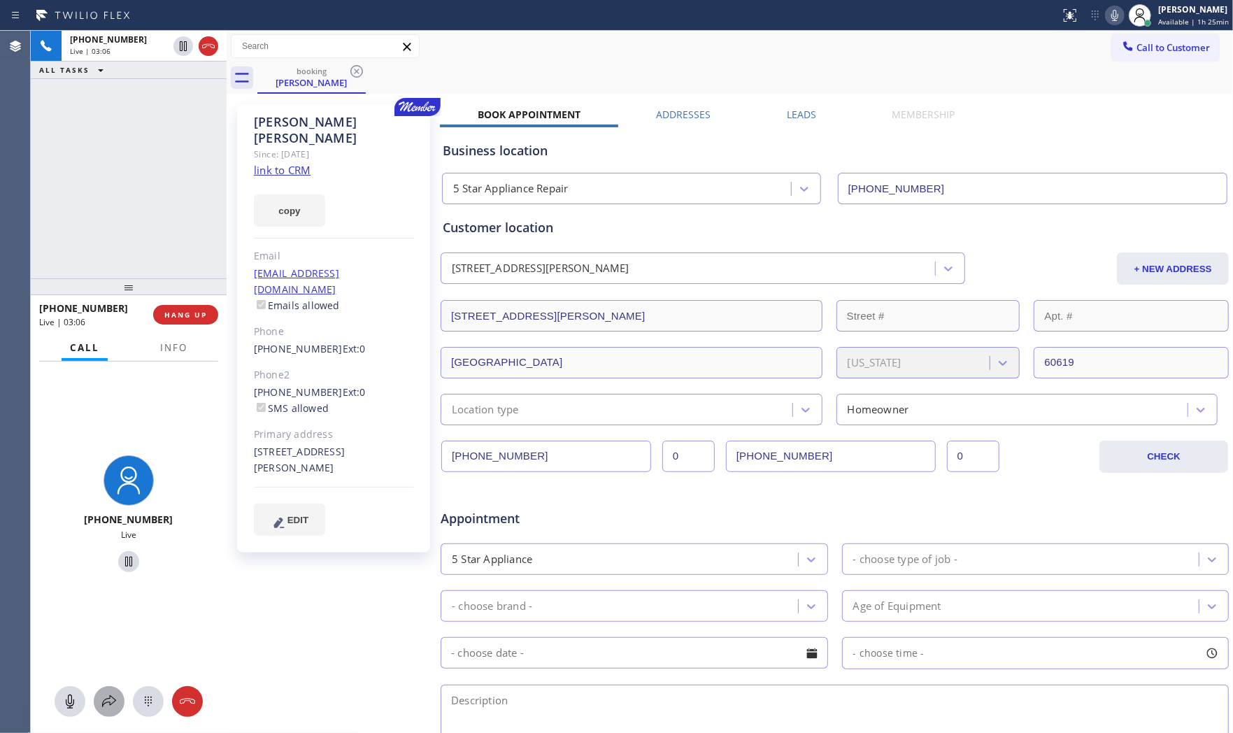
click at [112, 693] on icon at bounding box center [109, 701] width 17 height 17
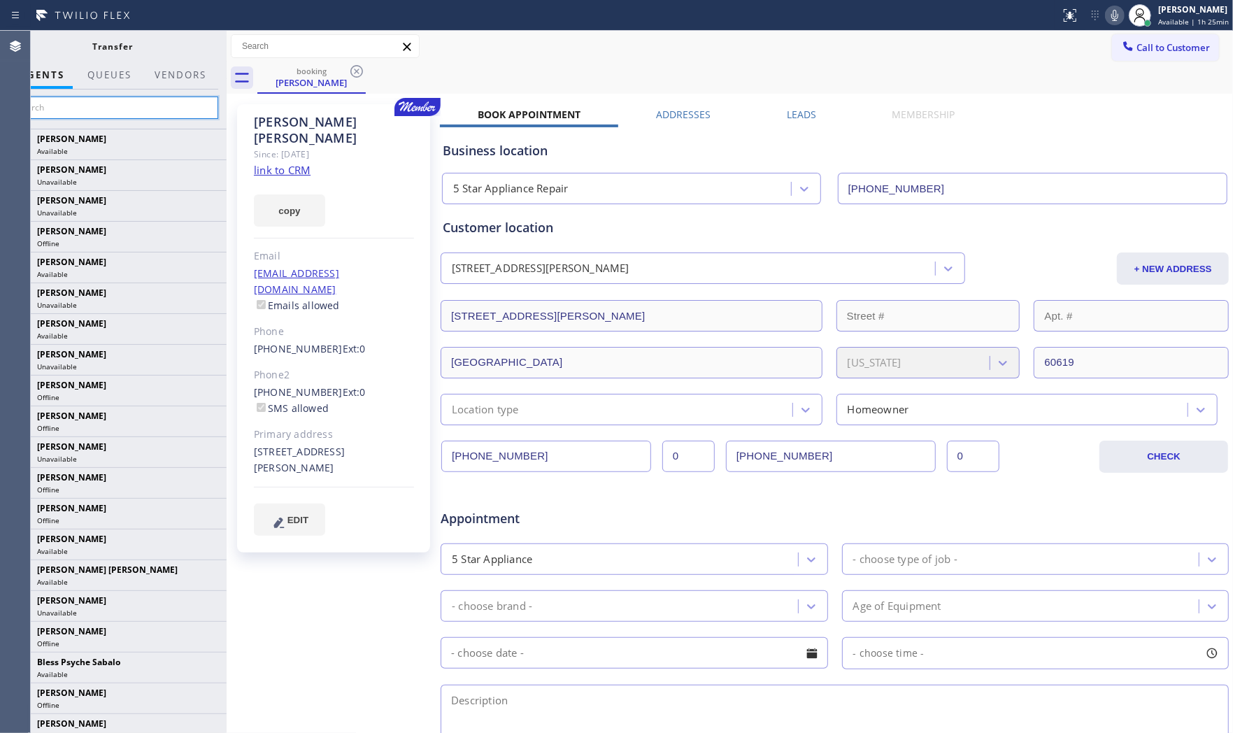
click at [136, 106] on input "text" at bounding box center [113, 107] width 210 height 22
click at [164, 15] on div at bounding box center [530, 15] width 1049 height 22
click at [138, 110] on input "text" at bounding box center [113, 107] width 210 height 22
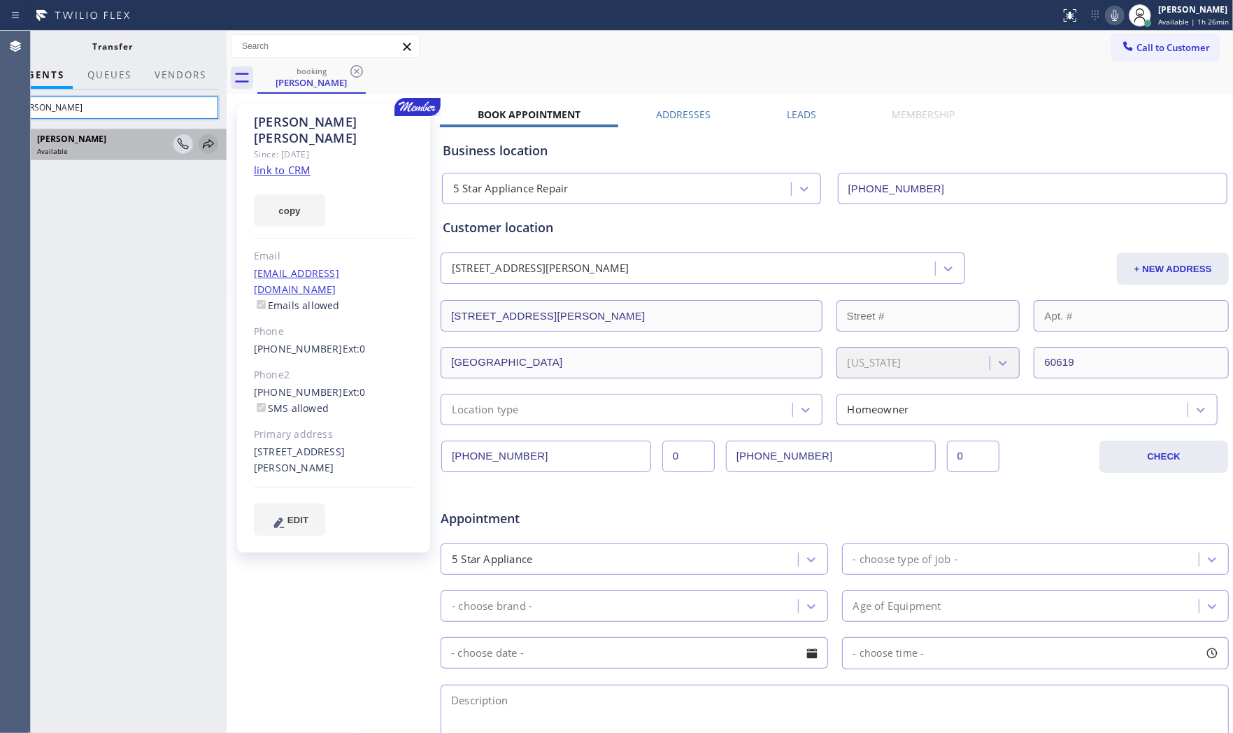
type input "Amir"
click at [205, 147] on icon at bounding box center [208, 144] width 17 height 17
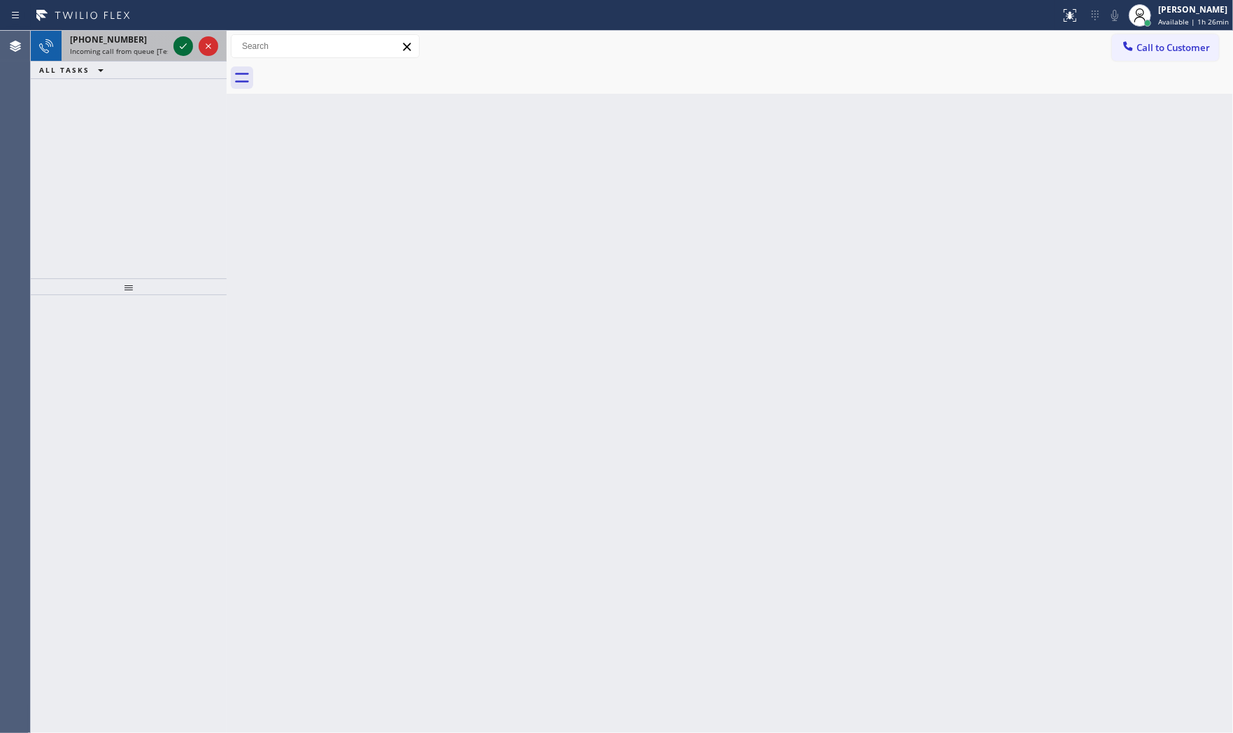
click at [183, 44] on icon at bounding box center [183, 46] width 17 height 17
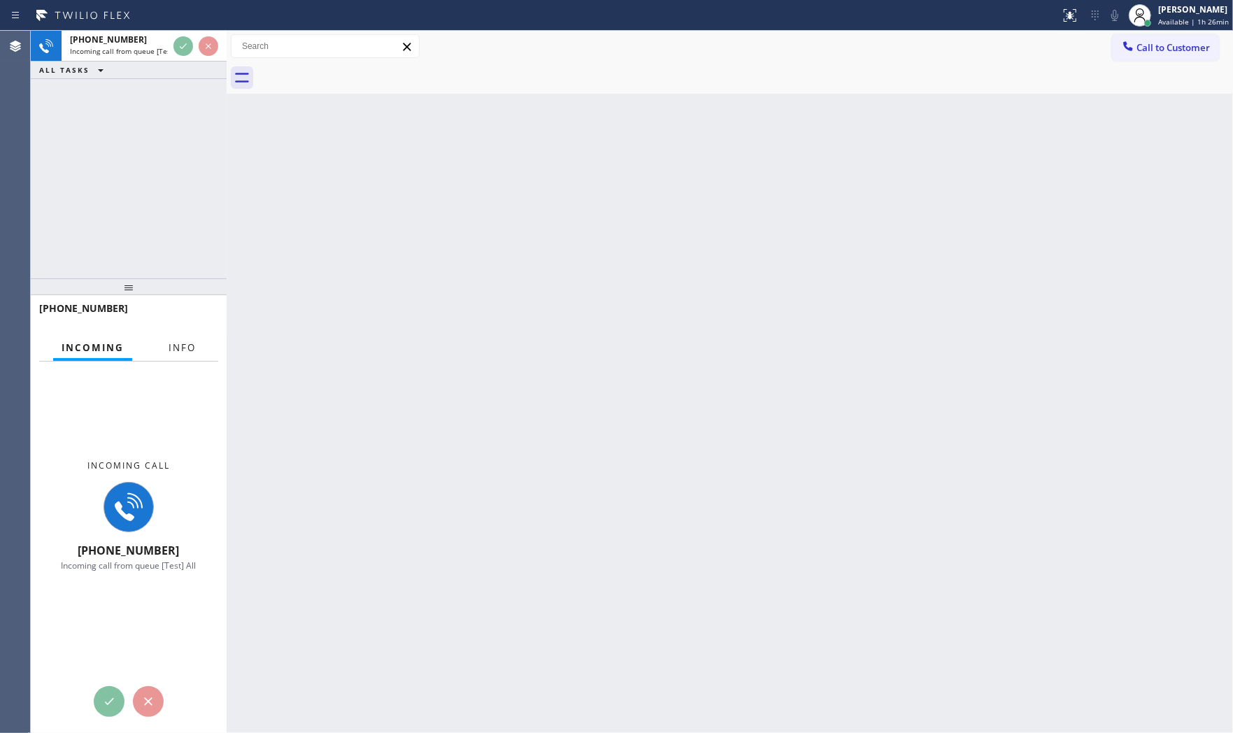
click at [168, 346] on span "Info" at bounding box center [181, 347] width 27 height 13
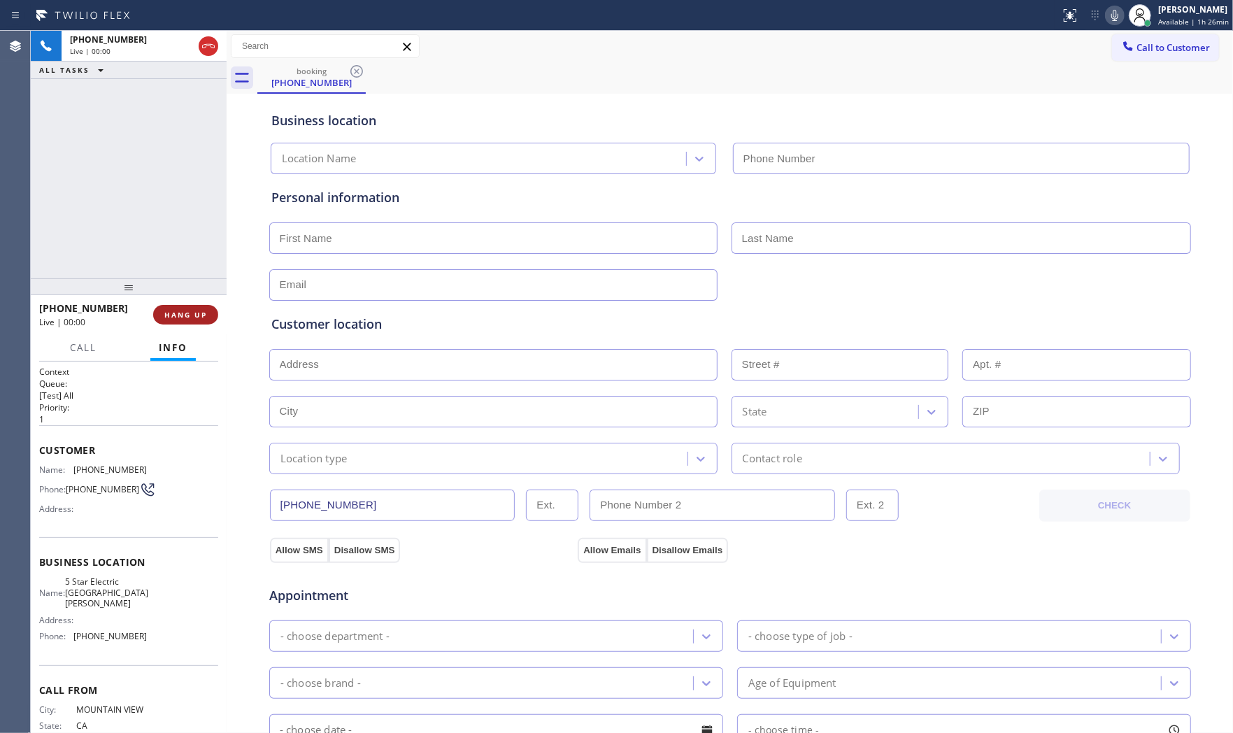
type input "(669) 239-2575"
click at [189, 313] on span "HANG UP" at bounding box center [185, 315] width 43 height 10
click at [189, 315] on span "HANG UP" at bounding box center [185, 315] width 43 height 10
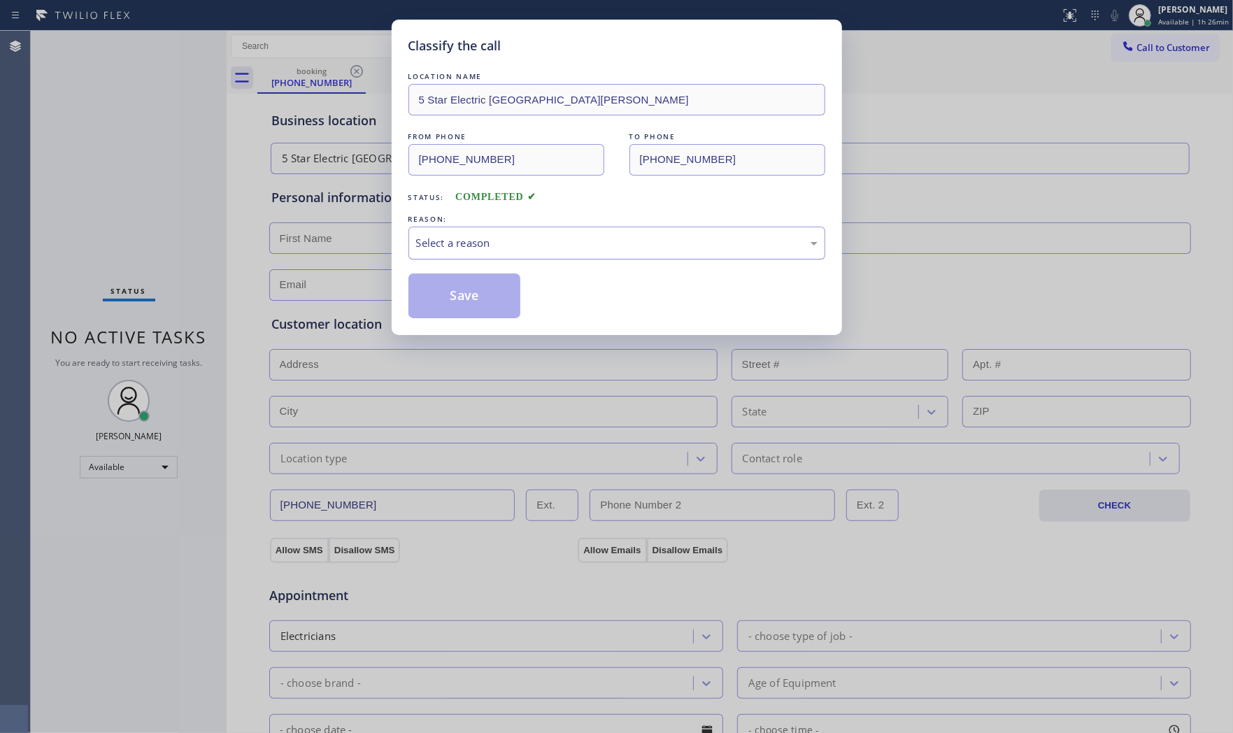
drag, startPoint x: 508, startPoint y: 236, endPoint x: 505, endPoint y: 248, distance: 12.1
click at [508, 239] on div "Select a reason" at bounding box center [616, 243] width 401 height 16
click at [490, 292] on button "Save" at bounding box center [464, 295] width 113 height 45
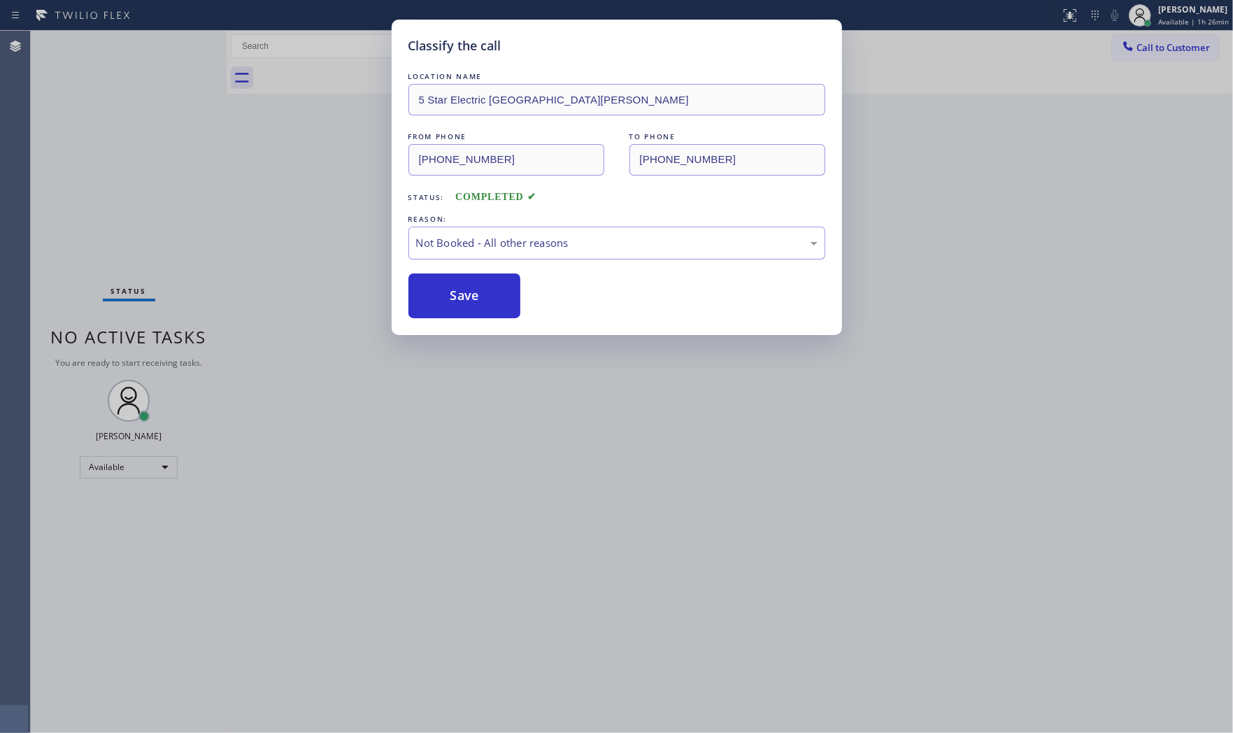
click at [490, 292] on button "Save" at bounding box center [464, 295] width 113 height 45
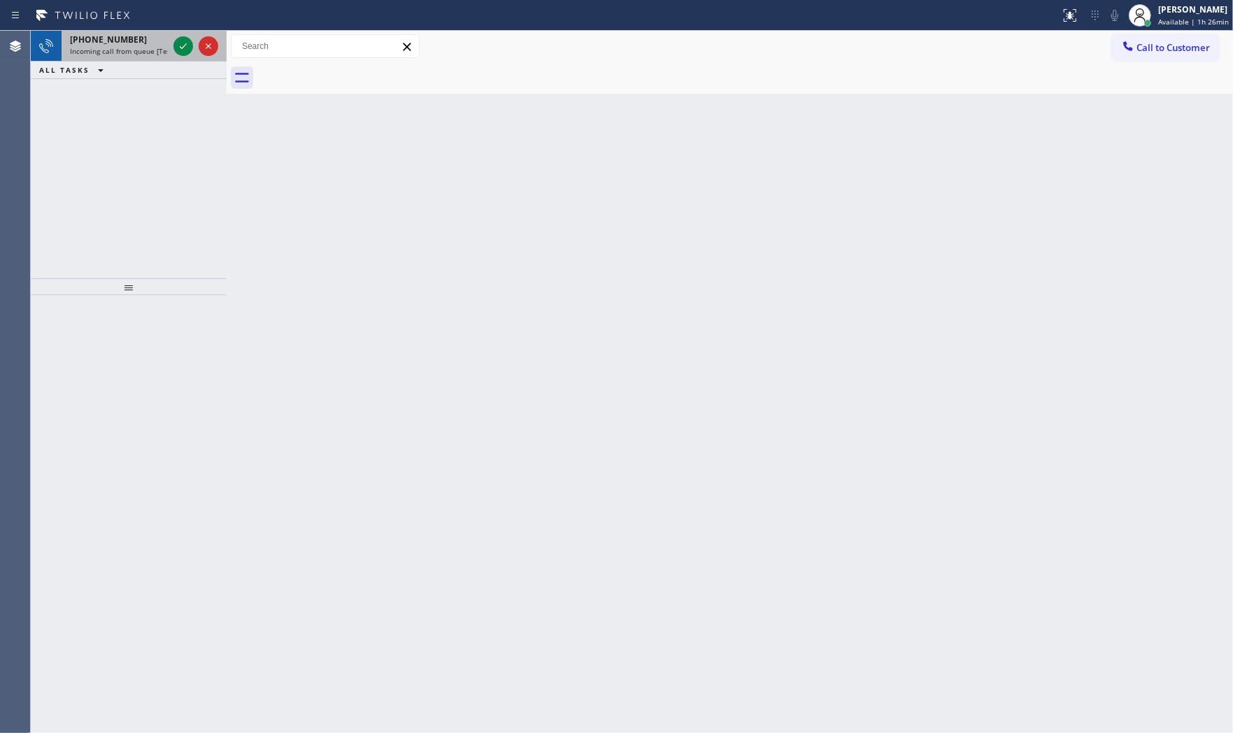
click at [134, 46] on span "Incoming call from queue [Test] All" at bounding box center [128, 51] width 116 height 10
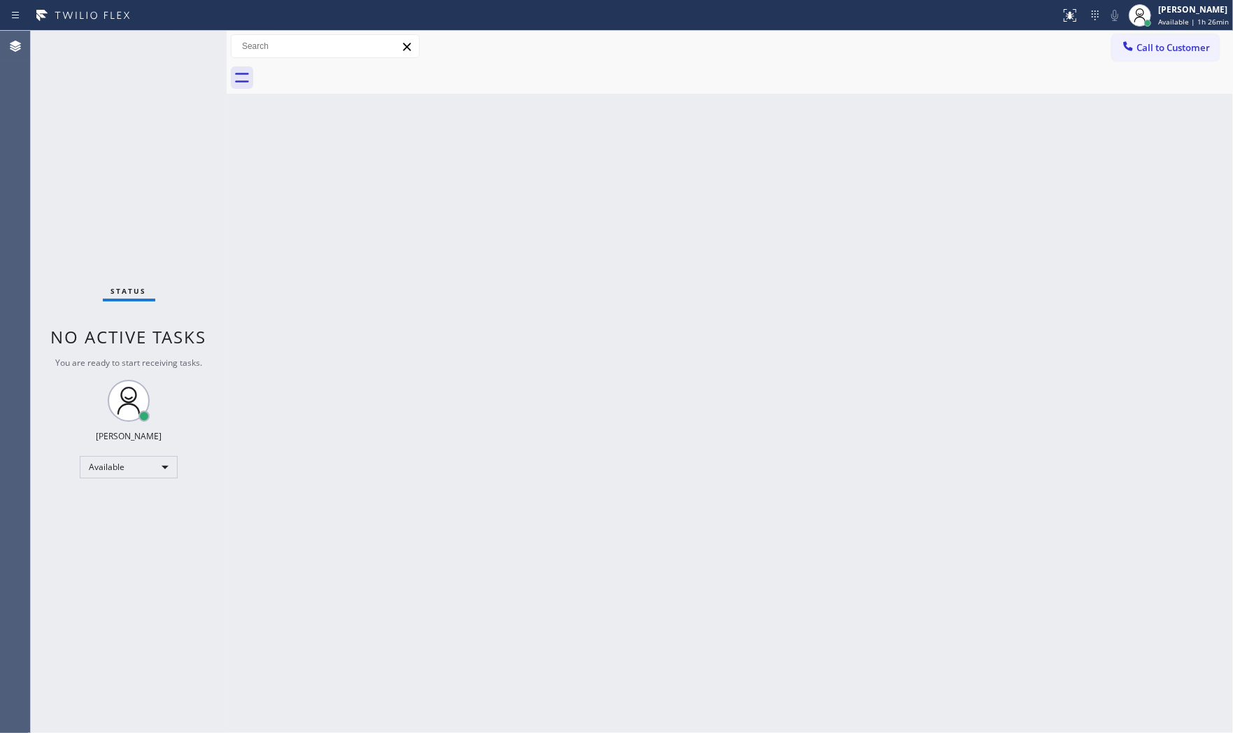
click at [138, 44] on div "Status No active tasks You are ready to start receiving tasks. Mark Paul Dacula…" at bounding box center [129, 382] width 196 height 702
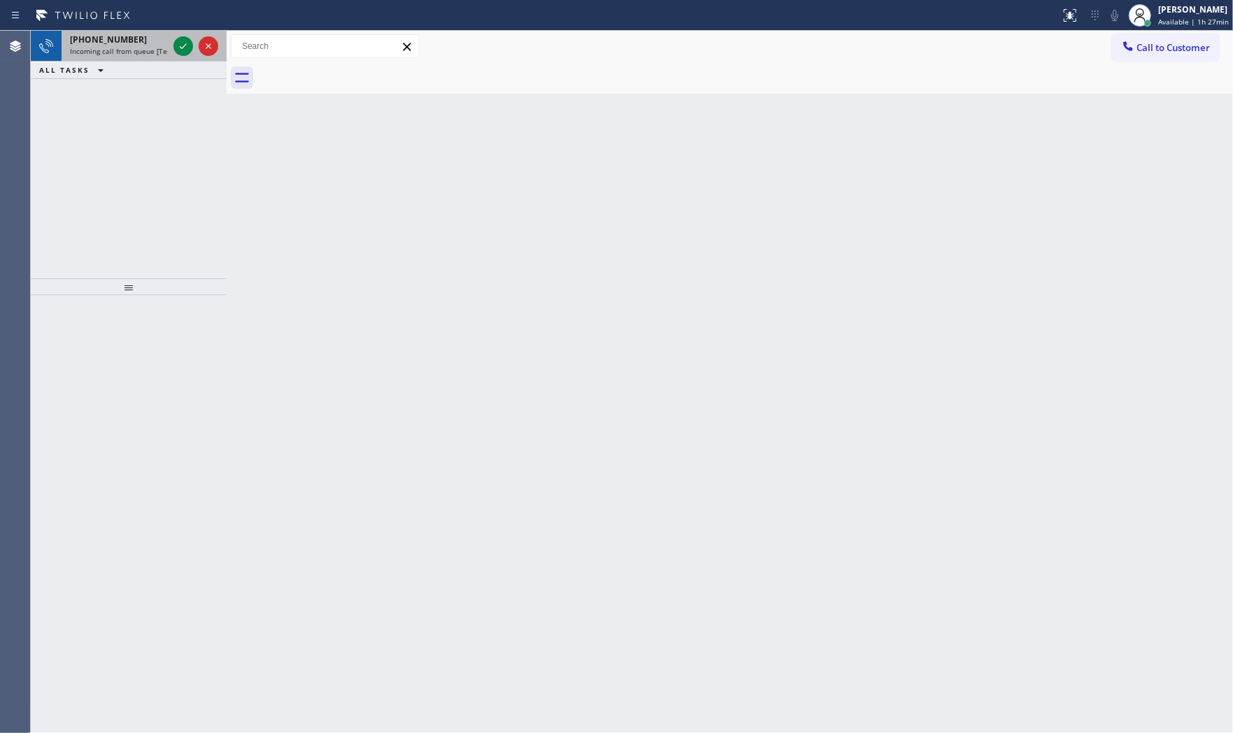
click at [117, 52] on span "Incoming call from queue [Test] All" at bounding box center [128, 51] width 116 height 10
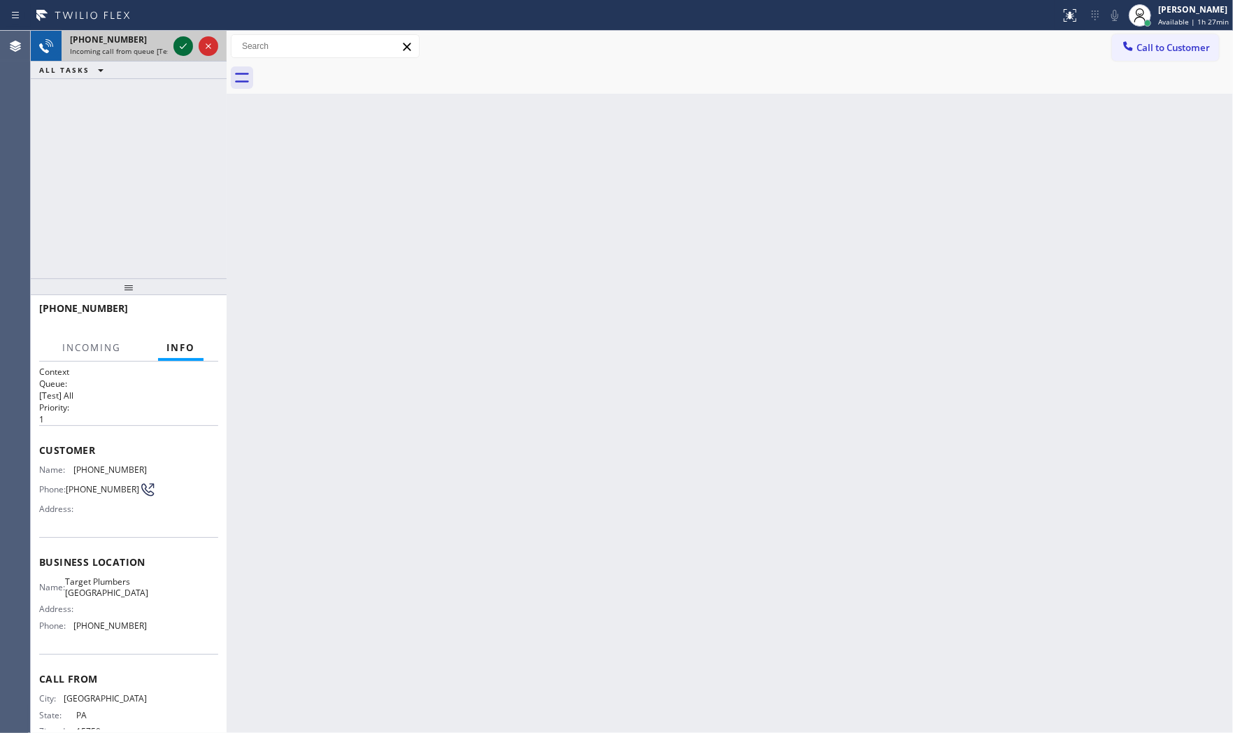
click at [179, 50] on icon at bounding box center [183, 46] width 17 height 17
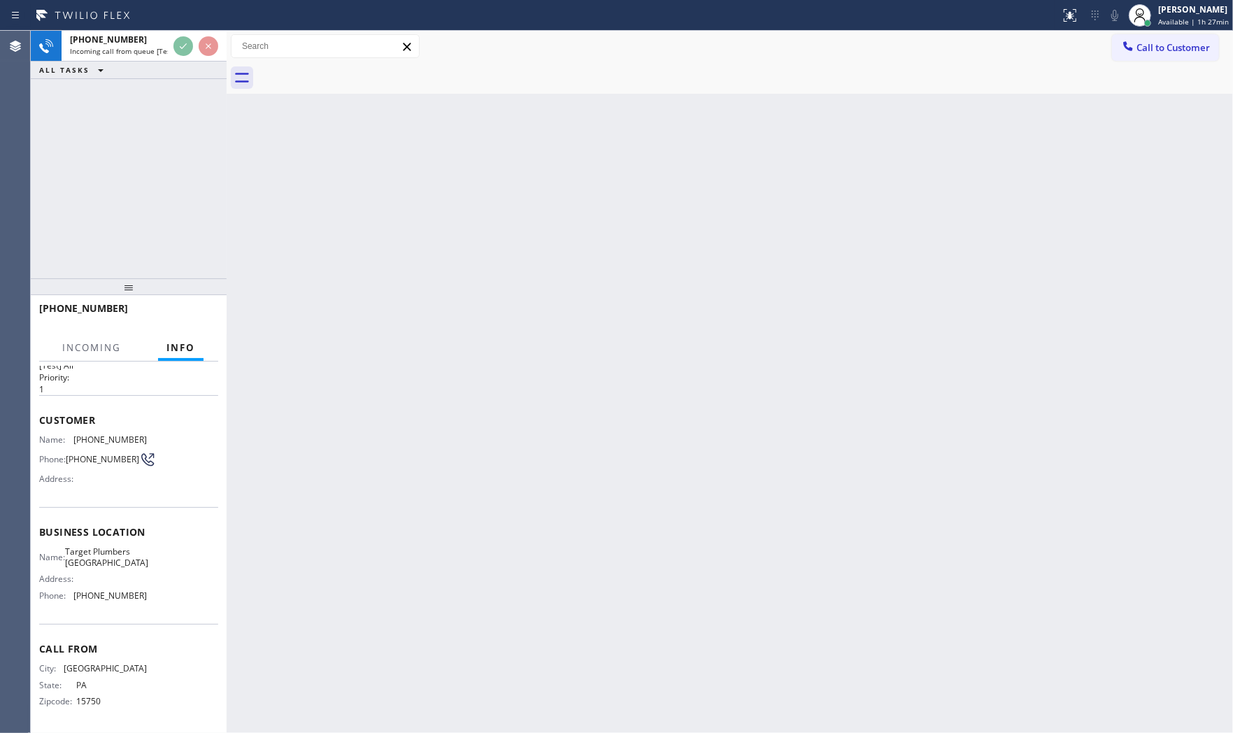
scroll to position [34, 0]
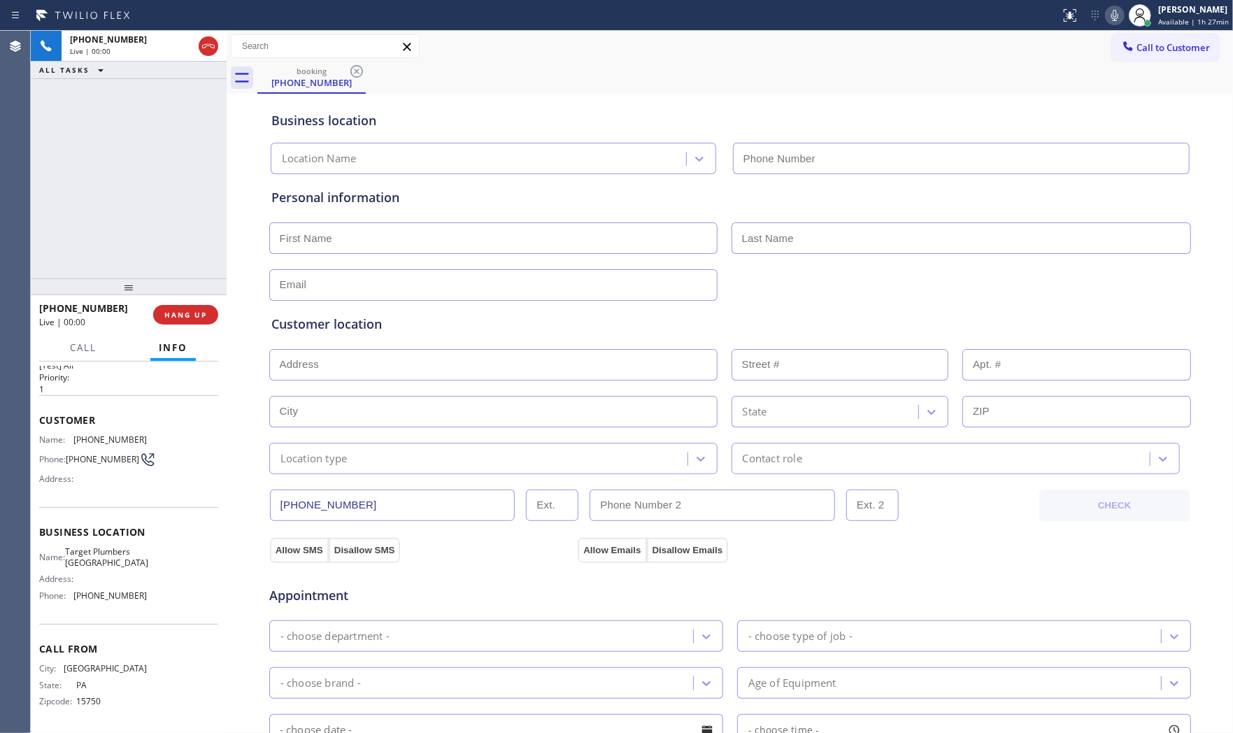
type input "(714) 559-3502"
click at [192, 315] on span "HANG UP" at bounding box center [185, 315] width 43 height 10
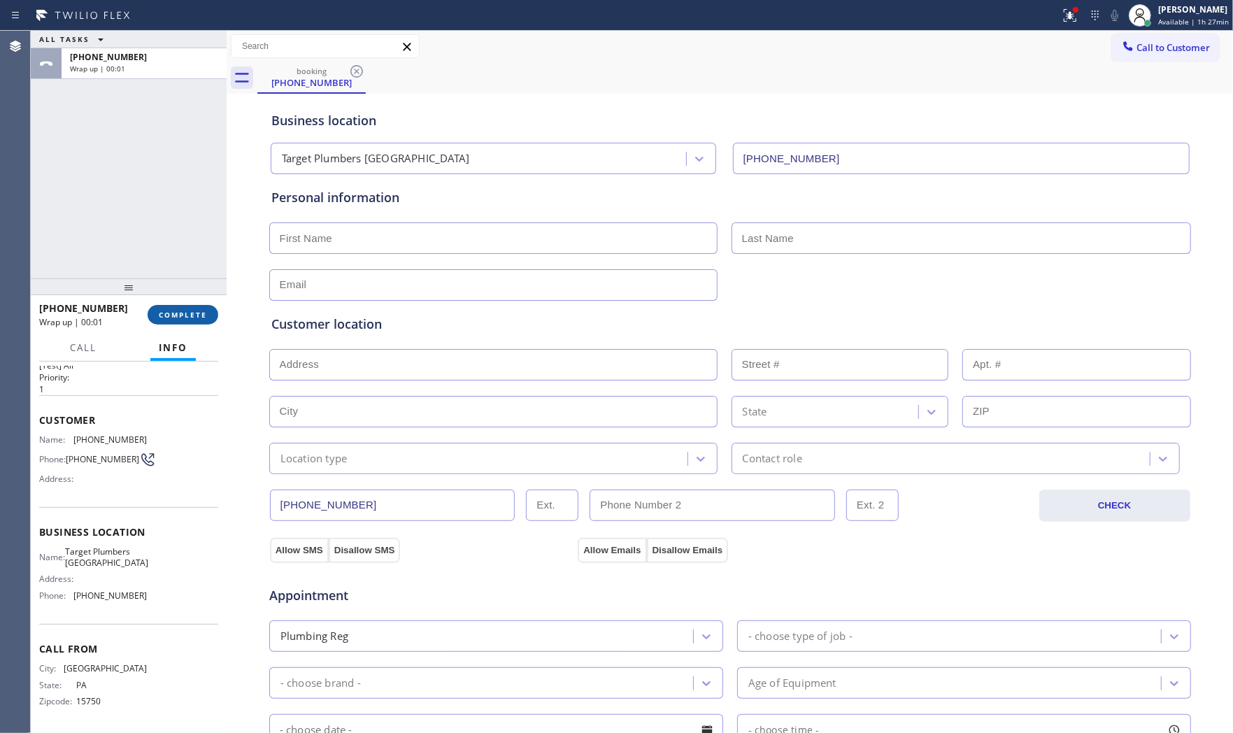
click at [192, 315] on span "COMPLETE" at bounding box center [183, 315] width 48 height 10
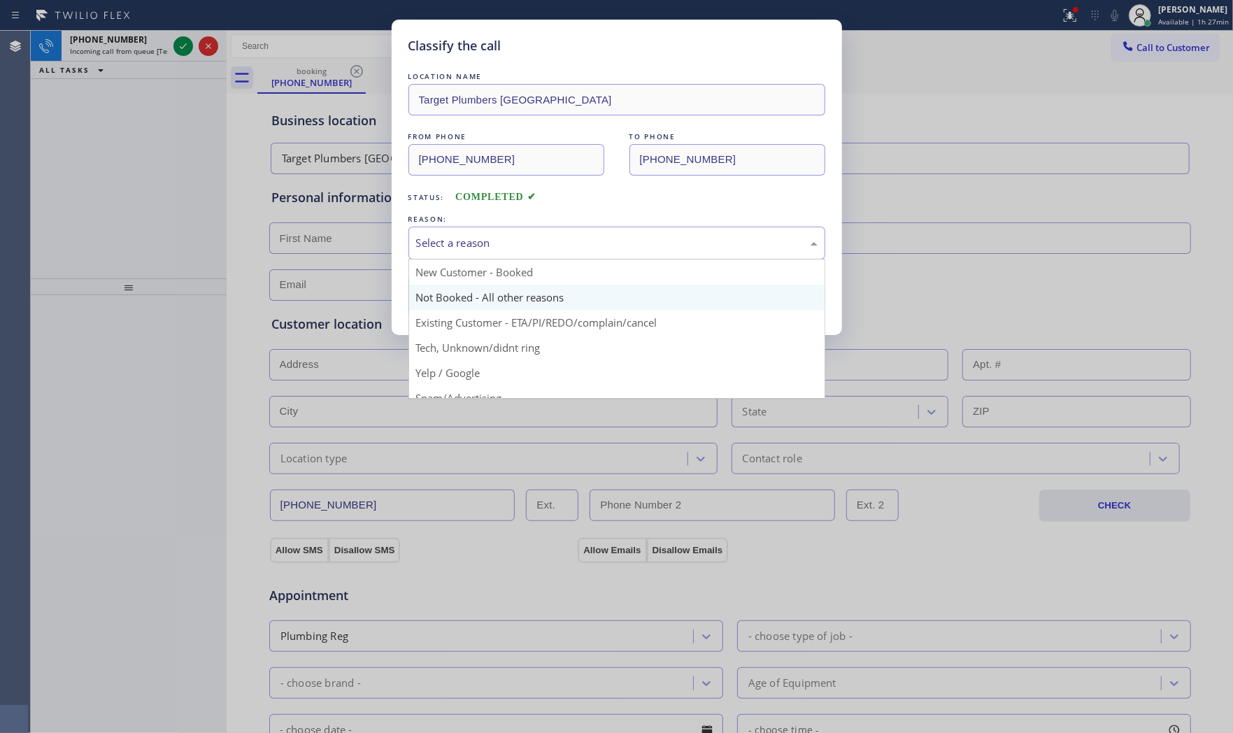
drag, startPoint x: 428, startPoint y: 238, endPoint x: 445, endPoint y: 285, distance: 50.7
click at [429, 240] on div "Select a reason" at bounding box center [616, 243] width 401 height 16
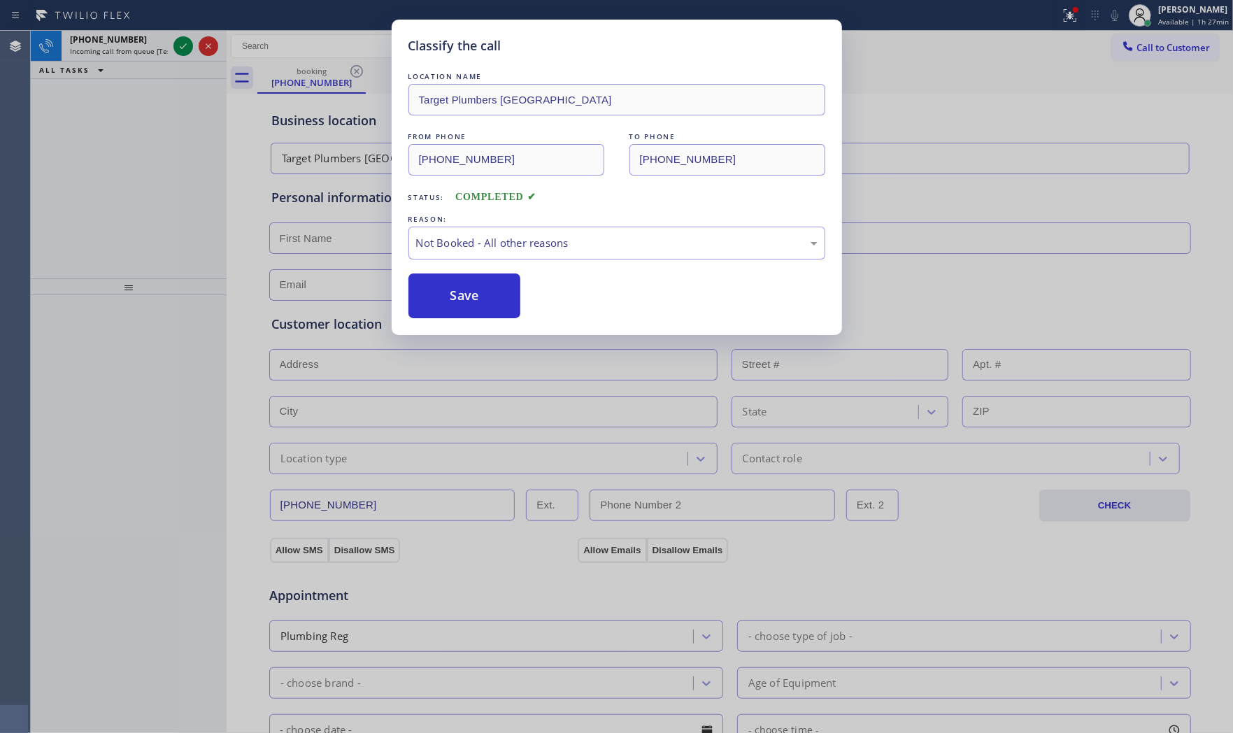
click at [445, 294] on button "Save" at bounding box center [464, 295] width 113 height 45
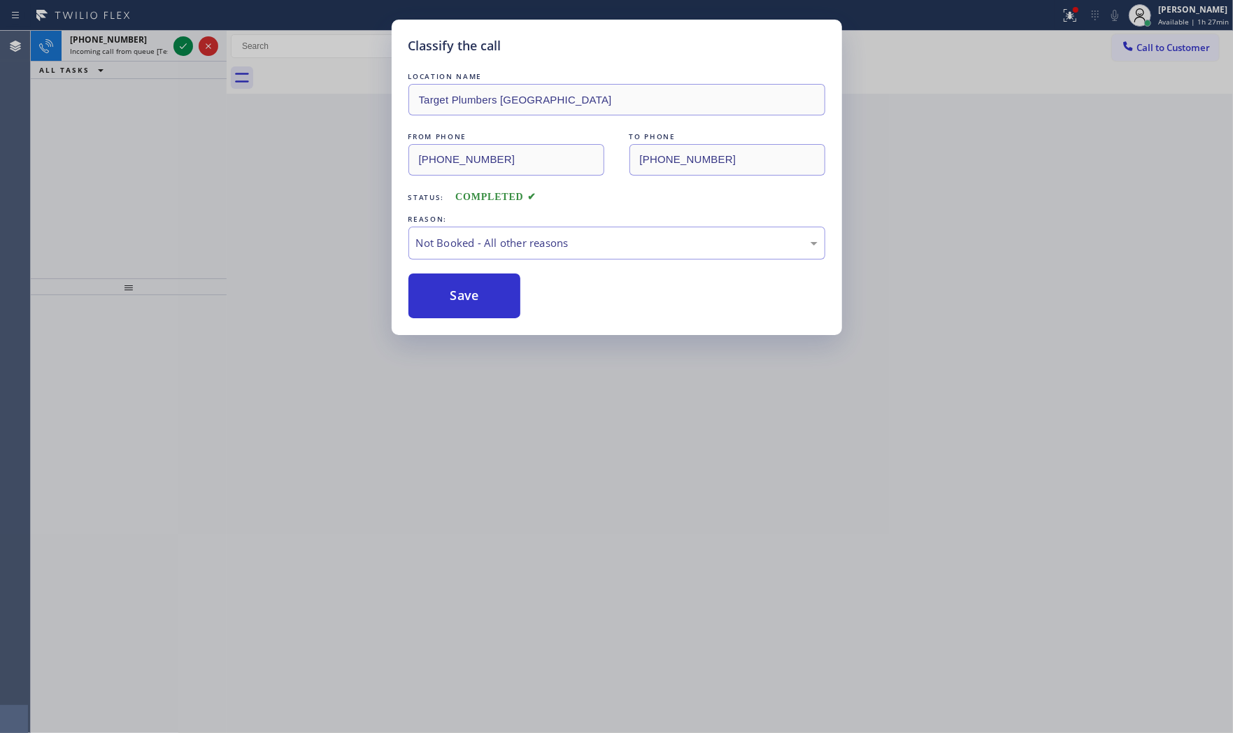
drag, startPoint x: 445, startPoint y: 294, endPoint x: 396, endPoint y: 259, distance: 60.3
click at [445, 294] on button "Save" at bounding box center [464, 295] width 113 height 45
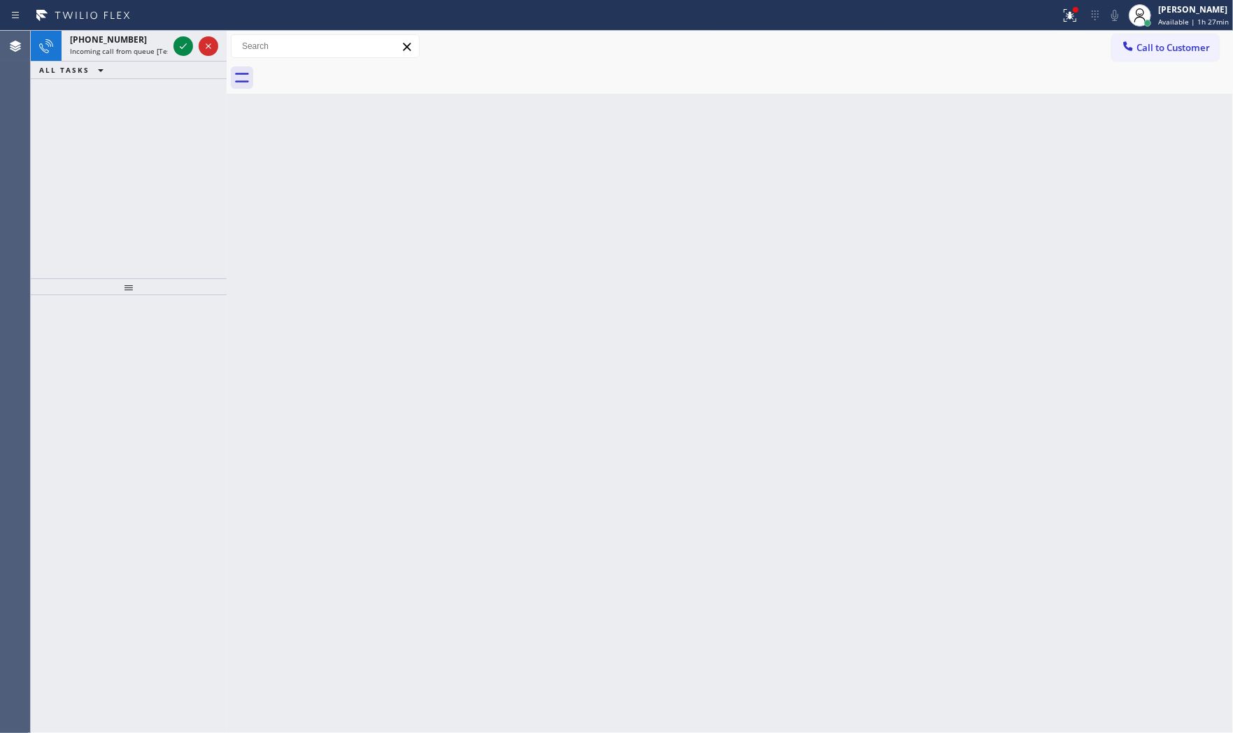
click at [148, 53] on div "Classify the call LOCATION NAME Sub Zero Appliance Repair FROM PHONE (440) 752-…" at bounding box center [632, 382] width 1202 height 702
click at [148, 53] on span "Incoming call from queue [Test] All" at bounding box center [128, 51] width 116 height 10
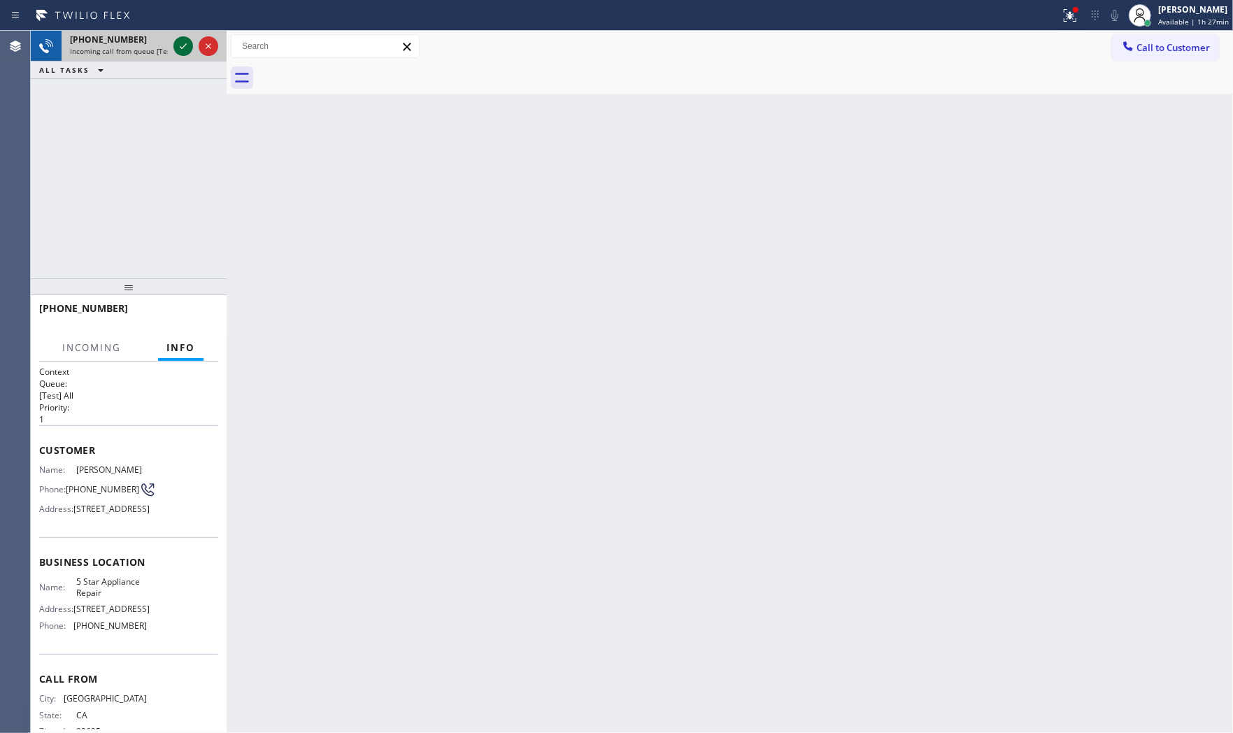
click at [184, 50] on icon at bounding box center [183, 46] width 17 height 17
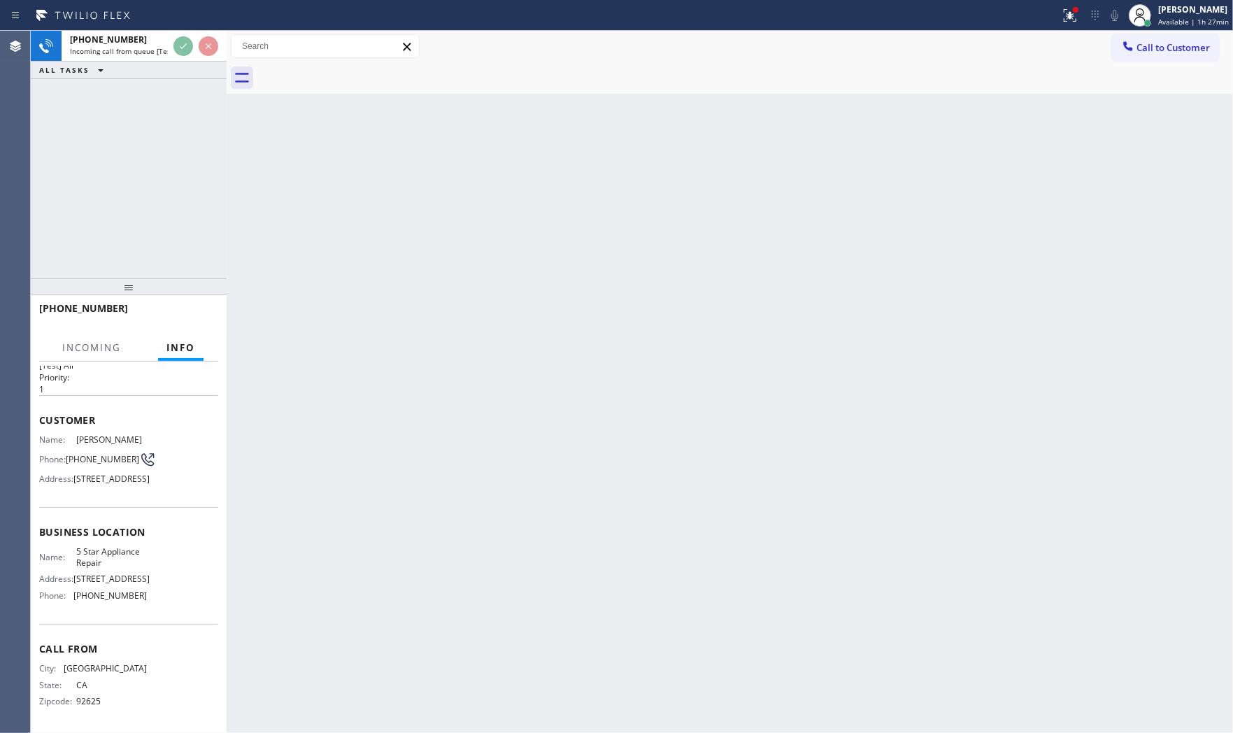
scroll to position [66, 0]
click at [185, 322] on button "HANG UP" at bounding box center [185, 315] width 65 height 20
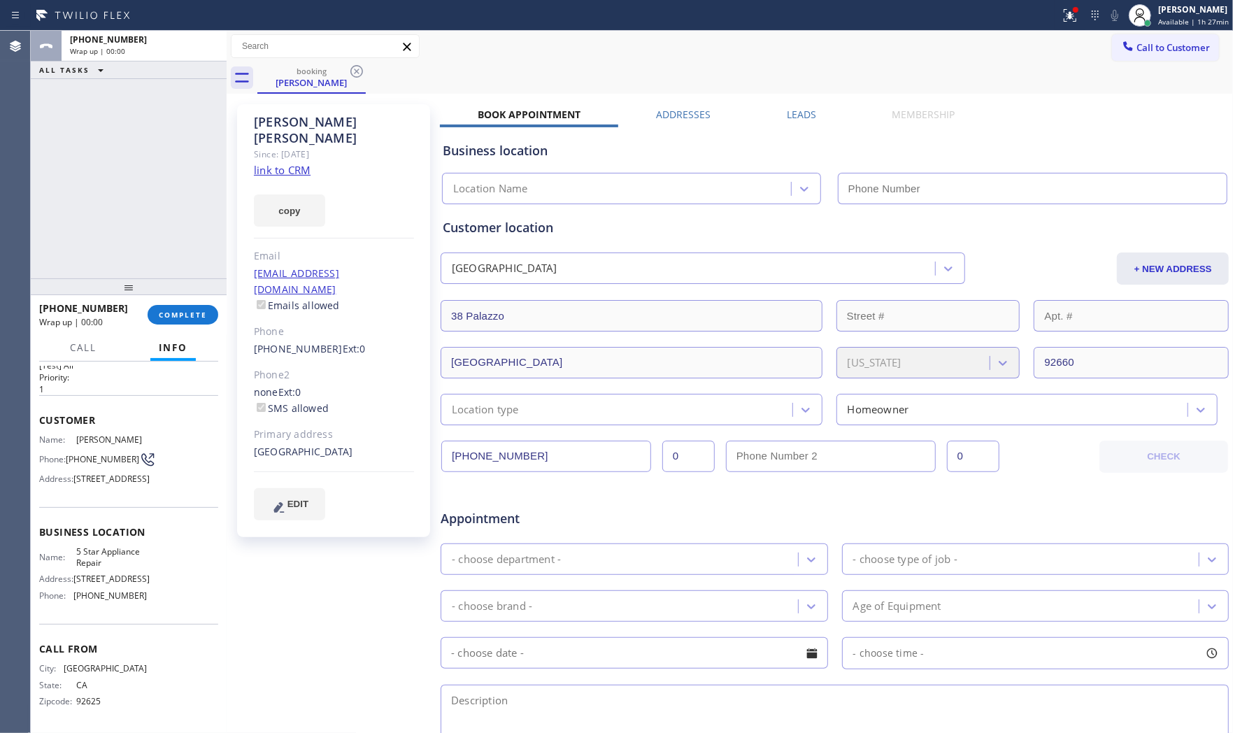
type input "(855) 731-4952"
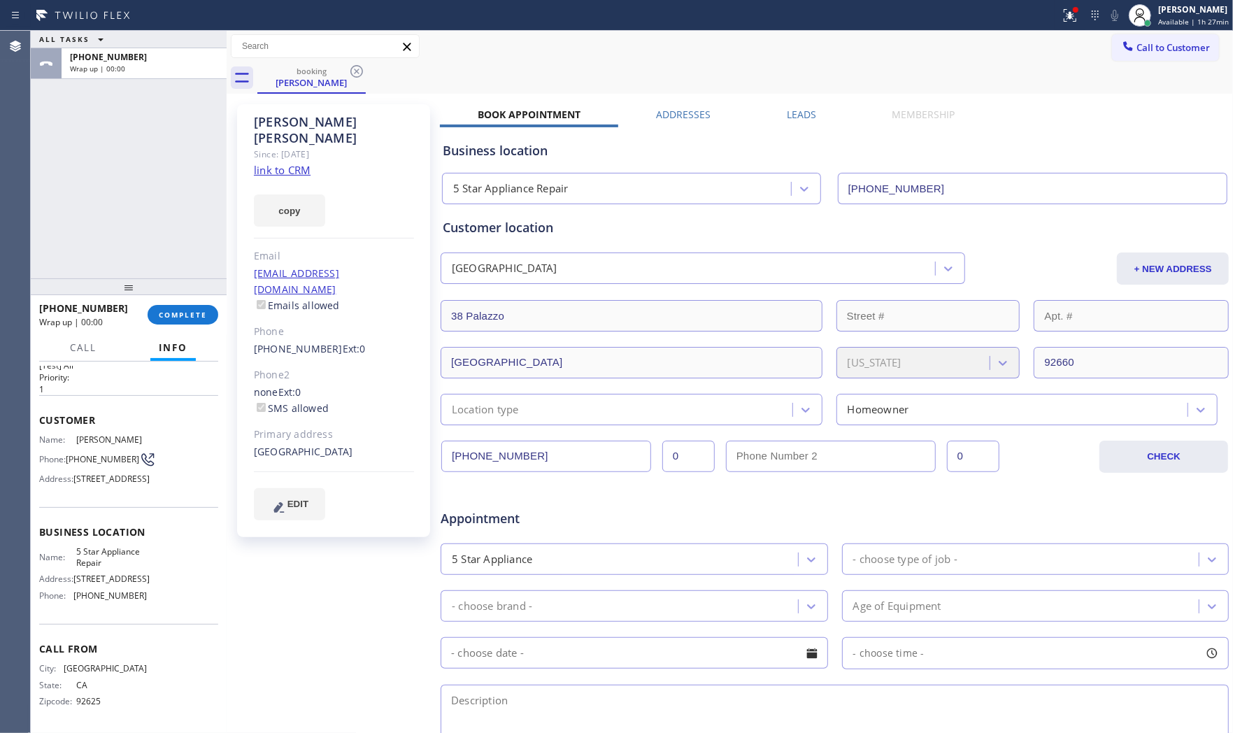
click at [296, 163] on link "link to CRM" at bounding box center [282, 170] width 57 height 14
click at [1061, 22] on icon at bounding box center [1069, 15] width 17 height 17
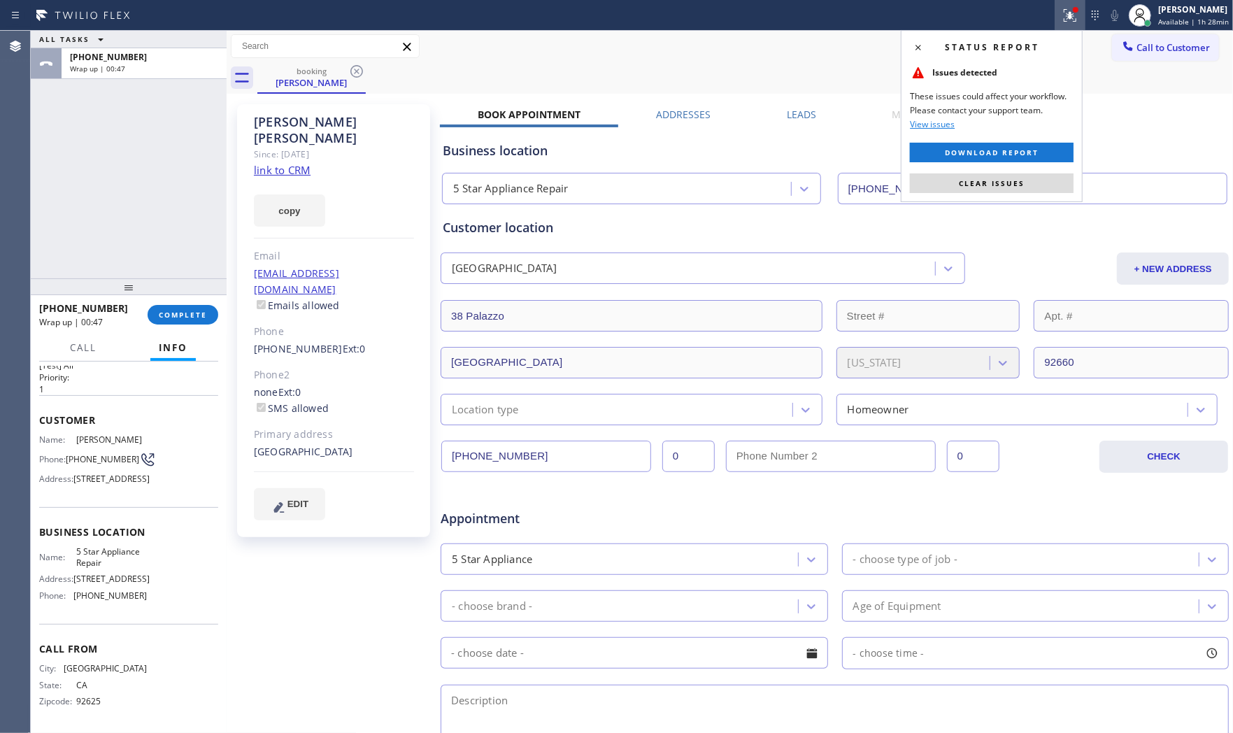
click at [1046, 170] on div "Status report Issues detected These issues could affect your workflow. Please c…" at bounding box center [992, 116] width 182 height 172
click at [1043, 176] on button "Clear issues" at bounding box center [992, 183] width 164 height 20
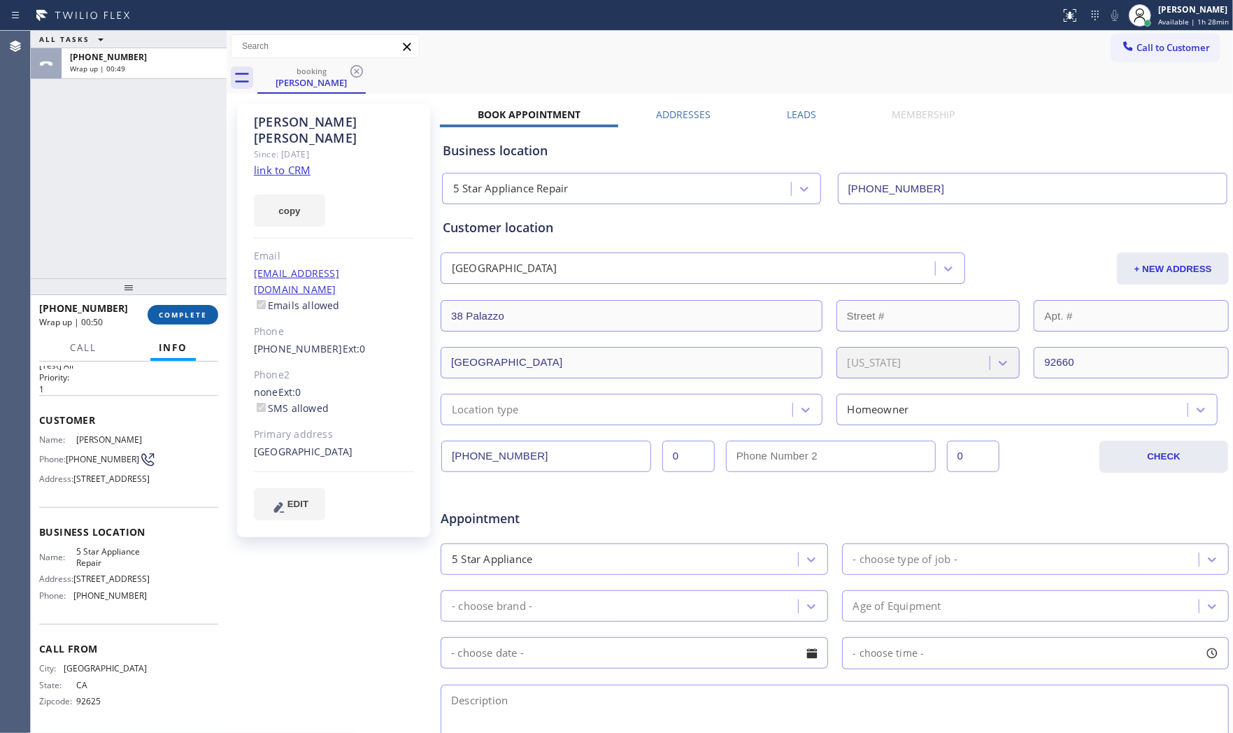
click at [196, 315] on span "COMPLETE" at bounding box center [183, 315] width 48 height 10
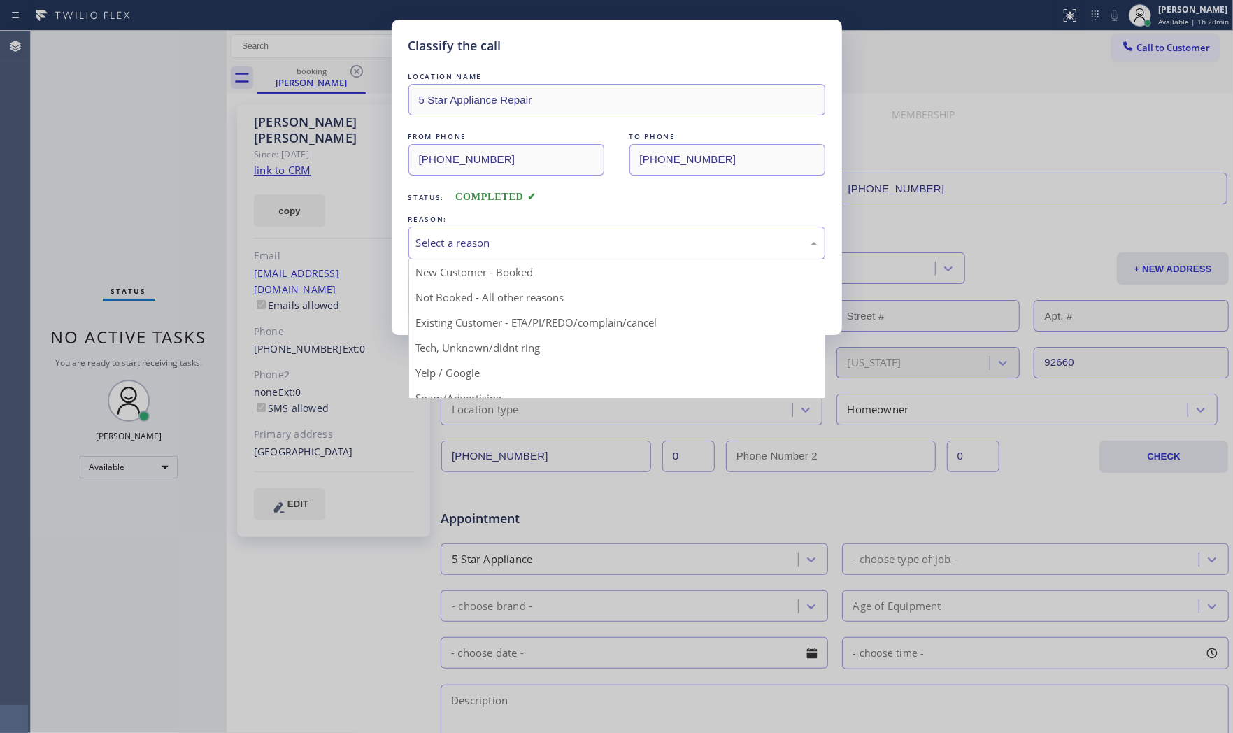
click at [505, 241] on div "Select a reason" at bounding box center [616, 243] width 401 height 16
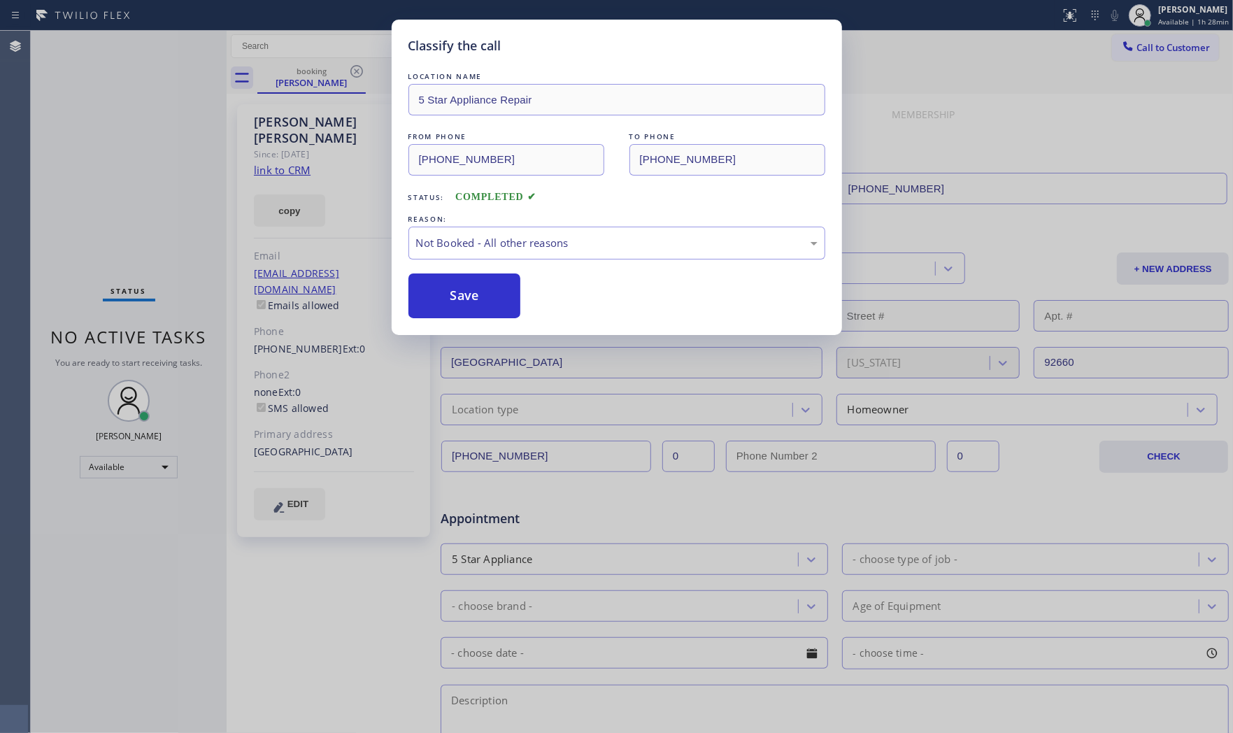
click at [460, 292] on button "Save" at bounding box center [464, 295] width 113 height 45
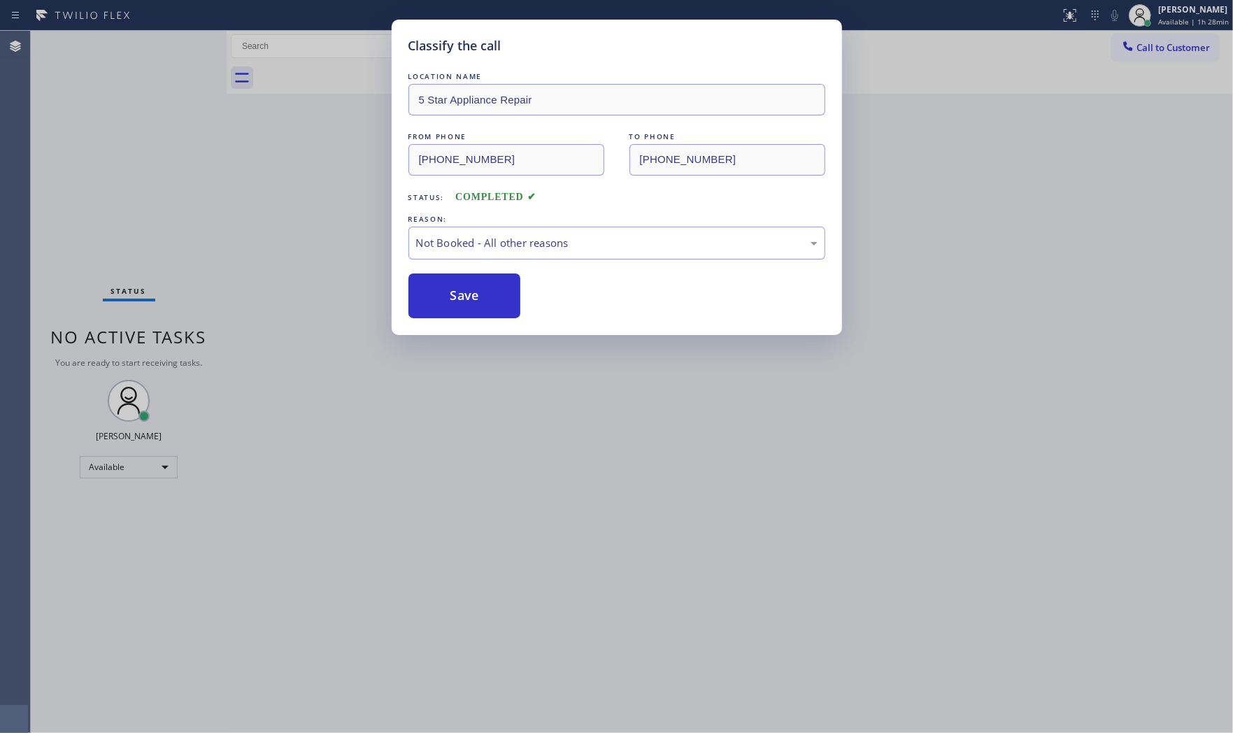
click at [460, 292] on button "Save" at bounding box center [464, 295] width 113 height 45
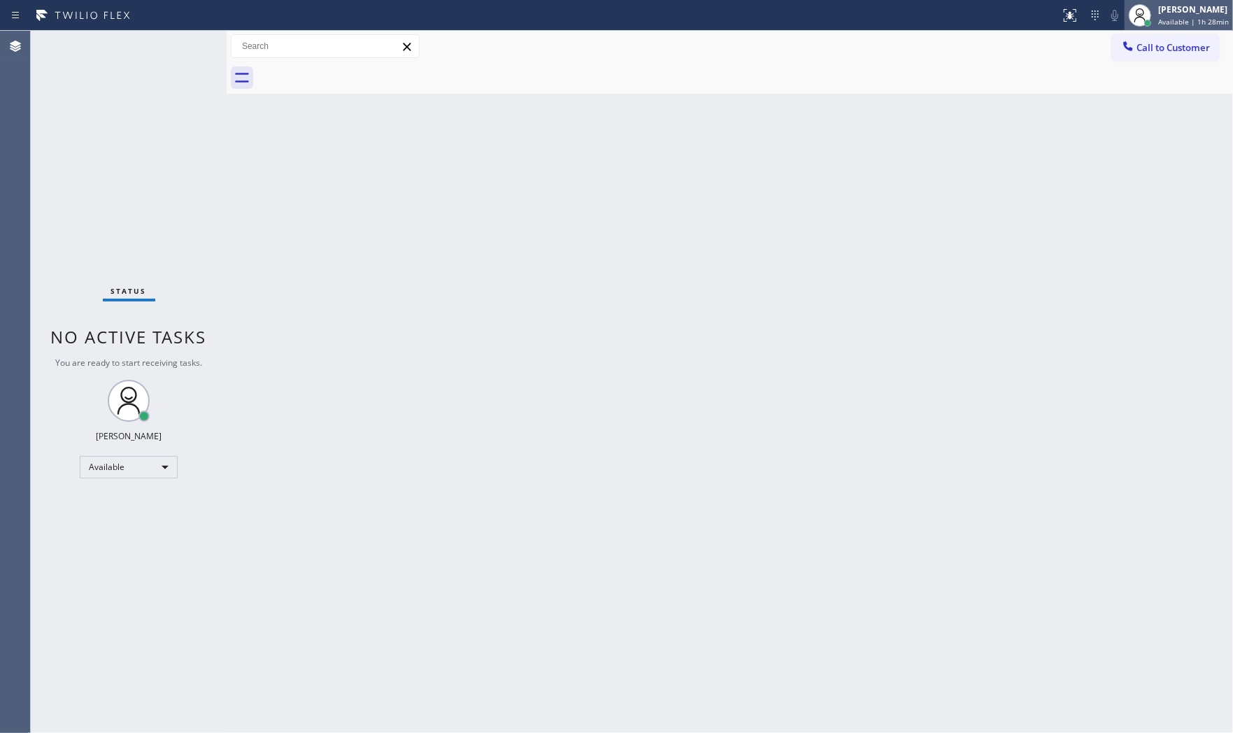
click at [1155, 23] on div "Mark Paul Dacula Available | 1h 28min" at bounding box center [1194, 15] width 78 height 24
click at [1121, 53] on button "Offline" at bounding box center [1163, 56] width 140 height 18
click at [1151, 15] on div at bounding box center [1139, 15] width 31 height 31
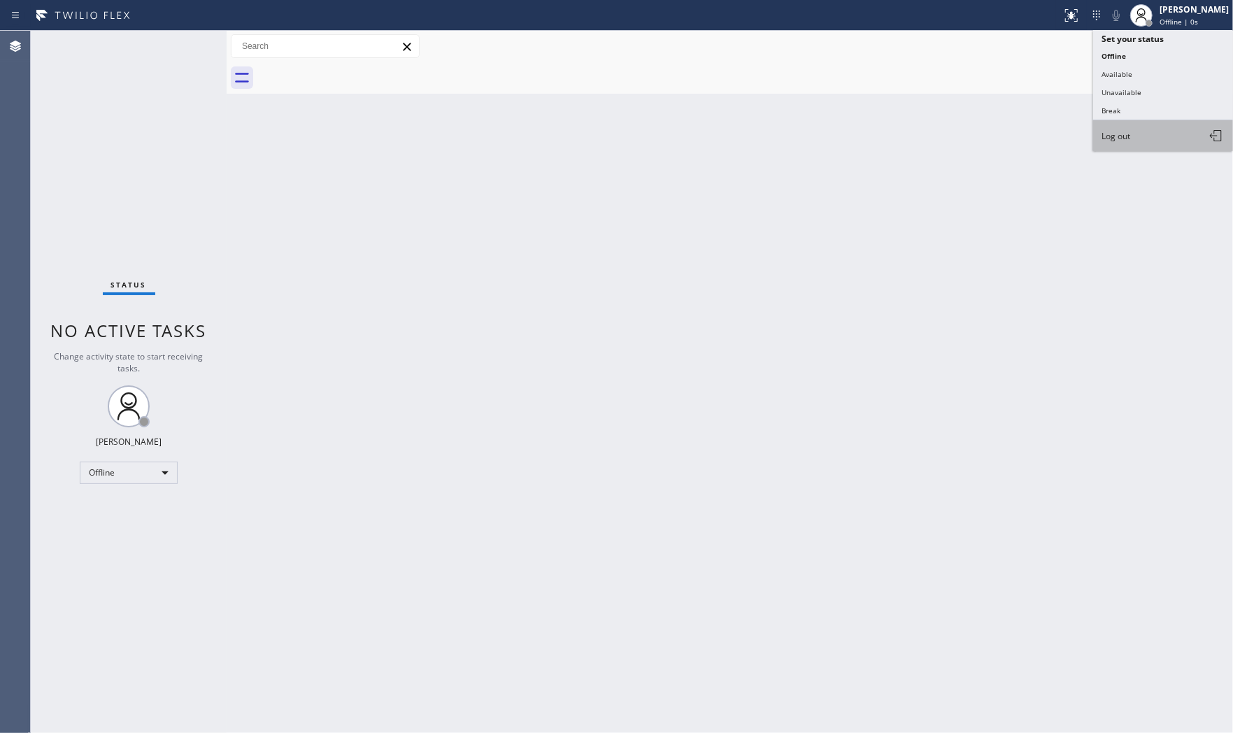
click at [1128, 136] on span "Log out" at bounding box center [1115, 136] width 29 height 12
